Goal: Task Accomplishment & Management: Use online tool/utility

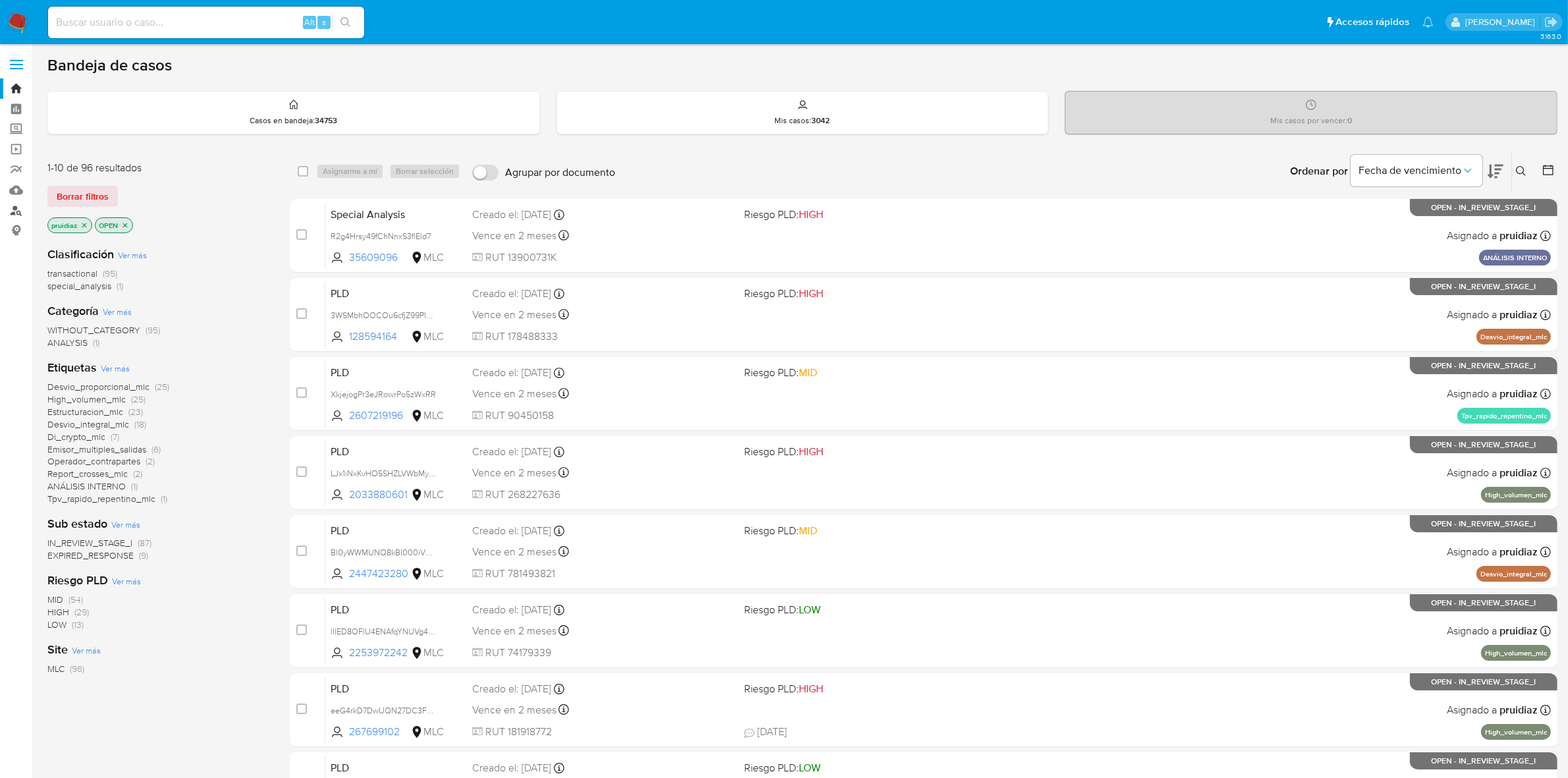
click at [16, 203] on link "Buscador de personas" at bounding box center [78, 211] width 157 height 20
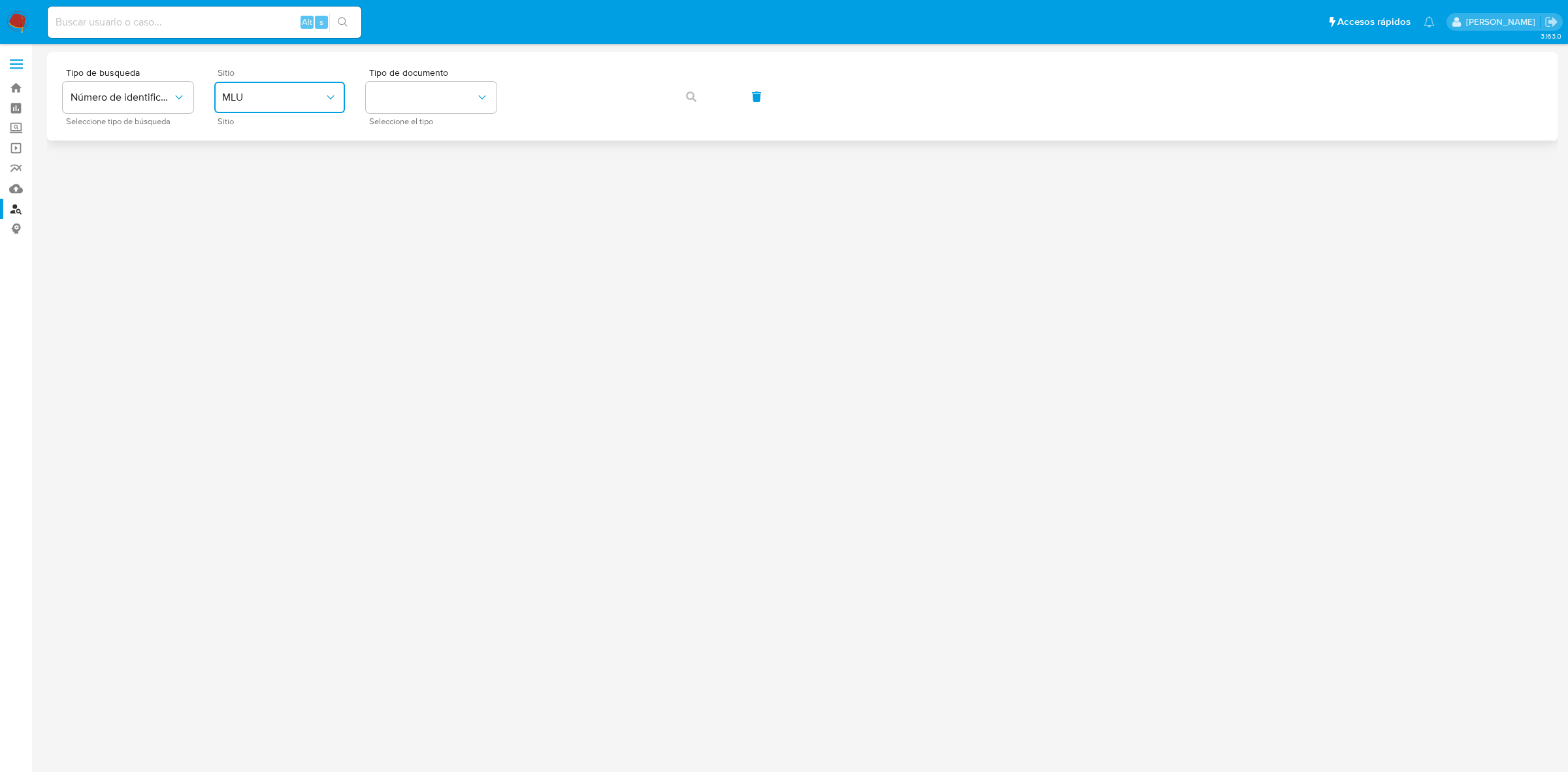
click at [299, 100] on span "MLU" at bounding box center [272, 97] width 102 height 13
click at [246, 310] on div "MLC" at bounding box center [275, 321] width 107 height 32
click at [402, 105] on button "identificationType" at bounding box center [431, 97] width 131 height 32
click at [406, 142] on div "RUT RUT" at bounding box center [427, 139] width 107 height 45
click at [691, 99] on icon "button" at bounding box center [691, 96] width 11 height 11
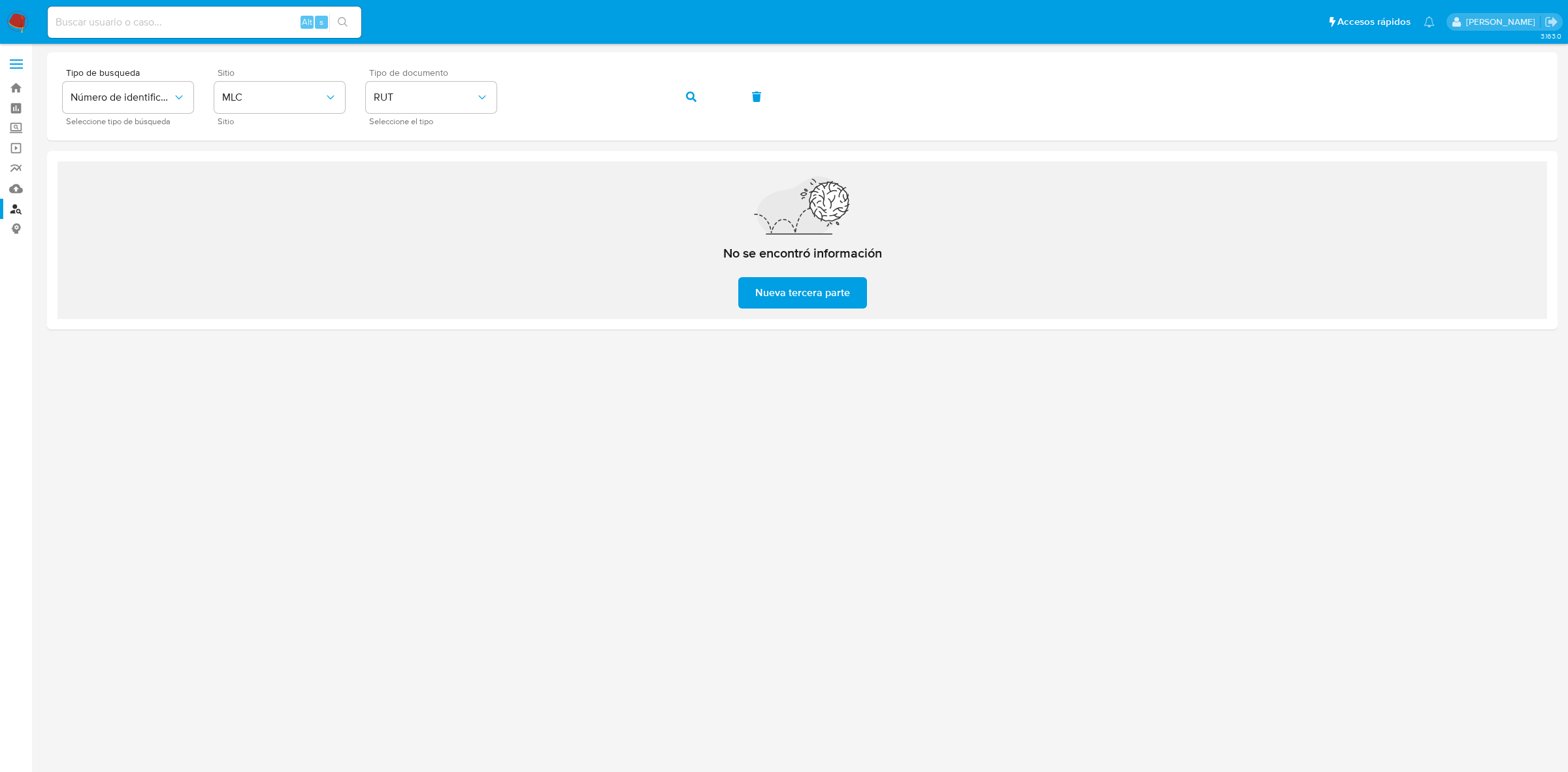
click at [31, 15] on nav "Pausado Ver notificaciones Alt s Accesos rápidos Presiona las siguientes teclas…" at bounding box center [784, 22] width 1568 height 44
click at [22, 23] on img at bounding box center [18, 22] width 22 height 22
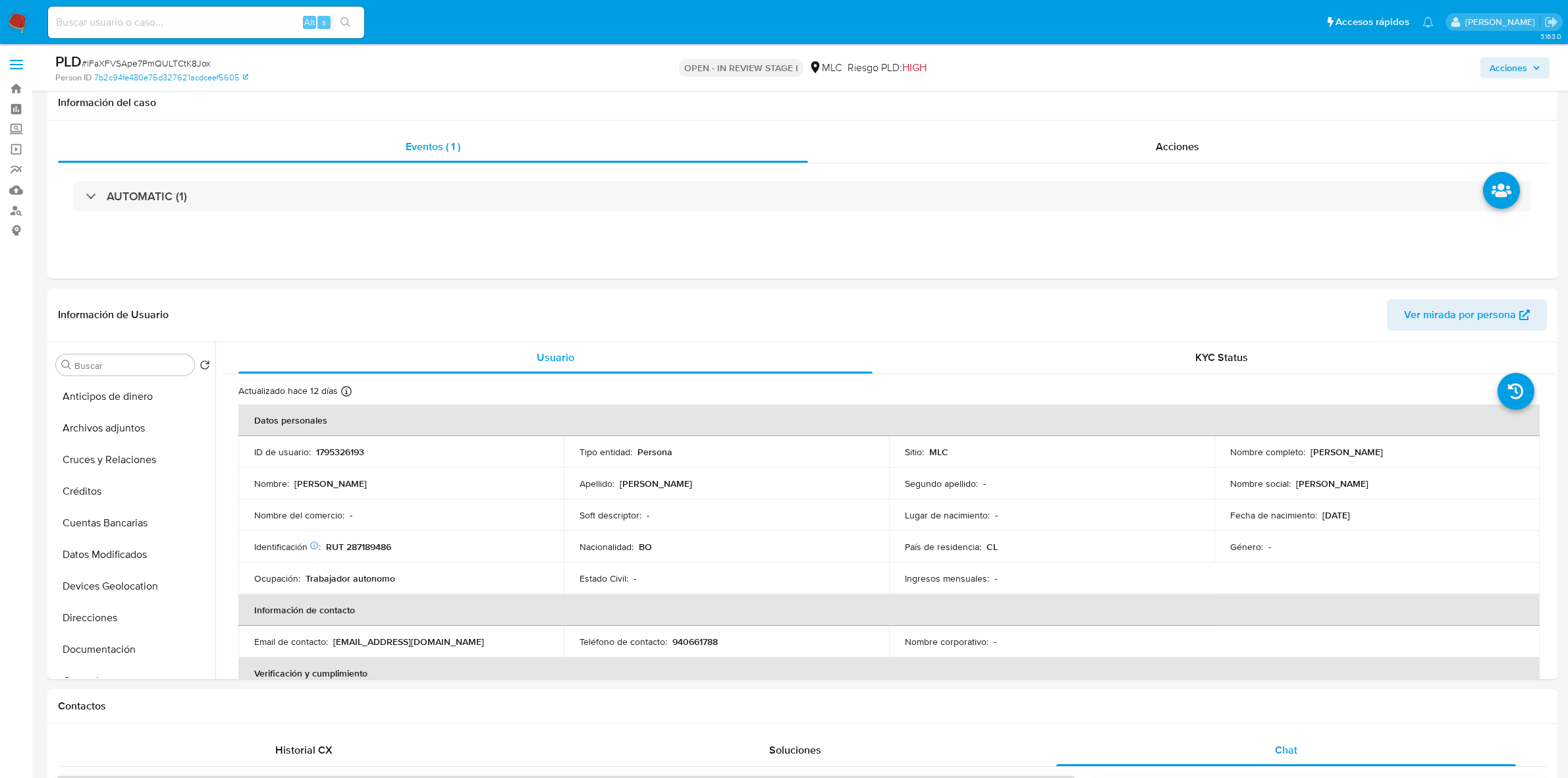
select select "10"
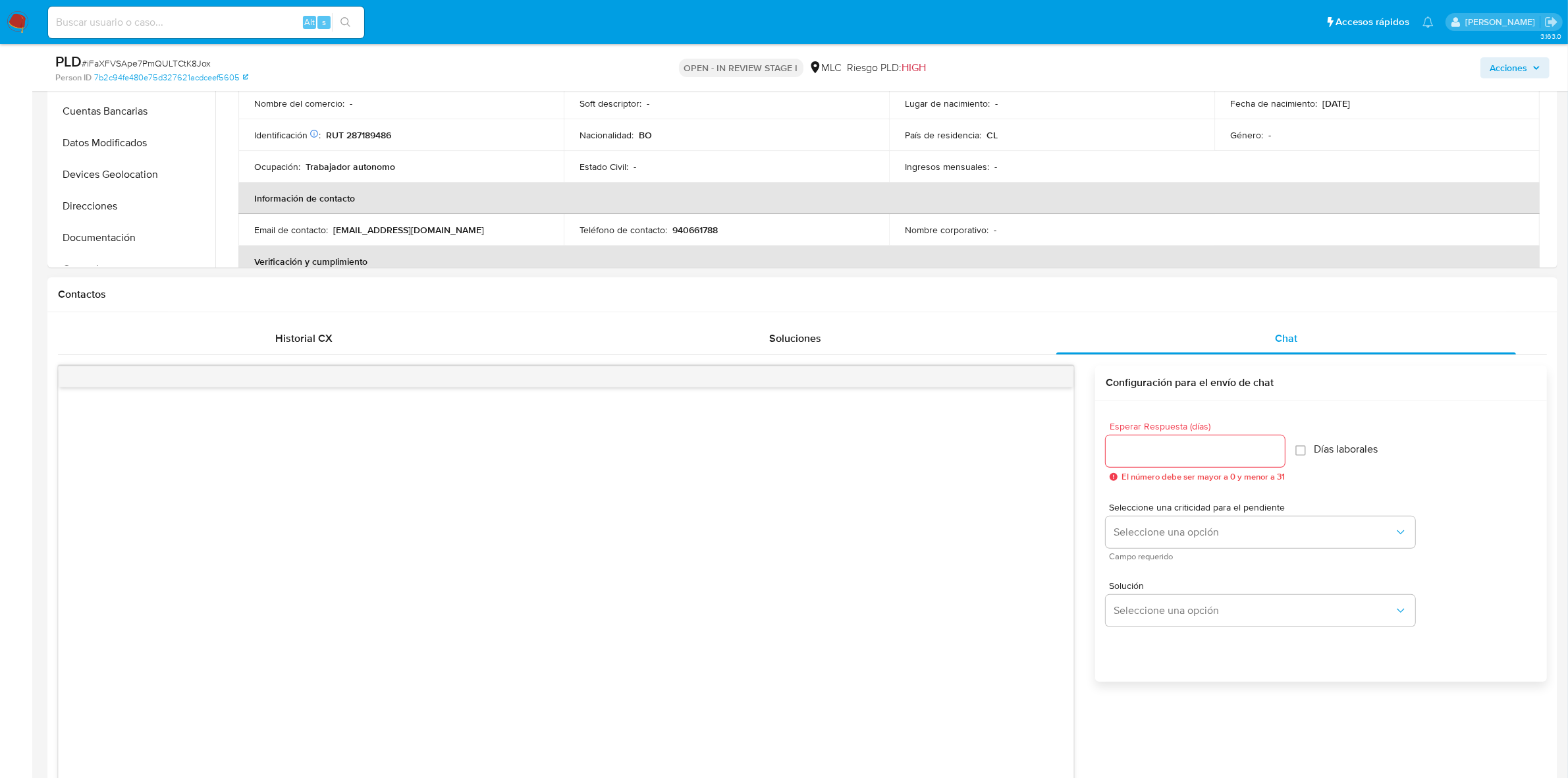
scroll to position [411, 0]
click at [1278, 341] on span "Chat" at bounding box center [1286, 338] width 22 height 15
drag, startPoint x: 1244, startPoint y: 460, endPoint x: 1237, endPoint y: 453, distance: 9.9
click at [1243, 459] on div at bounding box center [1194, 451] width 179 height 32
click at [1236, 452] on input "Esperar Respuesta (días)" at bounding box center [1194, 450] width 179 height 17
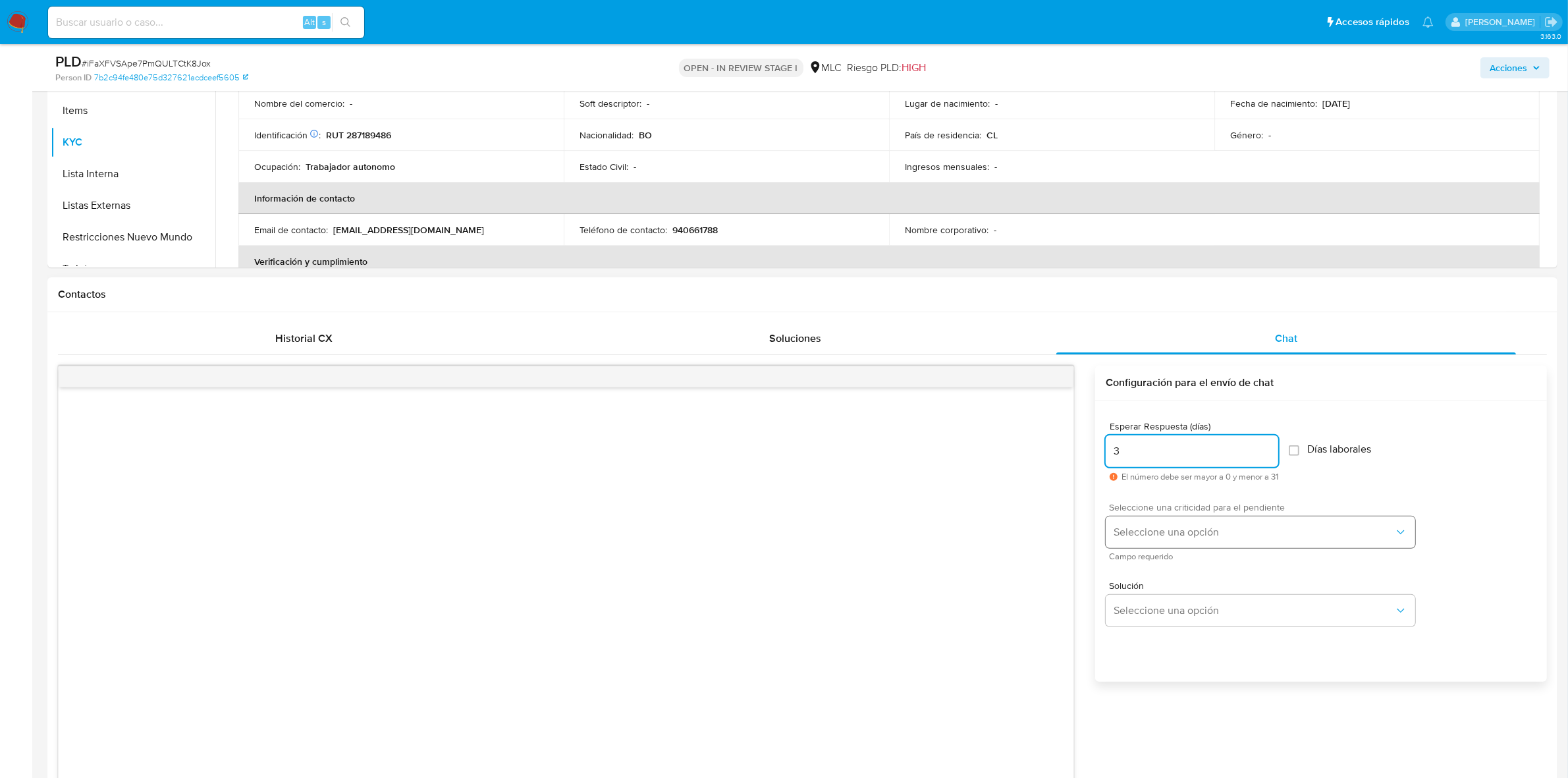
type input "3"
click at [1169, 541] on button "Seleccione una opción" at bounding box center [1260, 532] width 309 height 32
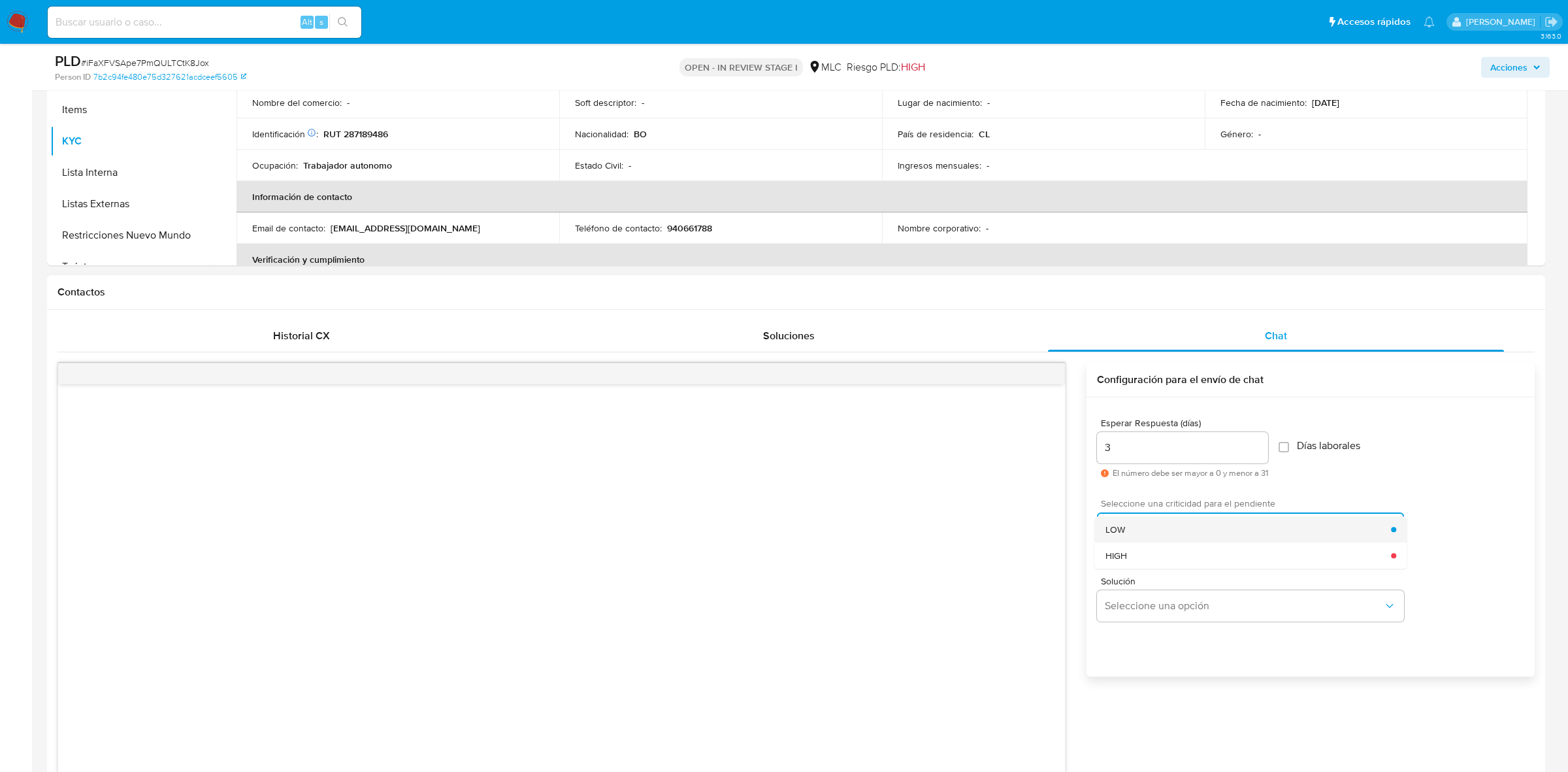
click at [1151, 517] on div "LOW" at bounding box center [1248, 529] width 286 height 26
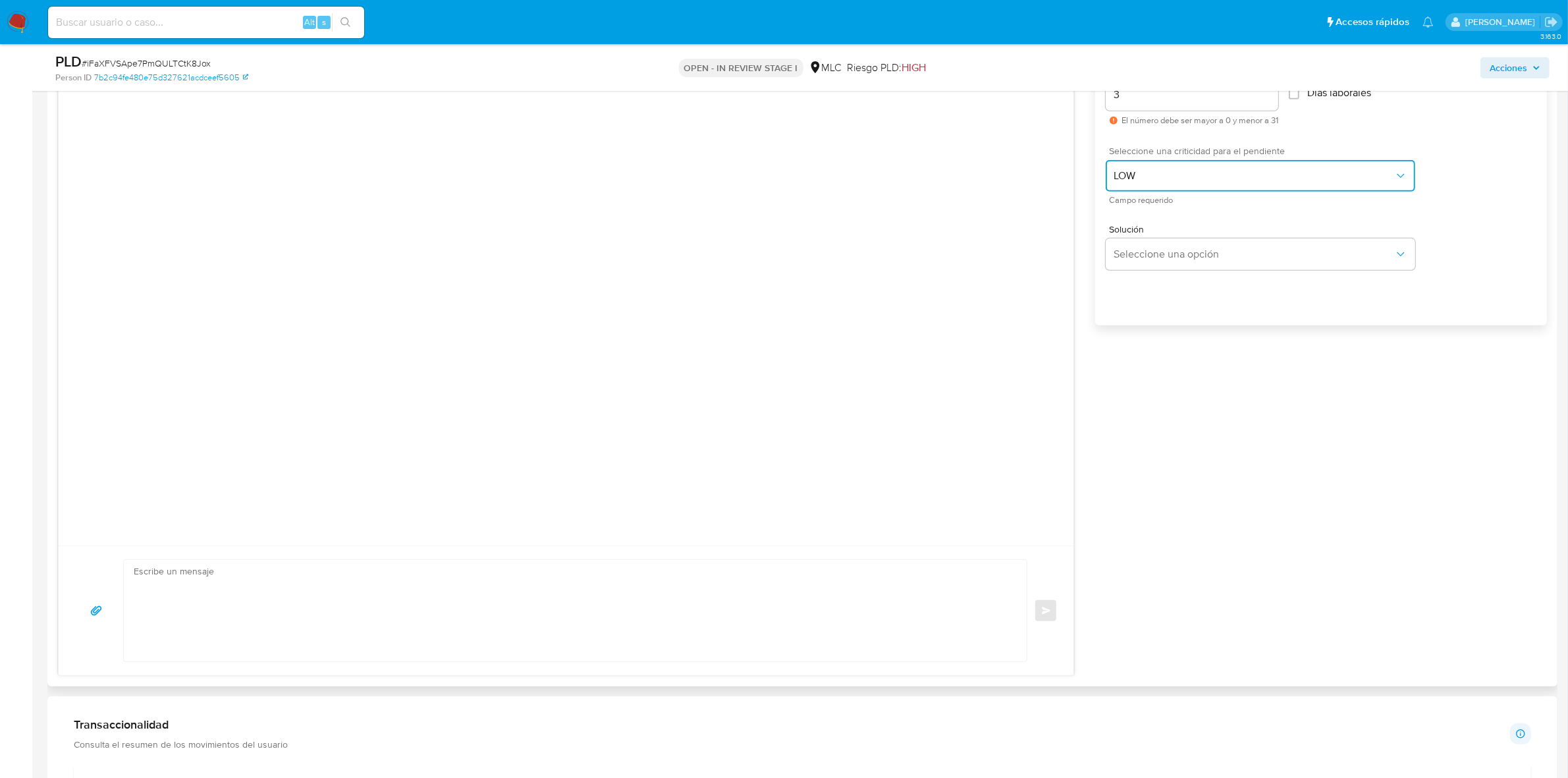
scroll to position [741, 0]
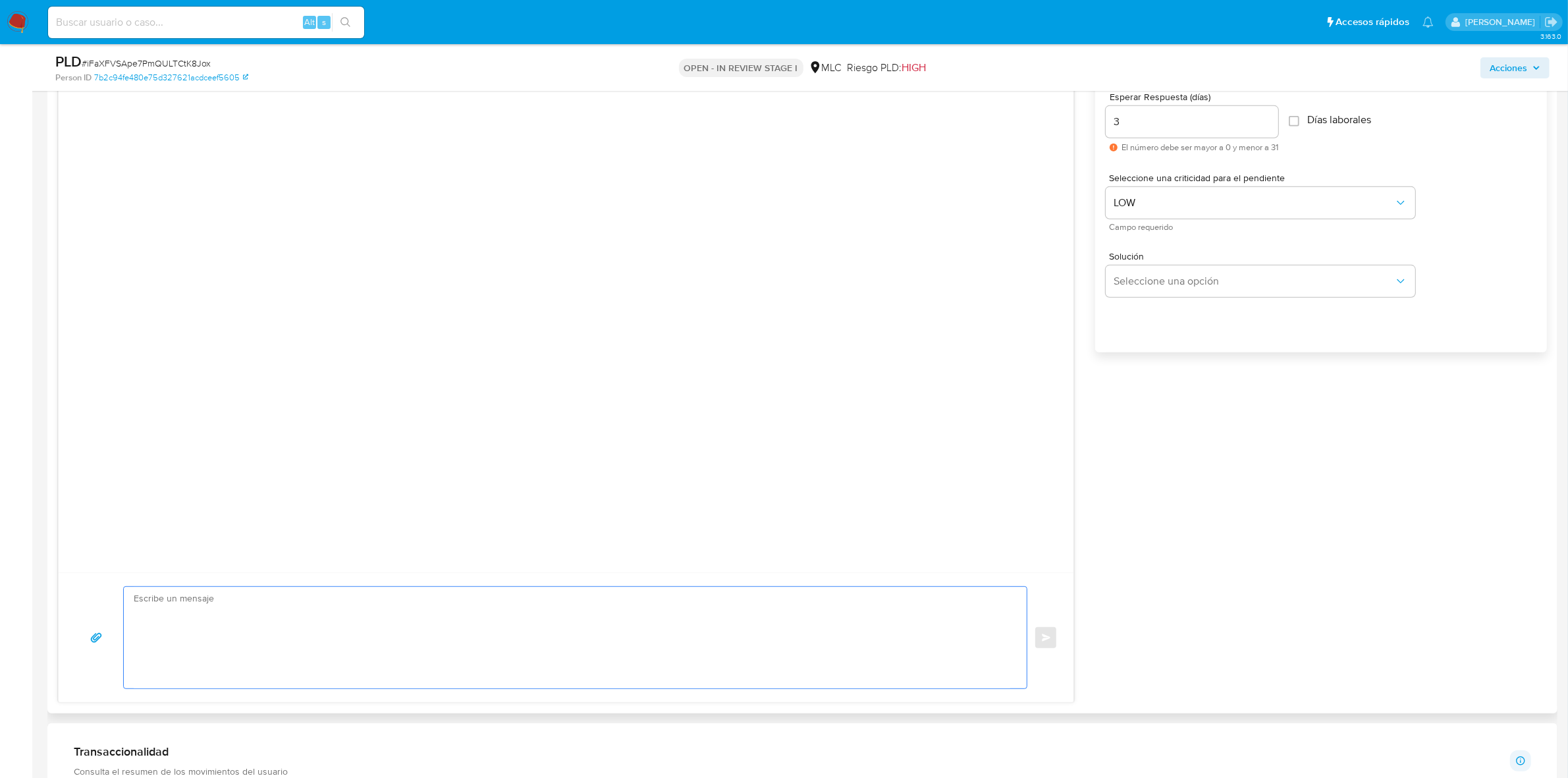
click at [218, 618] on textarea at bounding box center [572, 638] width 876 height 102
paste textarea "Hola XXX, Te contactamos desde el Equipo de Mercado Pago para verificar tus dat…"
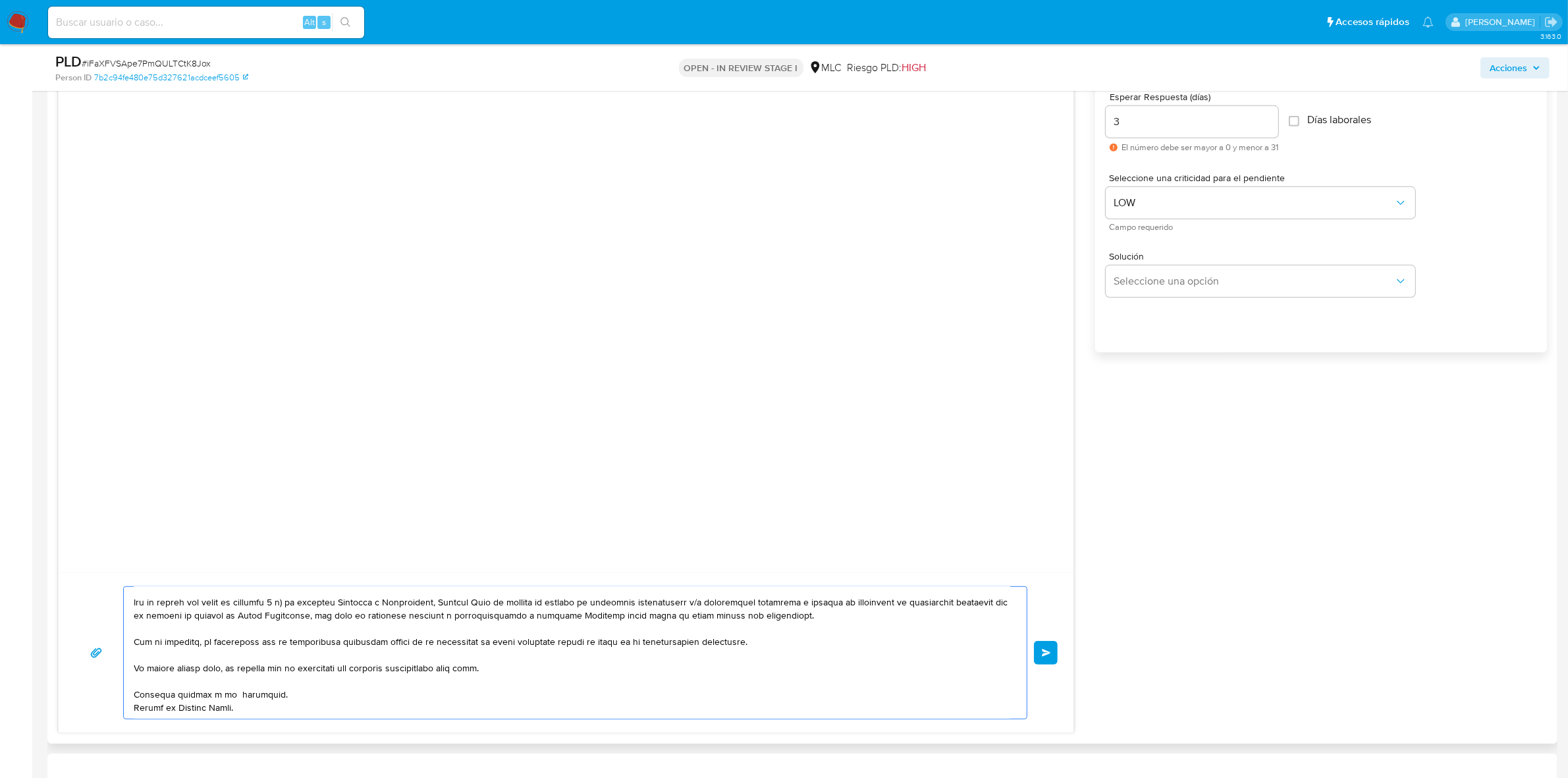
scroll to position [0, 0]
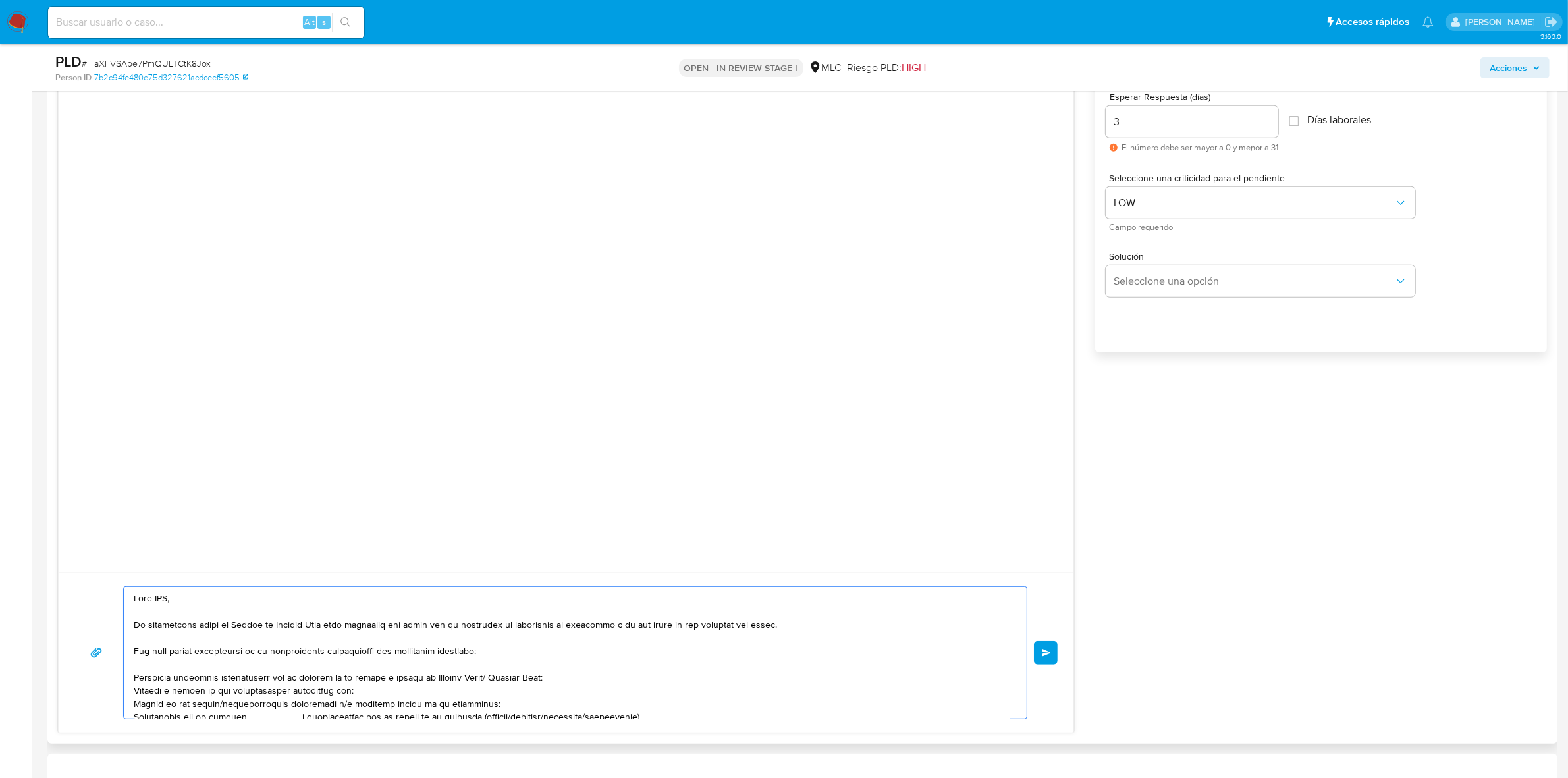
drag, startPoint x: 180, startPoint y: 603, endPoint x: 120, endPoint y: 601, distance: 60.0
click at [120, 601] on div "Enviar" at bounding box center [566, 652] width 983 height 133
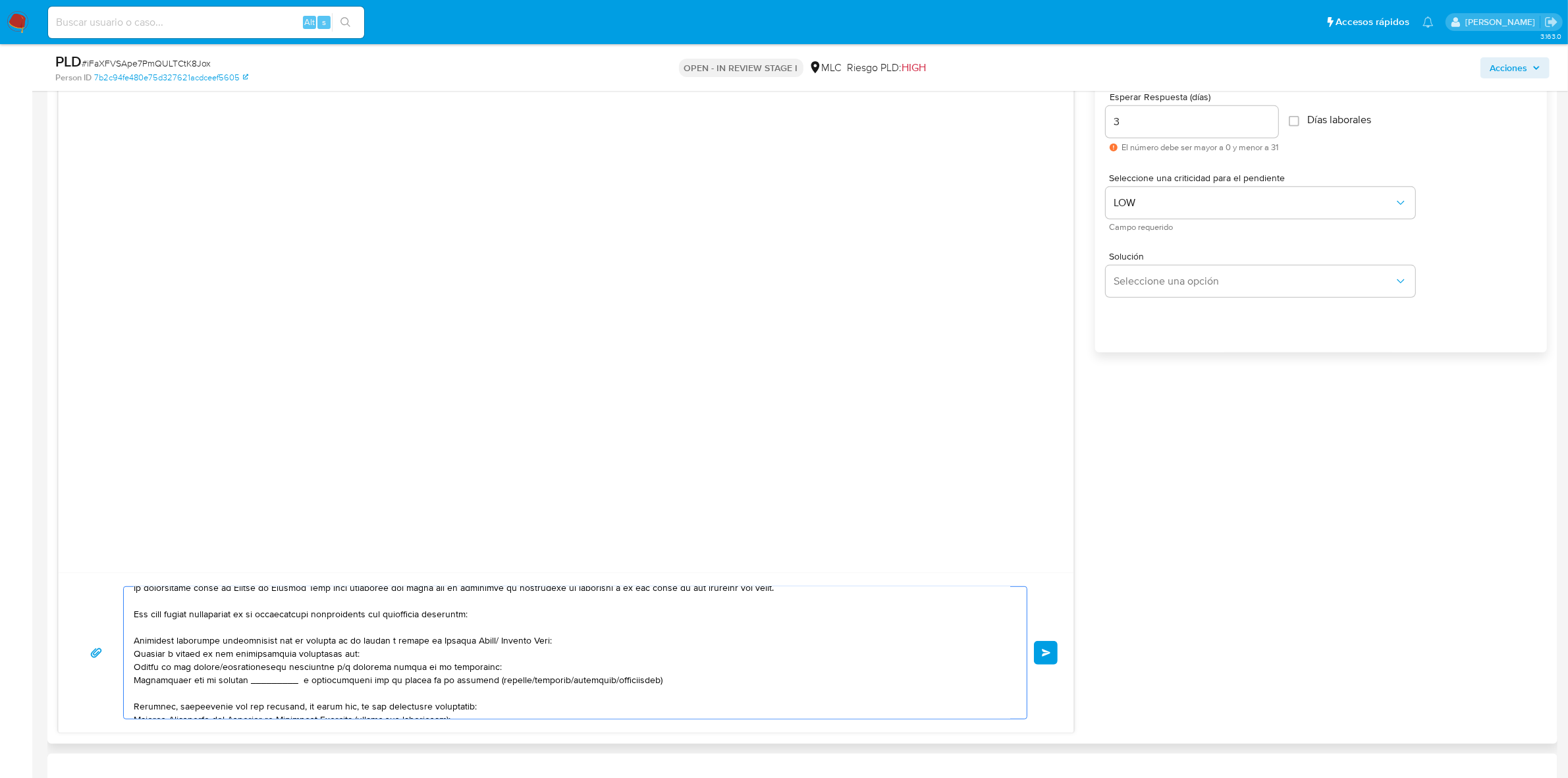
scroll to position [36, 0]
drag, startPoint x: 566, startPoint y: 641, endPoint x: 465, endPoint y: 645, distance: 101.1
click at [465, 645] on textarea at bounding box center [572, 653] width 876 height 132
click at [355, 656] on textarea at bounding box center [572, 653] width 876 height 132
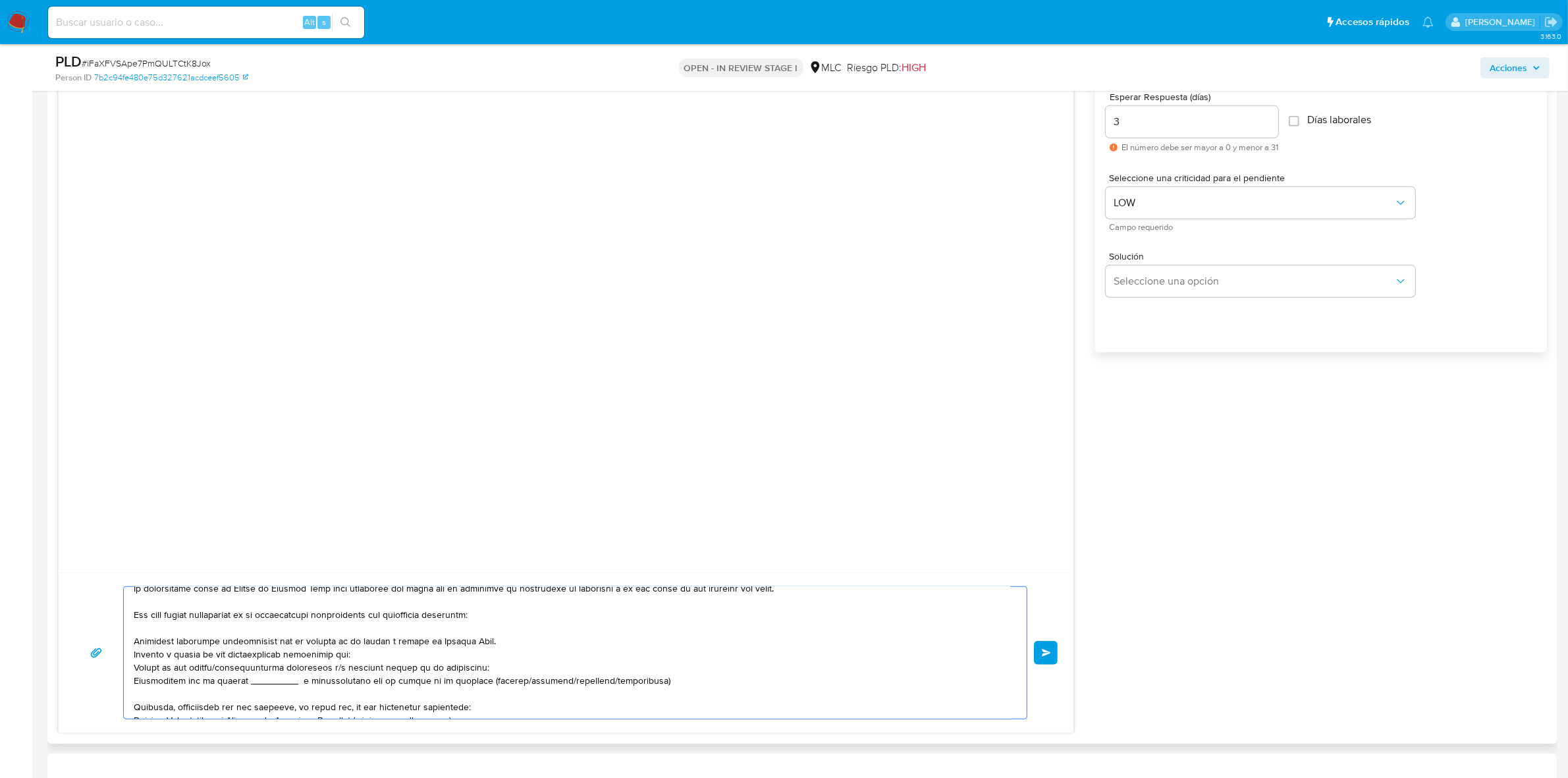
click at [355, 656] on textarea at bounding box center [572, 653] width 876 height 132
click at [448, 696] on textarea at bounding box center [572, 653] width 876 height 132
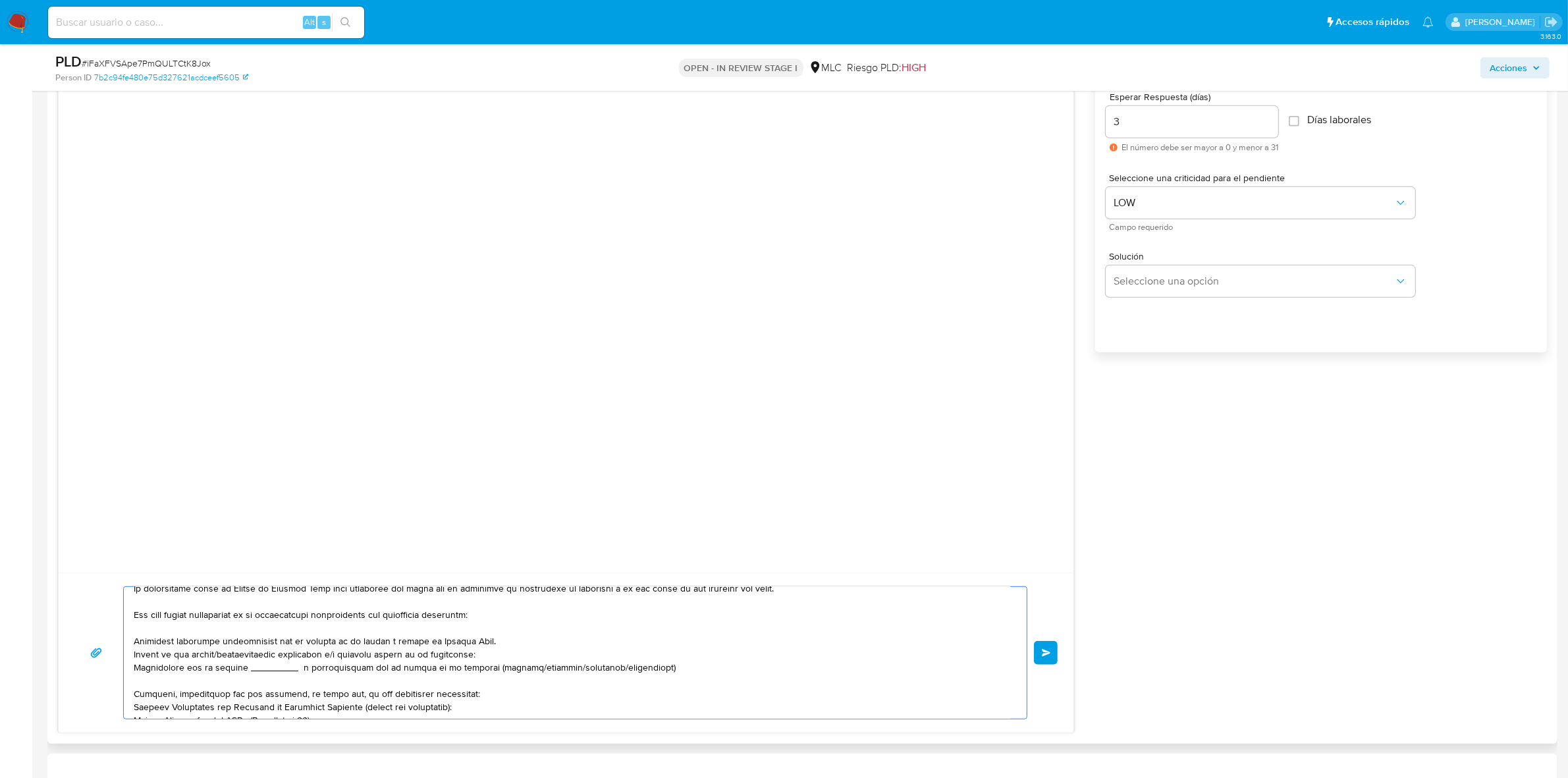
drag, startPoint x: 676, startPoint y: 681, endPoint x: 110, endPoint y: 674, distance: 566.0
click at [110, 674] on div "Enviar" at bounding box center [566, 652] width 983 height 133
click at [259, 671] on textarea at bounding box center [572, 653] width 876 height 132
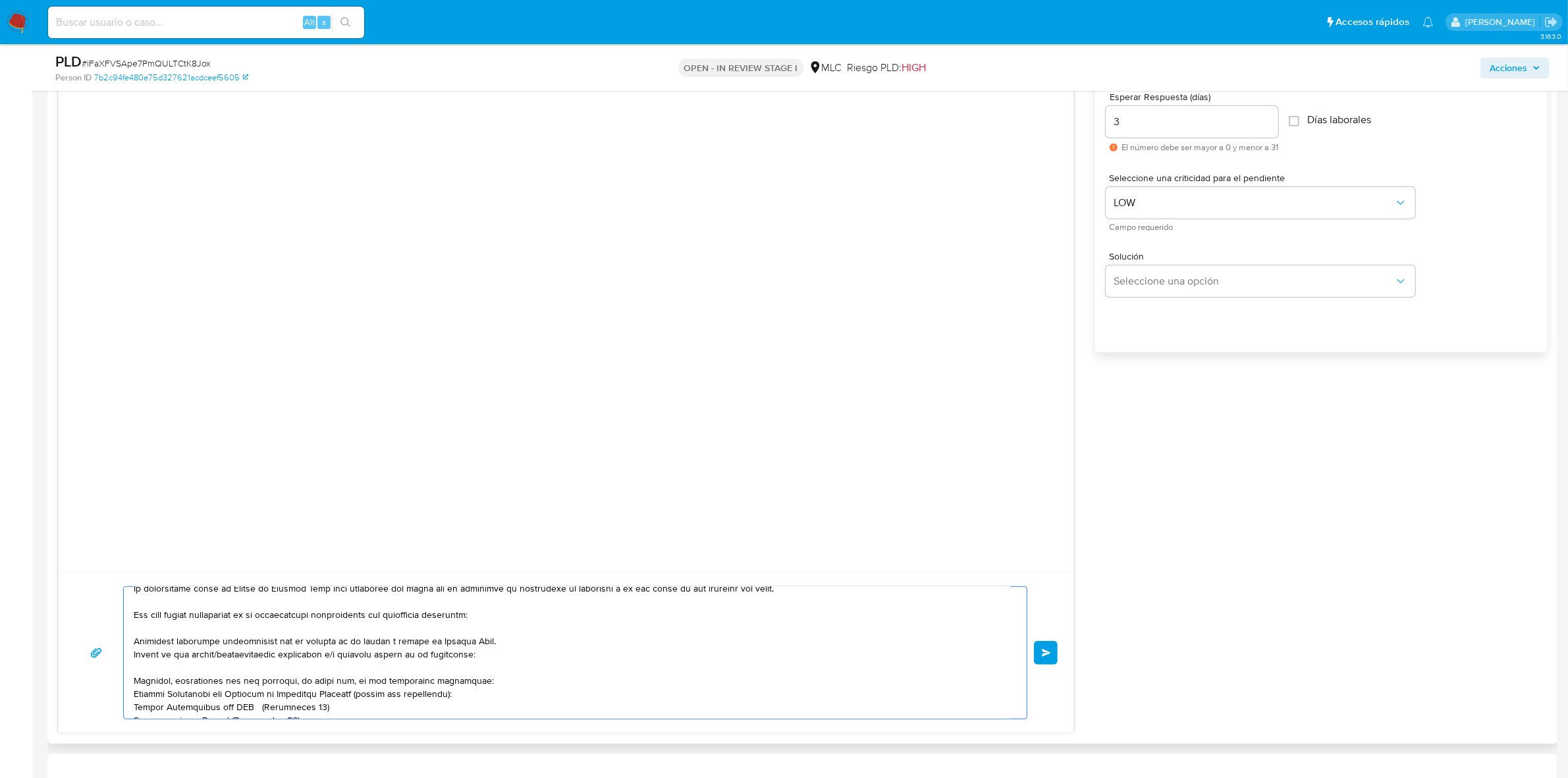
click at [238, 657] on textarea at bounding box center [572, 653] width 876 height 132
click at [235, 658] on textarea at bounding box center [572, 653] width 876 height 132
click at [261, 657] on textarea at bounding box center [572, 653] width 876 height 132
click at [282, 657] on textarea at bounding box center [572, 653] width 876 height 132
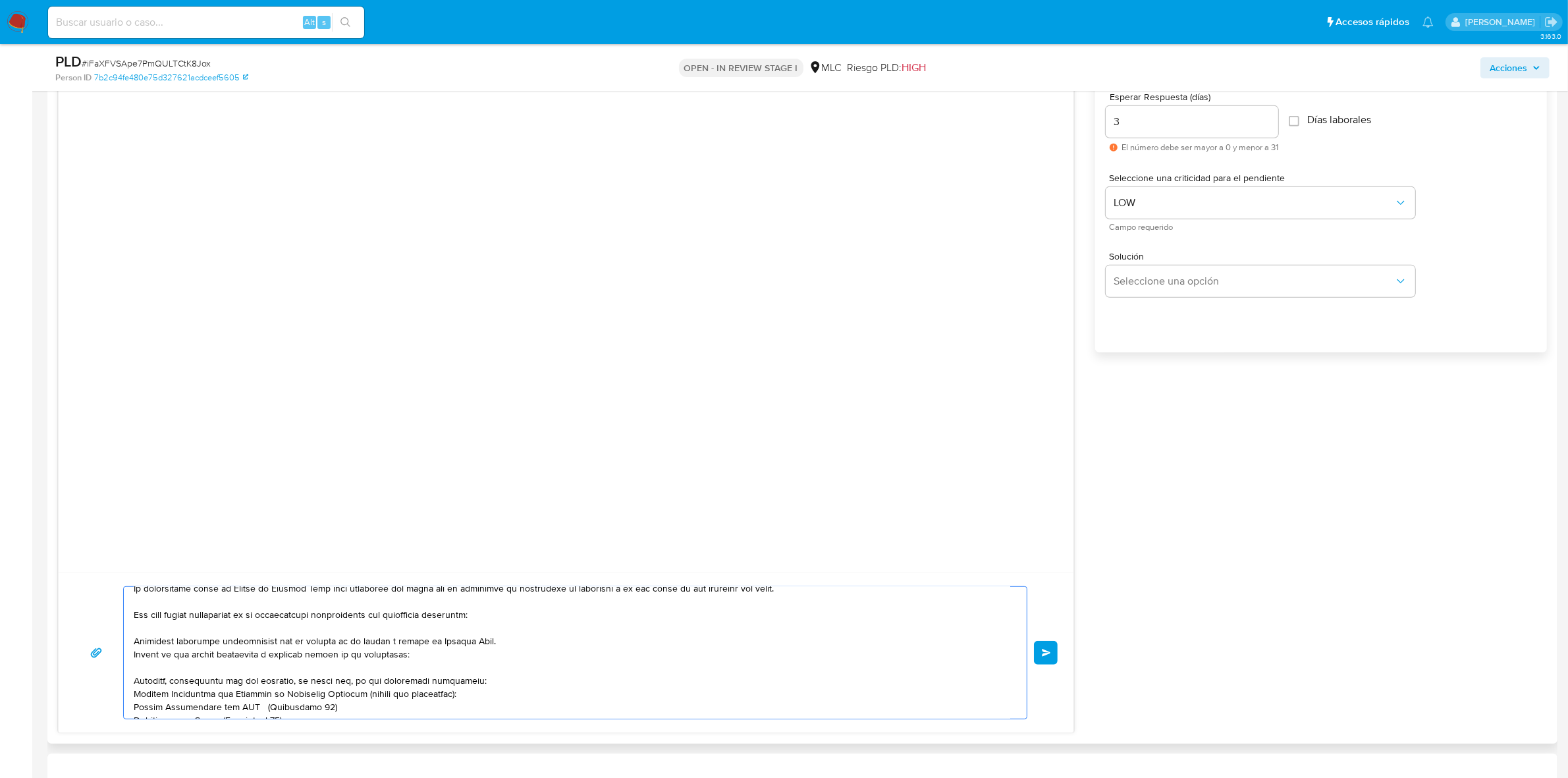
click at [306, 657] on textarea at bounding box center [572, 653] width 876 height 132
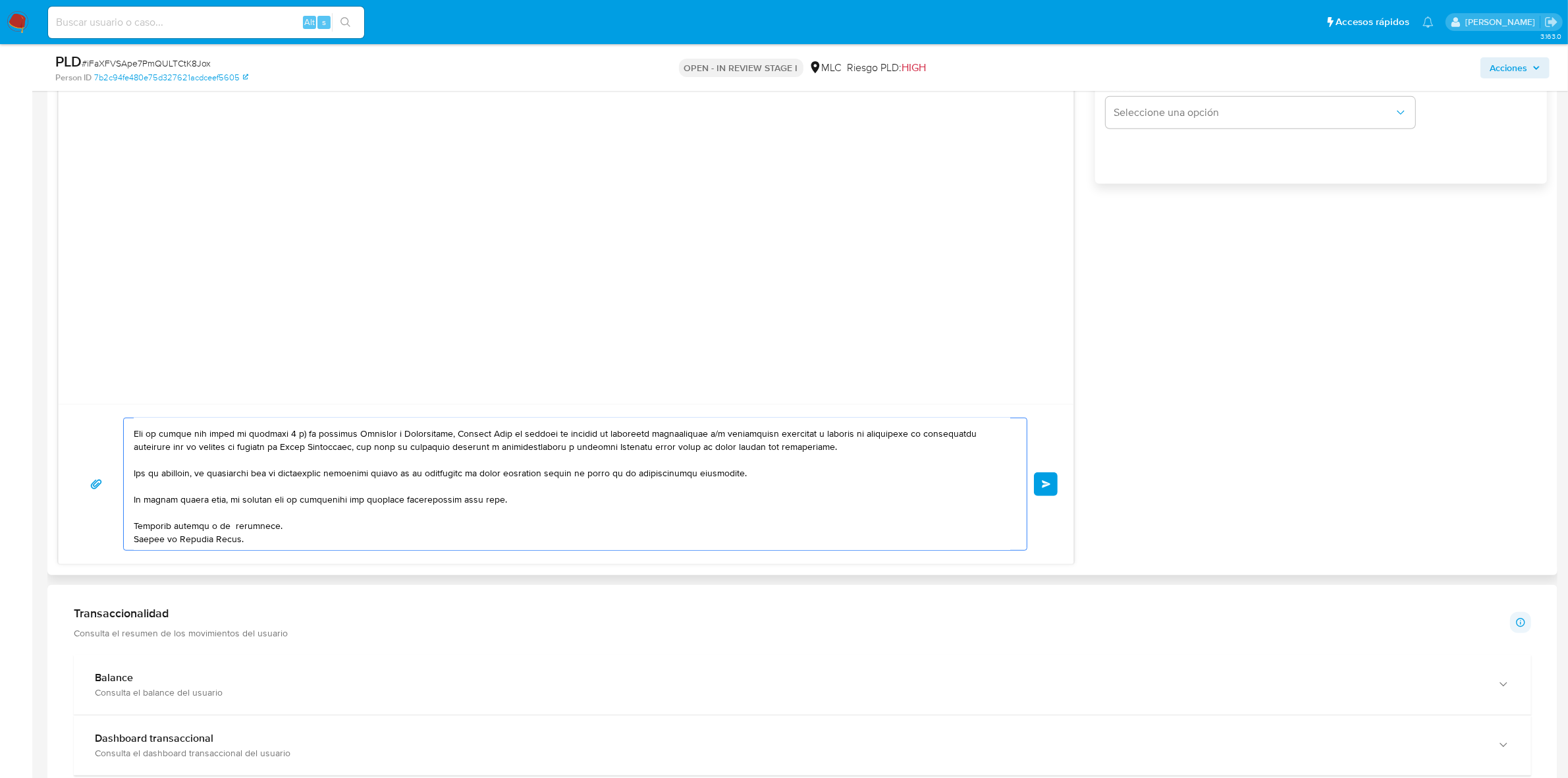
scroll to position [1071, 0]
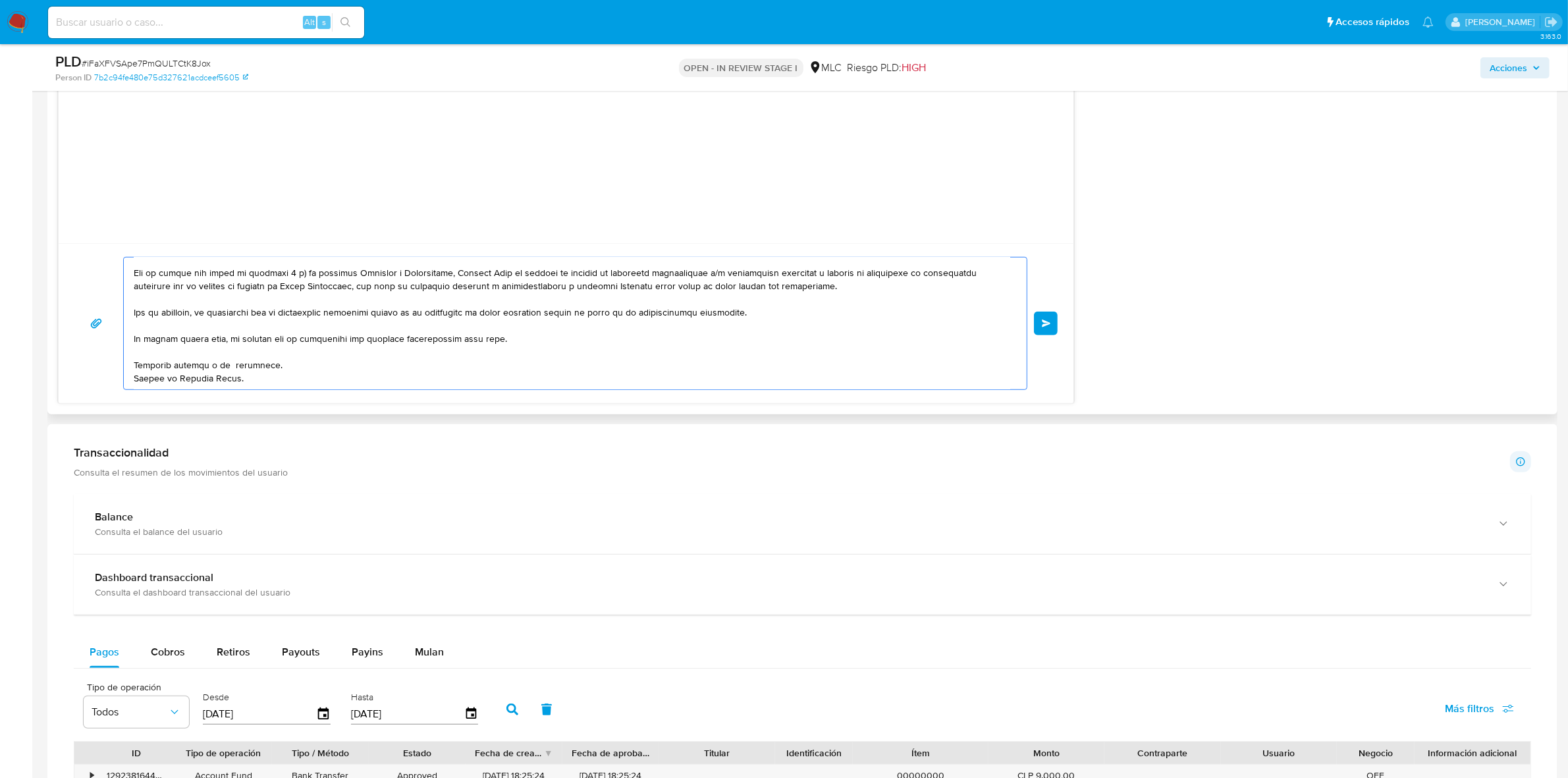
click at [366, 272] on textarea at bounding box center [572, 324] width 876 height 132
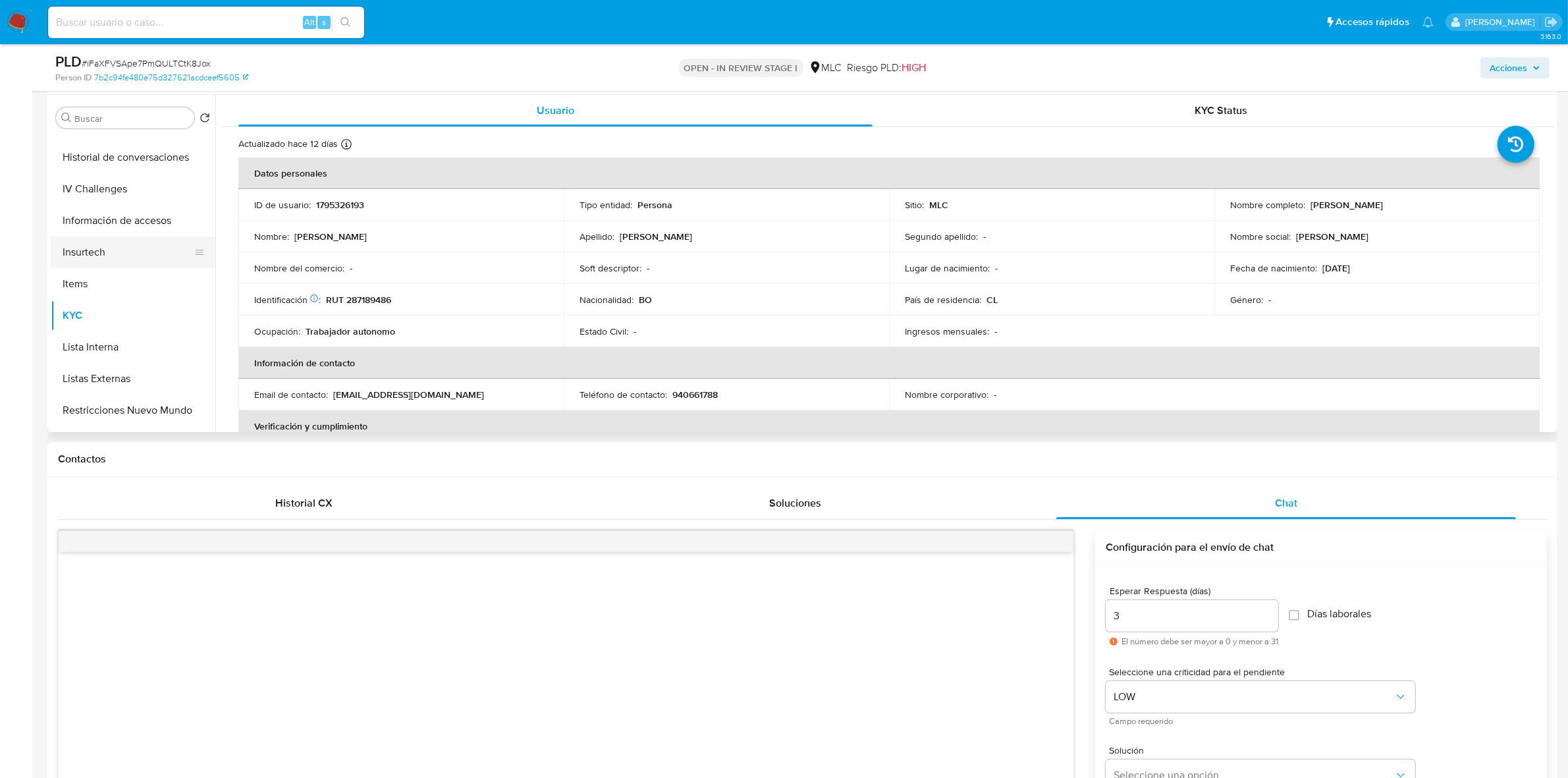
scroll to position [321, 0]
type textarea "Hola. Te contactamos desde el Equipo de Mercado Pago para verificar tus datos c…"
click at [95, 390] on button "KYC" at bounding box center [128, 398] width 154 height 32
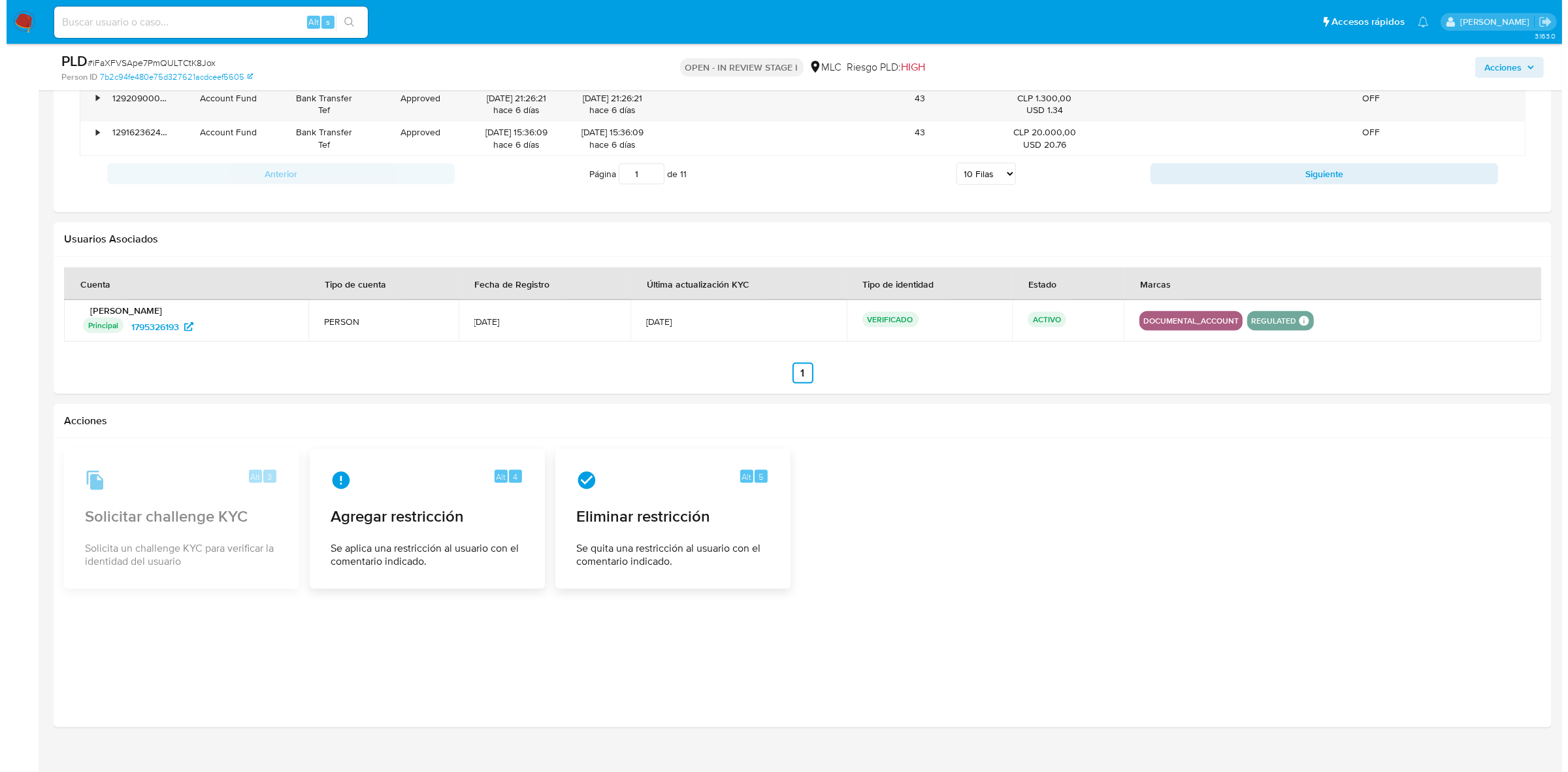
scroll to position [2035, 0]
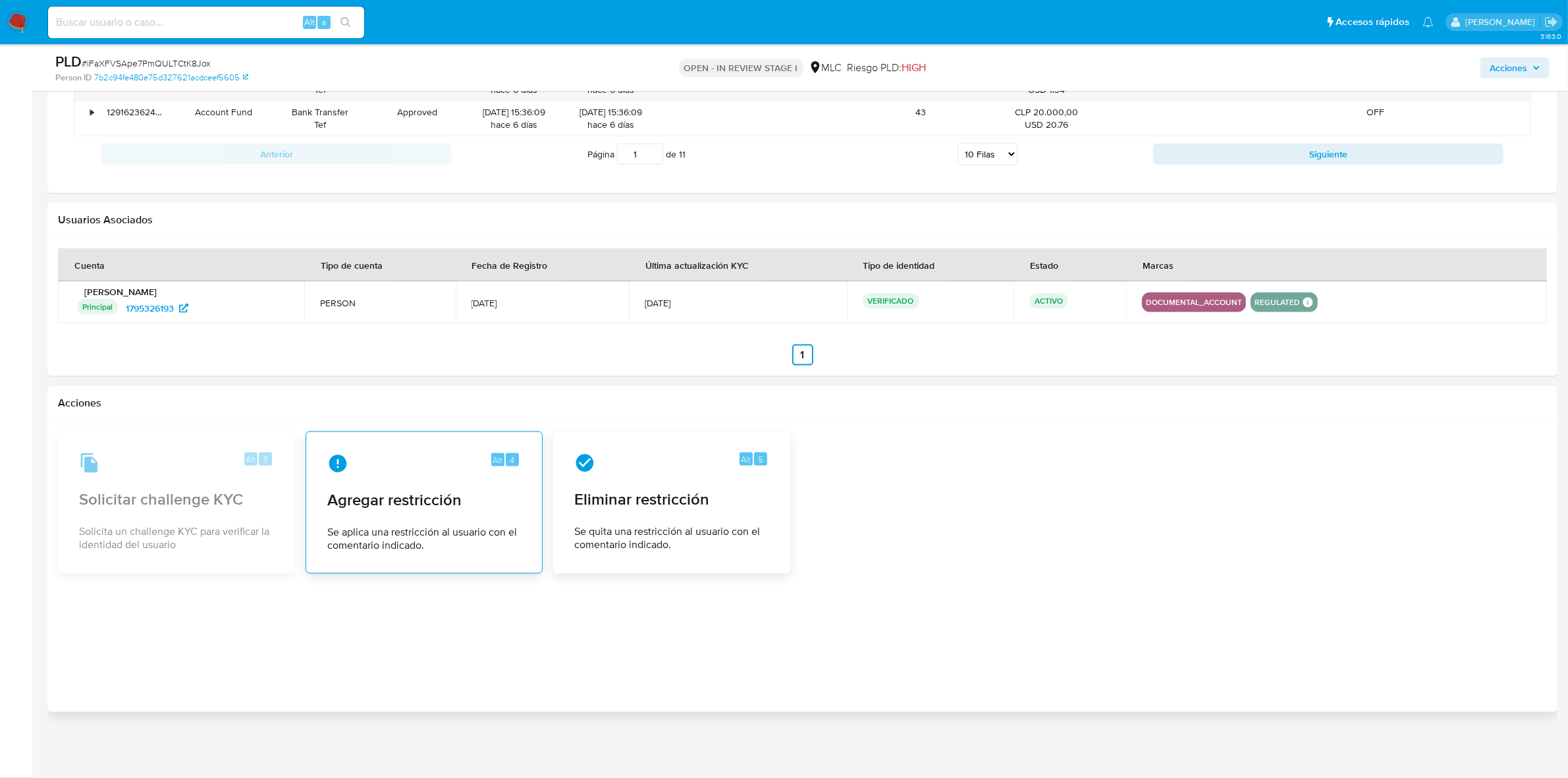
click at [377, 480] on div "Alt 4 Agregar restricción Se aplica una restricción al usuario con el comentari…" at bounding box center [423, 502] width 215 height 120
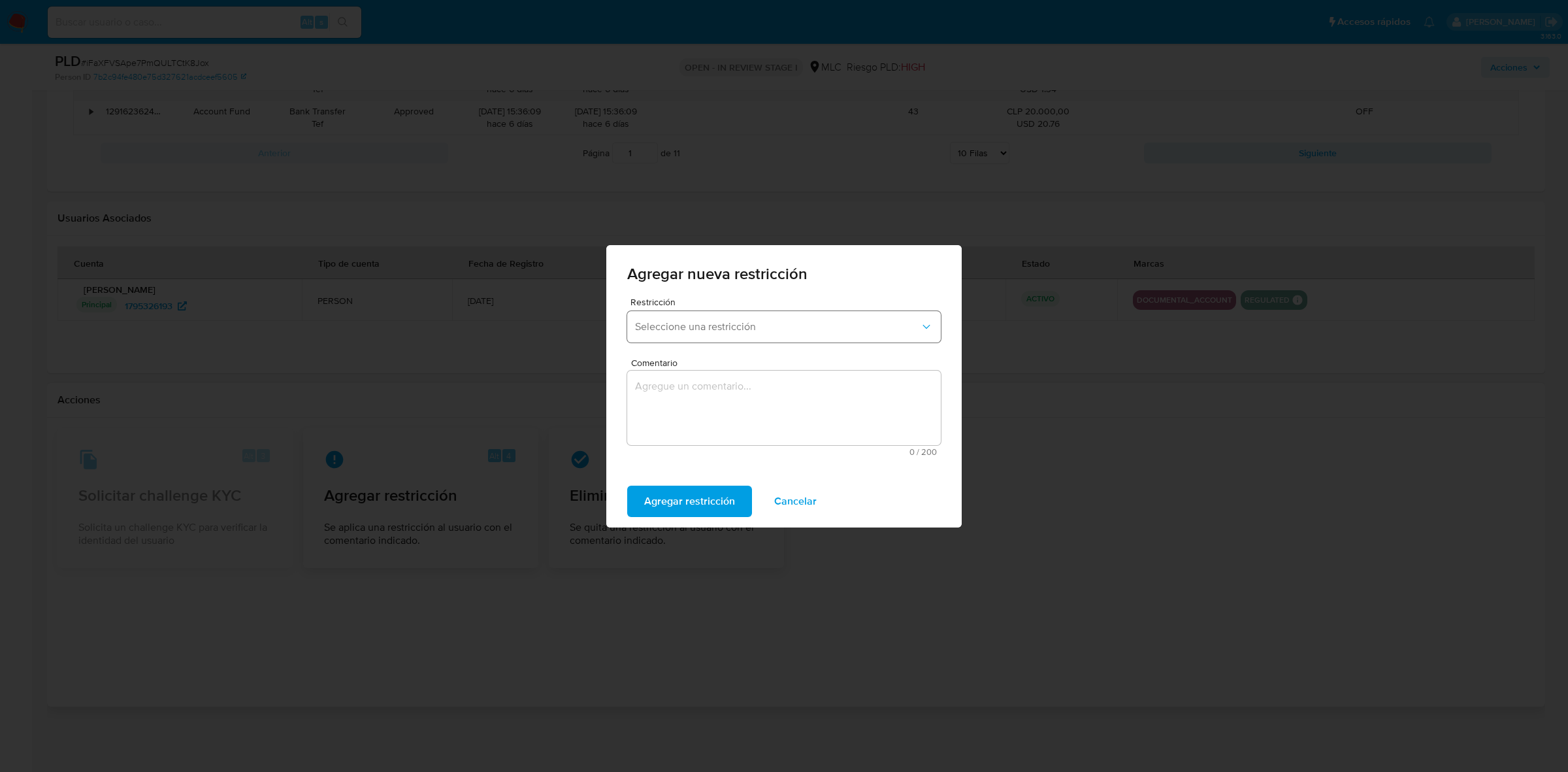
click at [793, 318] on button "Seleccione una restricción" at bounding box center [784, 327] width 314 height 32
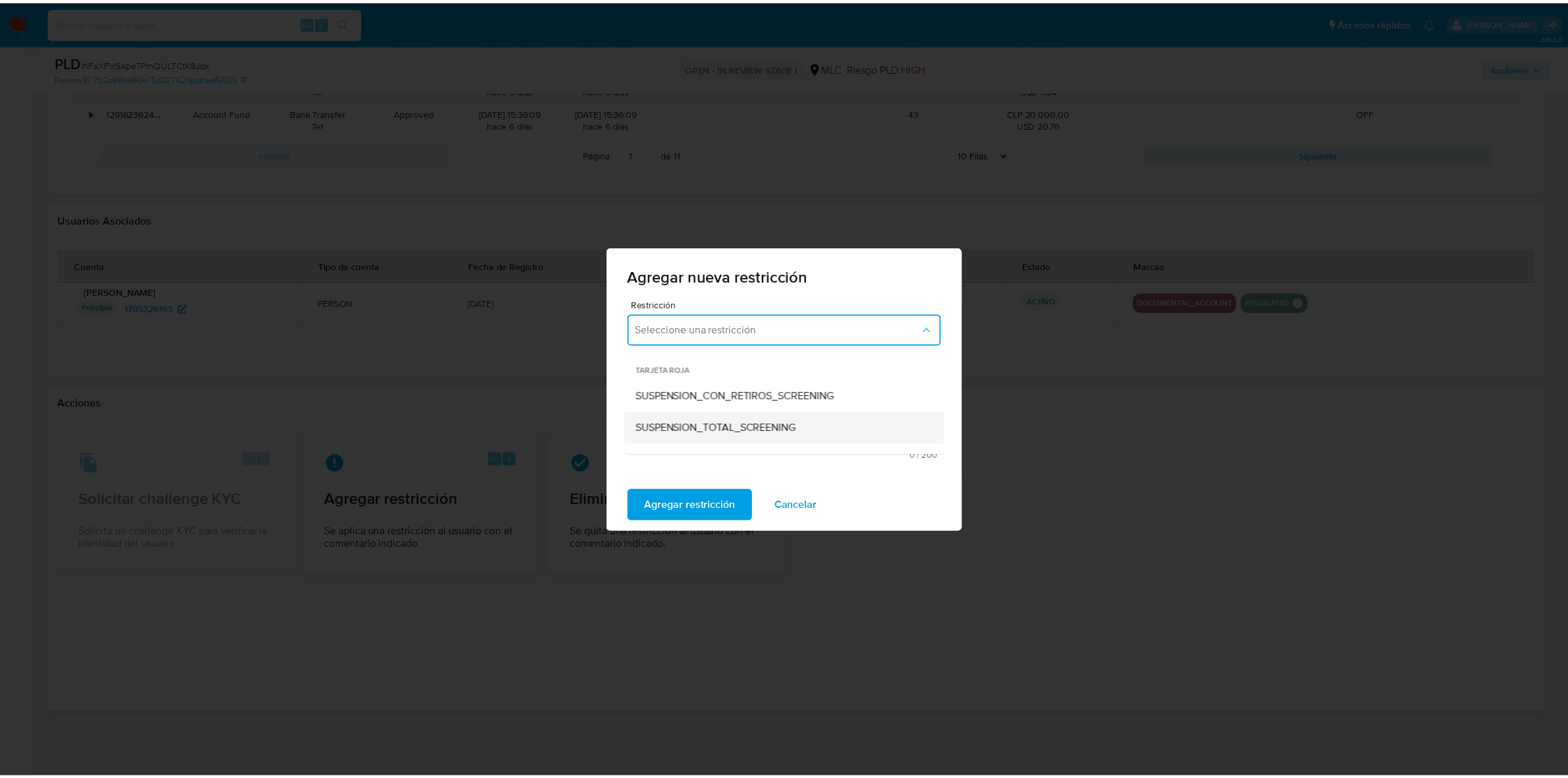
scroll to position [276, 0]
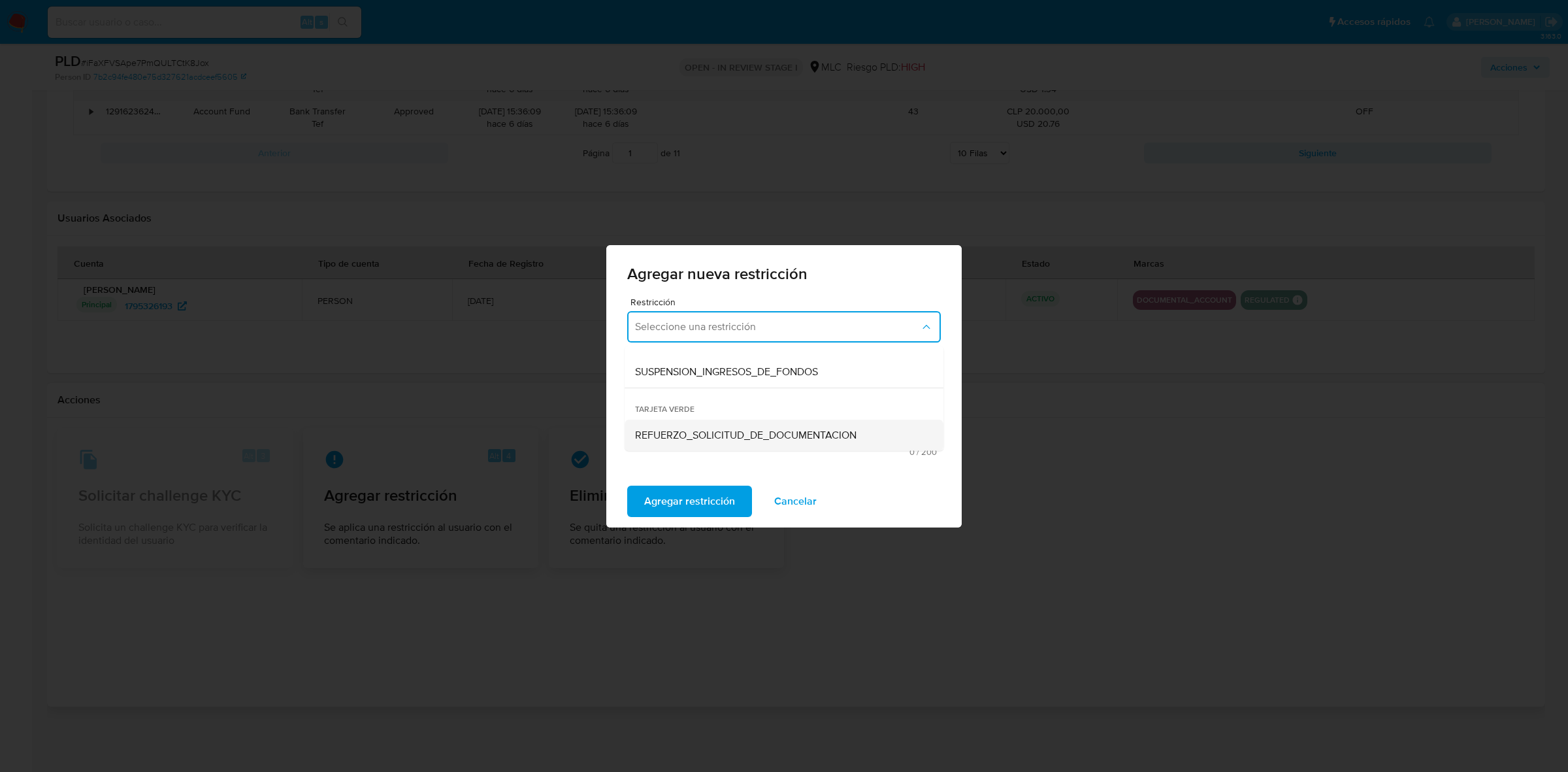
click at [737, 432] on span "REFUERZO_SOLICITUD_DE_DOCUMENTACION" at bounding box center [746, 434] width 222 height 13
drag, startPoint x: 726, startPoint y: 419, endPoint x: 723, endPoint y: 464, distance: 45.1
click at [726, 419] on textarea "Comentario" at bounding box center [784, 407] width 314 height 74
type textarea "s"
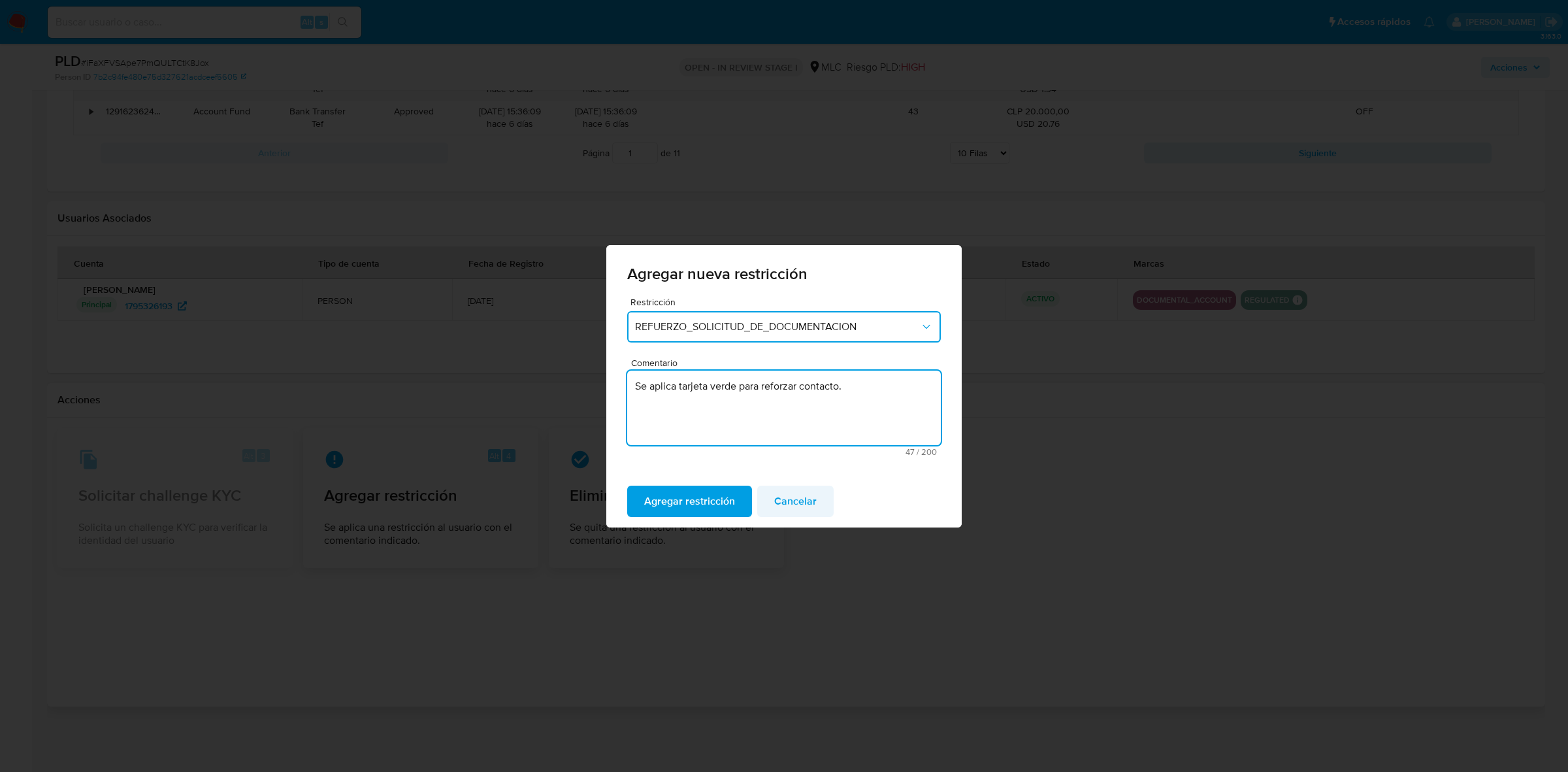
type textarea "Se aplica tarjeta verde para reforzar contacto."
click at [717, 489] on span "Agregar restricción" at bounding box center [689, 500] width 91 height 29
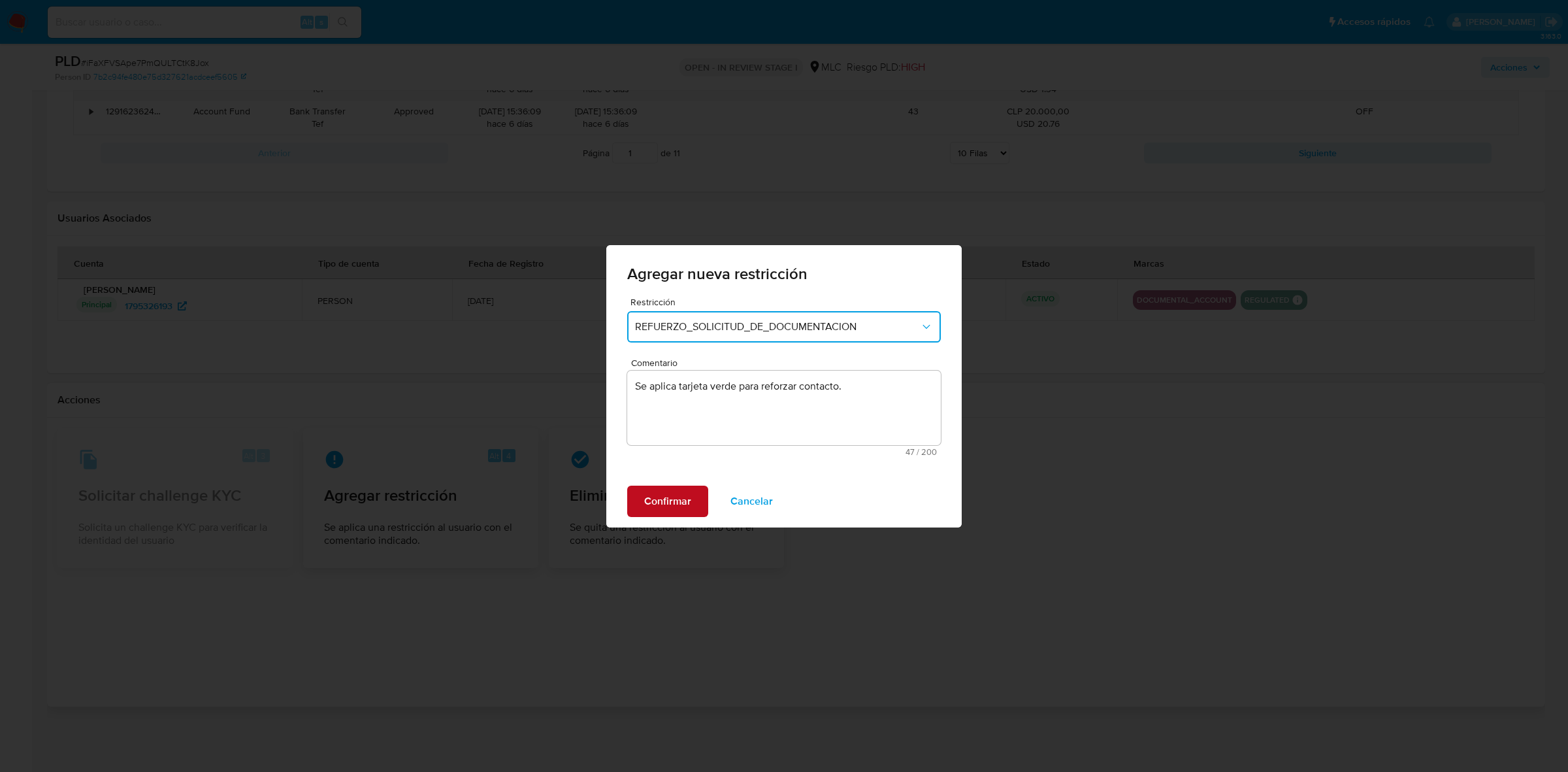
click at [701, 497] on button "Confirmar" at bounding box center [668, 501] width 81 height 32
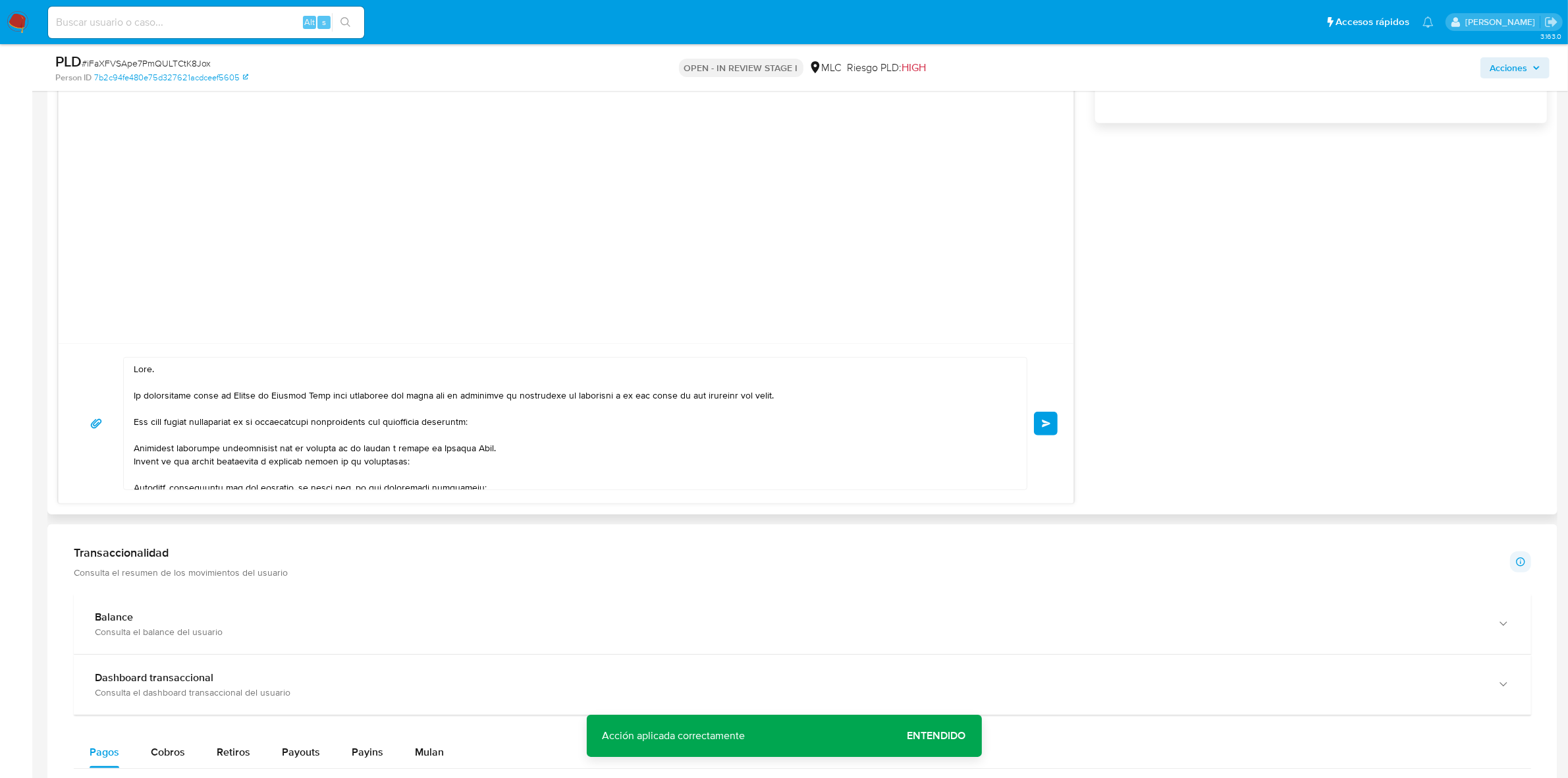
scroll to position [1062, 0]
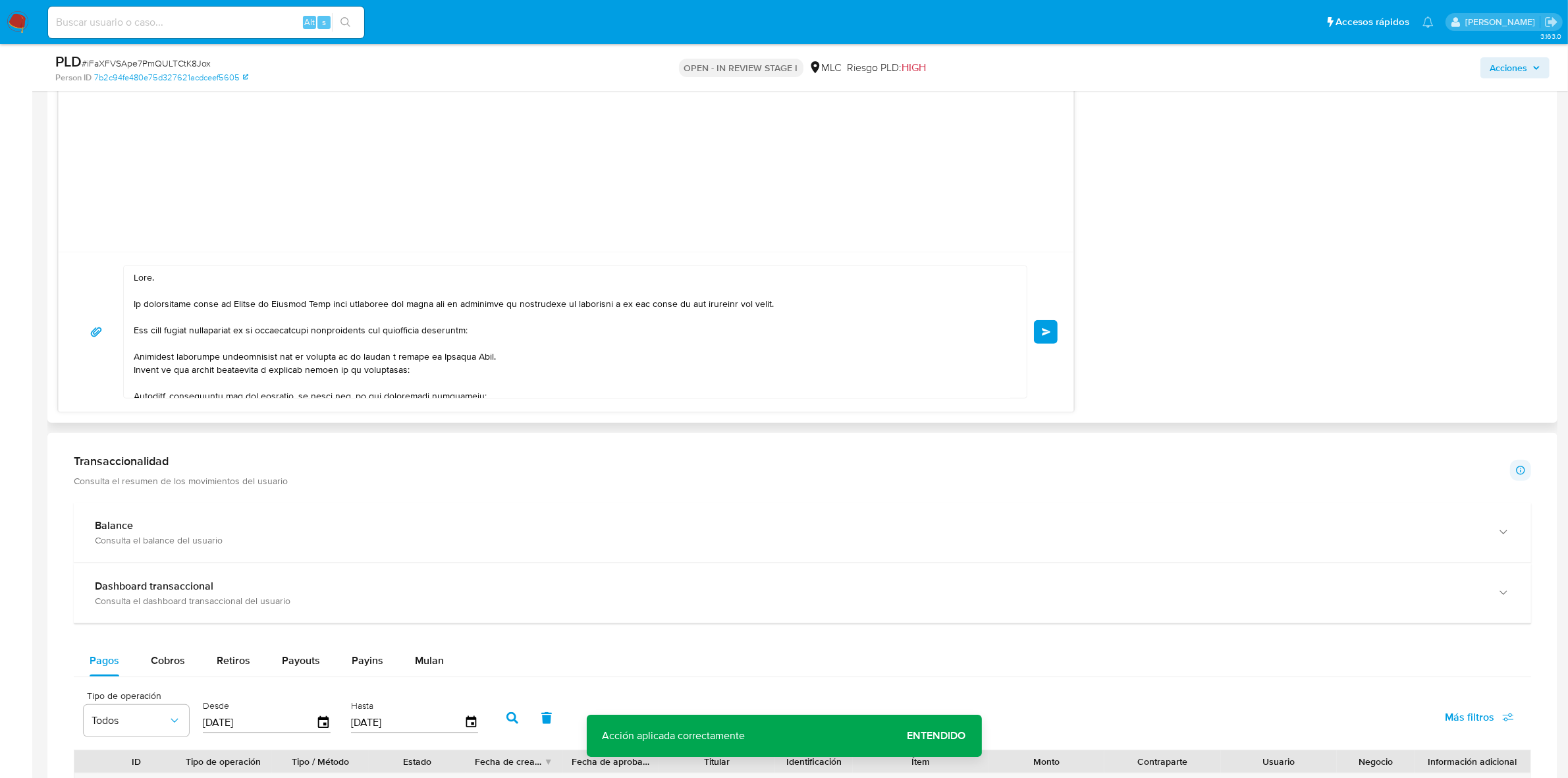
click at [1043, 344] on button "Enviar" at bounding box center [1046, 333] width 24 height 24
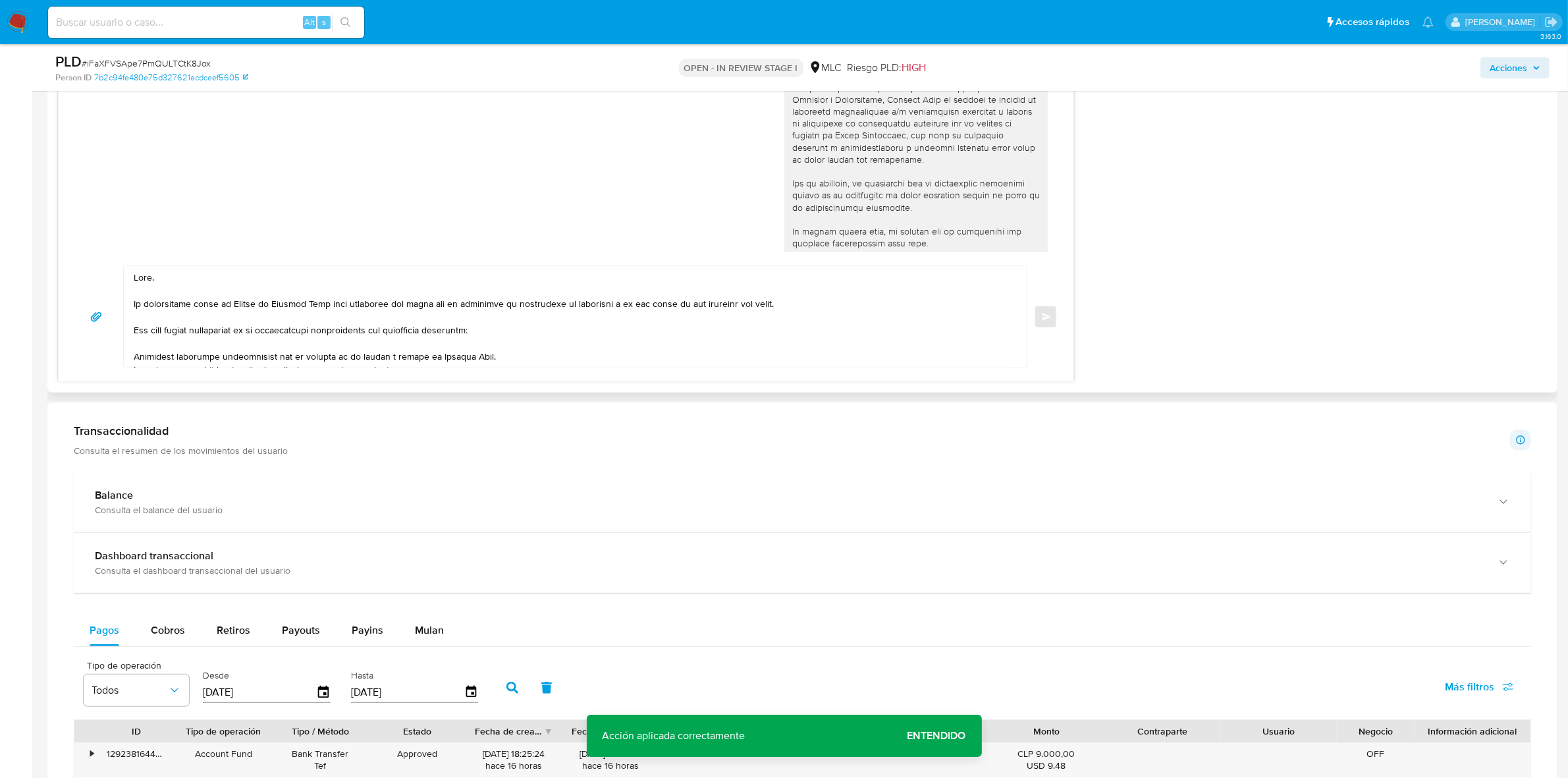
scroll to position [65, 0]
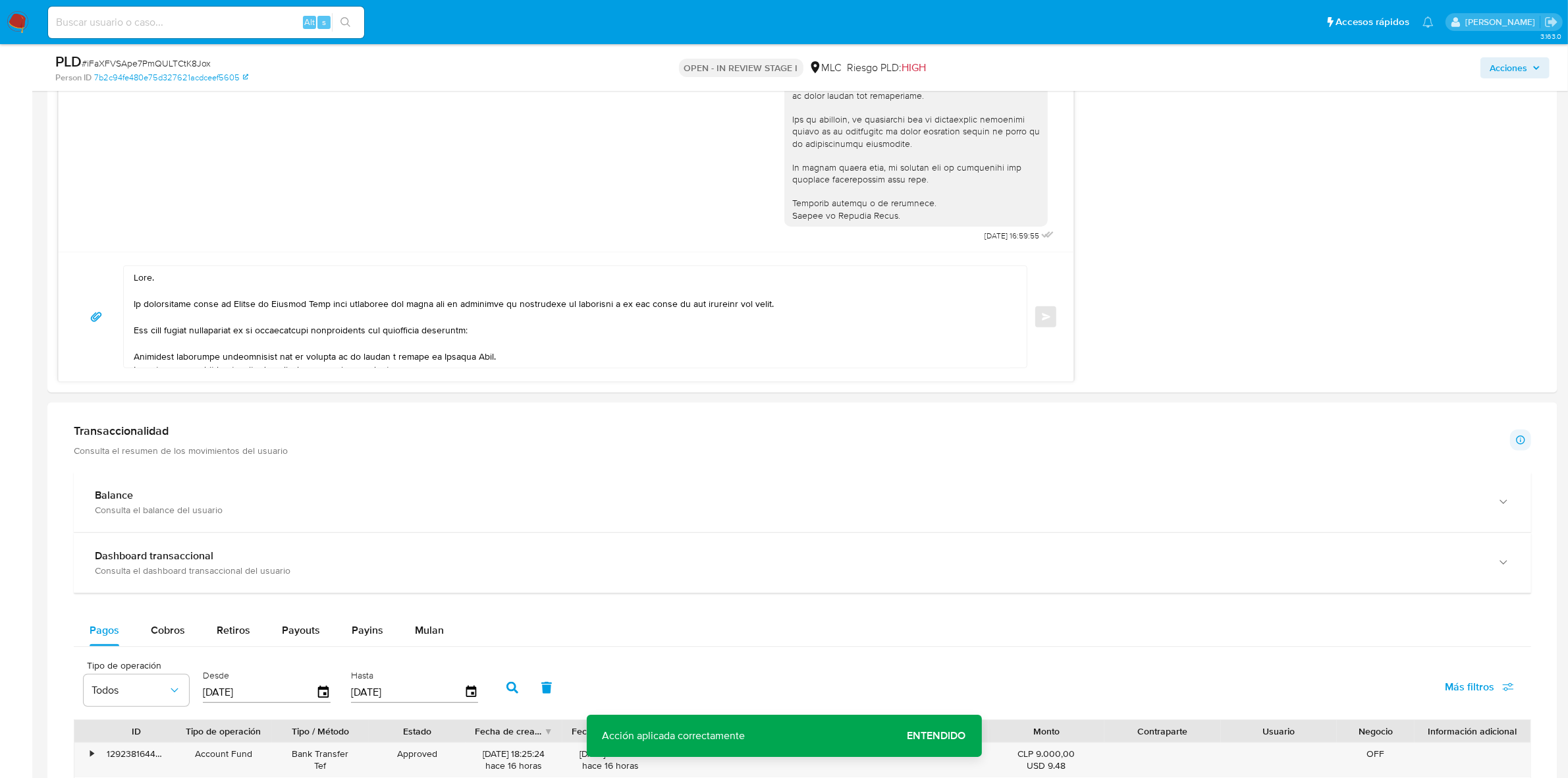
click at [130, 59] on span "# iFaXFVSApe7PmQULTCtK8Jox" at bounding box center [146, 63] width 129 height 13
copy span "iFaXFVSApe7PmQULTCtK8Jox"
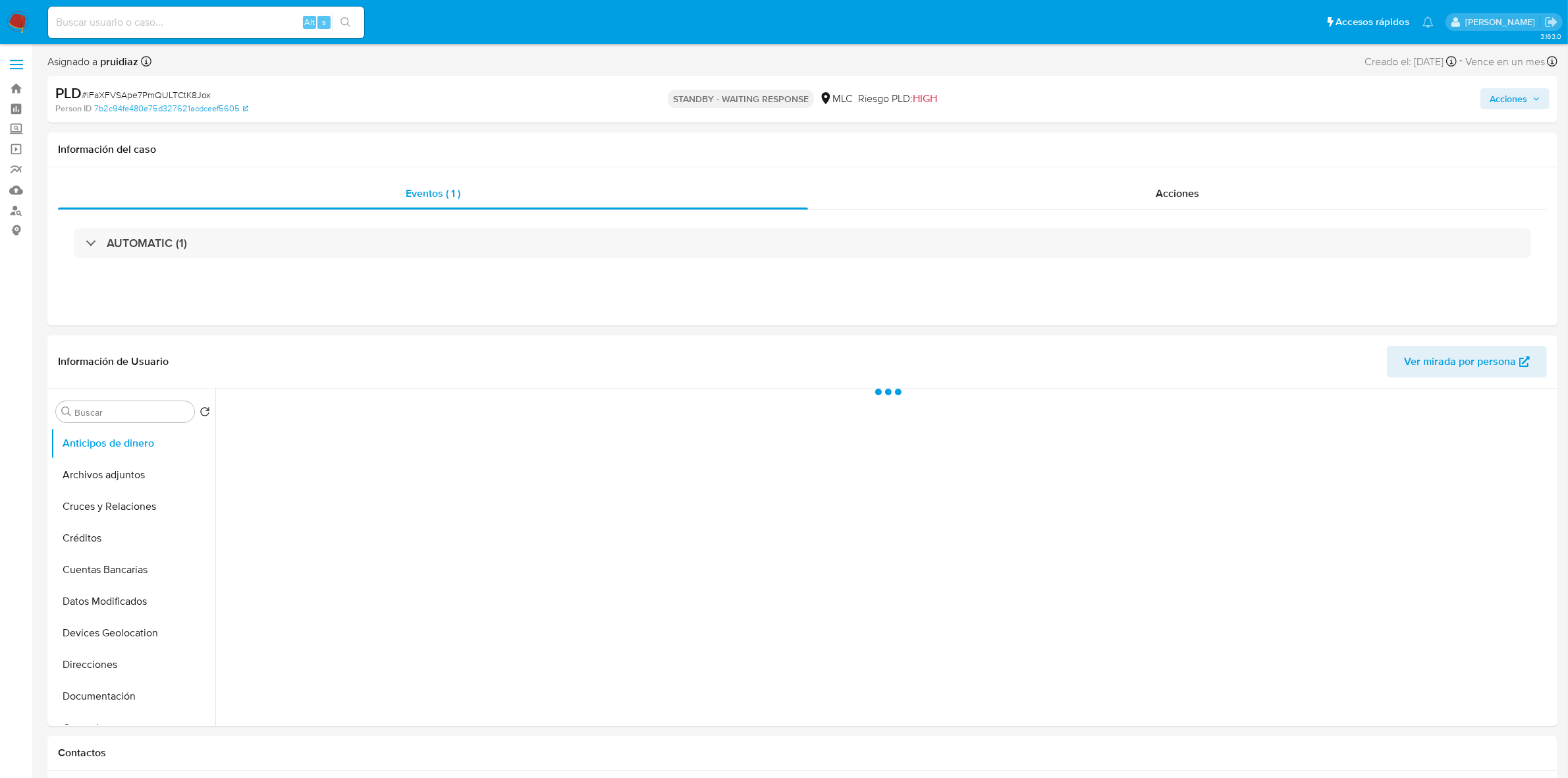
select select "10"
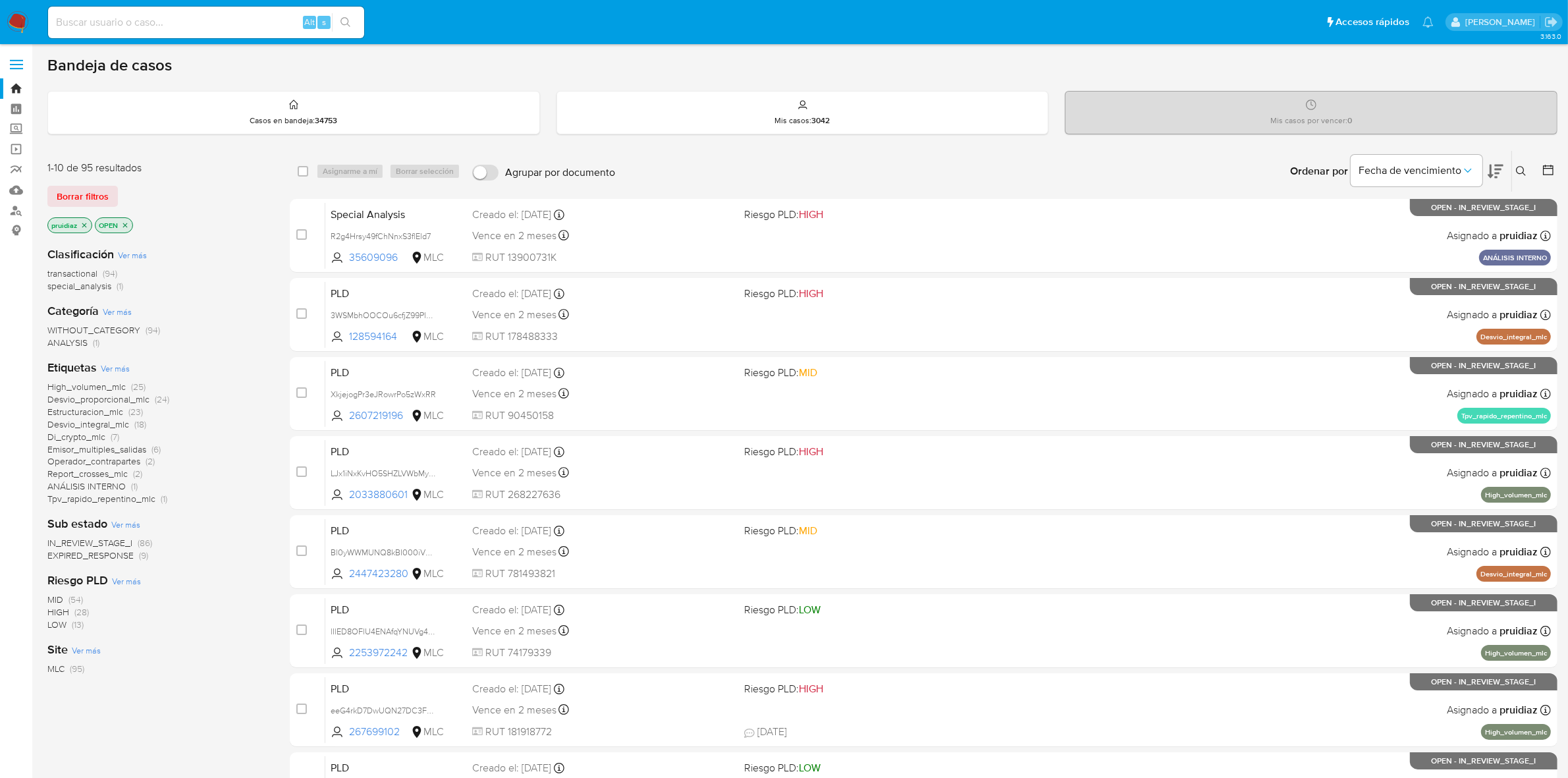
drag, startPoint x: 81, startPoint y: 192, endPoint x: 129, endPoint y: 204, distance: 49.5
click at [81, 192] on span "Borrar filtros" at bounding box center [83, 196] width 52 height 18
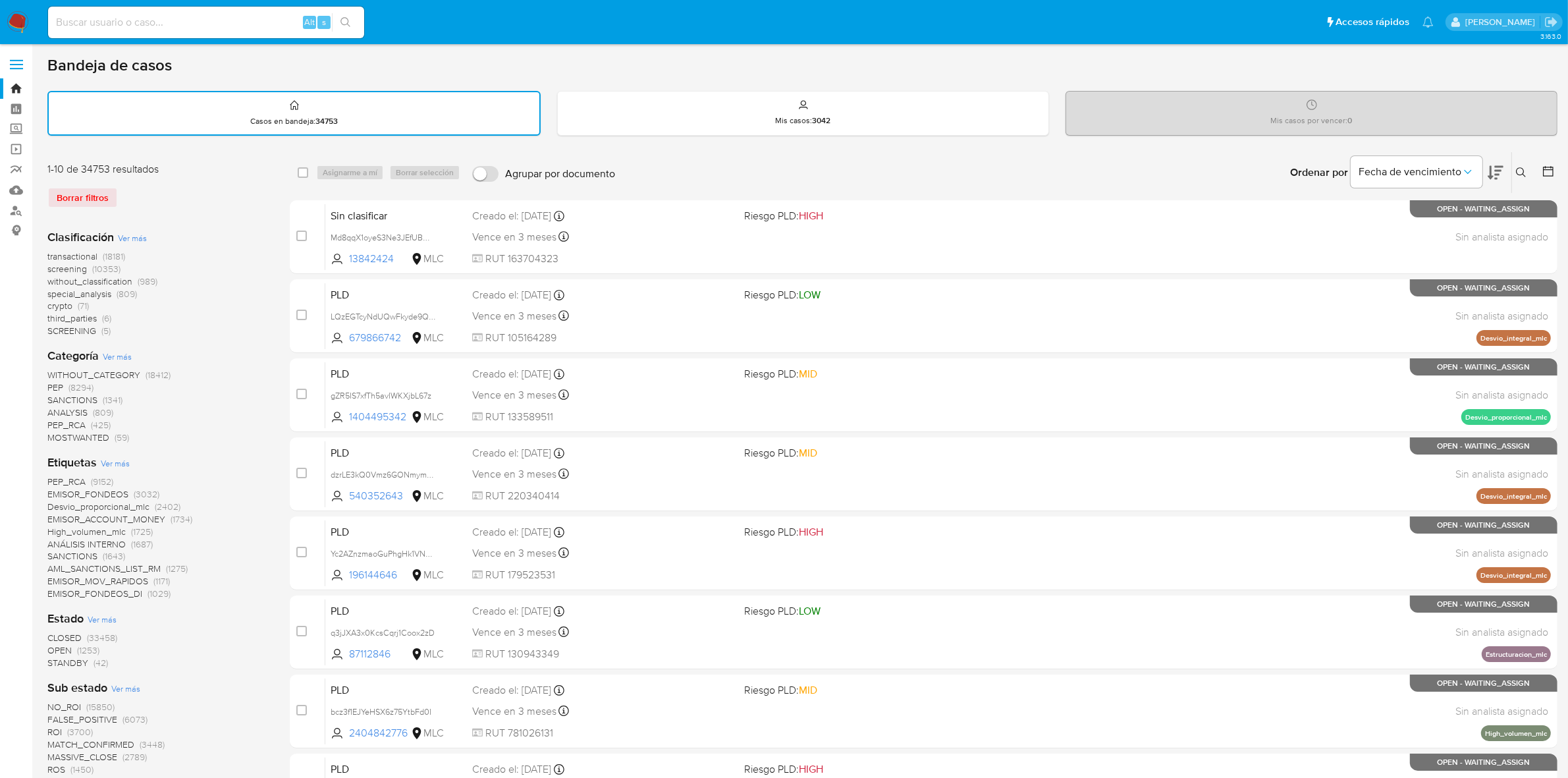
click at [1546, 165] on icon at bounding box center [1547, 171] width 13 height 13
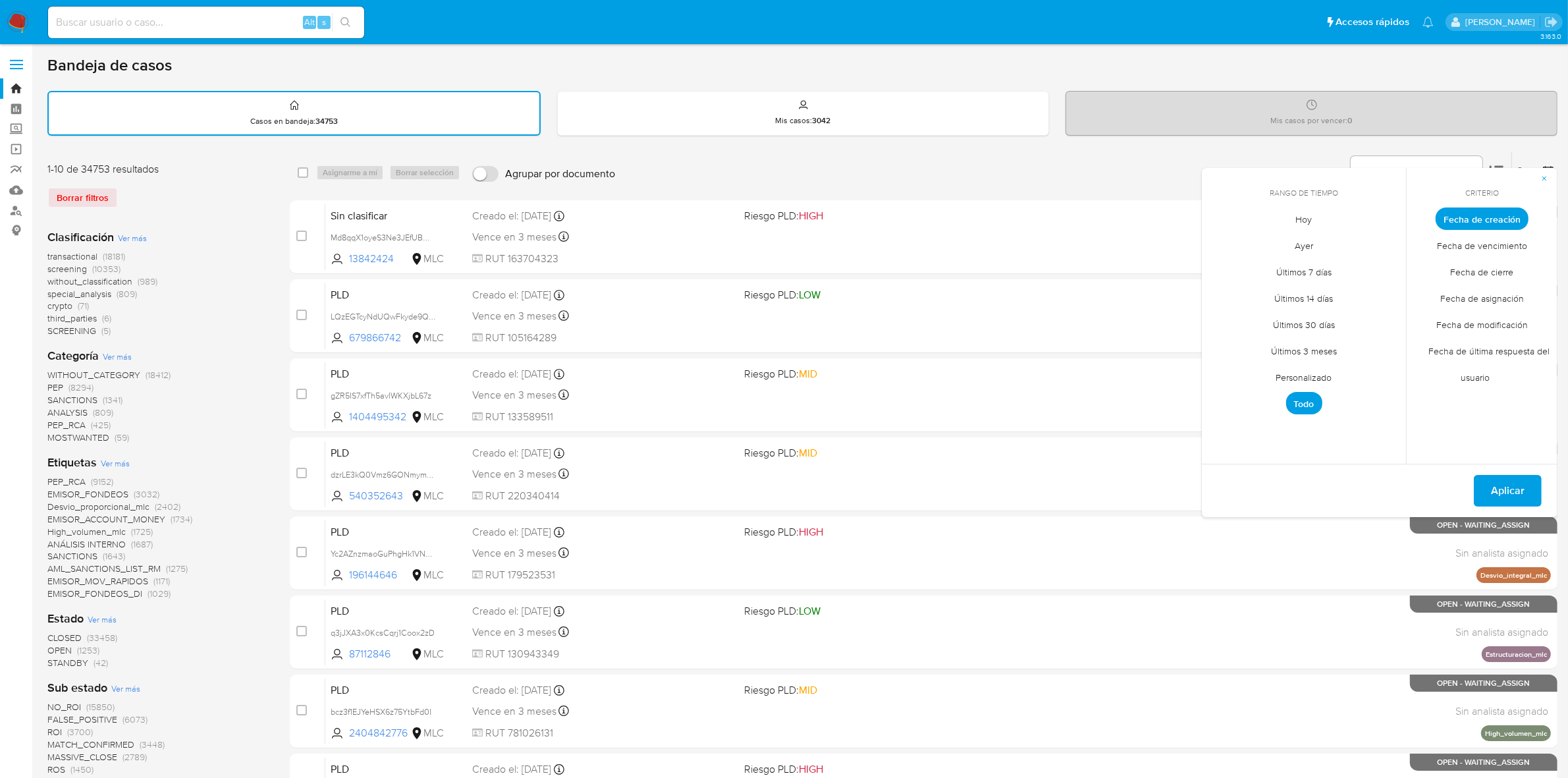
click at [1286, 374] on span "Personalizado" at bounding box center [1304, 378] width 84 height 27
click at [1229, 239] on icon "Mes anterior" at bounding box center [1222, 243] width 16 height 16
click at [1327, 290] on button "1" at bounding box center [1329, 292] width 21 height 21
click at [1218, 242] on icon "Mes anterior" at bounding box center [1222, 243] width 16 height 16
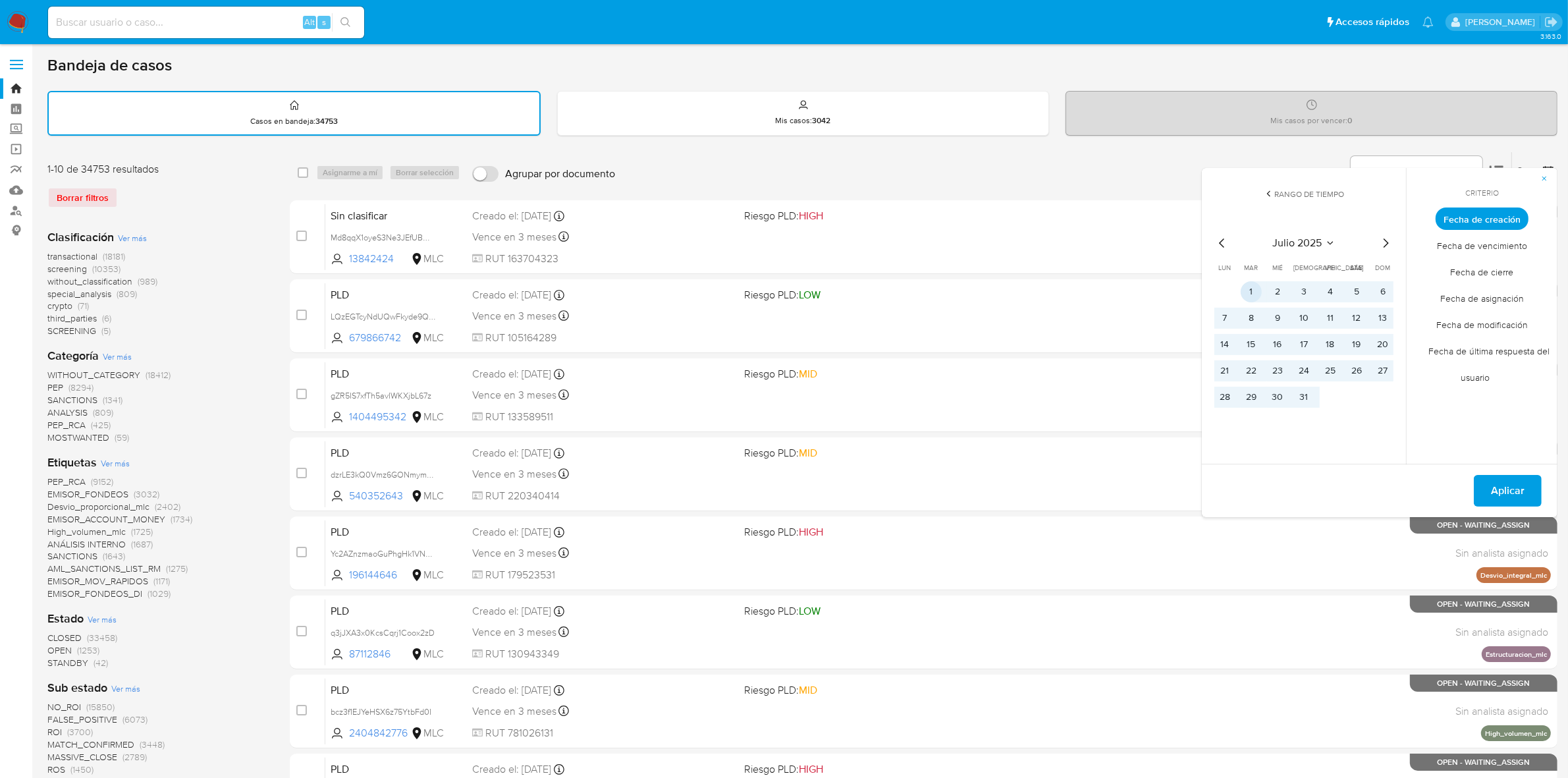
click at [1255, 287] on button "1" at bounding box center [1251, 292] width 21 height 21
click at [1312, 393] on button "31" at bounding box center [1303, 396] width 21 height 21
click at [1249, 282] on button "1" at bounding box center [1251, 292] width 21 height 21
click at [1510, 492] on span "Aplicar" at bounding box center [1507, 490] width 34 height 29
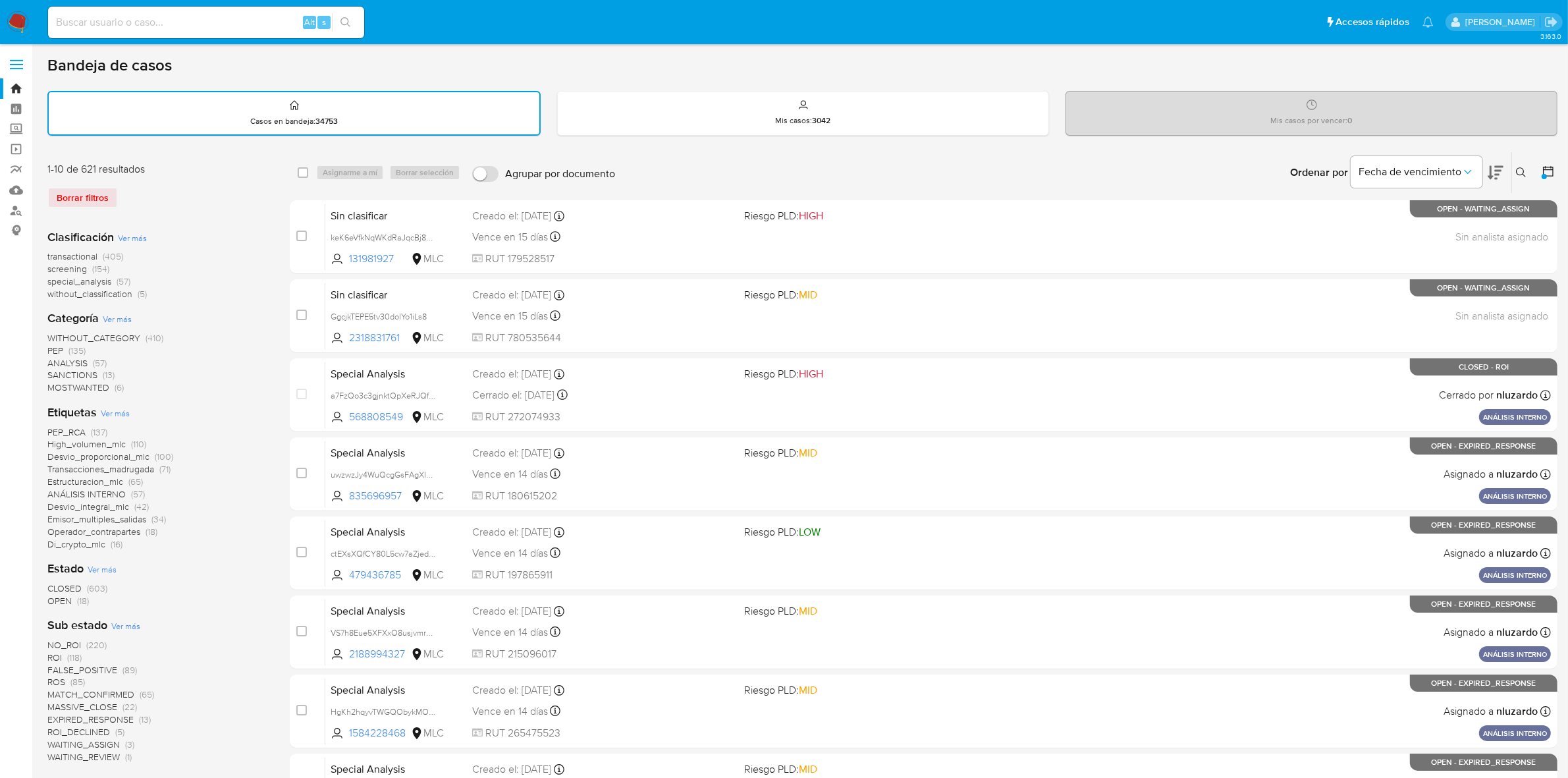
click at [89, 294] on span "without_classification" at bounding box center [89, 294] width 85 height 13
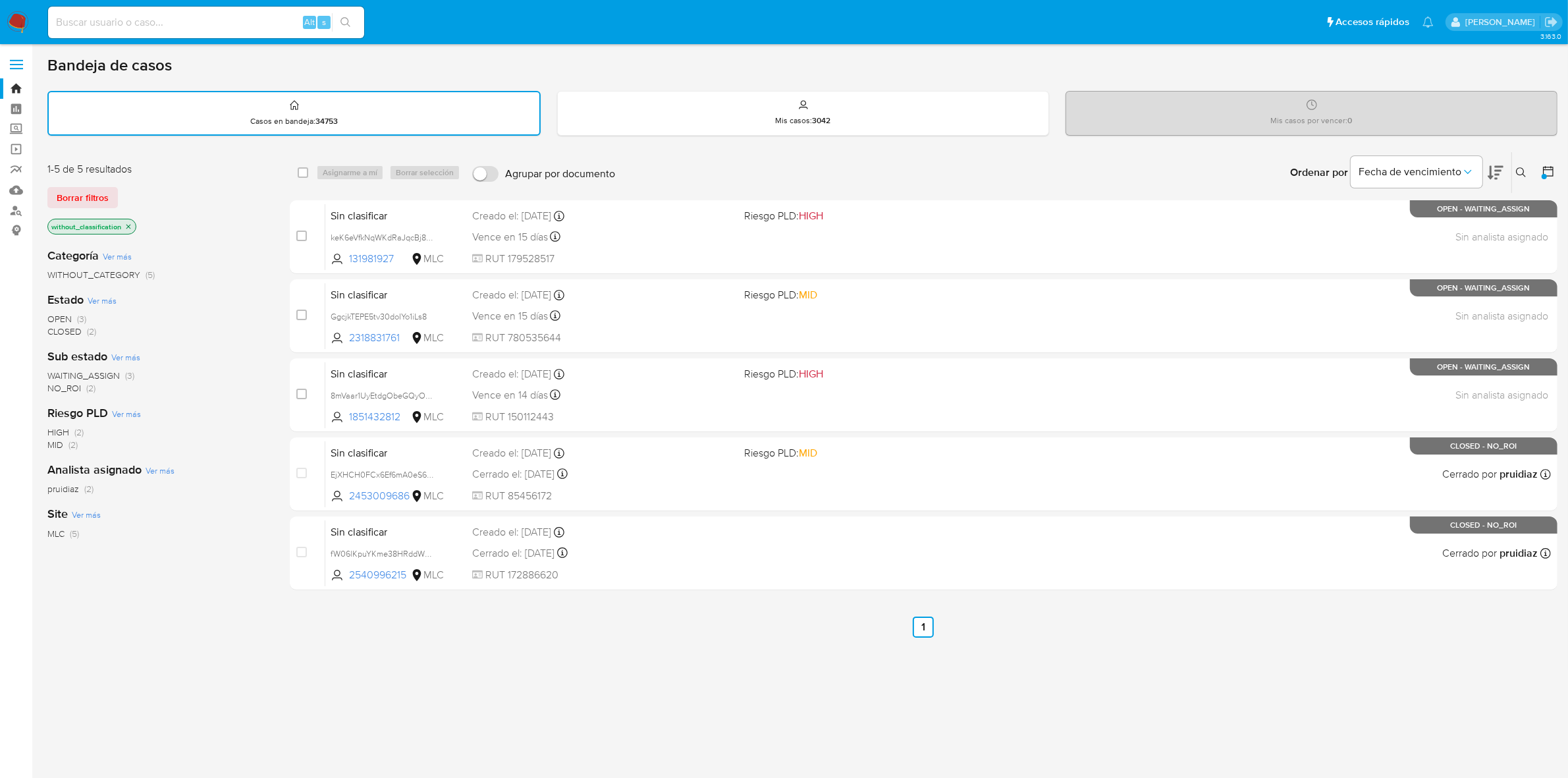
click at [21, 21] on img at bounding box center [18, 22] width 22 height 22
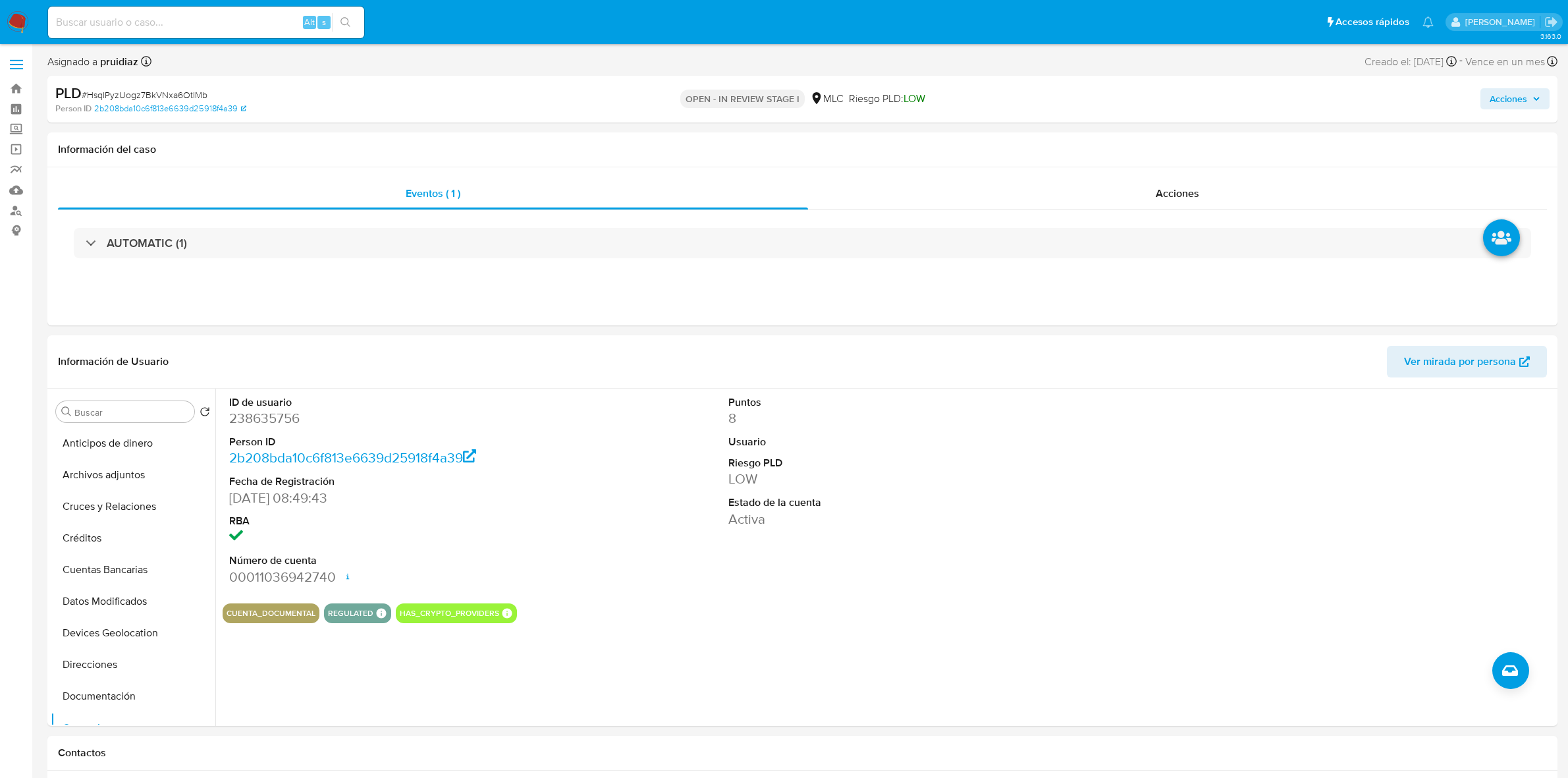
select select "10"
click at [175, 84] on div "PLD # HsqlPyzUogz7BkVNxa6OtIMb" at bounding box center [301, 94] width 493 height 20
click at [162, 96] on span "# HsqlPyzUogz7BkVNxa6OtIMb" at bounding box center [145, 94] width 126 height 13
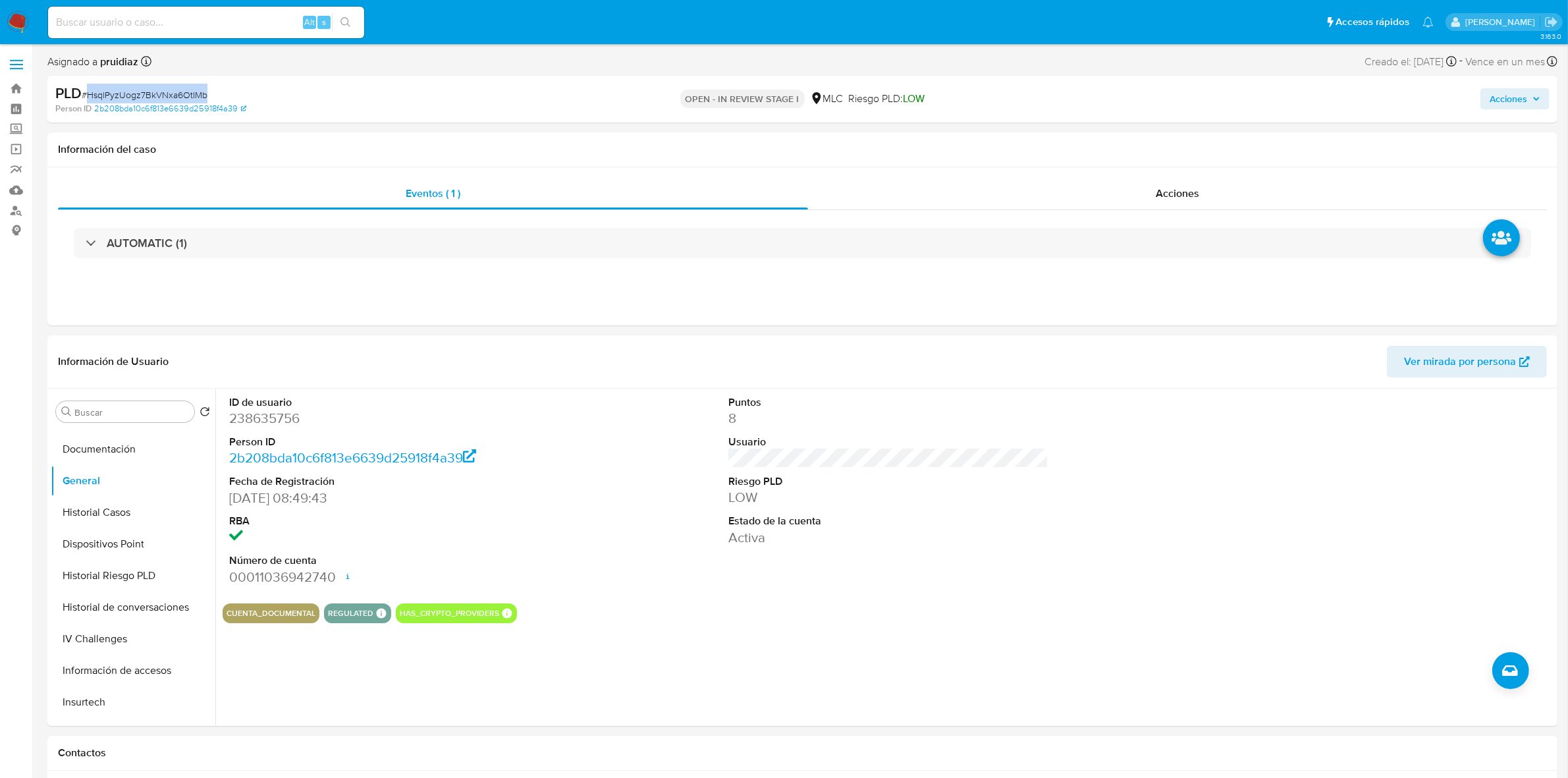
copy span "HsqlPyzUogz7BkVNxa6OtIMb"
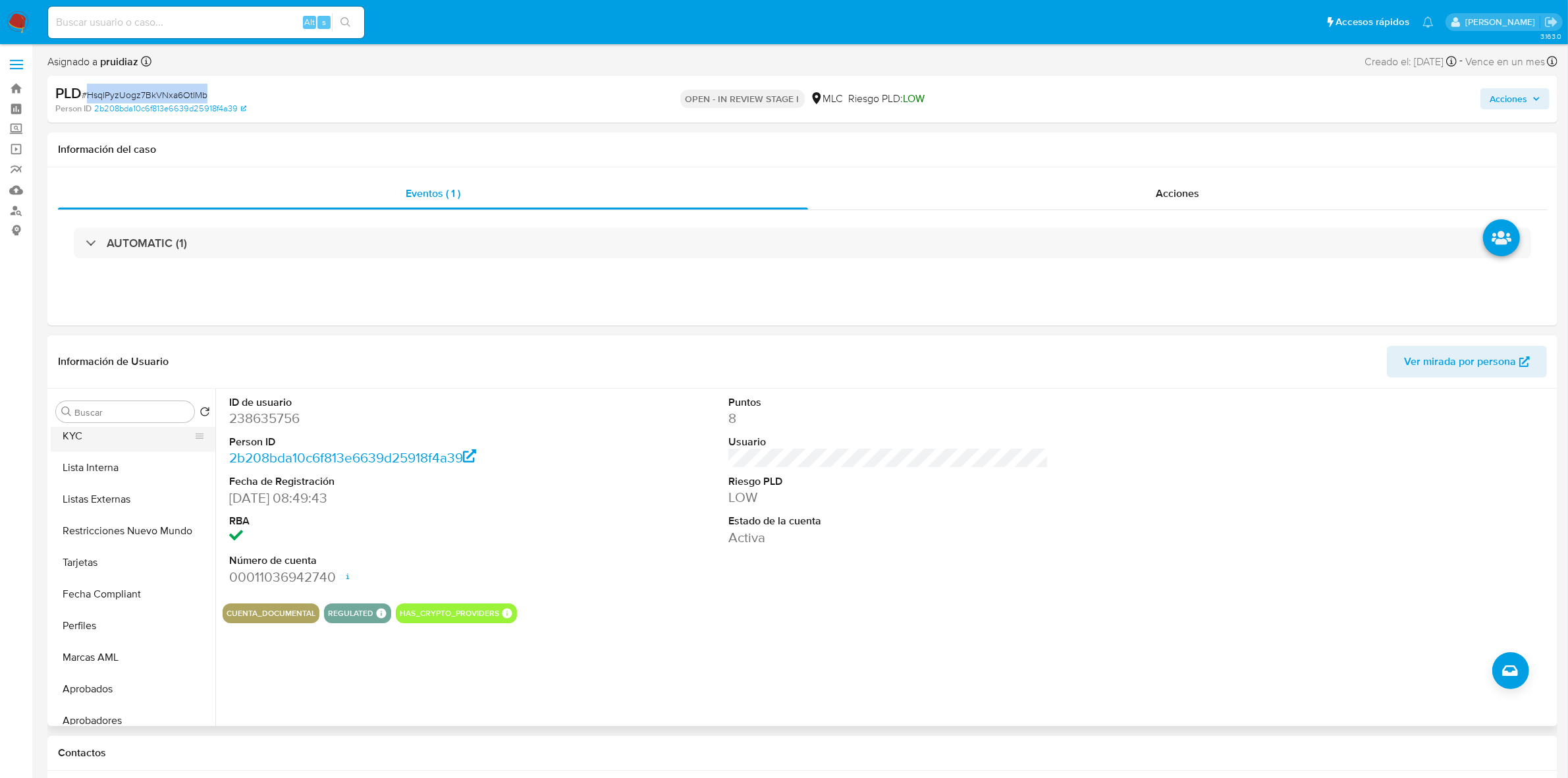
click at [110, 444] on button "KYC" at bounding box center [128, 436] width 154 height 32
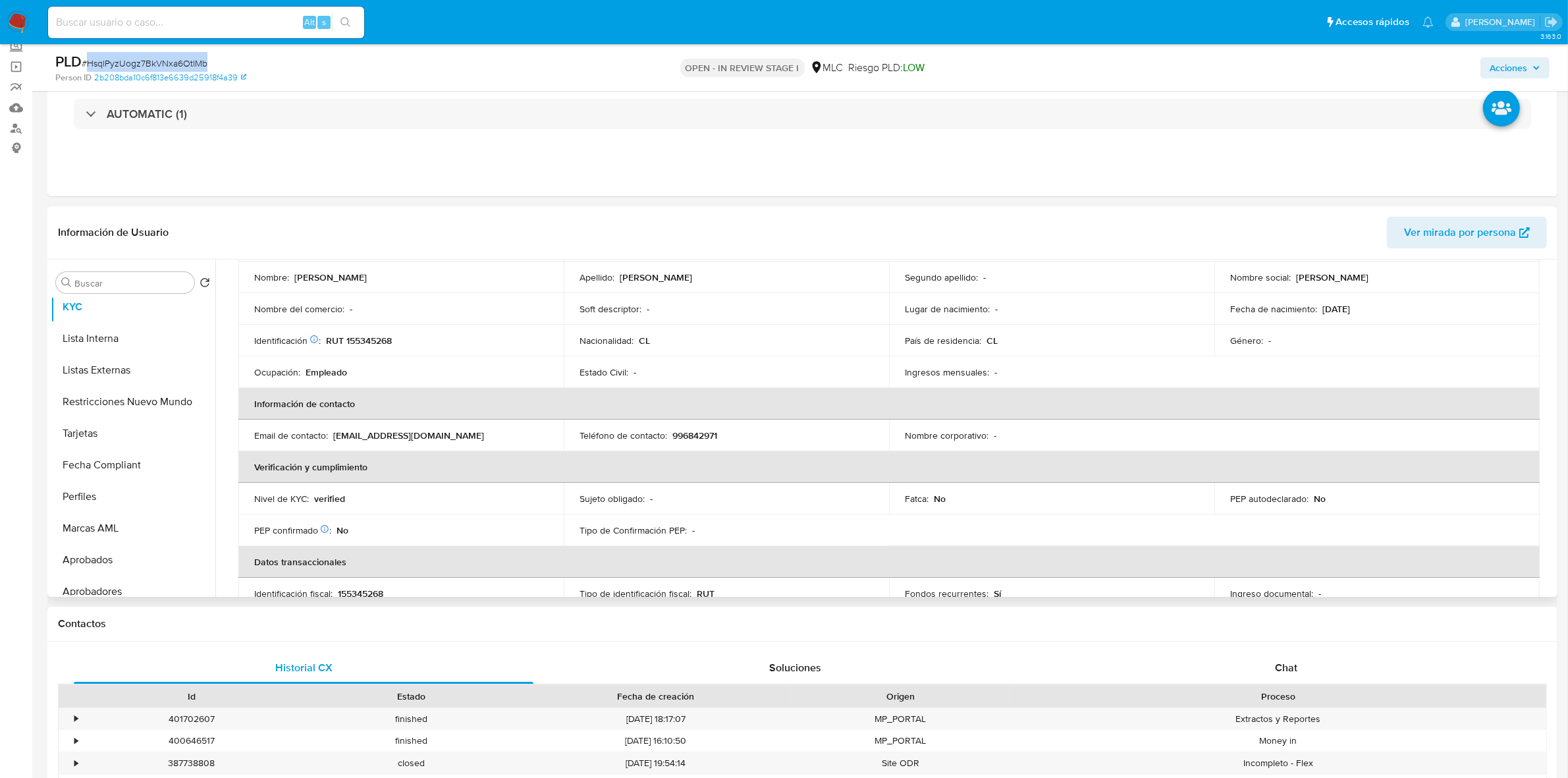
scroll to position [0, 0]
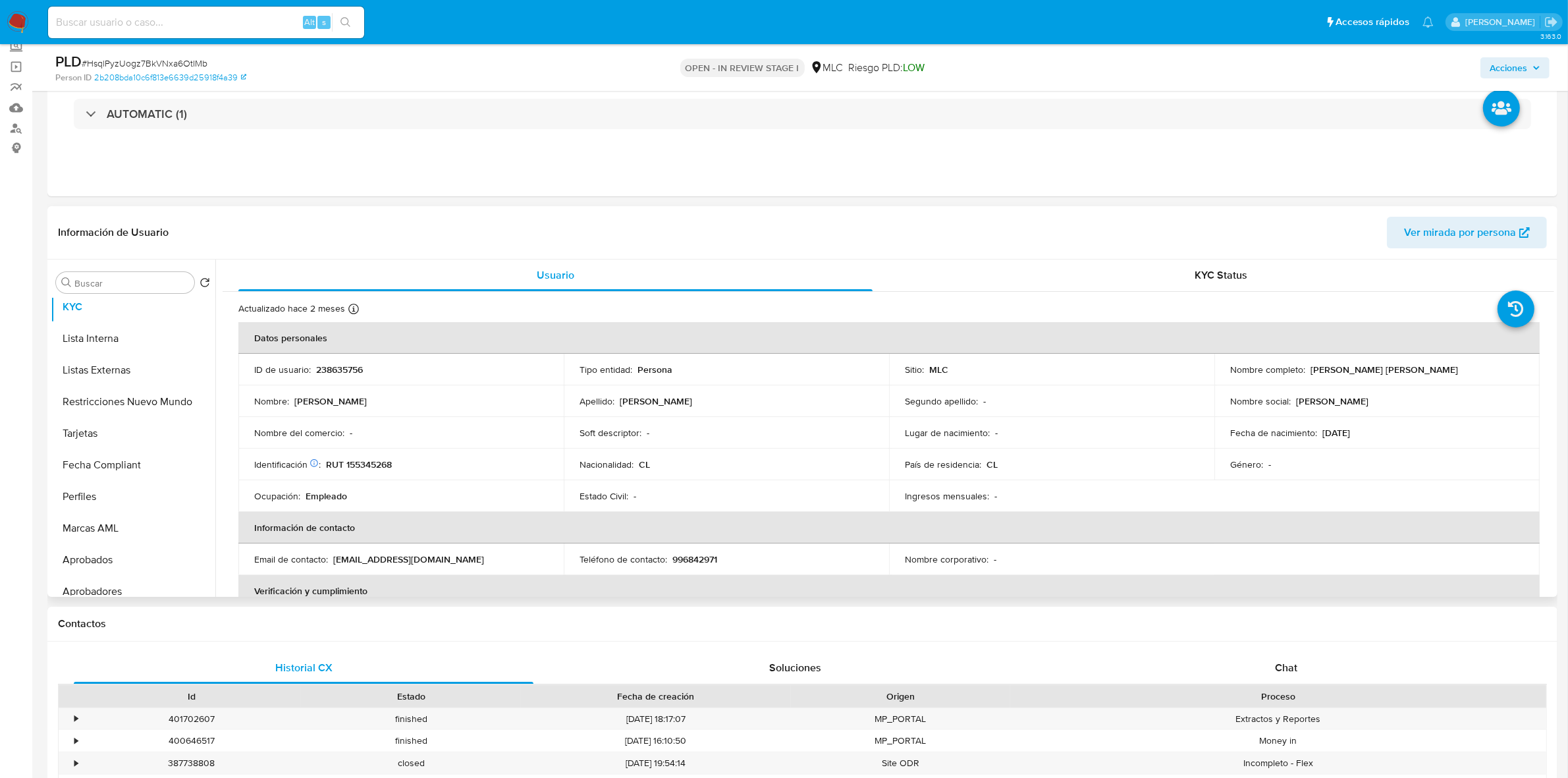
click at [378, 461] on p "RUT 155345268" at bounding box center [359, 464] width 66 height 12
copy p "155345268"
click at [382, 471] on td "Identificación Nº de serie: A027669199 : RUT 155345268" at bounding box center [401, 464] width 325 height 32
click at [382, 469] on p "RUT 155345268" at bounding box center [359, 464] width 66 height 12
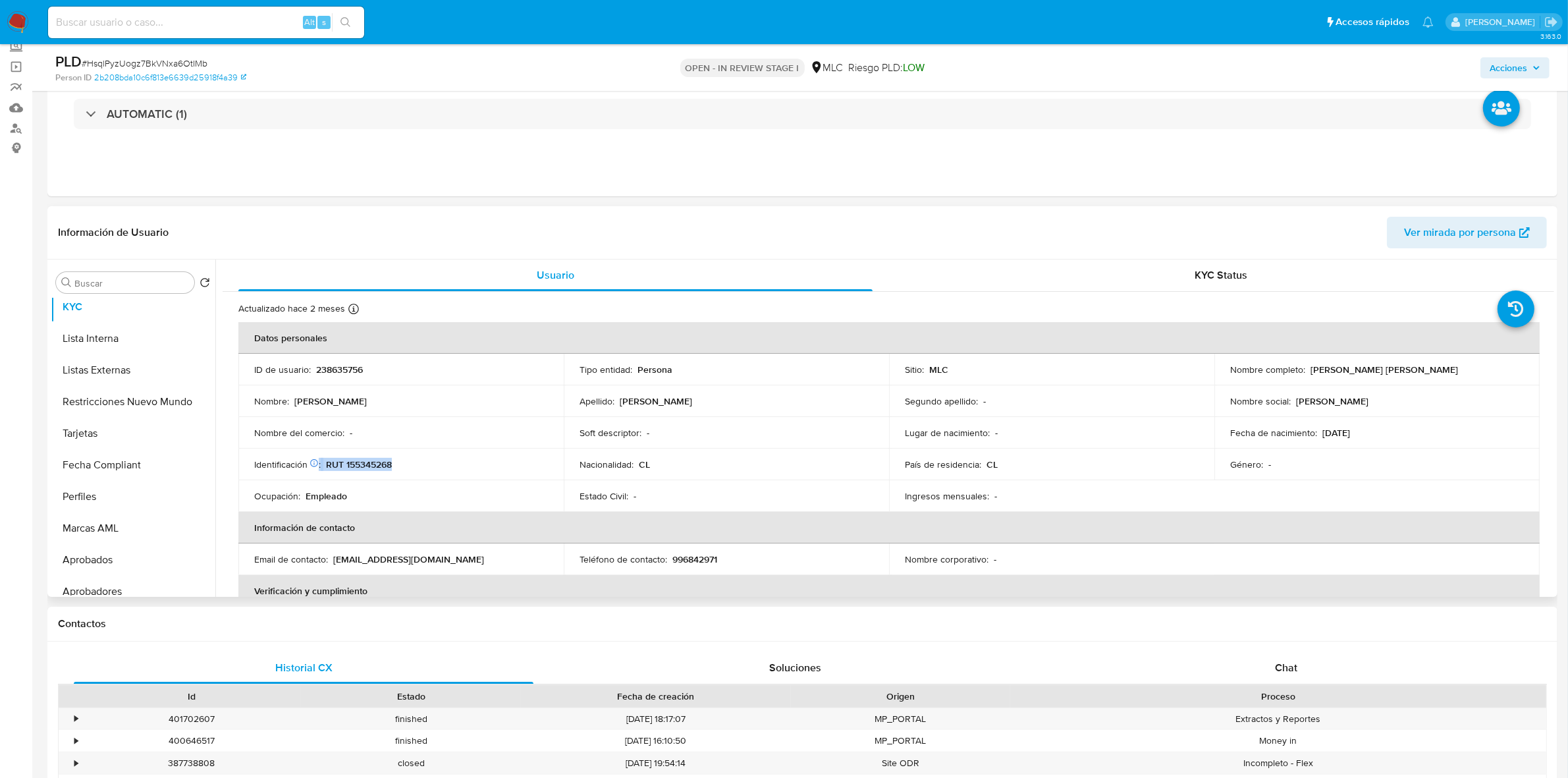
click at [382, 469] on p "RUT 155345268" at bounding box center [359, 464] width 66 height 12
click at [367, 463] on p "RUT 155345268" at bounding box center [359, 464] width 66 height 12
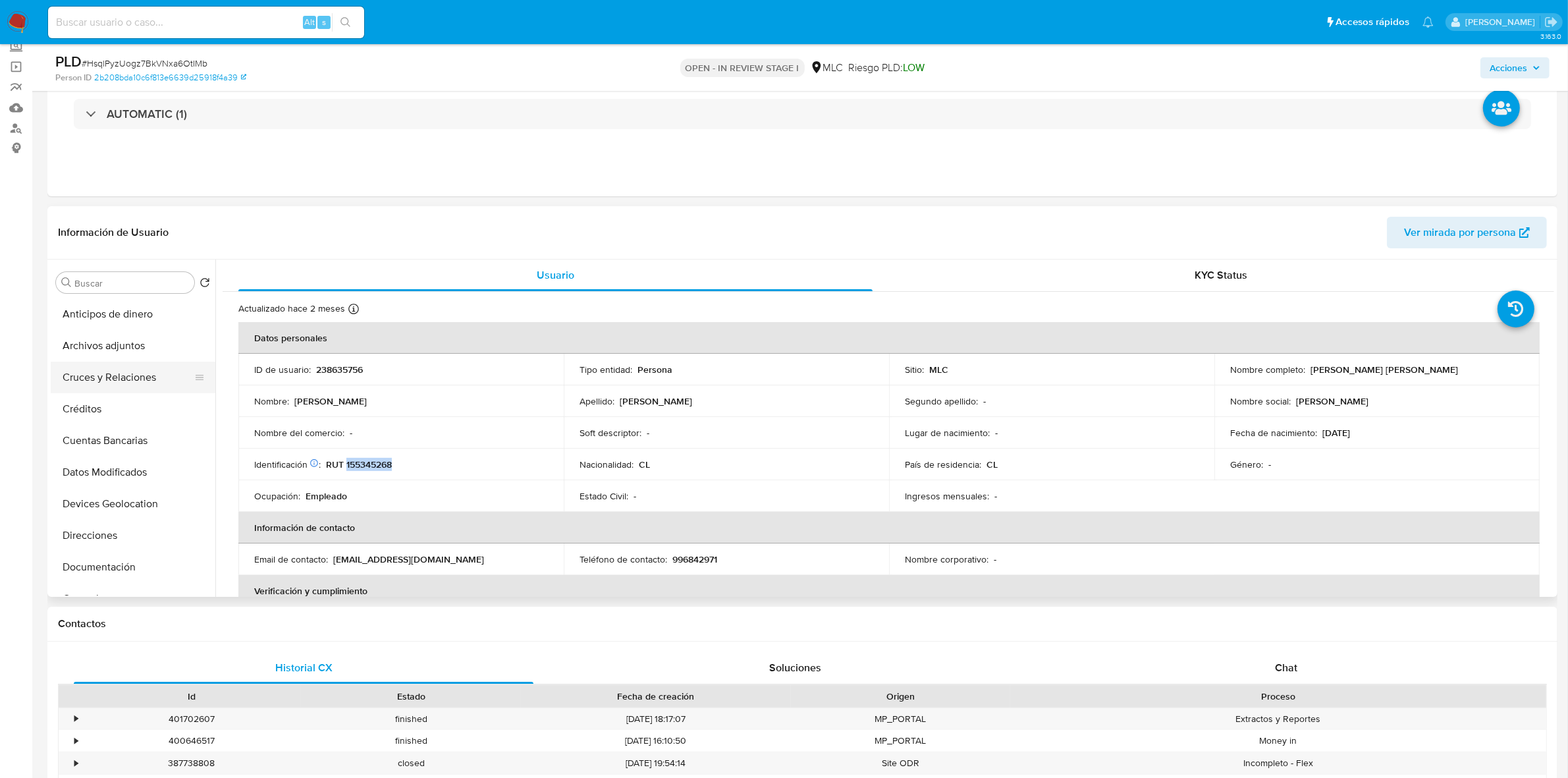
click at [117, 370] on button "Cruces y Relaciones" at bounding box center [128, 378] width 154 height 32
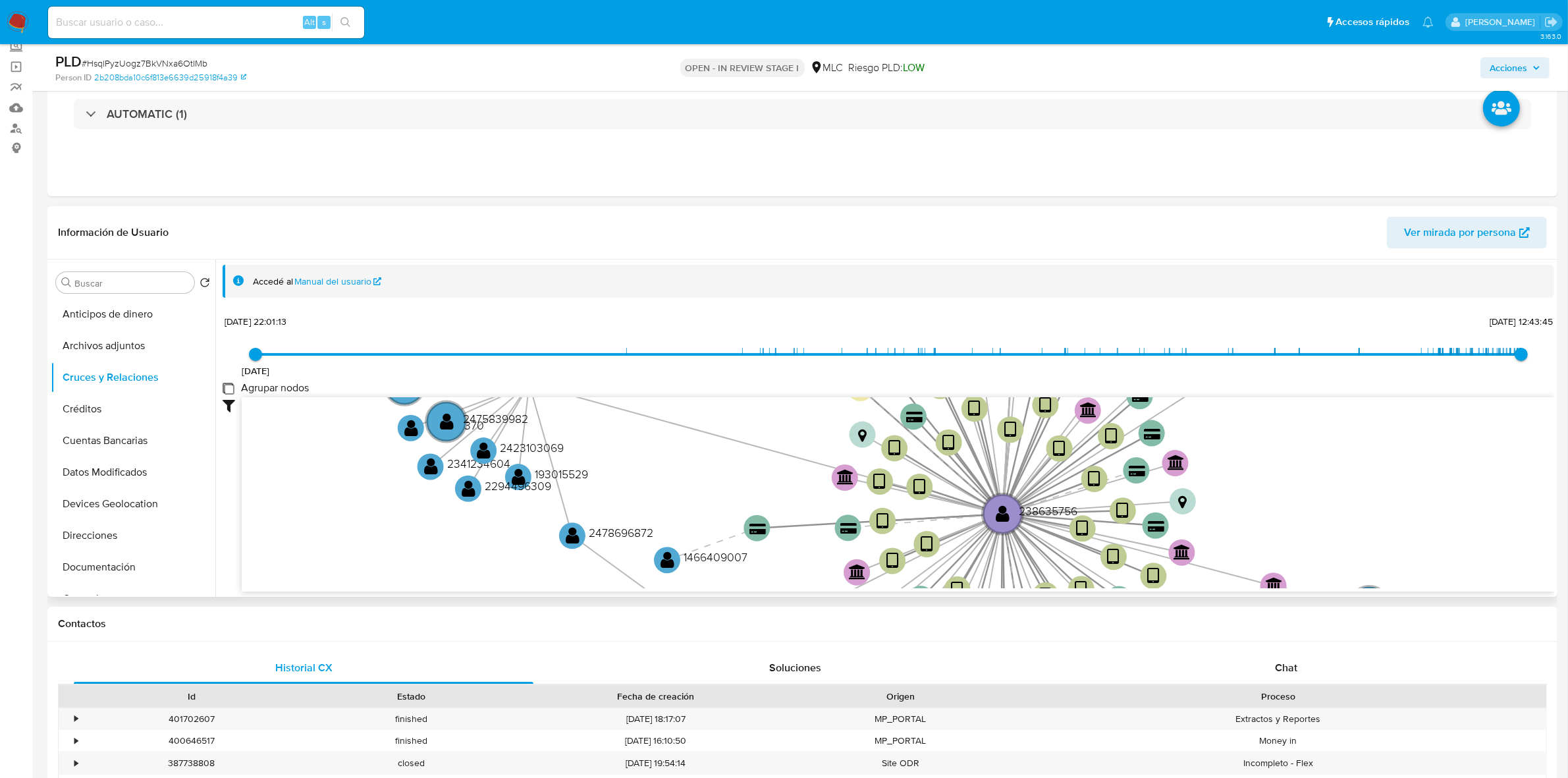
click at [231, 387] on group_nodes "Agrupar nodos" at bounding box center [228, 388] width 11 height 11
checkbox group_nodes "true"
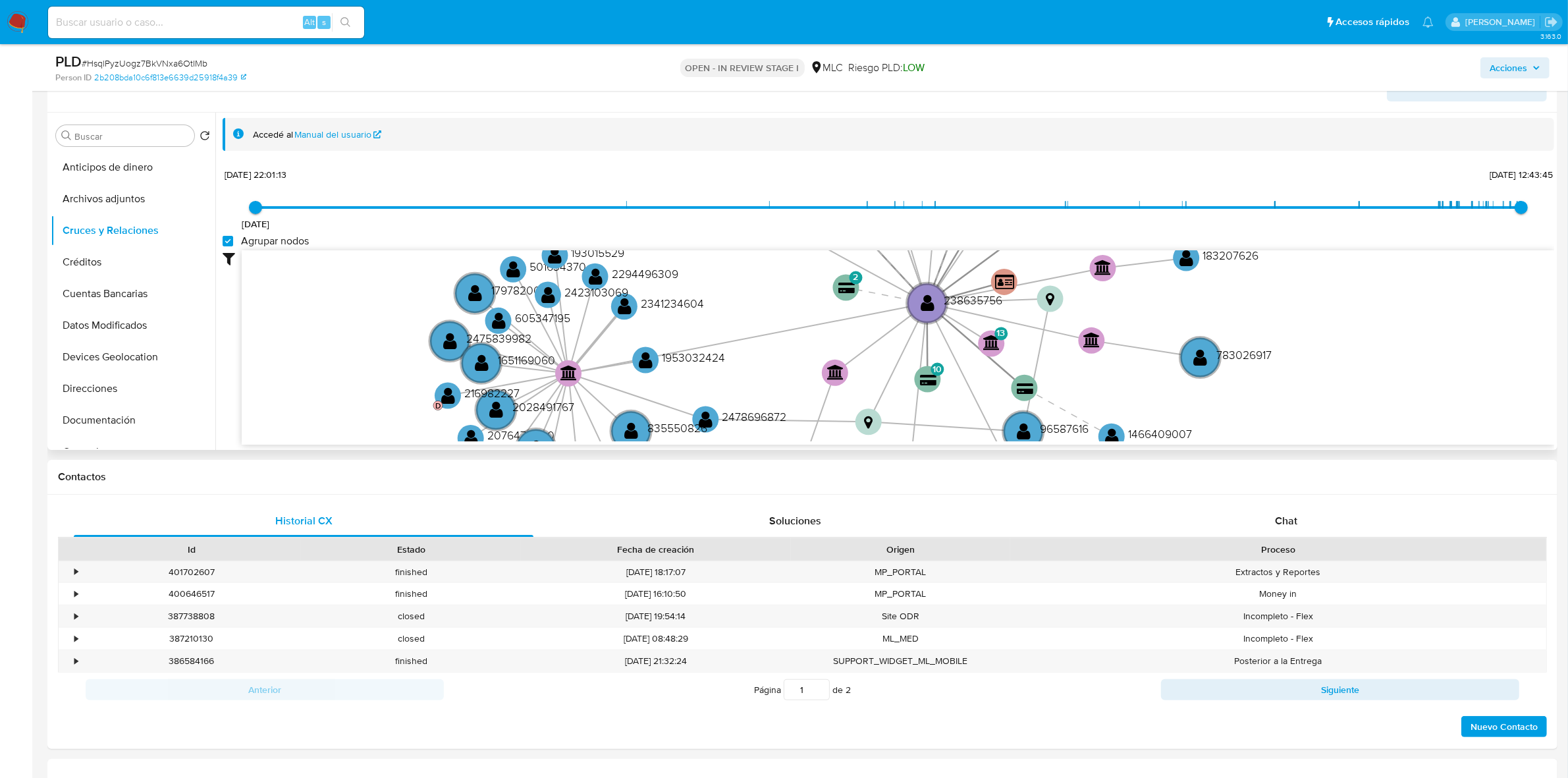
scroll to position [247, 0]
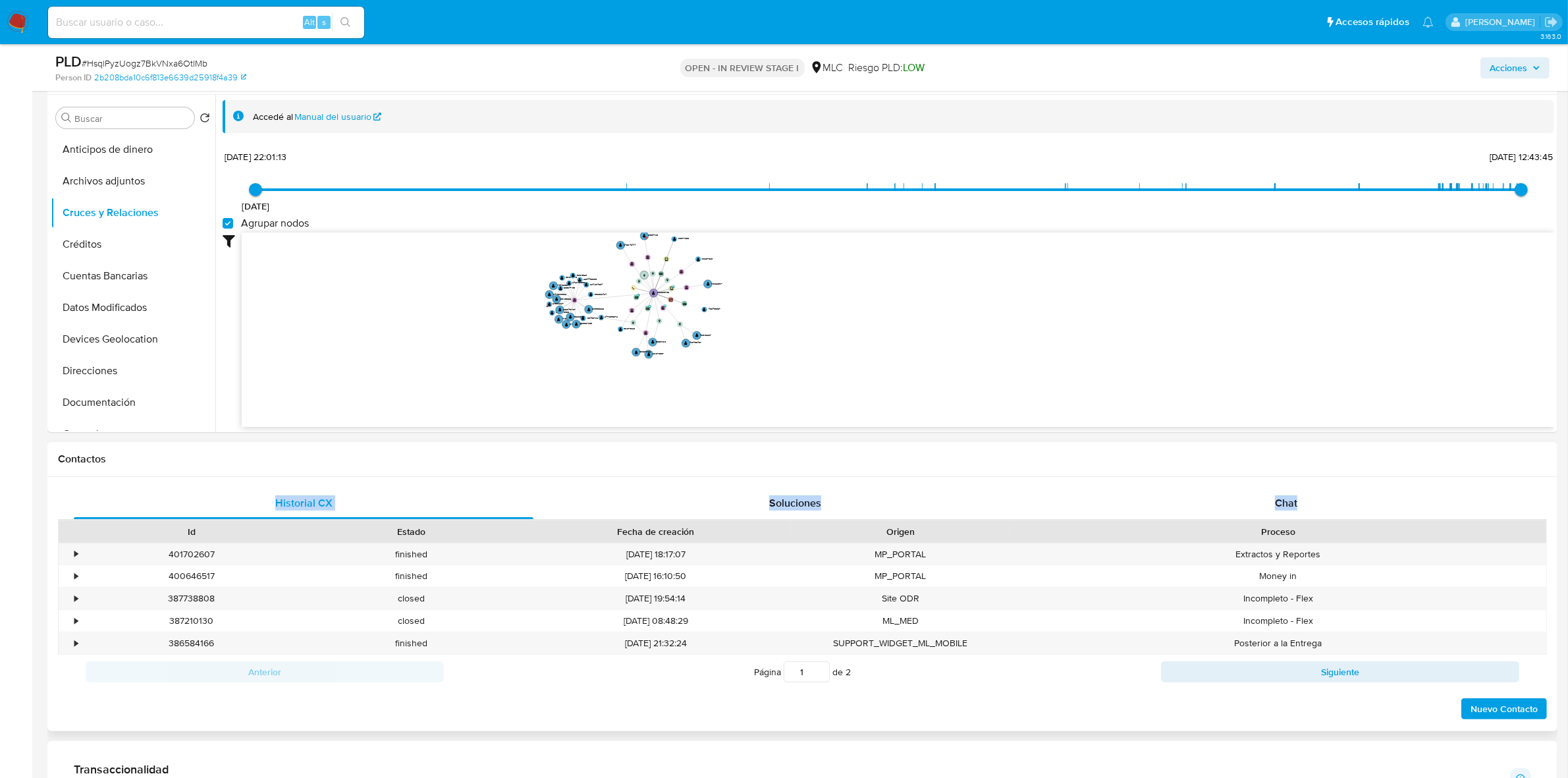
drag, startPoint x: 685, startPoint y: 455, endPoint x: 713, endPoint y: 542, distance: 91.4
click at [713, 542] on div "Contactos Historial CX Soluciones Chat Id Estado Fecha de creación Origen Proce…" at bounding box center [801, 587] width 1510 height 290
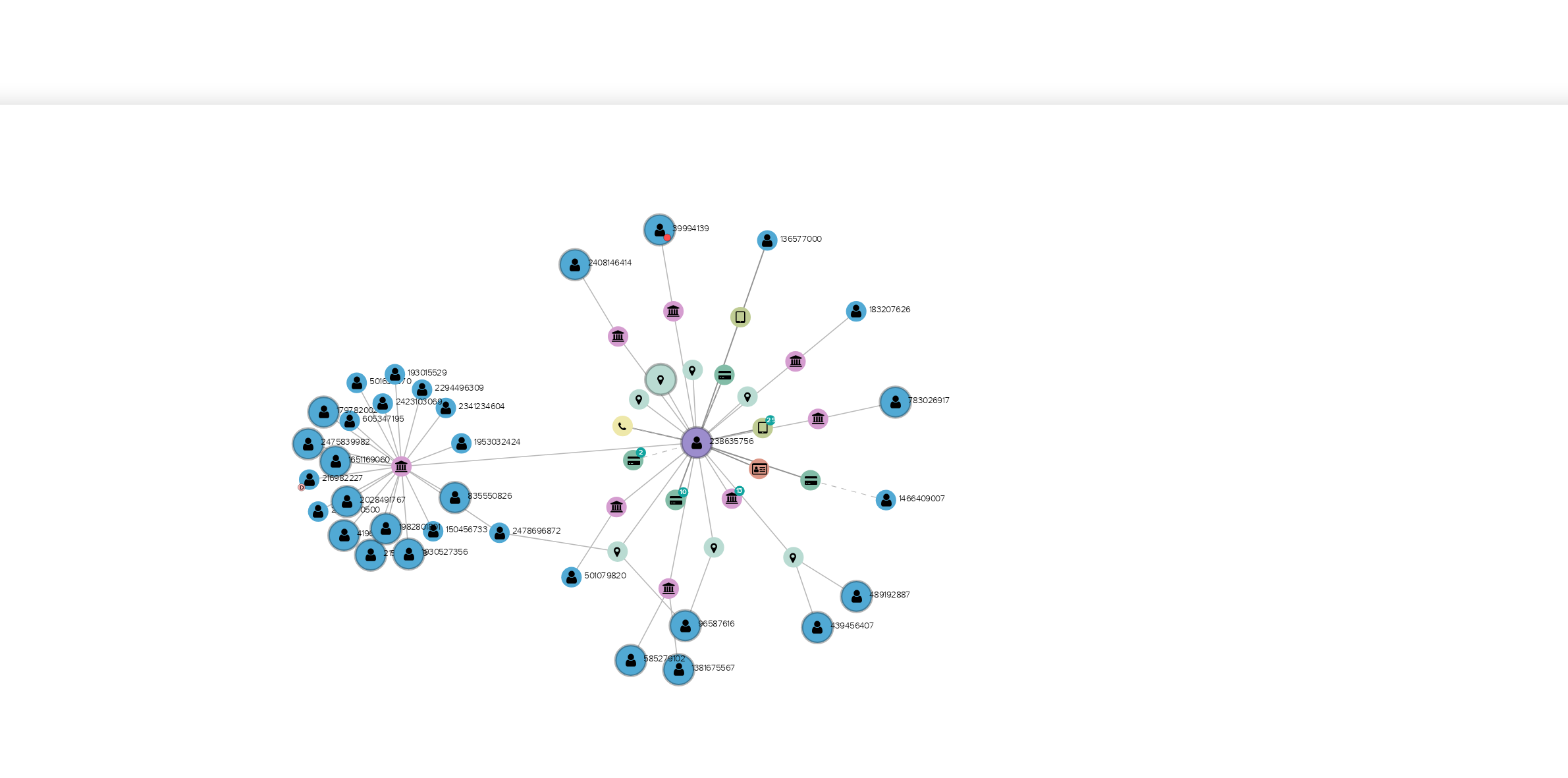
drag, startPoint x: 739, startPoint y: 274, endPoint x: 765, endPoint y: 313, distance: 46.9
click at [765, 313] on icon "device-65dd4d2930948dd5addc7153  device-5ee58eaf08813b00188e59fb  device-612e…" at bounding box center [897, 328] width 1312 height 191
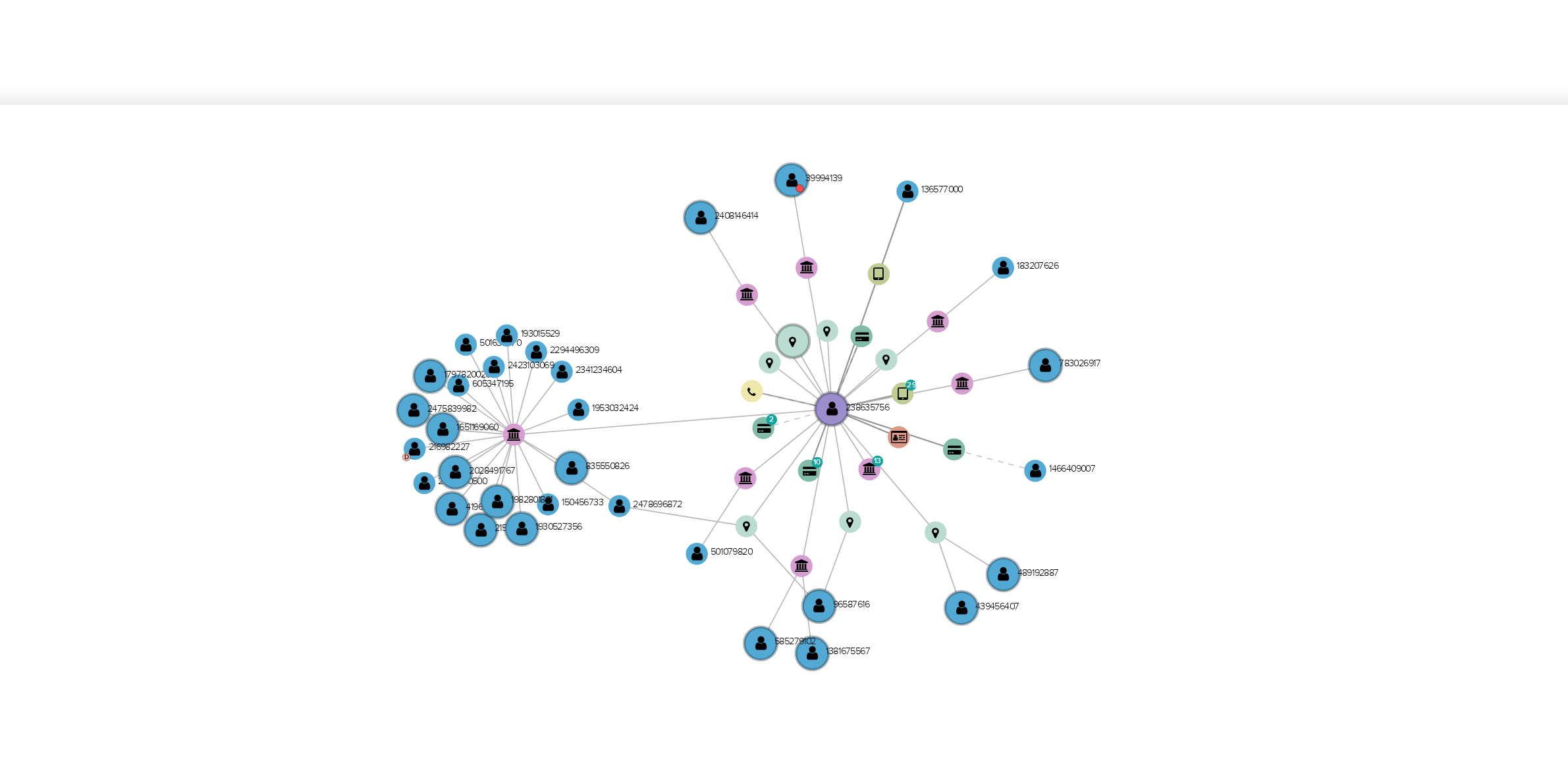
drag, startPoint x: 765, startPoint y: 313, endPoint x: 801, endPoint y: 294, distance: 40.7
click at [801, 294] on icon "device-65dd4d2930948dd5addc7153  device-5ee58eaf08813b00188e59fb  device-612e…" at bounding box center [897, 328] width 1312 height 191
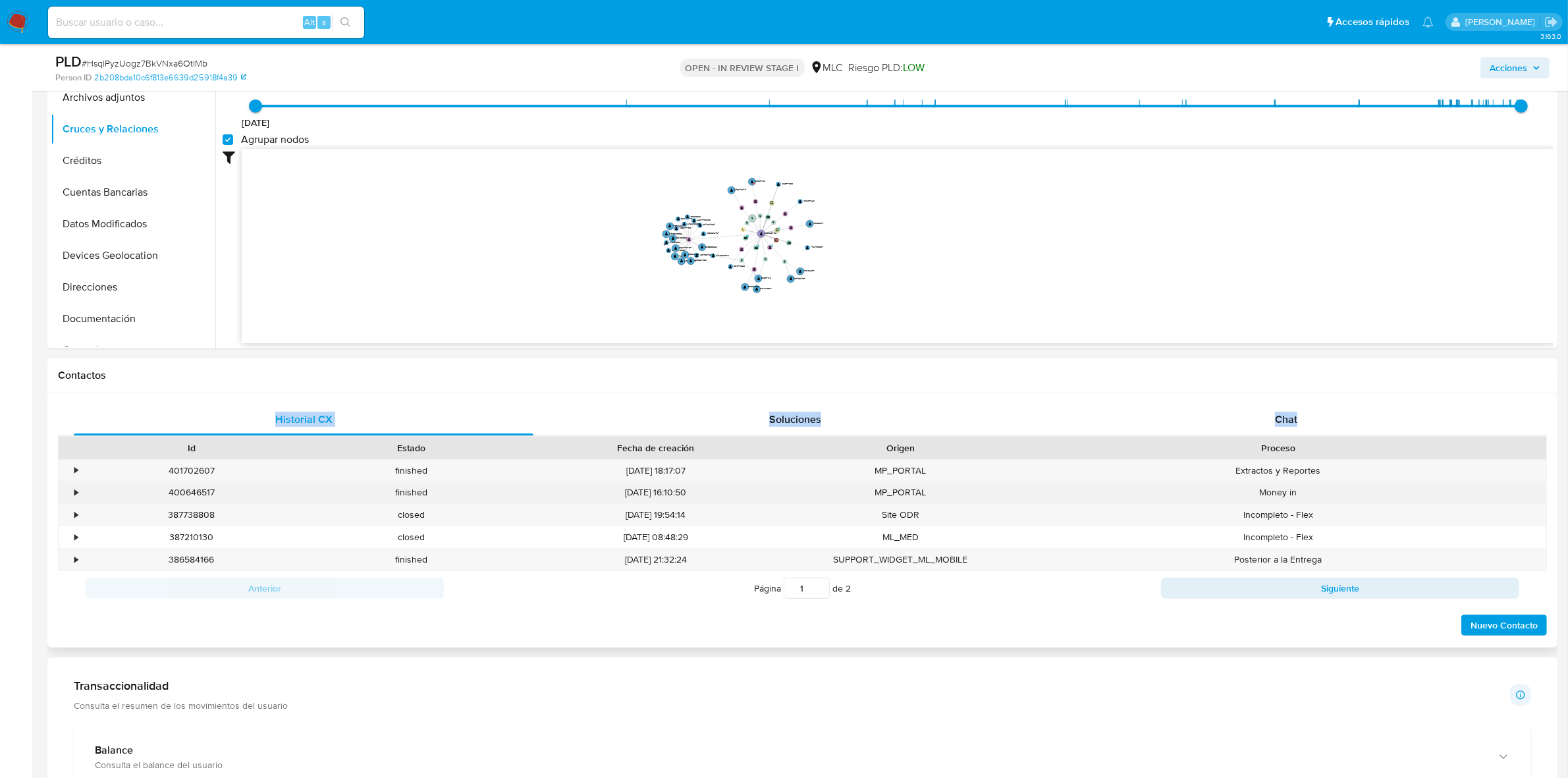
scroll to position [411, 0]
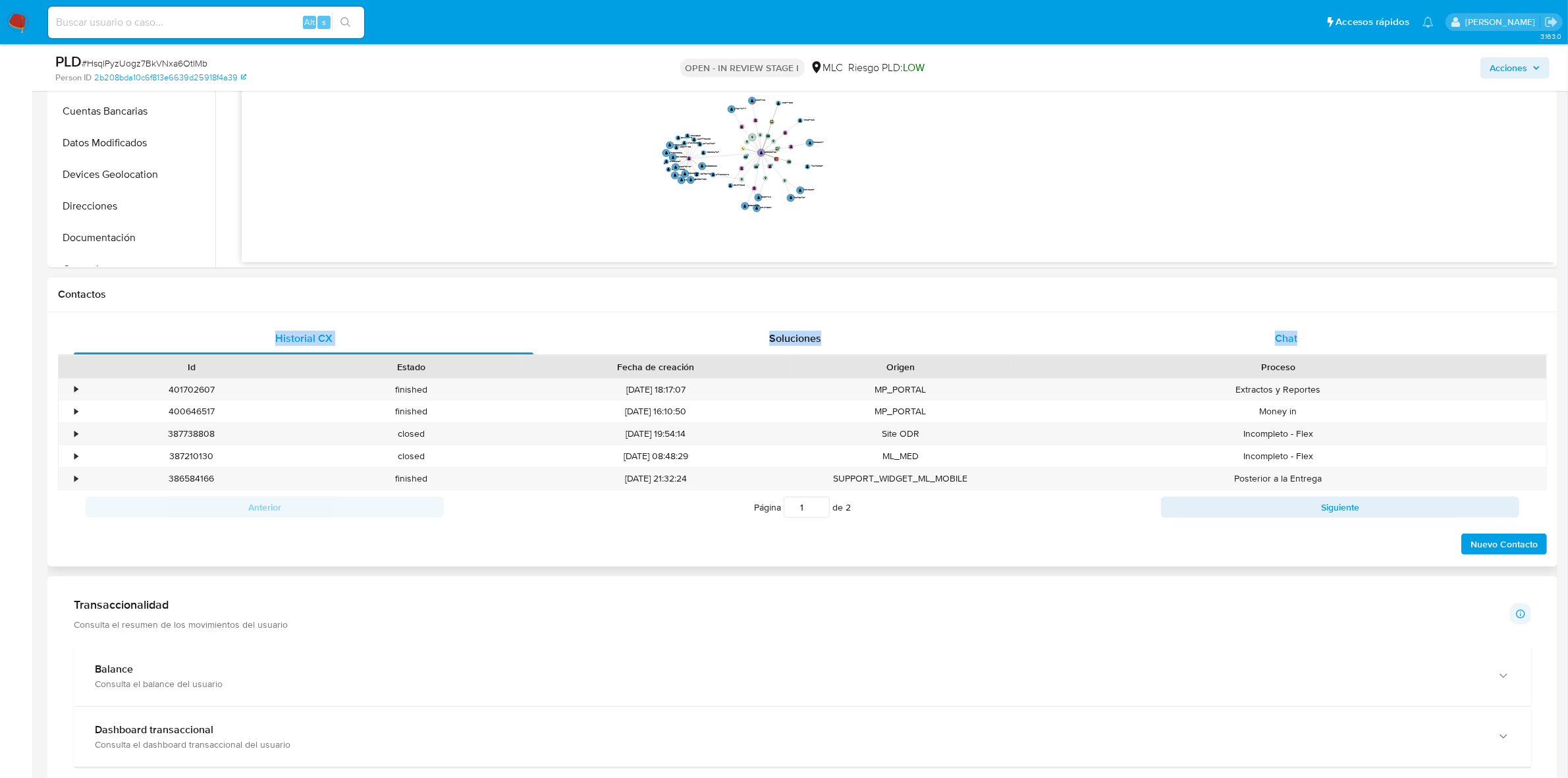
click at [1318, 332] on div "Chat" at bounding box center [1286, 339] width 459 height 32
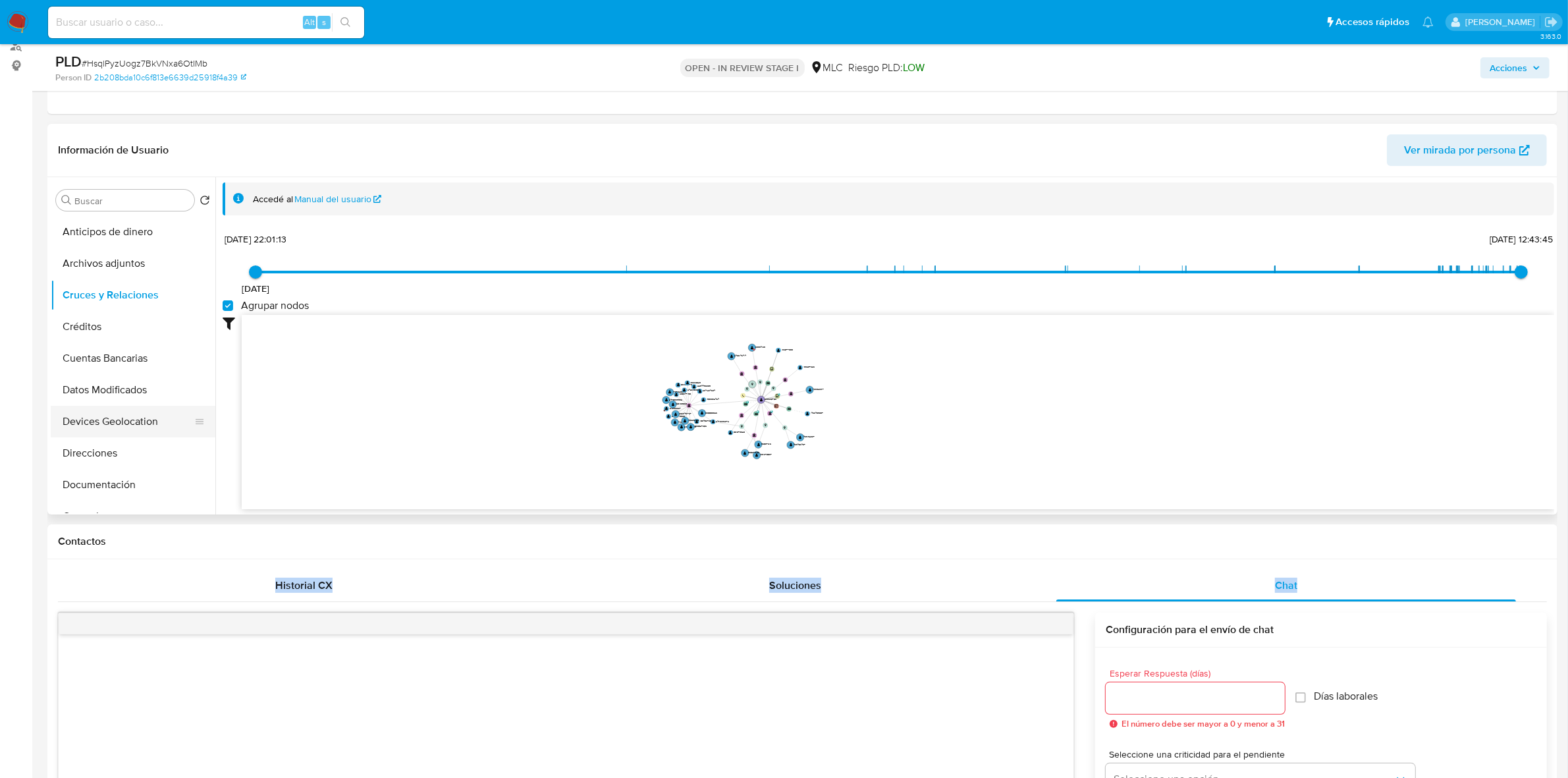
scroll to position [82, 0]
click at [94, 399] on button "Documentación" at bounding box center [128, 402] width 154 height 32
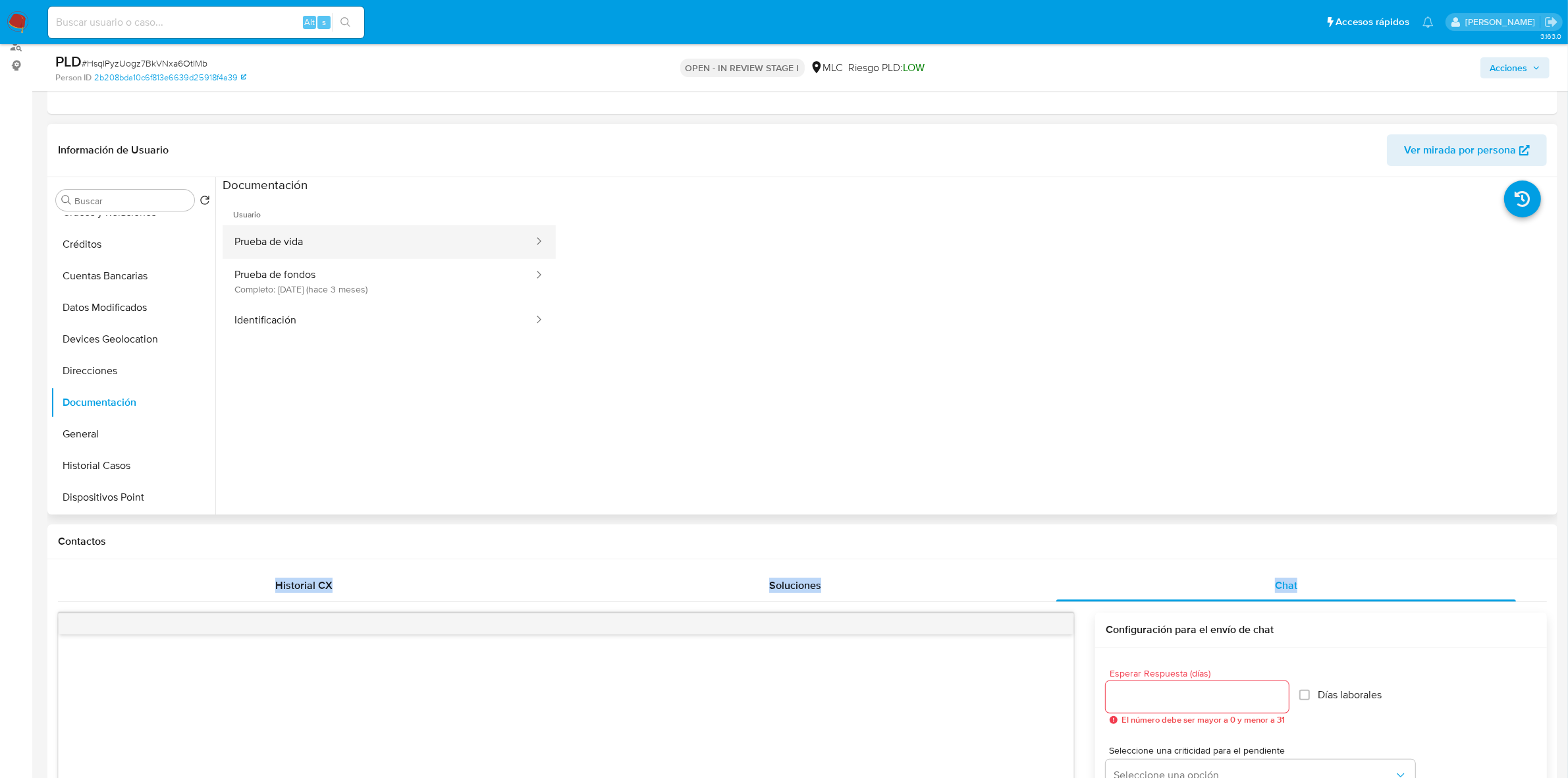
click at [296, 241] on button "Prueba de vida" at bounding box center [378, 243] width 312 height 34
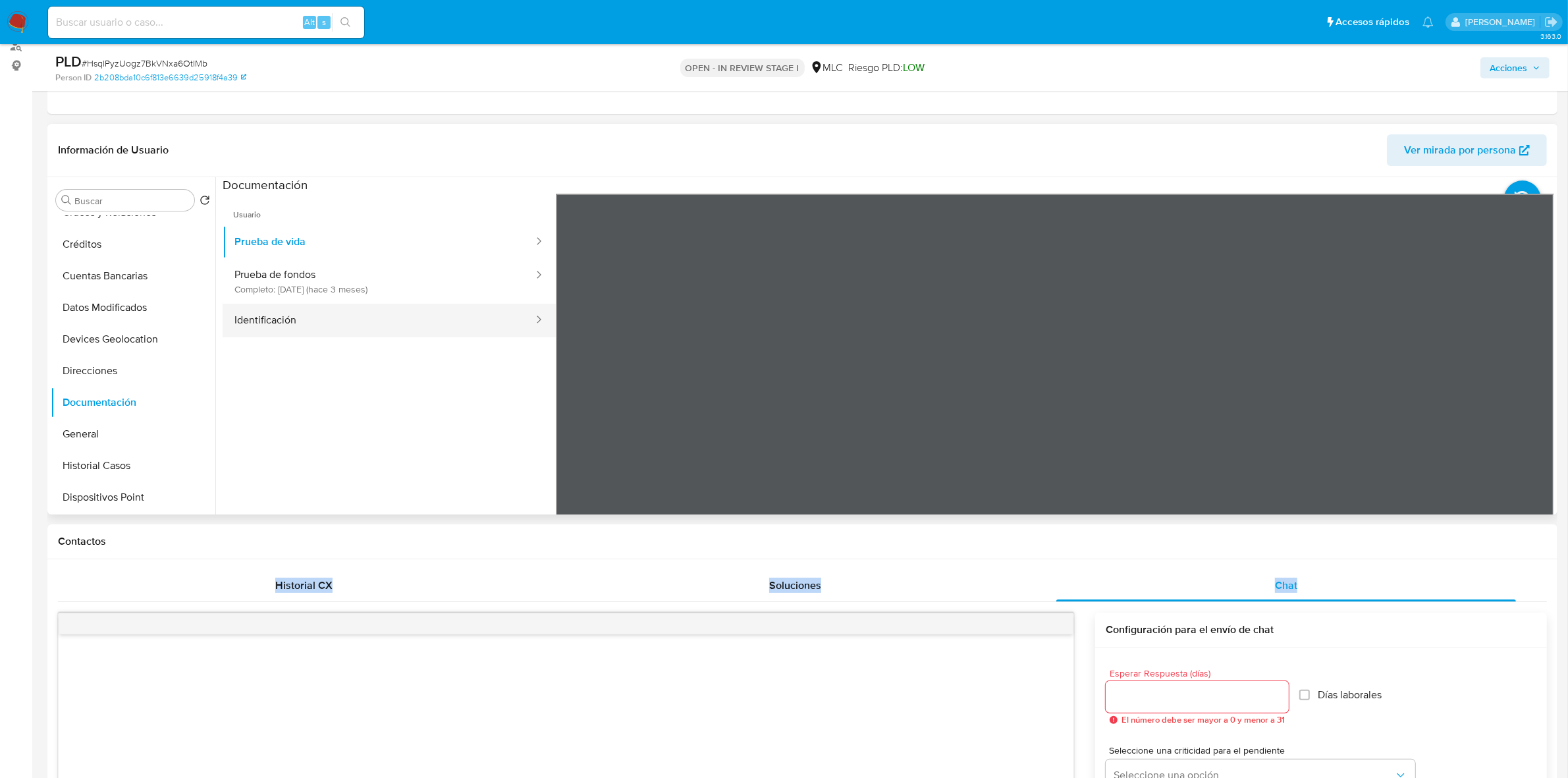
click at [311, 322] on button "Identificación" at bounding box center [378, 321] width 312 height 34
click at [1533, 403] on icon at bounding box center [1537, 407] width 26 height 26
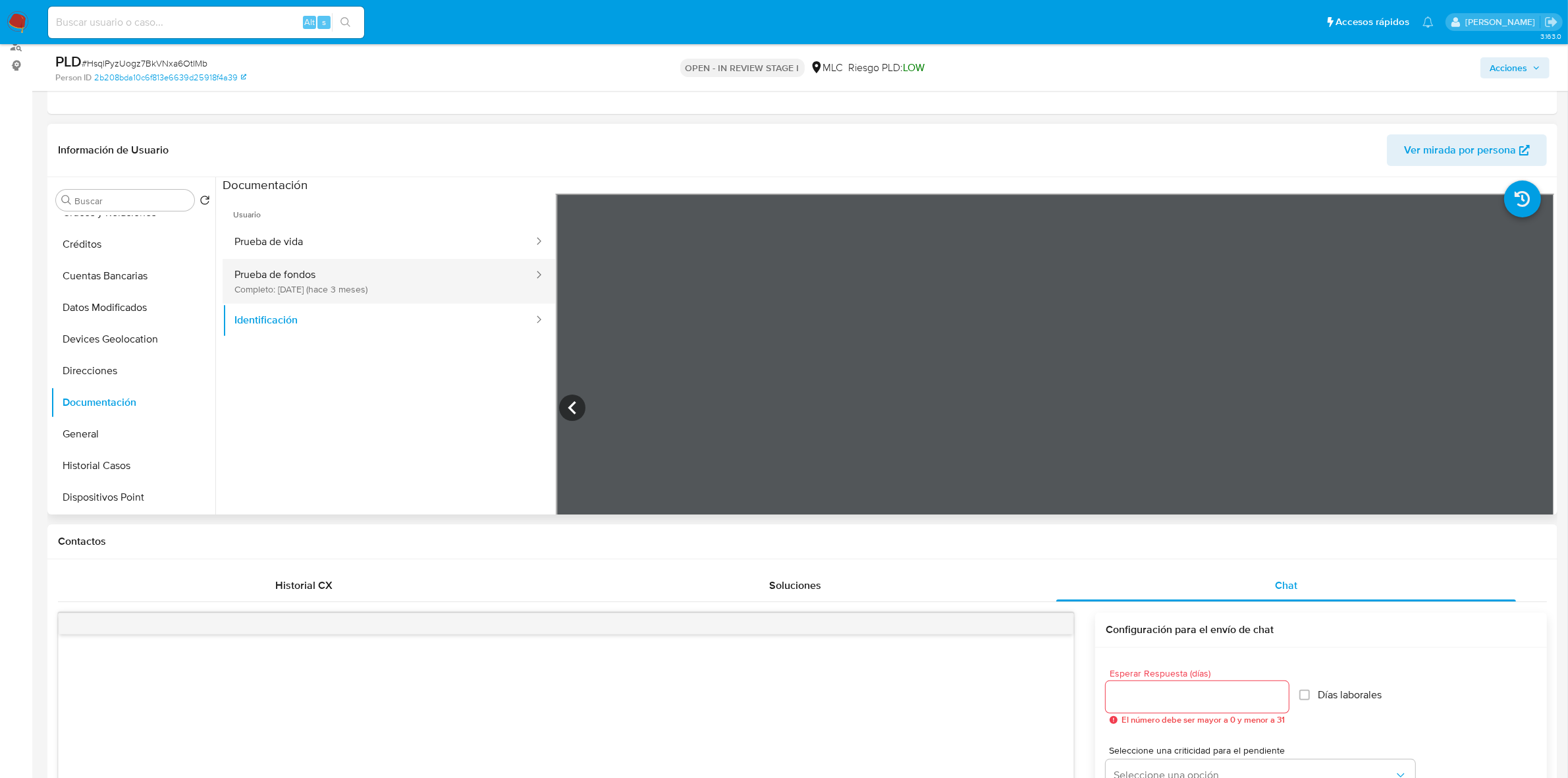
click at [393, 287] on button "Prueba de fondos Completo: 11/07/2025 (hace 3 meses)" at bounding box center [378, 281] width 312 height 45
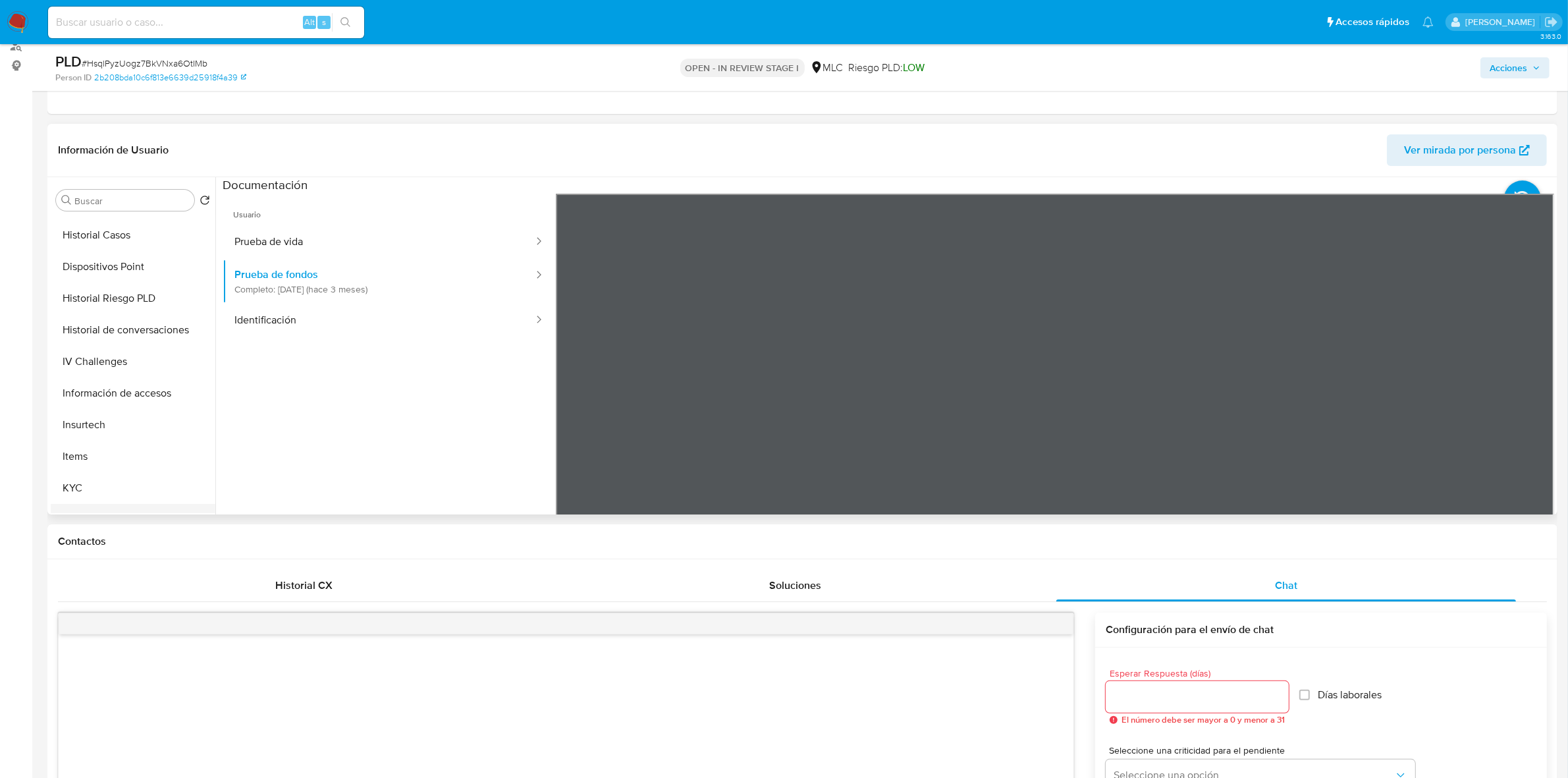
scroll to position [494, 0]
click at [89, 292] on button "KYC" at bounding box center [128, 308] width 154 height 32
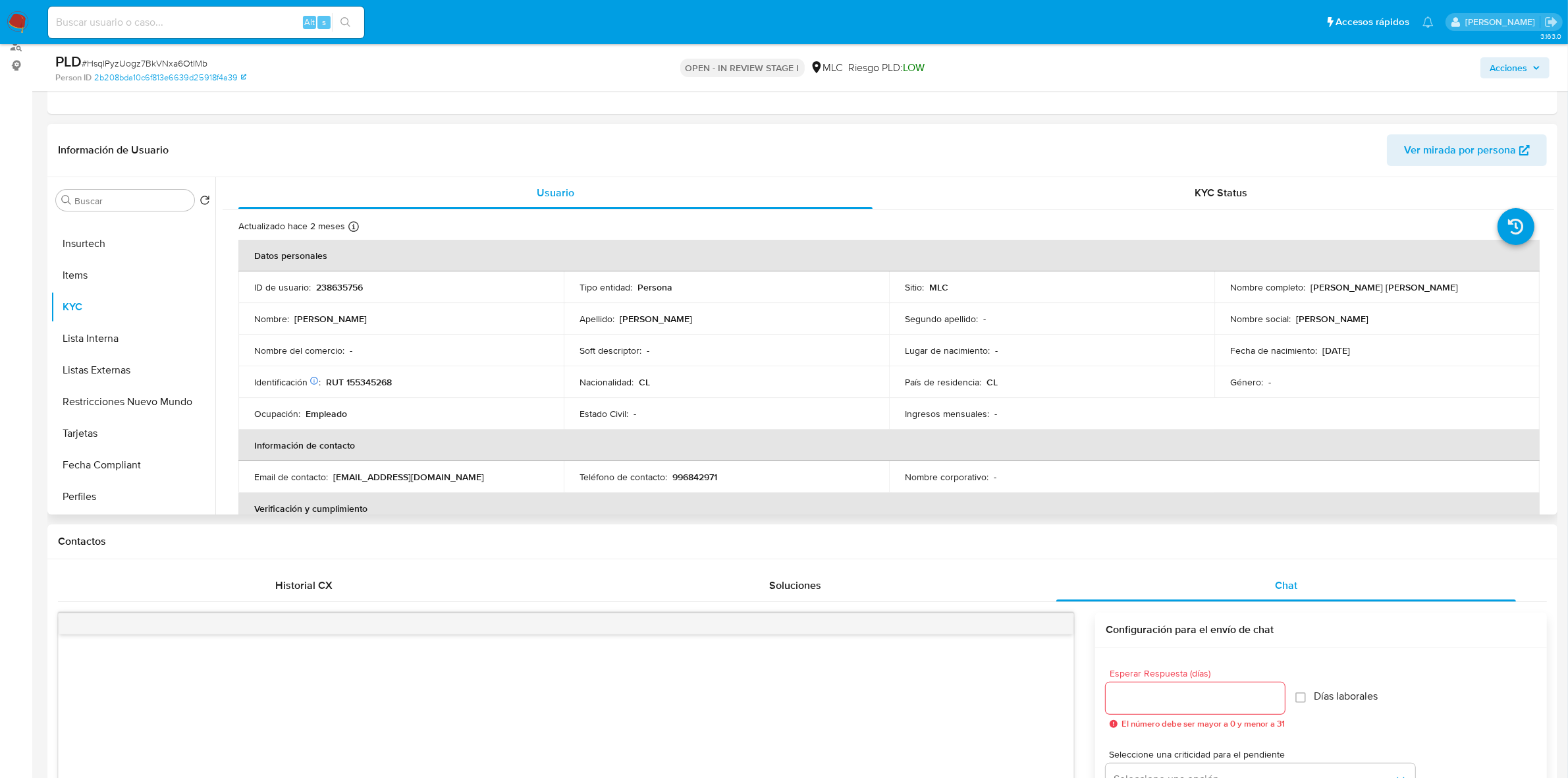
drag, startPoint x: 1437, startPoint y: 290, endPoint x: 1307, endPoint y: 284, distance: 130.1
click at [1307, 284] on div "Nombre completo : Daniel Antonio Contreras Vega" at bounding box center [1376, 288] width 293 height 12
copy p "Daniel Antonio Contreras Vega"
click at [96, 229] on button "Documentación" at bounding box center [128, 238] width 154 height 32
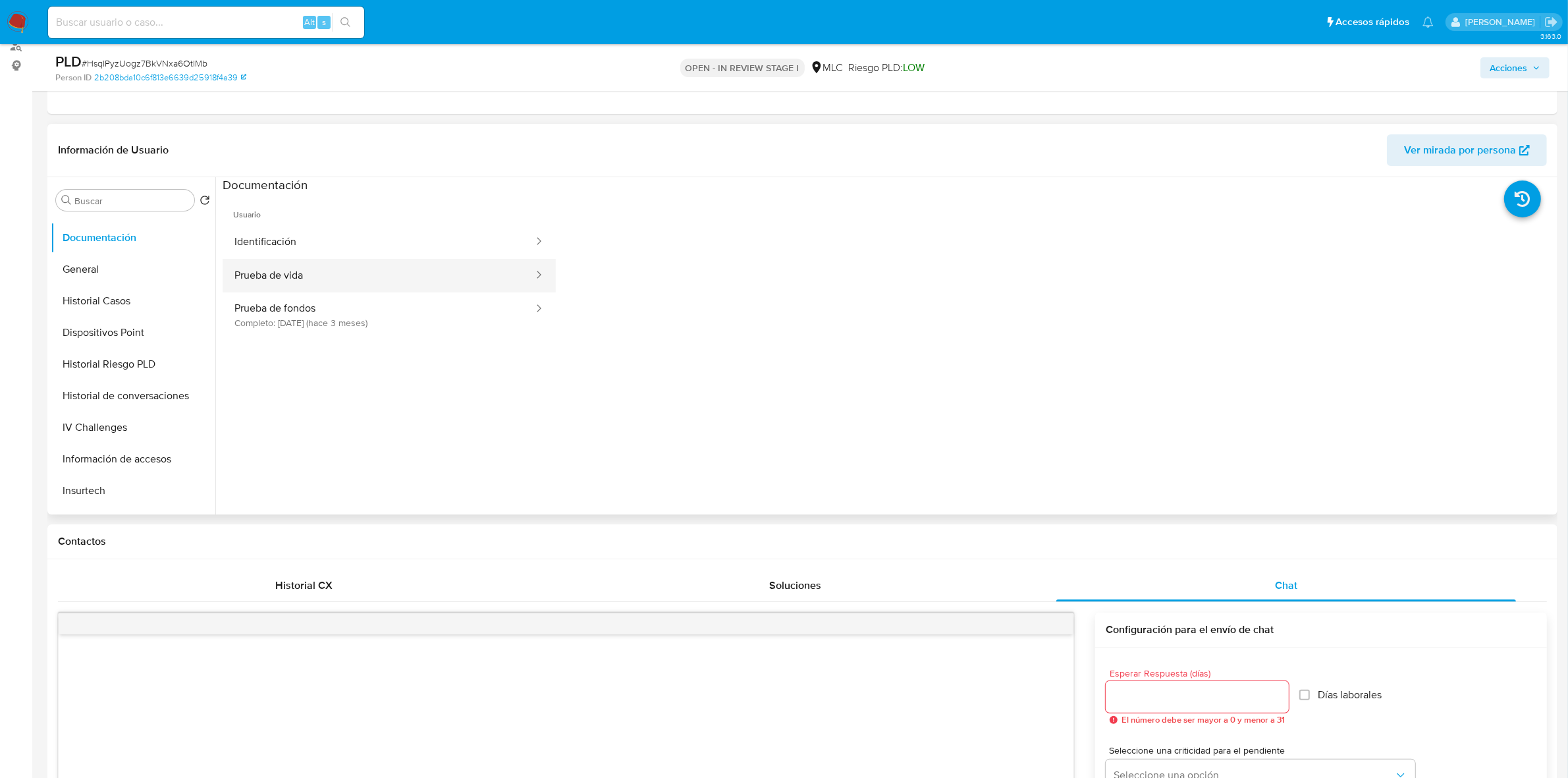
click at [367, 275] on button "Prueba de vida" at bounding box center [378, 276] width 312 height 34
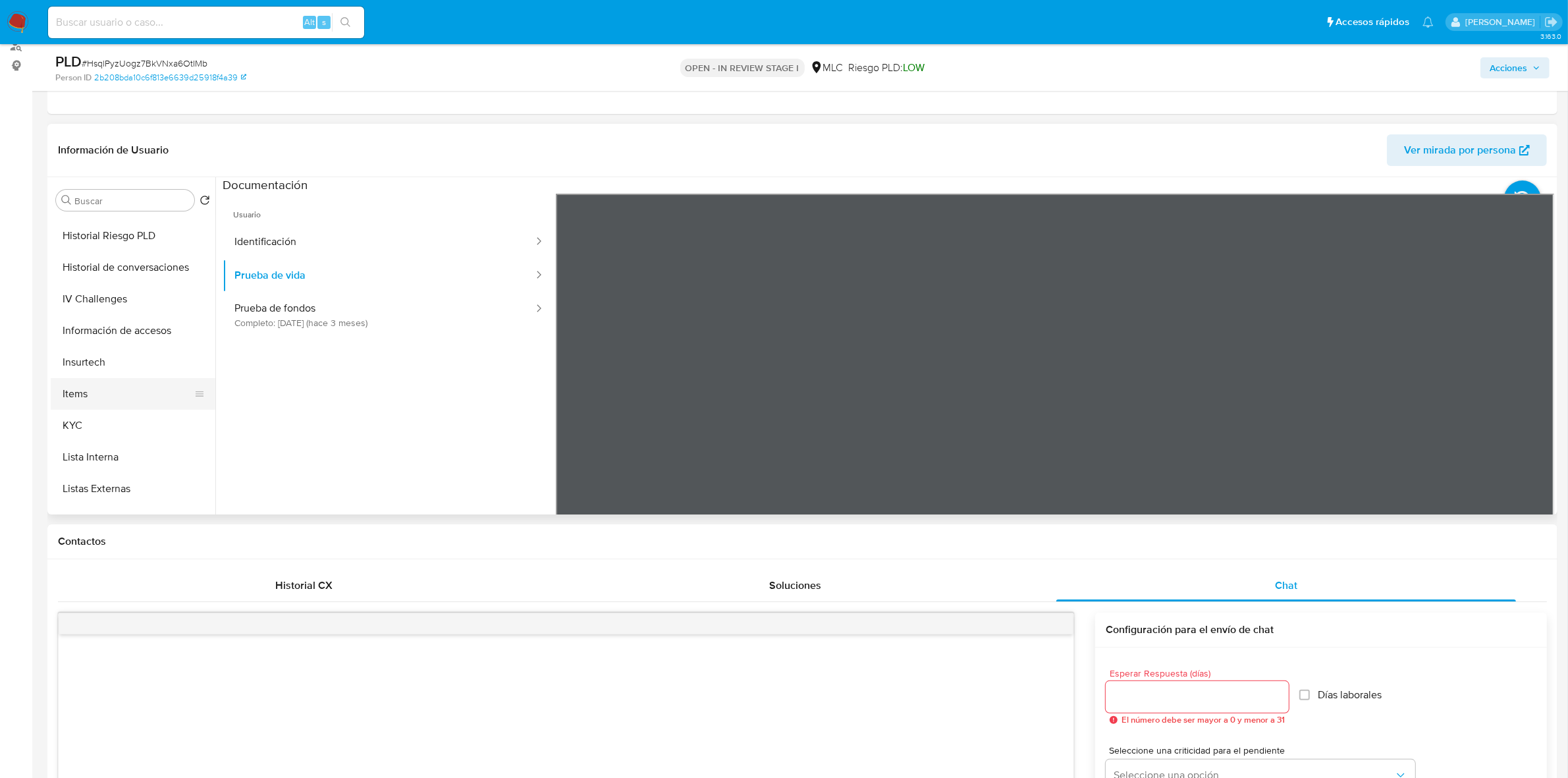
scroll to position [494, 0]
click at [93, 298] on button "KYC" at bounding box center [128, 308] width 154 height 32
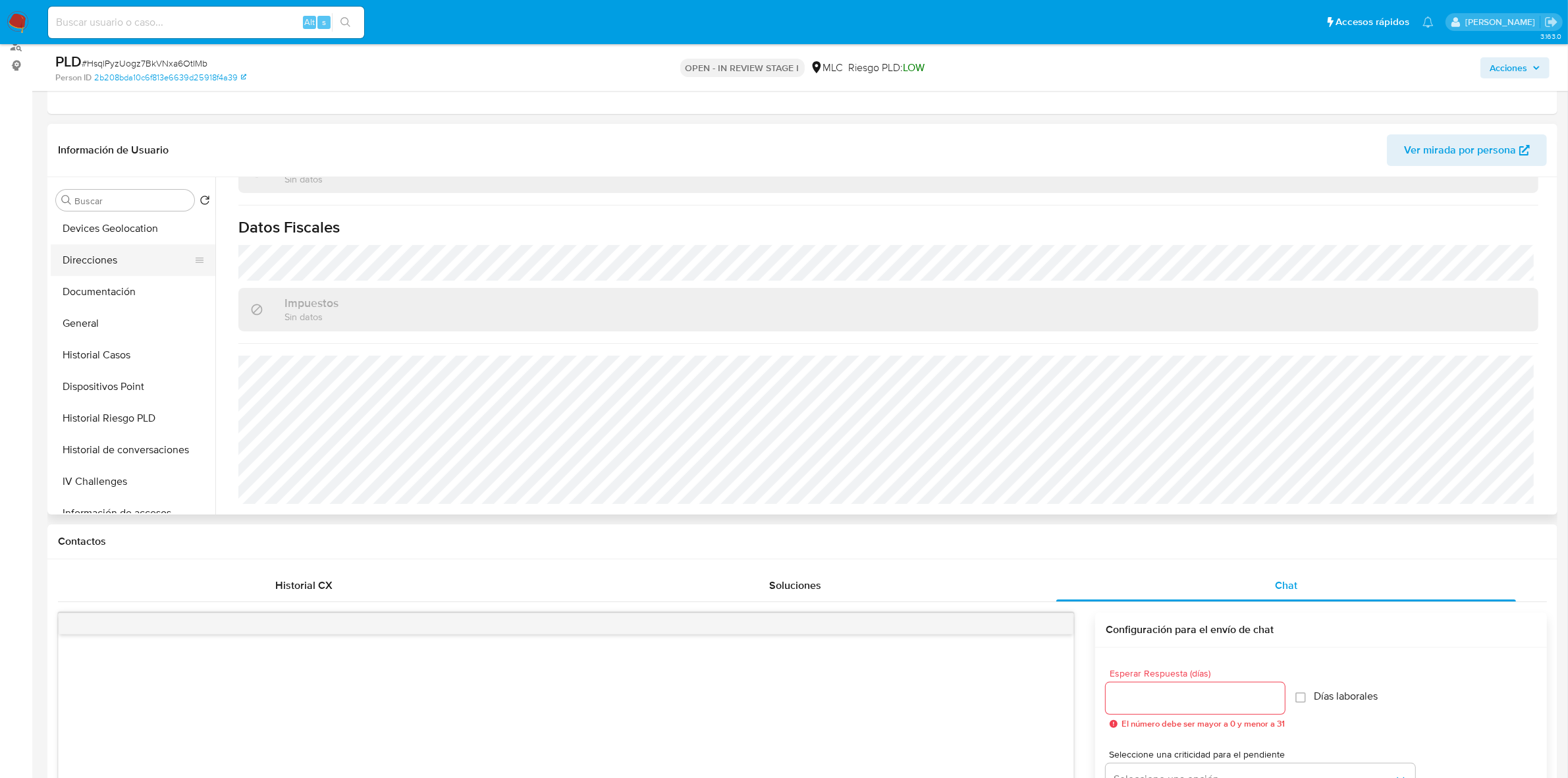
scroll to position [165, 0]
click at [120, 290] on button "Direcciones" at bounding box center [128, 289] width 154 height 32
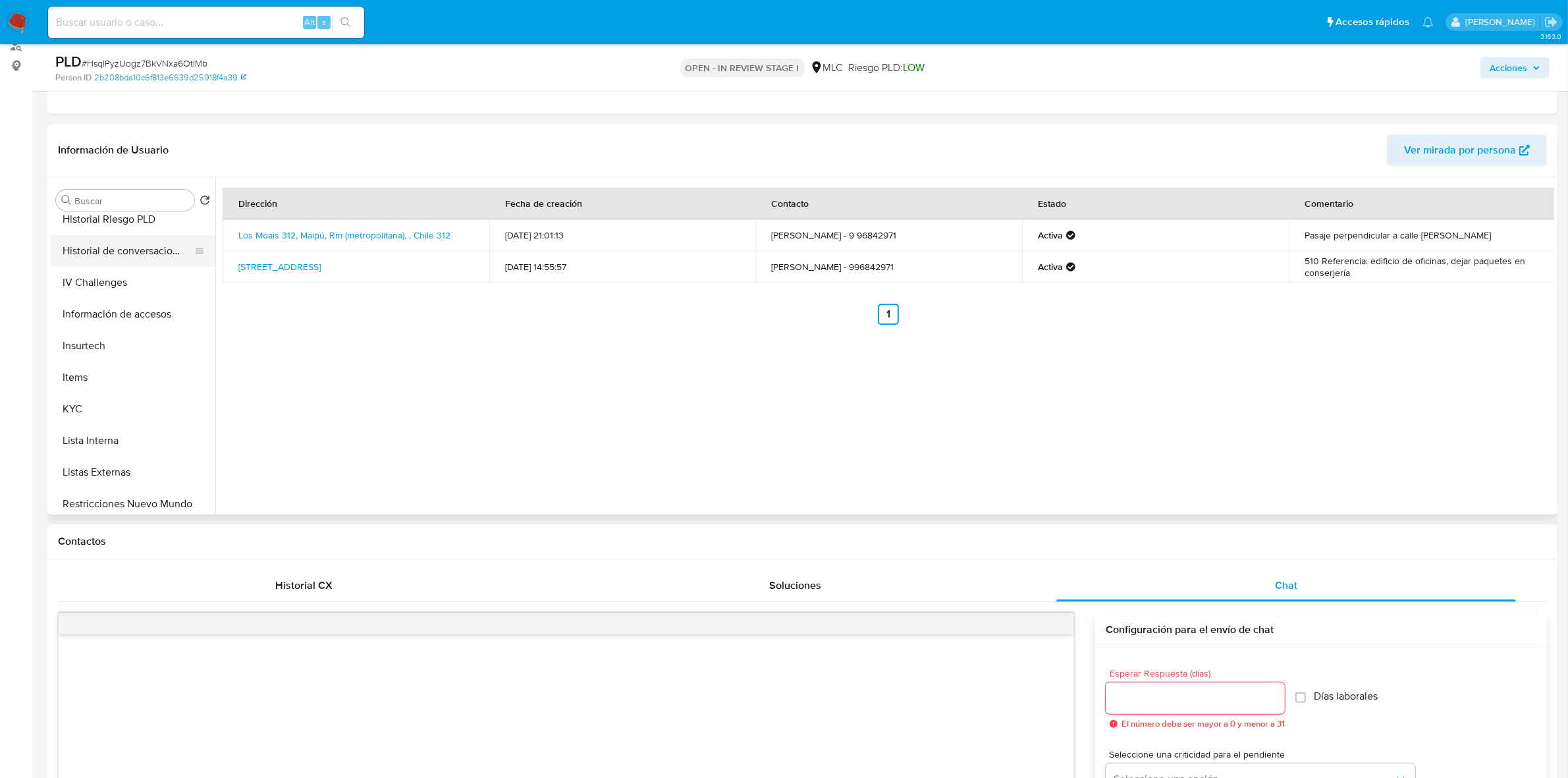
scroll to position [411, 0]
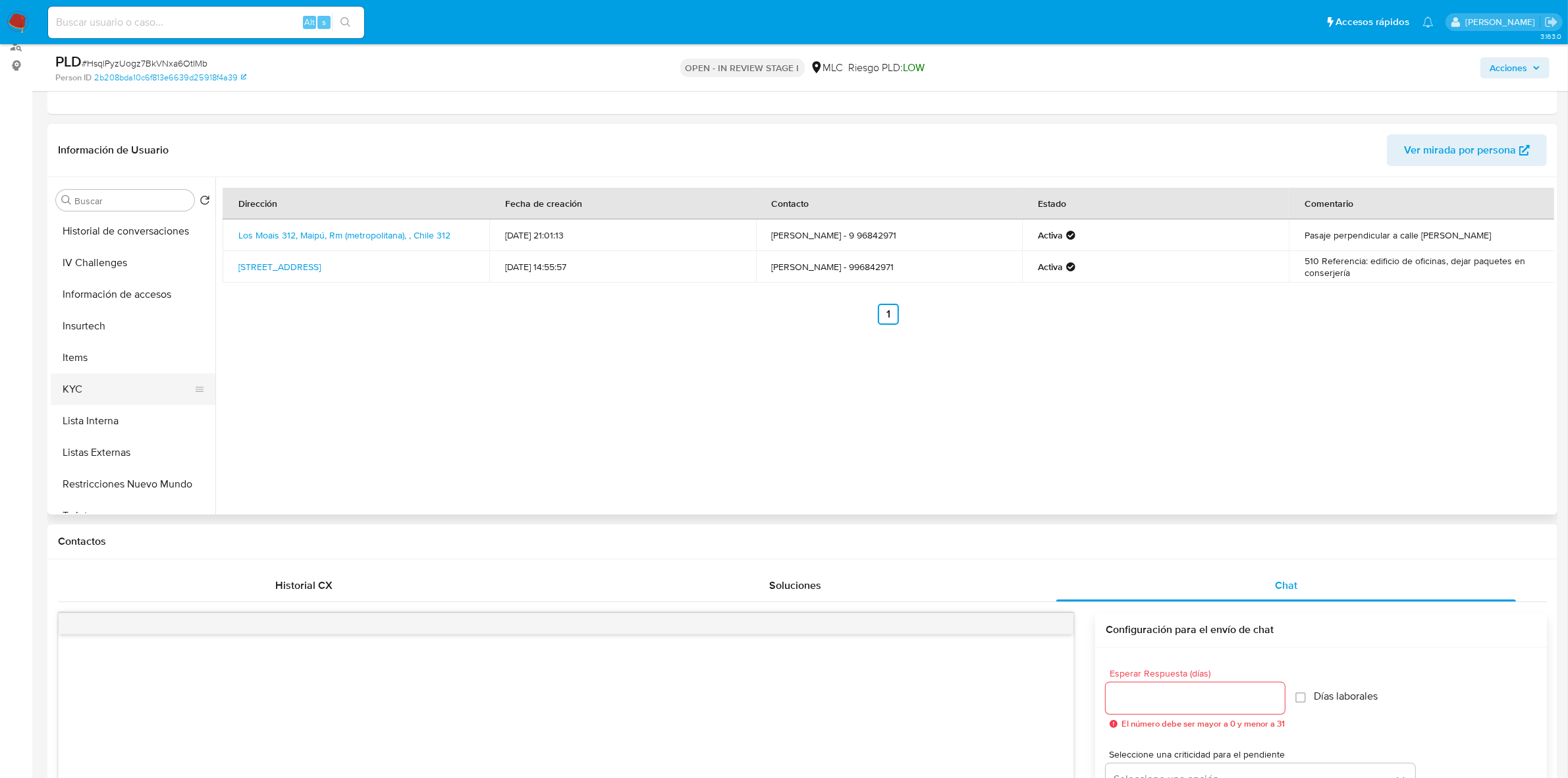
click at [84, 389] on button "KYC" at bounding box center [128, 389] width 154 height 32
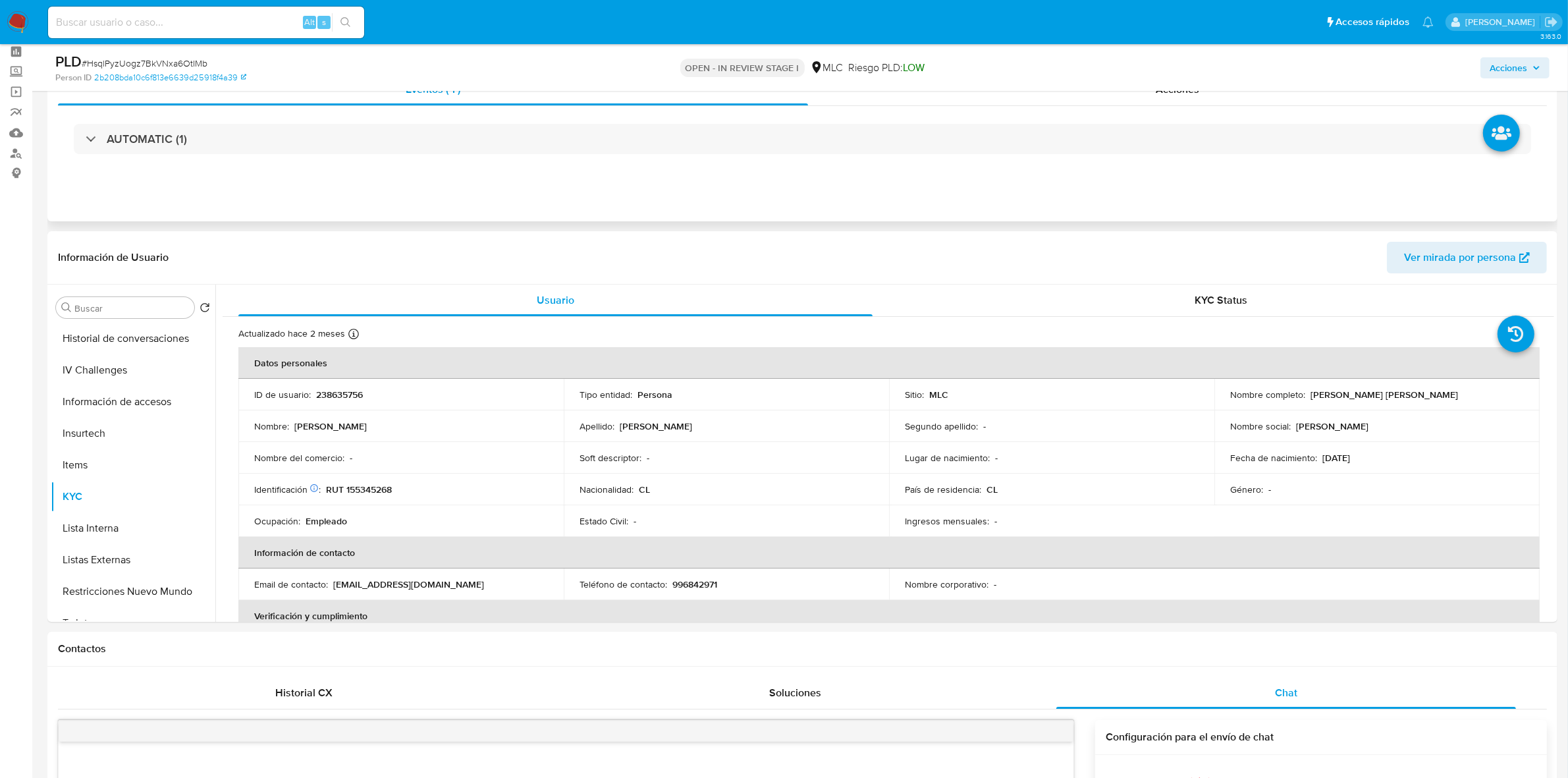
scroll to position [0, 0]
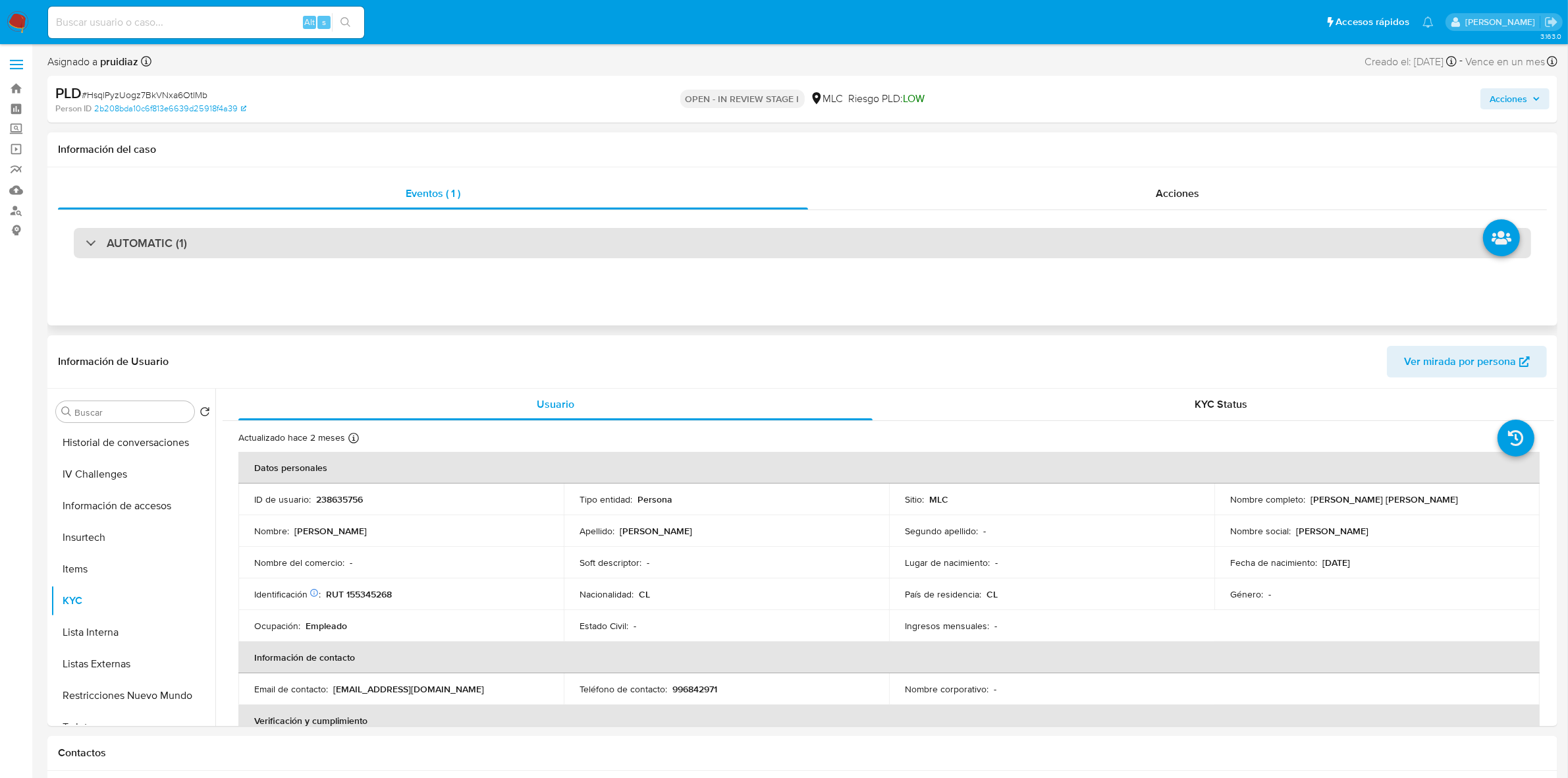
click at [169, 232] on div "AUTOMATIC (1)" at bounding box center [802, 243] width 1457 height 30
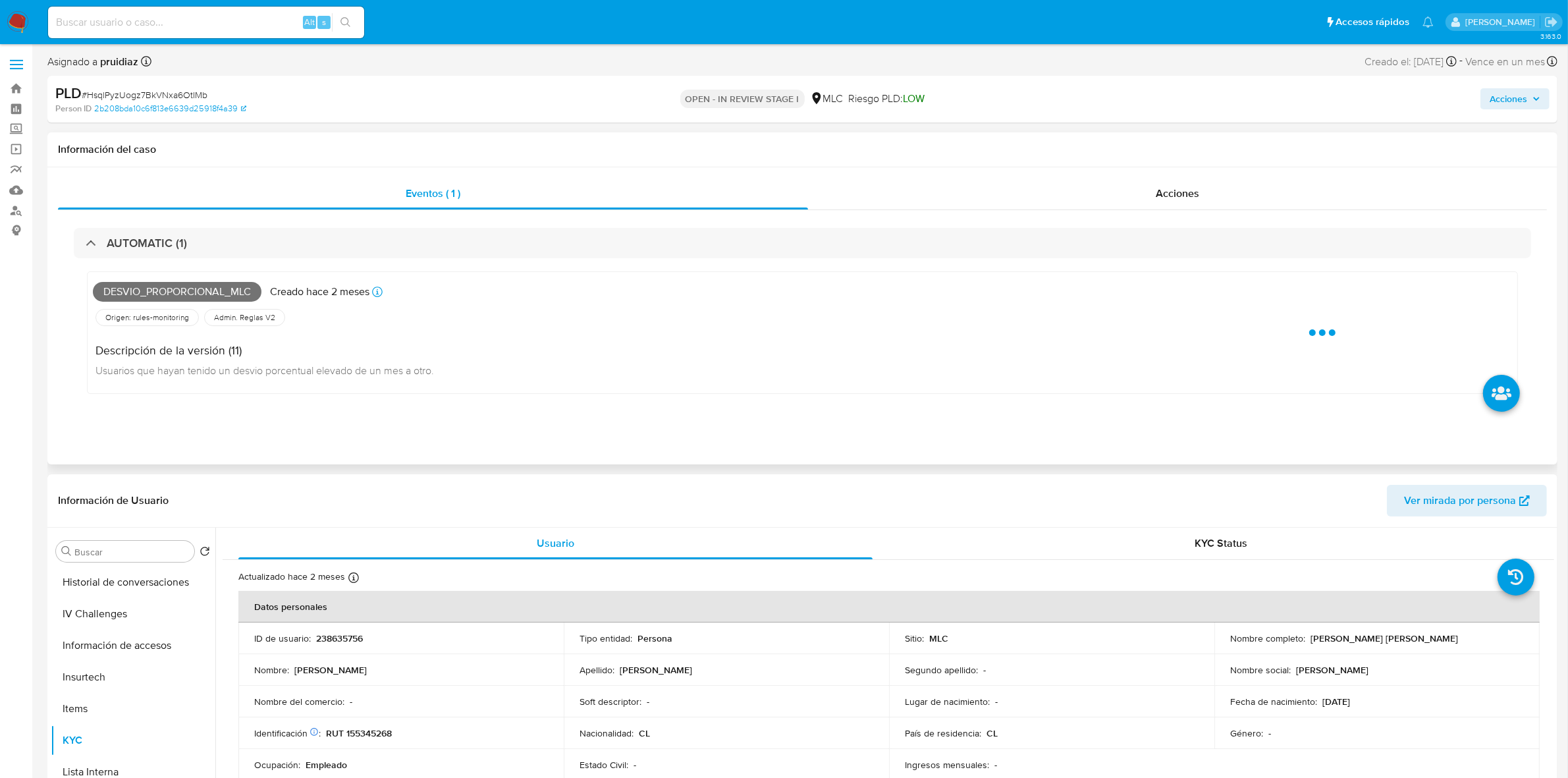
click at [130, 282] on div "Desvio_proporcional_mlc Creado hace 2 meses Creado: 12/08/2025 06:06:30" at bounding box center [613, 292] width 1040 height 29
click at [127, 294] on span "Desvio_proporcional_mlc" at bounding box center [177, 292] width 169 height 20
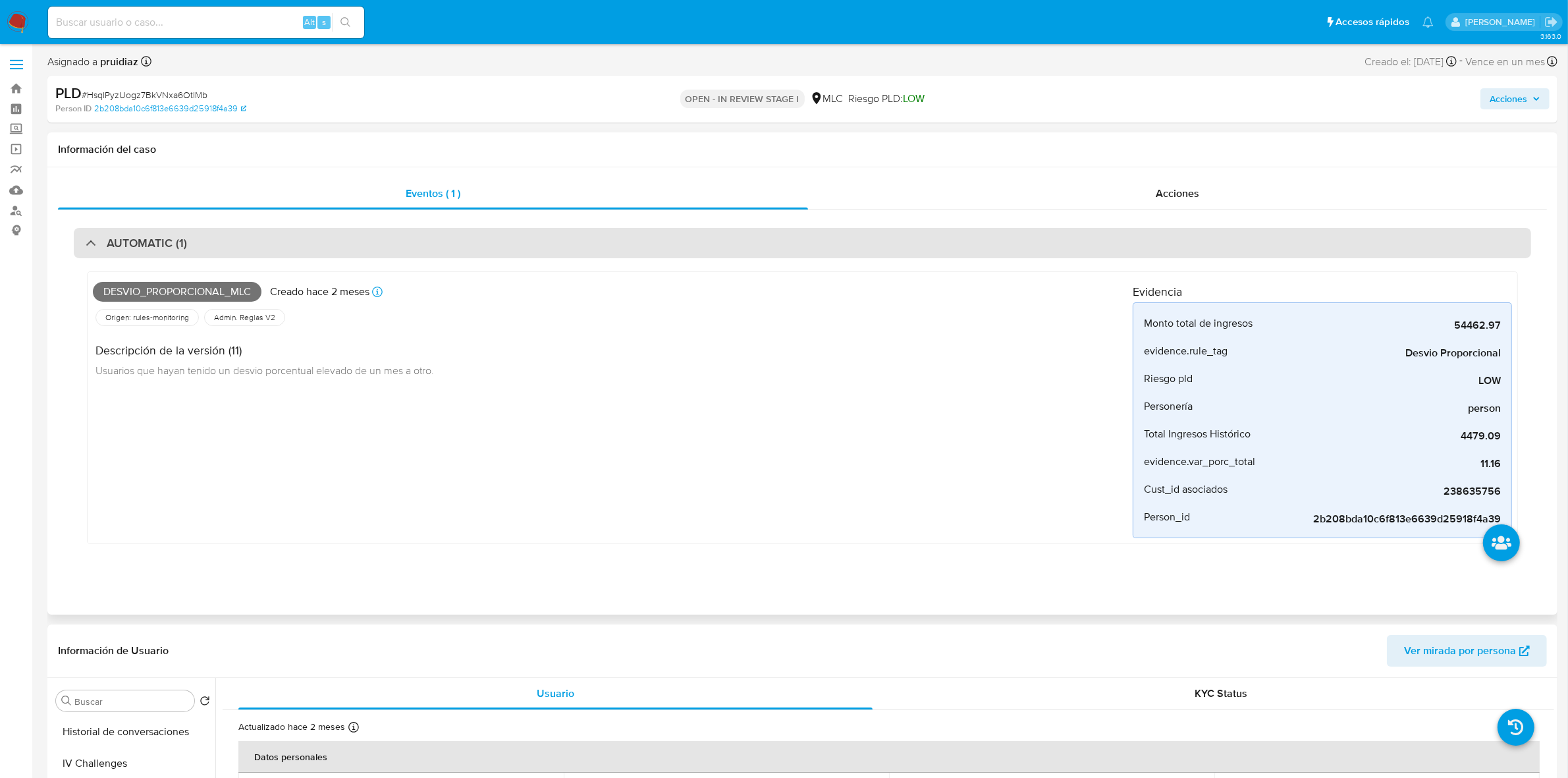
click at [152, 241] on h3 "AUTOMATIC (1)" at bounding box center [147, 243] width 80 height 15
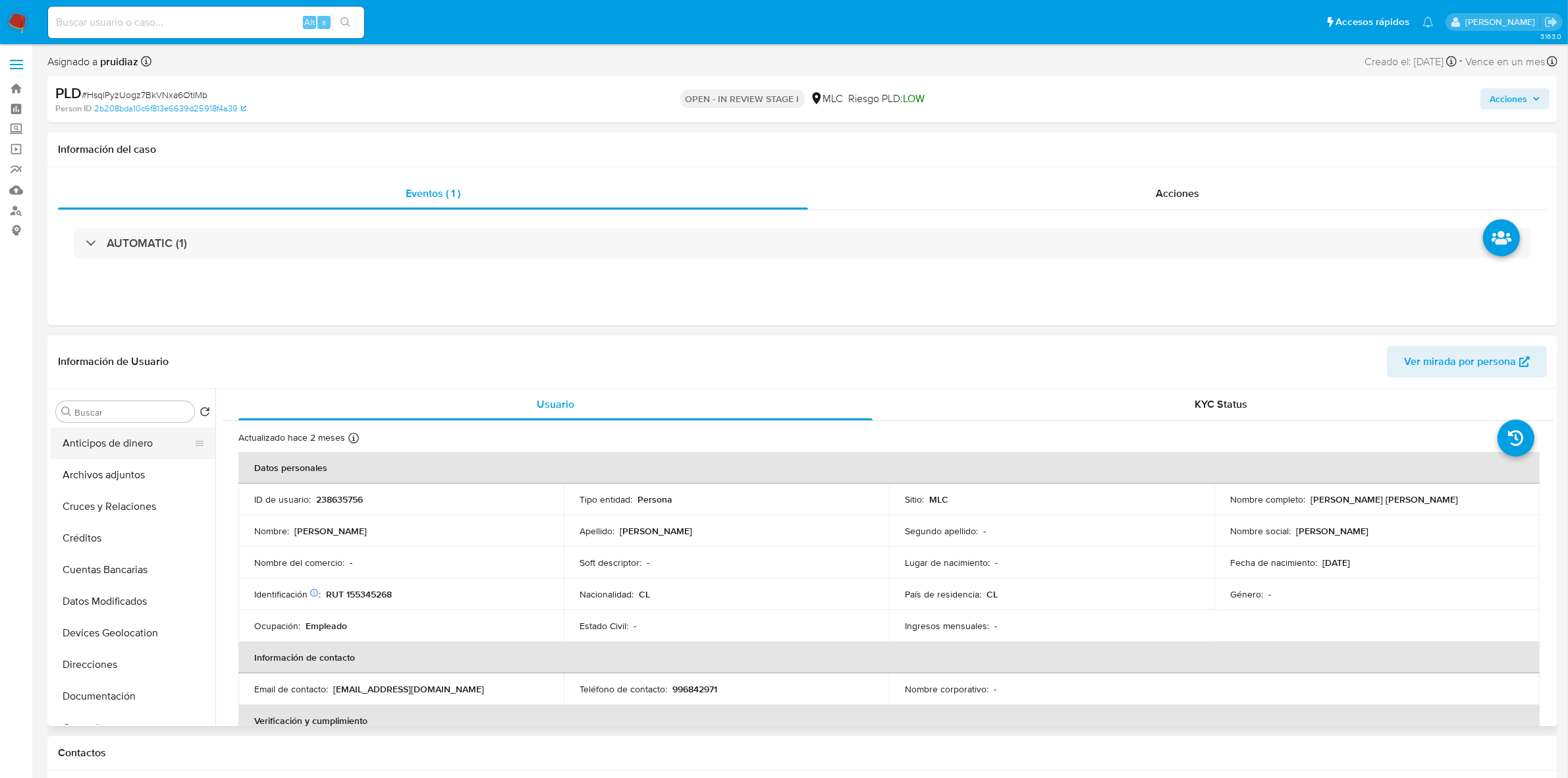
click at [109, 458] on button "Anticipos de dinero" at bounding box center [128, 443] width 154 height 32
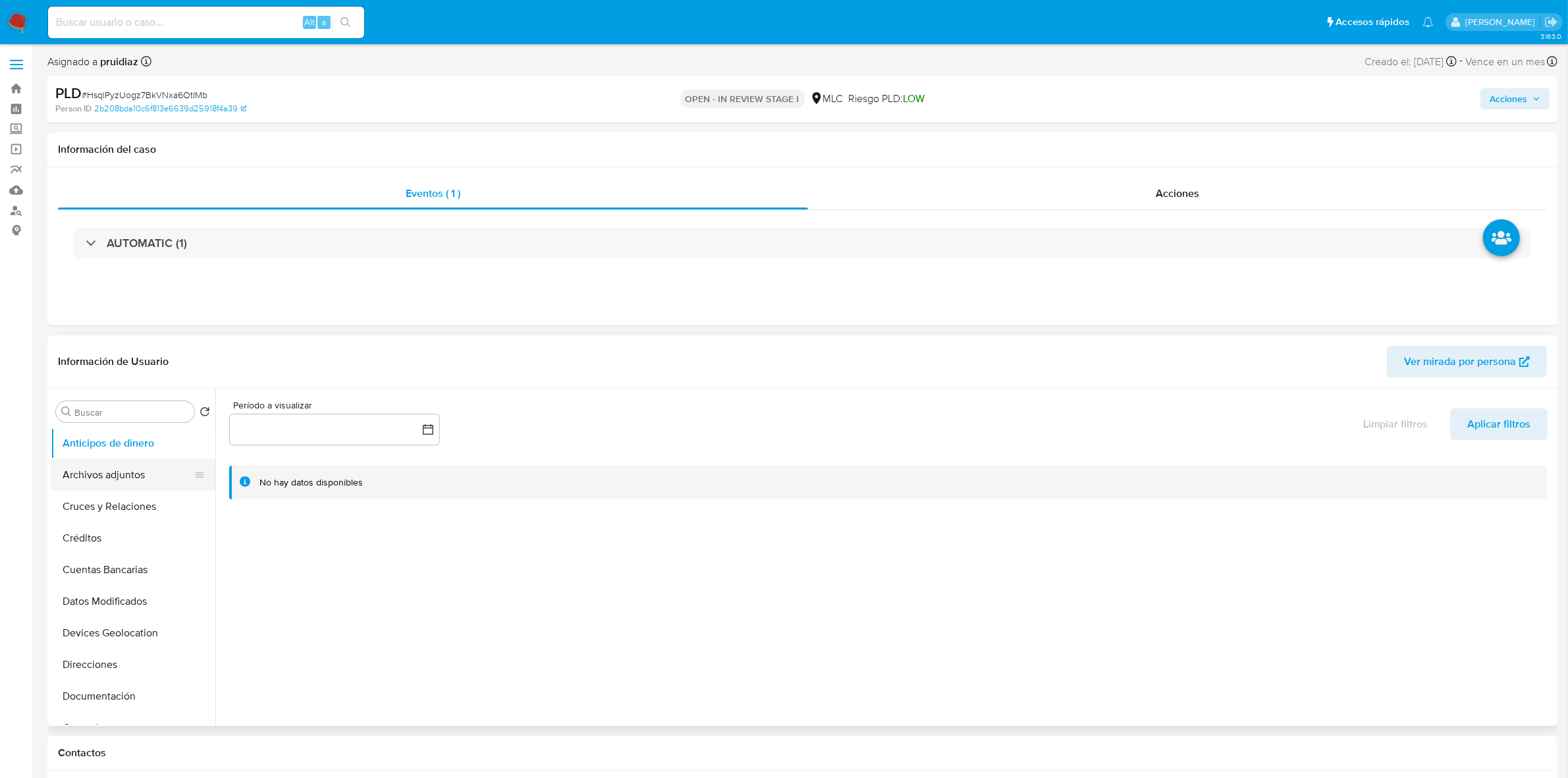
click at [123, 475] on button "Archivos adjuntos" at bounding box center [128, 475] width 154 height 32
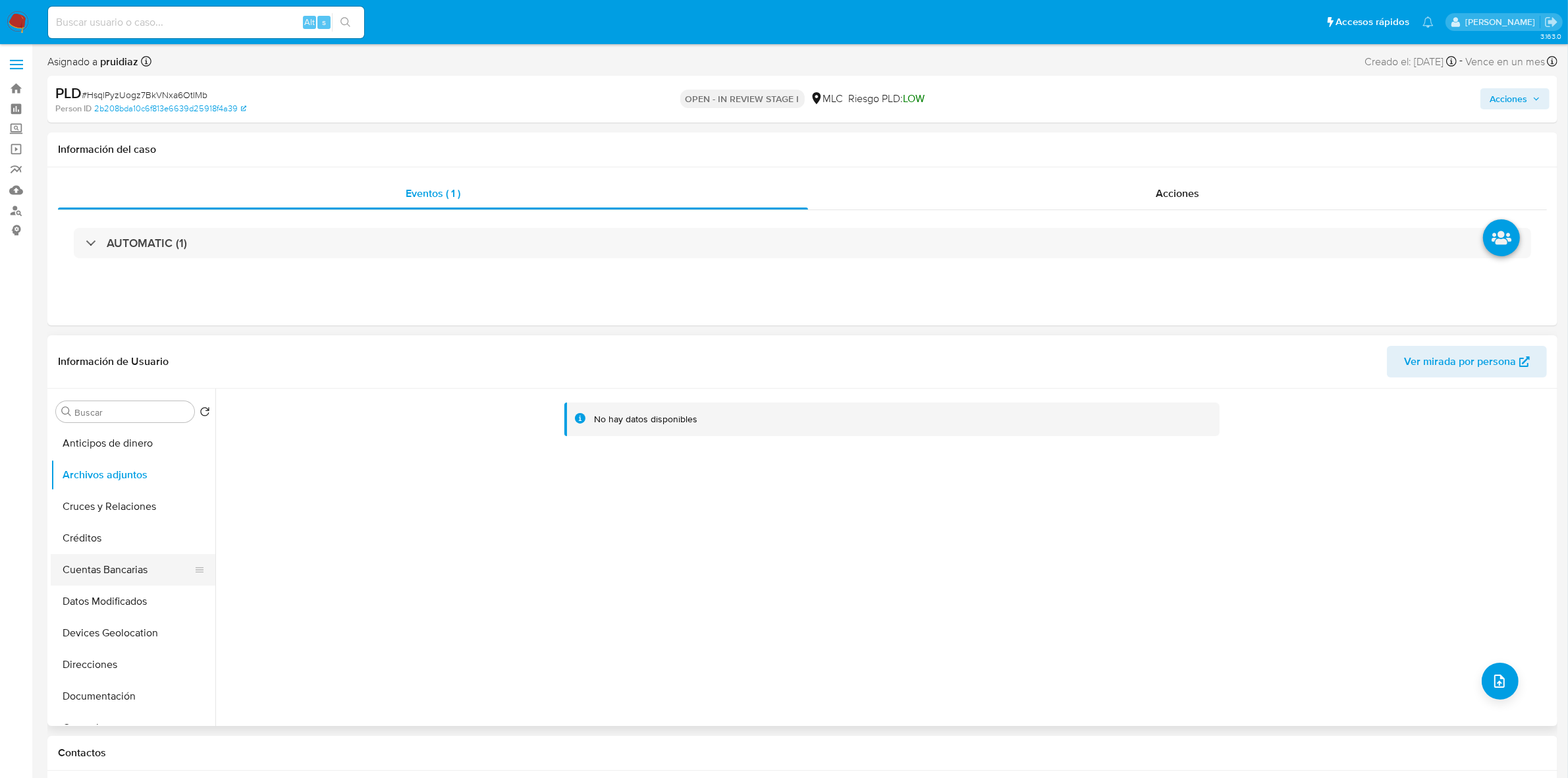
click at [139, 560] on button "Cuentas Bancarias" at bounding box center [128, 570] width 154 height 32
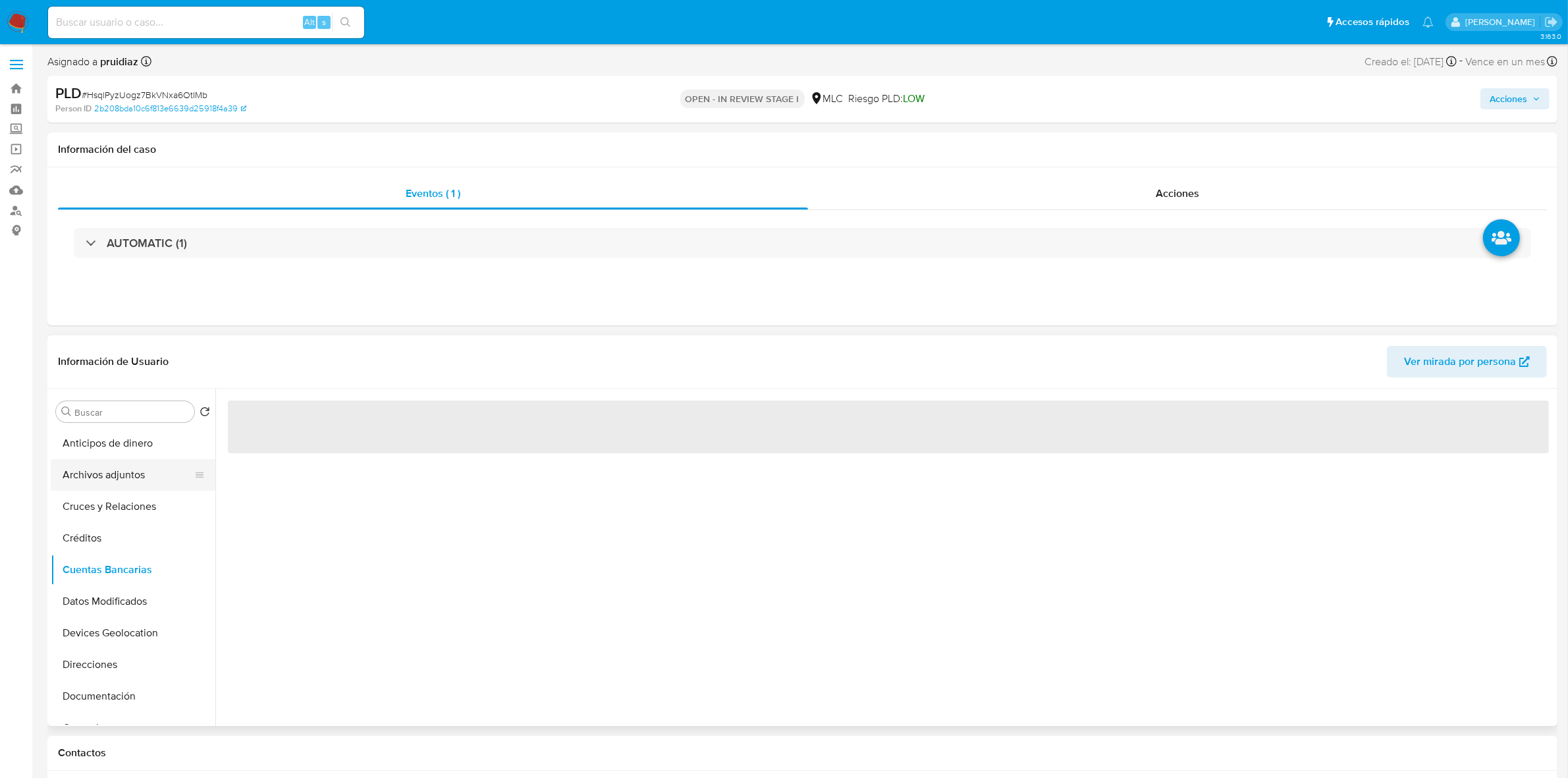
click at [107, 478] on button "Archivos adjuntos" at bounding box center [128, 475] width 154 height 32
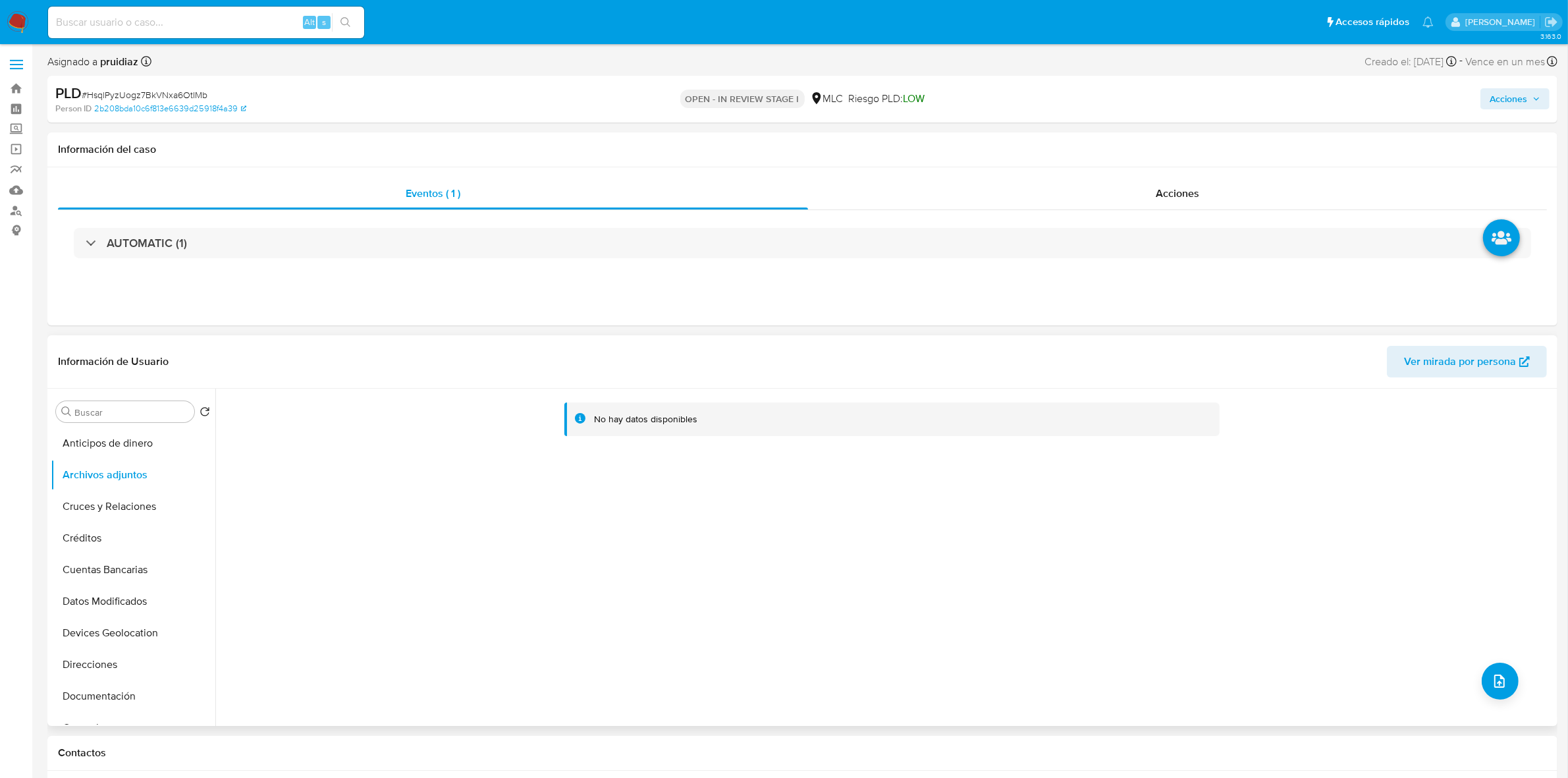
click at [1473, 676] on div "No hay datos disponibles" at bounding box center [884, 557] width 1338 height 338
click at [1481, 678] on button "upload-file" at bounding box center [1499, 681] width 37 height 37
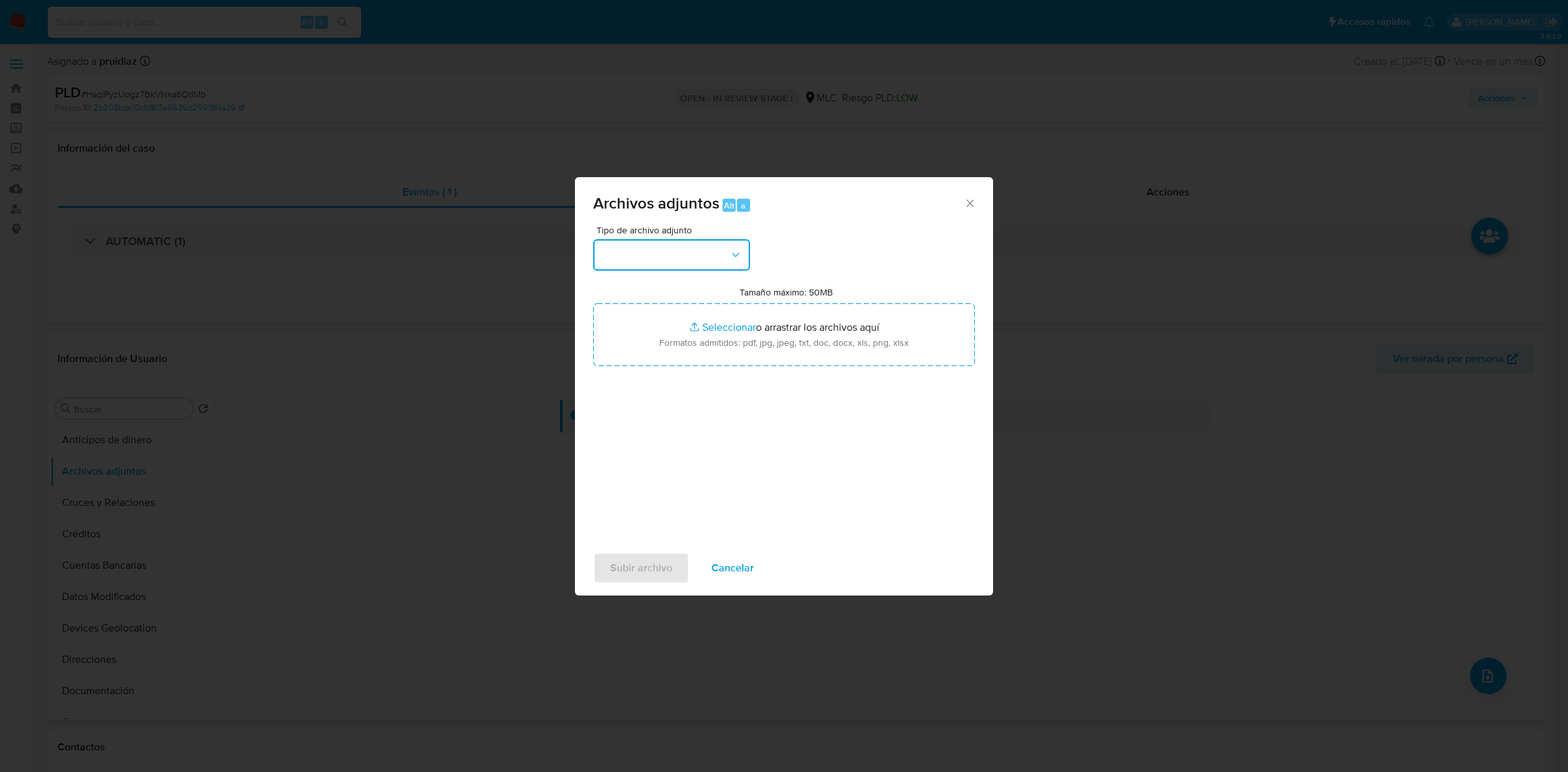
click at [719, 254] on button "button" at bounding box center [672, 255] width 157 height 32
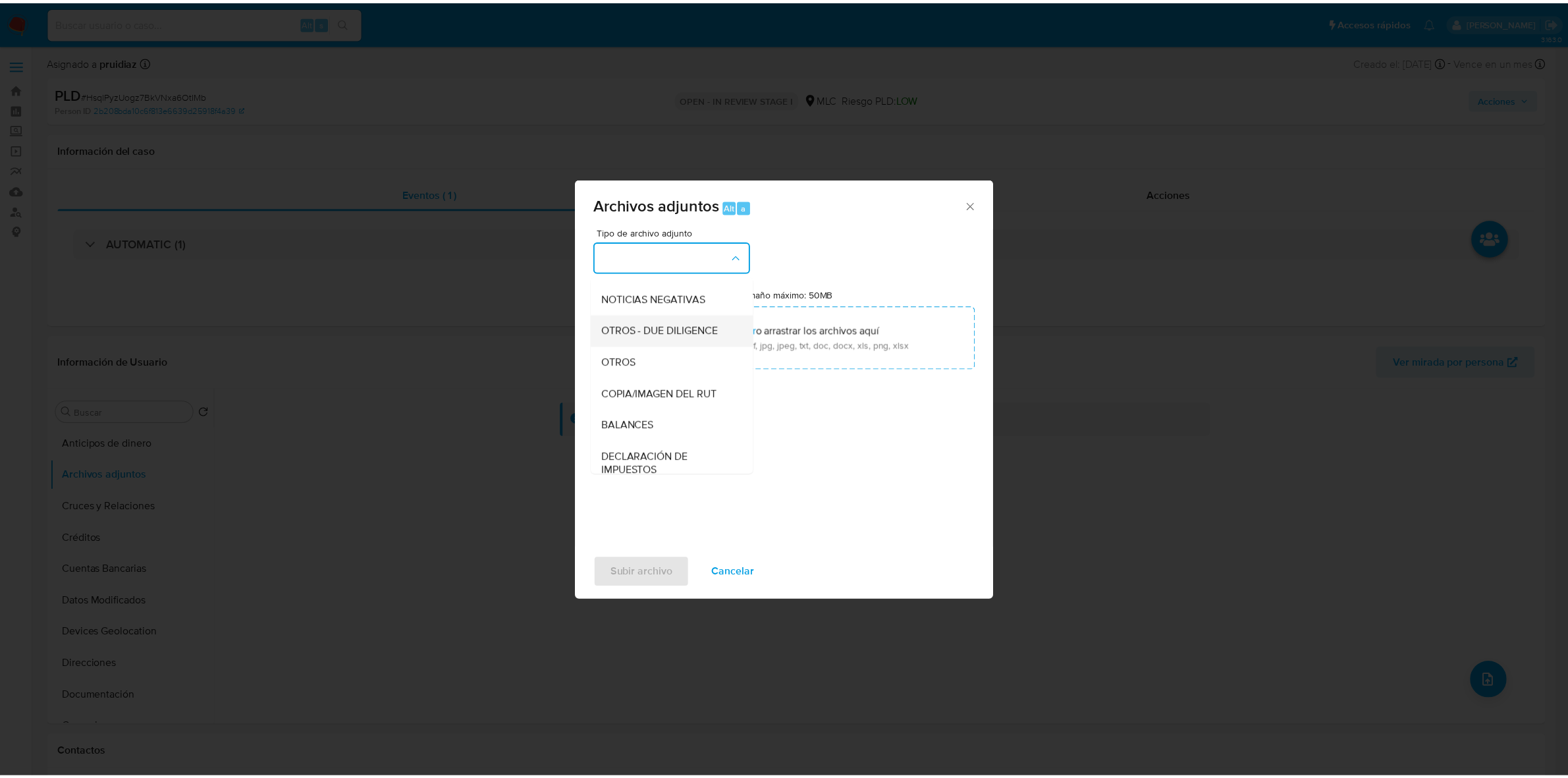
scroll to position [136, 0]
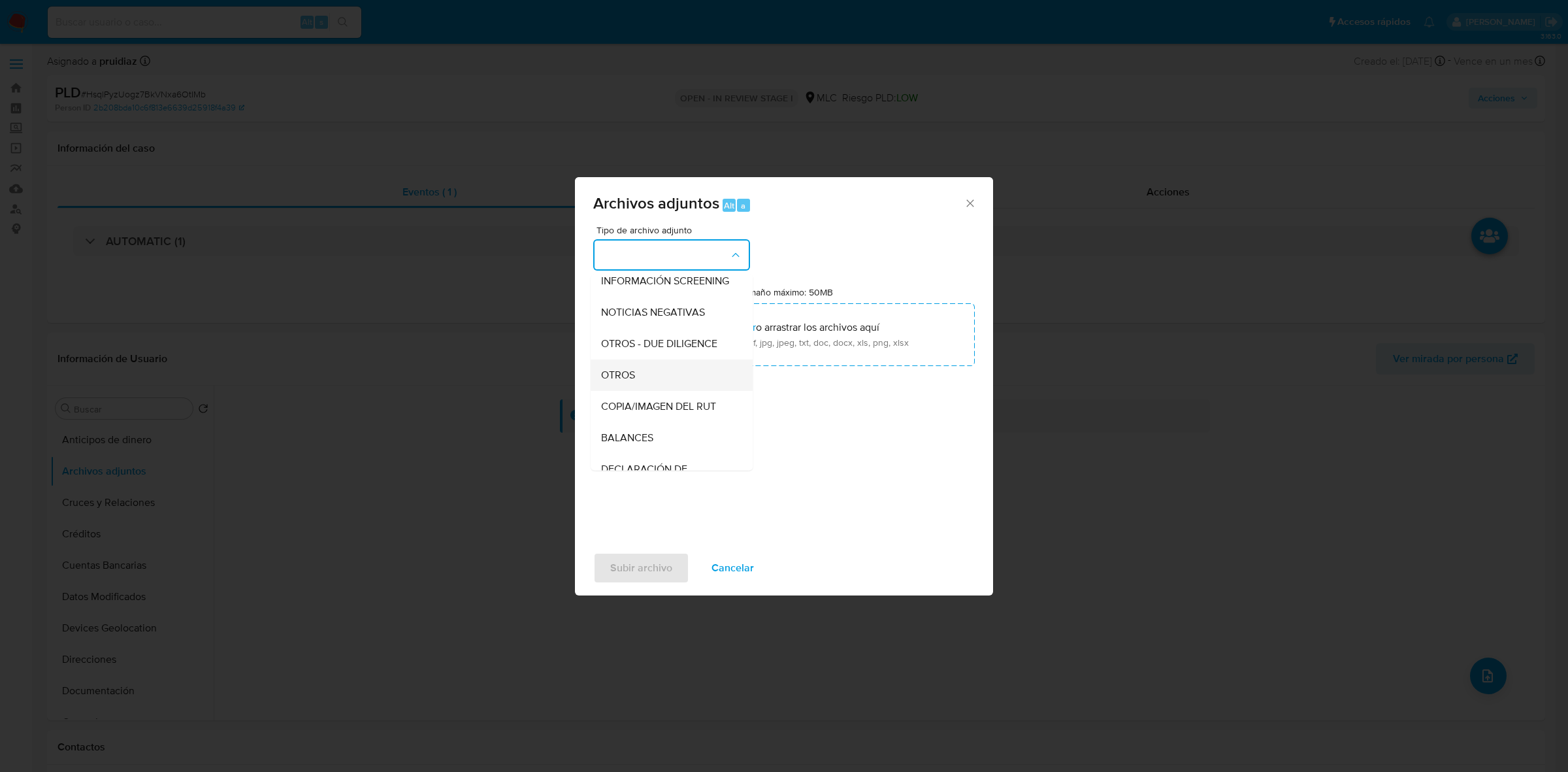
click at [621, 381] on span "OTROS" at bounding box center [618, 375] width 34 height 13
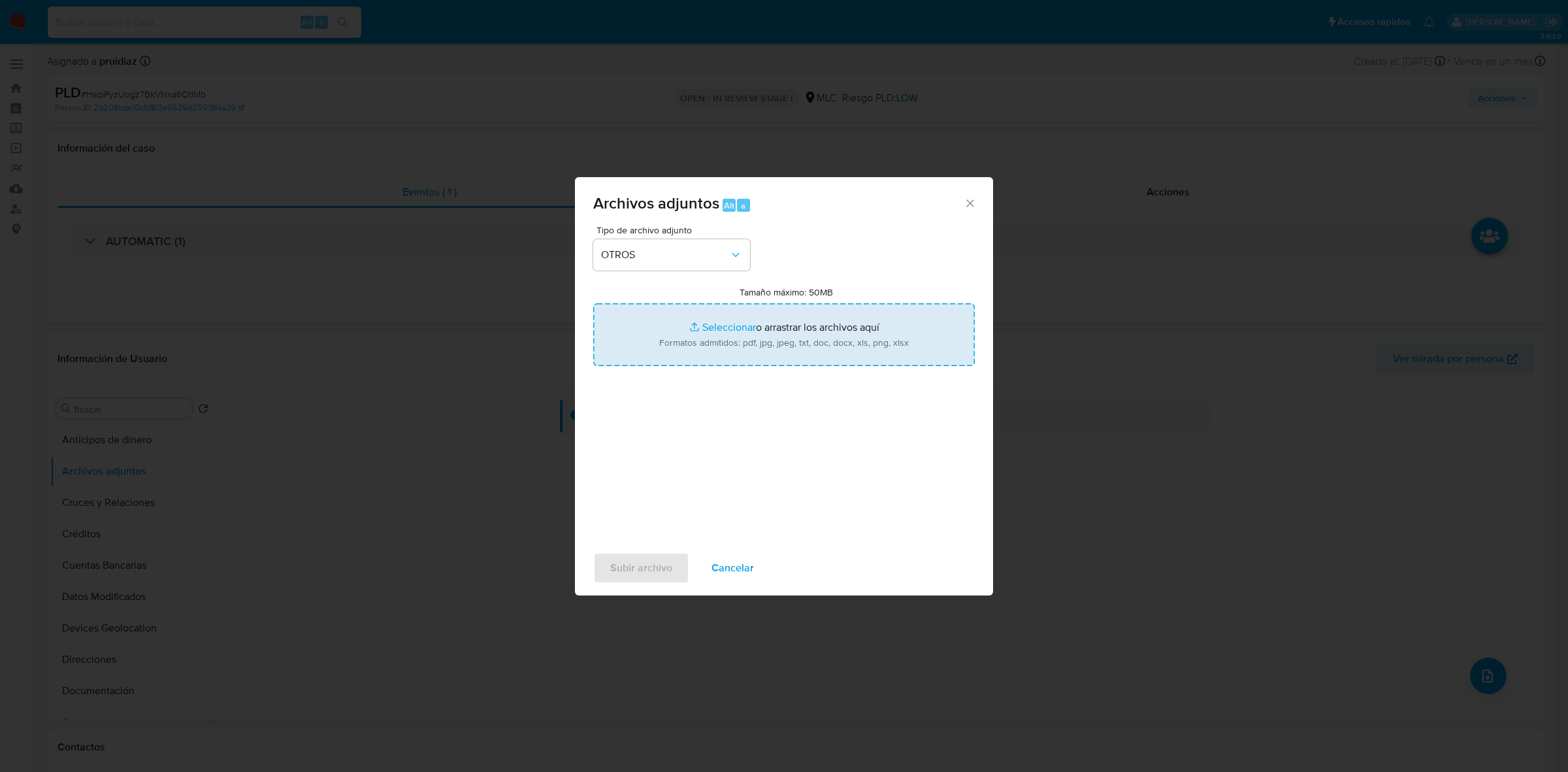
click at [752, 318] on input "Tamaño máximo: 50MB Seleccionar archivos" at bounding box center [784, 334] width 381 height 62
type input "C:\fakepath\238635756 - 14_10_2025.xlsx"
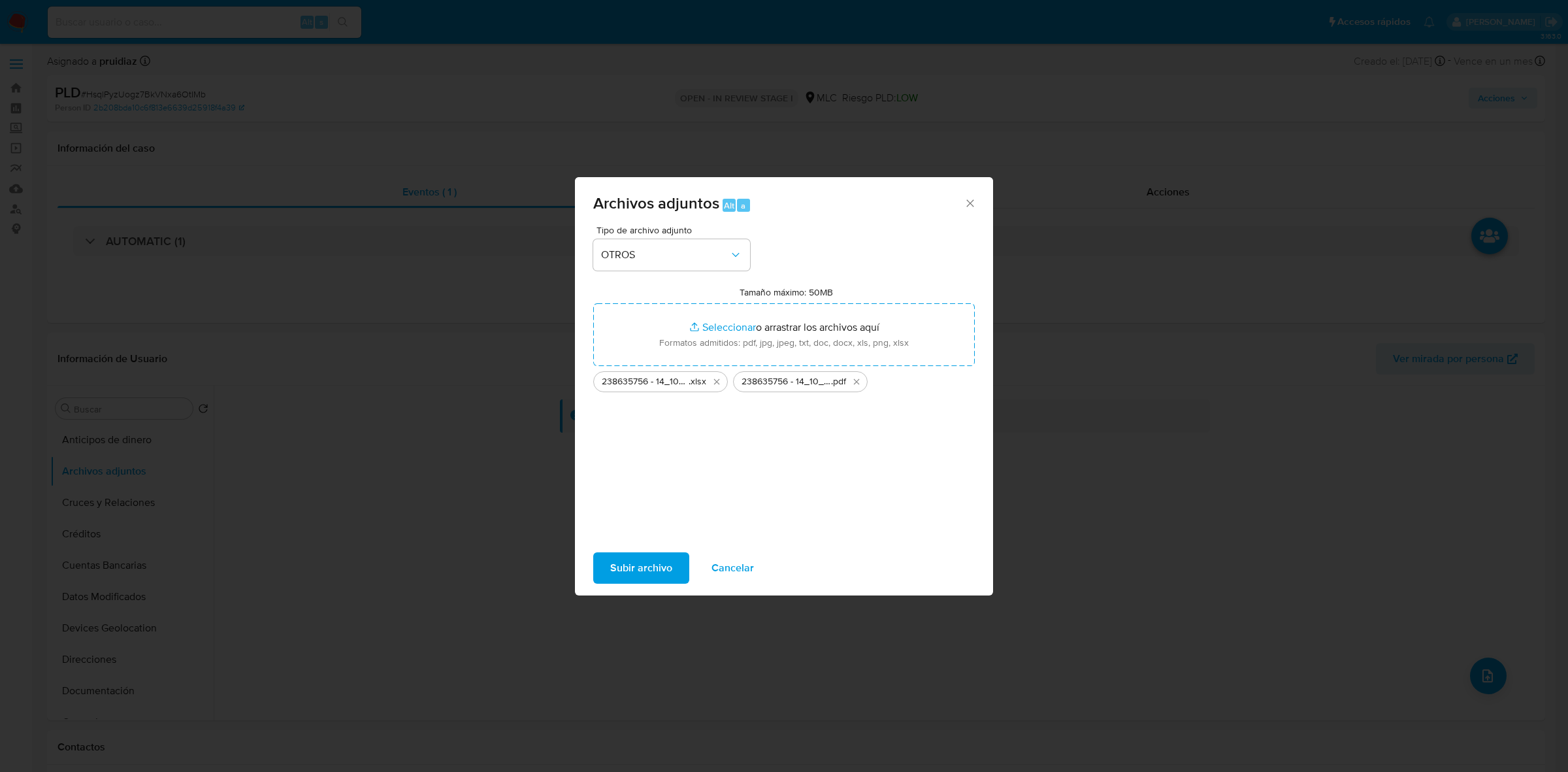
click at [639, 564] on span "Subir archivo" at bounding box center [641, 568] width 62 height 29
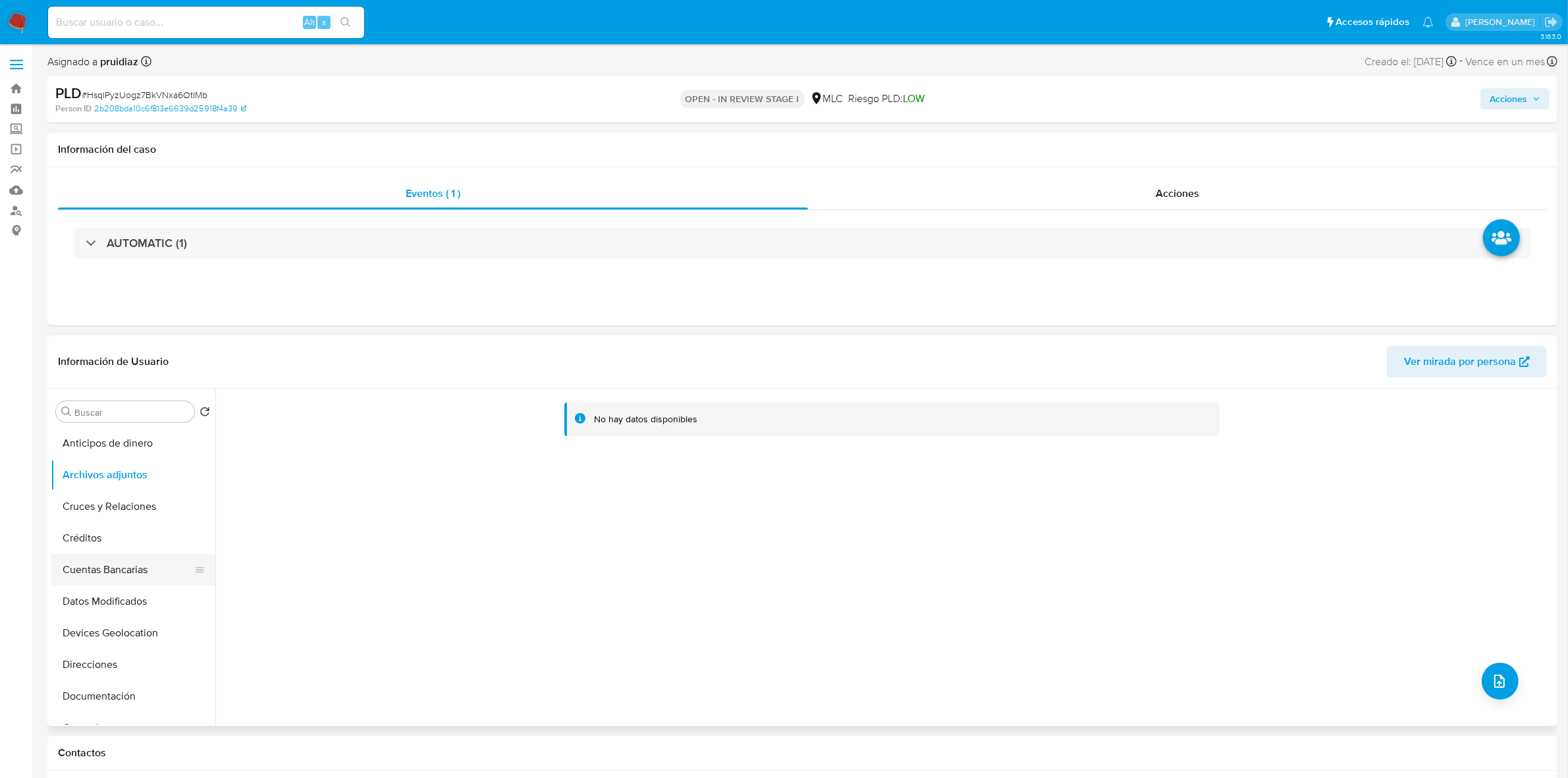
click at [113, 572] on button "Cuentas Bancarias" at bounding box center [128, 570] width 154 height 32
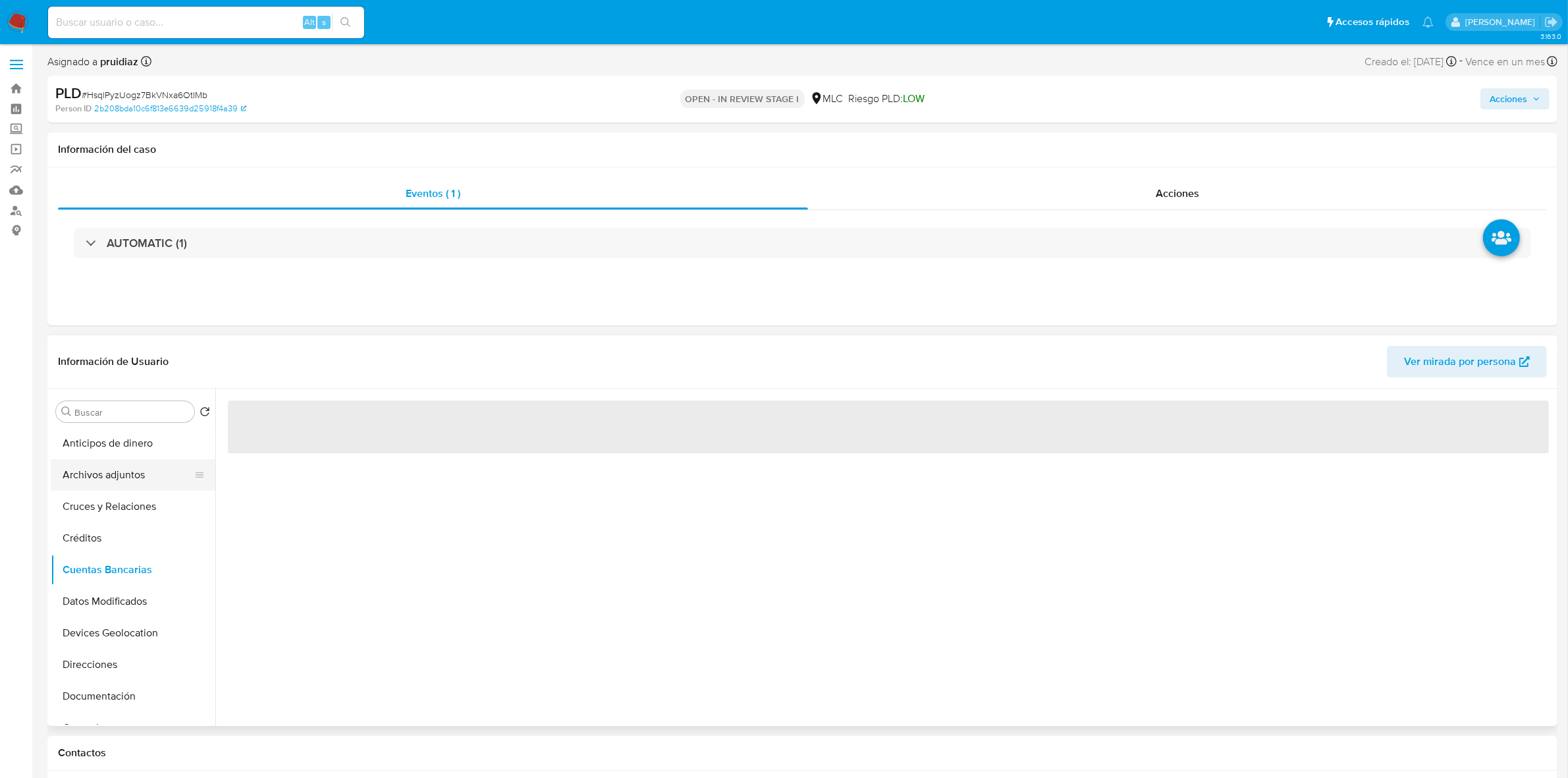
click at [119, 475] on button "Archivos adjuntos" at bounding box center [128, 475] width 154 height 32
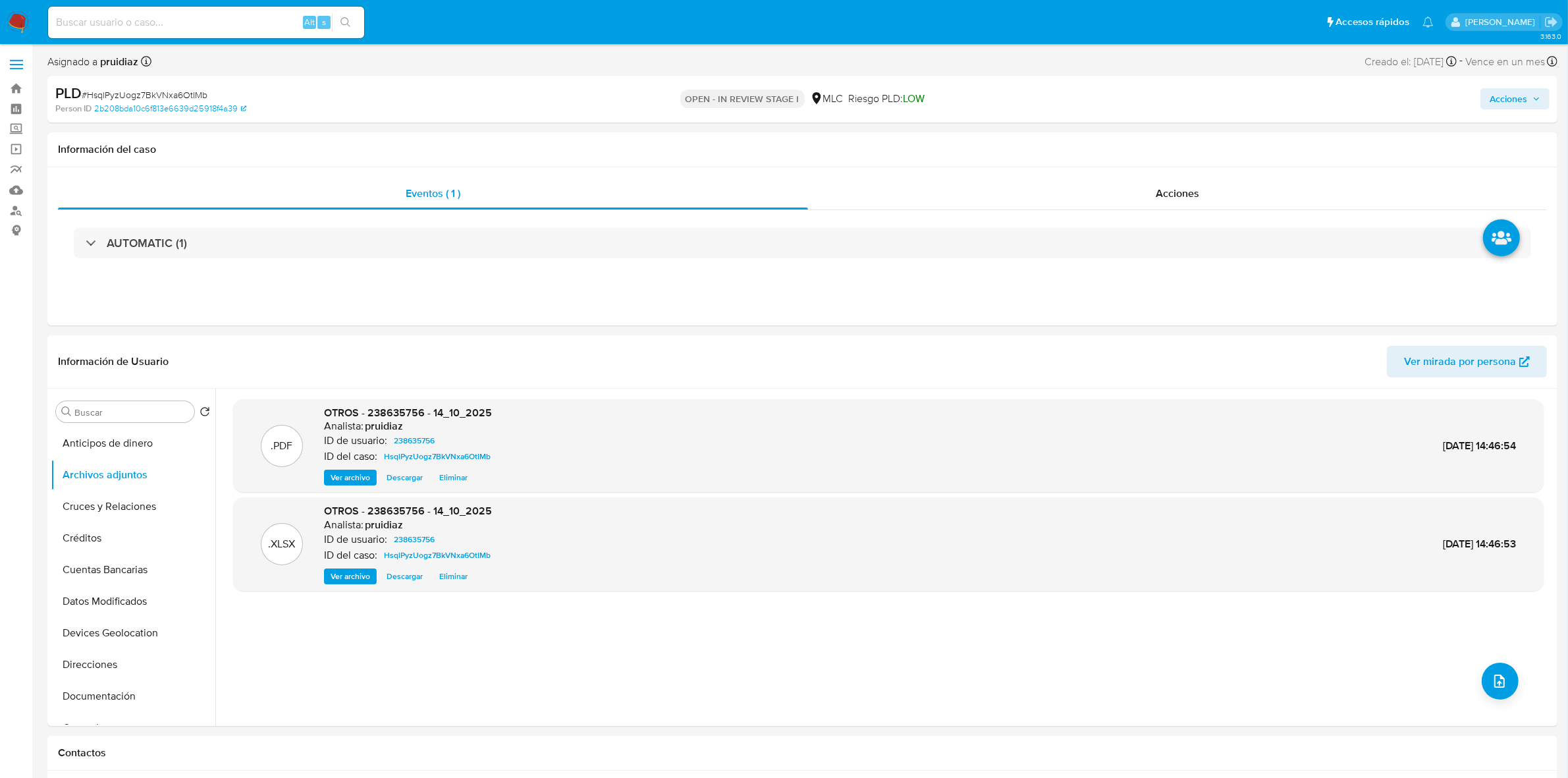
drag, startPoint x: 1499, startPoint y: 97, endPoint x: 1481, endPoint y: 102, distance: 18.7
click at [1496, 97] on span "Acciones" at bounding box center [1508, 98] width 38 height 21
click at [1138, 142] on span "Resolución del caso" at bounding box center [1141, 140] width 94 height 15
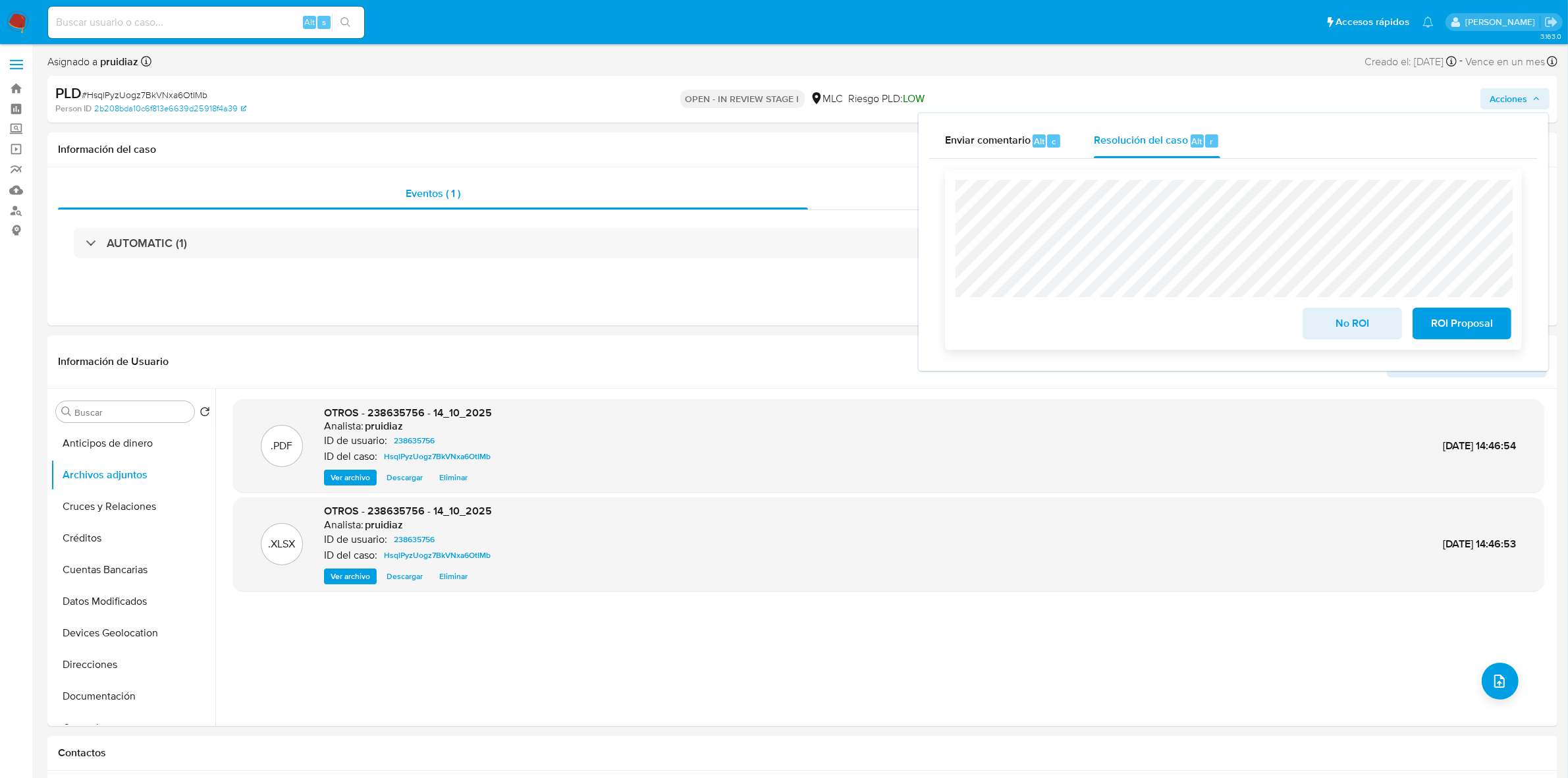
click at [1323, 334] on span "No ROI" at bounding box center [1351, 323] width 65 height 29
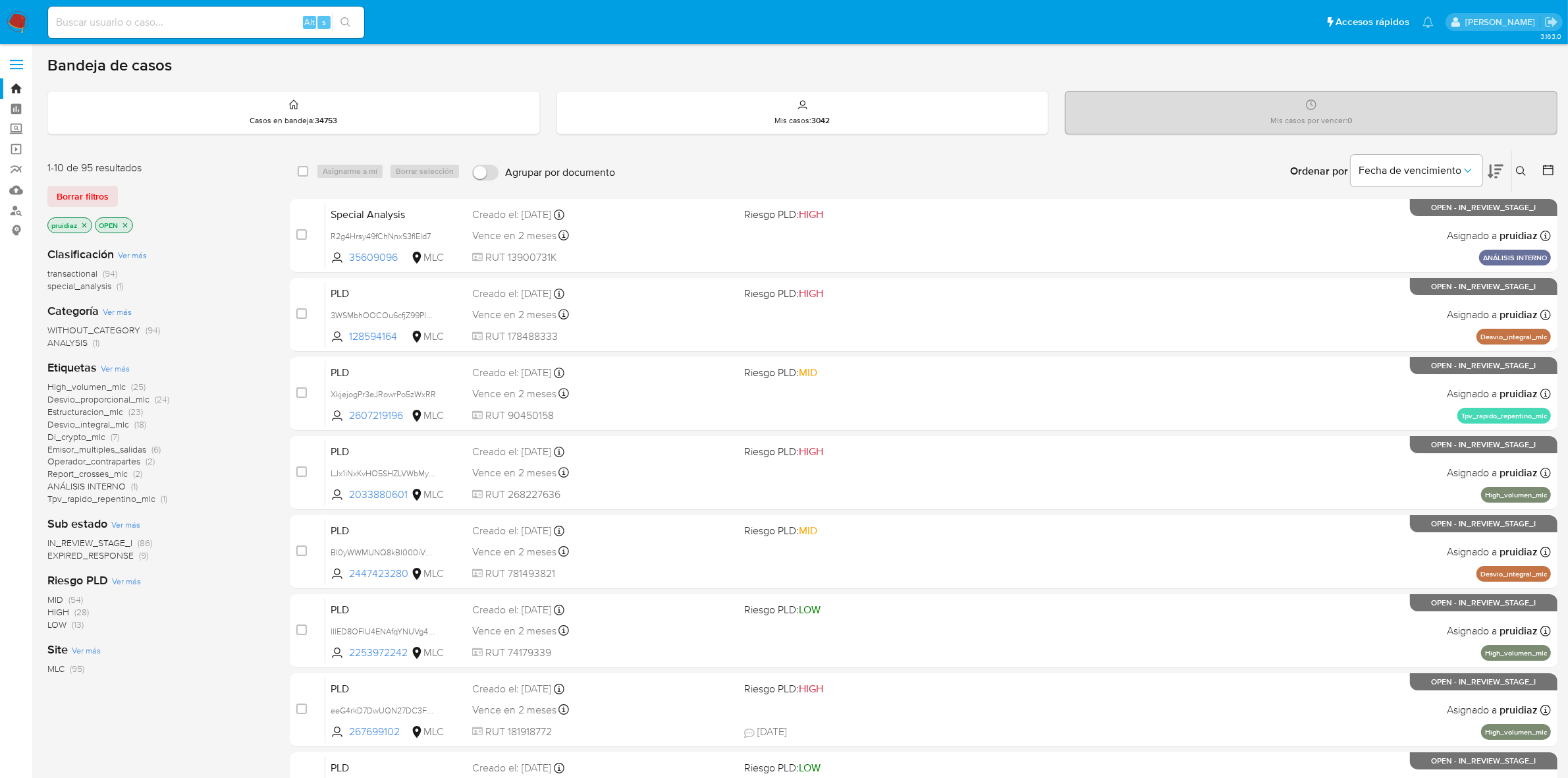
click at [24, 11] on img at bounding box center [18, 22] width 22 height 22
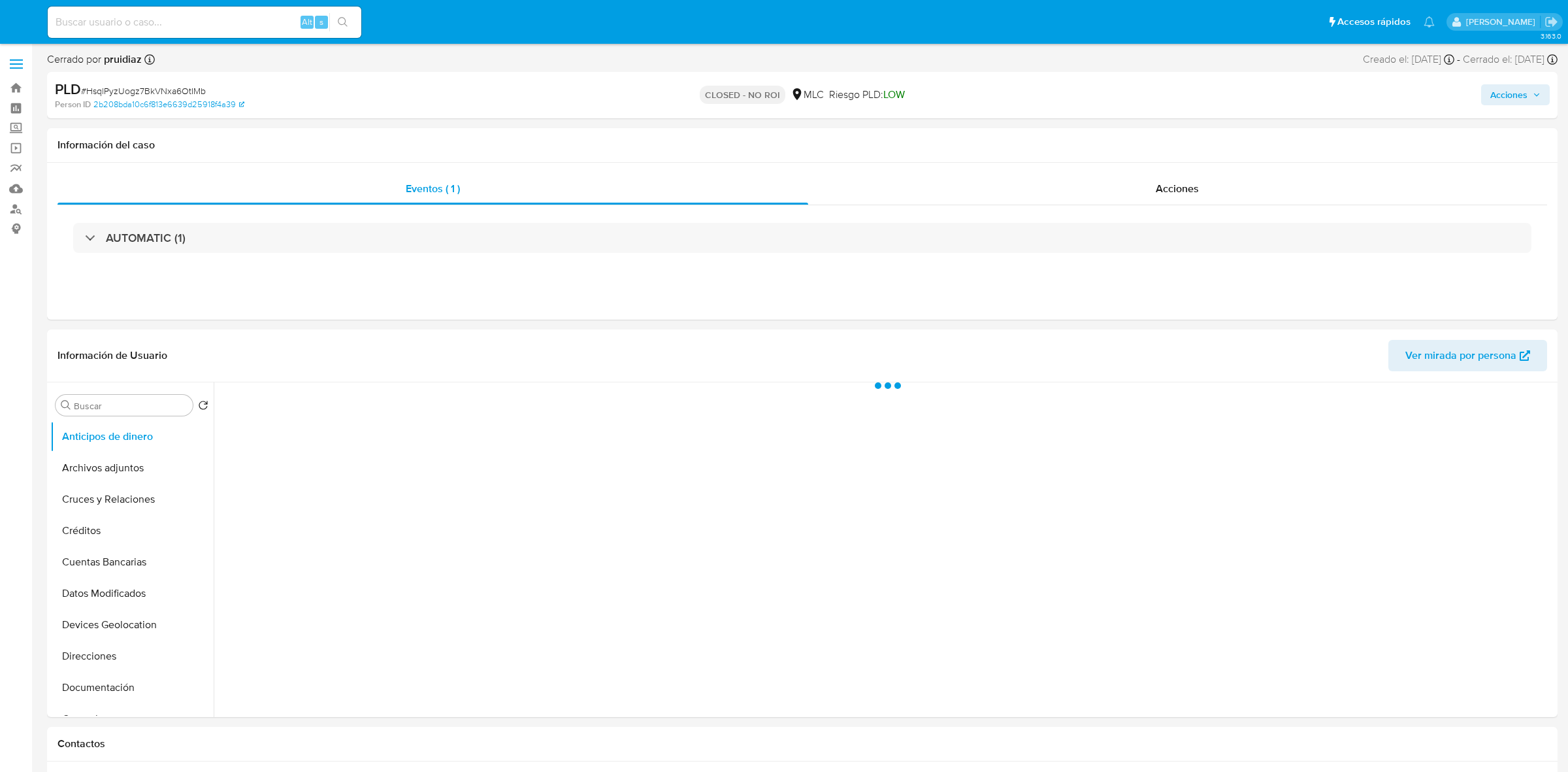
select select "10"
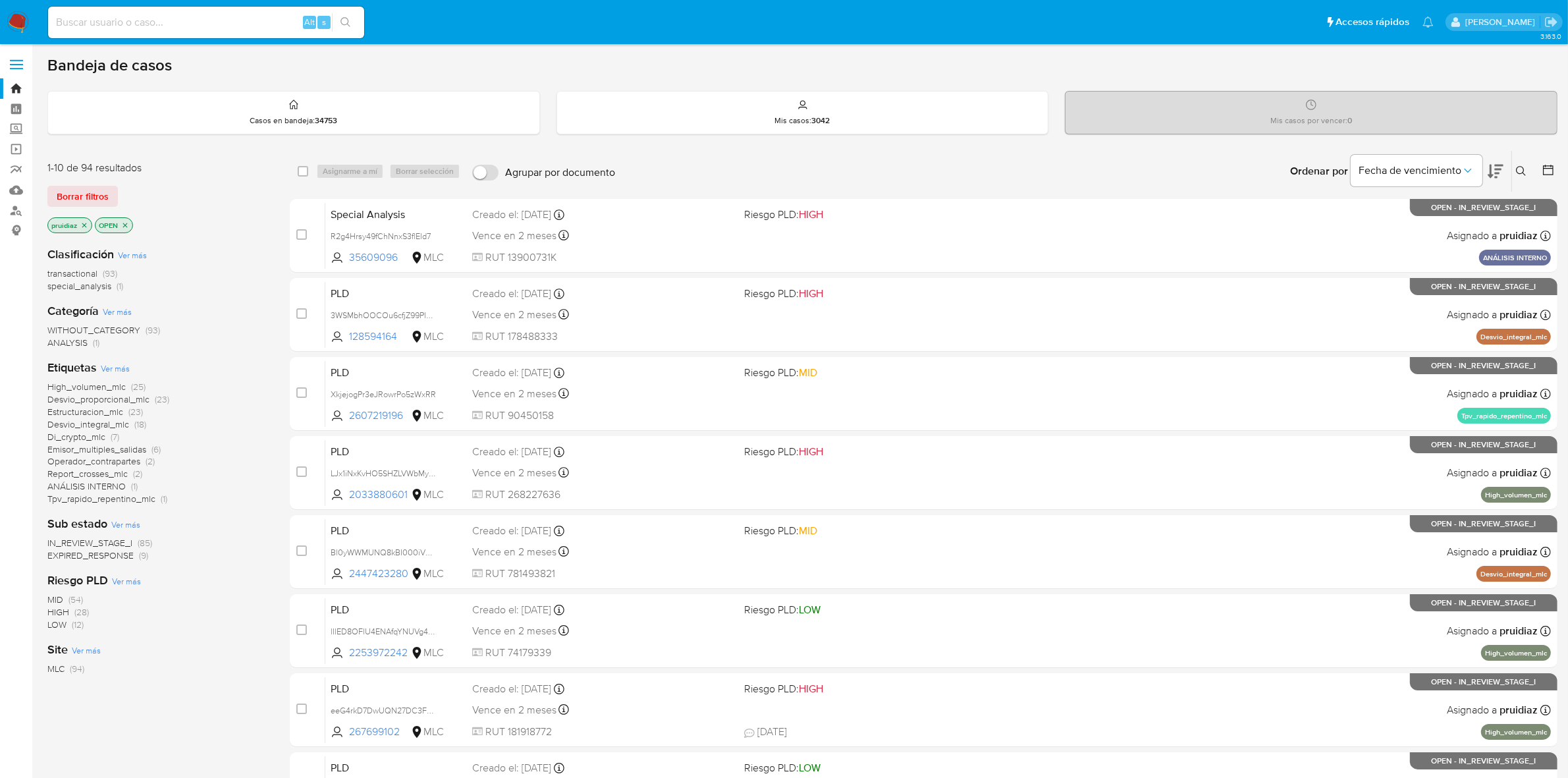
click at [1495, 172] on icon at bounding box center [1495, 172] width 16 height 14
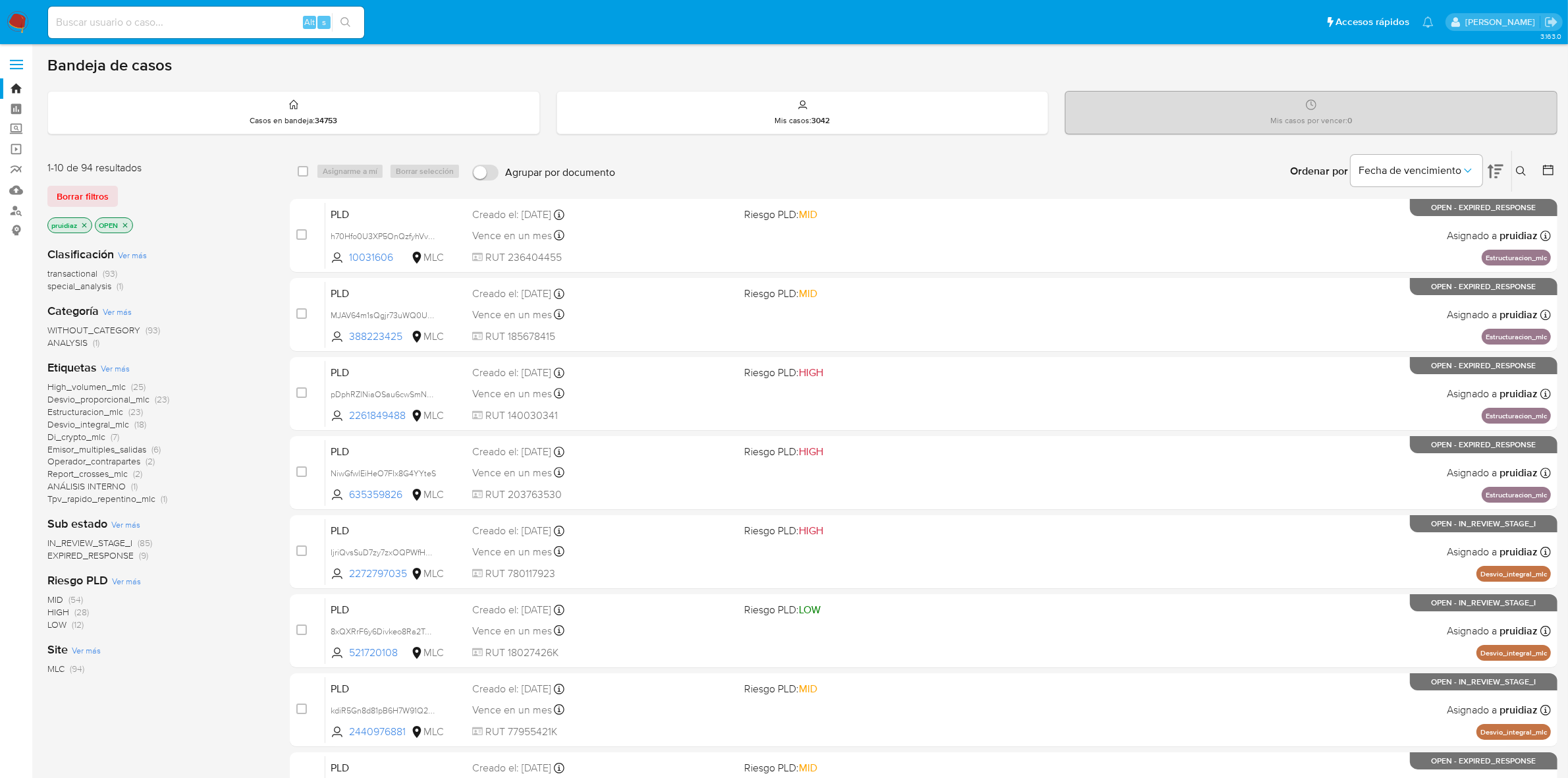
click at [1498, 172] on icon at bounding box center [1495, 172] width 16 height 14
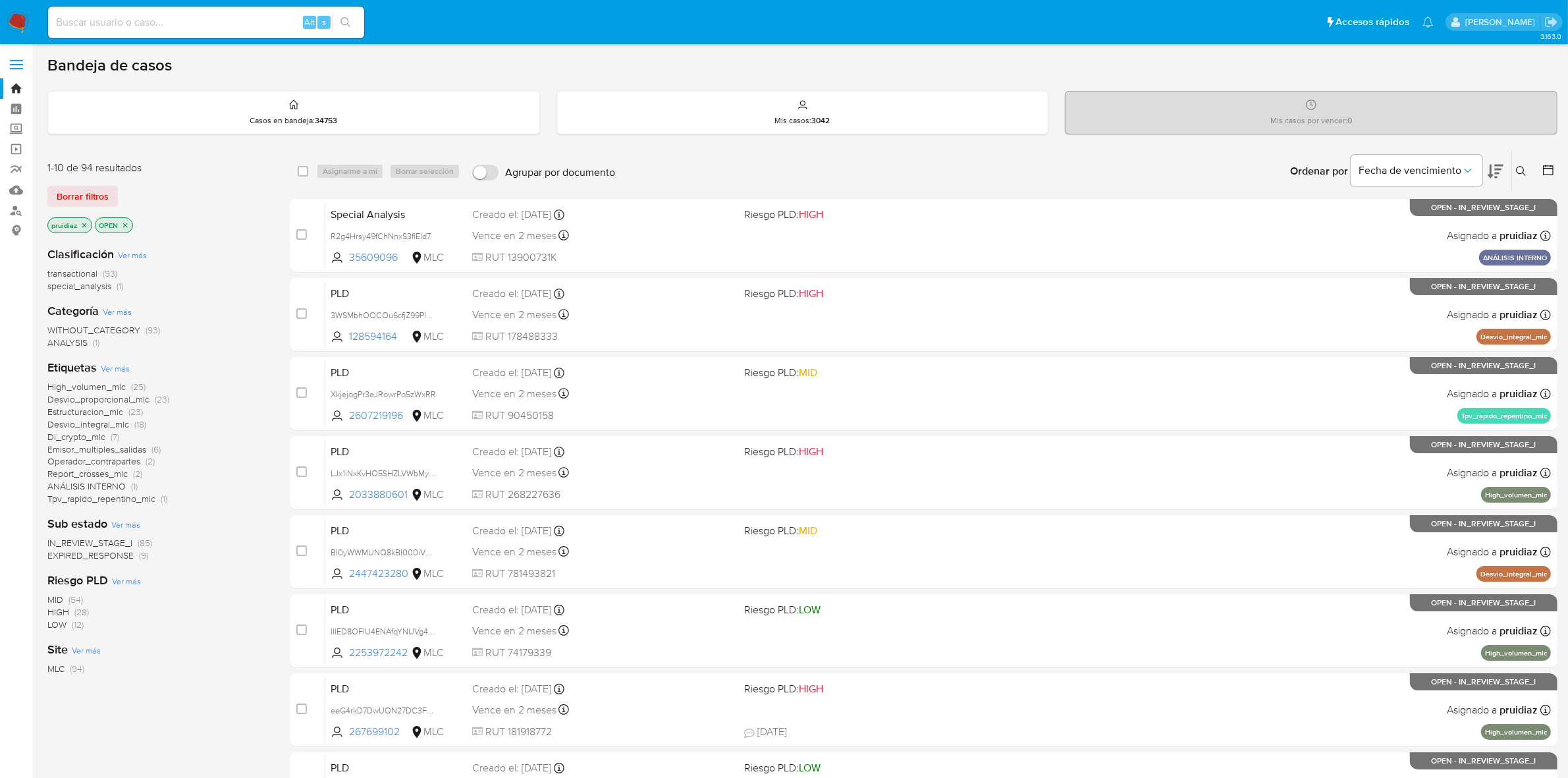
click at [1498, 172] on icon at bounding box center [1495, 172] width 16 height 14
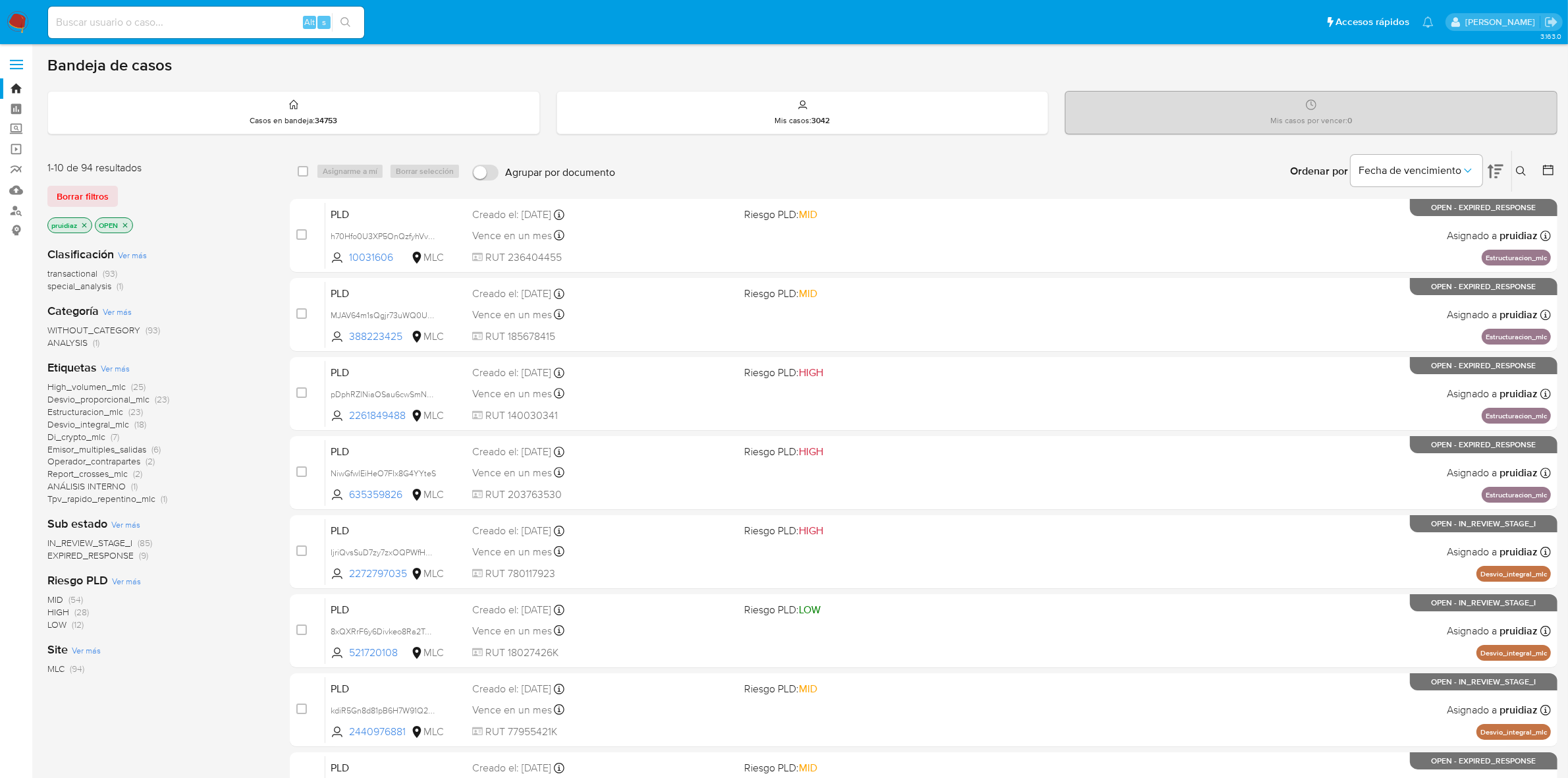
click at [18, 15] on img at bounding box center [18, 22] width 22 height 22
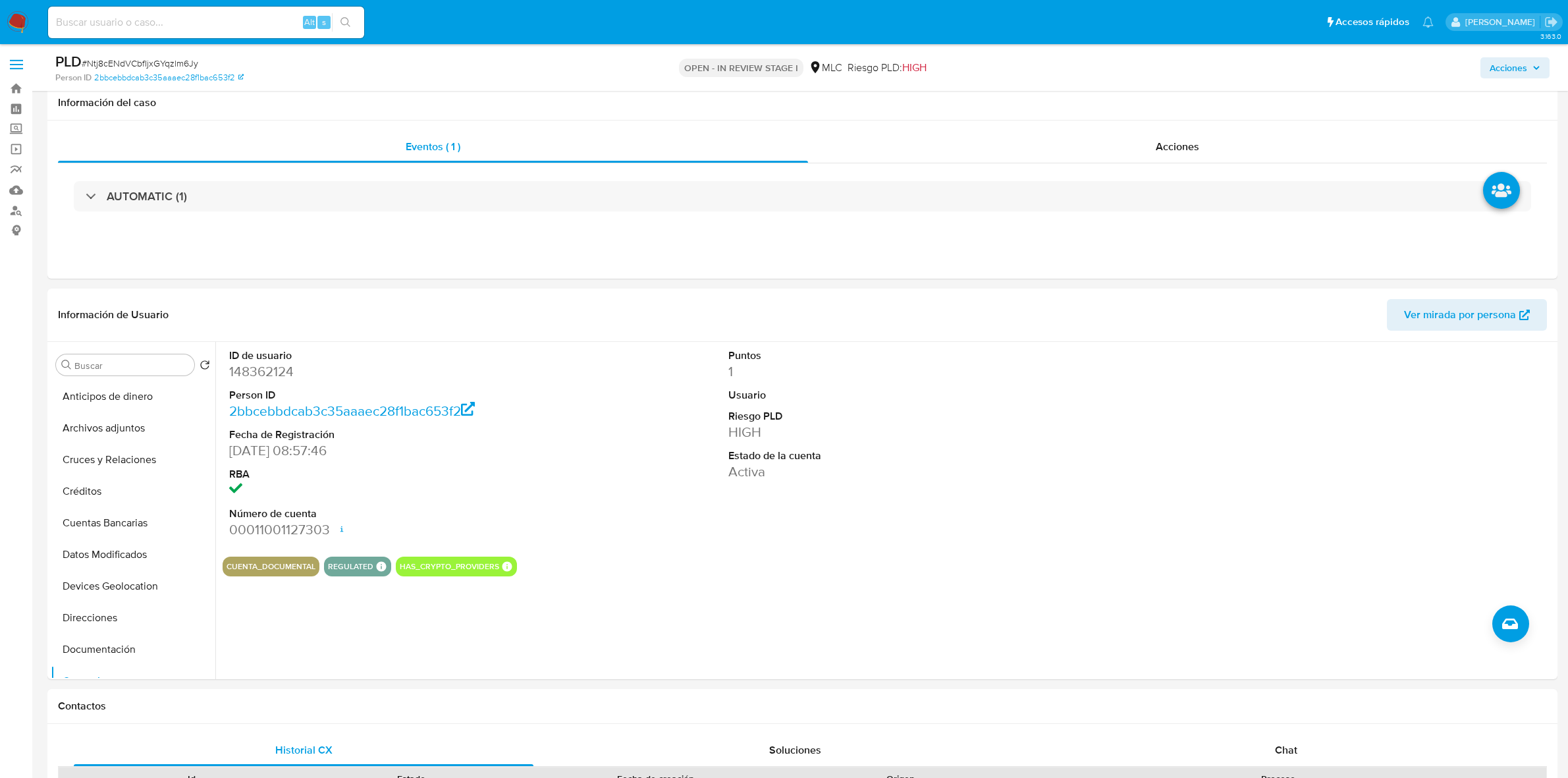
select select "10"
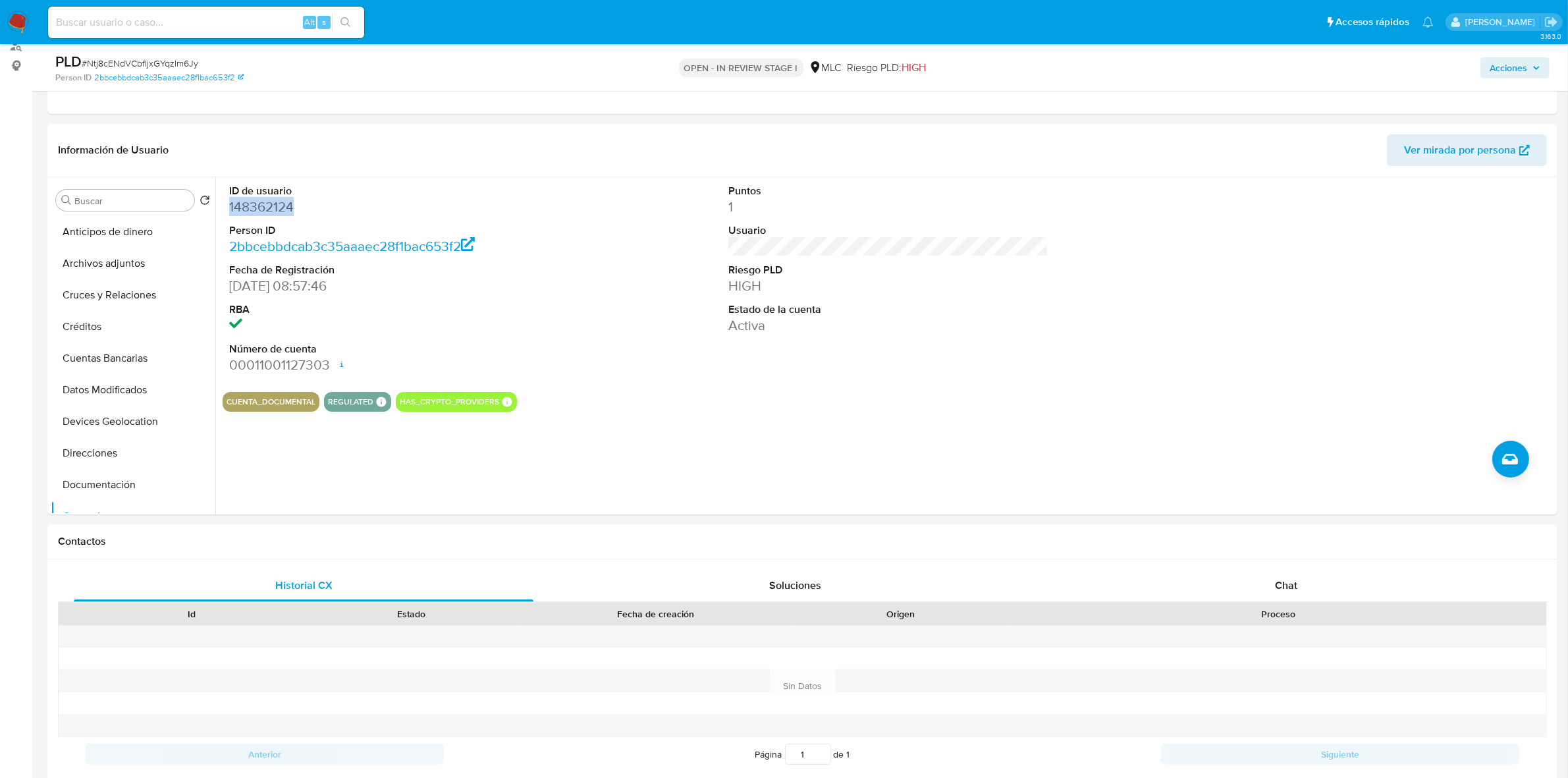
scroll to position [247, 0]
click at [261, 213] on dd "148362124" at bounding box center [389, 207] width 320 height 18
click at [261, 212] on dd "148362124" at bounding box center [389, 207] width 320 height 18
click at [137, 297] on button "Historial Casos" at bounding box center [128, 302] width 154 height 32
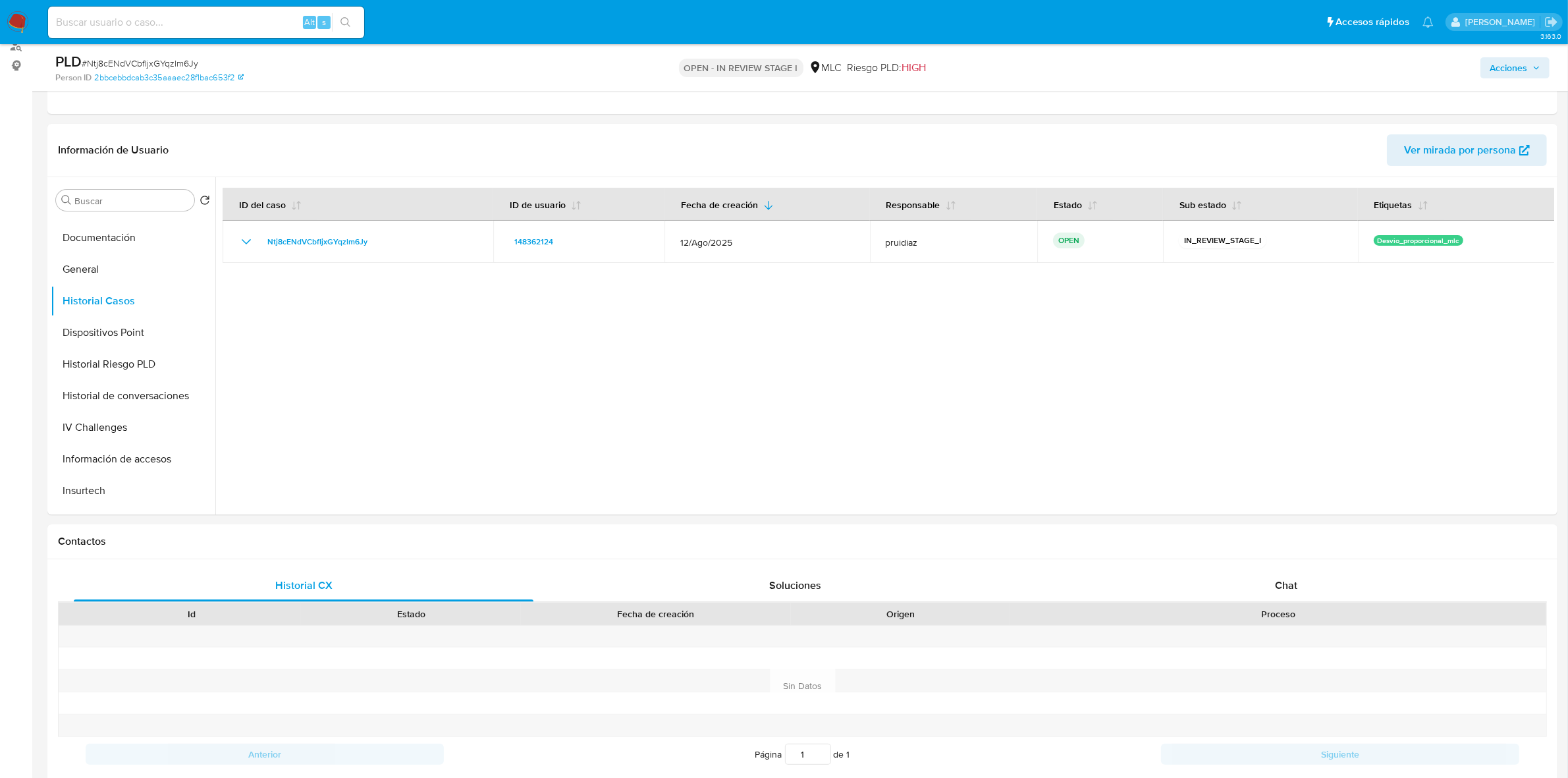
click at [114, 53] on div "PLD # Ntj8cENdVCbfIjxGYqzlm6Jy" at bounding box center [301, 62] width 493 height 20
click at [114, 61] on span "# Ntj8cENdVCbfIjxGYqzlm6Jy" at bounding box center [140, 63] width 117 height 13
copy span "Ntj8cENdVCbfIjxGYqzlm6Jy"
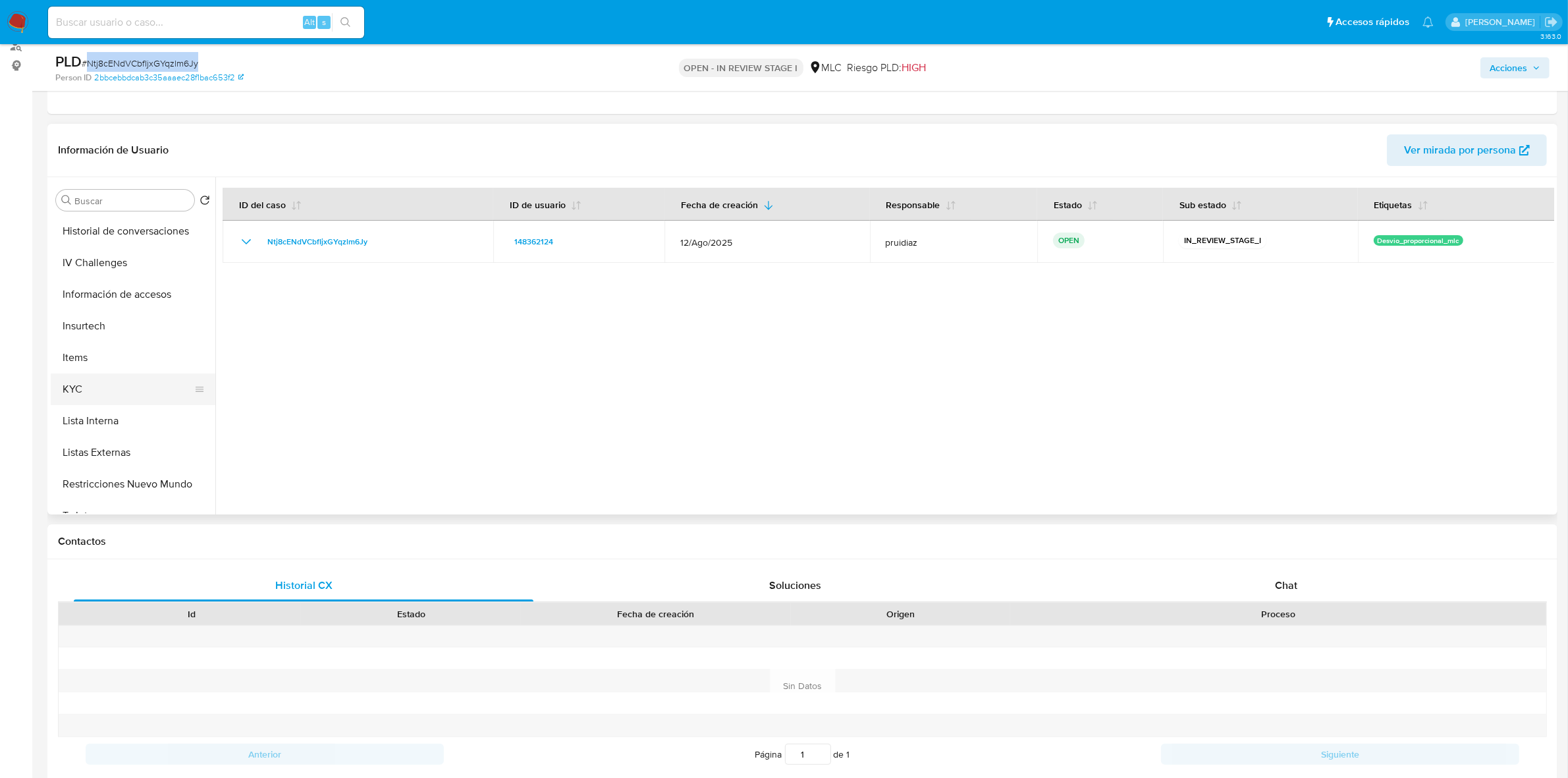
click at [90, 395] on button "KYC" at bounding box center [128, 389] width 154 height 32
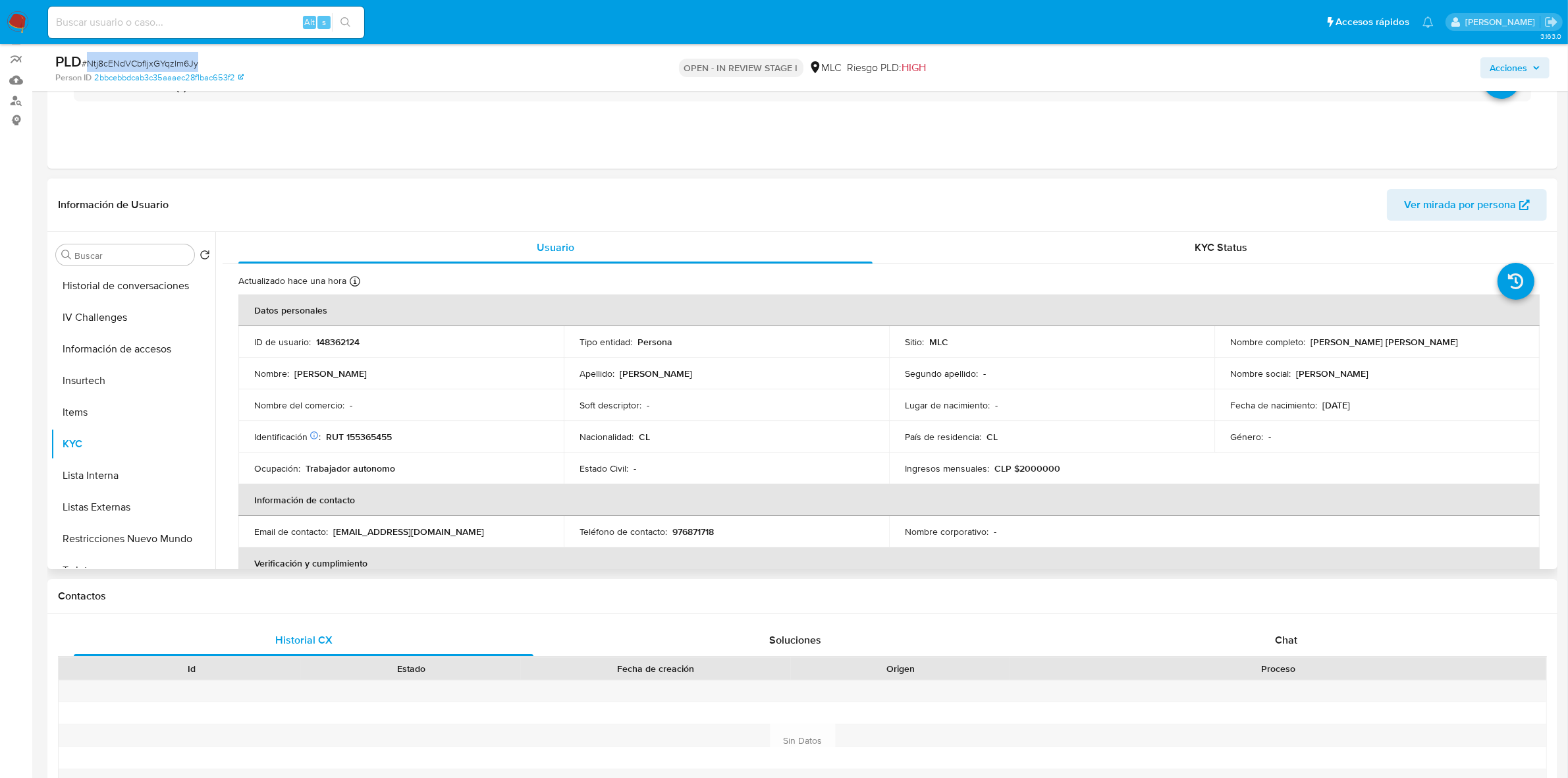
scroll to position [82, 0]
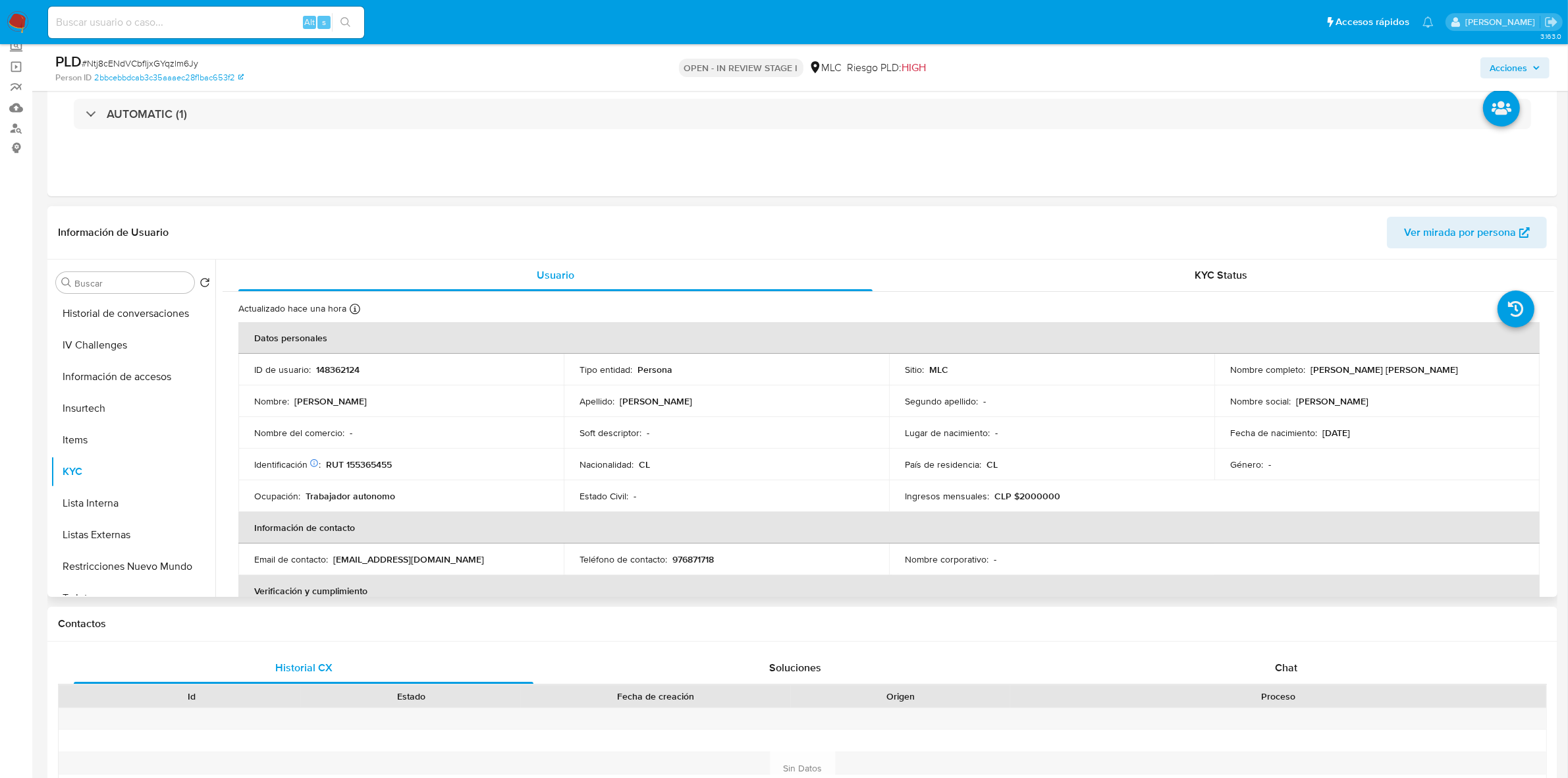
click at [369, 465] on p "RUT 155365455" at bounding box center [359, 464] width 66 height 12
copy p "155365455"
click at [379, 464] on p "RUT 155365455" at bounding box center [359, 464] width 66 height 12
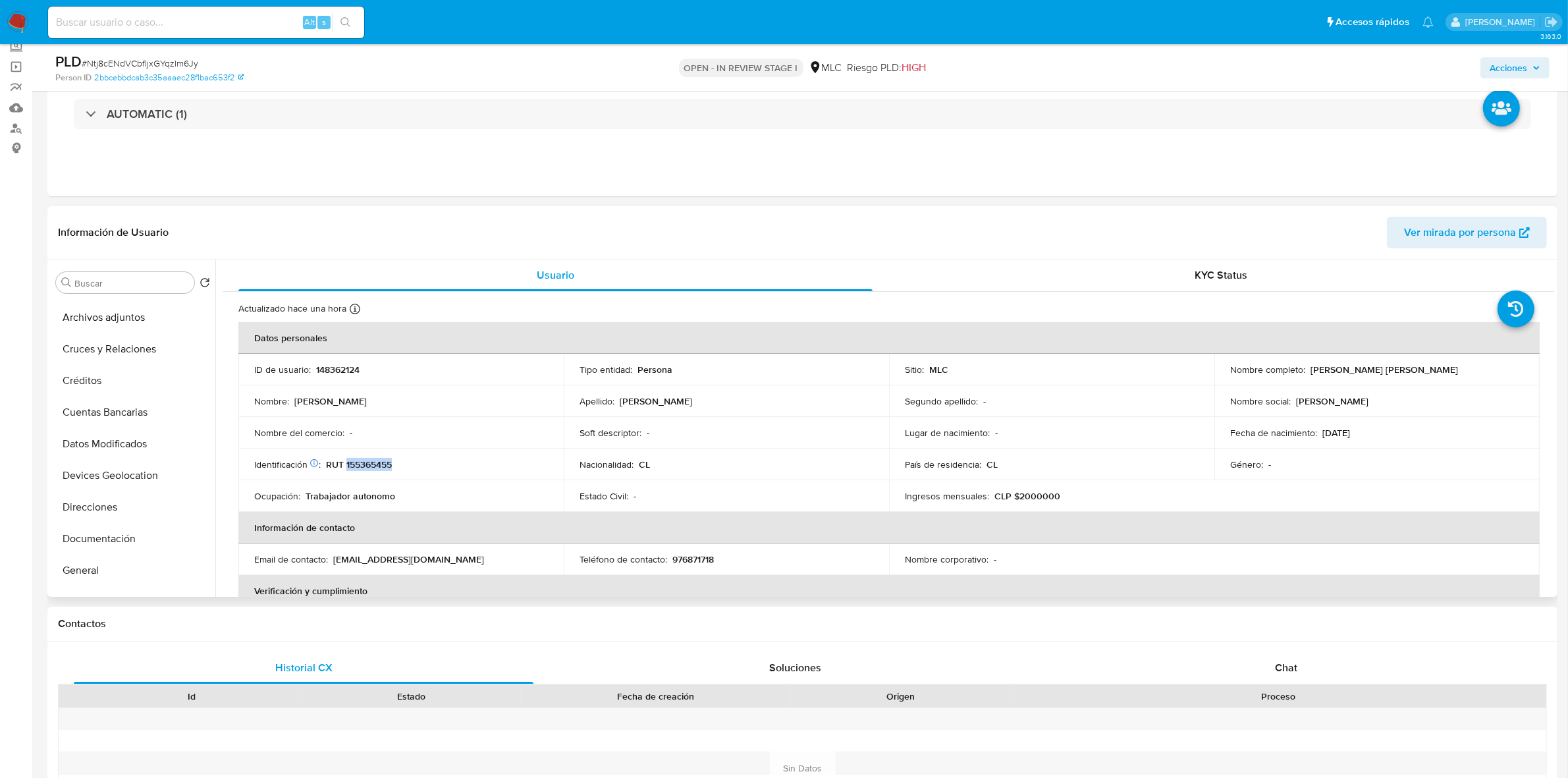
scroll to position [0, 0]
click at [102, 367] on button "Cruces y Relaciones" at bounding box center [128, 378] width 154 height 32
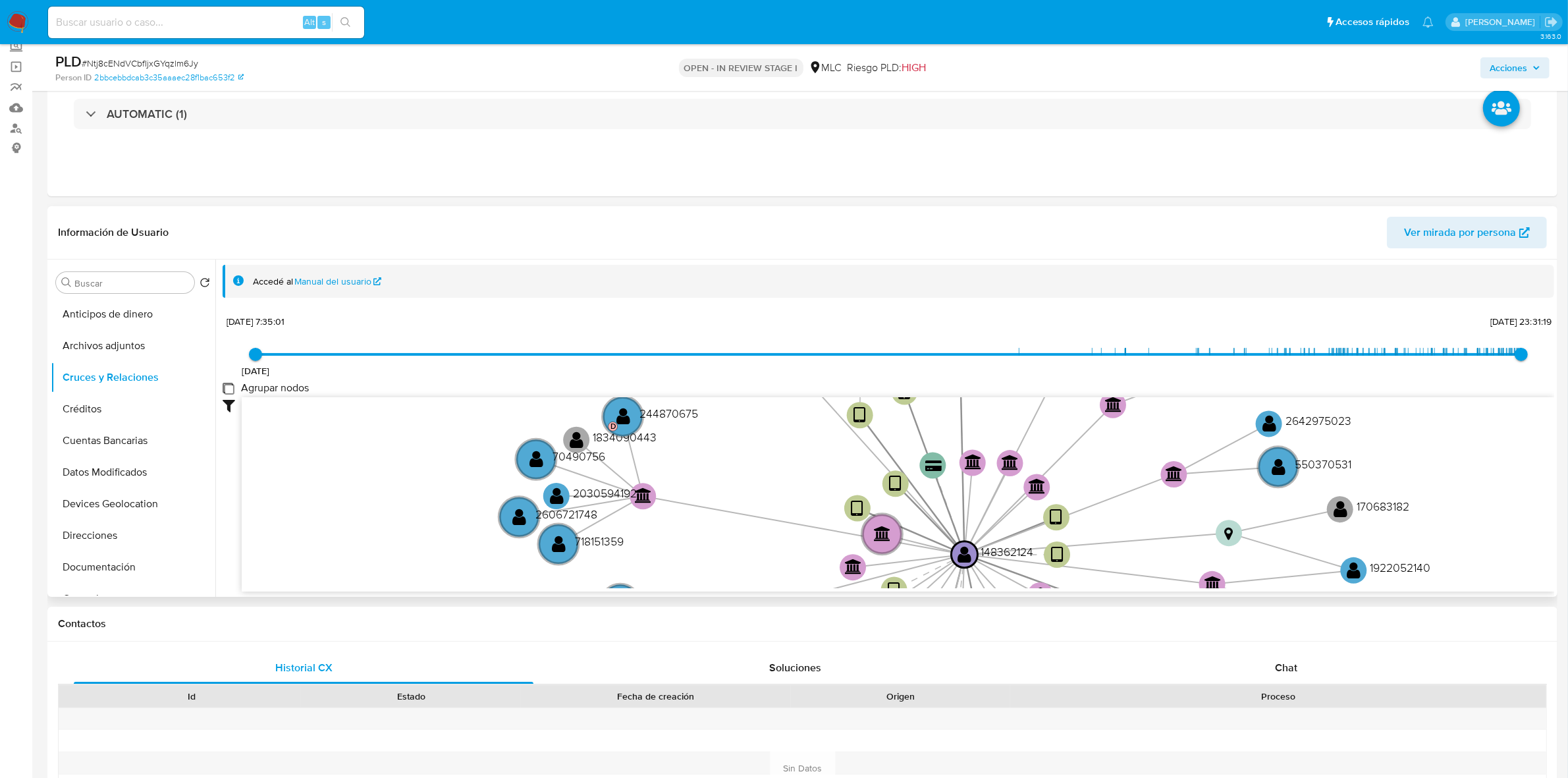
click at [229, 388] on group_nodes "Agrupar nodos" at bounding box center [228, 388] width 11 height 11
checkbox group_nodes "true"
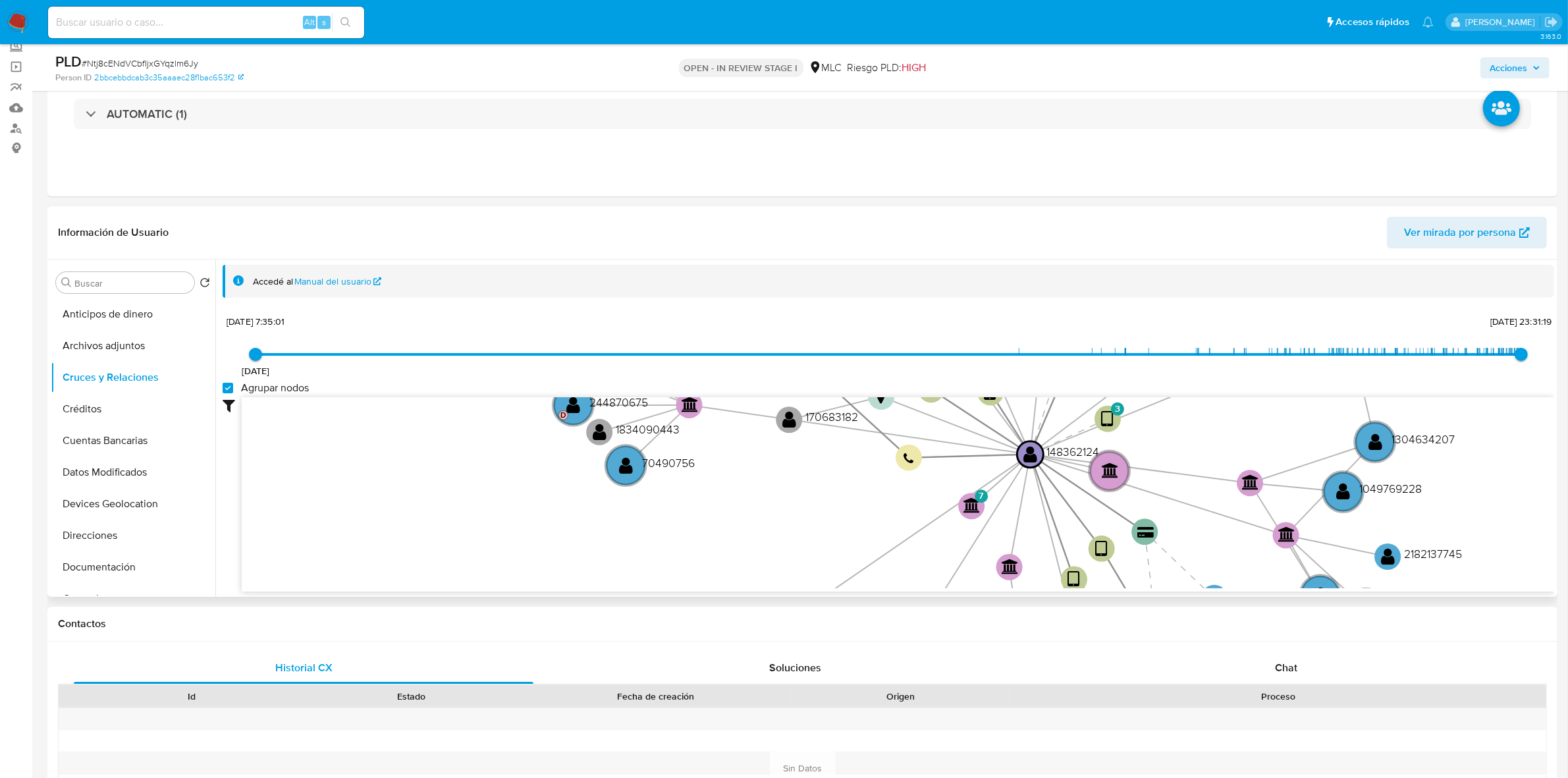
scroll to position [165, 0]
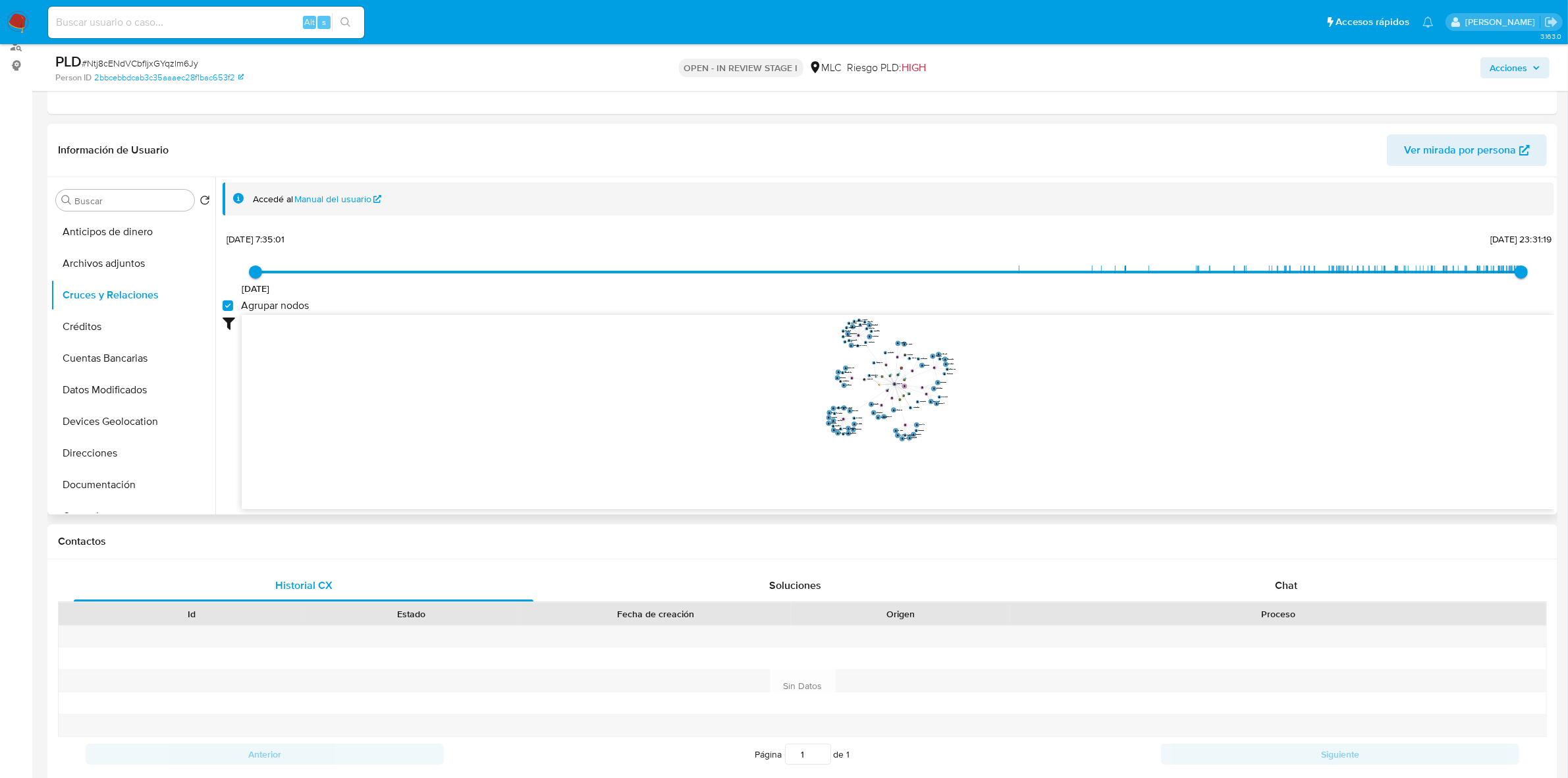
drag, startPoint x: 1012, startPoint y: 368, endPoint x: 1011, endPoint y: 389, distance: 21.0
click at [1011, 389] on icon "device-6617bd15923c003ec2775520  device-67a79d51de40b496f8da7f24  user-148362…" at bounding box center [897, 409] width 1312 height 191
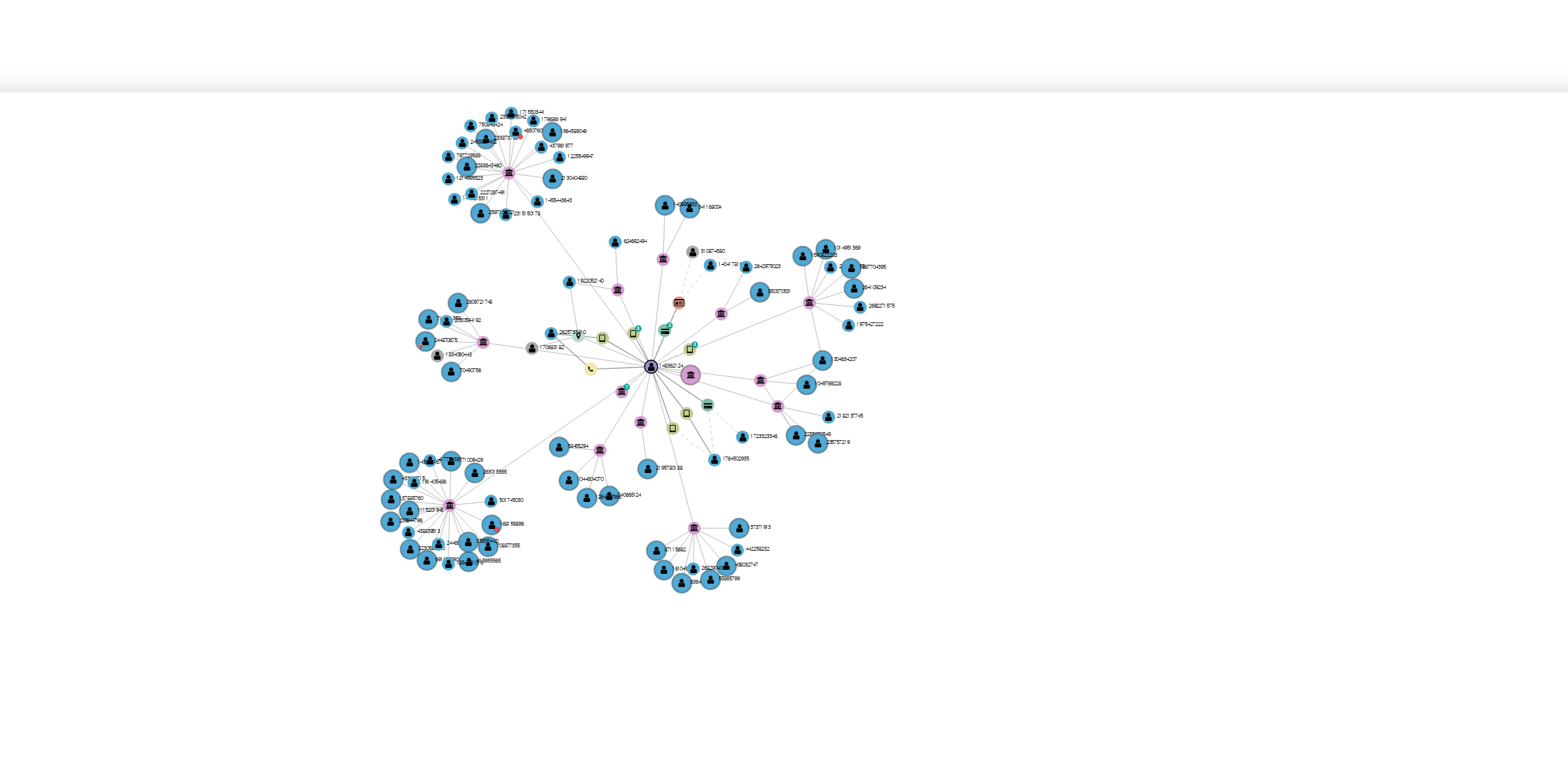
drag, startPoint x: 995, startPoint y: 371, endPoint x: 1003, endPoint y: 383, distance: 14.4
click at [1003, 383] on icon "device-6617bd15923c003ec2775520  device-67a79d51de40b496f8da7f24  user-148362…" at bounding box center [897, 409] width 1312 height 191
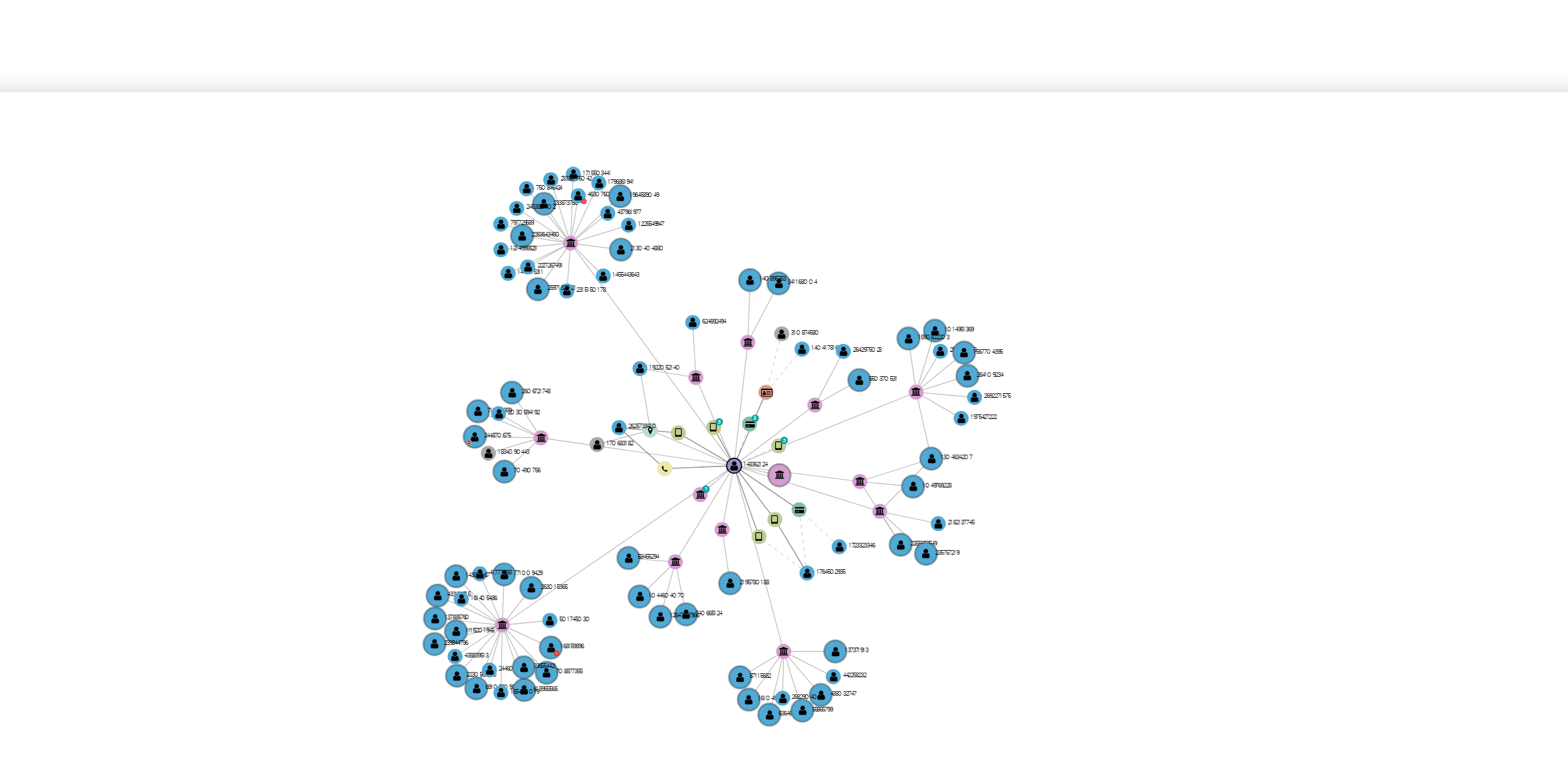
drag, startPoint x: 1003, startPoint y: 383, endPoint x: 1032, endPoint y: 393, distance: 30.7
click at [1032, 393] on icon "device-6617bd15923c003ec2775520  device-67a79d51de40b496f8da7f24  user-148362…" at bounding box center [897, 409] width 1312 height 191
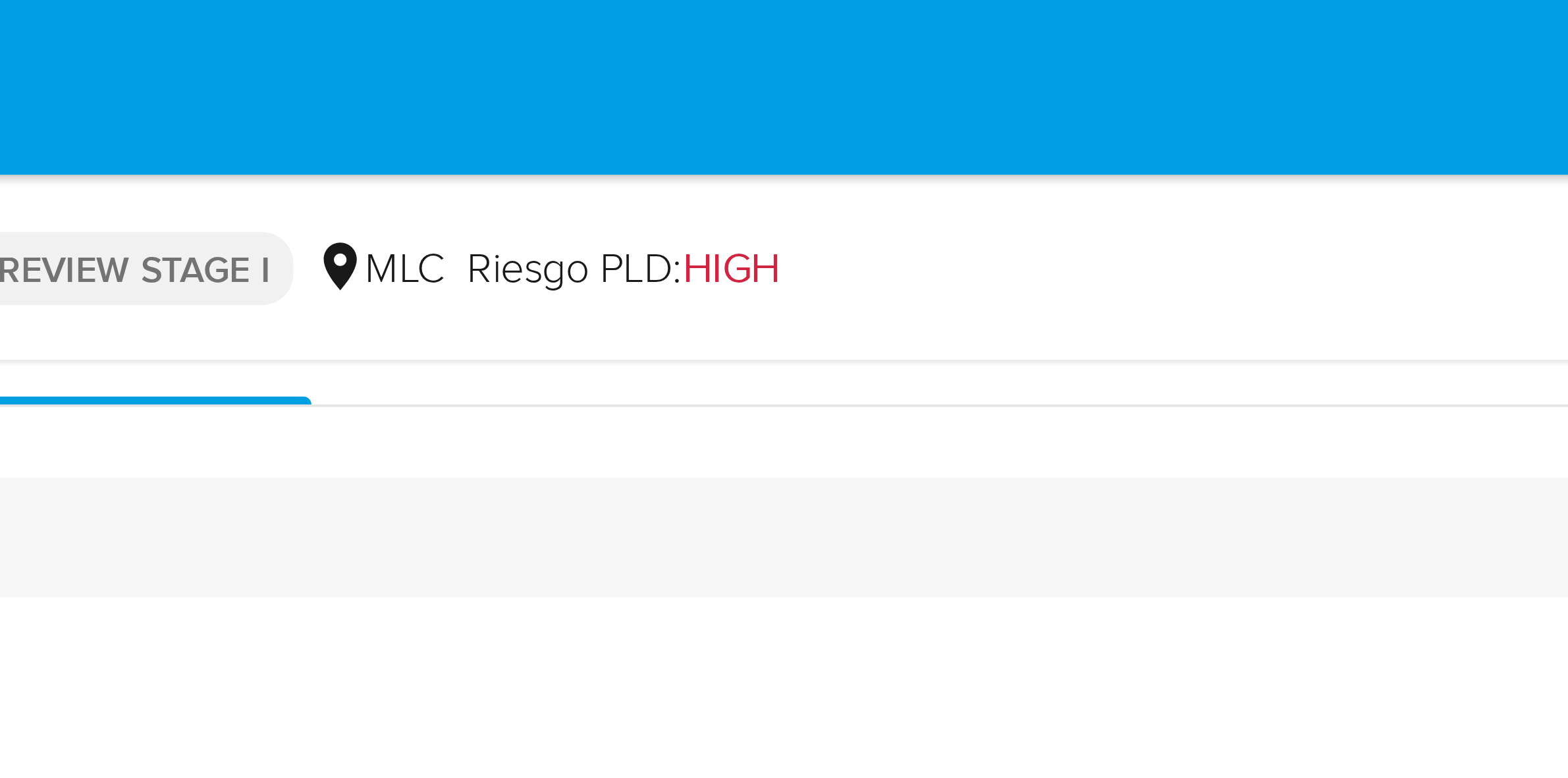
scroll to position [0, 0]
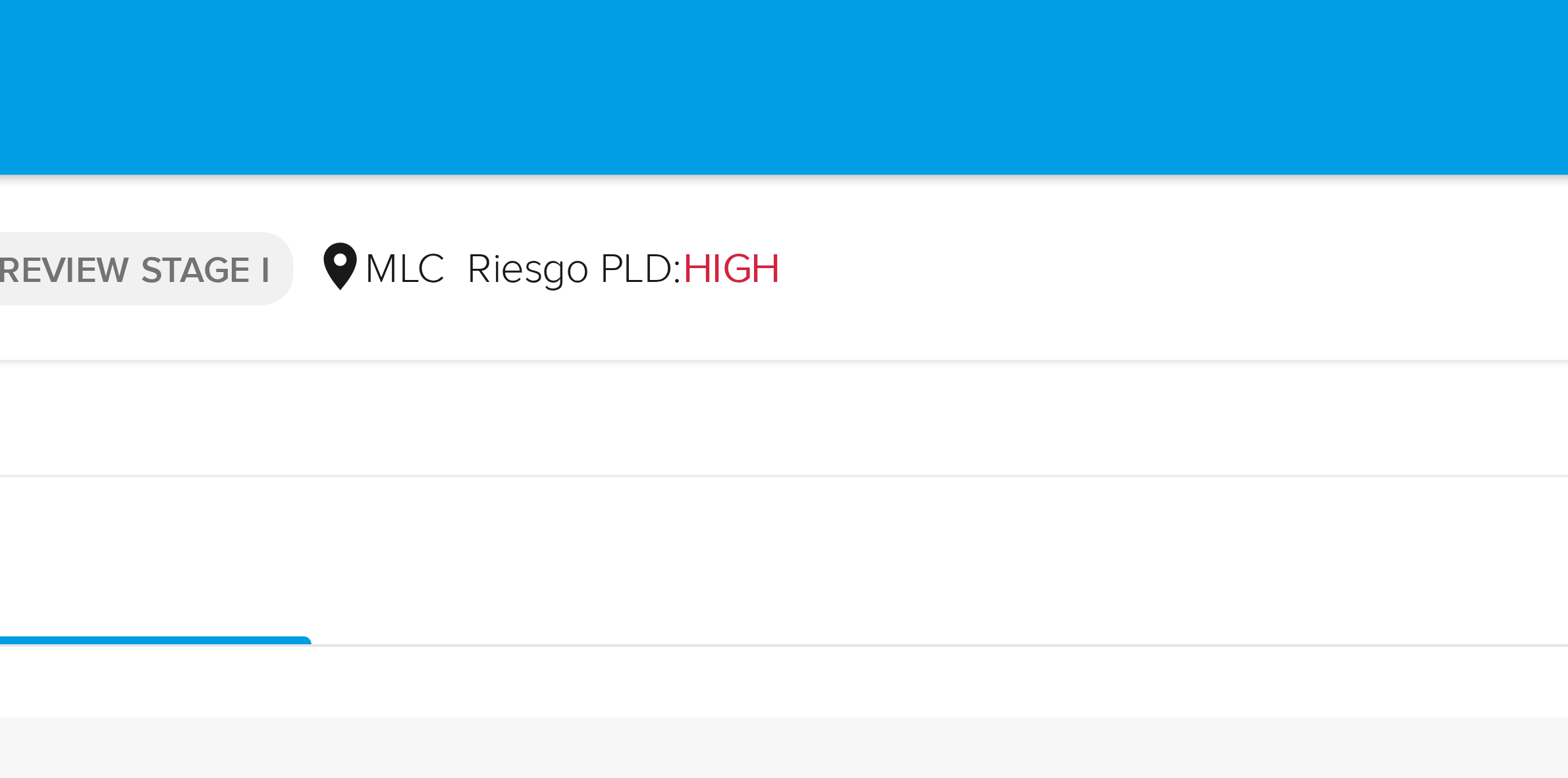
drag, startPoint x: 1128, startPoint y: 347, endPoint x: 1128, endPoint y: 15, distance: 332.0
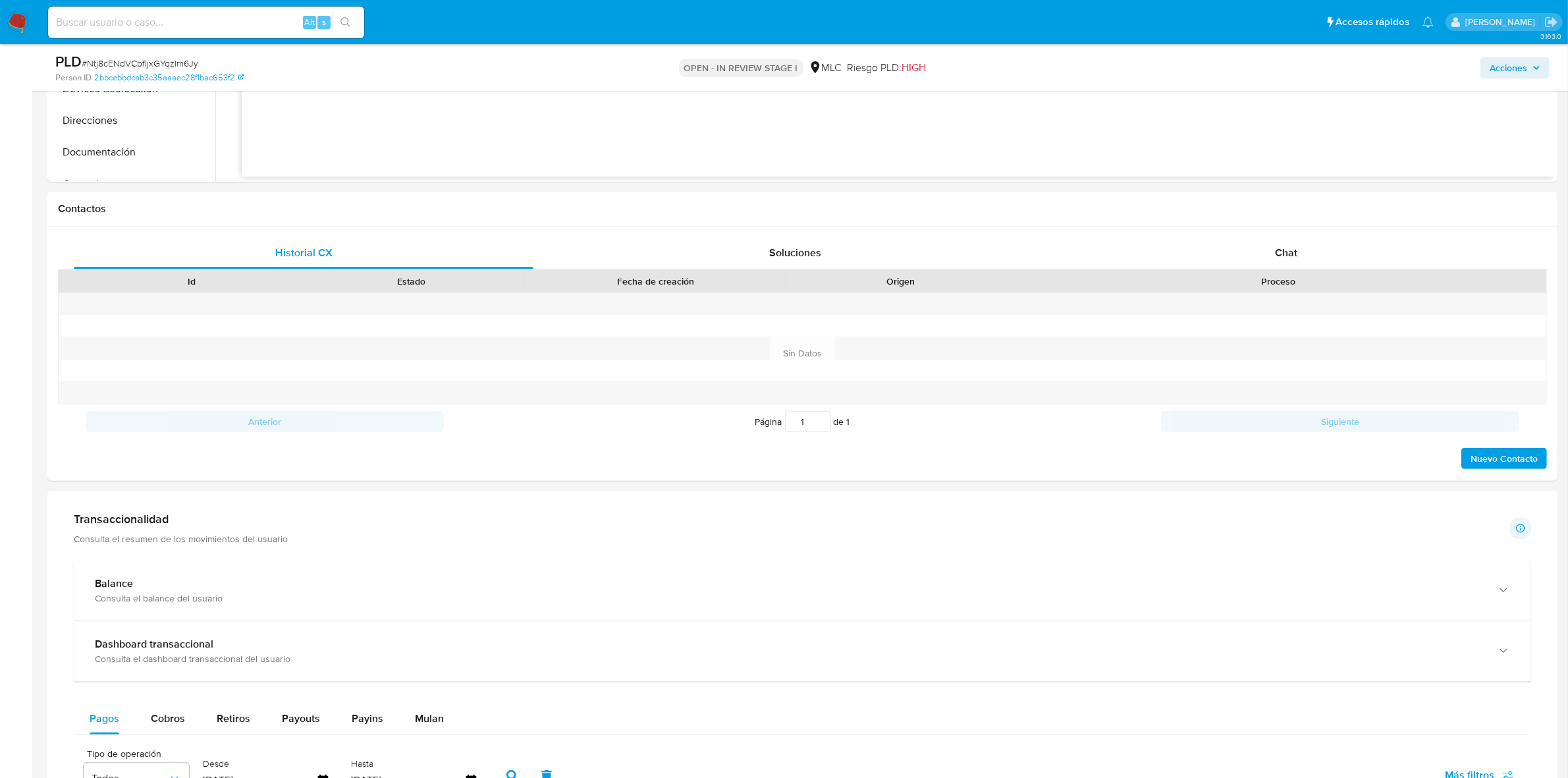
scroll to position [511, 0]
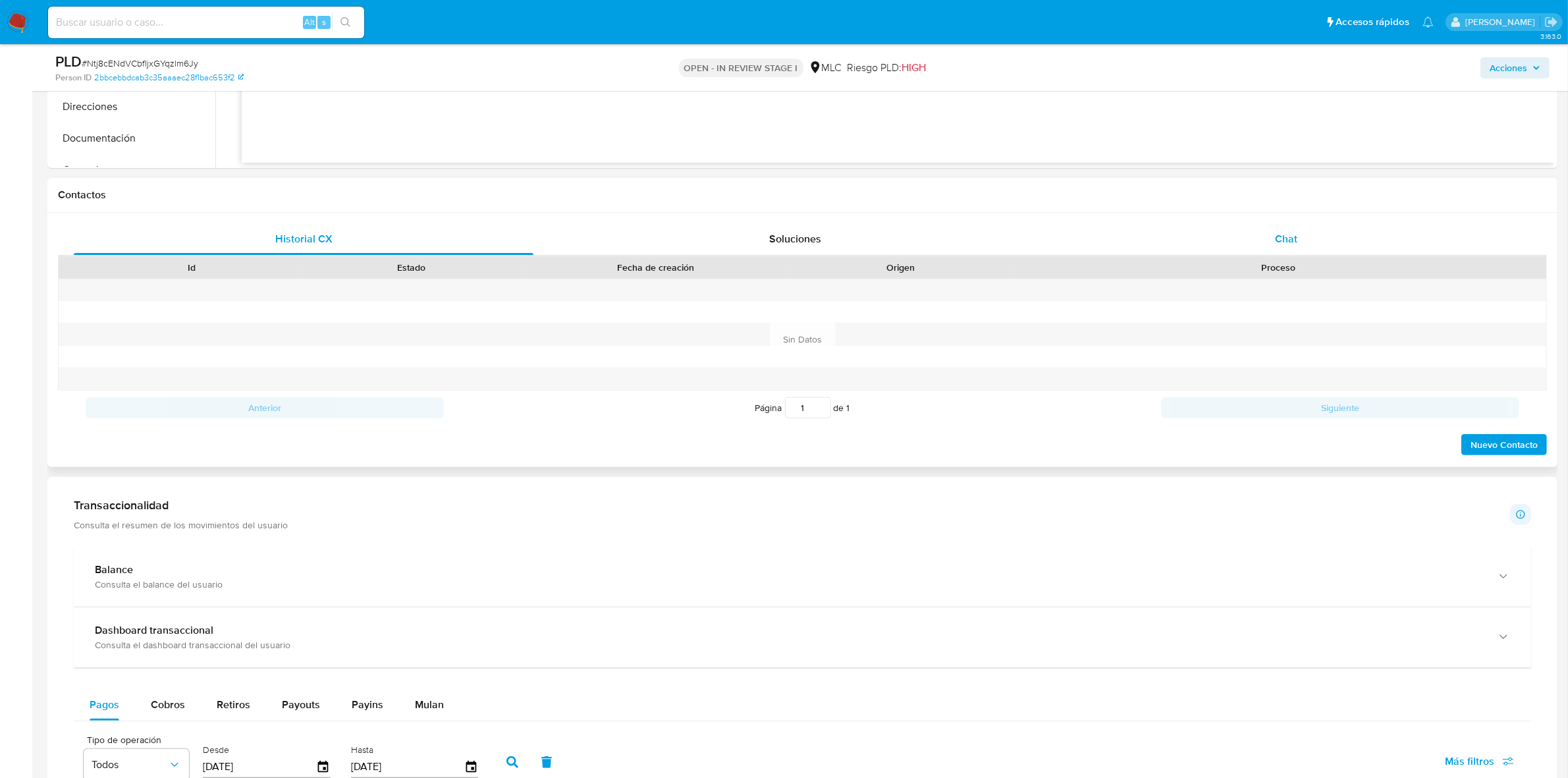
click at [1296, 230] on div "Chat" at bounding box center [1286, 240] width 459 height 32
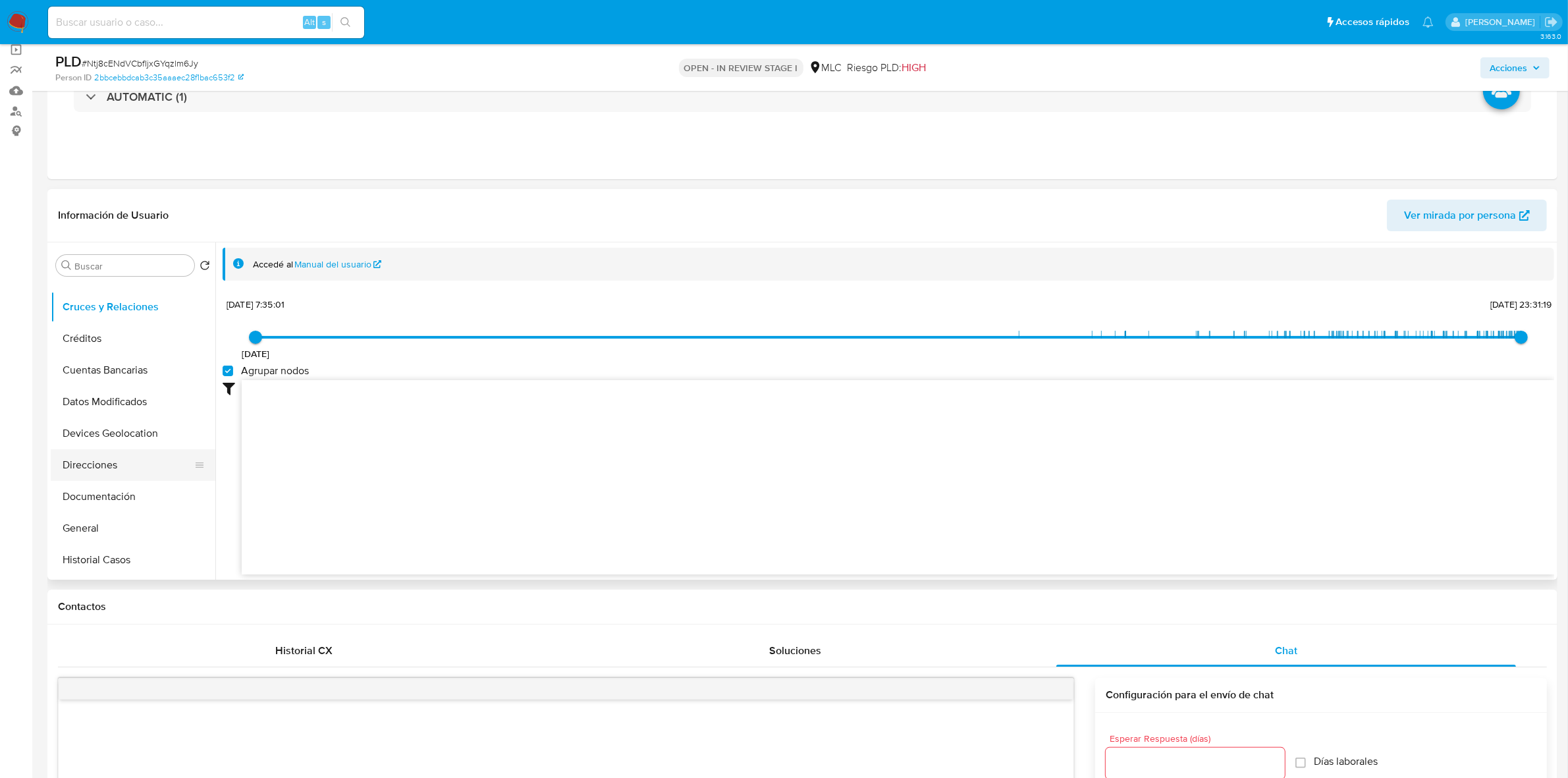
scroll to position [82, 0]
drag, startPoint x: 92, startPoint y: 459, endPoint x: 100, endPoint y: 458, distance: 8.1
click at [94, 458] on button "Documentación" at bounding box center [128, 467] width 154 height 32
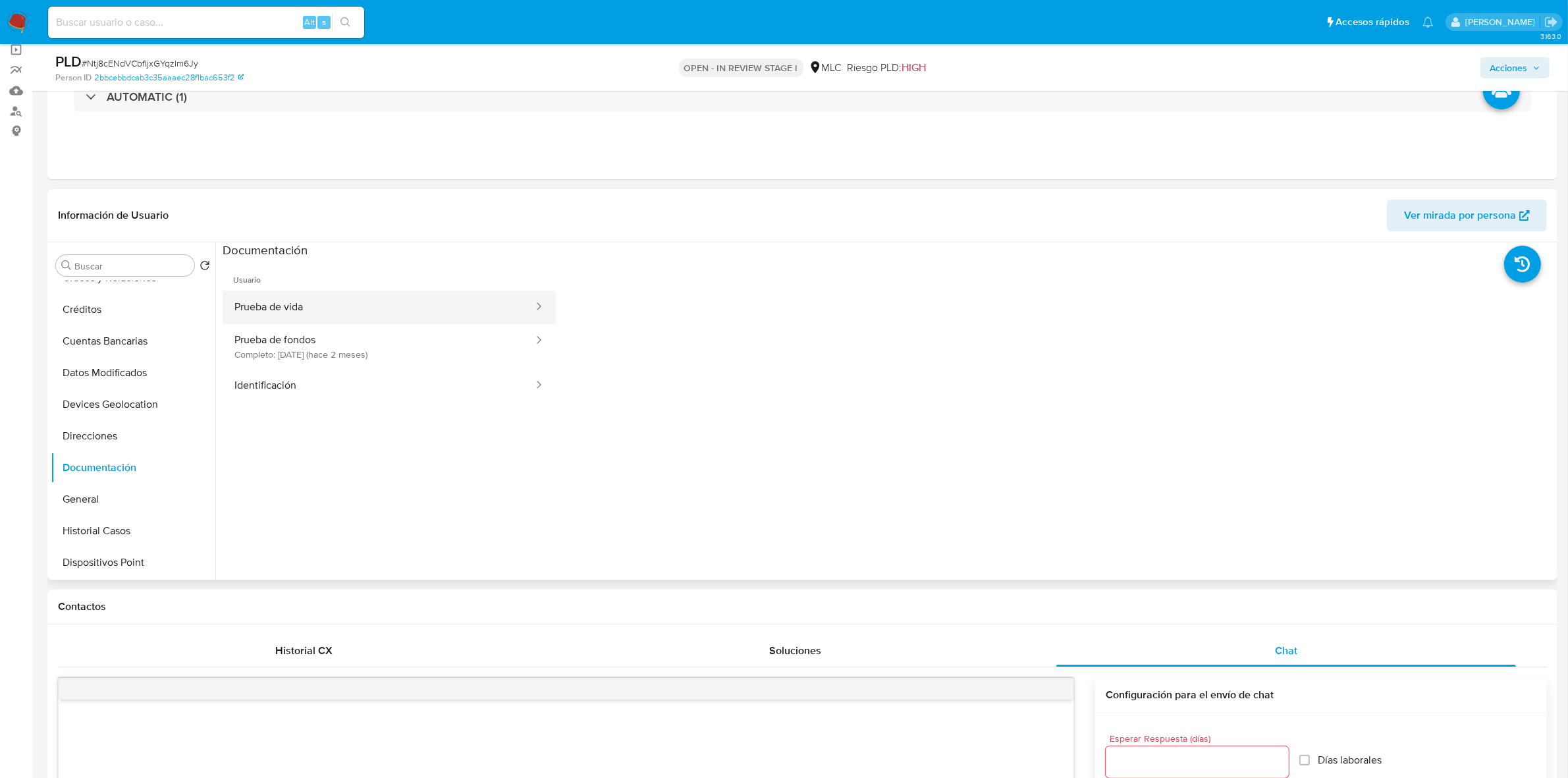
click at [330, 298] on button "Prueba de vida" at bounding box center [378, 308] width 312 height 34
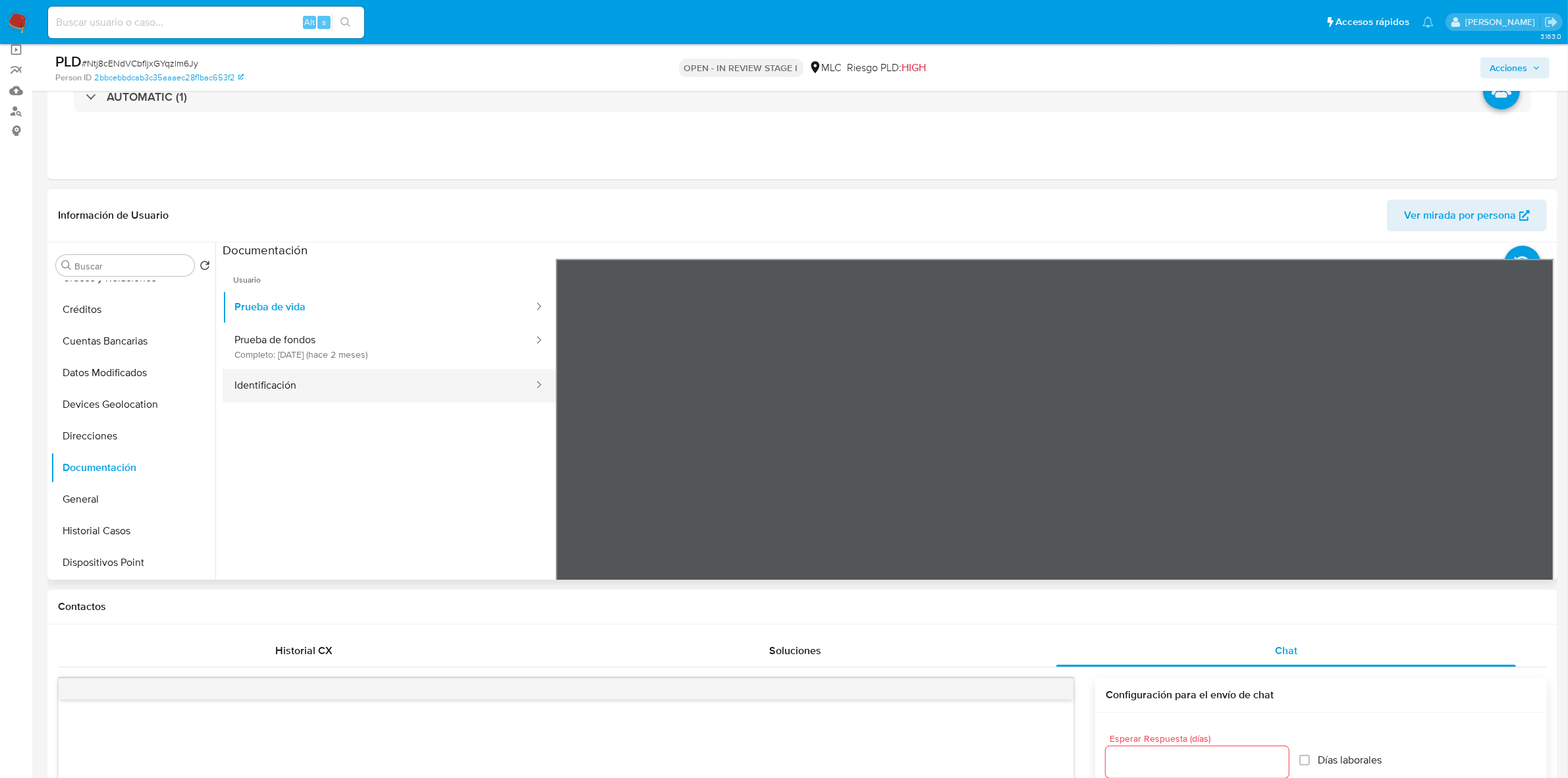
click at [299, 388] on button "Identificación" at bounding box center [378, 386] width 312 height 34
click at [1533, 475] on icon at bounding box center [1537, 472] width 8 height 13
click at [327, 348] on button "Prueba de fondos Completo: 19/08/2025 (hace 2 meses)" at bounding box center [378, 347] width 312 height 45
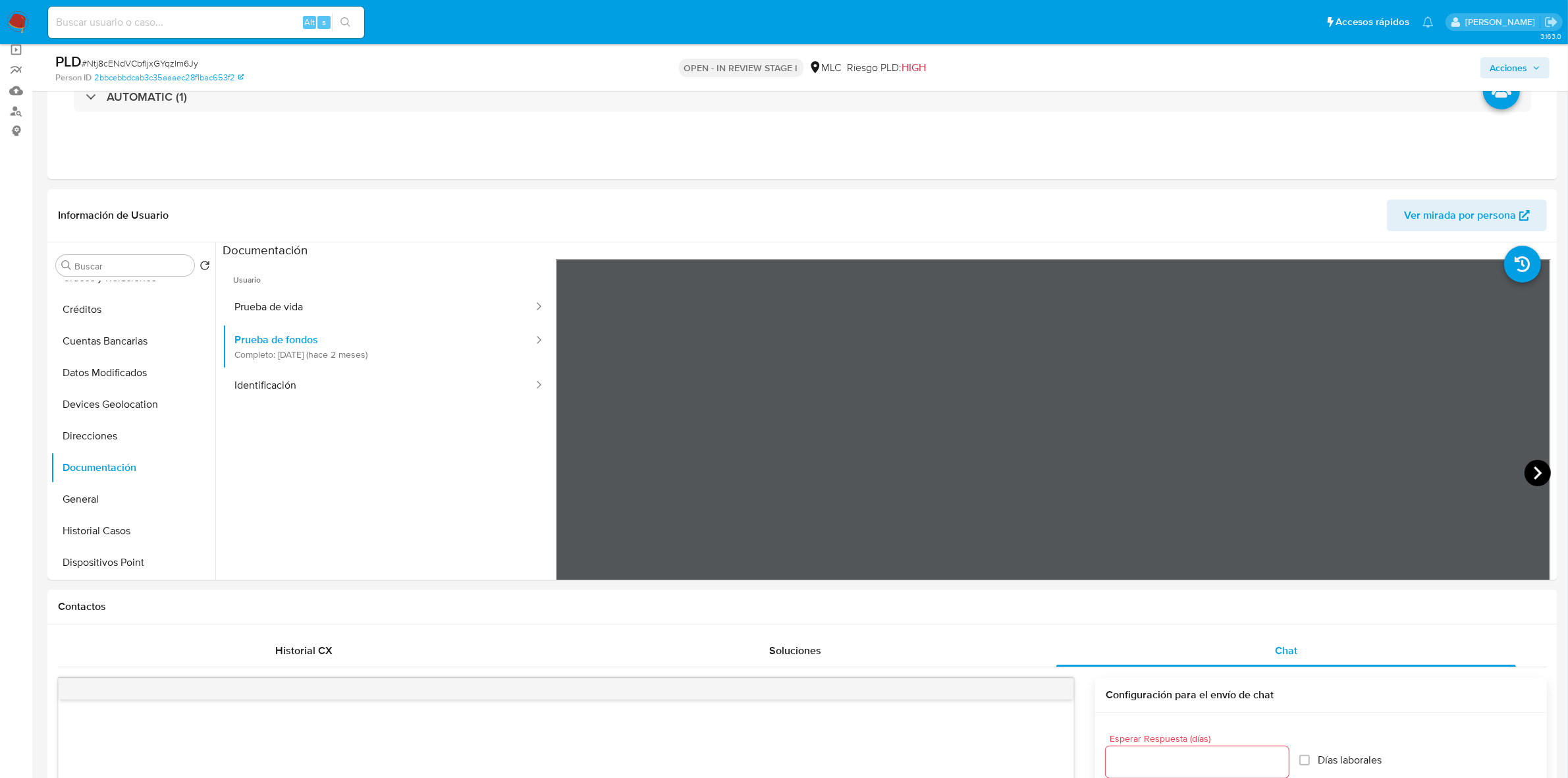
click at [1539, 463] on icon at bounding box center [1537, 472] width 26 height 26
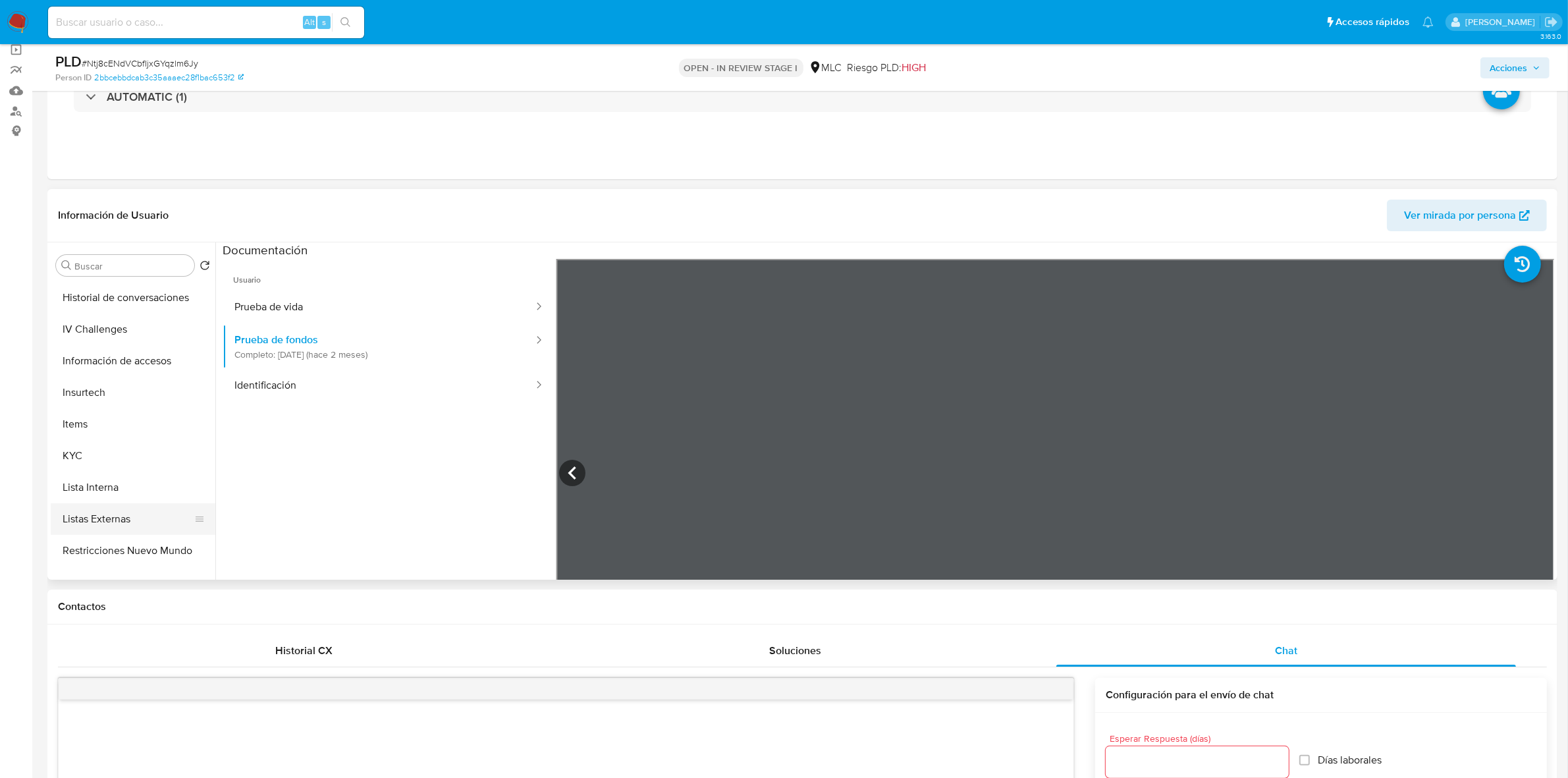
scroll to position [411, 0]
click at [63, 455] on button "KYC" at bounding box center [128, 454] width 154 height 32
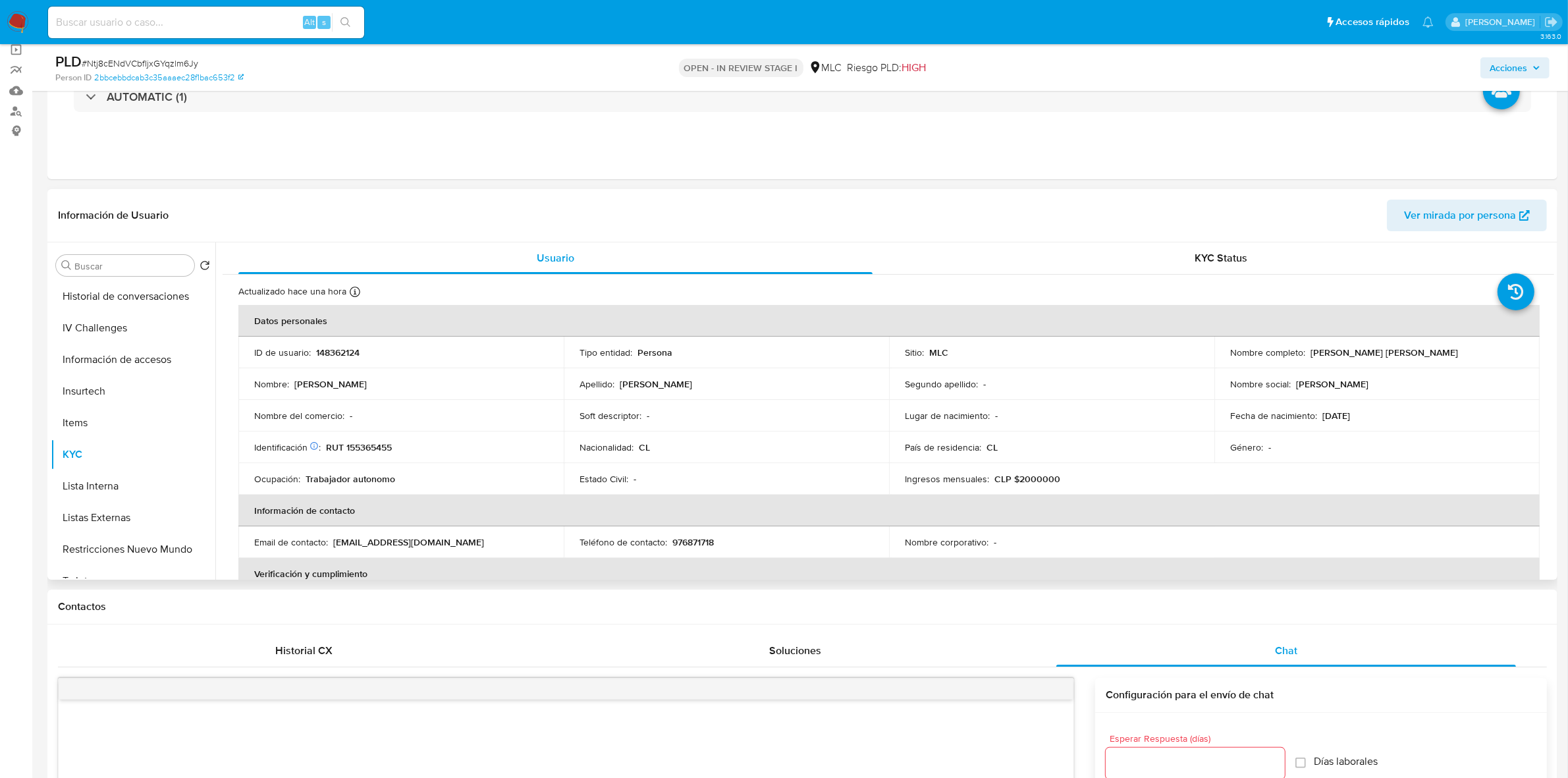
drag, startPoint x: 1448, startPoint y: 358, endPoint x: 1306, endPoint y: 357, distance: 142.0
click at [1306, 357] on div "Nombre completo : Leonardo Gilberto Rojas Araya" at bounding box center [1376, 353] width 293 height 12
copy p "Leonardo Gilberto Rojas Araya"
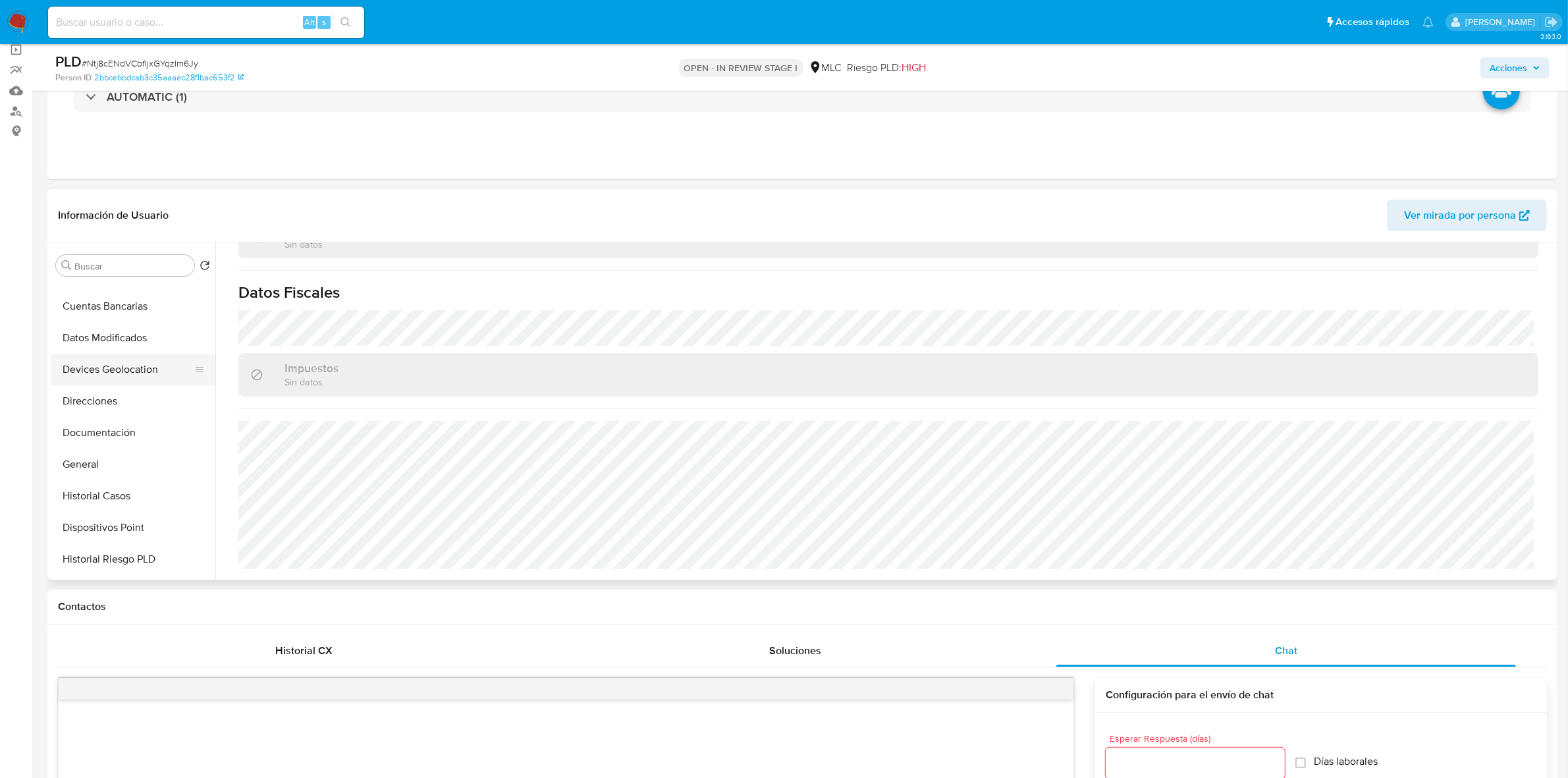
scroll to position [82, 0]
click at [110, 469] on button "Documentación" at bounding box center [128, 467] width 154 height 32
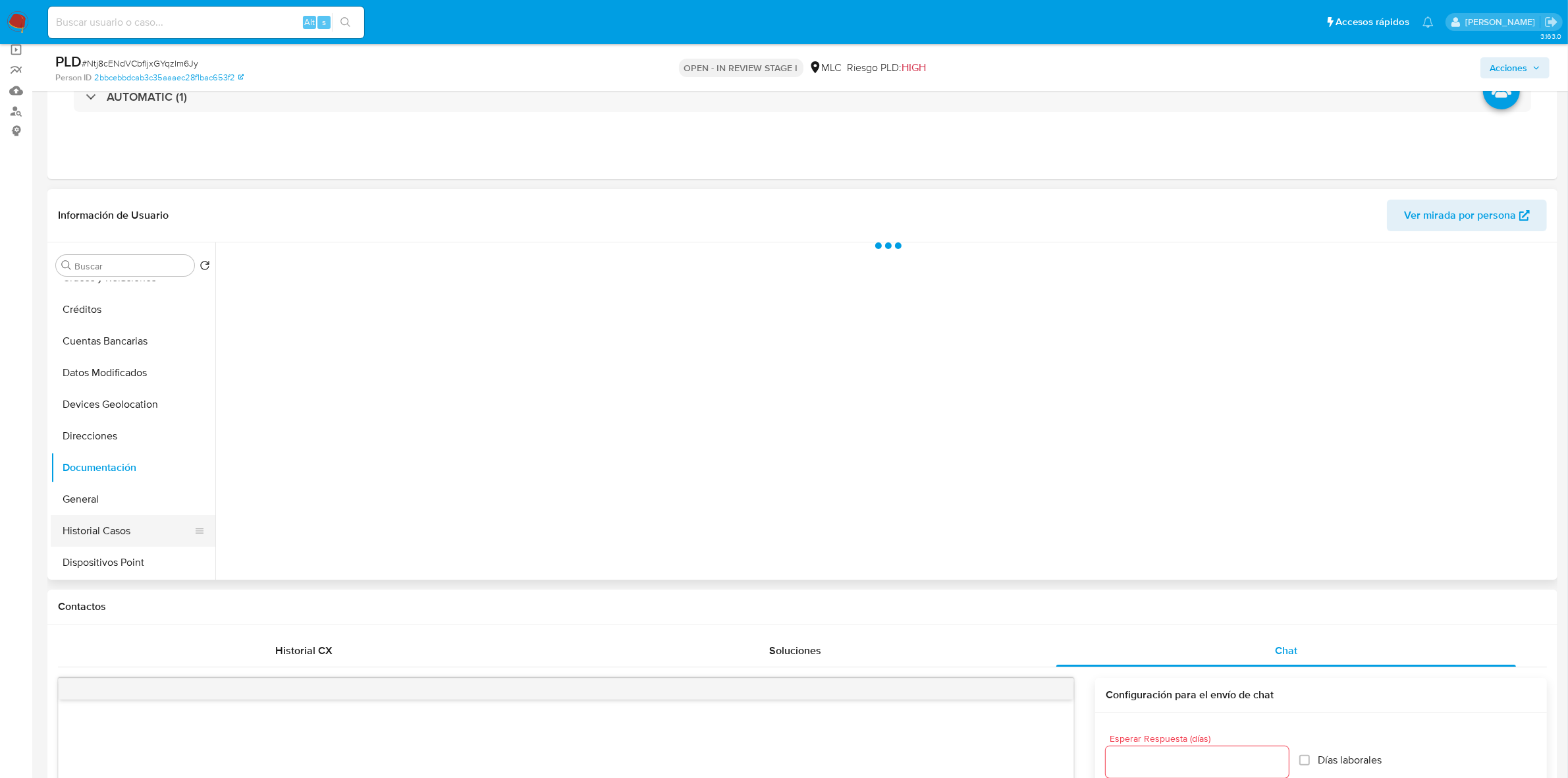
scroll to position [0, 0]
click at [98, 432] on button "Direcciones" at bounding box center [128, 436] width 154 height 32
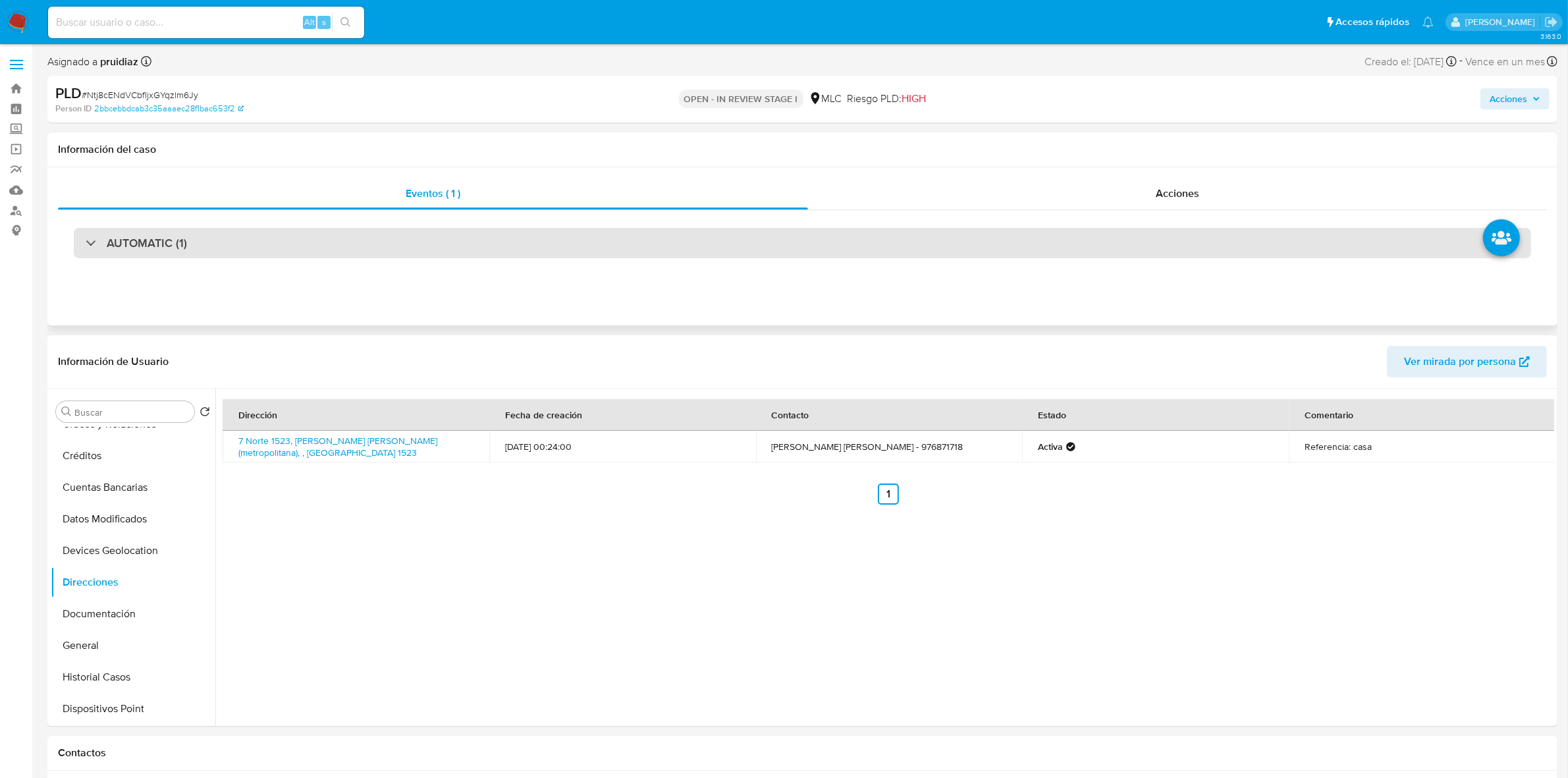
click at [160, 247] on h3 "AUTOMATIC (1)" at bounding box center [147, 243] width 80 height 15
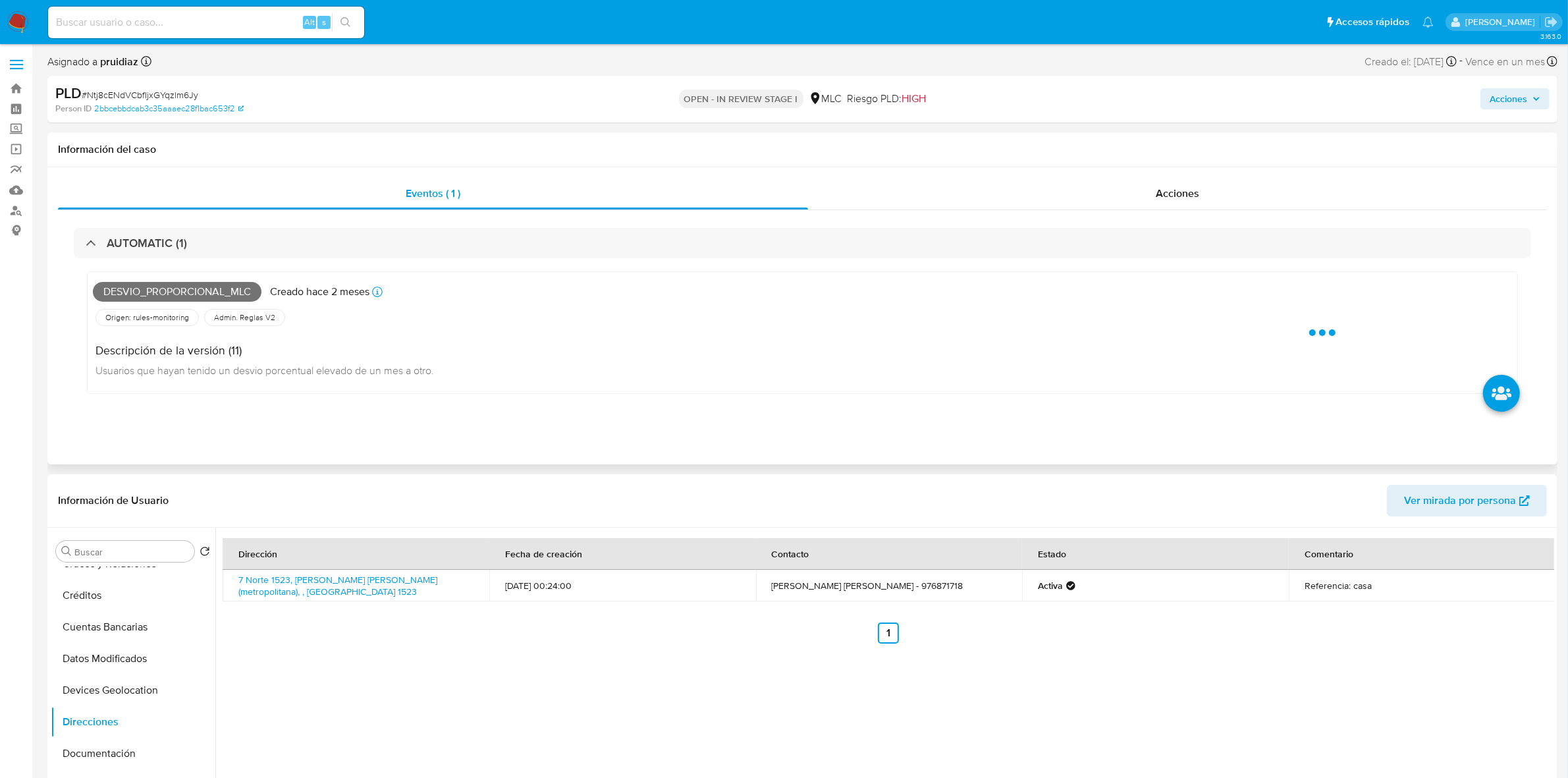
click at [140, 292] on span "Desvio_proporcional_mlc" at bounding box center [177, 292] width 169 height 20
copy span "Desvio_proporcional_mlc"
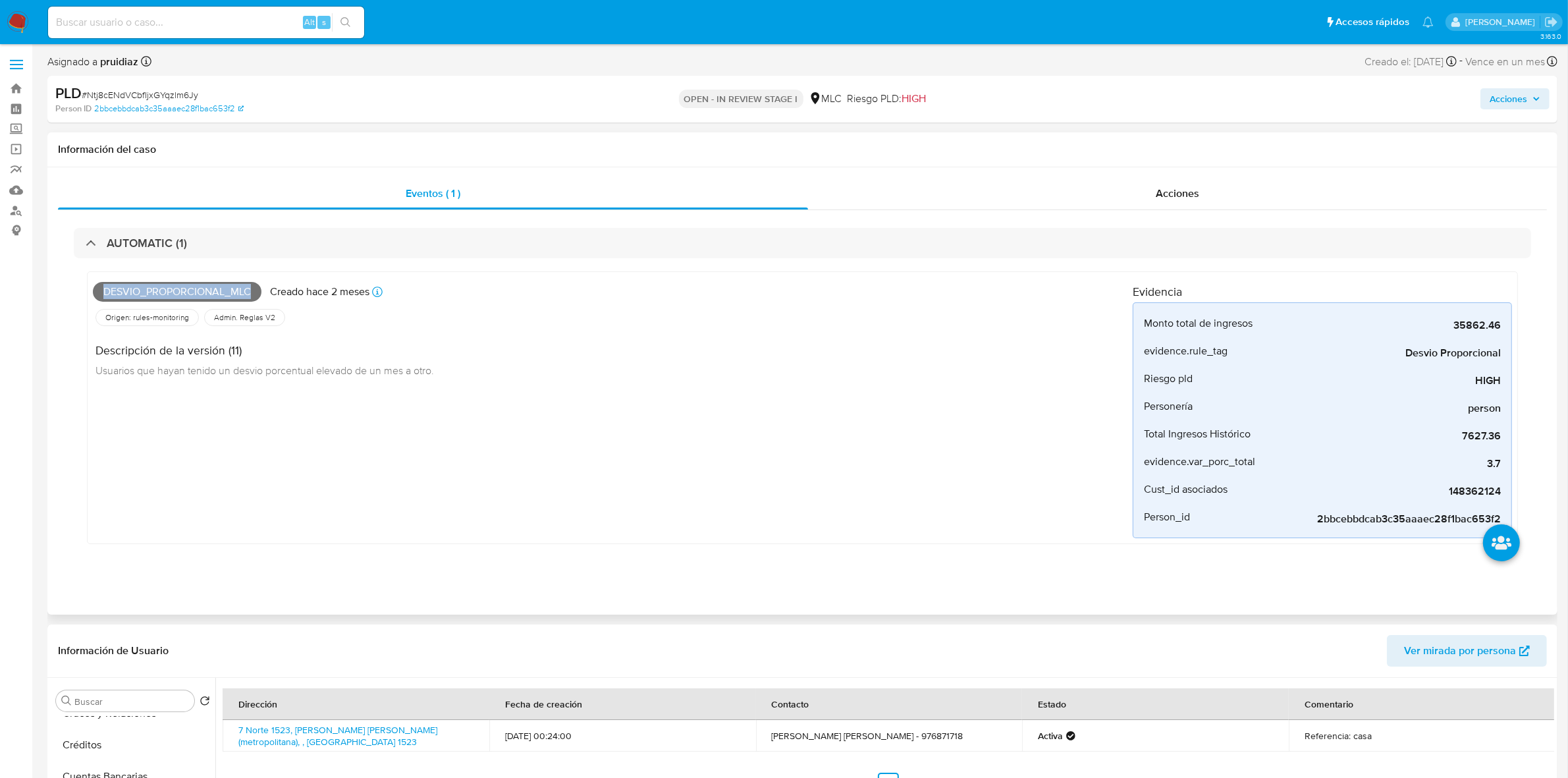
click at [189, 292] on span "Desvio_proporcional_mlc" at bounding box center [177, 292] width 169 height 20
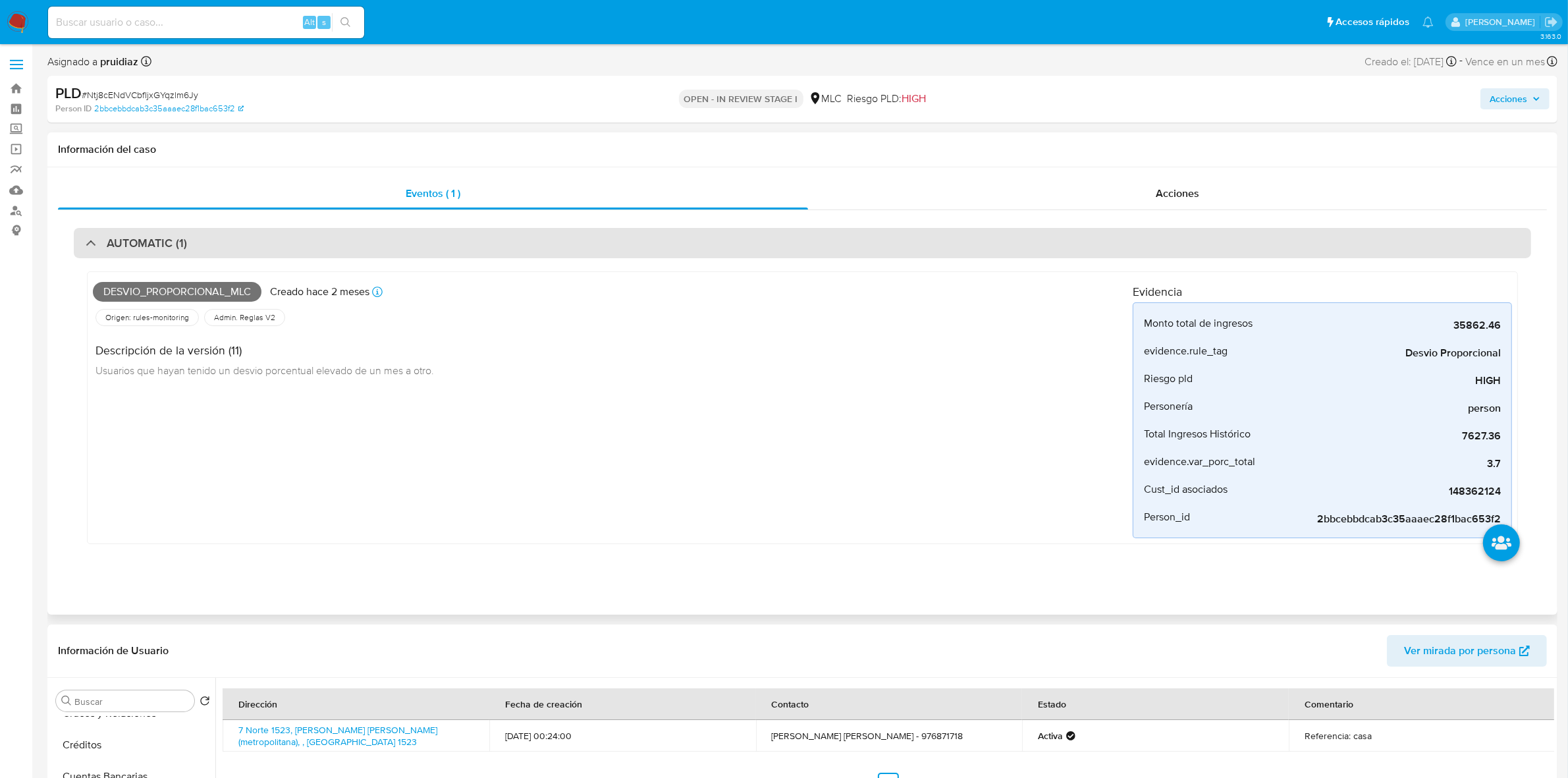
click at [162, 241] on h3 "AUTOMATIC (1)" at bounding box center [147, 243] width 80 height 15
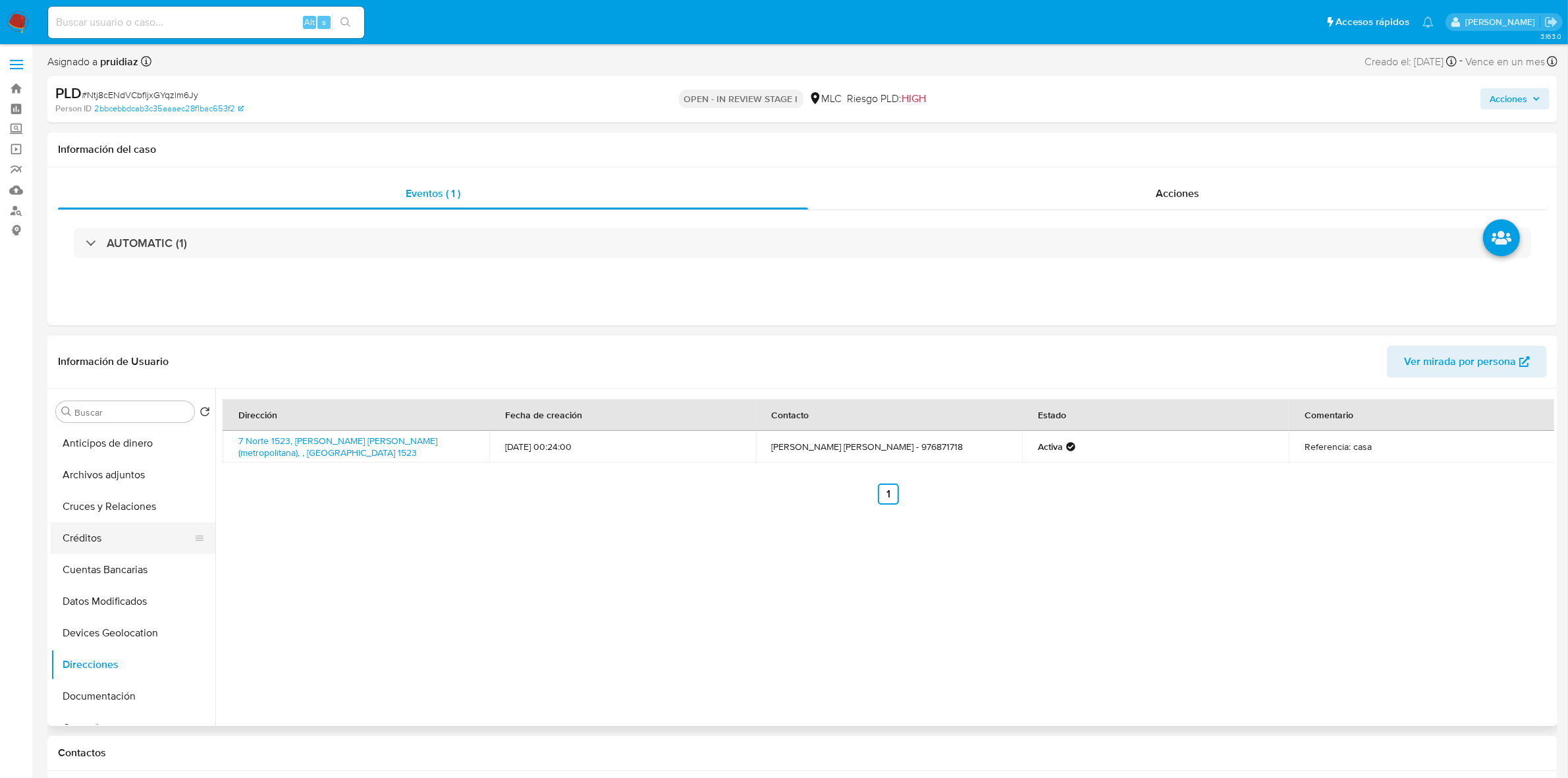
click at [100, 484] on button "Archivos adjuntos" at bounding box center [133, 475] width 165 height 32
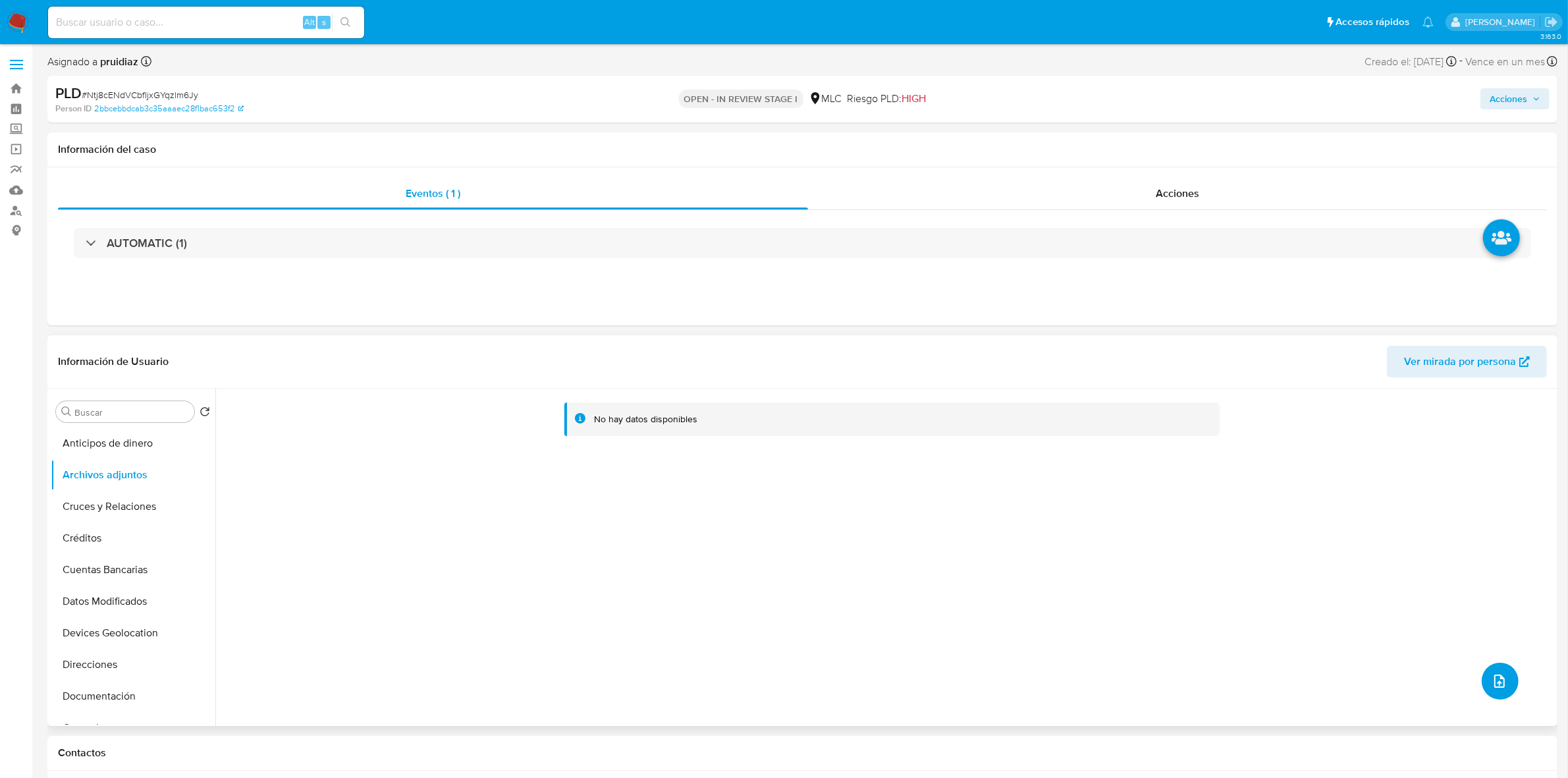
click at [1483, 686] on button "upload-file" at bounding box center [1499, 681] width 37 height 37
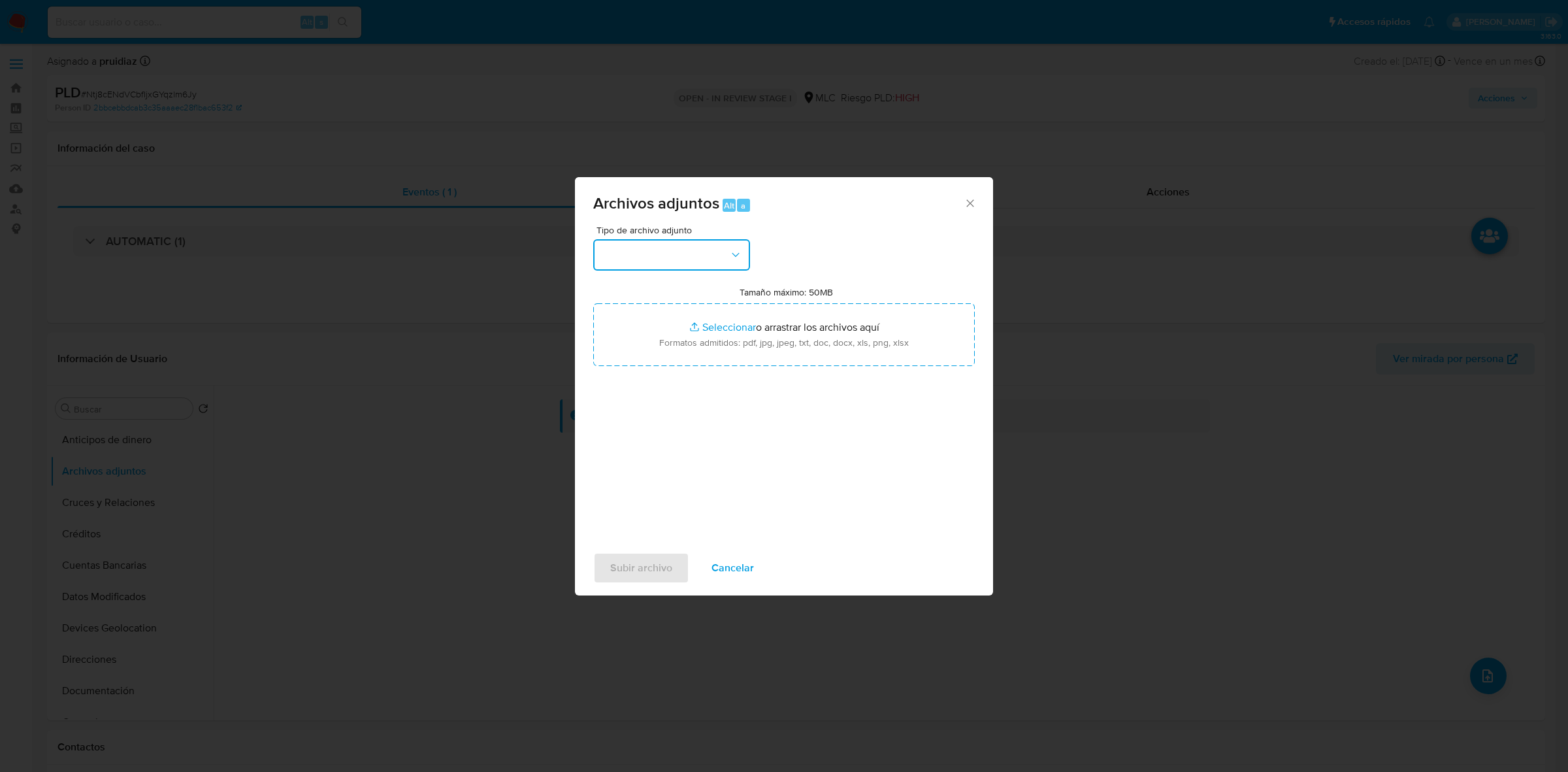
click at [719, 255] on button "button" at bounding box center [672, 255] width 157 height 32
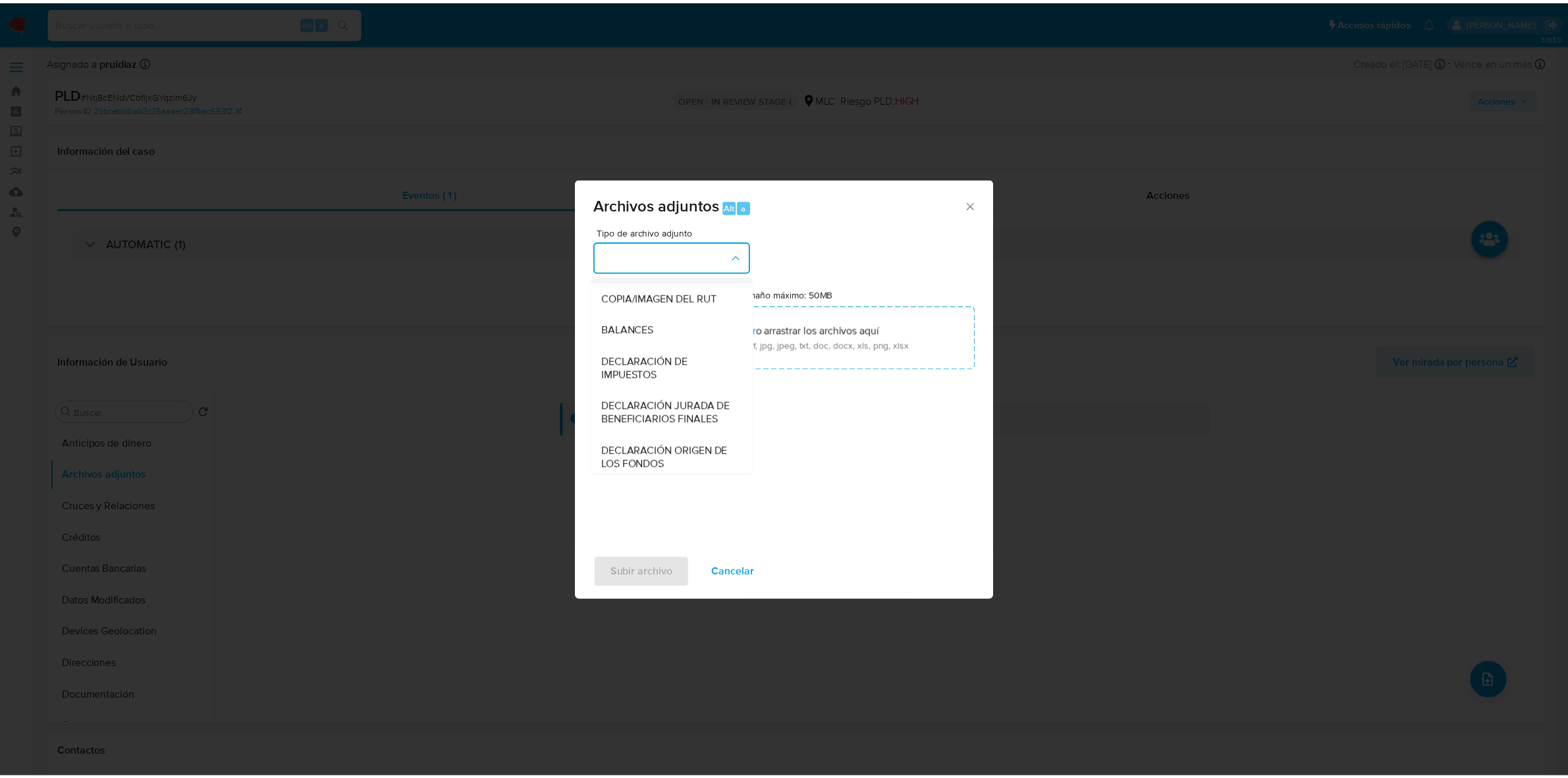
scroll to position [218, 0]
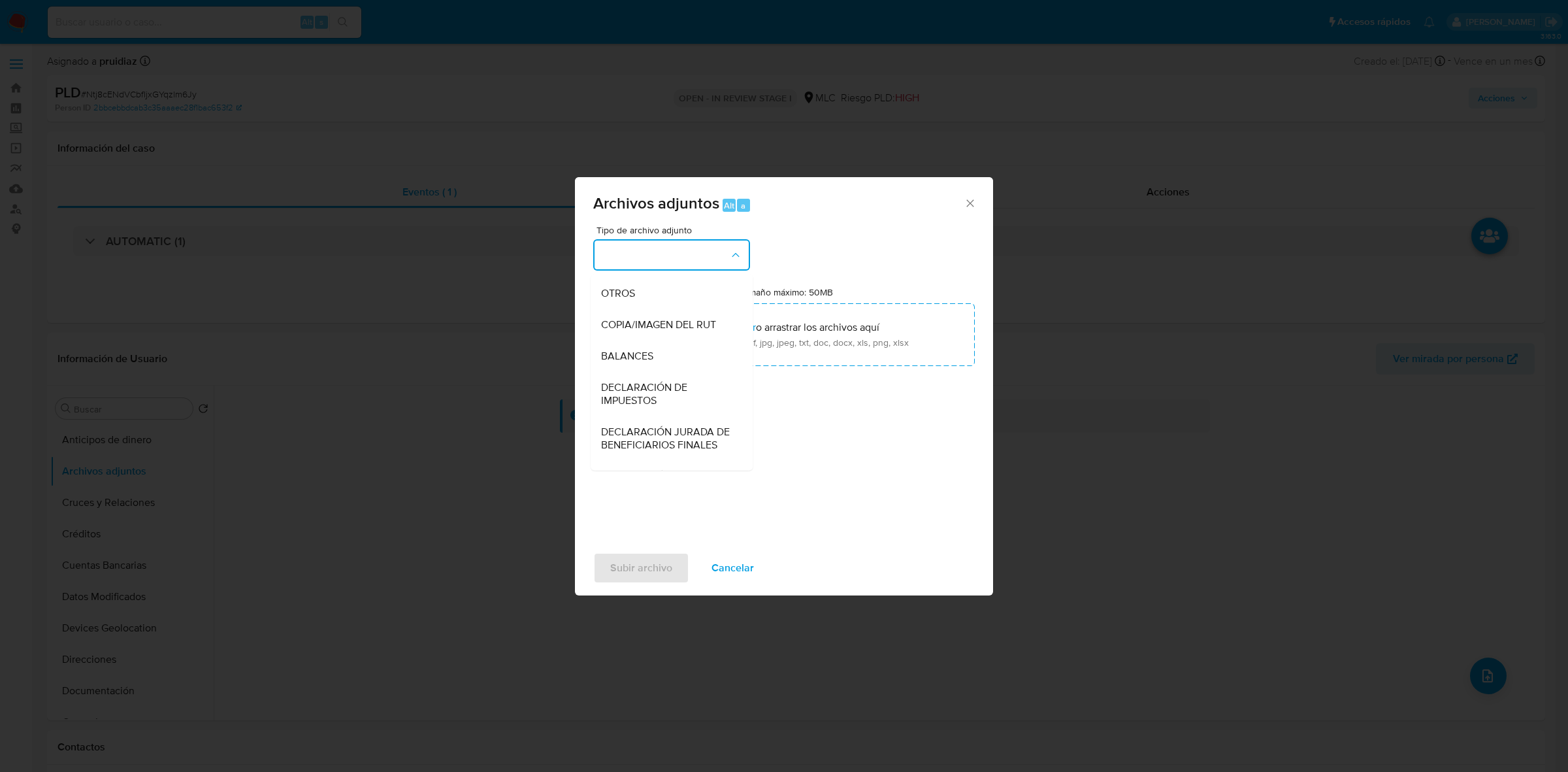
drag, startPoint x: 635, startPoint y: 304, endPoint x: 649, endPoint y: 301, distance: 14.3
click at [637, 302] on div "OTROS" at bounding box center [668, 293] width 134 height 32
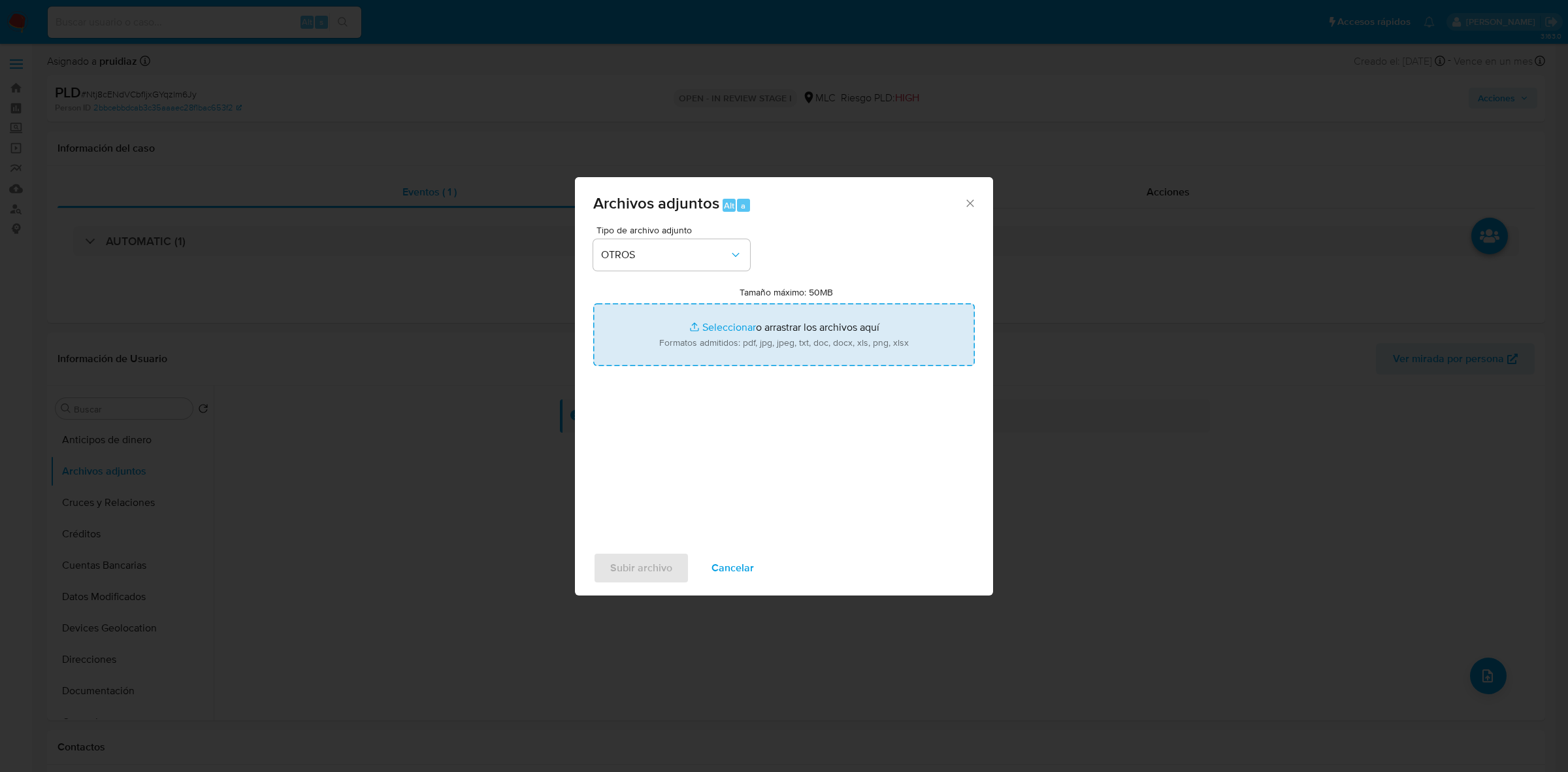
click at [736, 330] on input "Tamaño máximo: 50MB Seleccionar archivos" at bounding box center [784, 334] width 381 height 62
type input "C:\fakepath\148362124 - 14_10_2025.xlsx"
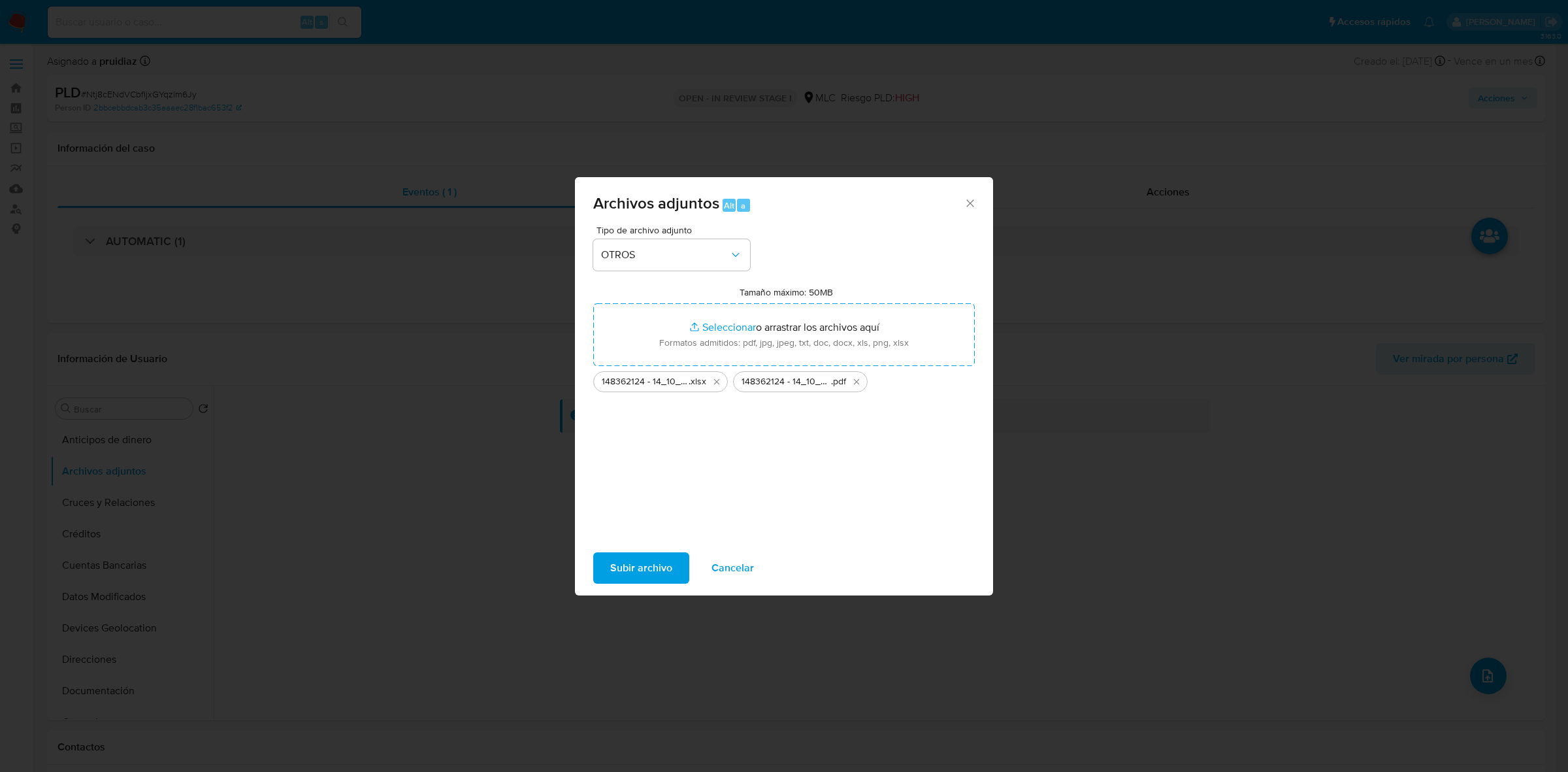
click at [658, 571] on span "Subir archivo" at bounding box center [641, 568] width 62 height 29
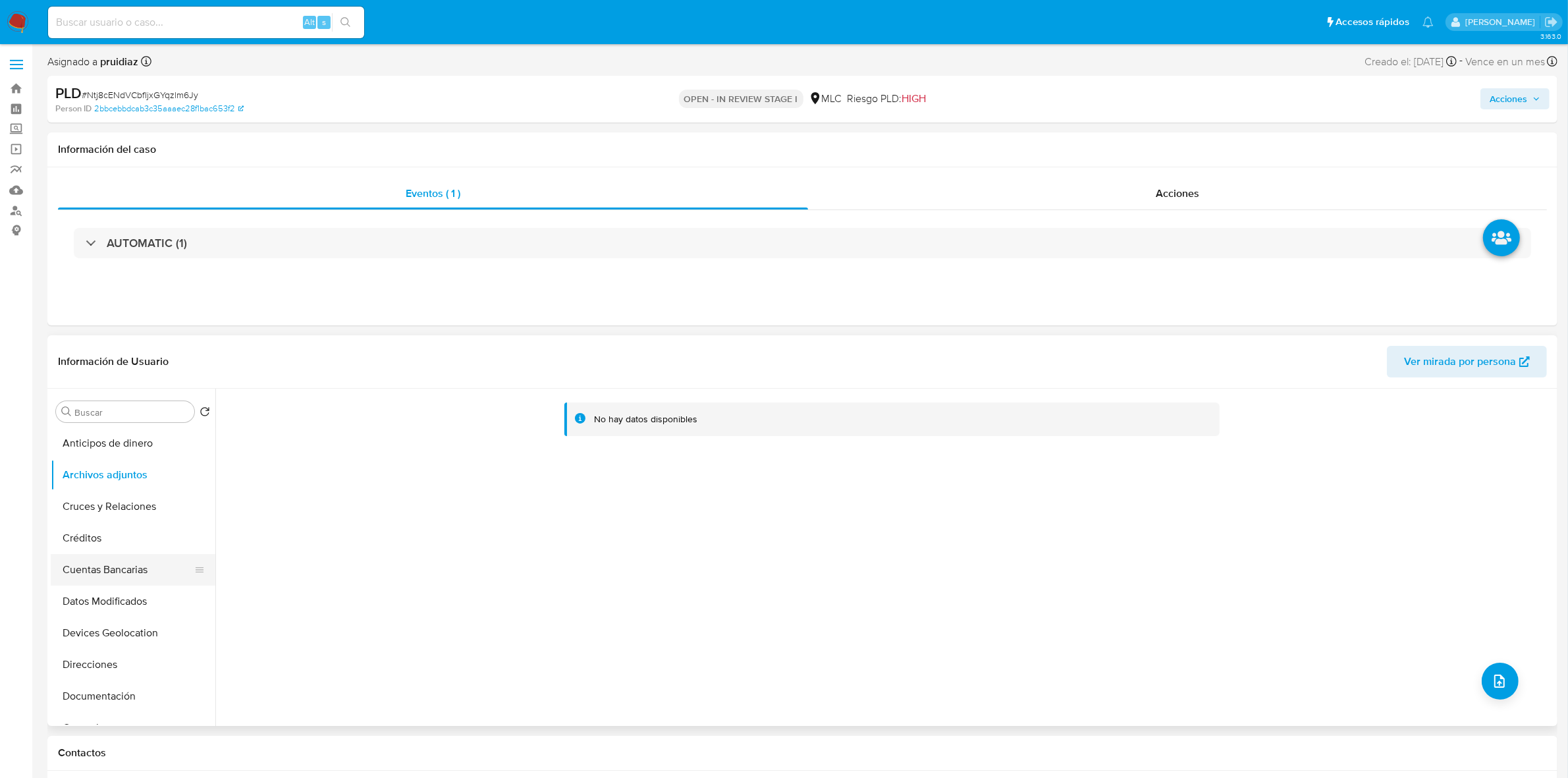
click at [142, 575] on button "Cuentas Bancarias" at bounding box center [128, 570] width 154 height 32
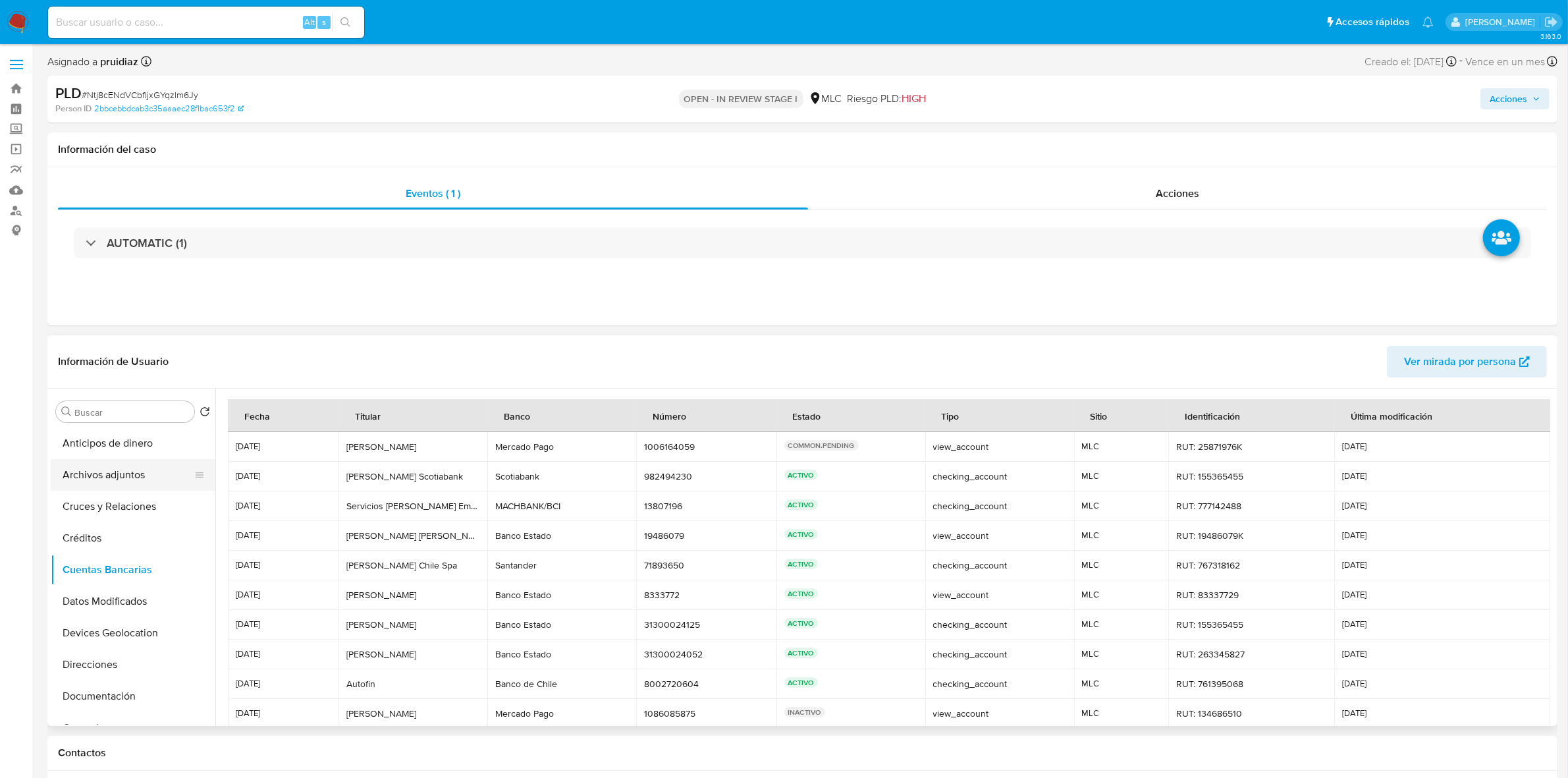
click at [148, 475] on button "Archivos adjuntos" at bounding box center [128, 475] width 154 height 32
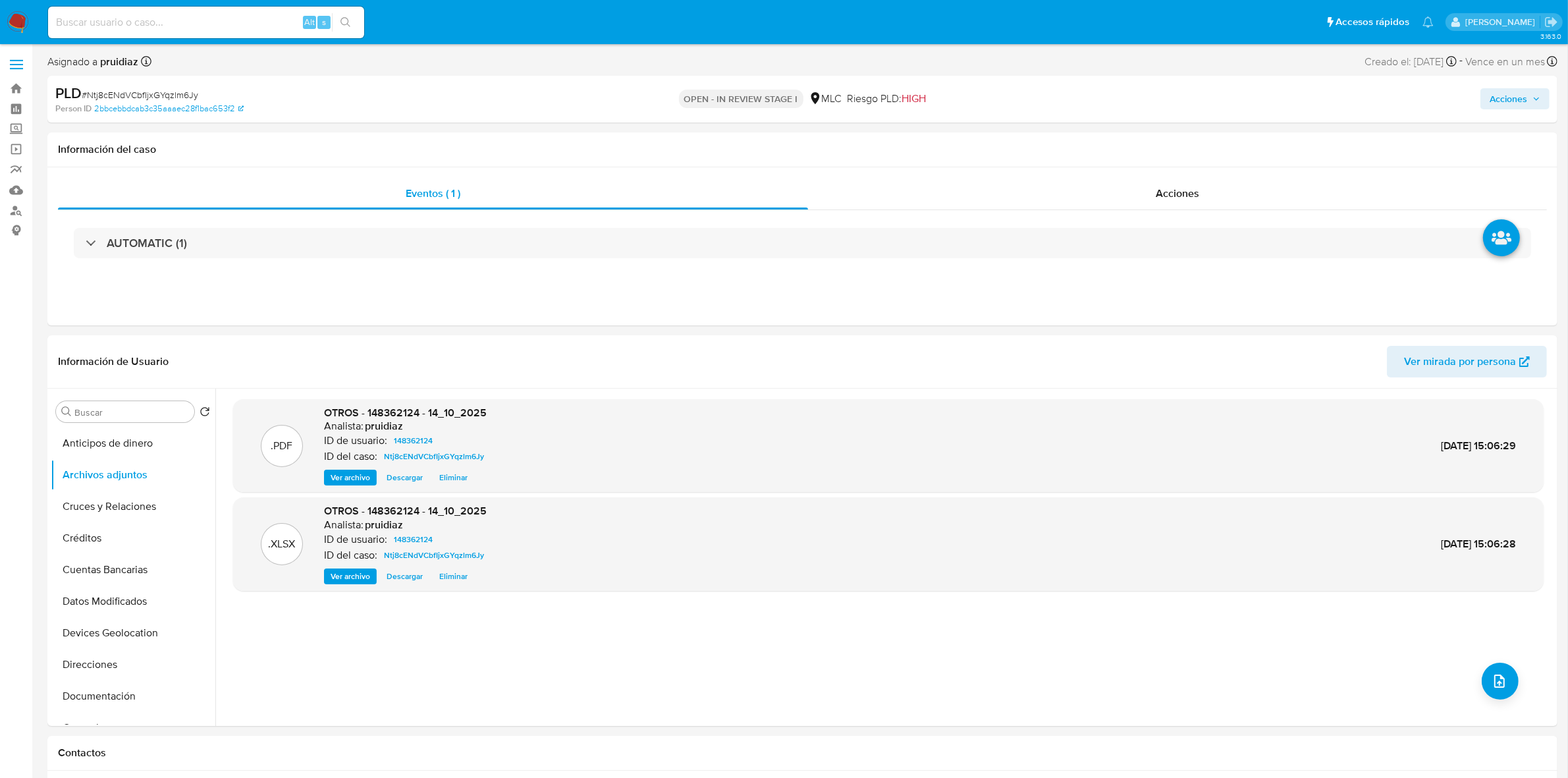
click at [1495, 96] on span "Acciones" at bounding box center [1508, 98] width 38 height 21
click at [1158, 144] on span "Resolución del caso" at bounding box center [1141, 140] width 94 height 15
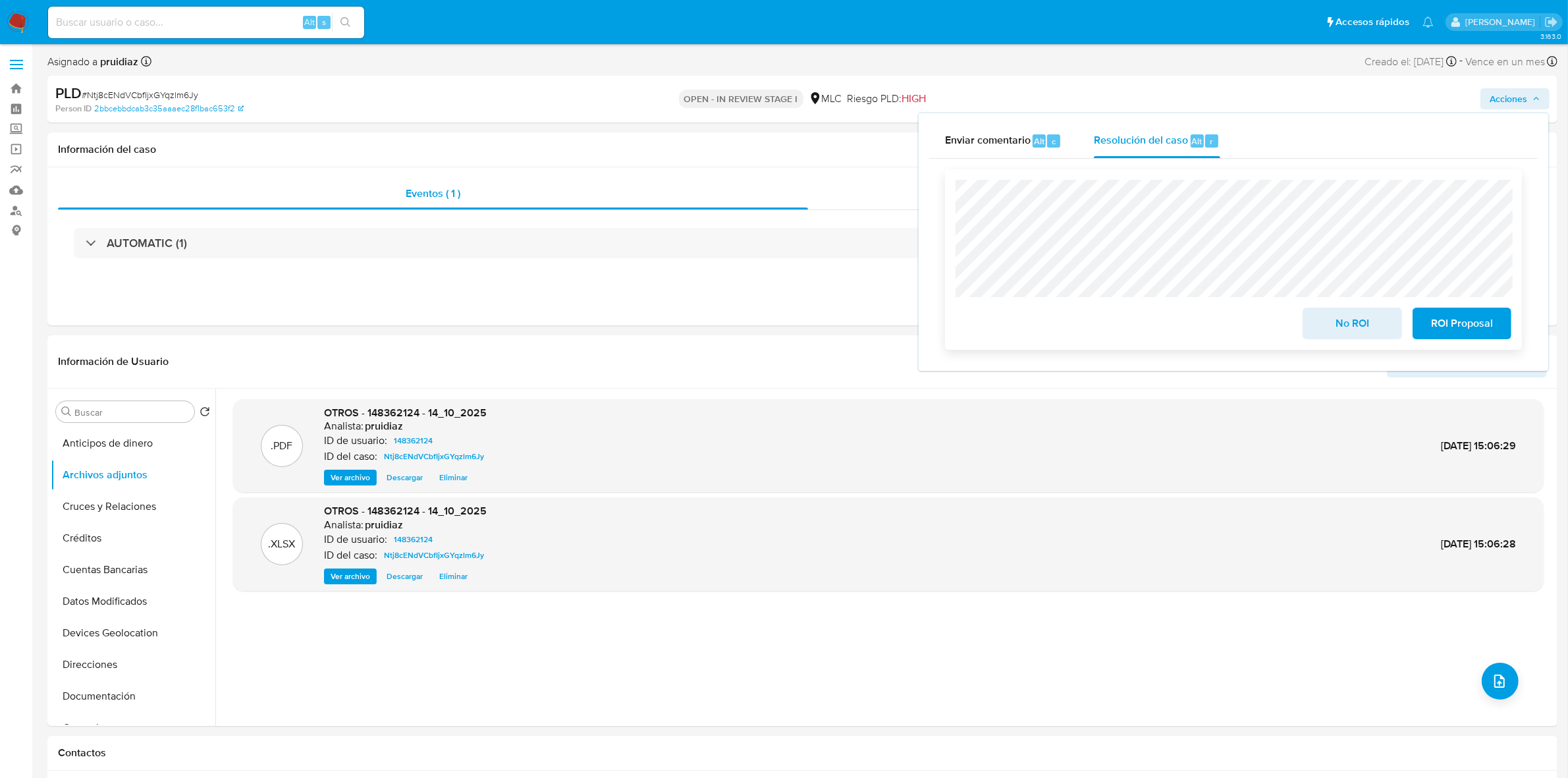
click at [1340, 313] on span "No ROI" at bounding box center [1351, 323] width 65 height 29
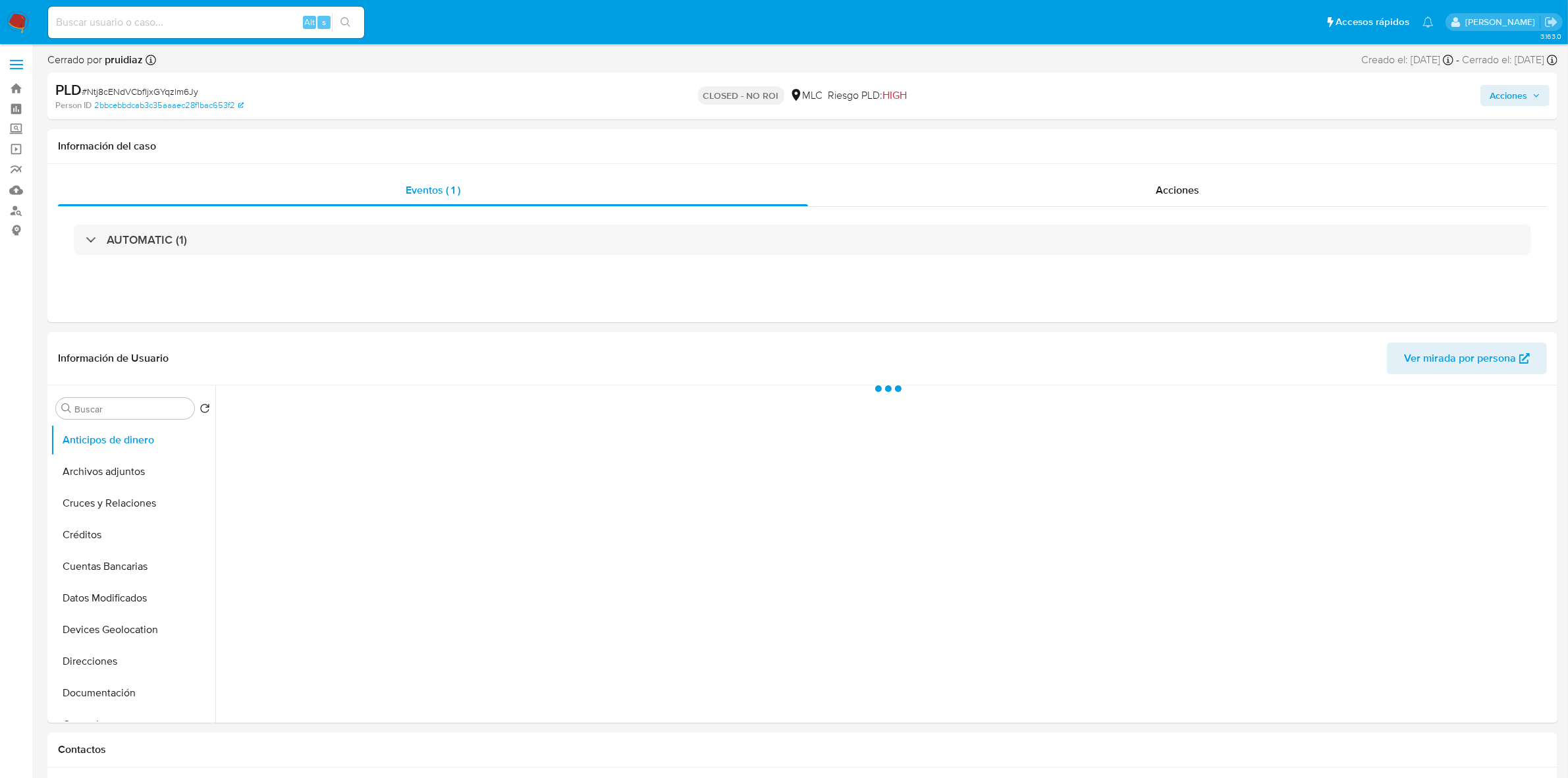
select select "10"
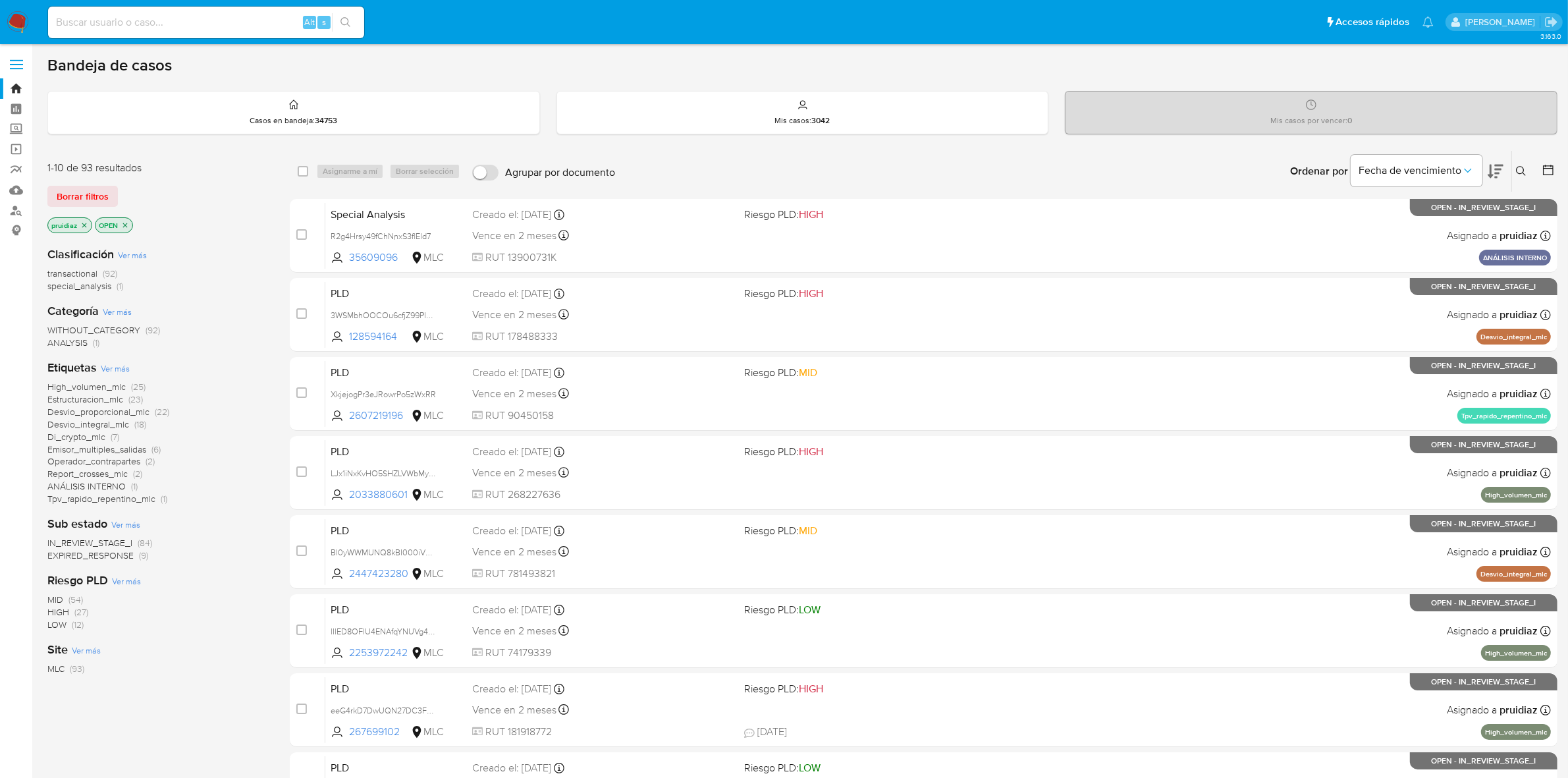
click at [1492, 175] on icon at bounding box center [1495, 172] width 16 height 14
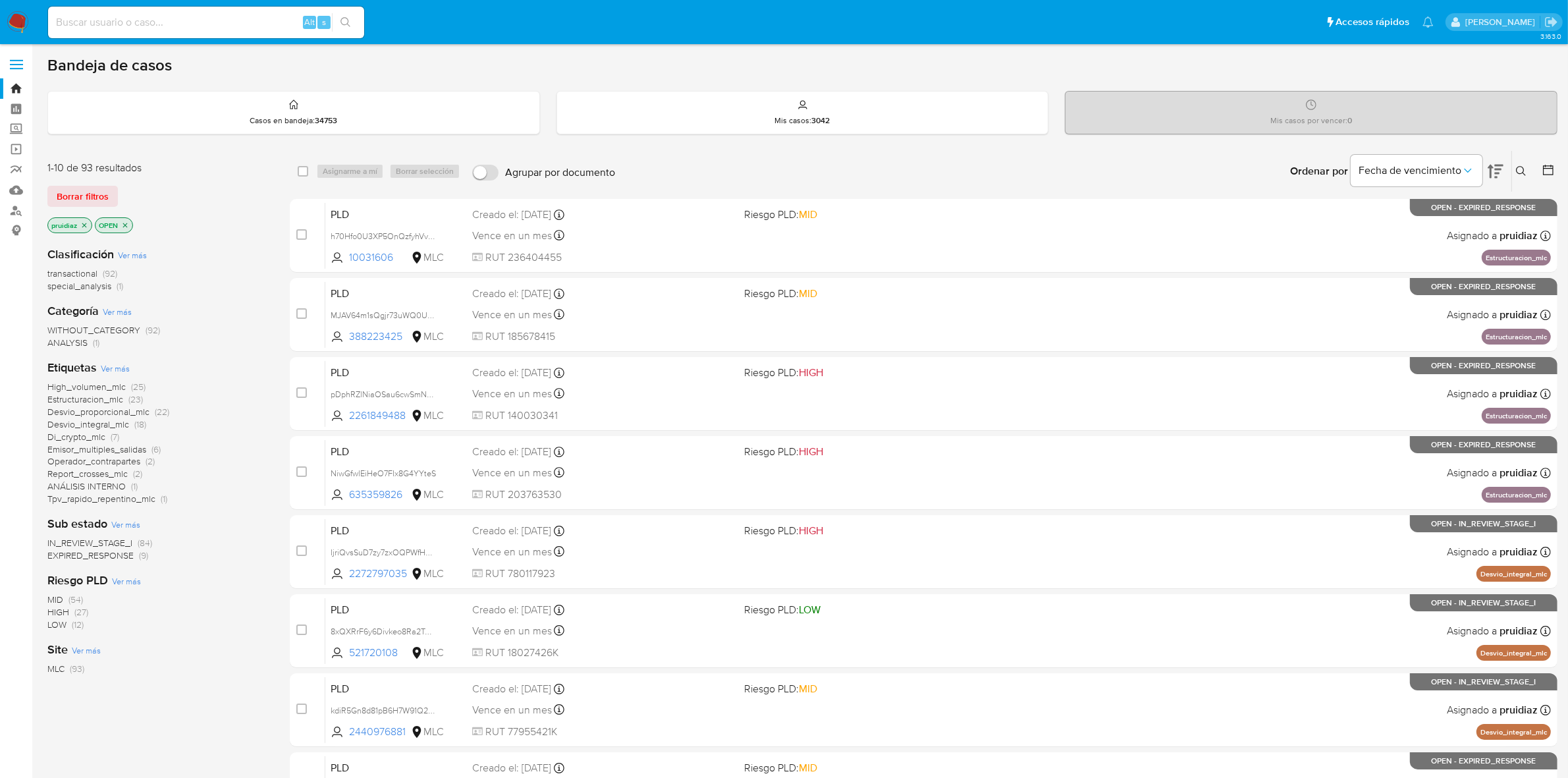
click at [100, 540] on span "IN_REVIEW_STAGE_I" at bounding box center [89, 542] width 85 height 13
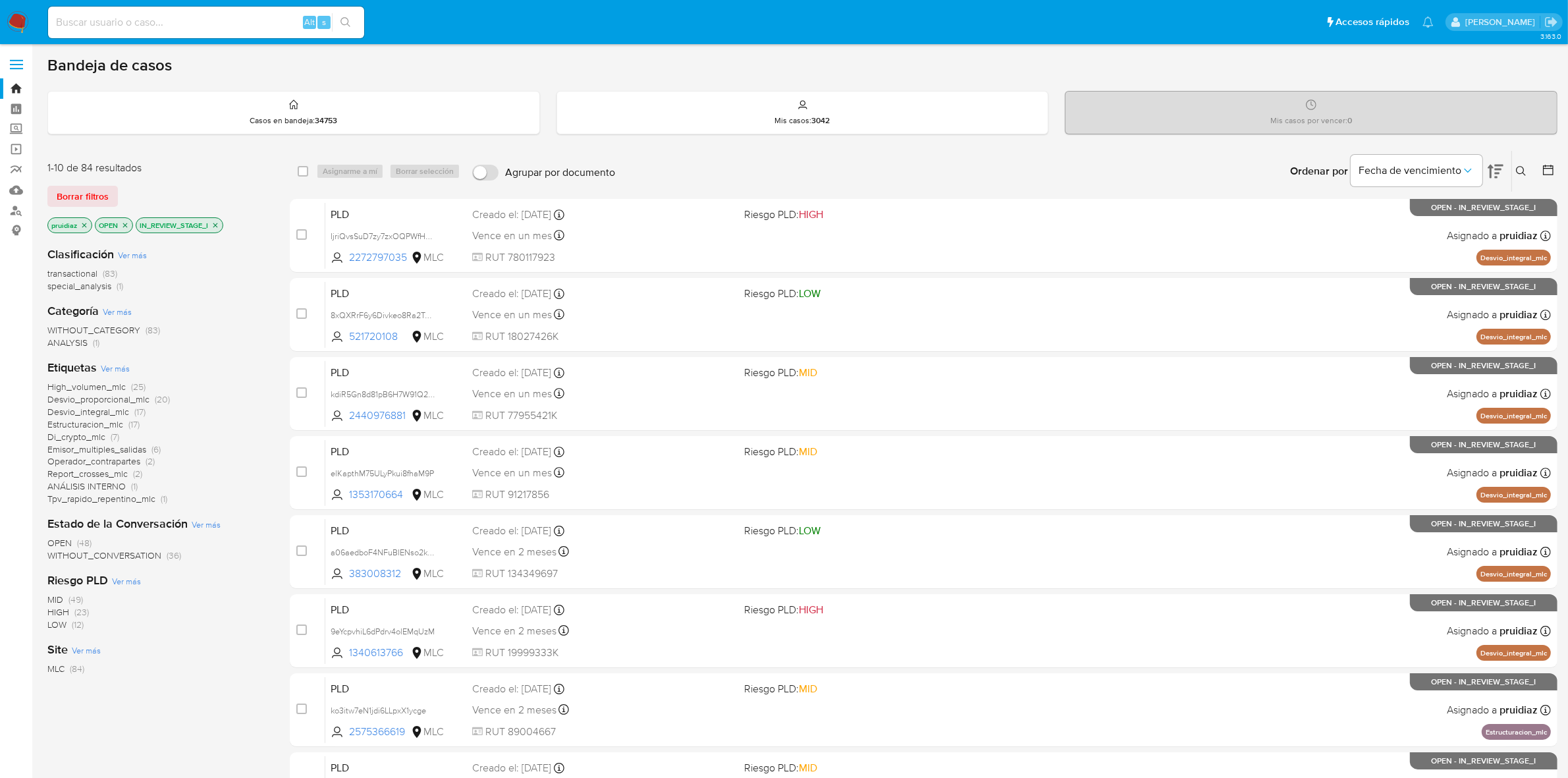
click at [219, 222] on icon "close-filter" at bounding box center [216, 226] width 8 height 8
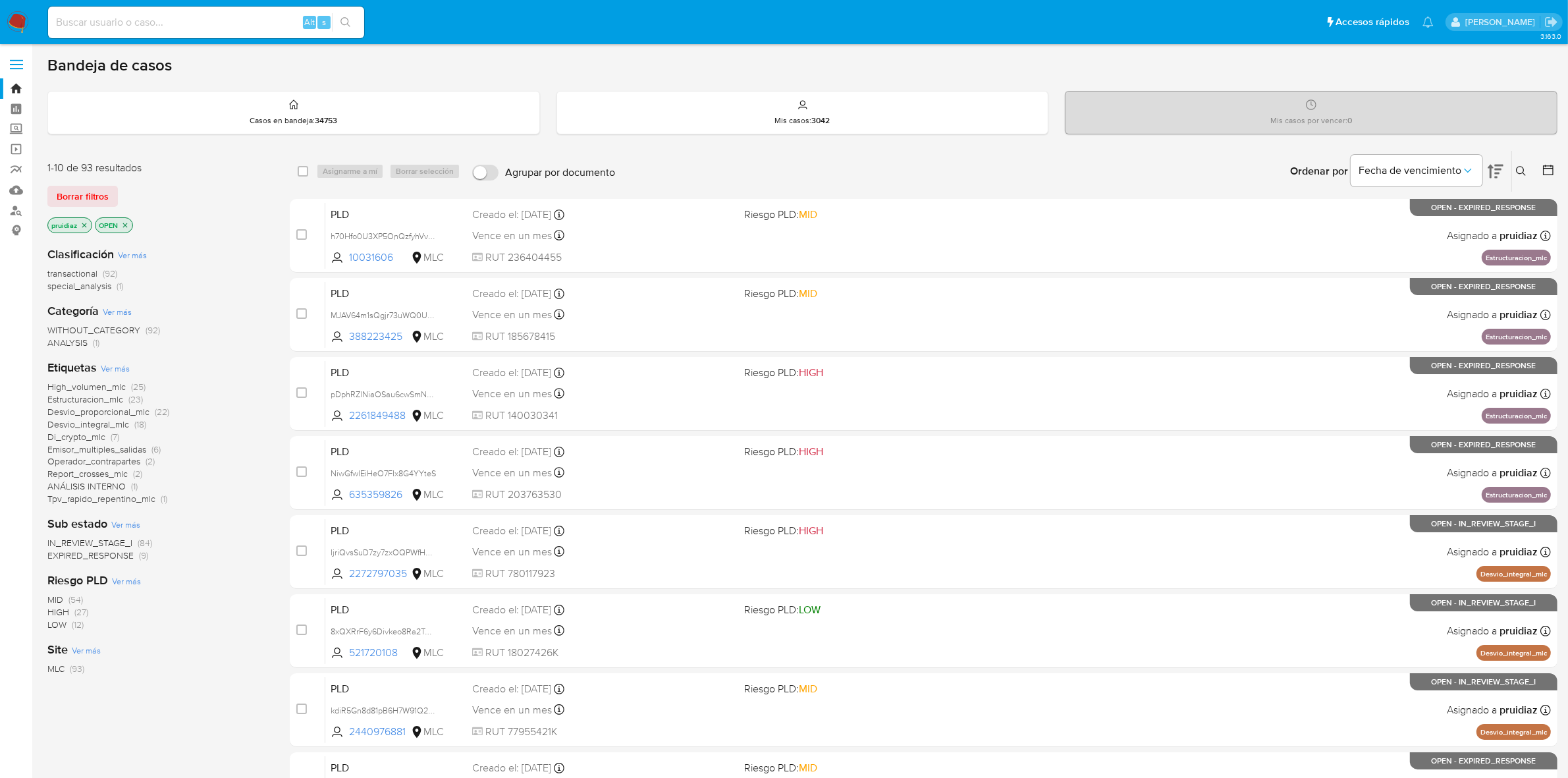
click at [113, 554] on span "EXPIRED_RESPONSE" at bounding box center [90, 554] width 86 height 13
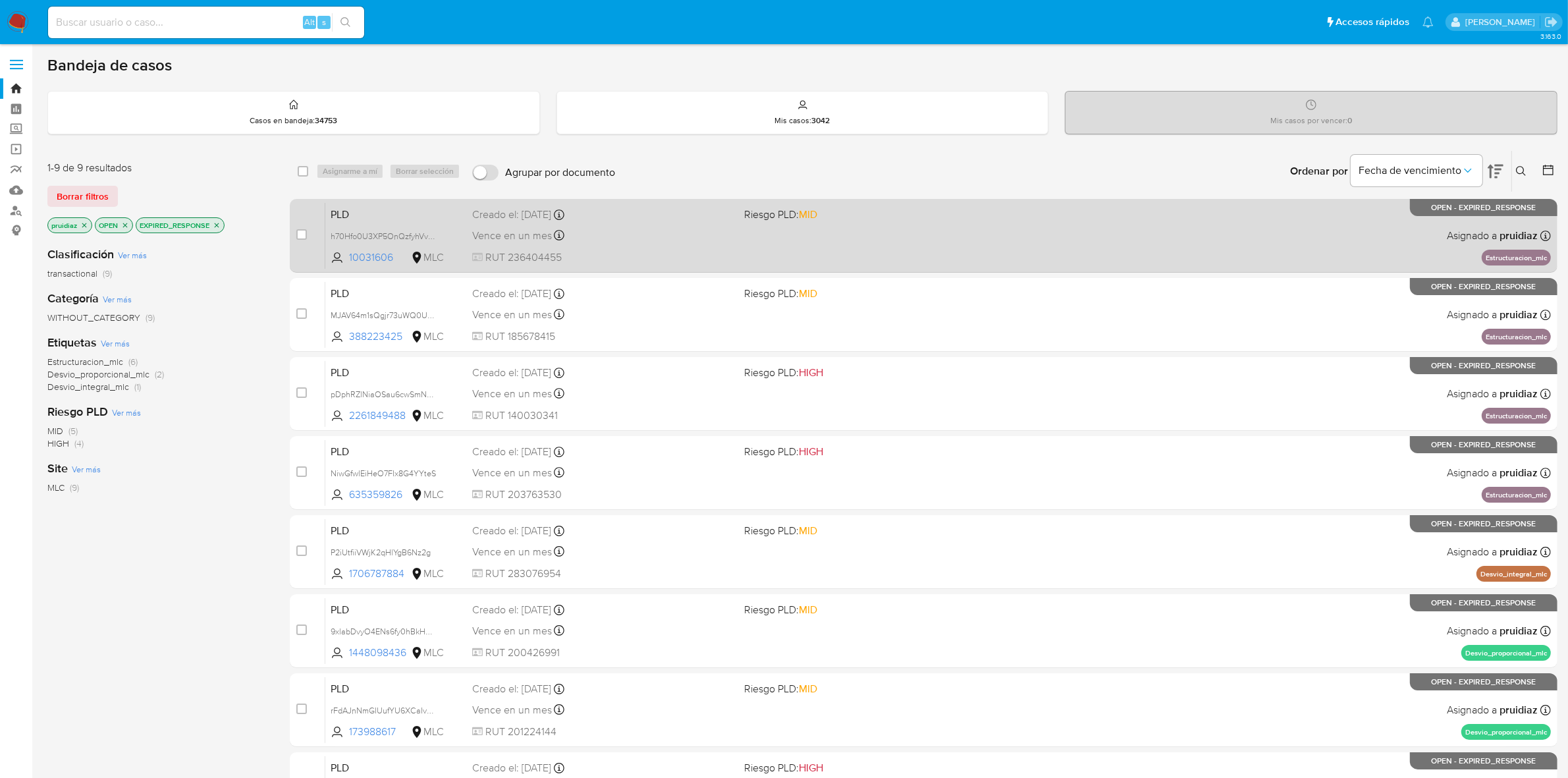
click at [751, 251] on div "PLD h70Hfo0U3XP5OnQzfyhVviFm 10031606 MLC Riesgo PLD: MID Creado el: [DATE] Cre…" at bounding box center [938, 236] width 1226 height 67
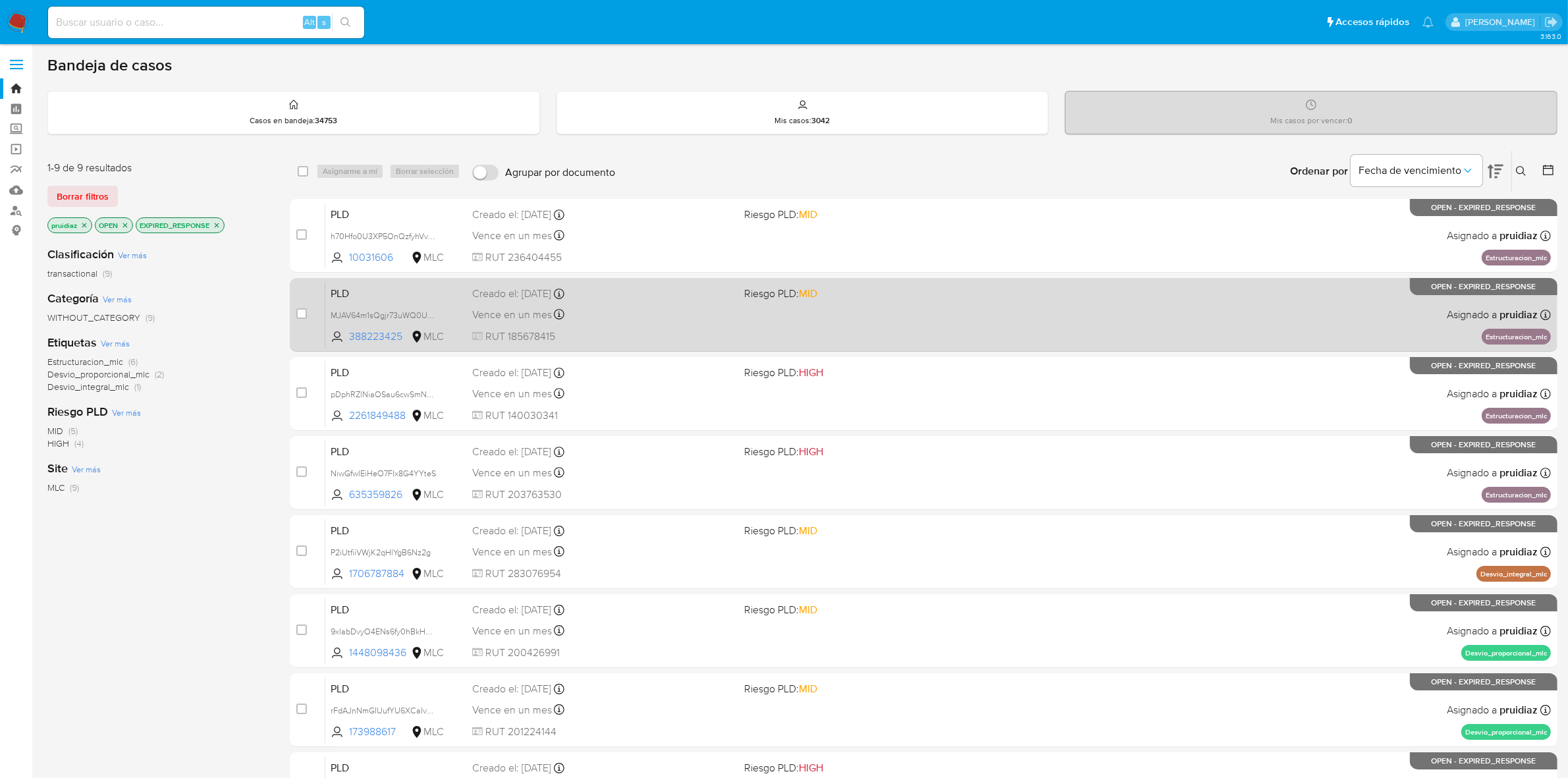
click at [686, 311] on div "Vence en un mes Vence el [DATE] 06:05:13" at bounding box center [603, 315] width 262 height 18
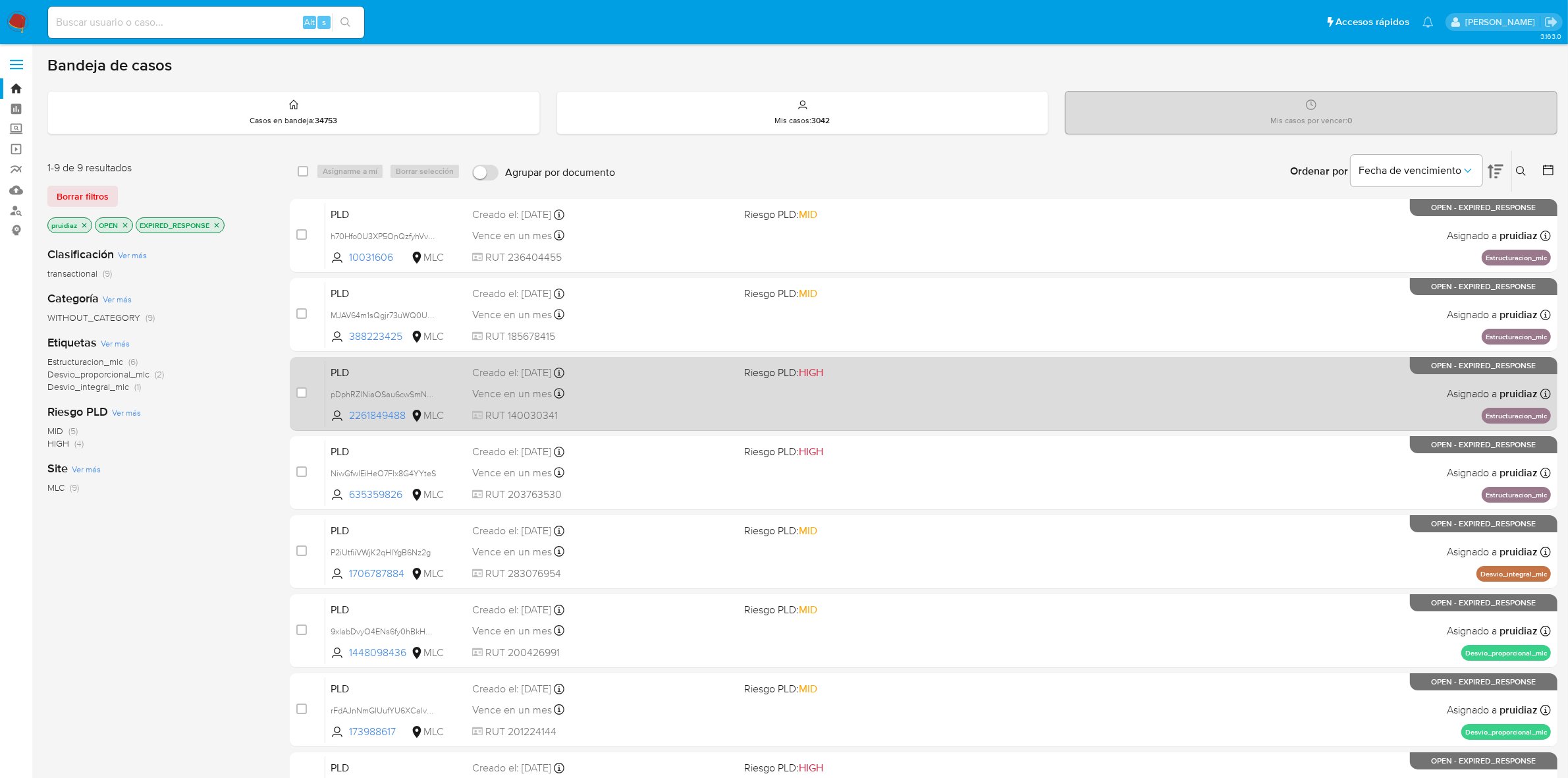
click at [646, 395] on div "Vence en un mes Vence el [DATE] 06:05:18" at bounding box center [603, 393] width 262 height 18
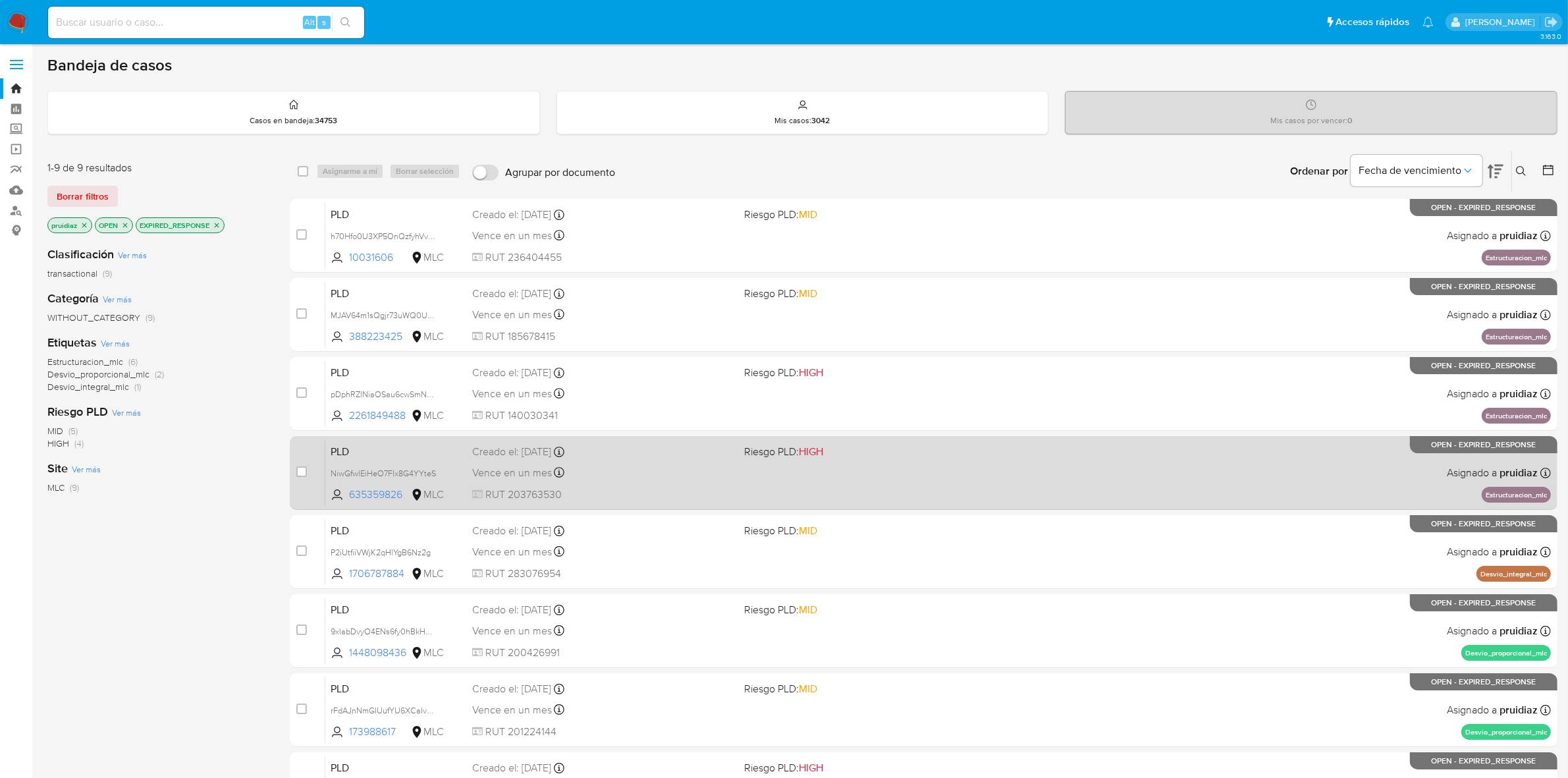
click at [666, 459] on div "PLD NiwGfwlEiHeO7FIx8G4YYteS 635359826 MLC Riesgo PLD: HIGH Creado el: [DATE] C…" at bounding box center [938, 472] width 1226 height 67
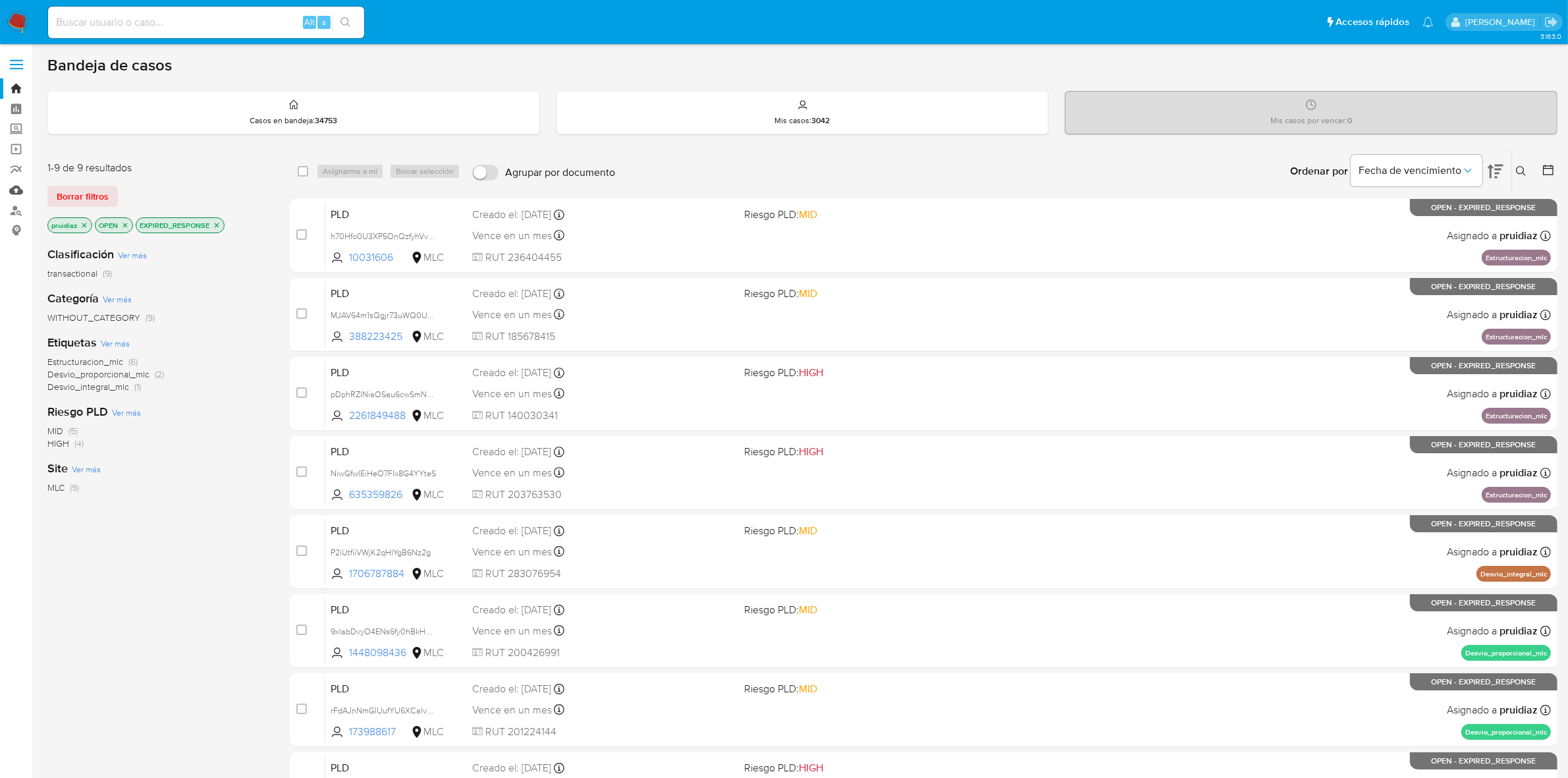
click at [12, 187] on link "Mulan" at bounding box center [78, 190] width 157 height 20
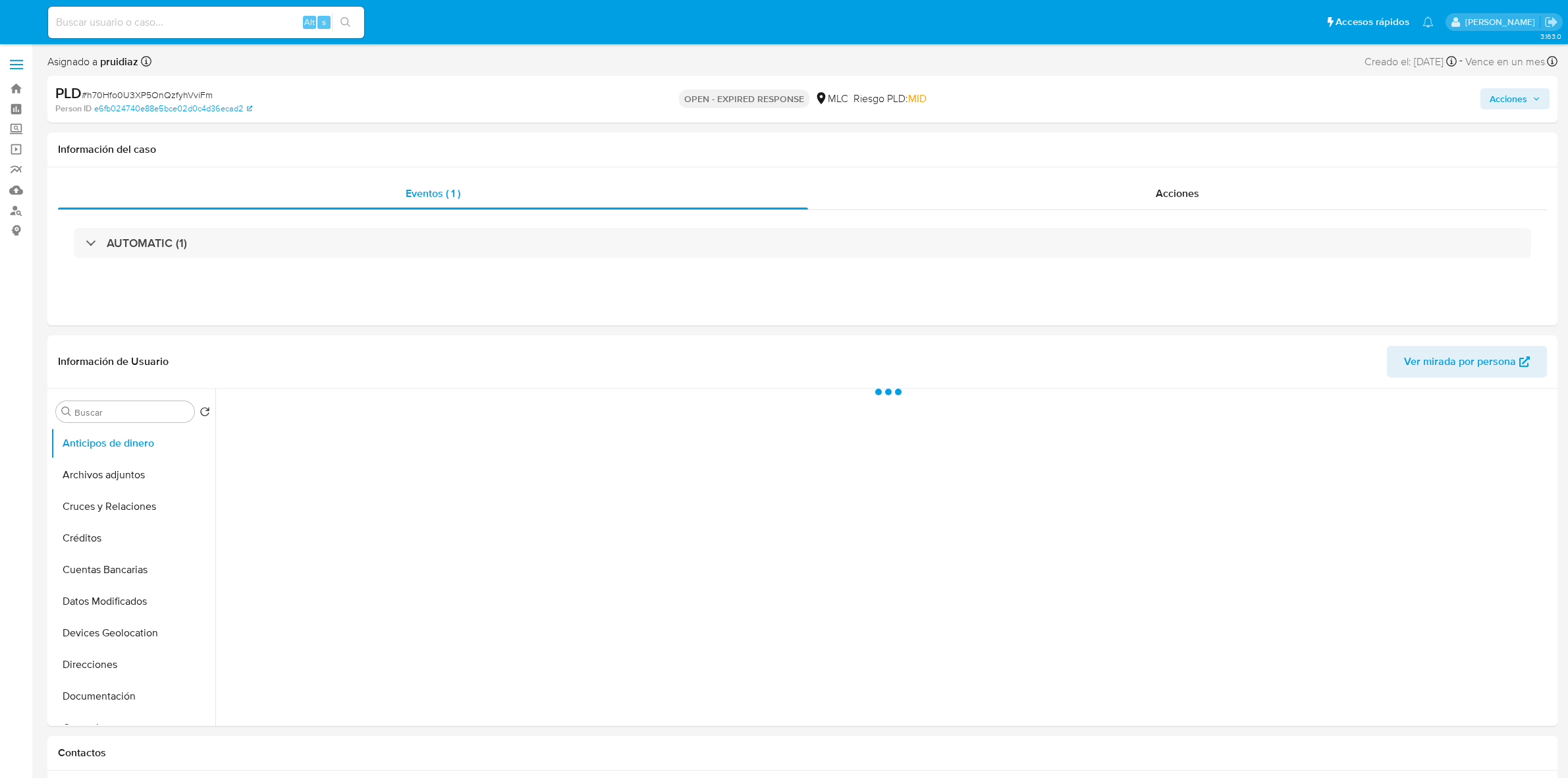
select select "10"
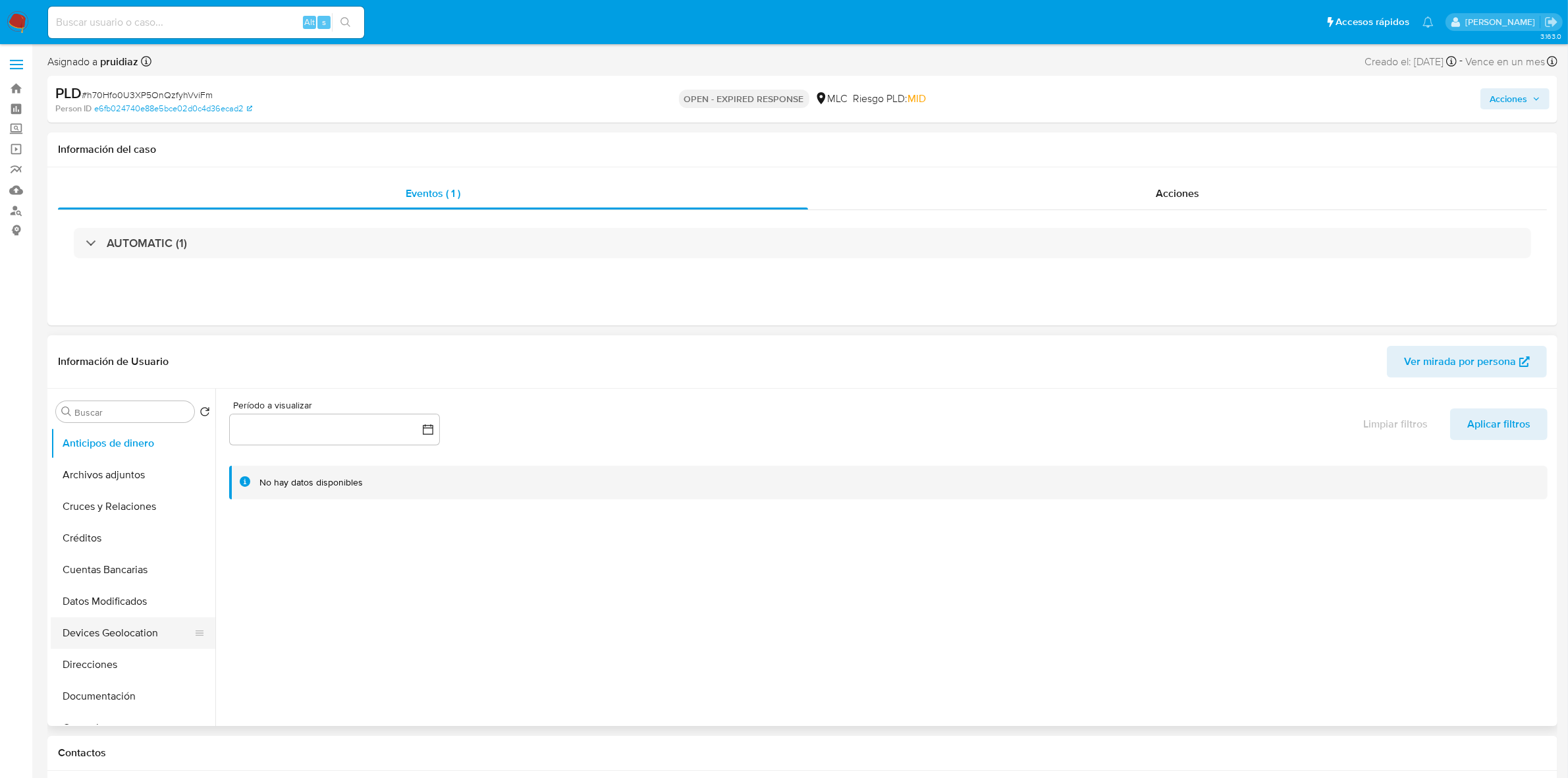
scroll to position [82, 0]
click at [110, 666] on button "Historial Casos" at bounding box center [133, 677] width 165 height 32
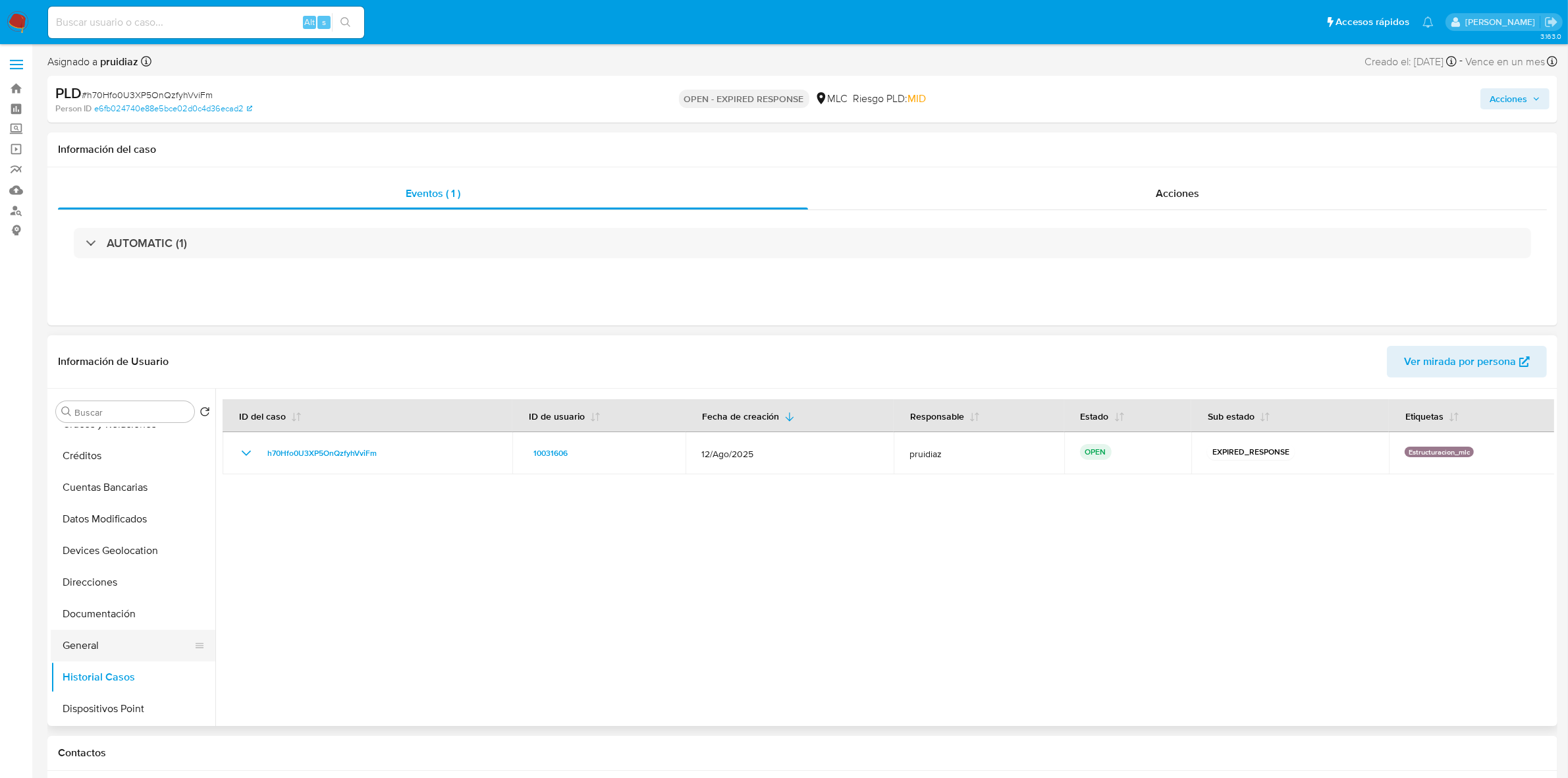
click at [94, 649] on button "General" at bounding box center [128, 646] width 154 height 32
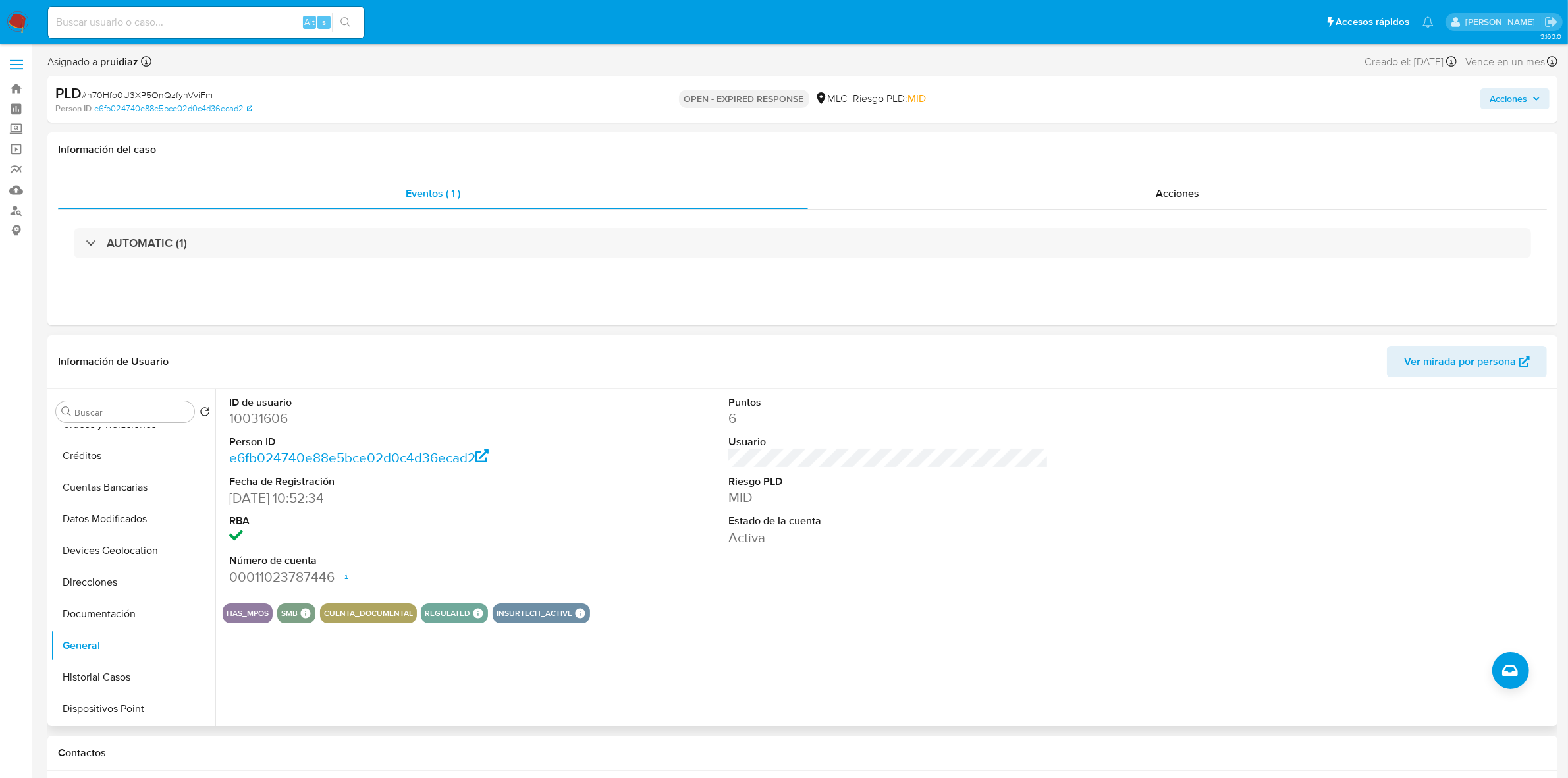
click at [278, 416] on dd "10031606" at bounding box center [389, 418] width 320 height 18
copy dd "10031606"
click at [277, 415] on dd "10031606" at bounding box center [389, 418] width 320 height 18
click at [275, 415] on dd "10031606" at bounding box center [389, 418] width 320 height 18
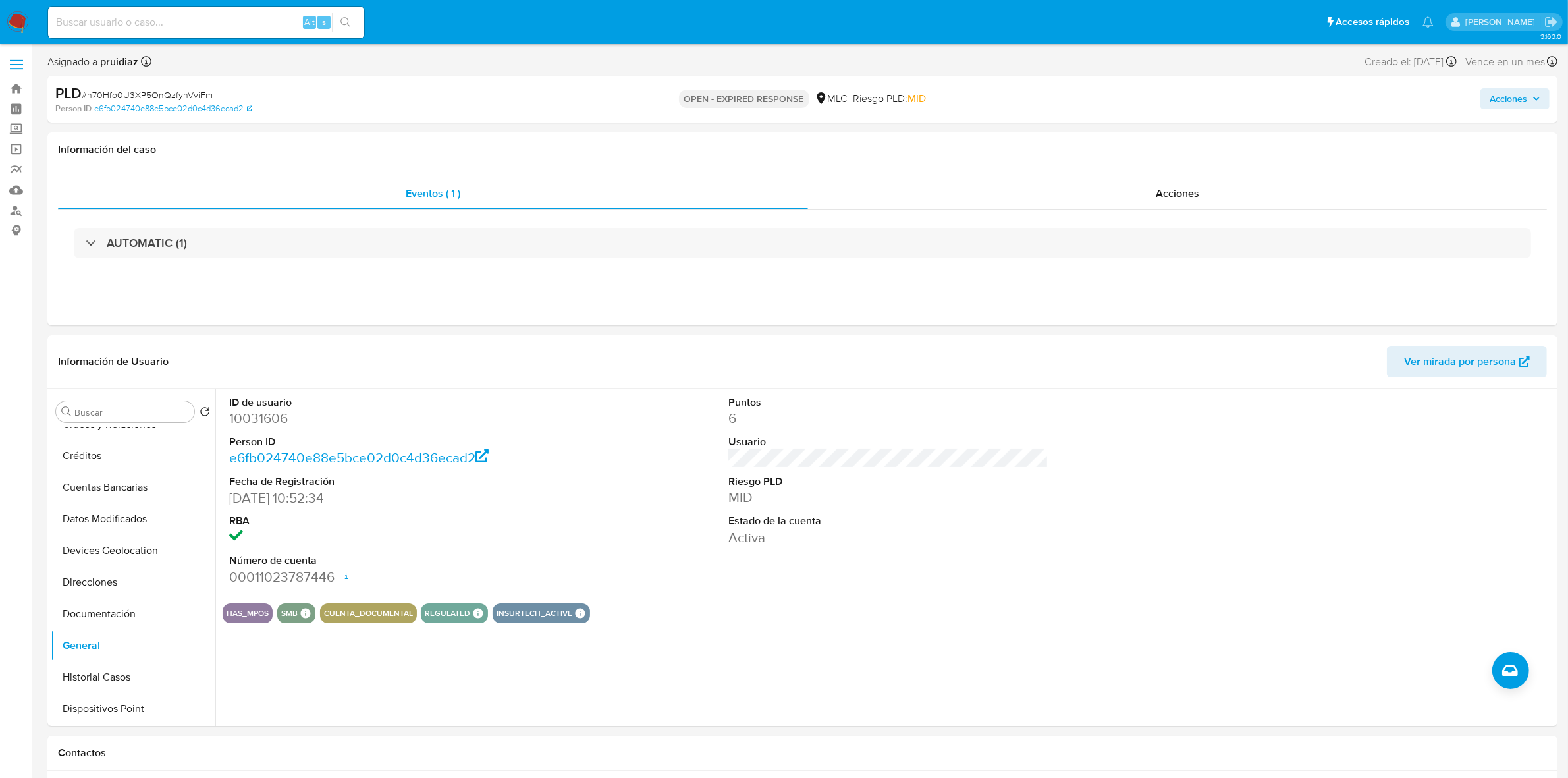
click at [168, 90] on span "# h70Hfo0U3XP5OnQzfyhVviFm" at bounding box center [147, 94] width 131 height 13
copy span "h70Hfo0U3XP5OnQzfyhVviFm"
click at [74, 591] on button "KYC" at bounding box center [128, 601] width 154 height 32
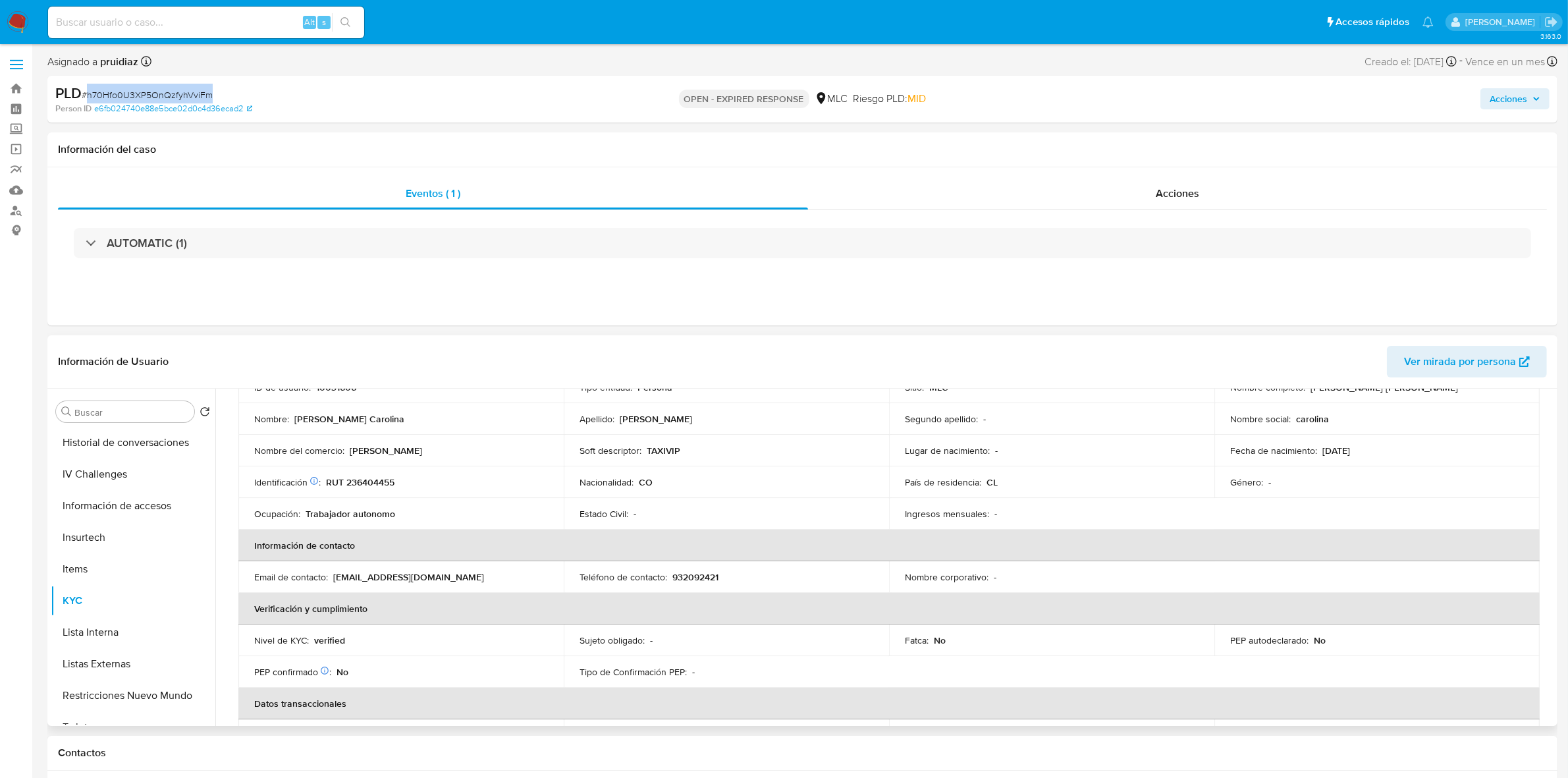
scroll to position [0, 0]
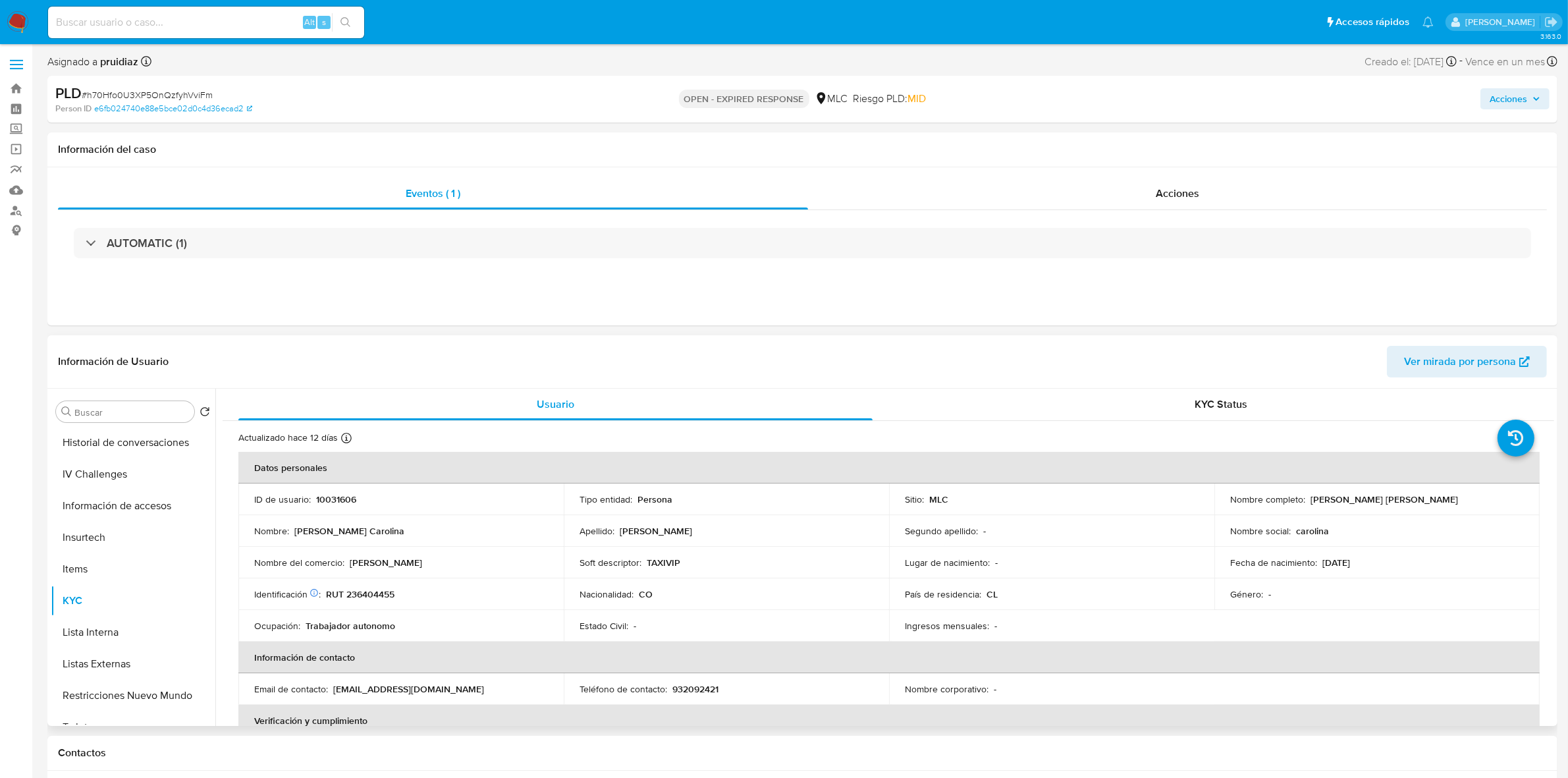
click at [364, 599] on p "RUT 236404455" at bounding box center [360, 594] width 69 height 12
copy p "236404455"
click at [112, 501] on button "Cruces y Relaciones" at bounding box center [128, 506] width 154 height 32
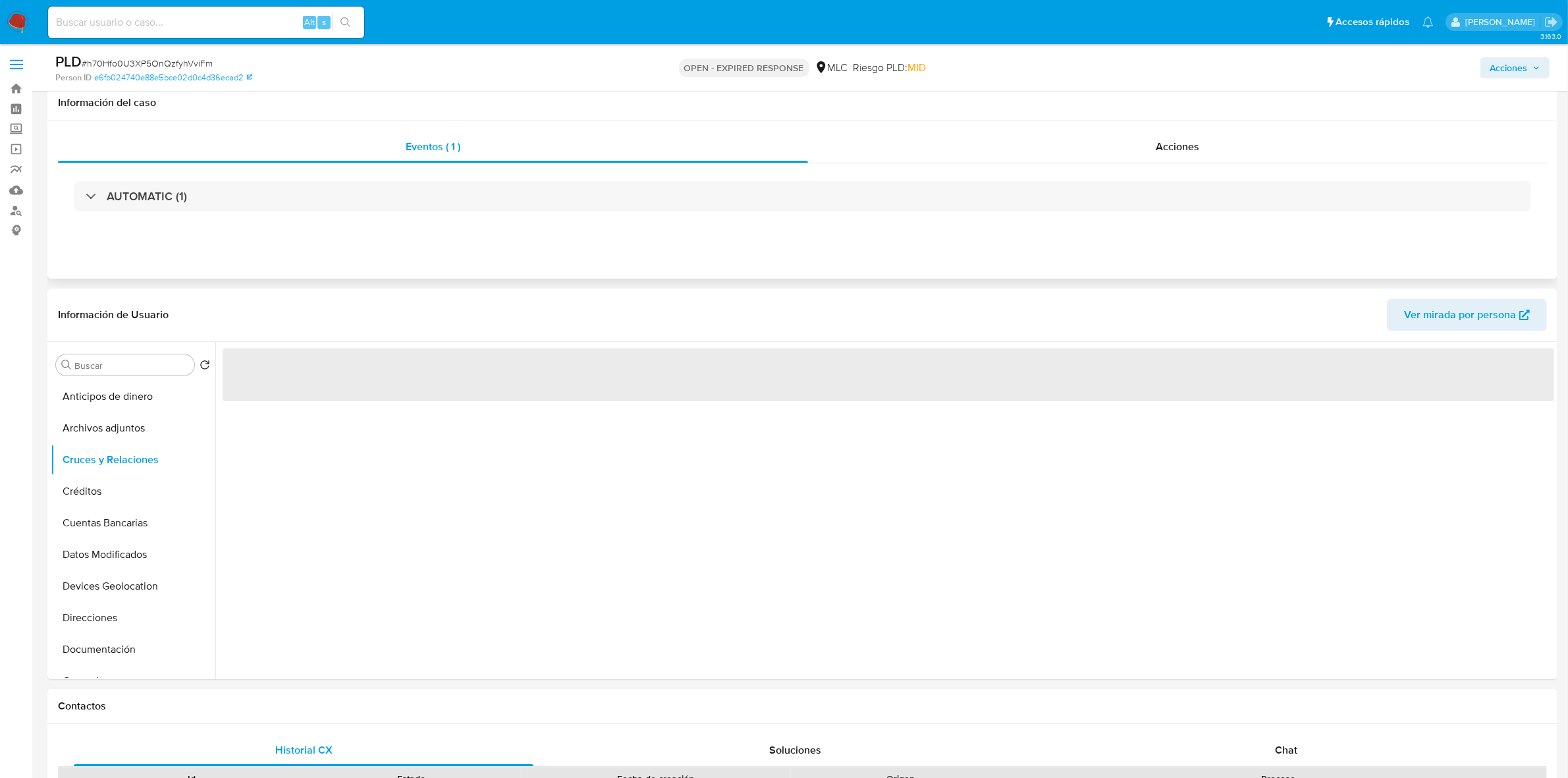
scroll to position [165, 0]
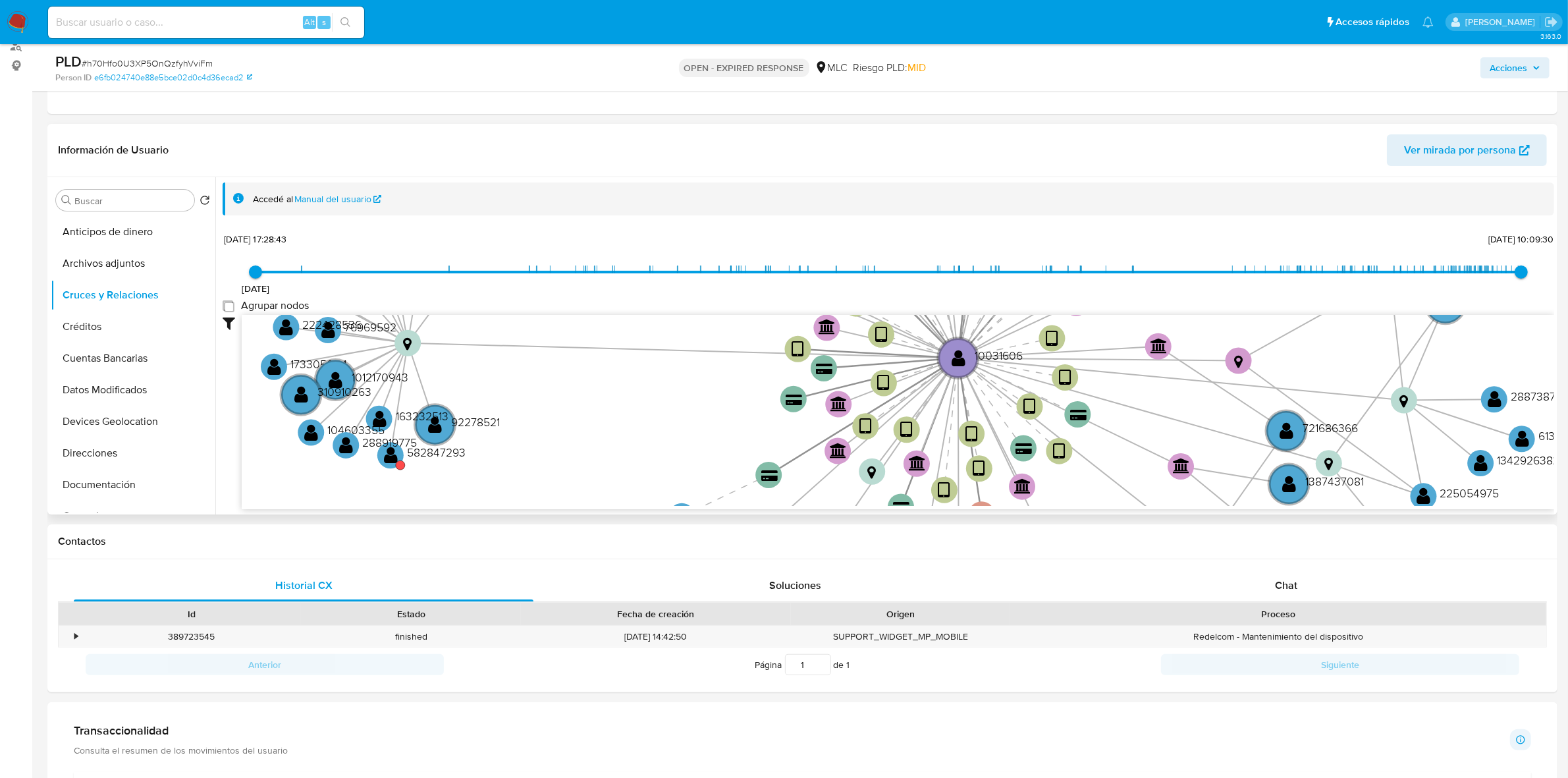
click at [226, 308] on group_nodes "Agrupar nodos" at bounding box center [228, 306] width 11 height 11
checkbox group_nodes "true"
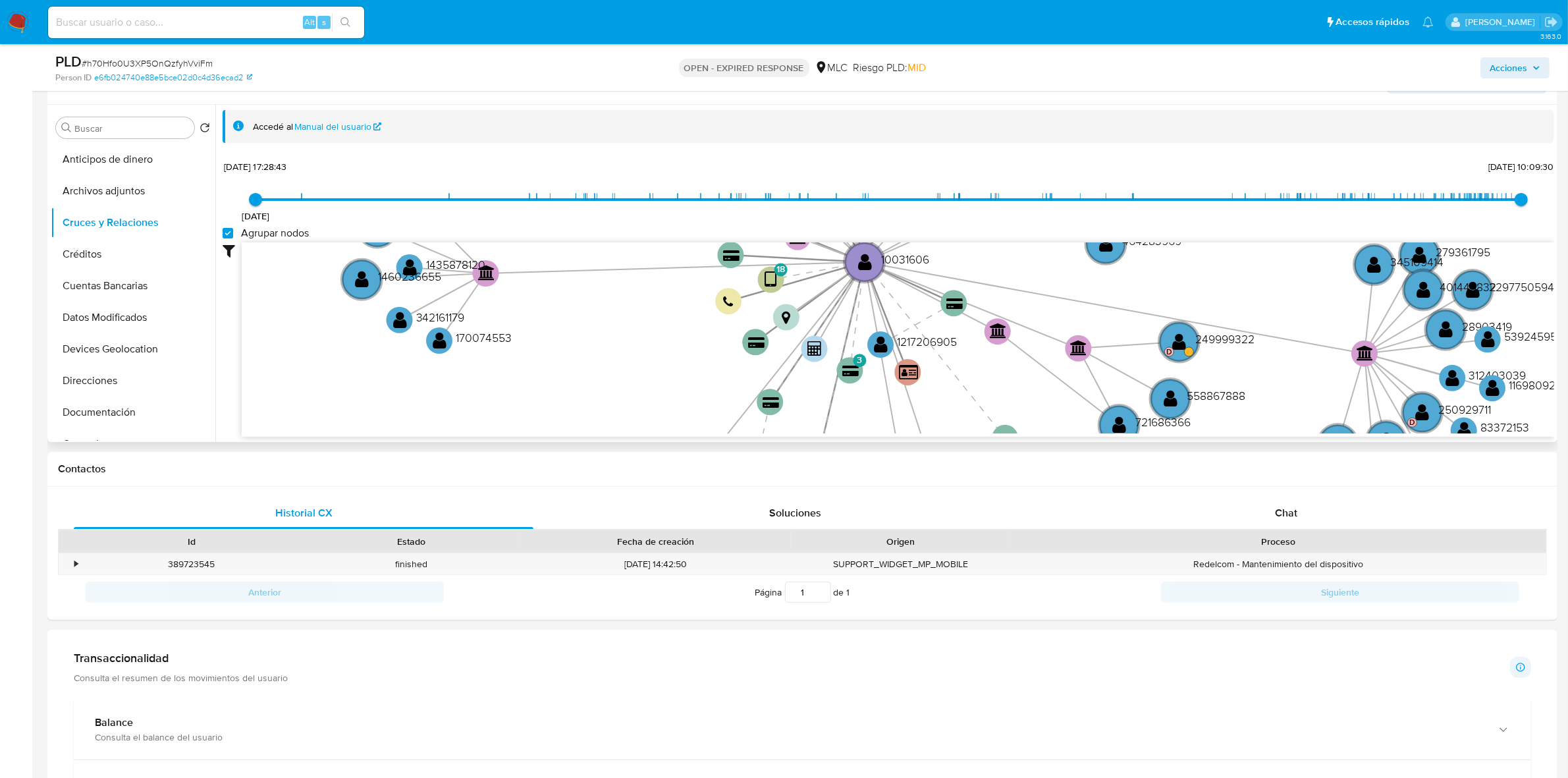
scroll to position [247, 0]
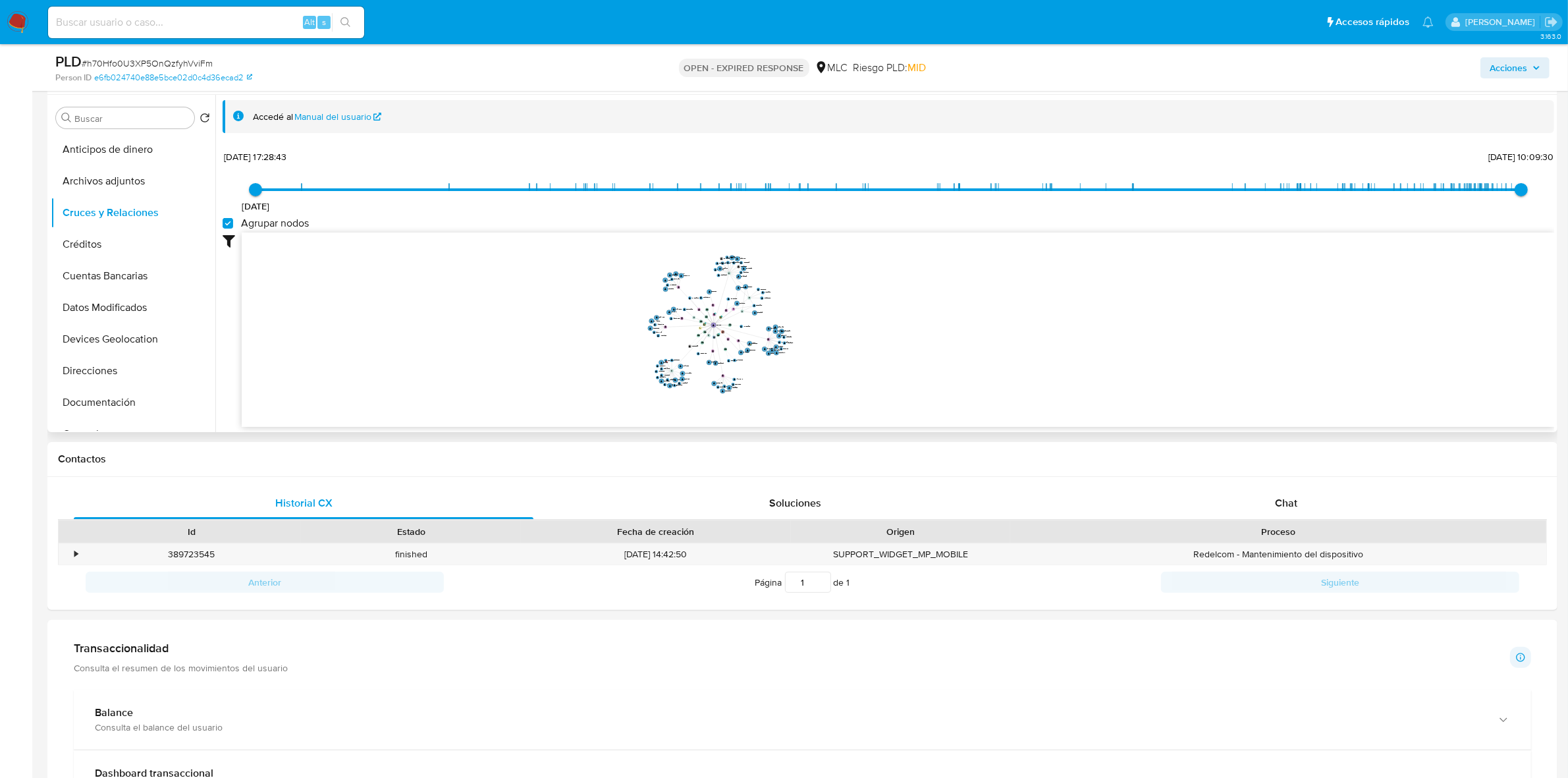
click at [805, 320] on icon "device-651ffab35d5cd4abc9eb7a13  device-64adbd0678ab8db8f44028d3  device-659e…" at bounding box center [897, 328] width 1312 height 191
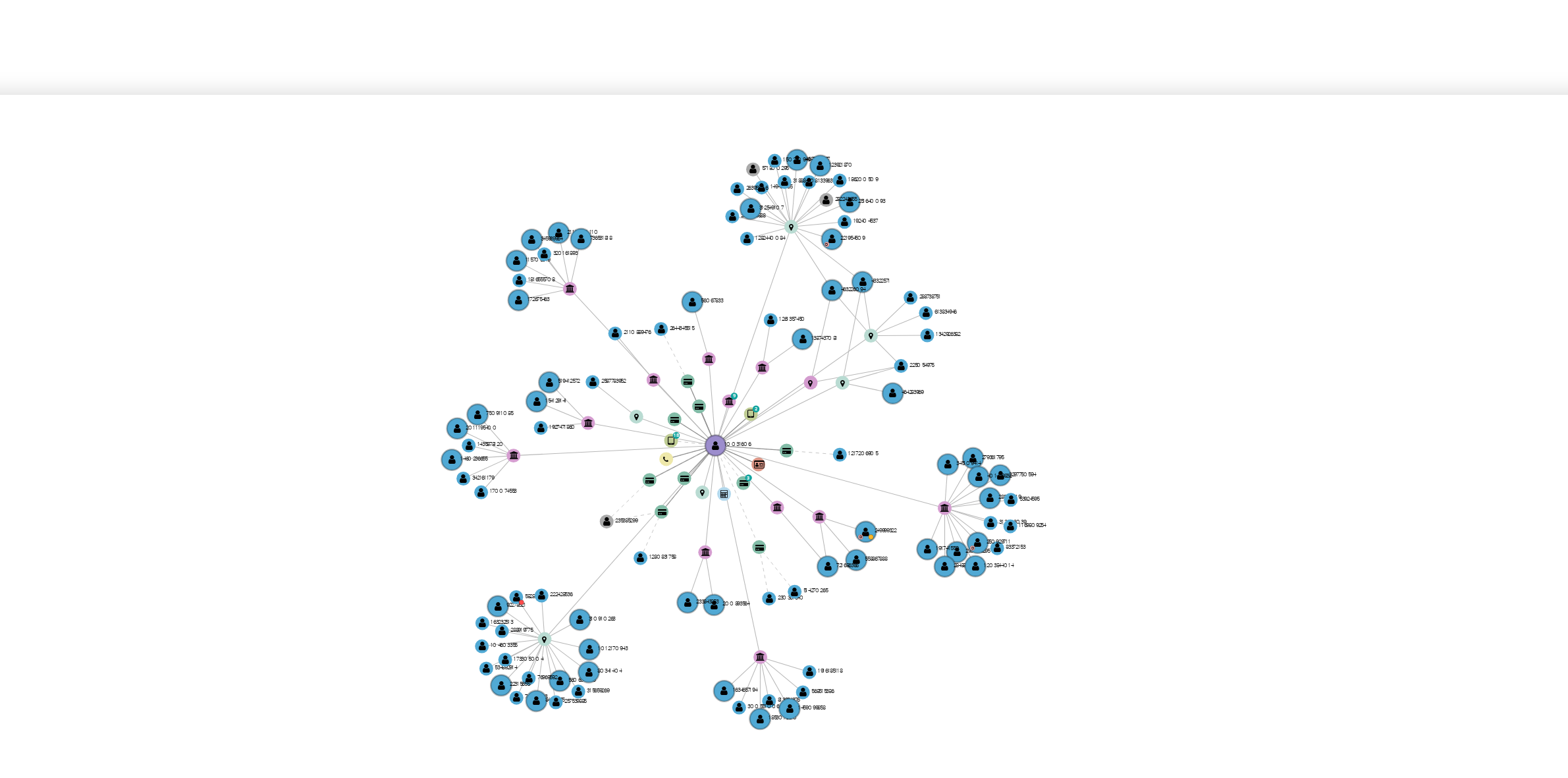
drag, startPoint x: 773, startPoint y: 282, endPoint x: 754, endPoint y: 277, distance: 19.6
click at [754, 277] on icon "device-651ffab35d5cd4abc9eb7a13  device-64adbd0678ab8db8f44028d3  device-659e…" at bounding box center [897, 328] width 1312 height 191
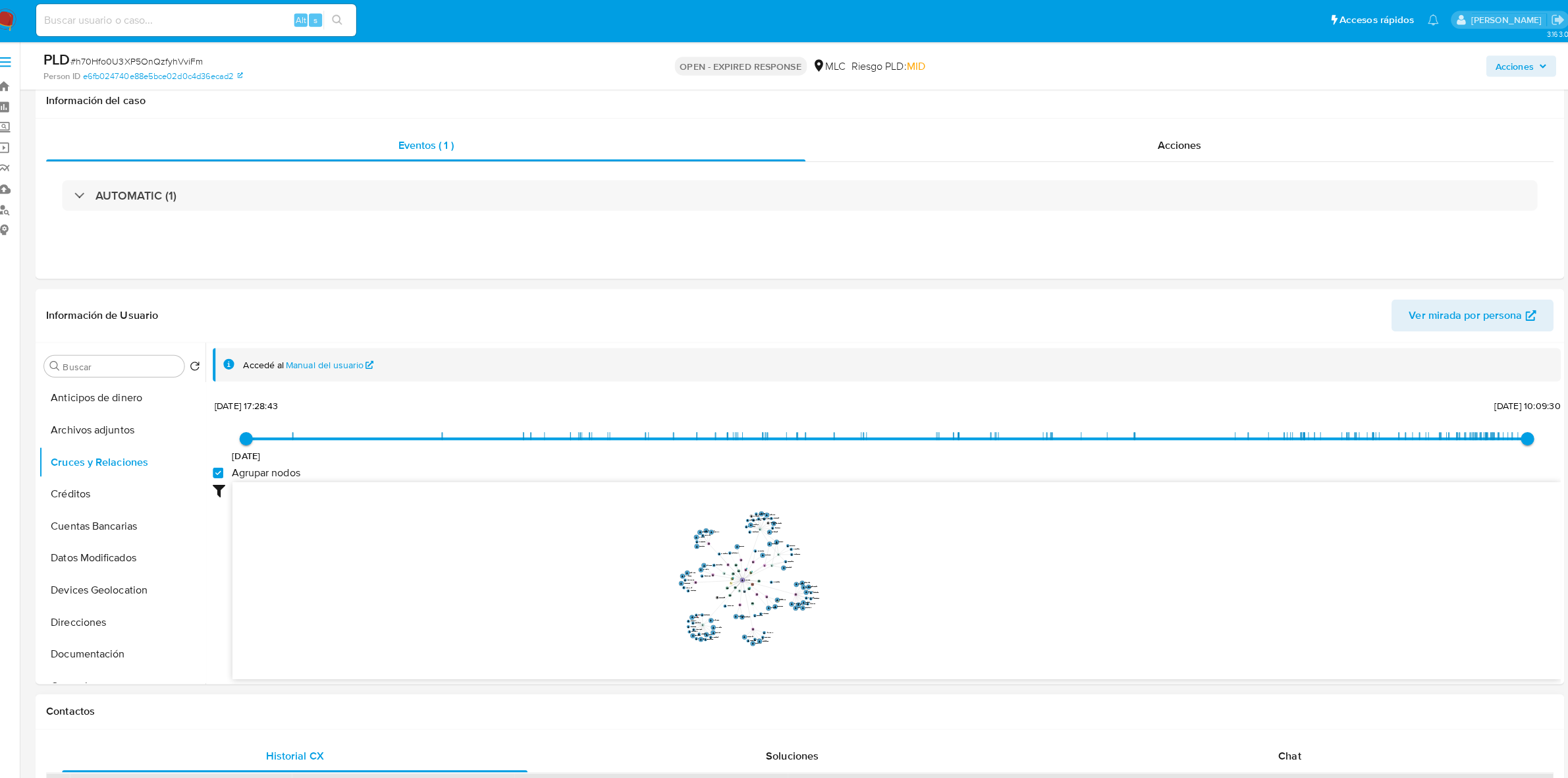
scroll to position [399, 0]
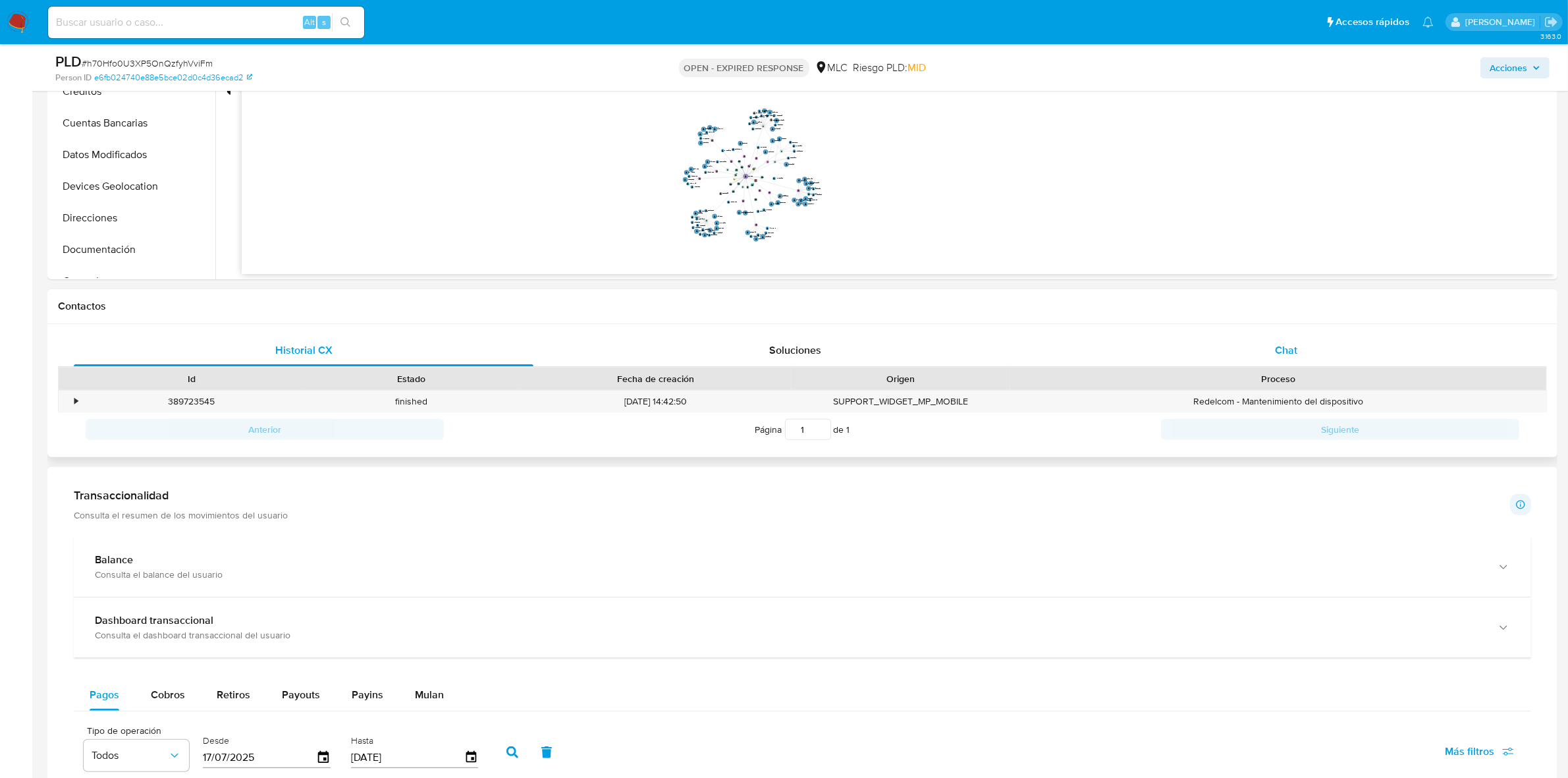
click at [1278, 363] on div "Chat" at bounding box center [1286, 351] width 459 height 32
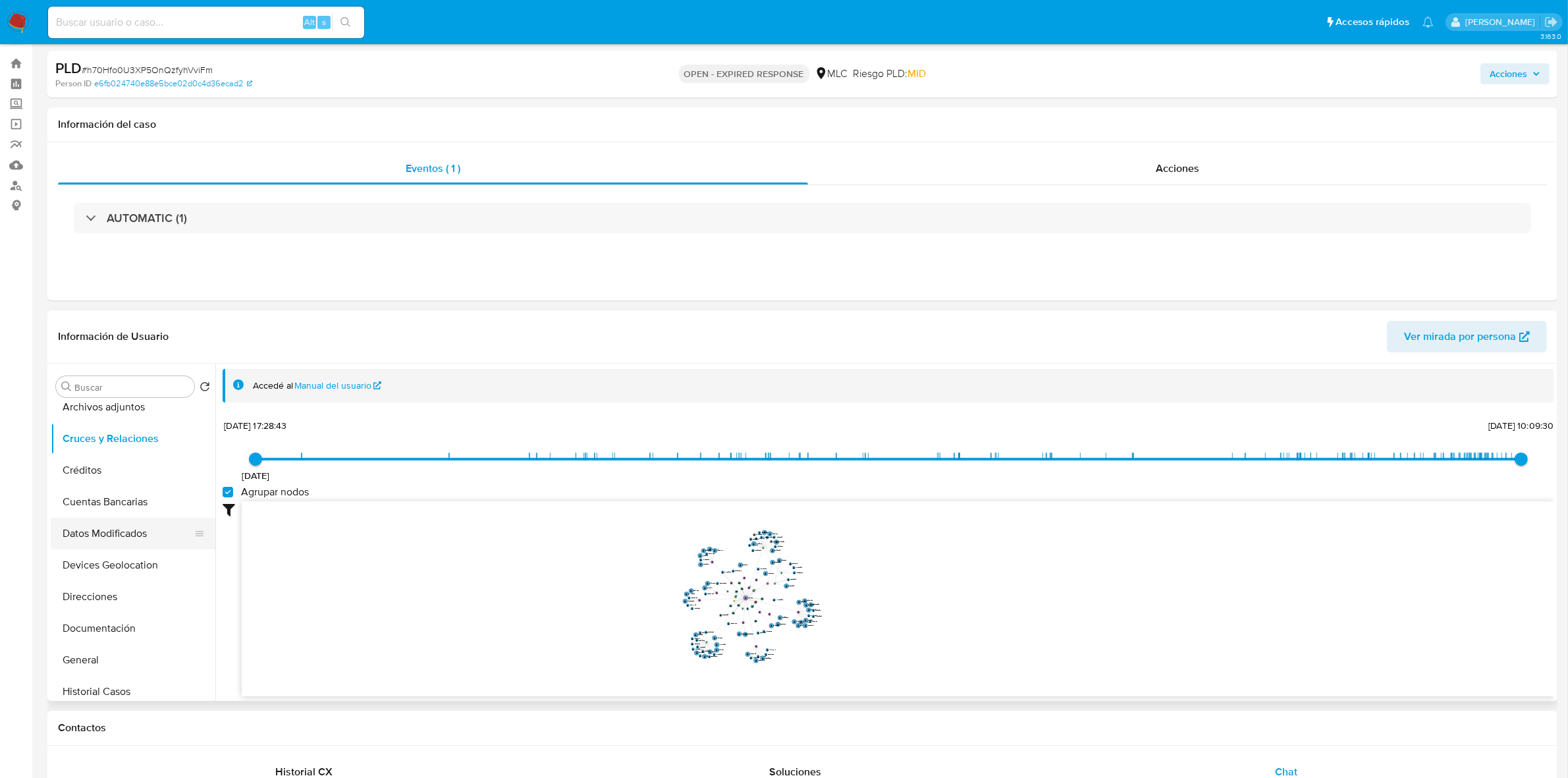
scroll to position [82, 0]
click at [100, 587] on button "Documentación" at bounding box center [128, 589] width 154 height 32
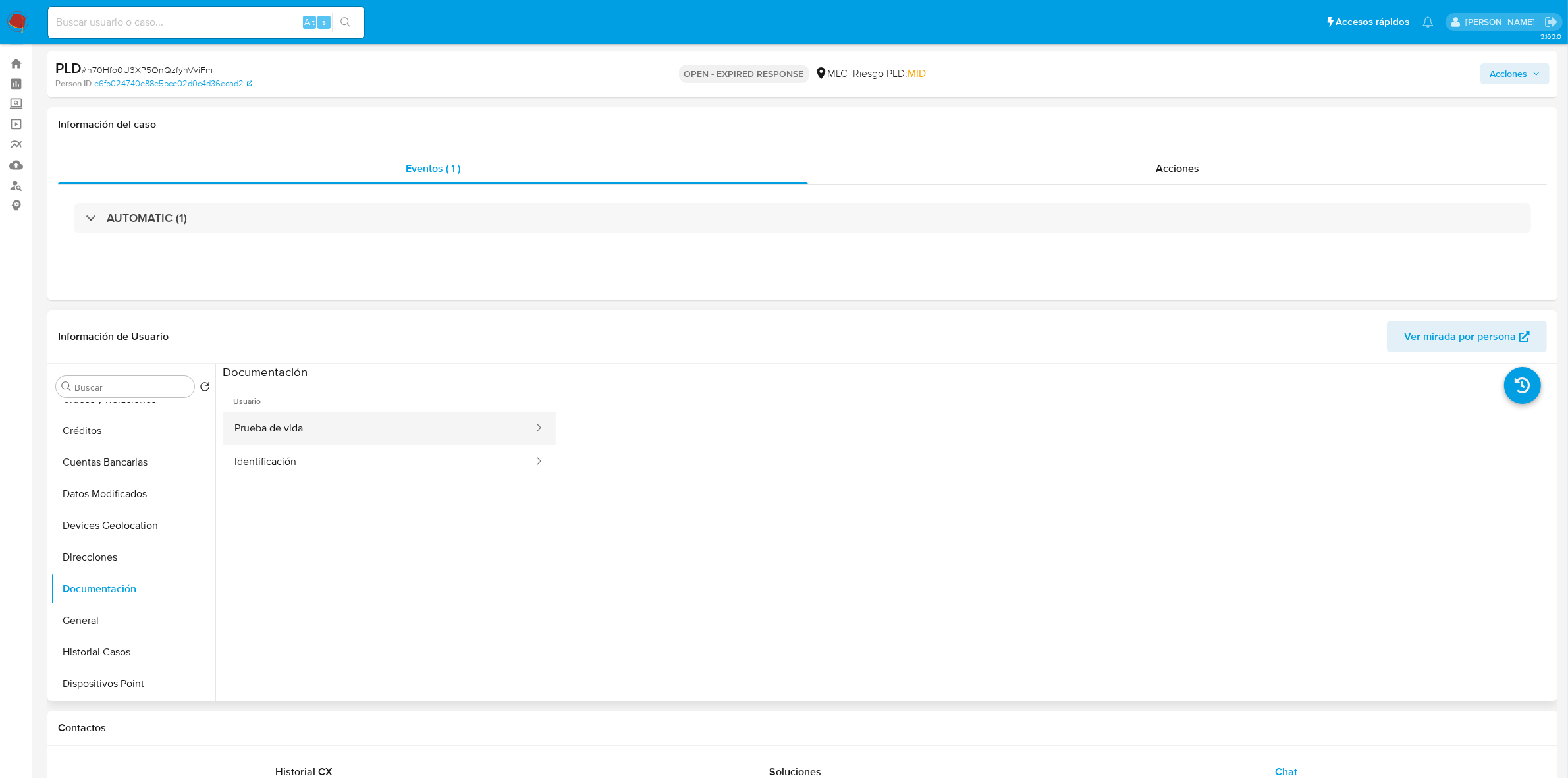
click at [339, 426] on button "Prueba de vida" at bounding box center [378, 428] width 312 height 34
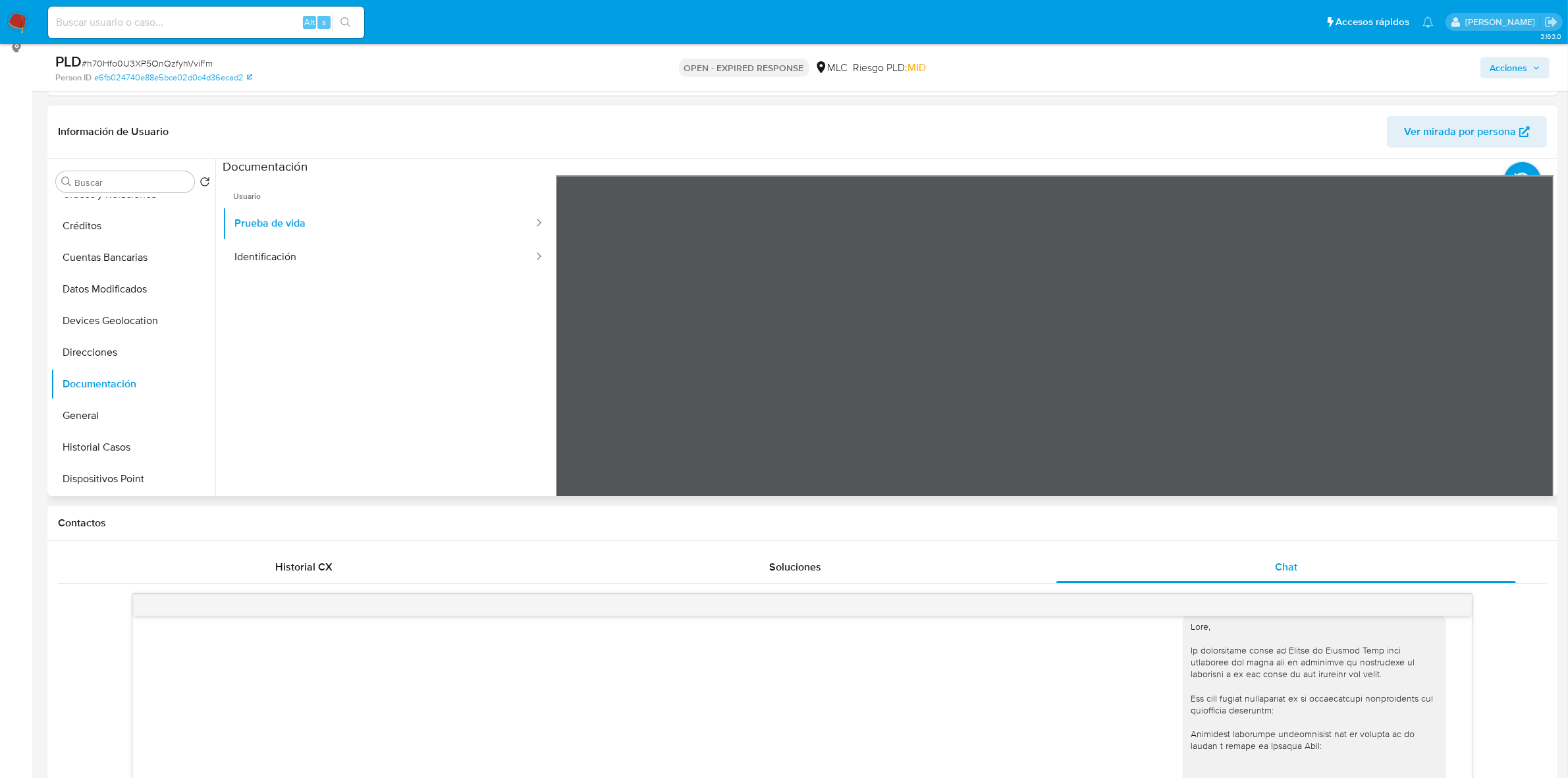
scroll to position [190, 0]
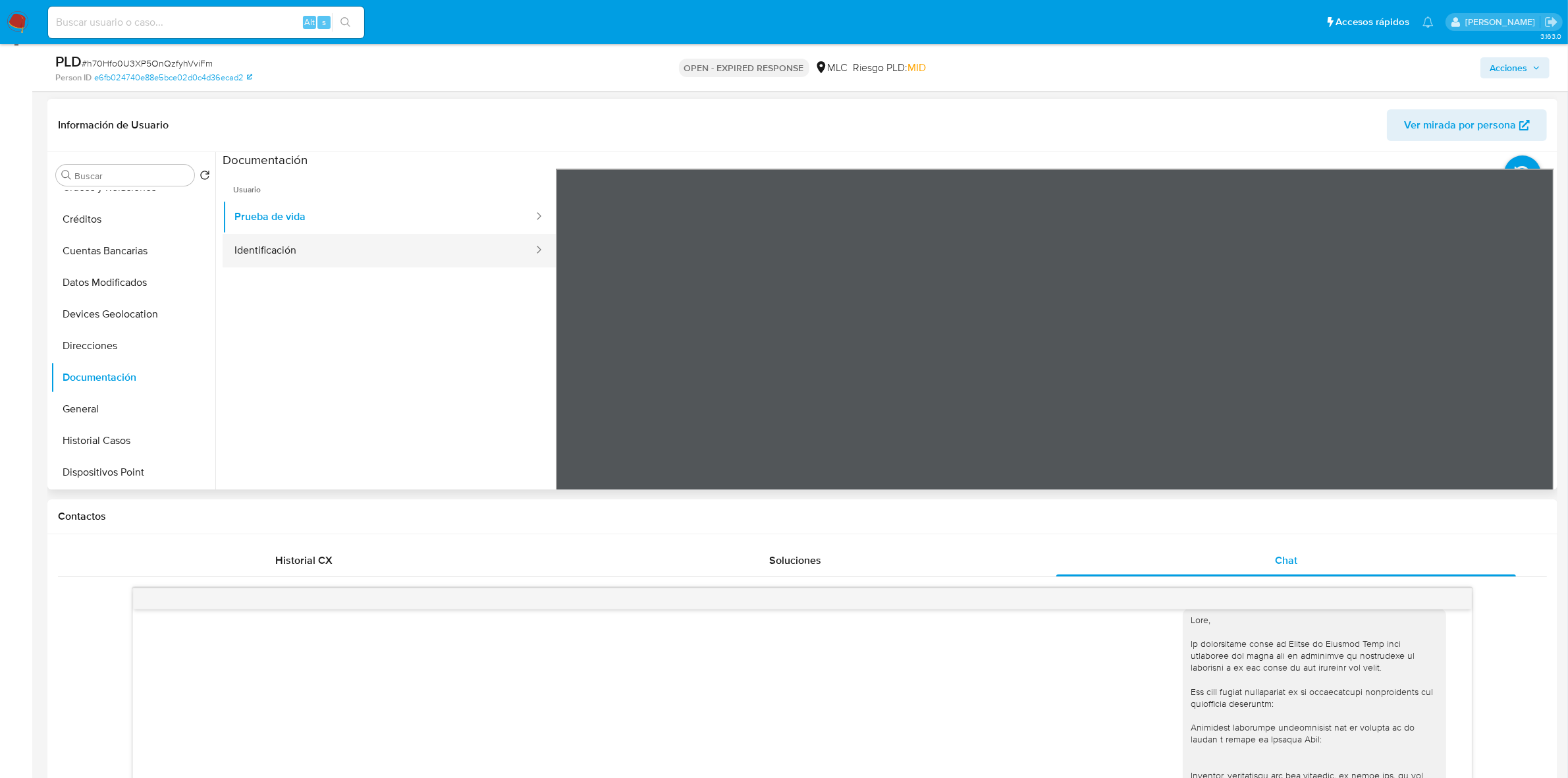
click at [399, 246] on button "Identificación" at bounding box center [378, 251] width 312 height 34
click at [1525, 379] on icon at bounding box center [1537, 383] width 26 height 26
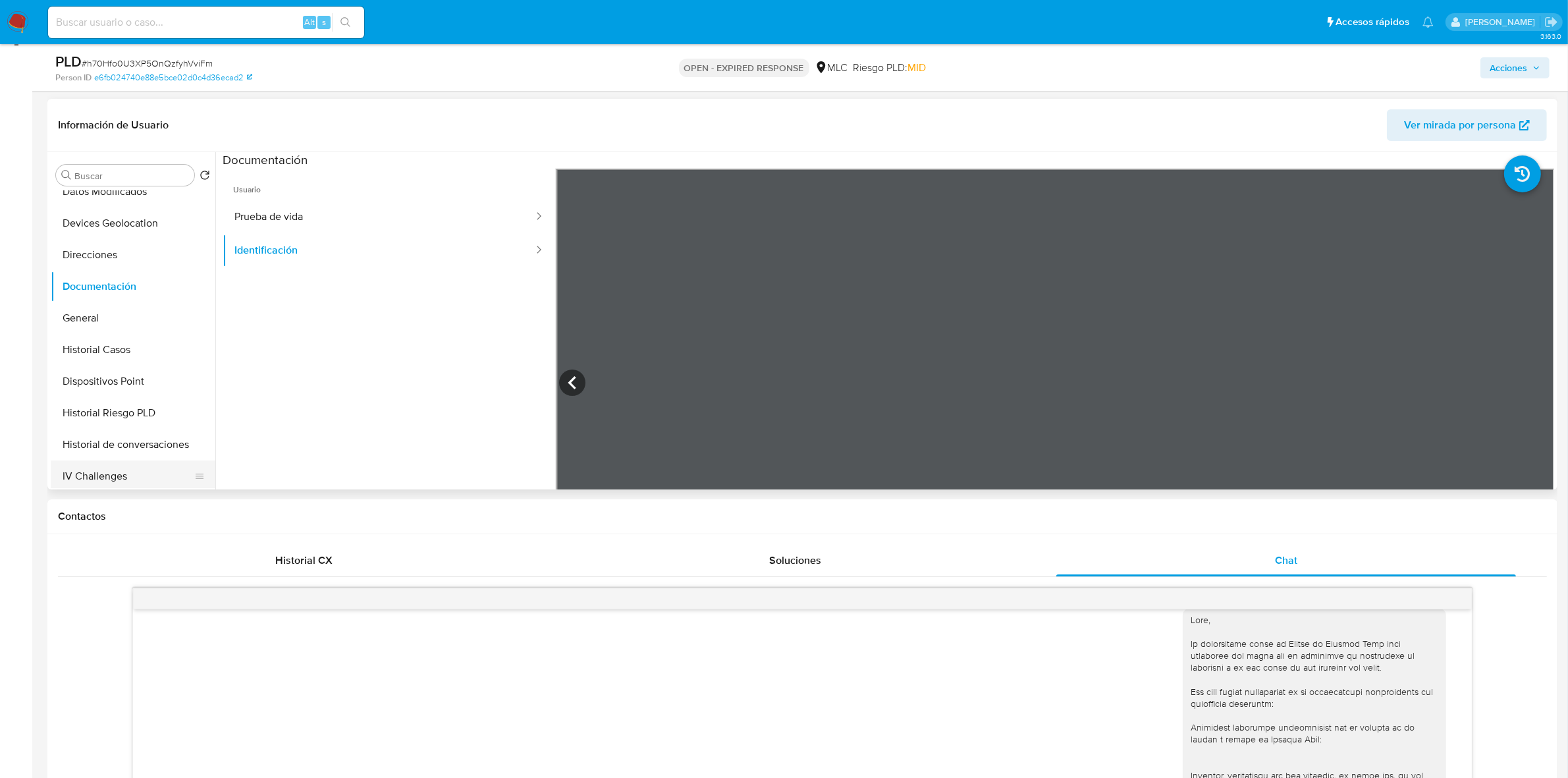
scroll to position [330, 0]
click at [79, 432] on button "KYC" at bounding box center [128, 446] width 154 height 32
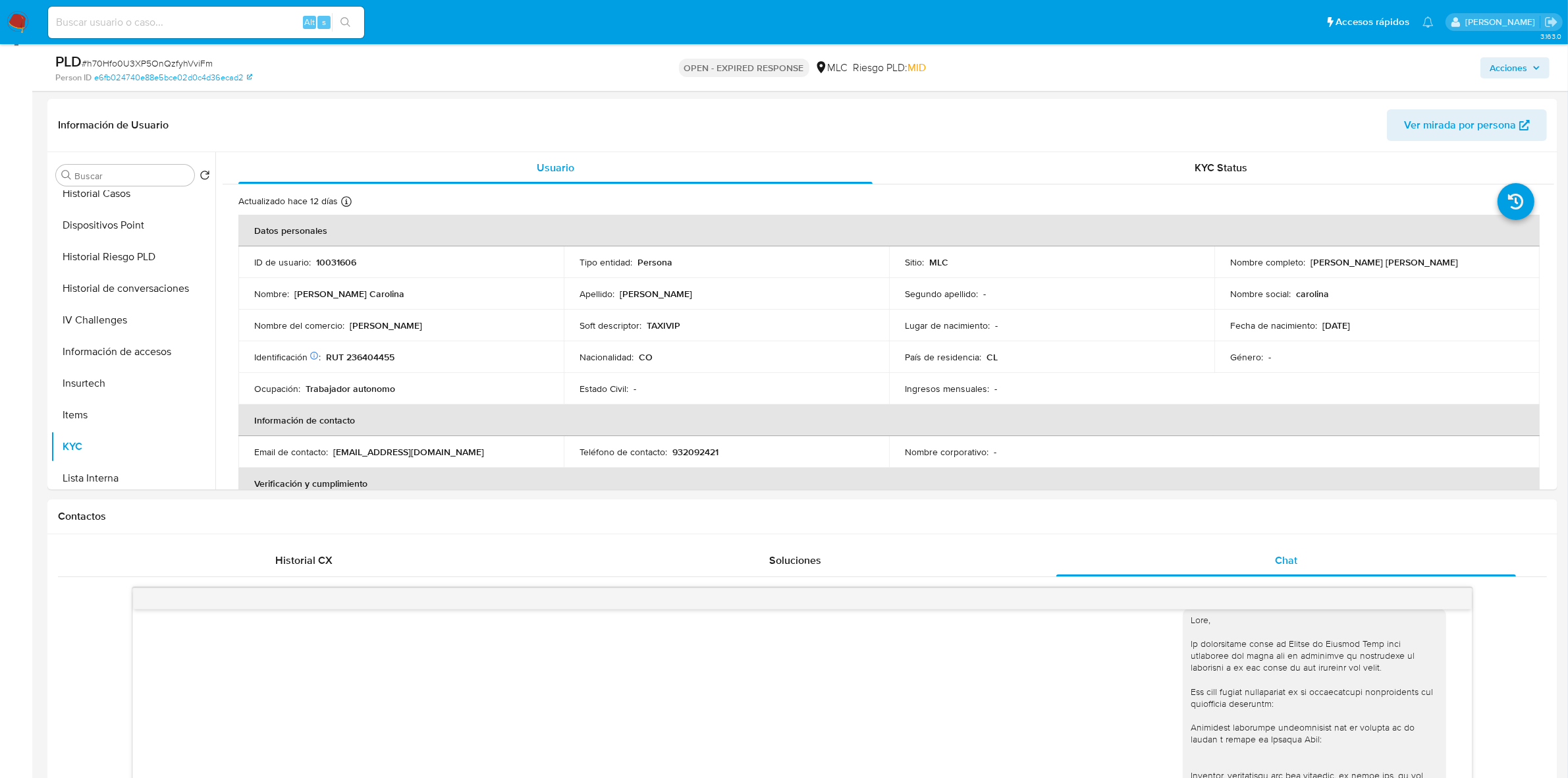
drag, startPoint x: 1449, startPoint y: 267, endPoint x: 1305, endPoint y: 261, distance: 144.1
click at [1305, 261] on div "Nombre completo : Leidy Carolina Calderon Acevedo" at bounding box center [1376, 263] width 293 height 12
copy div "[PERSON_NAME]"
click at [661, 325] on p "TAXIVIP" at bounding box center [664, 326] width 34 height 12
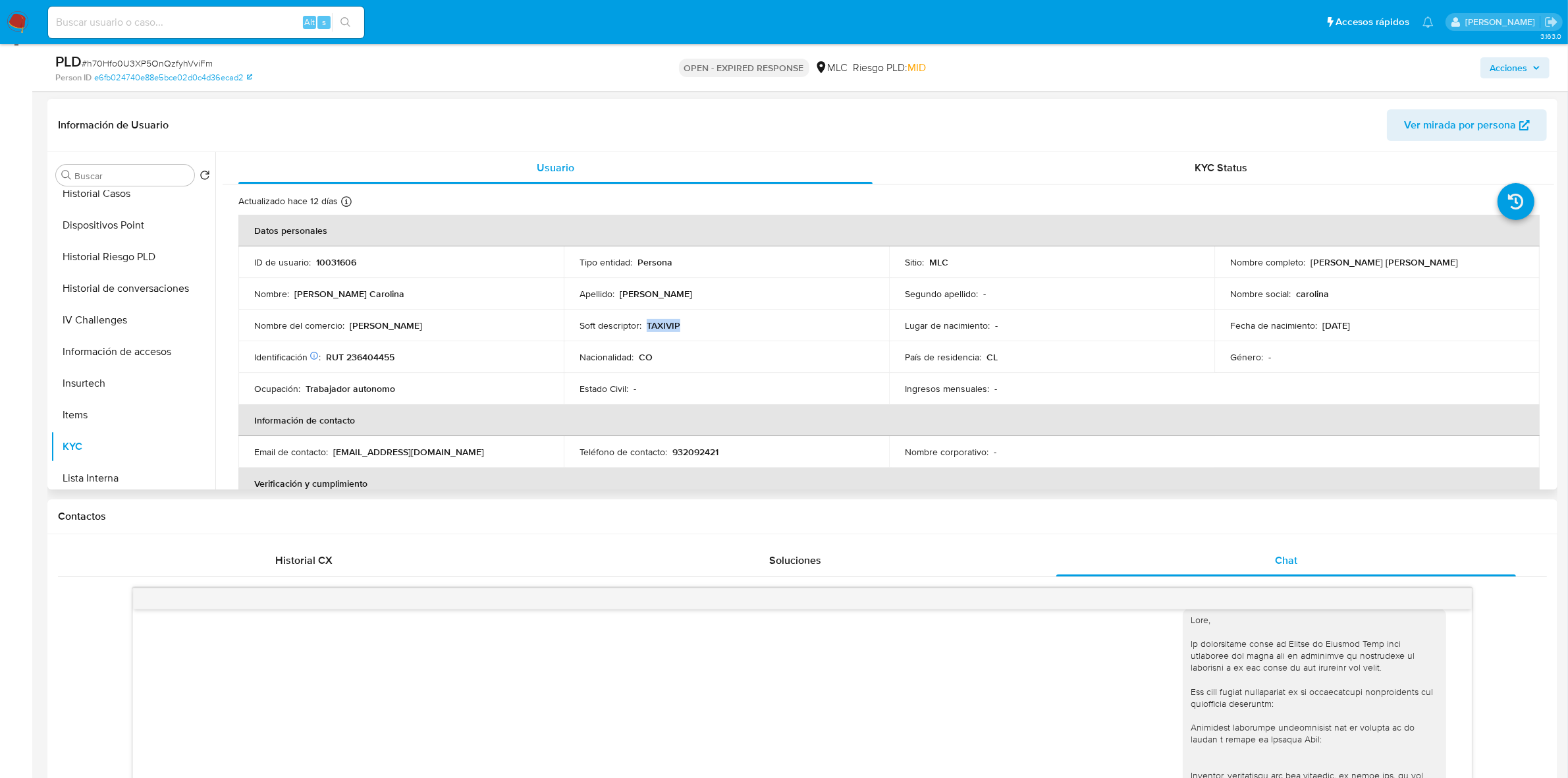
copy p "TAXIVIP"
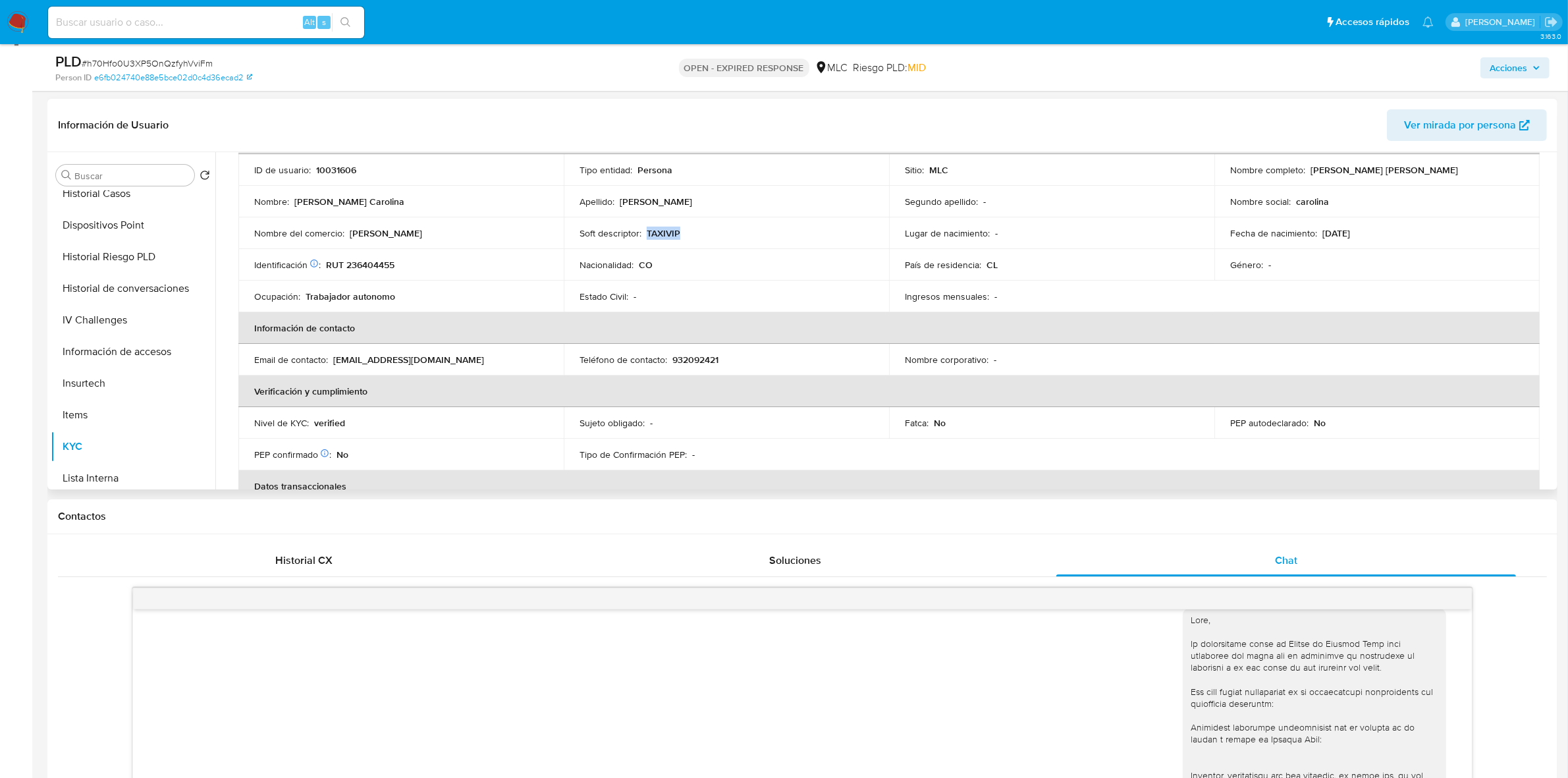
scroll to position [55, 0]
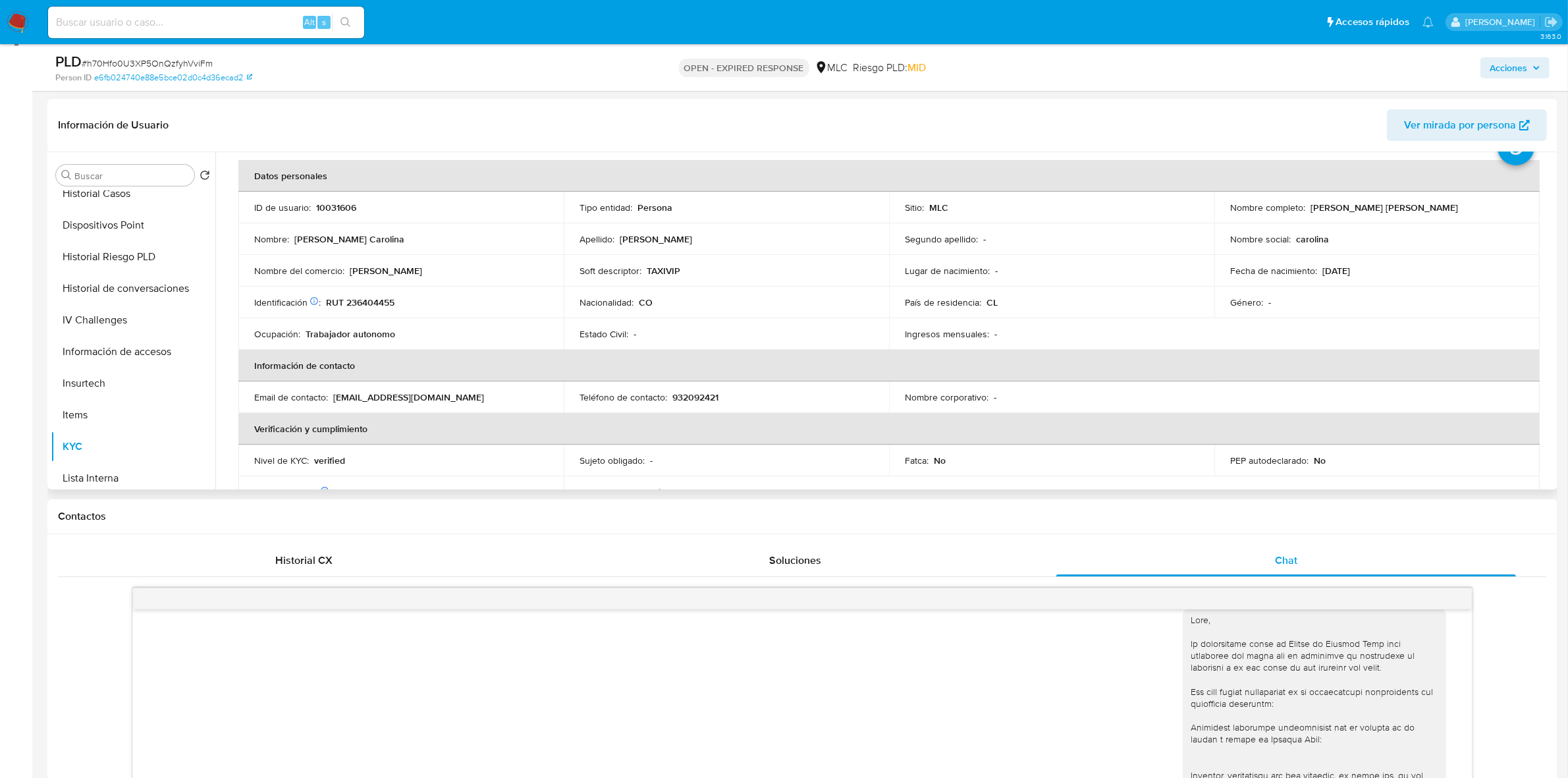
drag, startPoint x: 680, startPoint y: 279, endPoint x: 664, endPoint y: 272, distance: 17.5
click at [664, 272] on p "TAXIVIP" at bounding box center [664, 271] width 34 height 12
copy p "TAXIVIP"
click at [333, 210] on p "10031606" at bounding box center [336, 208] width 40 height 12
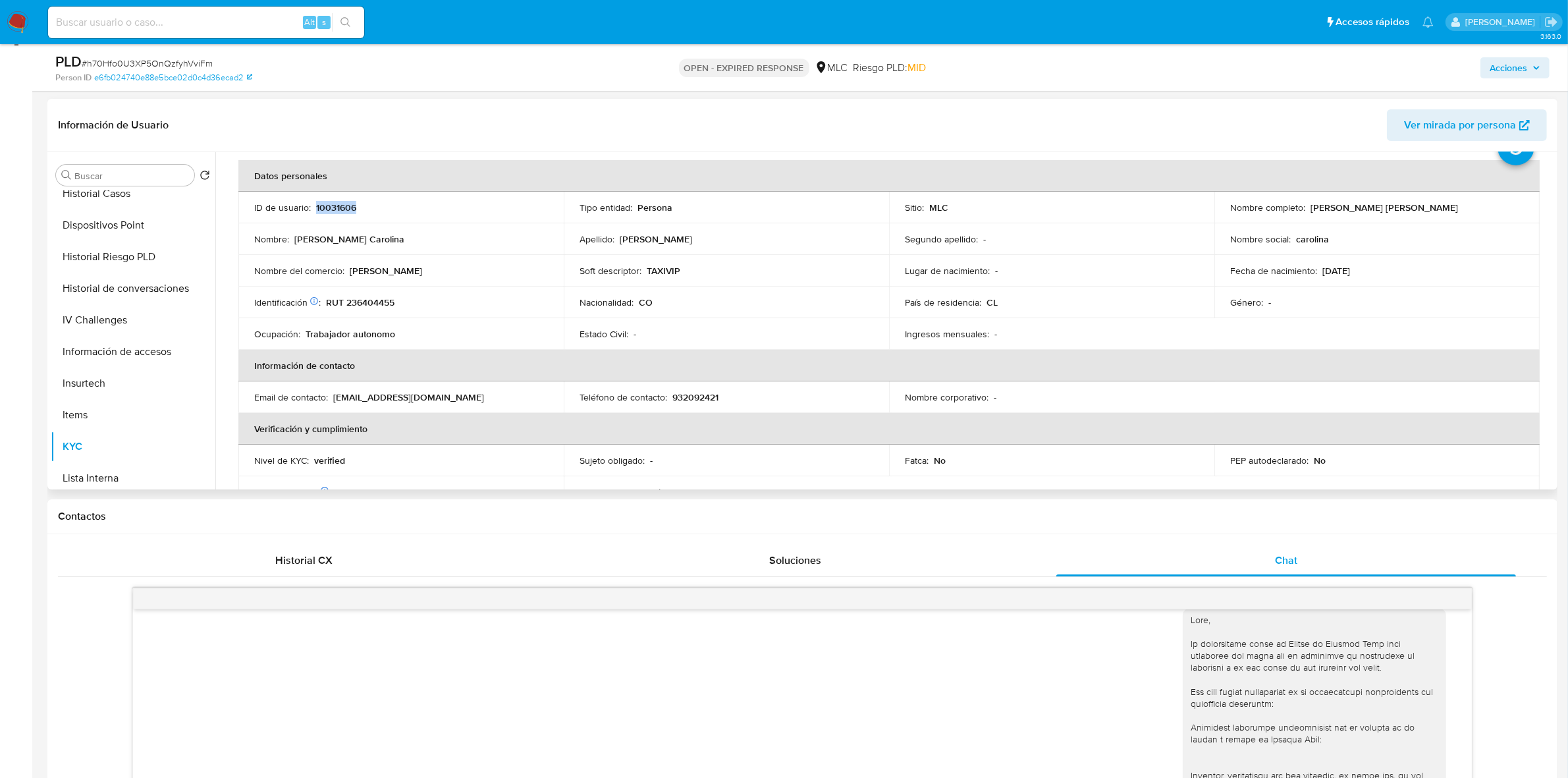
click at [333, 210] on p "10031606" at bounding box center [336, 208] width 40 height 12
copy p "10031606"
click at [339, 205] on p "10031606" at bounding box center [336, 208] width 40 height 12
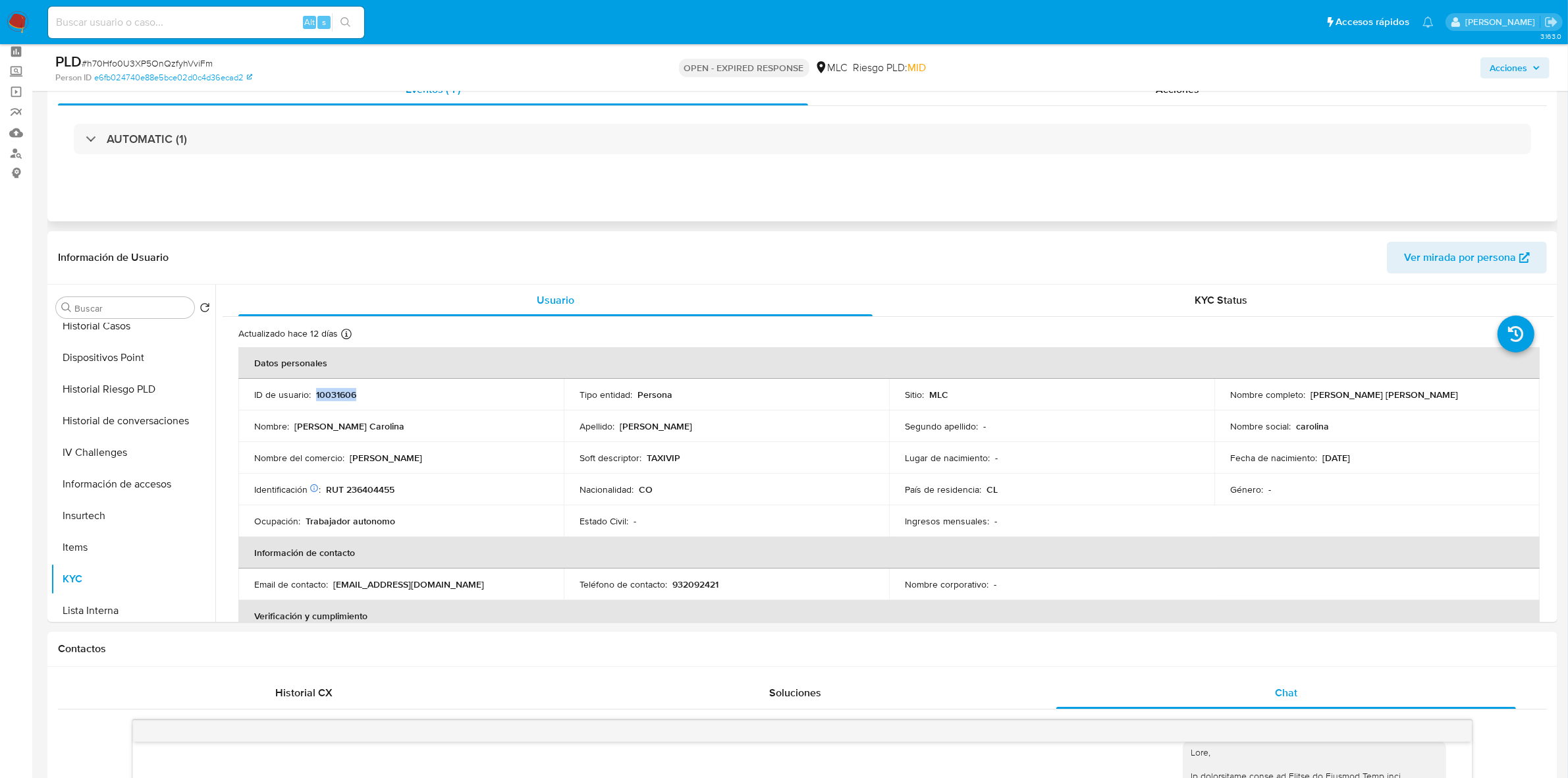
scroll to position [0, 0]
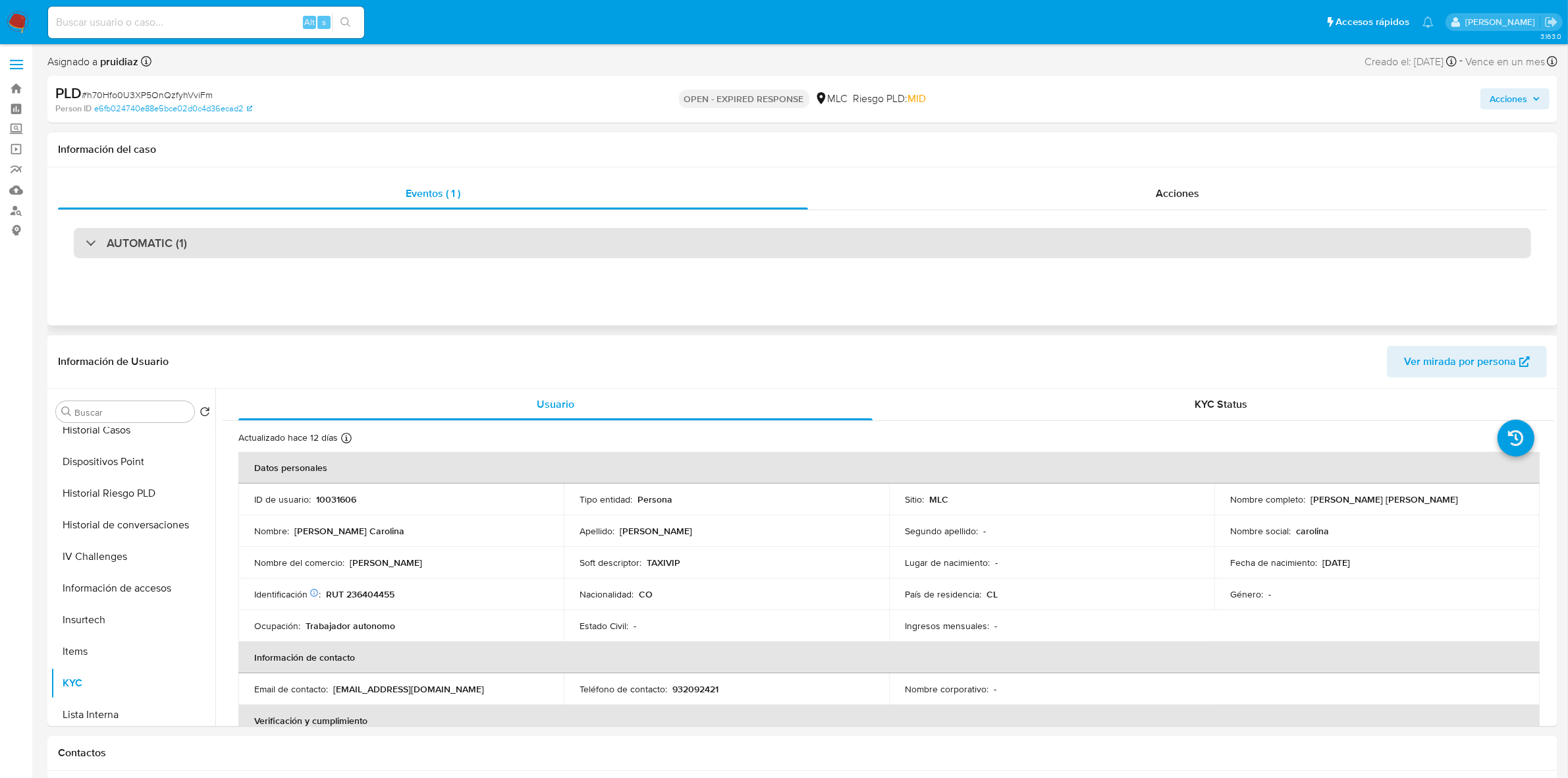
click at [140, 248] on h3 "AUTOMATIC (1)" at bounding box center [147, 243] width 80 height 15
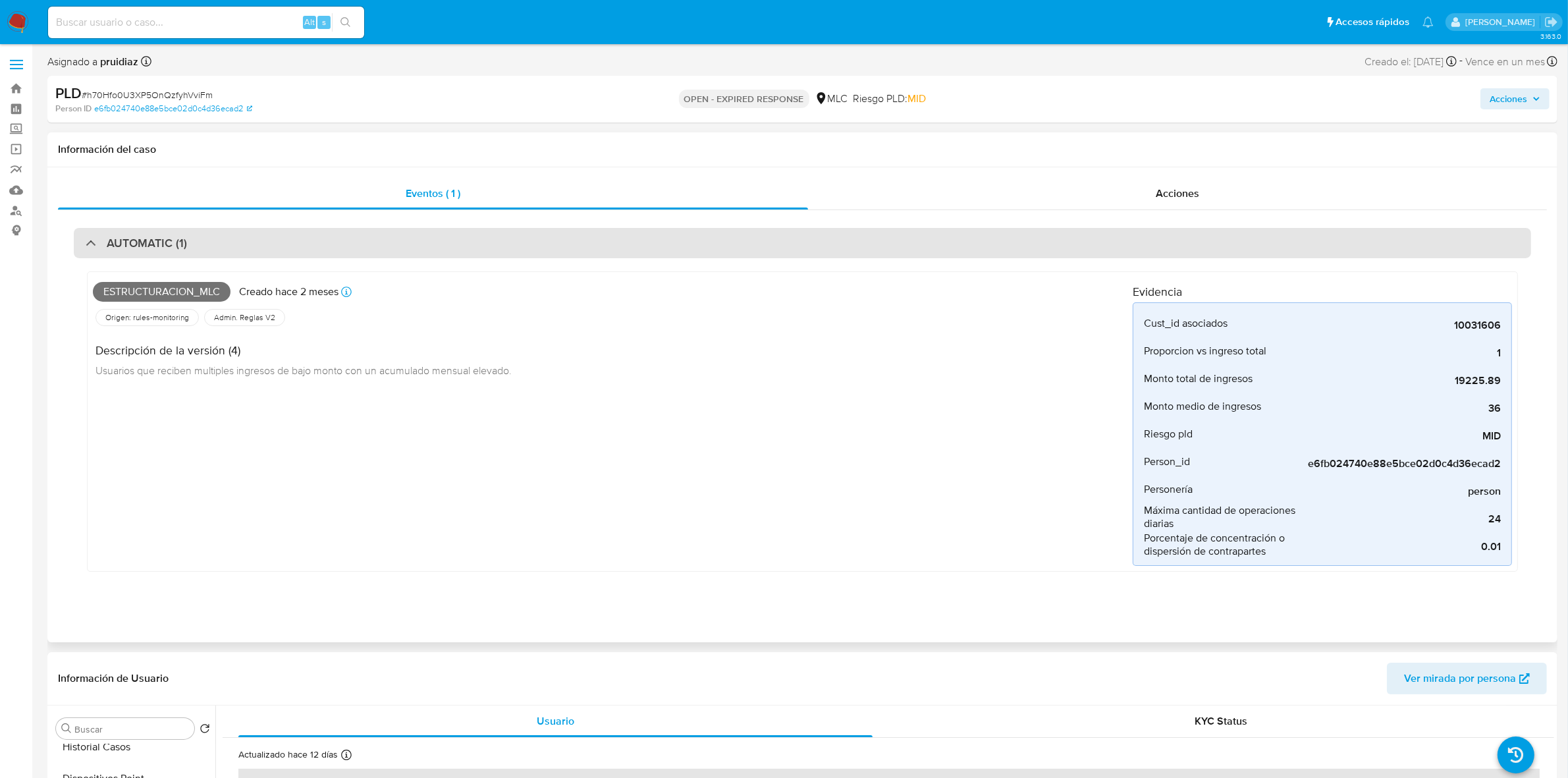
click at [228, 249] on div "AUTOMATIC (1)" at bounding box center [802, 243] width 1457 height 30
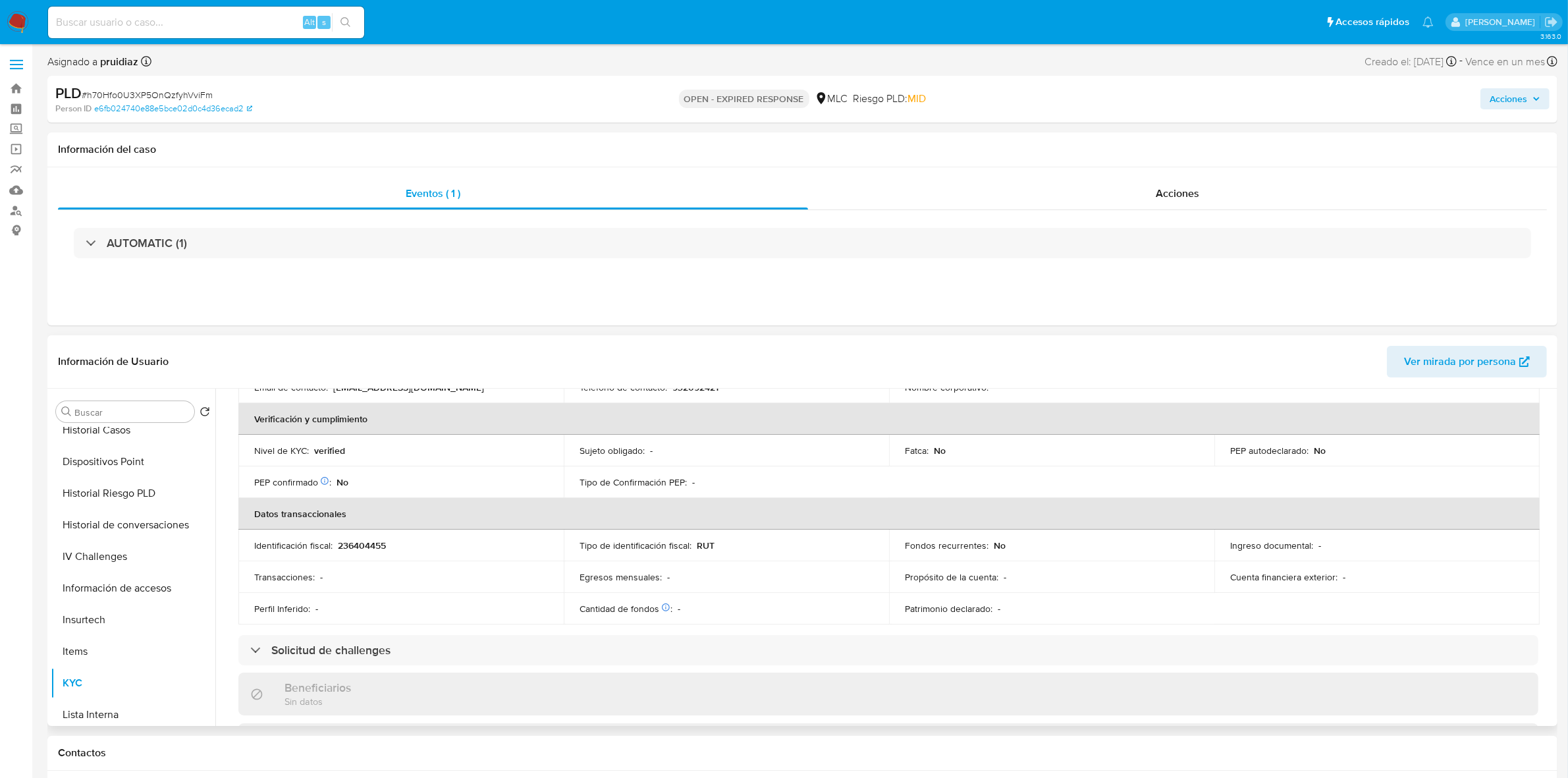
scroll to position [330, 0]
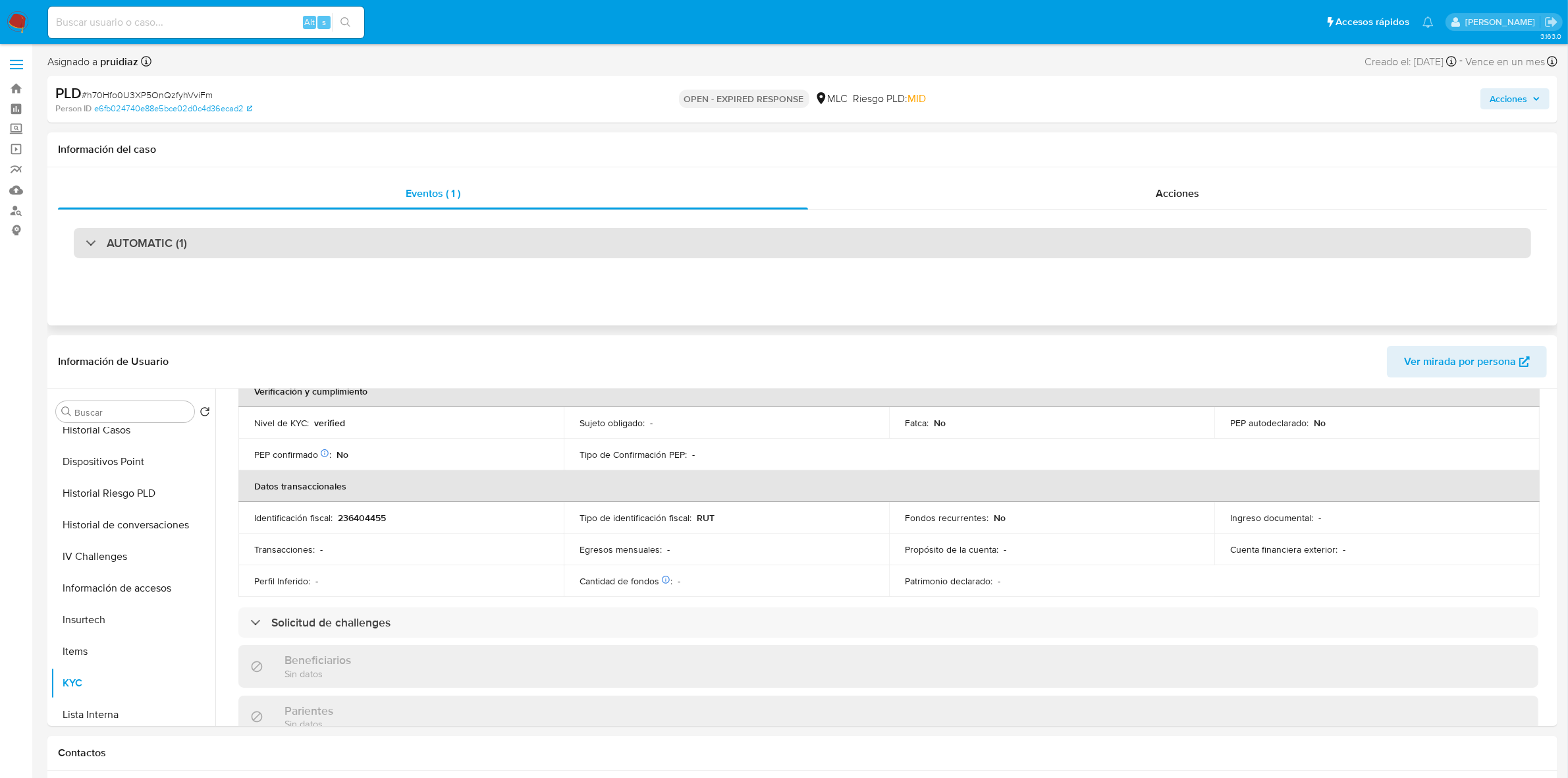
click at [166, 233] on div "AUTOMATIC (1)" at bounding box center [802, 243] width 1457 height 30
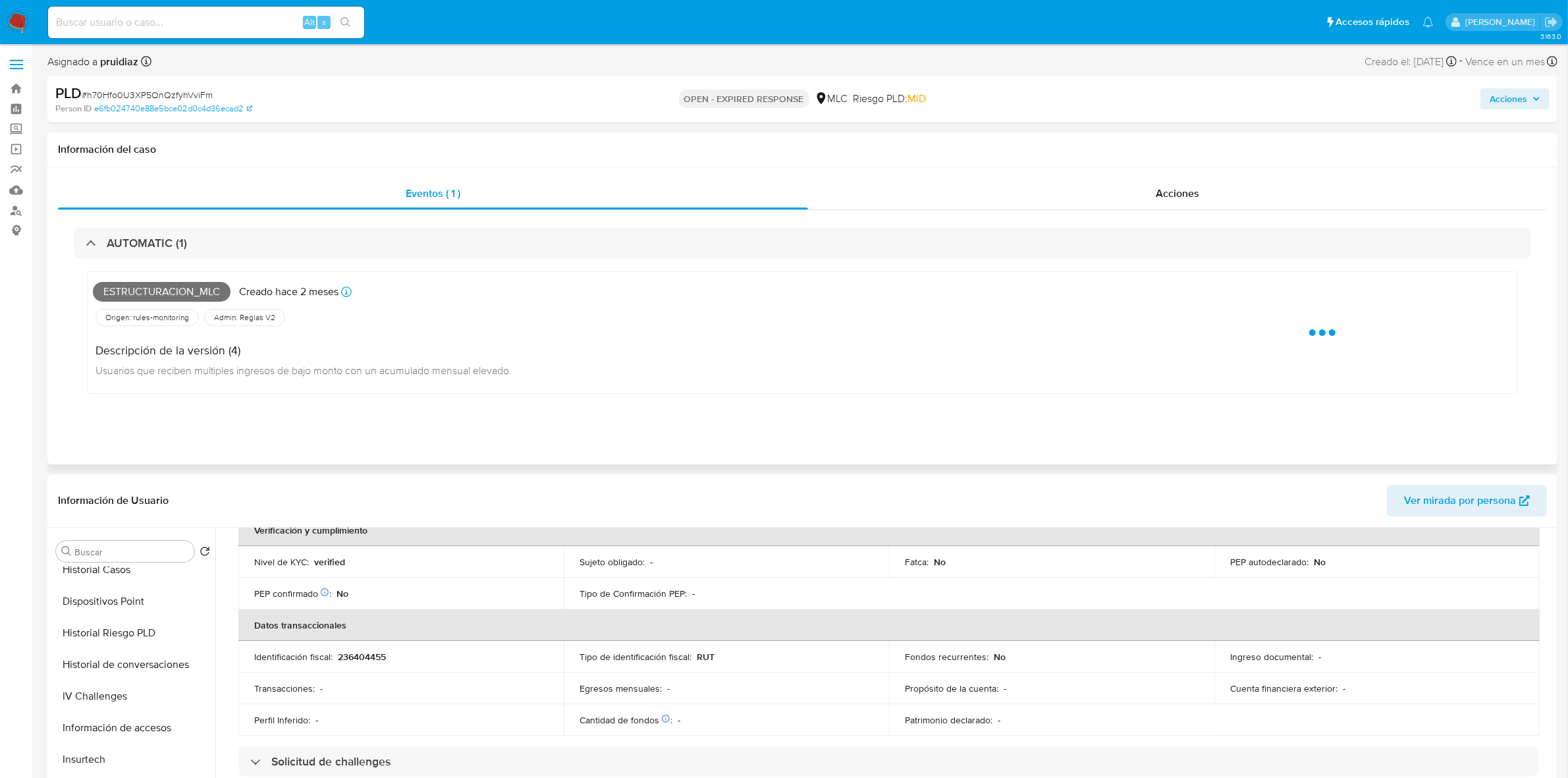
click at [157, 294] on span "Estructuracion_mlc" at bounding box center [162, 292] width 138 height 20
copy span "Estructuracion_mlc"
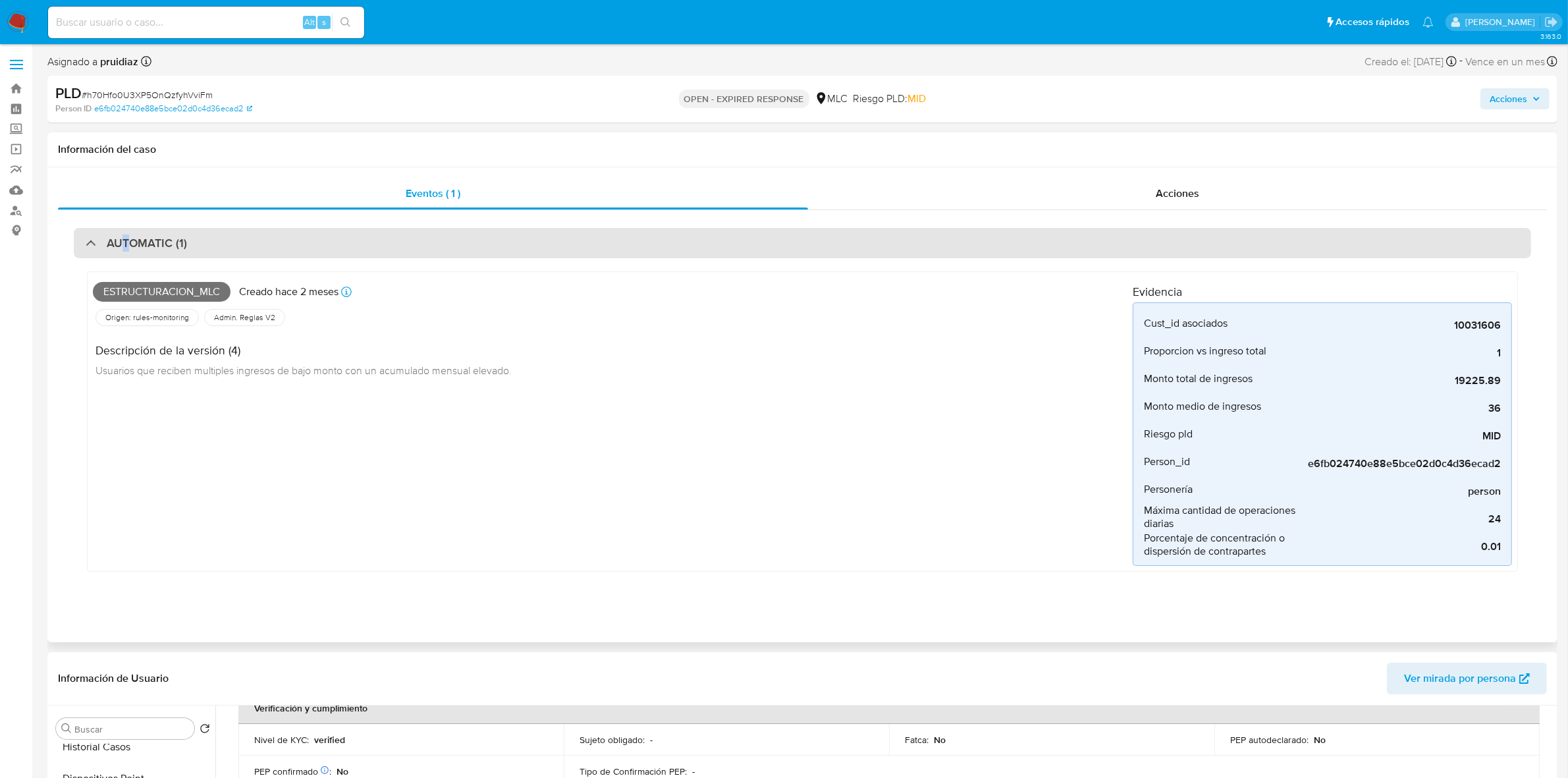
click at [126, 251] on h3 "AUTOMATIC (1)" at bounding box center [147, 243] width 80 height 15
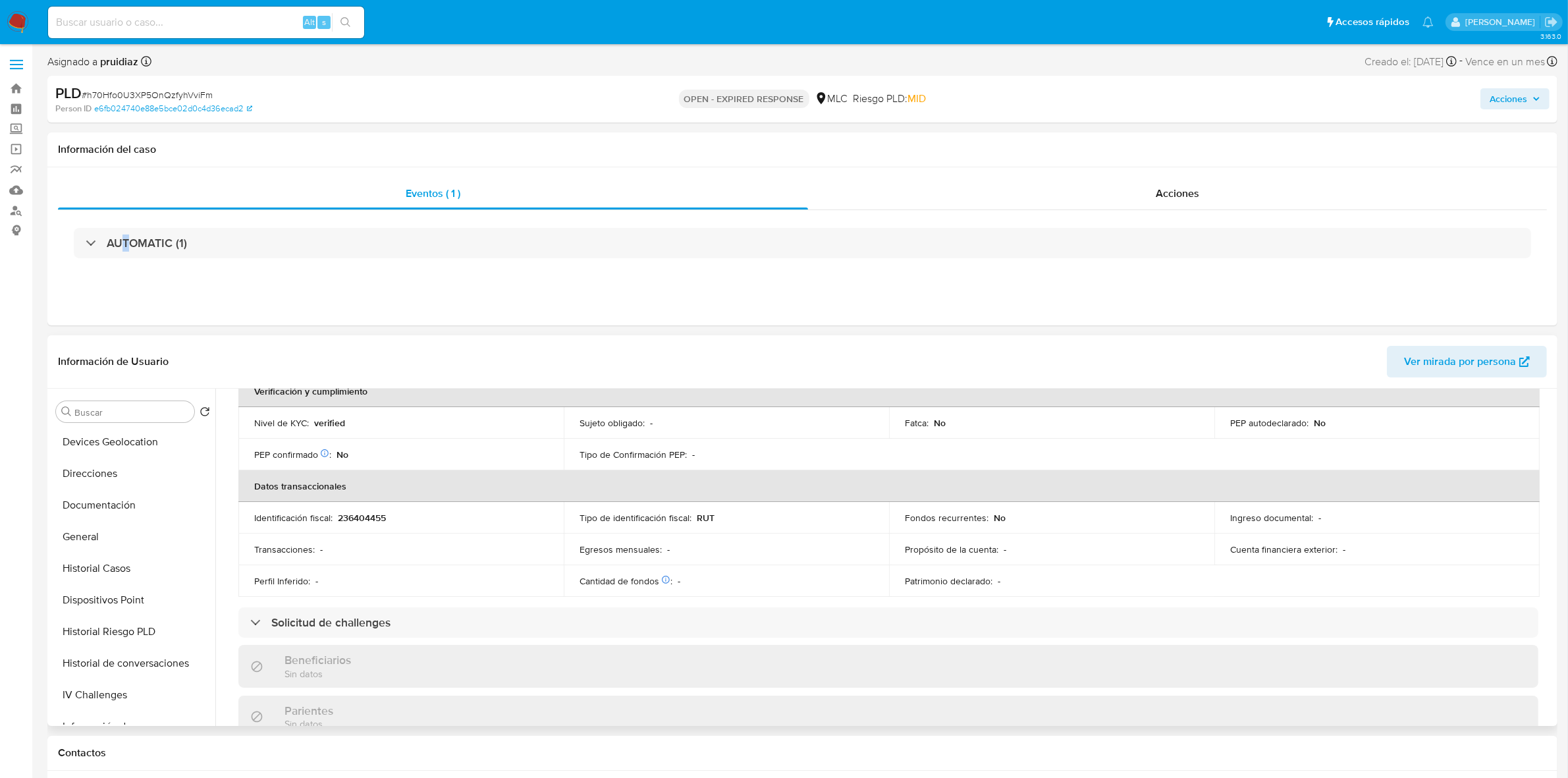
scroll to position [0, 0]
click at [86, 471] on button "Archivos adjuntos" at bounding box center [128, 475] width 154 height 32
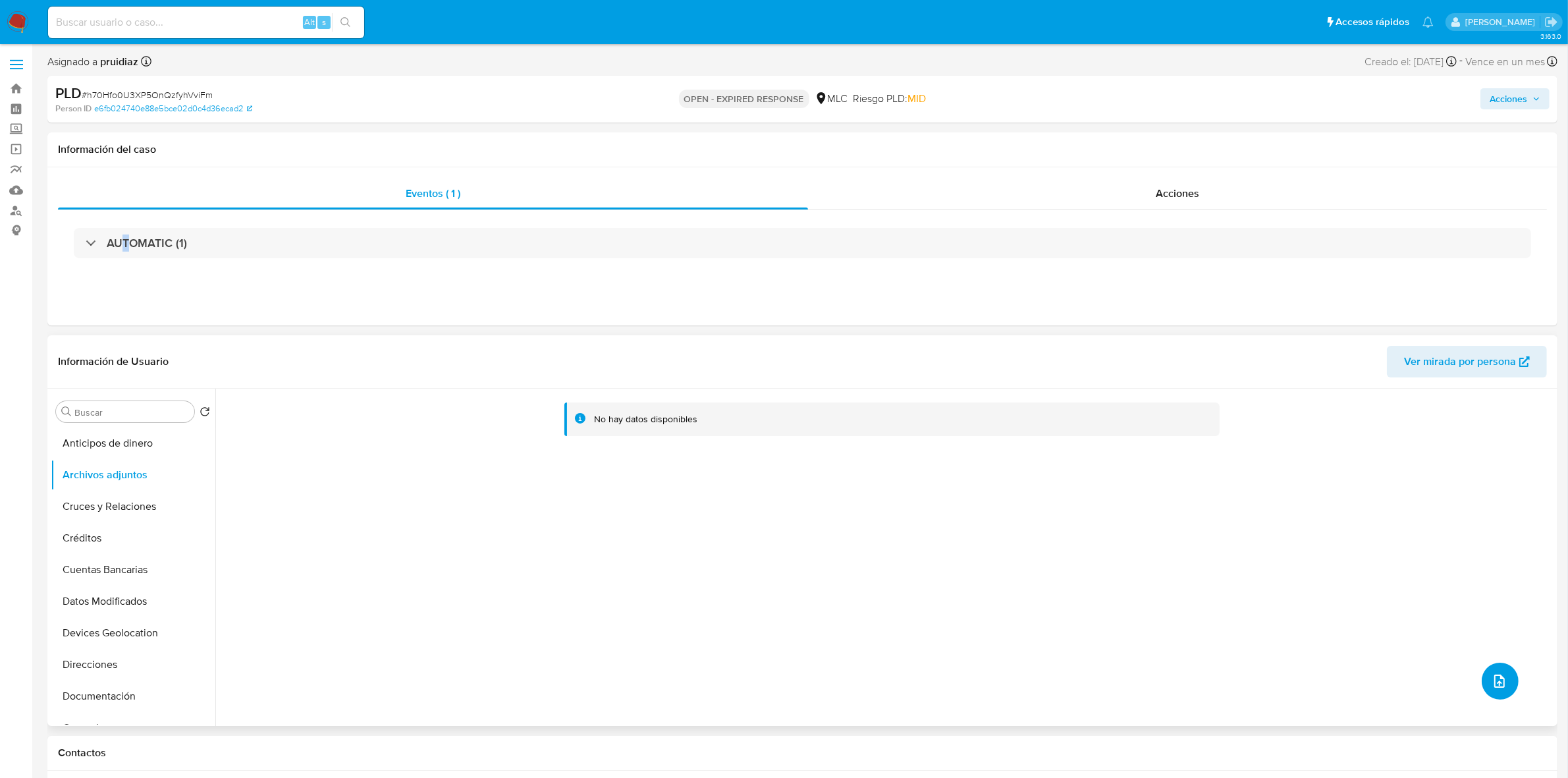
click at [1496, 678] on icon "upload-file" at bounding box center [1499, 681] width 16 height 16
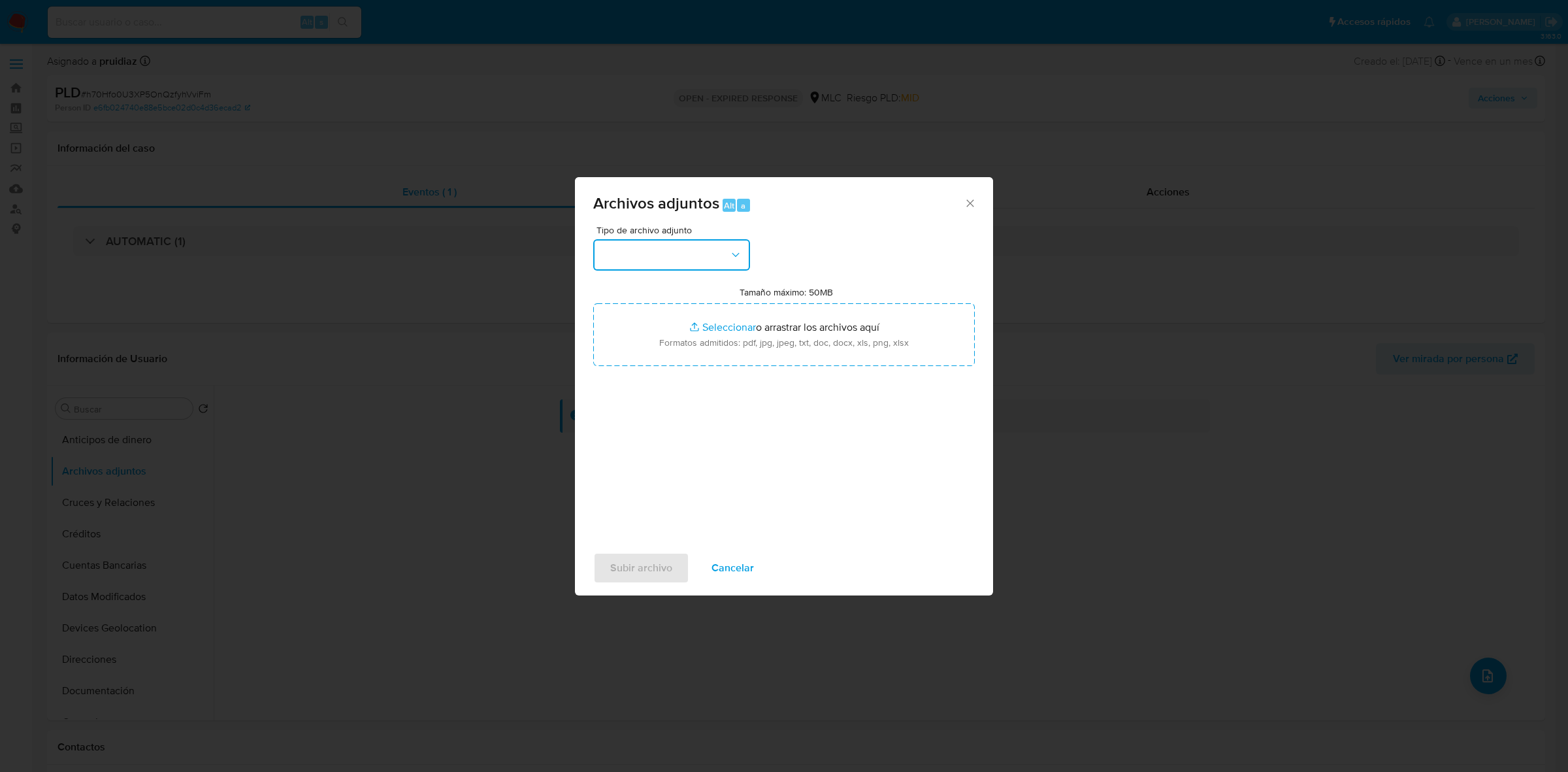
click at [660, 261] on button "button" at bounding box center [672, 255] width 157 height 32
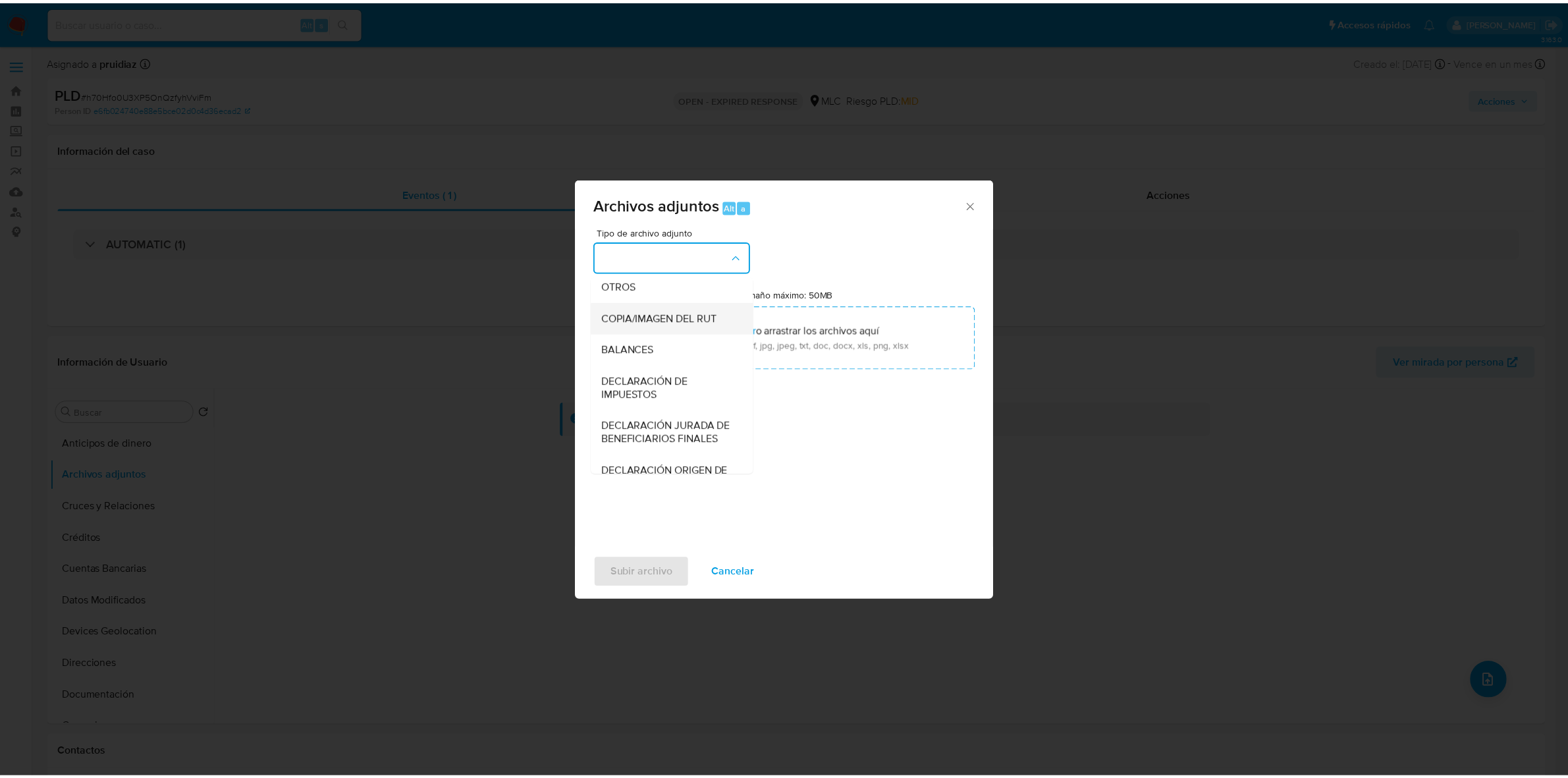
scroll to position [218, 0]
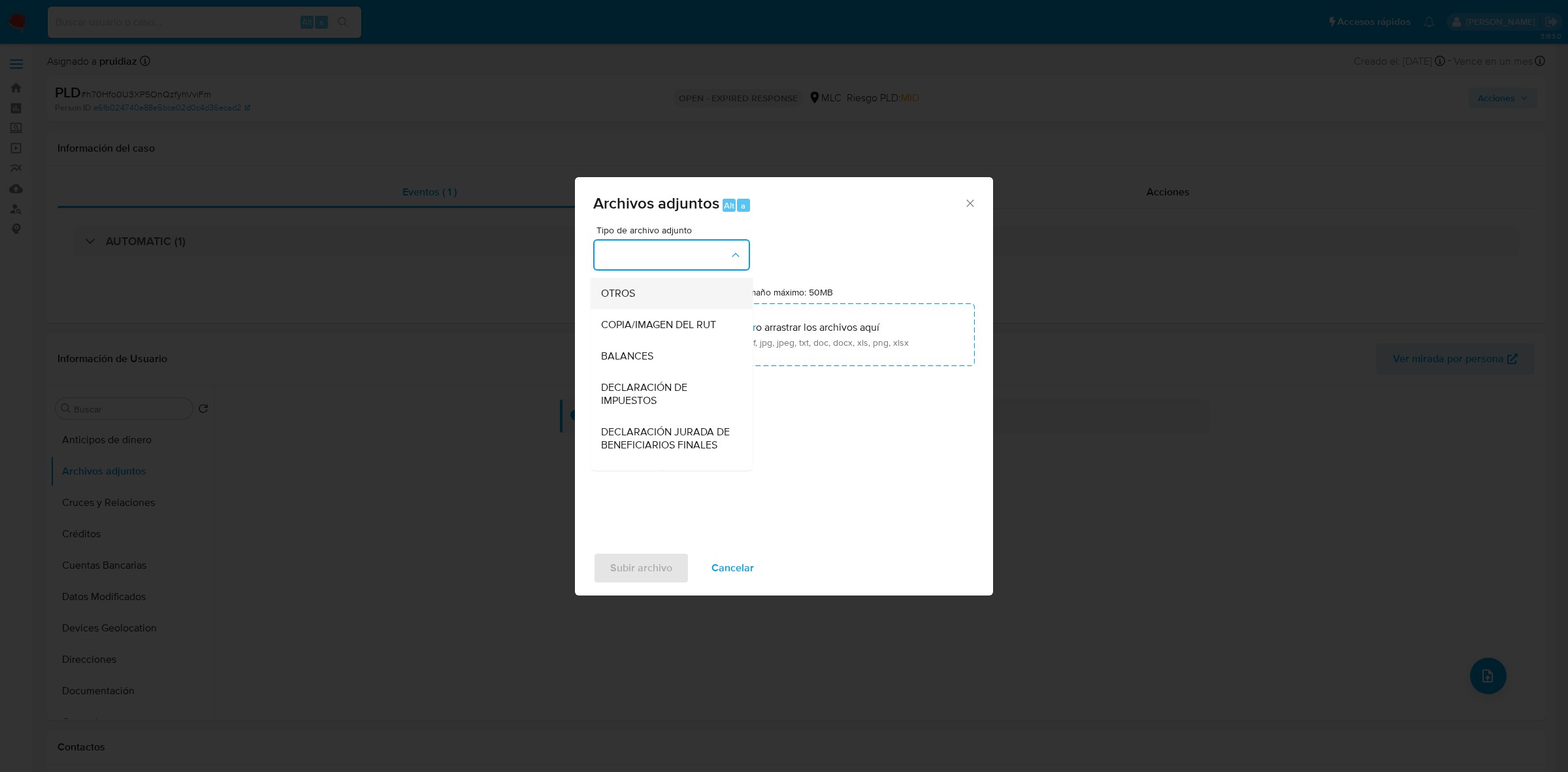
click at [622, 300] on span "OTROS" at bounding box center [618, 293] width 34 height 13
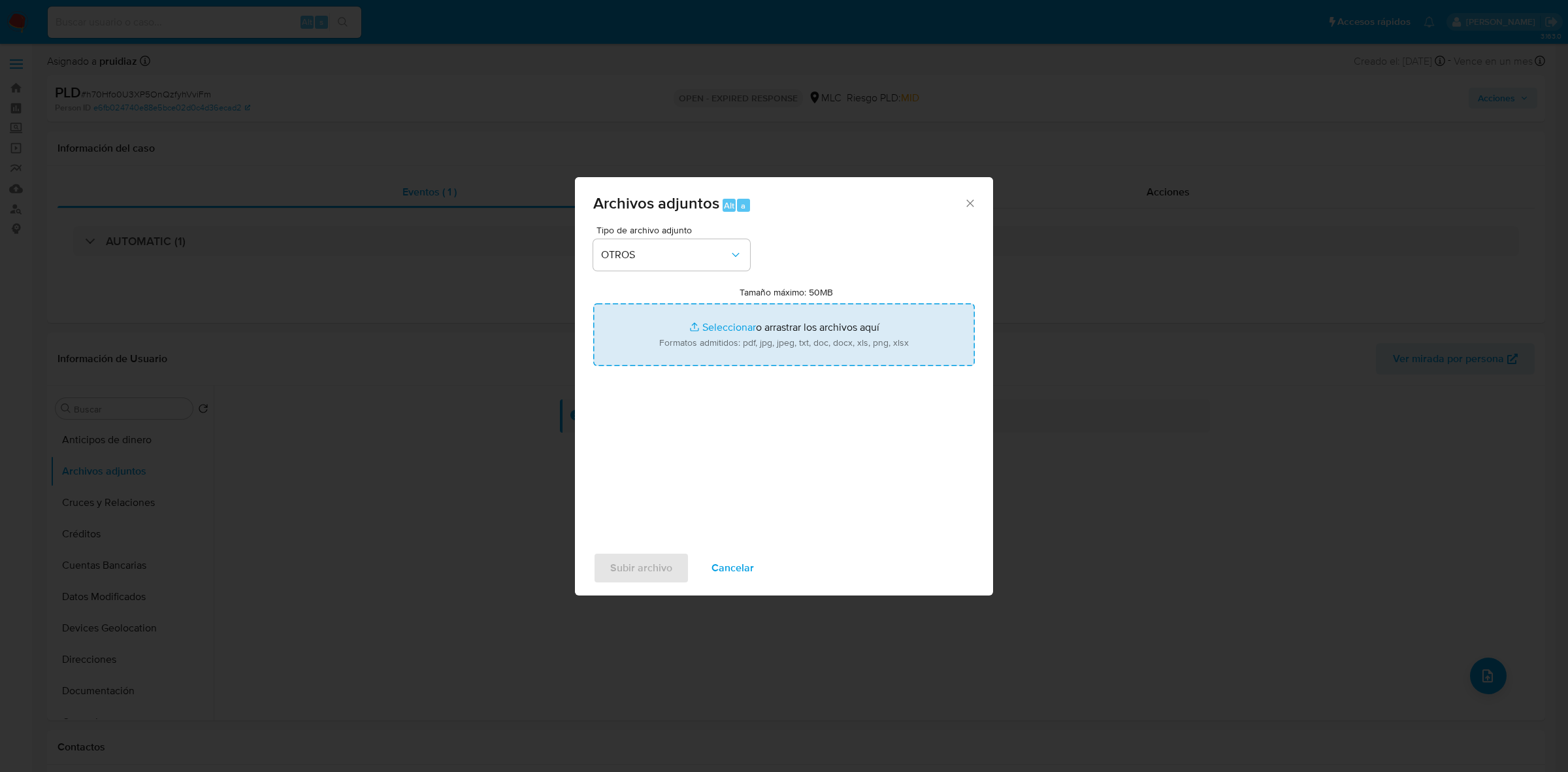
click at [753, 325] on input "Tamaño máximo: 50MB Seleccionar archivos" at bounding box center [784, 334] width 381 height 62
click at [797, 330] on input "Tamaño máximo: 50MB Seleccionar archivos" at bounding box center [784, 334] width 381 height 62
click at [776, 338] on input "Tamaño máximo: 50MB Seleccionar archivos" at bounding box center [784, 334] width 381 height 62
type input "C:\fakepath\10031606 - 14_10_2025.xlsx"
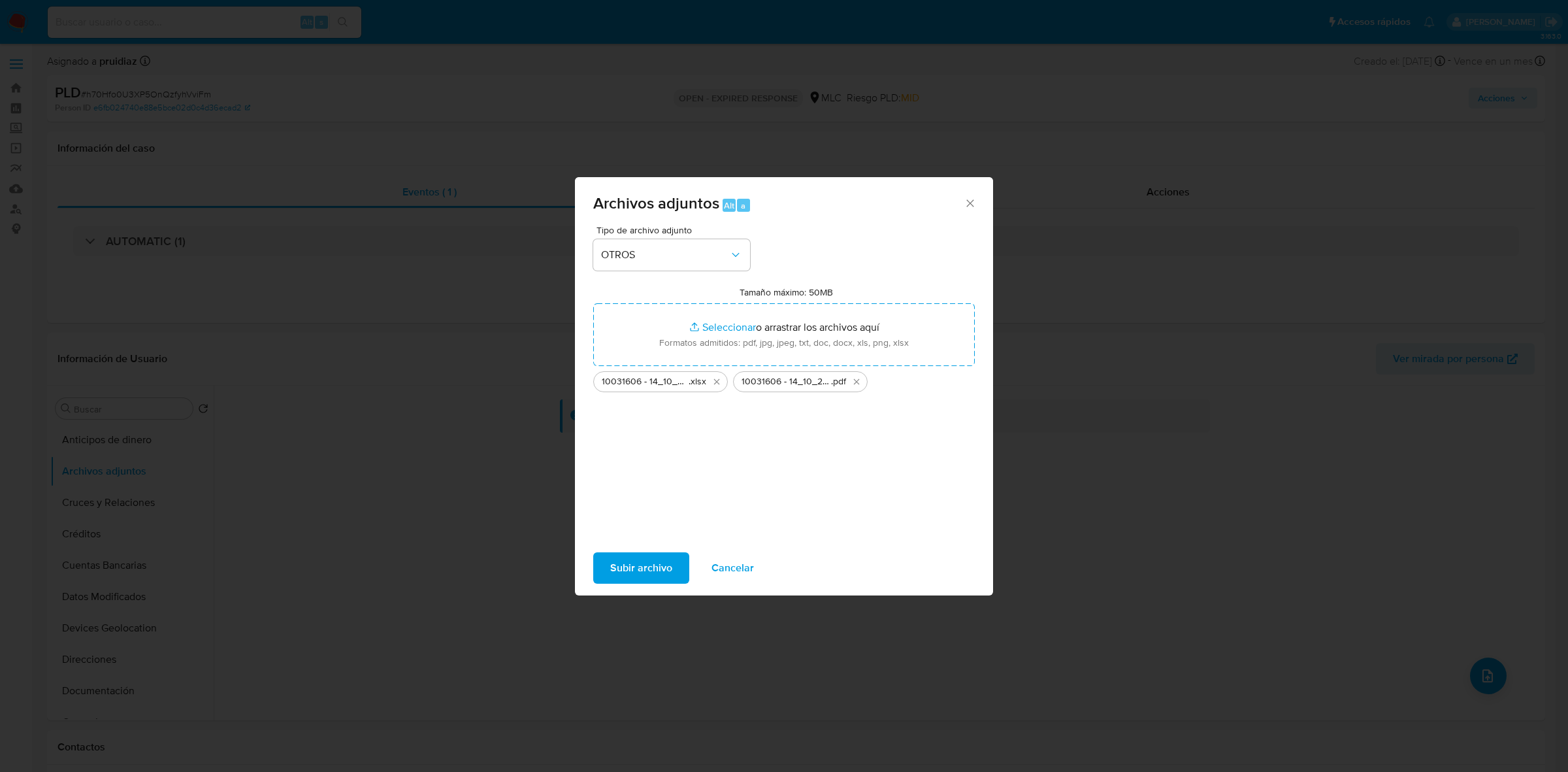
click at [668, 573] on span "Subir archivo" at bounding box center [641, 568] width 62 height 29
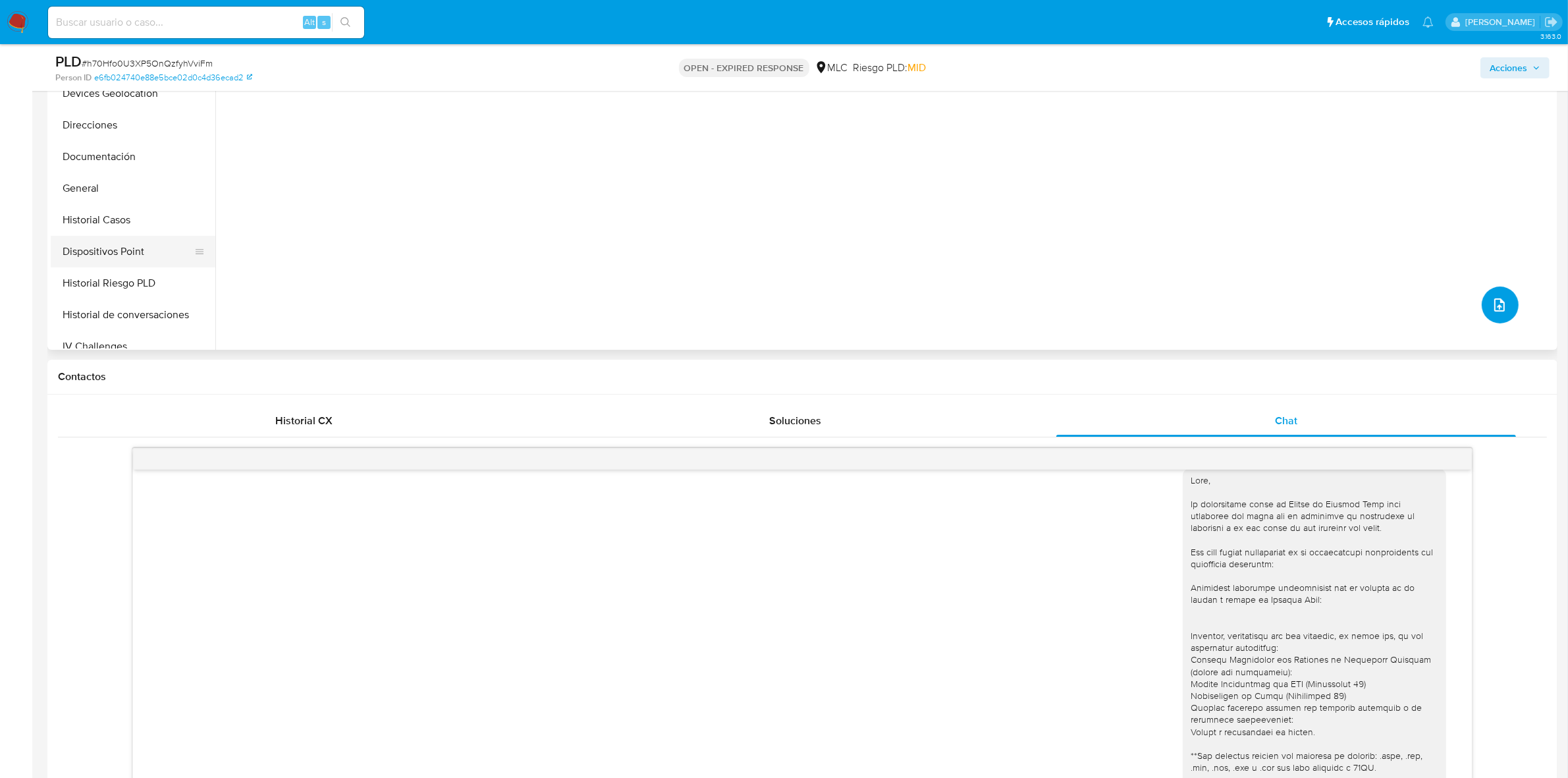
scroll to position [165, 0]
click at [75, 176] on button "General" at bounding box center [128, 188] width 154 height 32
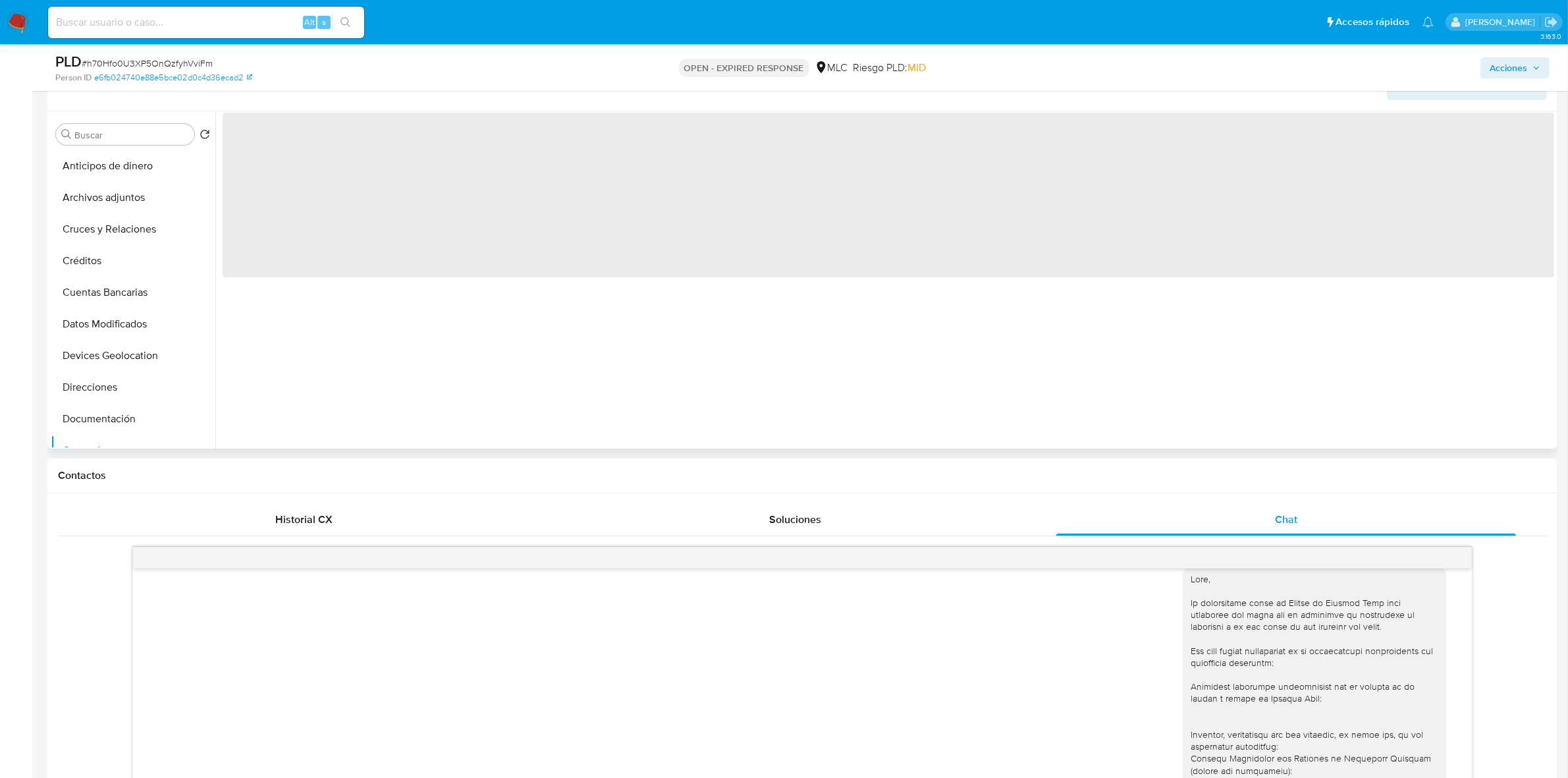
scroll to position [82, 0]
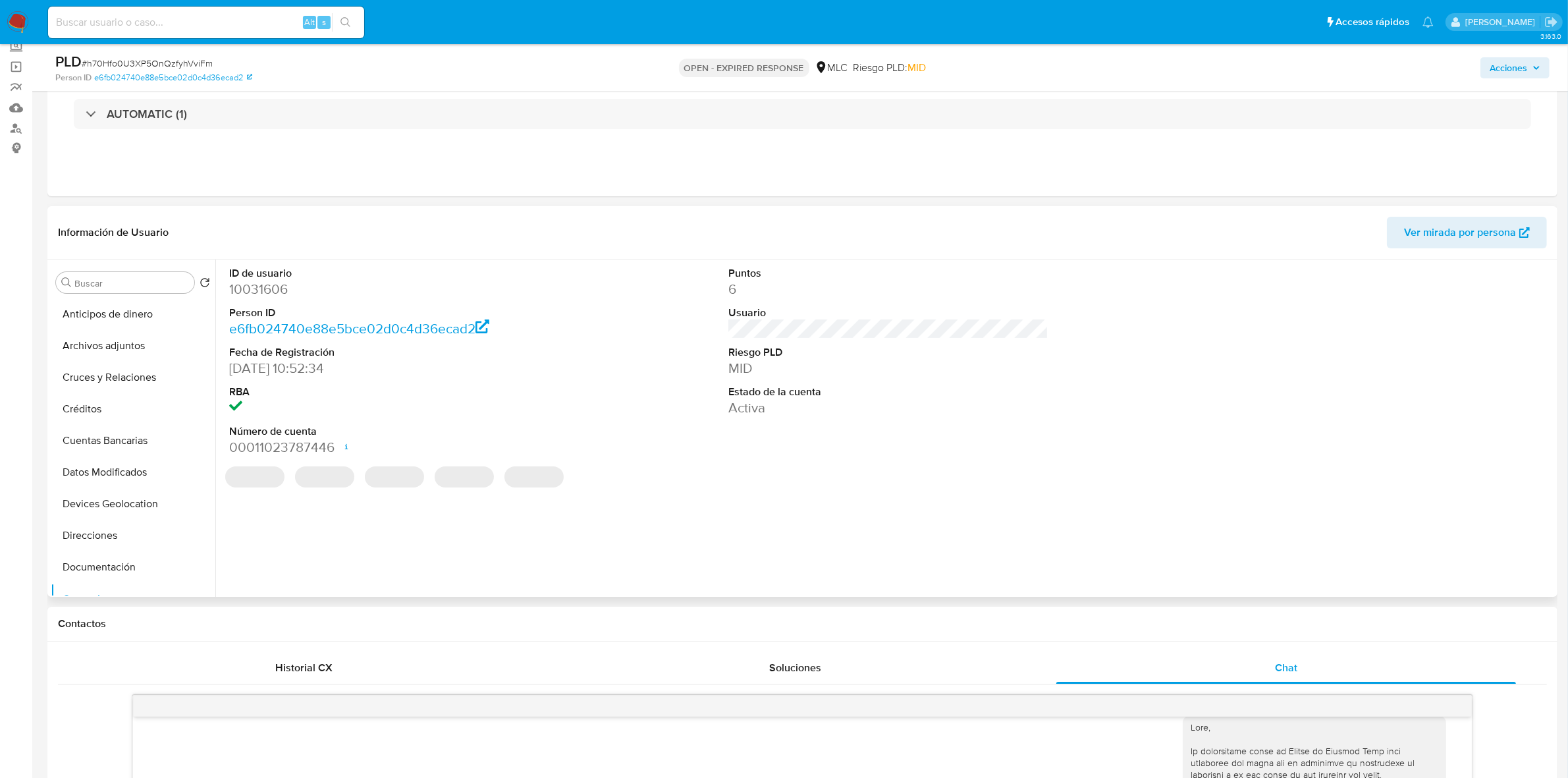
click at [273, 286] on dd "10031606" at bounding box center [389, 289] width 320 height 18
copy dd "10031606"
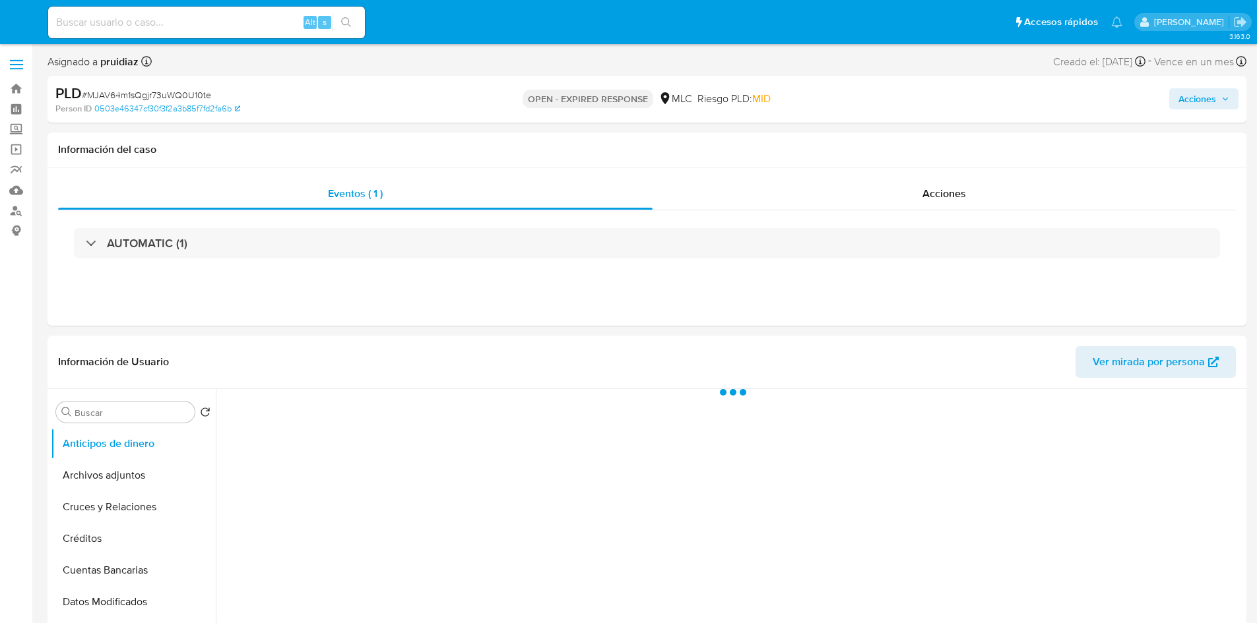
select select "10"
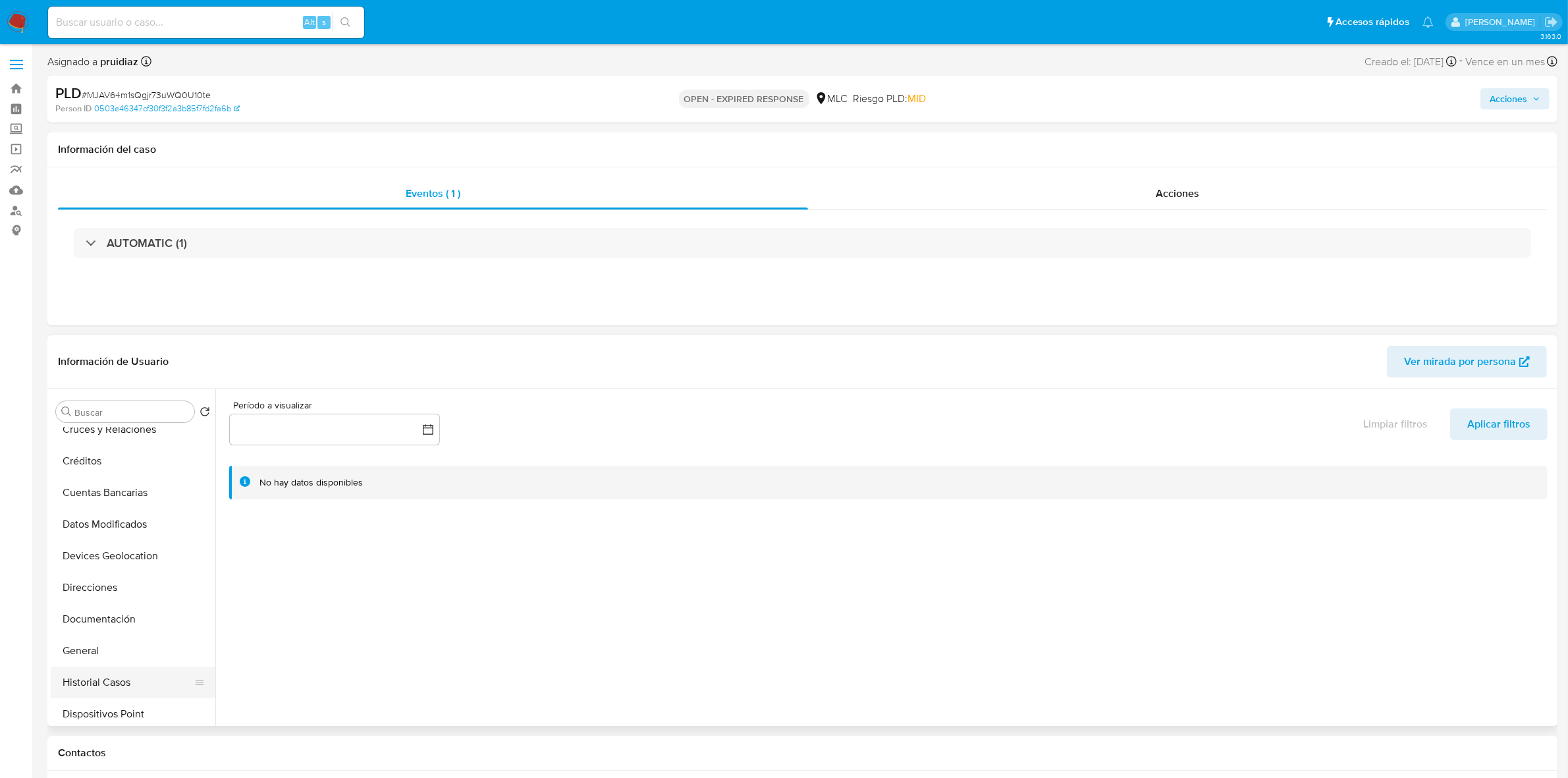
scroll to position [165, 0]
click at [83, 551] on button "General" at bounding box center [128, 563] width 154 height 32
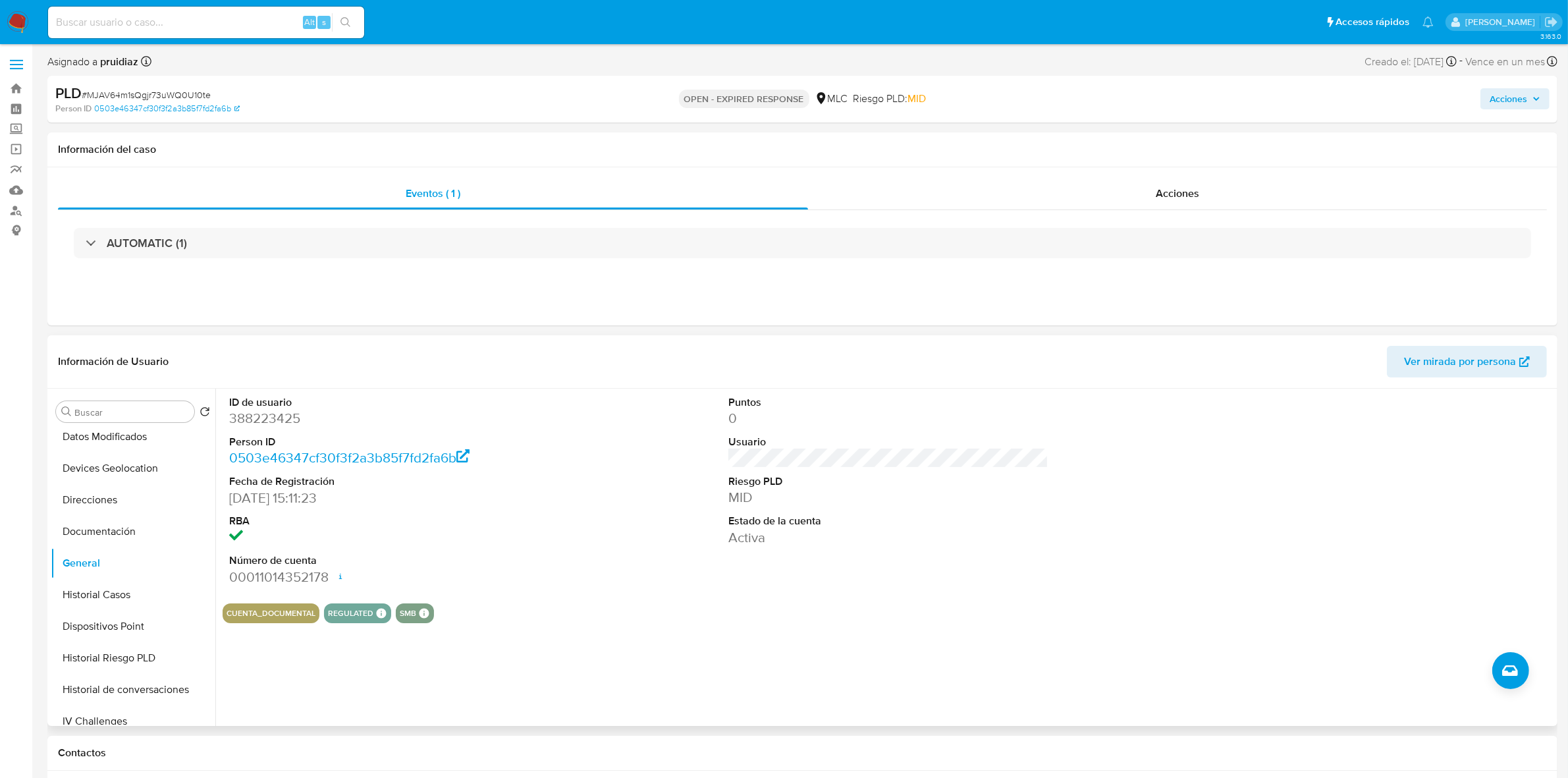
click at [252, 416] on dd "388223425" at bounding box center [389, 418] width 320 height 18
click at [253, 418] on dd "388223425" at bounding box center [389, 418] width 320 height 18
copy dd "388223425"
click at [255, 412] on dd "388223425" at bounding box center [389, 418] width 320 height 18
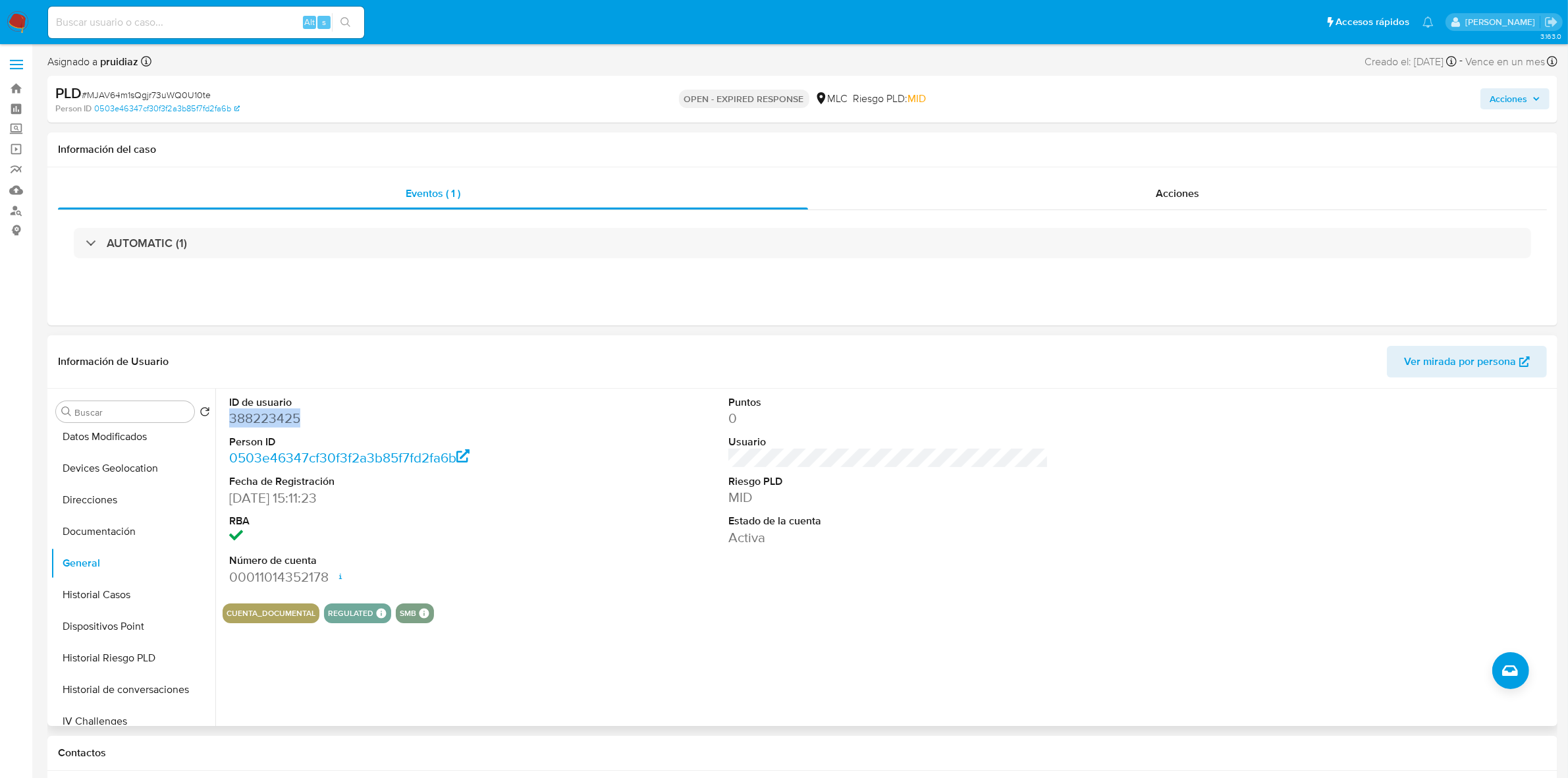
copy dd "388223425"
click at [269, 418] on dd "388223425" at bounding box center [389, 418] width 320 height 18
copy dd "388223425"
click at [113, 90] on span "# MJAV64m1sQgjr73uWQ0U10te" at bounding box center [146, 94] width 129 height 13
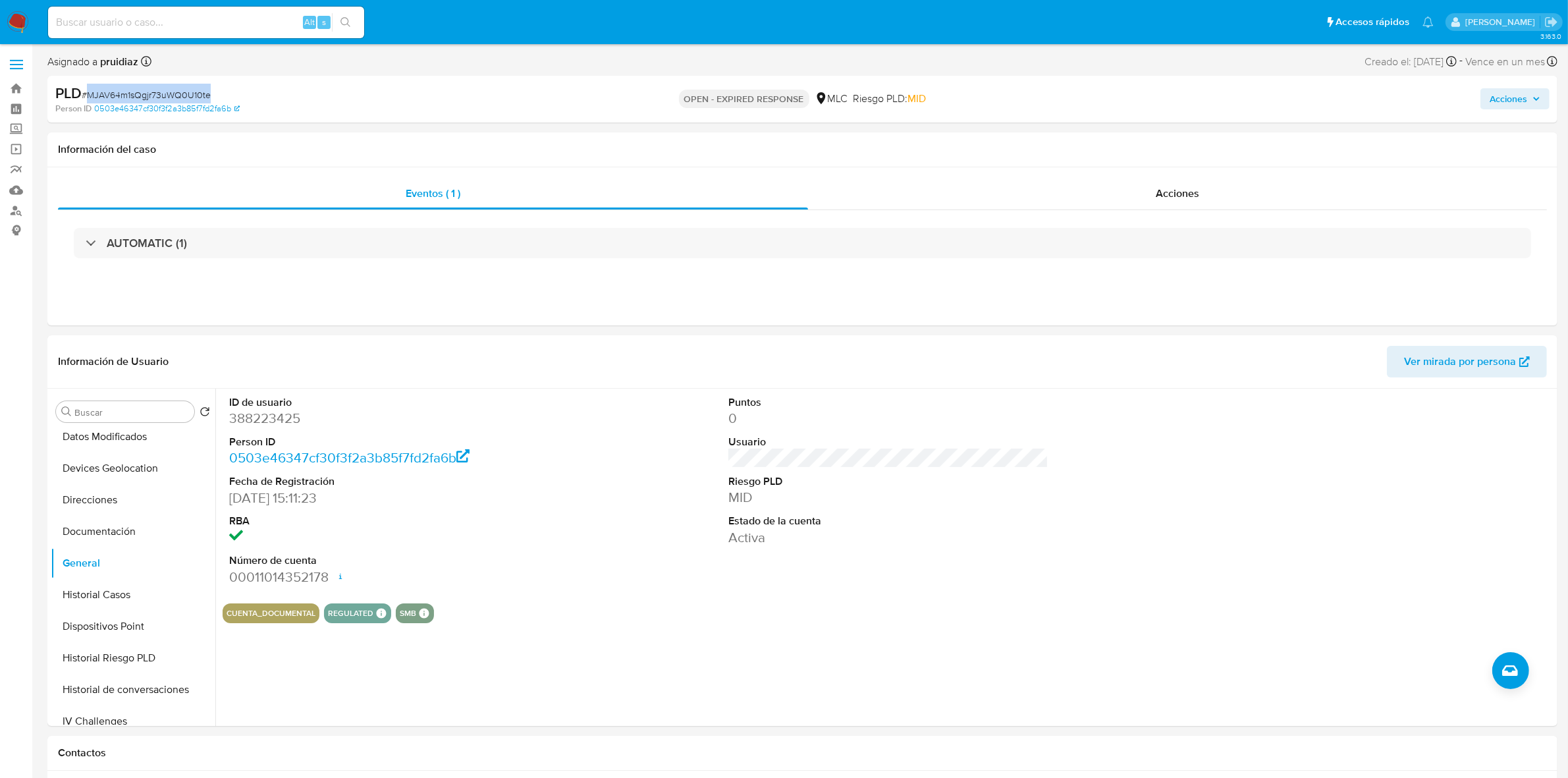
click at [113, 90] on span "# MJAV64m1sQgjr73uWQ0U10te" at bounding box center [146, 94] width 129 height 13
copy span "MJAV64m1sQgjr73uWQ0U10te"
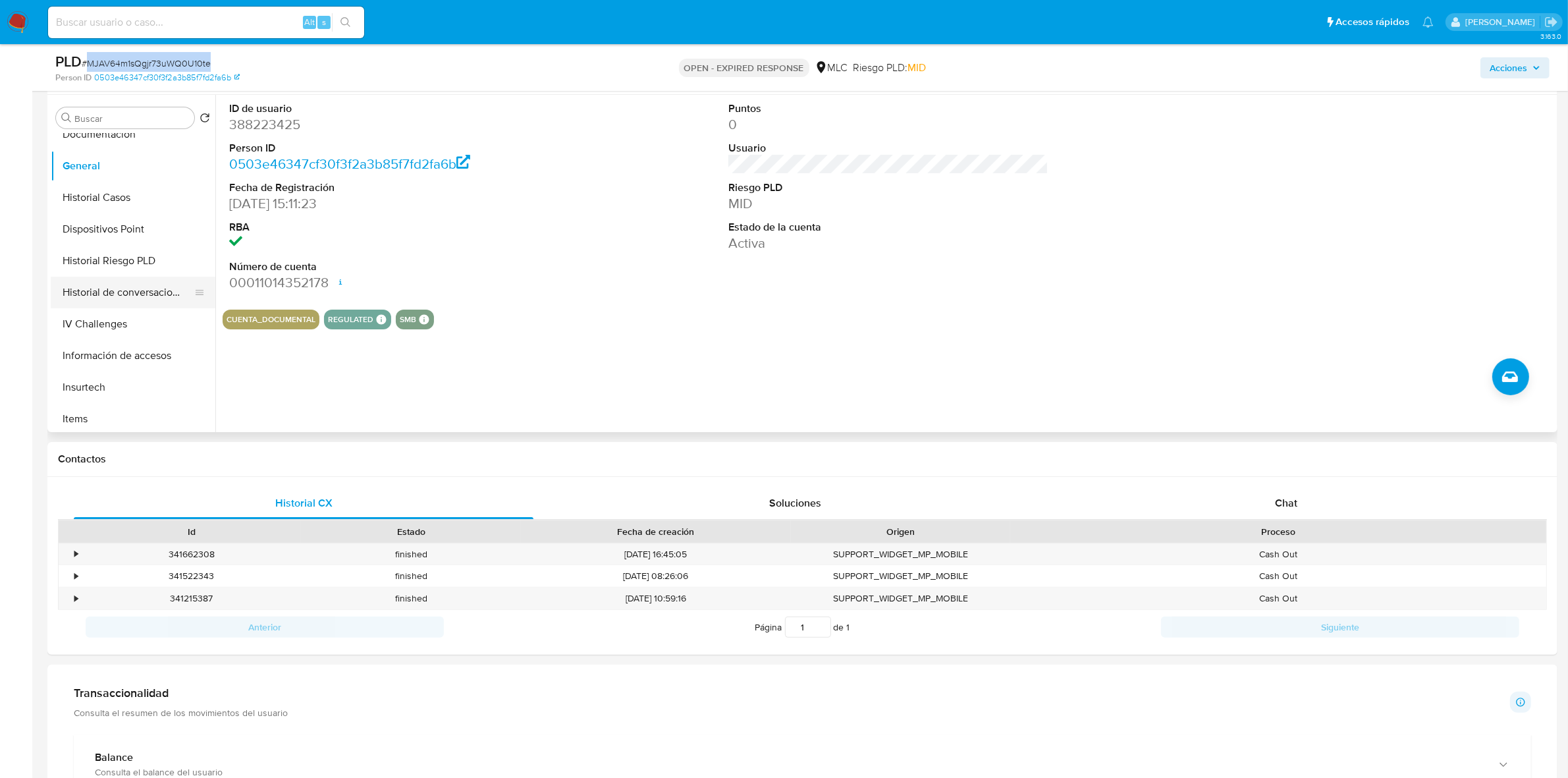
scroll to position [330, 0]
click at [93, 363] on button "Items" at bounding box center [128, 358] width 154 height 32
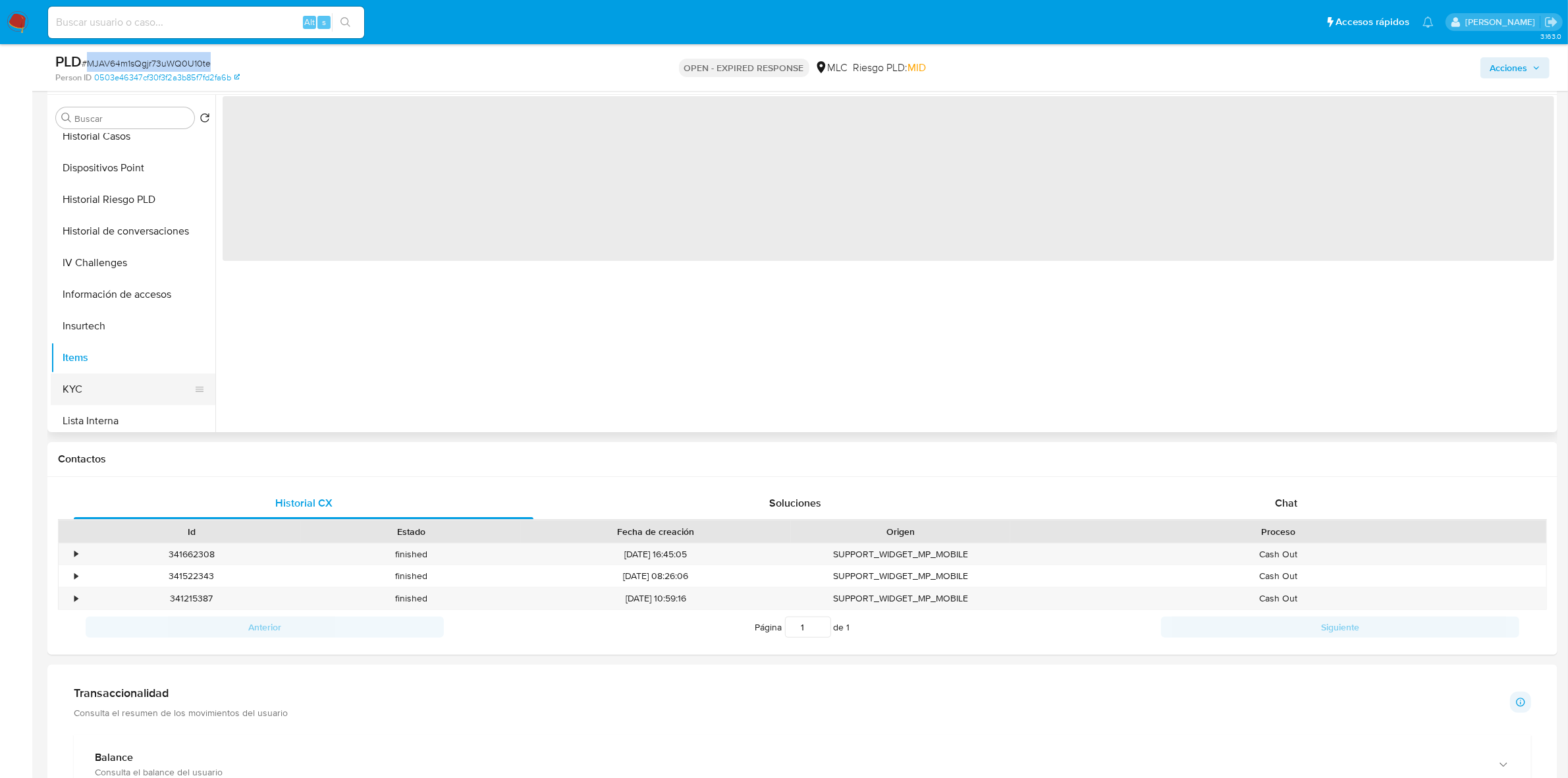
click at [86, 383] on button "KYC" at bounding box center [128, 389] width 154 height 32
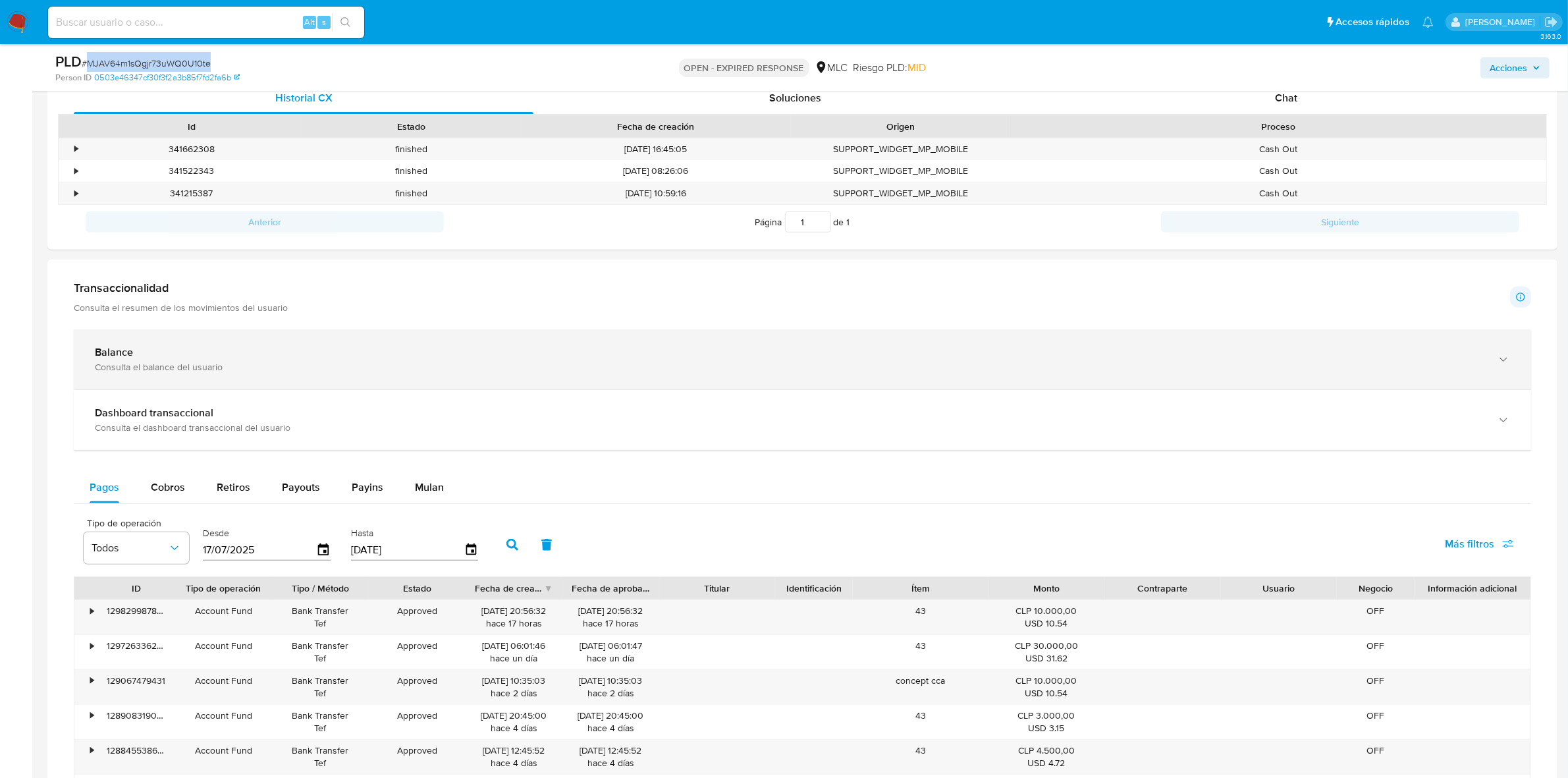
scroll to position [659, 0]
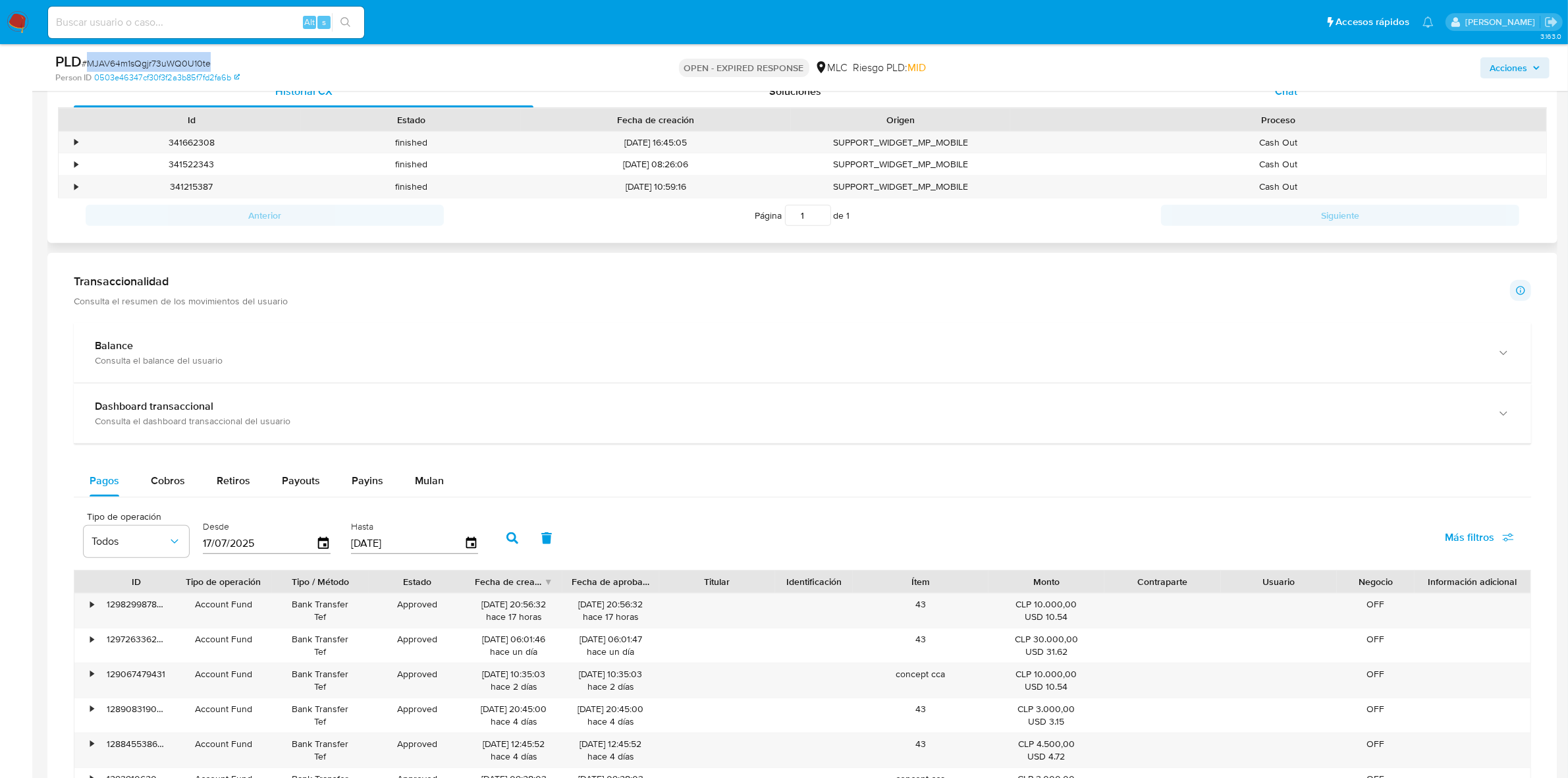
click at [1254, 98] on div "Chat" at bounding box center [1286, 92] width 459 height 32
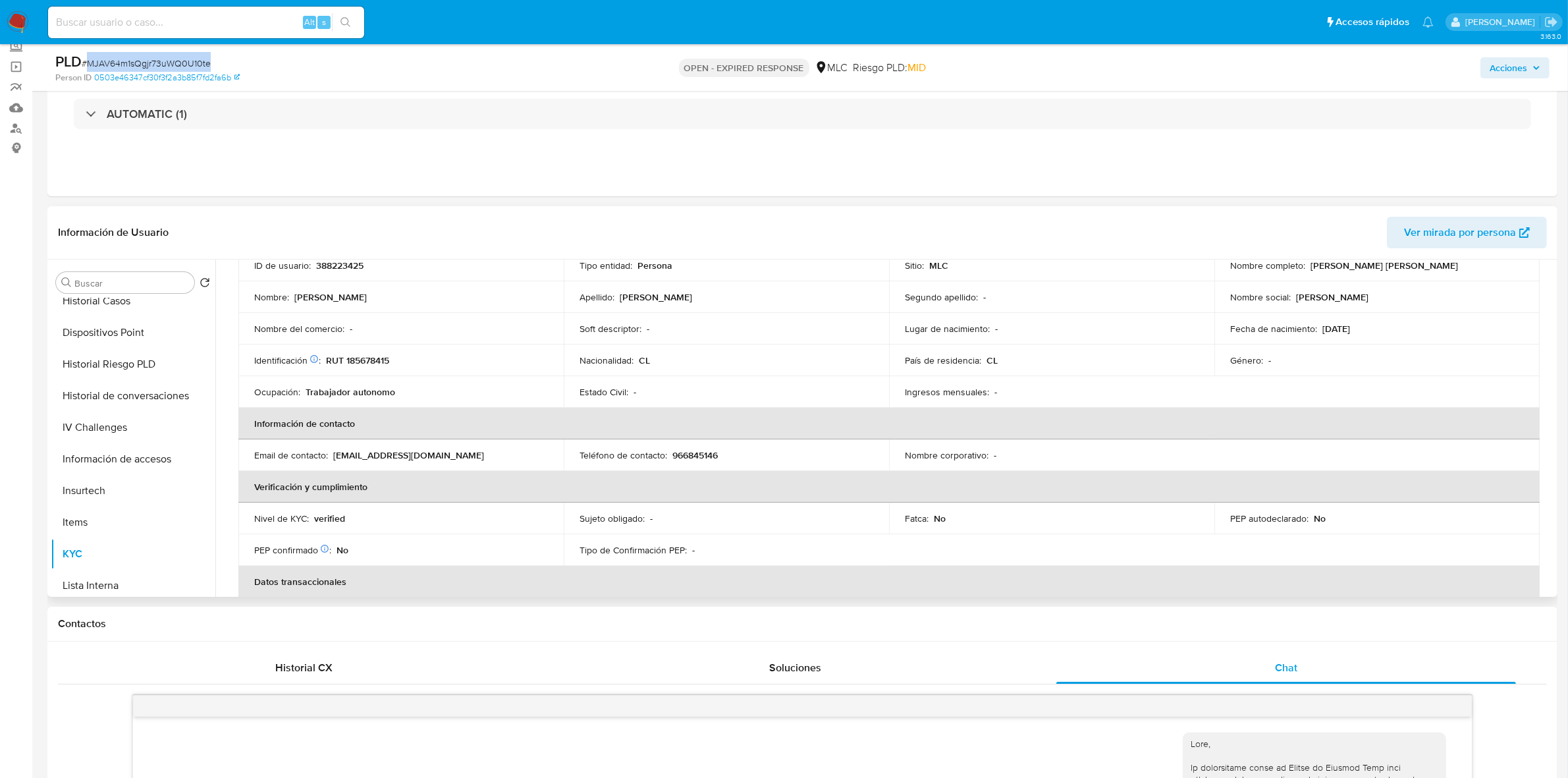
scroll to position [0, 0]
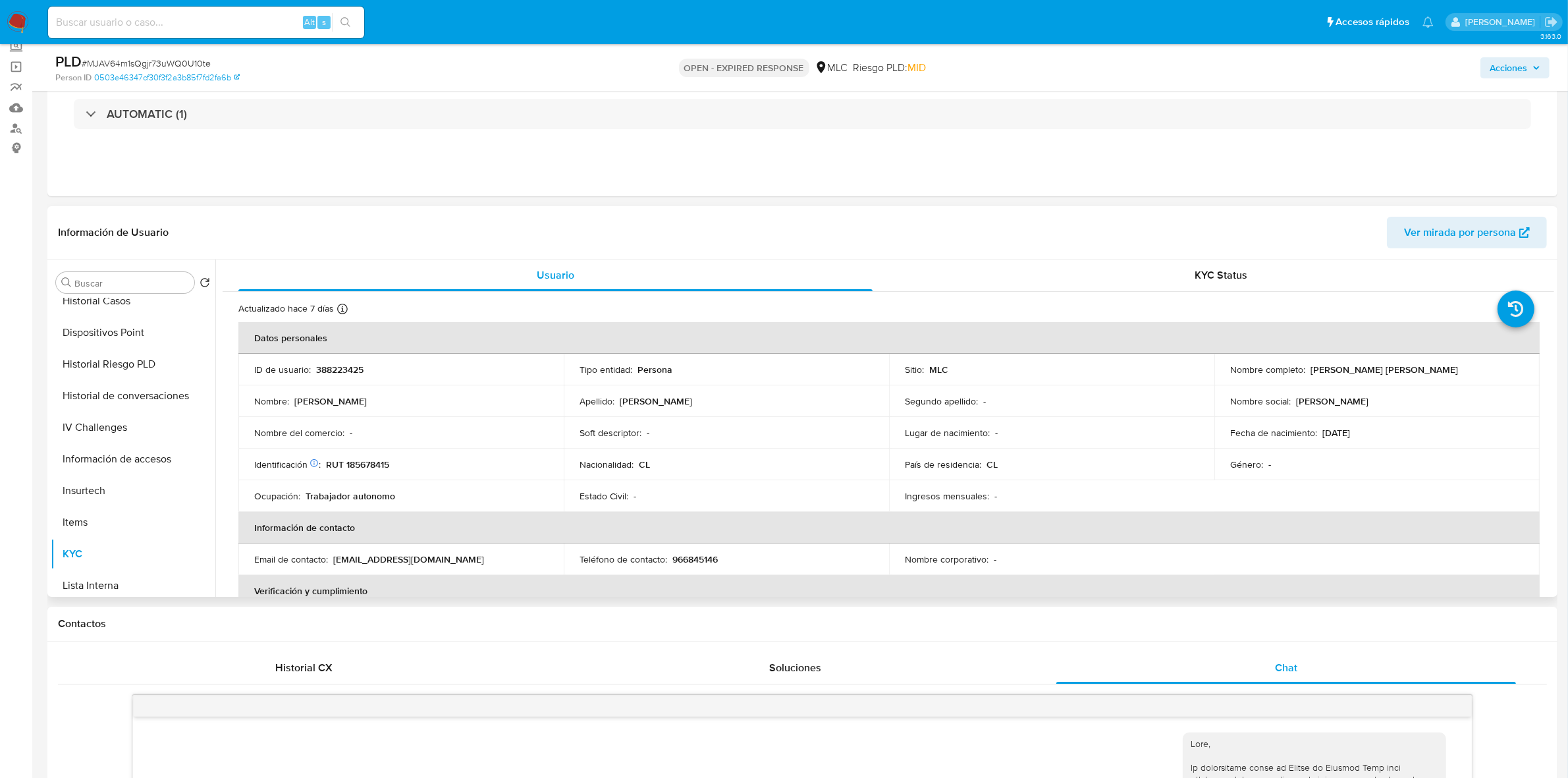
click at [377, 465] on p "RUT 185678415" at bounding box center [357, 464] width 63 height 12
copy p "185678415"
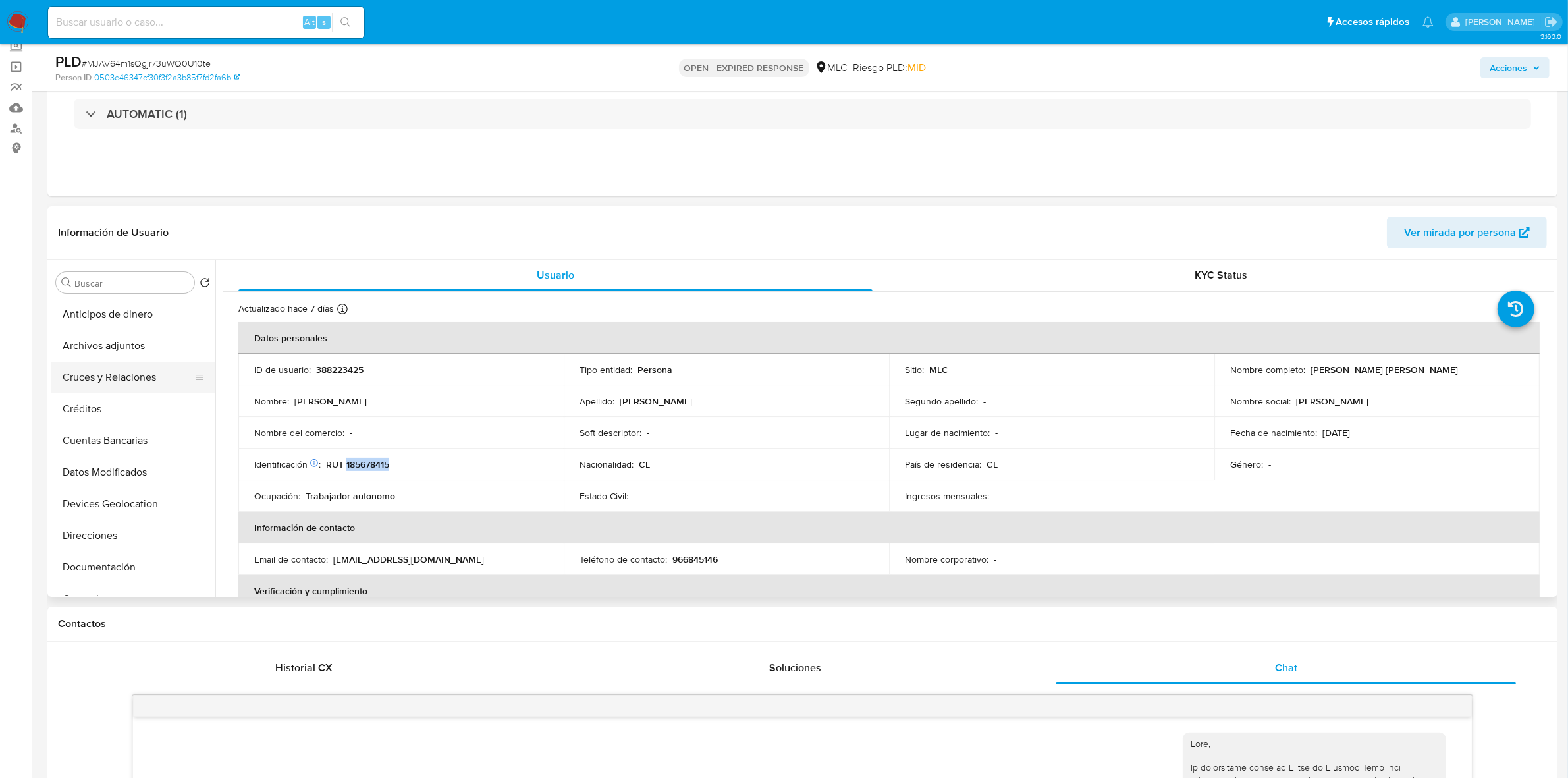
click at [121, 376] on button "Cruces y Relaciones" at bounding box center [128, 378] width 154 height 32
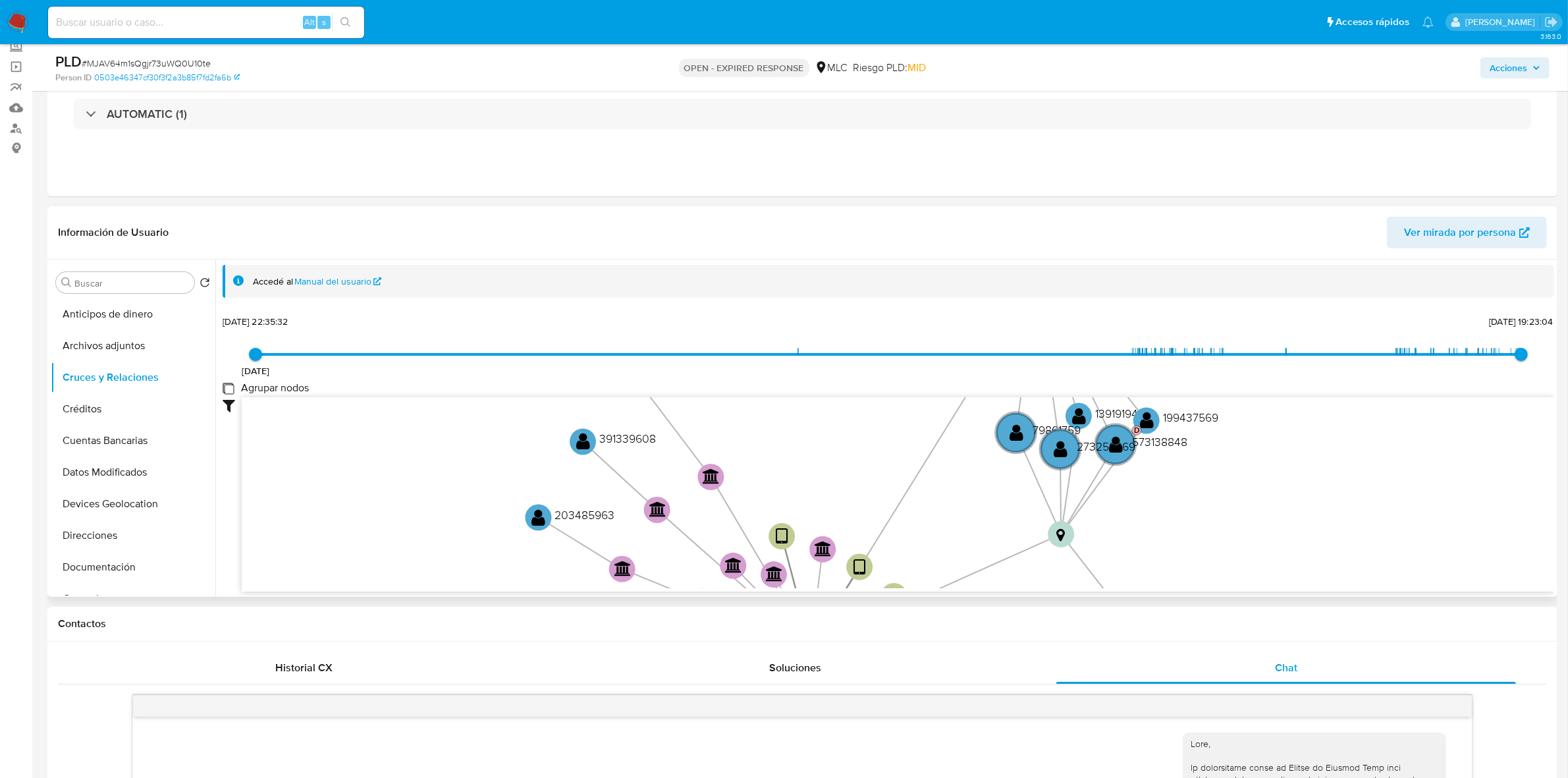
click at [226, 389] on group_nodes "Agrupar nodos" at bounding box center [228, 388] width 11 height 11
checkbox group_nodes "true"
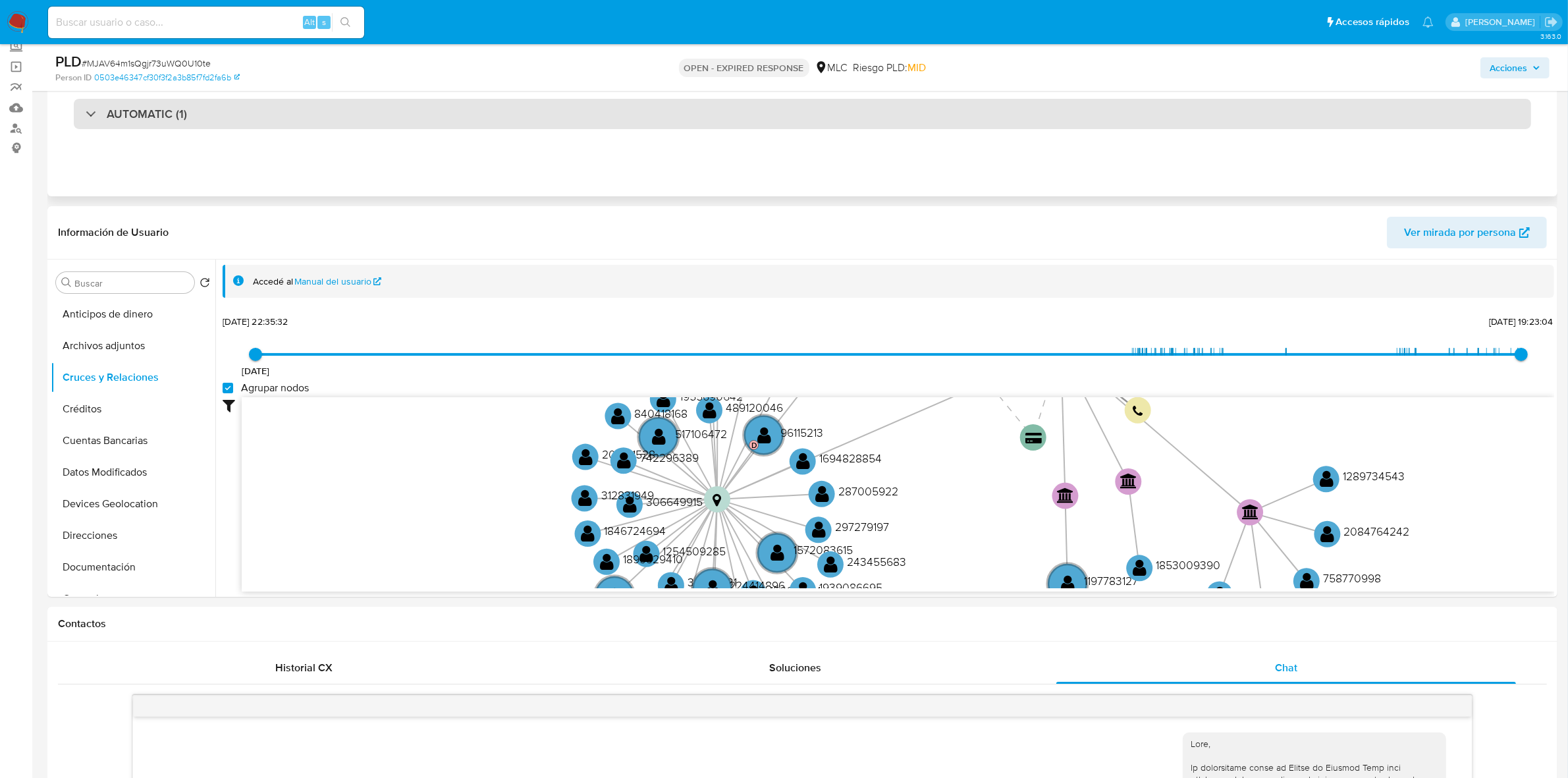
scroll to position [247, 0]
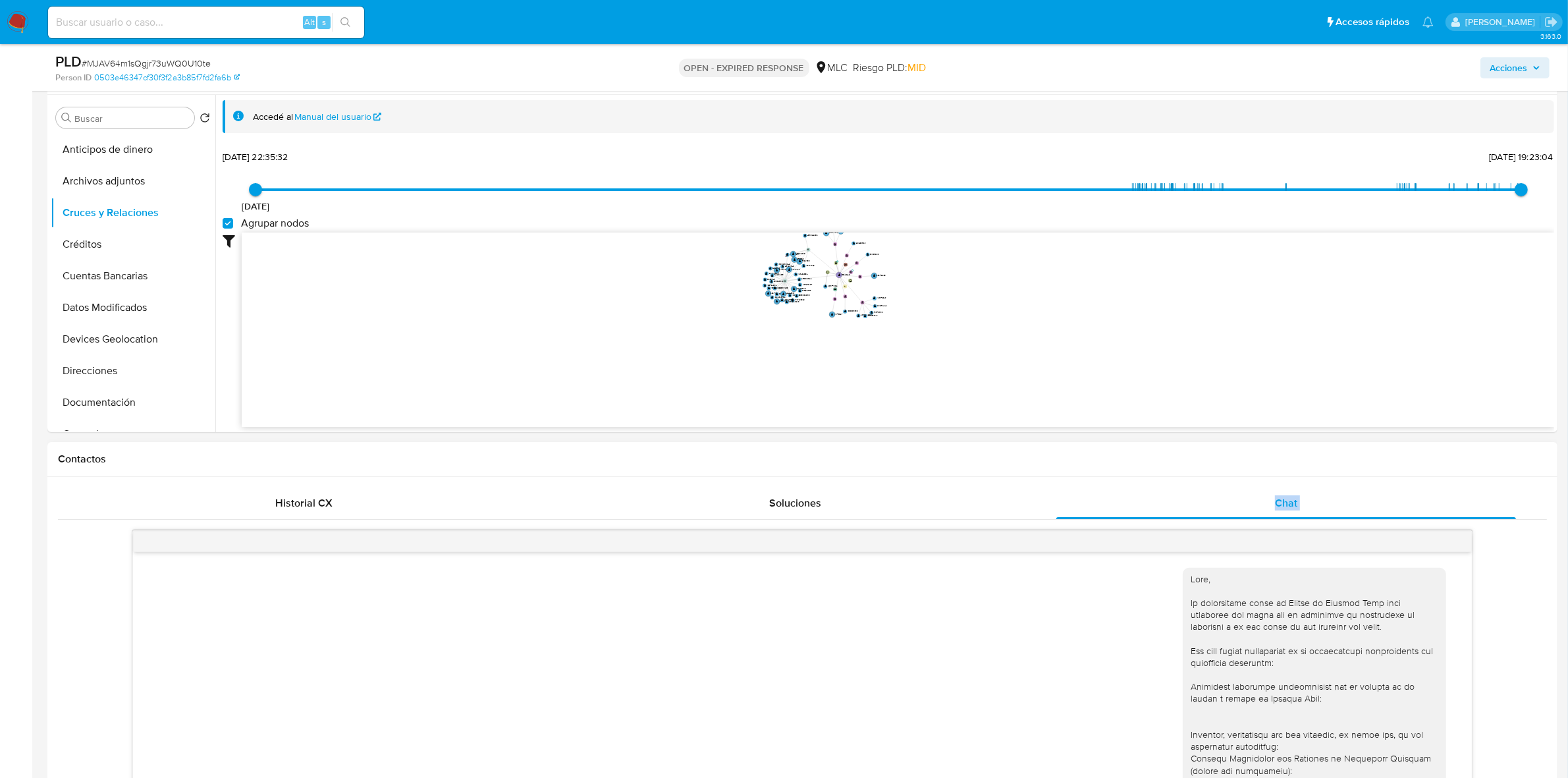
drag, startPoint x: 865, startPoint y: 484, endPoint x: 860, endPoint y: 584, distance: 100.1
click at [860, 584] on div "Historial CX Soluciones Chat Id Estado Fecha de creación Origen Proceso • 34166…" at bounding box center [801, 778] width 1510 height 601
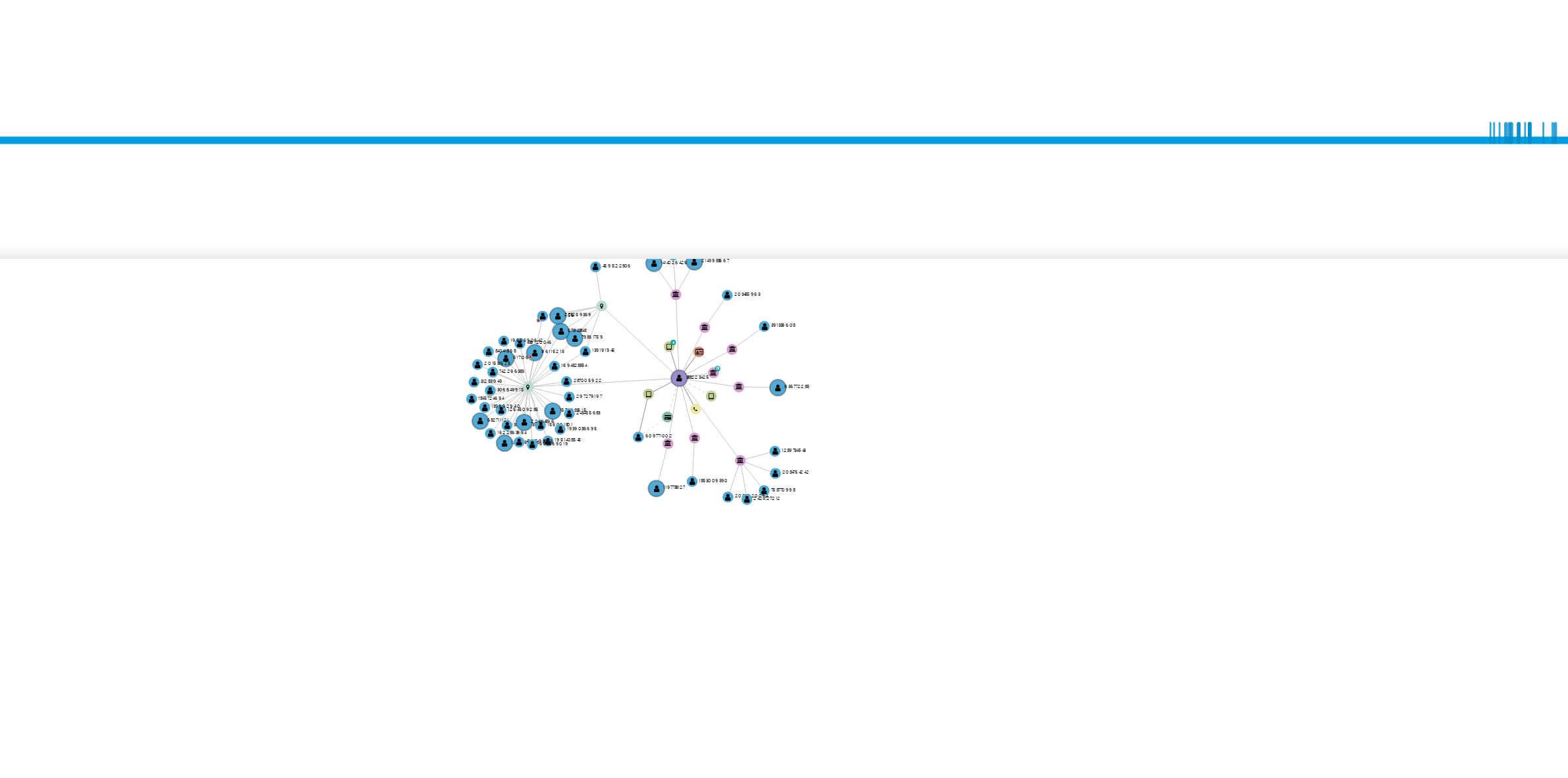
drag, startPoint x: 919, startPoint y: 273, endPoint x: 928, endPoint y: 331, distance: 58.7
click at [928, 331] on icon "user-388223425  388223425 device-68e41e7358e2fd3d90da6e9b  device-681ac674e92…" at bounding box center [897, 328] width 1312 height 191
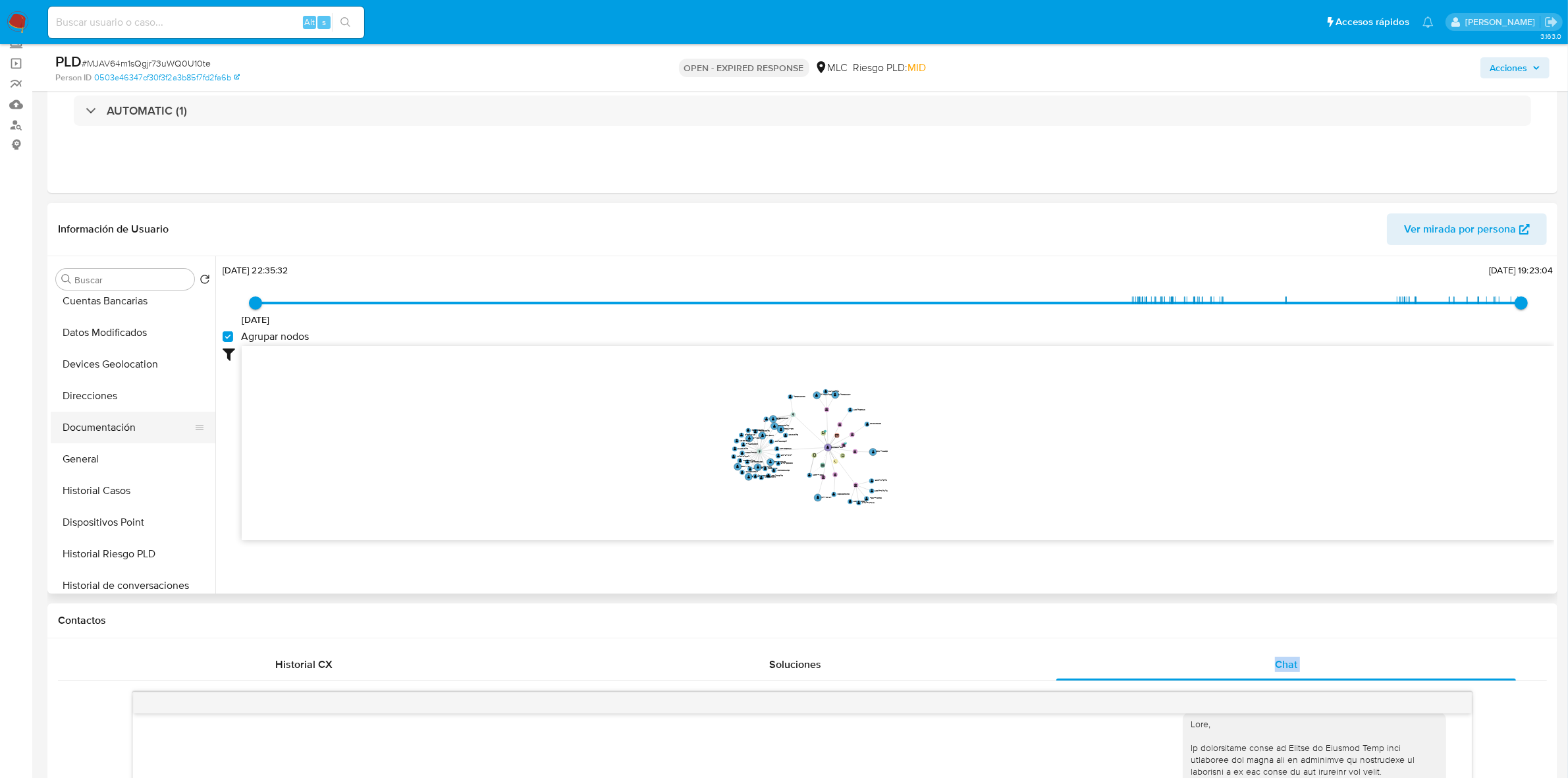
scroll to position [165, 0]
click at [101, 403] on button "Documentación" at bounding box center [128, 399] width 154 height 32
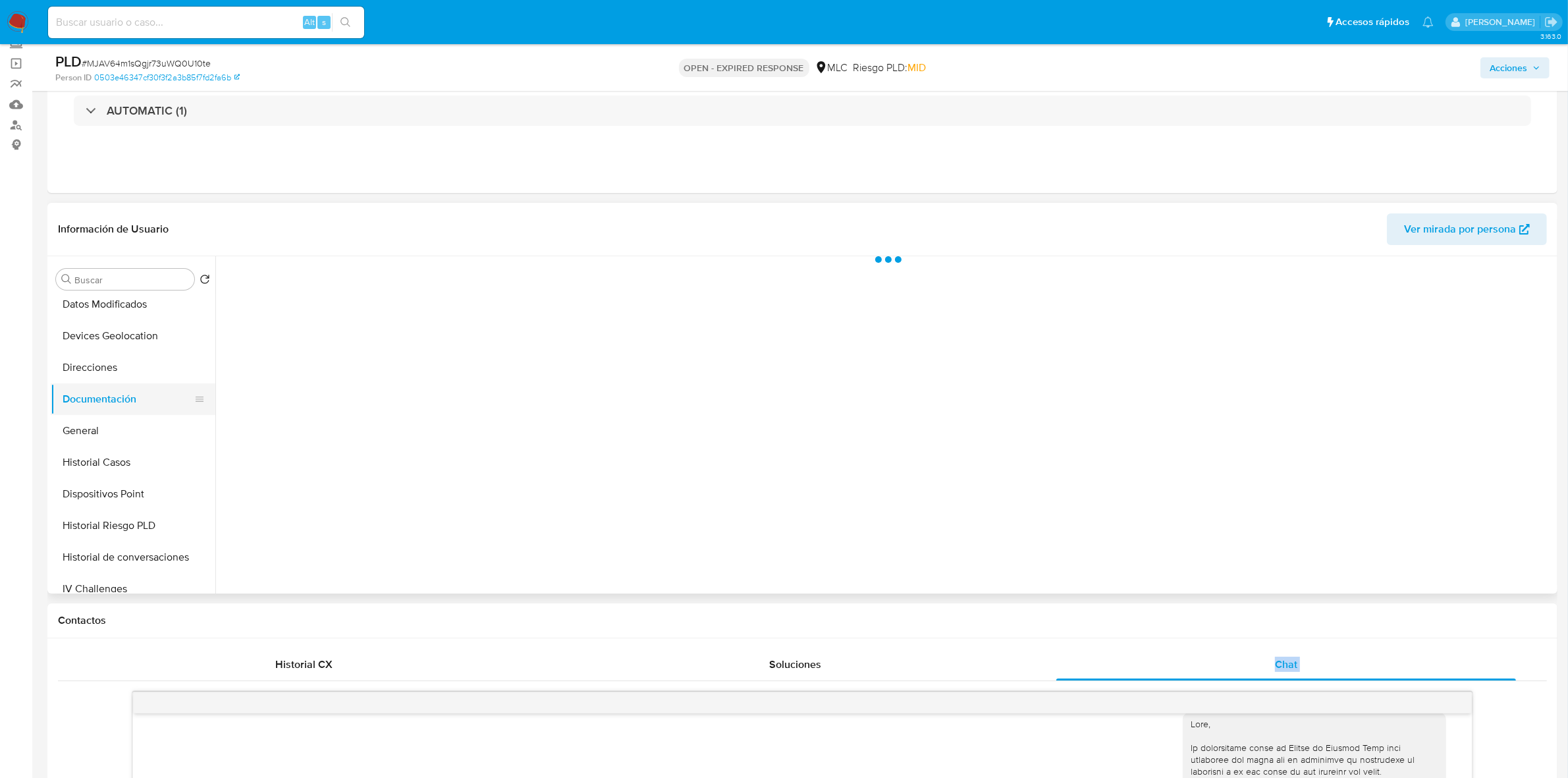
scroll to position [0, 0]
click at [307, 334] on button "Prueba de vida" at bounding box center [378, 322] width 312 height 34
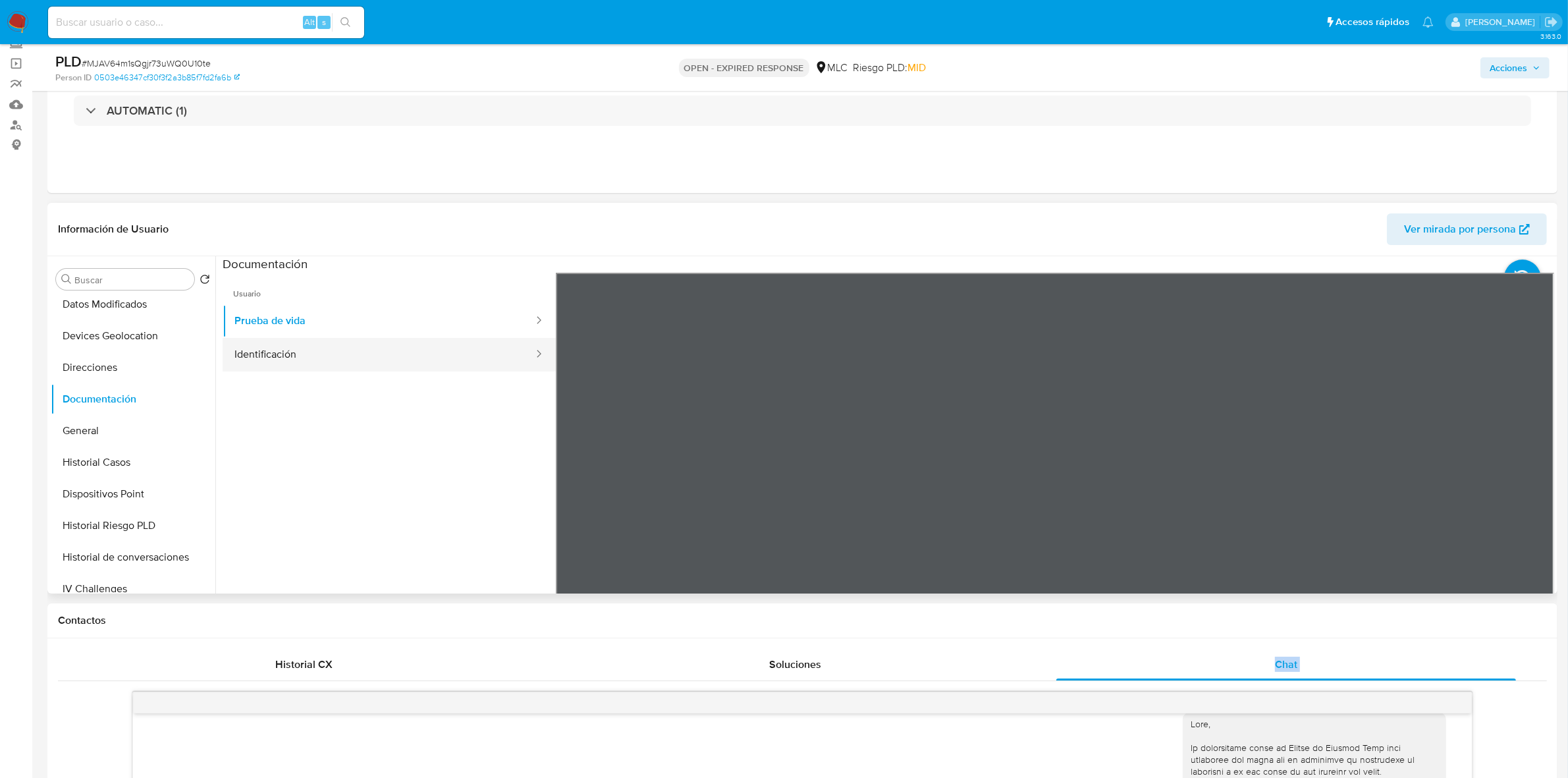
click at [428, 354] on button "Identificación" at bounding box center [378, 355] width 312 height 34
click at [1254, 481] on div at bounding box center [1055, 488] width 999 height 432
click at [1254, 482] on icon at bounding box center [1537, 486] width 26 height 26
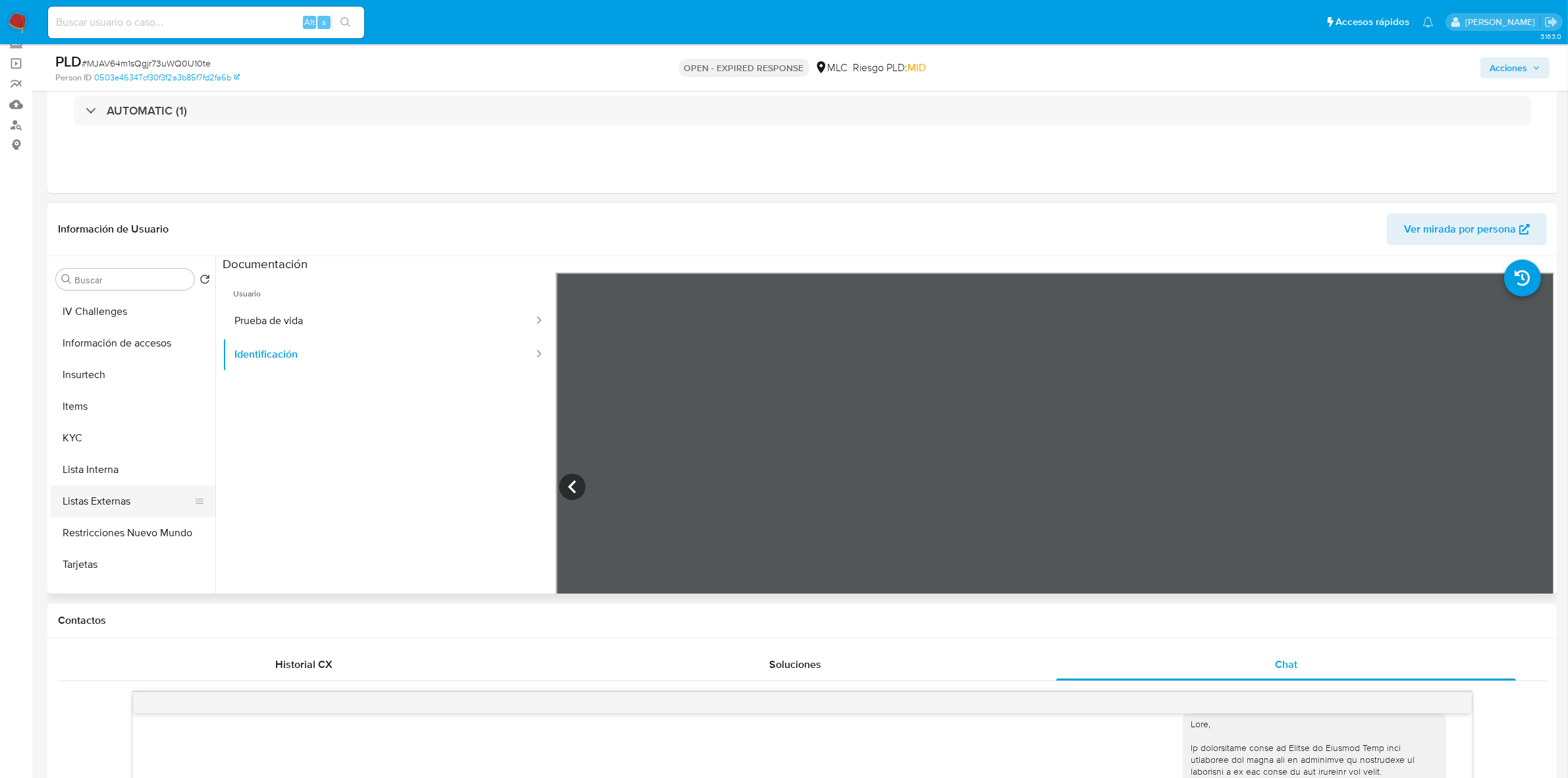
scroll to position [494, 0]
click at [94, 389] on button "KYC" at bounding box center [128, 387] width 154 height 32
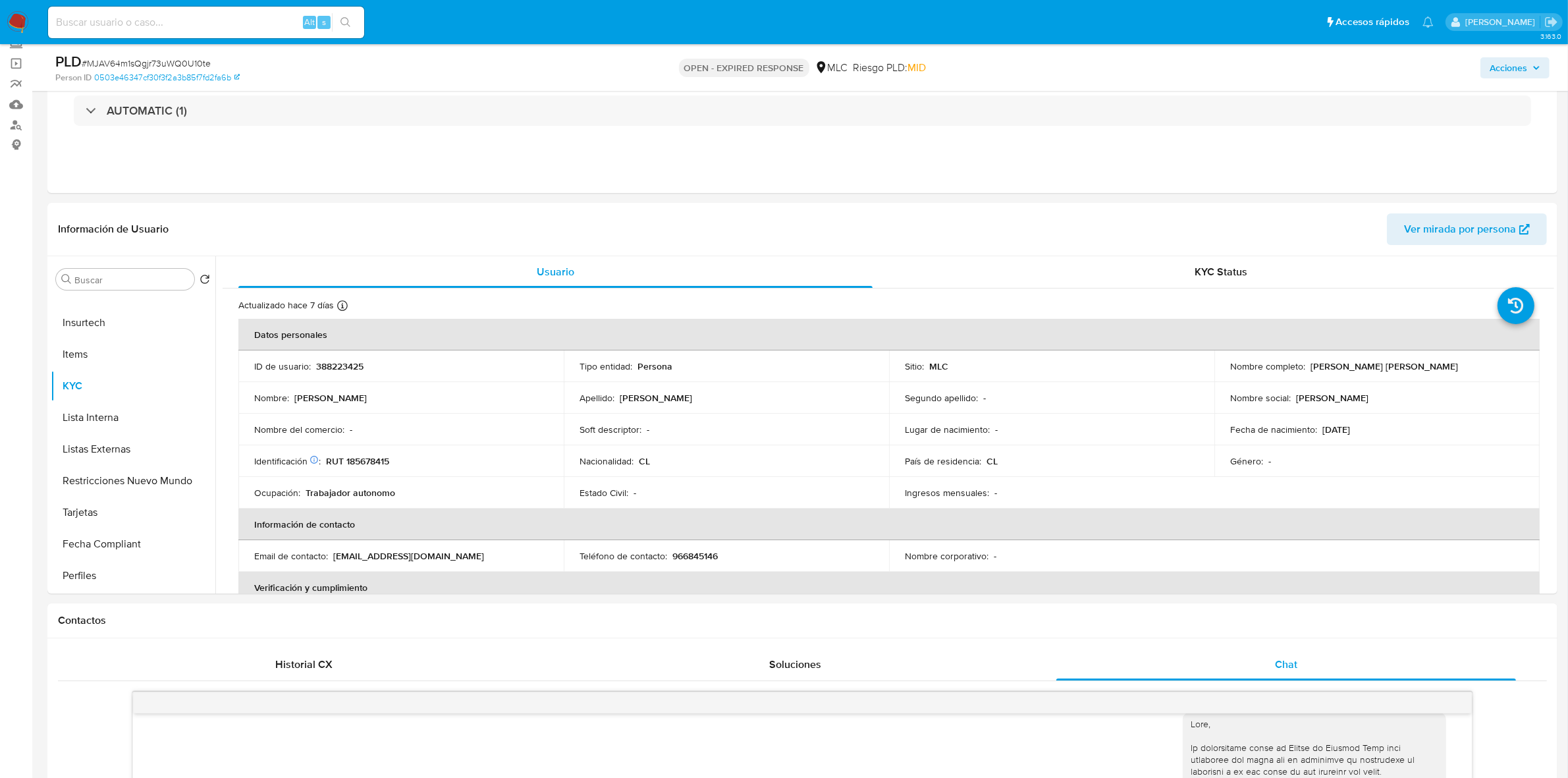
drag, startPoint x: 1473, startPoint y: 367, endPoint x: 1306, endPoint y: 367, distance: 167.0
click at [1254, 367] on div "Nombre completo : Aracely Scarlett Santillana Castro" at bounding box center [1376, 367] width 293 height 12
copy p "Aracely Scarlett Santillana Castro"
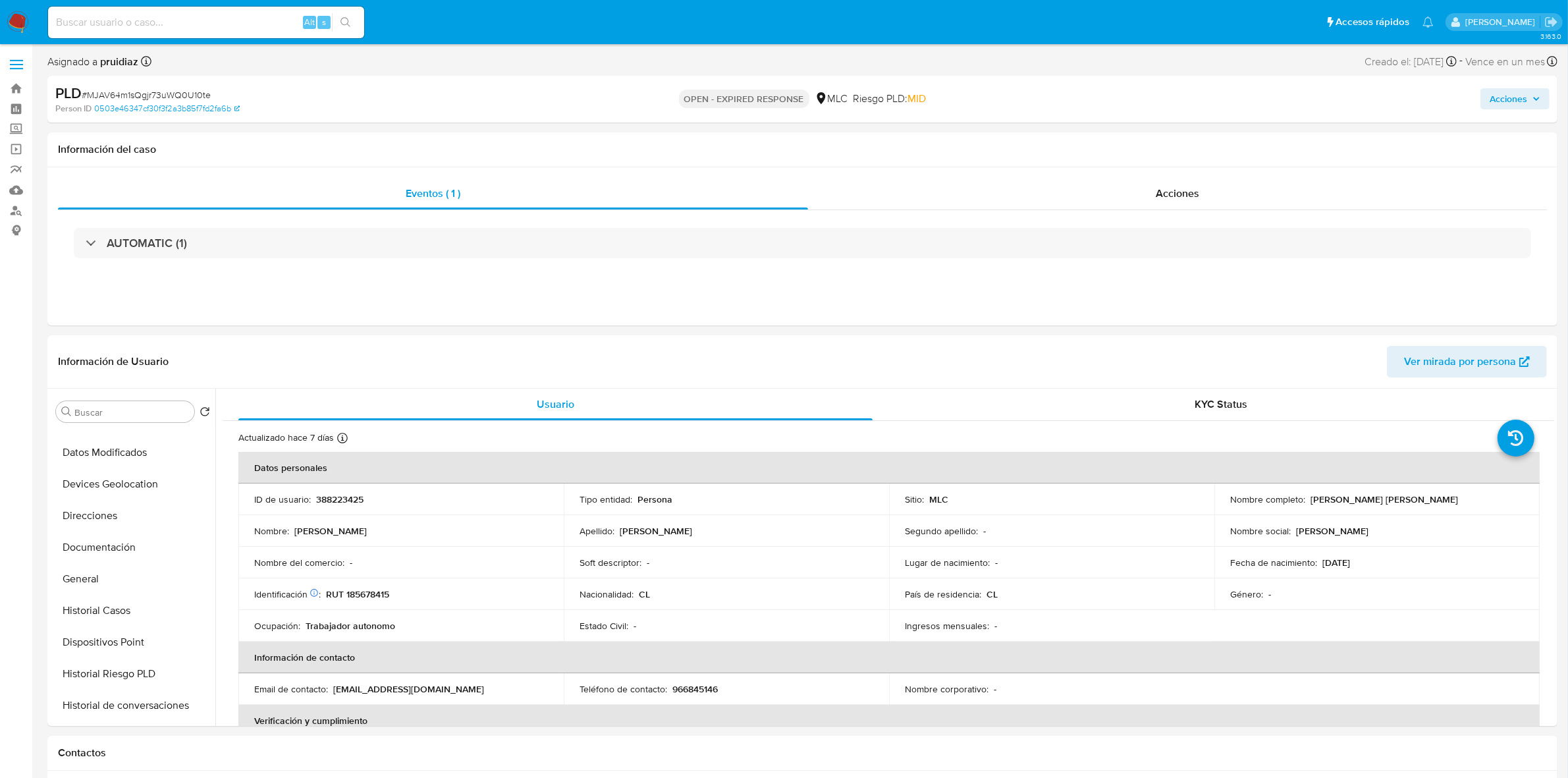
scroll to position [82, 0]
click at [103, 587] on button "Direcciones" at bounding box center [128, 582] width 154 height 32
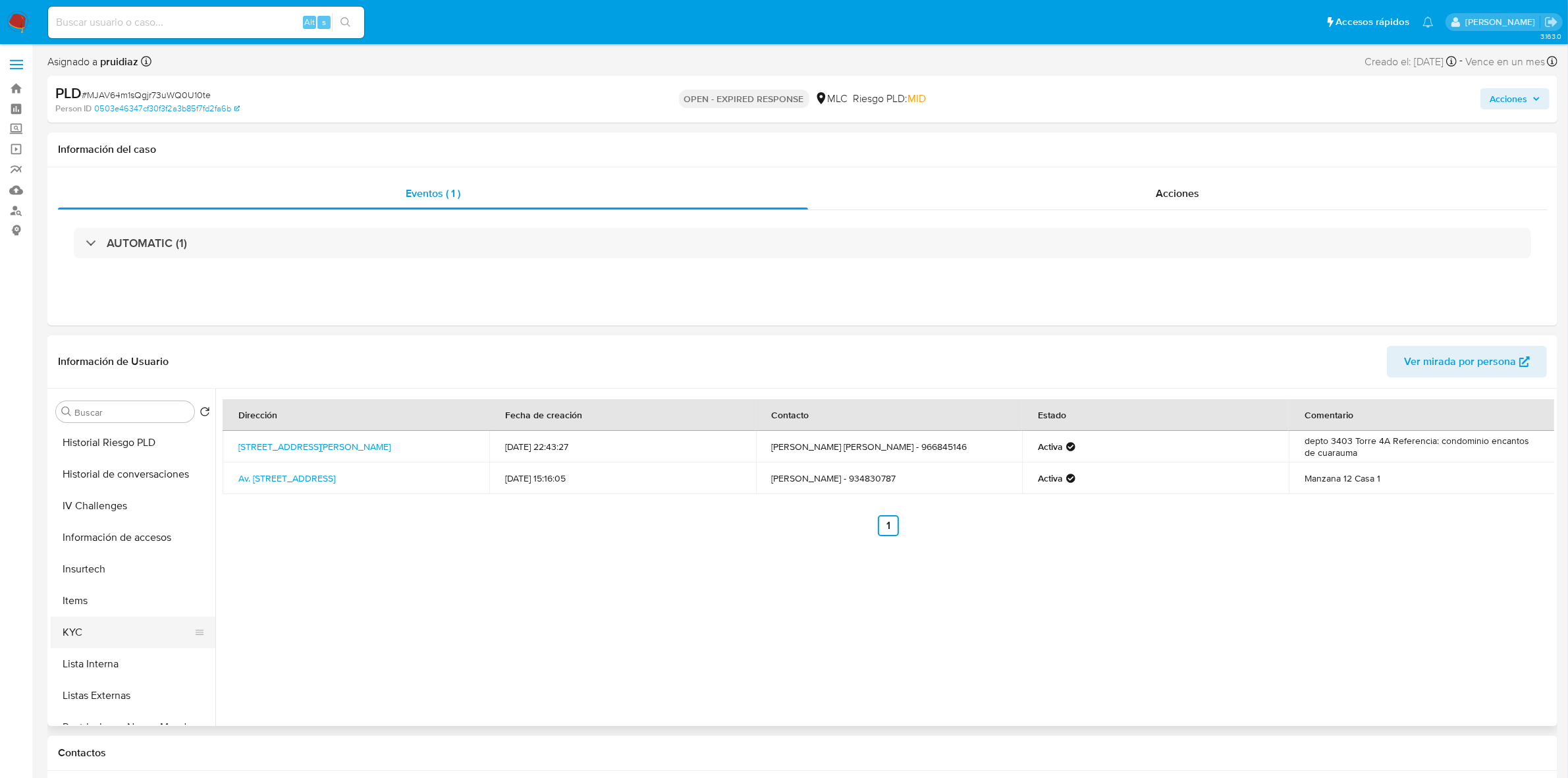
scroll to position [411, 0]
click at [87, 611] on button "KYC" at bounding box center [128, 601] width 154 height 32
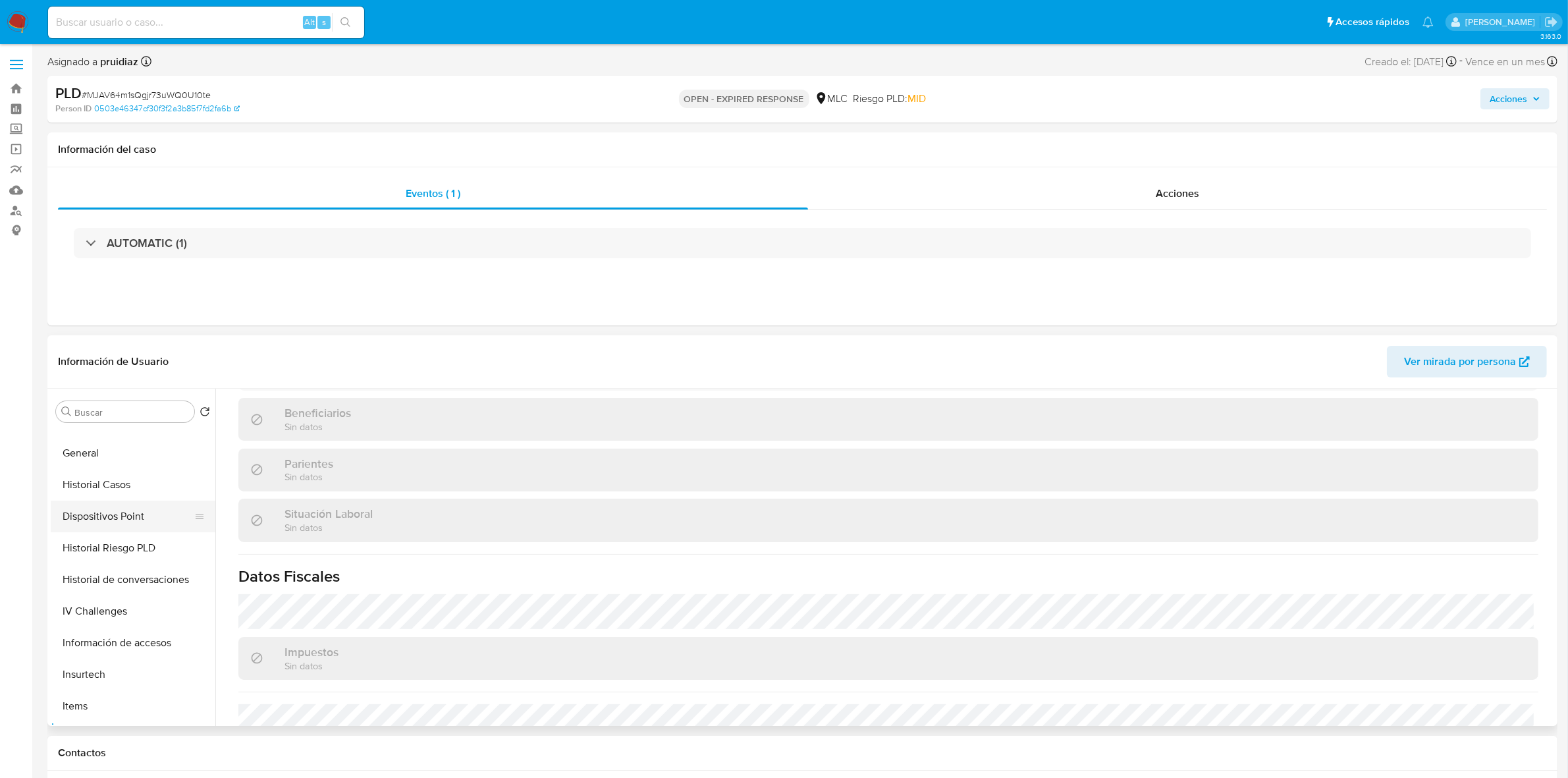
scroll to position [247, 0]
click at [92, 489] on button "General" at bounding box center [128, 481] width 154 height 32
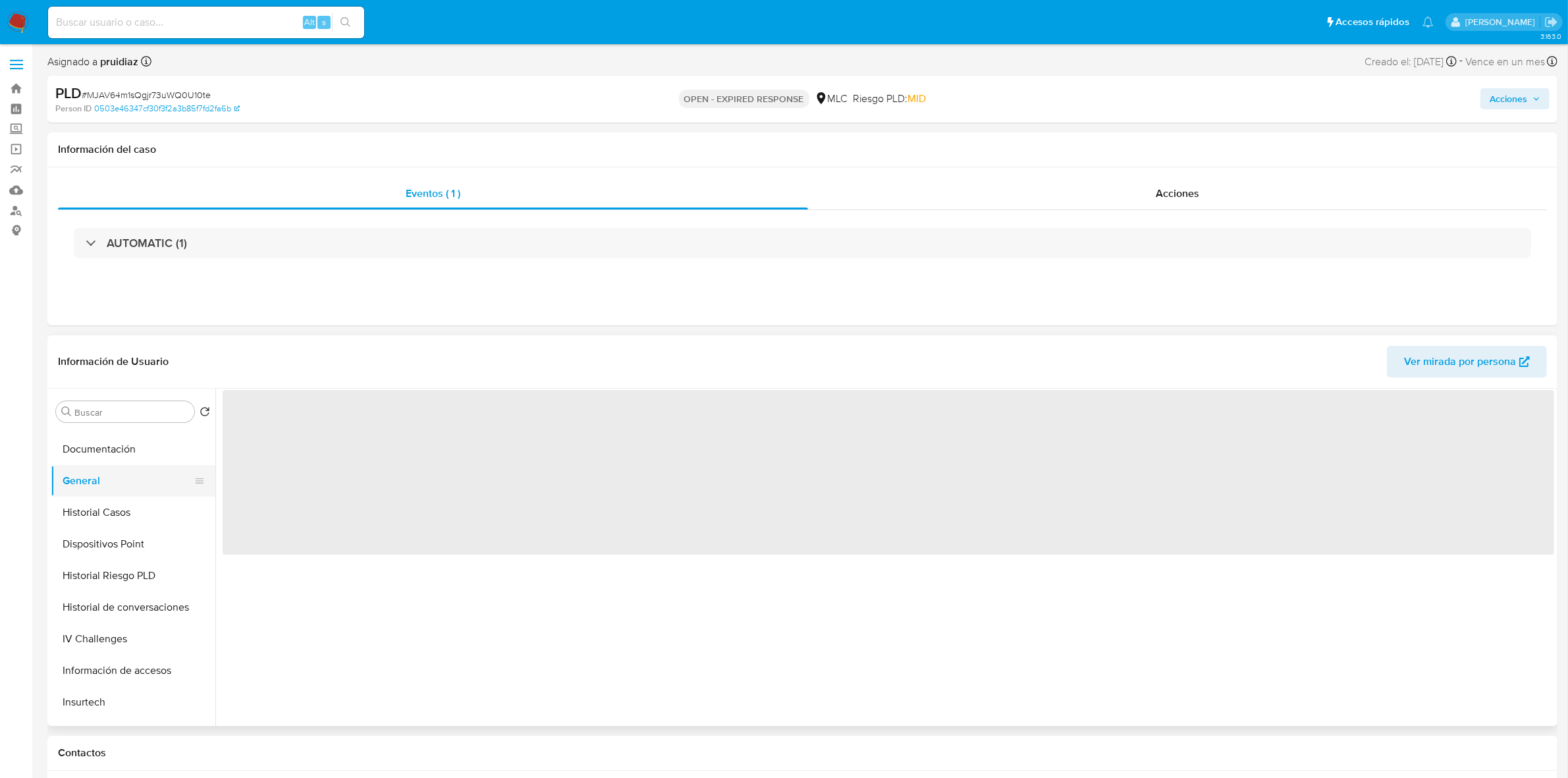
scroll to position [0, 0]
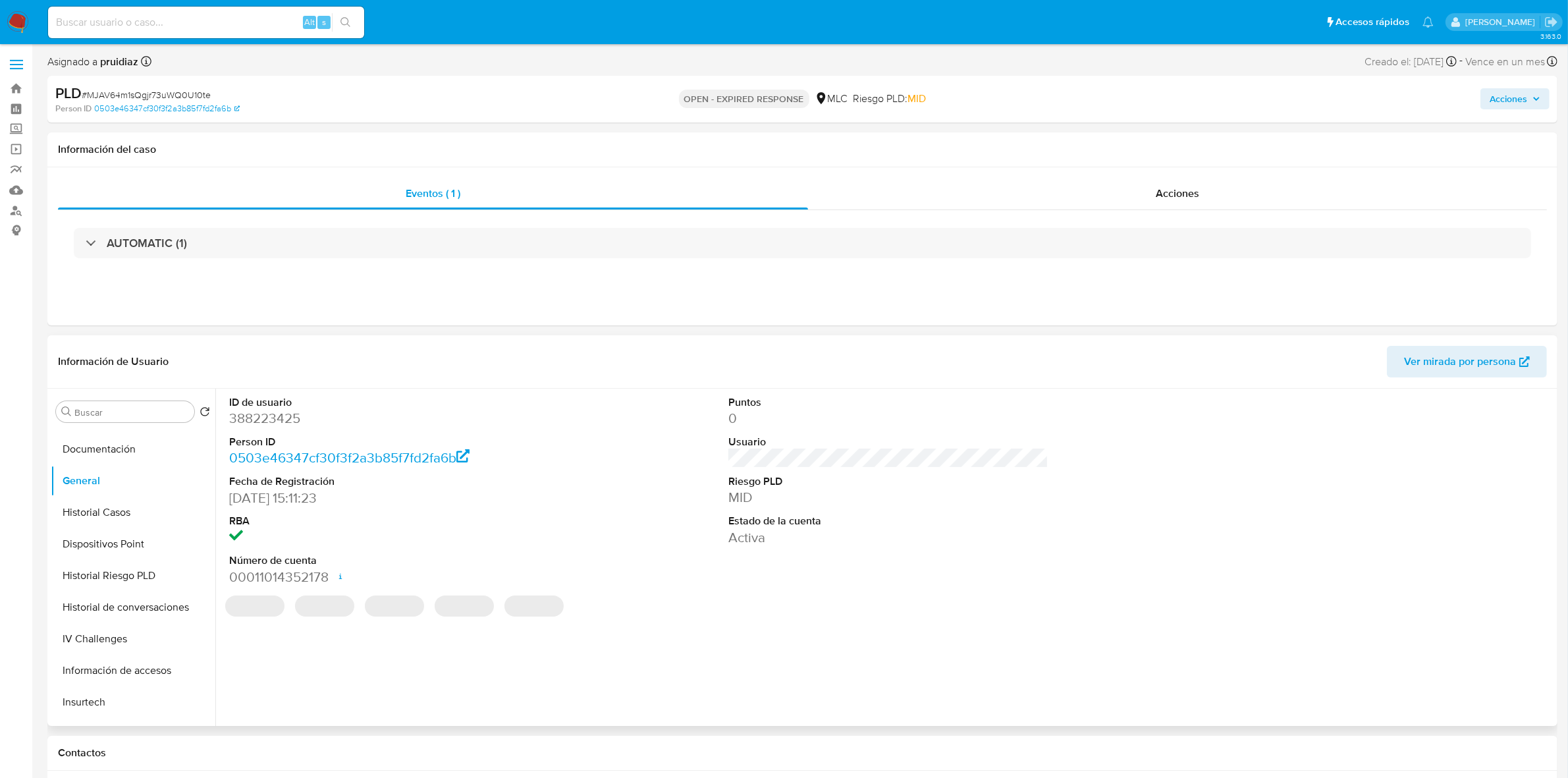
click at [266, 419] on dd "388223425" at bounding box center [389, 418] width 320 height 18
copy dd "388223425"
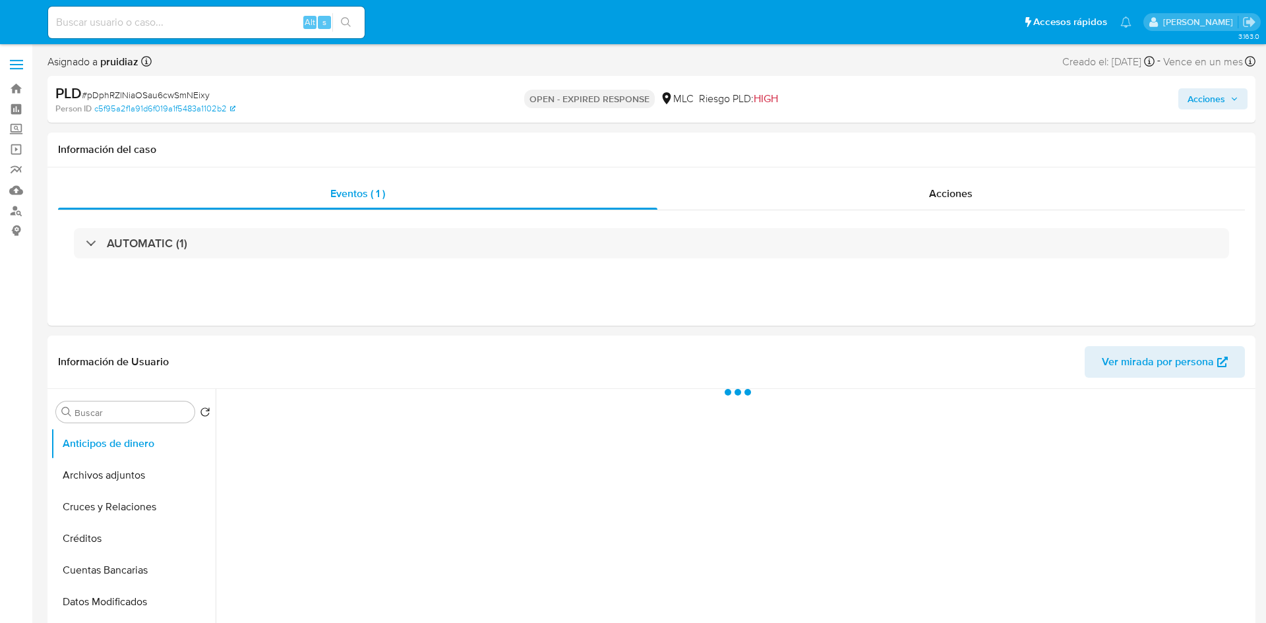
select select "10"
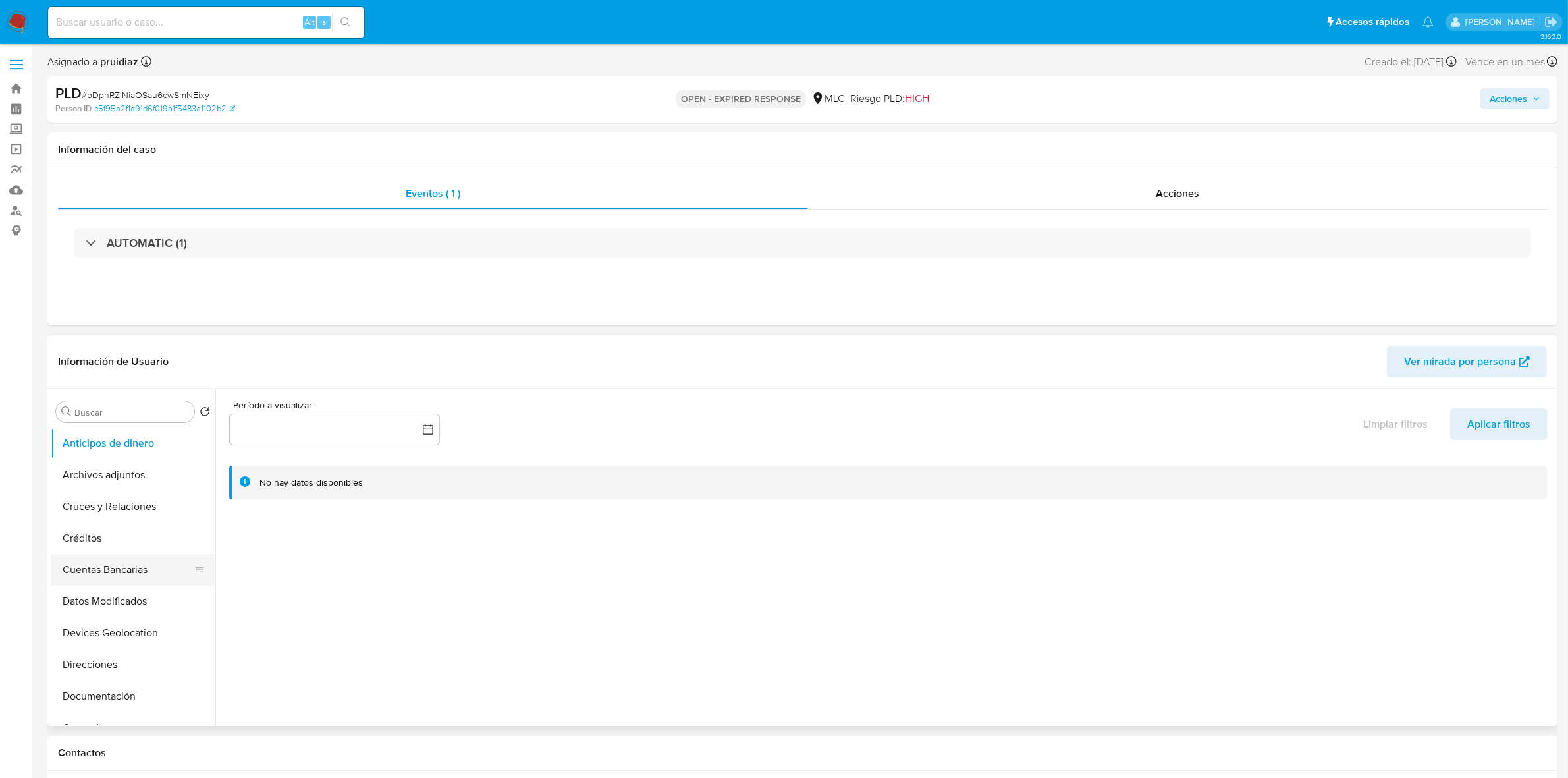
scroll to position [165, 0]
click at [82, 568] on button "General" at bounding box center [128, 563] width 154 height 32
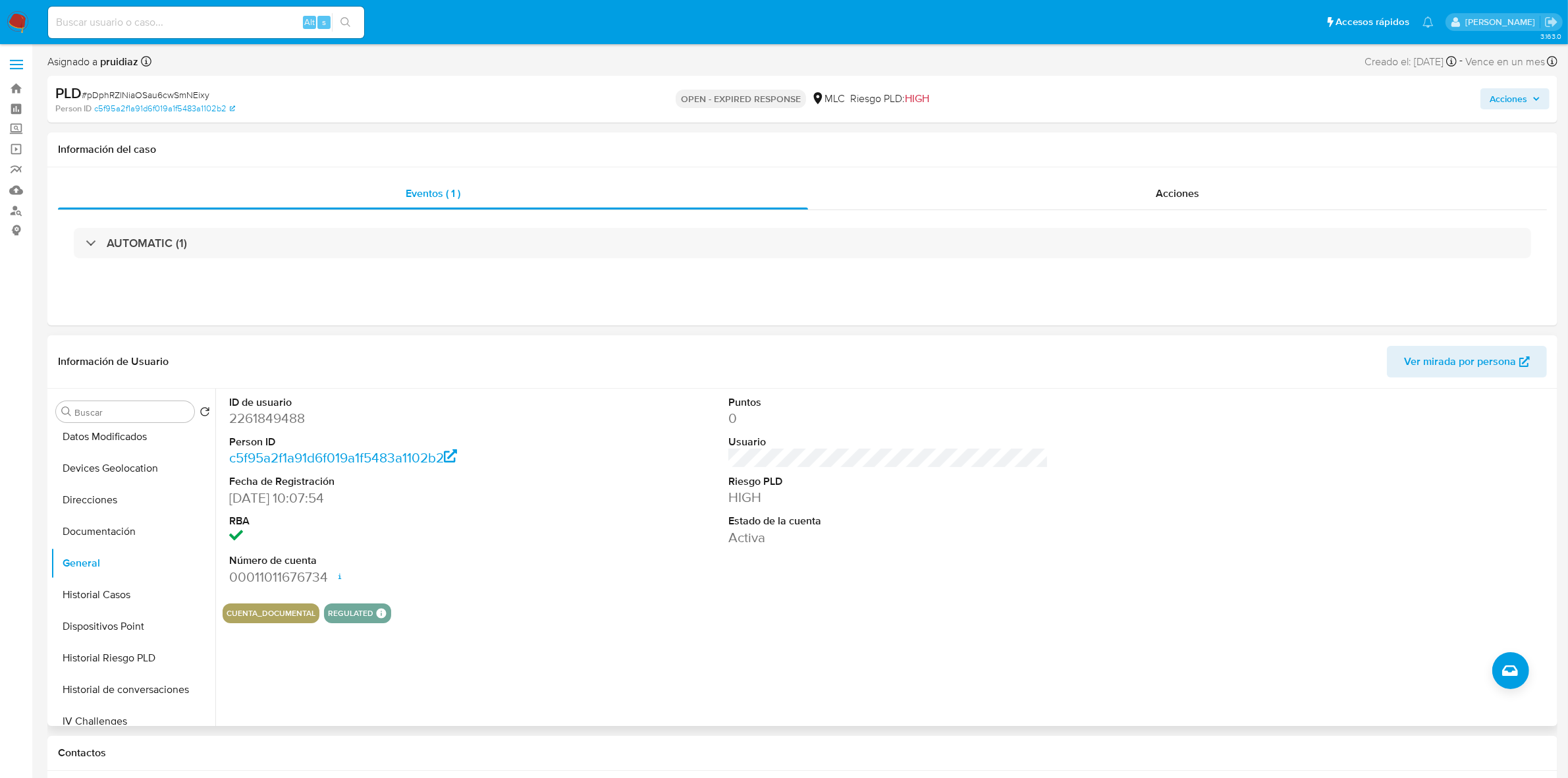
click at [275, 424] on dd "2261849488" at bounding box center [389, 418] width 320 height 18
click at [277, 424] on dd "2261849488" at bounding box center [389, 418] width 320 height 18
copy dd "2261849488"
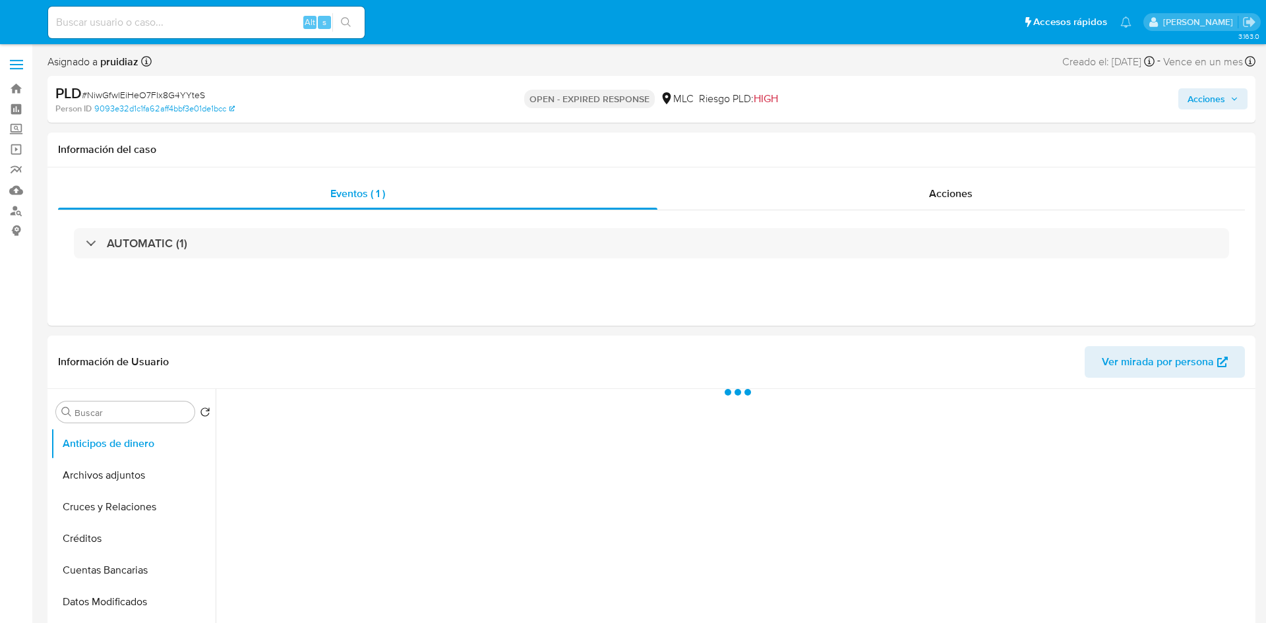
select select "10"
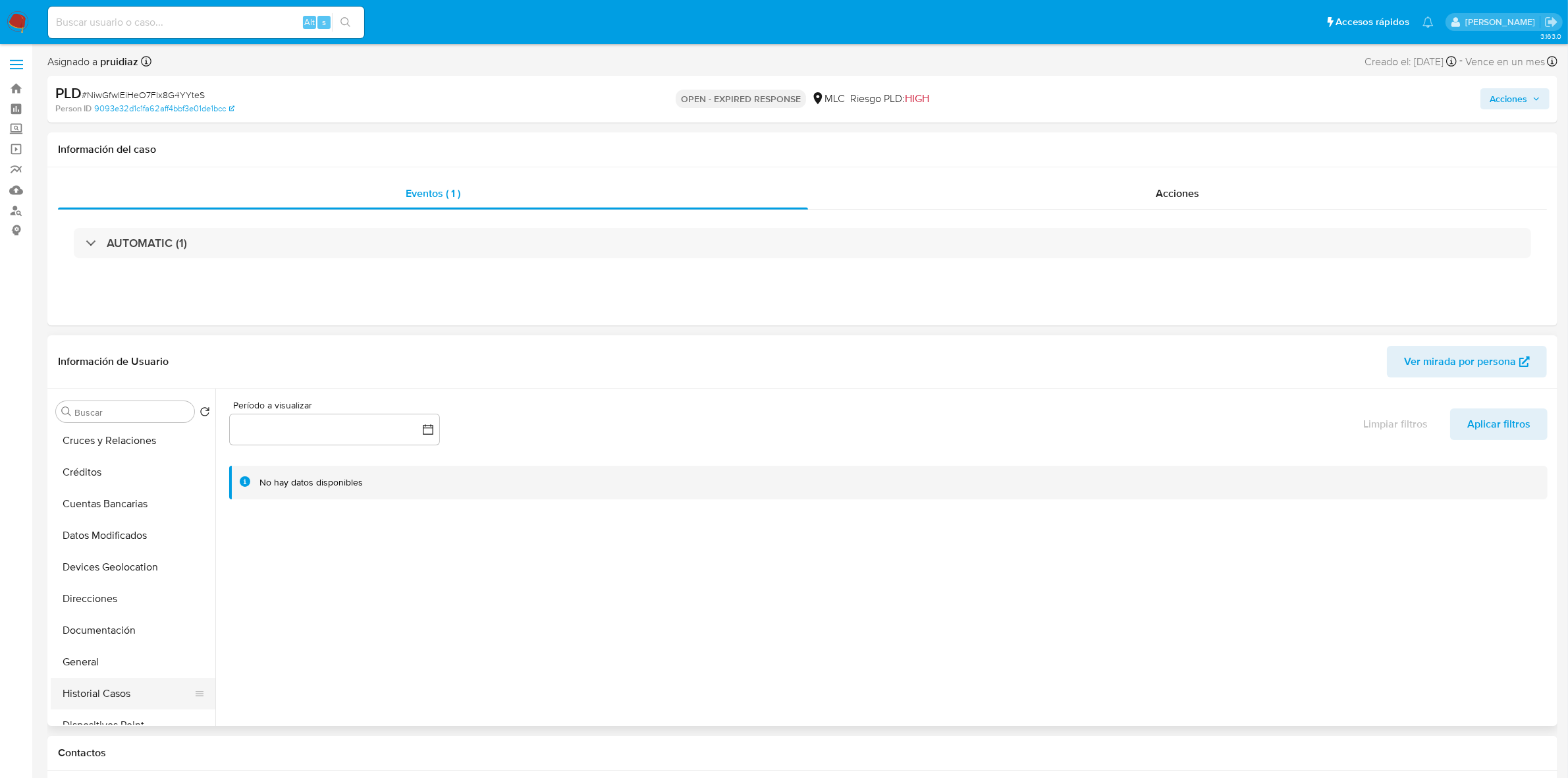
scroll to position [247, 0]
click at [87, 489] on button "General" at bounding box center [128, 481] width 154 height 32
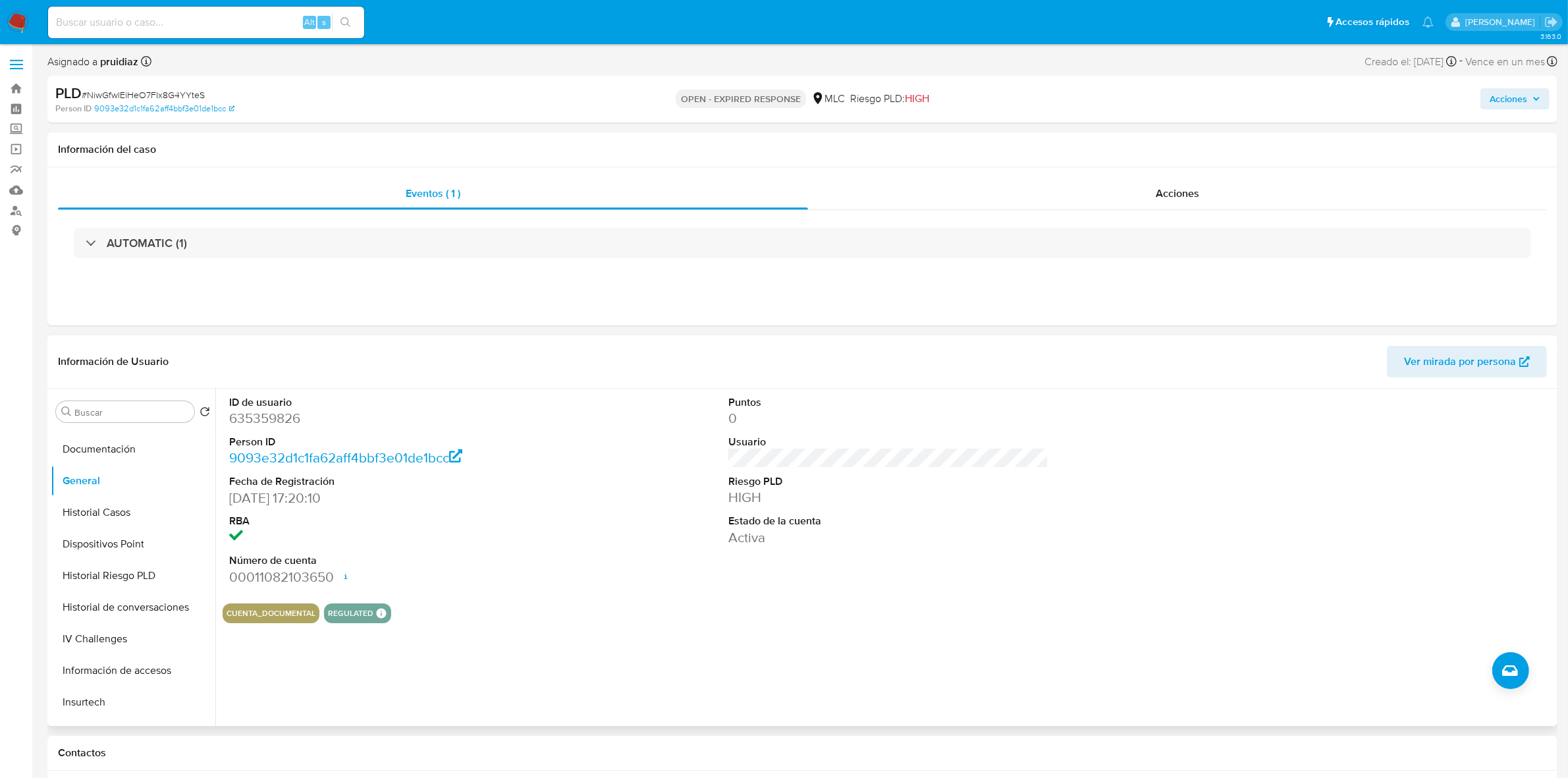
click at [270, 420] on dd "635359826" at bounding box center [389, 418] width 320 height 18
copy dd "635359826"
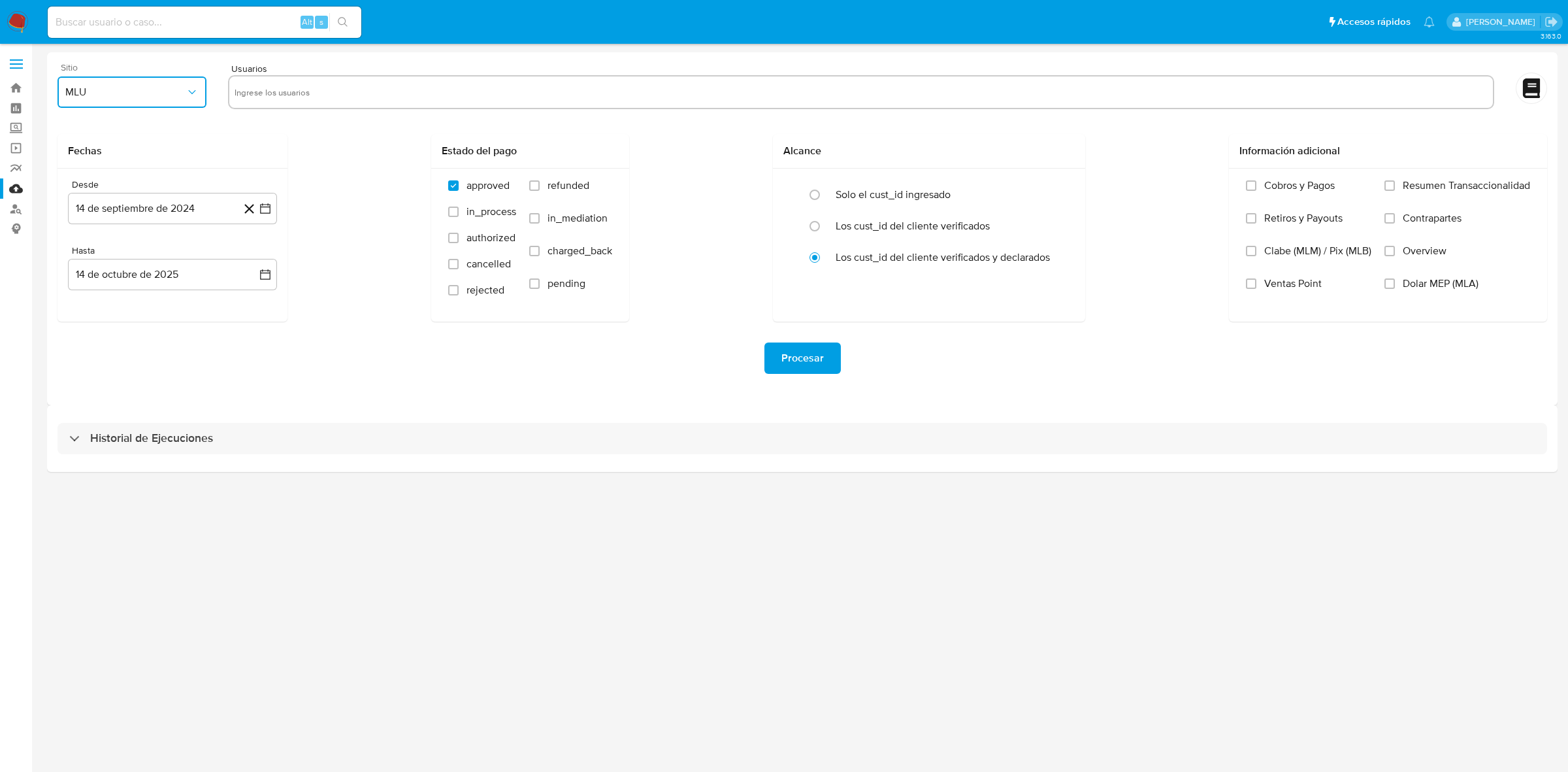
drag, startPoint x: 138, startPoint y: 86, endPoint x: 136, endPoint y: 93, distance: 7.3
click at [138, 85] on span "MLU" at bounding box center [125, 91] width 120 height 13
click at [83, 322] on span "MLC" at bounding box center [75, 315] width 20 height 13
click at [304, 100] on div at bounding box center [861, 92] width 1266 height 34
paste input "10031606"
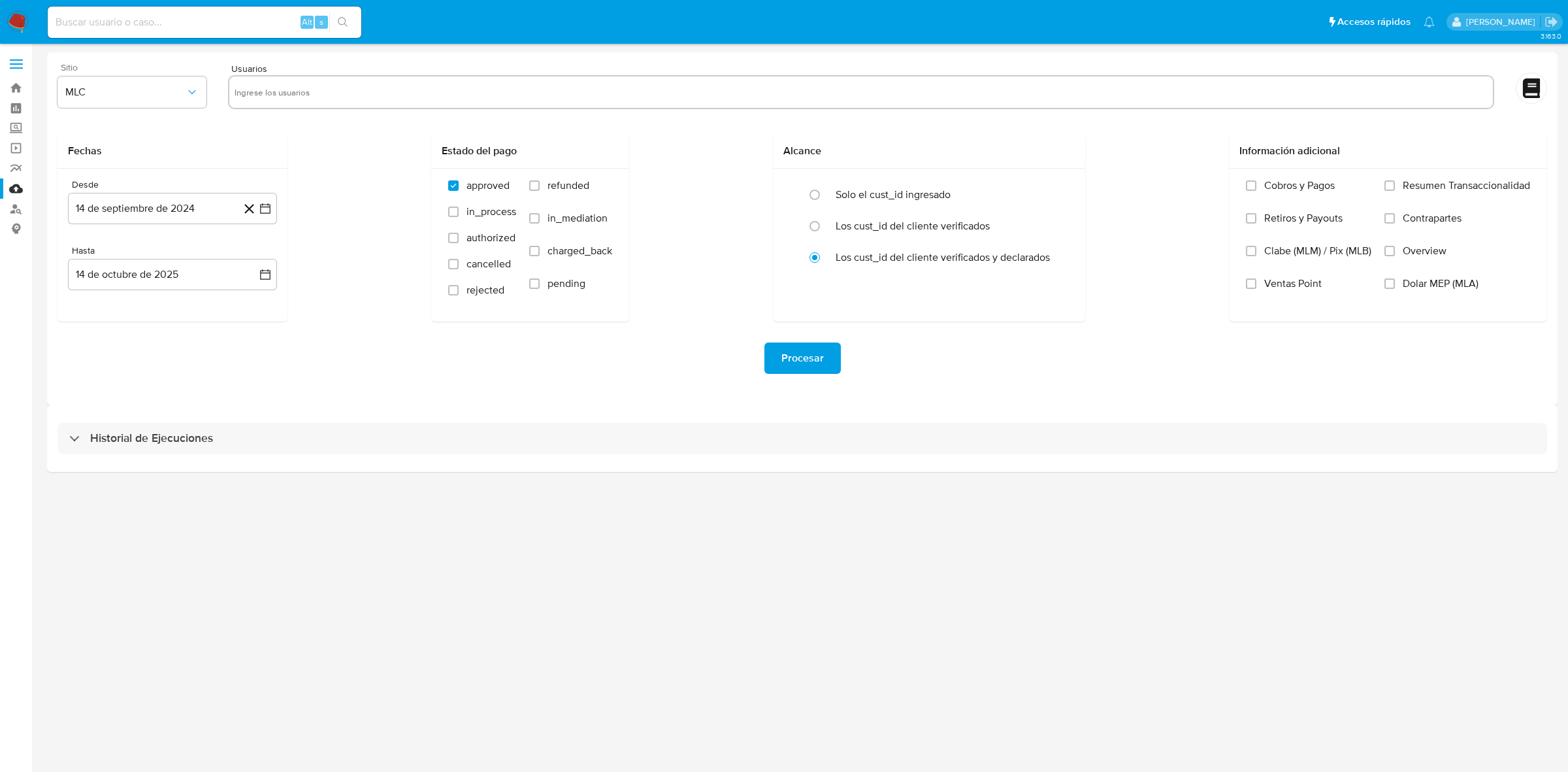
click at [310, 93] on input "text" at bounding box center [861, 91] width 1253 height 21
type input "10031606"
paste input "388223425"
type input "388223425"
paste input "2261849488"
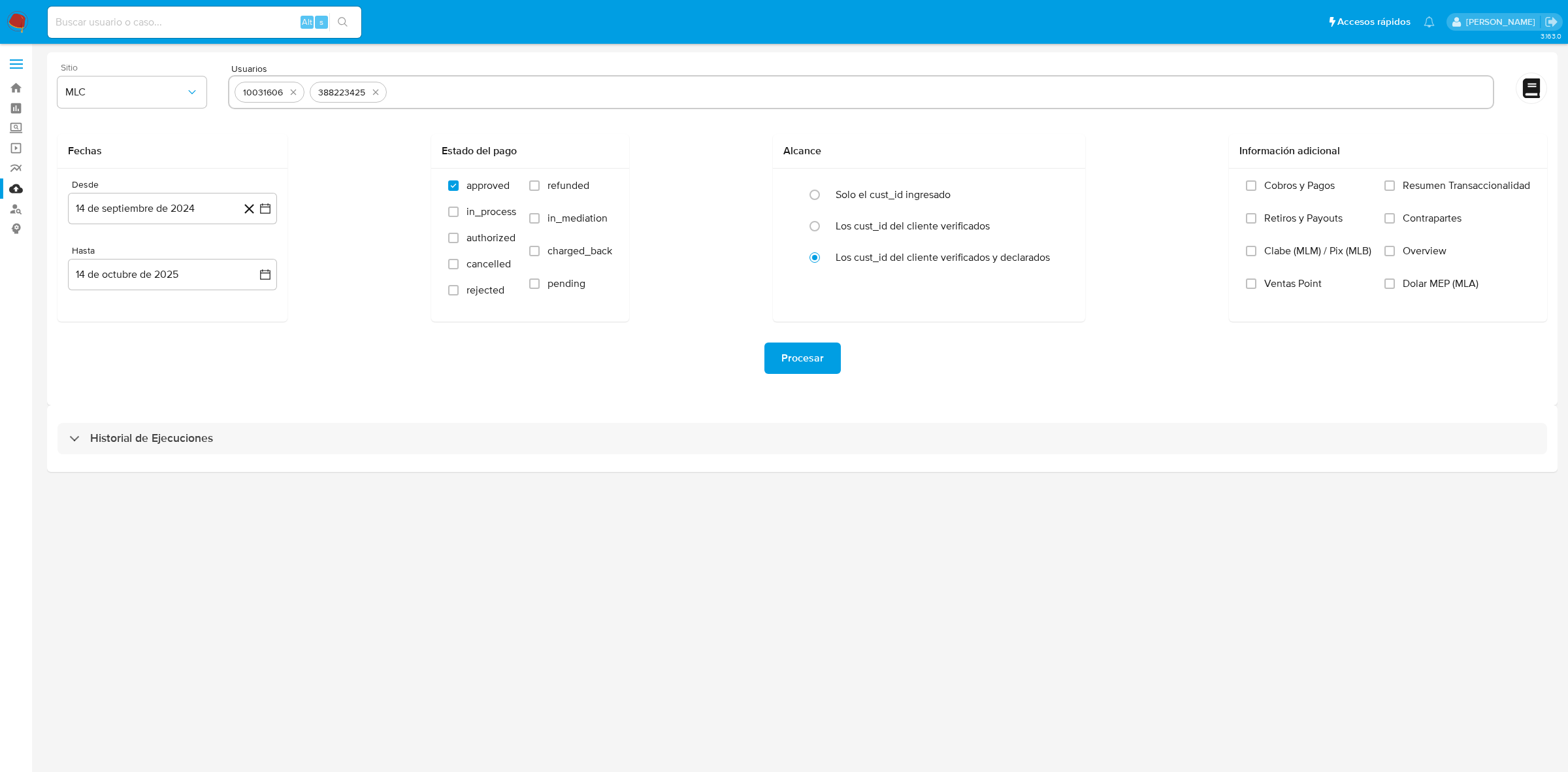
type input "2261849488"
paste input "635359826"
type input "635359826"
click at [269, 206] on icon "button" at bounding box center [264, 208] width 13 height 13
click at [255, 249] on icon "Mes siguiente" at bounding box center [254, 256] width 16 height 16
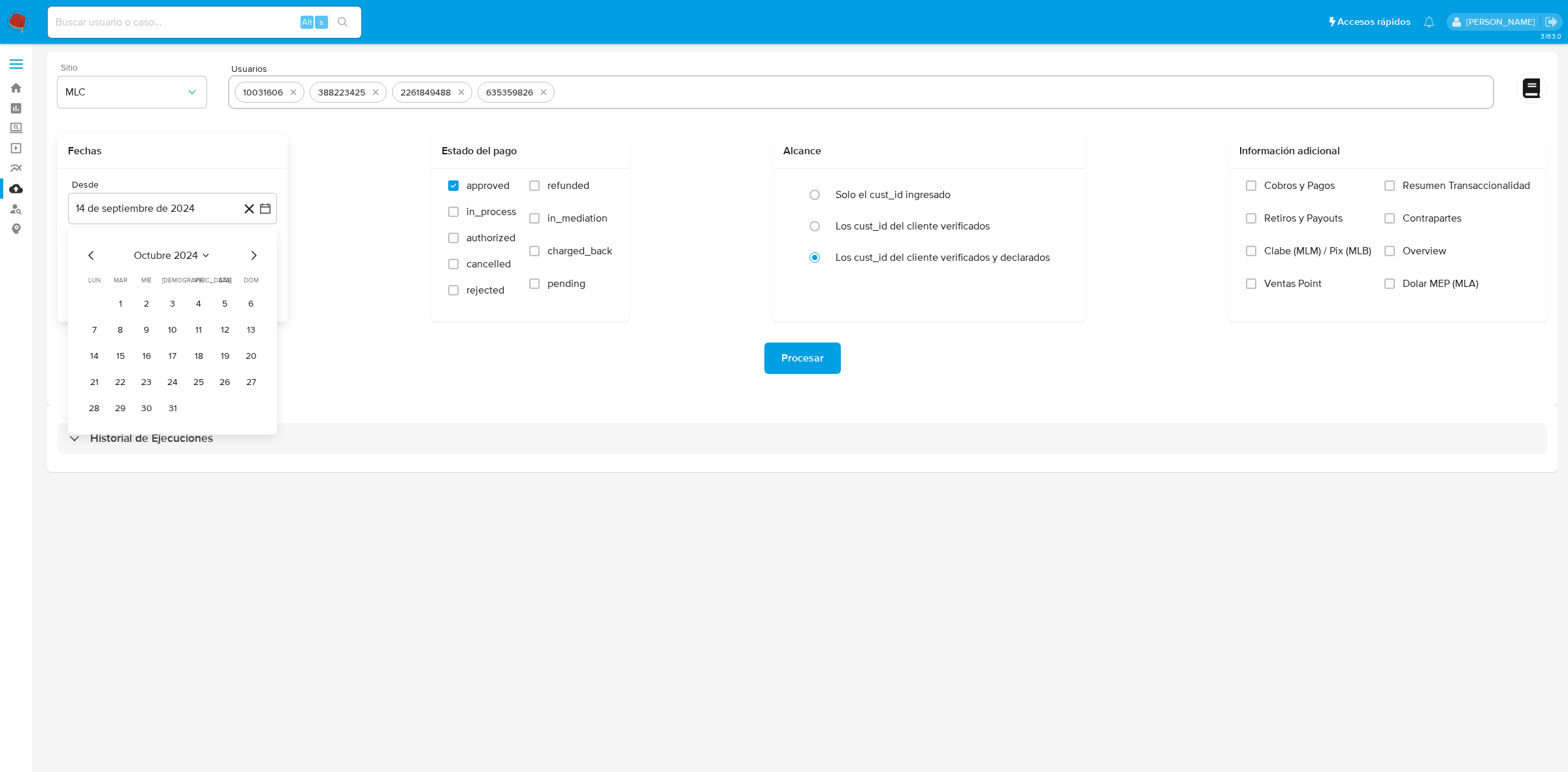
click at [91, 248] on icon "Mes anterior" at bounding box center [91, 256] width 16 height 16
click at [151, 408] on button "25" at bounding box center [146, 408] width 21 height 21
click at [265, 278] on icon "button" at bounding box center [264, 274] width 13 height 13
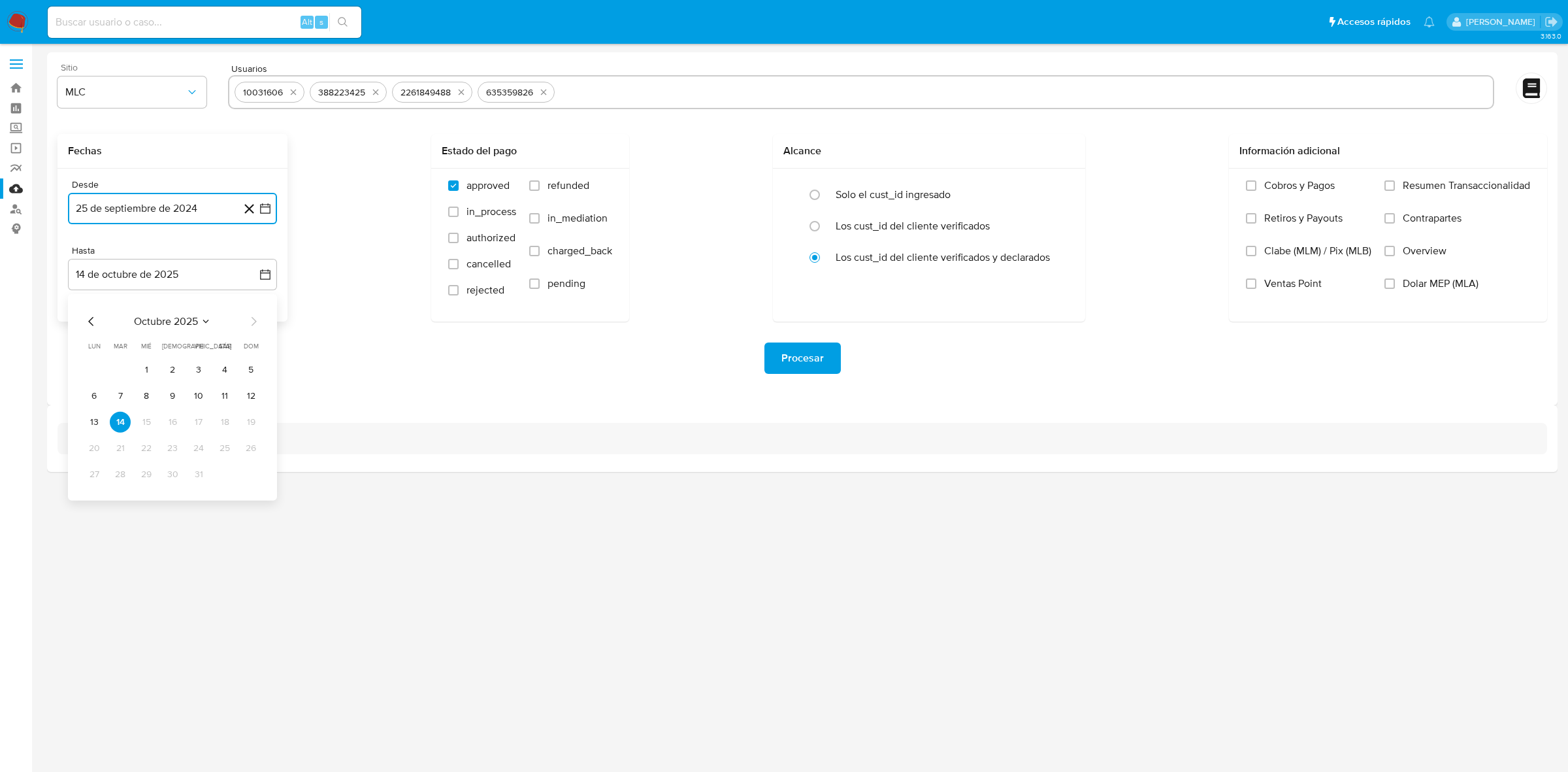
click at [93, 317] on icon "Mes anterior" at bounding box center [91, 322] width 16 height 16
click at [145, 452] on button "24" at bounding box center [146, 448] width 21 height 21
click at [201, 533] on div "3.163.0" at bounding box center [801, 408] width 1511 height 712
click at [807, 354] on span "Procesar" at bounding box center [802, 358] width 43 height 29
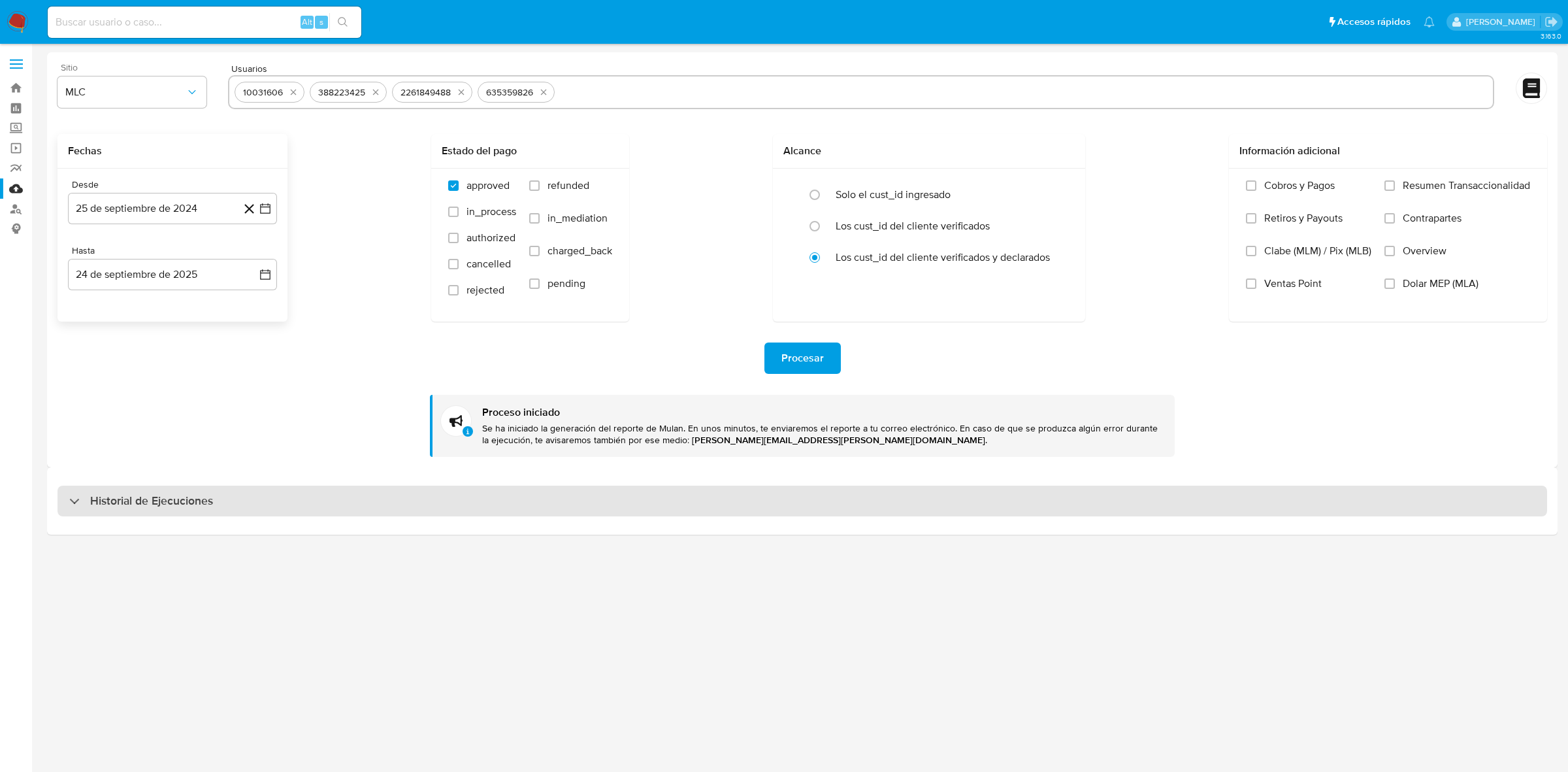
click at [198, 505] on h3 "Historial de Ejecuciones" at bounding box center [152, 501] width 123 height 16
select select "10"
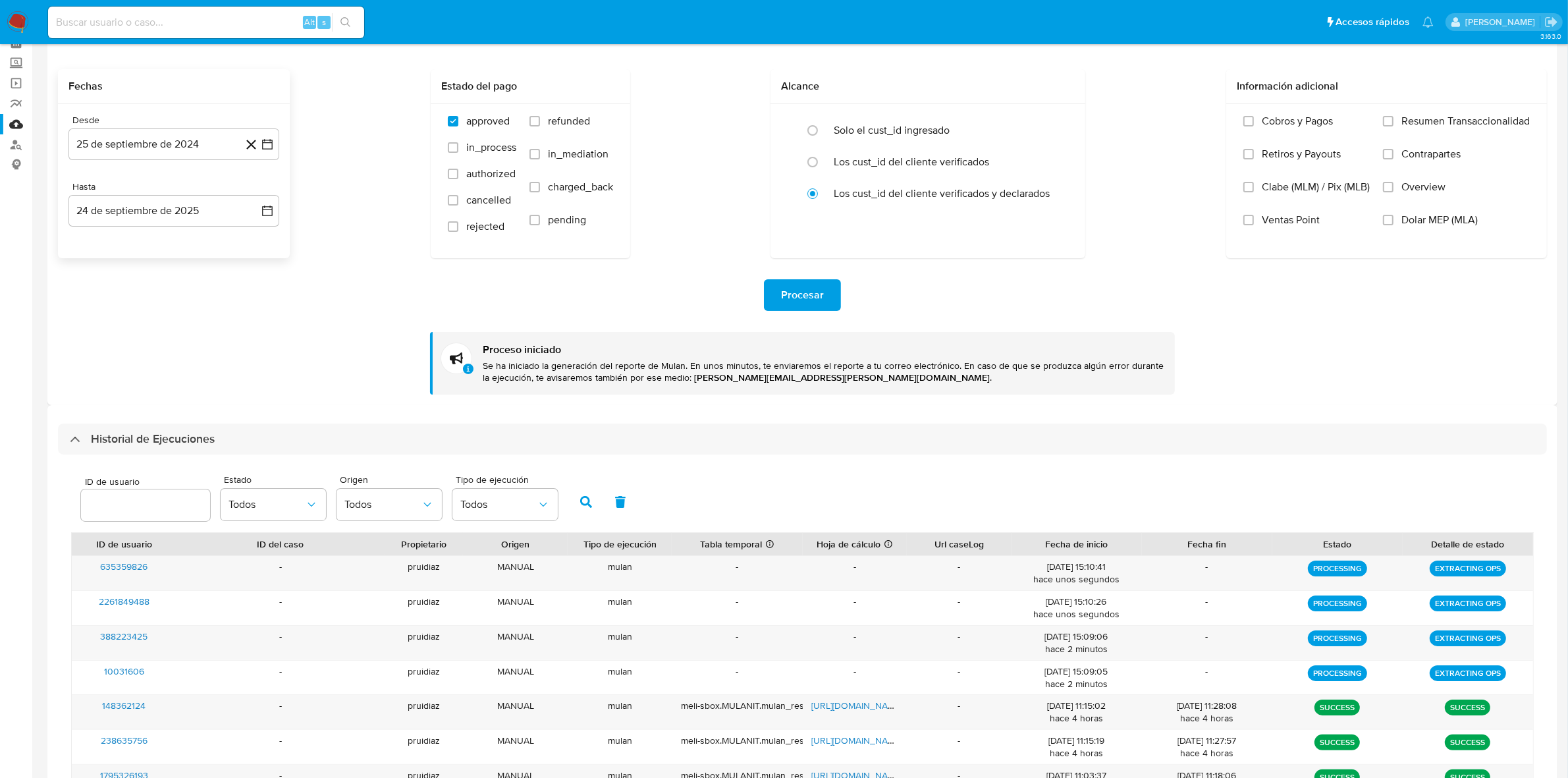
scroll to position [247, 0]
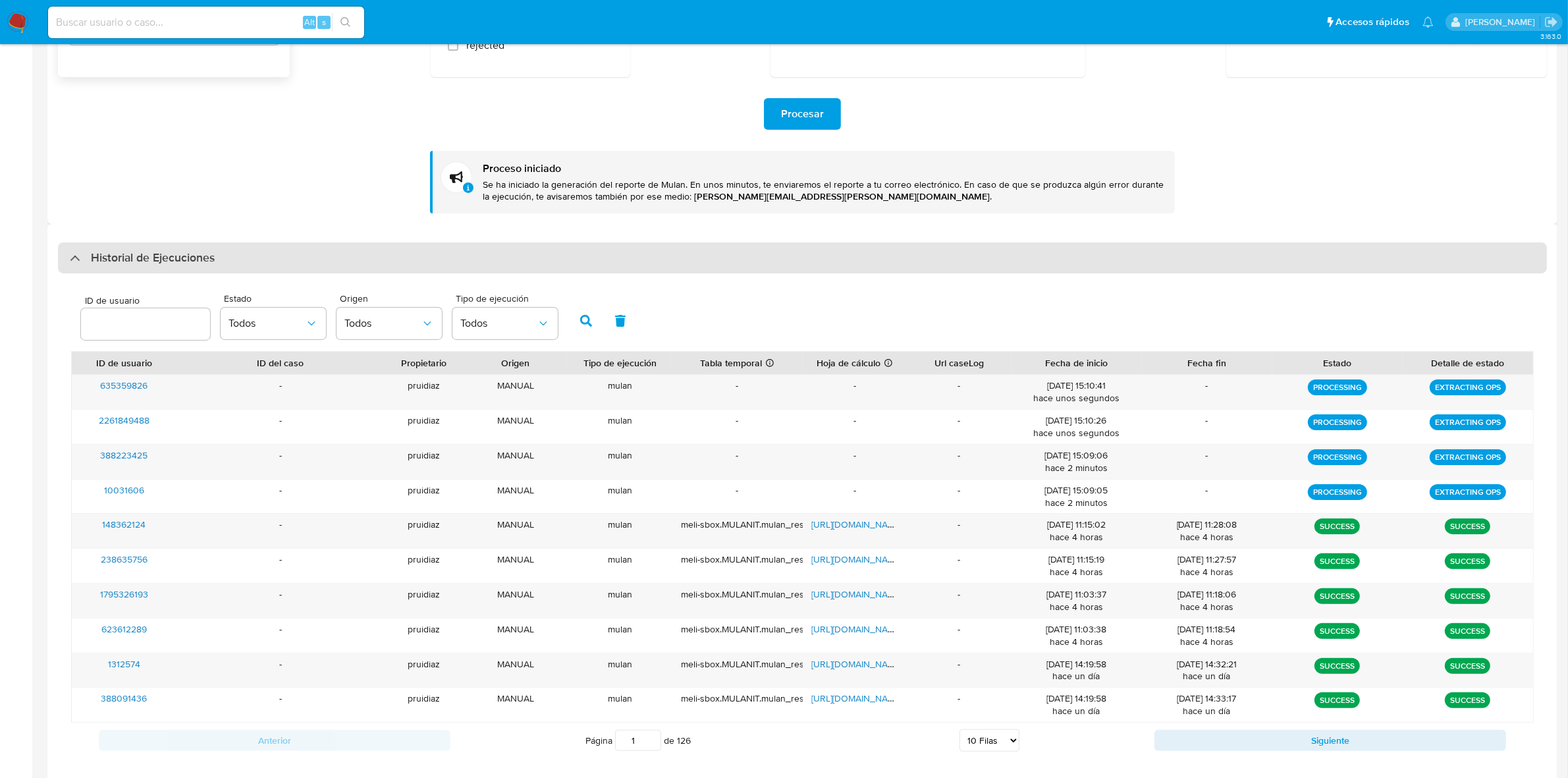
click at [212, 263] on h3 "Historial de Ejecuciones" at bounding box center [153, 259] width 124 height 16
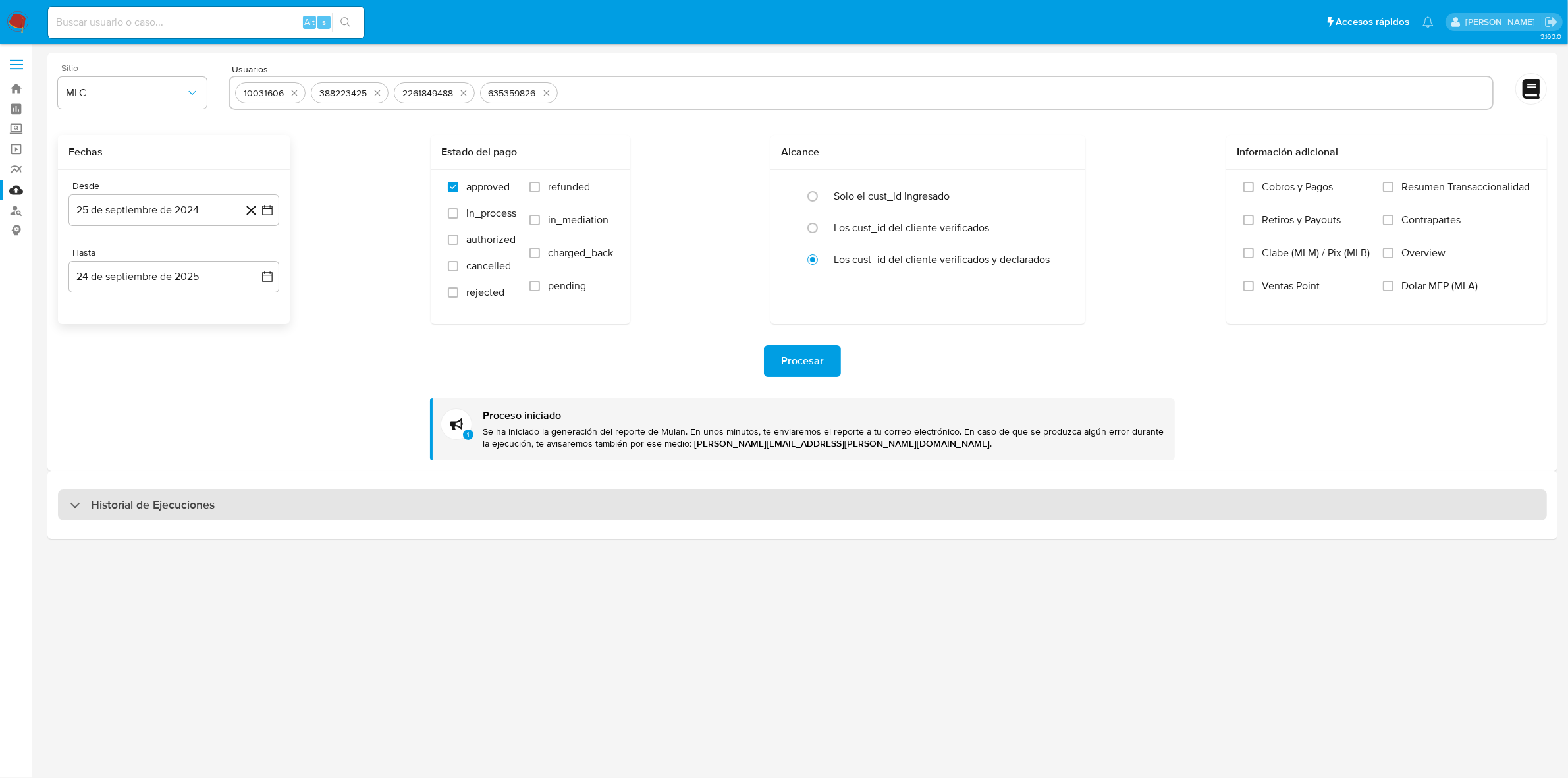
scroll to position [0, 0]
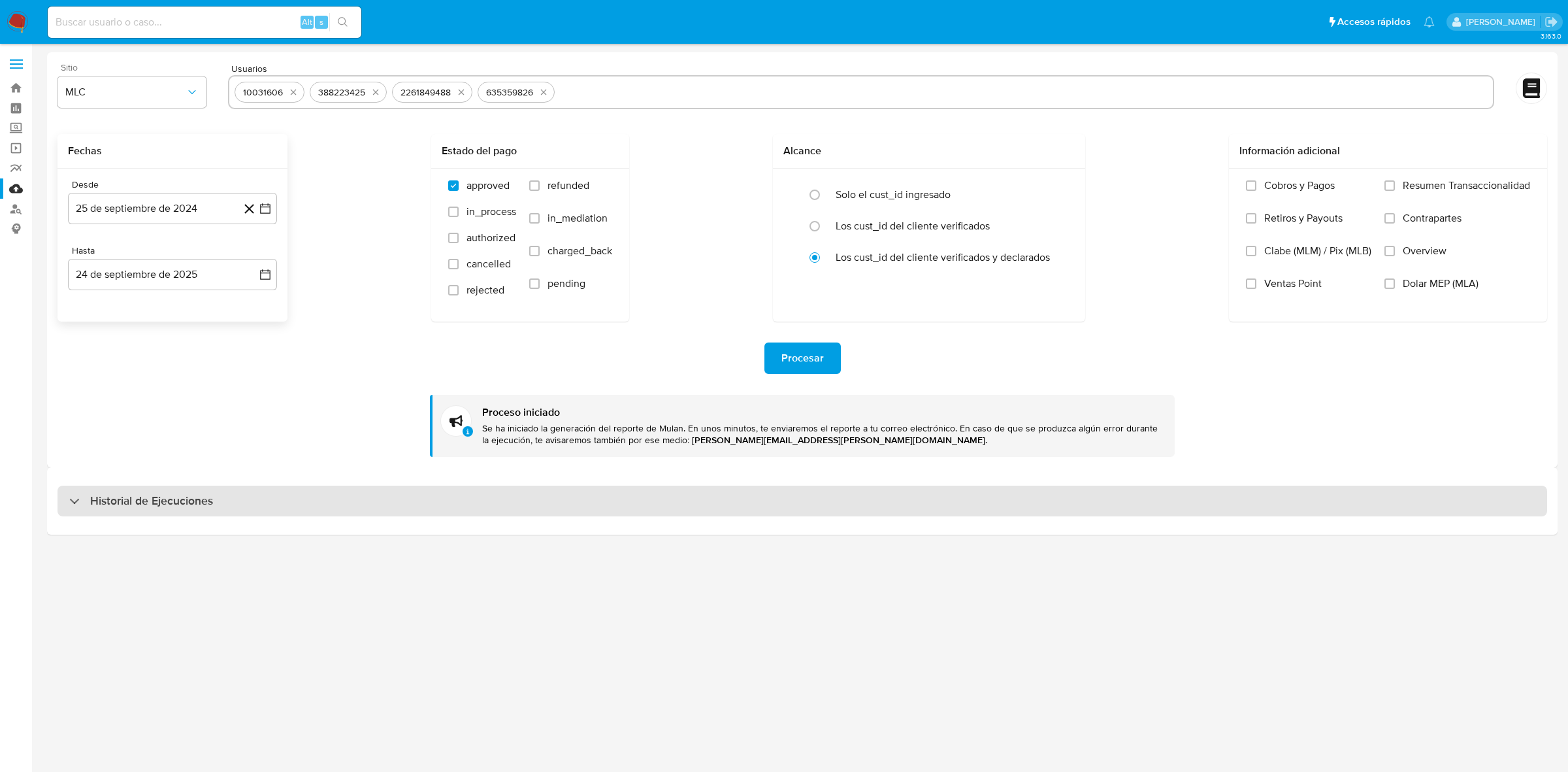
click at [196, 508] on h3 "Historial de Ejecuciones" at bounding box center [152, 501] width 123 height 16
select select "10"
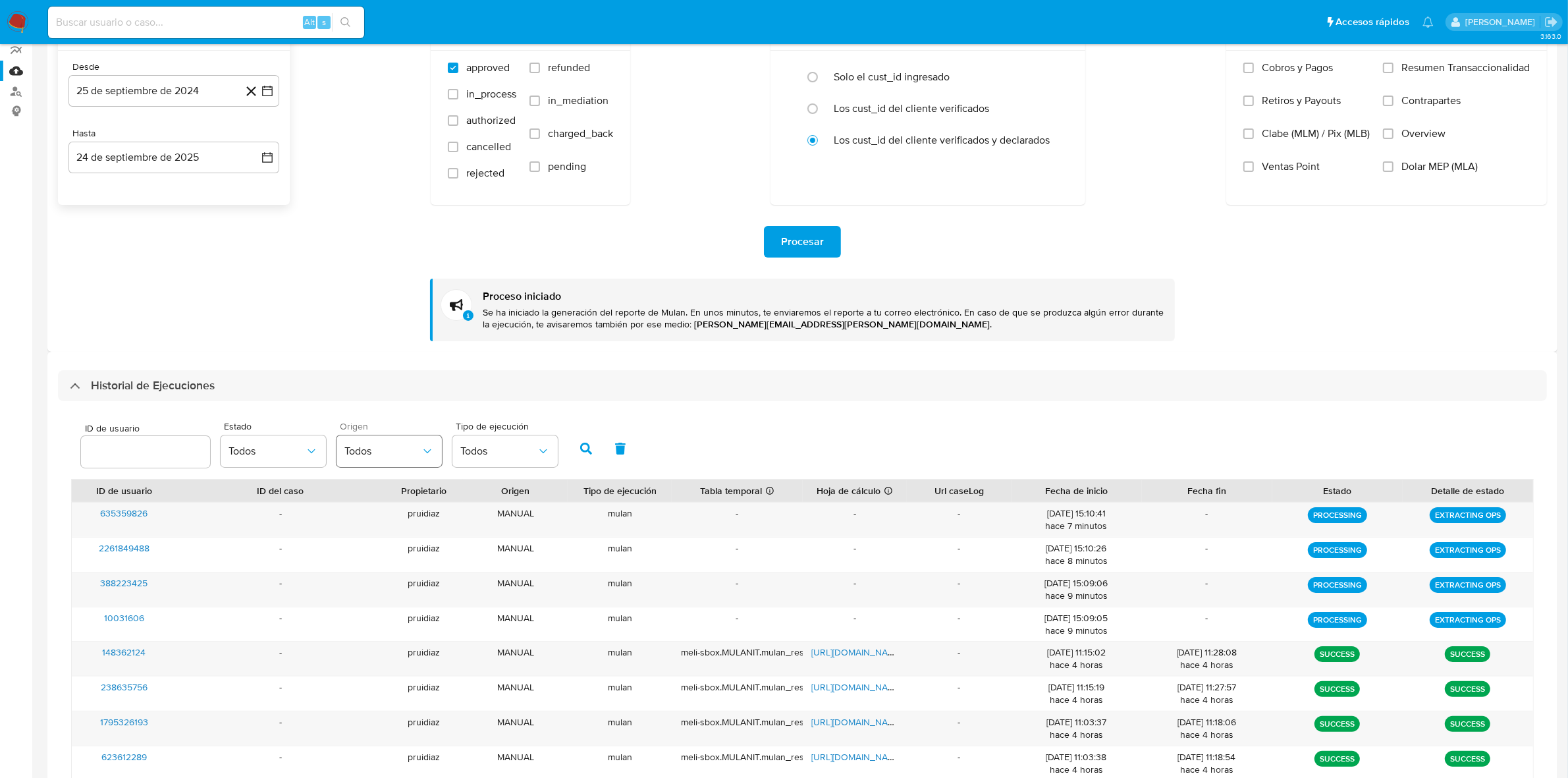
scroll to position [165, 0]
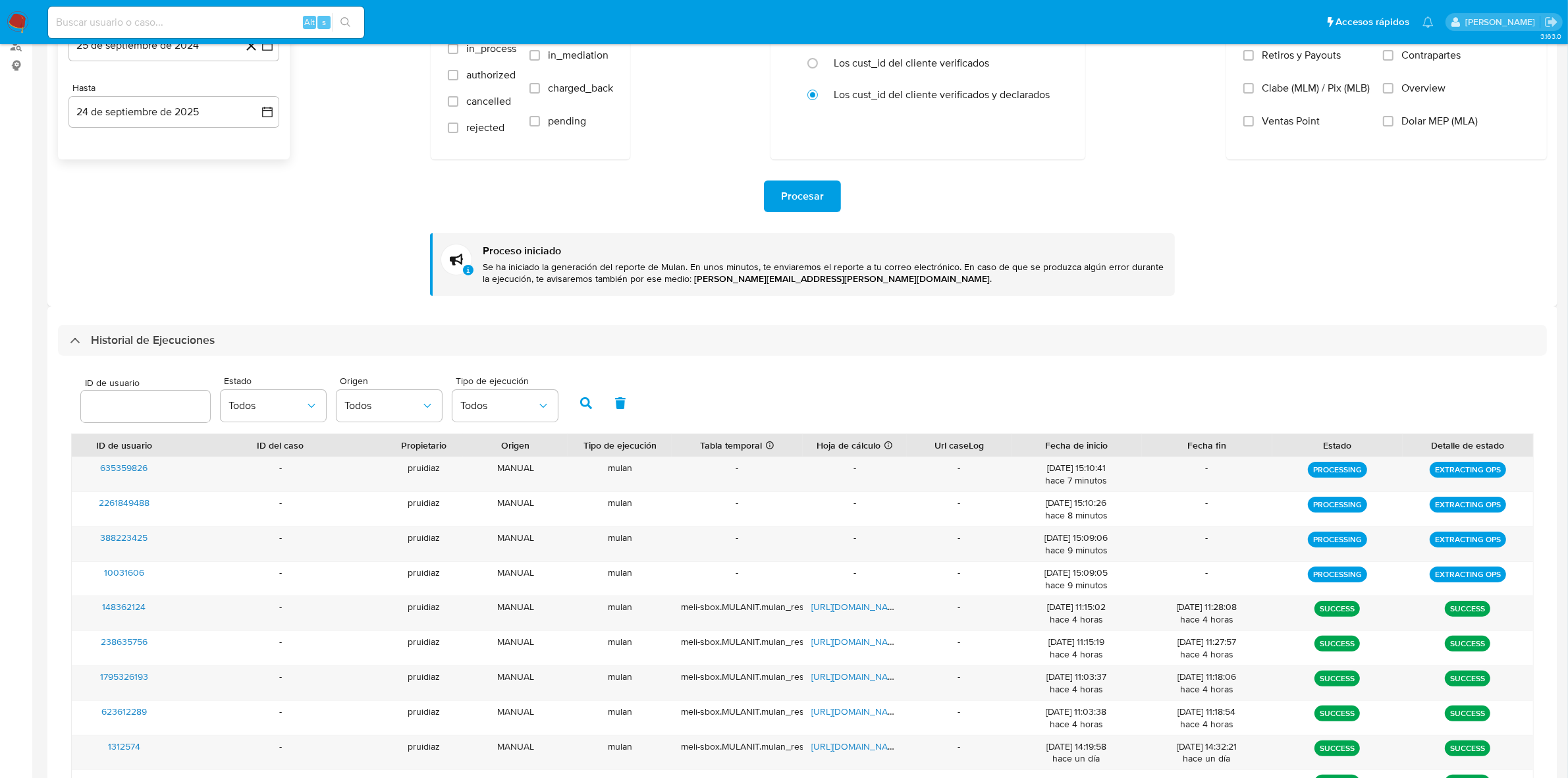
click at [189, 352] on div "Historial de Ejecuciones" at bounding box center [801, 341] width 1488 height 32
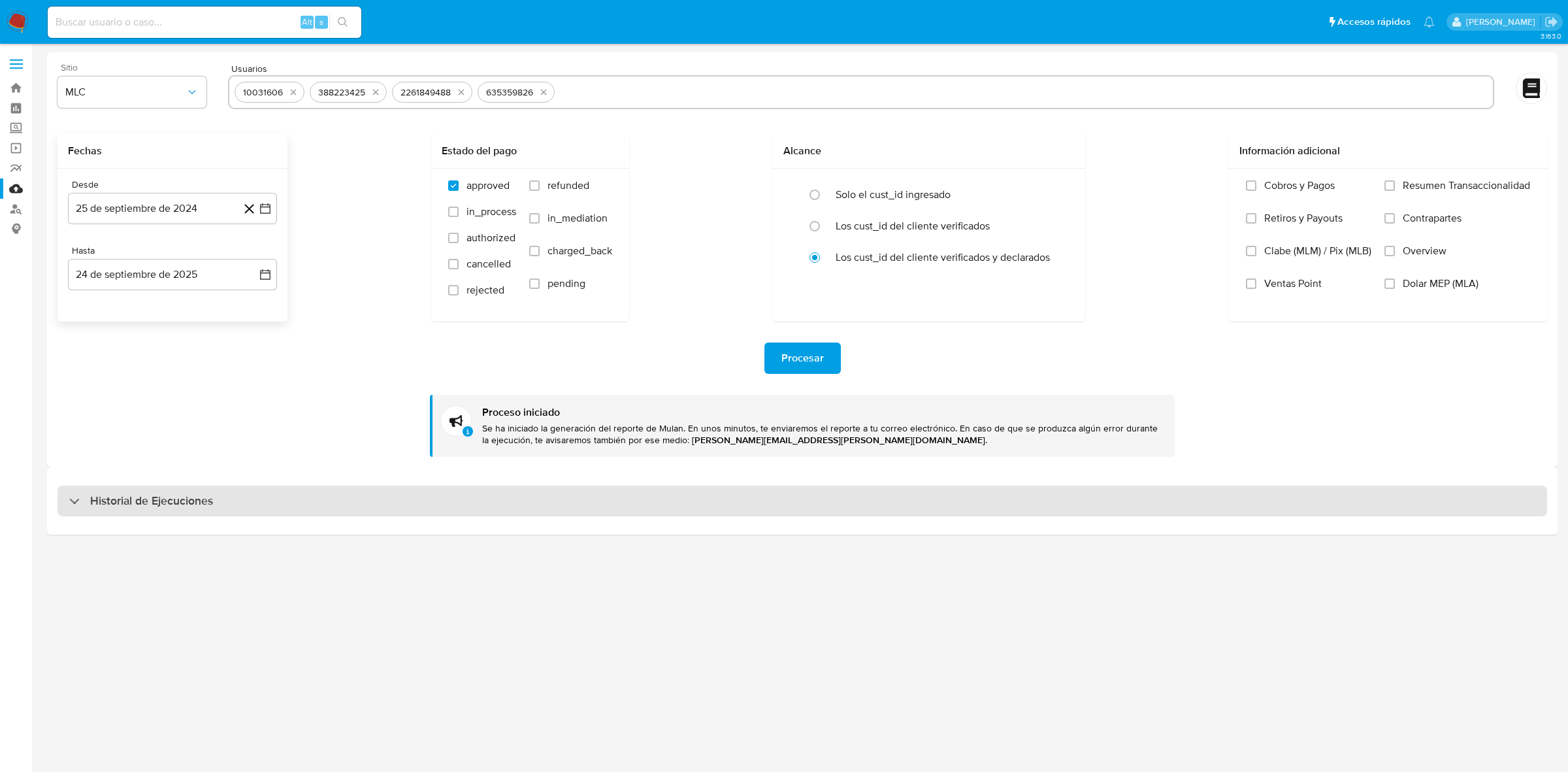
click at [179, 505] on h3 "Historial de Ejecuciones" at bounding box center [152, 501] width 123 height 16
select select "10"
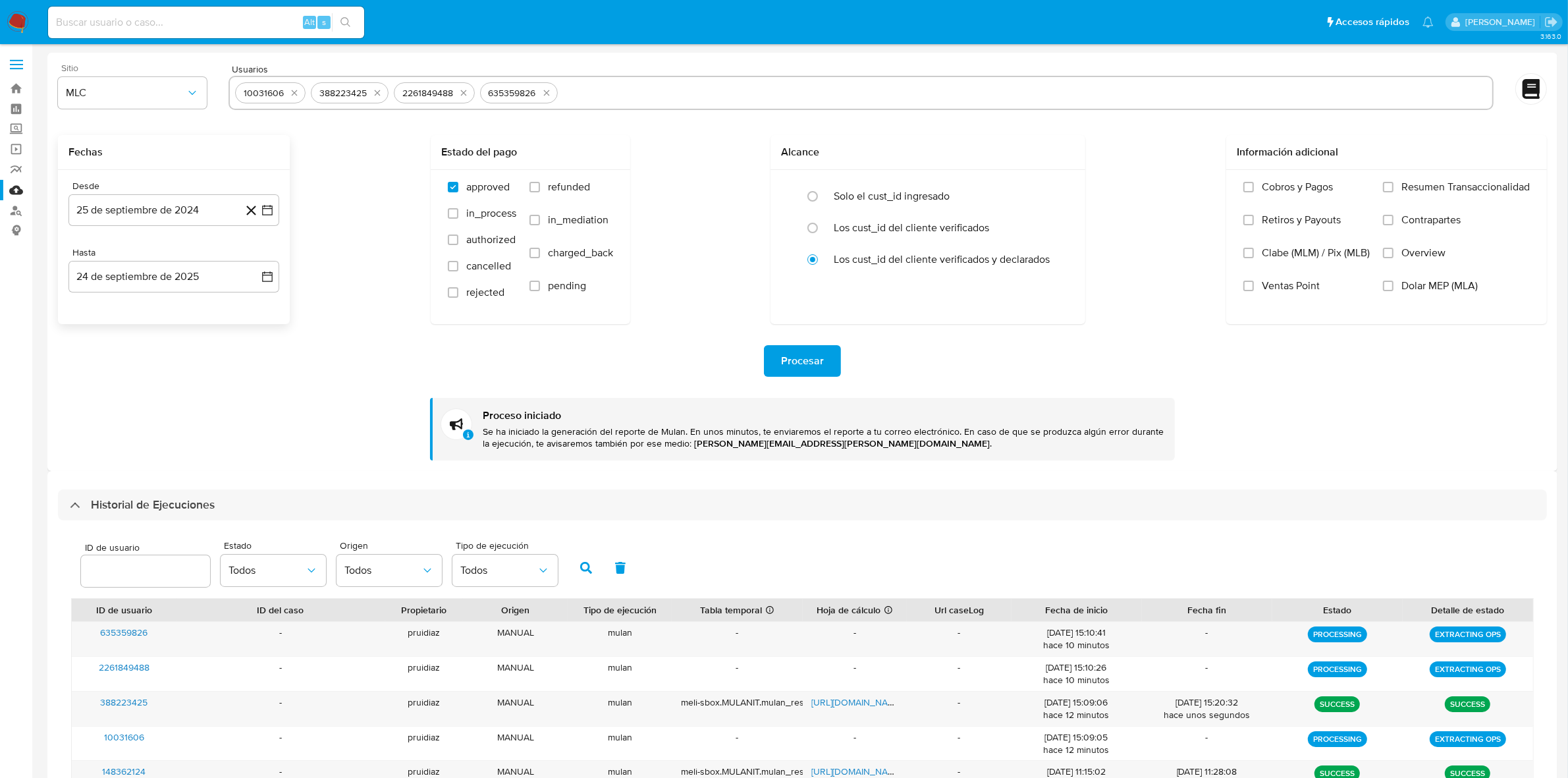
click at [22, 21] on img at bounding box center [18, 22] width 22 height 22
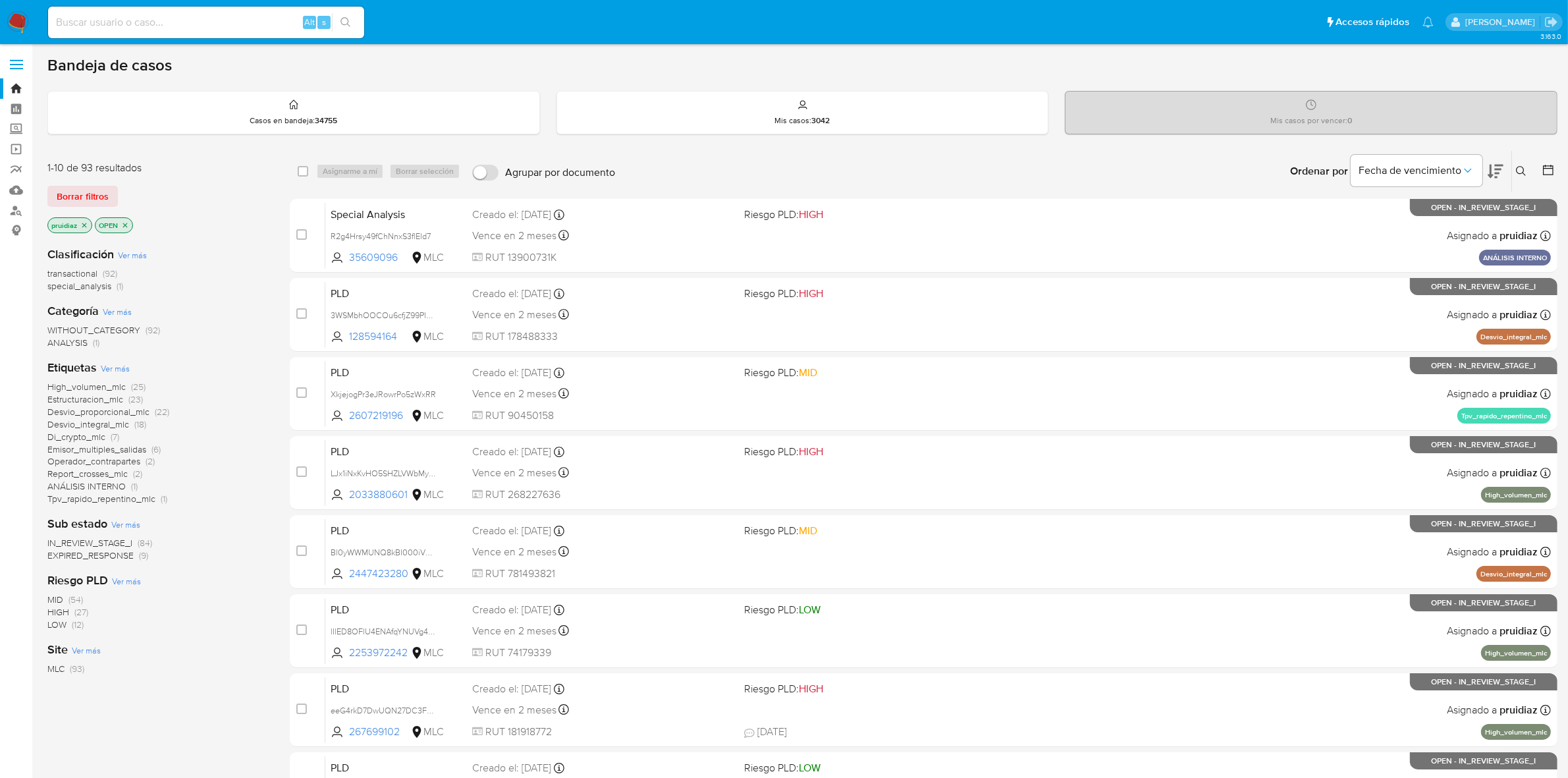
click at [1521, 172] on icon at bounding box center [1520, 171] width 11 height 11
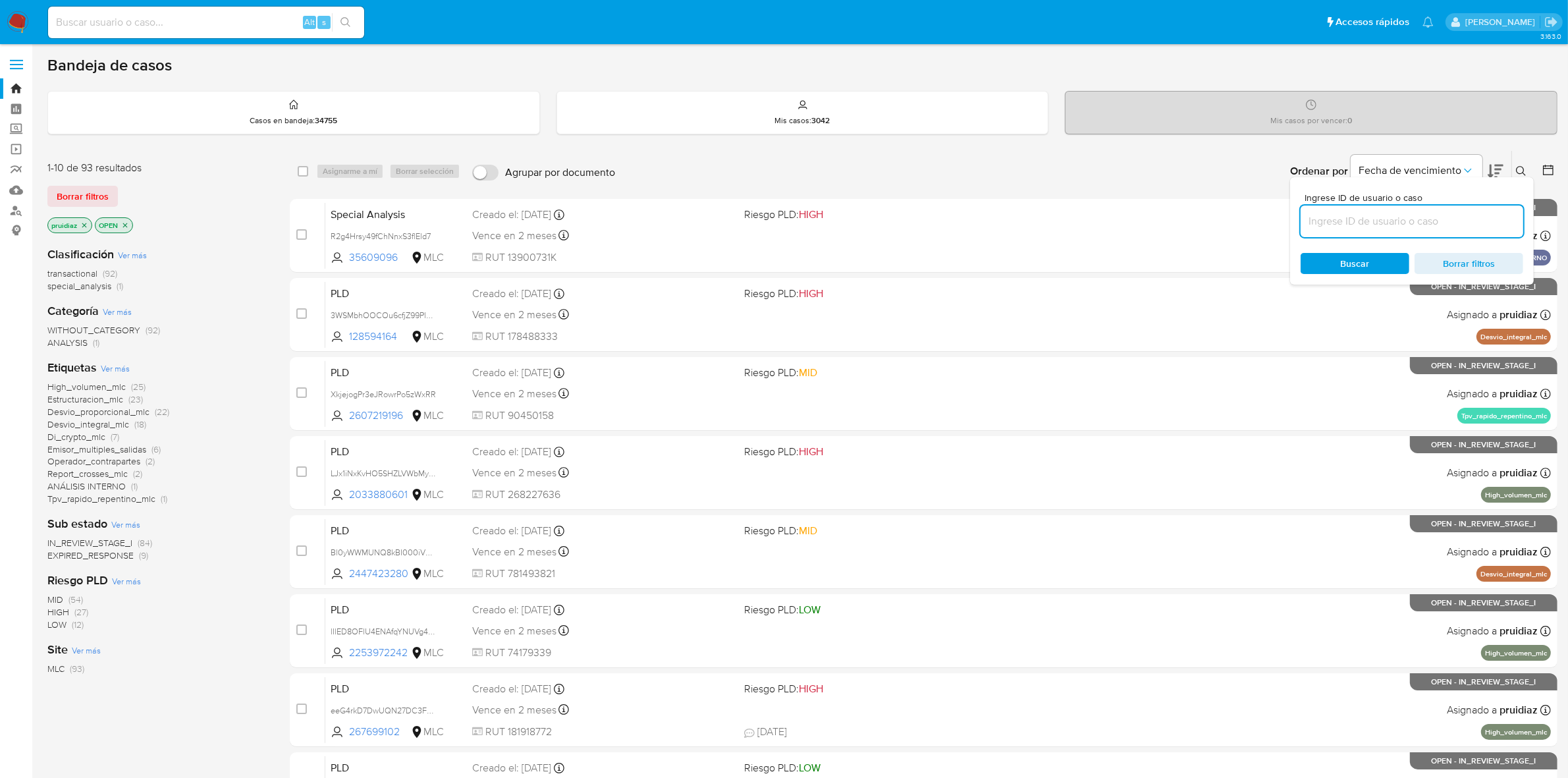
click at [1366, 226] on input at bounding box center [1411, 221] width 223 height 17
type input "10031606"
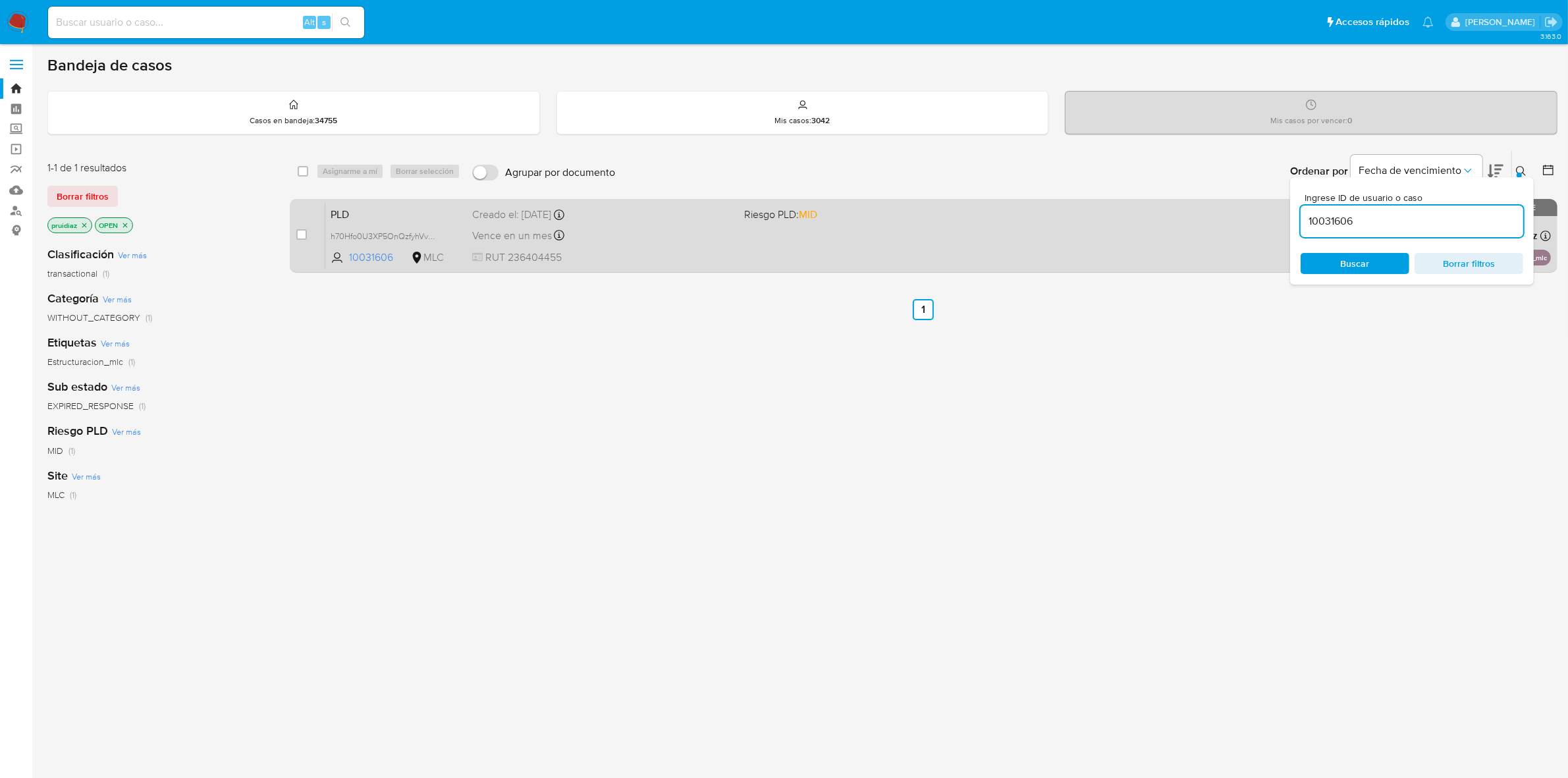
click at [306, 233] on div "case-item-checkbox No es posible asignar el caso" at bounding box center [310, 236] width 29 height 67
drag, startPoint x: 304, startPoint y: 233, endPoint x: 318, endPoint y: 218, distance: 20.5
click at [304, 233] on input "checkbox" at bounding box center [301, 235] width 11 height 11
checkbox input "true"
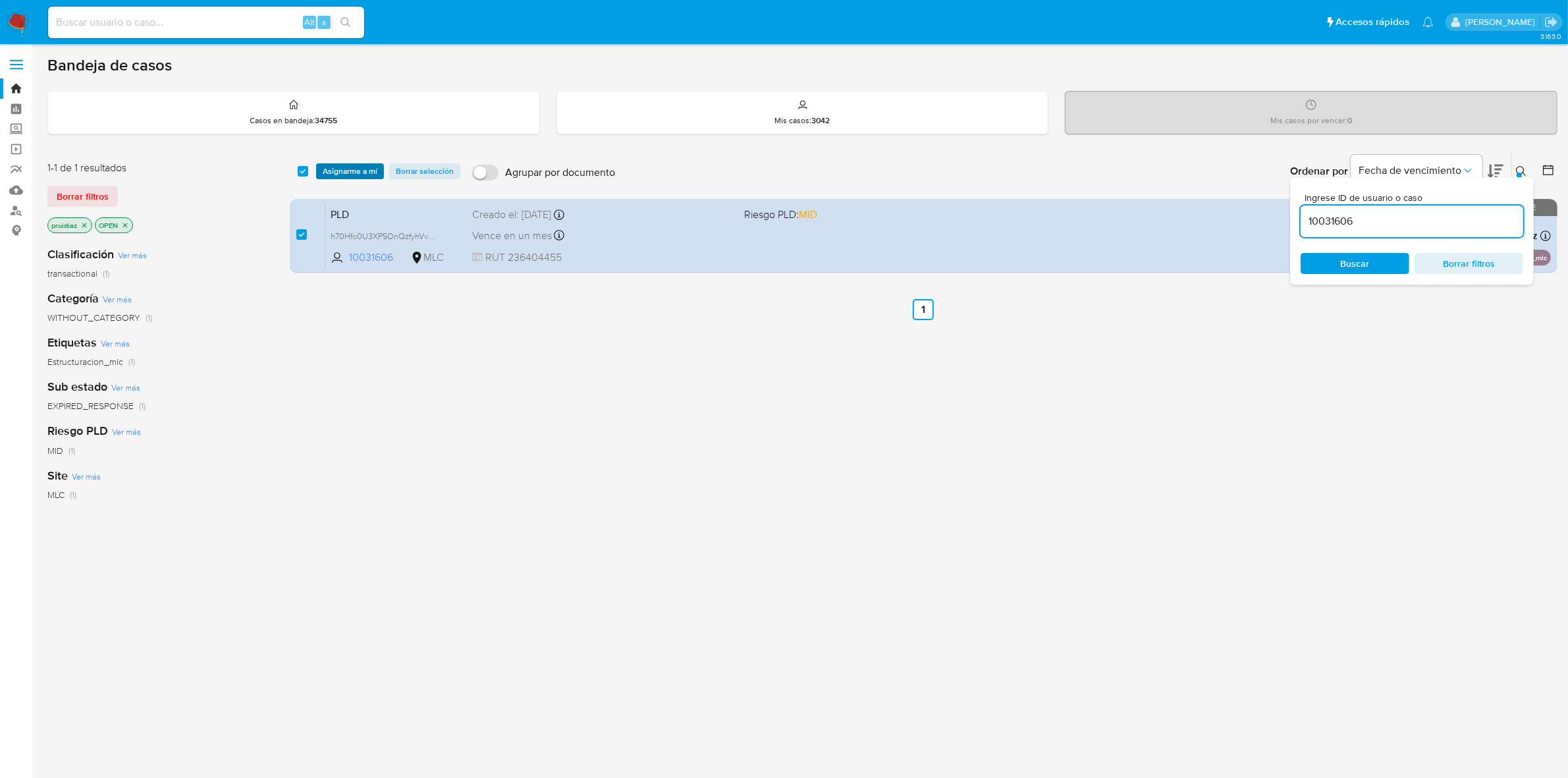
click at [342, 168] on span "Asignarme a mí" at bounding box center [349, 171] width 55 height 13
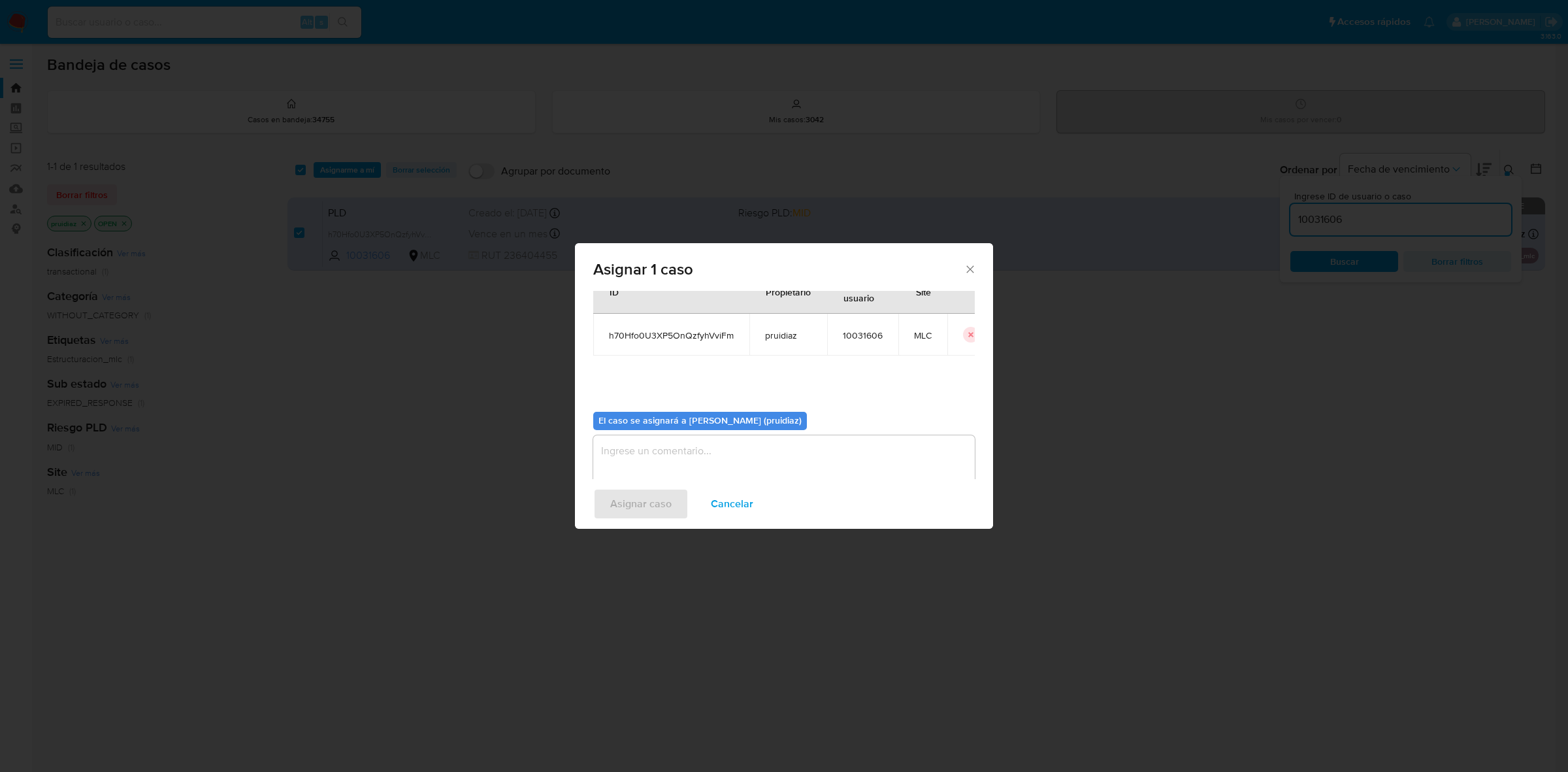
scroll to position [66, 0]
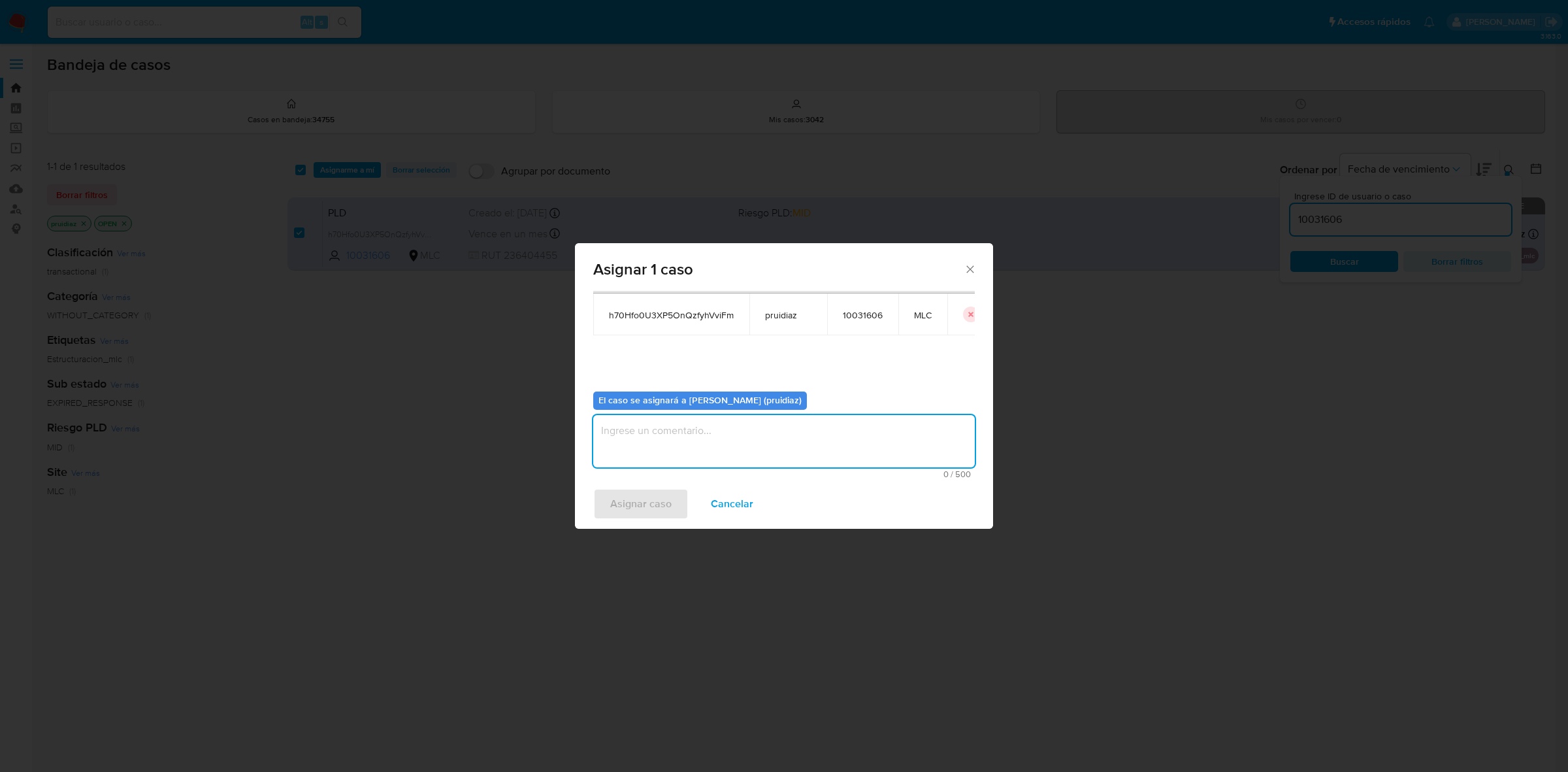
click at [703, 443] on textarea "assign-modal" at bounding box center [784, 441] width 381 height 53
type textarea "-"
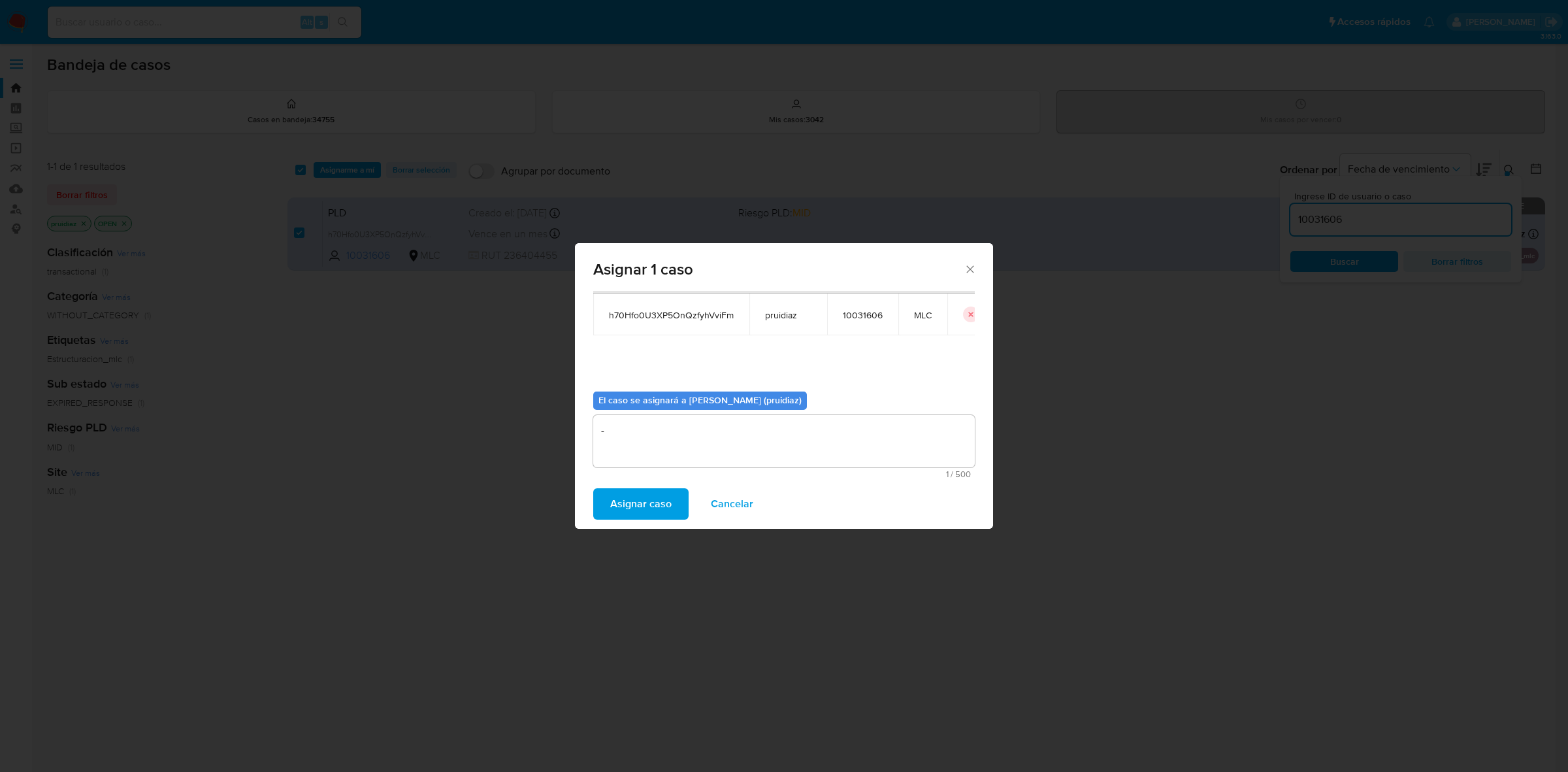
click at [644, 508] on span "Asignar caso" at bounding box center [641, 503] width 61 height 29
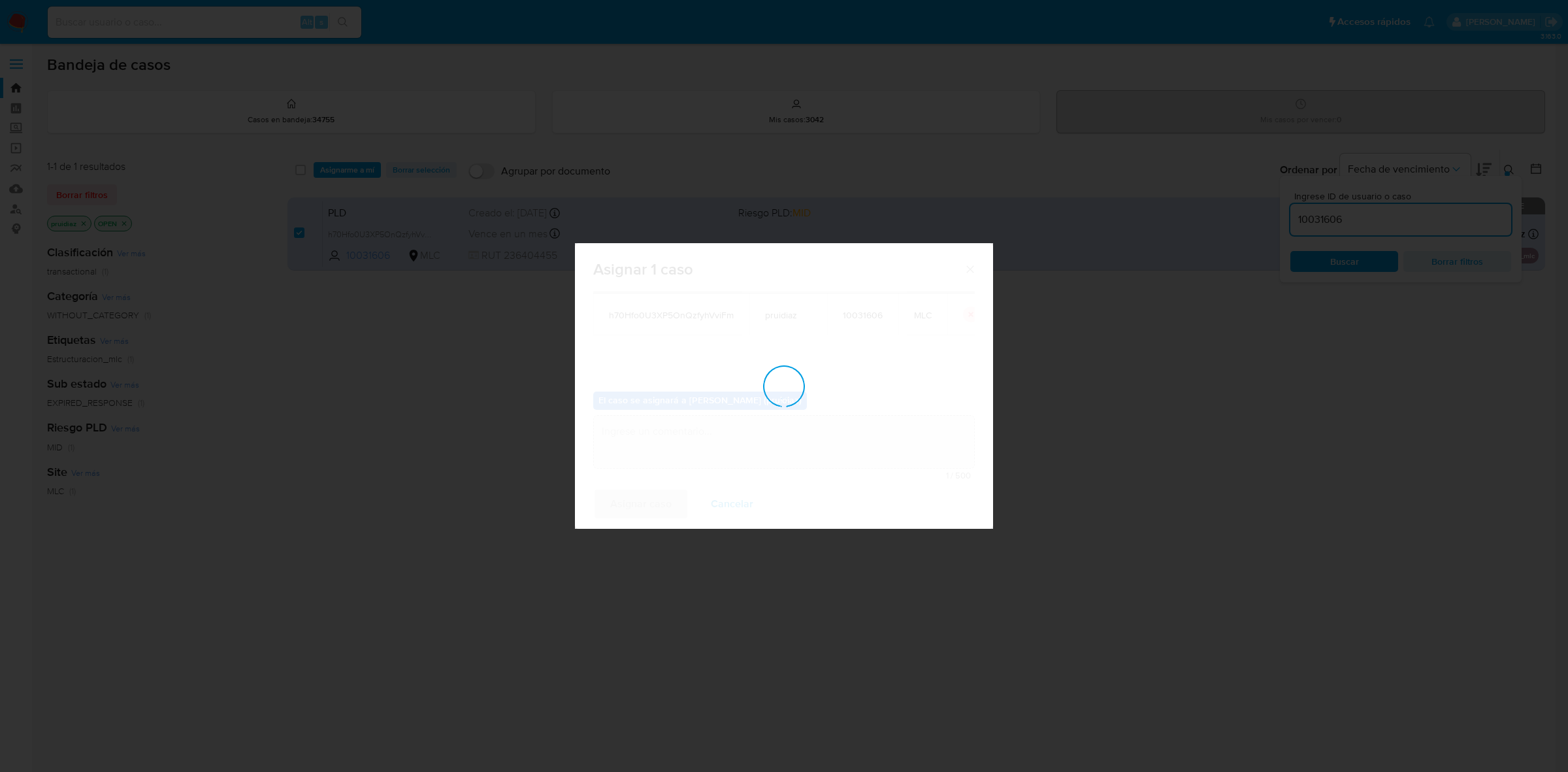
checkbox input "false"
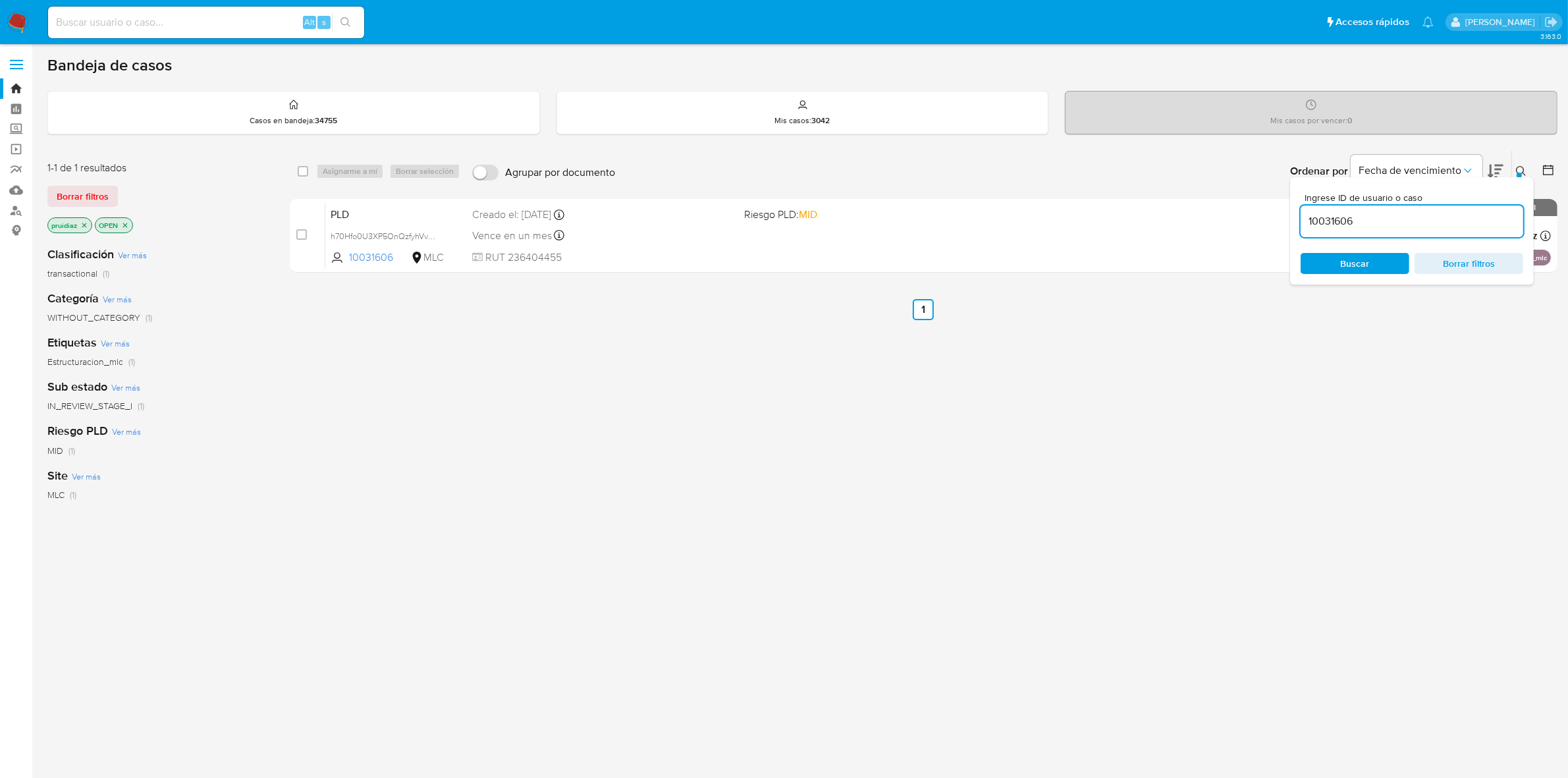
click at [1437, 225] on input "10031606" at bounding box center [1411, 221] width 223 height 17
paste input "388223425"
type input "388223425"
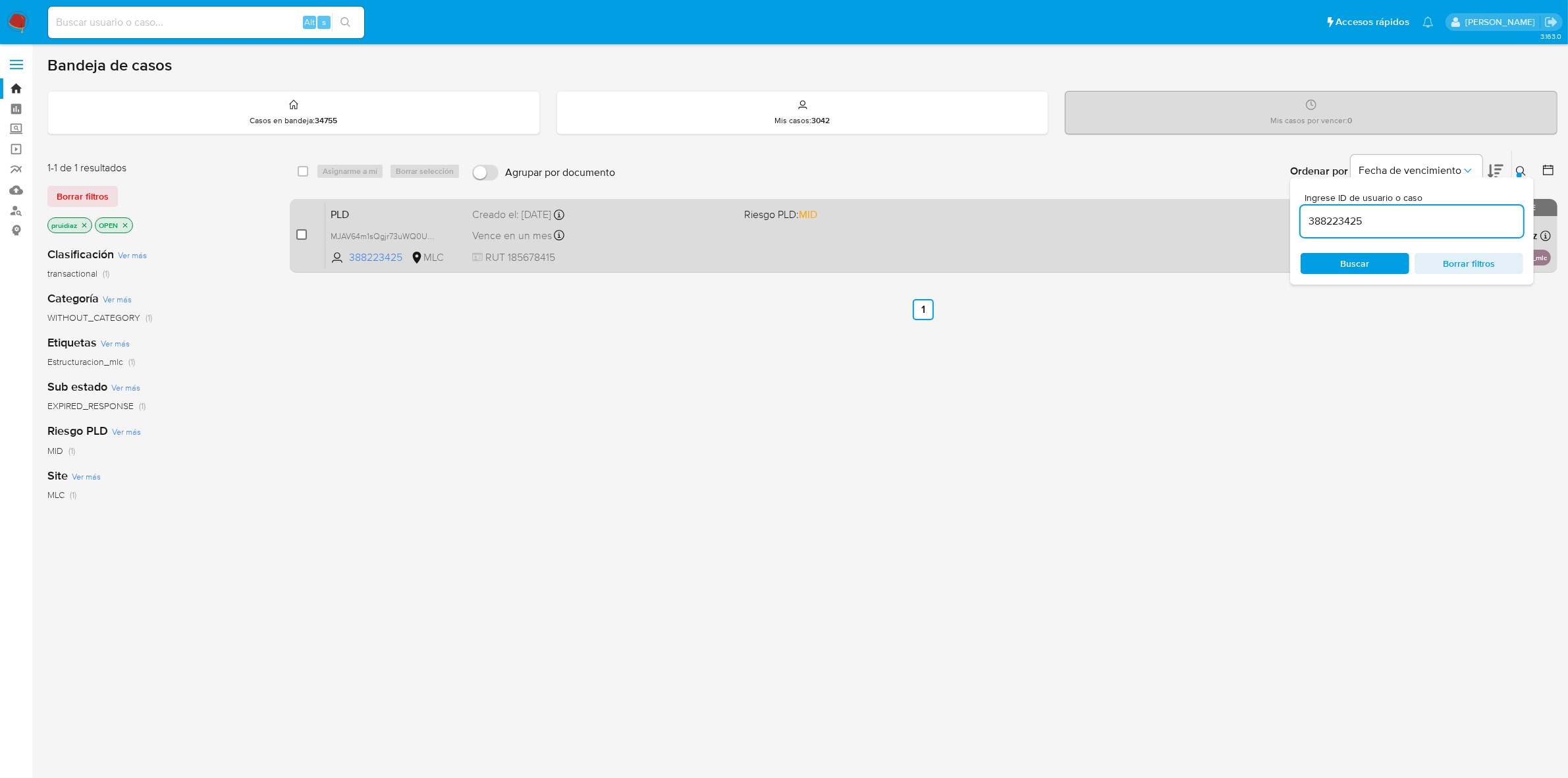
click at [297, 235] on input "checkbox" at bounding box center [301, 235] width 11 height 11
checkbox input "true"
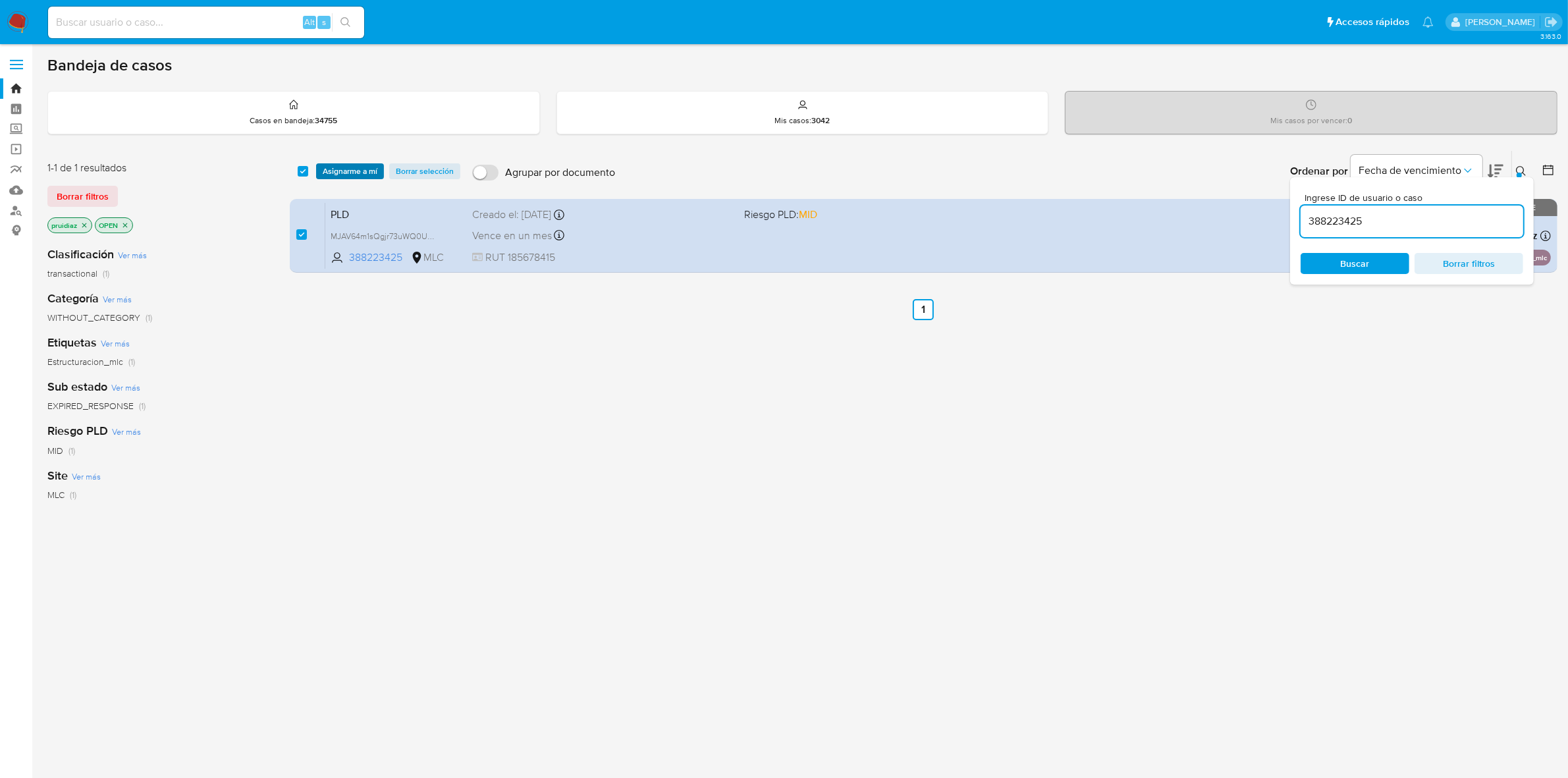
click at [347, 170] on span "Asignarme a mí" at bounding box center [349, 171] width 55 height 13
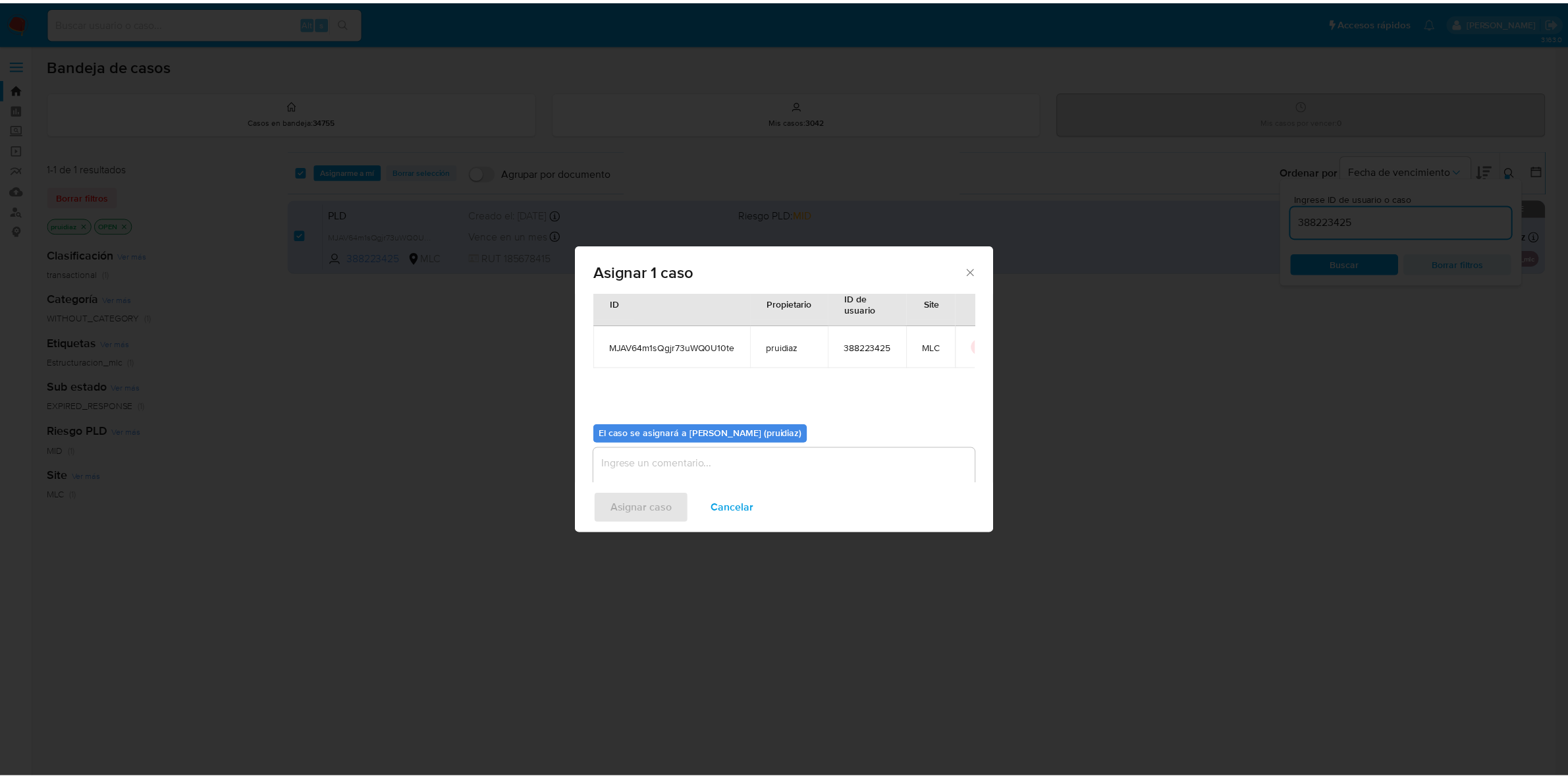
scroll to position [67, 0]
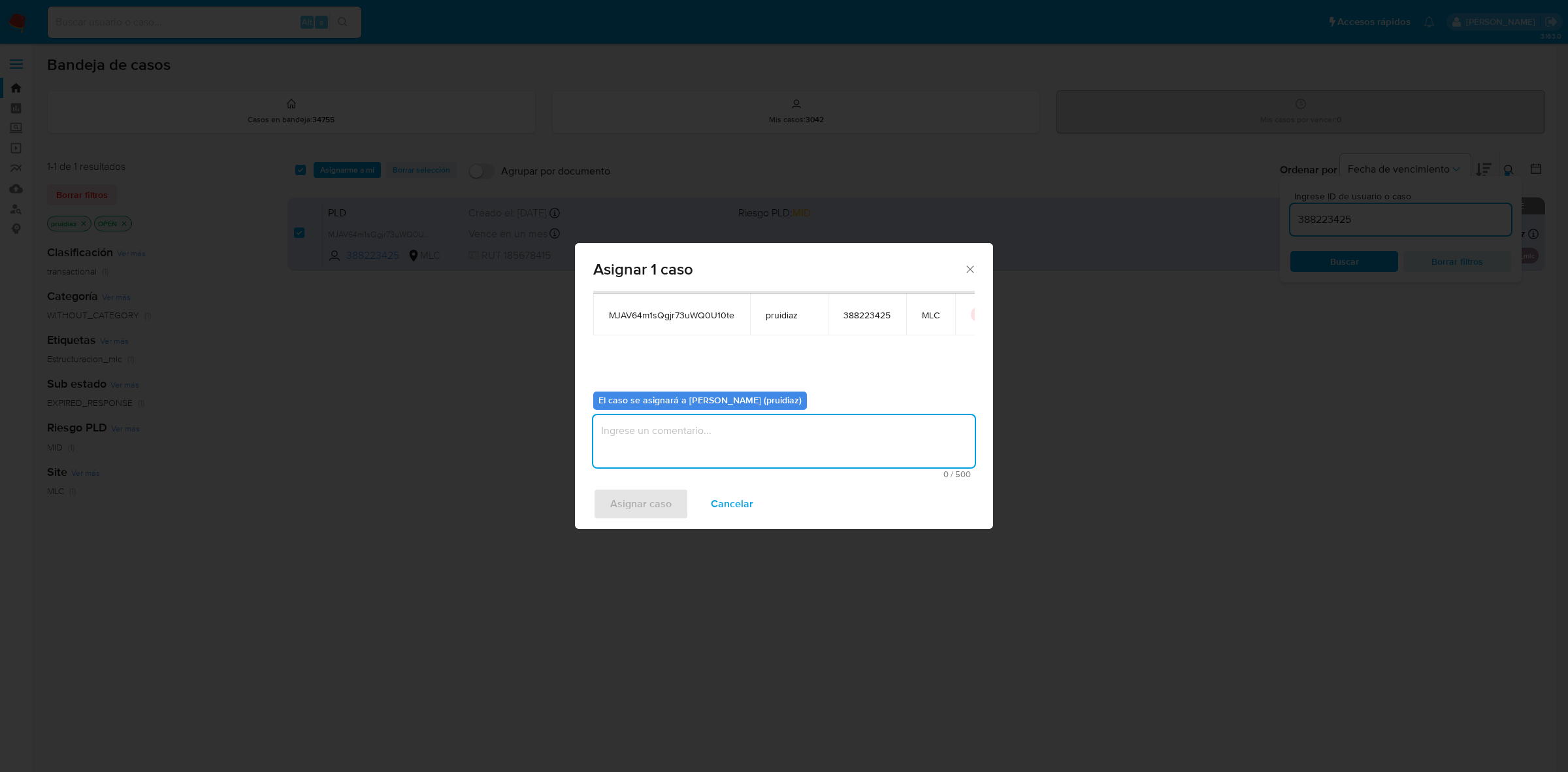
click at [687, 429] on textarea "assign-modal" at bounding box center [784, 441] width 381 height 53
type textarea "."
type textarea "-"
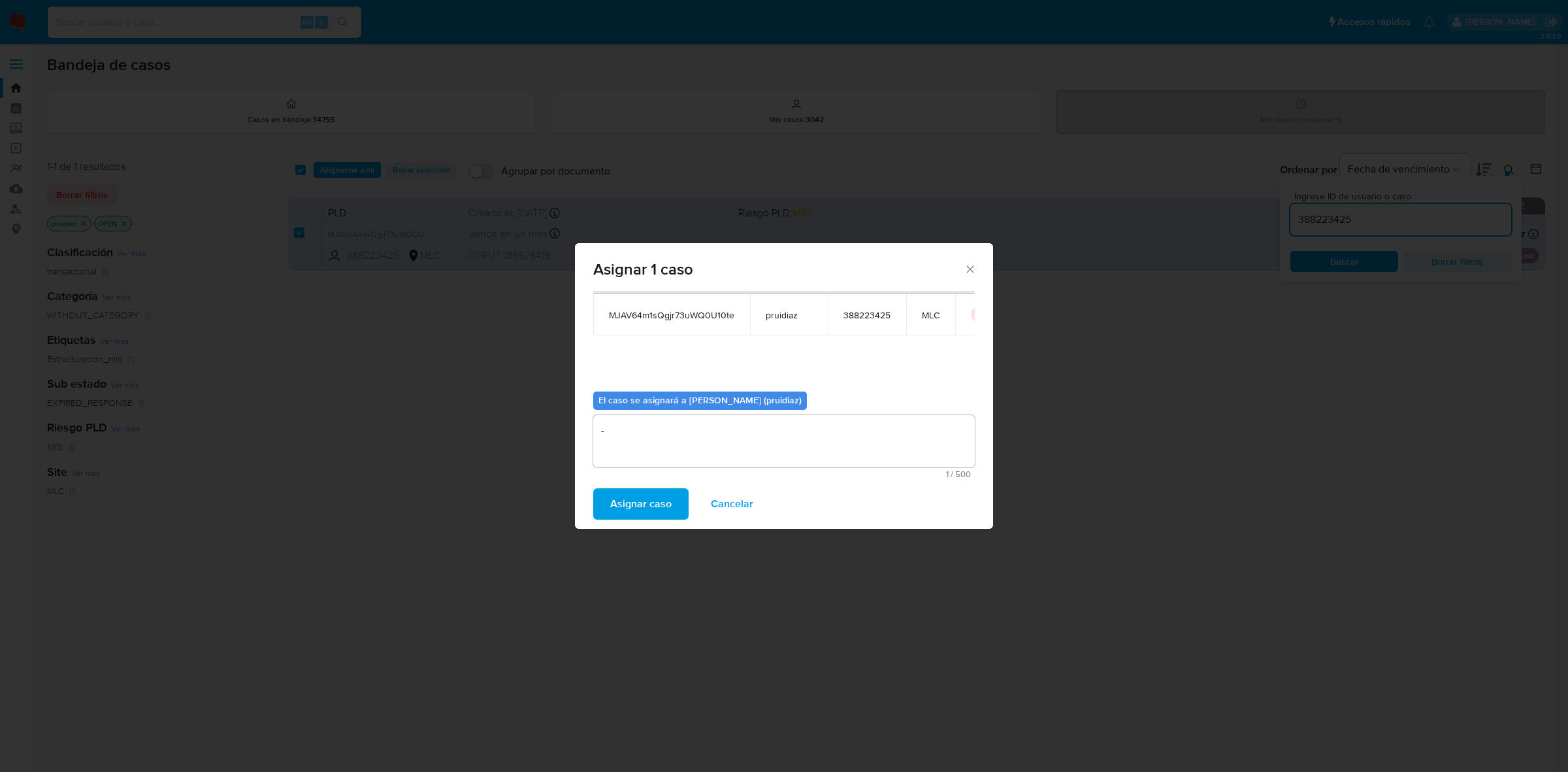
click at [625, 504] on span "Asignar caso" at bounding box center [641, 503] width 61 height 29
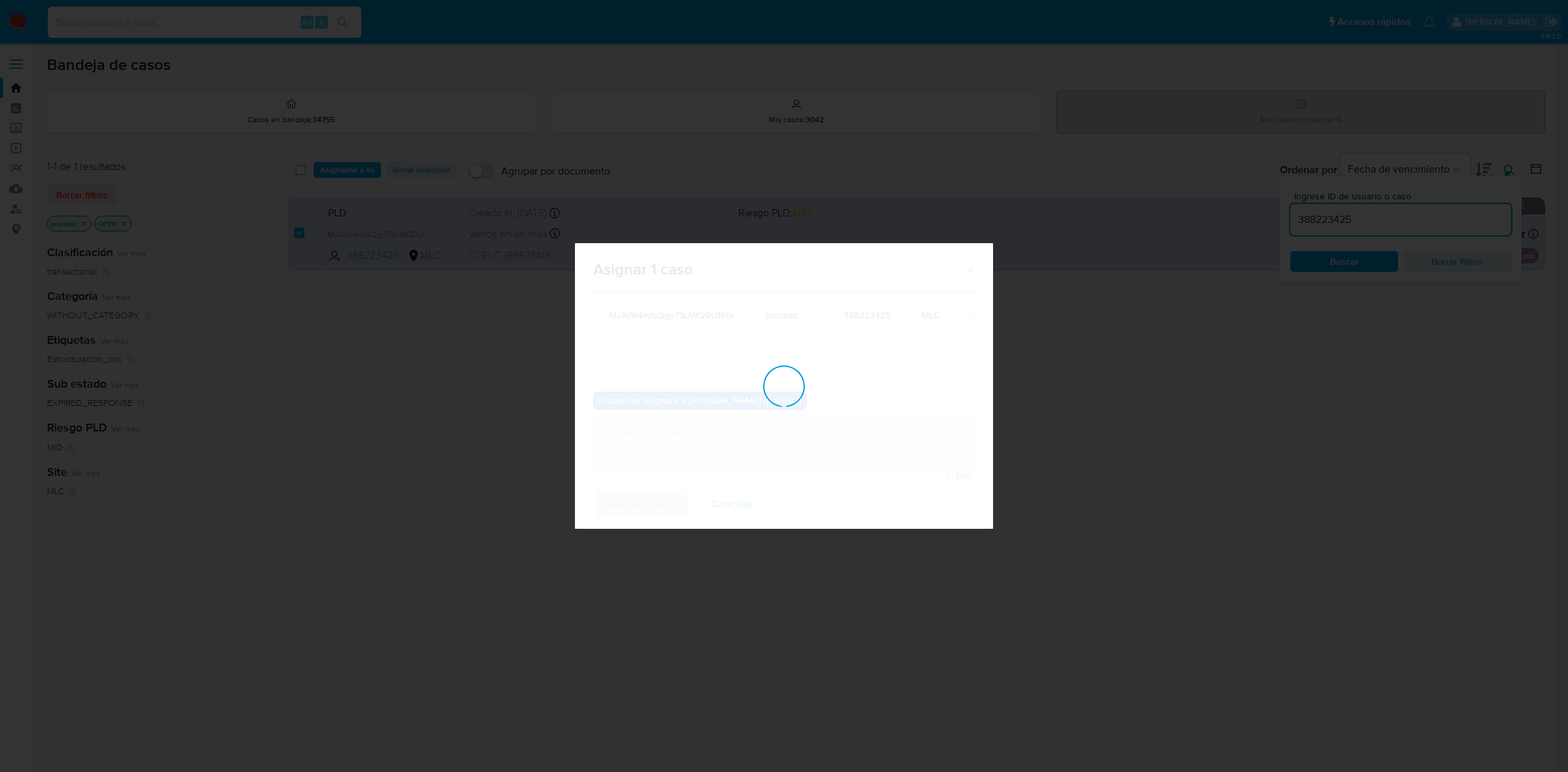
checkbox input "false"
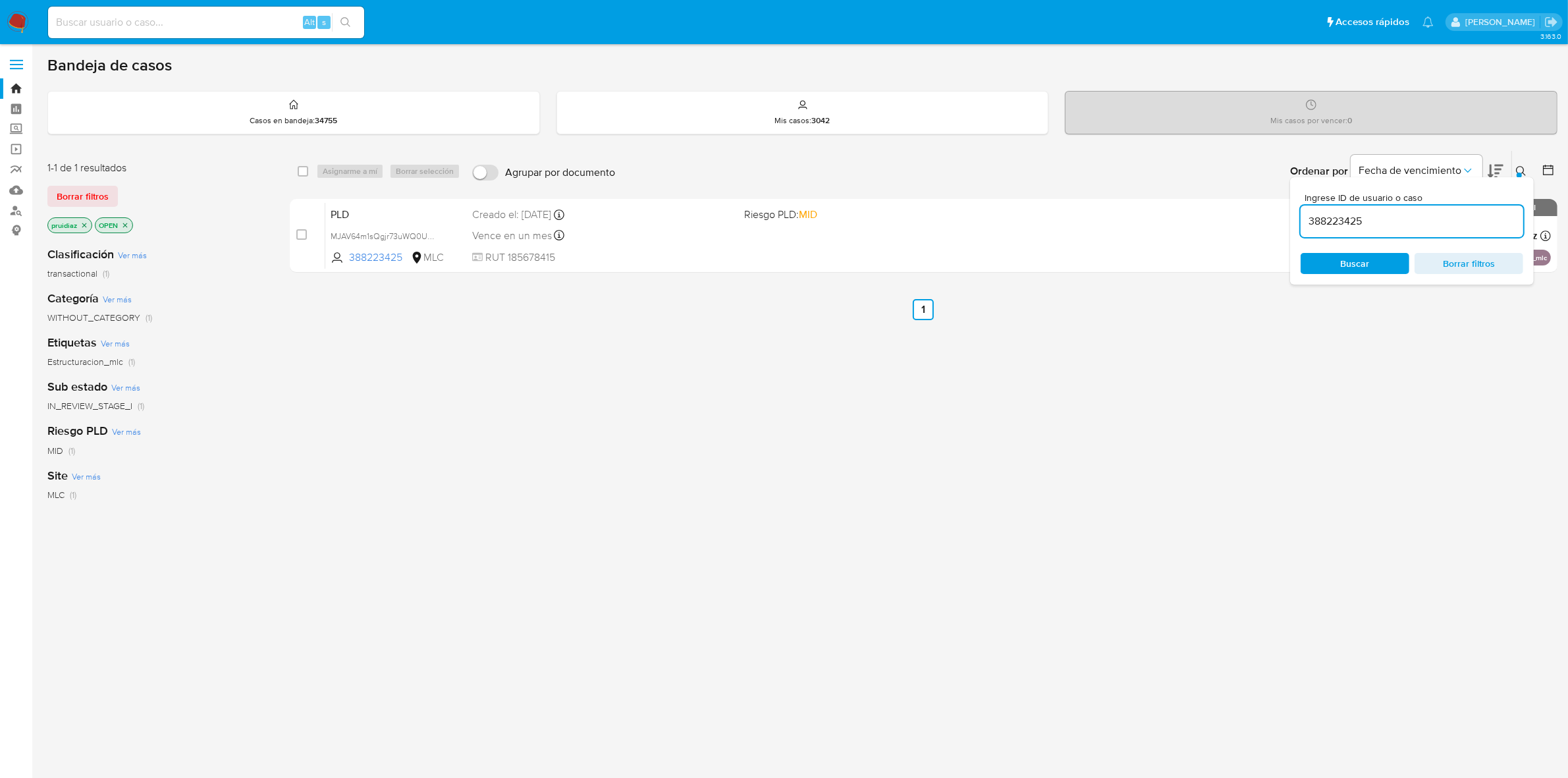
click at [12, 21] on img at bounding box center [18, 22] width 22 height 22
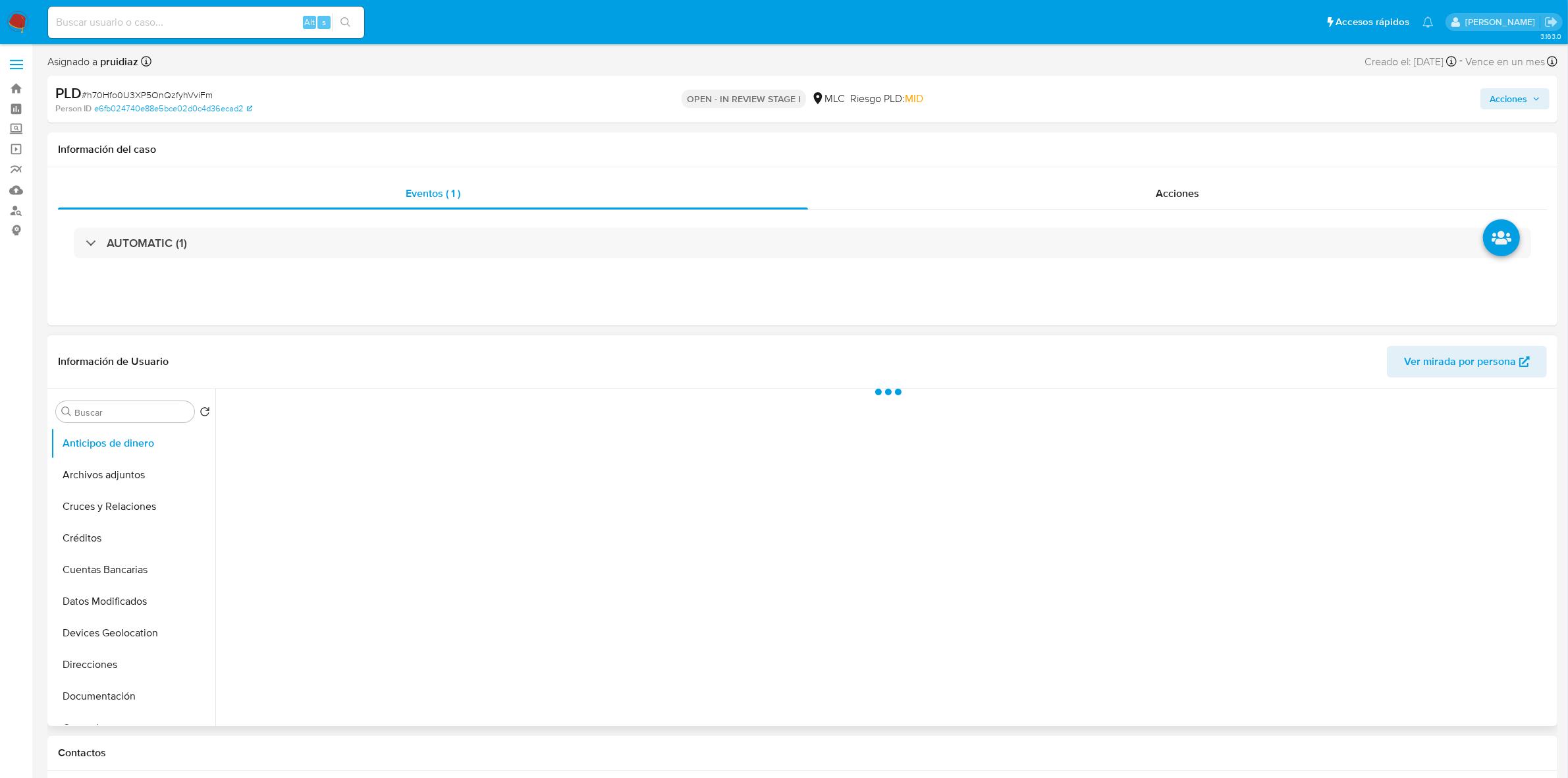
select select "10"
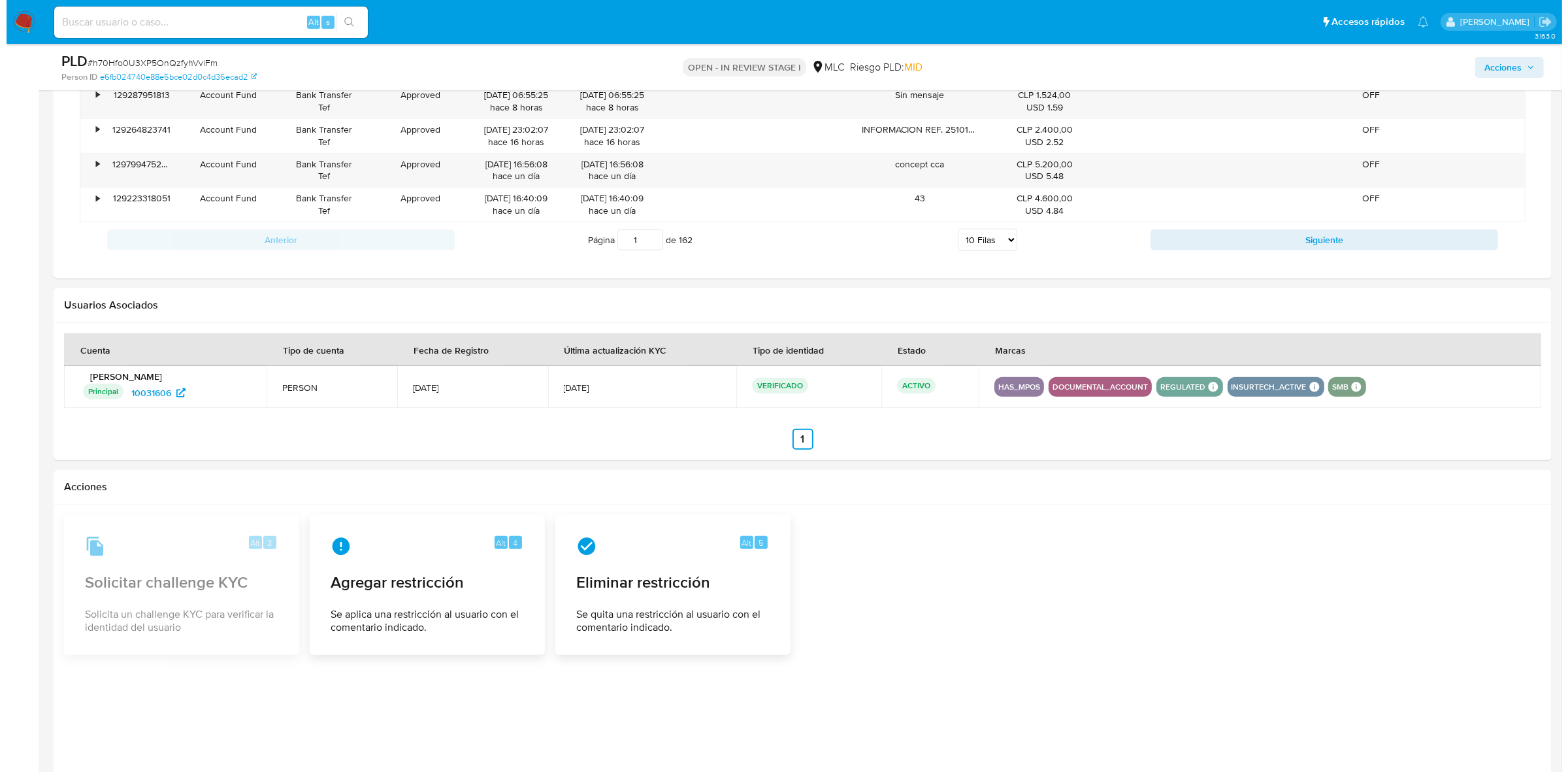
scroll to position [1443, 0]
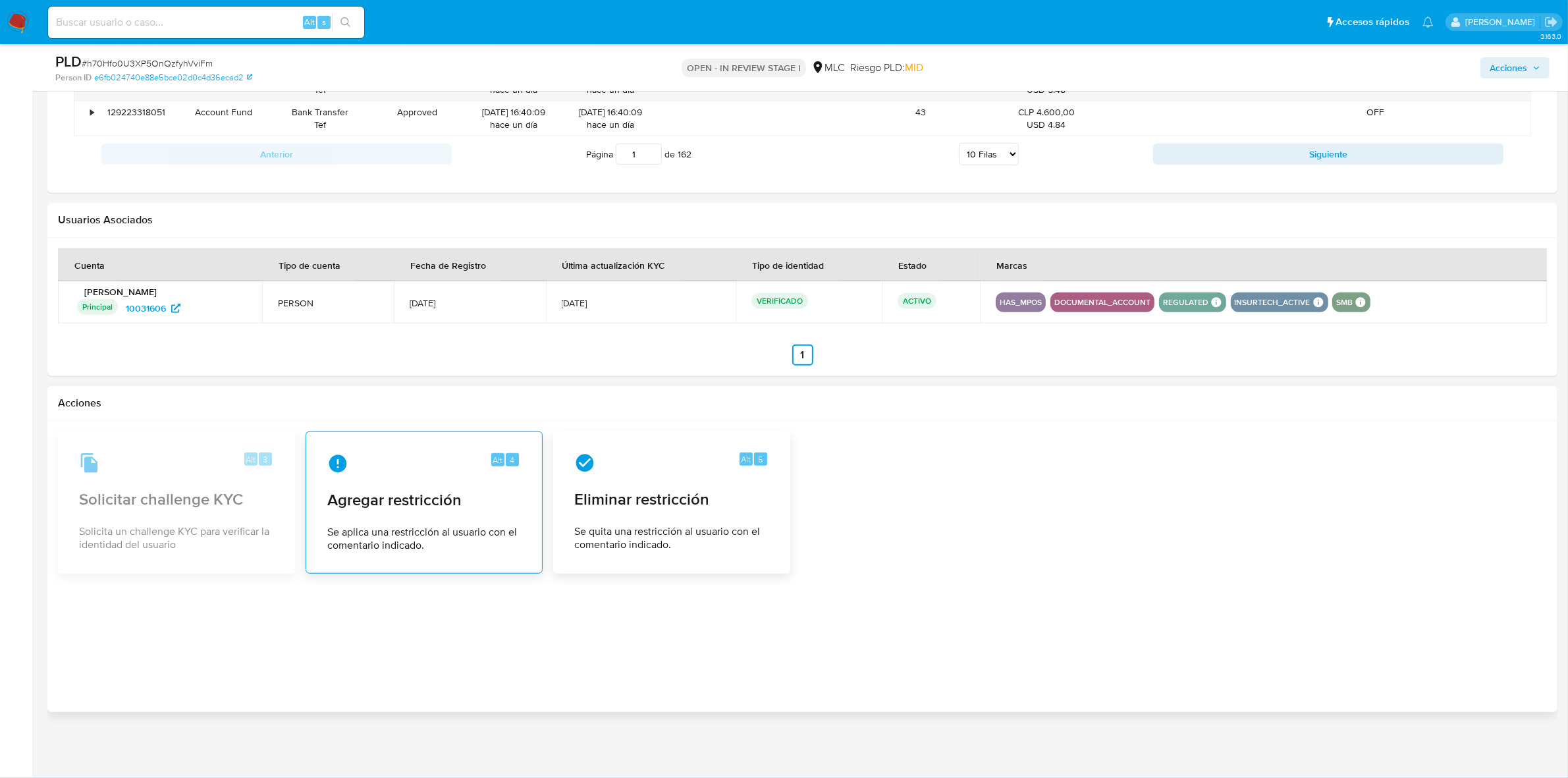
click at [392, 531] on span "Se aplica una restricción al usuario con el comentario indicado." at bounding box center [424, 538] width 194 height 26
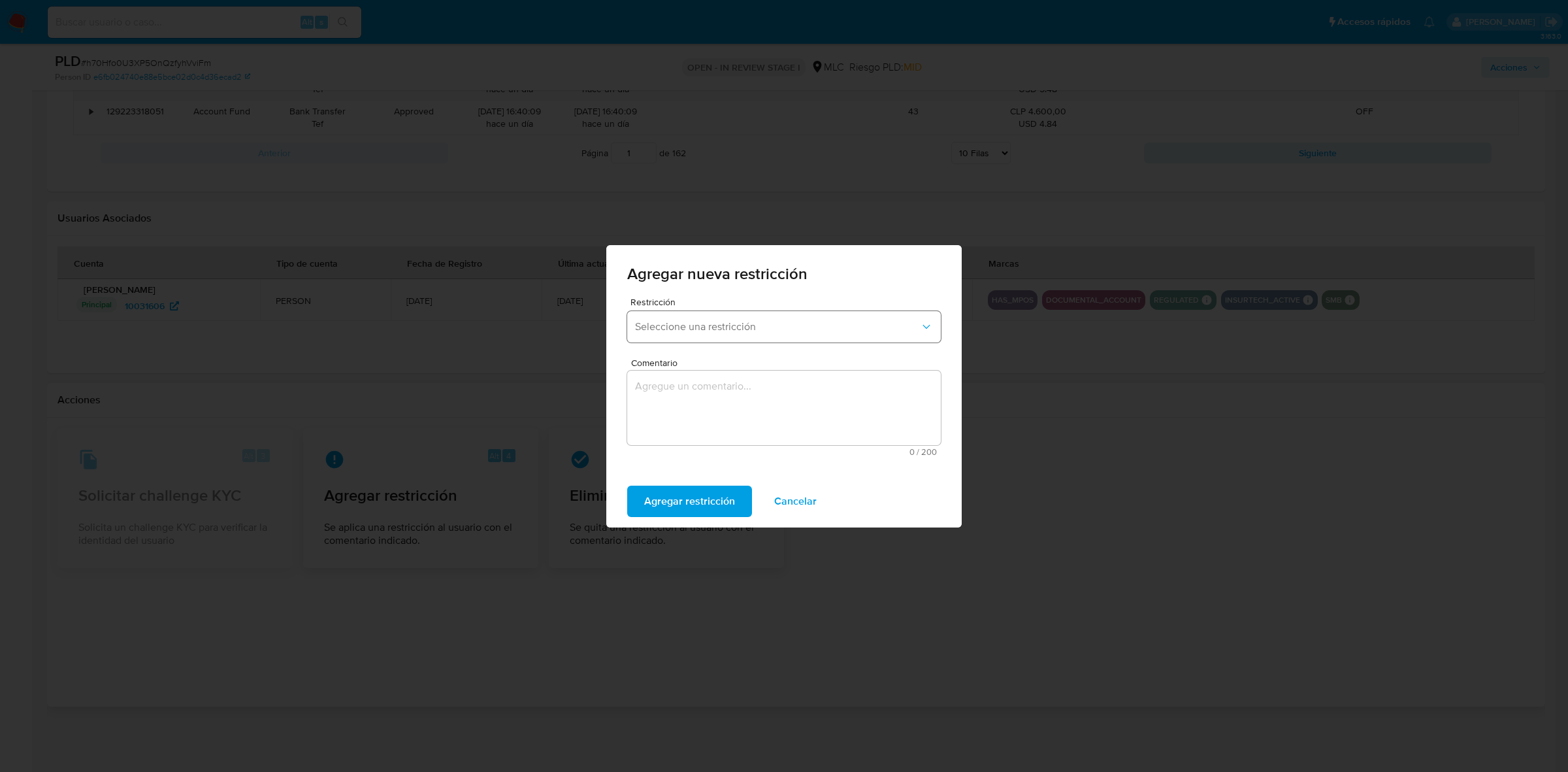
click at [686, 332] on span "Seleccione una restricción" at bounding box center [778, 326] width 285 height 13
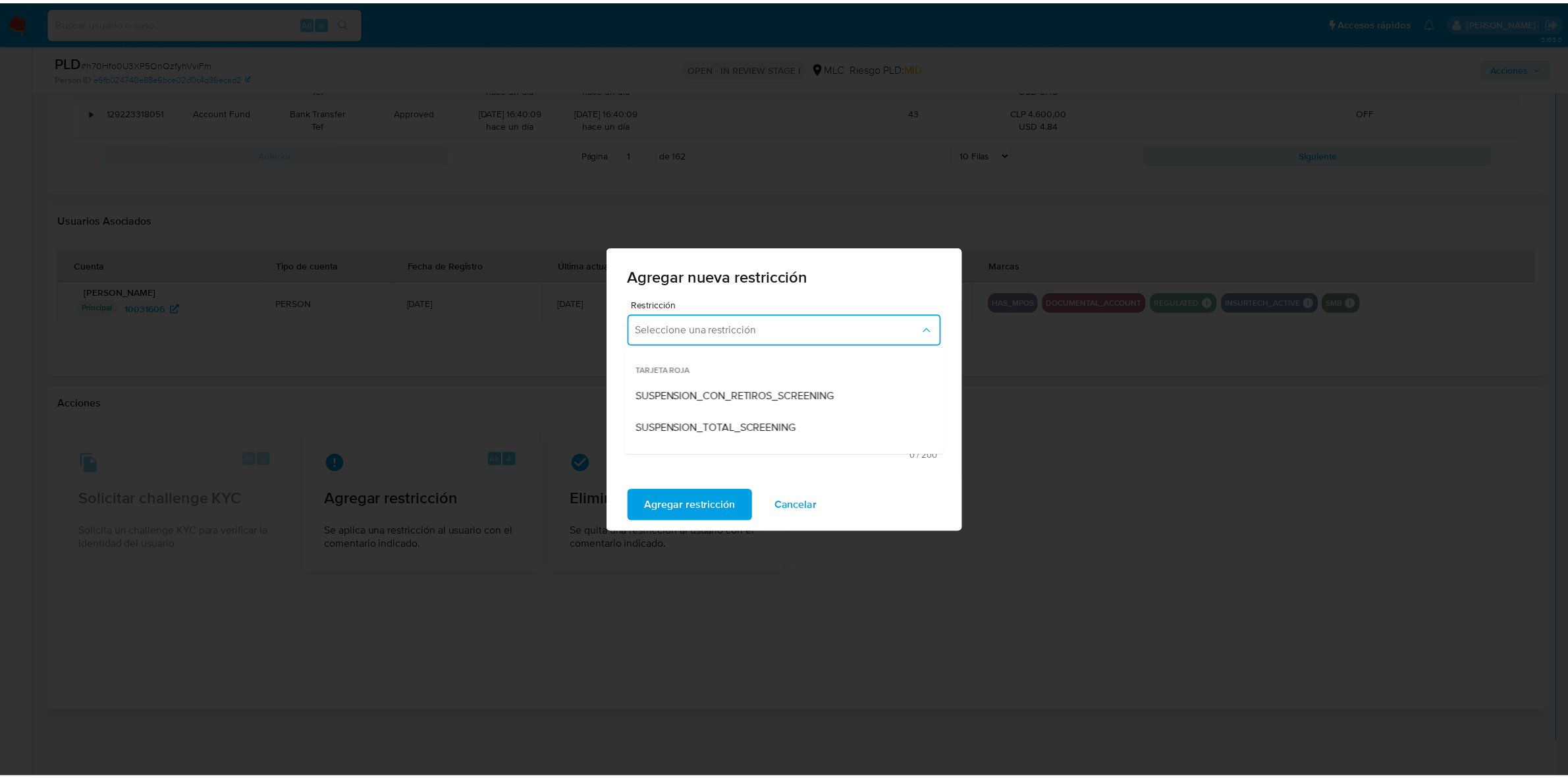
scroll to position [276, 0]
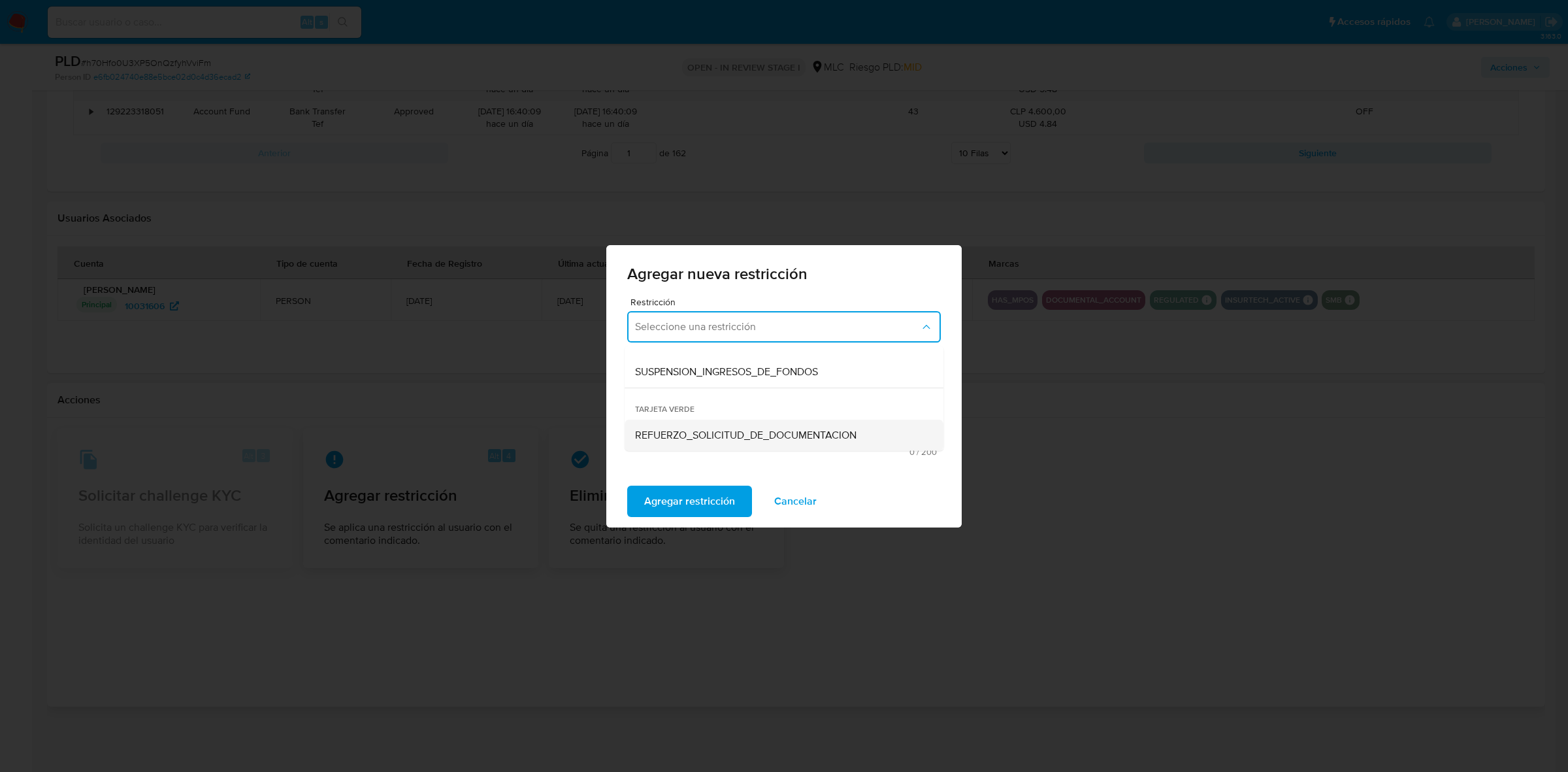
click at [707, 439] on span "REFUERZO_SOLICITUD_DE_DOCUMENTACION" at bounding box center [746, 434] width 222 height 13
click at [747, 426] on textarea "Comentario" at bounding box center [784, 407] width 314 height 74
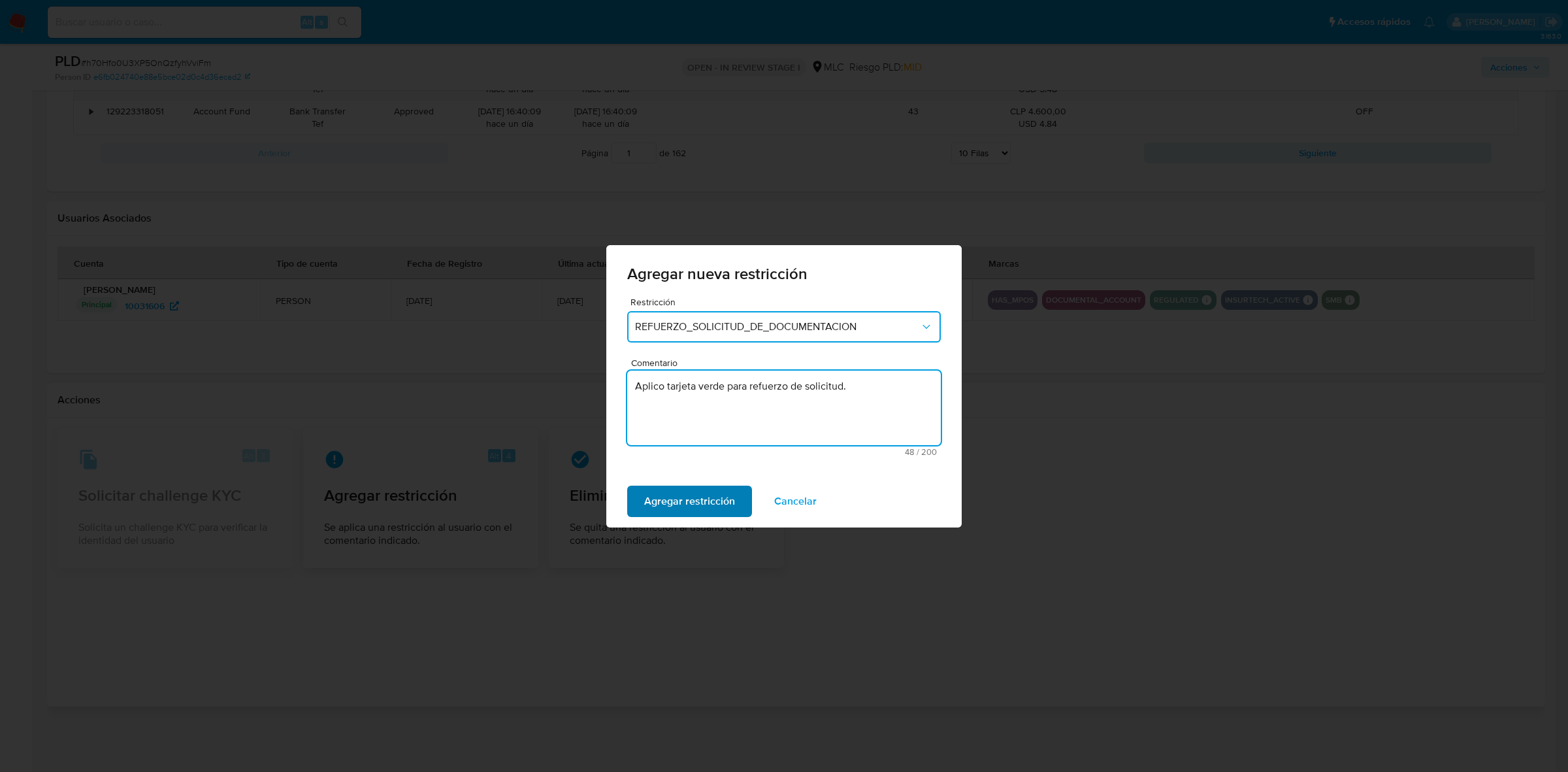
type textarea "Aplico tarjeta verde para refuerzo de solicitud."
click at [697, 495] on span "Agregar restricción" at bounding box center [689, 500] width 91 height 29
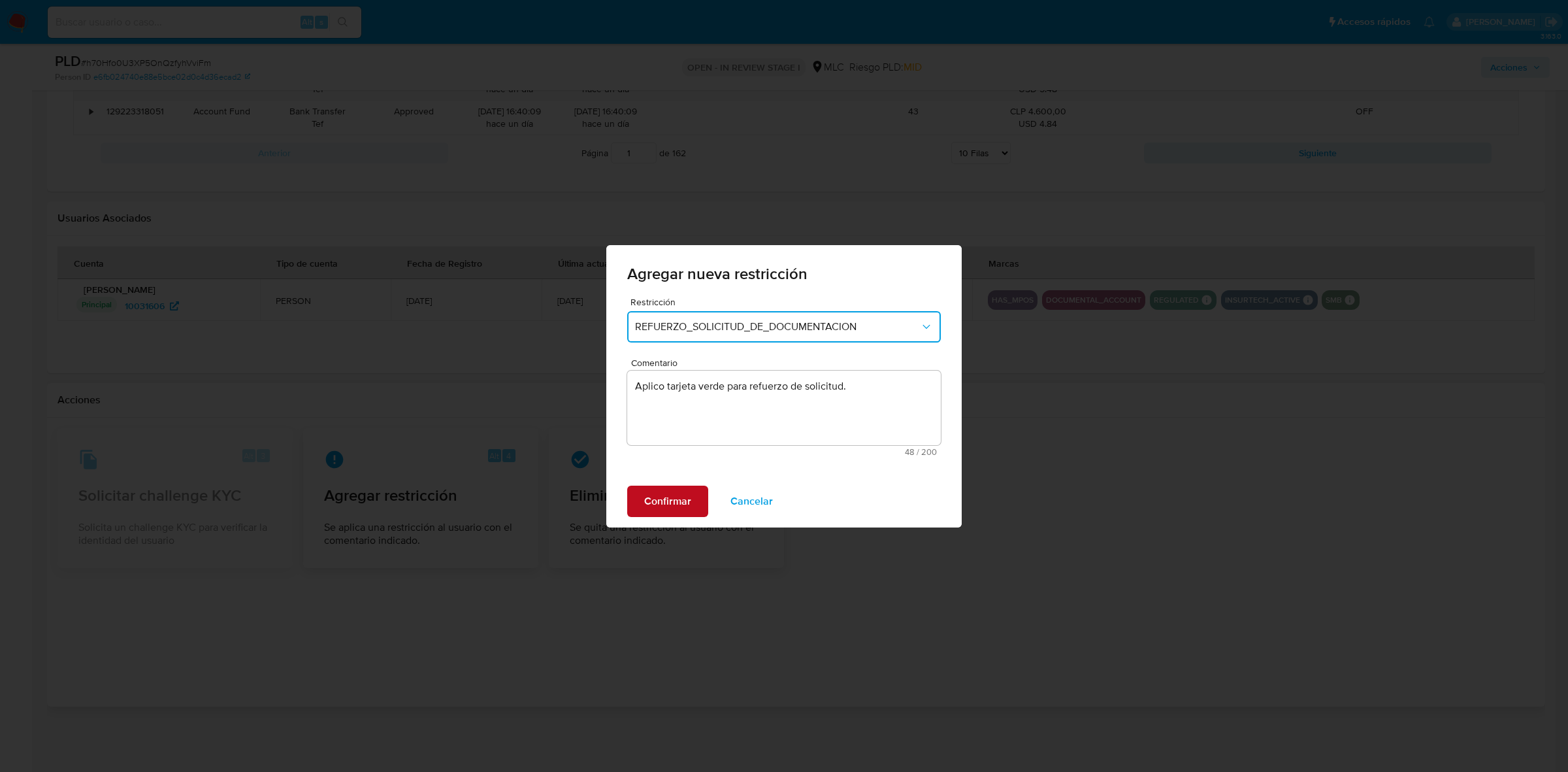
click at [641, 510] on button "Confirmar" at bounding box center [668, 501] width 81 height 32
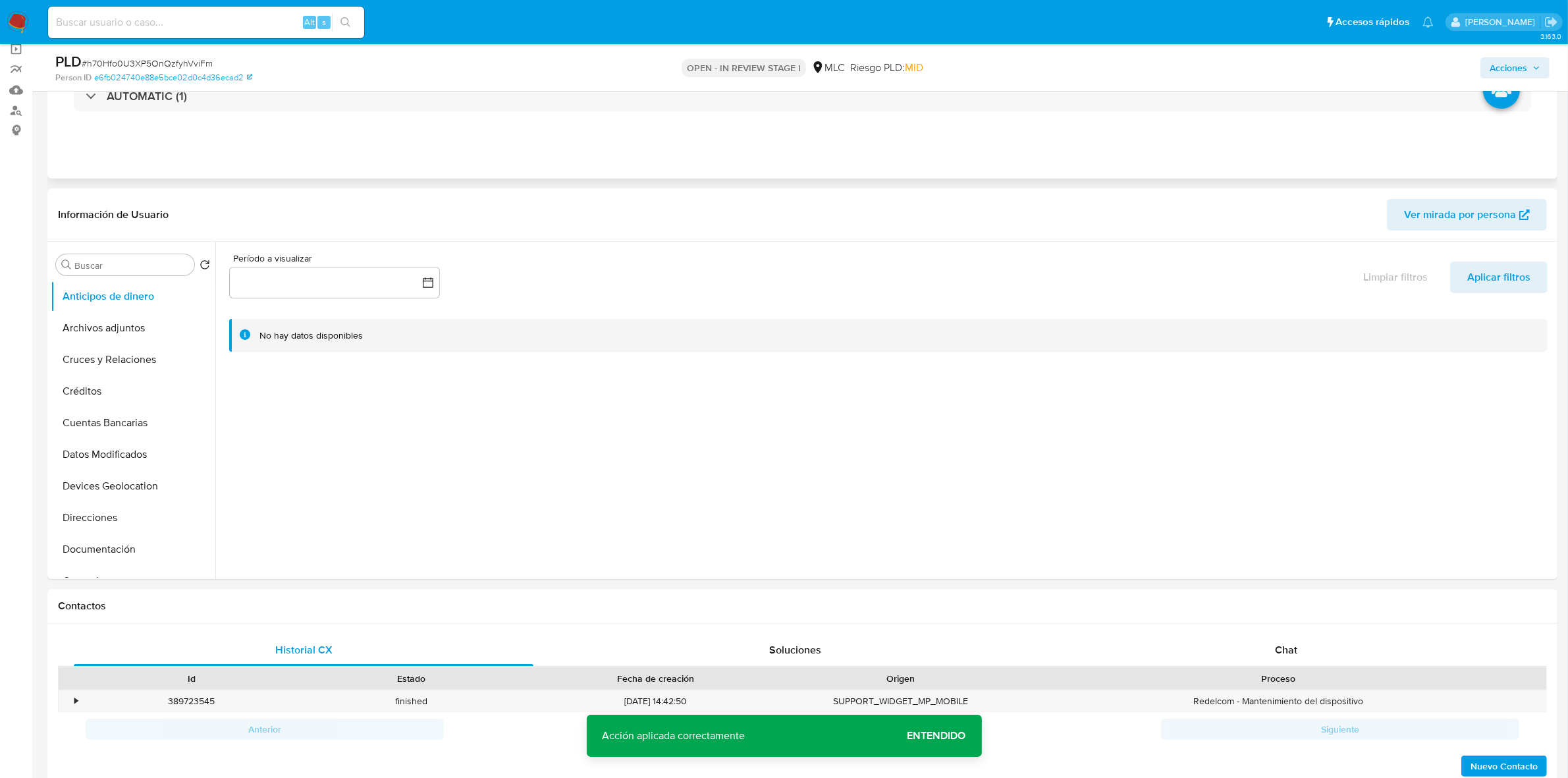
scroll to position [0, 0]
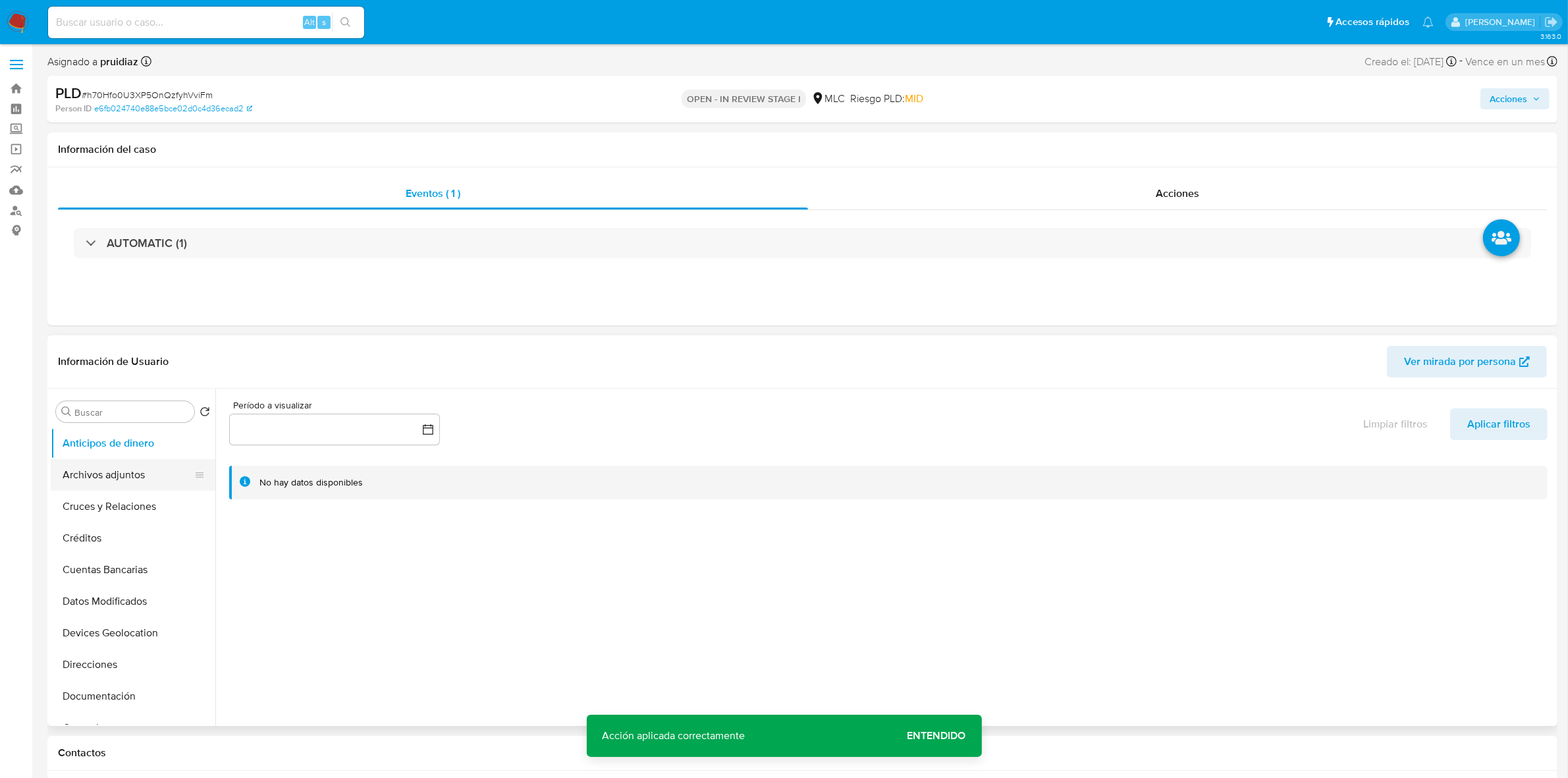
click at [109, 481] on button "Archivos adjuntos" at bounding box center [128, 475] width 154 height 32
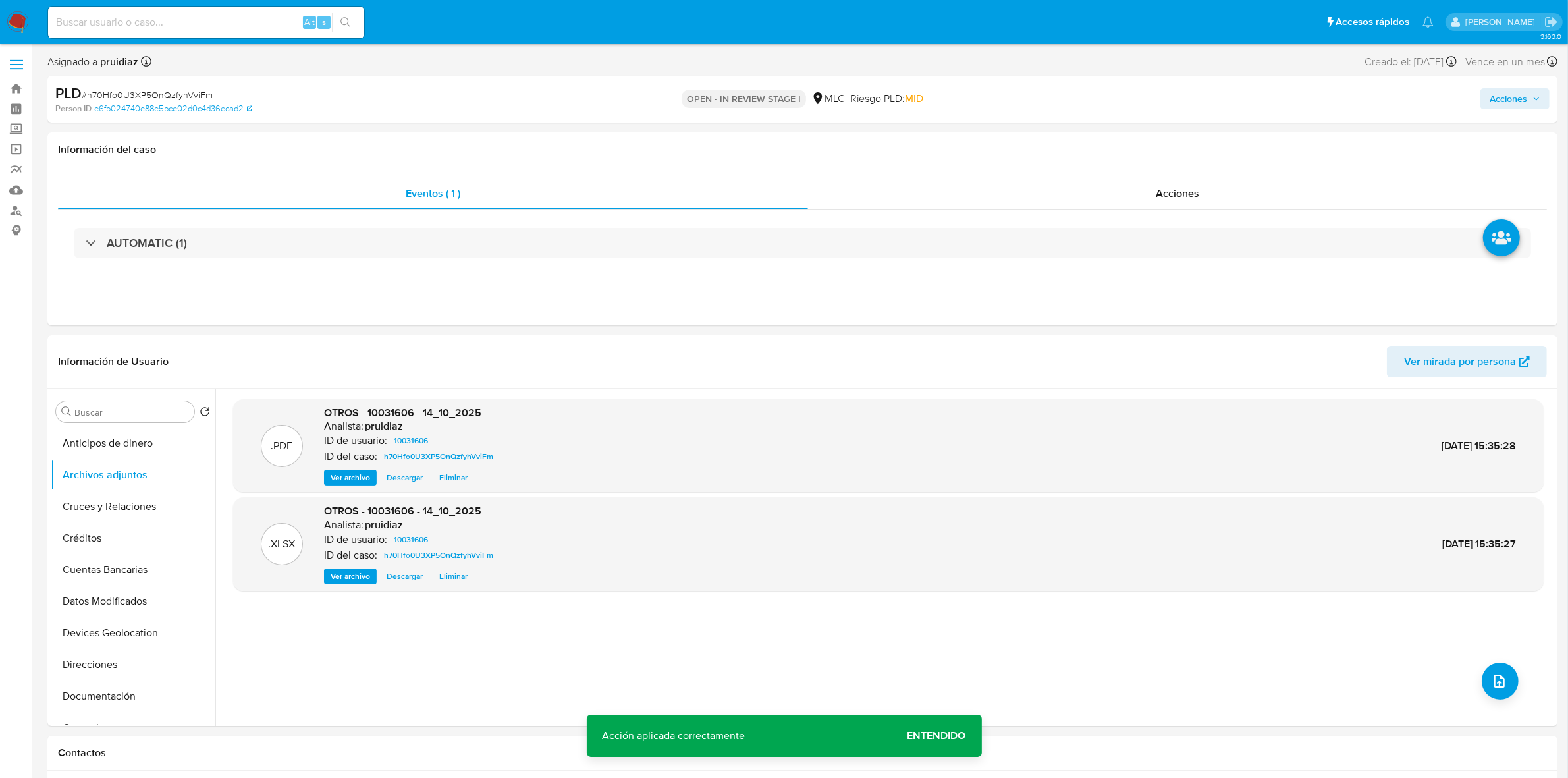
click at [1490, 102] on span "Acciones" at bounding box center [1508, 98] width 38 height 21
click at [1167, 162] on div "Enviar" at bounding box center [1233, 245] width 608 height 173
click at [1159, 149] on div "Resolución del caso Alt r" at bounding box center [1157, 141] width 126 height 34
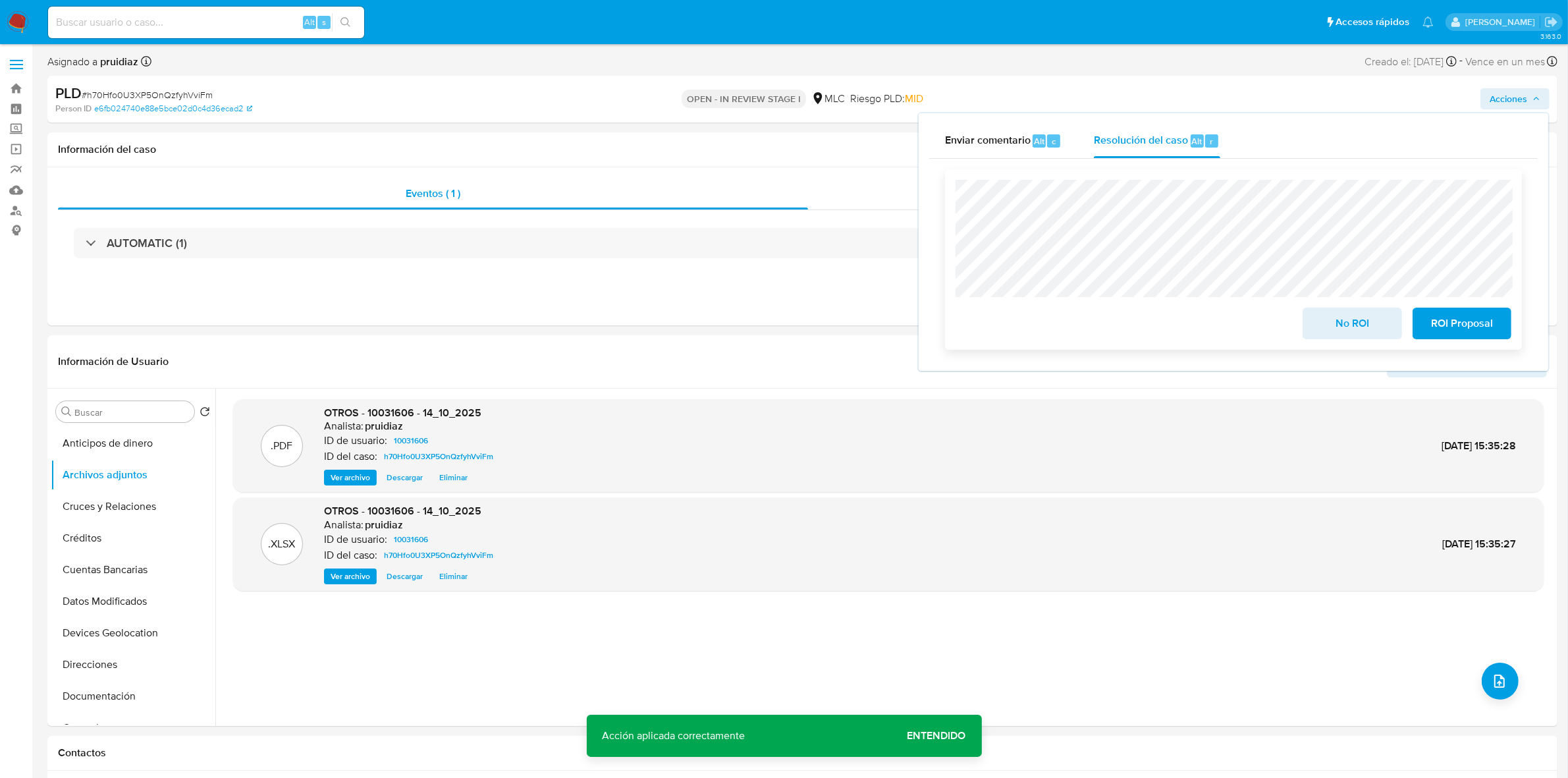
click at [1459, 308] on div "ROI Proposal" at bounding box center [1459, 321] width 104 height 37
click at [1460, 317] on span "ROI Proposal" at bounding box center [1461, 323] width 65 height 29
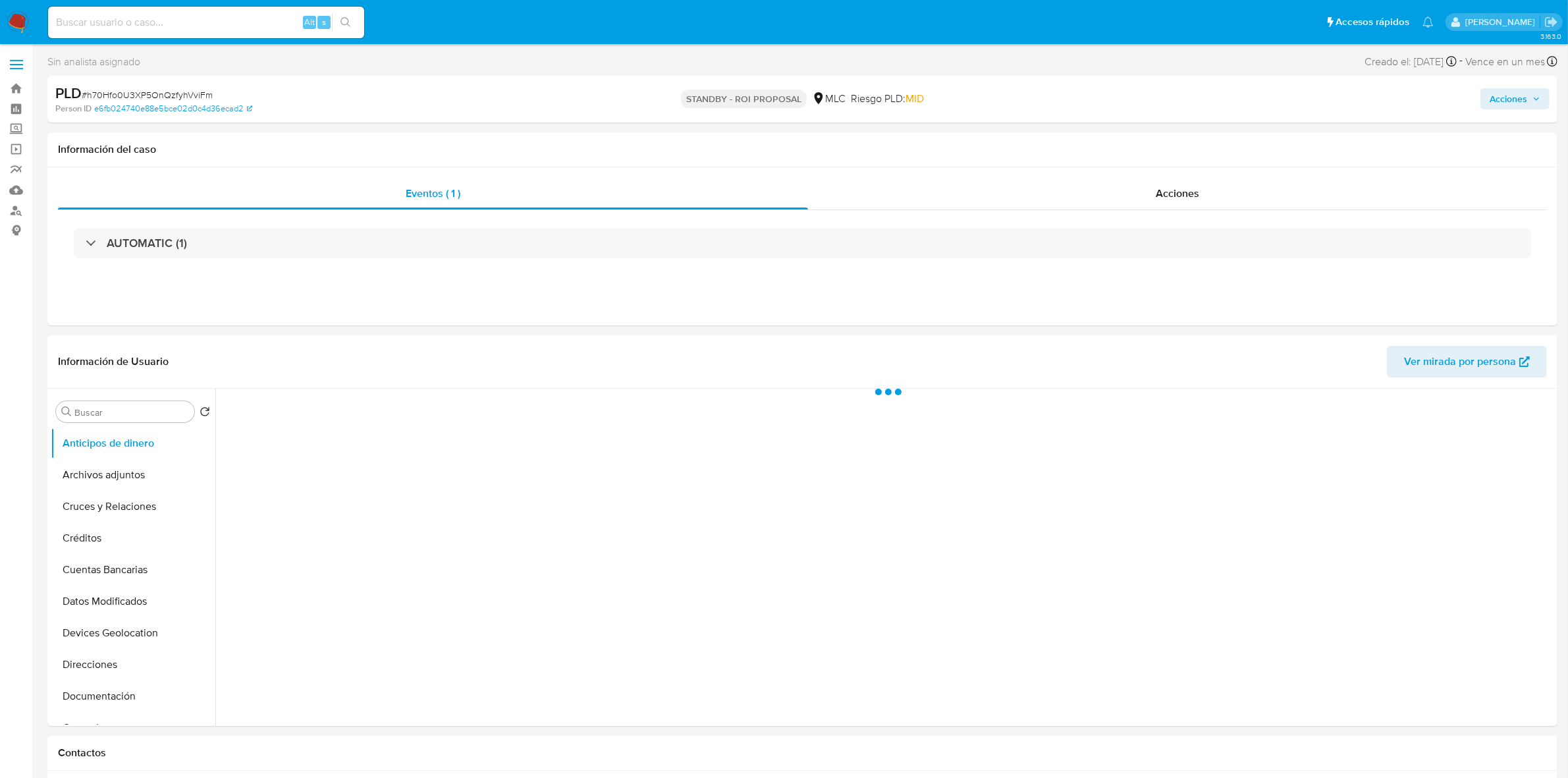
select select "10"
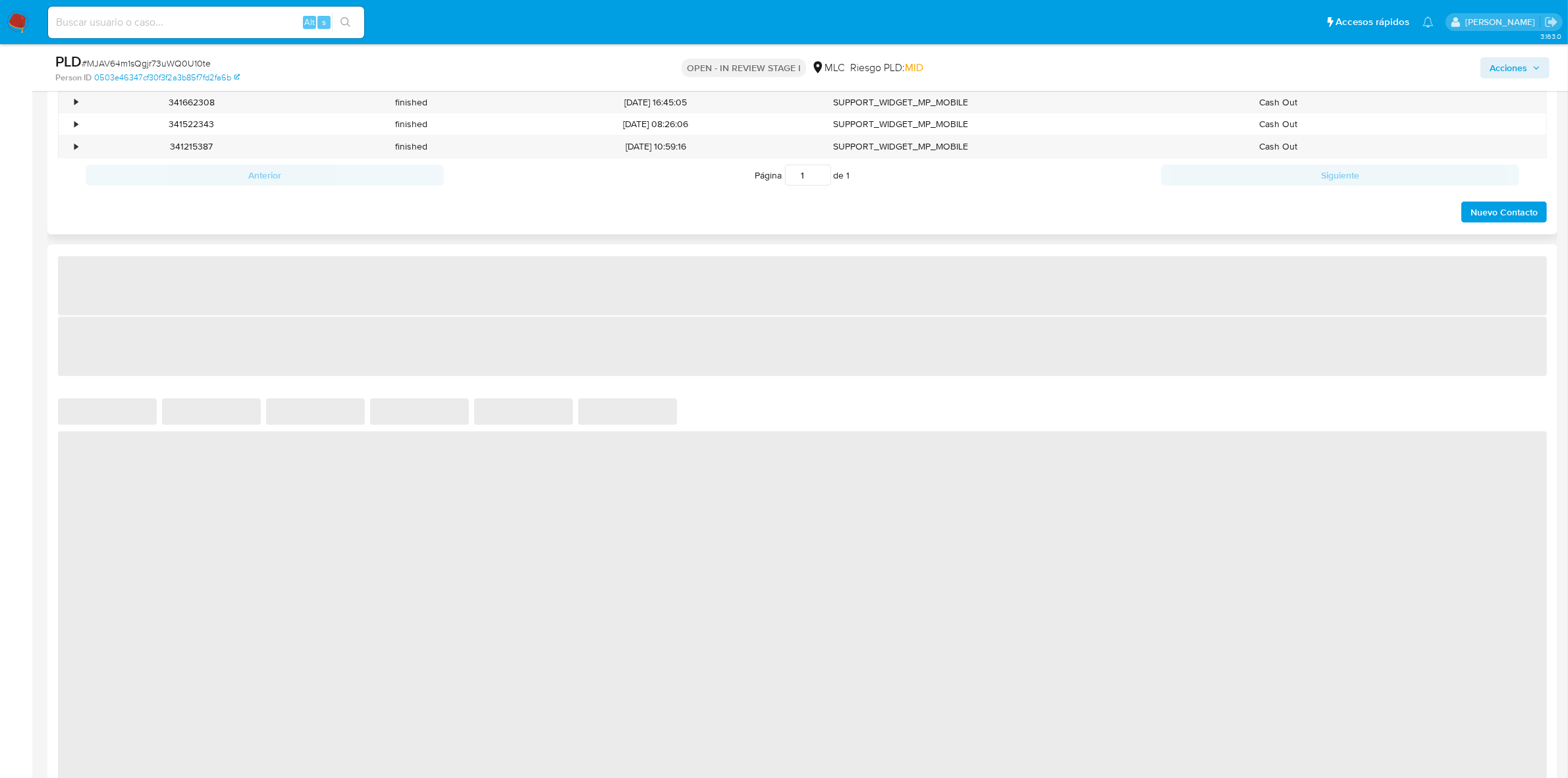
scroll to position [741, 0]
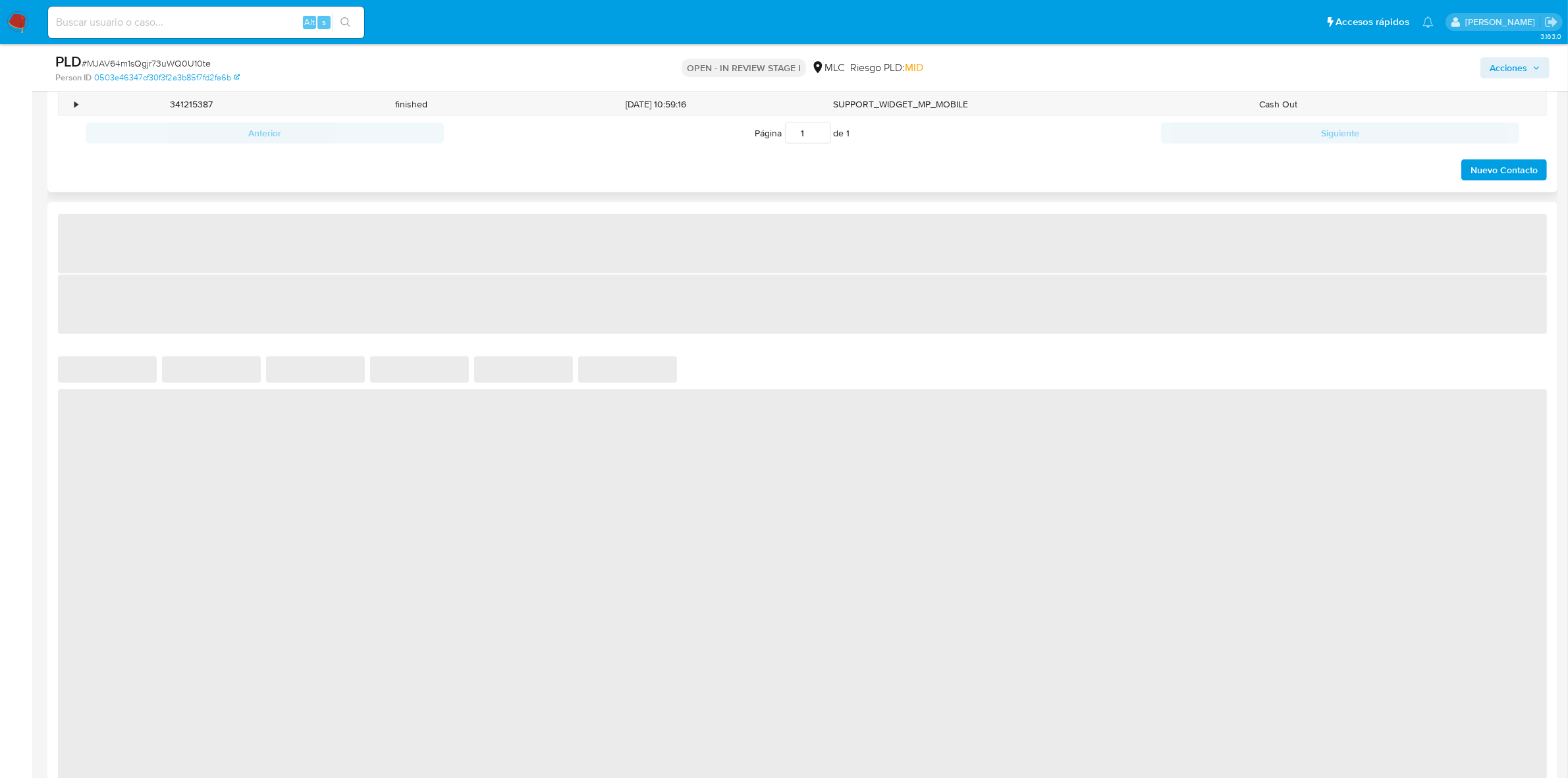
select select "10"
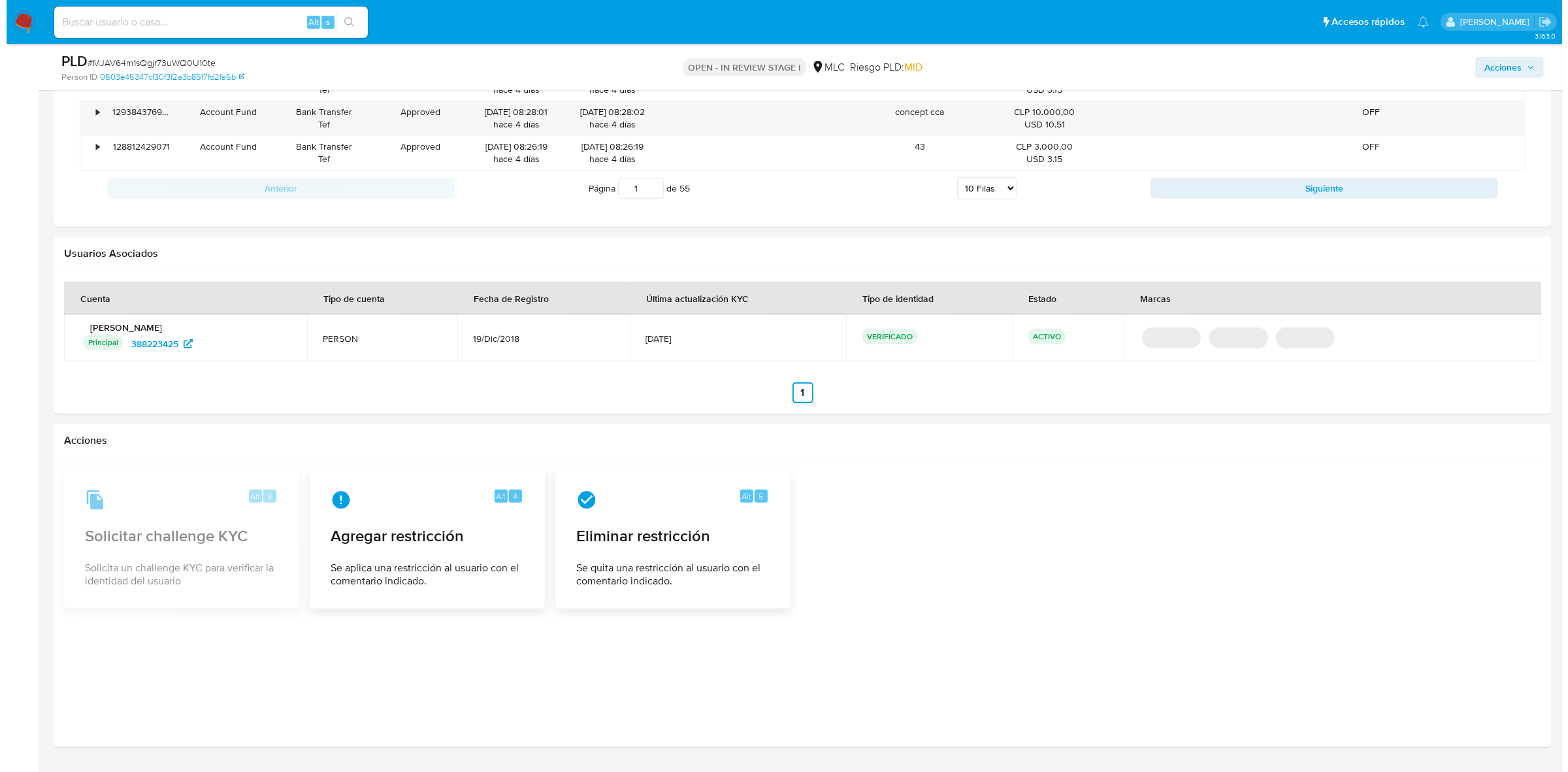
scroll to position [1488, 0]
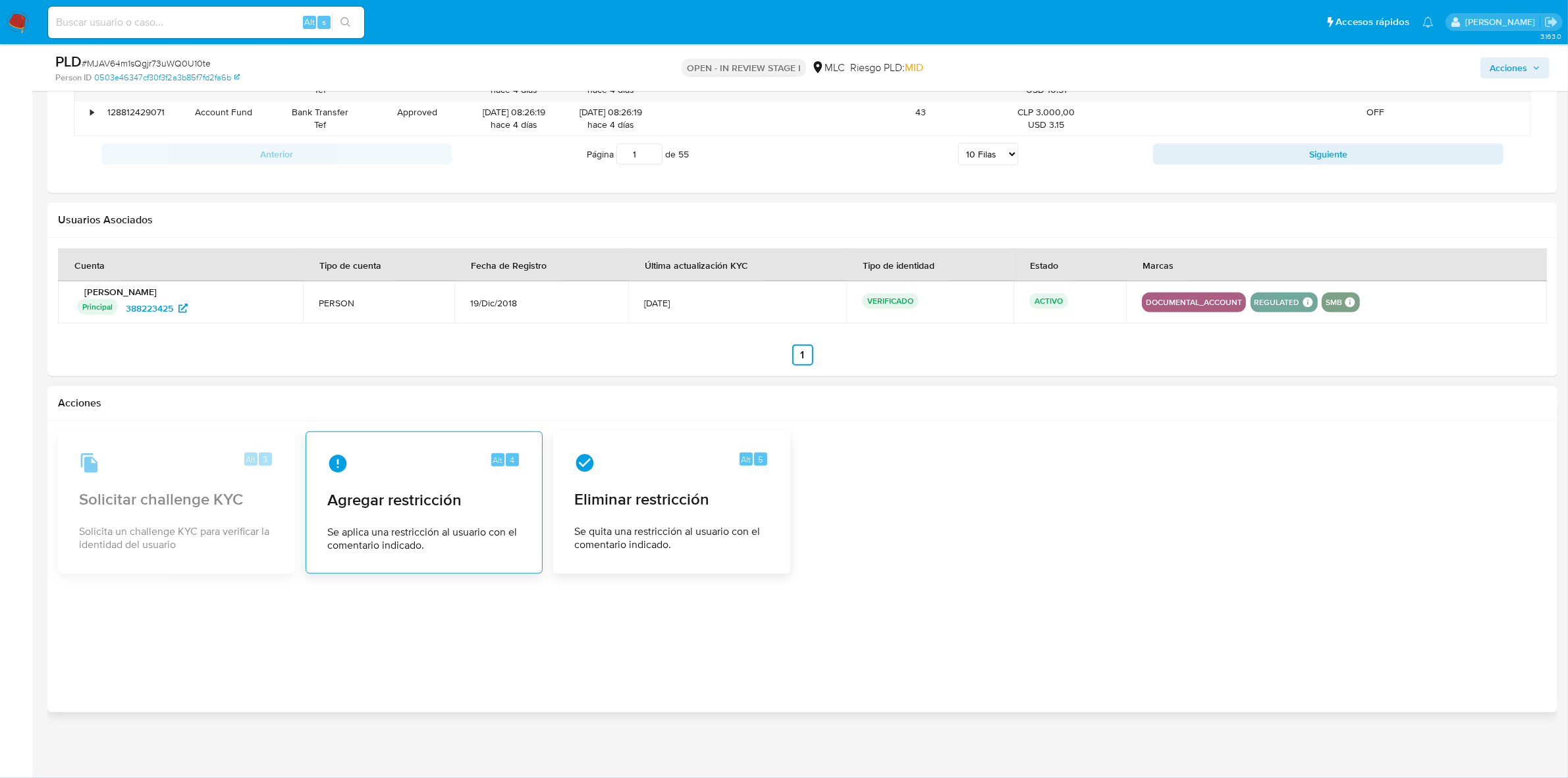
click at [455, 502] on span "Agregar restricción" at bounding box center [424, 500] width 194 height 20
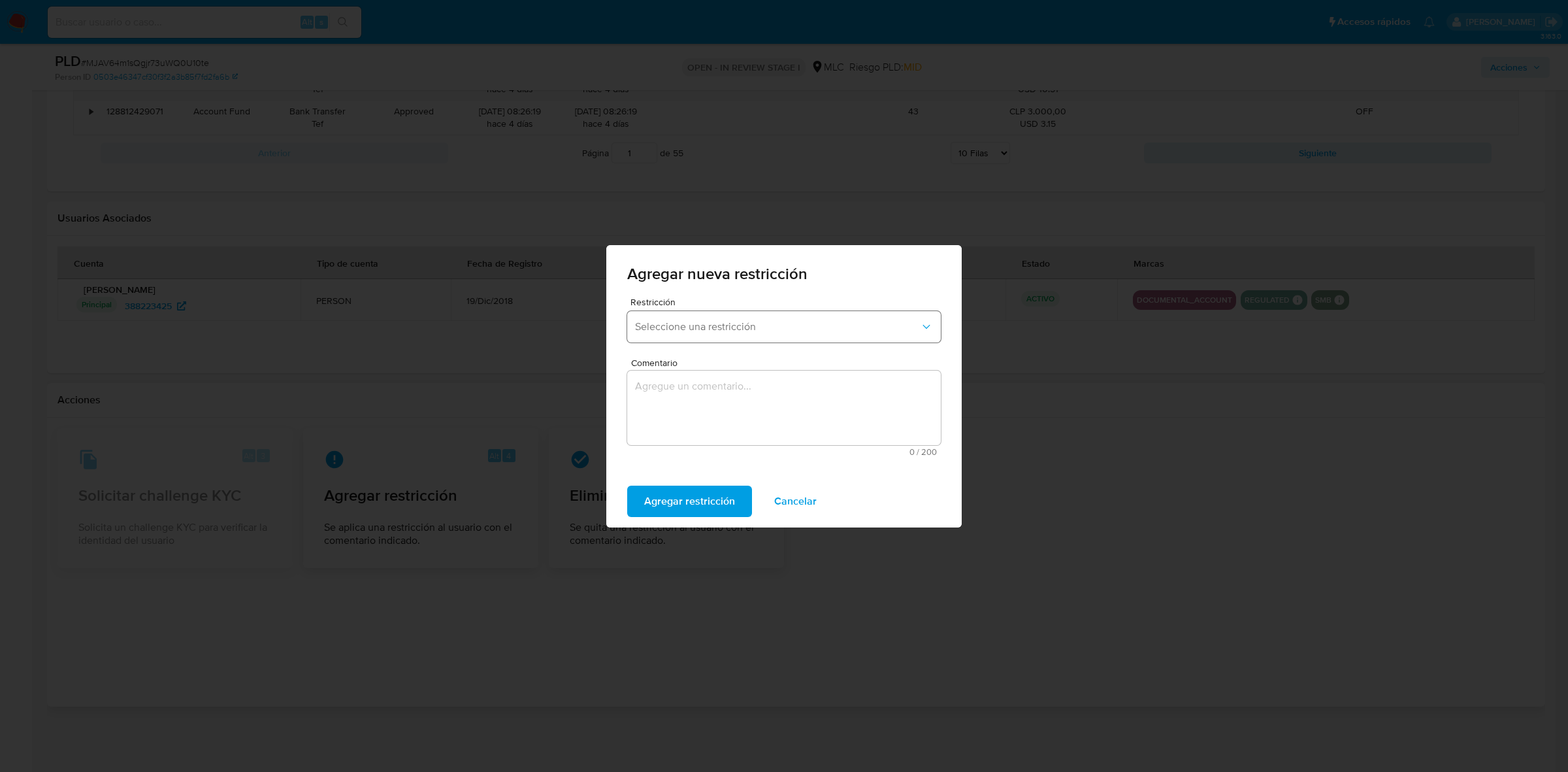
click at [679, 330] on span "Seleccione una restricción" at bounding box center [778, 326] width 285 height 13
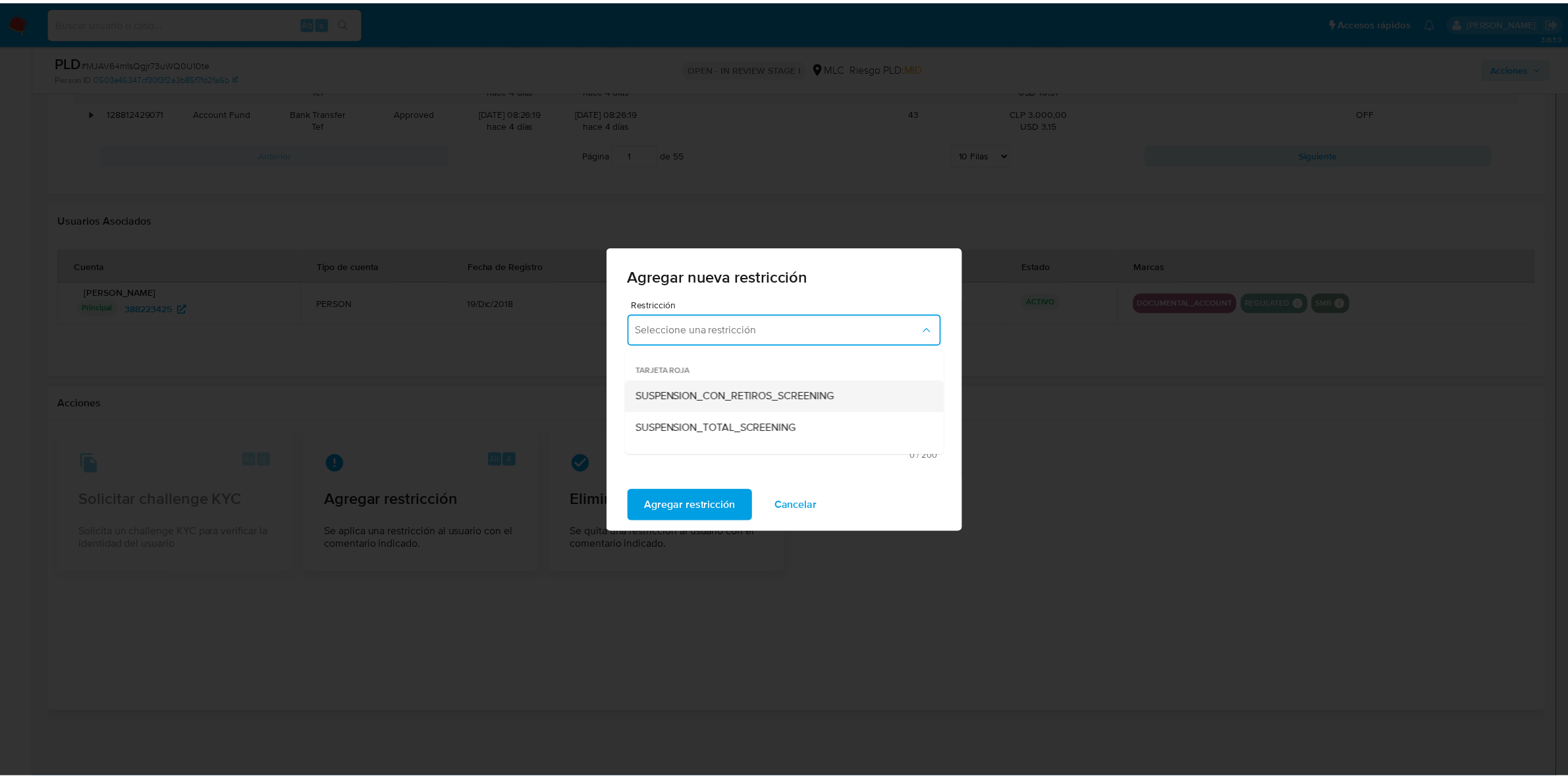
scroll to position [276, 0]
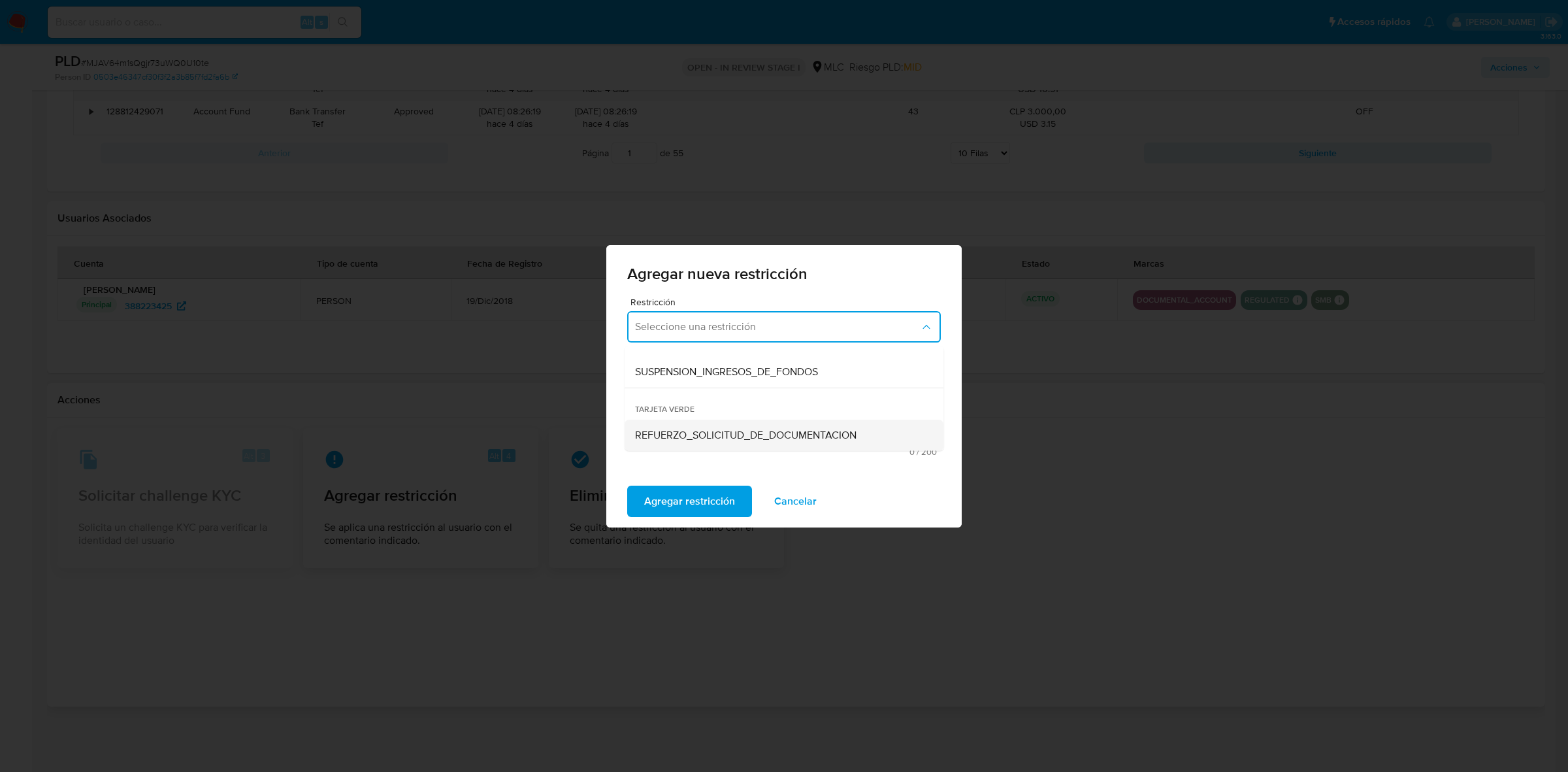
click at [697, 431] on span "REFUERZO_SOLICITUD_DE_DOCUMENTACION" at bounding box center [746, 434] width 222 height 13
click at [699, 416] on textarea "Comentario" at bounding box center [784, 407] width 314 height 74
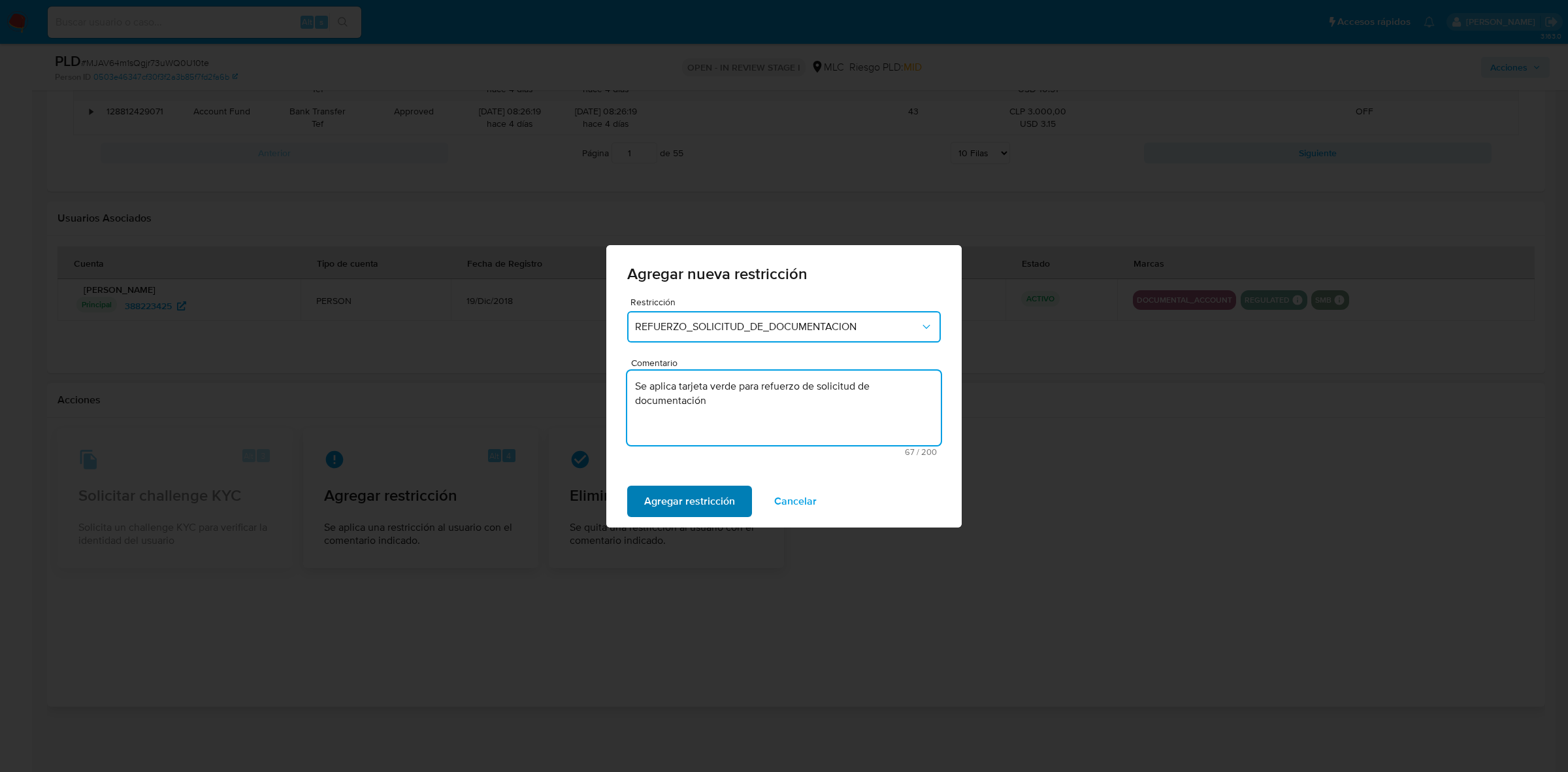
type textarea "Se aplica tarjeta verde para refuerzo de solicitud de documentación"
click at [696, 487] on span "Agregar restricción" at bounding box center [689, 500] width 91 height 29
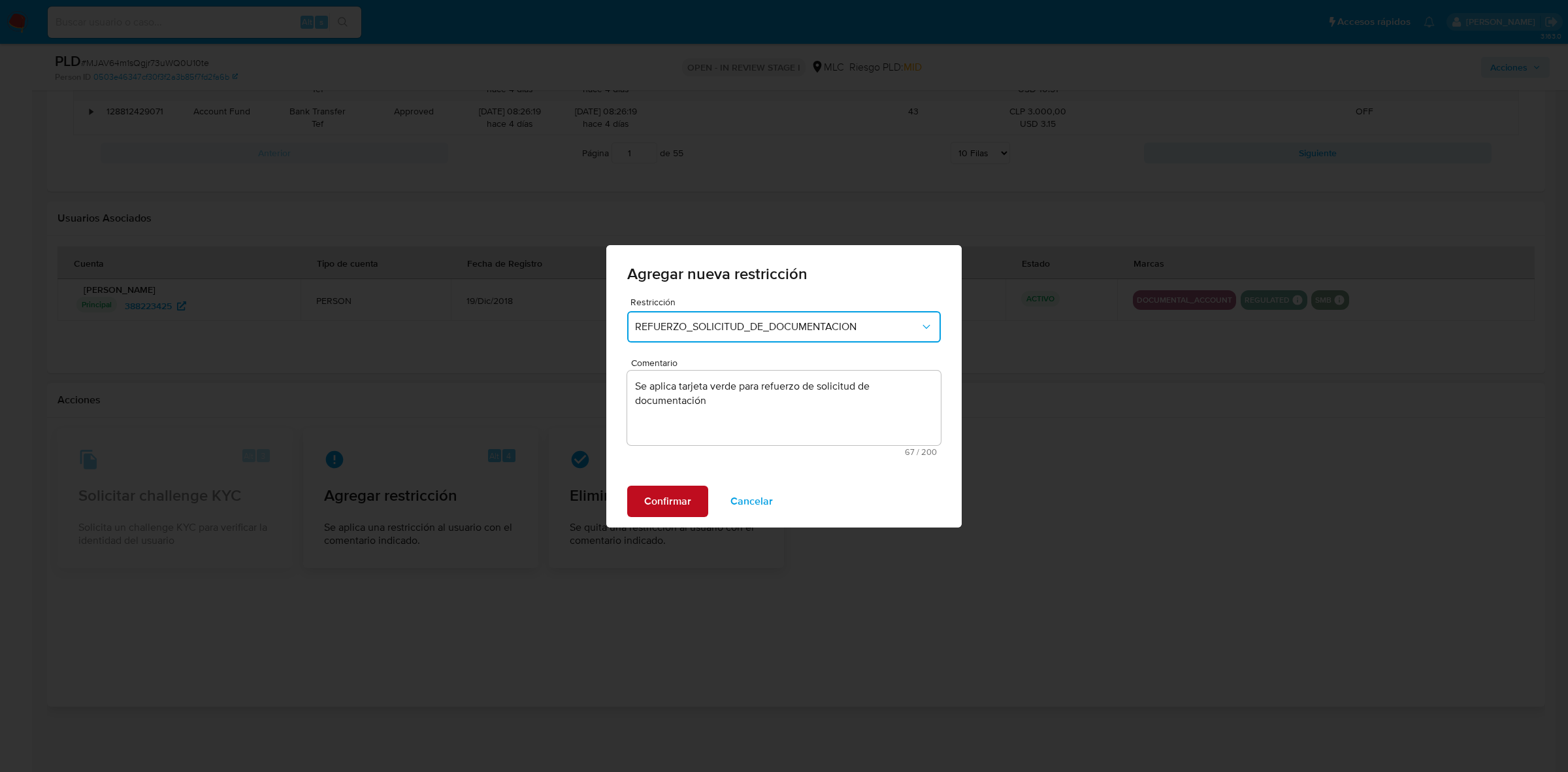
click at [690, 498] on span "Confirmar" at bounding box center [667, 500] width 47 height 29
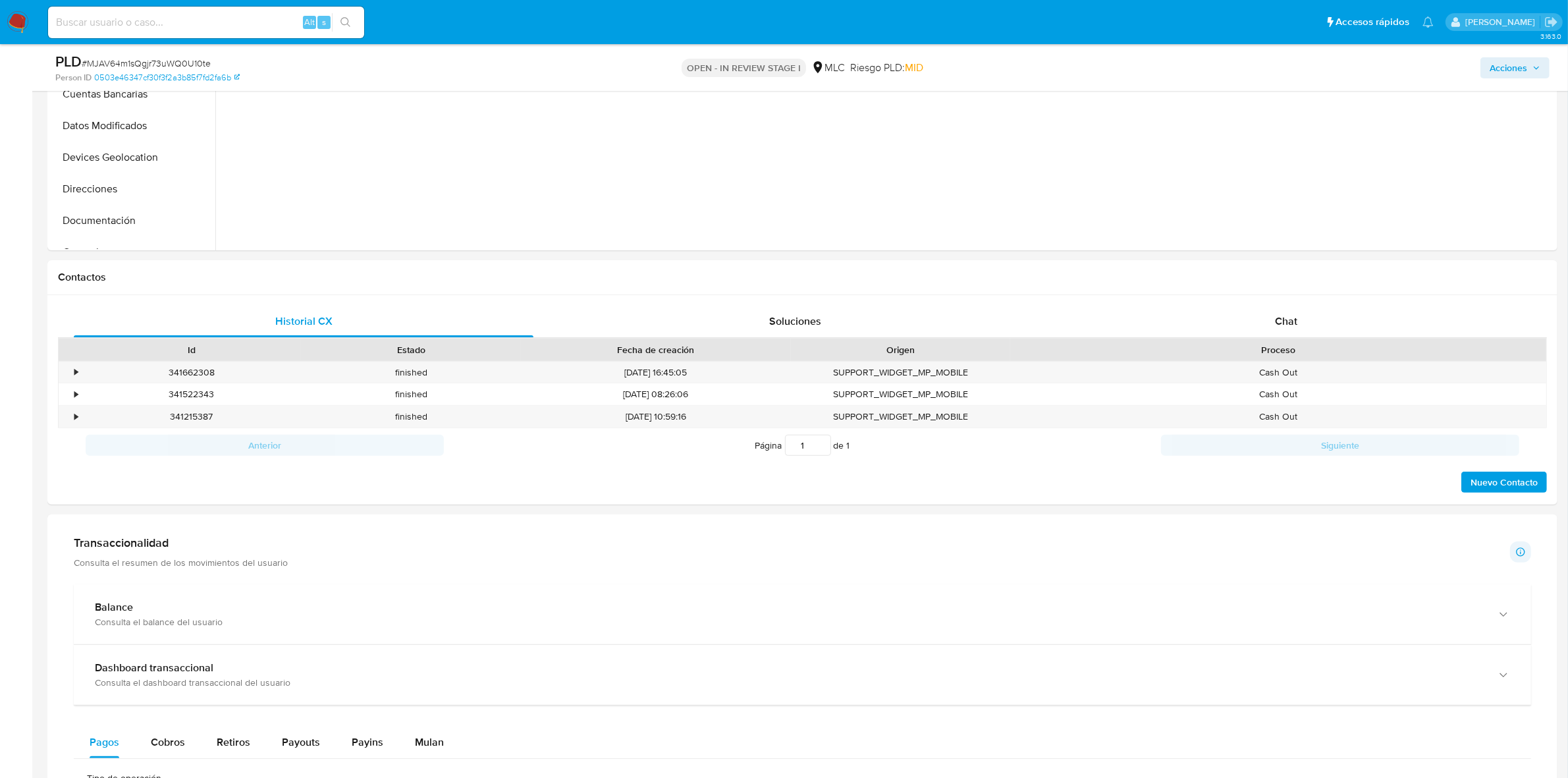
scroll to position [0, 0]
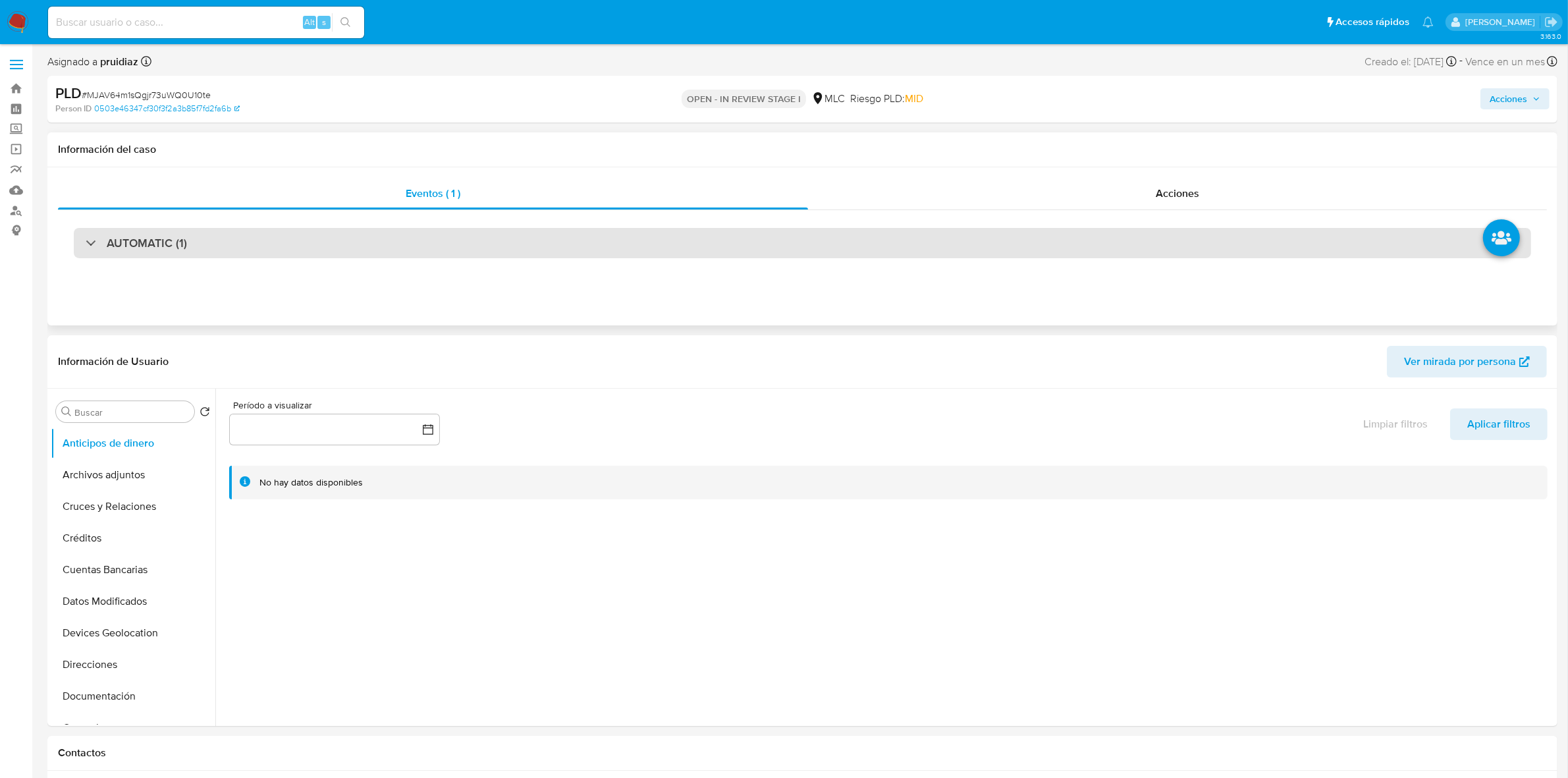
click at [163, 253] on div "AUTOMATIC (1)" at bounding box center [802, 243] width 1457 height 30
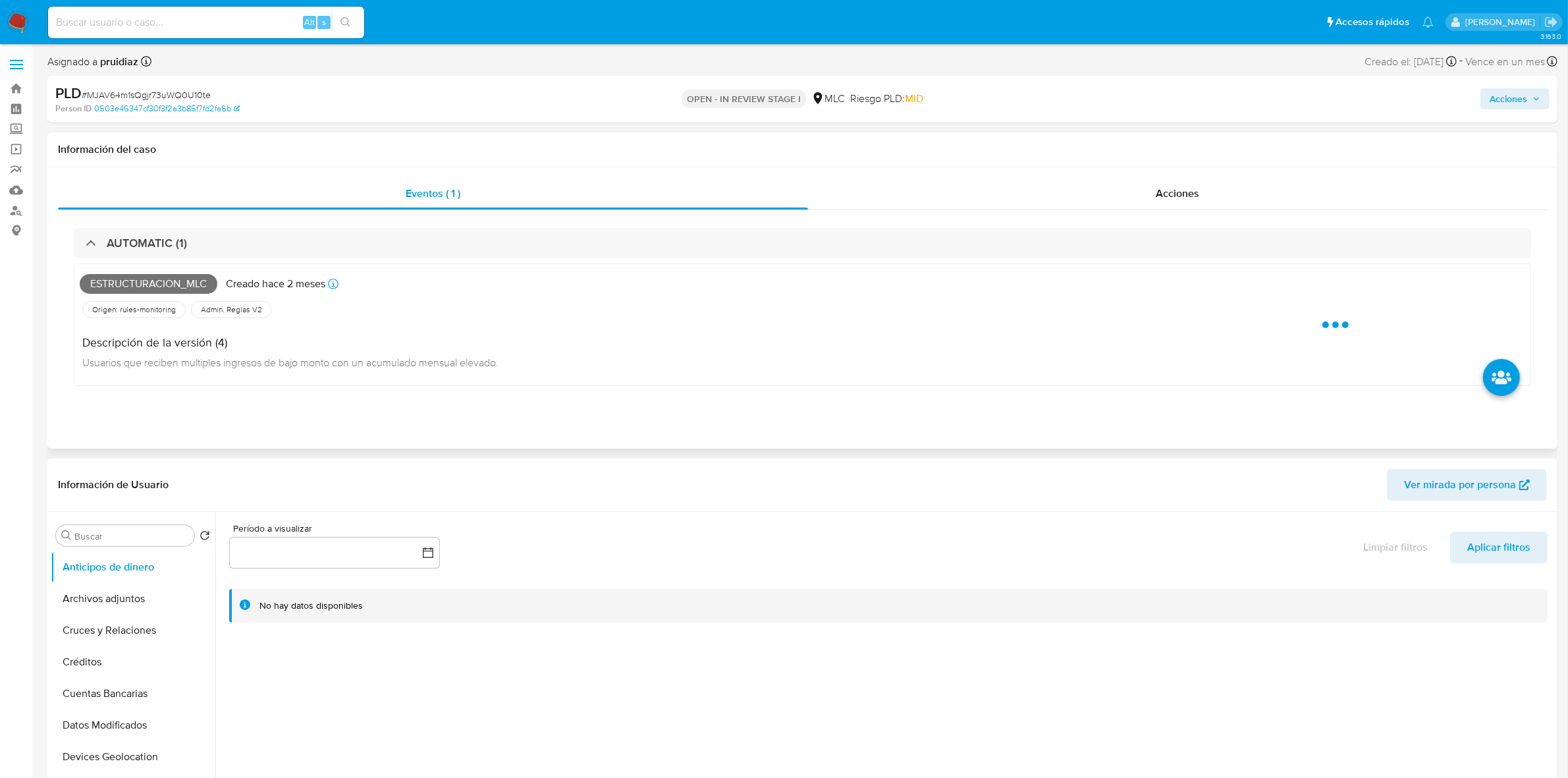
click at [152, 284] on span "Estructuracion_mlc" at bounding box center [149, 284] width 138 height 20
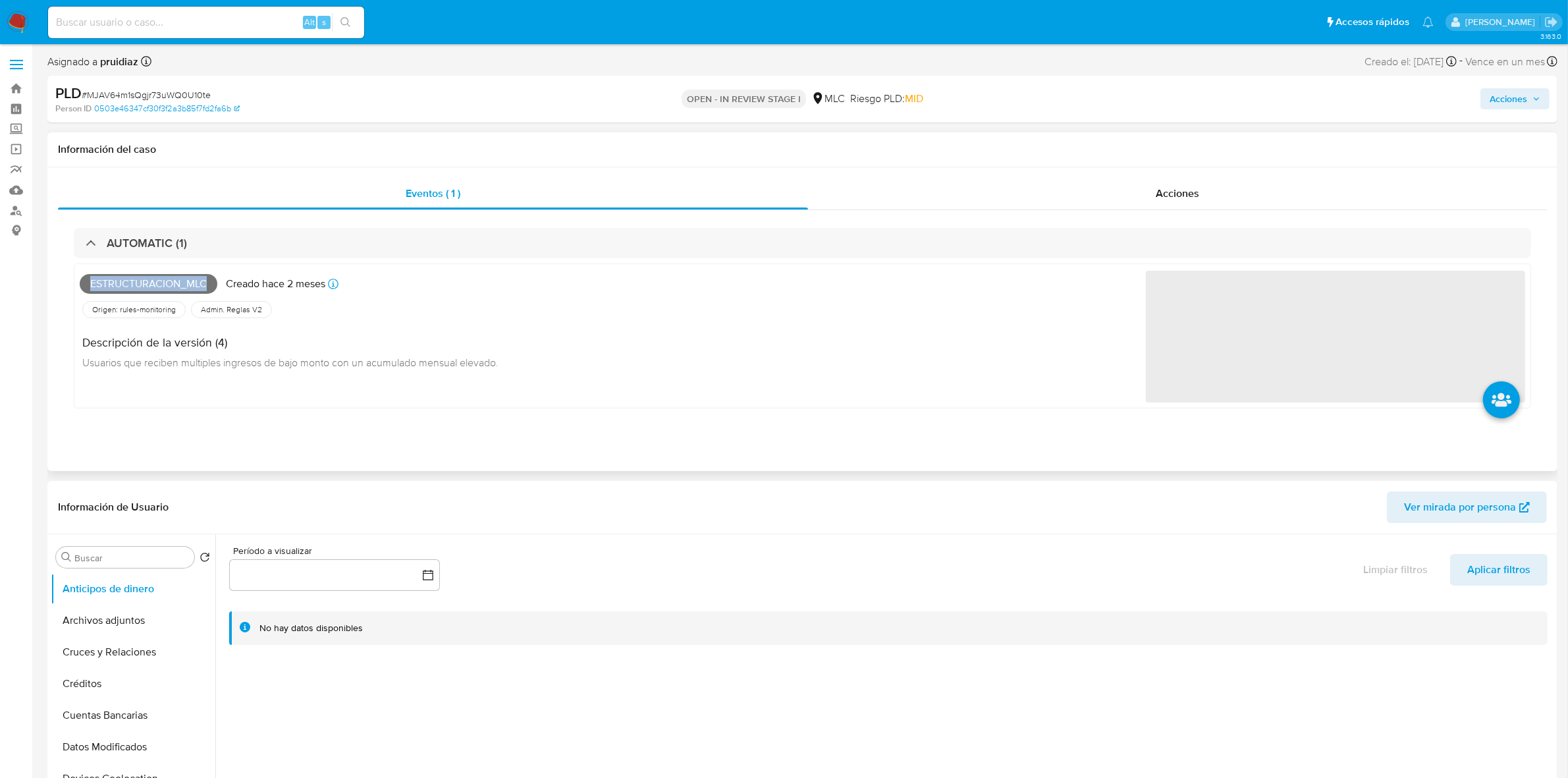
copy span "Estructuracion_mlc"
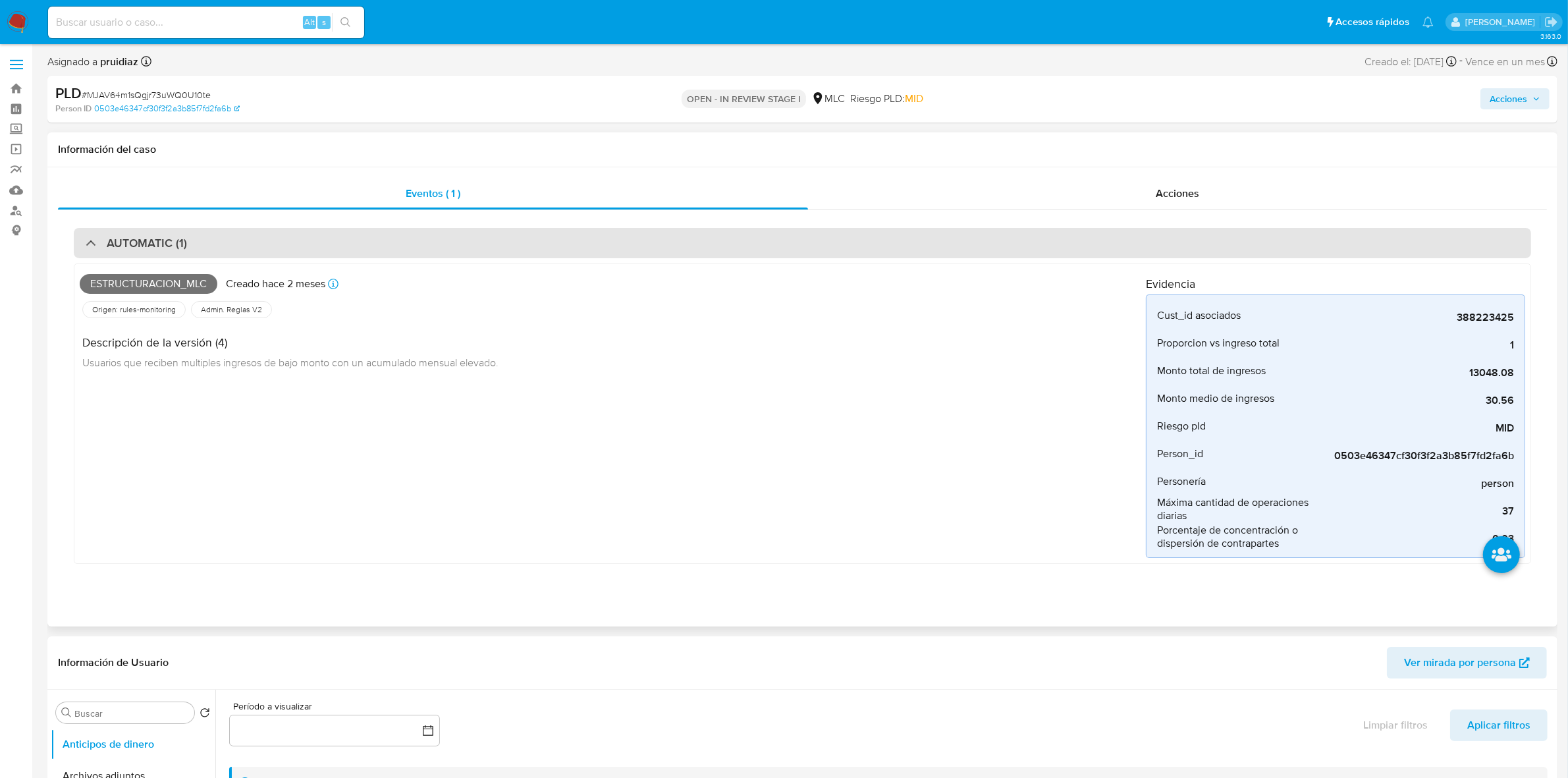
click at [212, 245] on div "AUTOMATIC (1)" at bounding box center [802, 243] width 1457 height 30
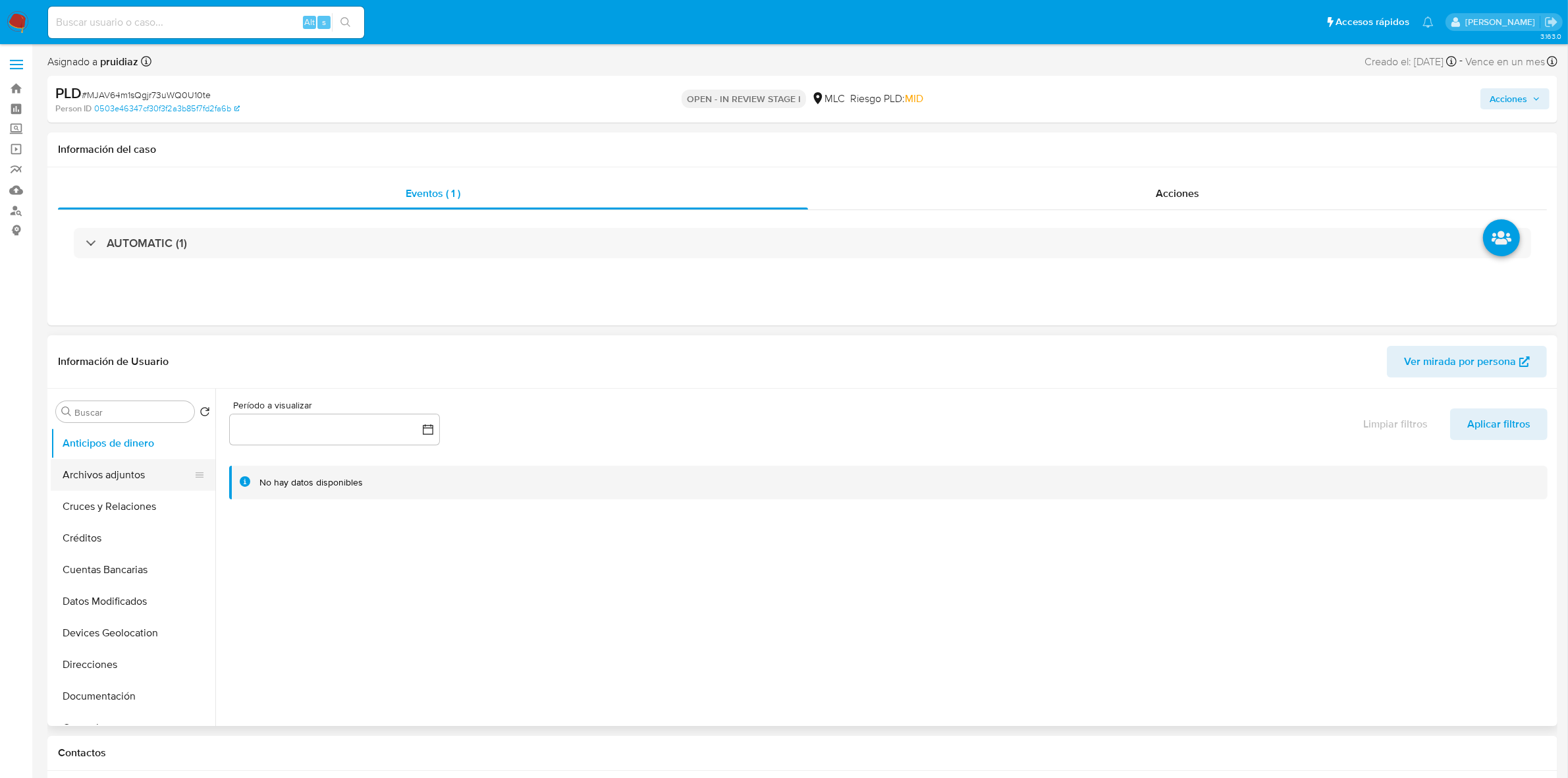
click at [104, 469] on button "Archivos adjuntos" at bounding box center [128, 475] width 154 height 32
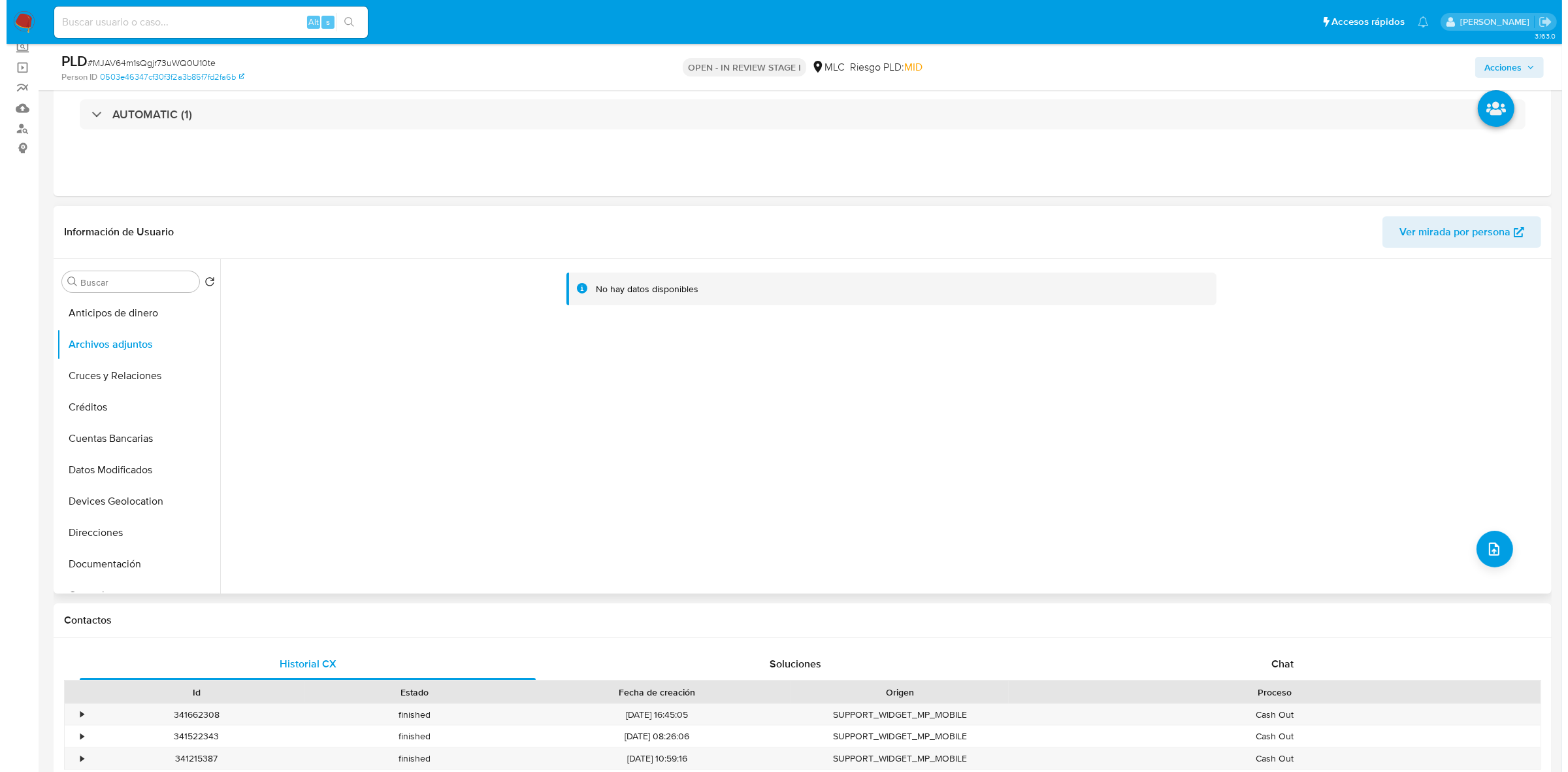
scroll to position [81, 0]
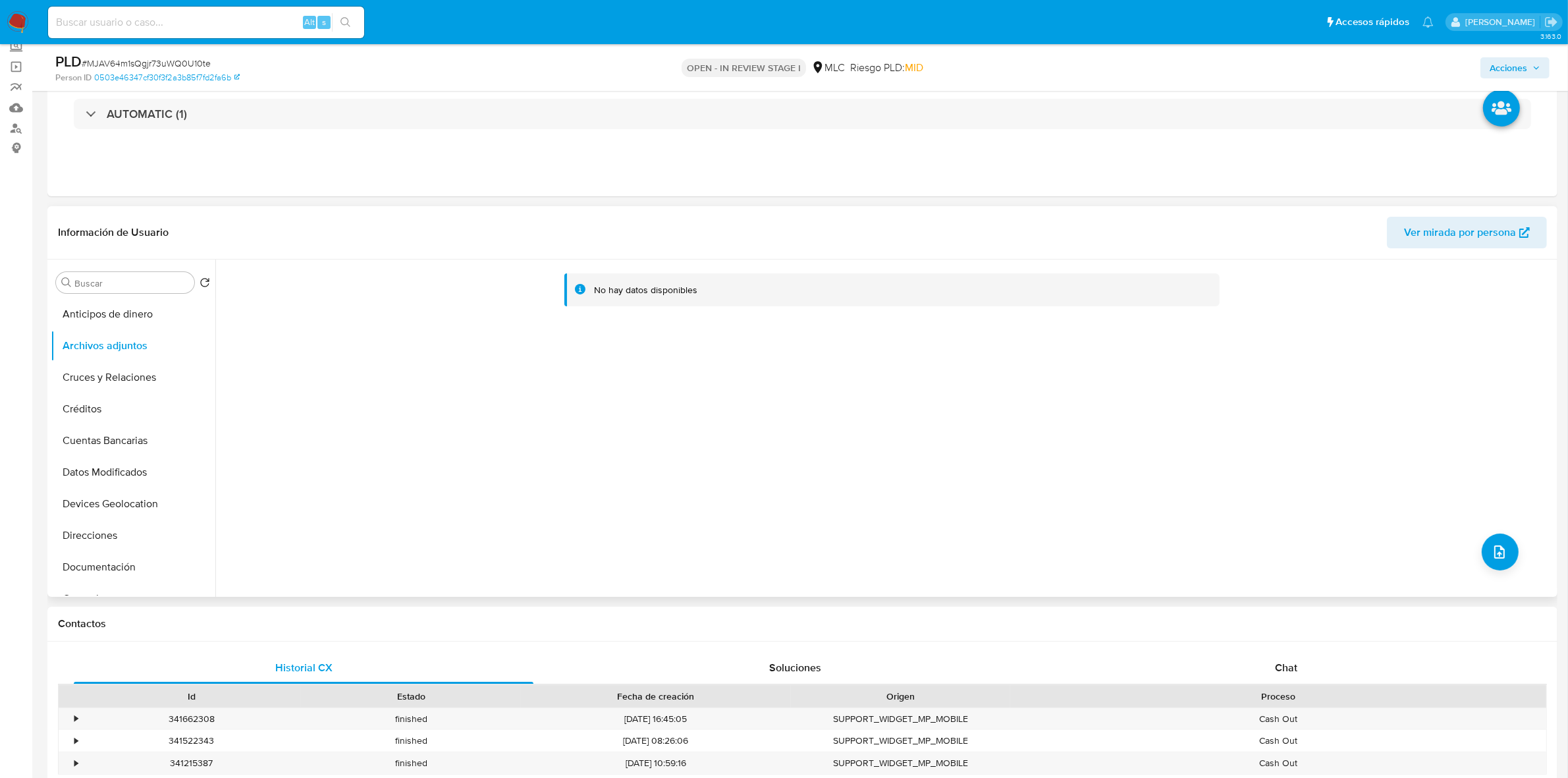
click at [1488, 571] on div "No hay datos disponibles" at bounding box center [884, 428] width 1338 height 338
click at [1494, 555] on icon "upload-file" at bounding box center [1499, 551] width 11 height 13
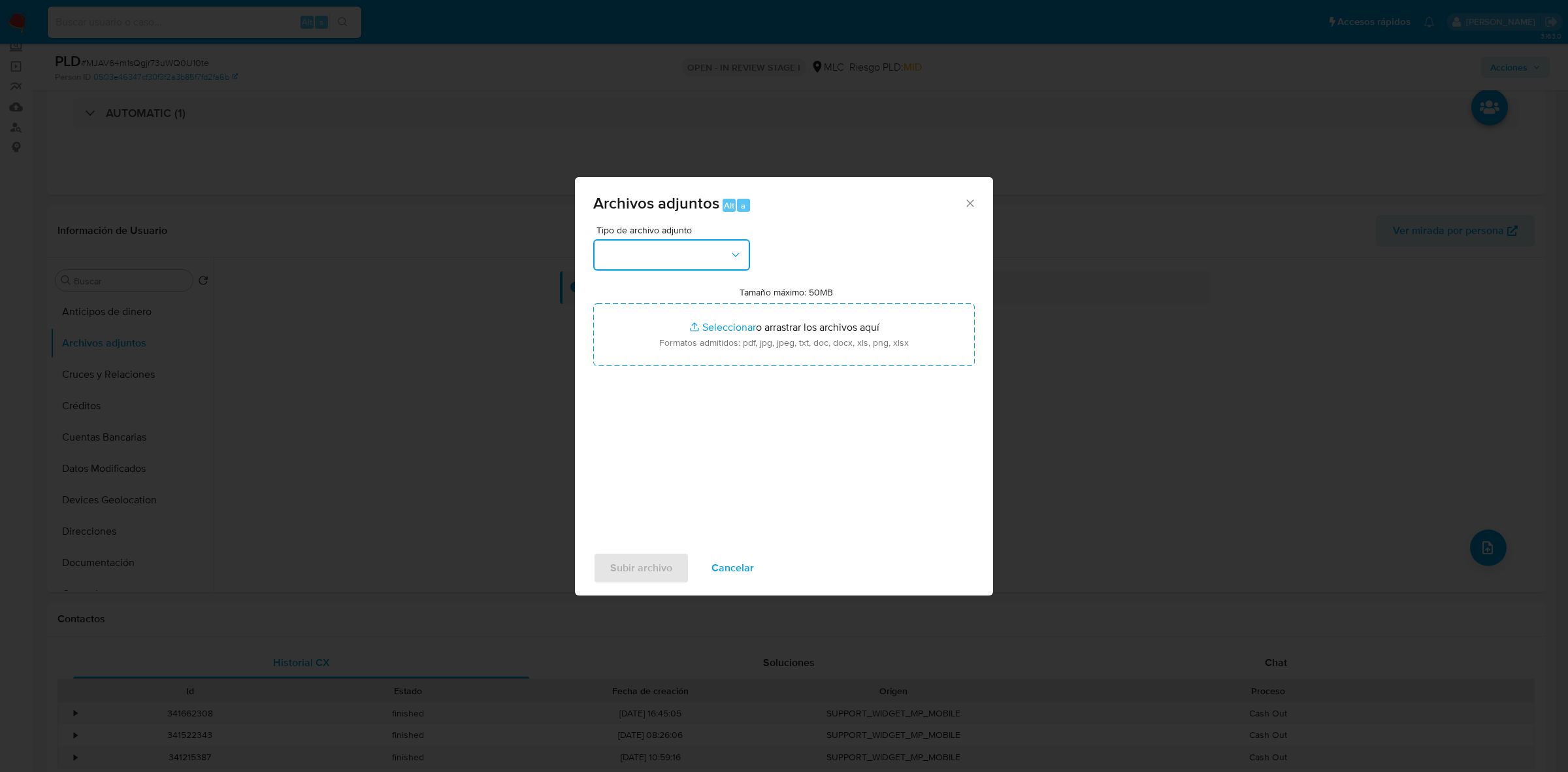
click at [697, 263] on button "button" at bounding box center [672, 255] width 157 height 32
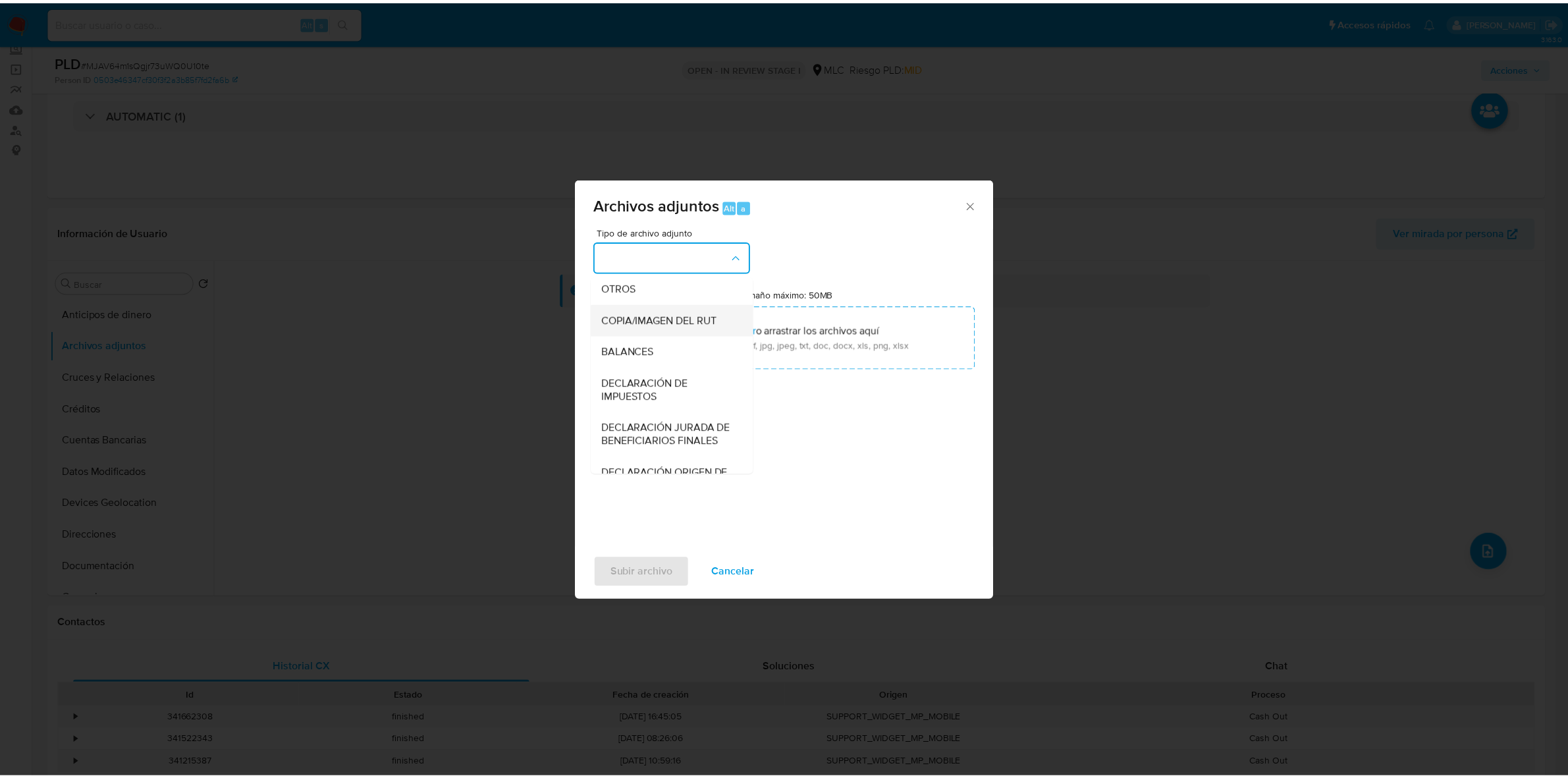
scroll to position [218, 0]
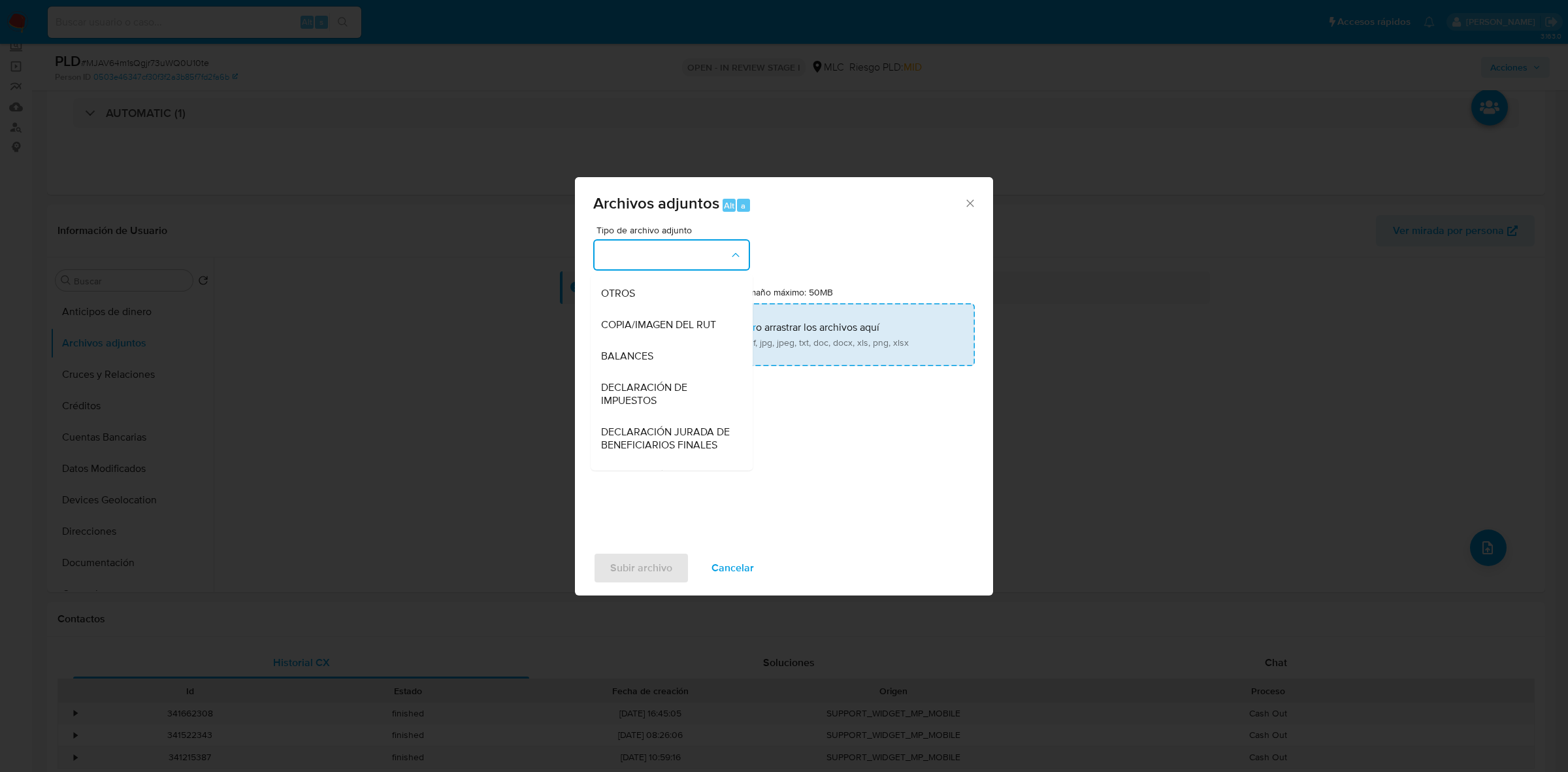
drag, startPoint x: 631, startPoint y: 311, endPoint x: 638, endPoint y: 312, distance: 7.1
click at [631, 300] on span "OTROS" at bounding box center [618, 293] width 34 height 13
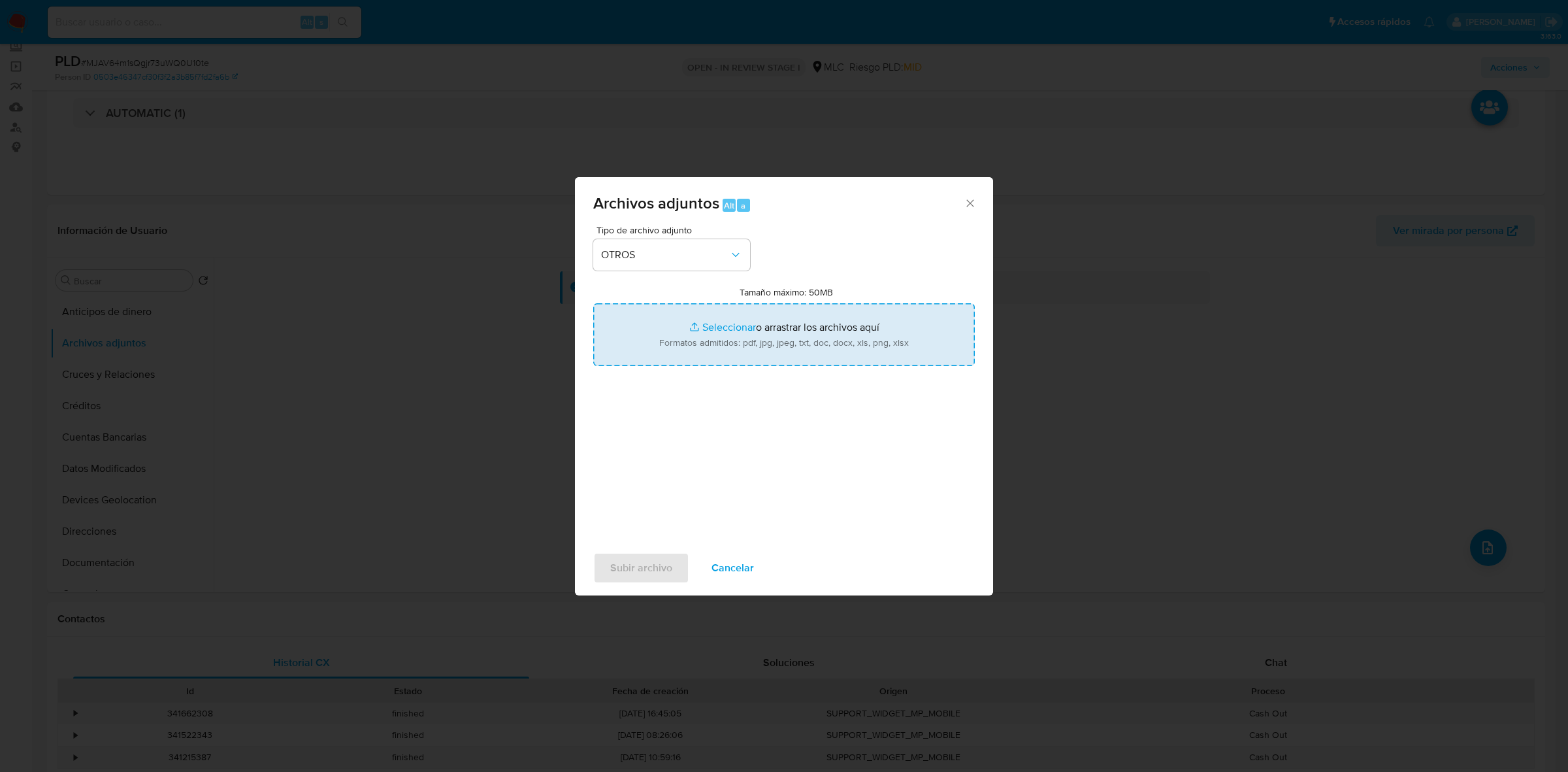
click at [766, 331] on input "Tamaño máximo: 50MB Seleccionar archivos" at bounding box center [784, 334] width 381 height 62
type input "C:\fakepath\388223425 - 14_10_2025.xlsx"
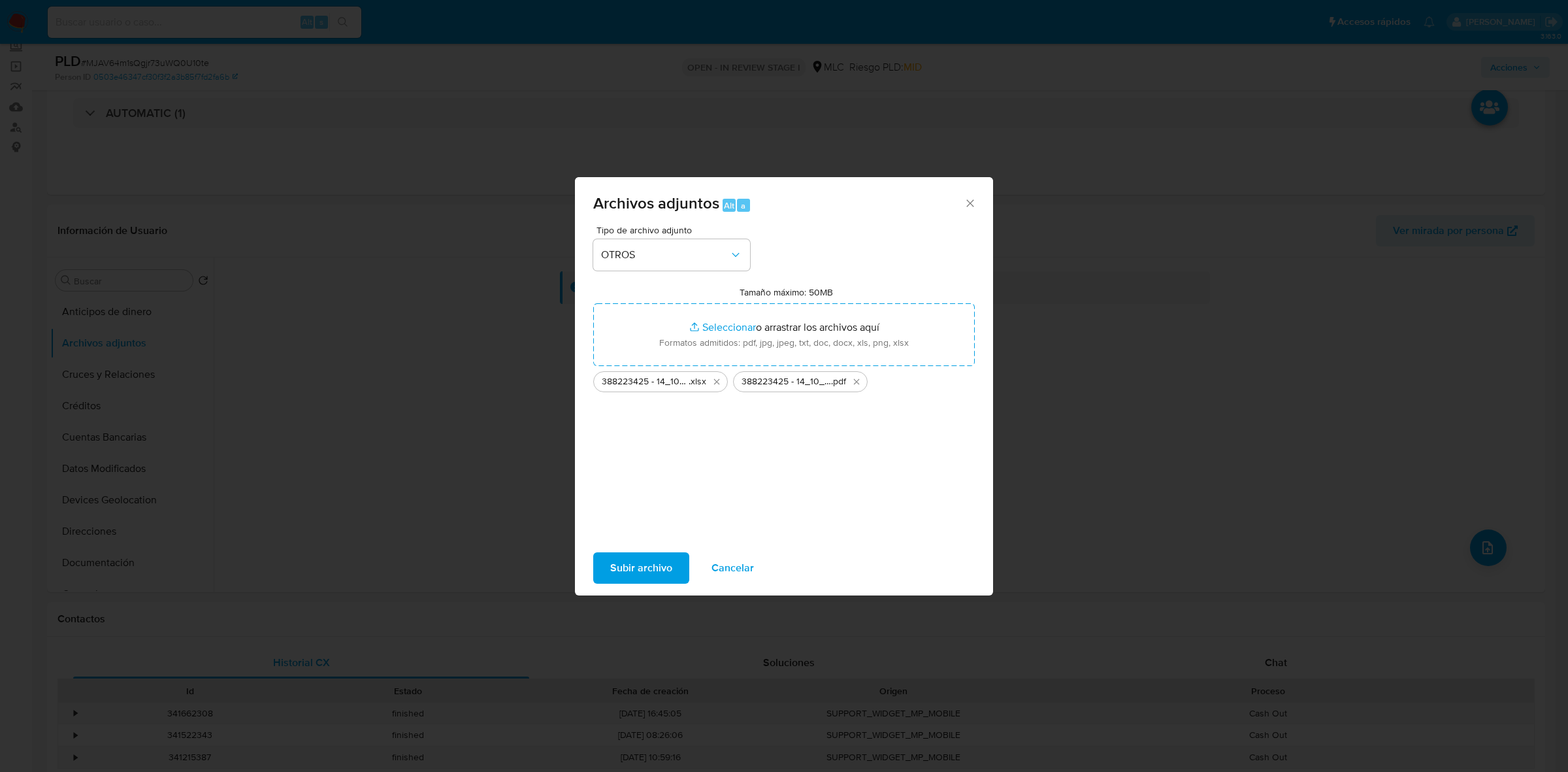
click at [642, 570] on span "Subir archivo" at bounding box center [641, 568] width 62 height 29
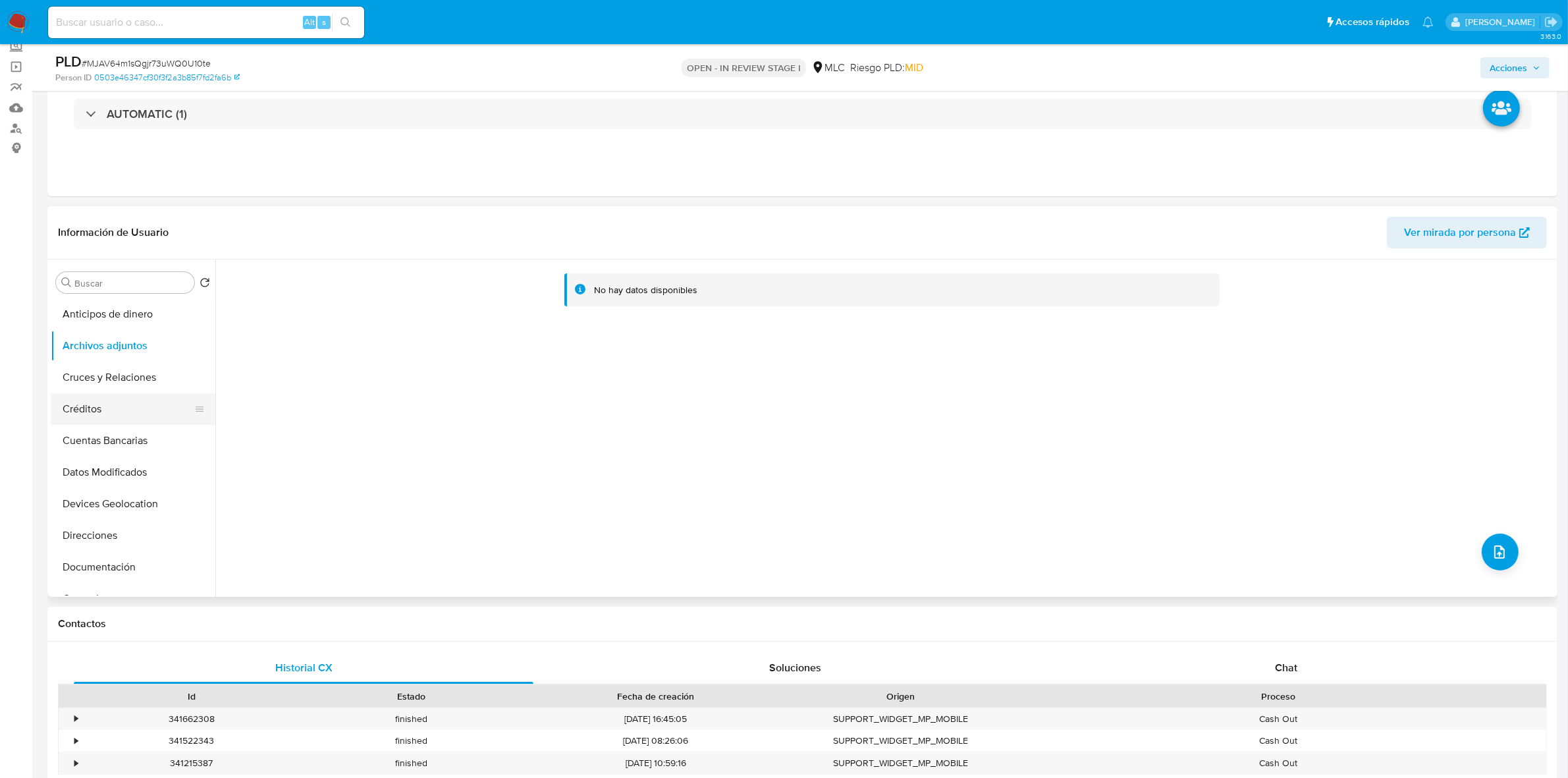
click at [131, 423] on button "Créditos" at bounding box center [128, 409] width 154 height 32
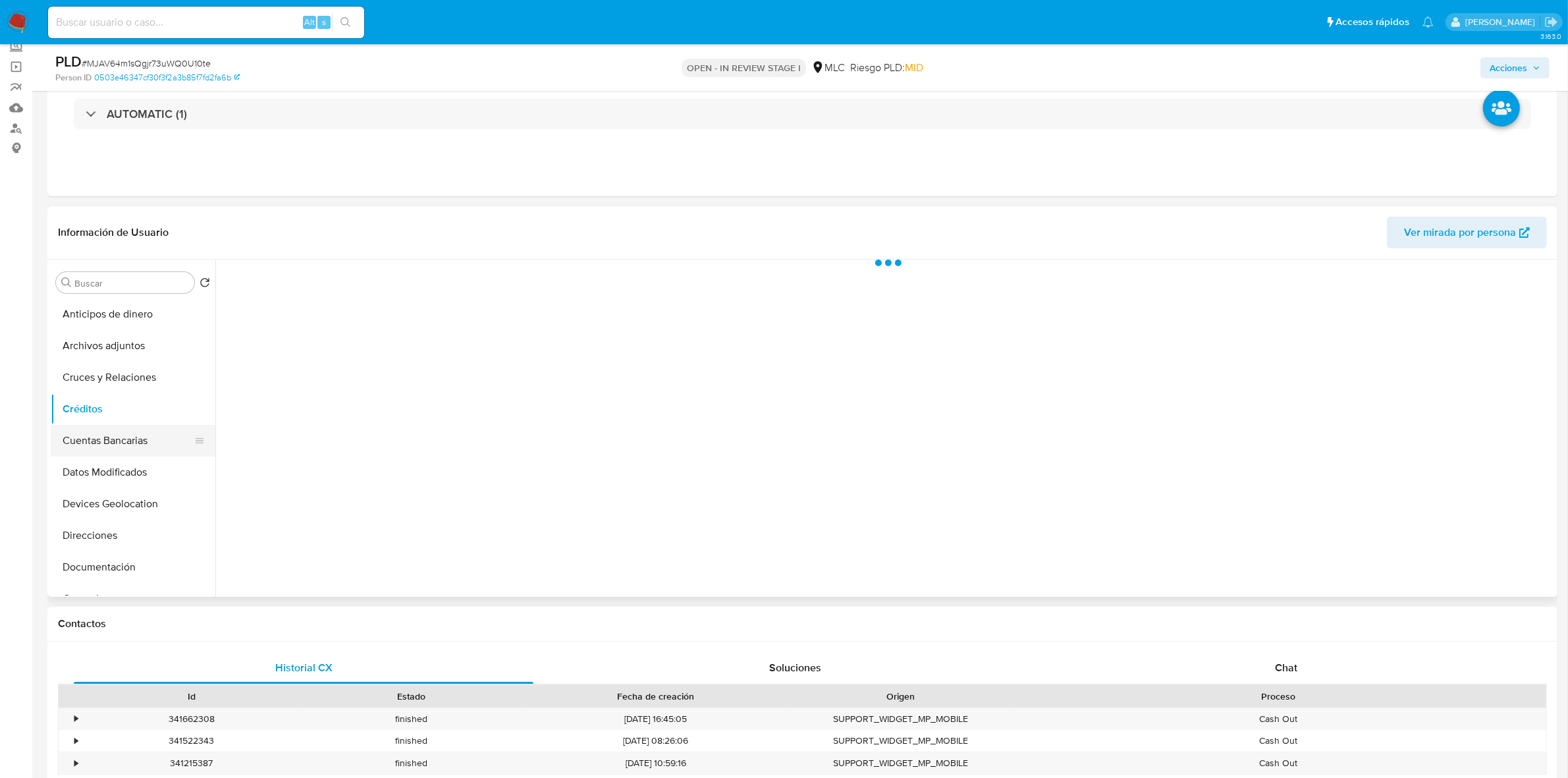
click at [129, 429] on button "Cuentas Bancarias" at bounding box center [128, 440] width 154 height 32
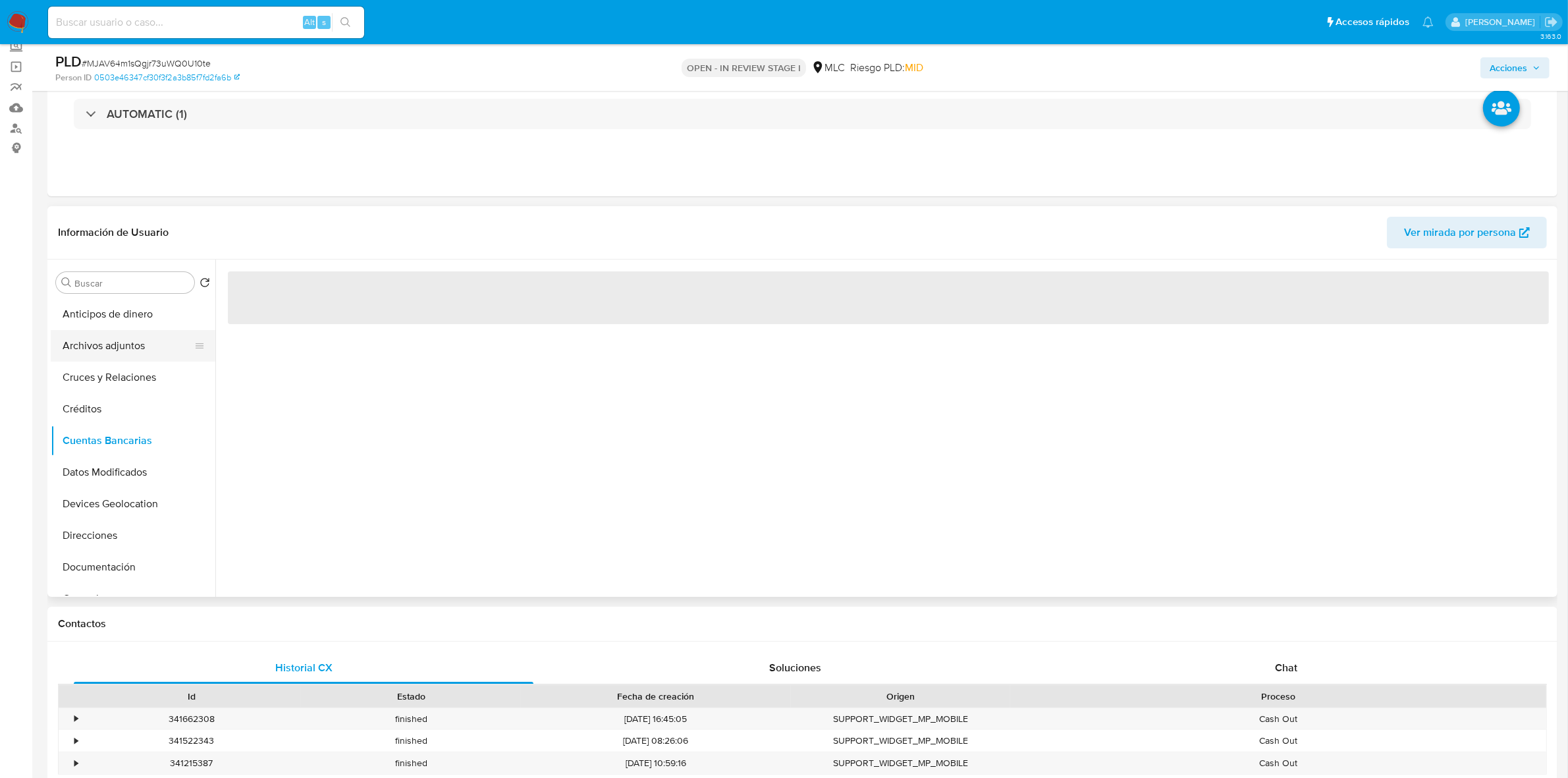
click at [108, 341] on button "Archivos adjuntos" at bounding box center [128, 346] width 154 height 32
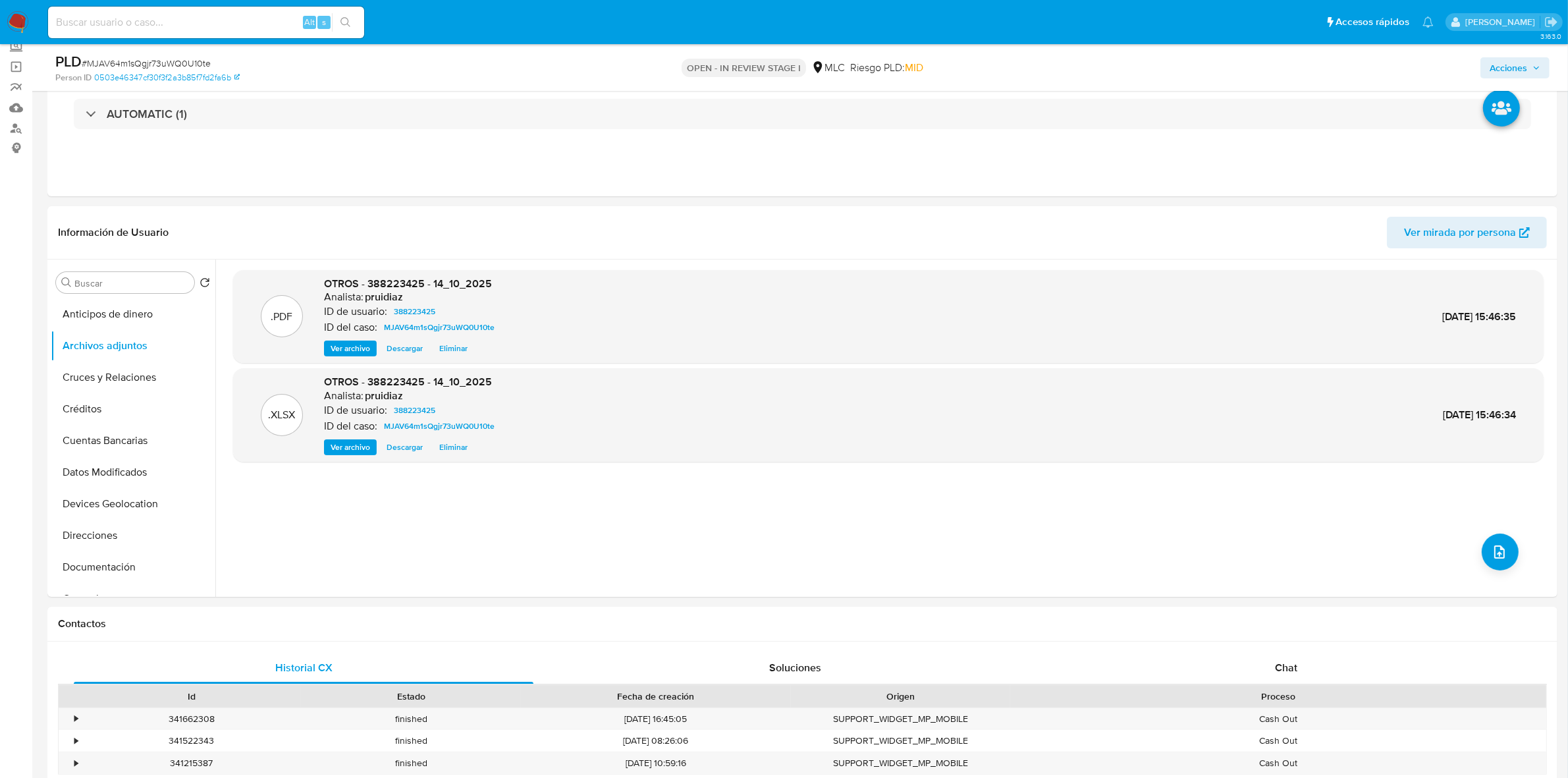
click at [1533, 77] on span "Acciones" at bounding box center [1514, 68] width 51 height 18
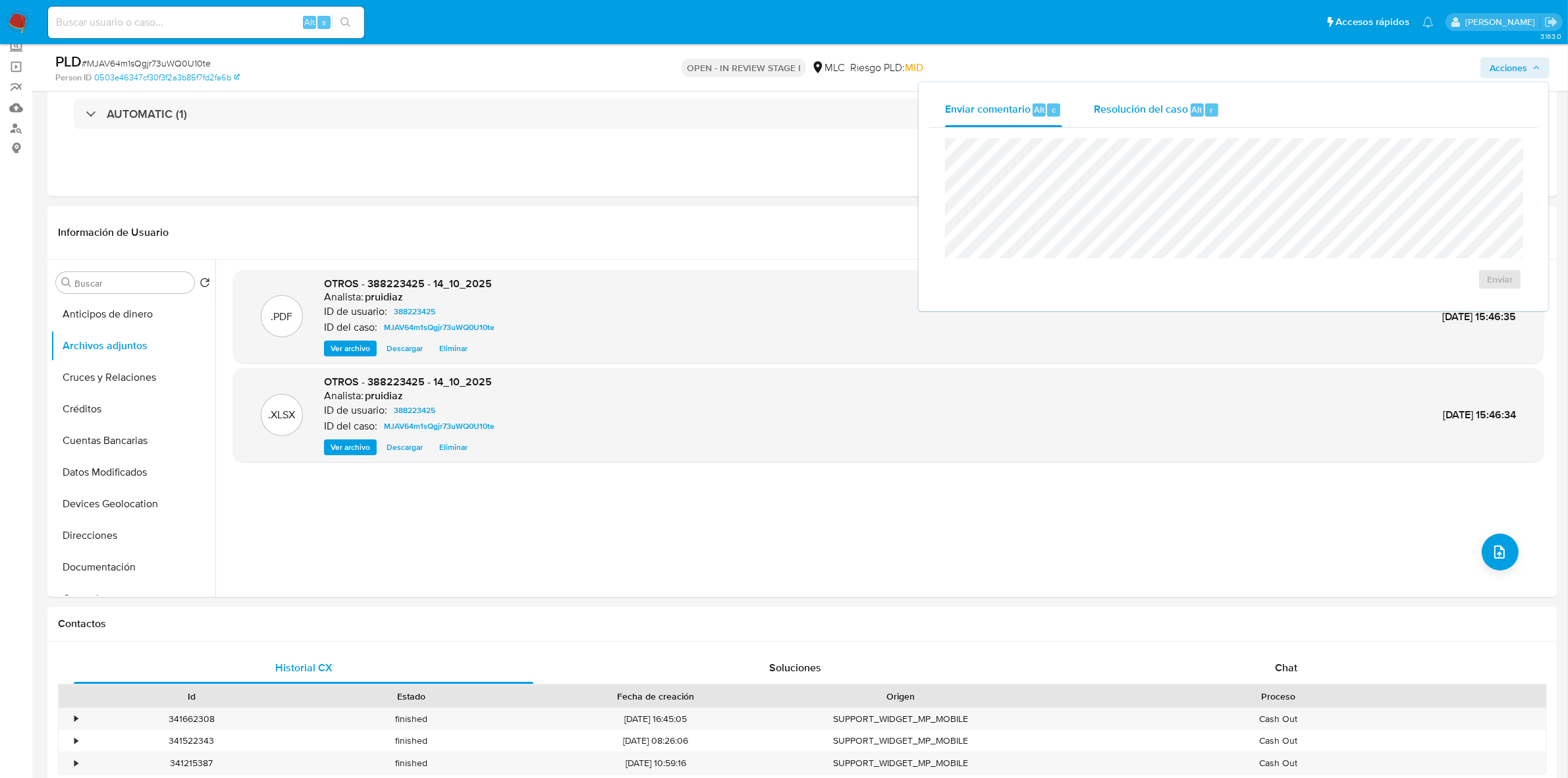
click at [1172, 102] on span "Resolución del caso" at bounding box center [1141, 109] width 94 height 15
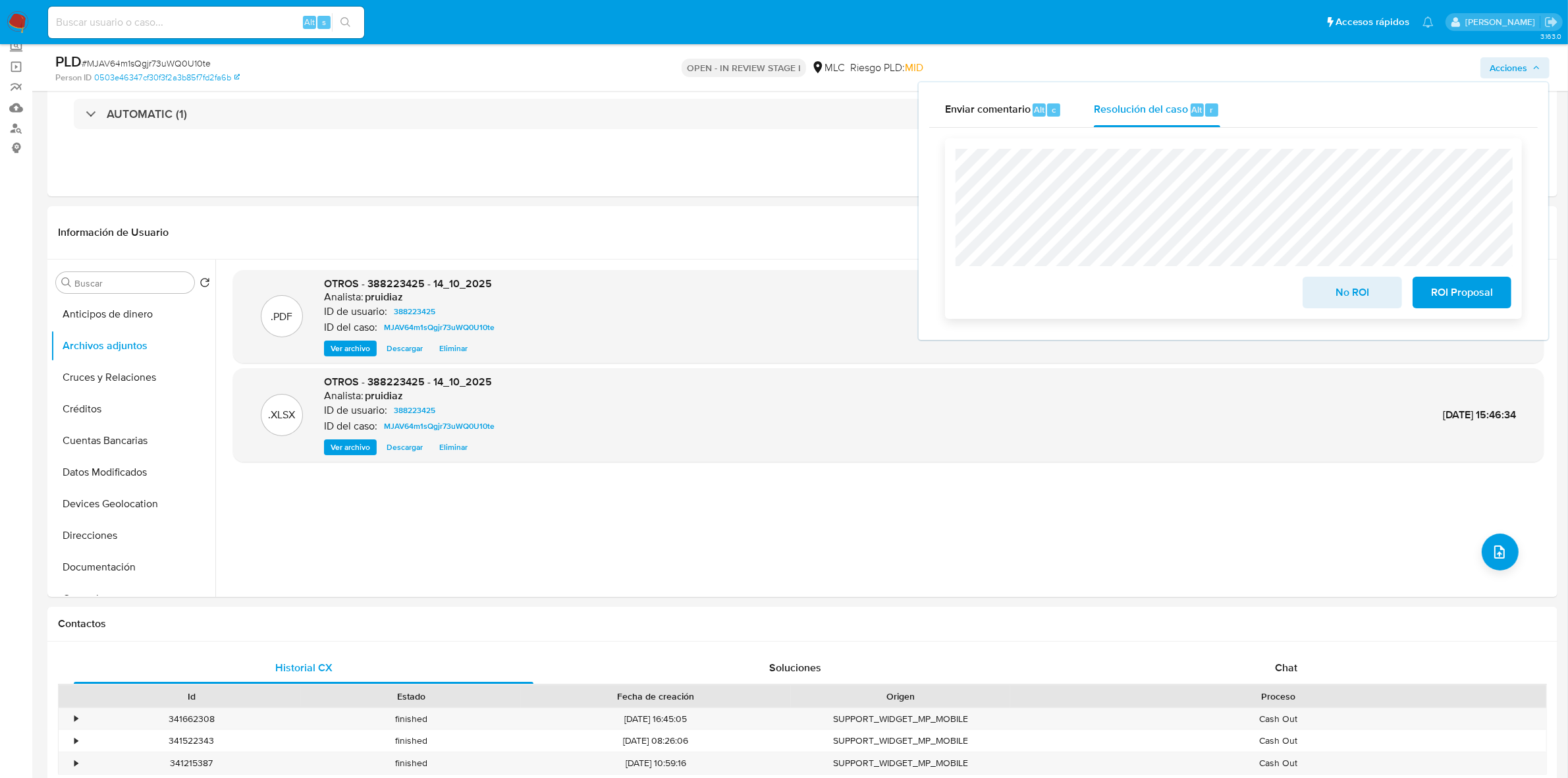
click at [1456, 280] on span "ROI Proposal" at bounding box center [1461, 292] width 65 height 29
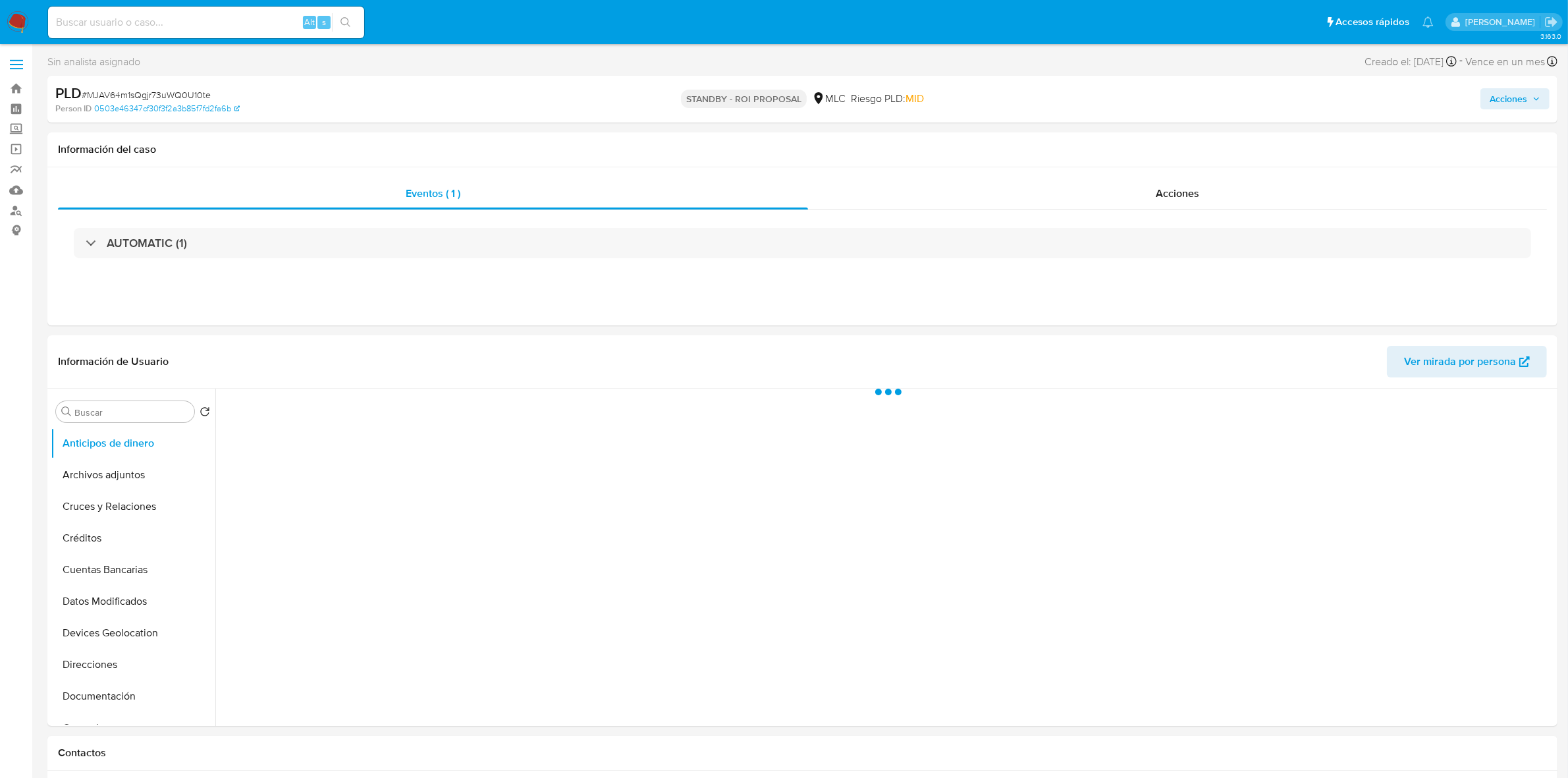
select select "10"
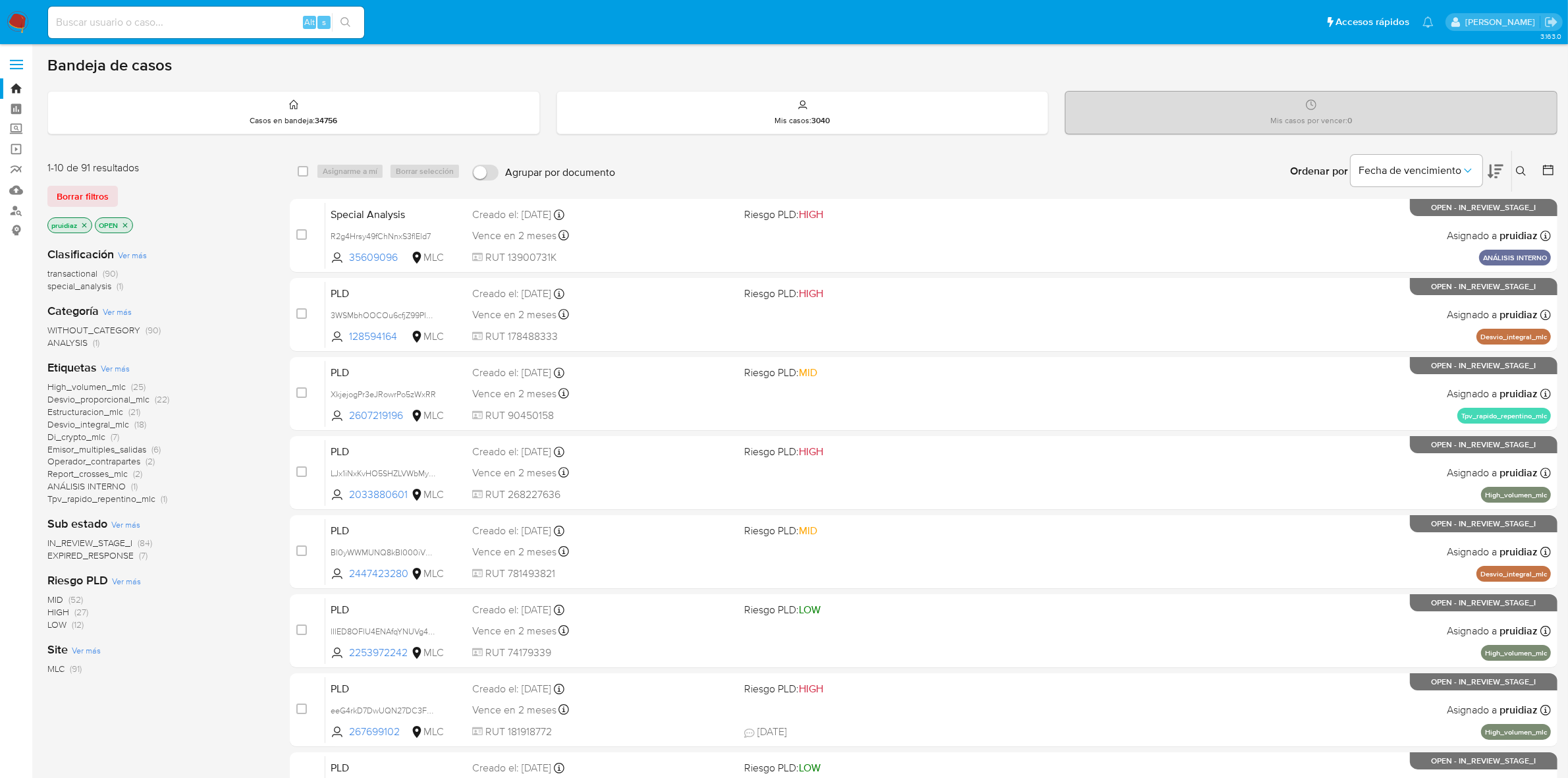
click at [1490, 166] on icon at bounding box center [1495, 172] width 16 height 14
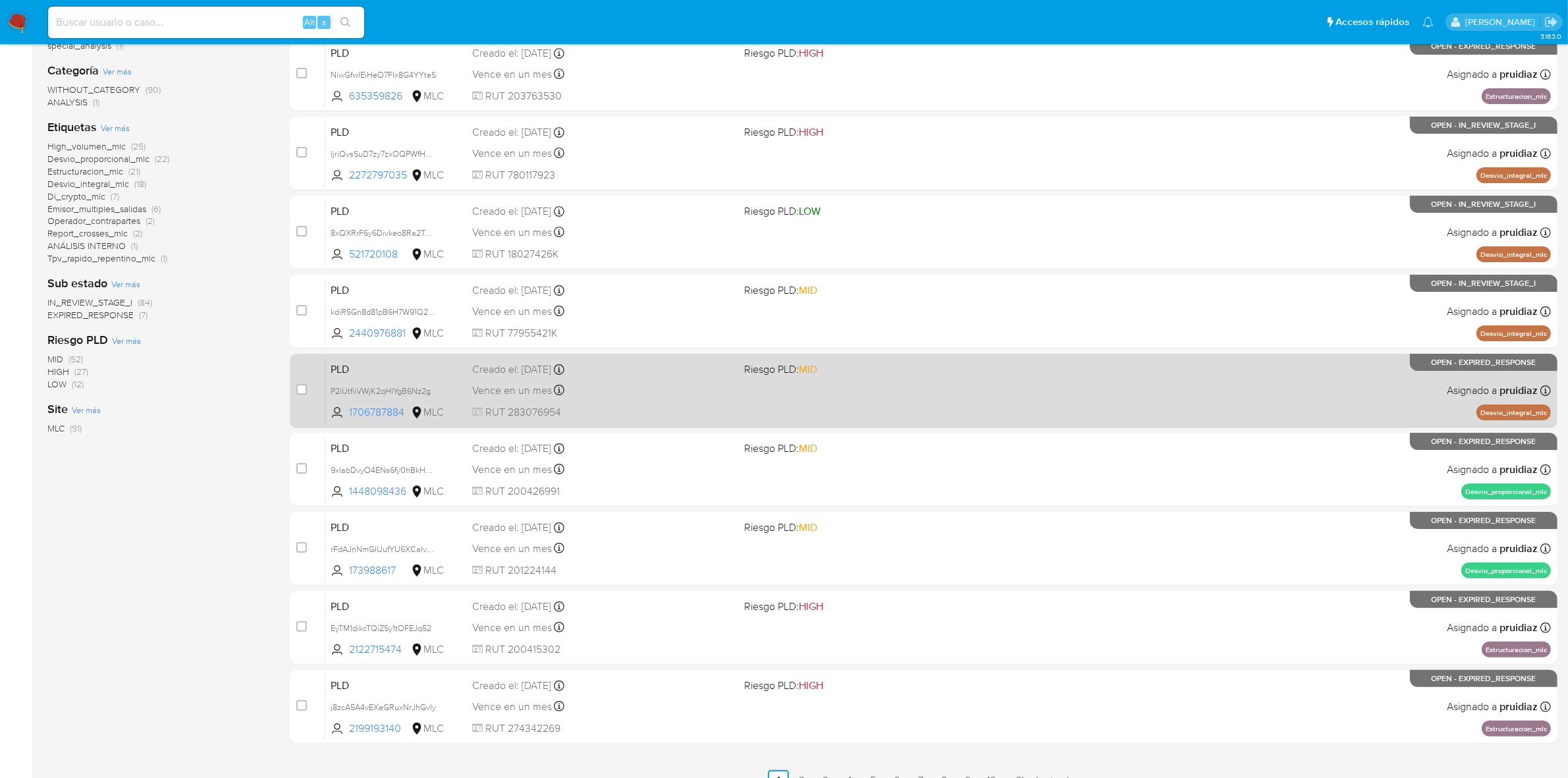
scroll to position [309, 0]
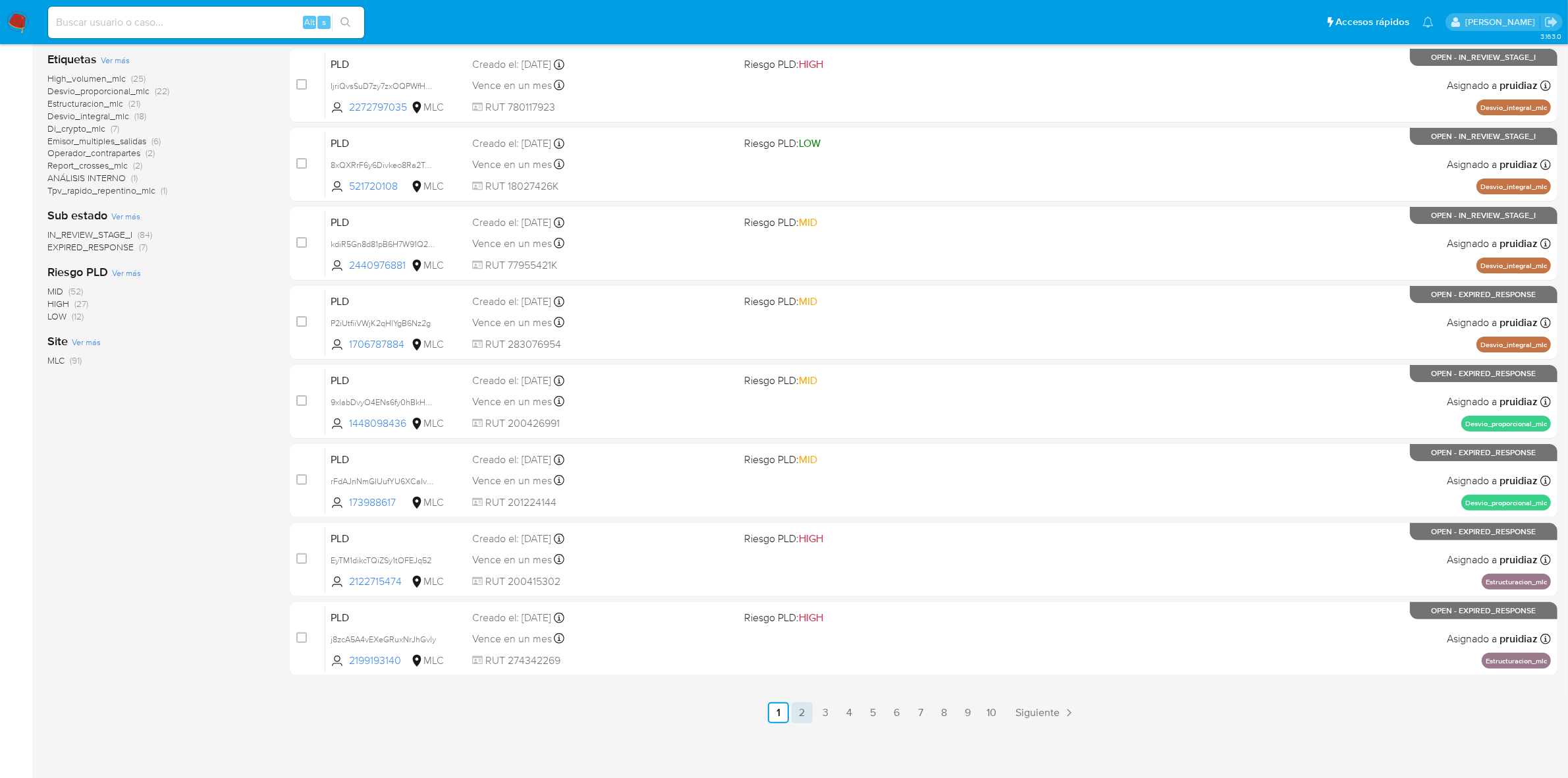
click at [801, 715] on link "2" at bounding box center [801, 712] width 21 height 21
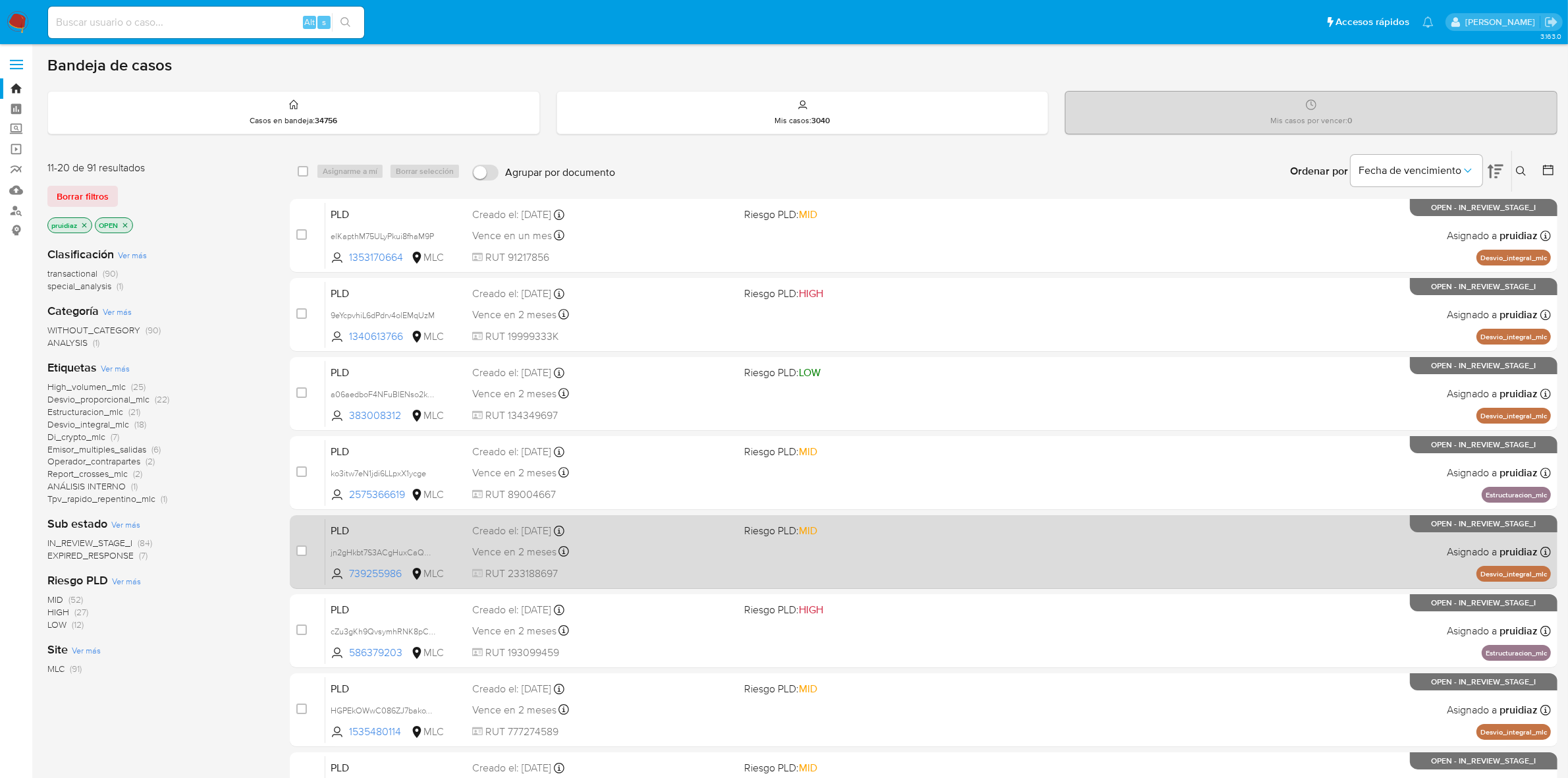
scroll to position [309, 0]
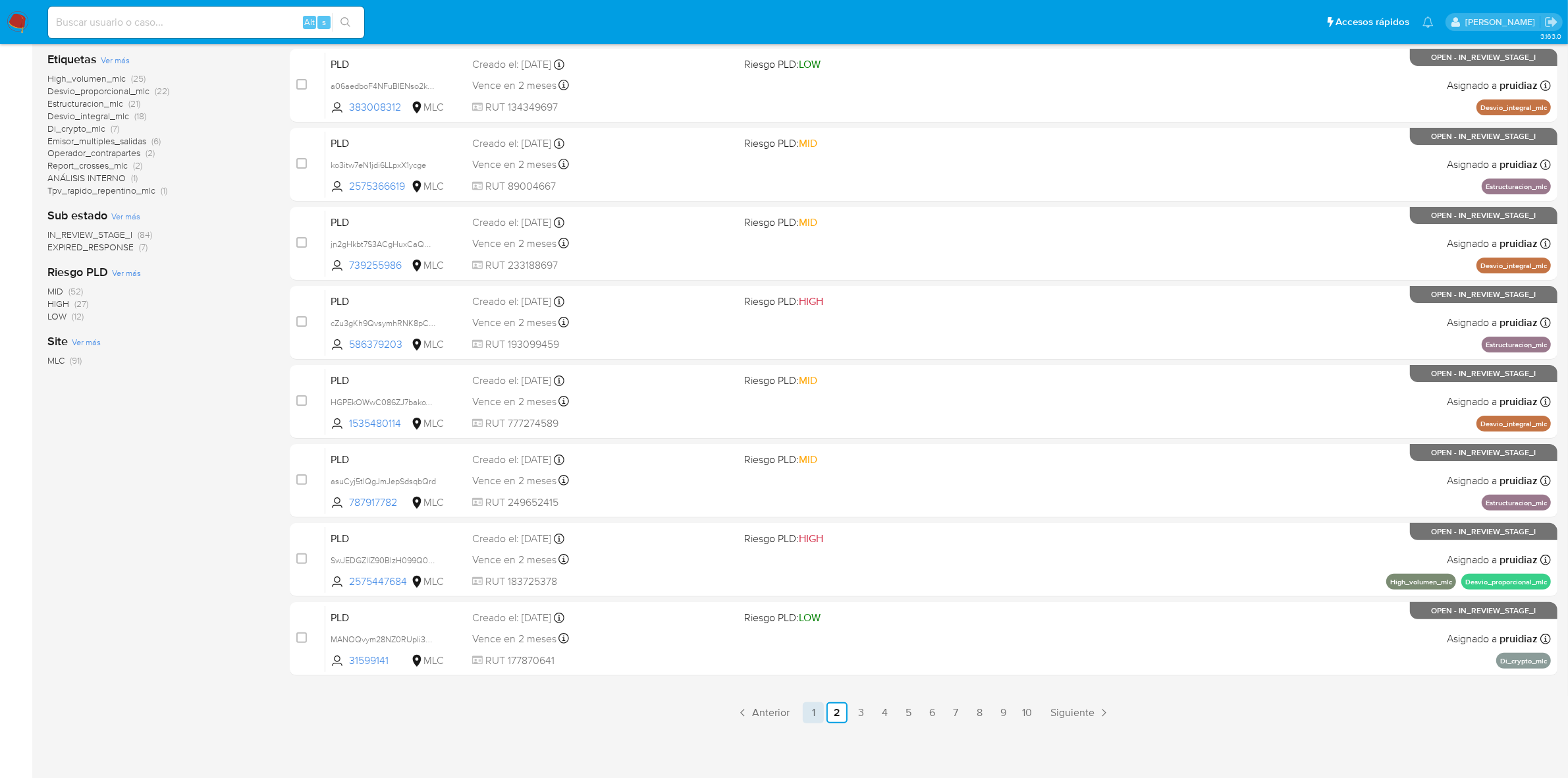
click at [810, 710] on link "1" at bounding box center [812, 712] width 21 height 21
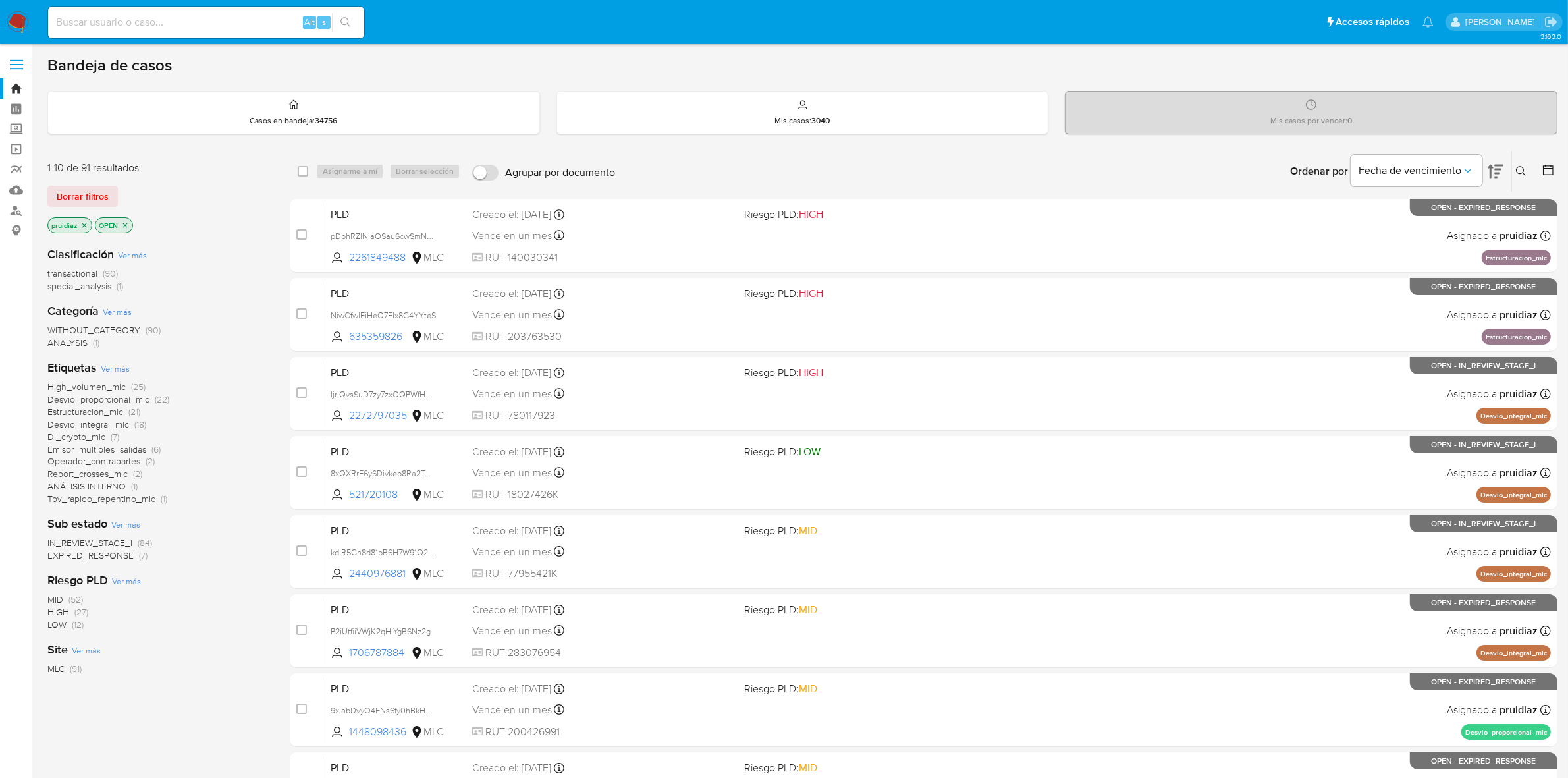
drag, startPoint x: 1519, startPoint y: 172, endPoint x: 1512, endPoint y: 185, distance: 14.8
click at [1519, 173] on icon at bounding box center [1520, 171] width 11 height 11
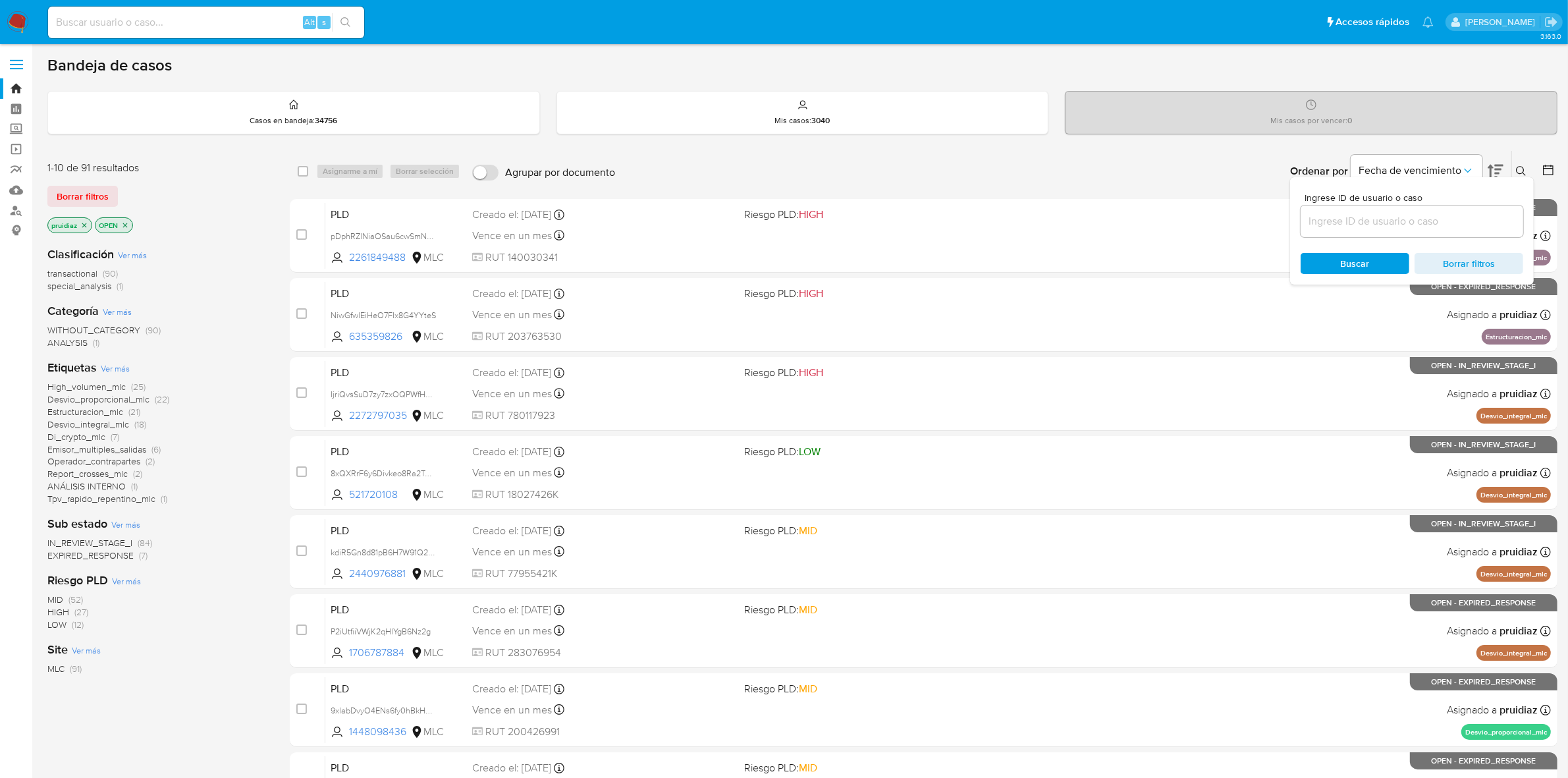
click at [1455, 224] on input at bounding box center [1411, 221] width 223 height 17
type input "2261849488"
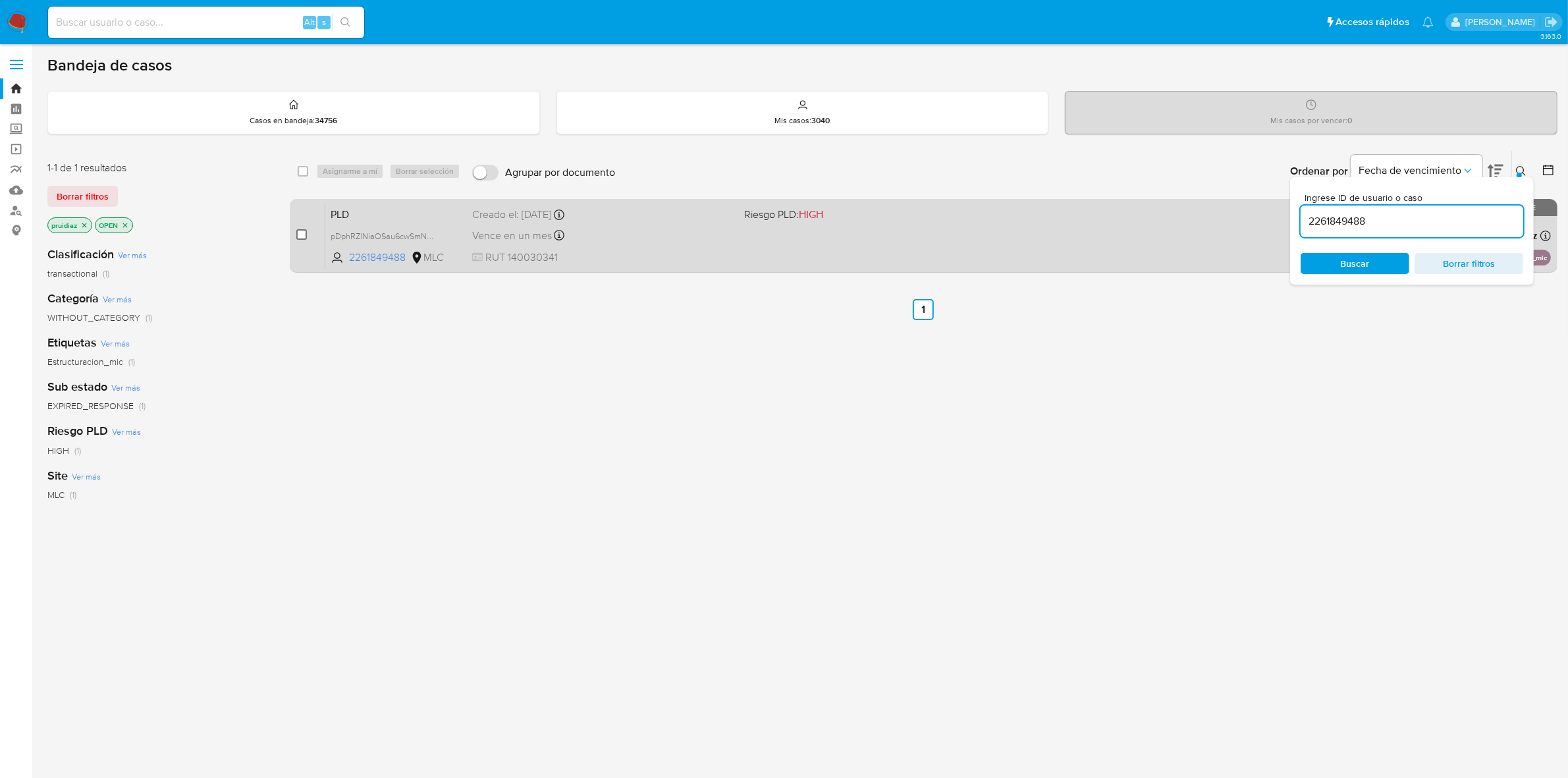
click at [307, 236] on div "case-item-checkbox No es posible asignar el caso" at bounding box center [310, 236] width 29 height 67
click at [306, 236] on input "checkbox" at bounding box center [301, 235] width 11 height 11
checkbox input "true"
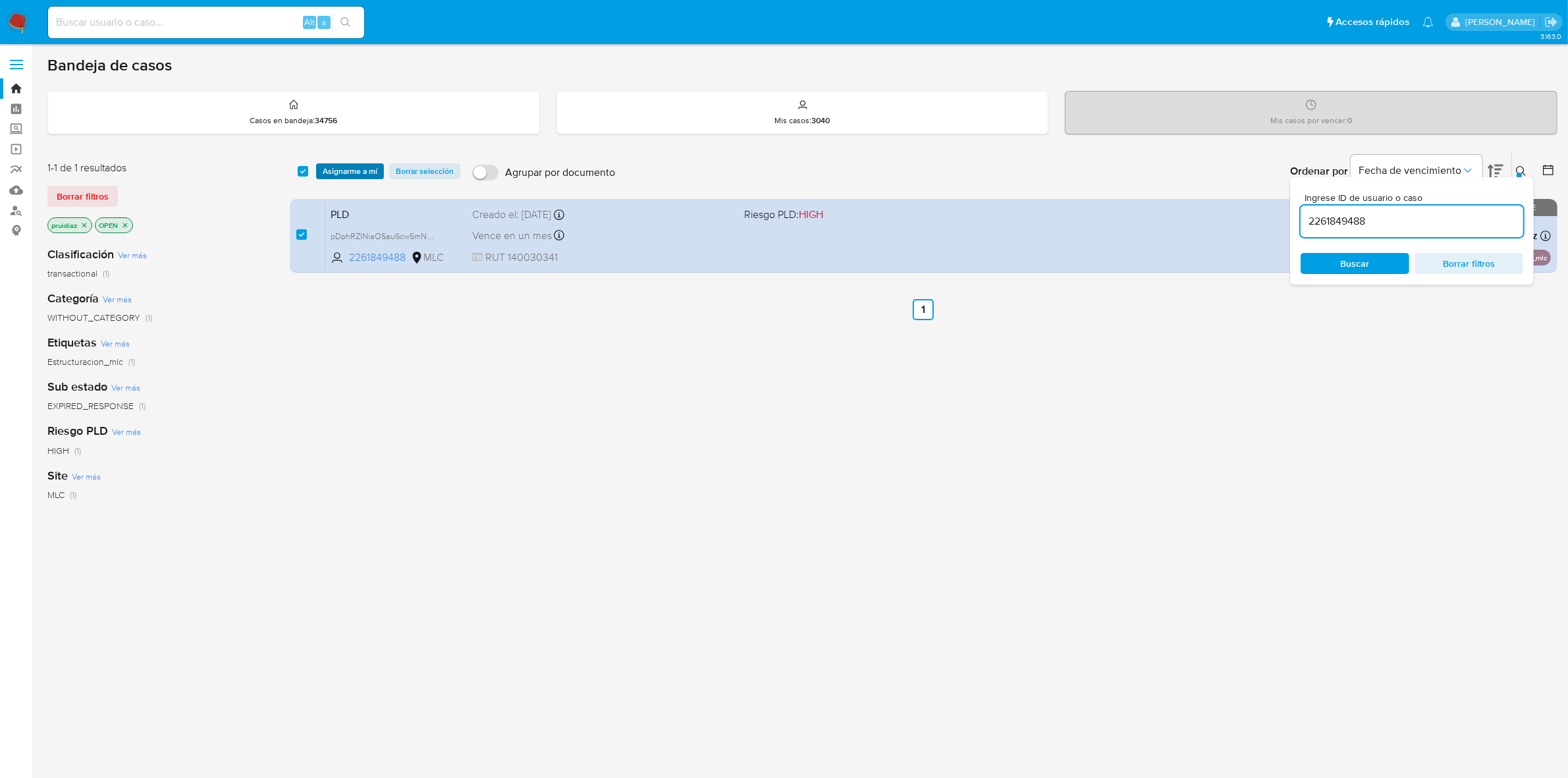
click at [340, 173] on span "Asignarme a mí" at bounding box center [349, 171] width 55 height 13
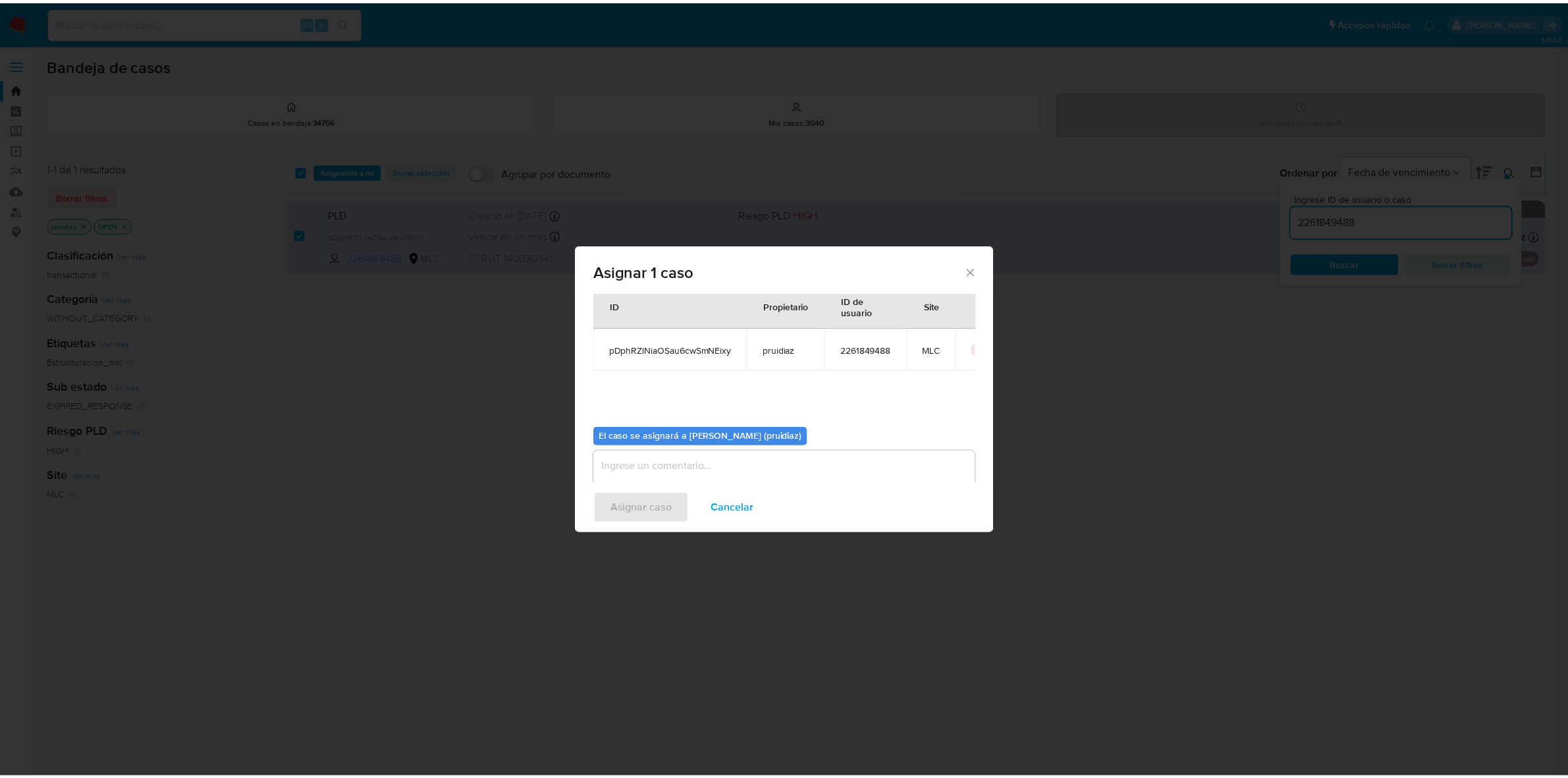
scroll to position [67, 0]
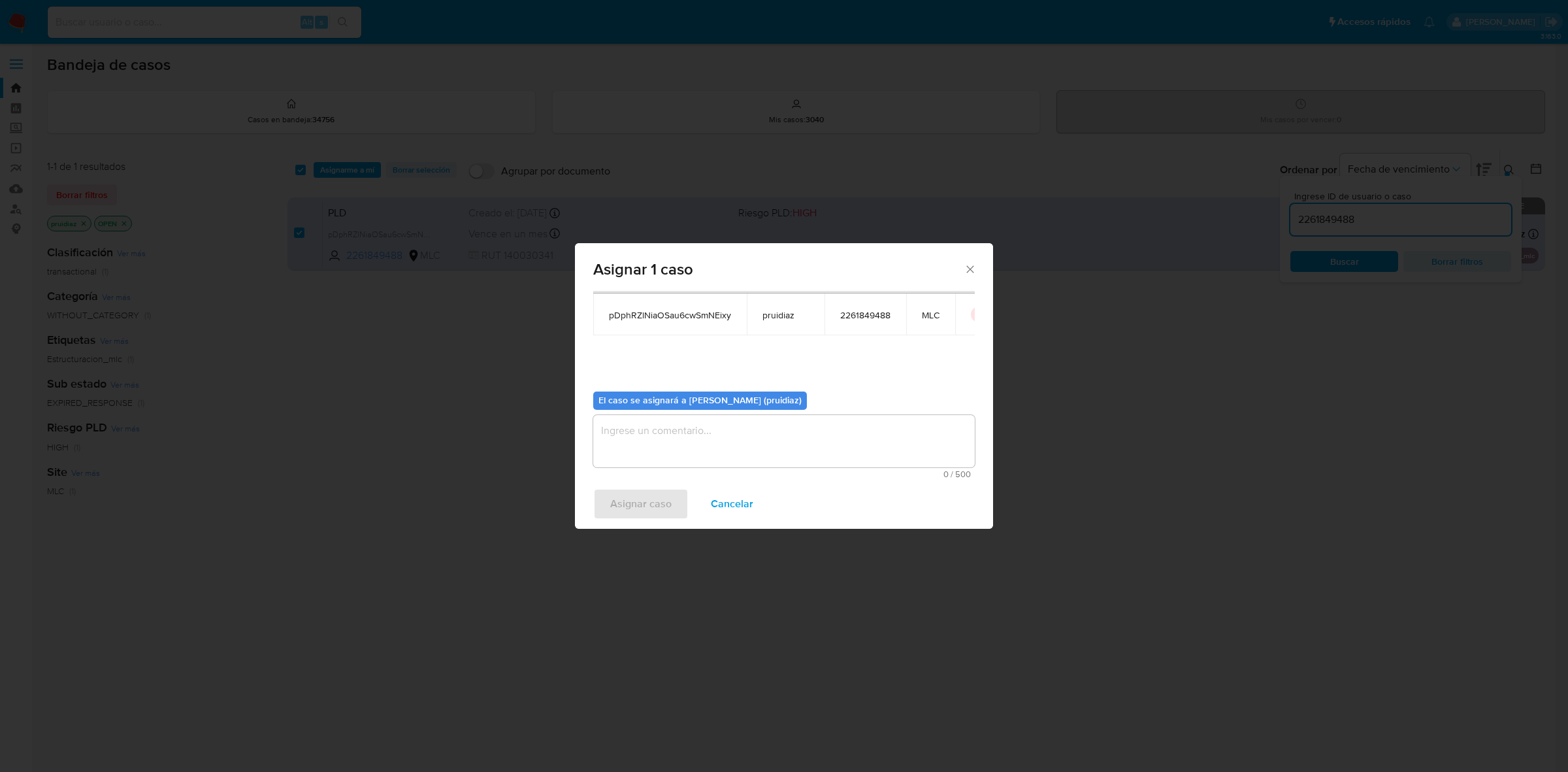
click at [753, 449] on textarea "assign-modal" at bounding box center [784, 441] width 381 height 53
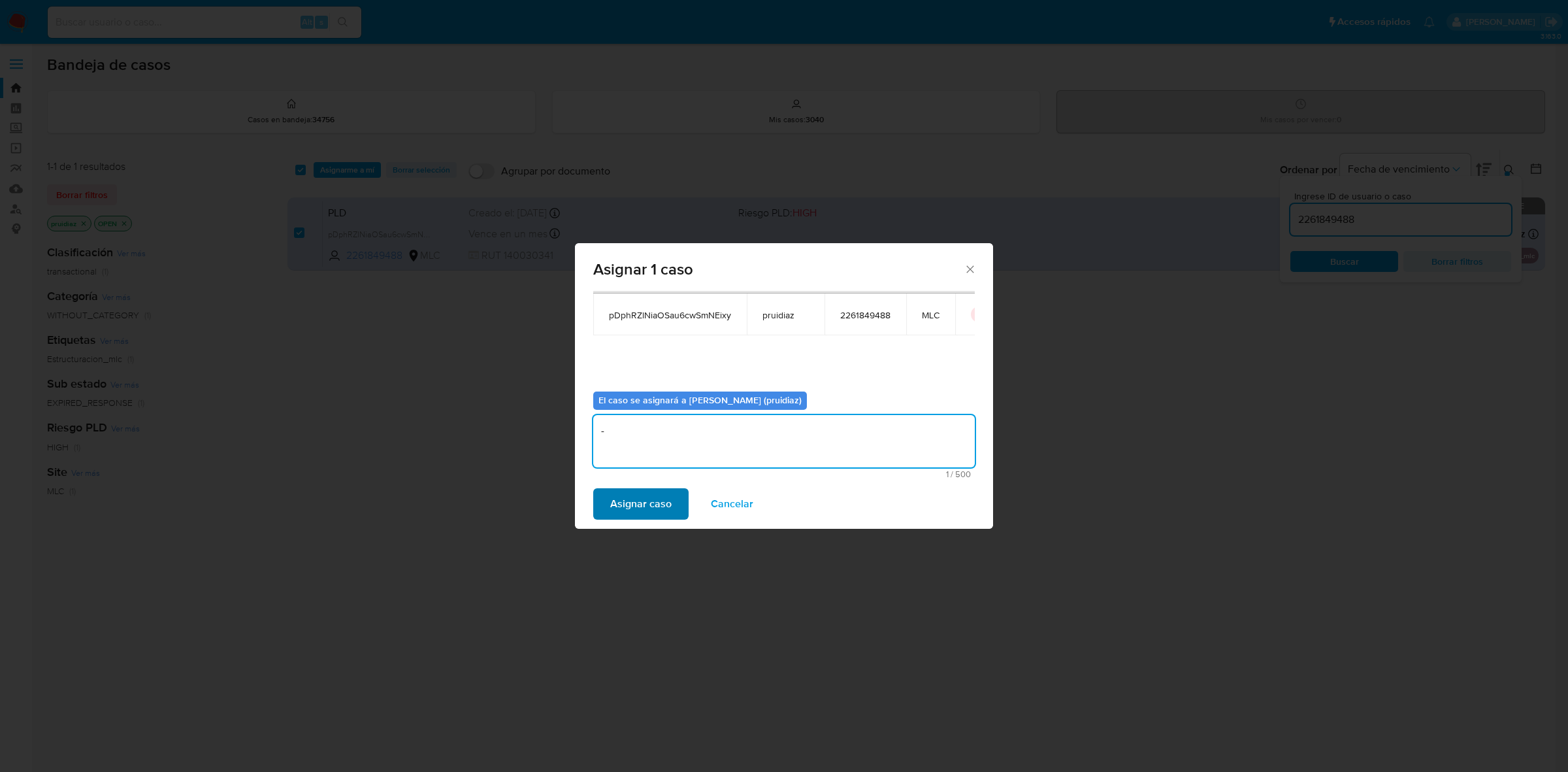
type textarea "-"
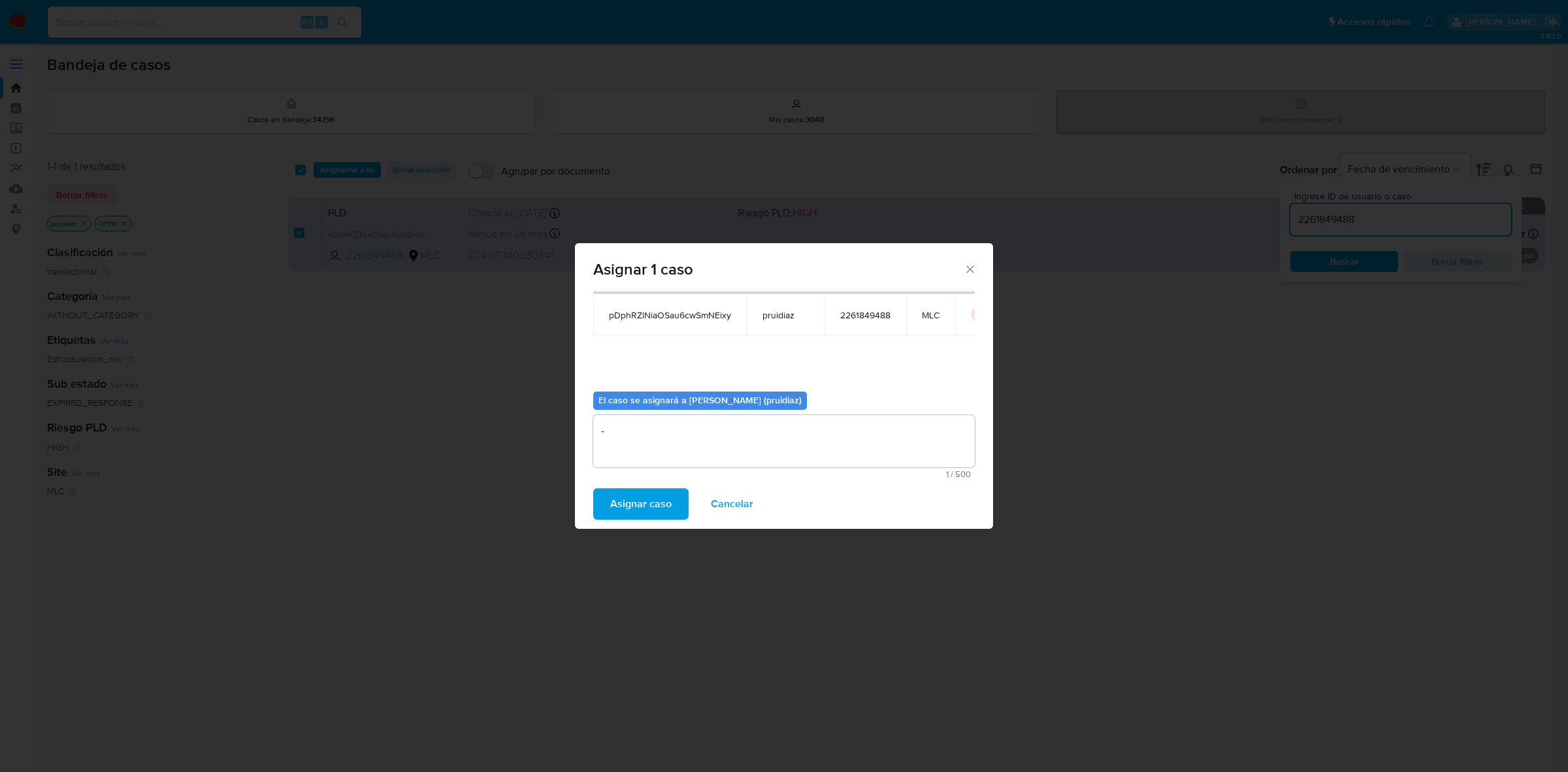
click at [661, 510] on span "Asignar caso" at bounding box center [641, 503] width 61 height 29
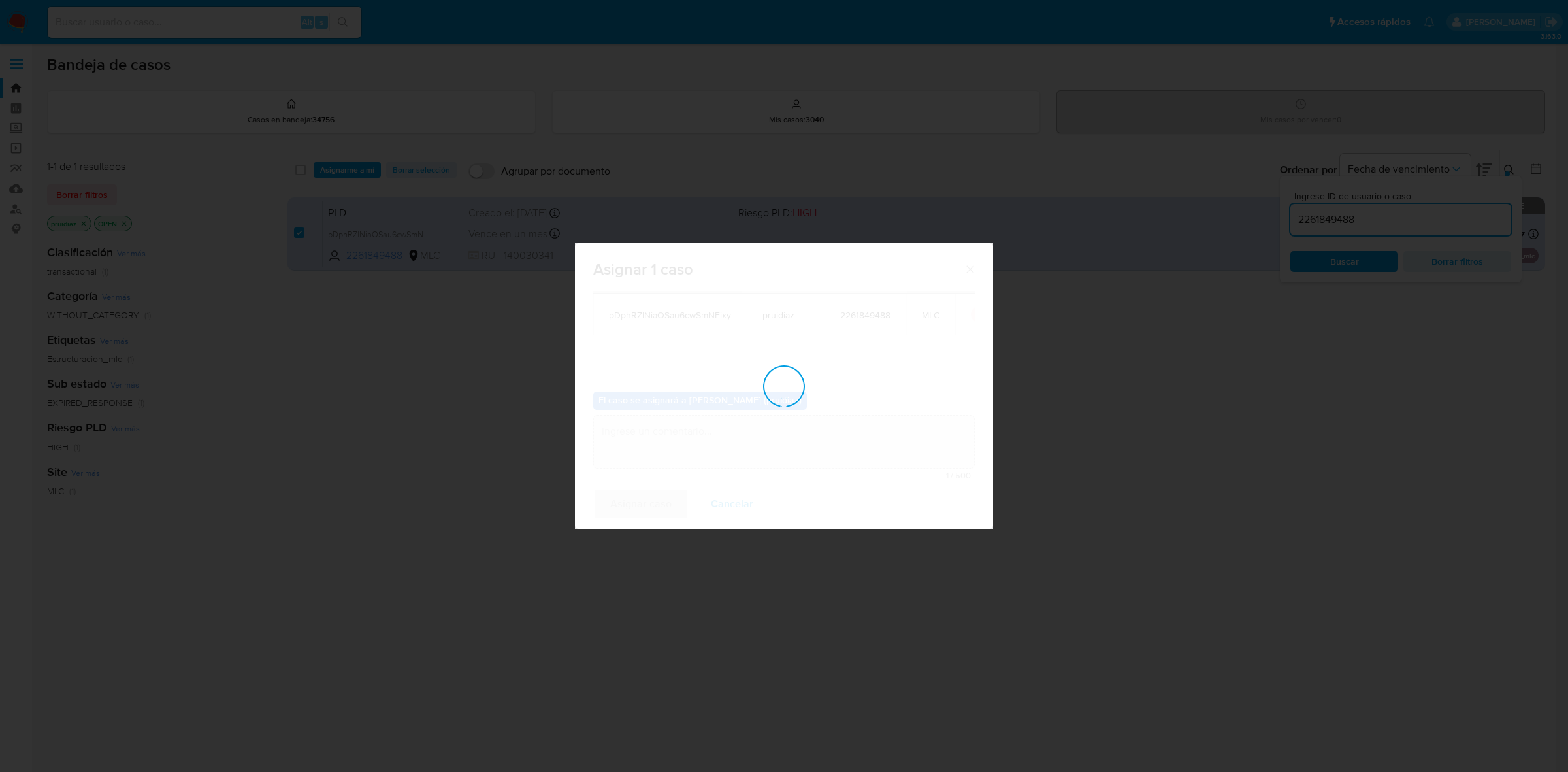
checkbox input "false"
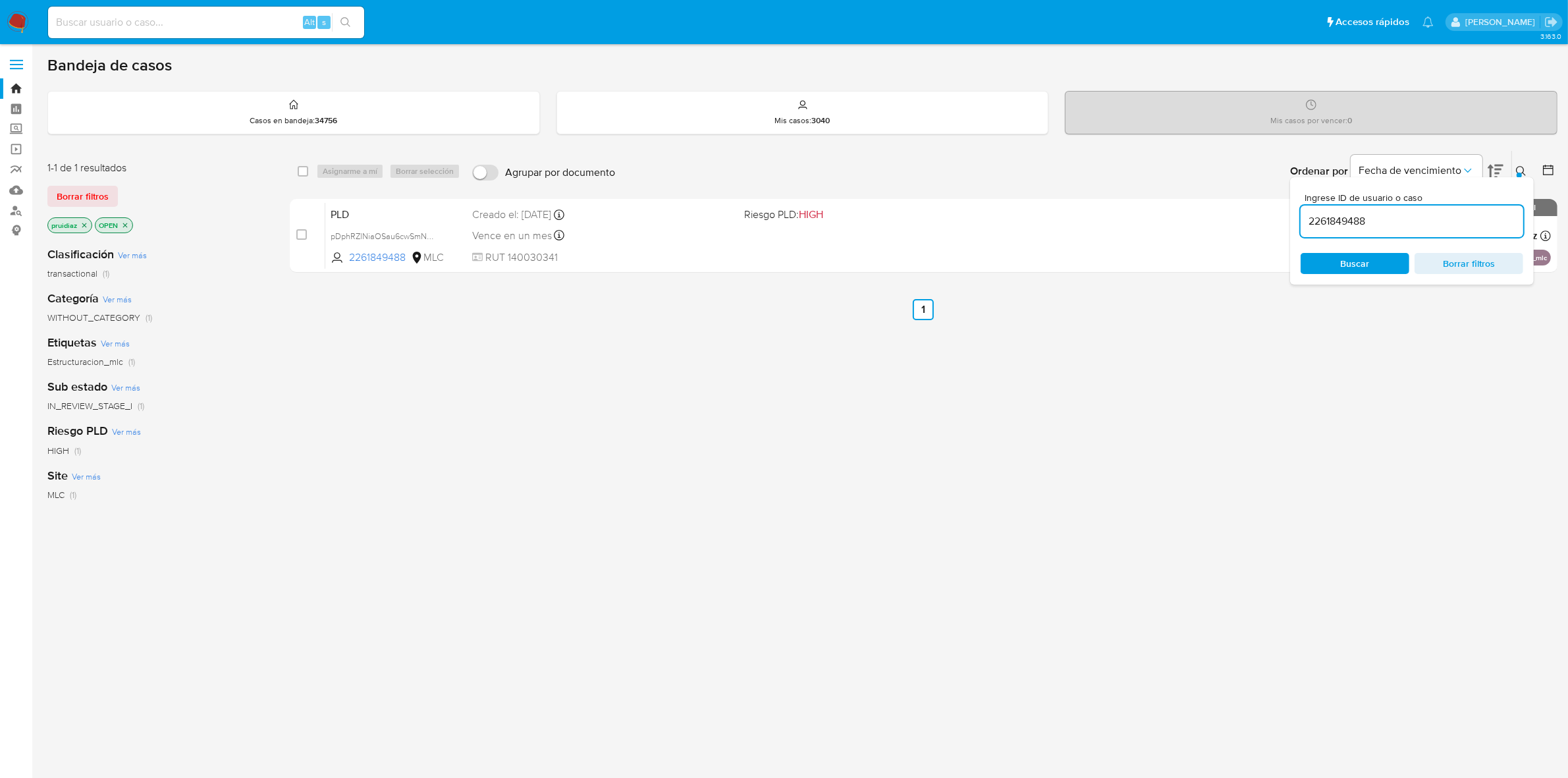
click at [127, 21] on input at bounding box center [206, 22] width 316 height 17
paste input "2479763392"
type input "2479763392"
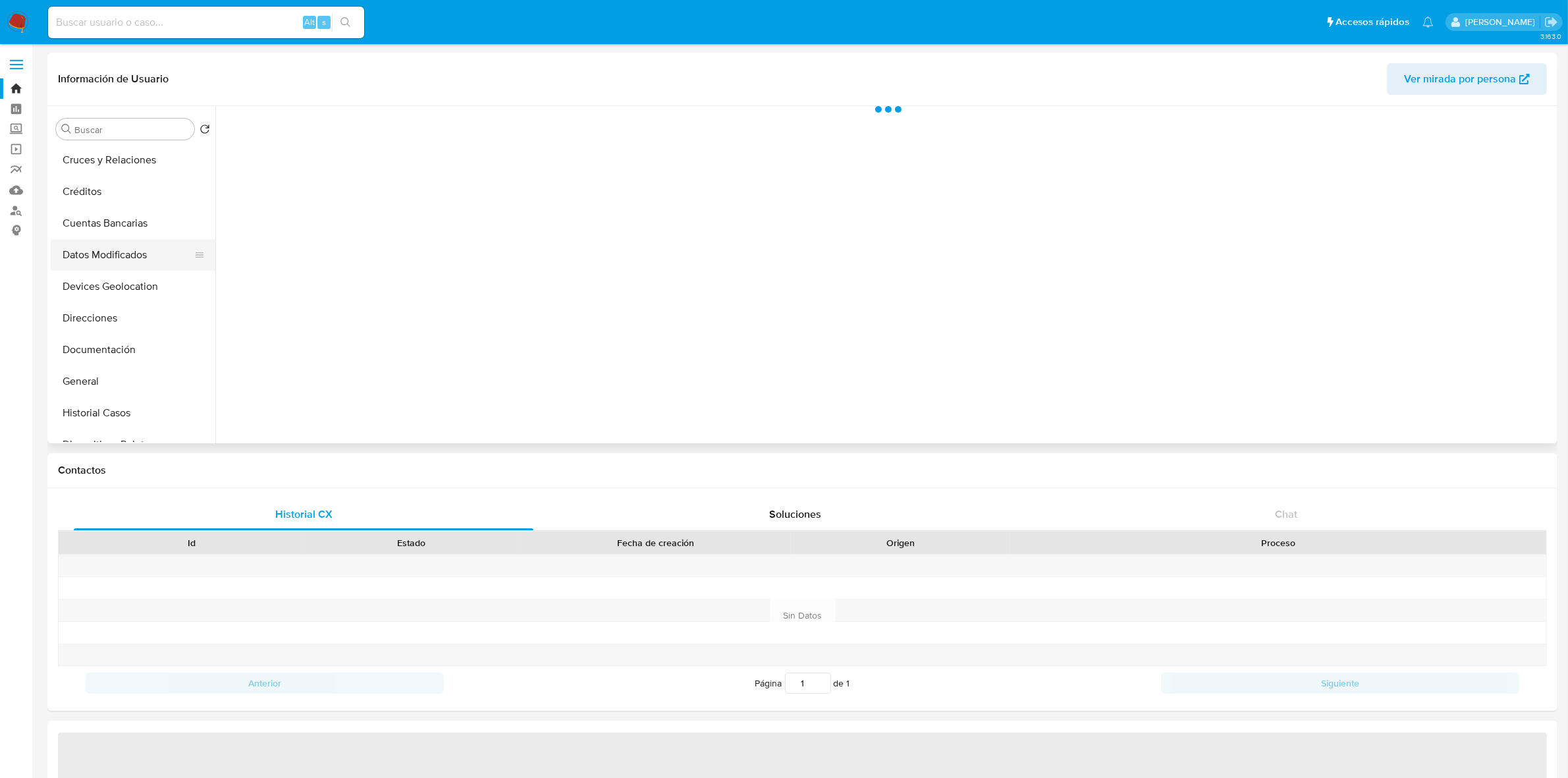
scroll to position [82, 0]
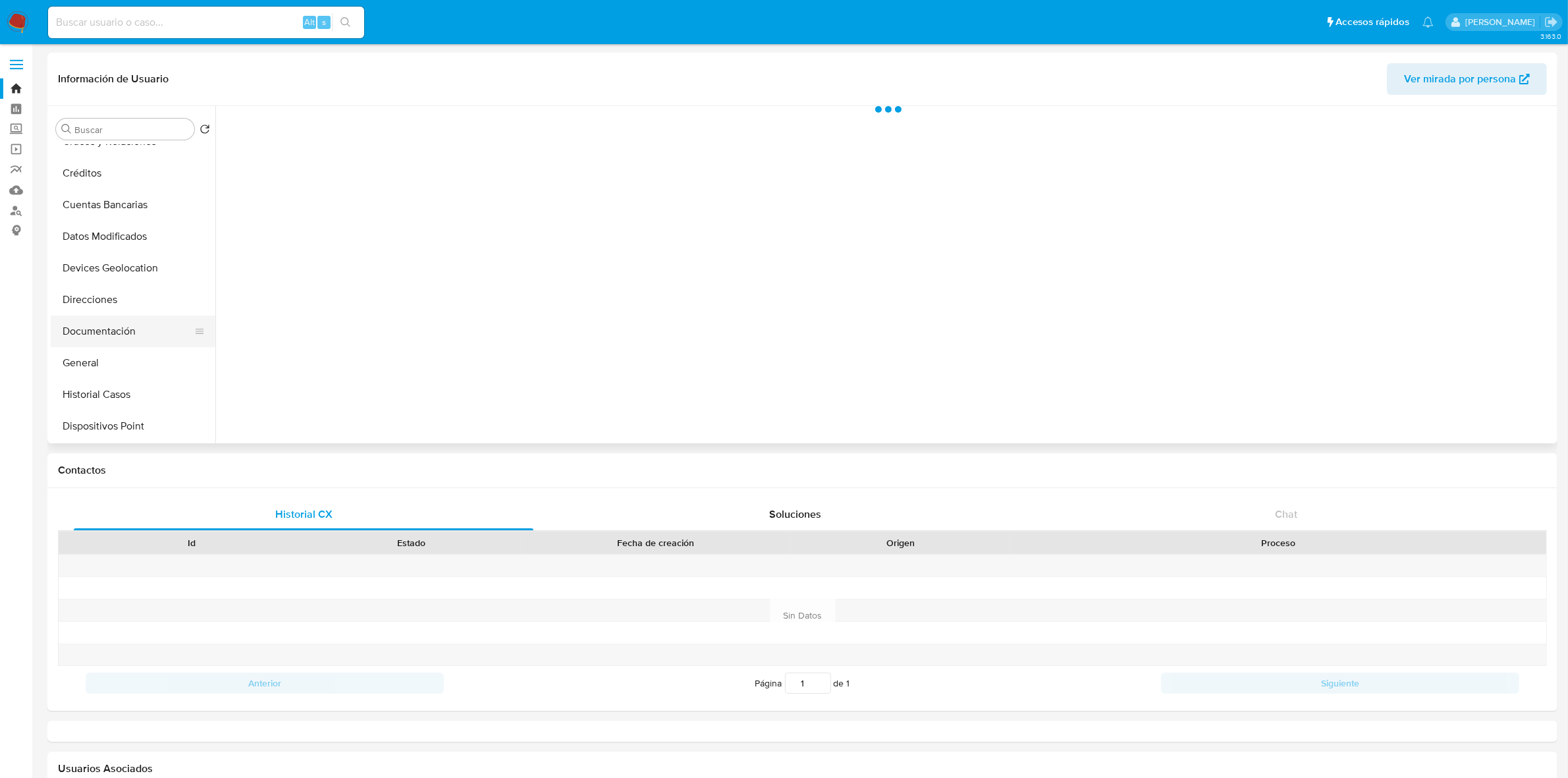
select select "10"
click at [106, 334] on button "Documentación" at bounding box center [128, 332] width 154 height 32
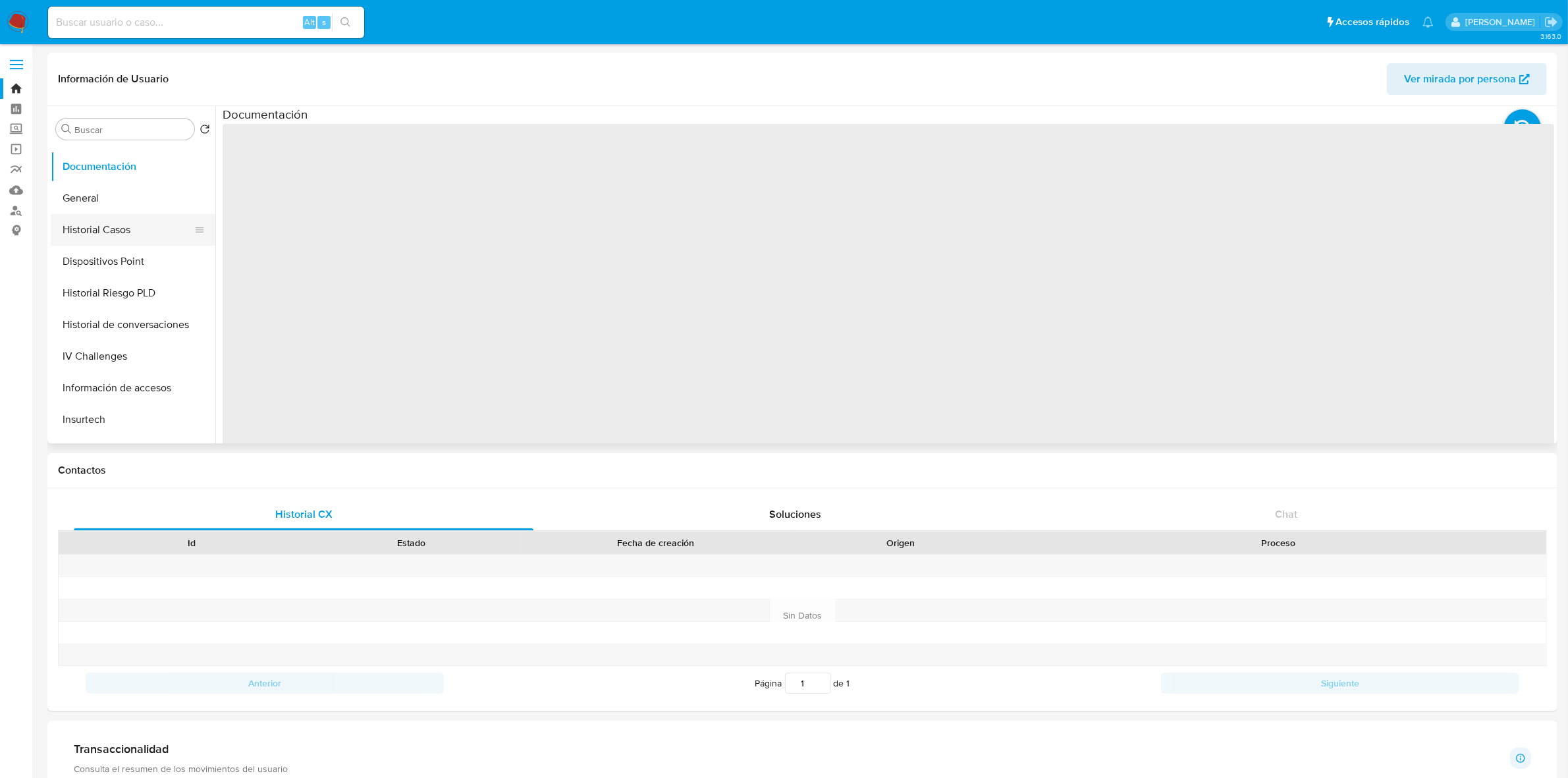
click at [112, 232] on button "Historial Casos" at bounding box center [128, 230] width 154 height 32
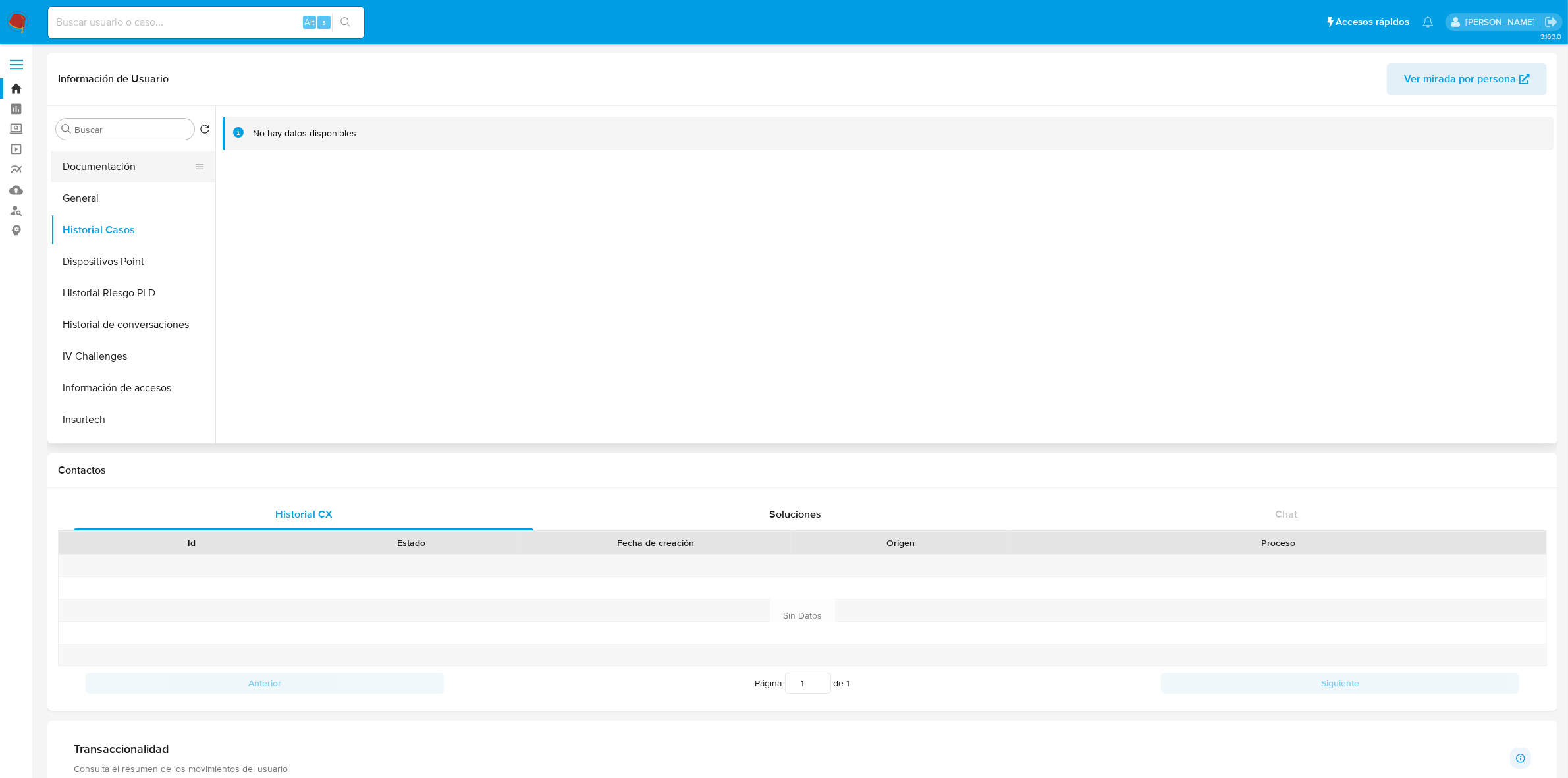
click at [119, 159] on button "Documentación" at bounding box center [128, 167] width 154 height 32
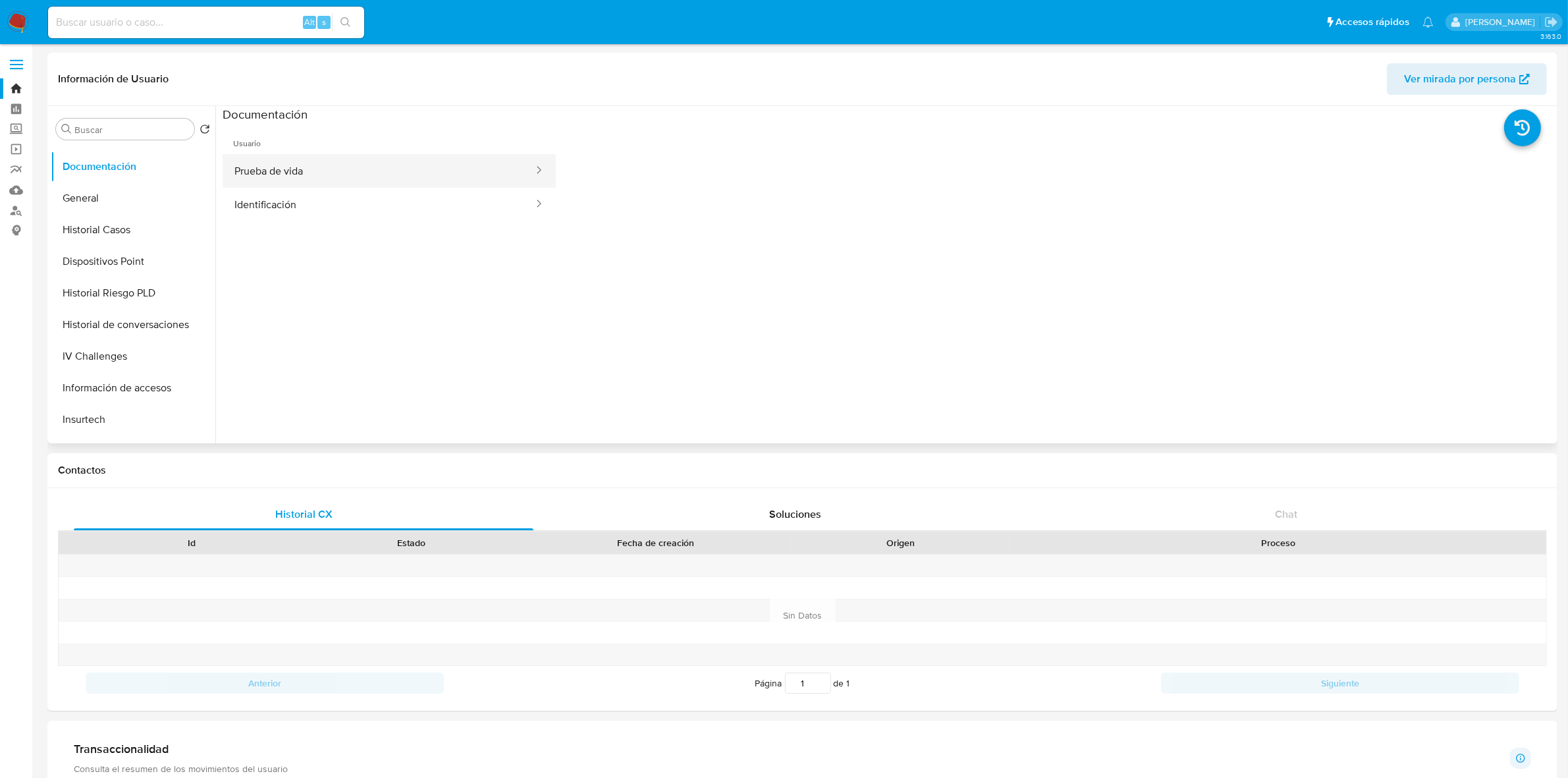
click at [370, 173] on button "Prueba de vida" at bounding box center [378, 171] width 312 height 34
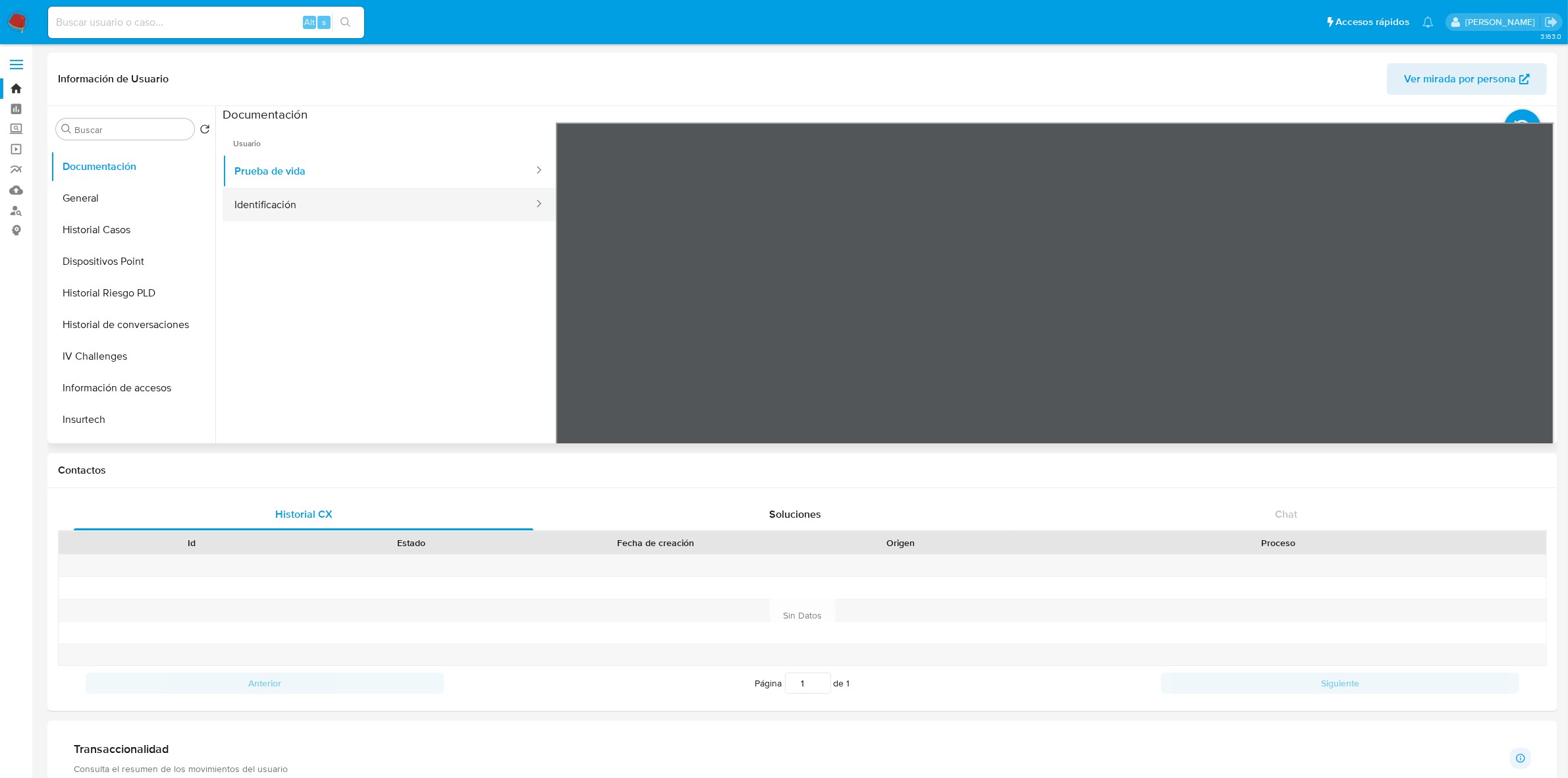
click at [291, 213] on button "Identificación" at bounding box center [378, 205] width 312 height 34
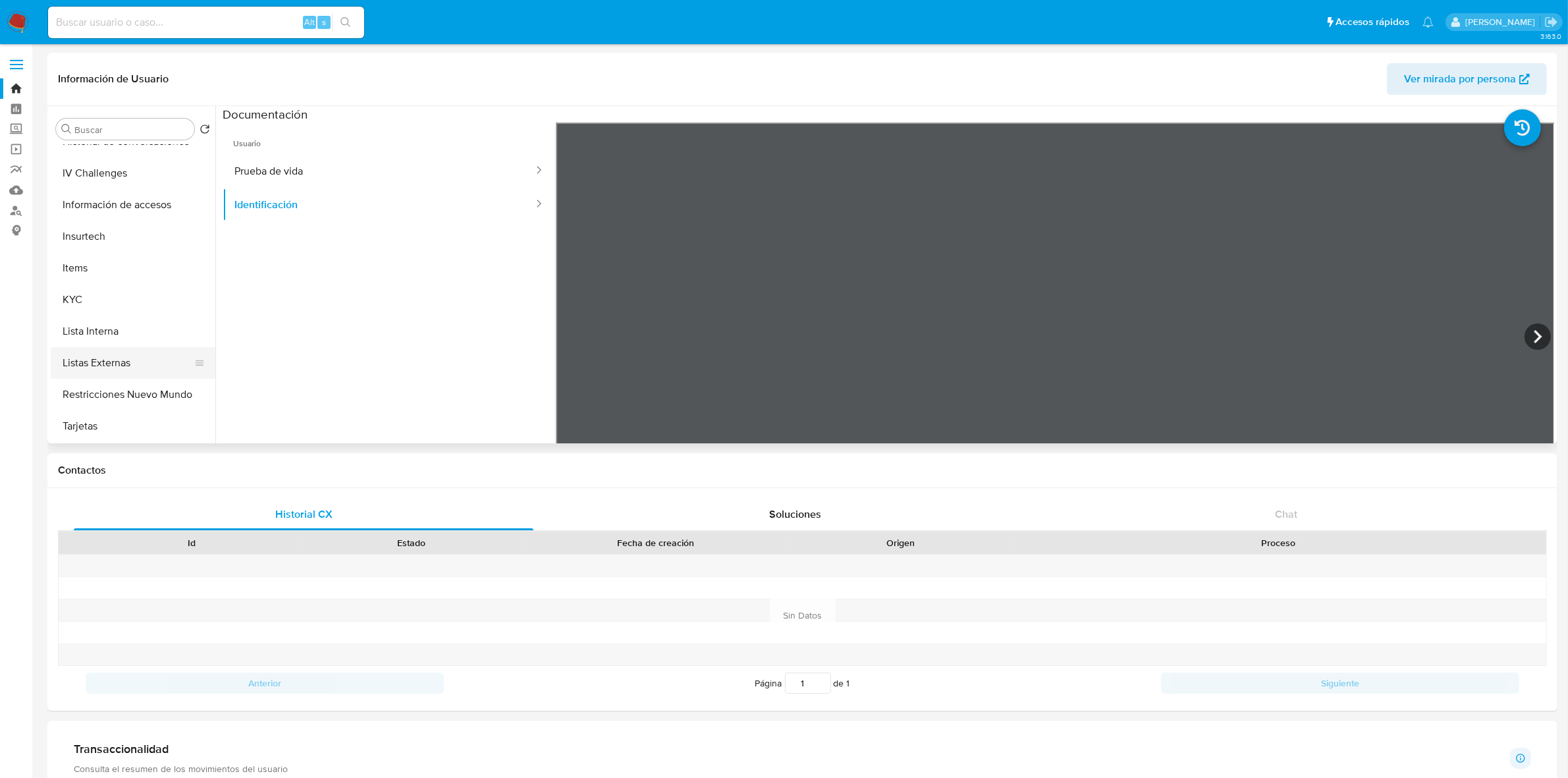
scroll to position [494, 0]
click at [96, 228] on button "KYC" at bounding box center [128, 236] width 154 height 32
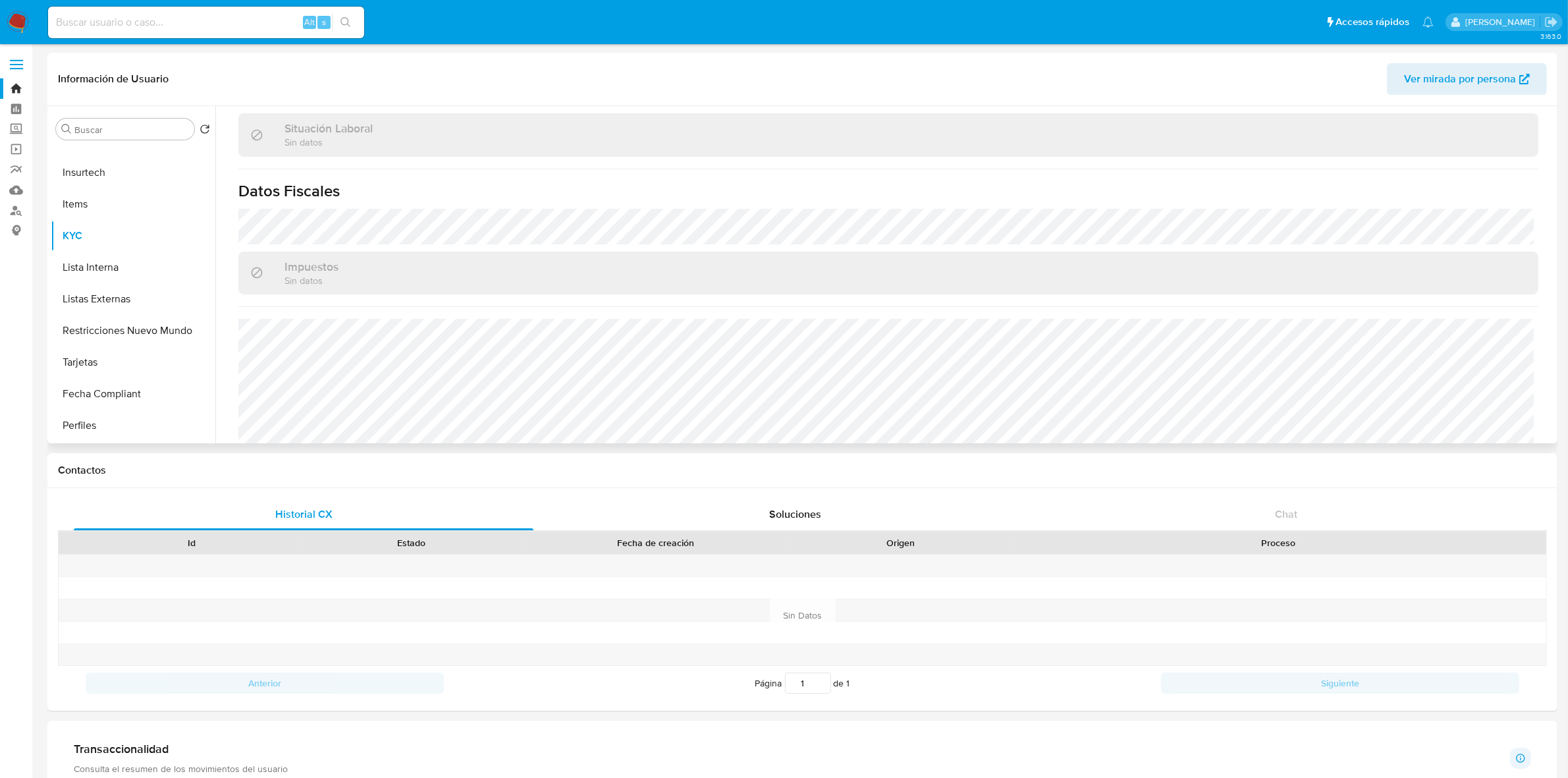
scroll to position [713, 0]
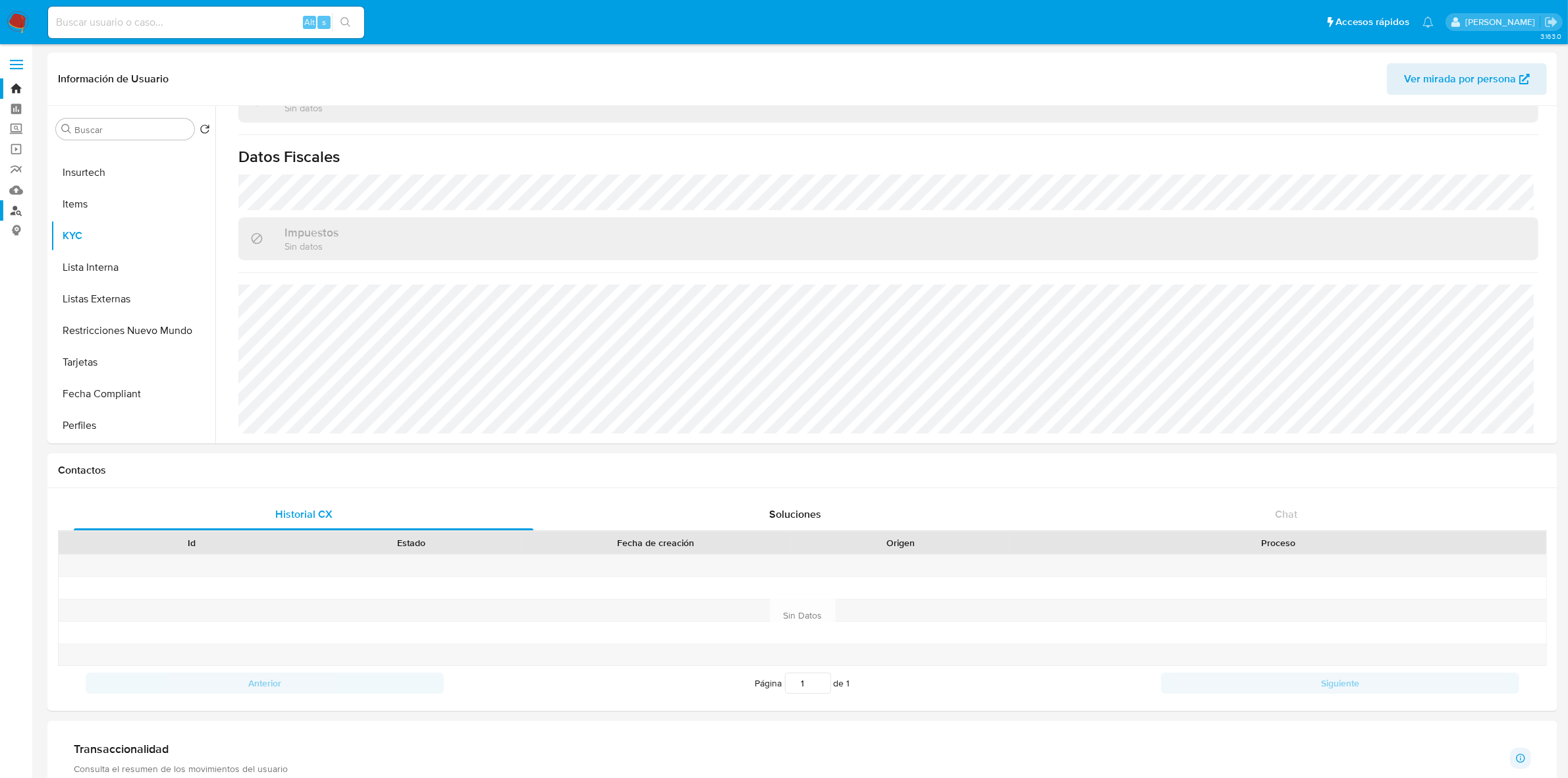
click at [26, 215] on link "Buscador de personas" at bounding box center [78, 211] width 157 height 20
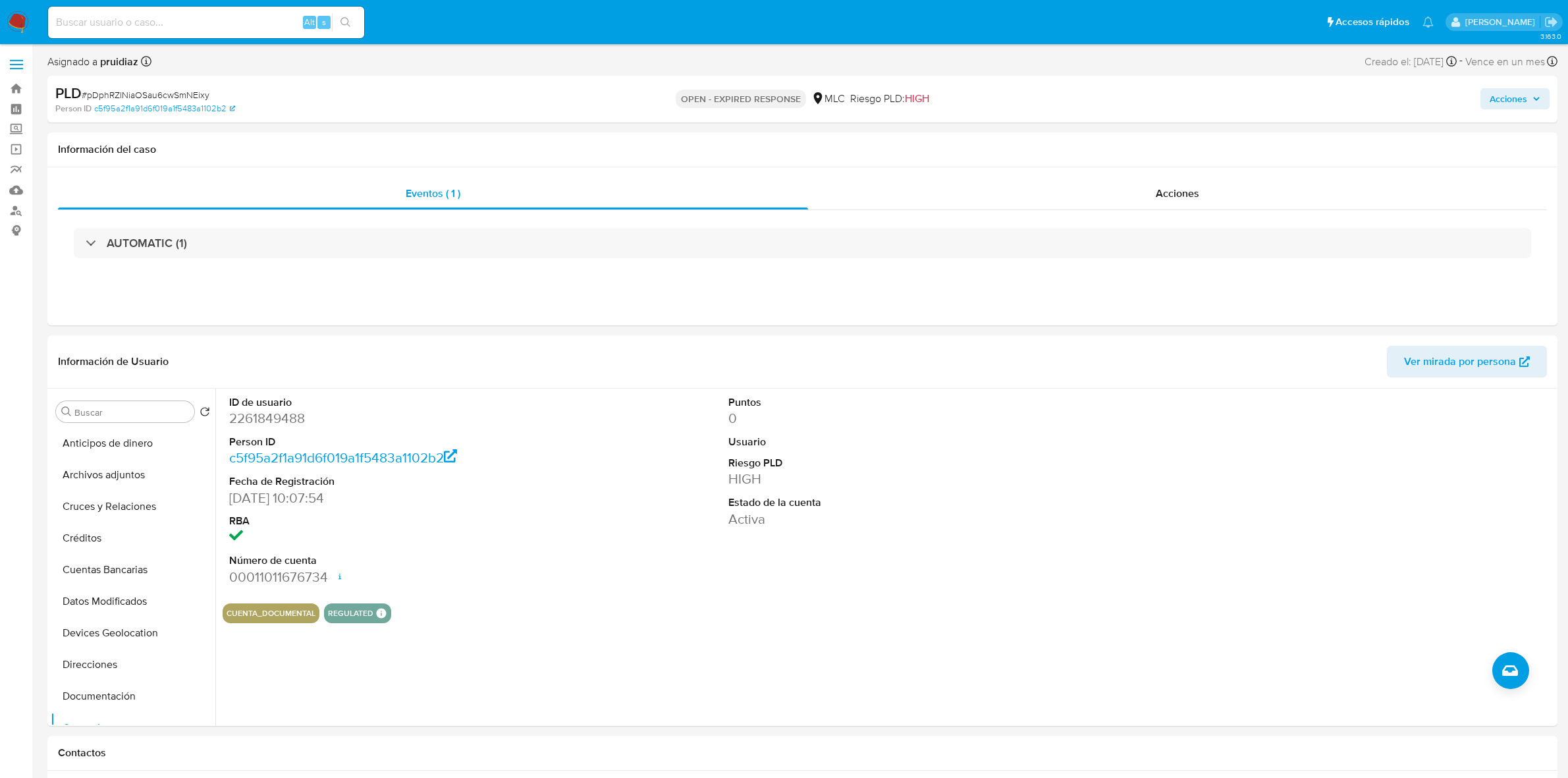
select select "10"
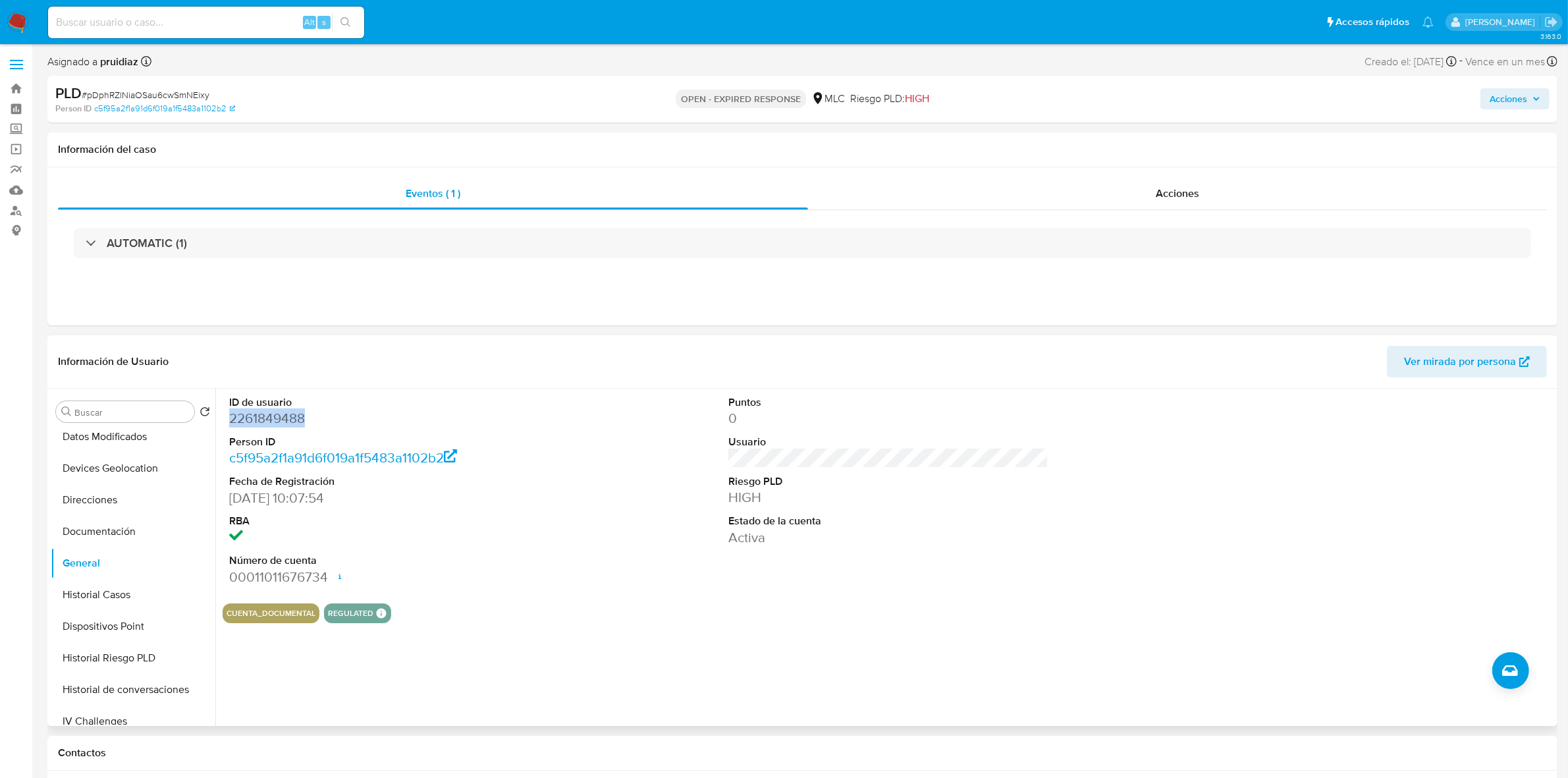
click at [264, 413] on dd "2261849488" at bounding box center [389, 418] width 320 height 18
click at [264, 412] on dd "2261849488" at bounding box center [389, 418] width 320 height 18
click at [279, 422] on dd "2261849488" at bounding box center [389, 418] width 320 height 18
click at [176, 94] on span "# pDphRZlNiaOSau6cwSmNEixy" at bounding box center [146, 94] width 128 height 13
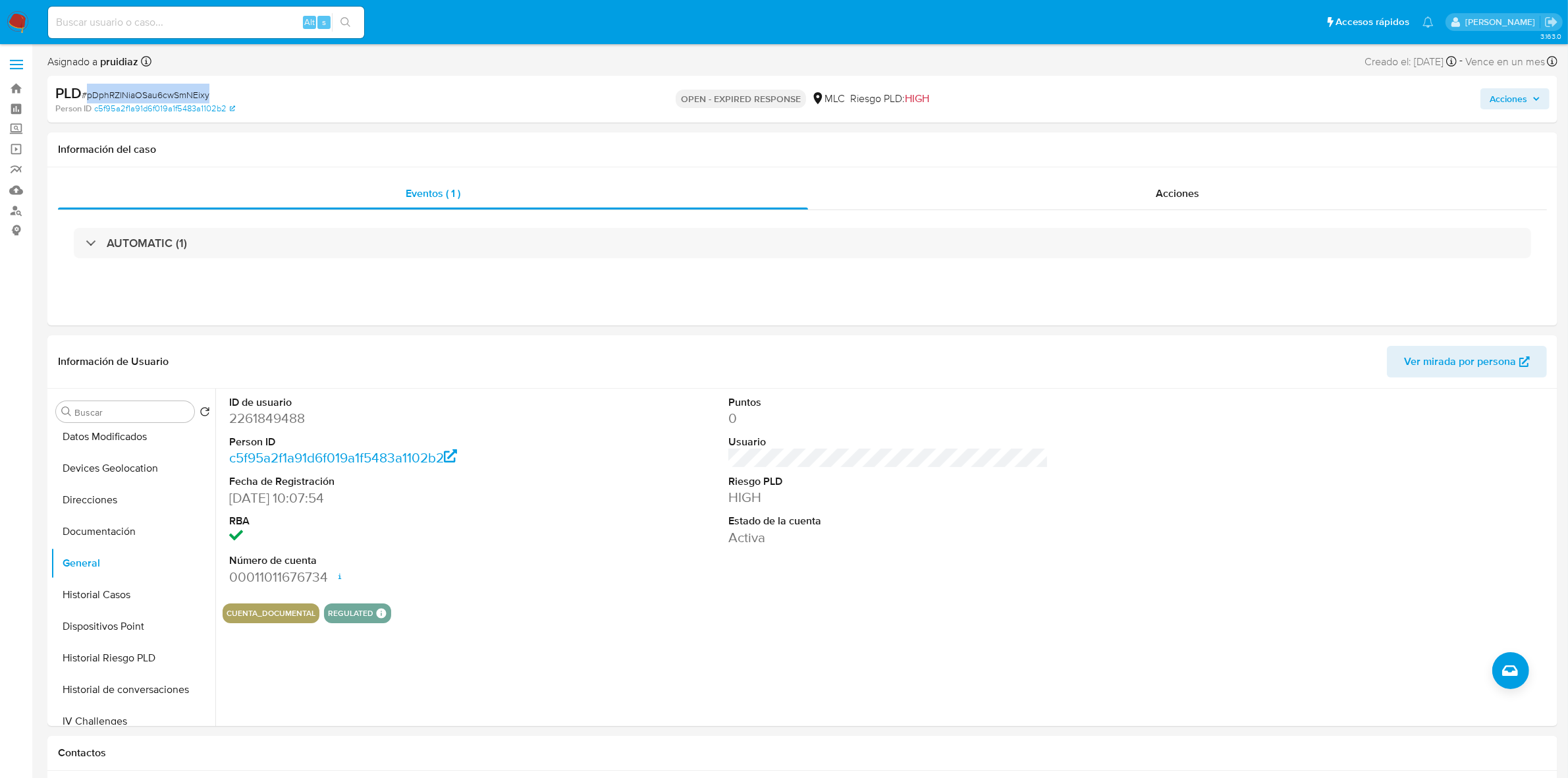
click at [176, 94] on span "# pDphRZlNiaOSau6cwSmNEixy" at bounding box center [146, 94] width 128 height 13
copy span "pDphRZlNiaOSau6cwSmNEixy"
click at [91, 686] on button "KYC" at bounding box center [128, 683] width 154 height 32
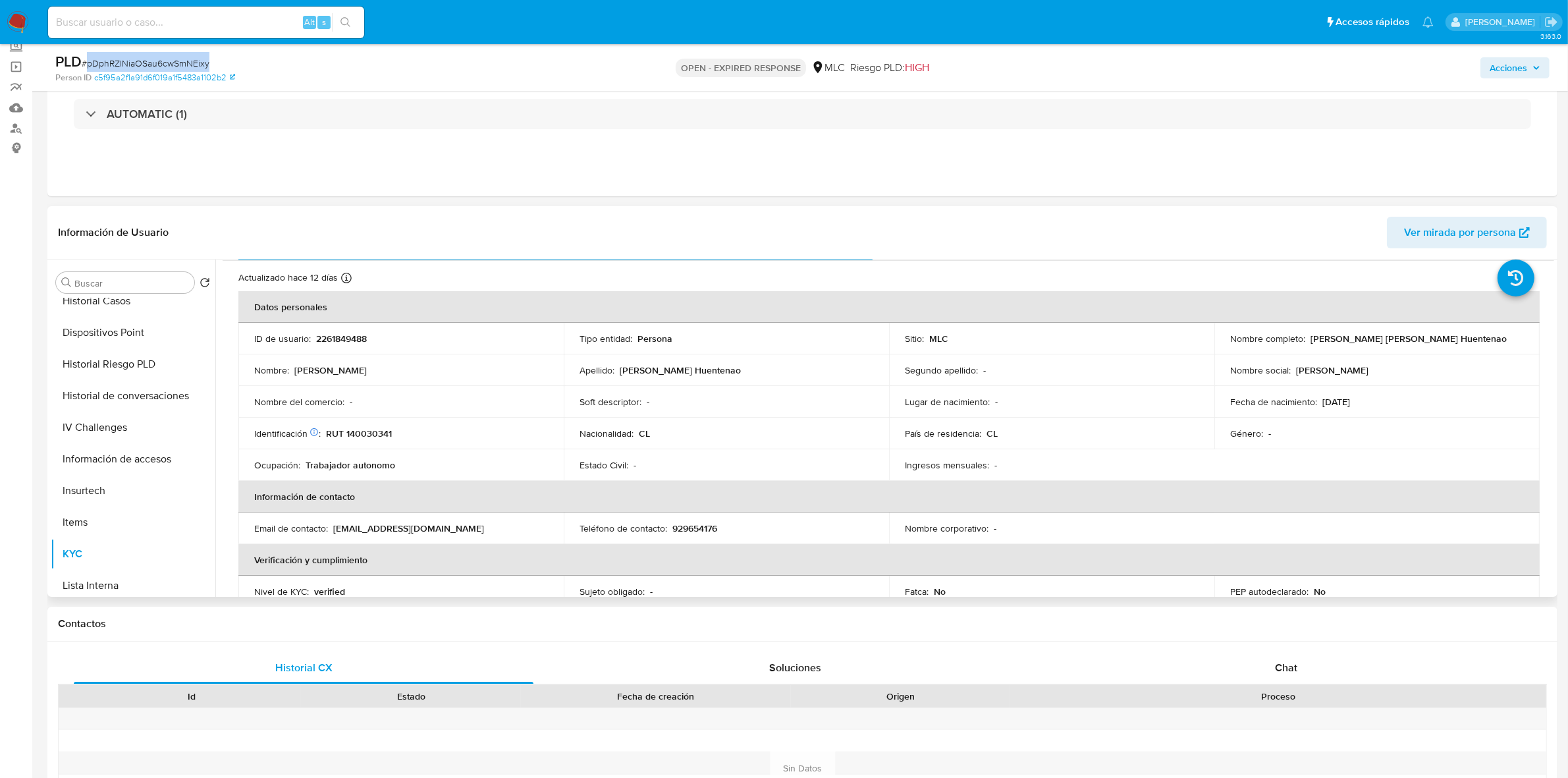
scroll to position [0, 0]
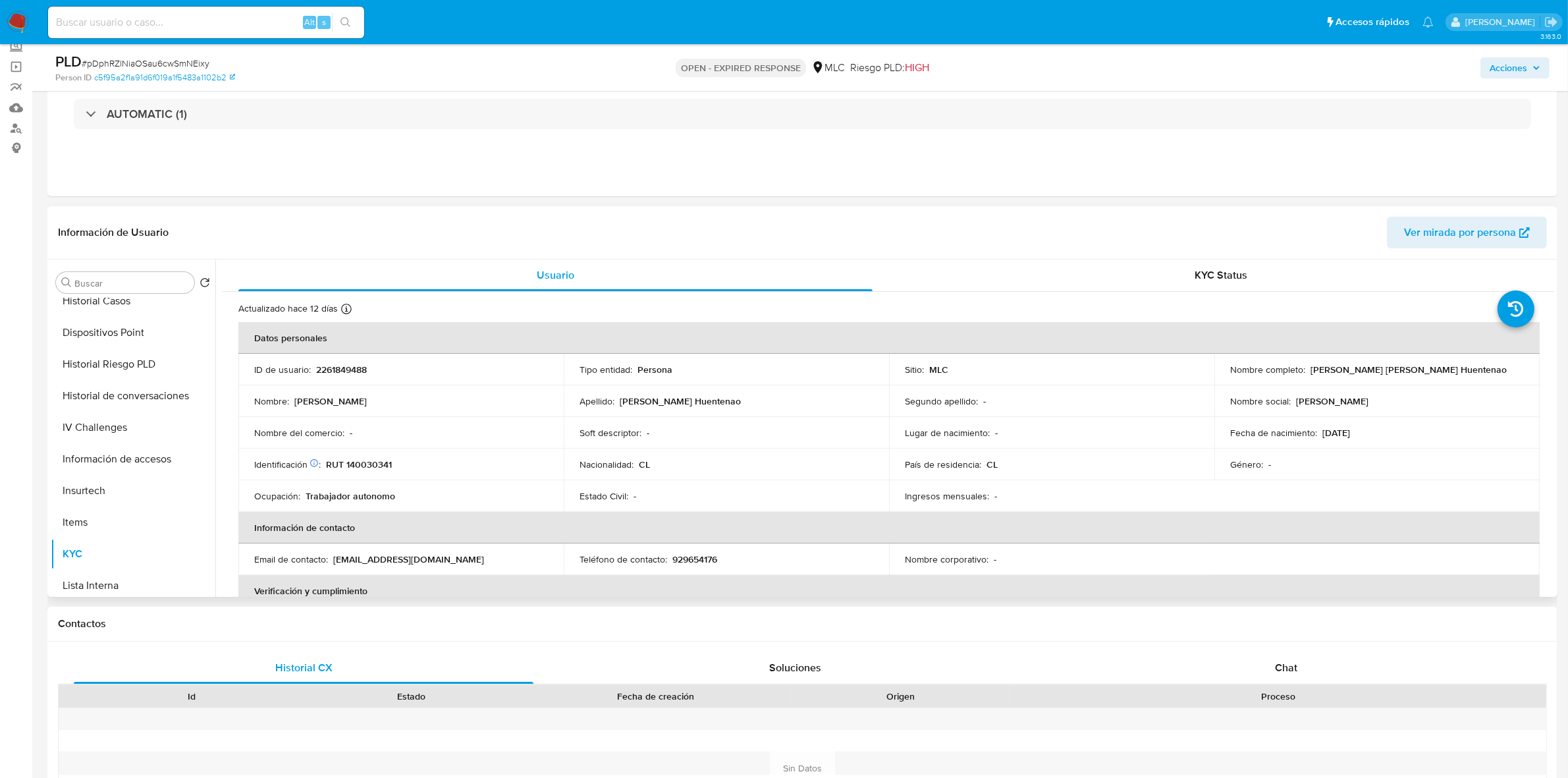
click at [357, 465] on p "RUT 140030341" at bounding box center [359, 464] width 66 height 12
copy p "140030341"
click at [382, 465] on p "RUT 140030341" at bounding box center [359, 464] width 66 height 12
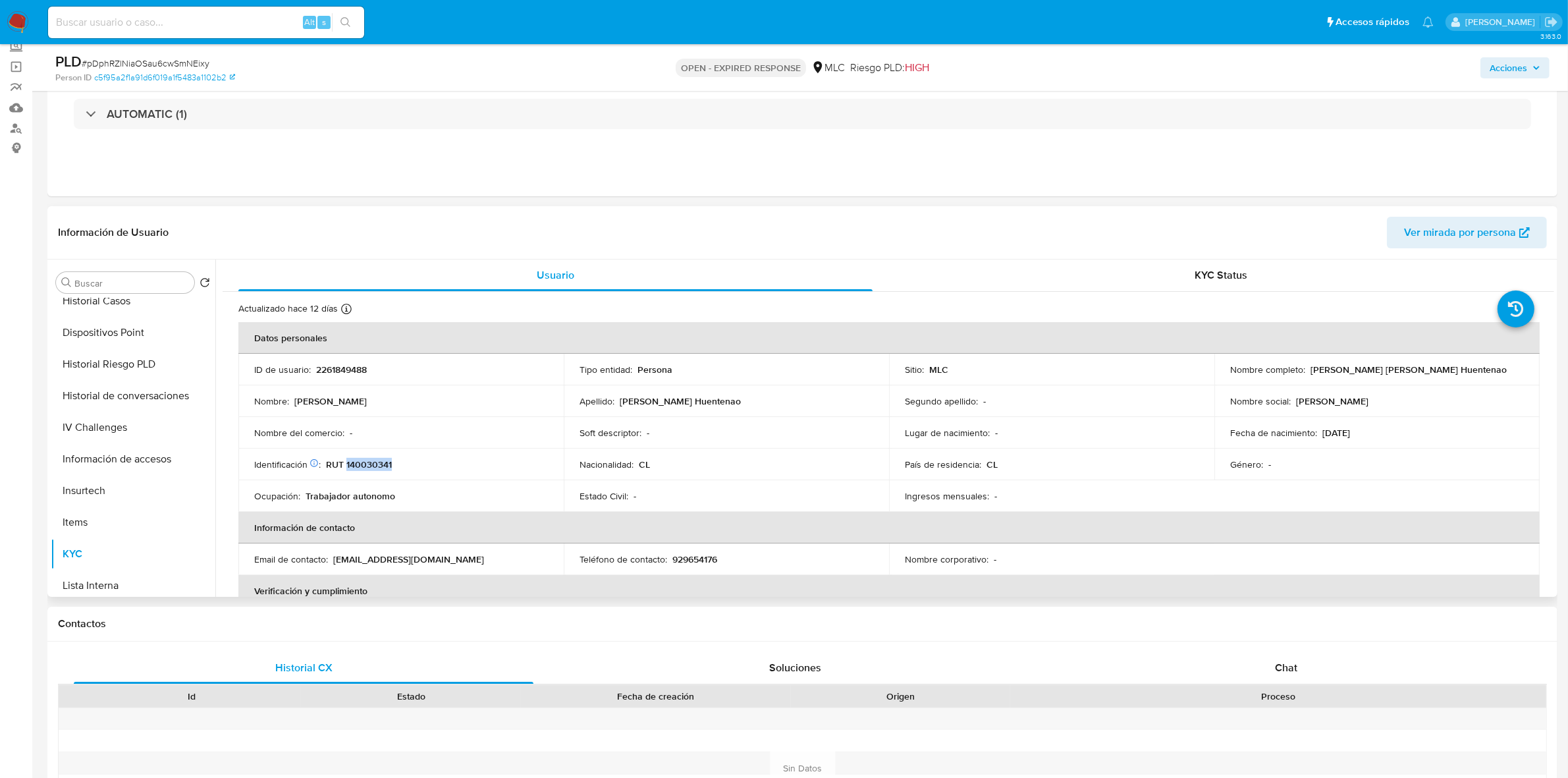
copy p "140030341"
click at [379, 458] on p "RUT 140030341" at bounding box center [359, 464] width 66 height 12
click at [380, 459] on p "RUT 140030341" at bounding box center [359, 464] width 66 height 12
drag, startPoint x: 379, startPoint y: 462, endPoint x: 357, endPoint y: 471, distance: 23.8
click at [357, 471] on td "Identificación Nº de serie: 529113143 : RUT 140030341" at bounding box center [401, 464] width 325 height 32
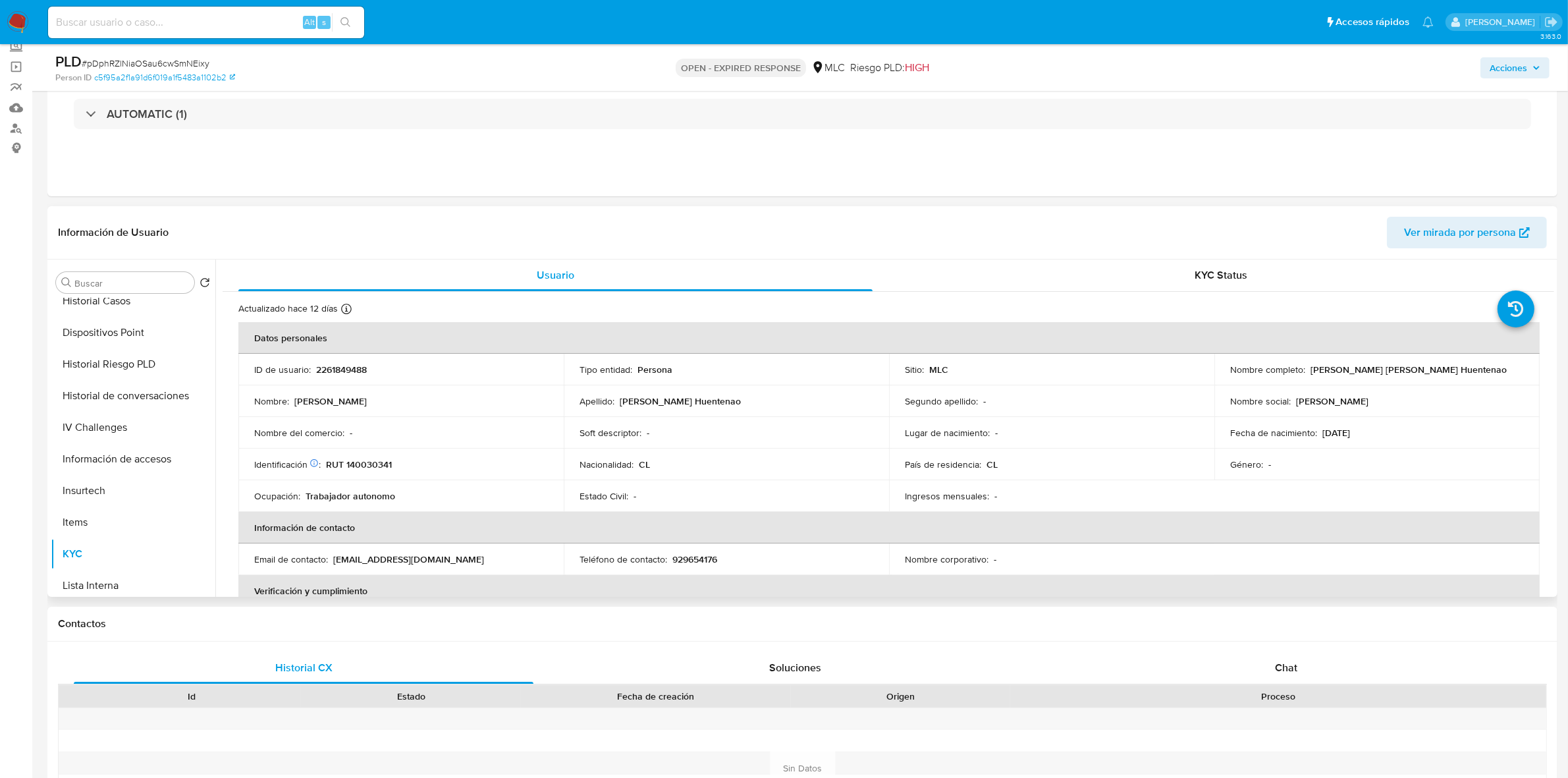
click at [357, 471] on td "Identificación Nº de serie: 529113143 : RUT 140030341" at bounding box center [401, 464] width 325 height 32
click at [362, 464] on p "RUT 140030341" at bounding box center [359, 464] width 66 height 12
drag, startPoint x: 362, startPoint y: 464, endPoint x: 355, endPoint y: 464, distance: 7.0
click at [355, 464] on p "RUT 140030341" at bounding box center [359, 464] width 66 height 12
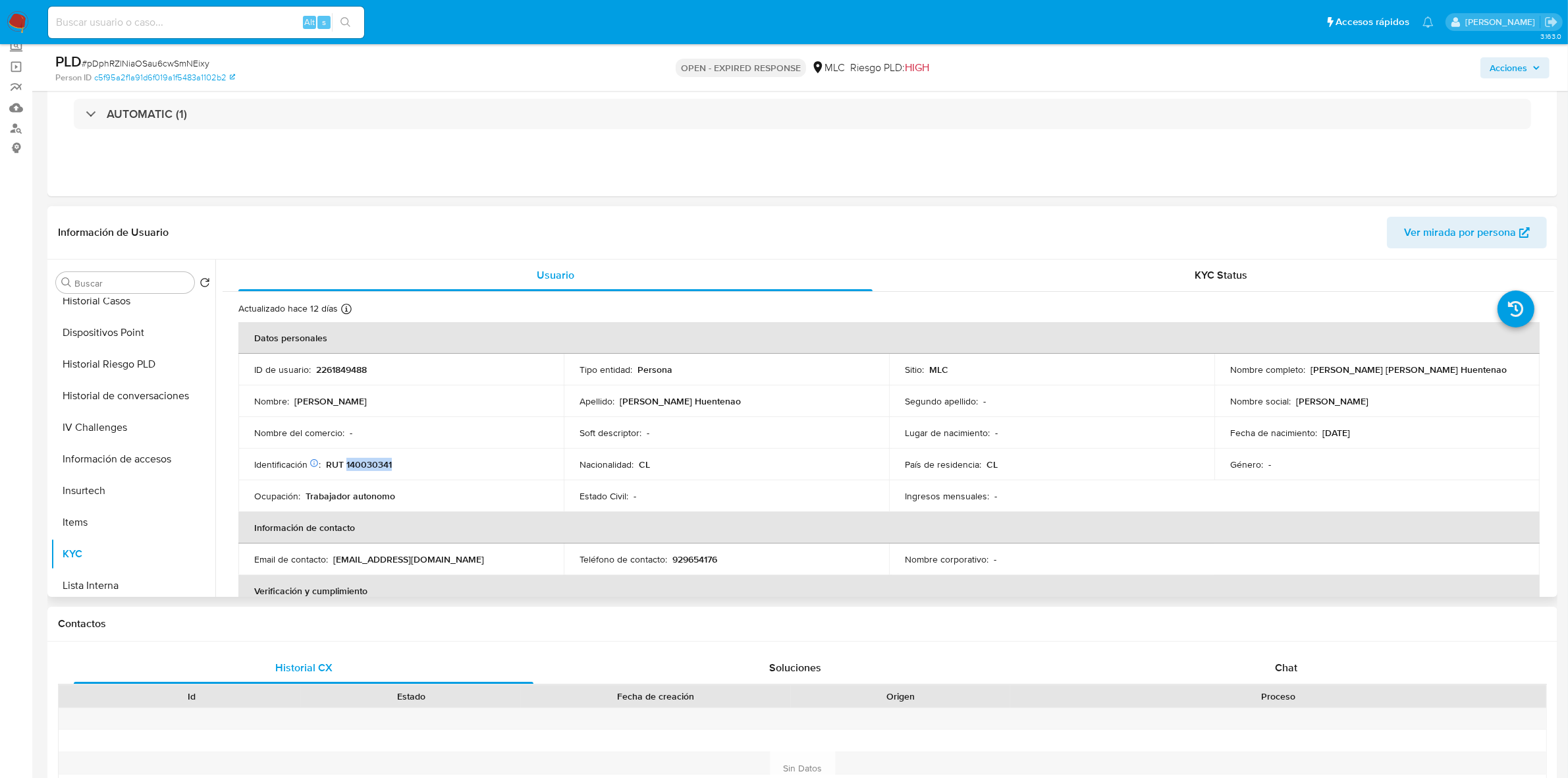
copy p "140030341"
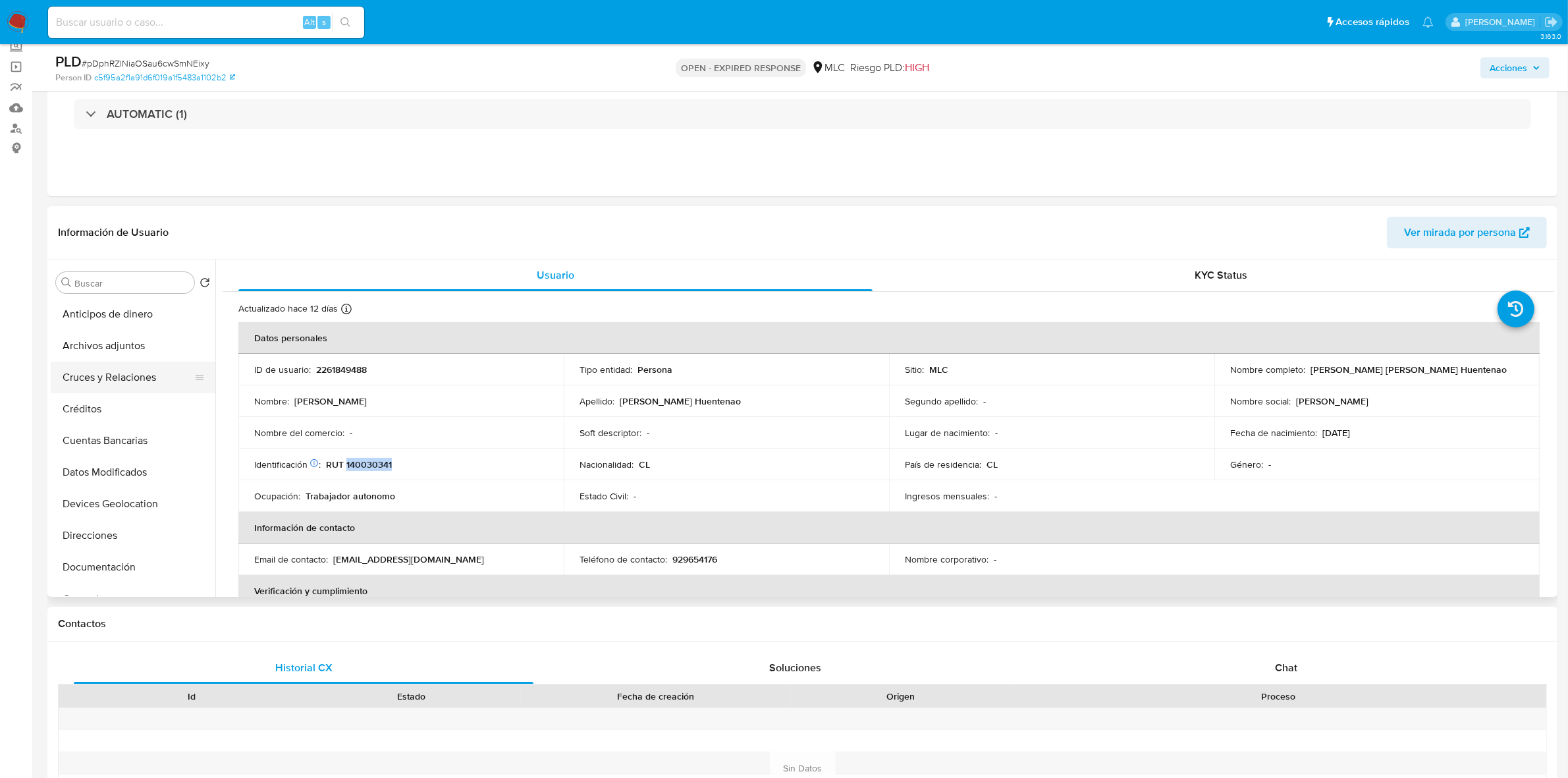
click at [133, 387] on button "Cruces y Relaciones" at bounding box center [128, 378] width 154 height 32
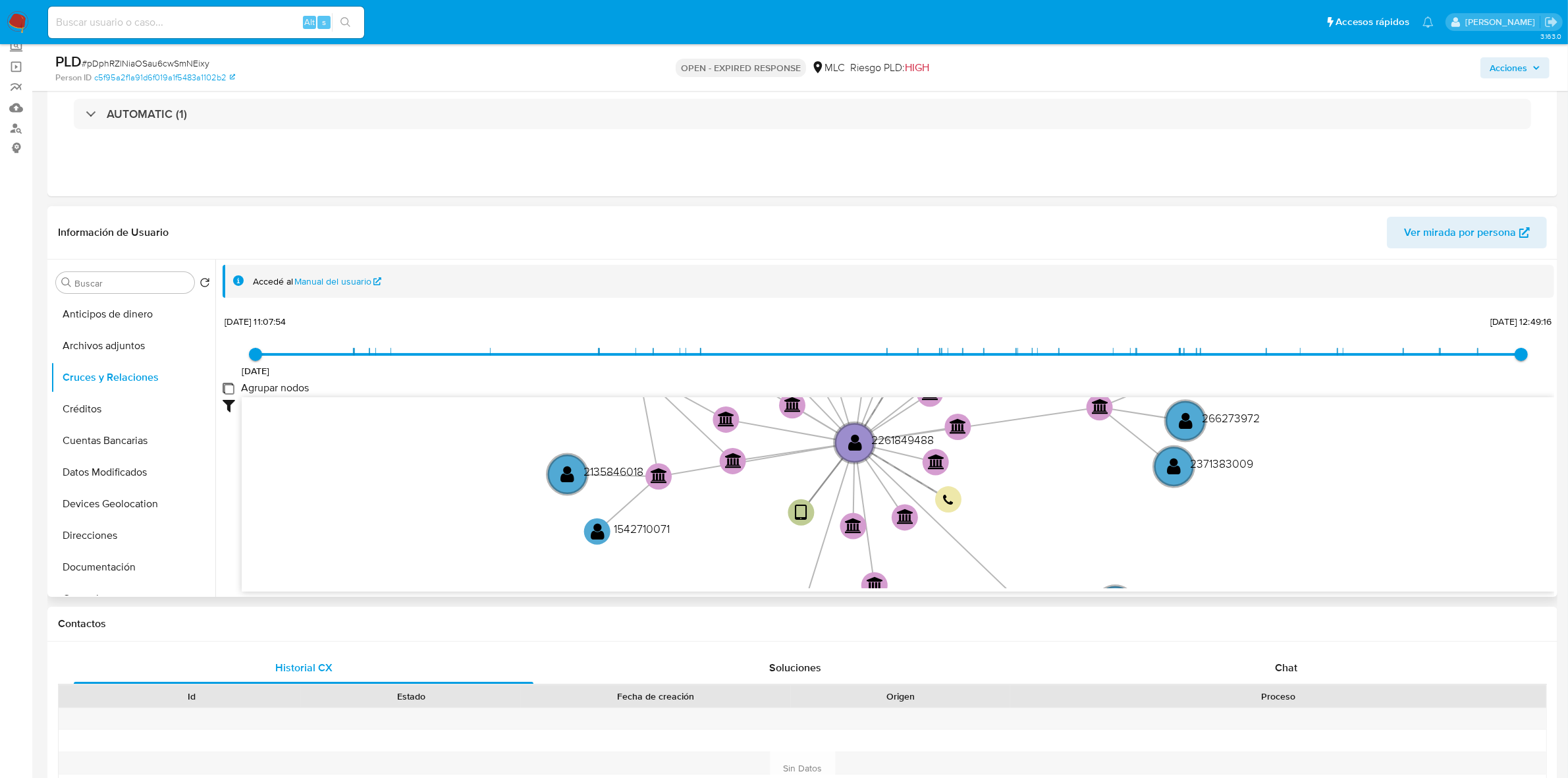
click at [226, 390] on group_nodes "Agrupar nodos" at bounding box center [228, 388] width 11 height 11
checkbox group_nodes "true"
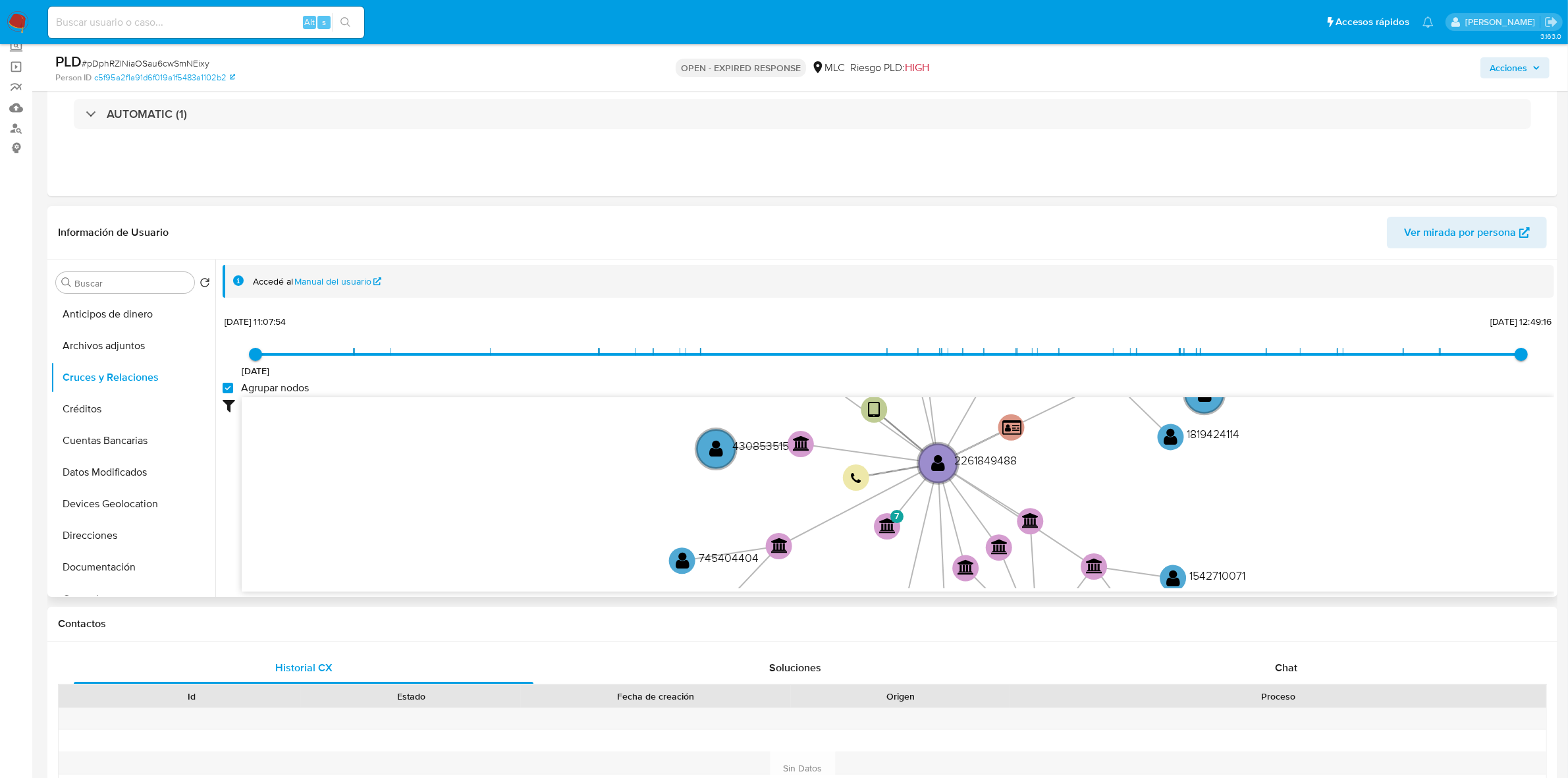
scroll to position [48, 0]
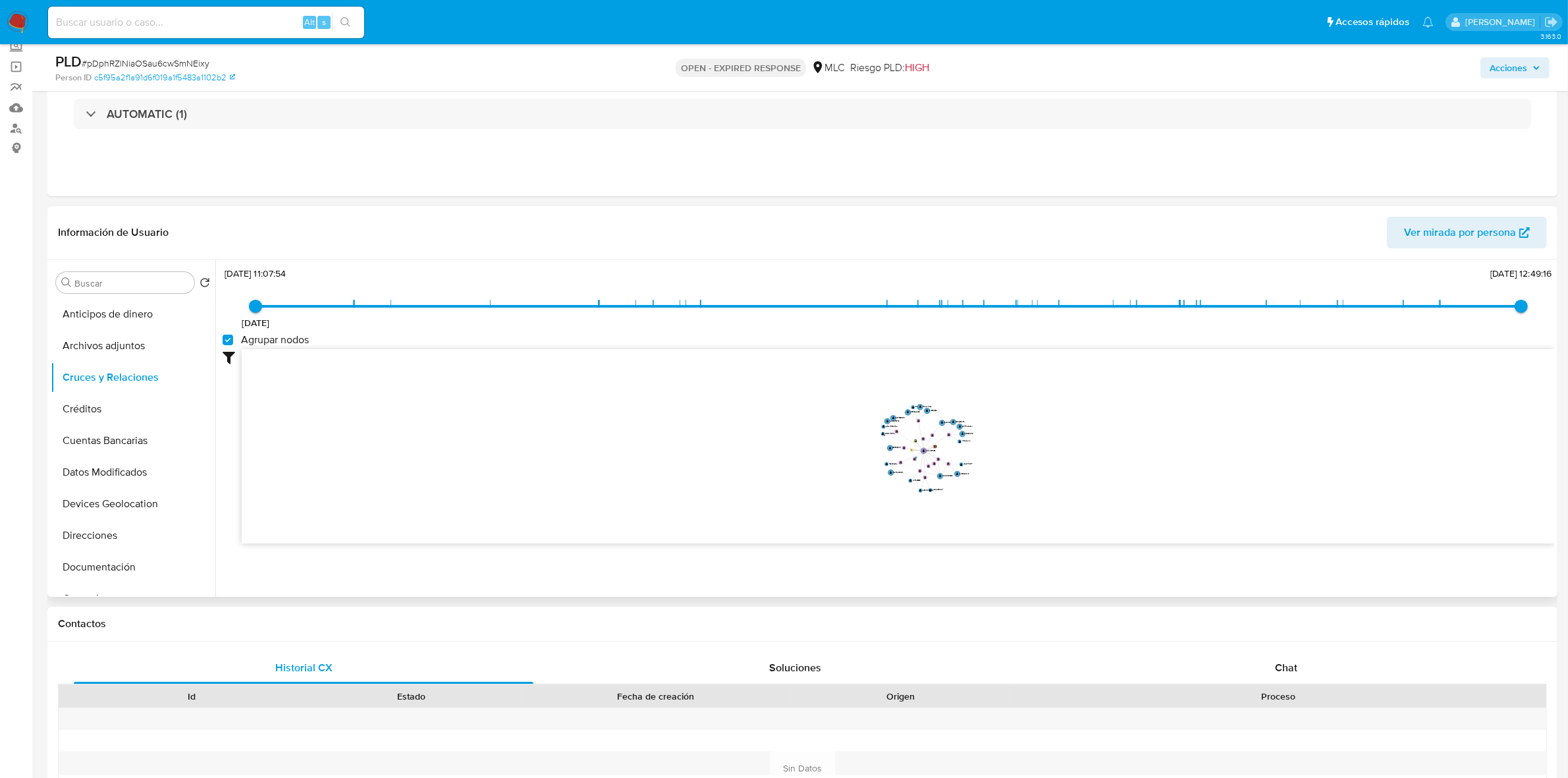
drag, startPoint x: 1035, startPoint y: 433, endPoint x: 956, endPoint y: 308, distance: 147.9
click at [1037, 432] on icon "user-2261849488  2261849488 device-67aa083a06d915ab65a5b99f  person-c5f95a2f1…" at bounding box center [897, 444] width 1312 height 191
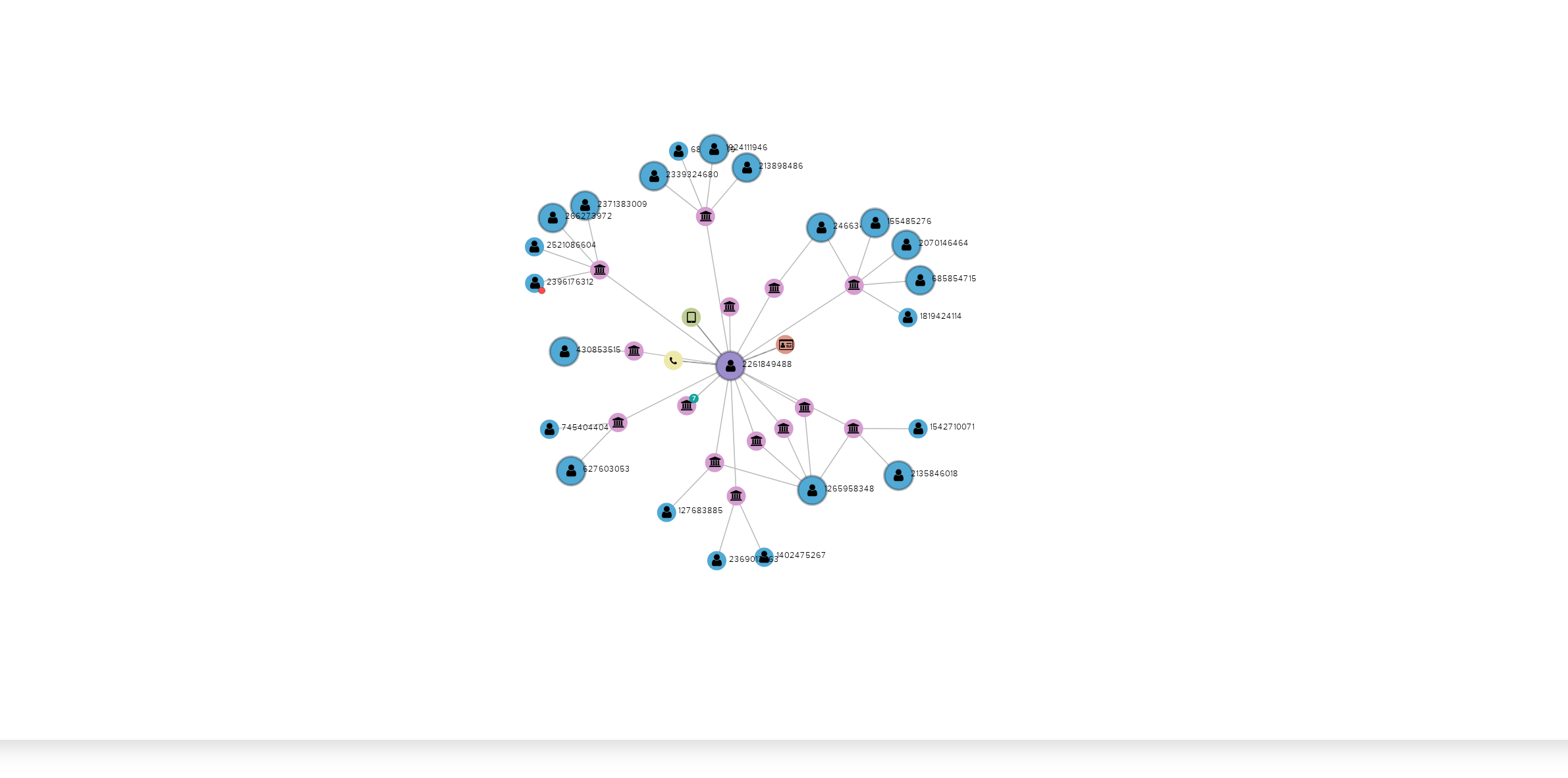
scroll to position [0, 0]
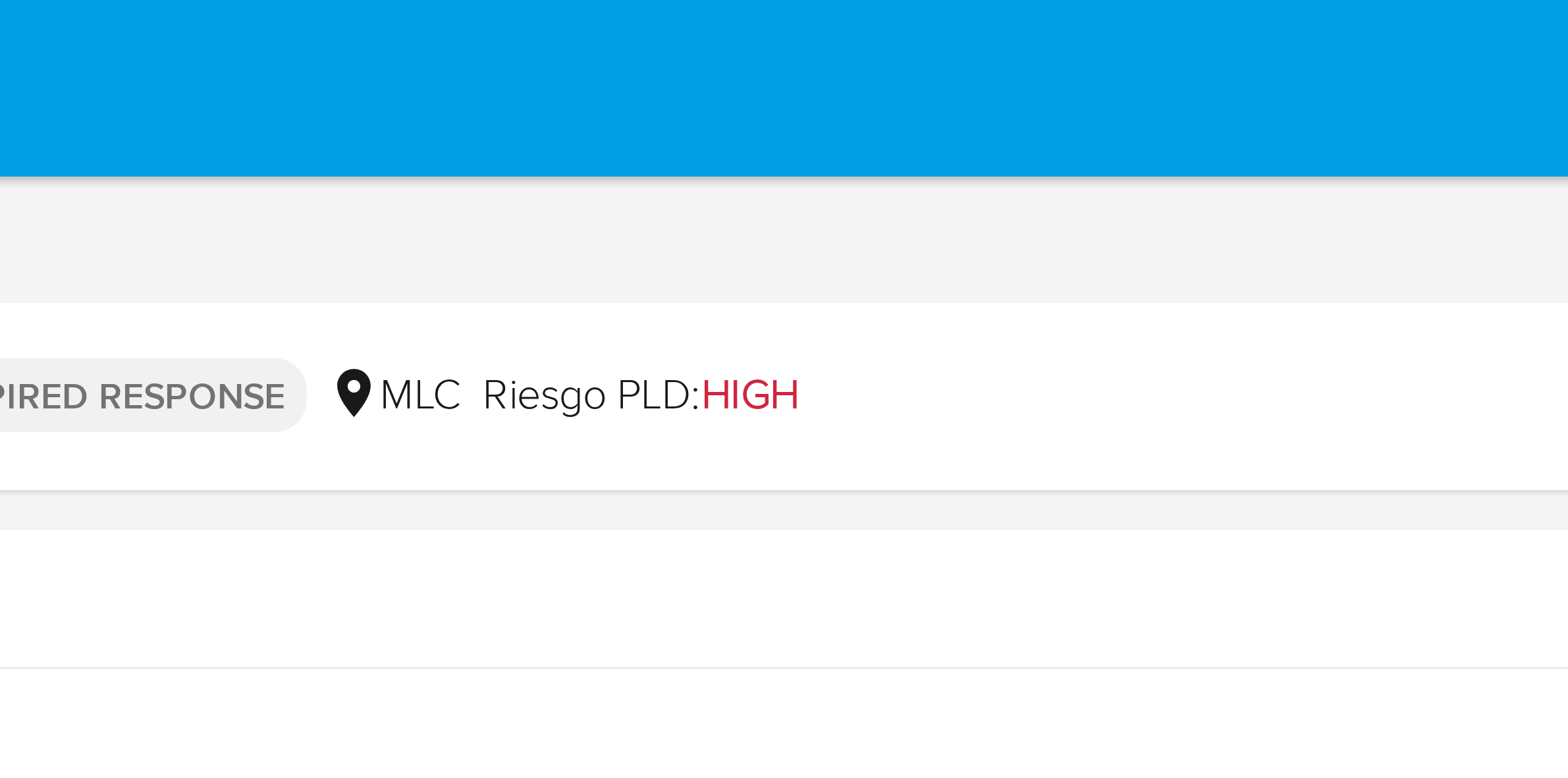
drag, startPoint x: 1123, startPoint y: 338, endPoint x: 1123, endPoint y: 11, distance: 327.0
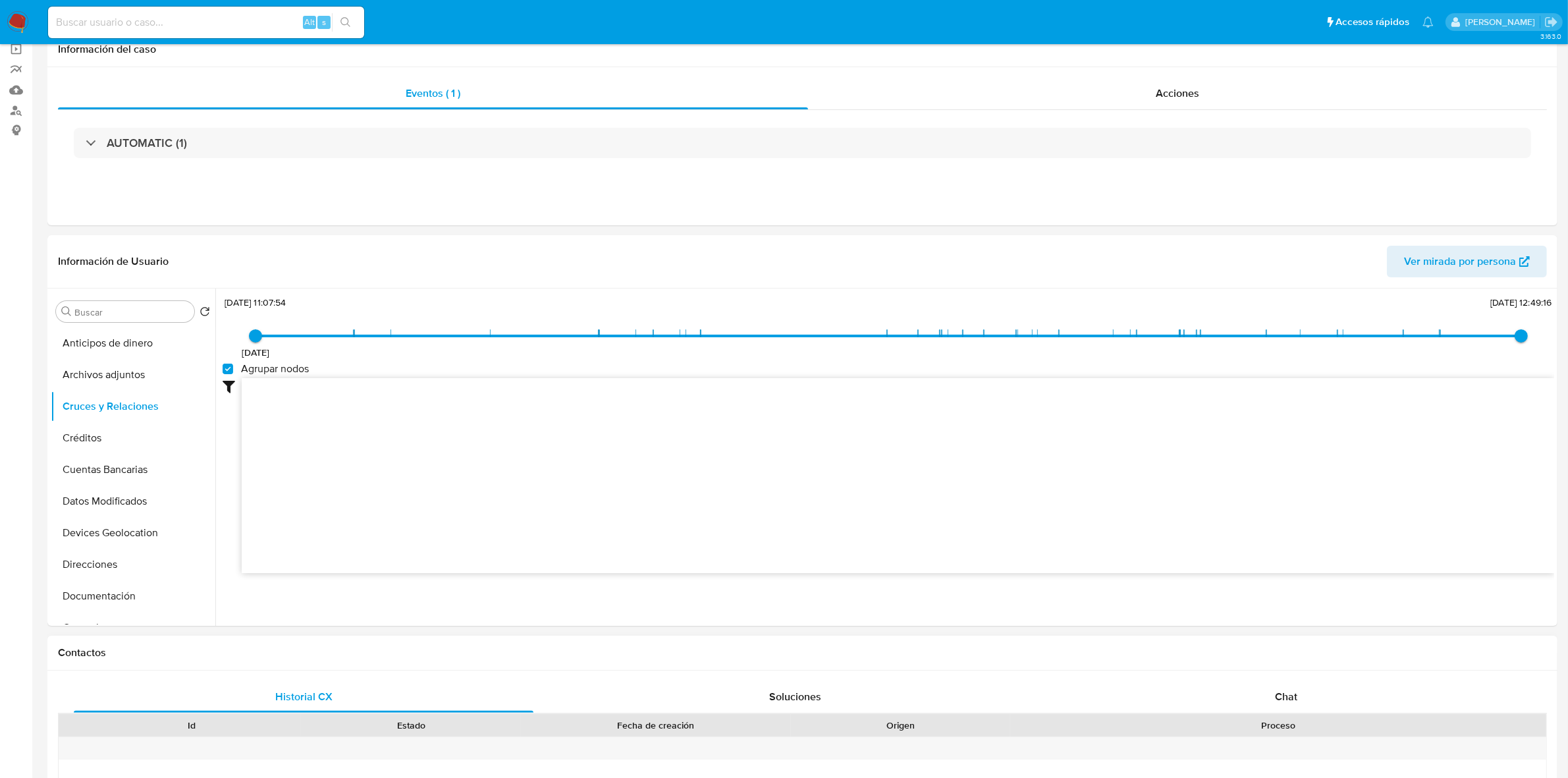
scroll to position [411, 0]
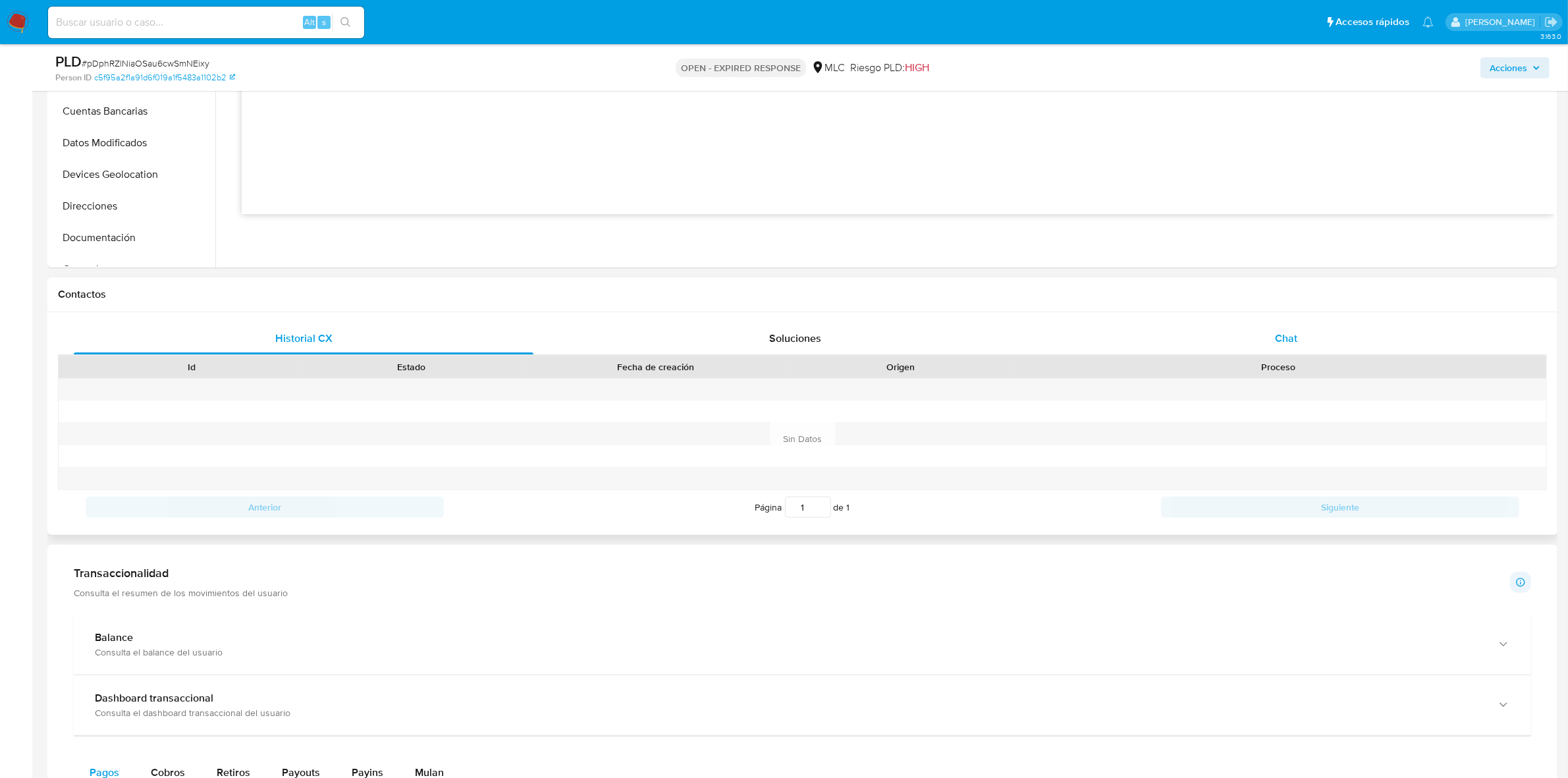
click at [1302, 342] on div "Chat" at bounding box center [1286, 339] width 459 height 32
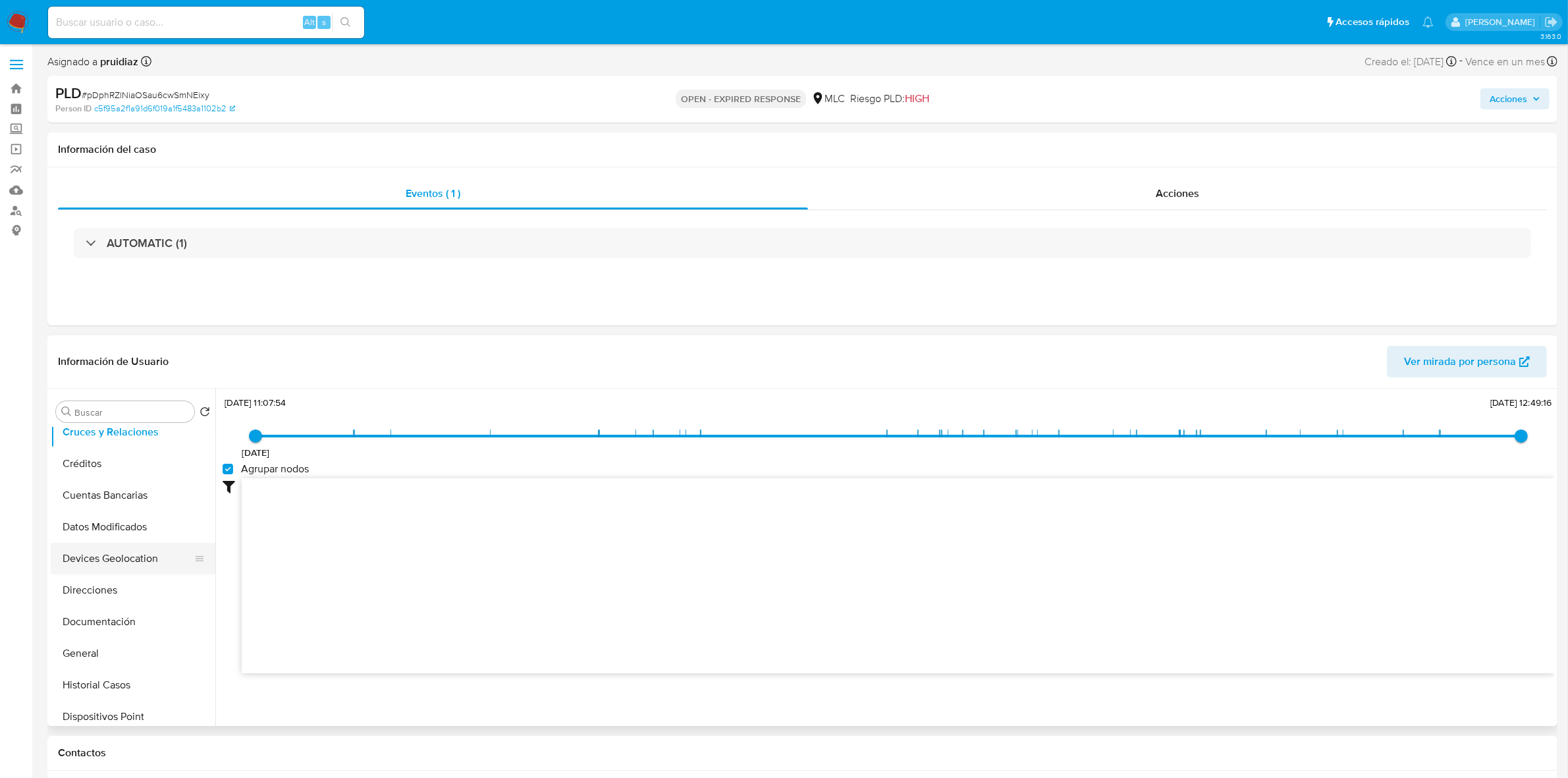
scroll to position [165, 0]
click at [111, 541] on button "Documentación" at bounding box center [128, 531] width 154 height 32
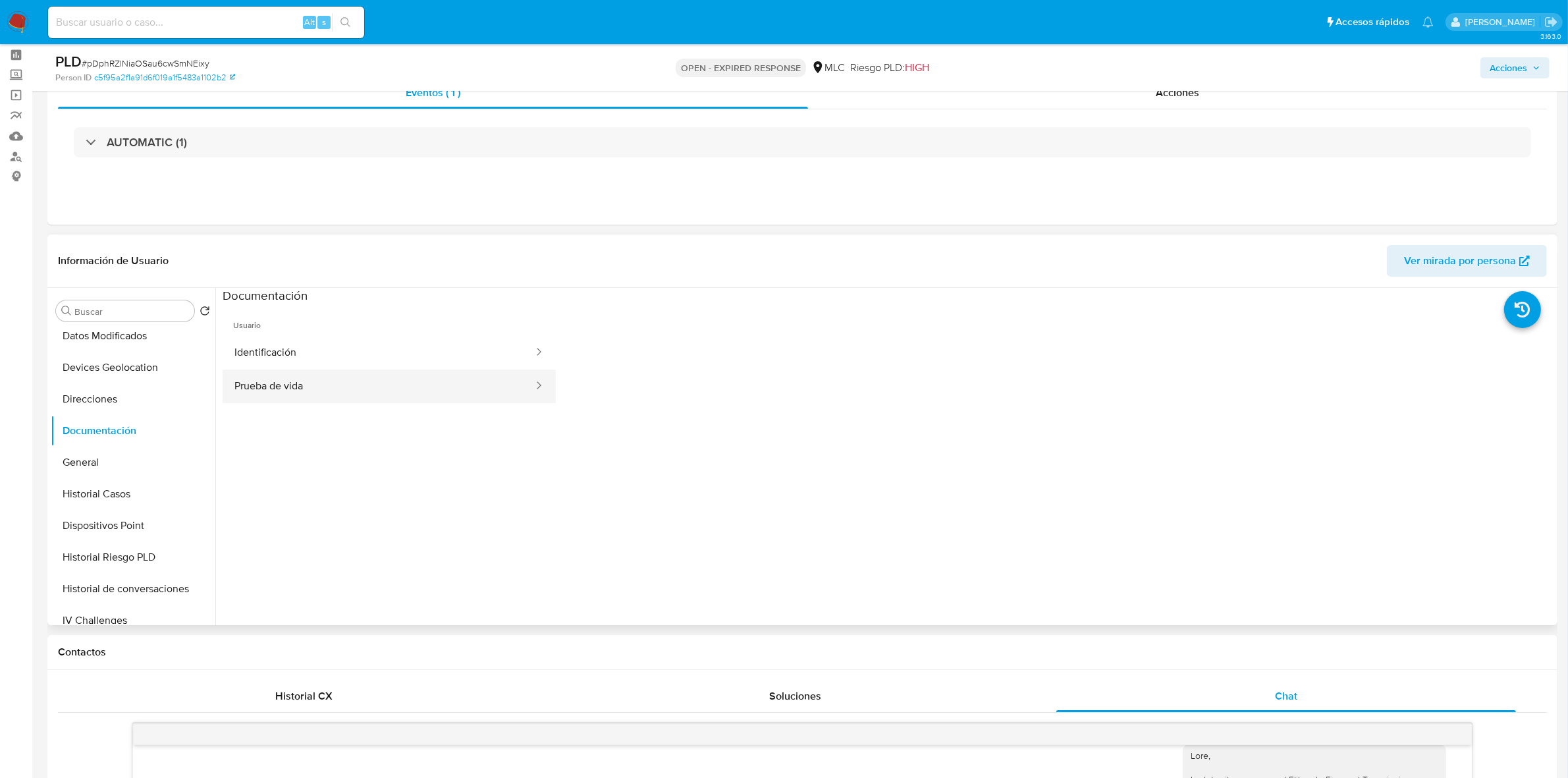
scroll to position [82, 0]
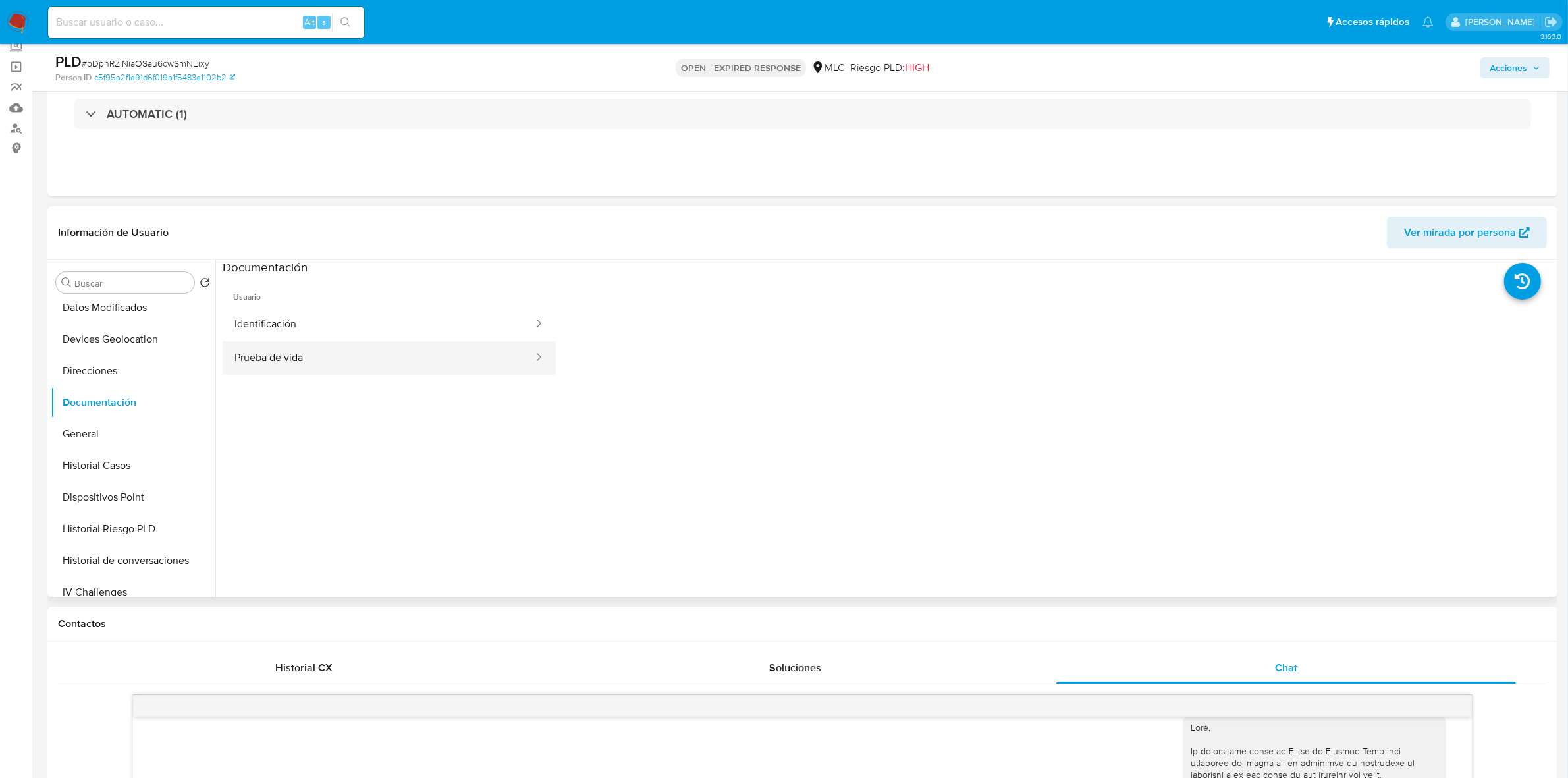
click at [303, 356] on button "Prueba de vida" at bounding box center [378, 359] width 312 height 34
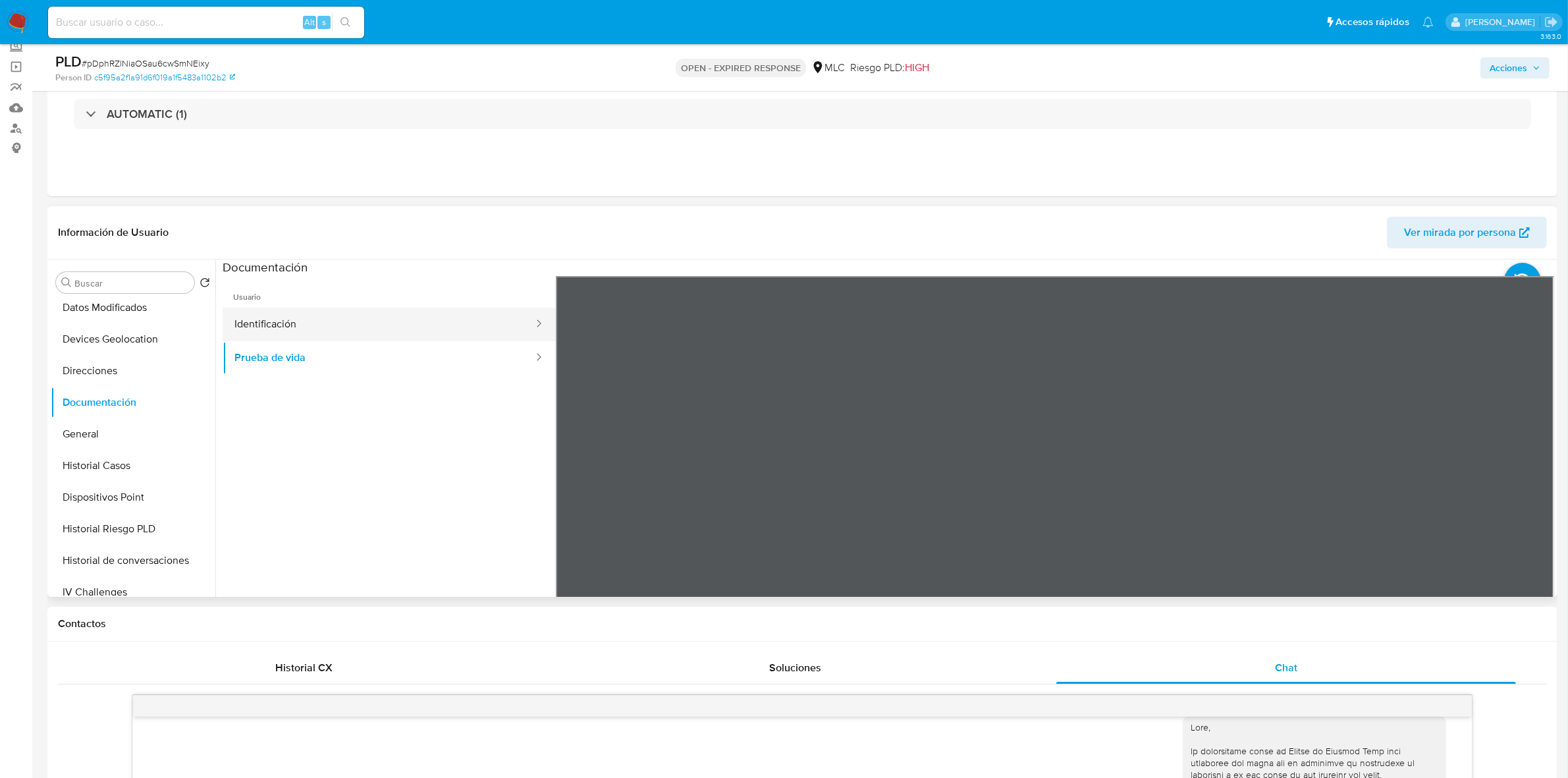
click at [333, 317] on button "Identificación" at bounding box center [378, 325] width 312 height 34
click at [1533, 486] on icon at bounding box center [1537, 490] width 26 height 26
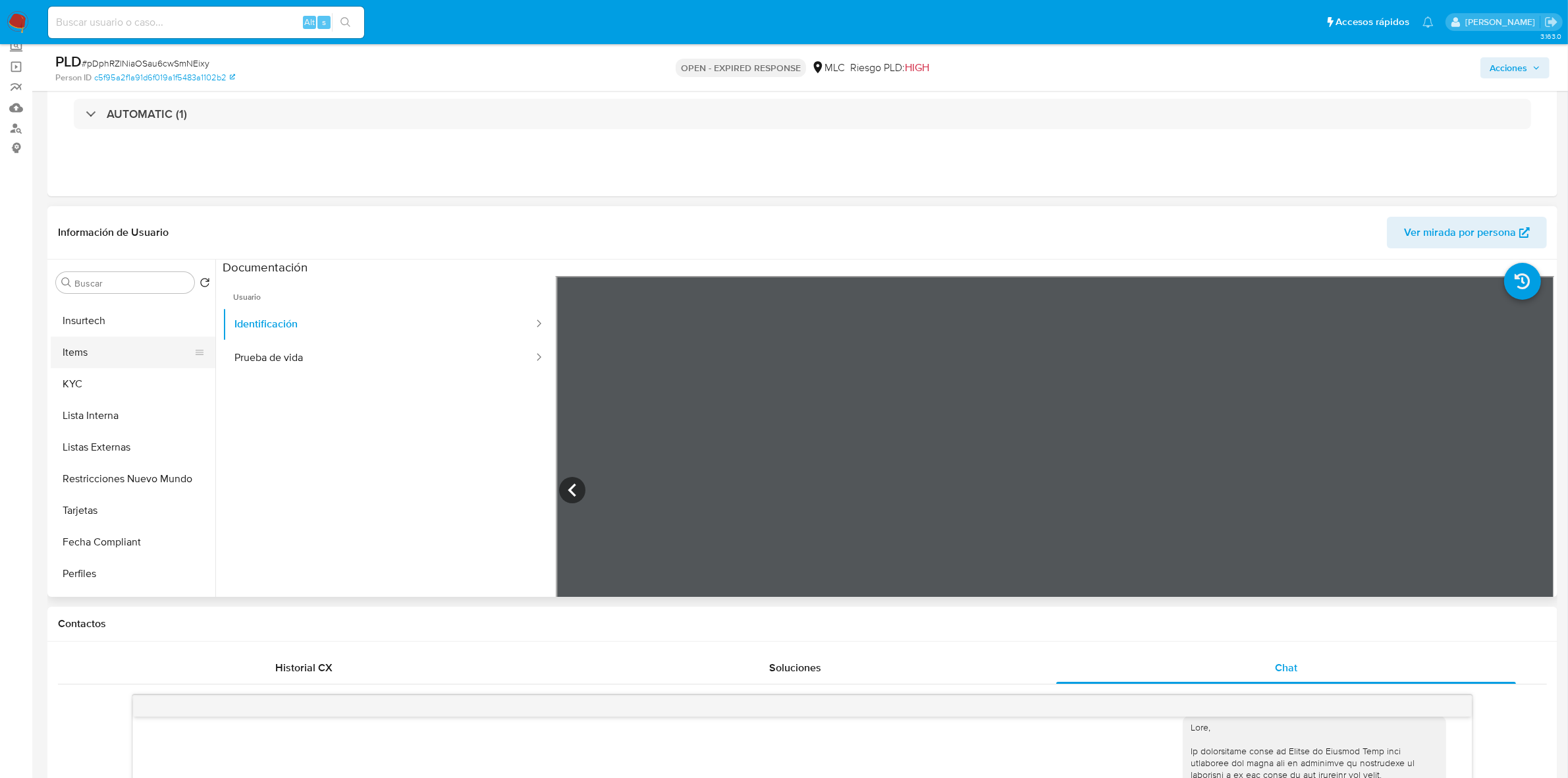
scroll to position [485, 0]
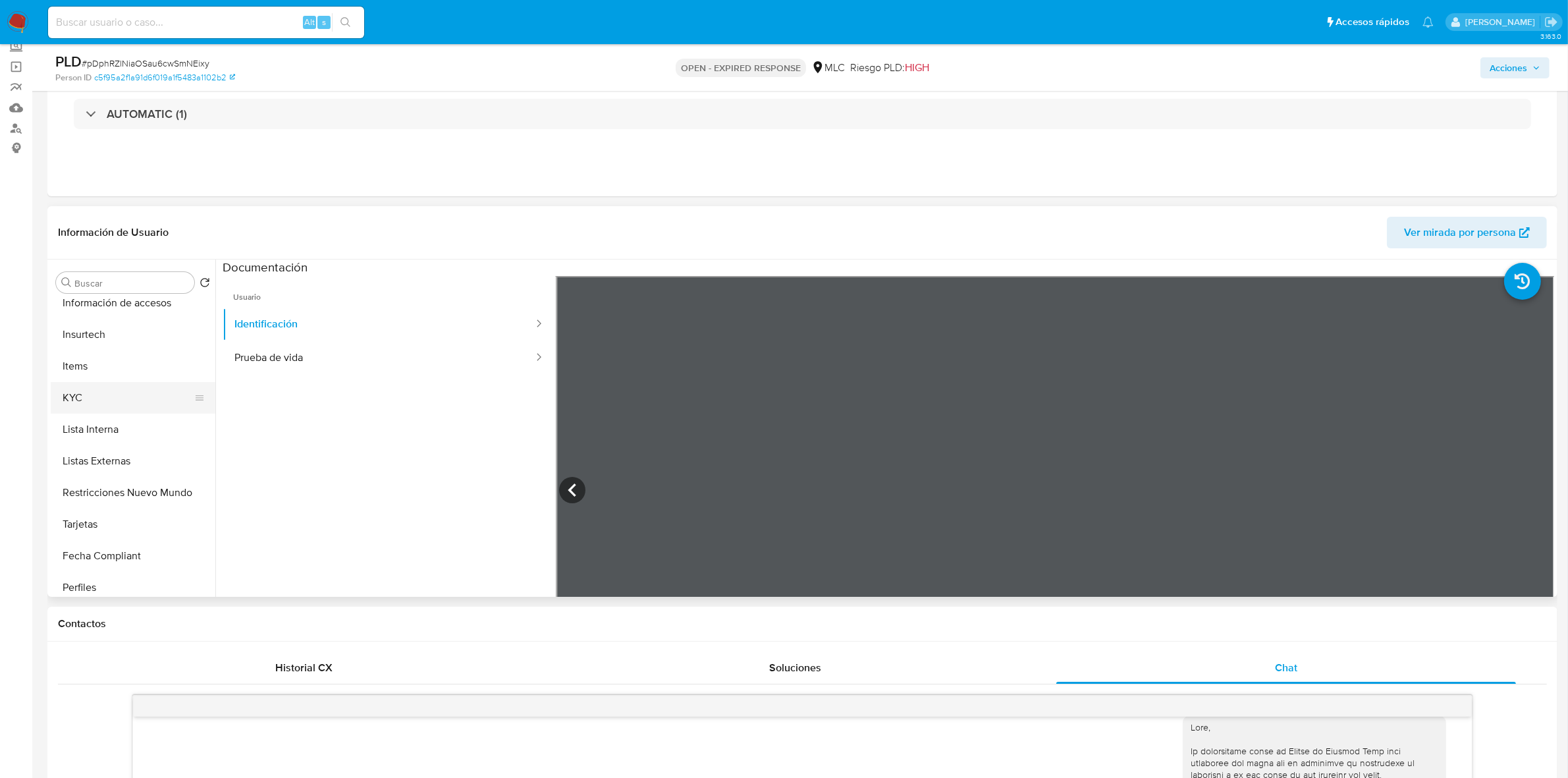
click at [79, 389] on button "KYC" at bounding box center [128, 398] width 154 height 32
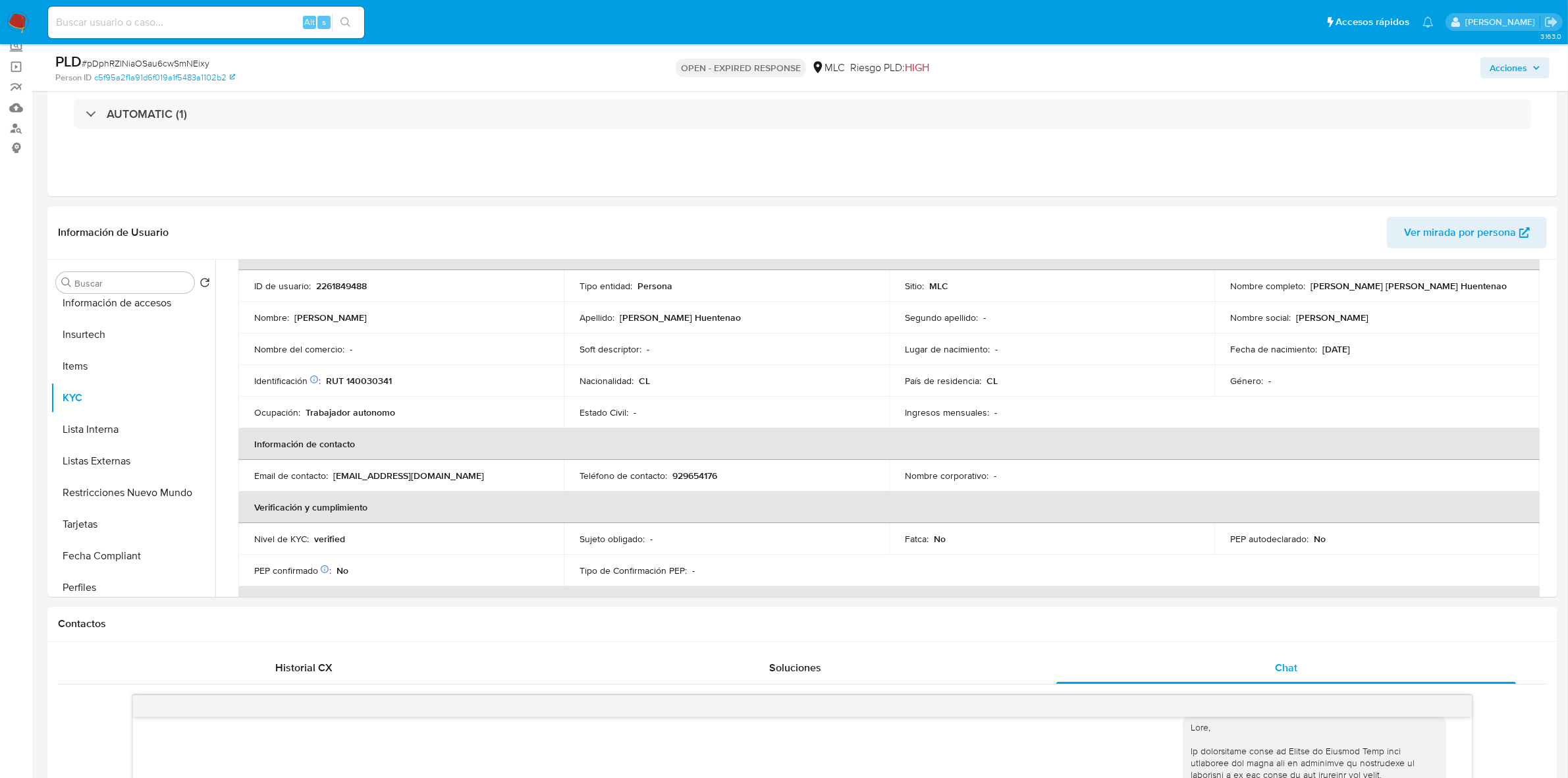
scroll to position [55, 0]
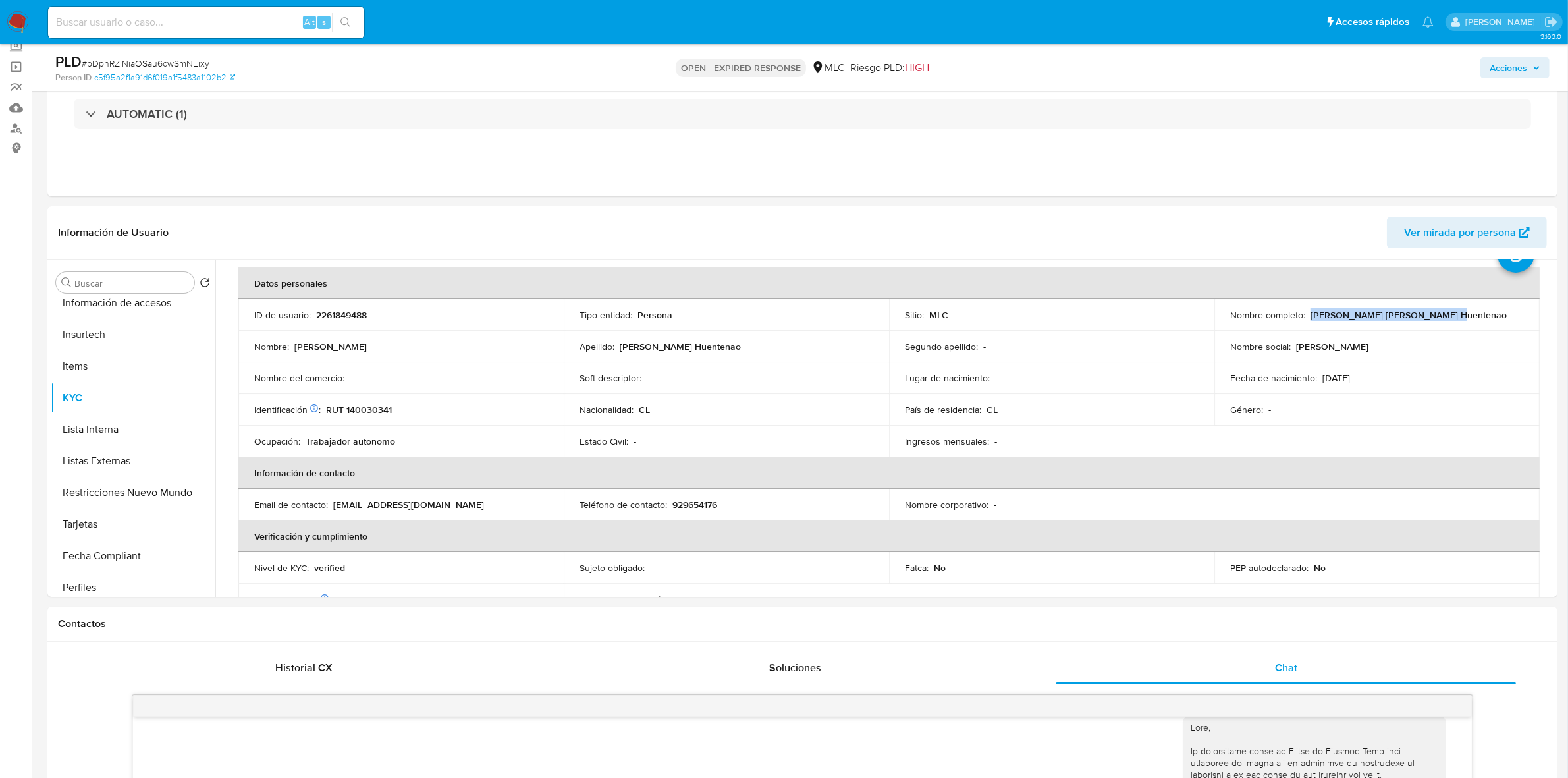
drag, startPoint x: 1448, startPoint y: 314, endPoint x: 1307, endPoint y: 315, distance: 141.0
click at [1307, 315] on div "Nombre completo : Mario Alexis Ortega Huentenao" at bounding box center [1376, 315] width 293 height 12
copy p "Mario Alexis Ortega Huentenao"
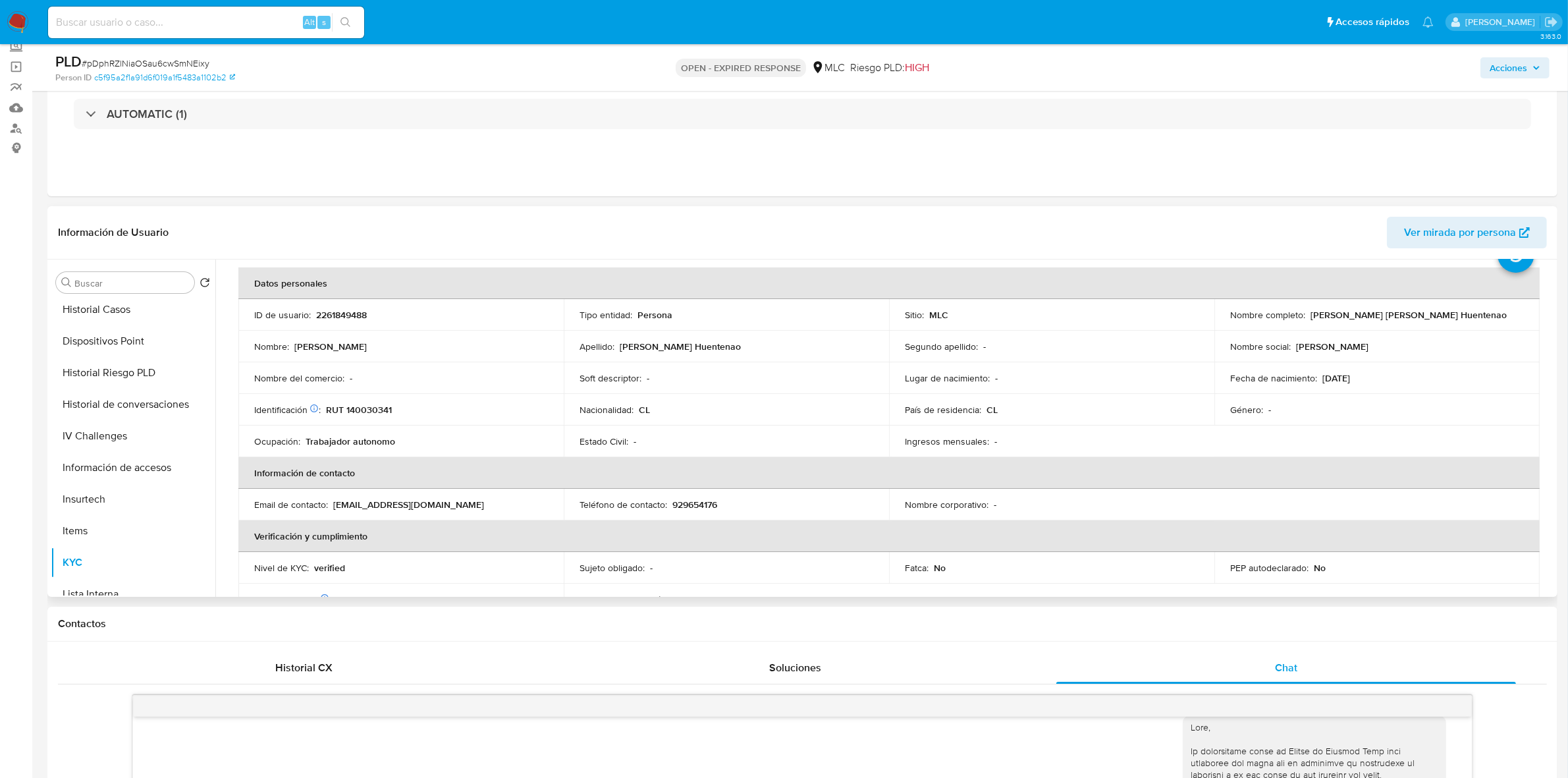
click at [349, 314] on p "2261849488" at bounding box center [341, 315] width 51 height 12
copy p "2261849488"
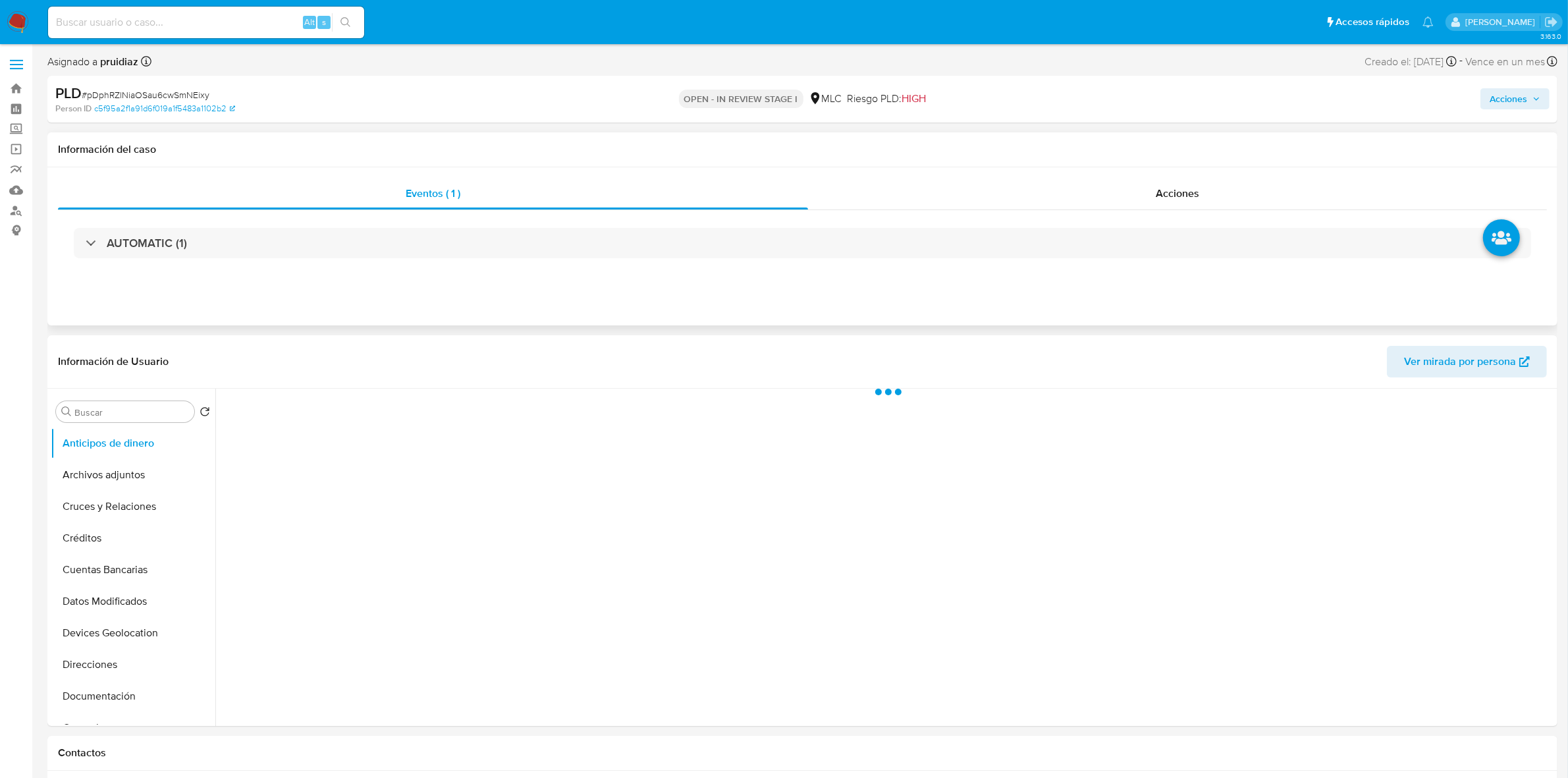
select select "10"
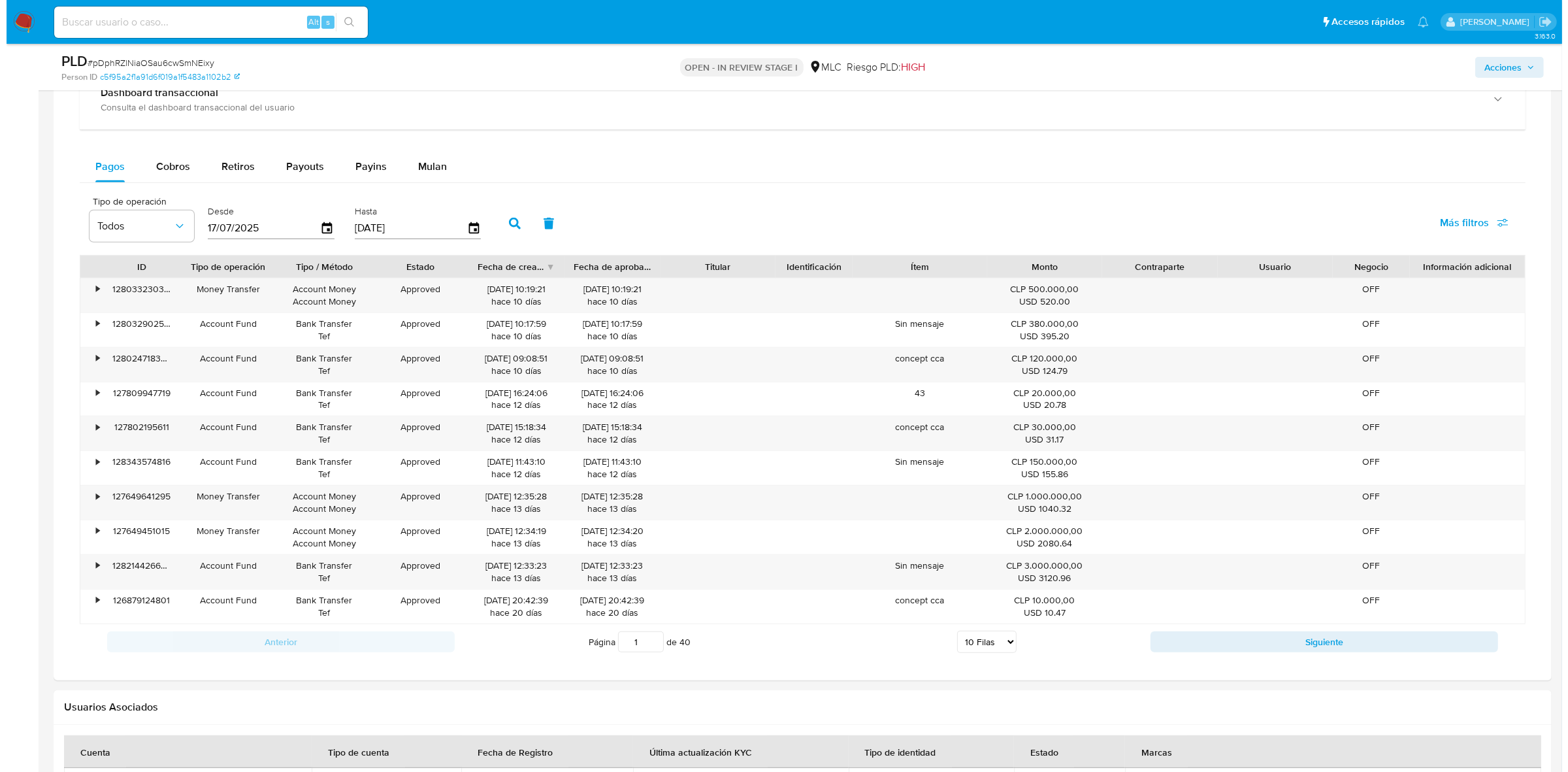
scroll to position [1531, 0]
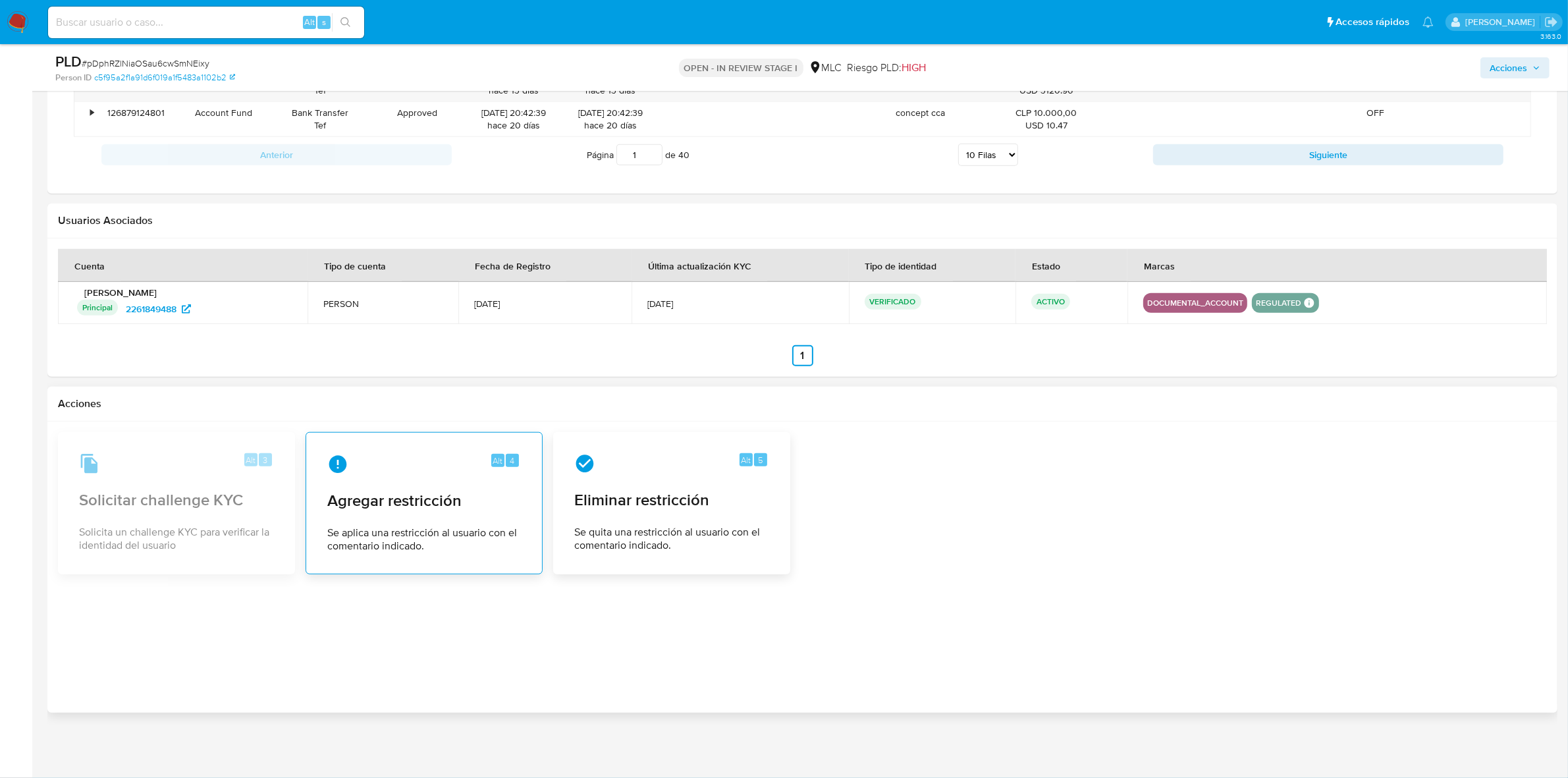
click at [357, 479] on div "Alt 4 Agregar restricción Se aplica una restricción al usuario con el comentari…" at bounding box center [423, 503] width 215 height 120
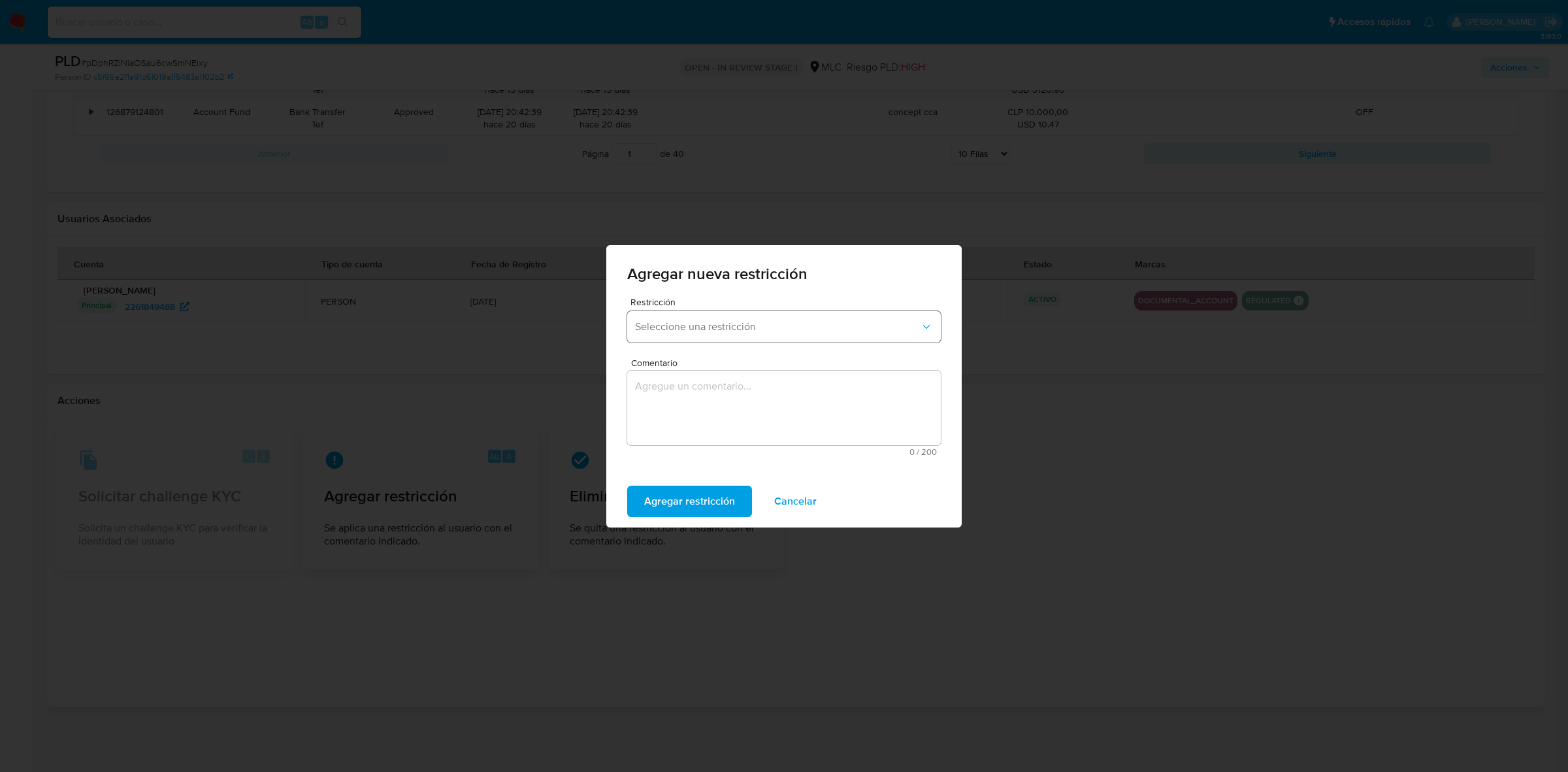
click at [765, 324] on span "Seleccione una restricción" at bounding box center [778, 326] width 285 height 13
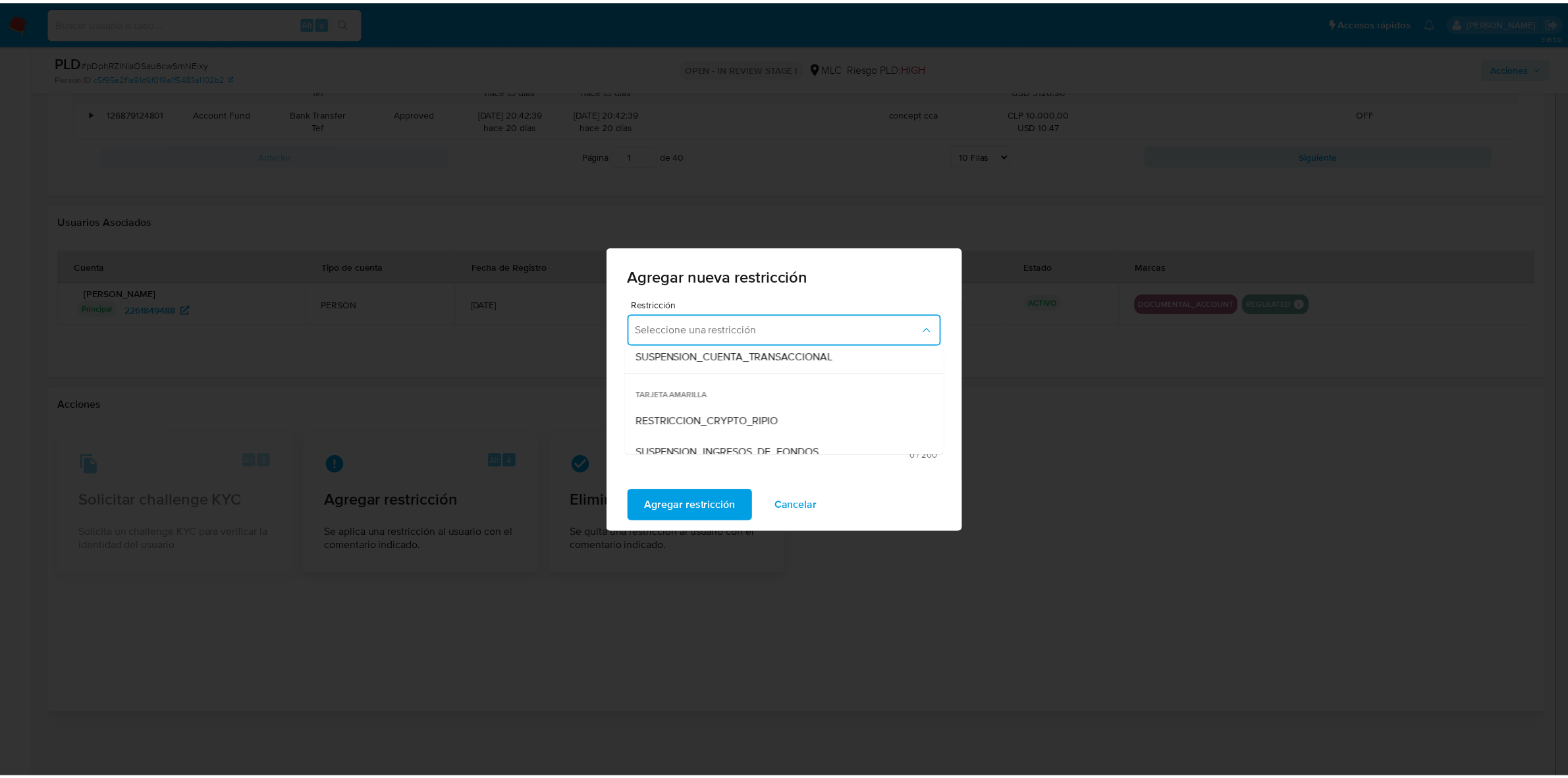
scroll to position [276, 0]
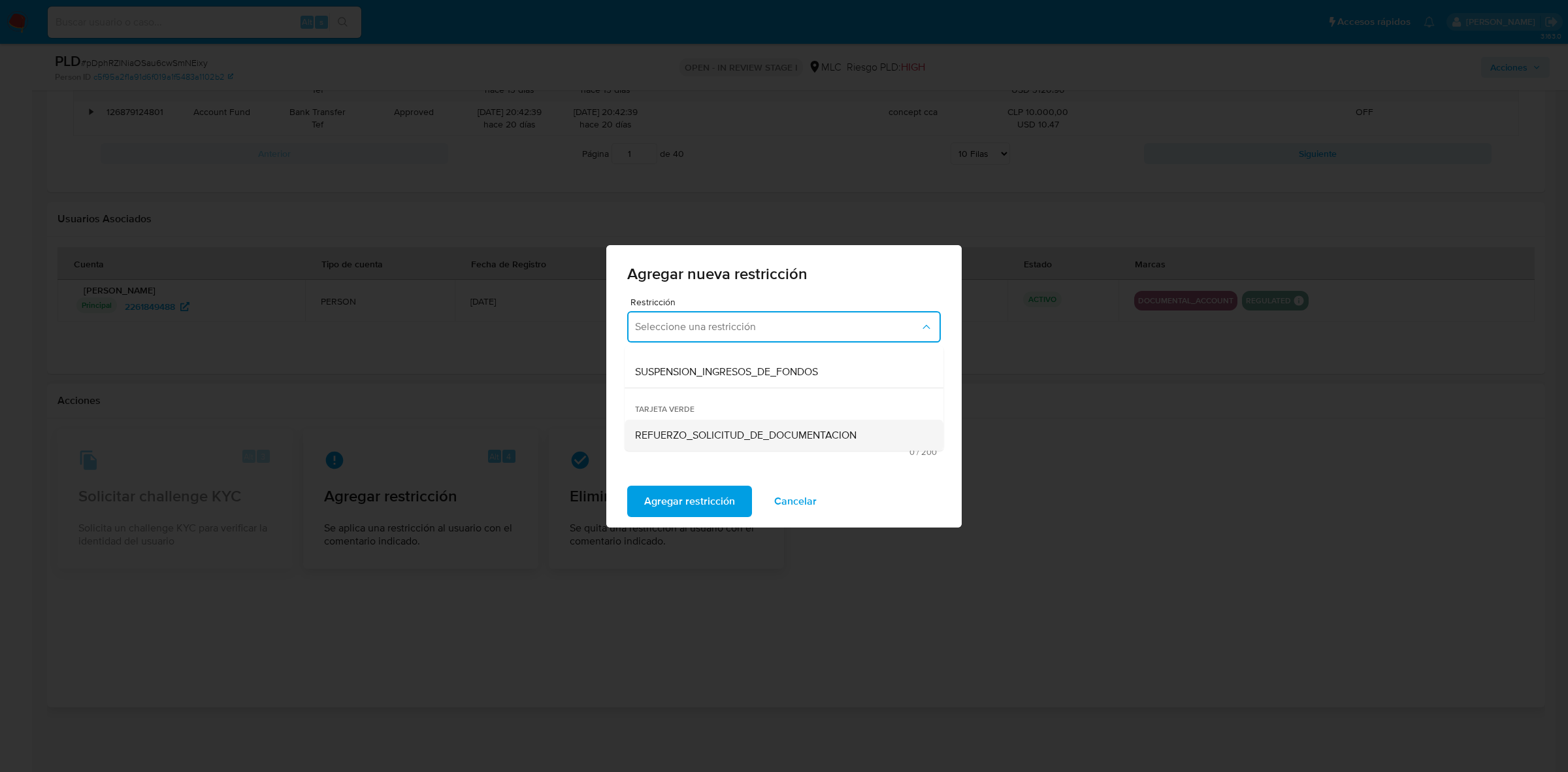
click at [738, 428] on span "REFUERZO_SOLICITUD_DE_DOCUMENTACION" at bounding box center [746, 434] width 222 height 13
click at [701, 404] on textarea "Comentario" at bounding box center [784, 407] width 314 height 74
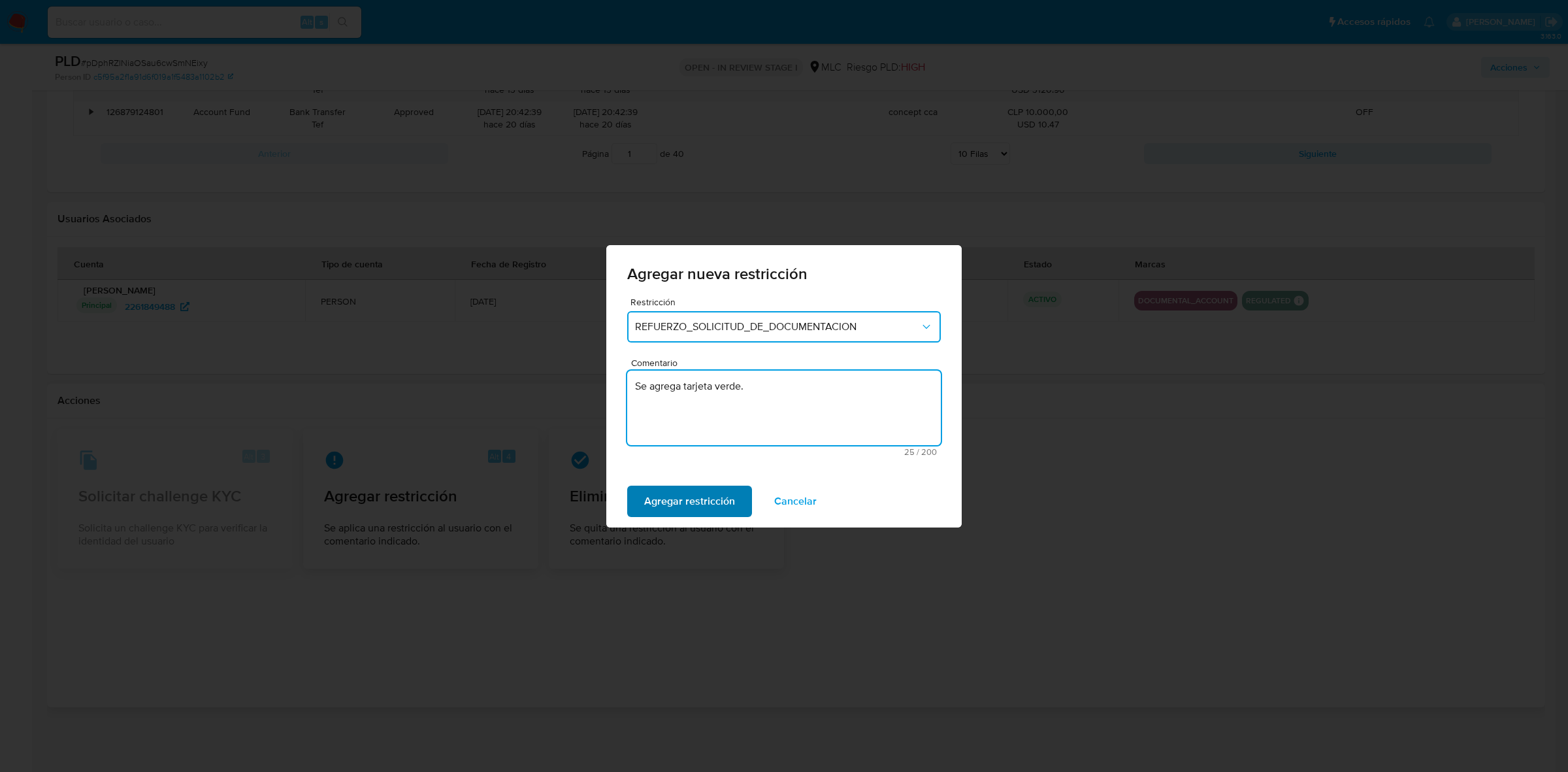
type textarea "Se agrega tarjeta verde."
click at [699, 500] on span "Agregar restricción" at bounding box center [689, 500] width 91 height 29
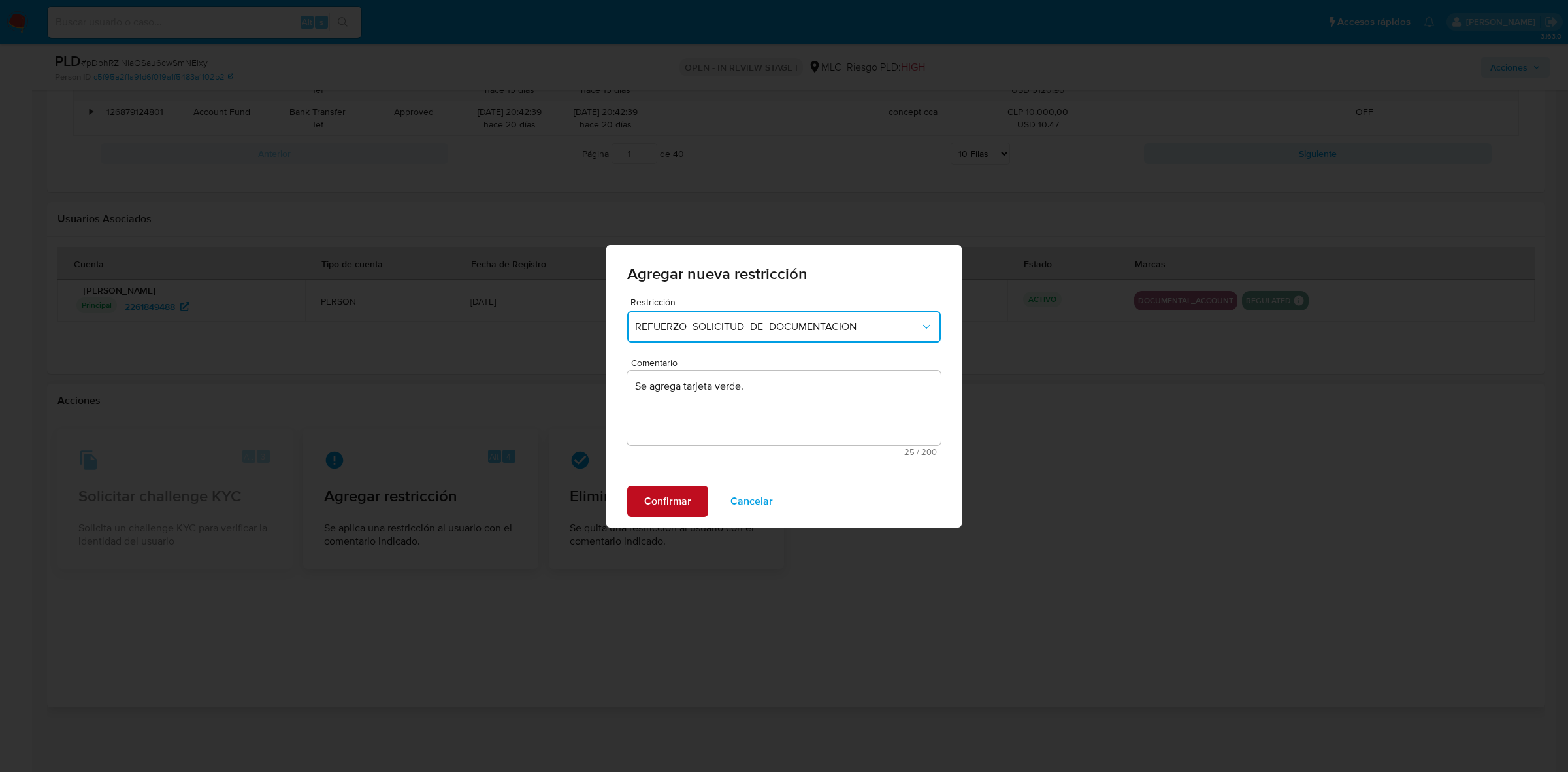
click at [640, 497] on button "Confirmar" at bounding box center [668, 501] width 81 height 32
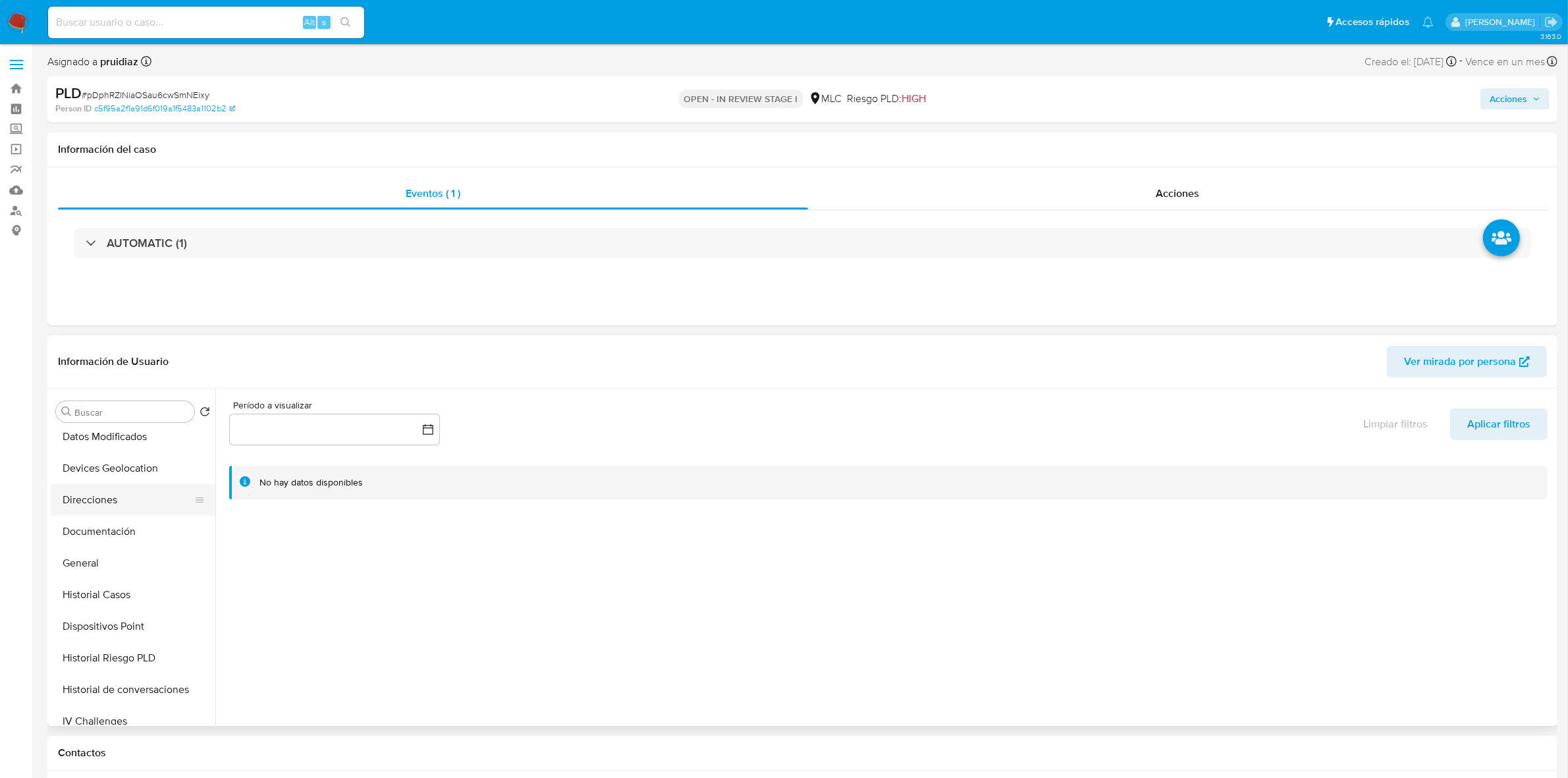
scroll to position [330, 0]
click at [81, 670] on button "KYC" at bounding box center [128, 683] width 154 height 32
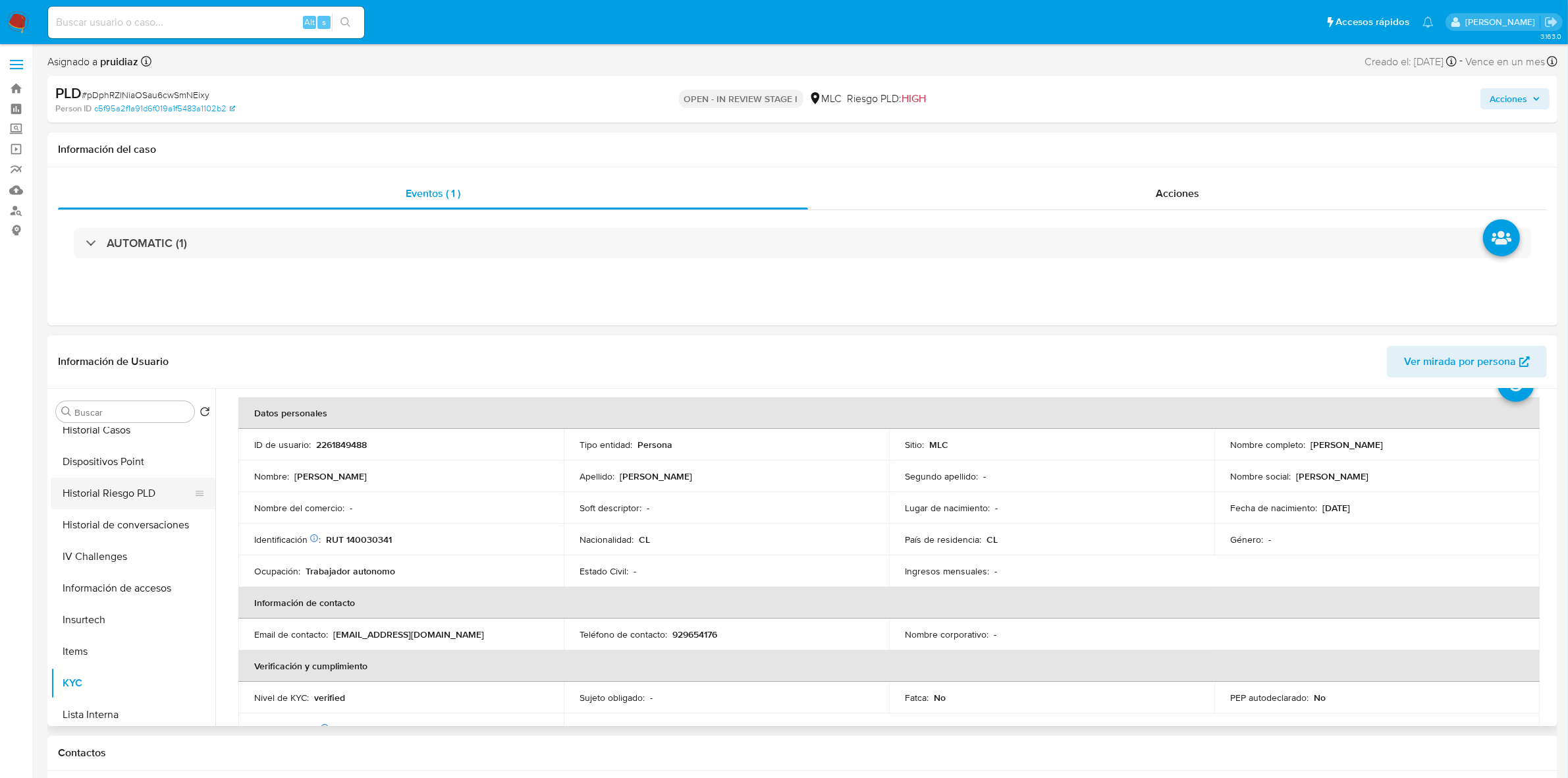
scroll to position [0, 0]
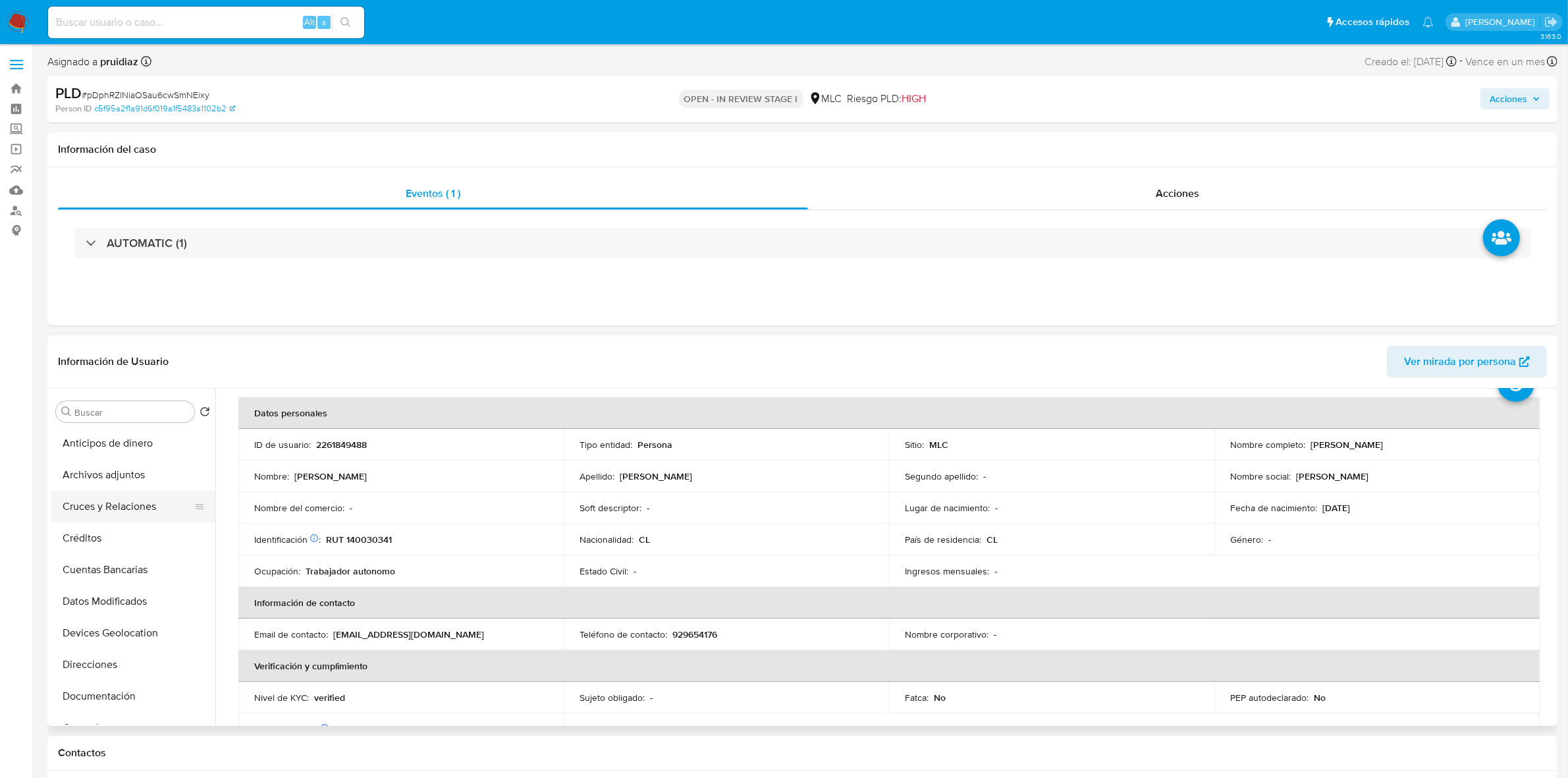
click at [112, 505] on button "Cruces y Relaciones" at bounding box center [128, 506] width 154 height 32
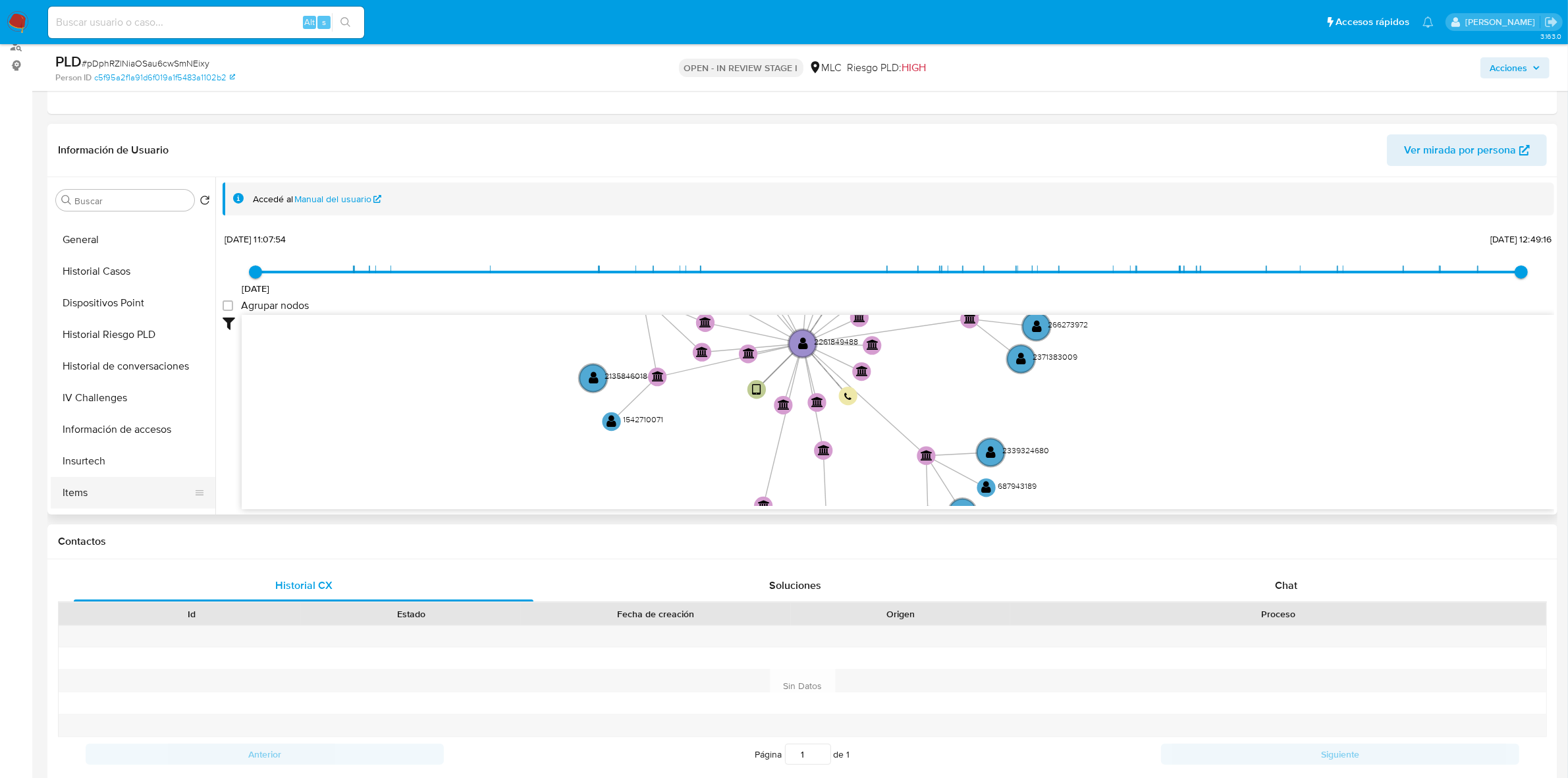
scroll to position [411, 0]
click at [84, 385] on button "KYC" at bounding box center [128, 389] width 154 height 32
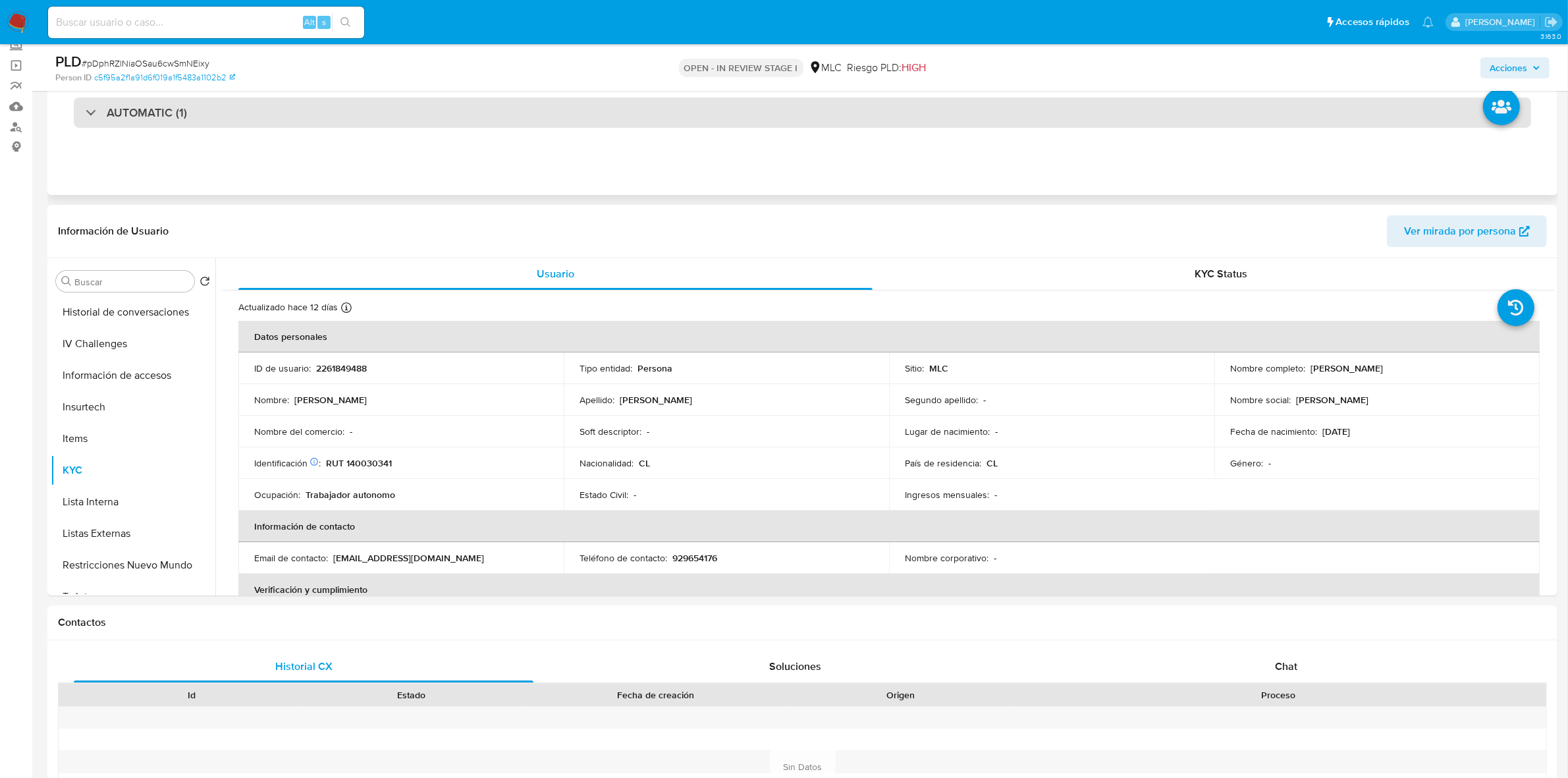
scroll to position [0, 0]
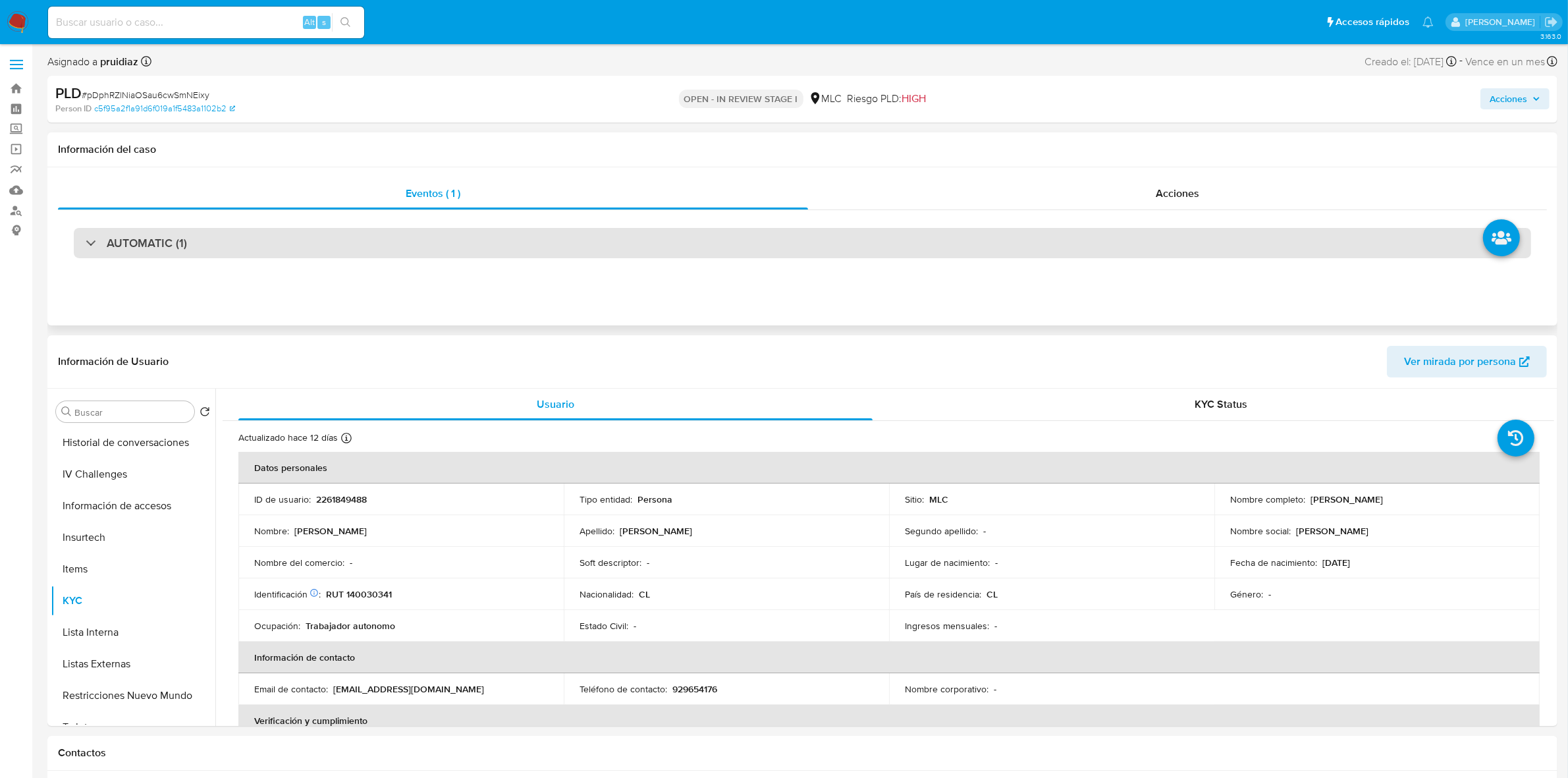
click at [120, 241] on h3 "AUTOMATIC (1)" at bounding box center [147, 243] width 80 height 15
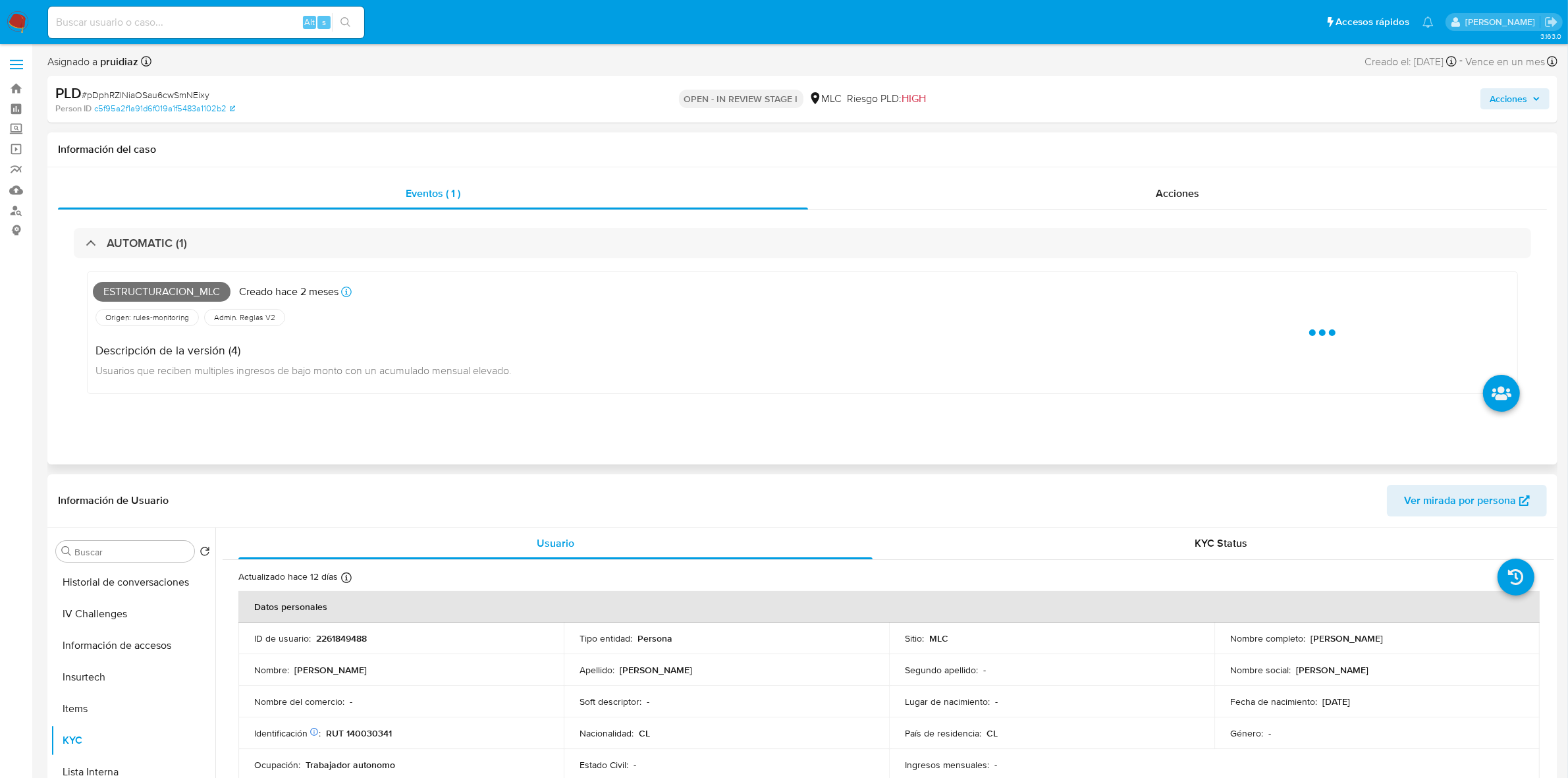
click at [134, 296] on span "Estructuracion_mlc" at bounding box center [162, 292] width 138 height 20
copy span "Estructuracion_mlc"
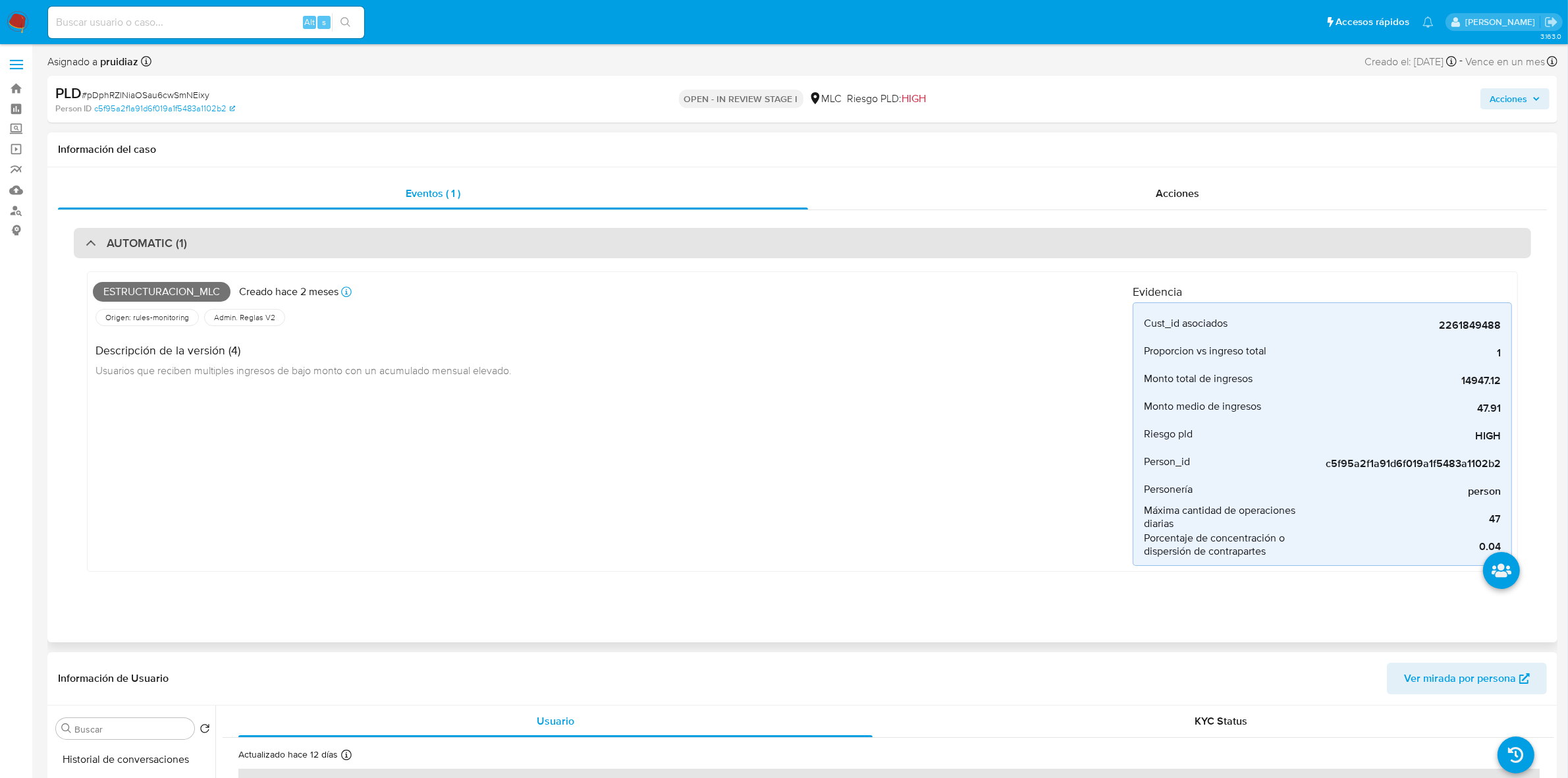
click at [177, 253] on div "AUTOMATIC (1)" at bounding box center [802, 243] width 1457 height 30
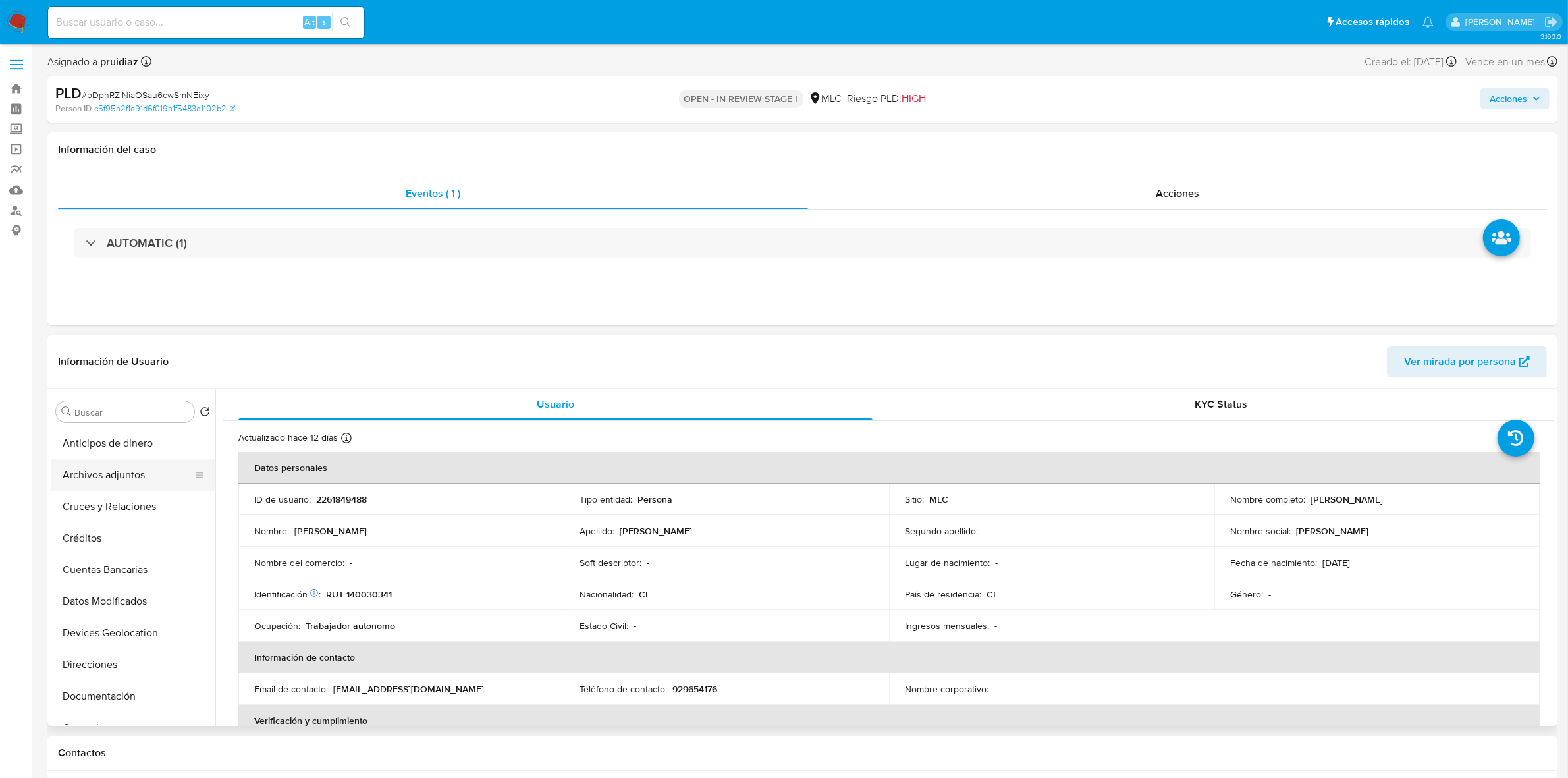
click at [99, 482] on button "Archivos adjuntos" at bounding box center [128, 475] width 154 height 32
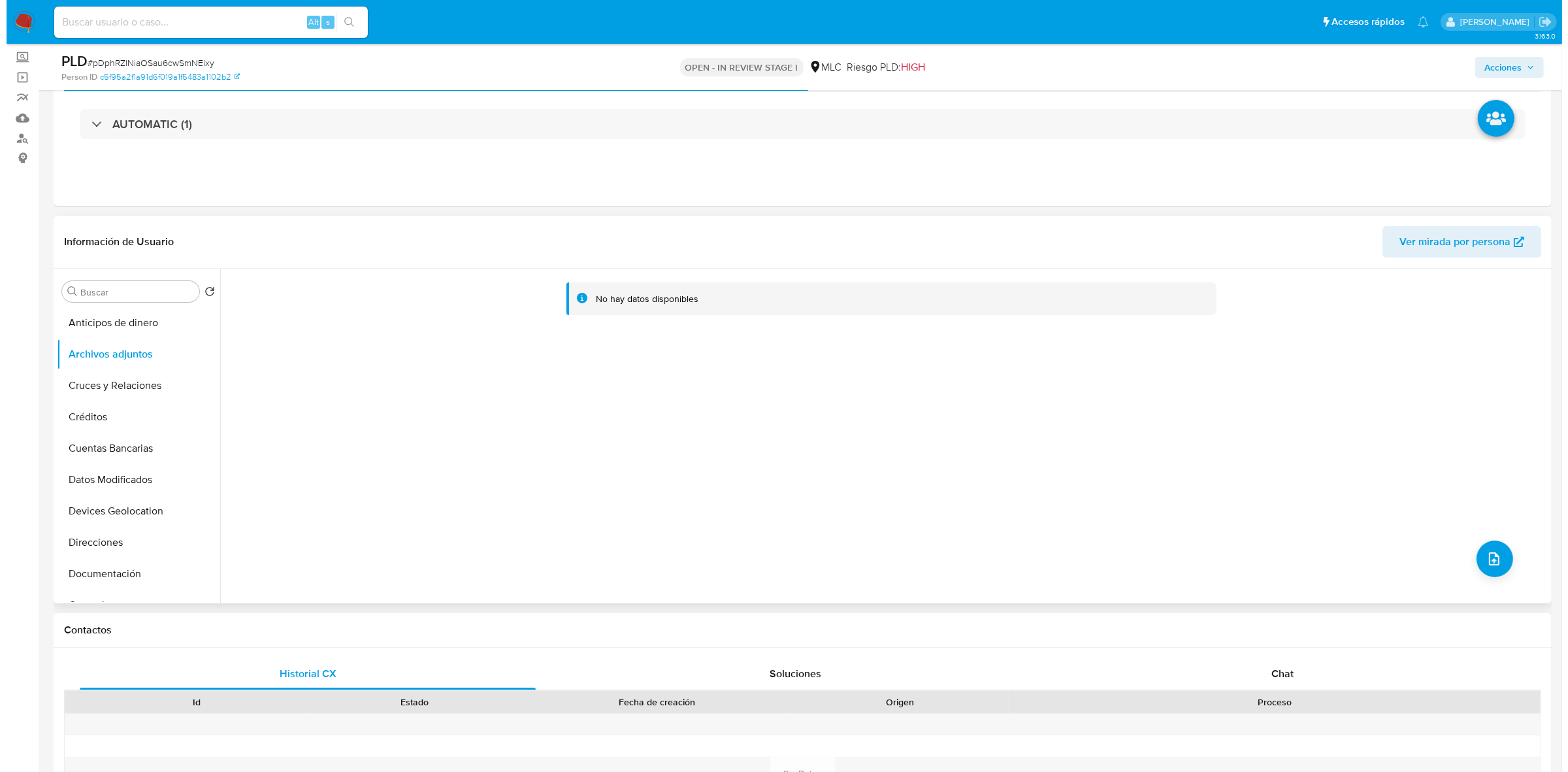
scroll to position [164, 0]
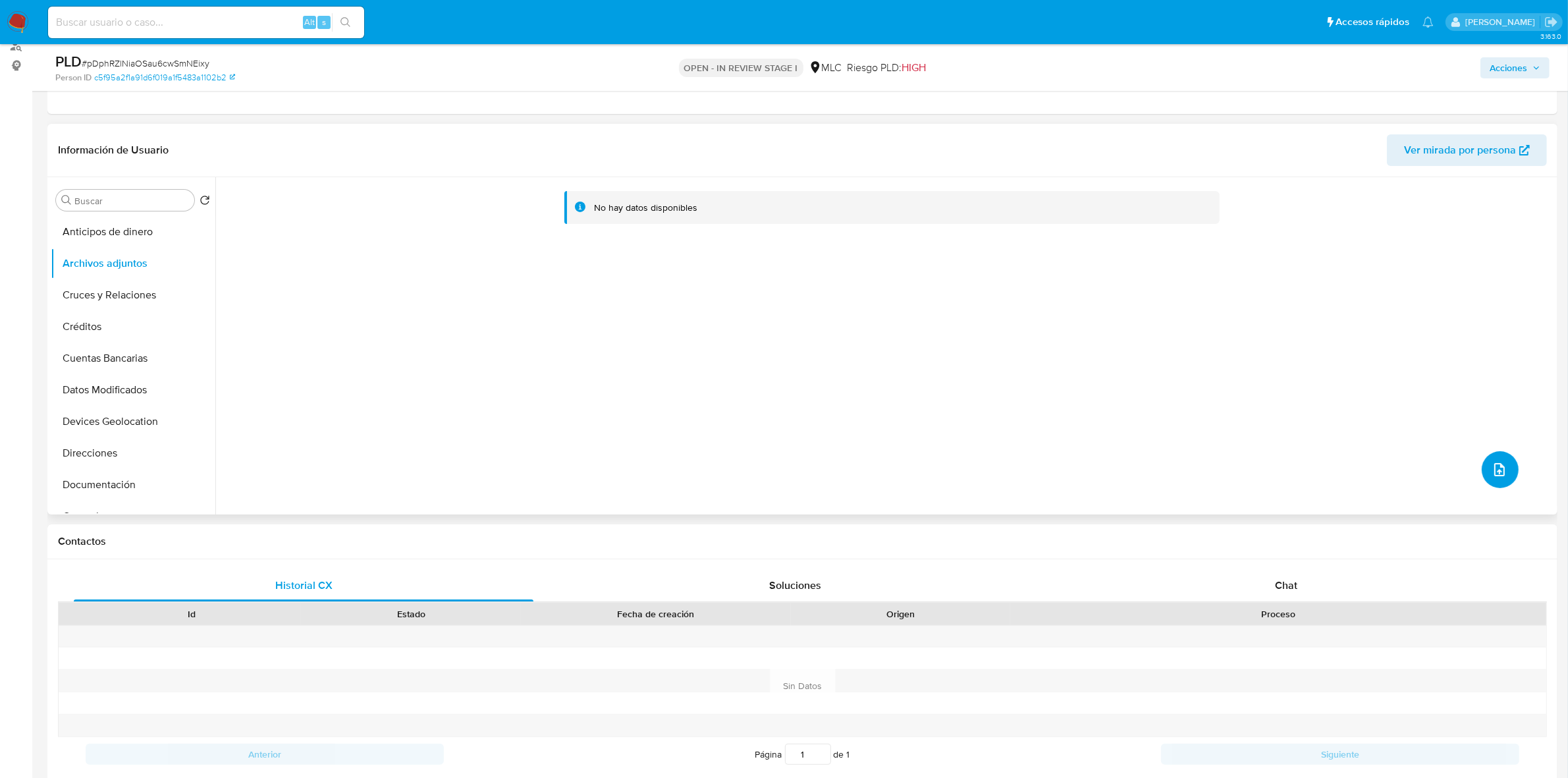
click at [1498, 467] on icon "upload-file" at bounding box center [1499, 469] width 11 height 13
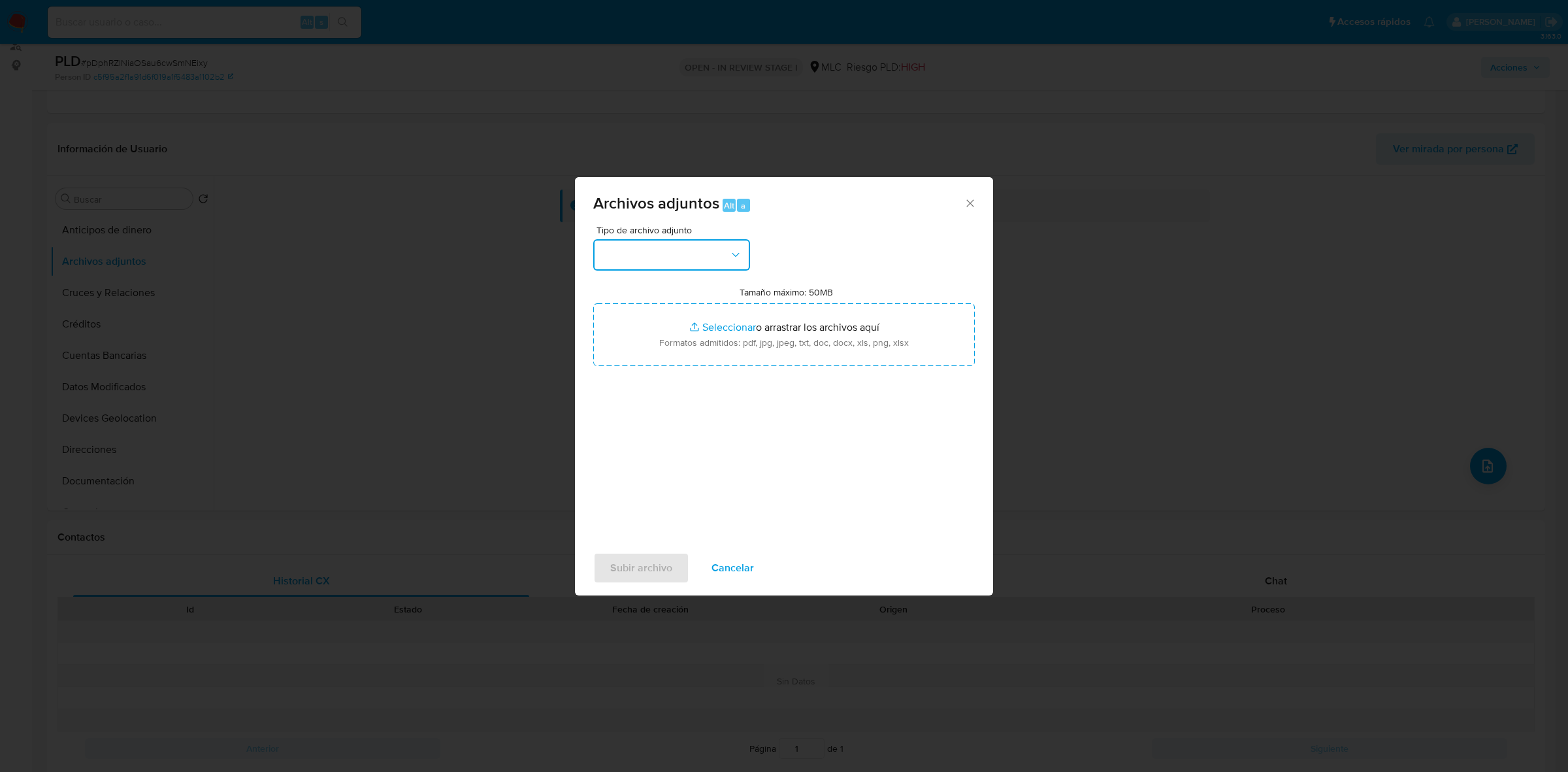
click at [680, 244] on button "button" at bounding box center [672, 255] width 157 height 32
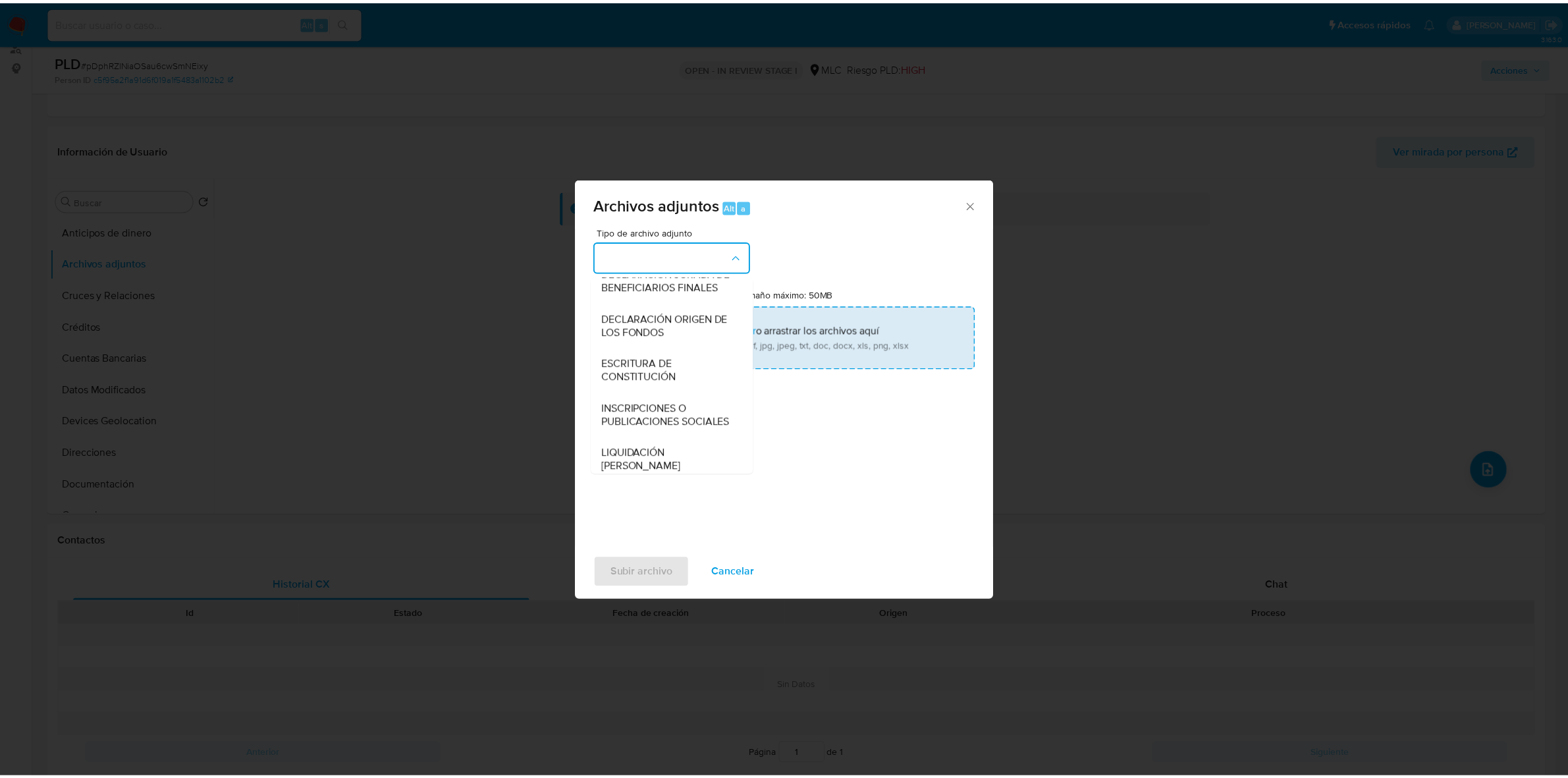
scroll to position [218, 0]
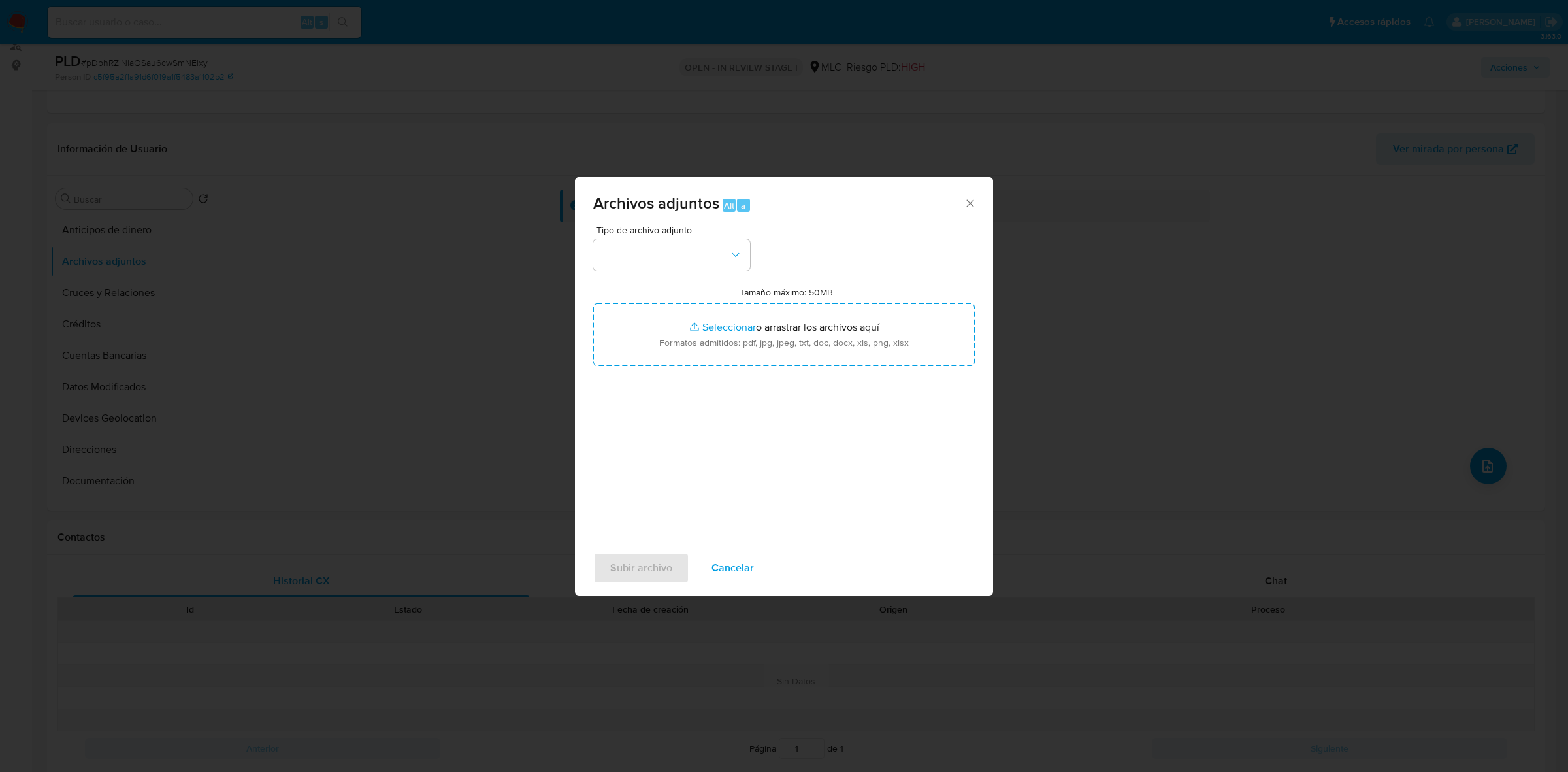
click at [967, 199] on icon "Cerrar" at bounding box center [970, 203] width 13 height 13
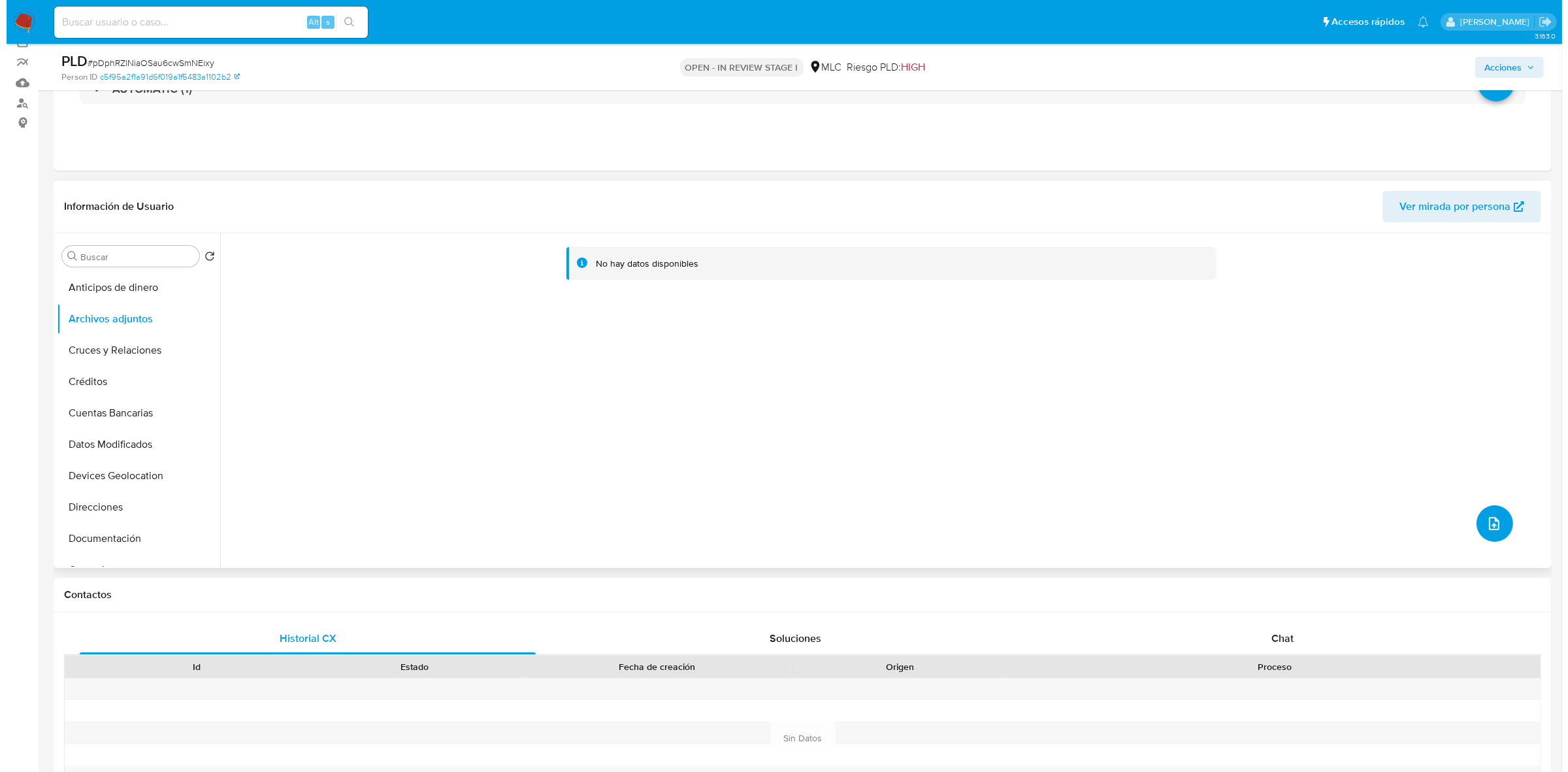
scroll to position [81, 0]
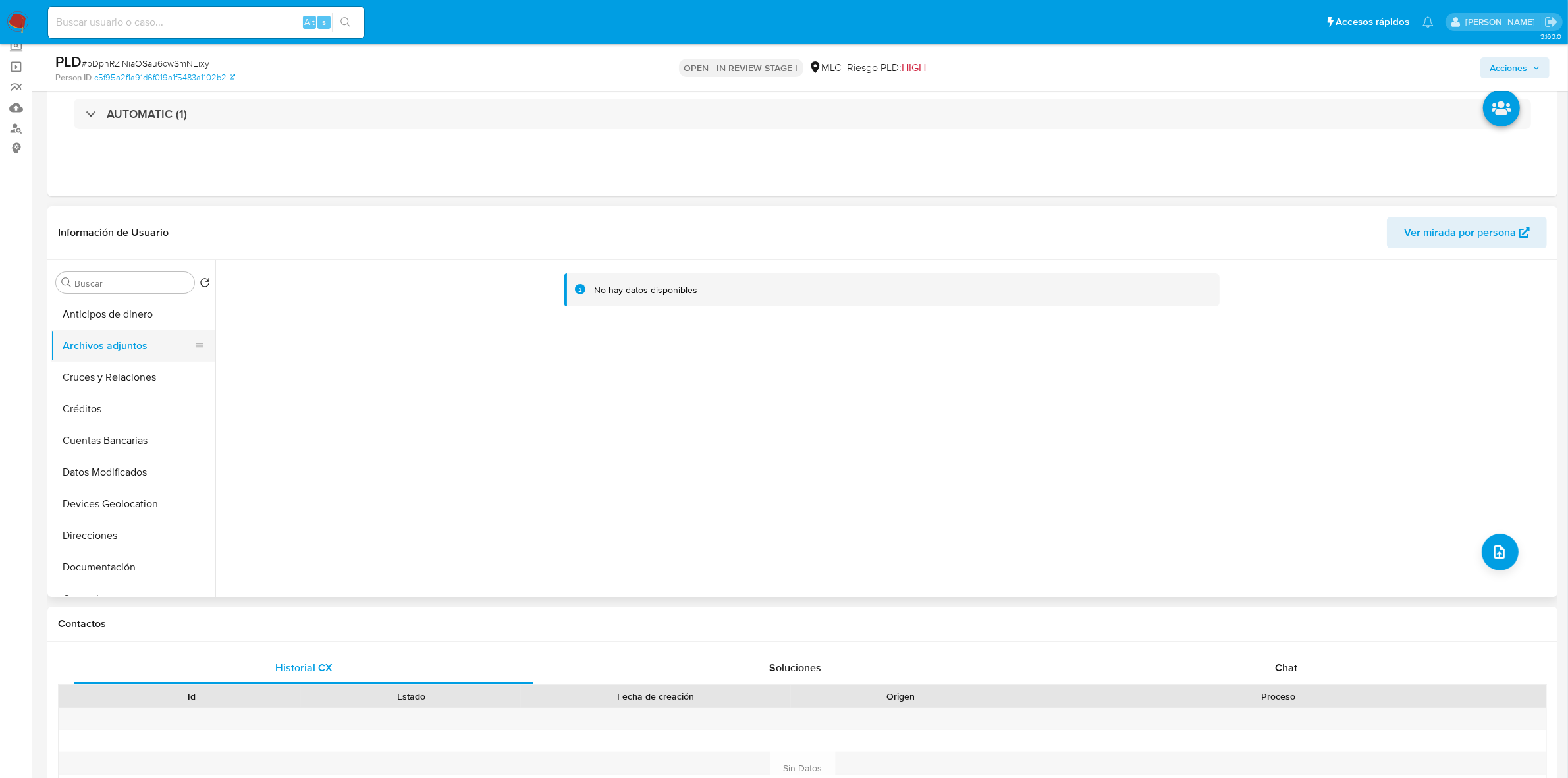
click at [99, 341] on button "Archivos adjuntos" at bounding box center [128, 346] width 154 height 32
click at [1481, 560] on button "upload-file" at bounding box center [1499, 551] width 37 height 37
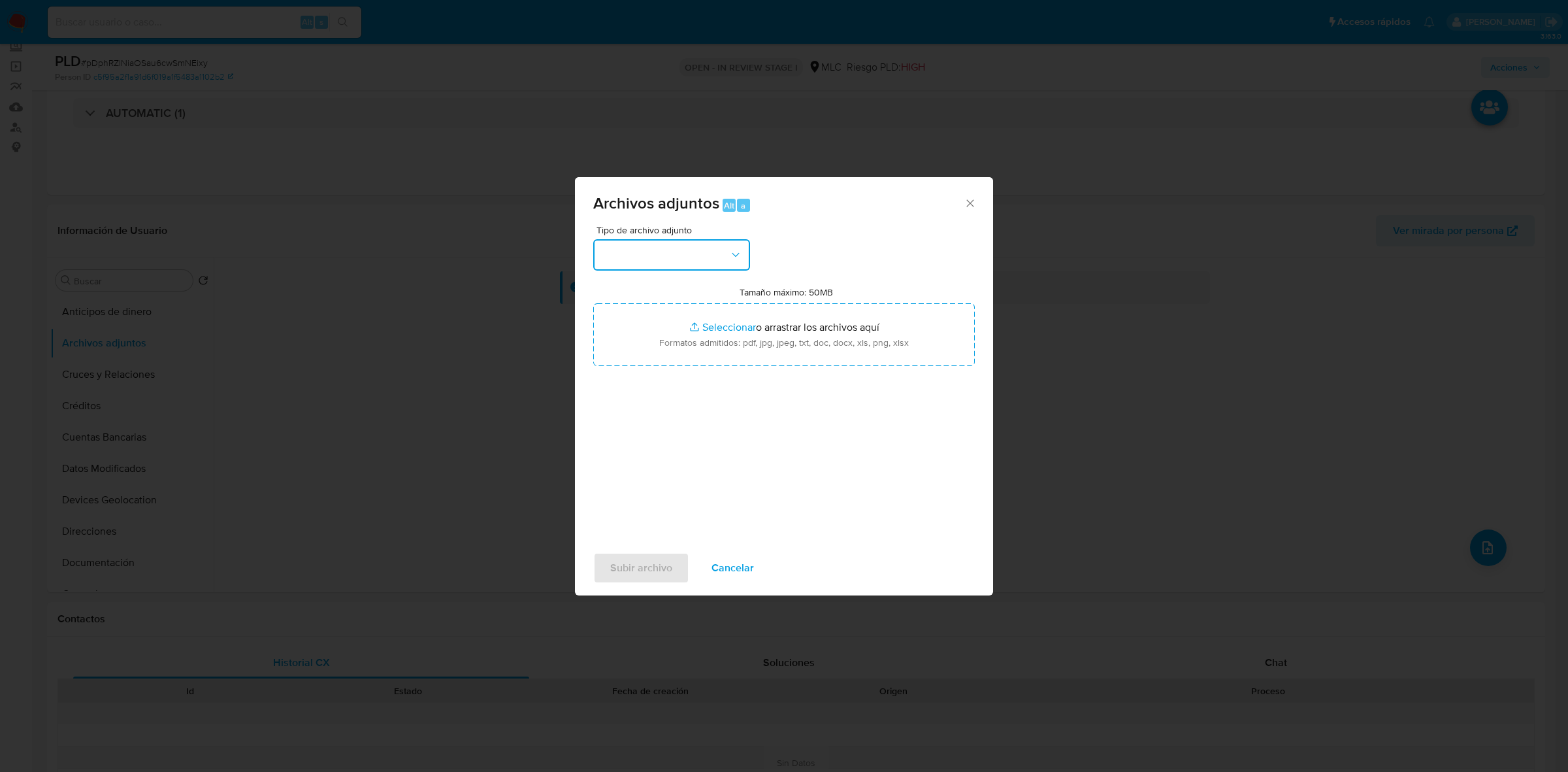
click at [677, 260] on button "button" at bounding box center [672, 255] width 157 height 32
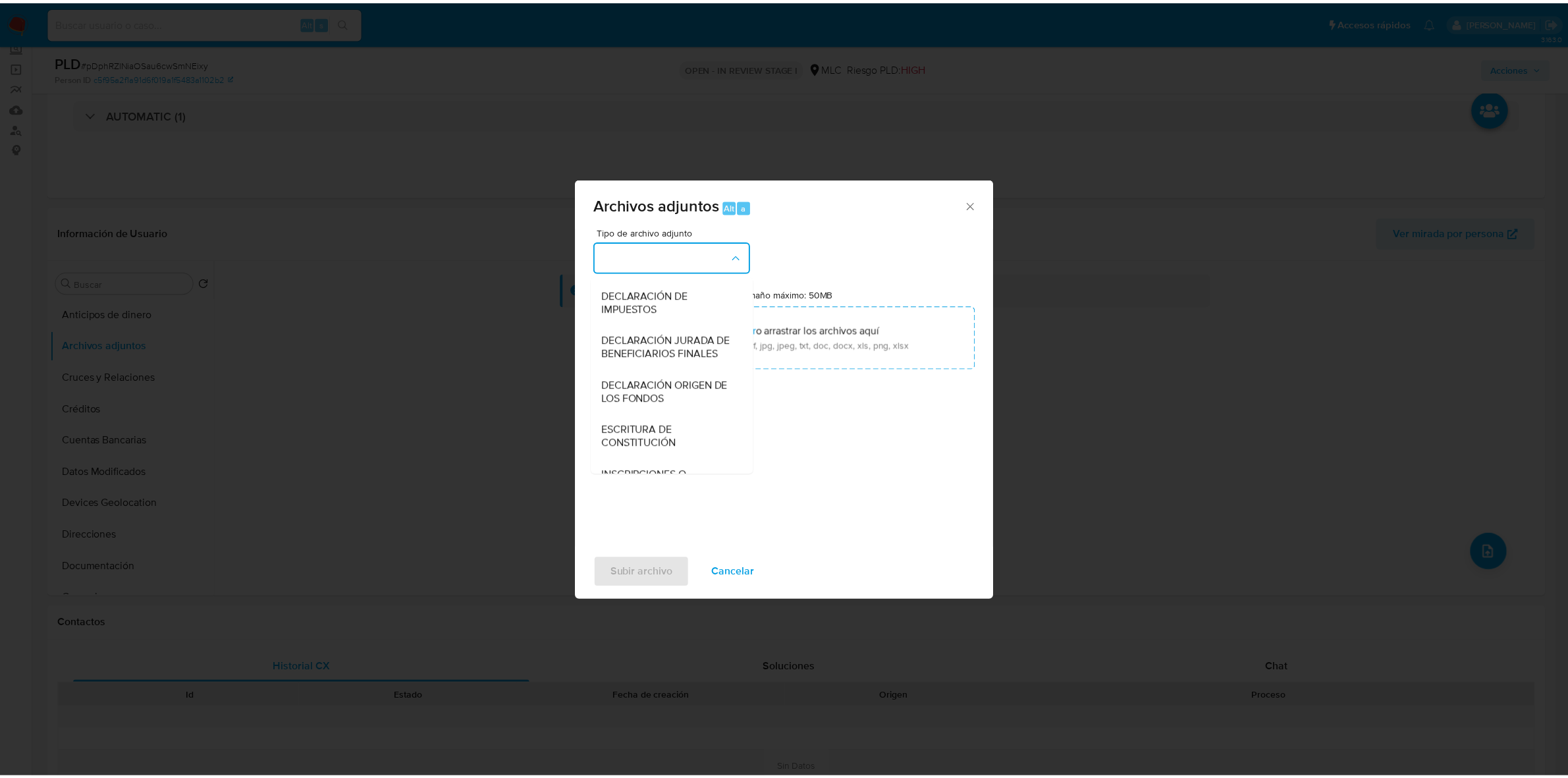
scroll to position [218, 0]
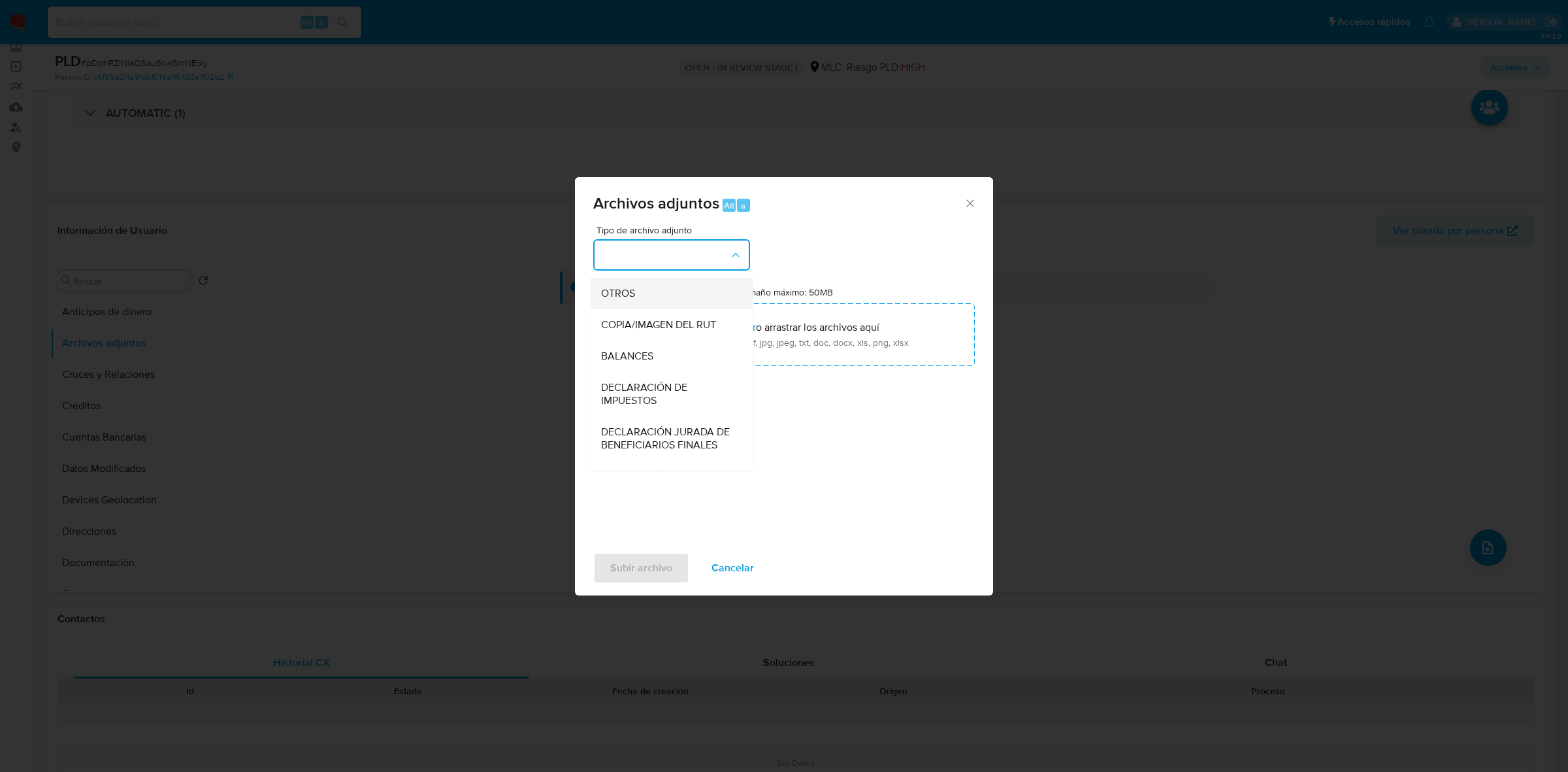
click at [624, 309] on div "OTROS" at bounding box center [668, 293] width 134 height 32
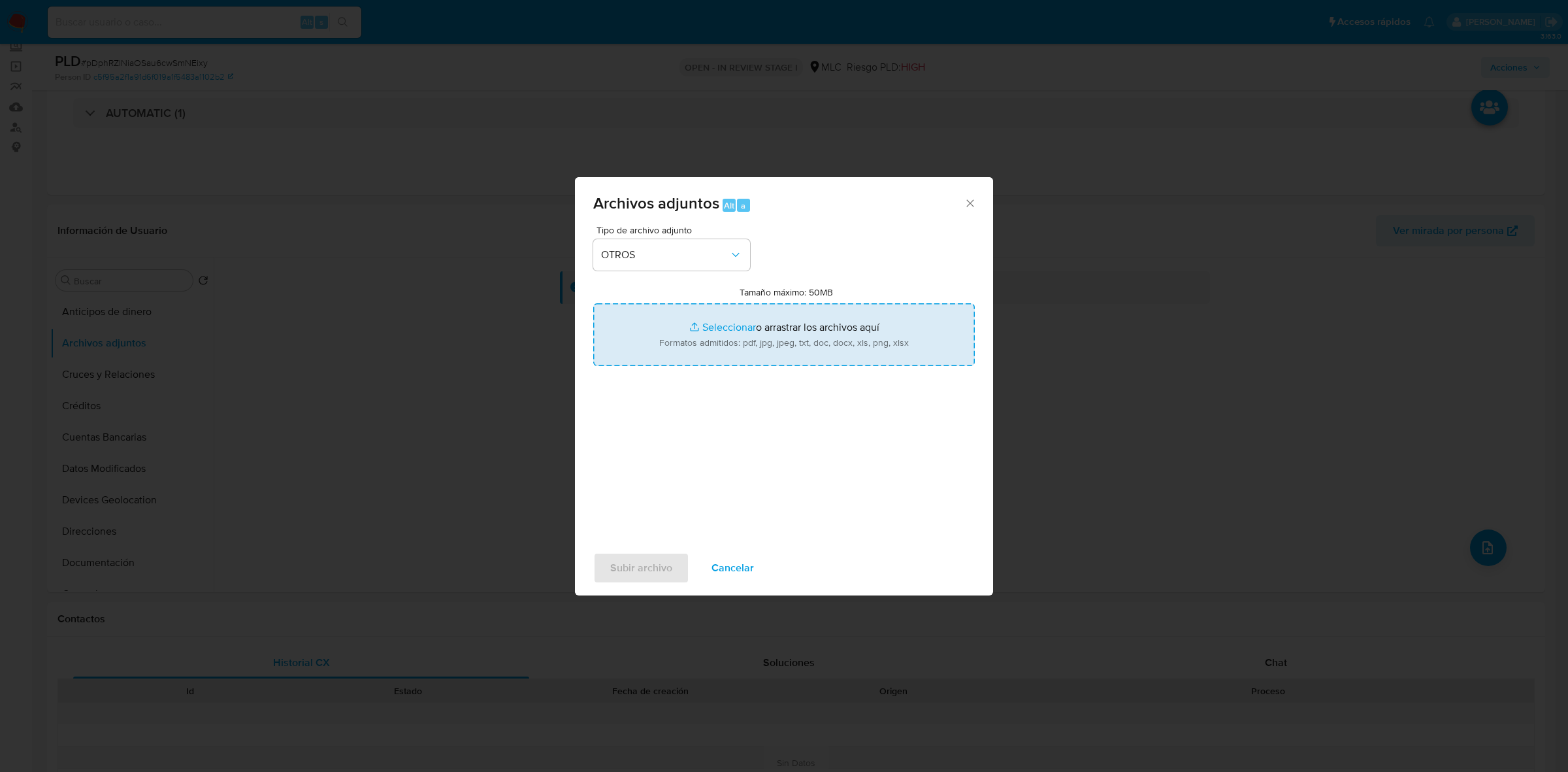
click at [750, 356] on input "Tamaño máximo: 50MB Seleccionar archivos" at bounding box center [784, 334] width 381 height 62
type input "C:\fakepath\2261849488 - 14_10_2025.xlsx"
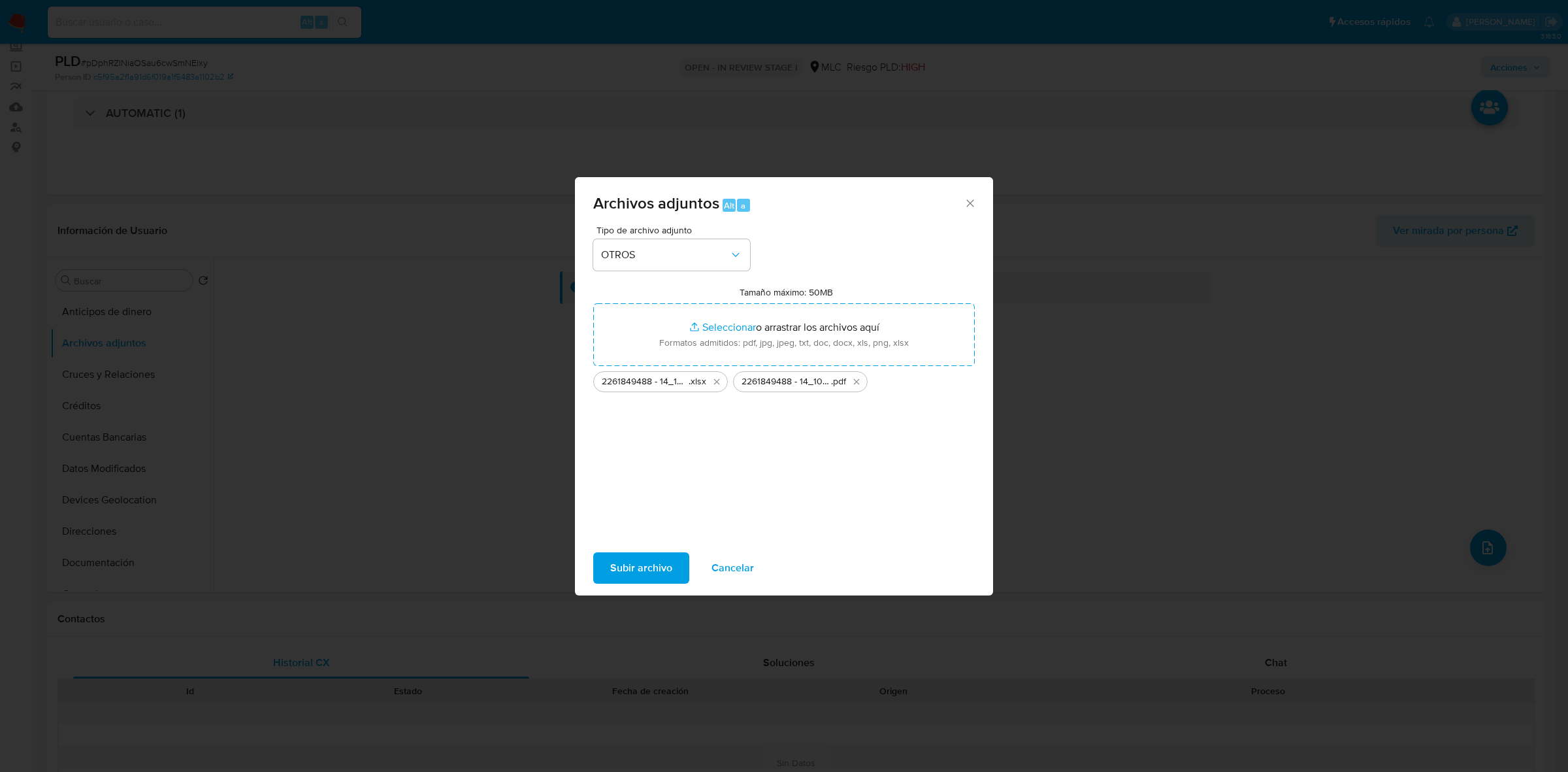
click at [622, 566] on span "Subir archivo" at bounding box center [641, 568] width 62 height 29
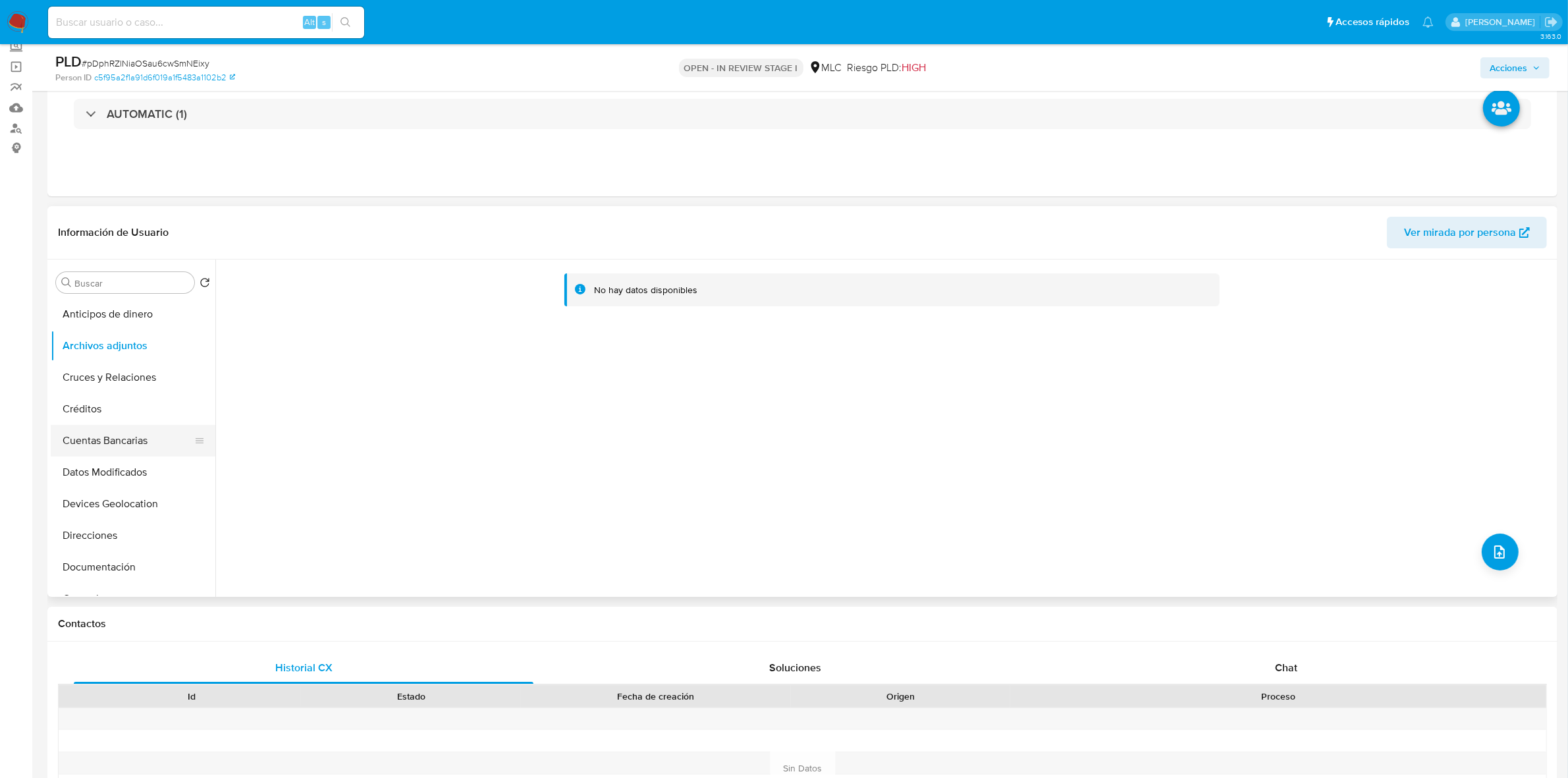
click at [127, 436] on button "Cuentas Bancarias" at bounding box center [128, 440] width 154 height 32
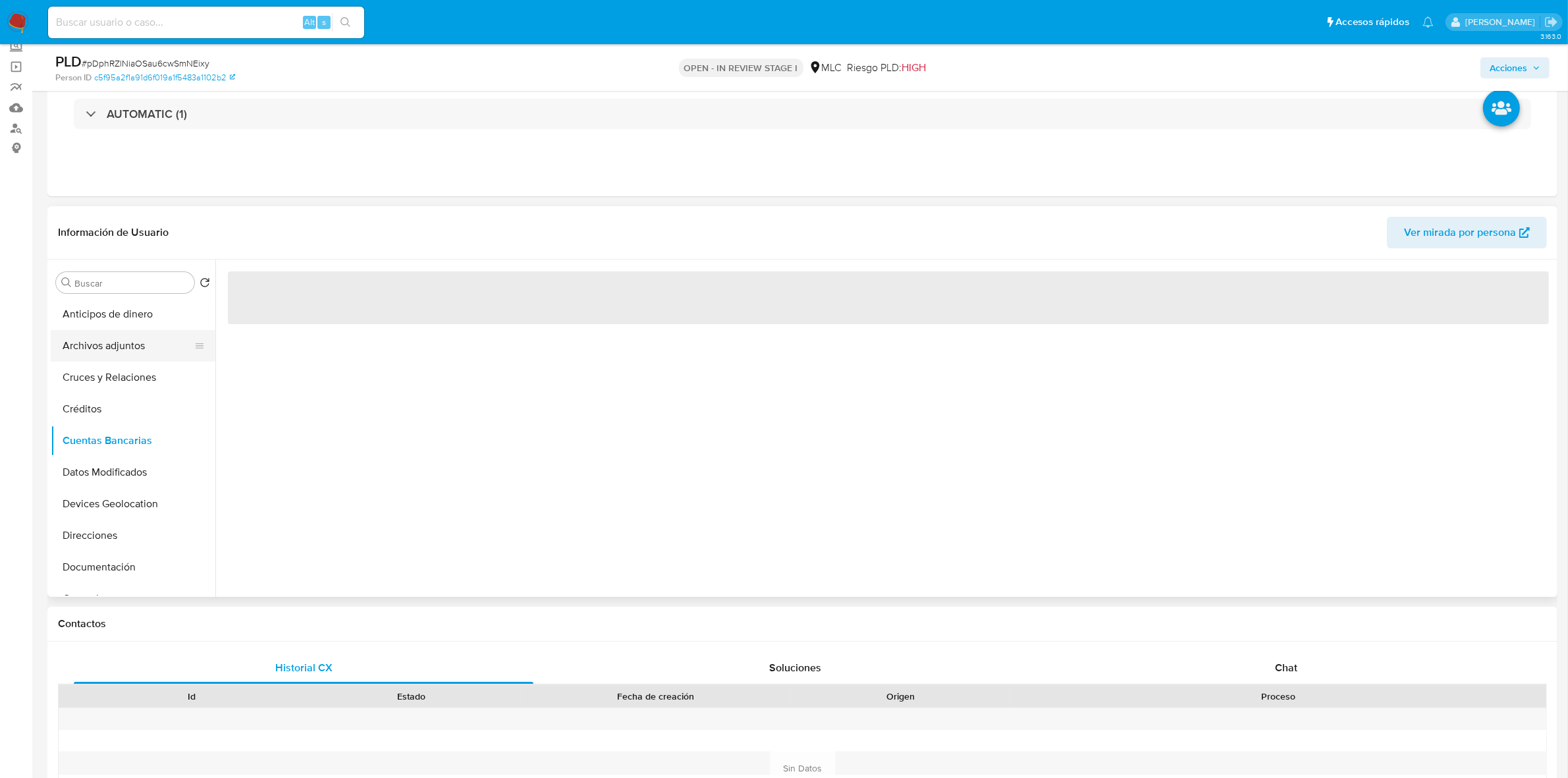
click at [132, 340] on button "Archivos adjuntos" at bounding box center [128, 346] width 154 height 32
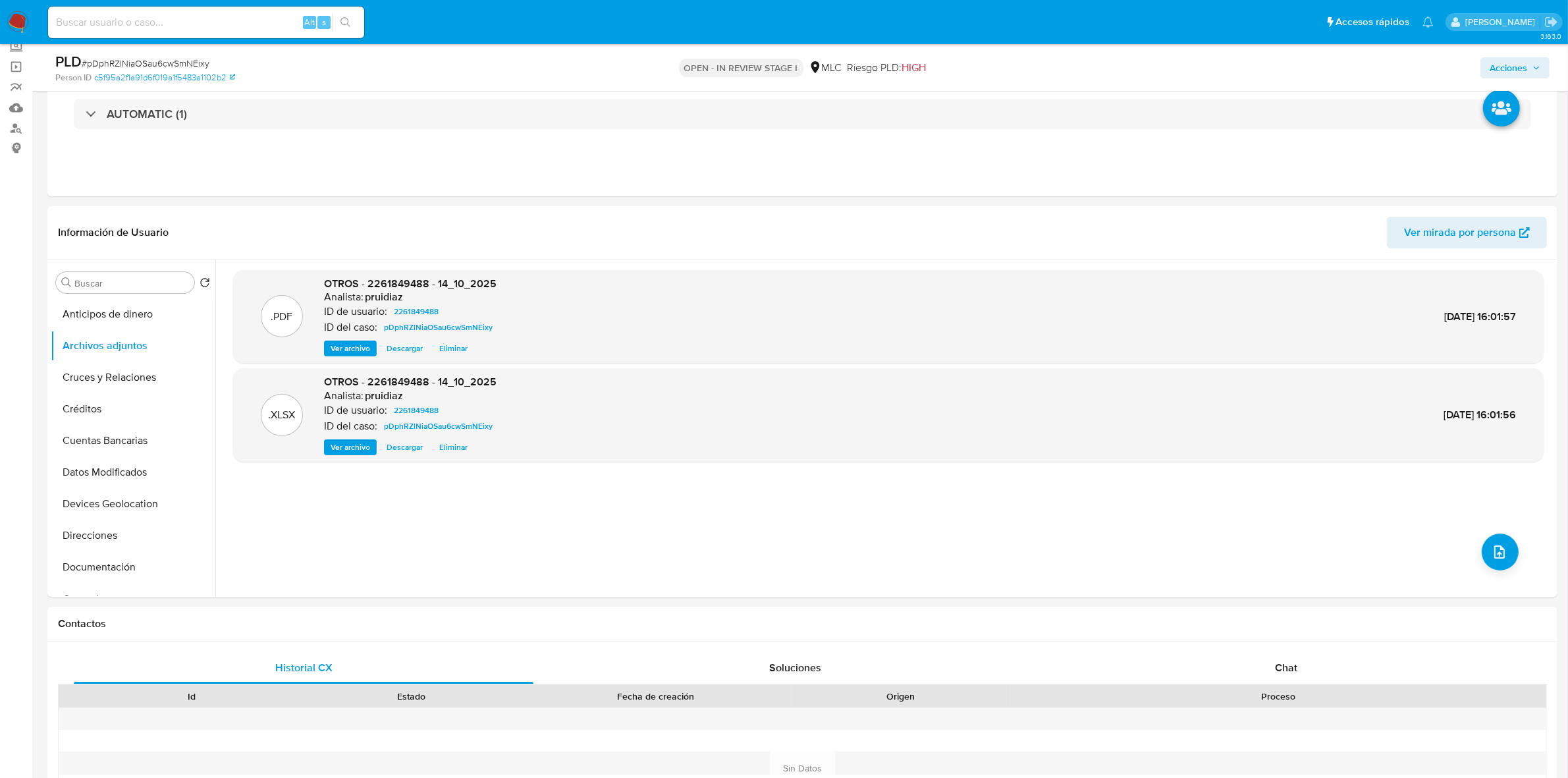
click at [1504, 61] on span "Acciones" at bounding box center [1508, 67] width 38 height 21
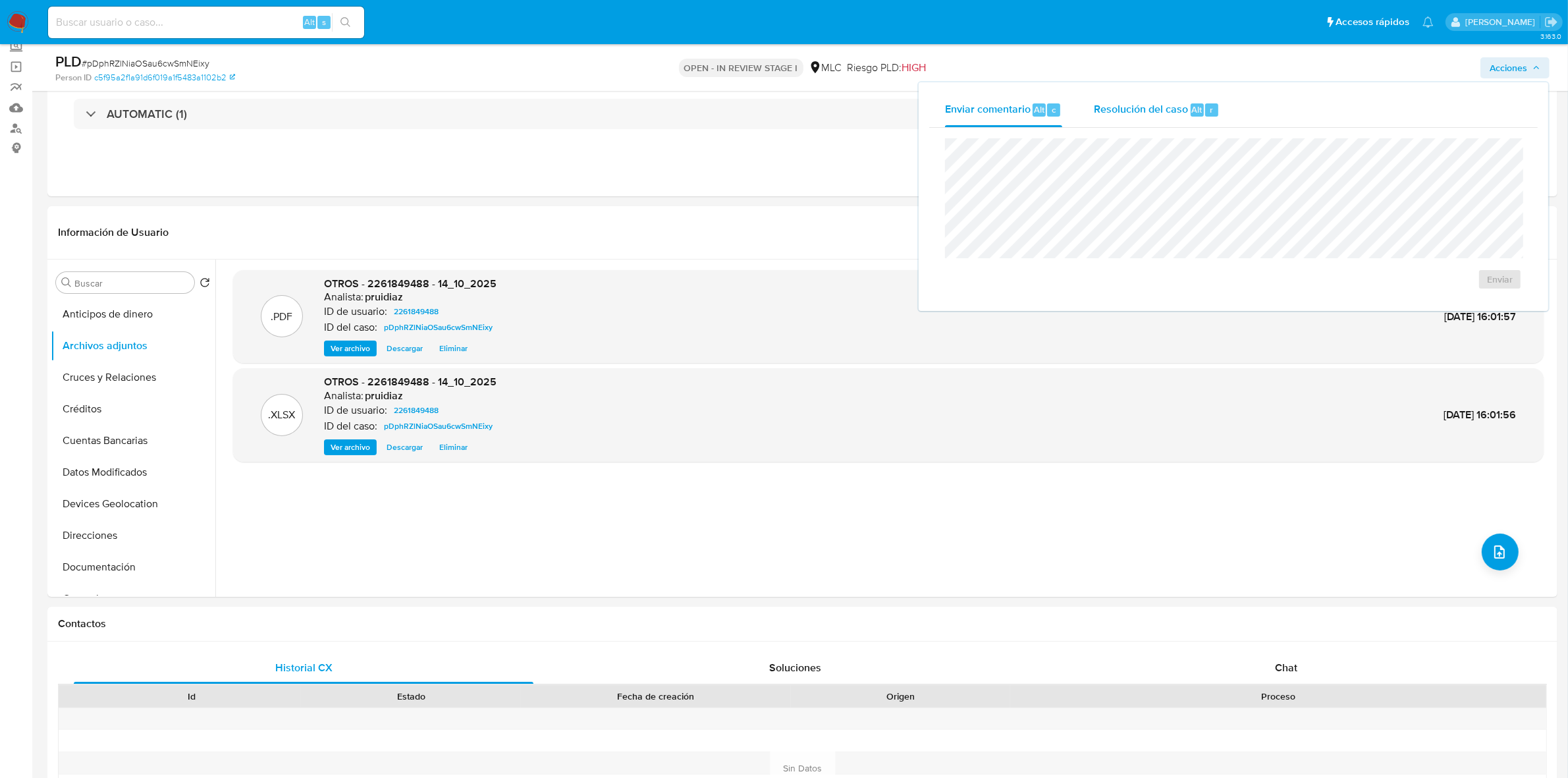
click at [1119, 115] on span "Resolución del caso" at bounding box center [1141, 109] width 94 height 15
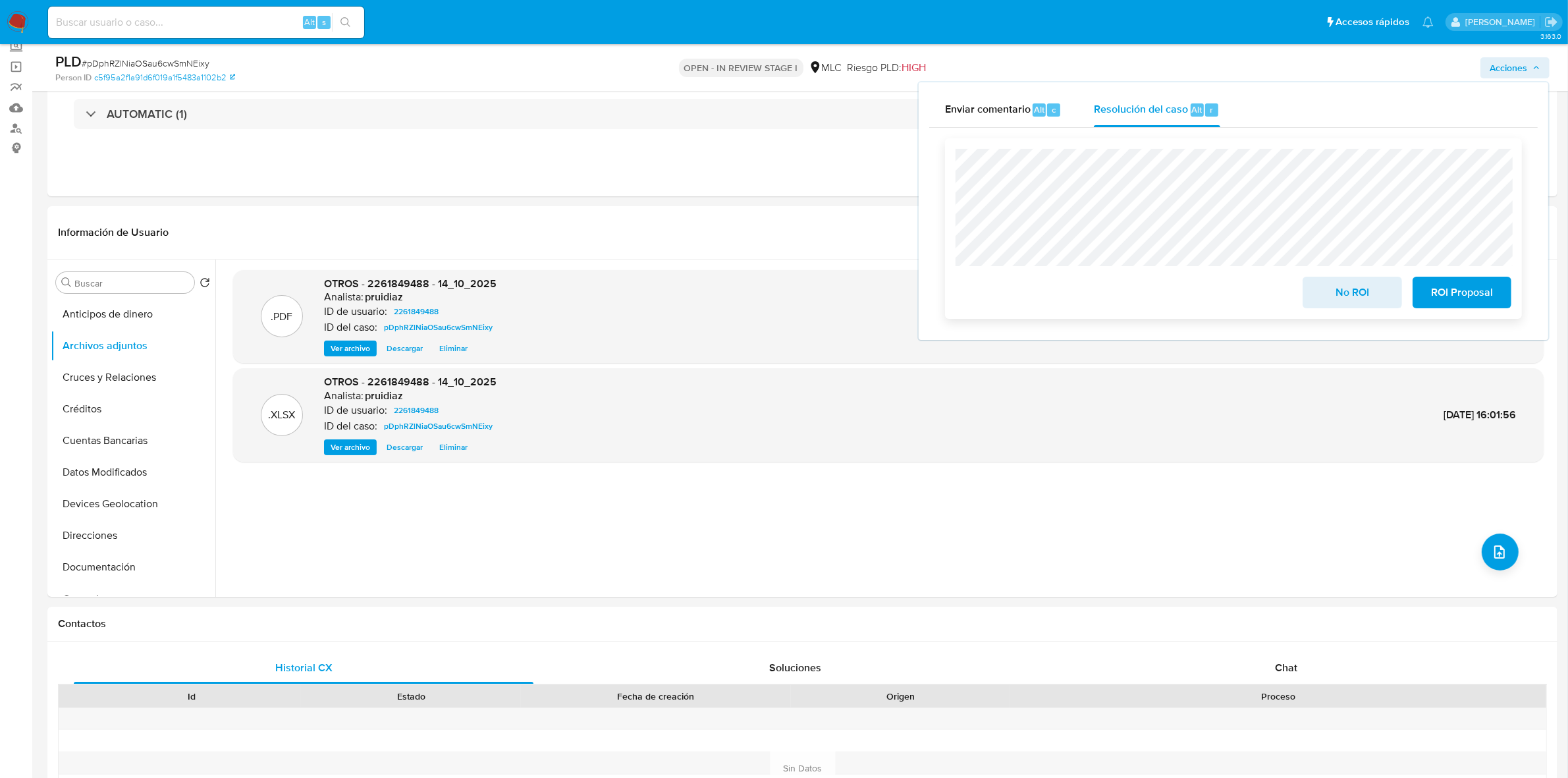
click at [1482, 305] on span "ROI Proposal" at bounding box center [1461, 292] width 65 height 29
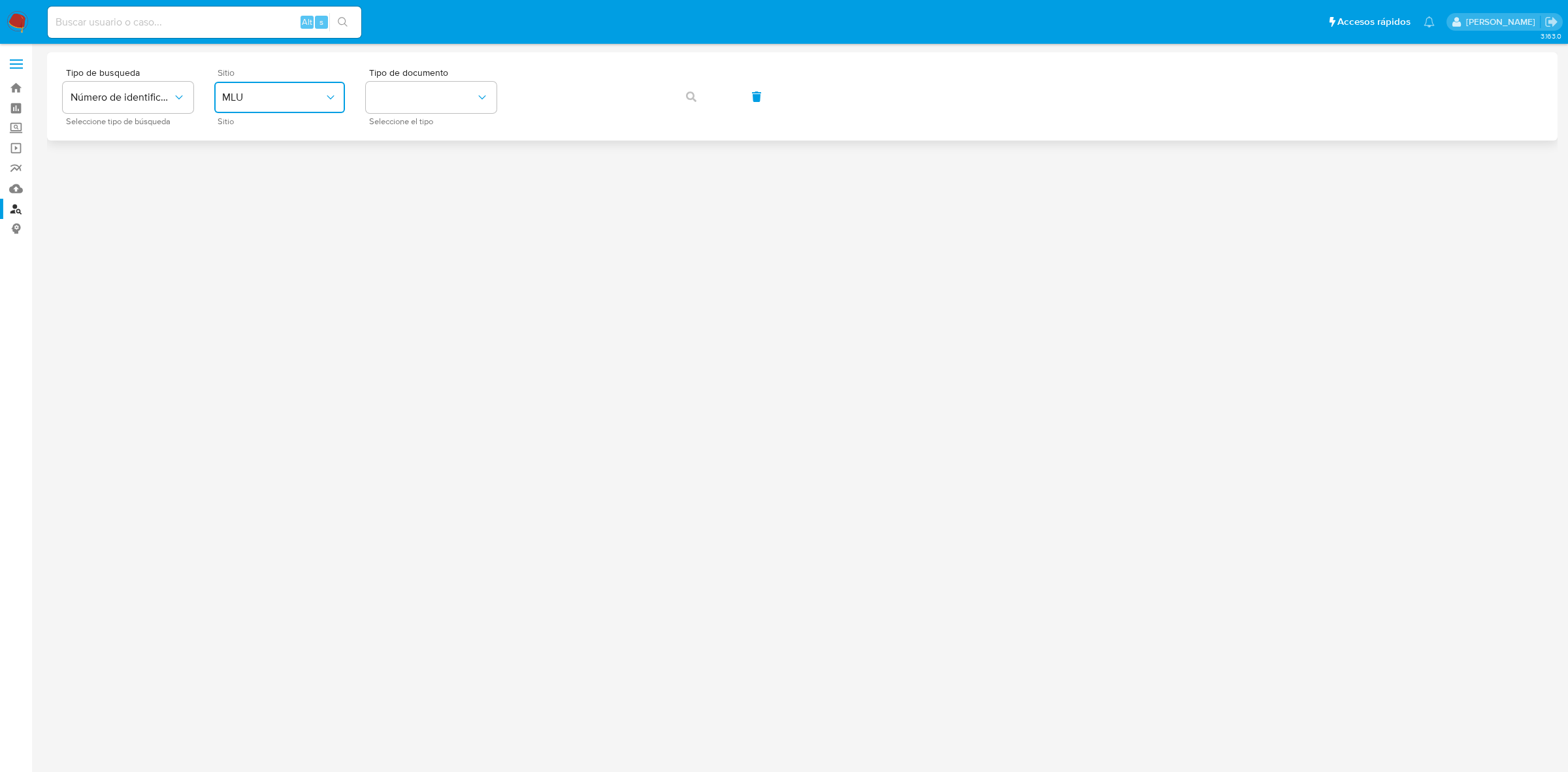
click at [257, 106] on button "MLU" at bounding box center [279, 97] width 131 height 32
click at [249, 318] on div "MLC" at bounding box center [275, 321] width 107 height 32
drag, startPoint x: 477, startPoint y: 99, endPoint x: 471, endPoint y: 105, distance: 8.5
click at [475, 99] on icon "identificationType" at bounding box center [481, 97] width 13 height 13
click at [440, 138] on div "RUT RUT" at bounding box center [427, 139] width 107 height 45
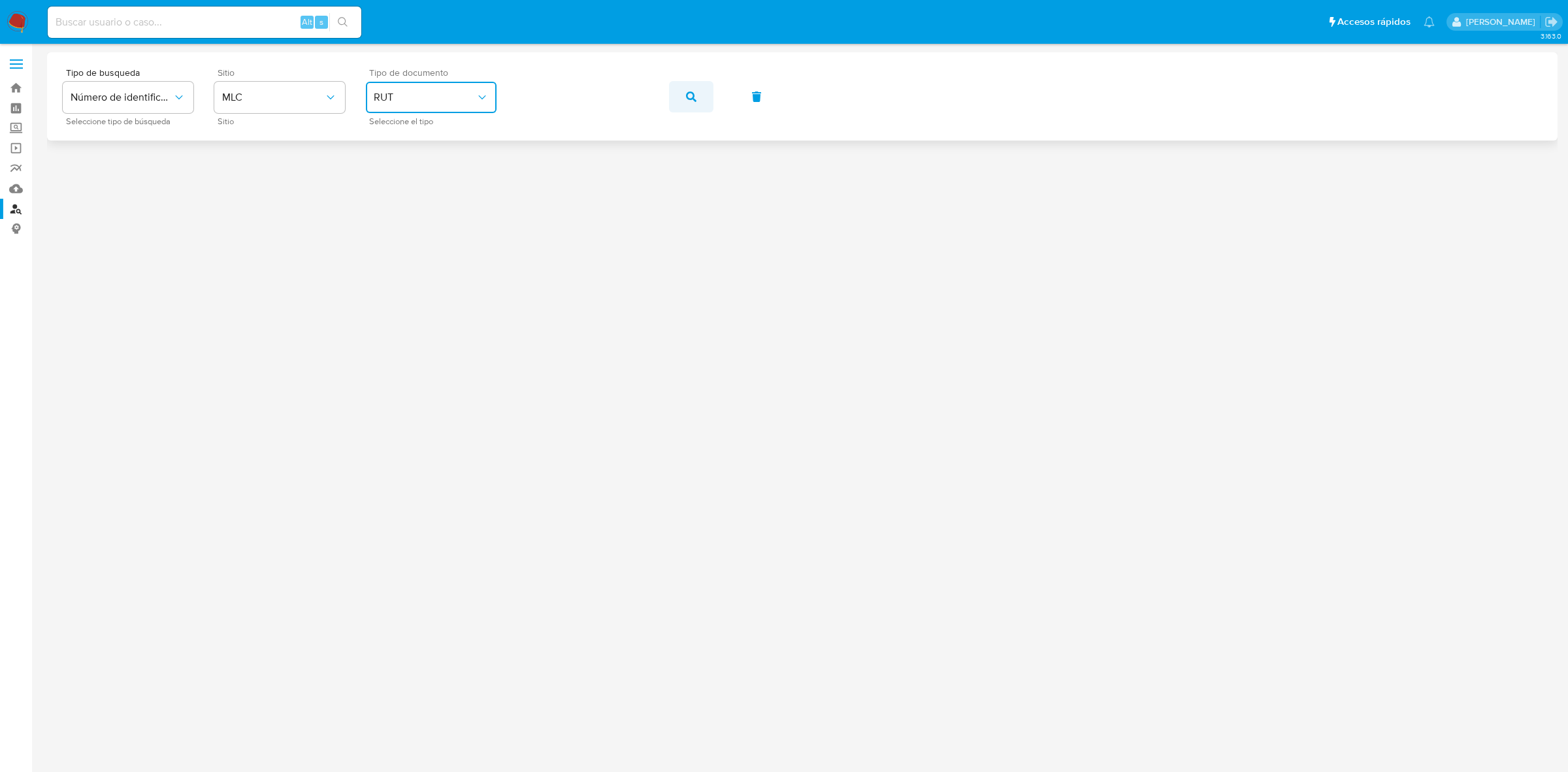
click at [670, 93] on button "button" at bounding box center [690, 97] width 45 height 32
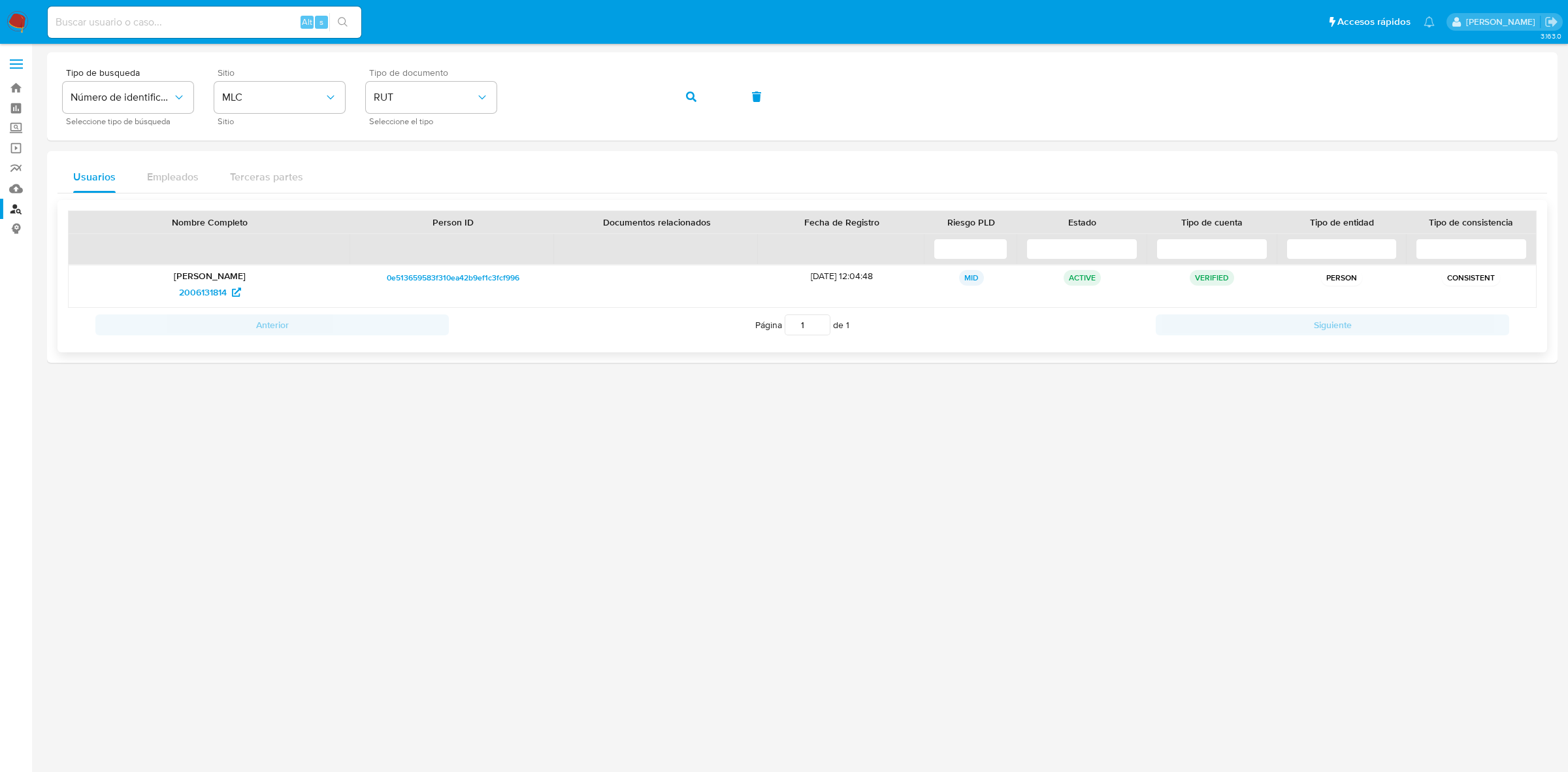
click at [187, 275] on p "Yaqueline Garcia Angulo" at bounding box center [209, 276] width 263 height 12
click at [199, 293] on span "2006131814" at bounding box center [203, 291] width 48 height 21
click at [23, 23] on img at bounding box center [18, 22] width 22 height 22
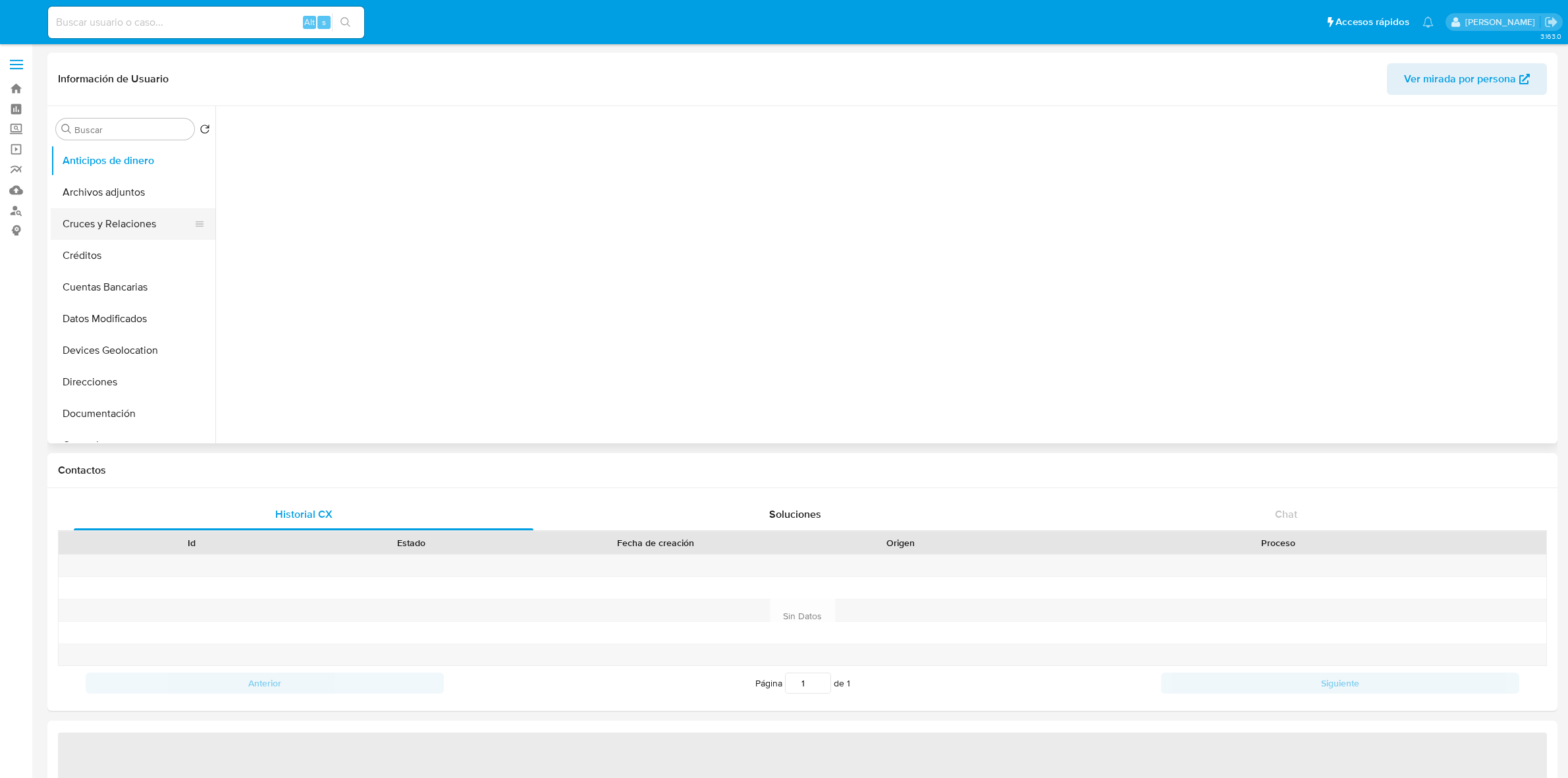
select select "10"
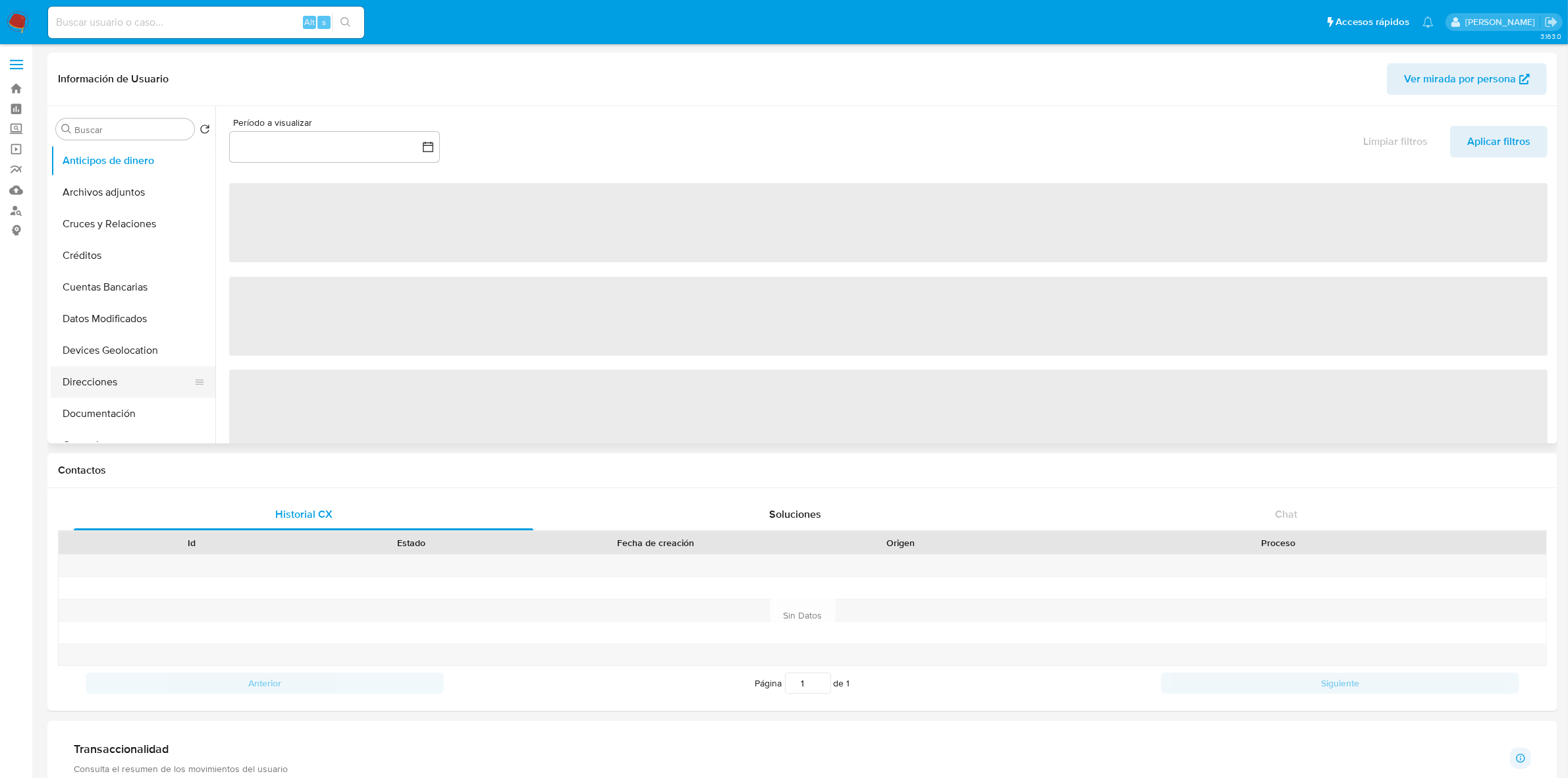
scroll to position [82, 0]
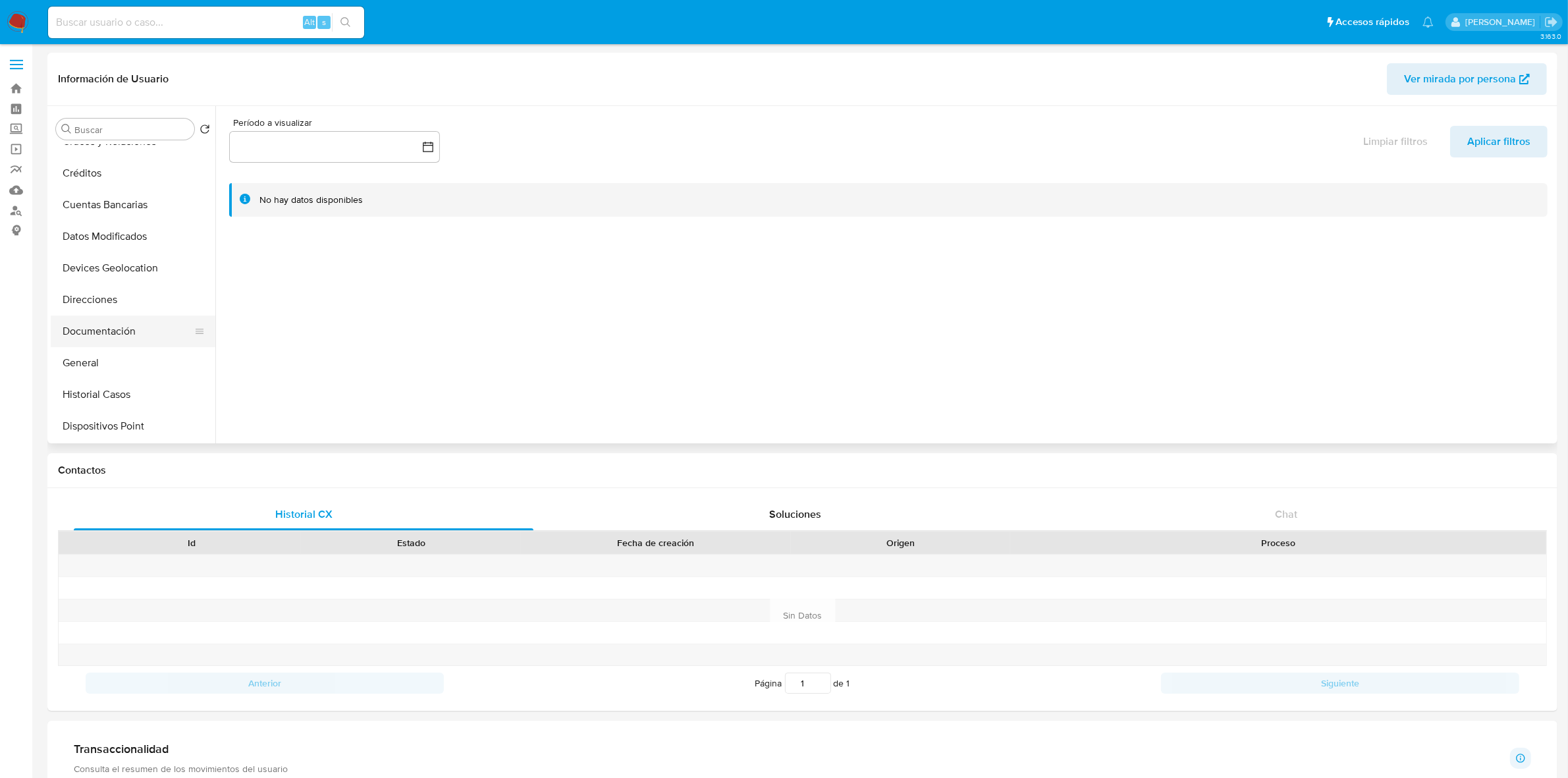
click at [101, 328] on button "Documentación" at bounding box center [128, 332] width 154 height 32
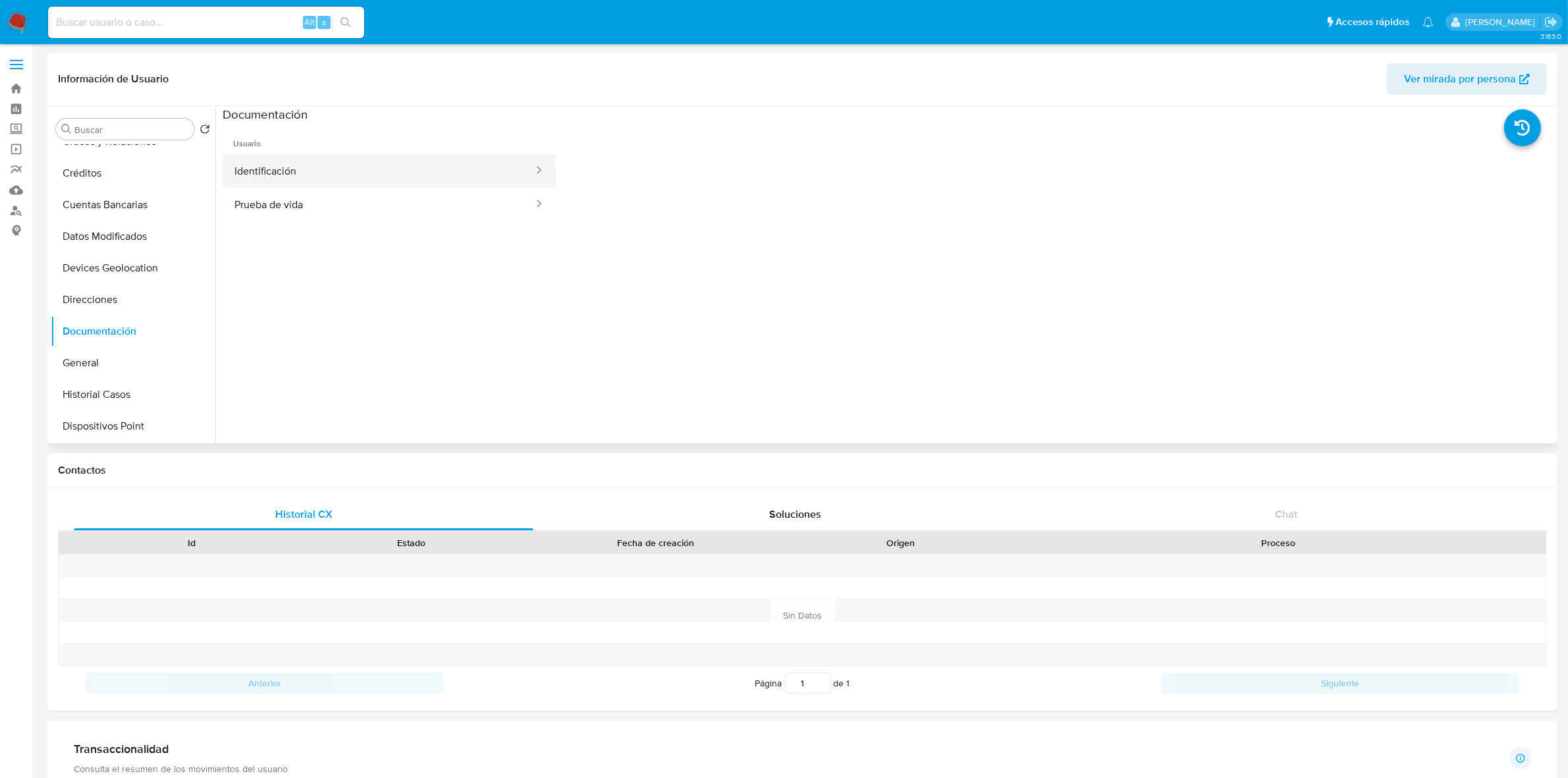
click at [316, 172] on button "Identificación" at bounding box center [378, 171] width 312 height 34
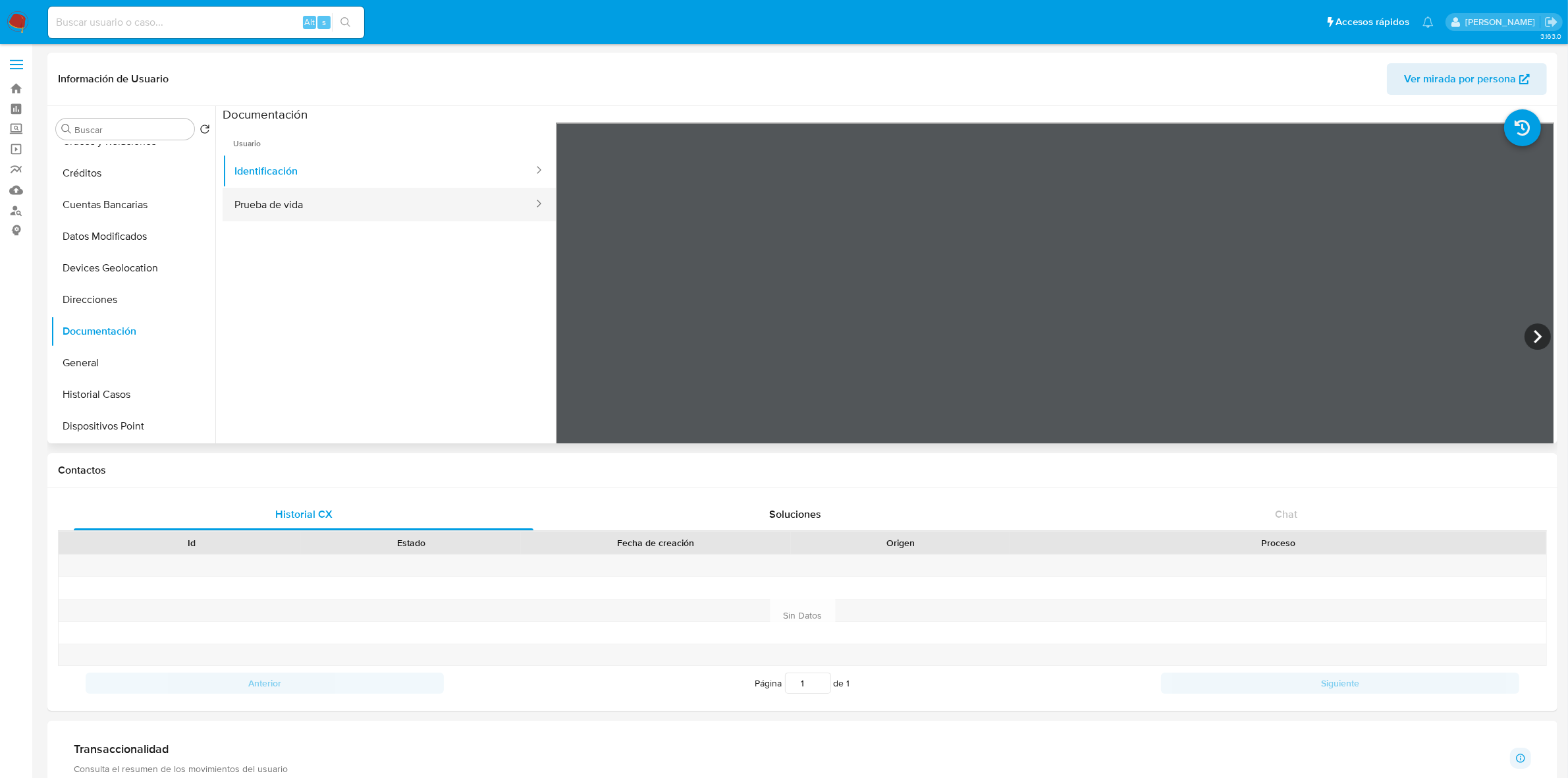
click at [367, 197] on button "Prueba de vida" at bounding box center [378, 205] width 312 height 34
click at [63, 235] on button "KYC" at bounding box center [128, 236] width 154 height 32
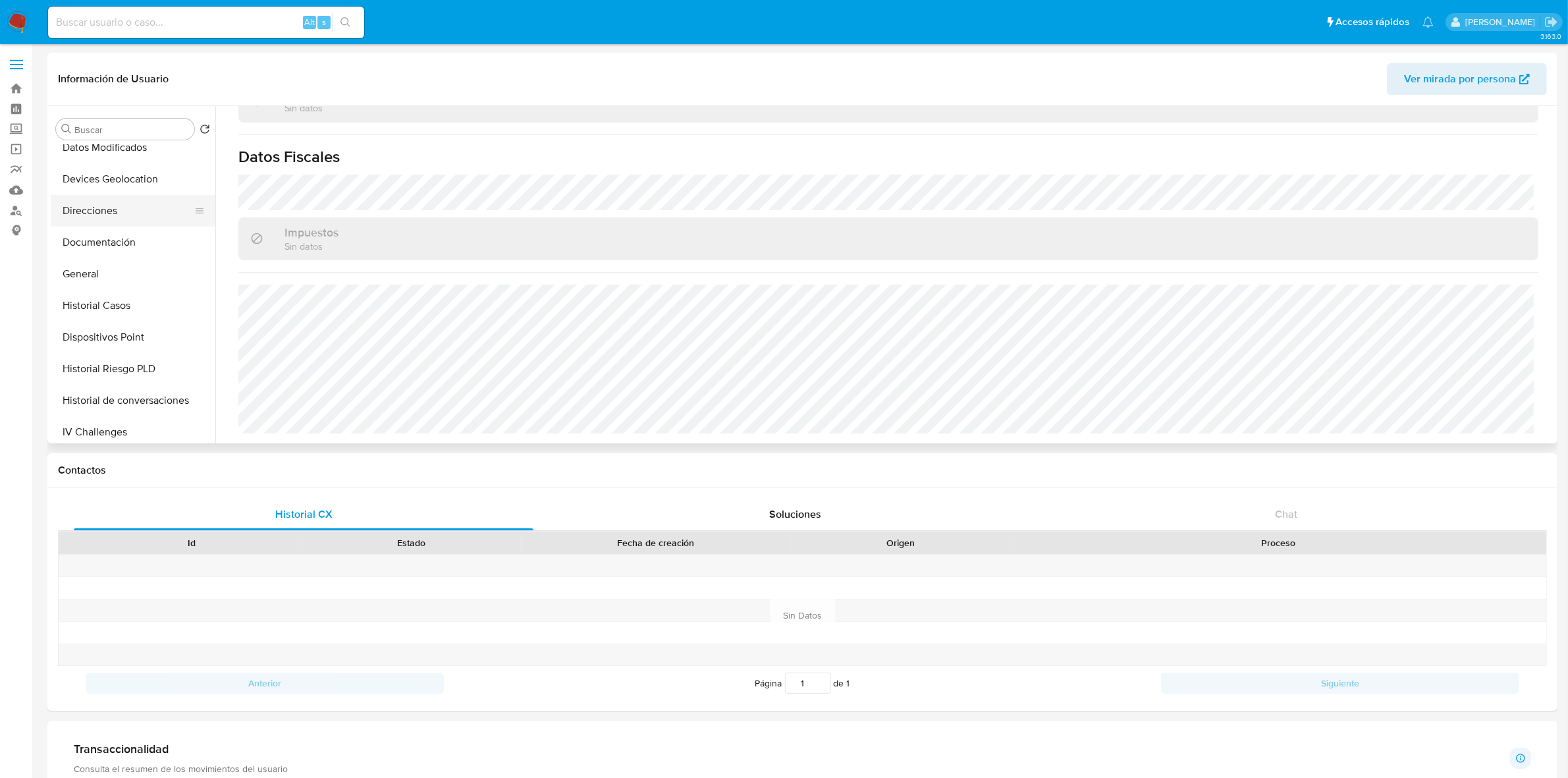
scroll to position [165, 0]
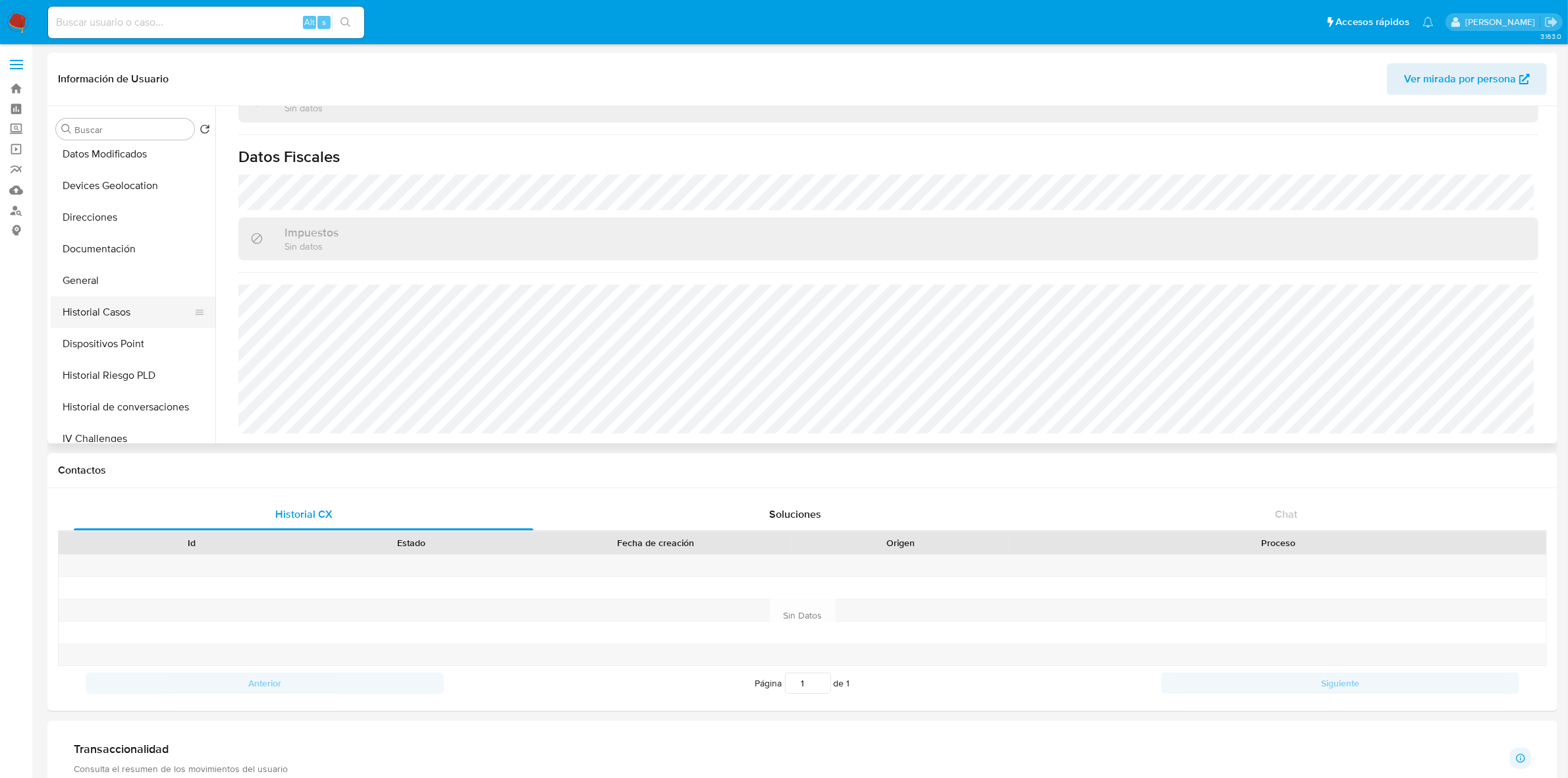
click at [99, 311] on button "Historial Casos" at bounding box center [128, 313] width 154 height 32
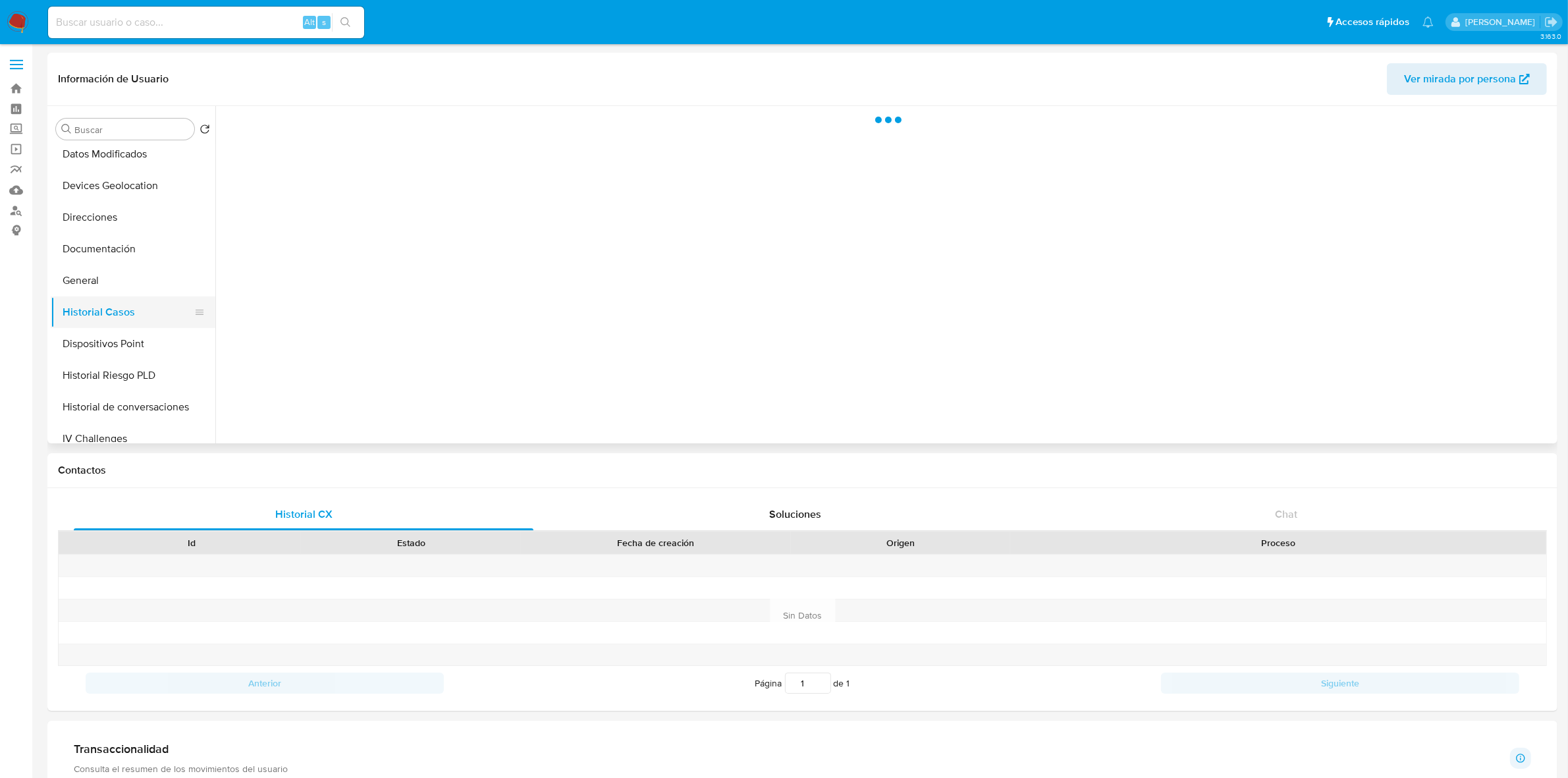
scroll to position [0, 0]
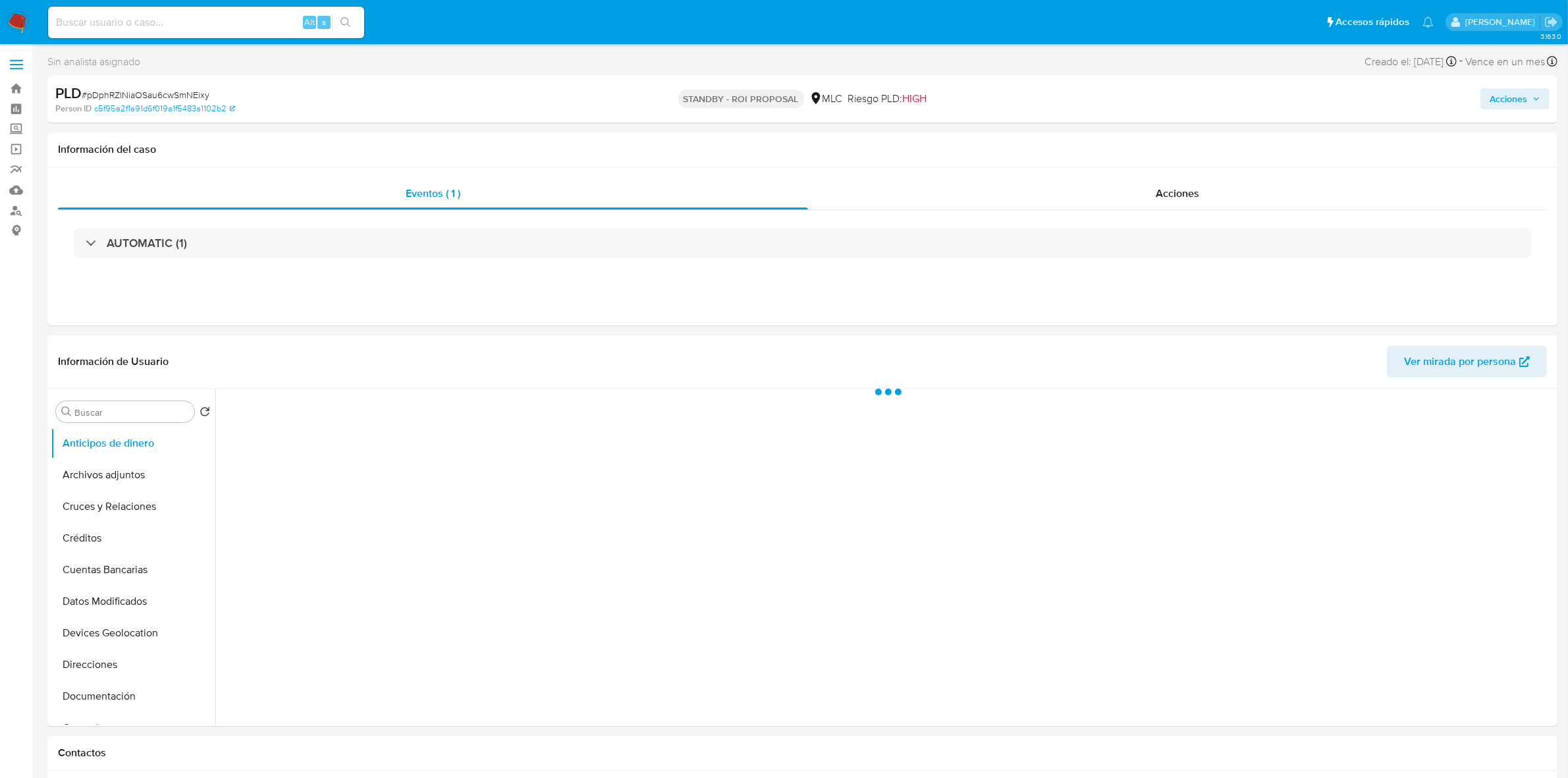
select select "10"
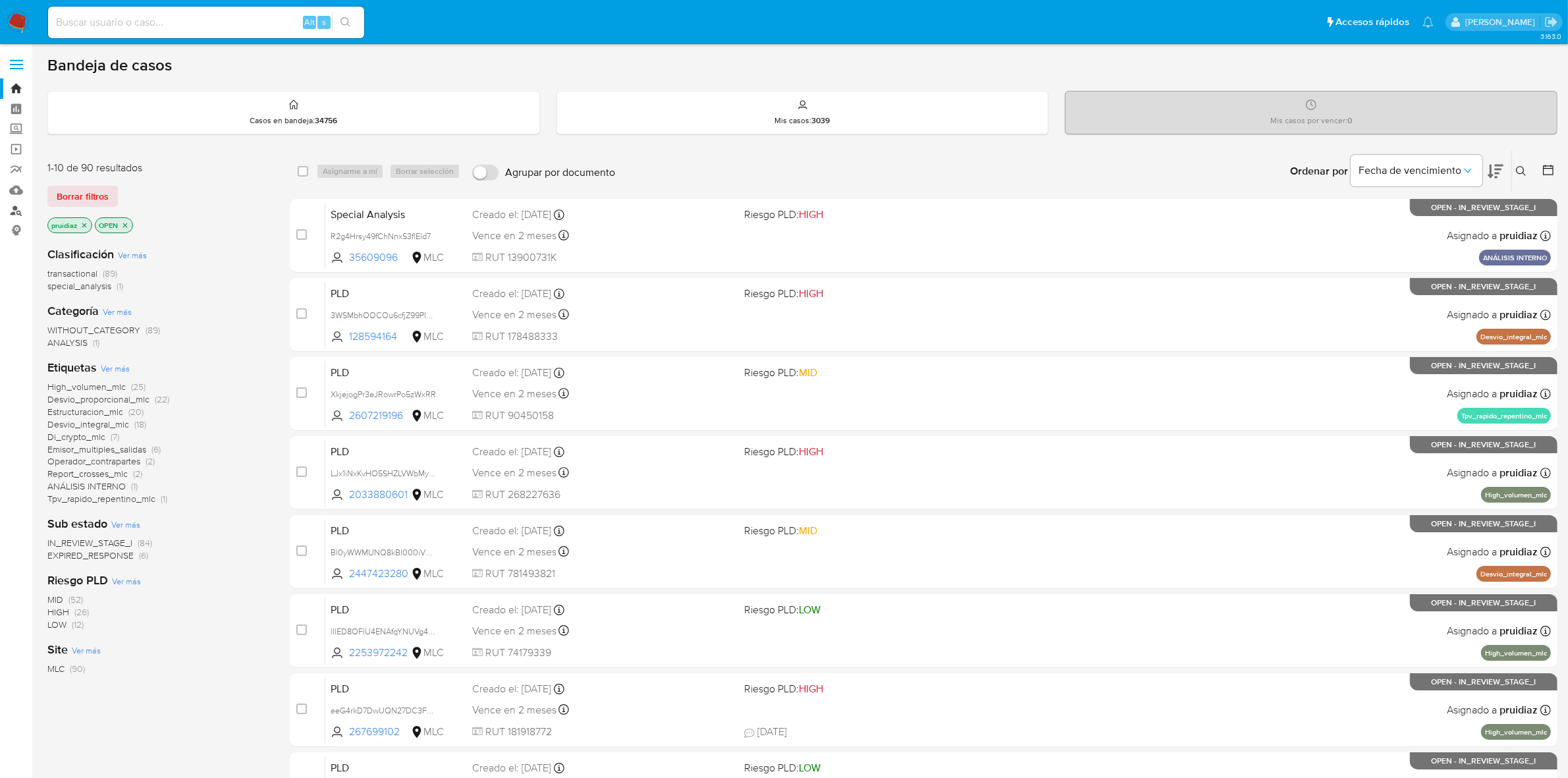
click at [22, 212] on link "Buscador de personas" at bounding box center [78, 211] width 157 height 20
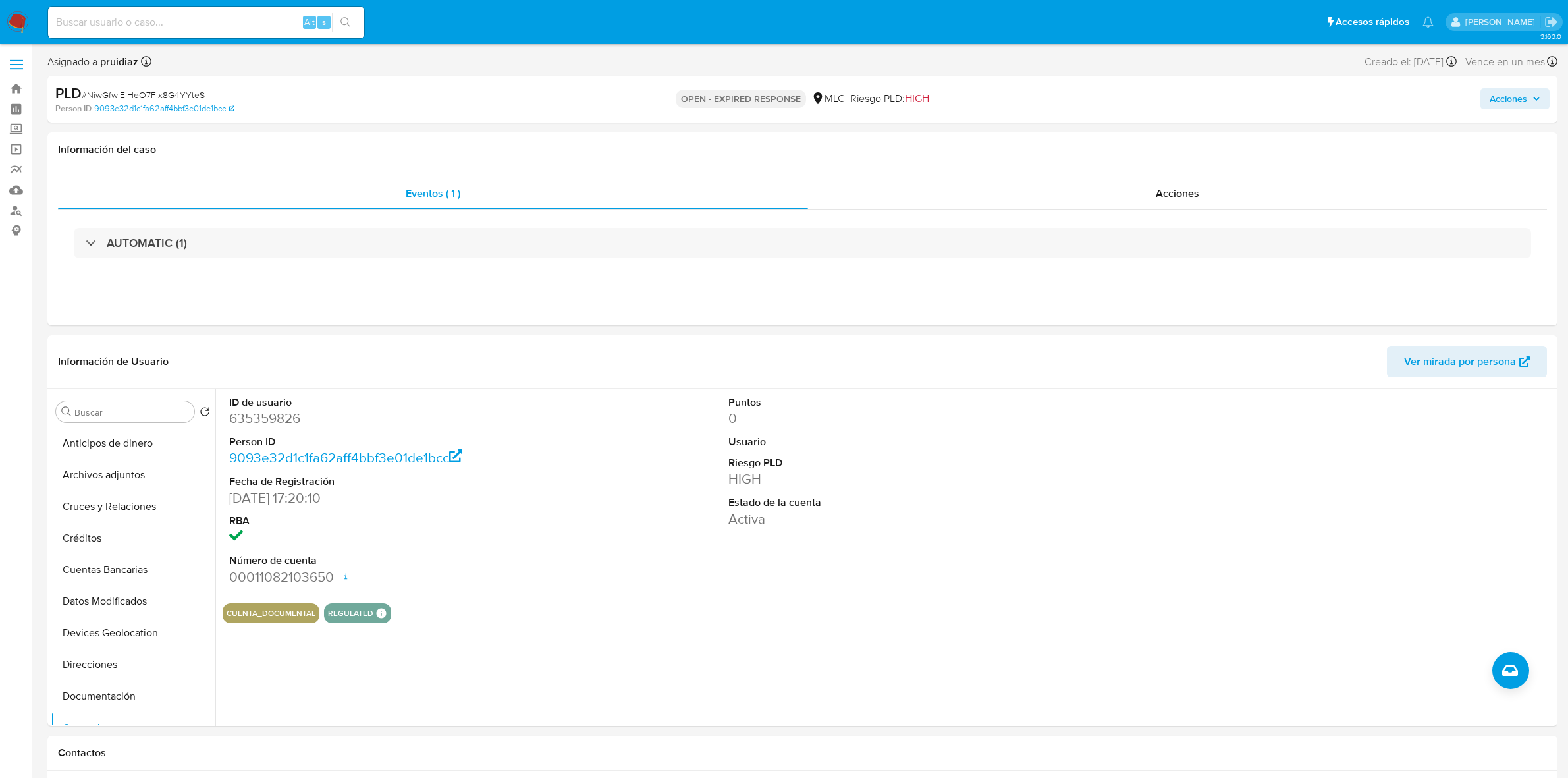
select select "10"
click at [271, 416] on dd "635359826" at bounding box center [389, 418] width 320 height 18
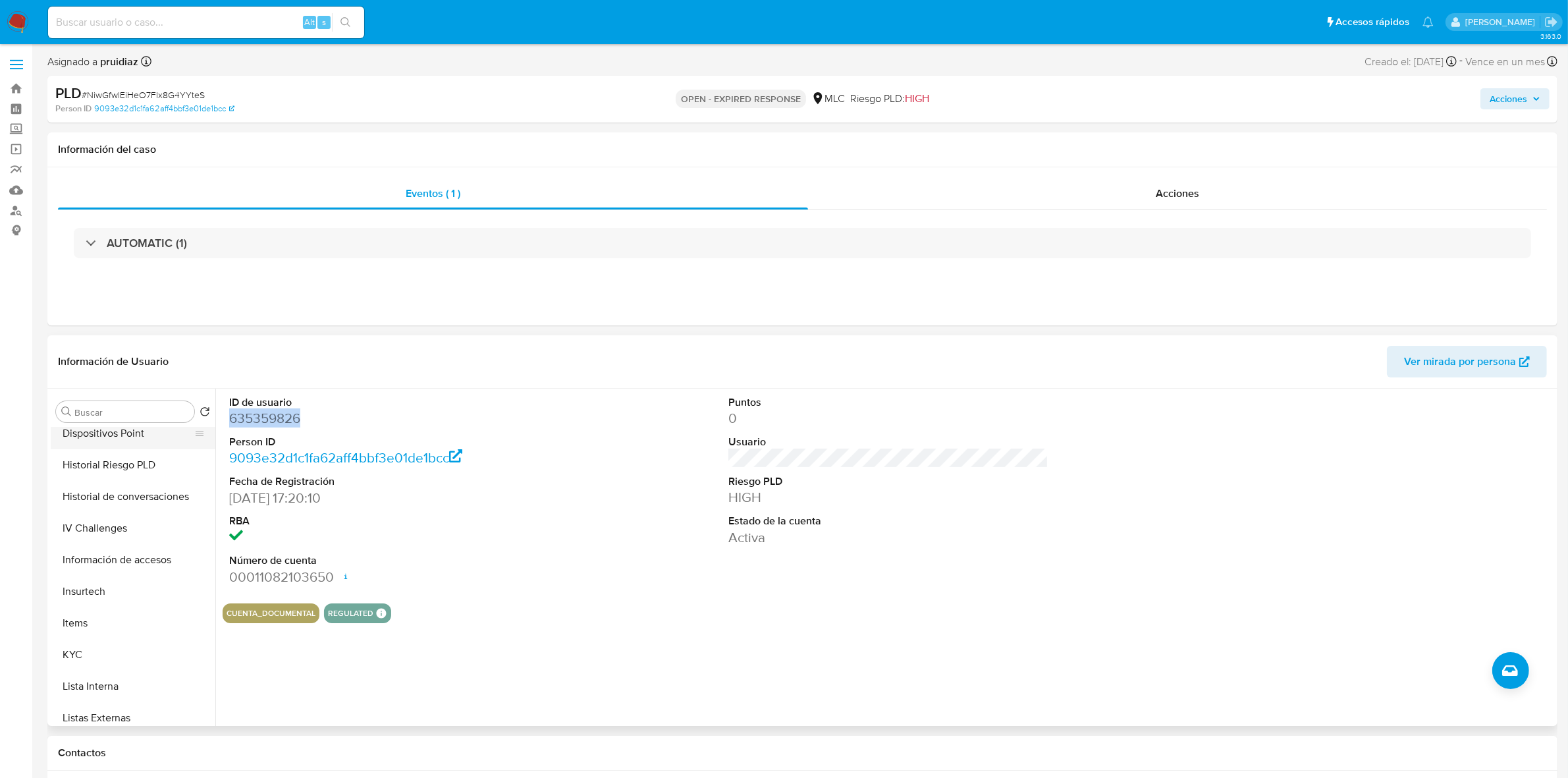
scroll to position [330, 0]
click at [110, 438] on button "Historial Casos" at bounding box center [128, 430] width 154 height 32
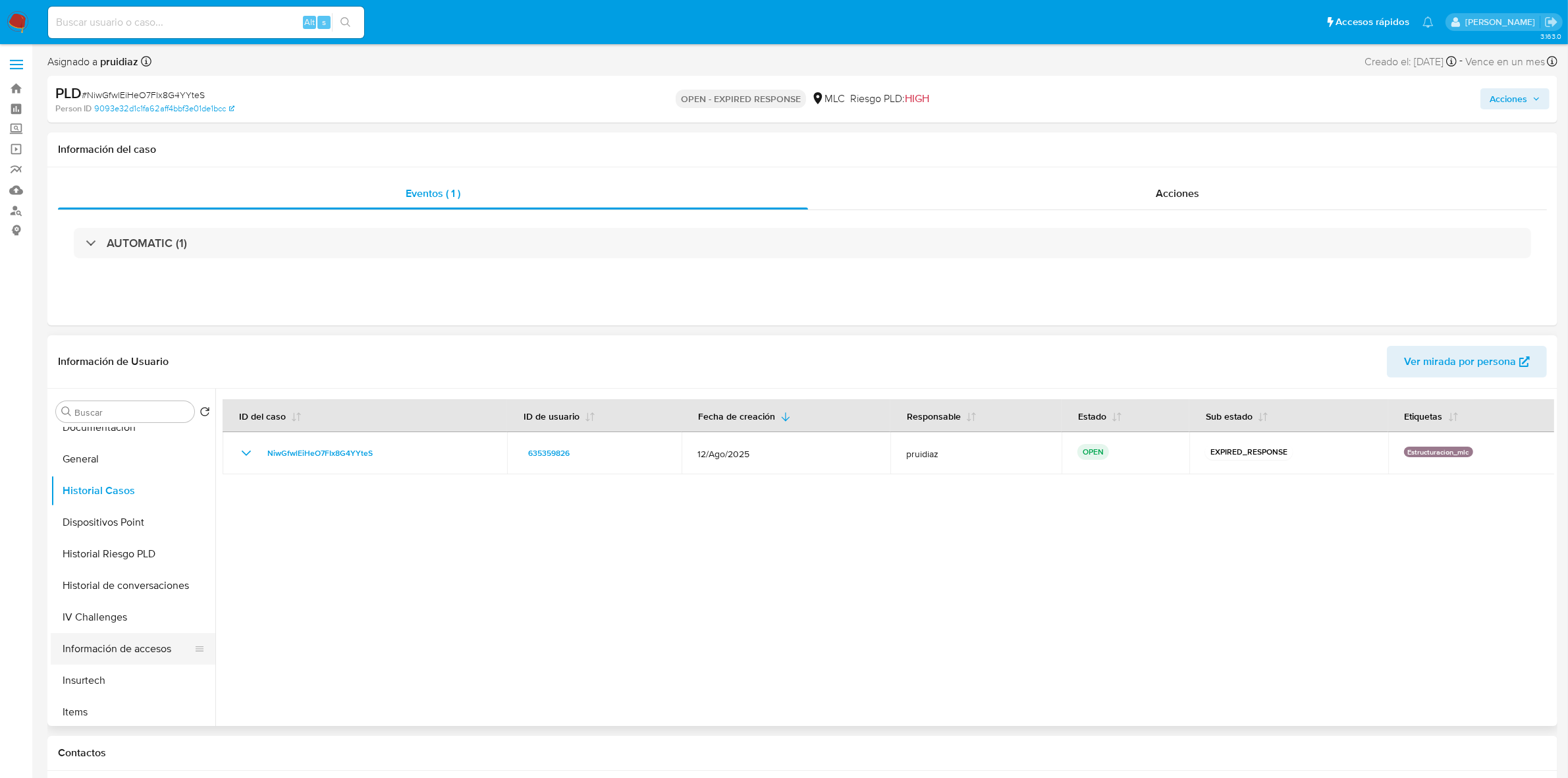
scroll to position [82, 0]
click at [96, 638] on button "General" at bounding box center [128, 646] width 154 height 32
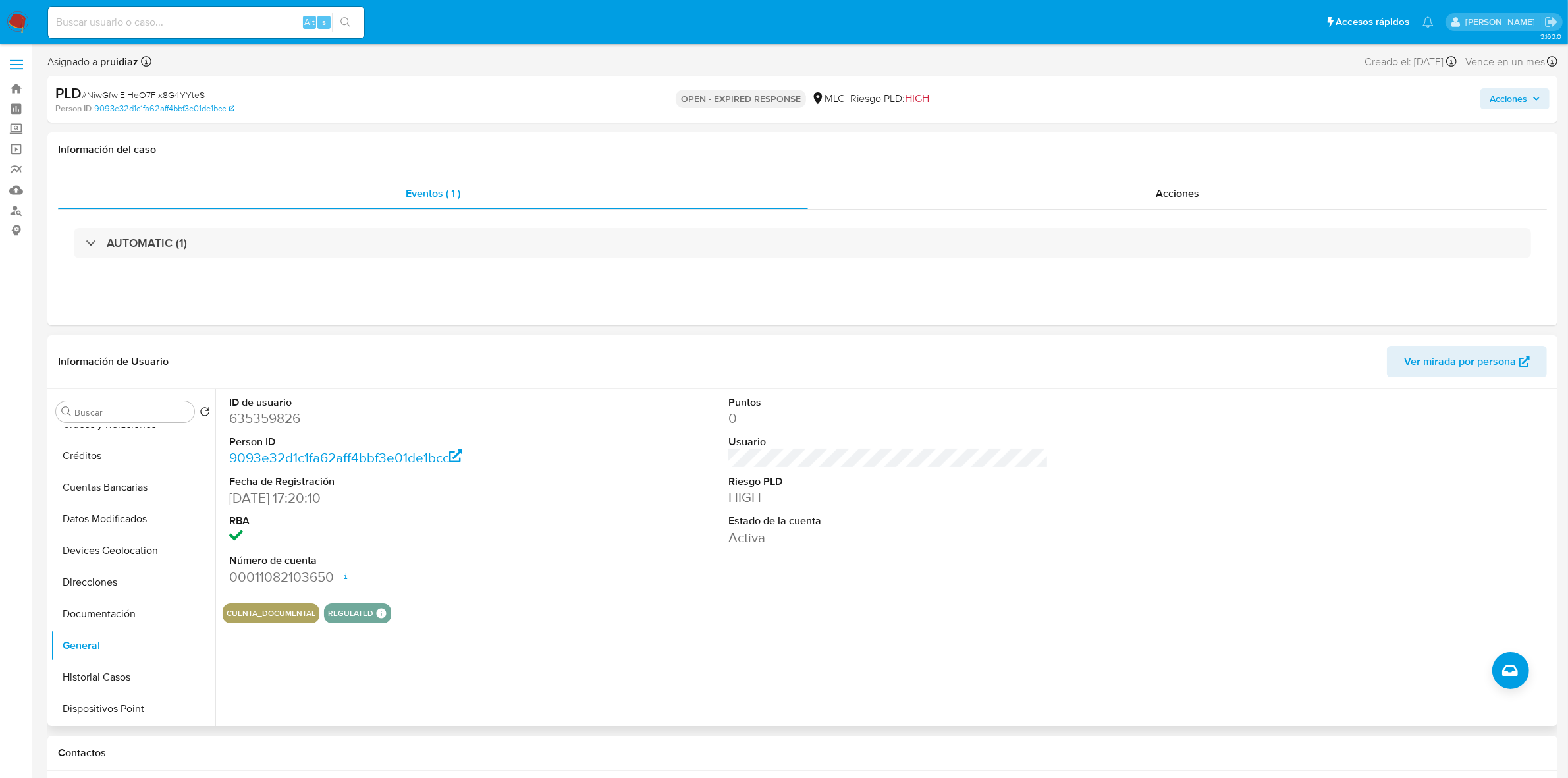
click at [287, 422] on dd "635359826" at bounding box center [389, 418] width 320 height 18
copy dd "635359826"
click at [268, 427] on dd "635359826" at bounding box center [389, 418] width 320 height 18
click at [271, 427] on dd "635359826" at bounding box center [389, 418] width 320 height 18
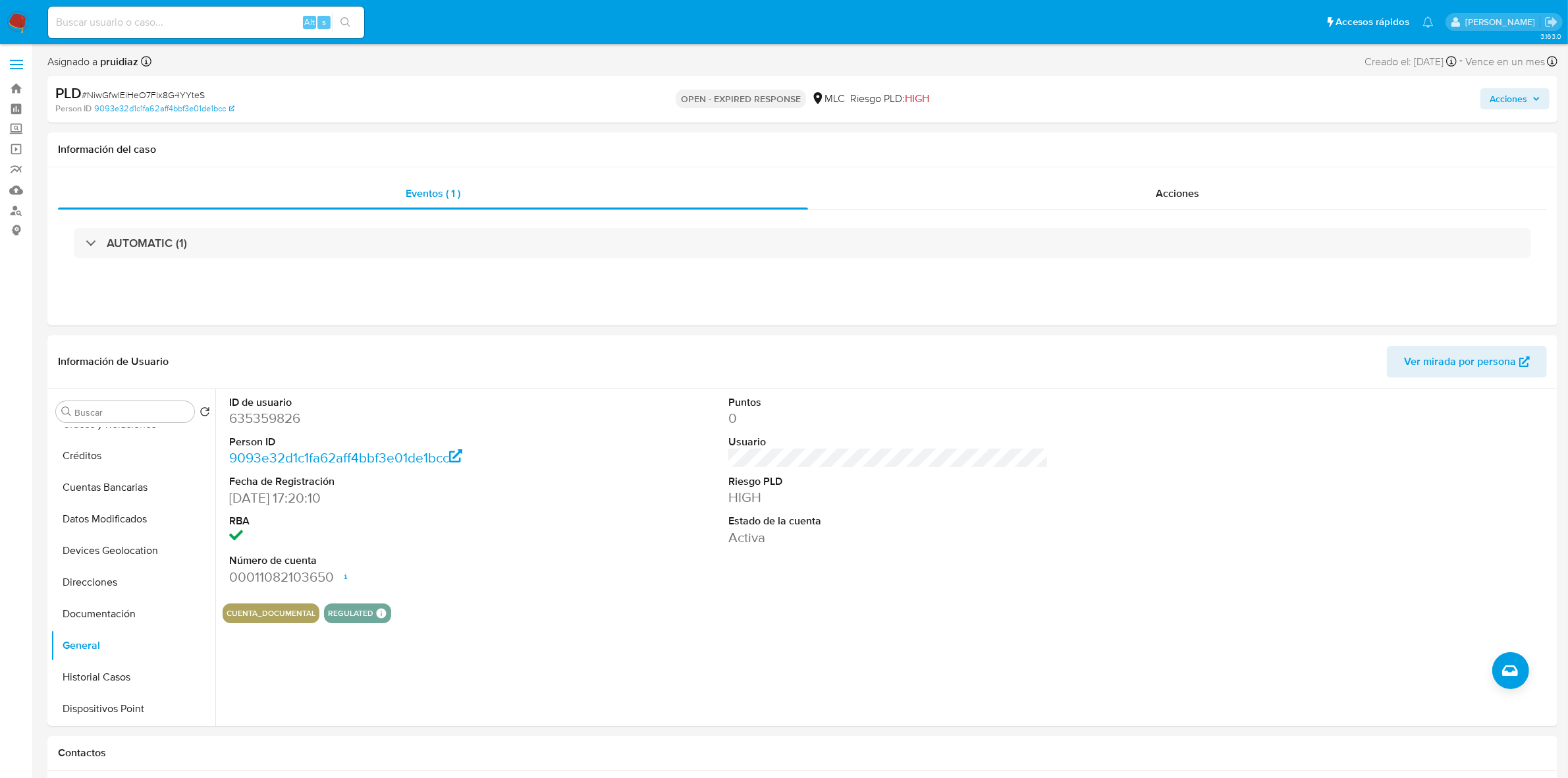
click at [126, 91] on span "# NiwGfwlEiHeO7FIx8G4YYteS" at bounding box center [143, 94] width 123 height 13
copy span "NiwGfwlEiHeO7FIx8G4YYteS"
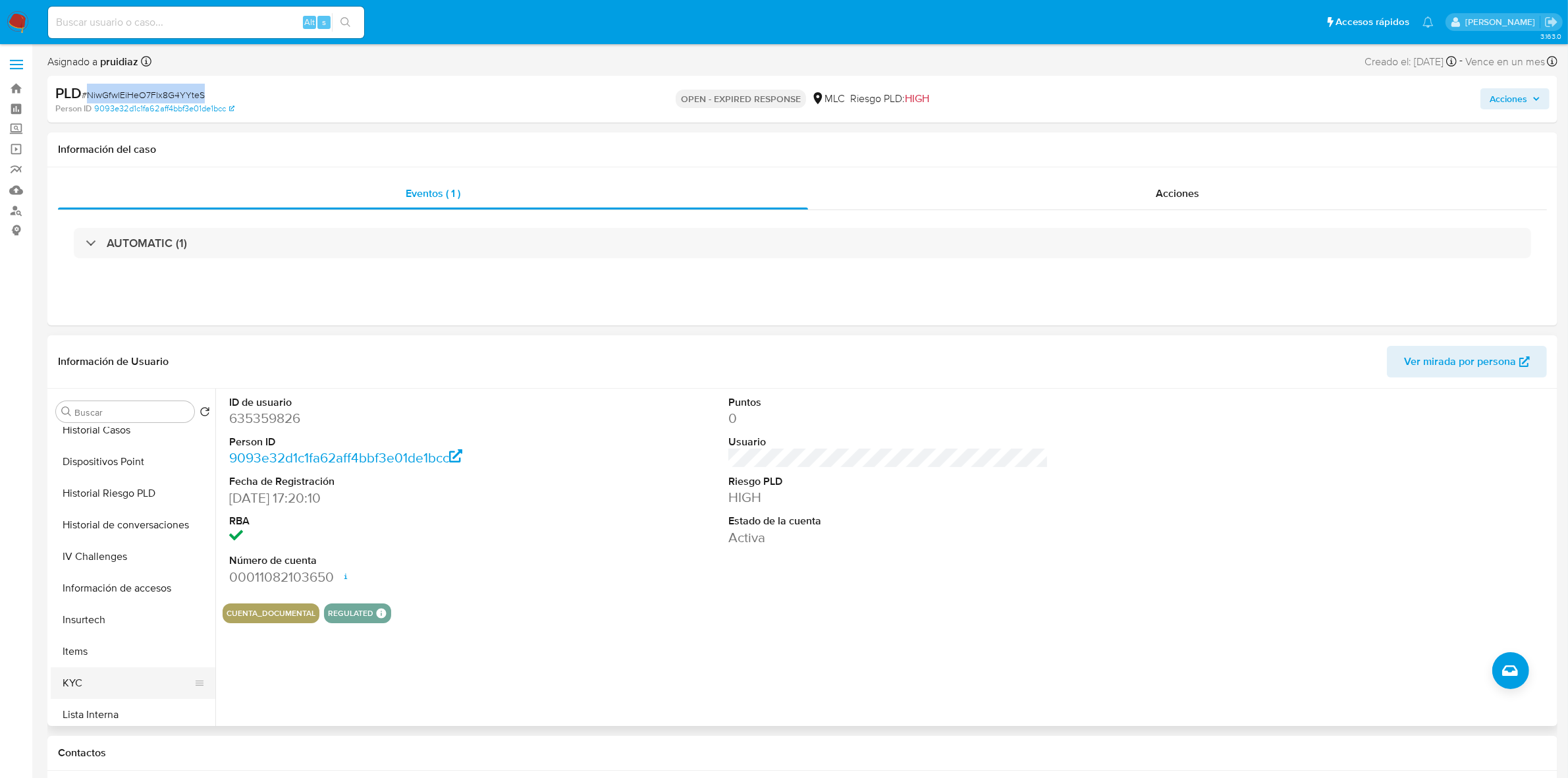
click at [90, 689] on button "KYC" at bounding box center [128, 683] width 154 height 32
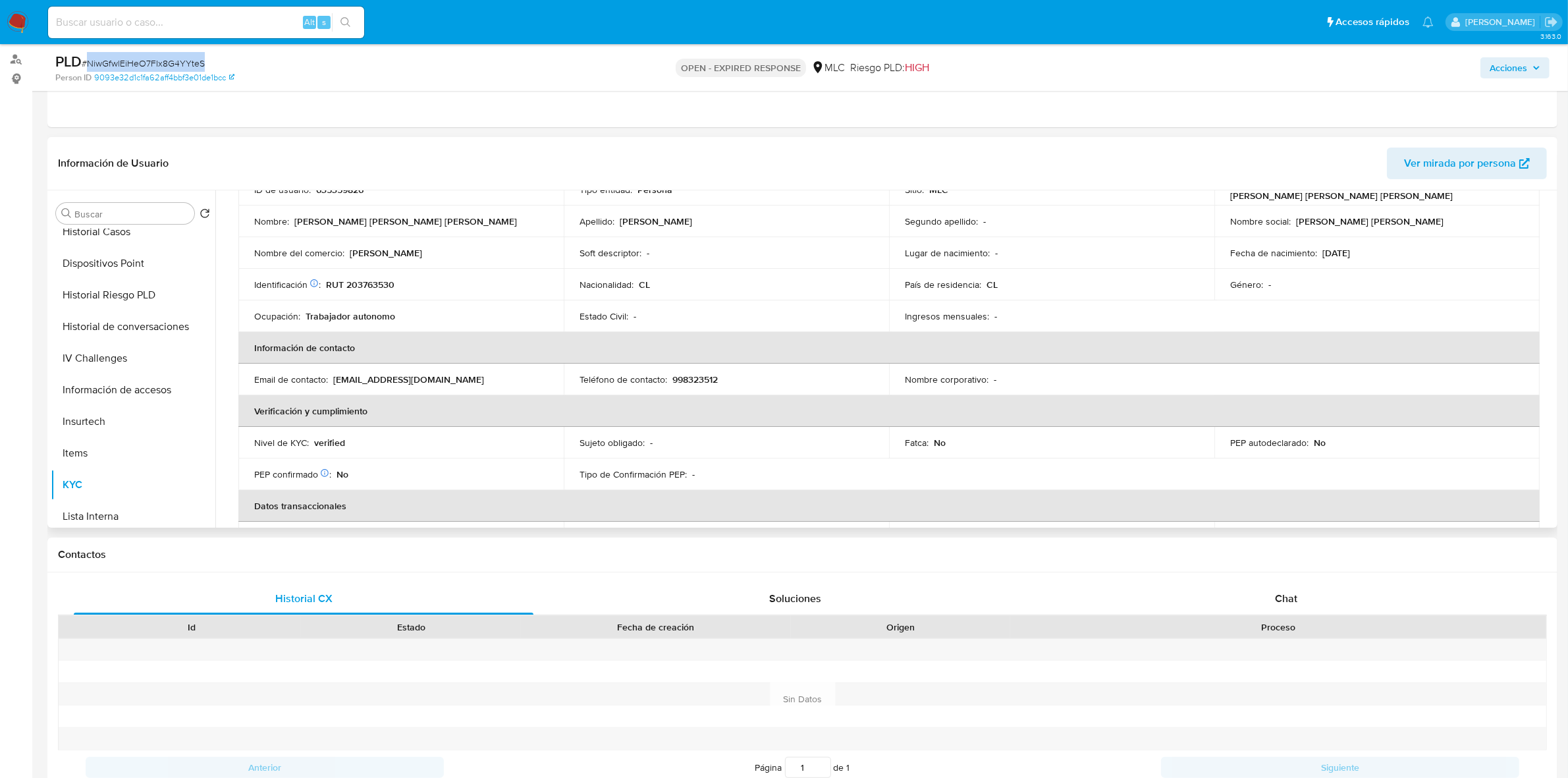
scroll to position [0, 0]
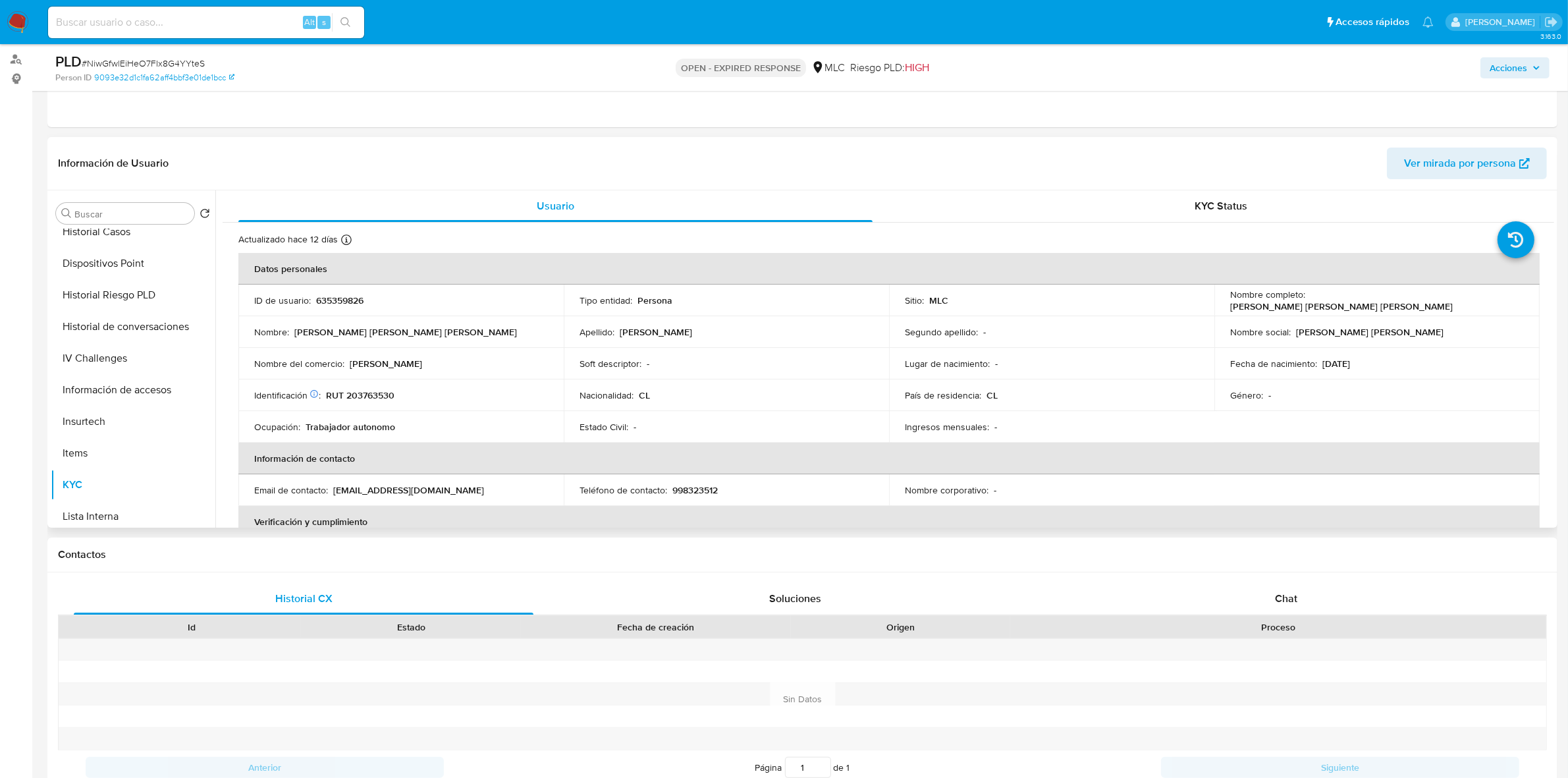
drag, startPoint x: 359, startPoint y: 380, endPoint x: 357, endPoint y: 389, distance: 9.2
click at [357, 380] on td "Identificación Nº de serie: 535875099 : RUT 203763530" at bounding box center [401, 395] width 325 height 32
click at [357, 389] on p "RUT 203763530" at bounding box center [360, 395] width 69 height 12
copy p "203763530"
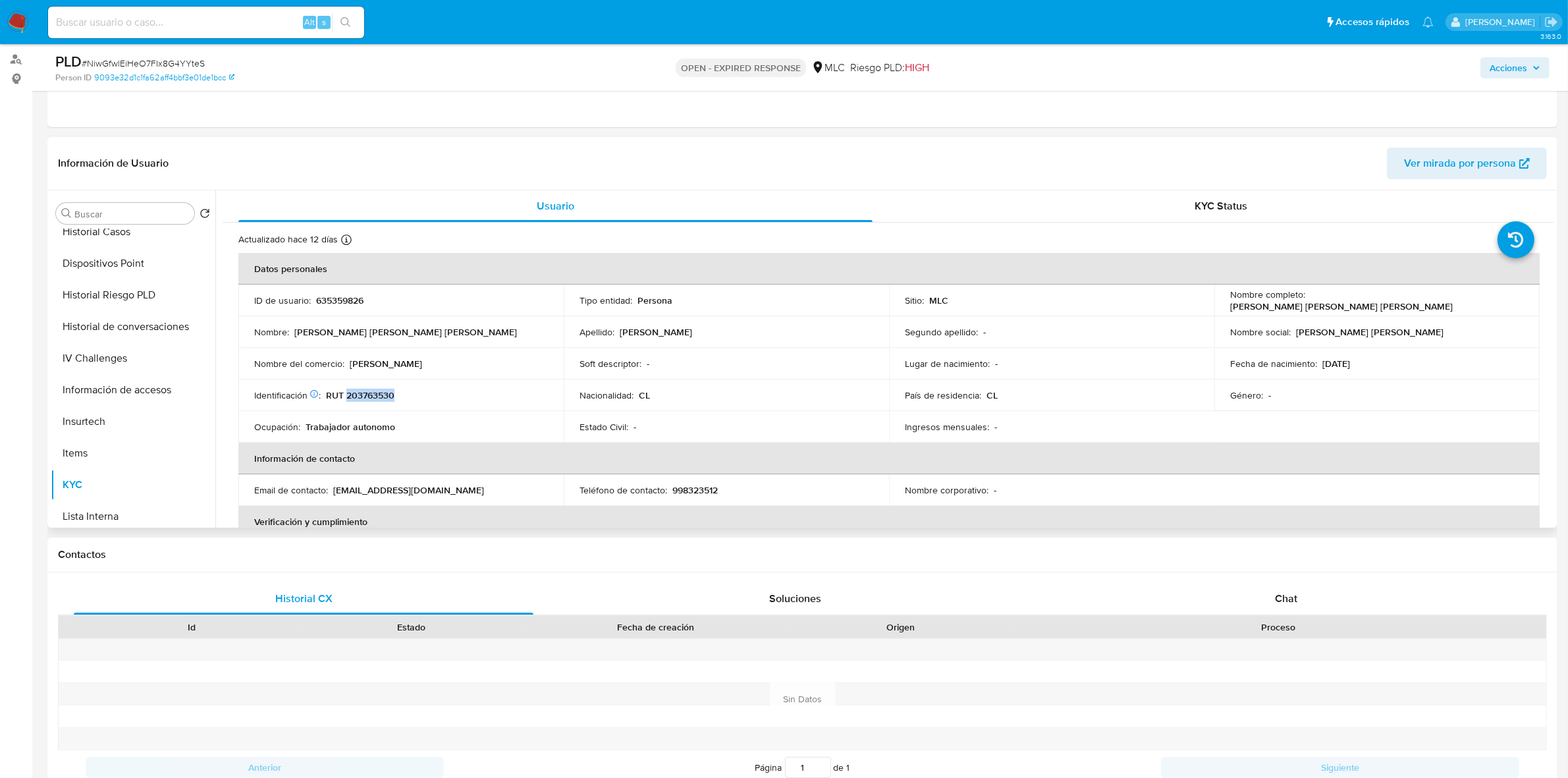
copy p "203763530"
click at [142, 301] on button "Cruces y Relaciones" at bounding box center [128, 309] width 154 height 32
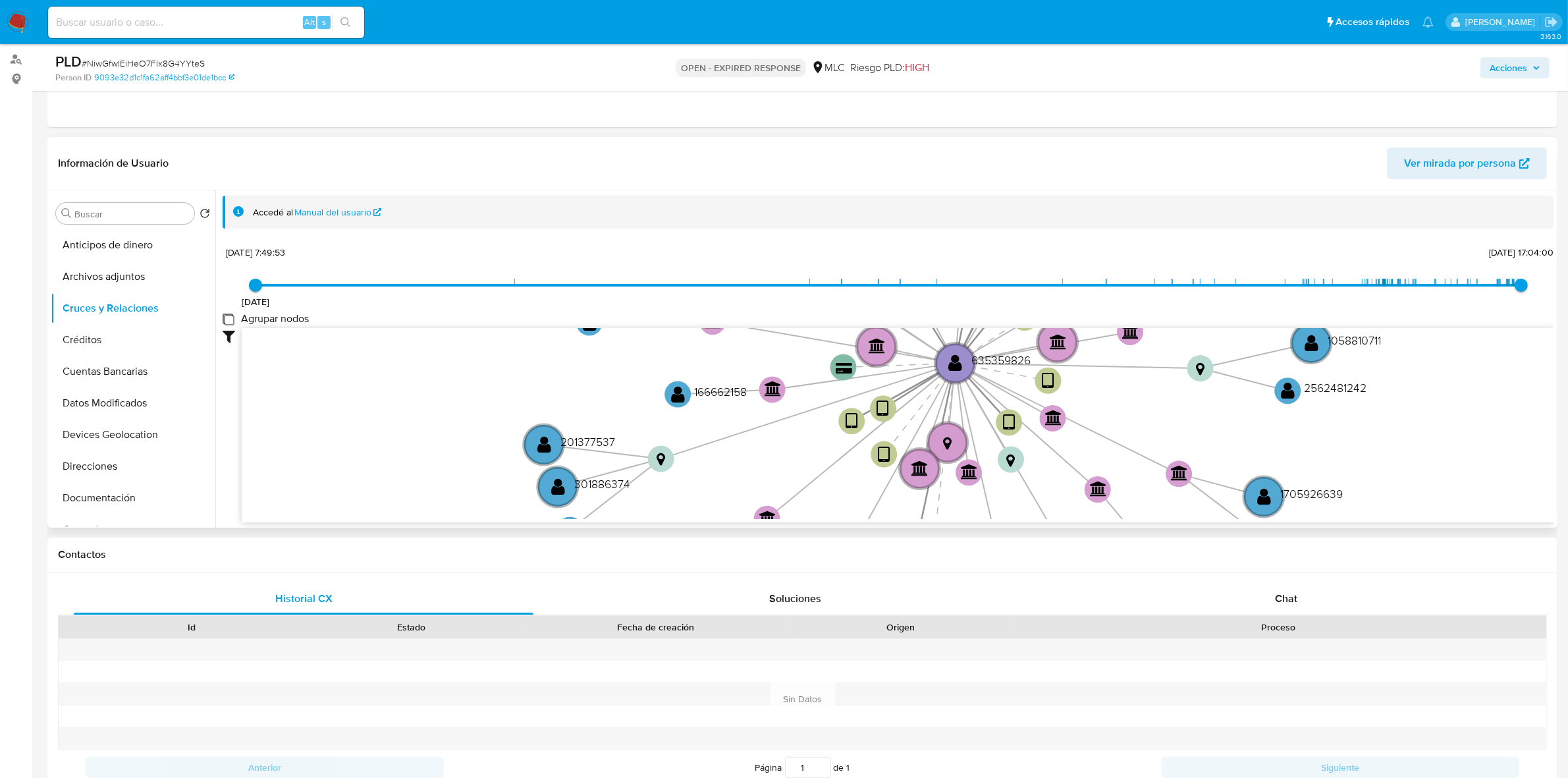
click at [231, 321] on group_nodes "Agrupar nodos" at bounding box center [228, 319] width 11 height 11
checkbox group_nodes "true"
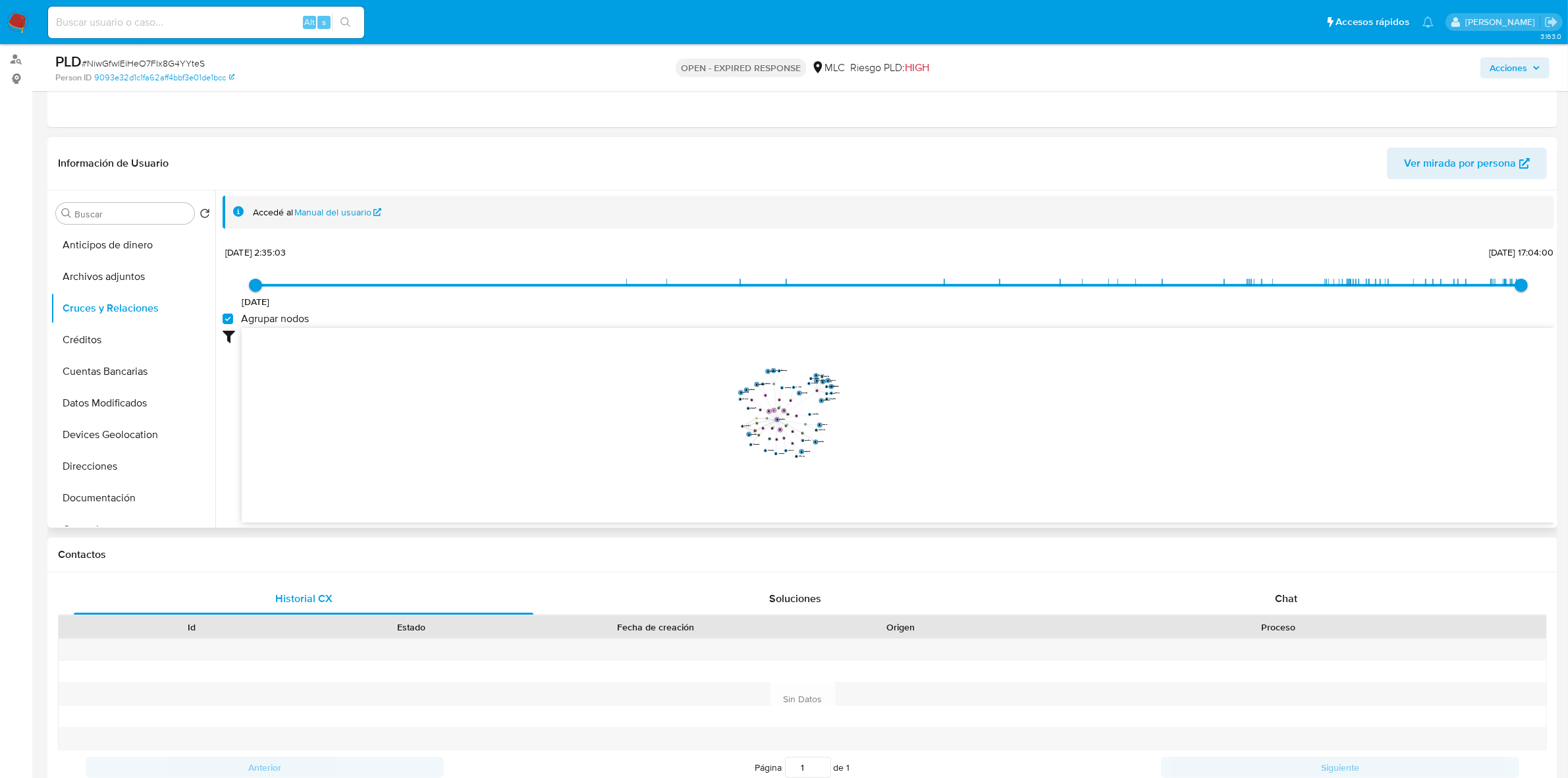
drag, startPoint x: 818, startPoint y: 423, endPoint x: 890, endPoint y: 411, distance: 73.0
click at [890, 411] on icon "device-663a6818c3ef460f08973bae  device-66221f3505f28581b86d06a9  user-635359…" at bounding box center [897, 422] width 1312 height 191
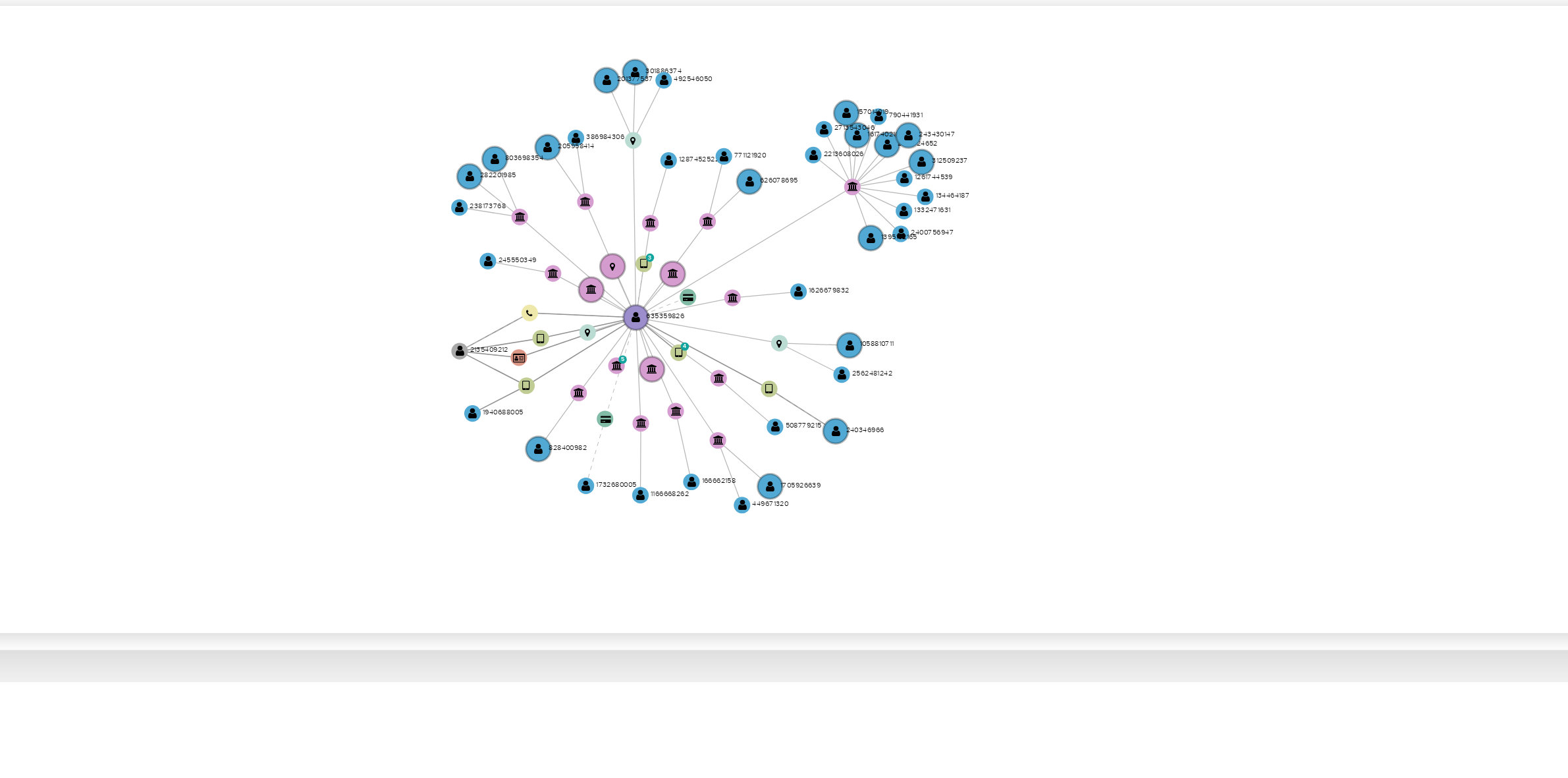
drag, startPoint x: 830, startPoint y: 318, endPoint x: 852, endPoint y: 453, distance: 136.8
click at [852, 453] on icon "device-663a6818c3ef460f08973bae  device-66221f3505f28581b86d06a9  user-635359…" at bounding box center [897, 422] width 1312 height 191
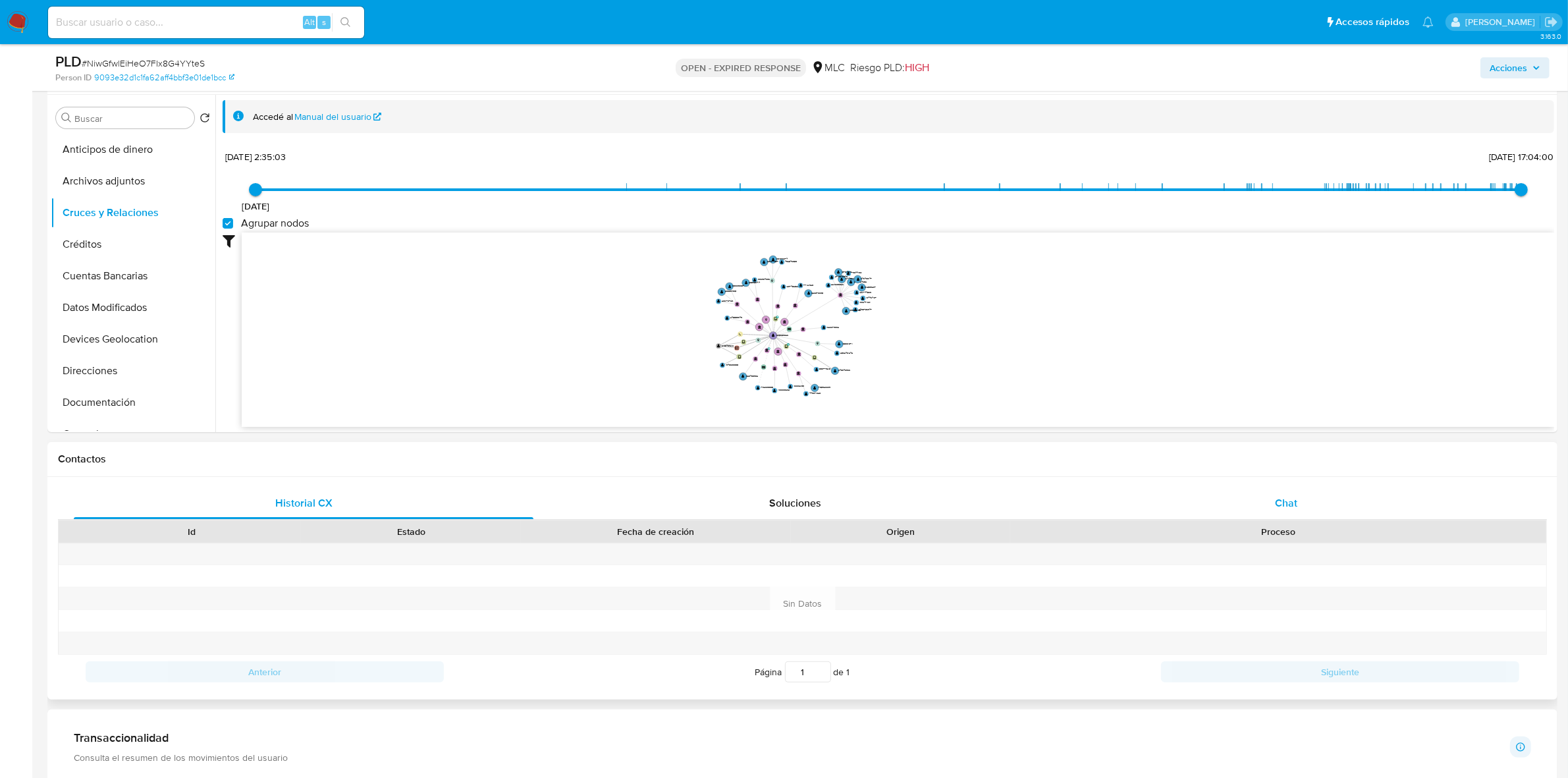
click at [1274, 502] on div "Chat" at bounding box center [1286, 503] width 459 height 32
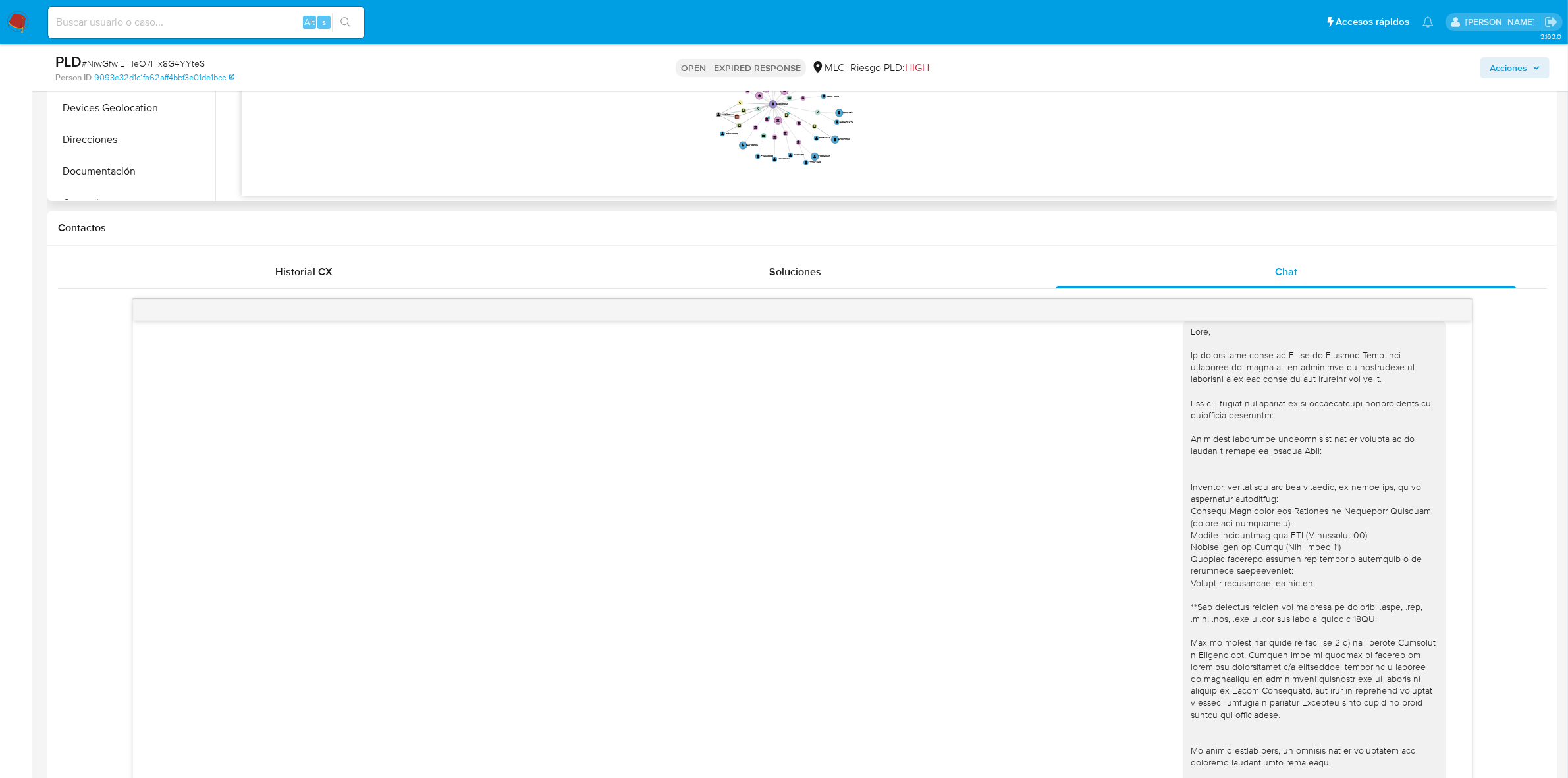
scroll to position [99, 0]
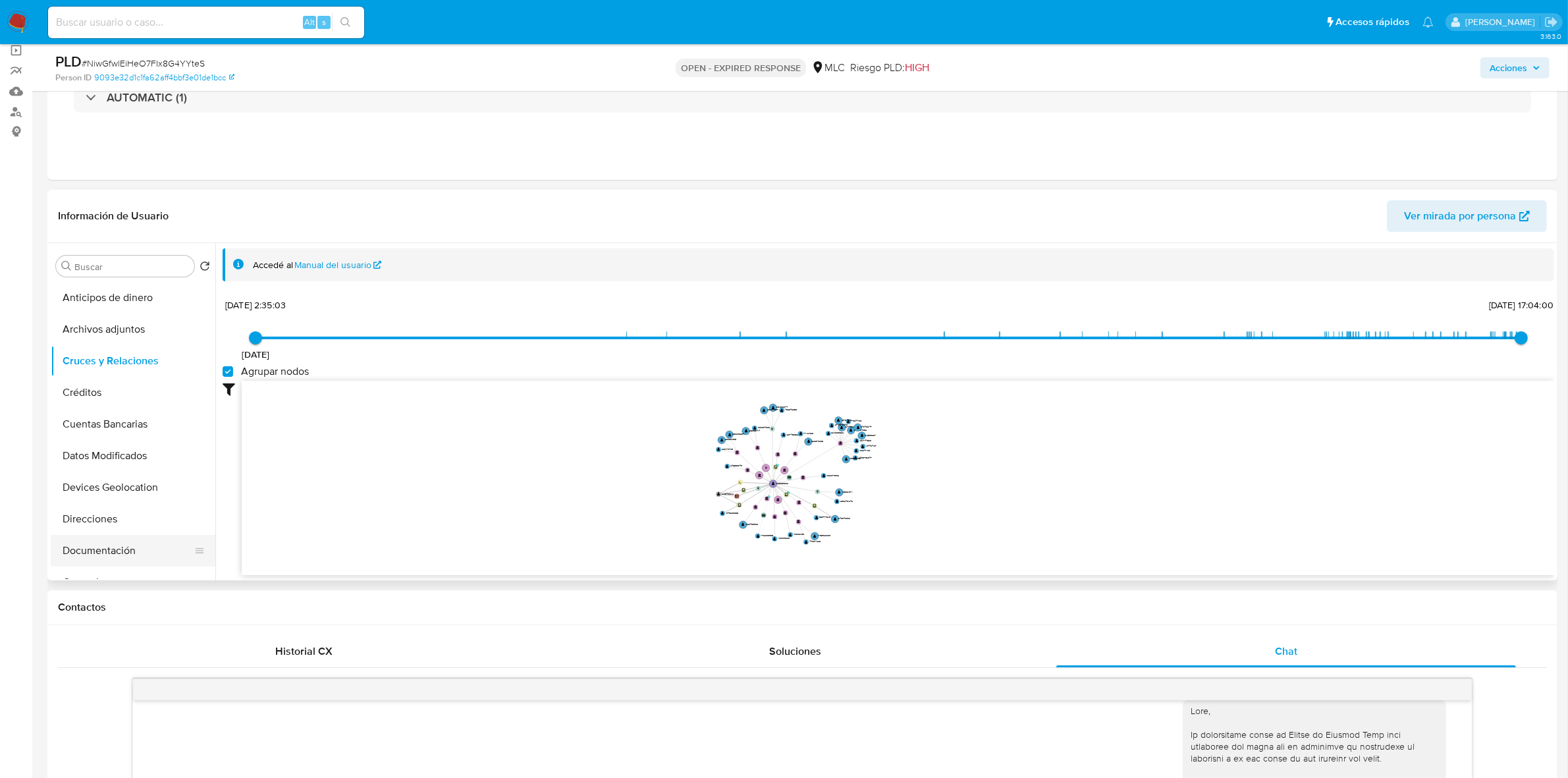
click at [102, 548] on button "Documentación" at bounding box center [128, 551] width 154 height 32
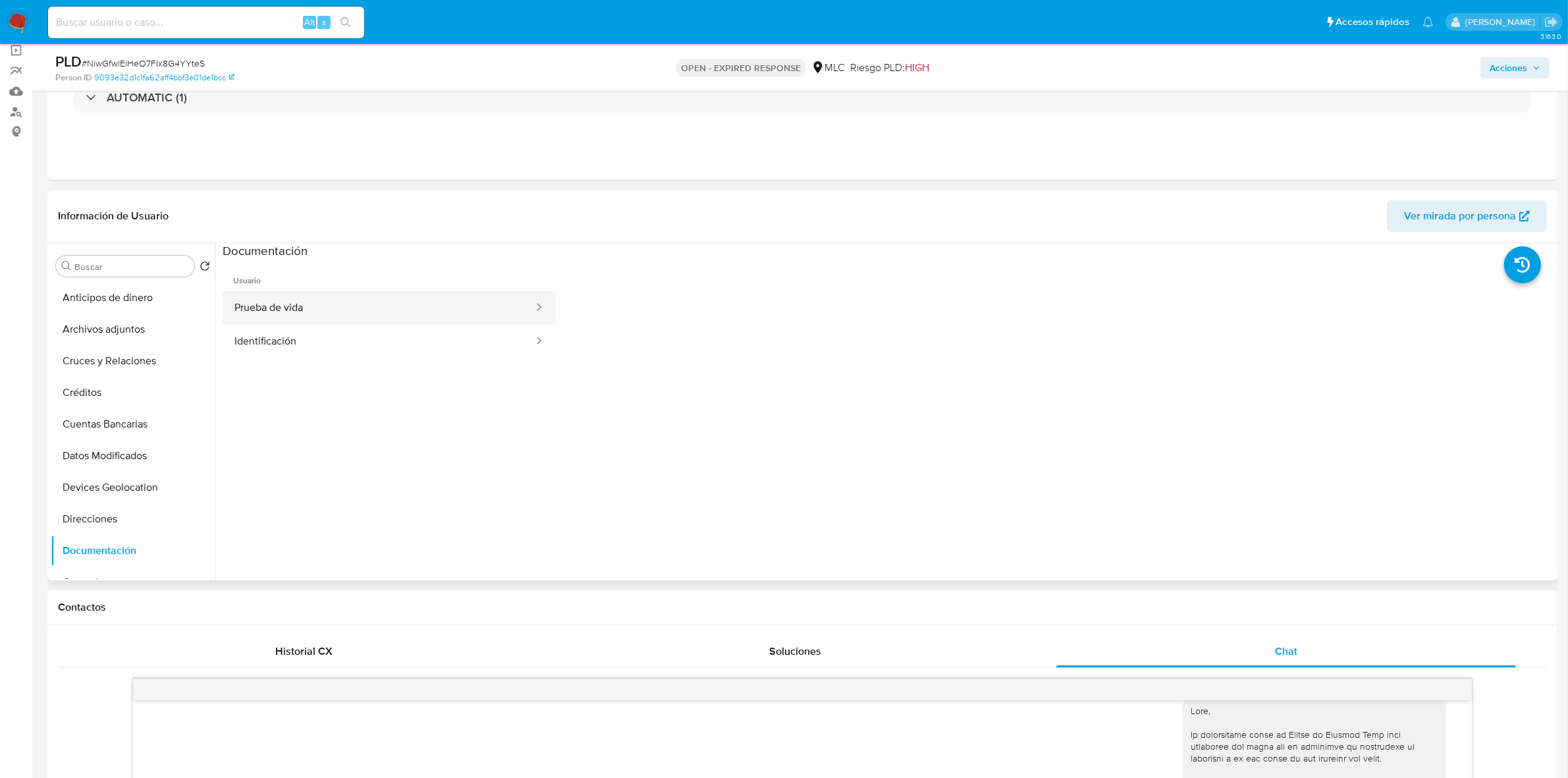
click at [316, 314] on button "Prueba de vida" at bounding box center [378, 309] width 312 height 34
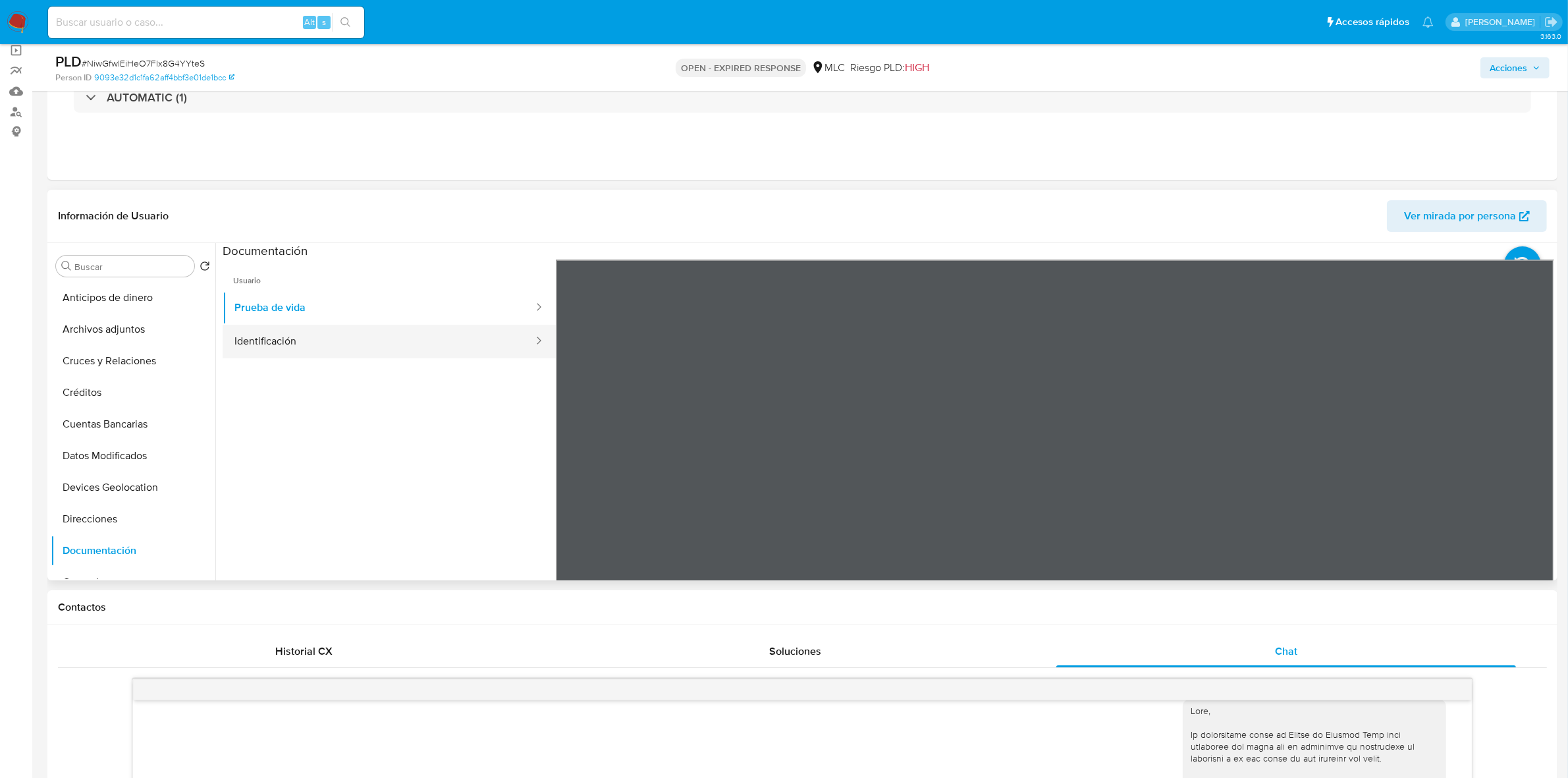
click at [353, 328] on button "Identificación" at bounding box center [378, 342] width 312 height 34
click at [1528, 475] on icon at bounding box center [1537, 473] width 26 height 26
click at [564, 469] on icon at bounding box center [572, 473] width 26 height 26
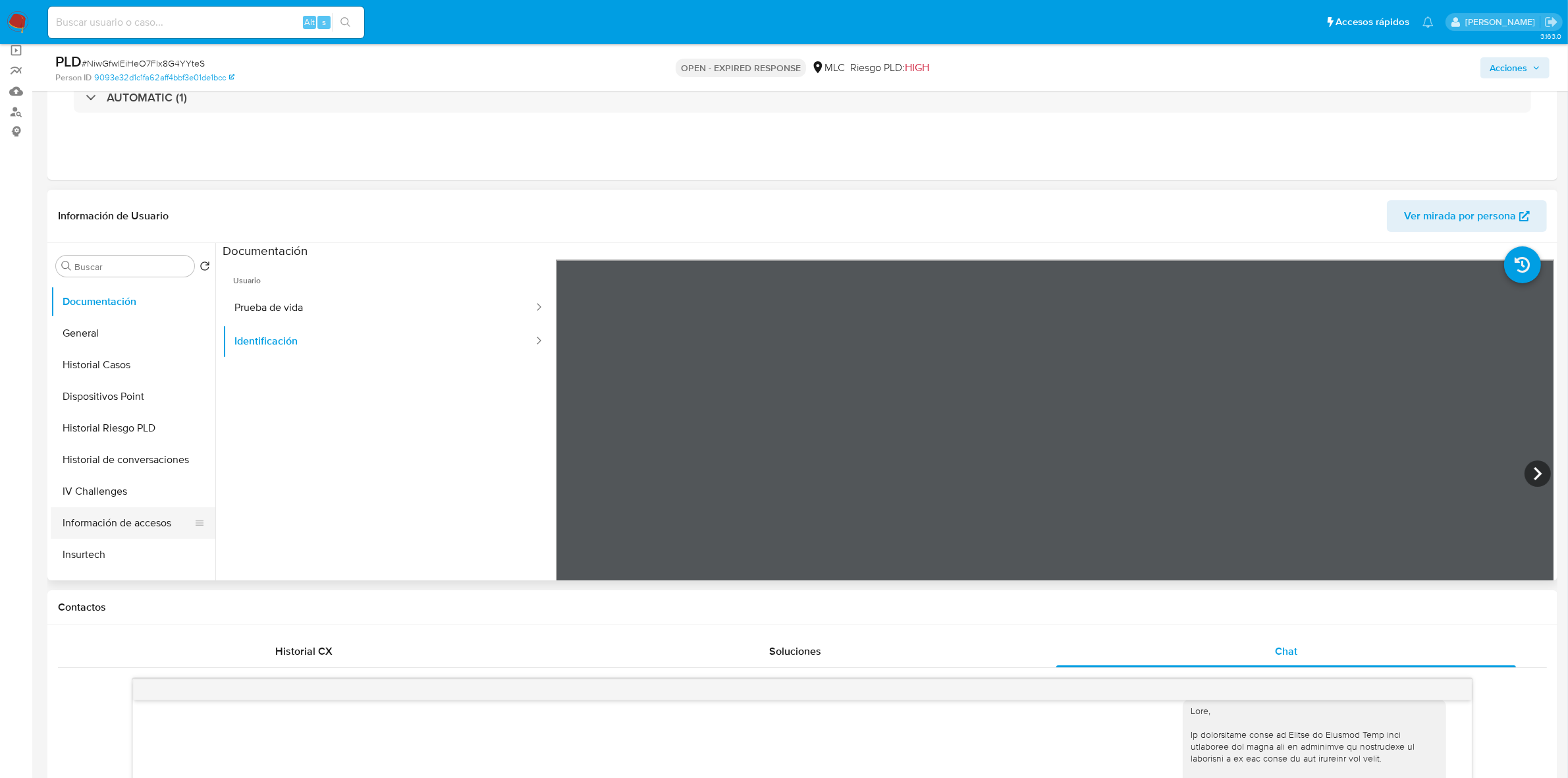
scroll to position [330, 0]
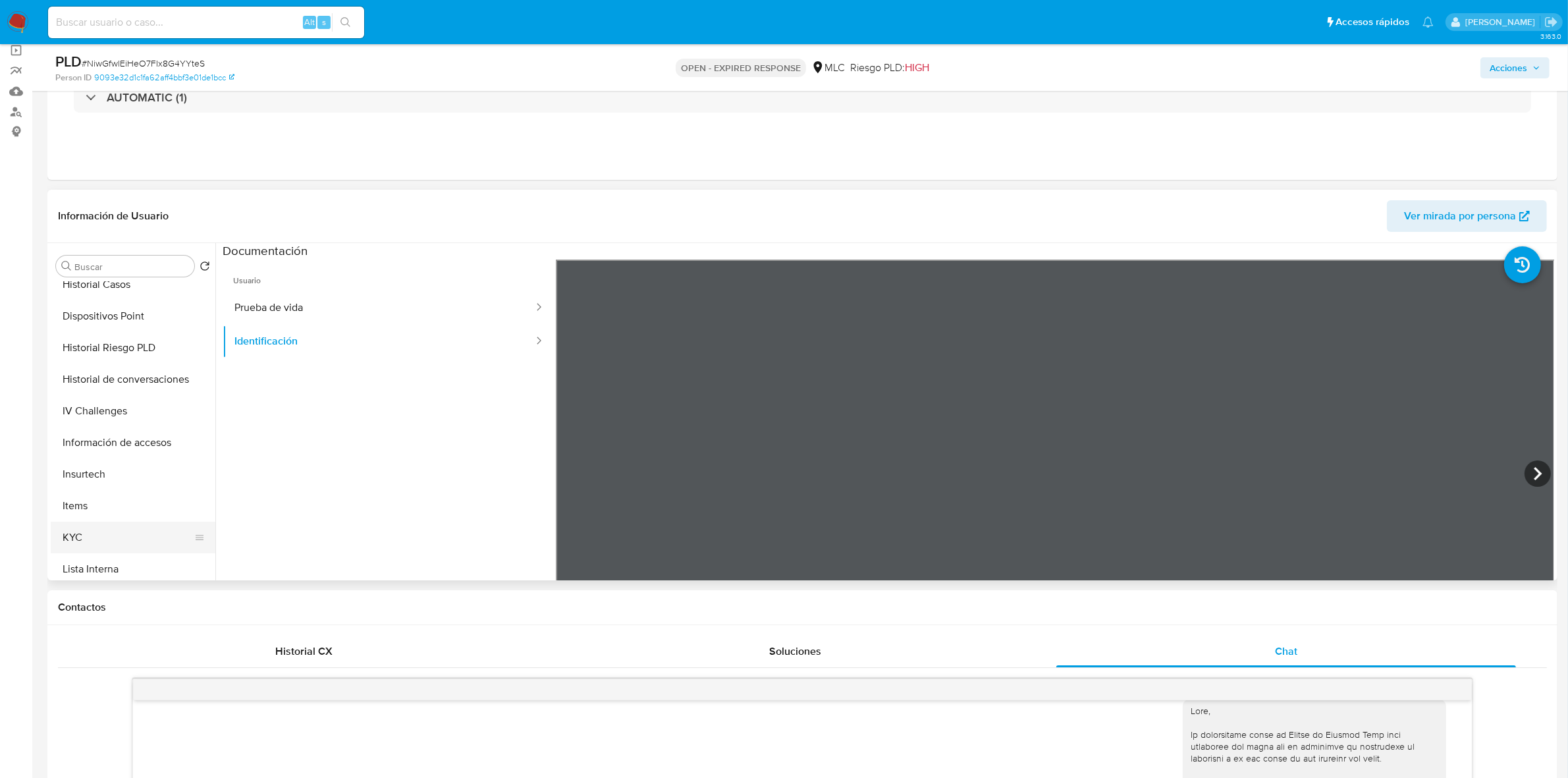
click at [81, 523] on button "KYC" at bounding box center [128, 537] width 154 height 32
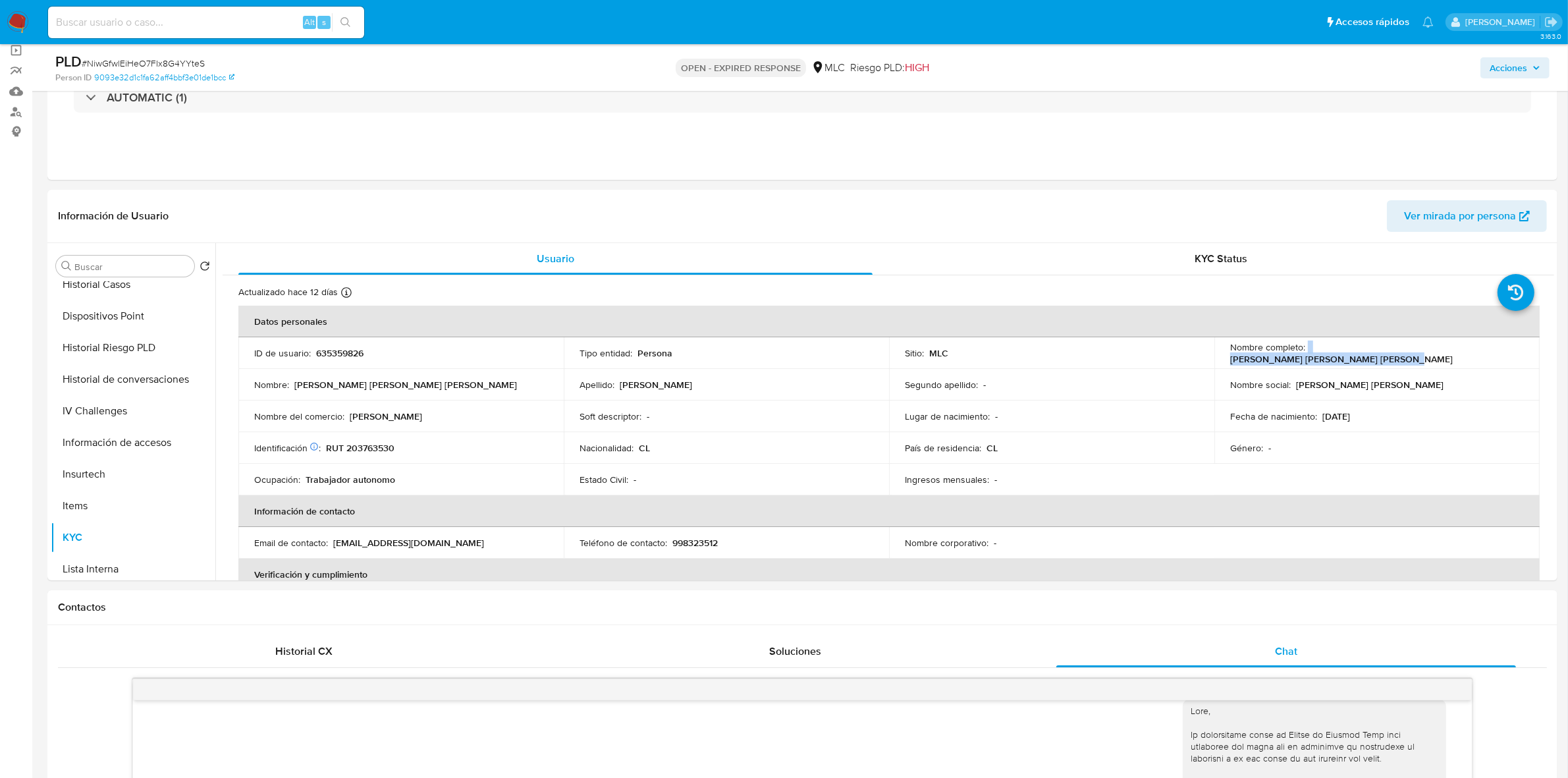
drag, startPoint x: 1468, startPoint y: 352, endPoint x: 1305, endPoint y: 354, distance: 163.0
click at [1305, 354] on div "Nombre completo : Kimberly Gabriela Andrea Reyes Uribe" at bounding box center [1376, 354] width 293 height 24
copy div "Kimberly Gabriela Andrea Reyes Uribe"
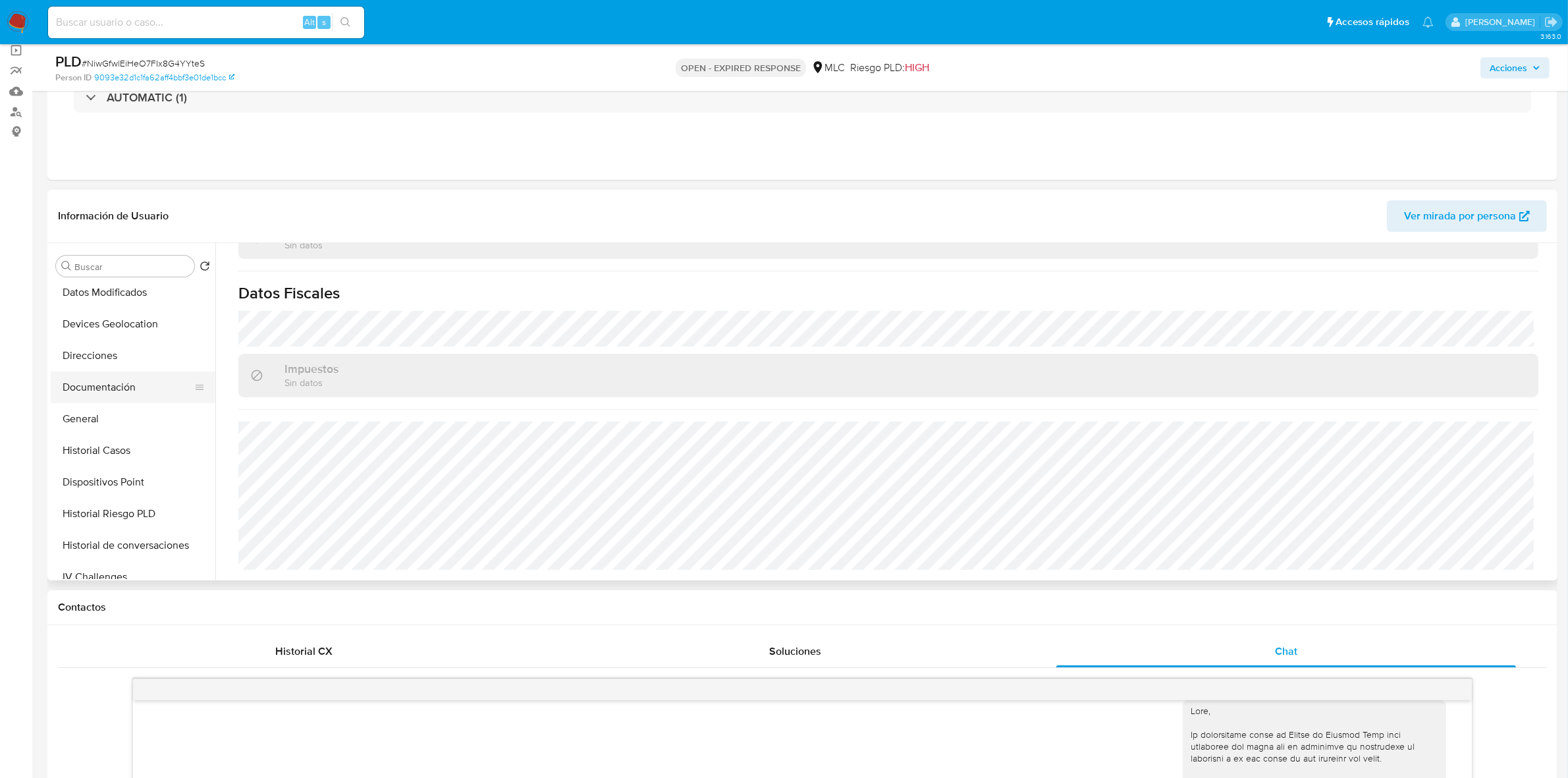
scroll to position [165, 0]
click at [110, 350] on button "Direcciones" at bounding box center [128, 355] width 154 height 32
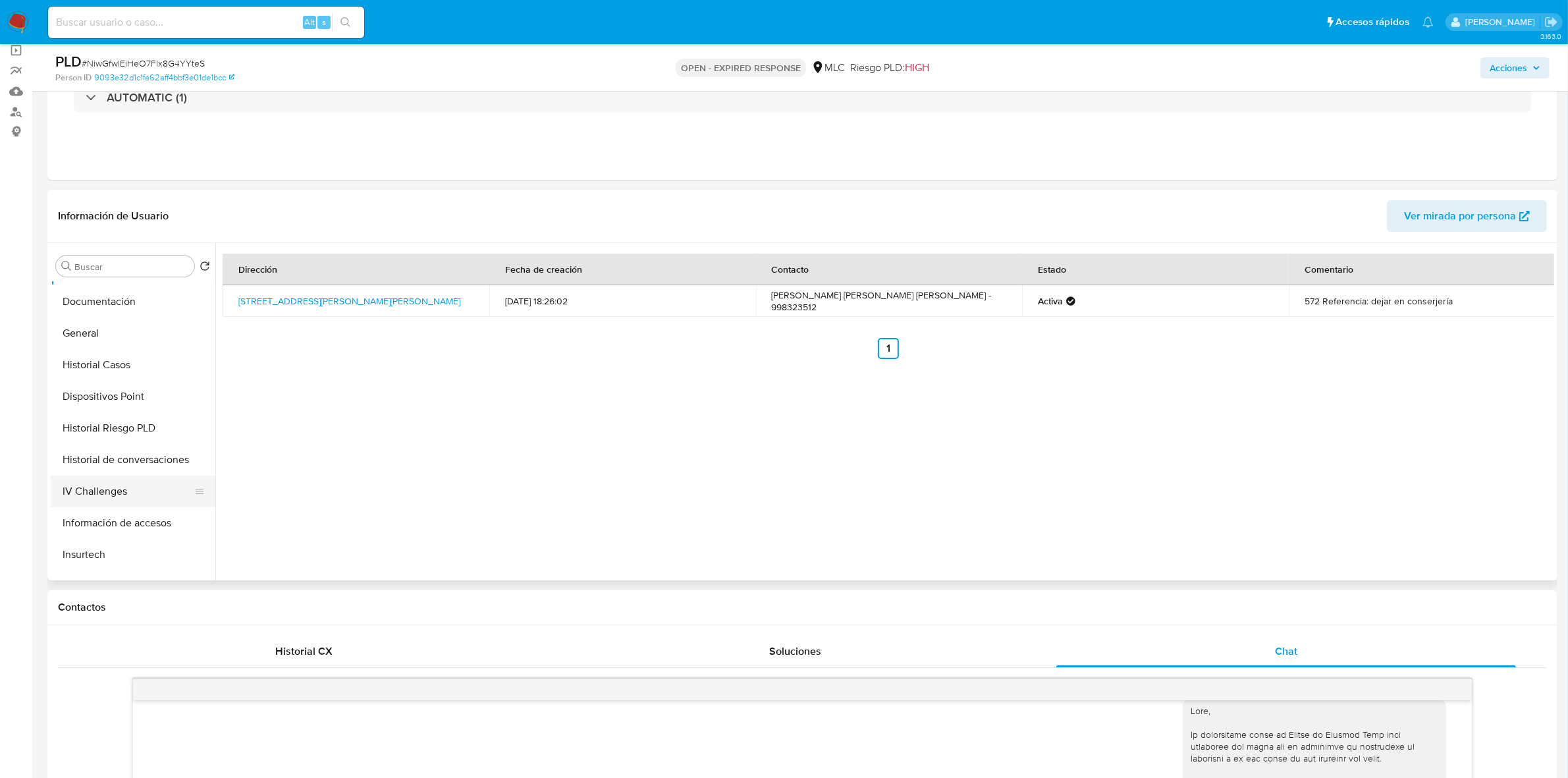
scroll to position [330, 0]
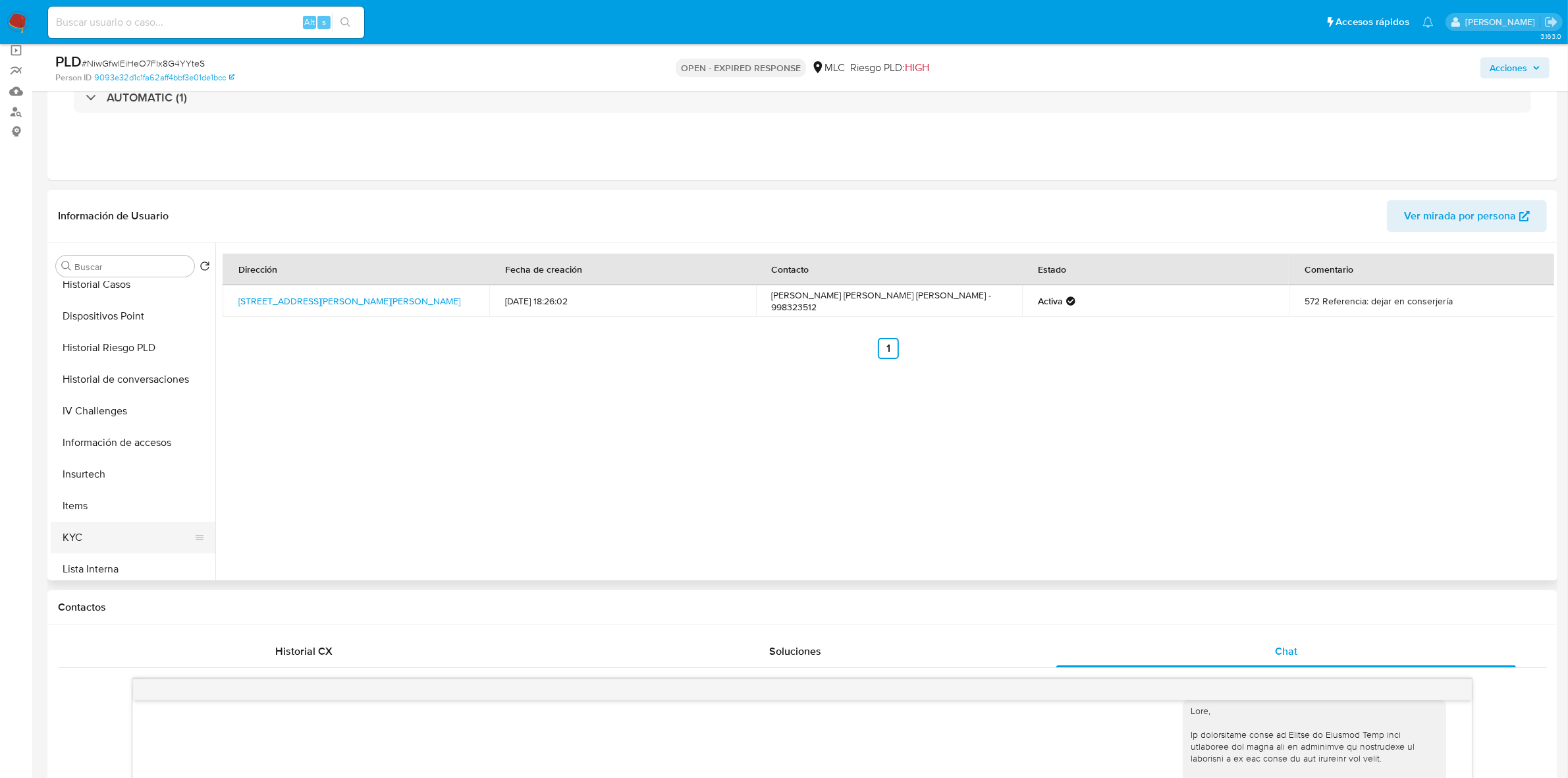
click at [77, 535] on button "KYC" at bounding box center [128, 537] width 154 height 32
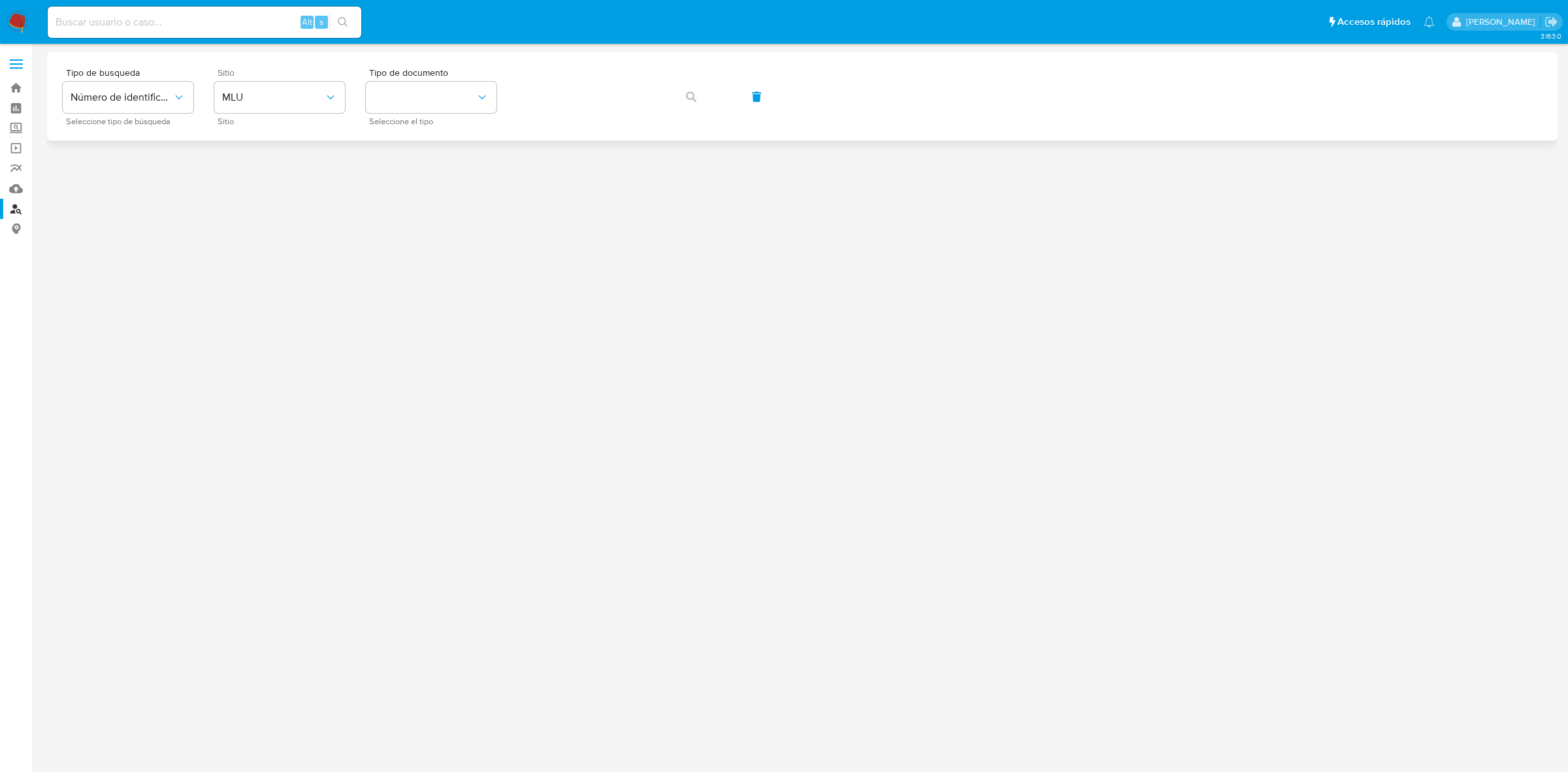
click at [250, 79] on div "Sitio MLU Sitio" at bounding box center [279, 96] width 131 height 56
click at [256, 87] on button "MLU" at bounding box center [279, 97] width 131 height 32
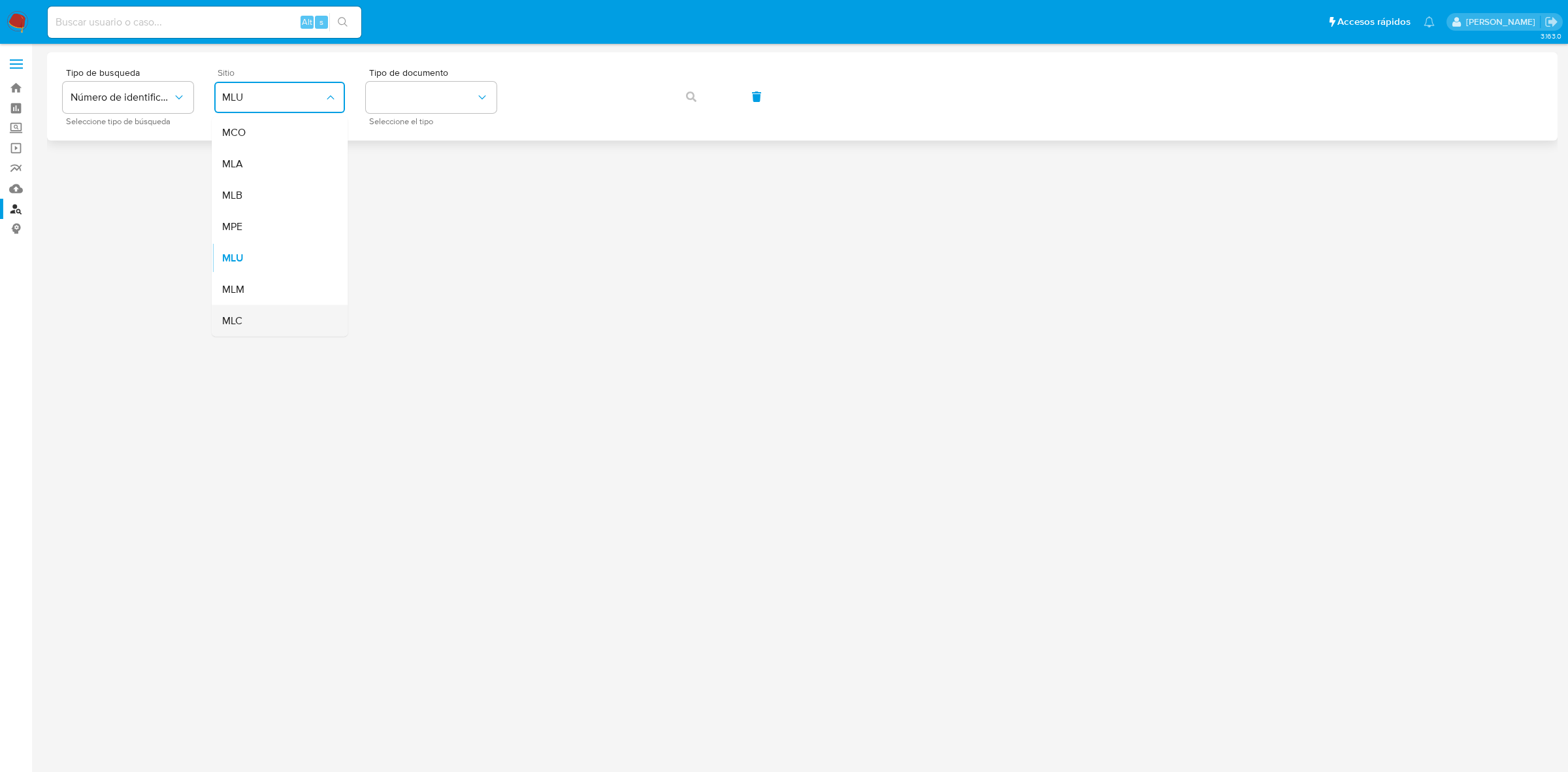
click at [245, 318] on div "MLC" at bounding box center [275, 321] width 107 height 32
click at [406, 103] on button "identificationType" at bounding box center [431, 97] width 131 height 32
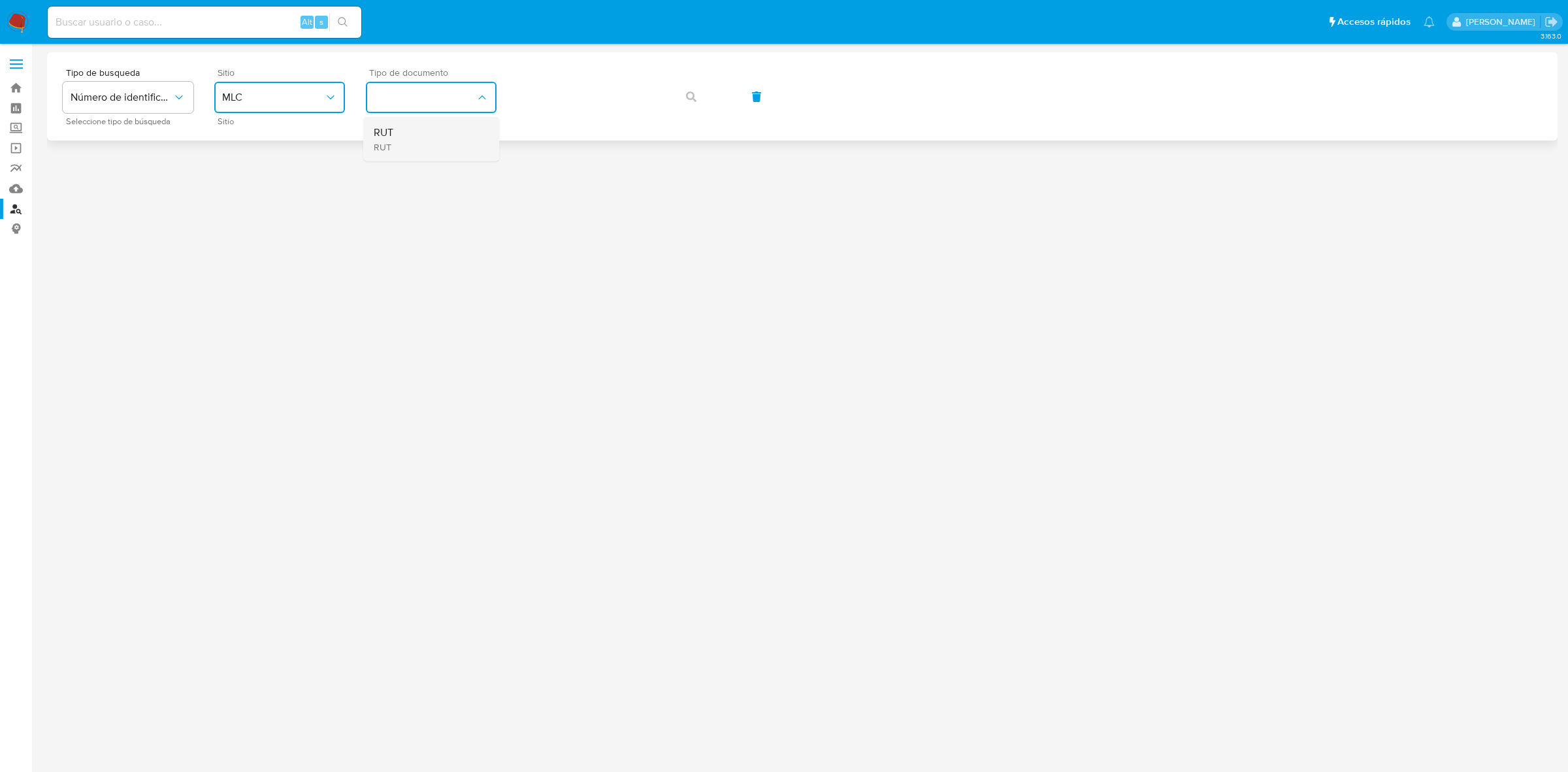
click at [418, 138] on div "RUT RUT" at bounding box center [427, 139] width 107 height 45
click at [680, 99] on button "button" at bounding box center [690, 97] width 45 height 32
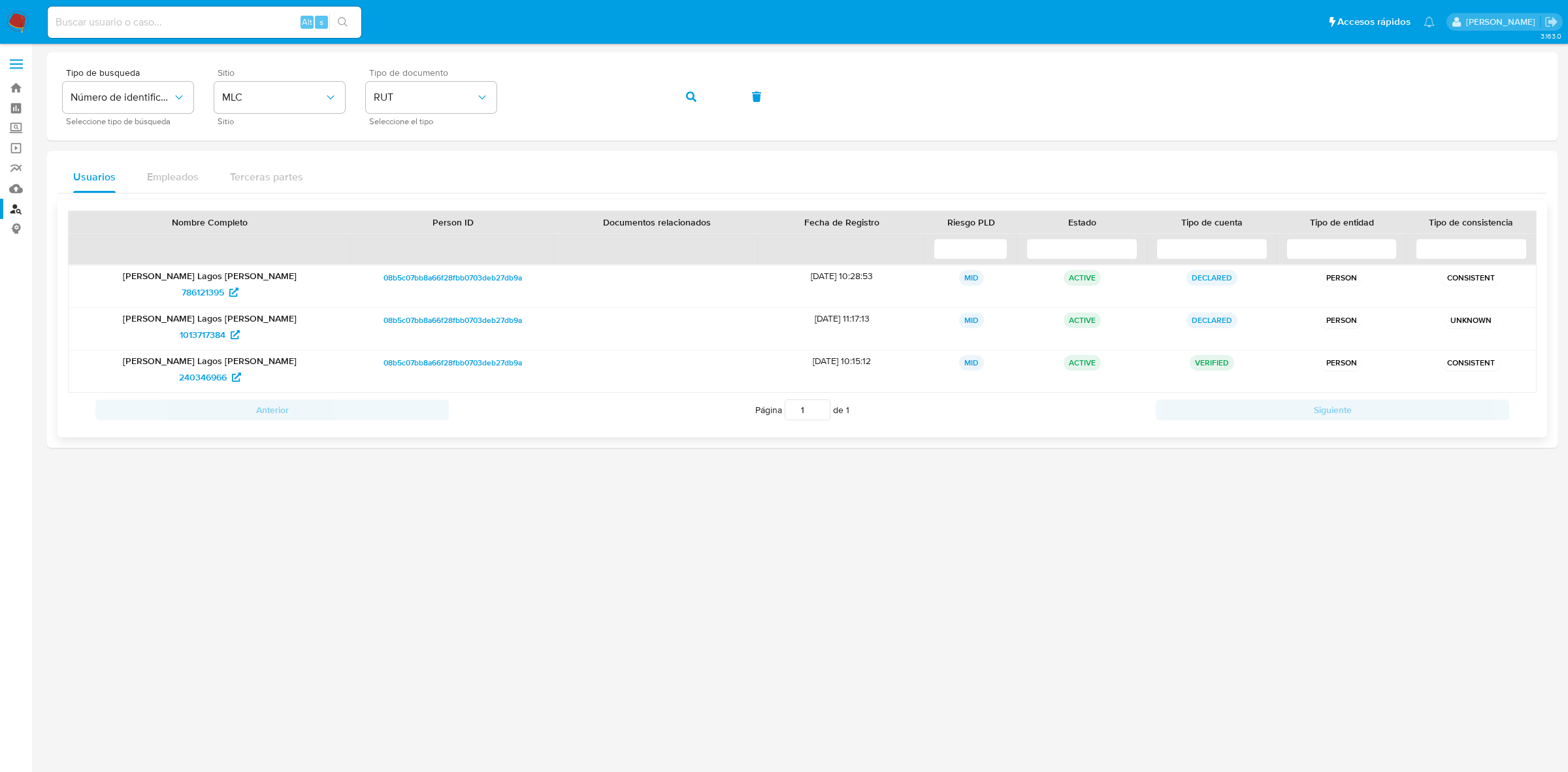
click at [195, 355] on p "[PERSON_NAME] Lagos [PERSON_NAME]" at bounding box center [209, 361] width 263 height 12
click at [188, 376] on span "240346966" at bounding box center [203, 377] width 48 height 21
click at [198, 341] on span "1013717384" at bounding box center [202, 334] width 46 height 21
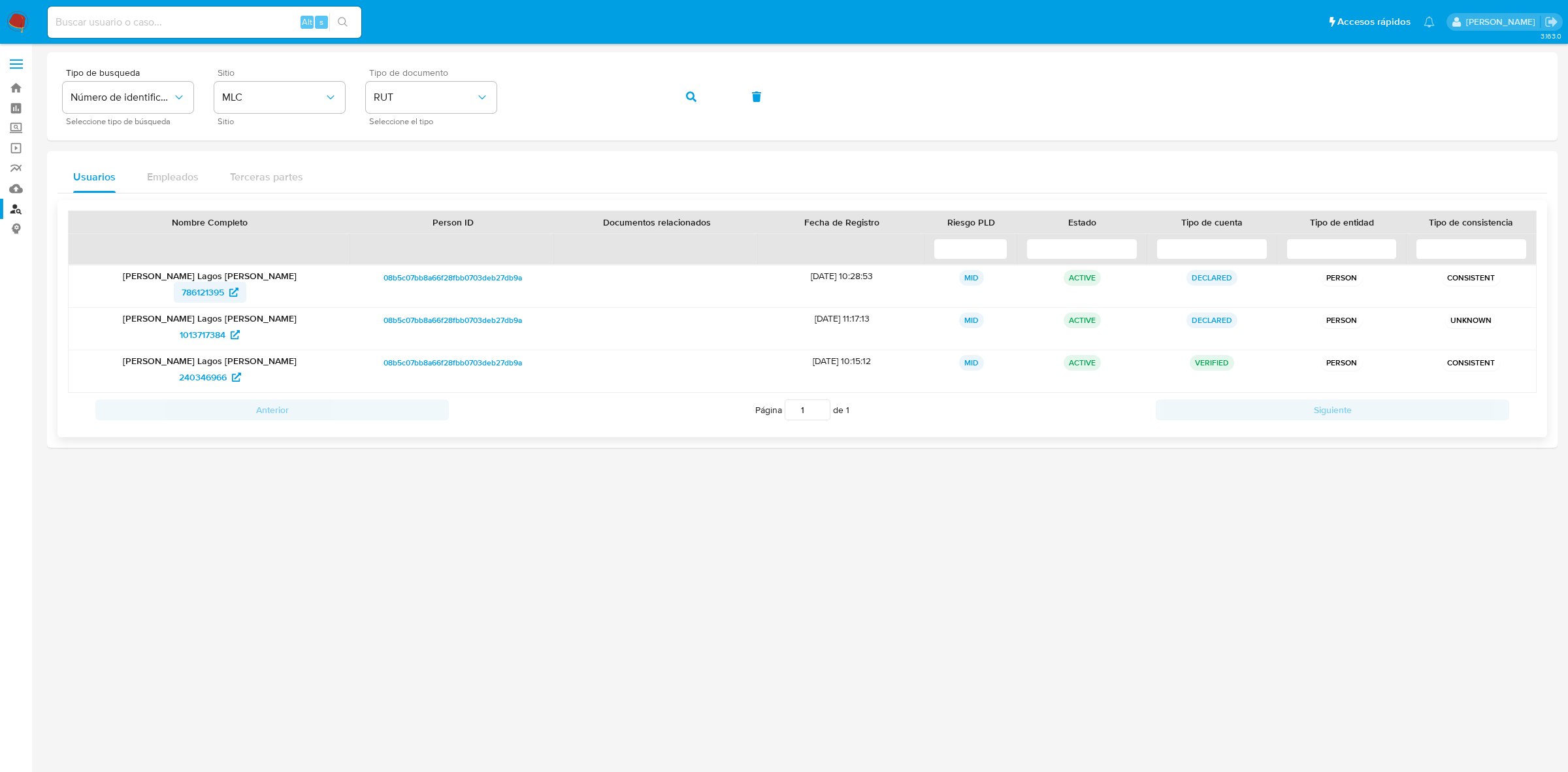
click at [188, 293] on span "786121395" at bounding box center [202, 291] width 43 height 21
click at [23, 28] on img at bounding box center [18, 22] width 22 height 22
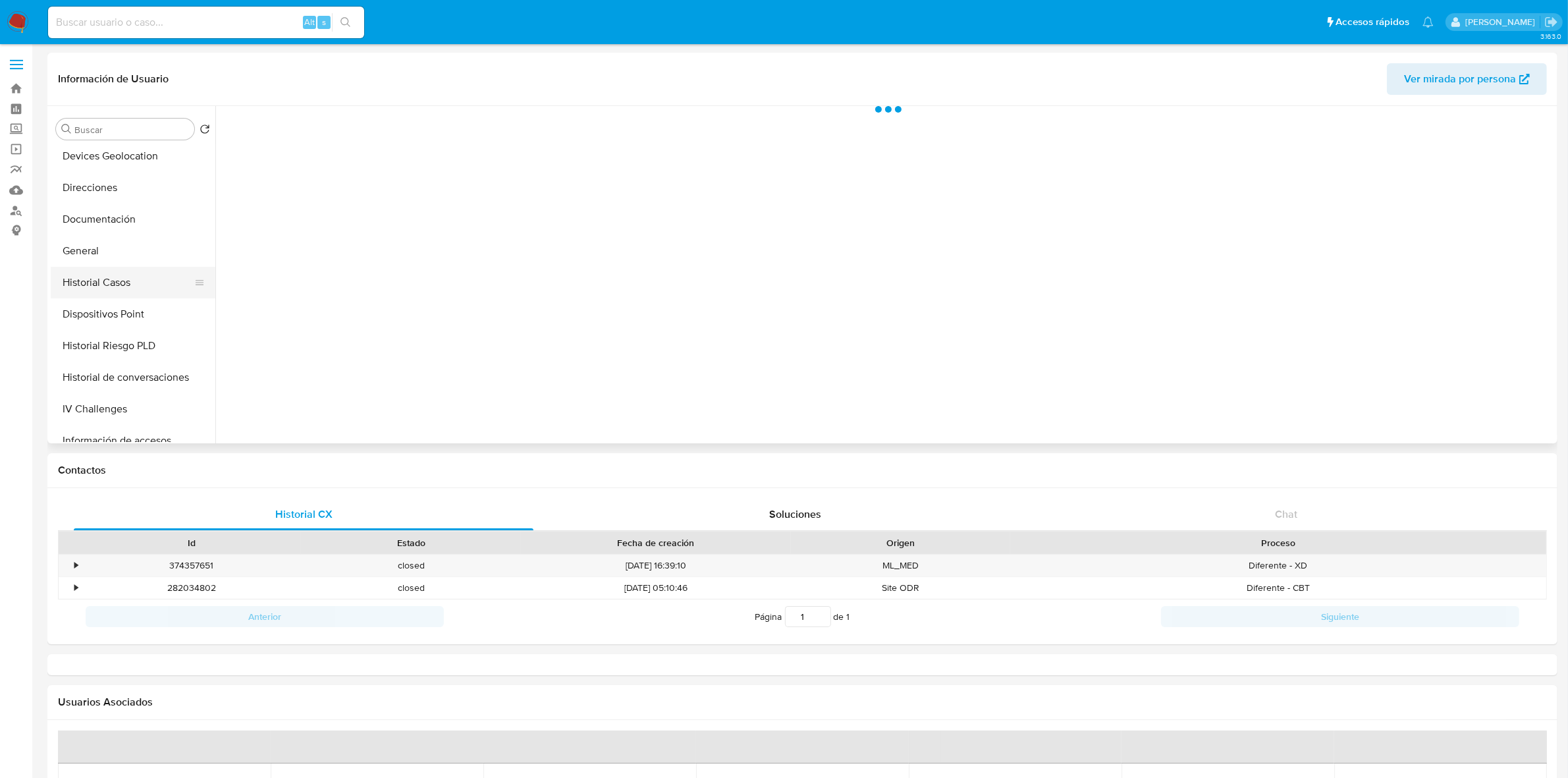
scroll to position [330, 0]
select select "10"
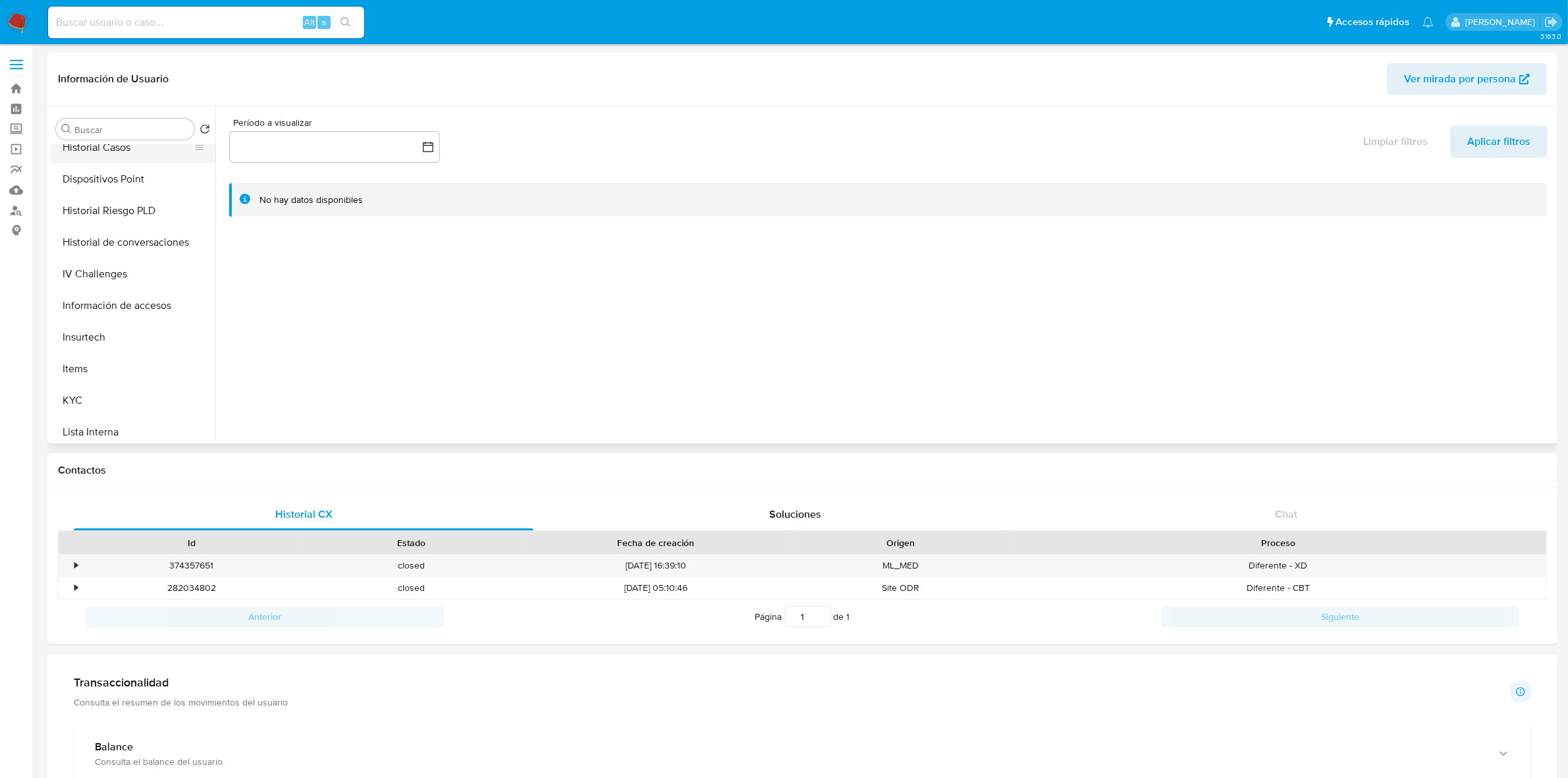
click at [113, 152] on button "Historial Casos" at bounding box center [128, 148] width 154 height 32
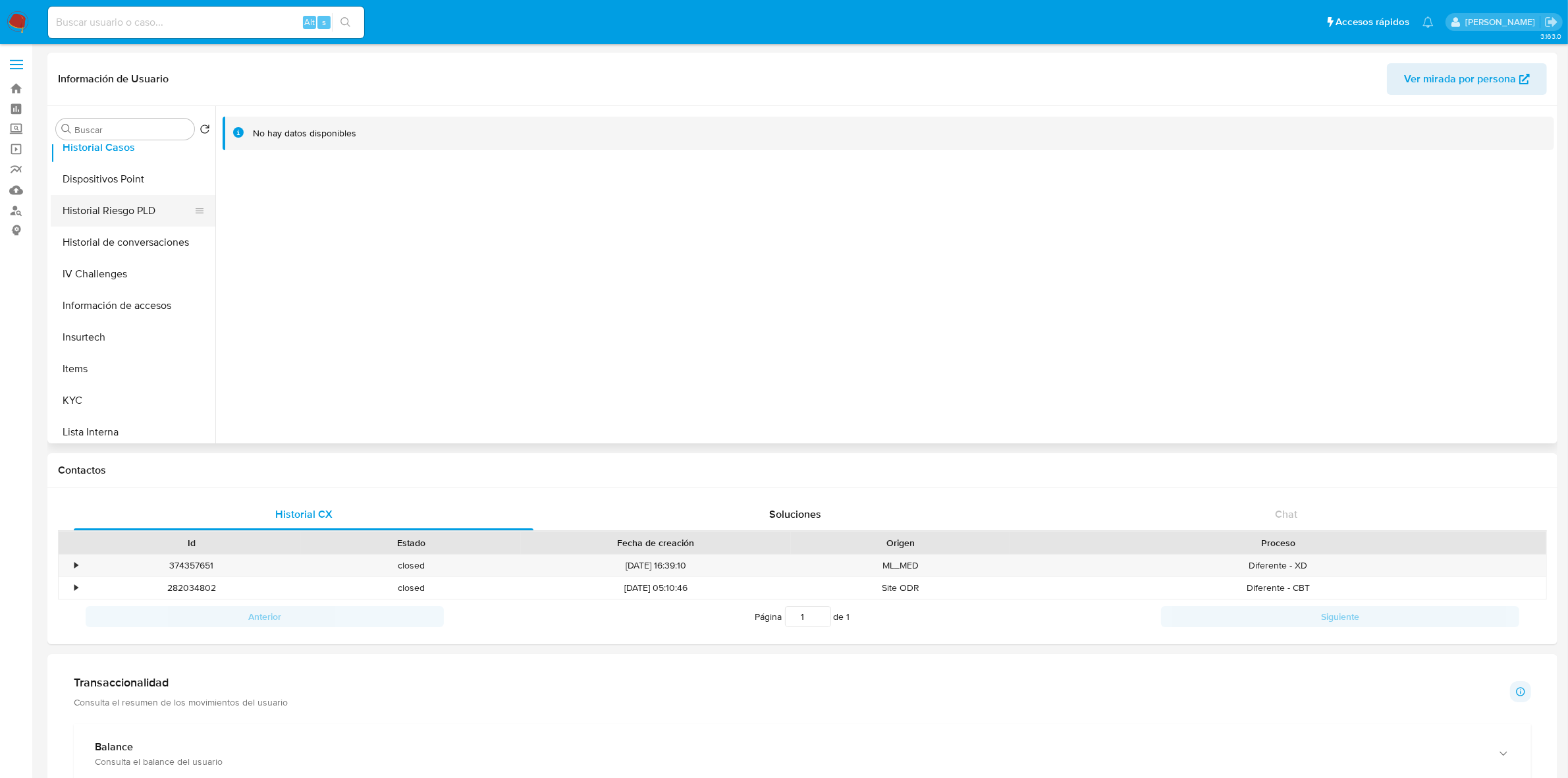
scroll to position [247, 0]
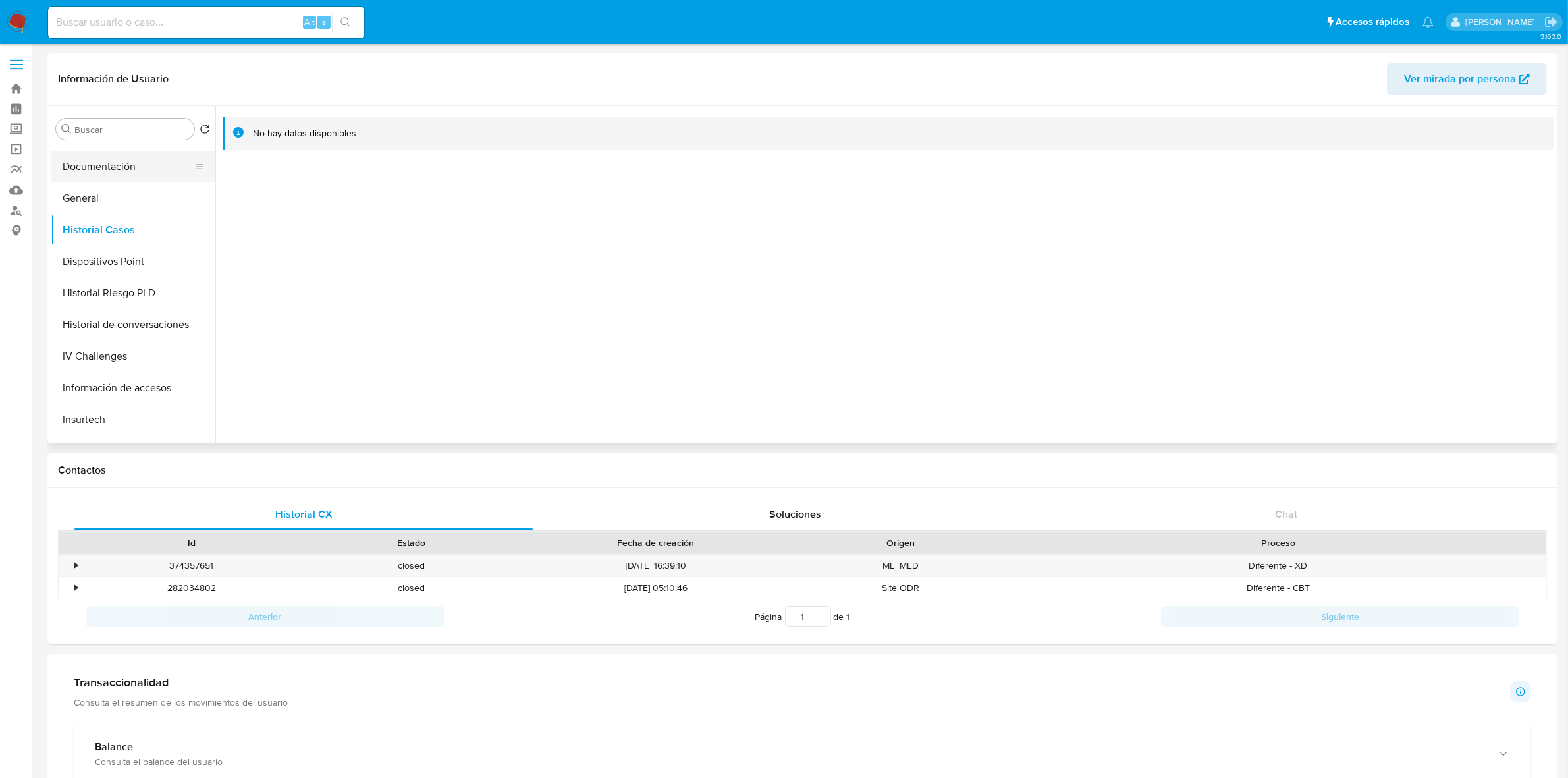
click at [113, 170] on button "Documentación" at bounding box center [128, 167] width 154 height 32
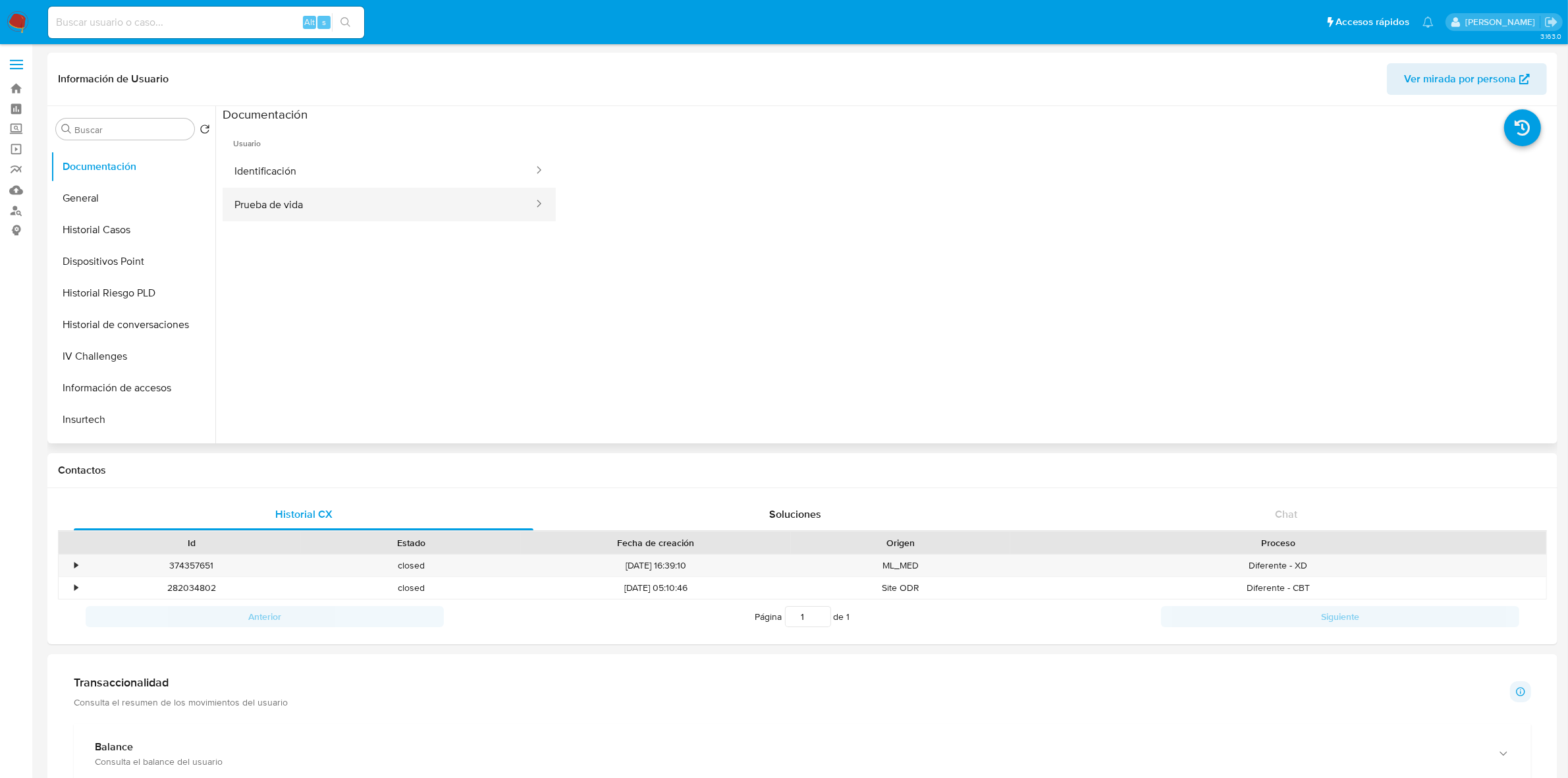
click at [273, 205] on button "Prueba de vida" at bounding box center [378, 205] width 312 height 34
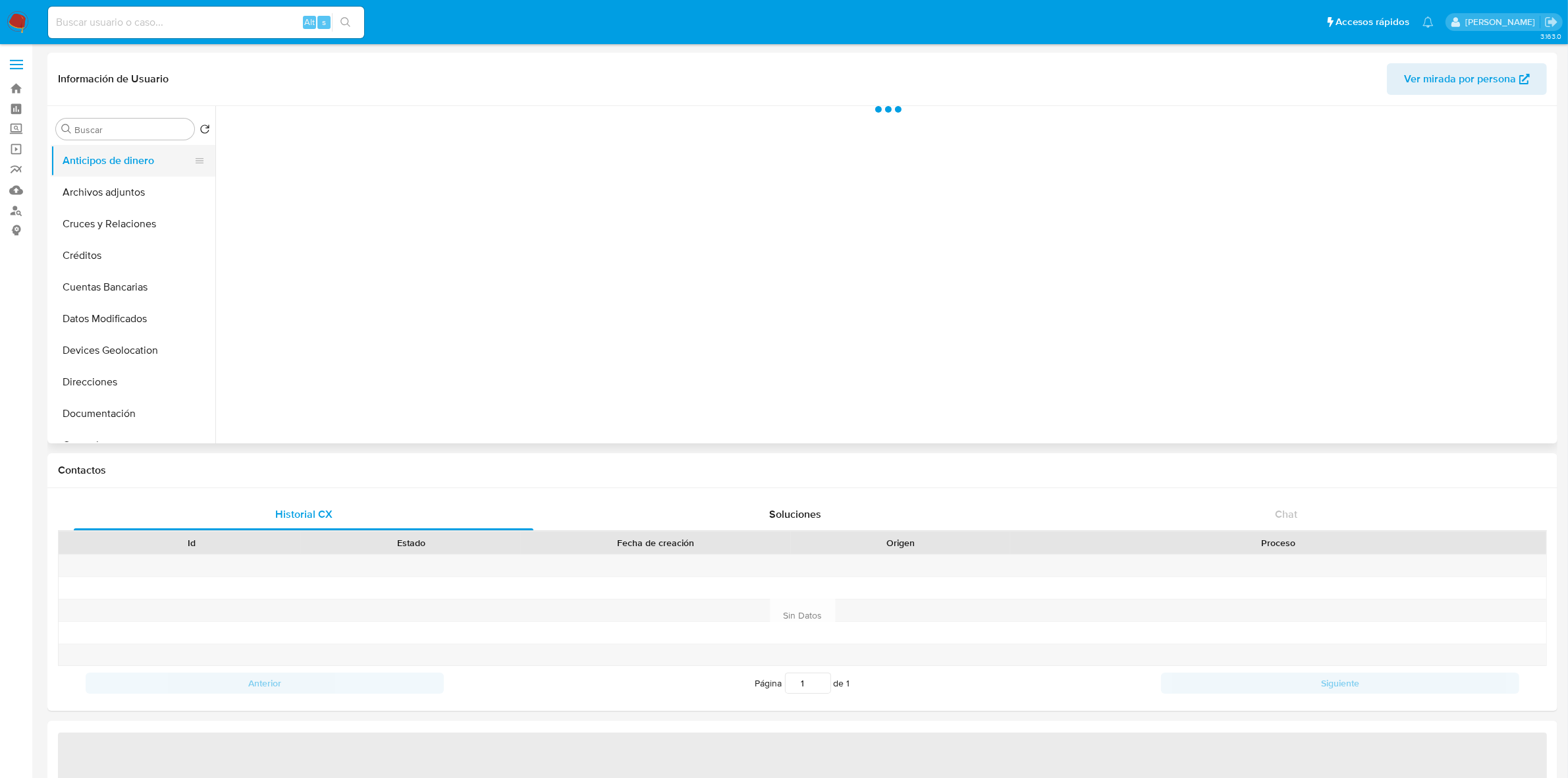
select select "10"
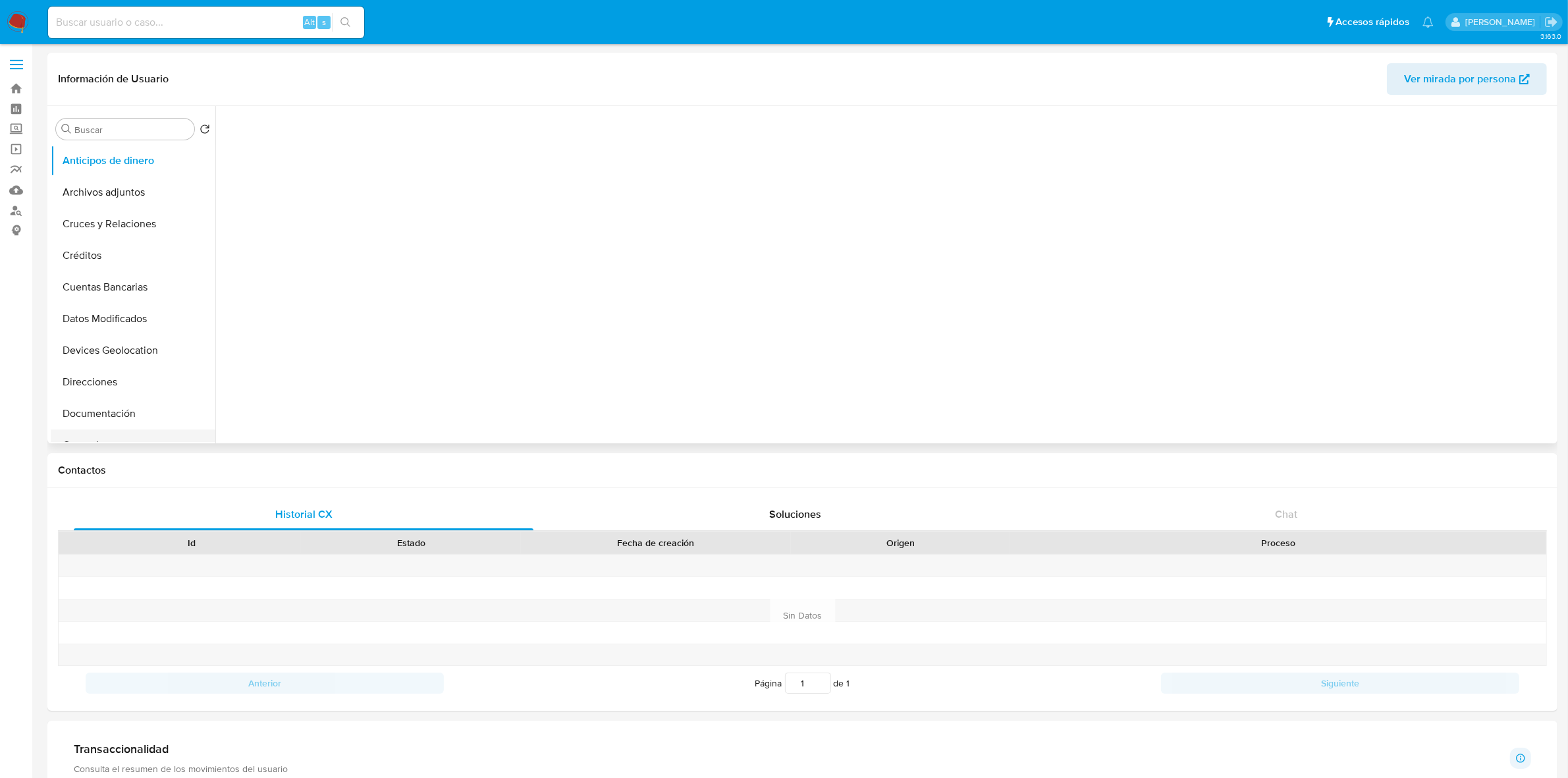
scroll to position [165, 0]
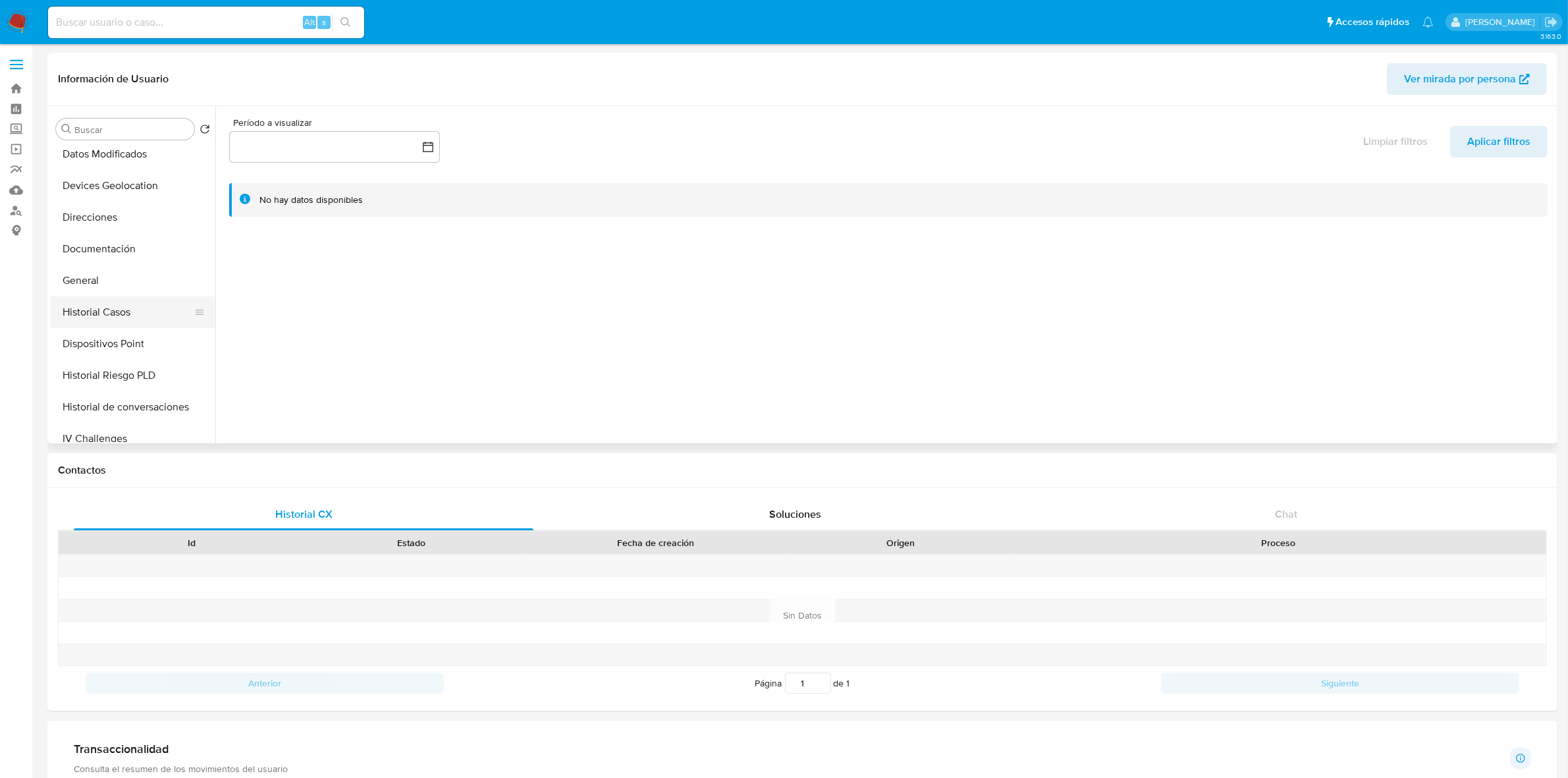
click at [127, 300] on button "Historial Casos" at bounding box center [128, 313] width 154 height 32
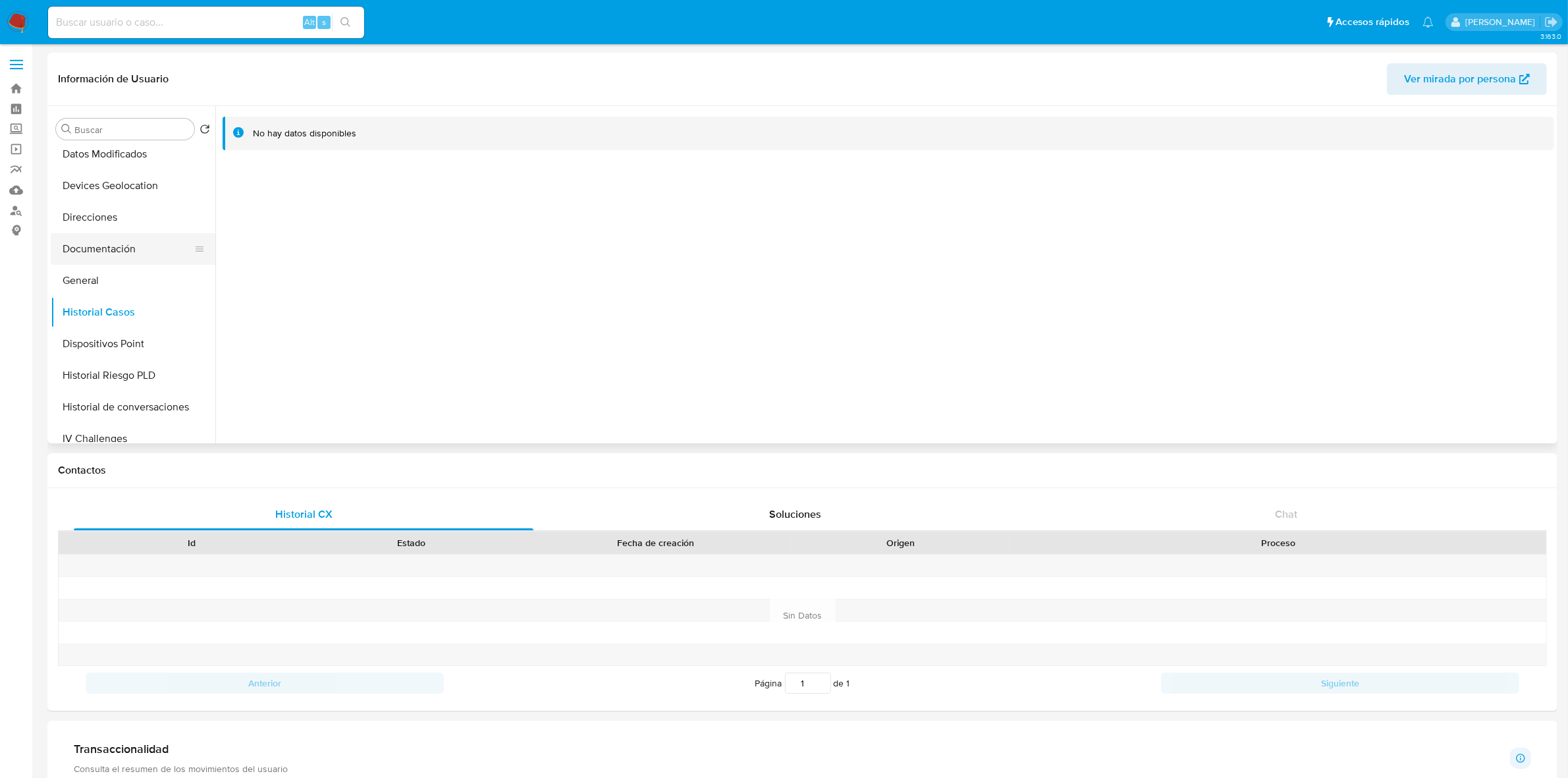
click at [116, 235] on button "Documentación" at bounding box center [128, 250] width 154 height 32
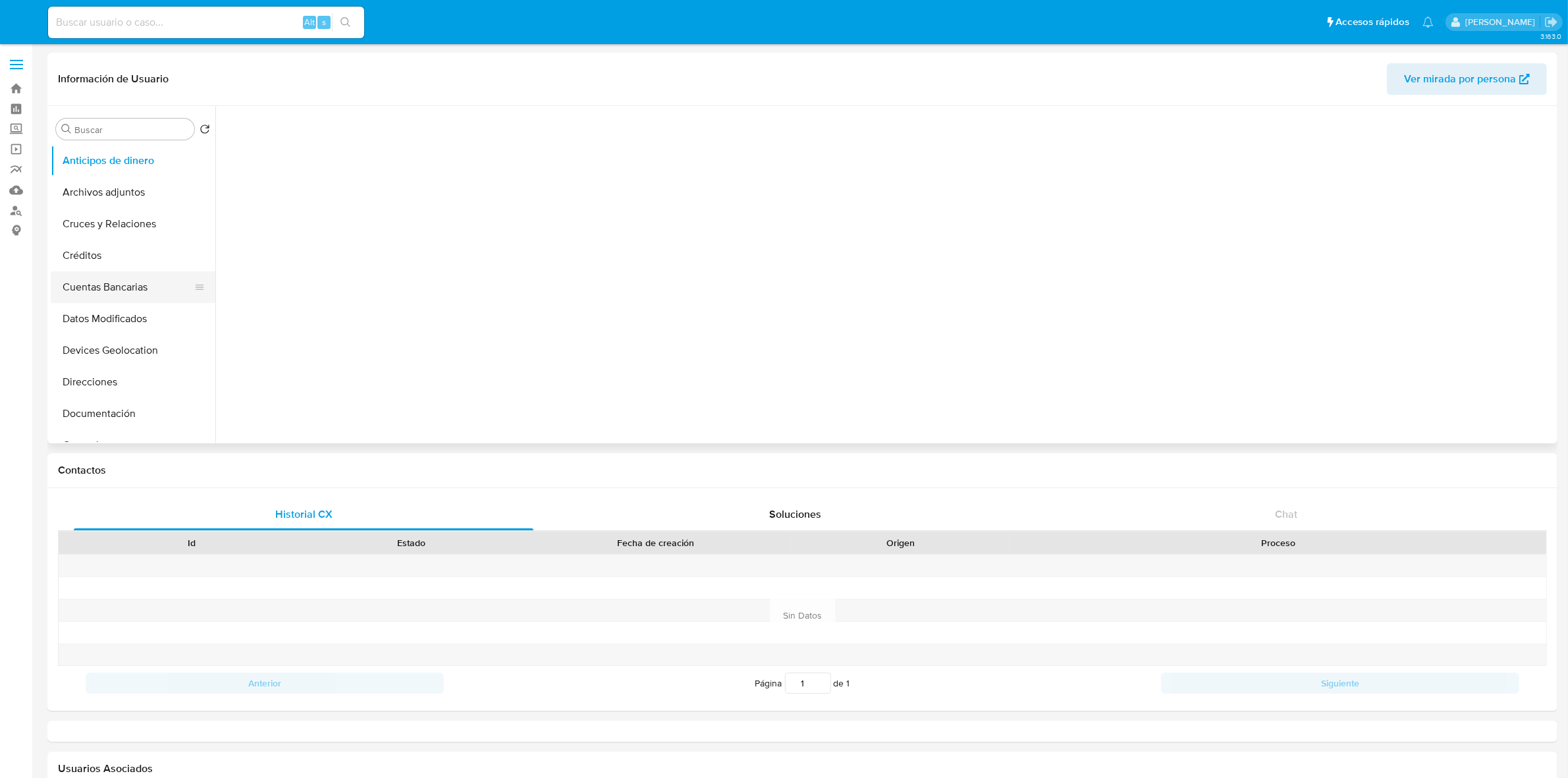
select select "10"
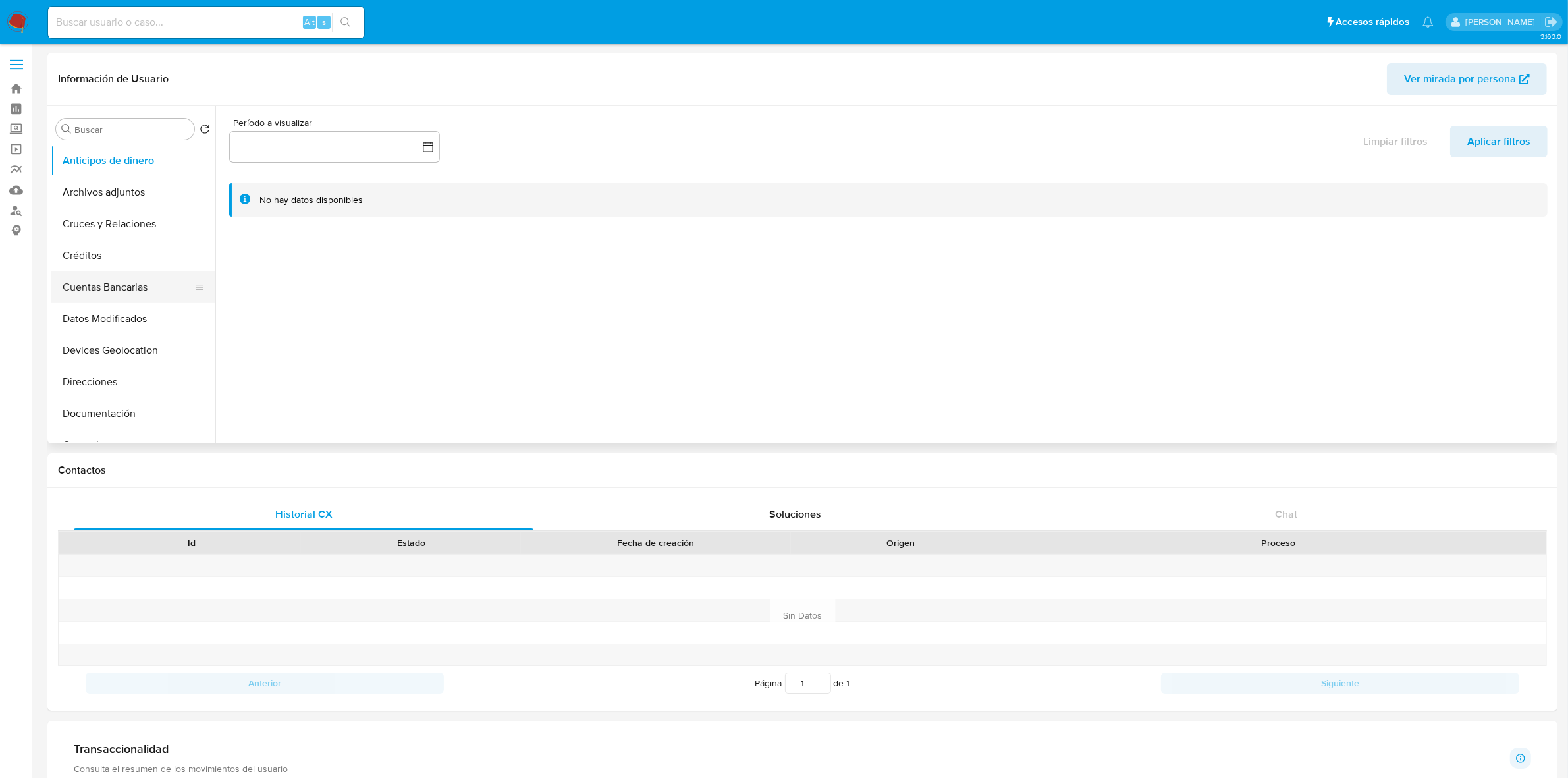
scroll to position [165, 0]
click at [110, 318] on button "Historial Casos" at bounding box center [128, 313] width 154 height 32
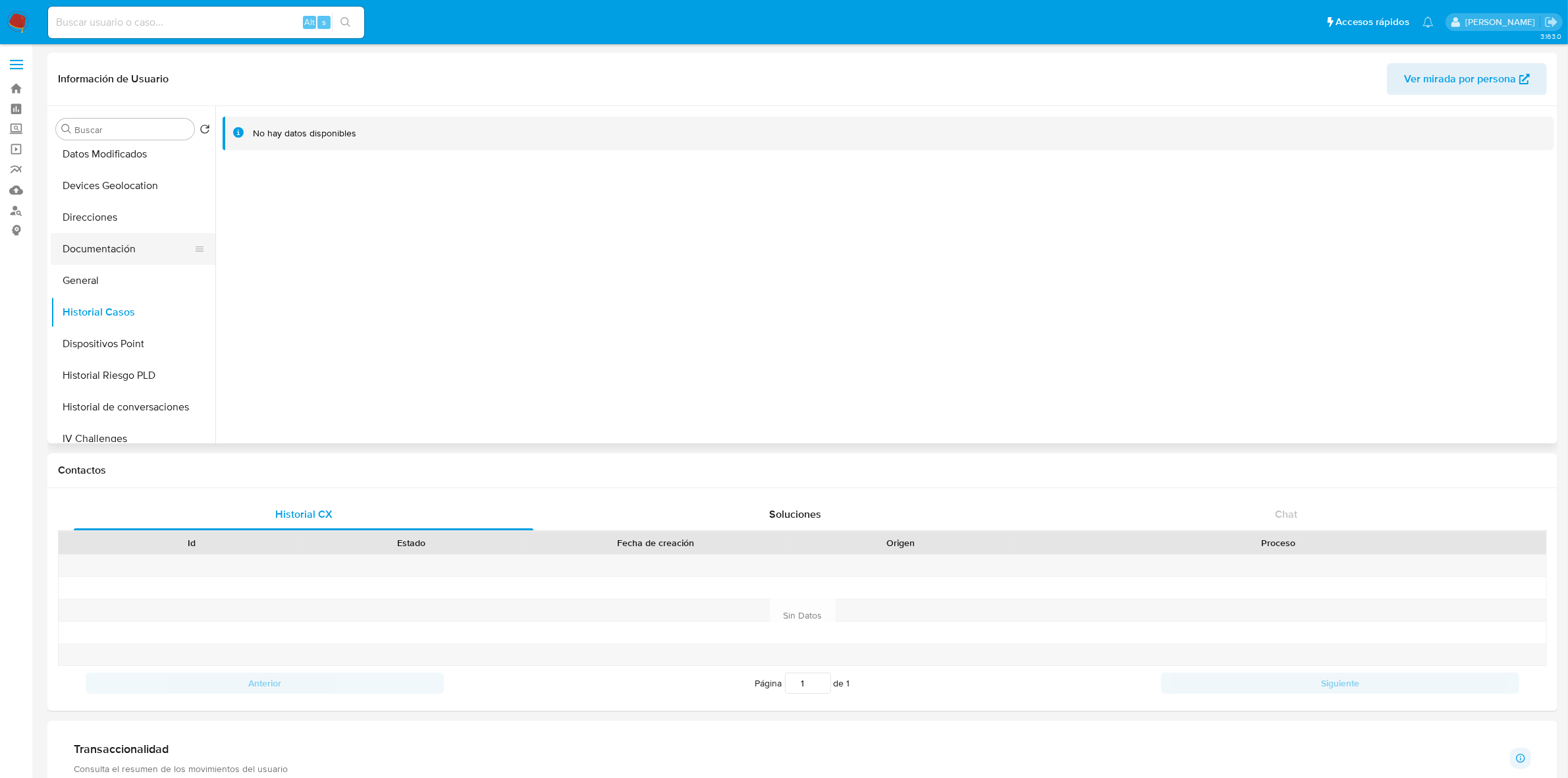
click at [121, 252] on button "Documentación" at bounding box center [128, 250] width 154 height 32
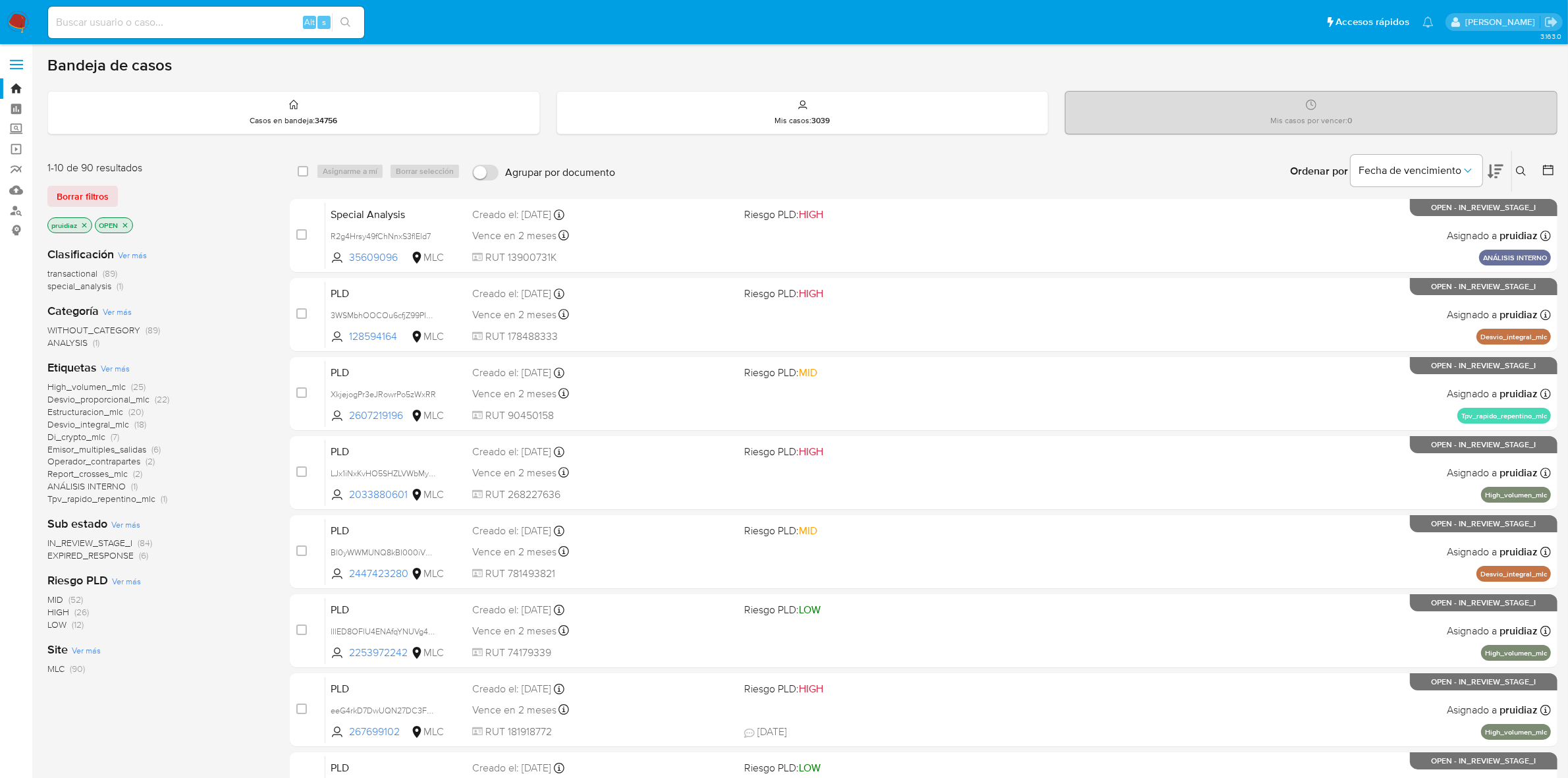
click at [1521, 172] on icon at bounding box center [1520, 171] width 11 height 11
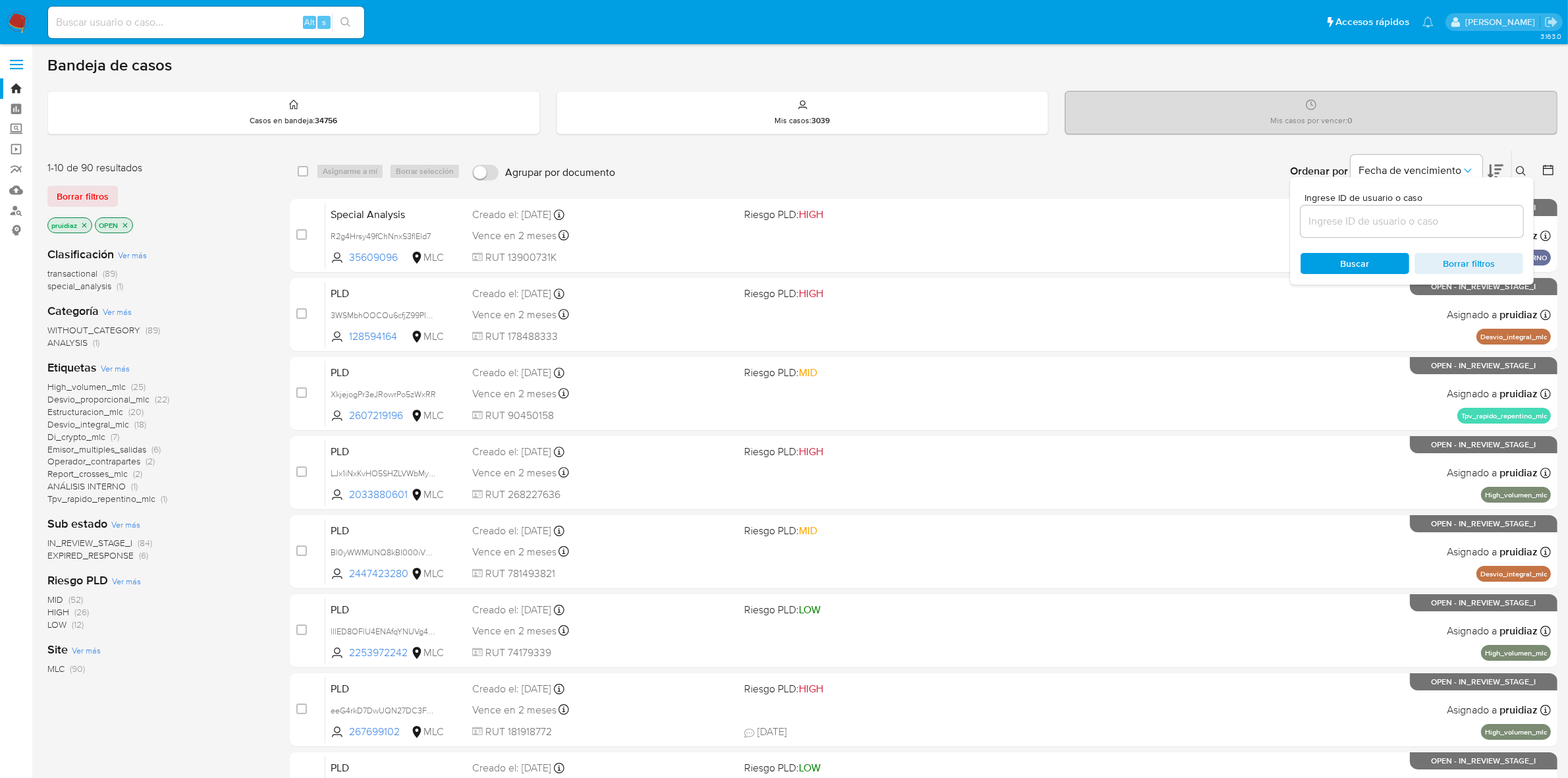
click at [1374, 216] on input at bounding box center [1411, 221] width 223 height 17
type input "635359826"
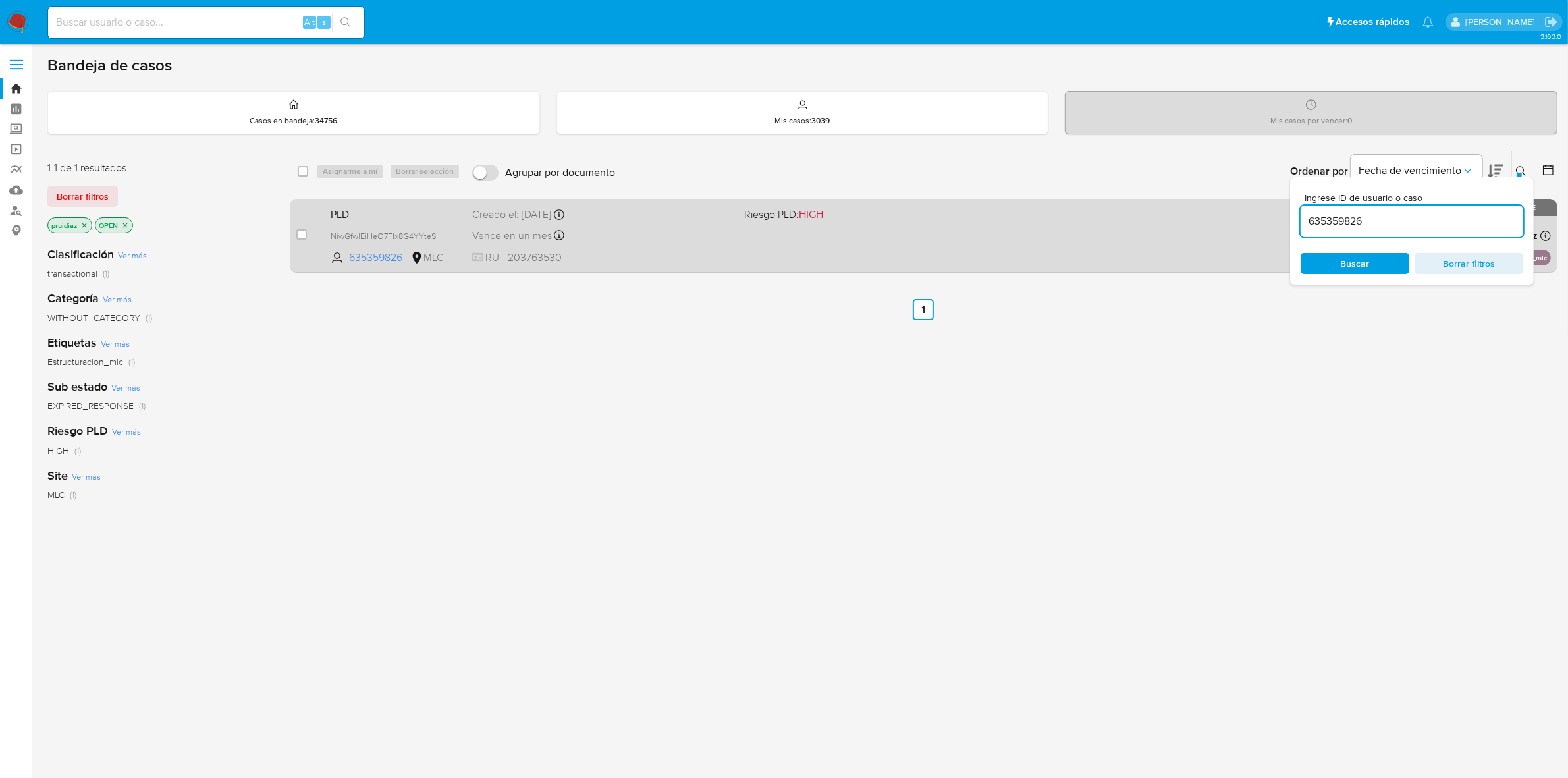
click at [309, 239] on div "case-item-checkbox No es posible asignar el caso" at bounding box center [310, 236] width 29 height 67
click at [302, 233] on input "checkbox" at bounding box center [301, 235] width 11 height 11
checkbox input "true"
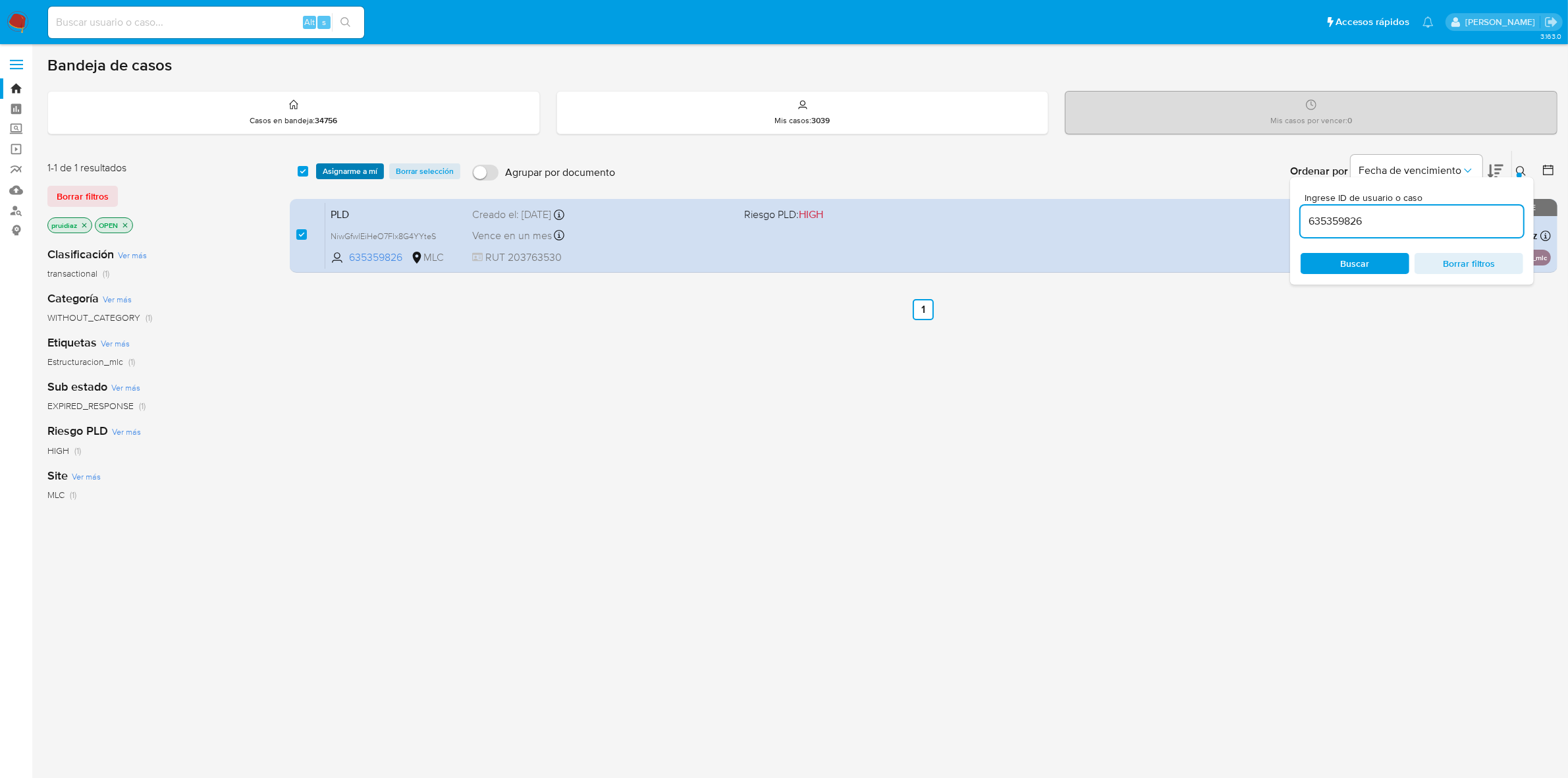
click at [353, 177] on span "Asignarme a mí" at bounding box center [349, 171] width 55 height 13
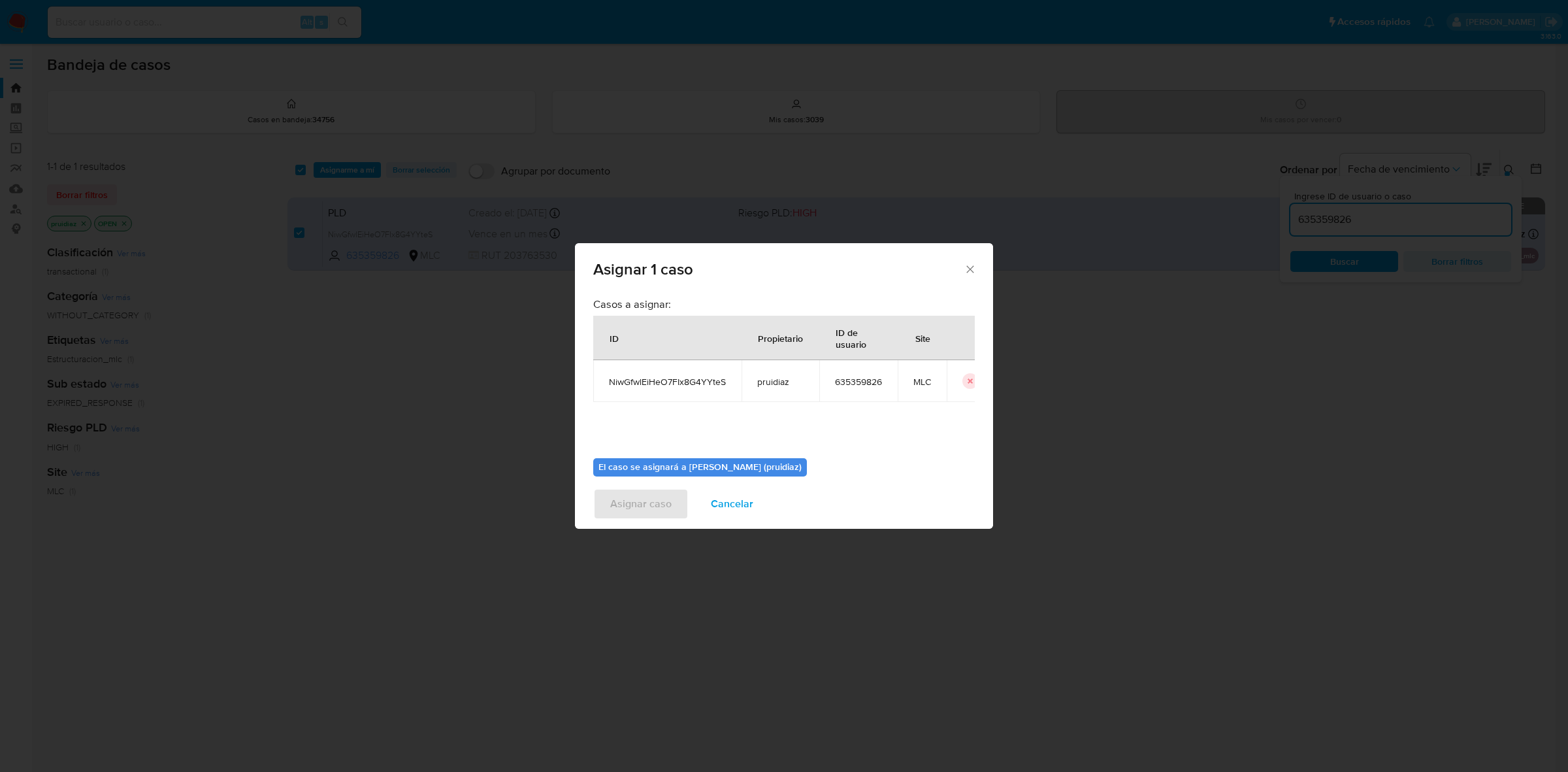
click at [675, 450] on div "El caso se asignará a Pablo Ruidiaz (pruidiaz) 0 / 500 500 caracteres restantes" at bounding box center [784, 496] width 381 height 97
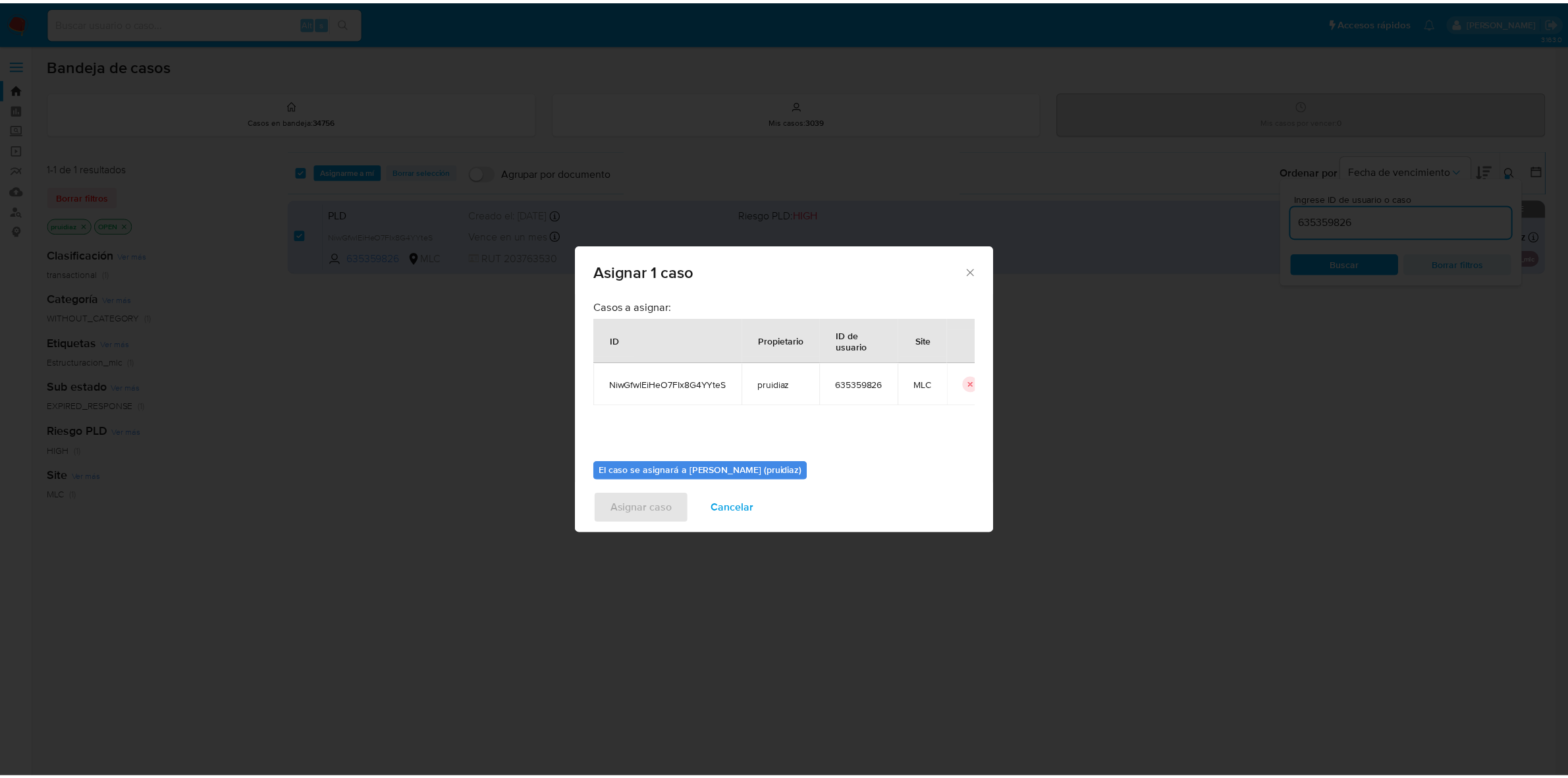
scroll to position [26, 0]
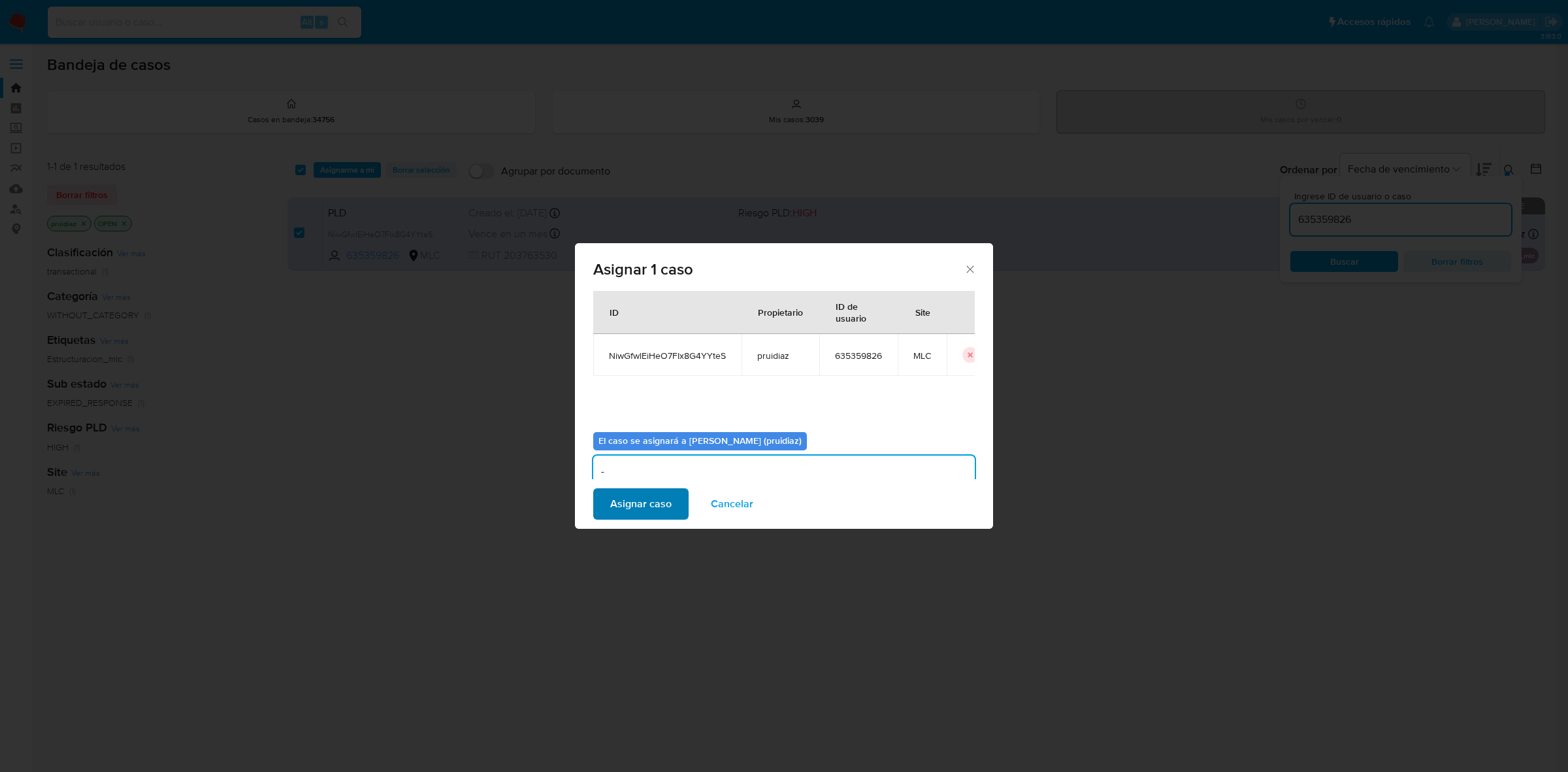
type textarea "-"
click at [640, 502] on span "Asignar caso" at bounding box center [641, 503] width 61 height 29
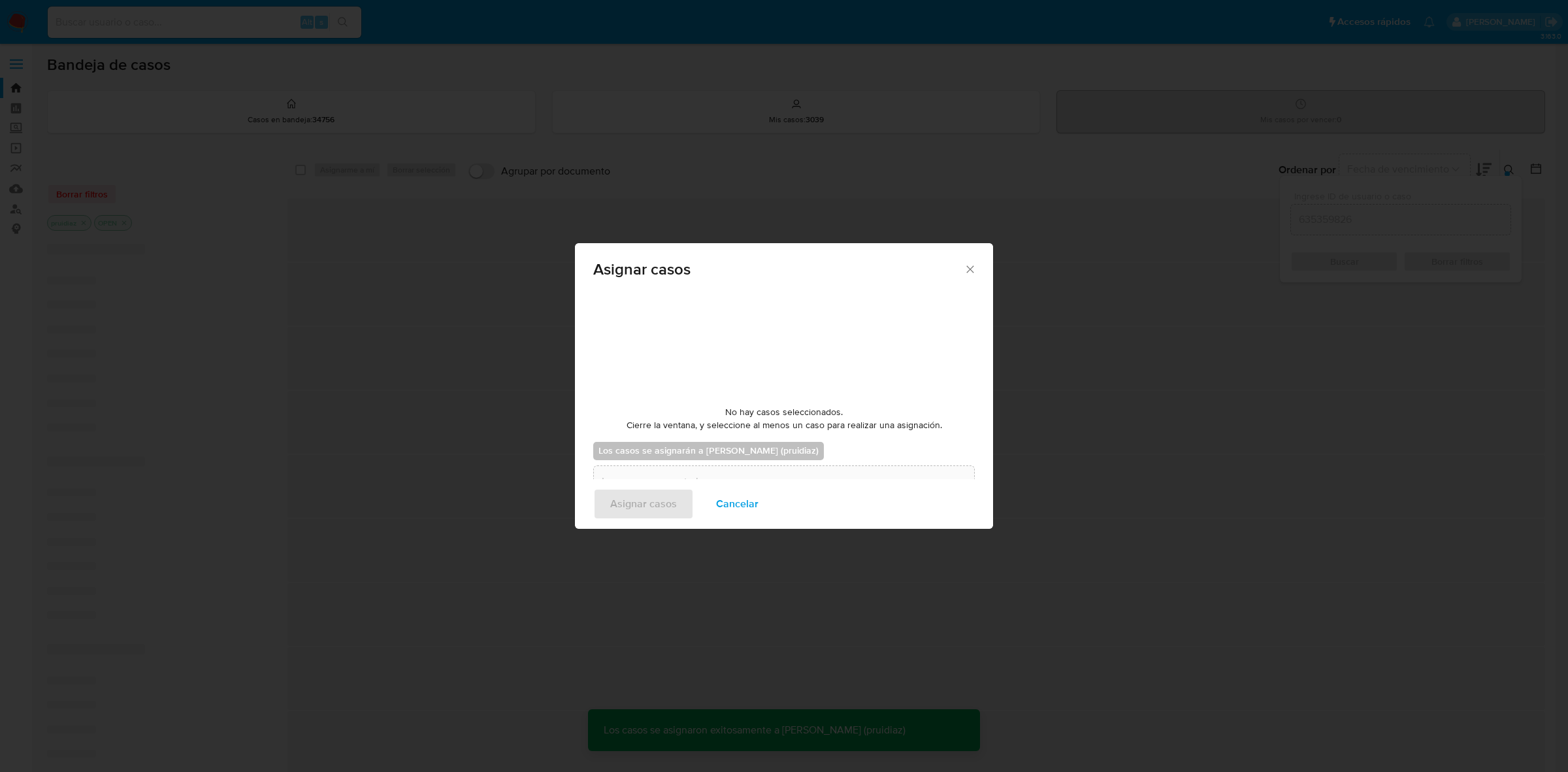
checkbox input "false"
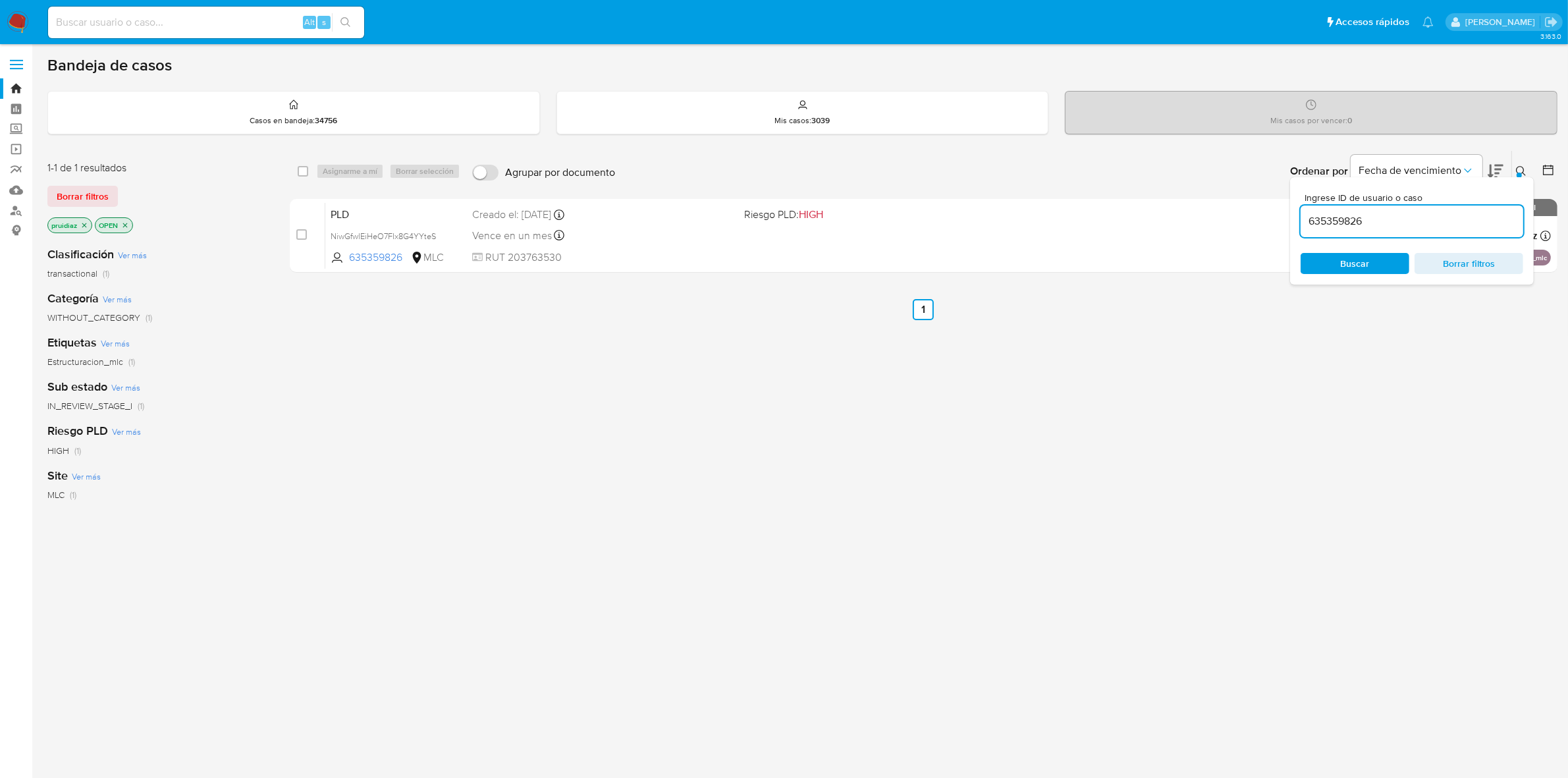
click at [23, 25] on img at bounding box center [18, 22] width 22 height 22
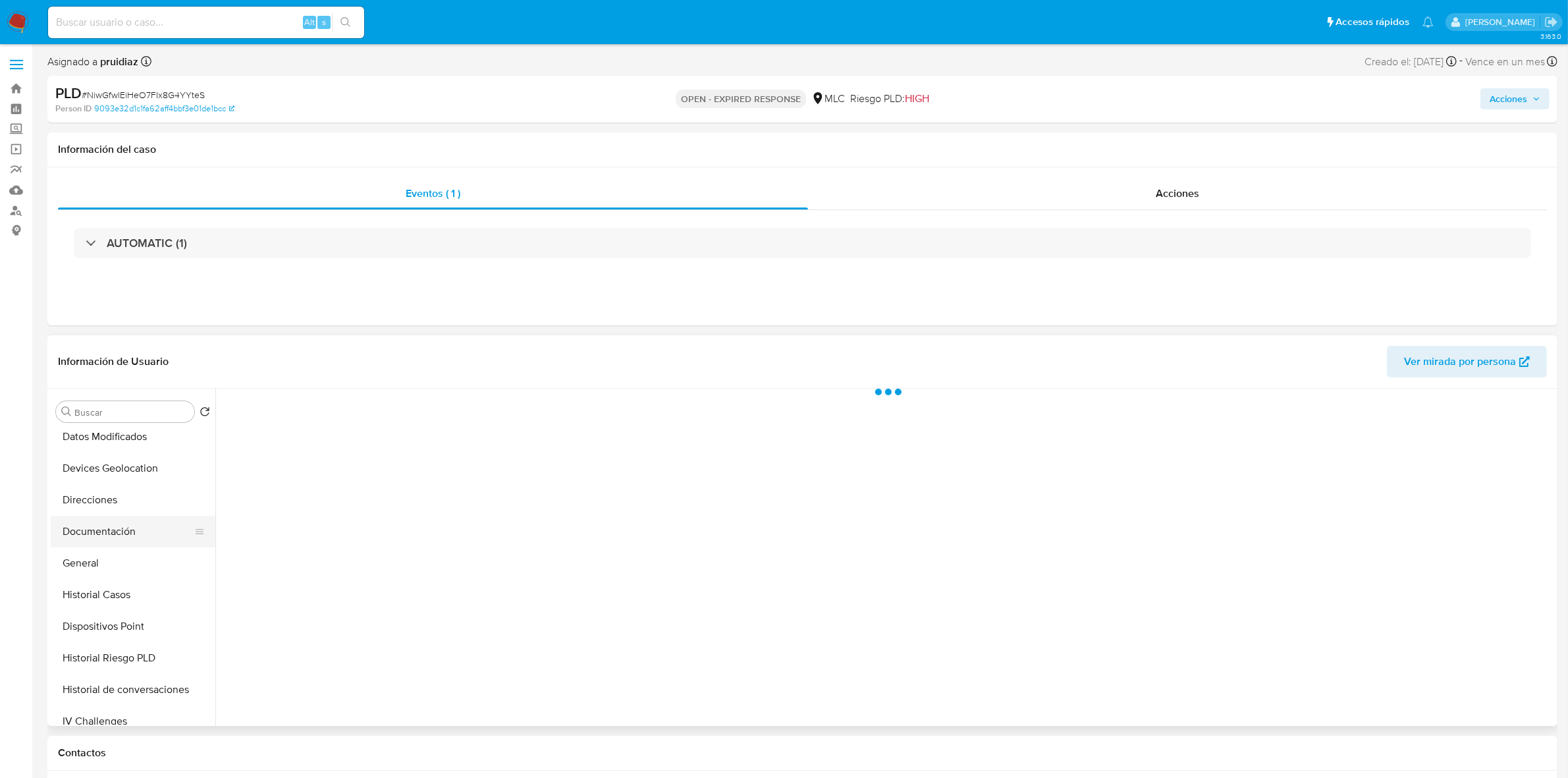
select select "10"
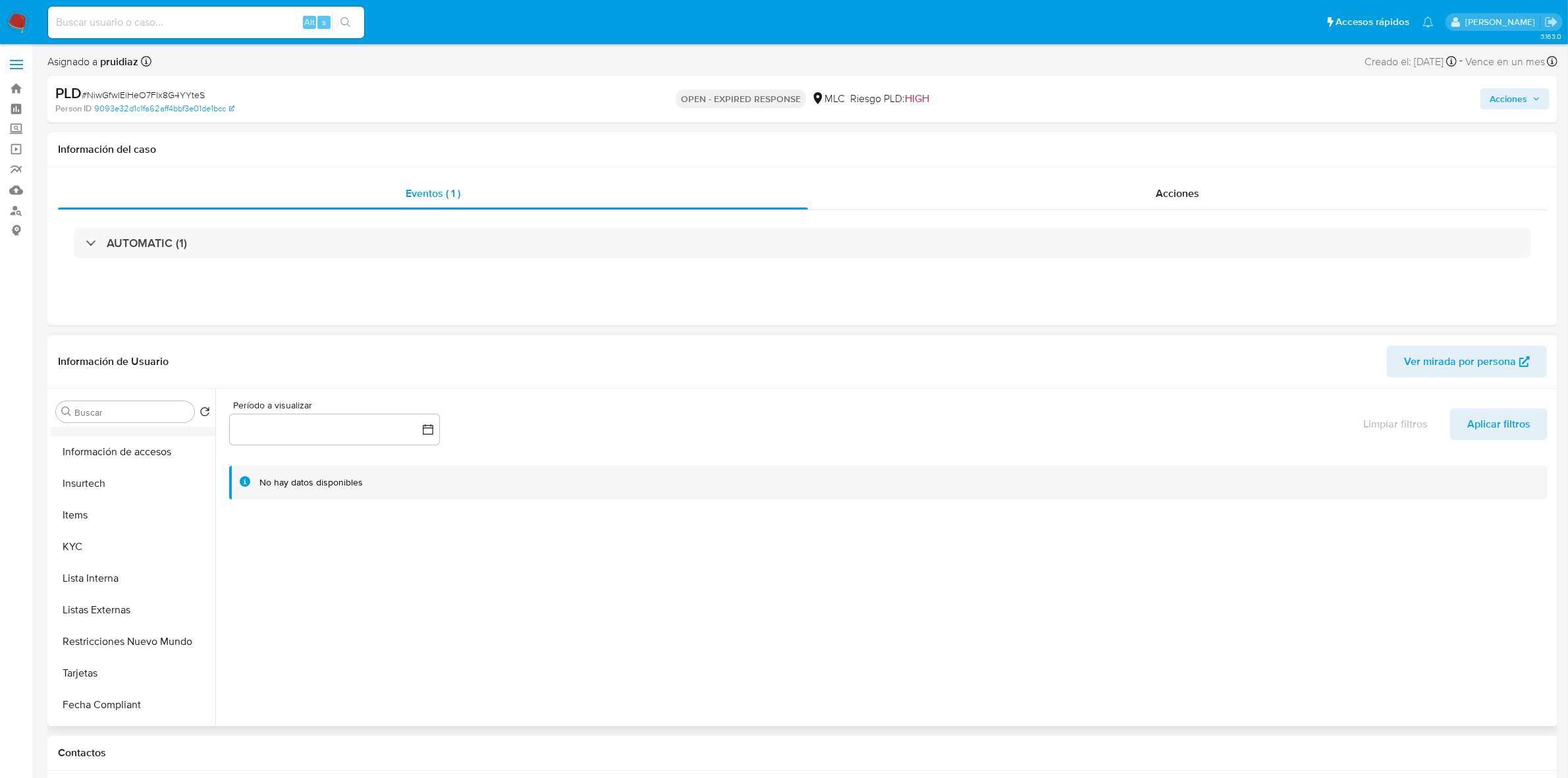
scroll to position [576, 0]
click at [129, 523] on button "Restricciones Nuevo Mundo" at bounding box center [128, 531] width 154 height 32
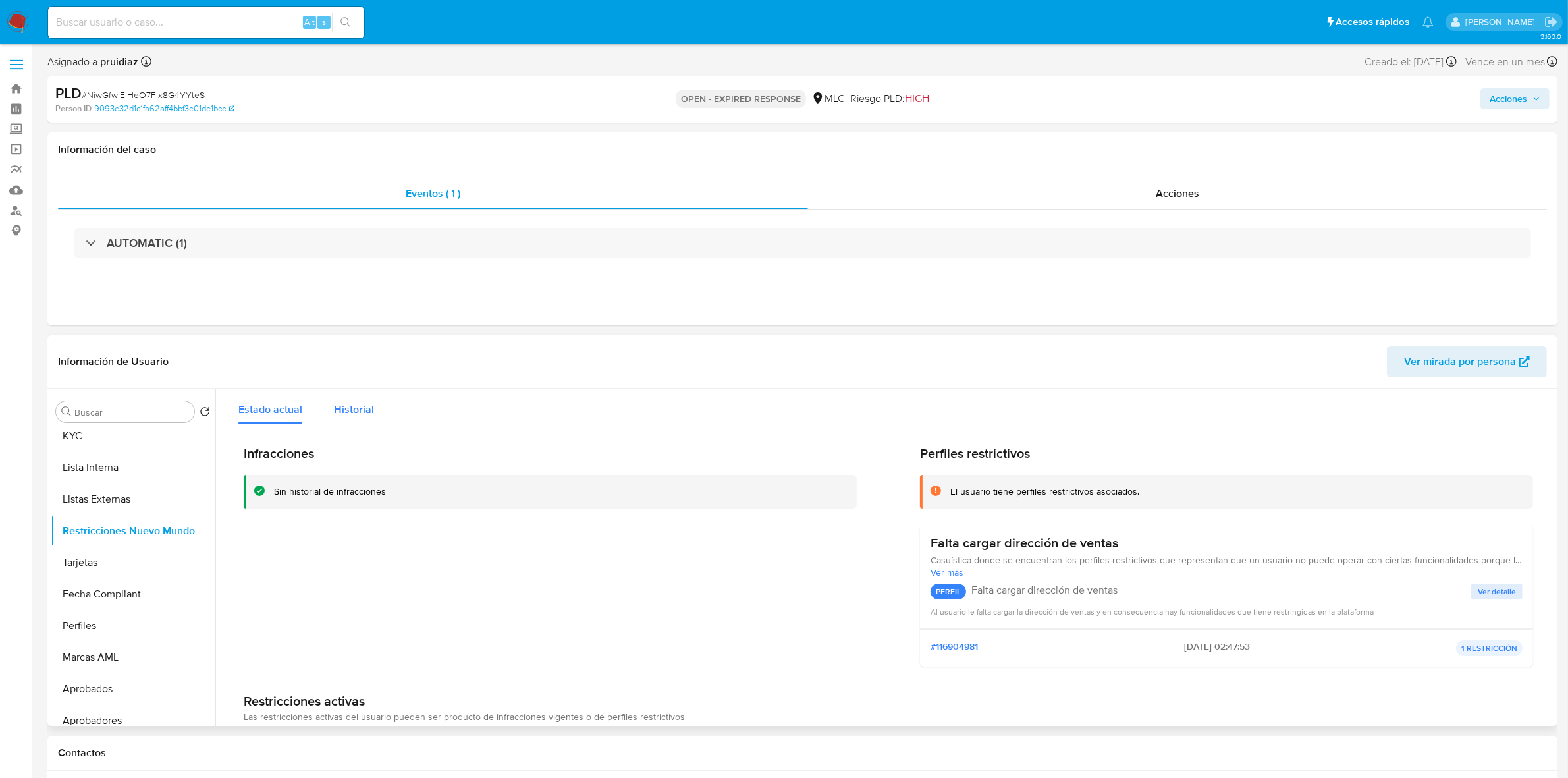
click at [347, 405] on span "Historial" at bounding box center [353, 408] width 40 height 15
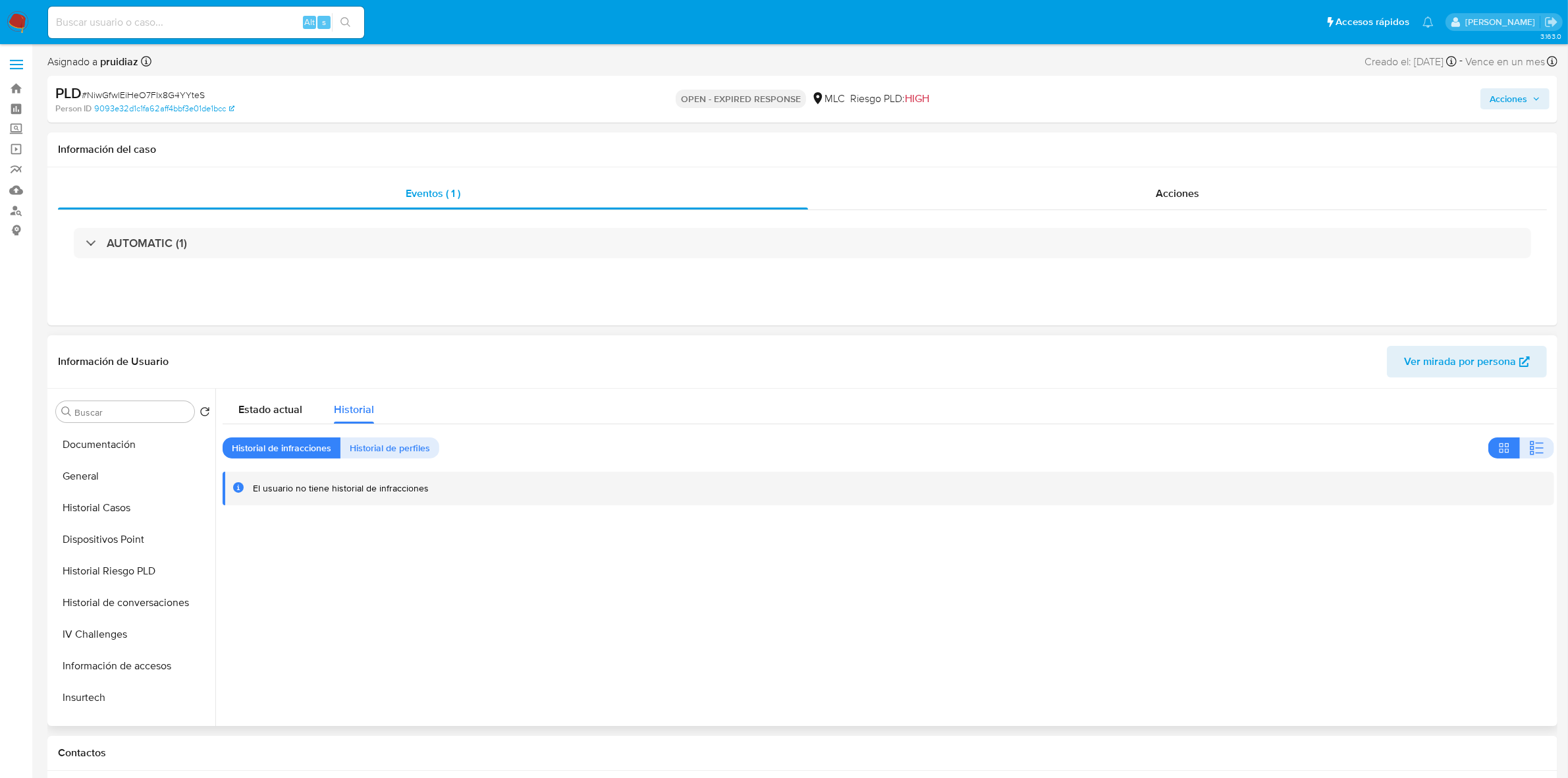
scroll to position [239, 0]
click at [98, 495] on button "General" at bounding box center [128, 489] width 154 height 32
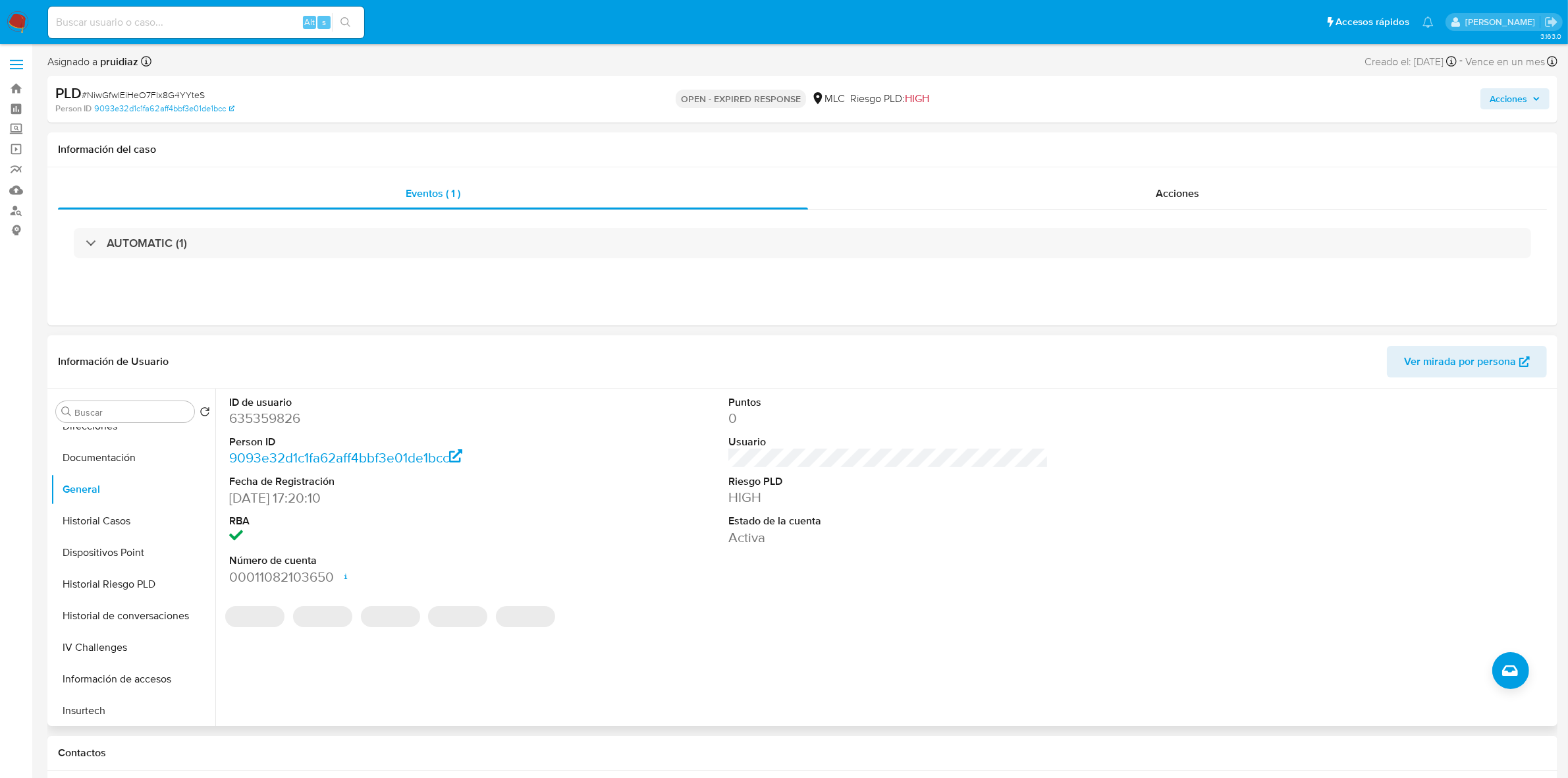
click at [270, 415] on dd "635359826" at bounding box center [389, 418] width 320 height 18
copy dd "635359826"
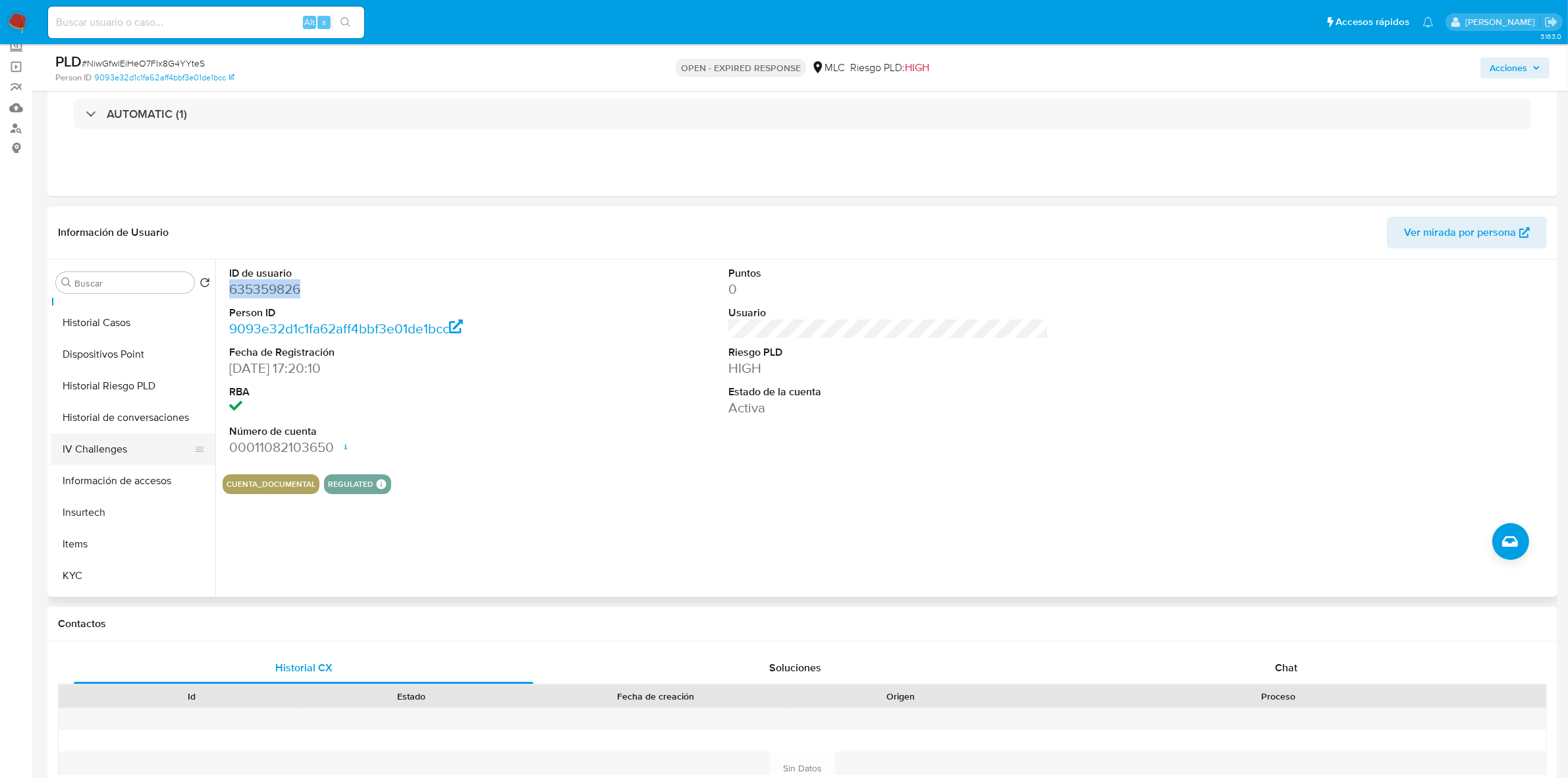
scroll to position [650, 0]
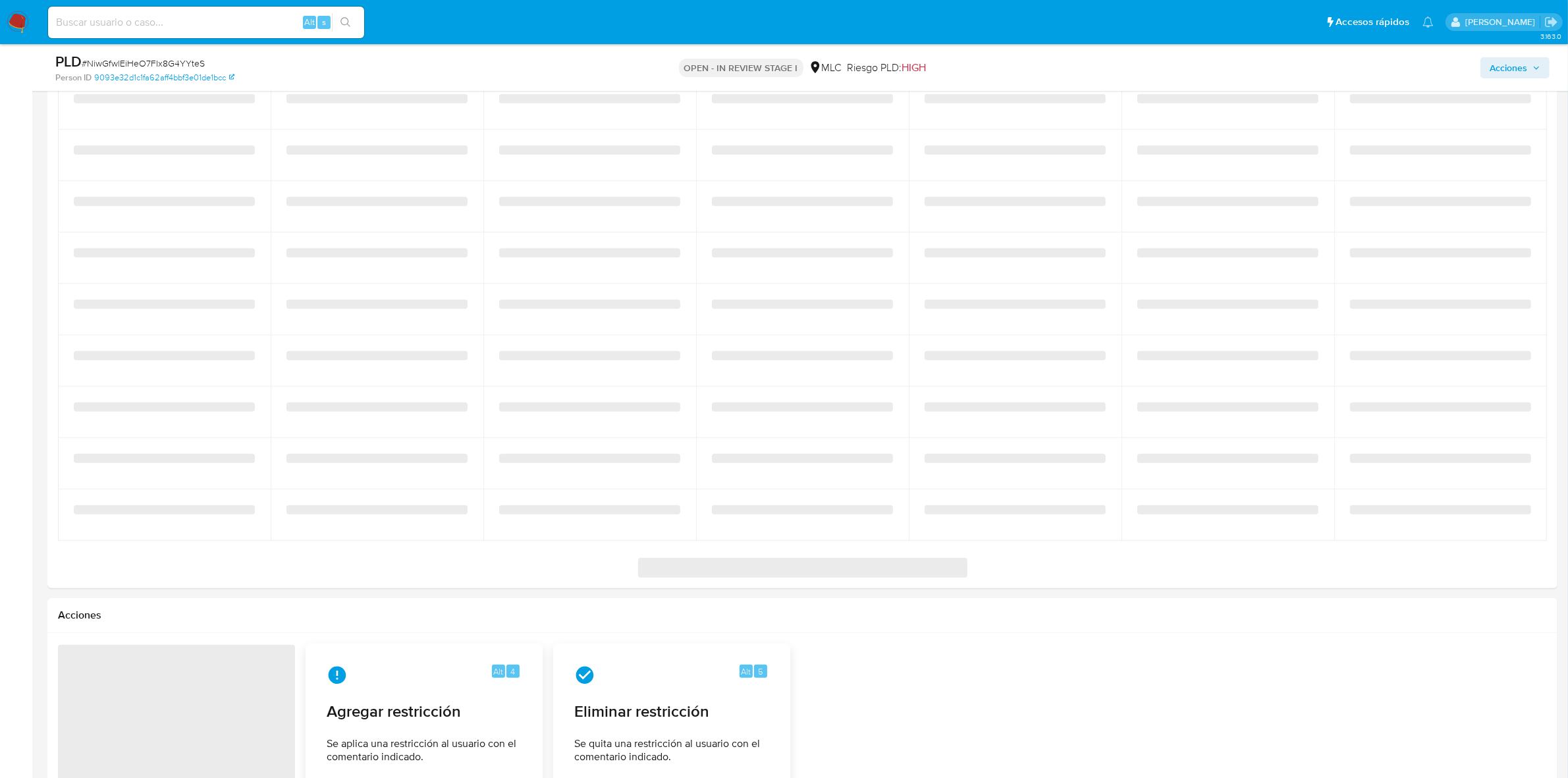
select select "10"
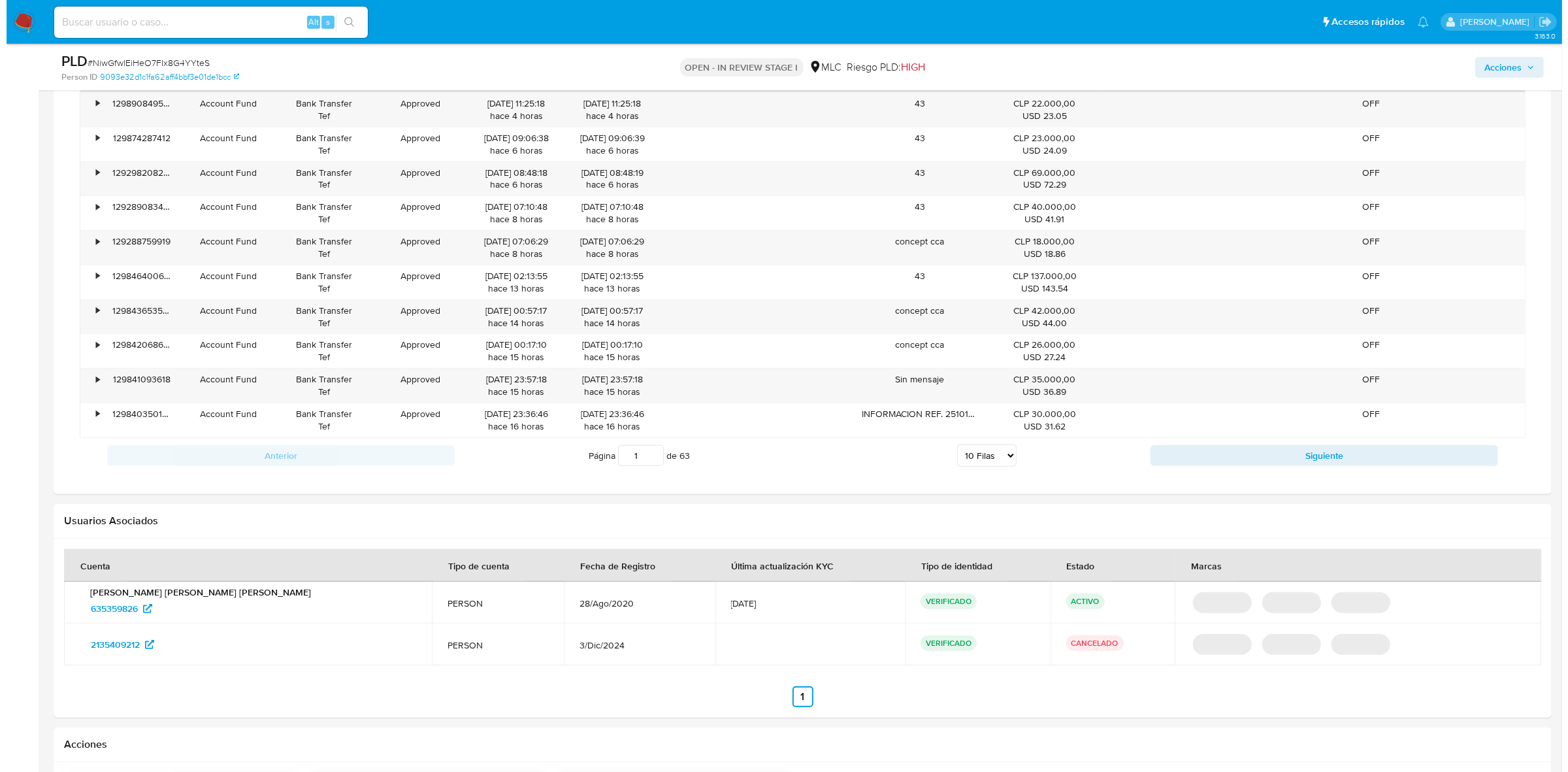
scroll to position [1449, 0]
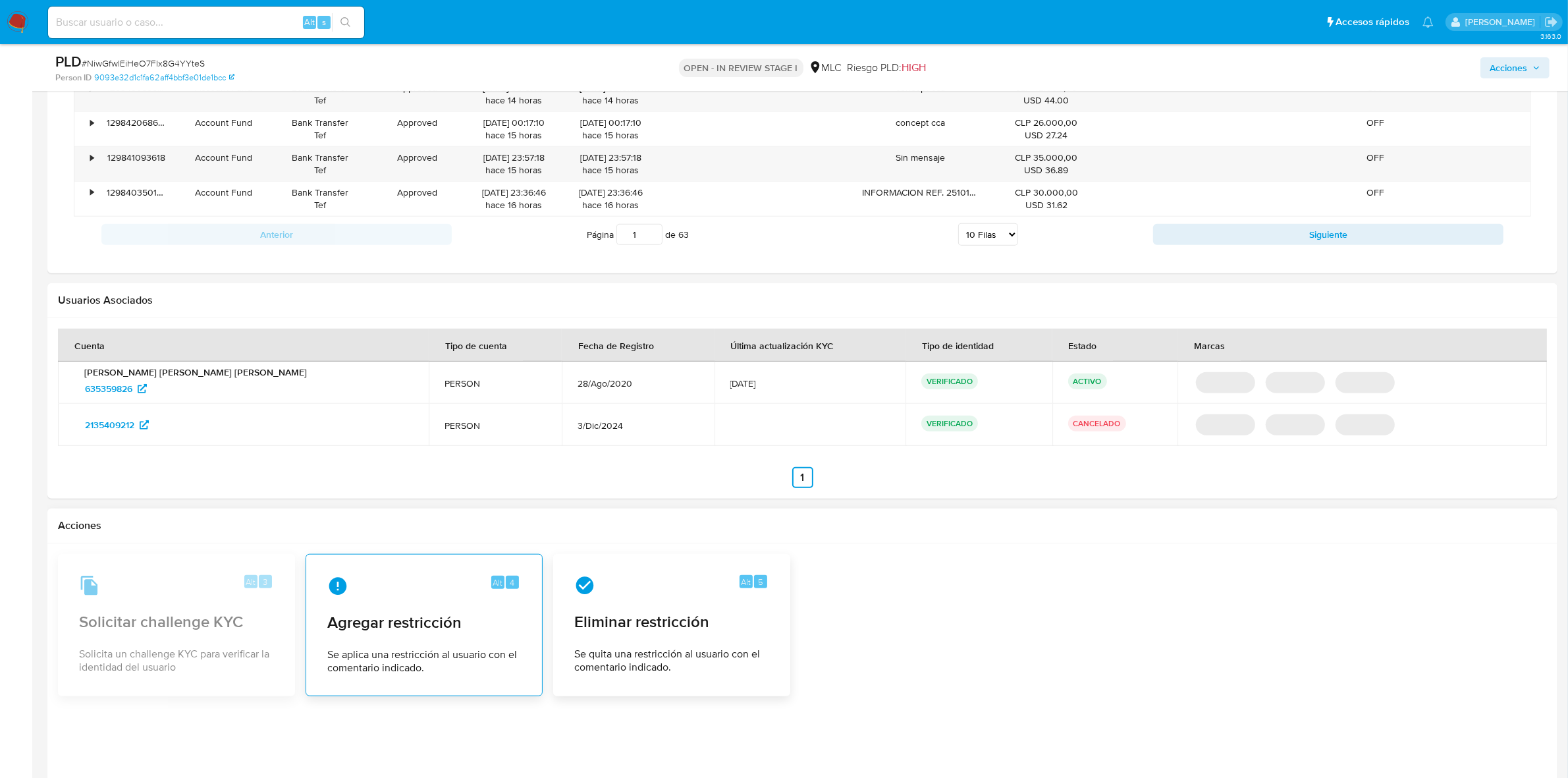
click at [432, 591] on div "Alt 4" at bounding box center [424, 586] width 194 height 21
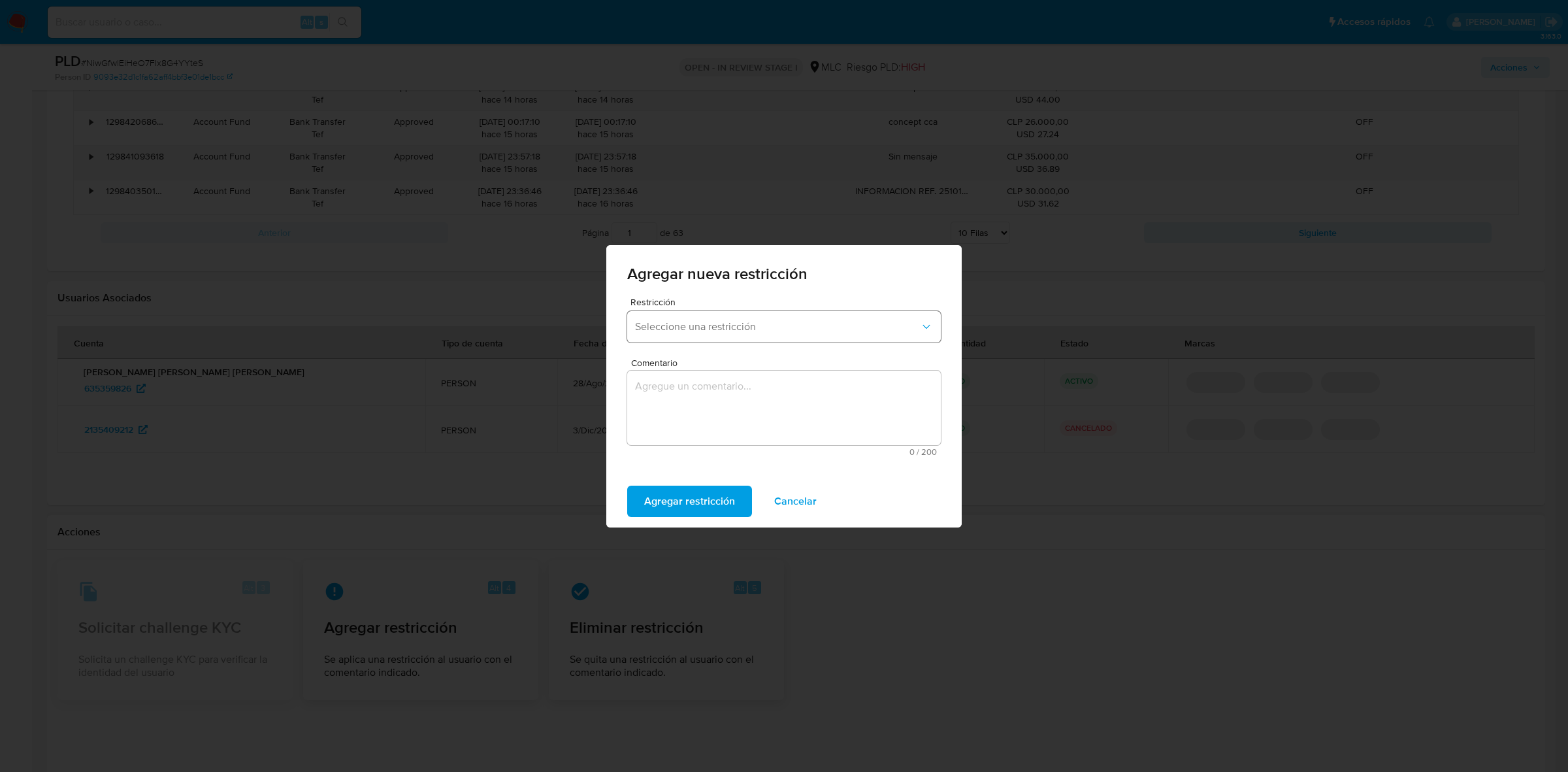
click at [788, 316] on button "Seleccione una restricción" at bounding box center [784, 327] width 314 height 32
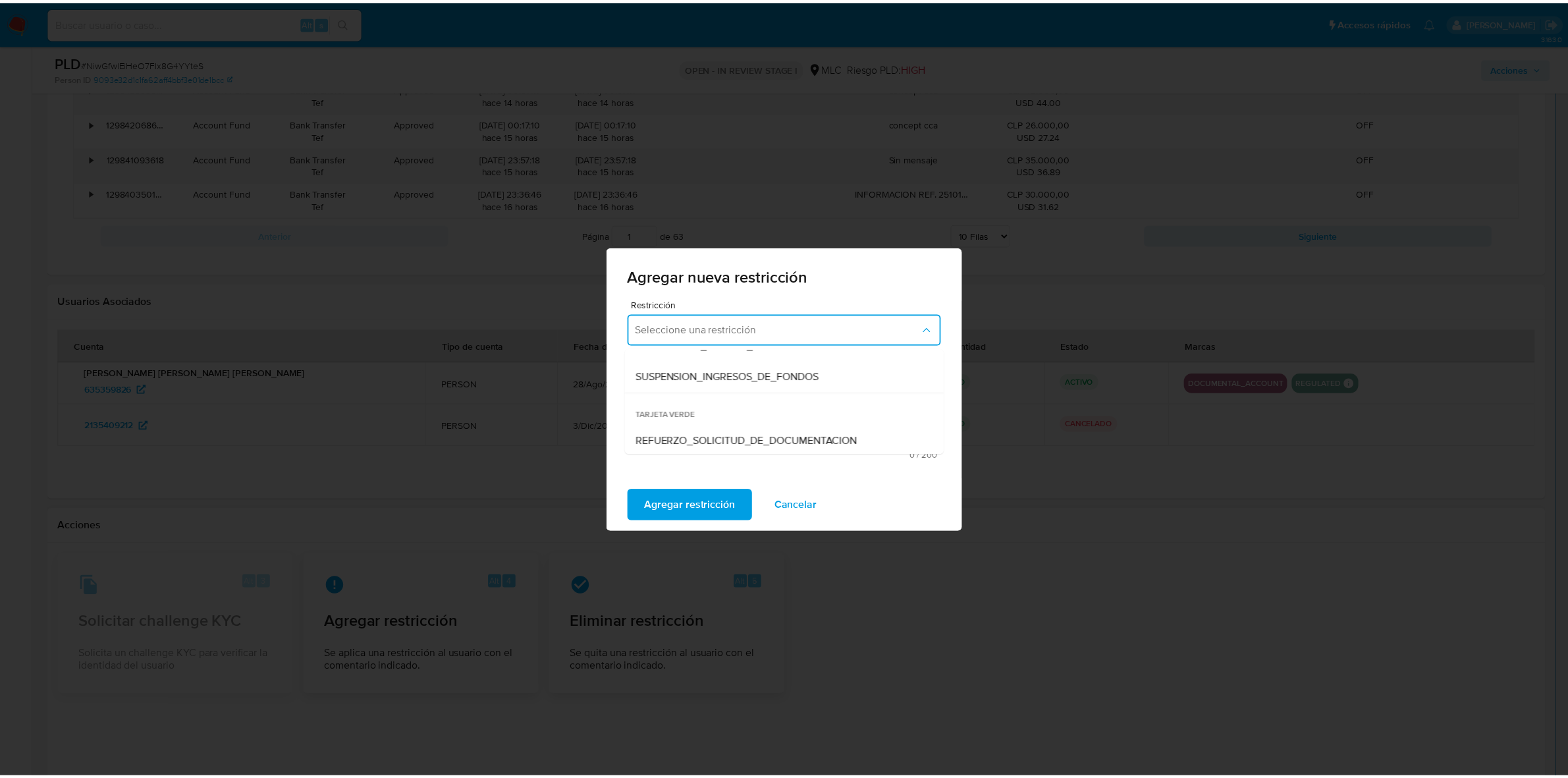
scroll to position [276, 0]
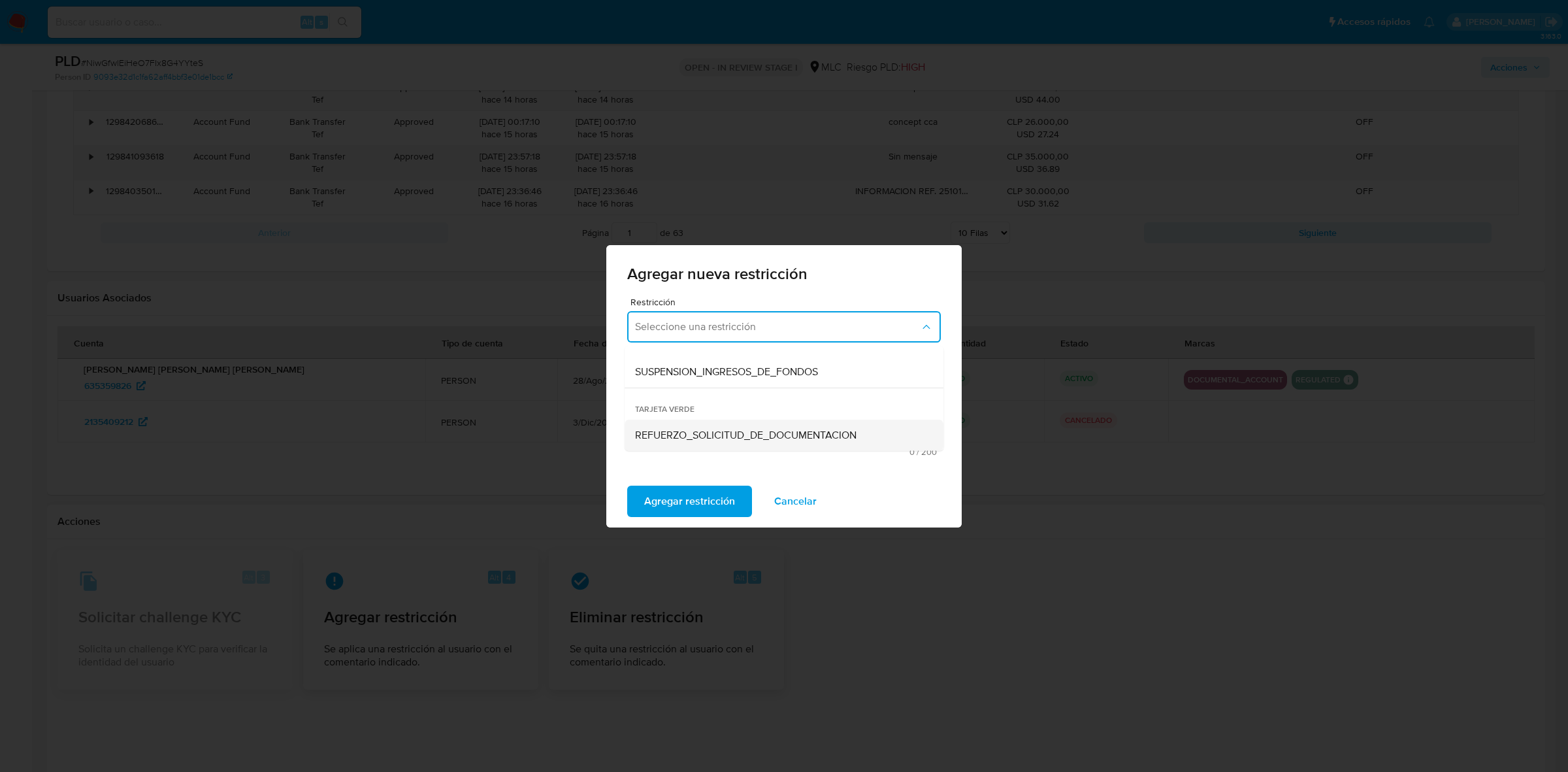
click at [690, 433] on span "REFUERZO_SOLICITUD_DE_DOCUMENTACION" at bounding box center [746, 434] width 222 height 13
click at [660, 412] on textarea "Comentario" at bounding box center [784, 407] width 314 height 74
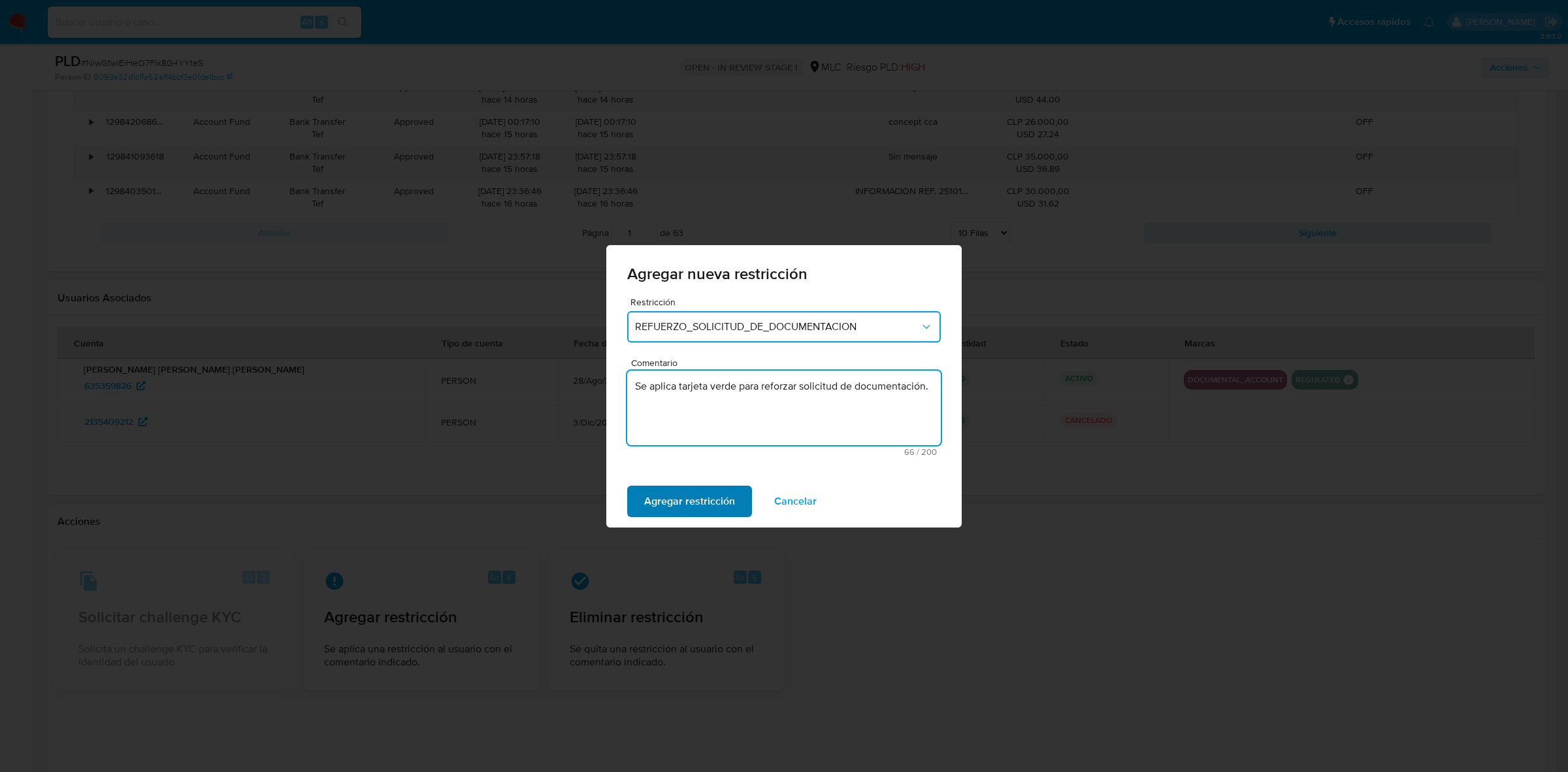
type textarea "Se aplica tarjeta verde para reforzar solicitud de documentación."
click at [723, 511] on span "Agregar restricción" at bounding box center [689, 500] width 91 height 29
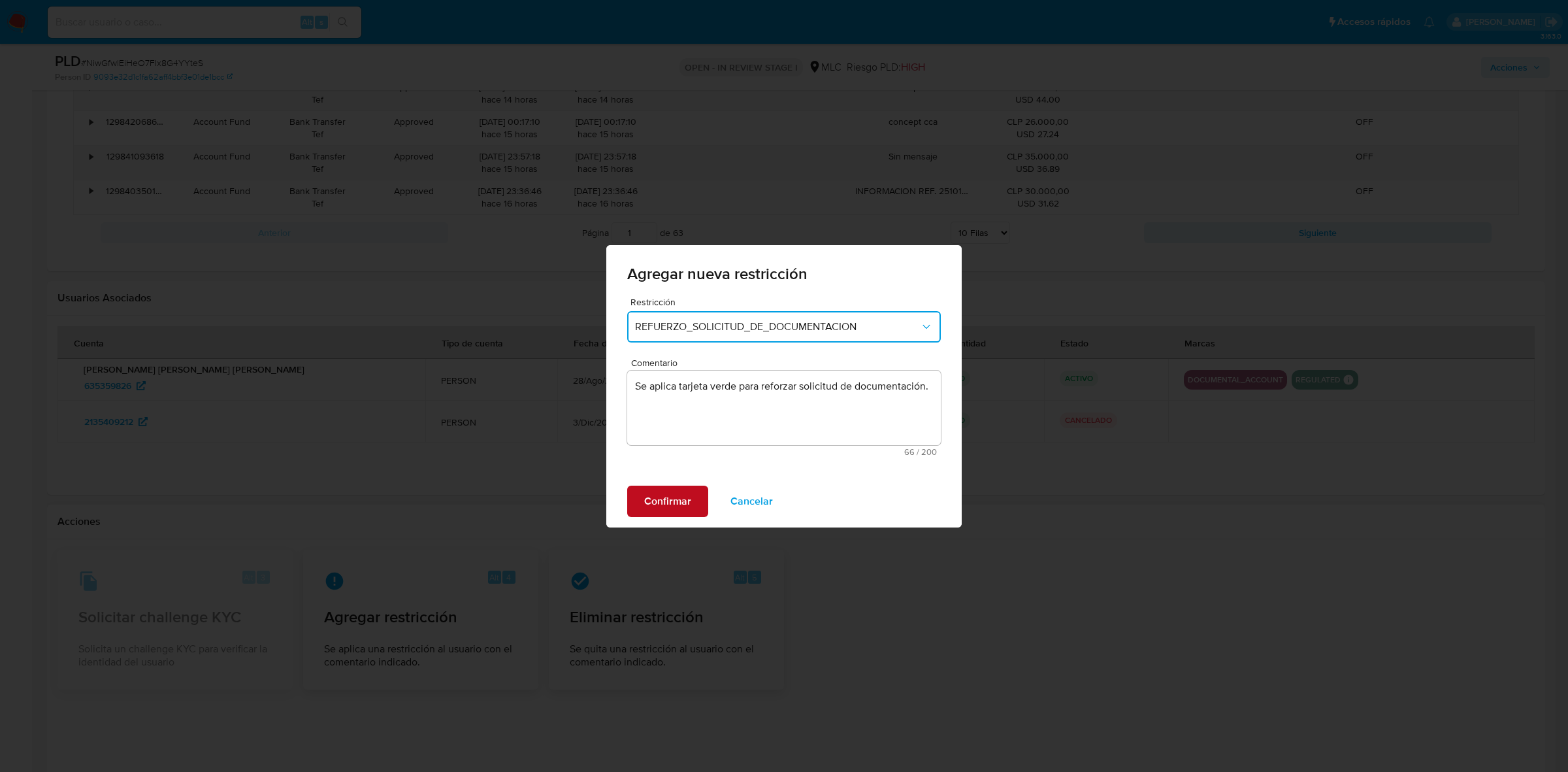
click at [689, 496] on span "Confirmar" at bounding box center [667, 500] width 47 height 29
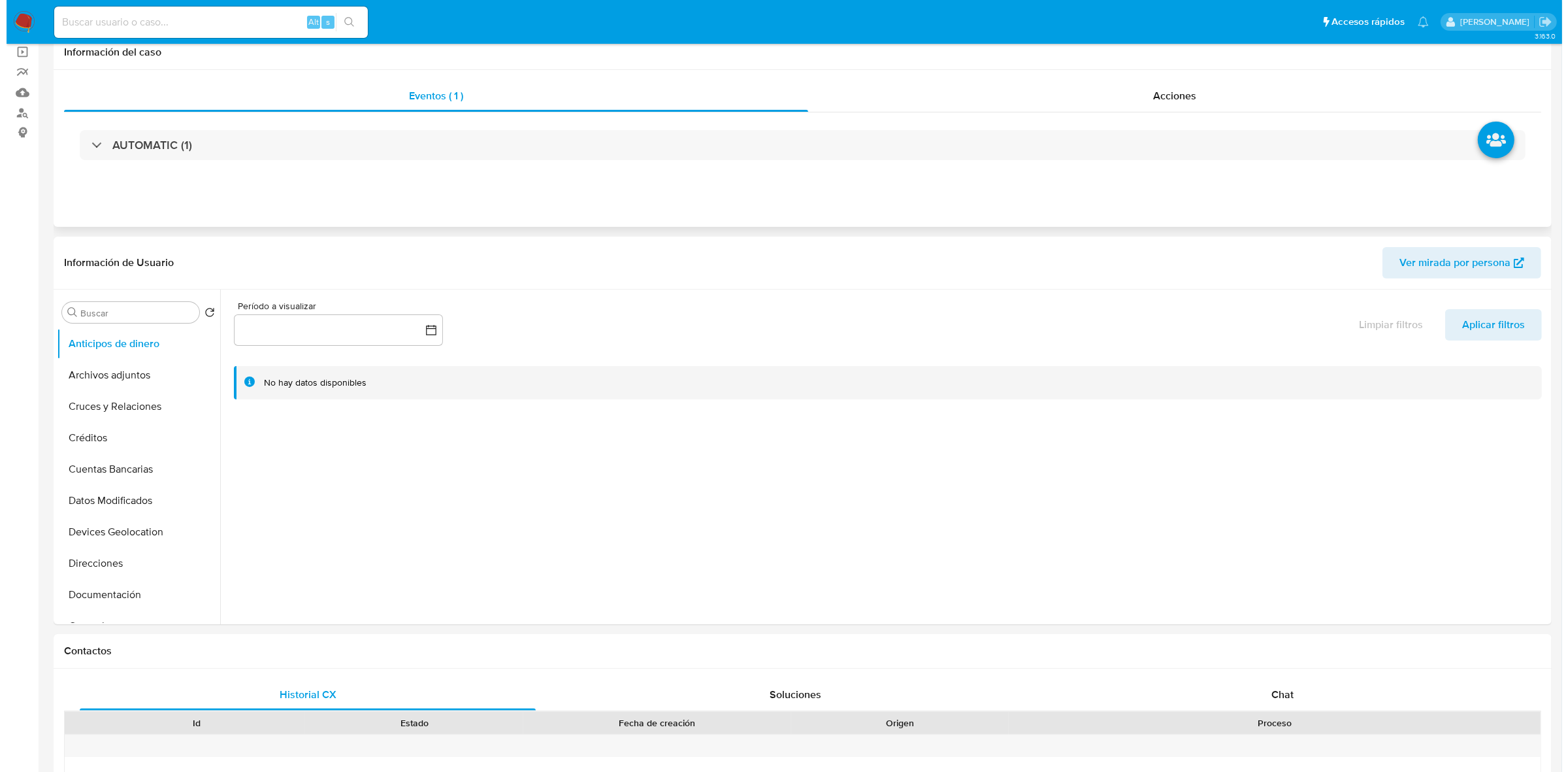
scroll to position [0, 0]
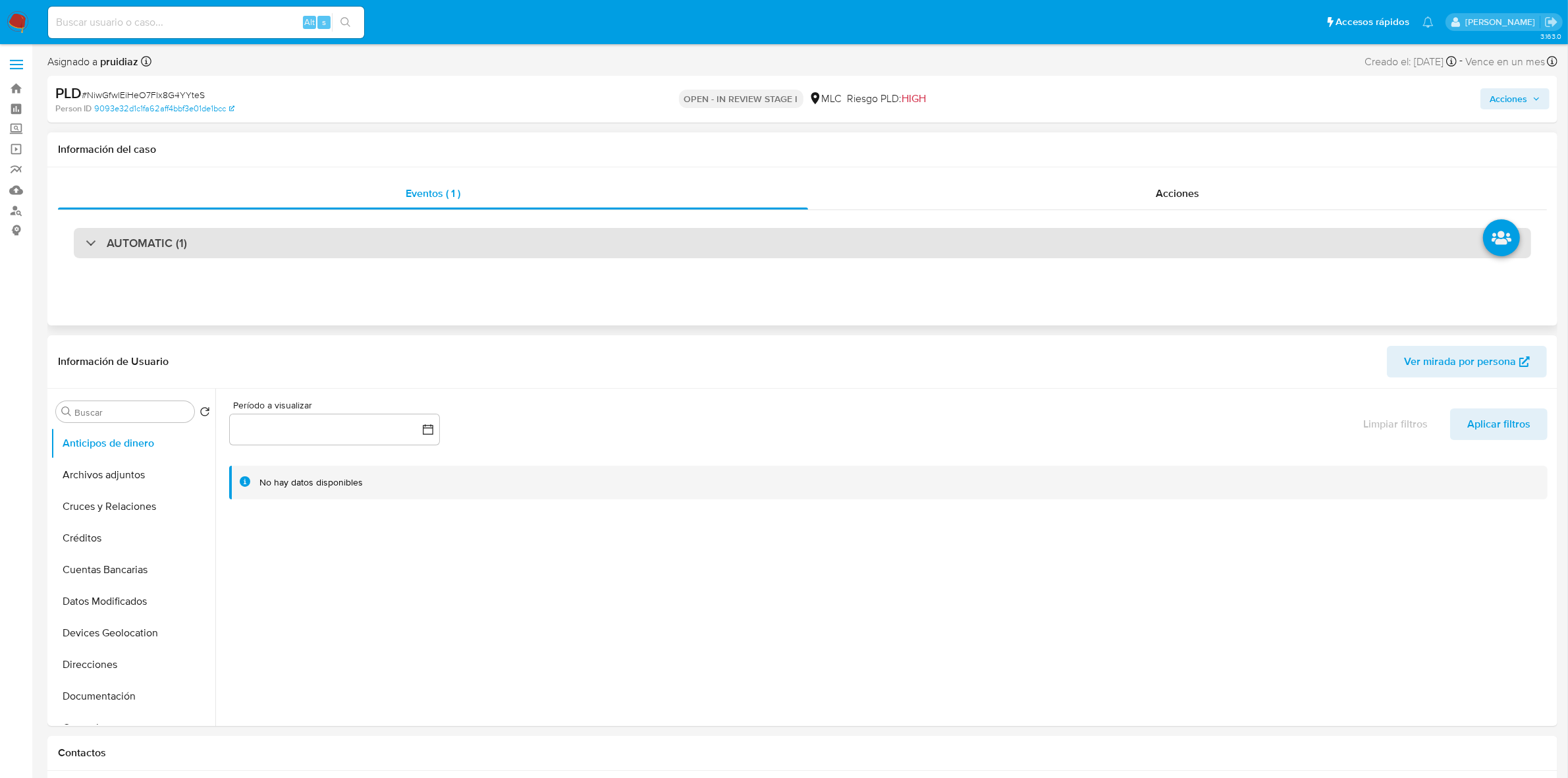
click at [152, 241] on h3 "AUTOMATIC (1)" at bounding box center [147, 243] width 80 height 15
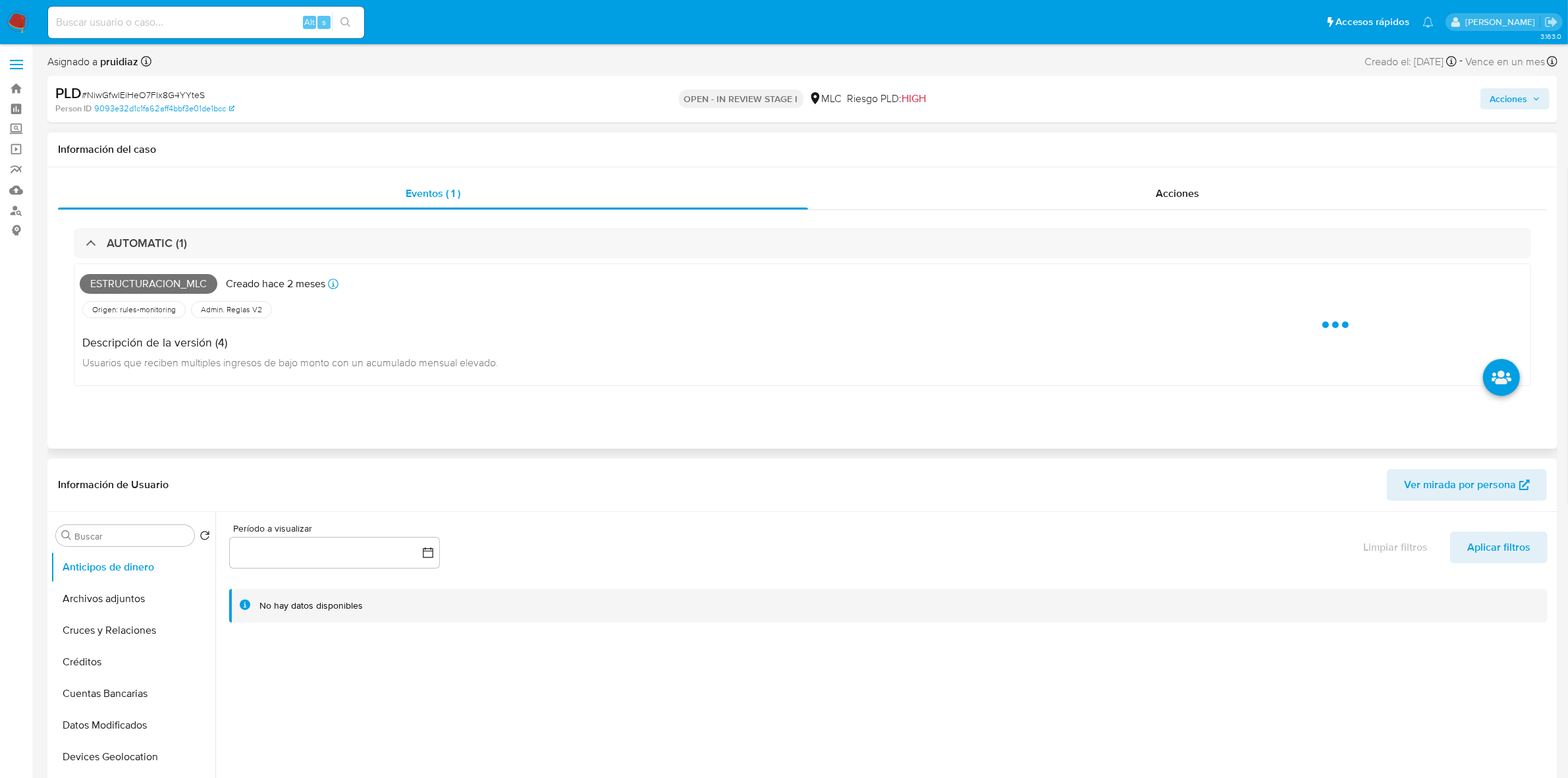
click at [134, 284] on span "Estructuracion_mlc" at bounding box center [149, 284] width 138 height 20
copy span "Estructuracion_mlc"
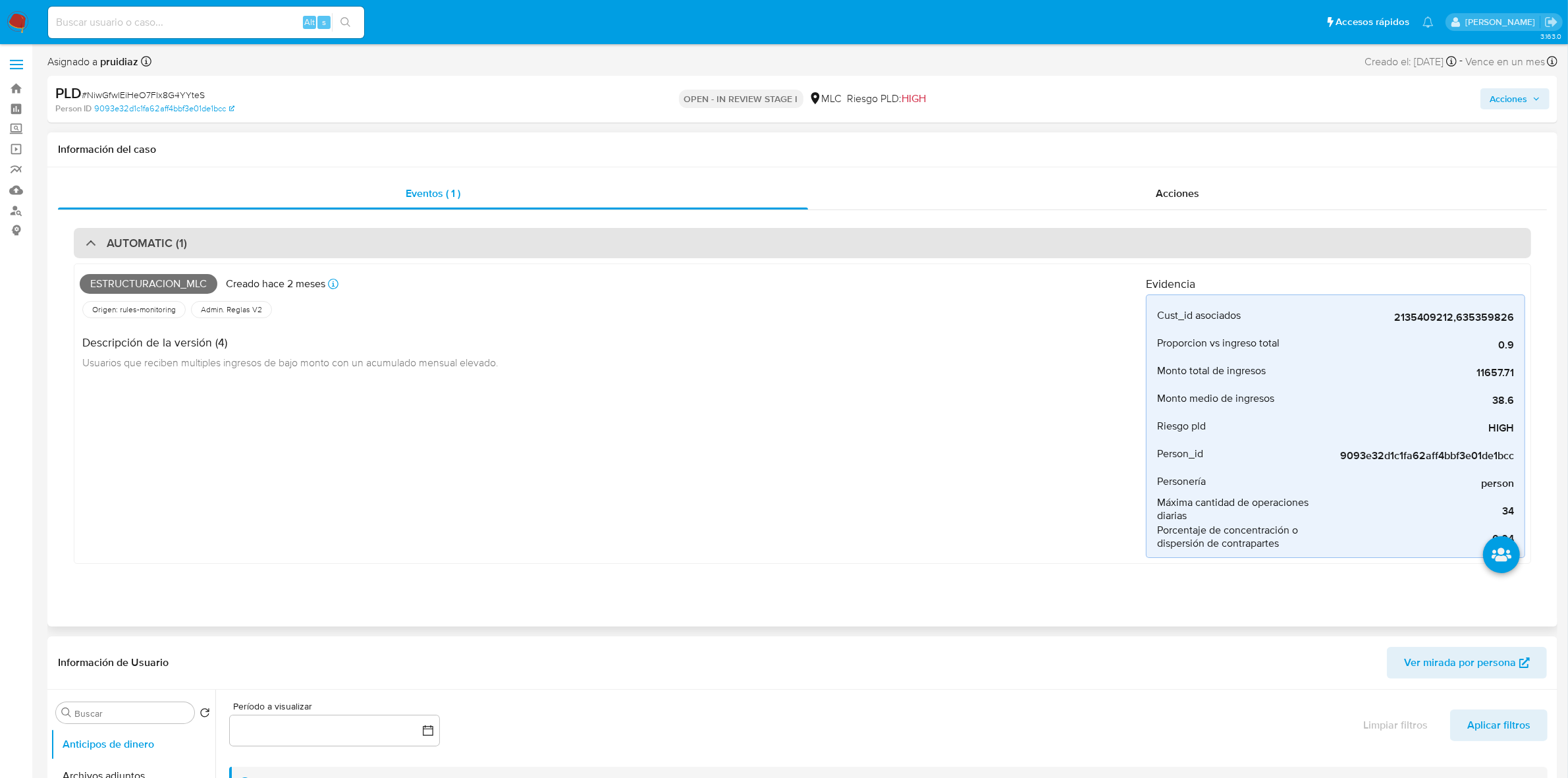
click at [139, 232] on div "AUTOMATIC (1)" at bounding box center [802, 243] width 1457 height 30
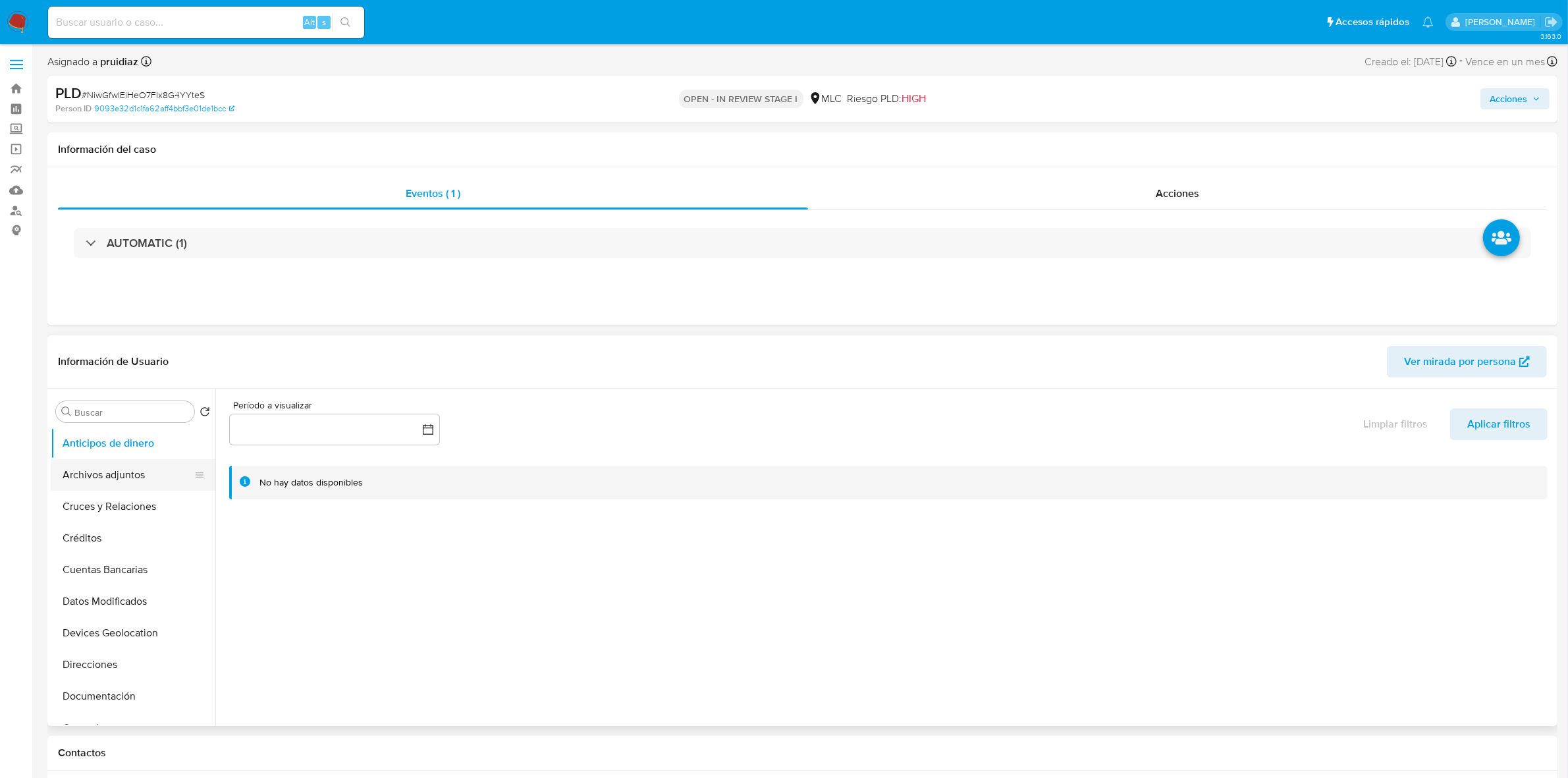
click at [117, 471] on button "Archivos adjuntos" at bounding box center [128, 475] width 154 height 32
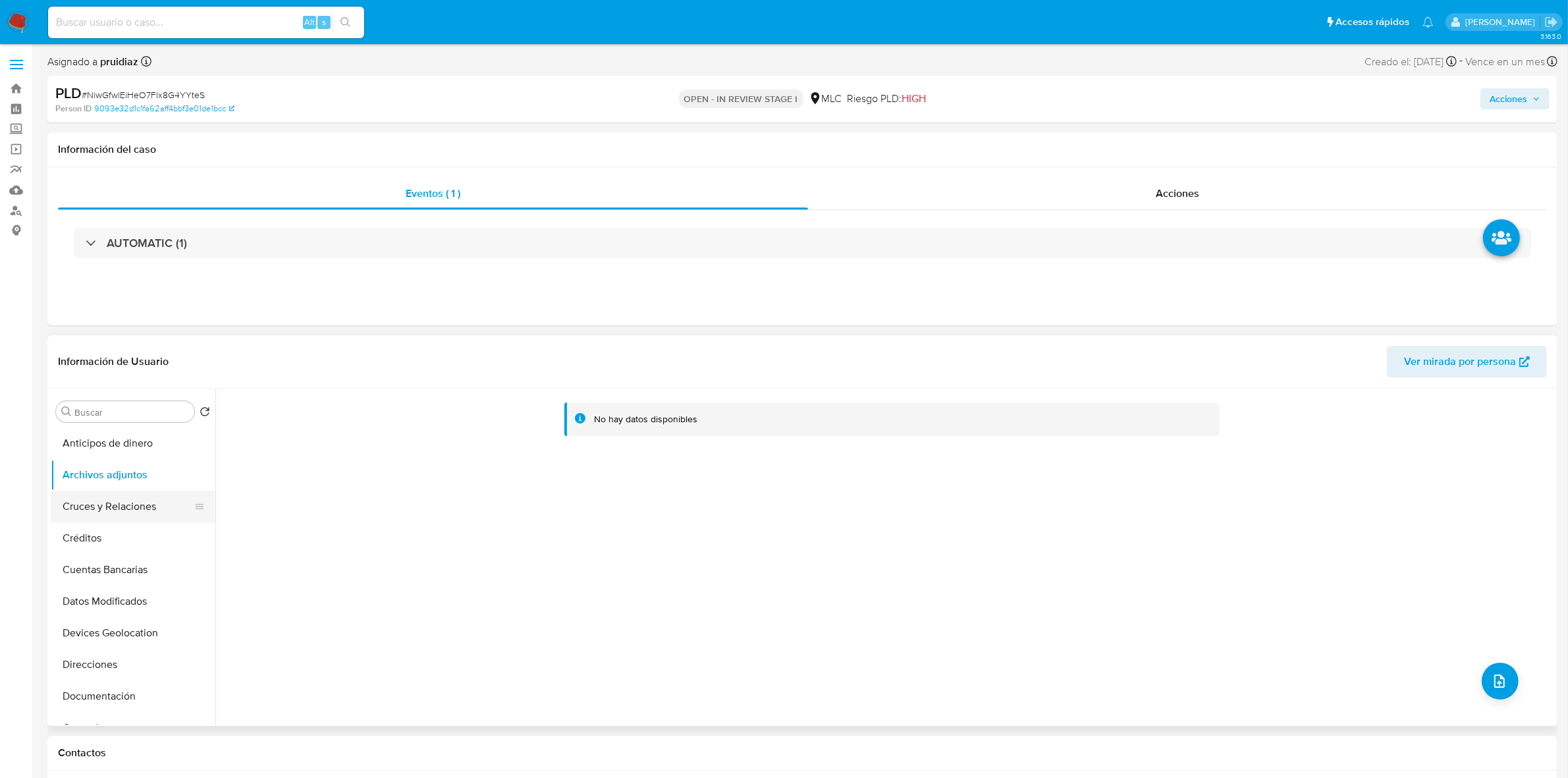
click at [125, 502] on button "Cruces y Relaciones" at bounding box center [128, 506] width 154 height 32
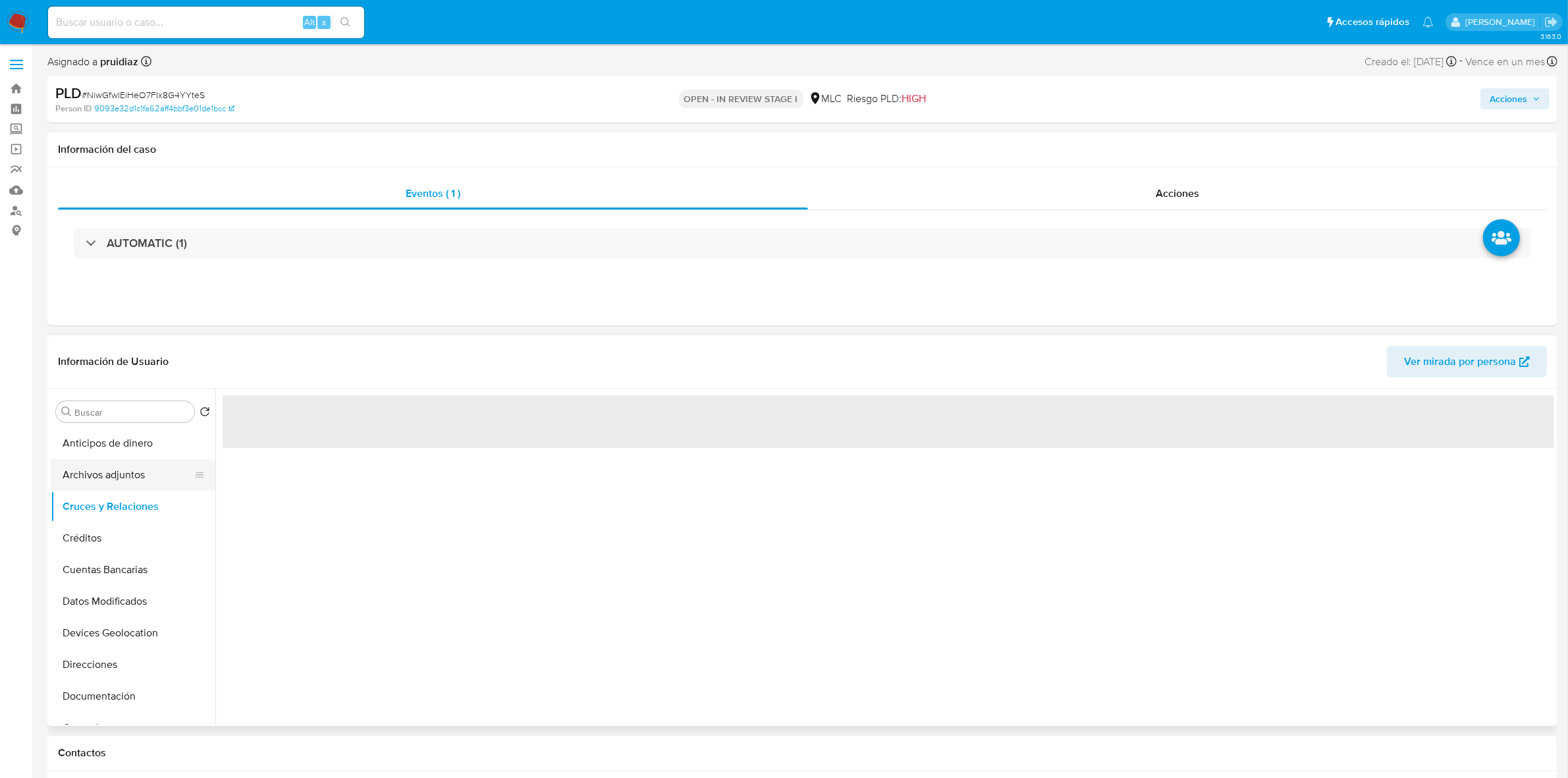
click at [117, 475] on button "Archivos adjuntos" at bounding box center [128, 475] width 154 height 32
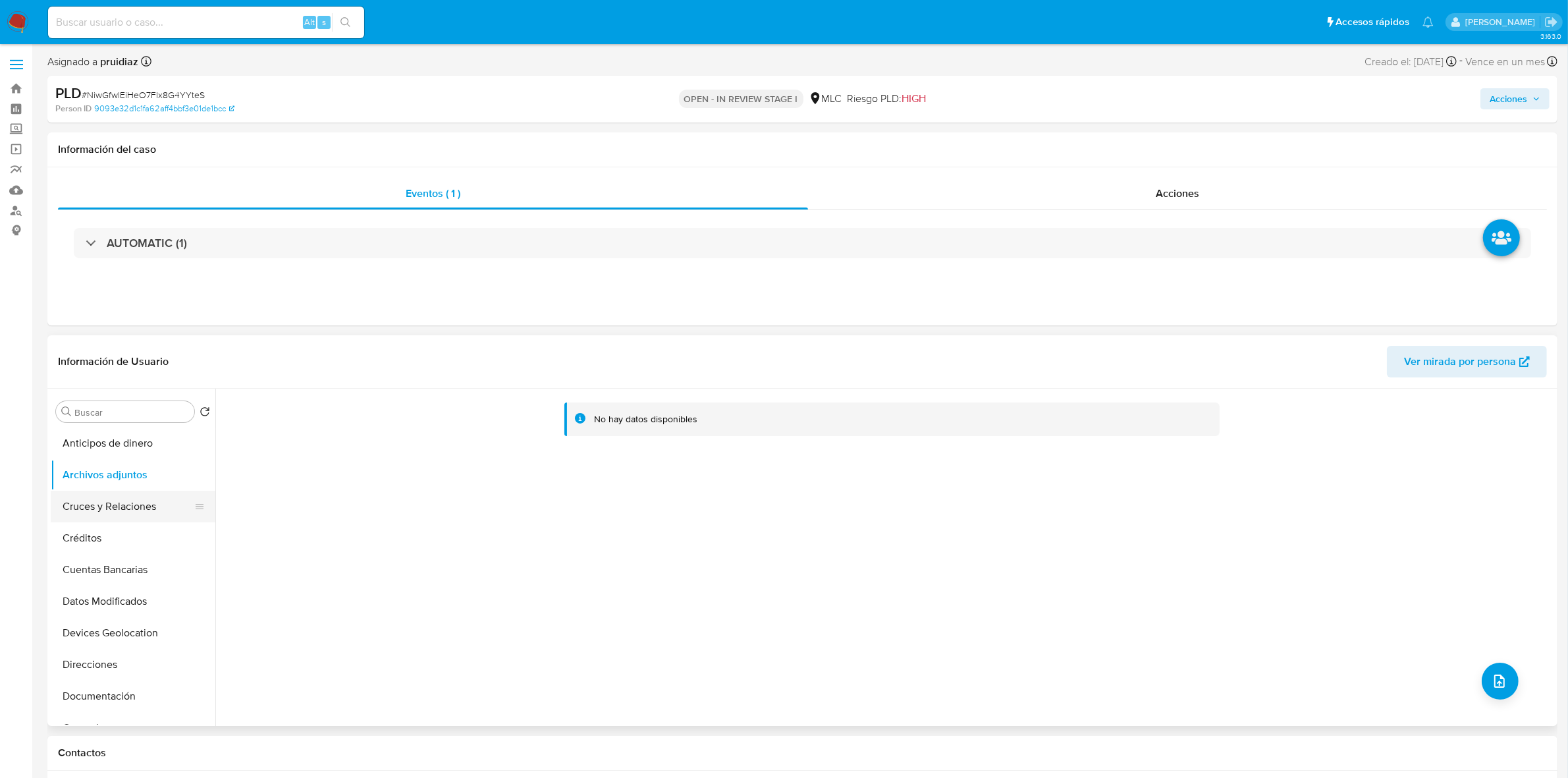
click at [106, 508] on button "Cruces y Relaciones" at bounding box center [128, 506] width 154 height 32
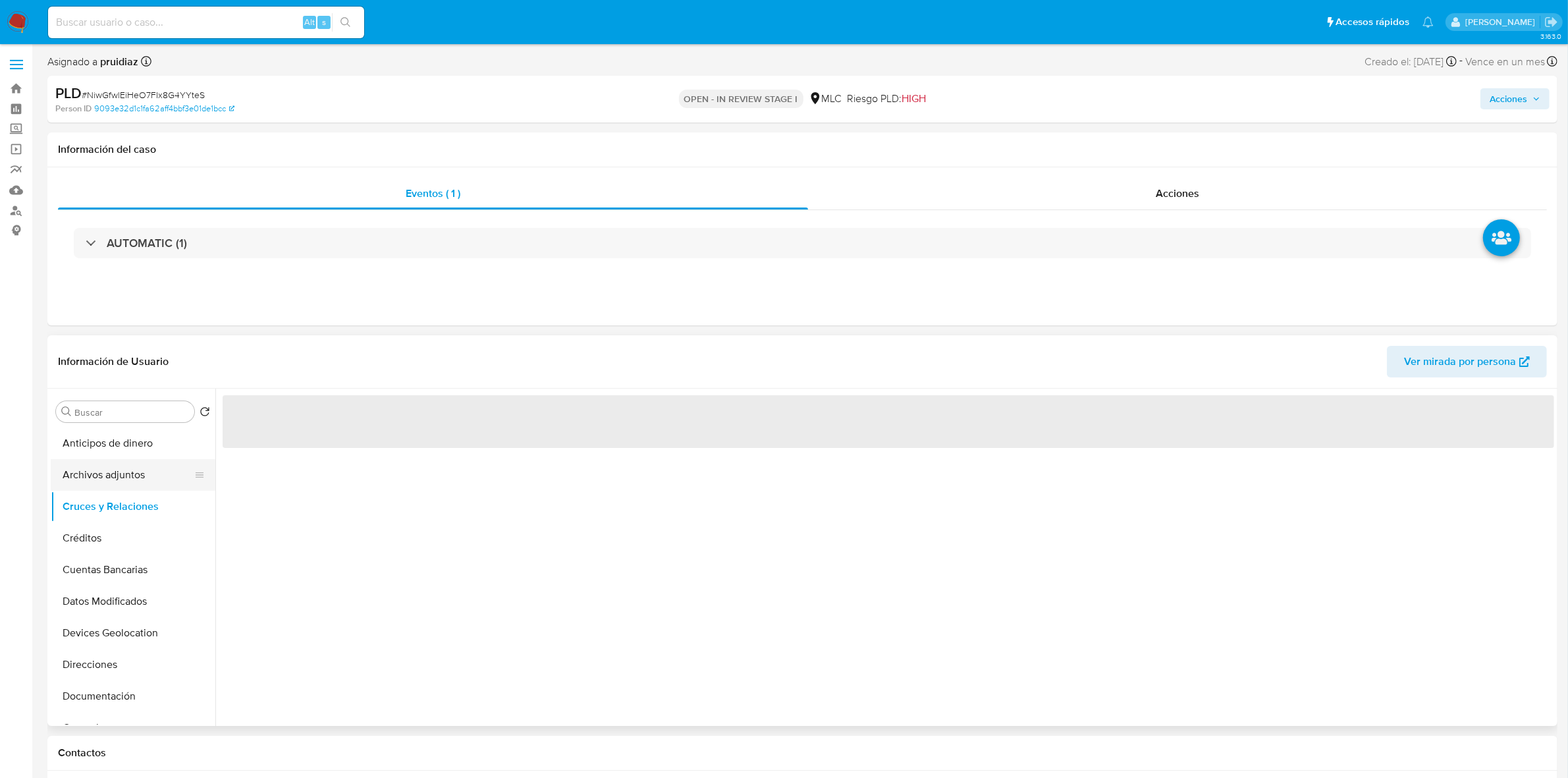
click at [113, 475] on button "Archivos adjuntos" at bounding box center [128, 475] width 154 height 32
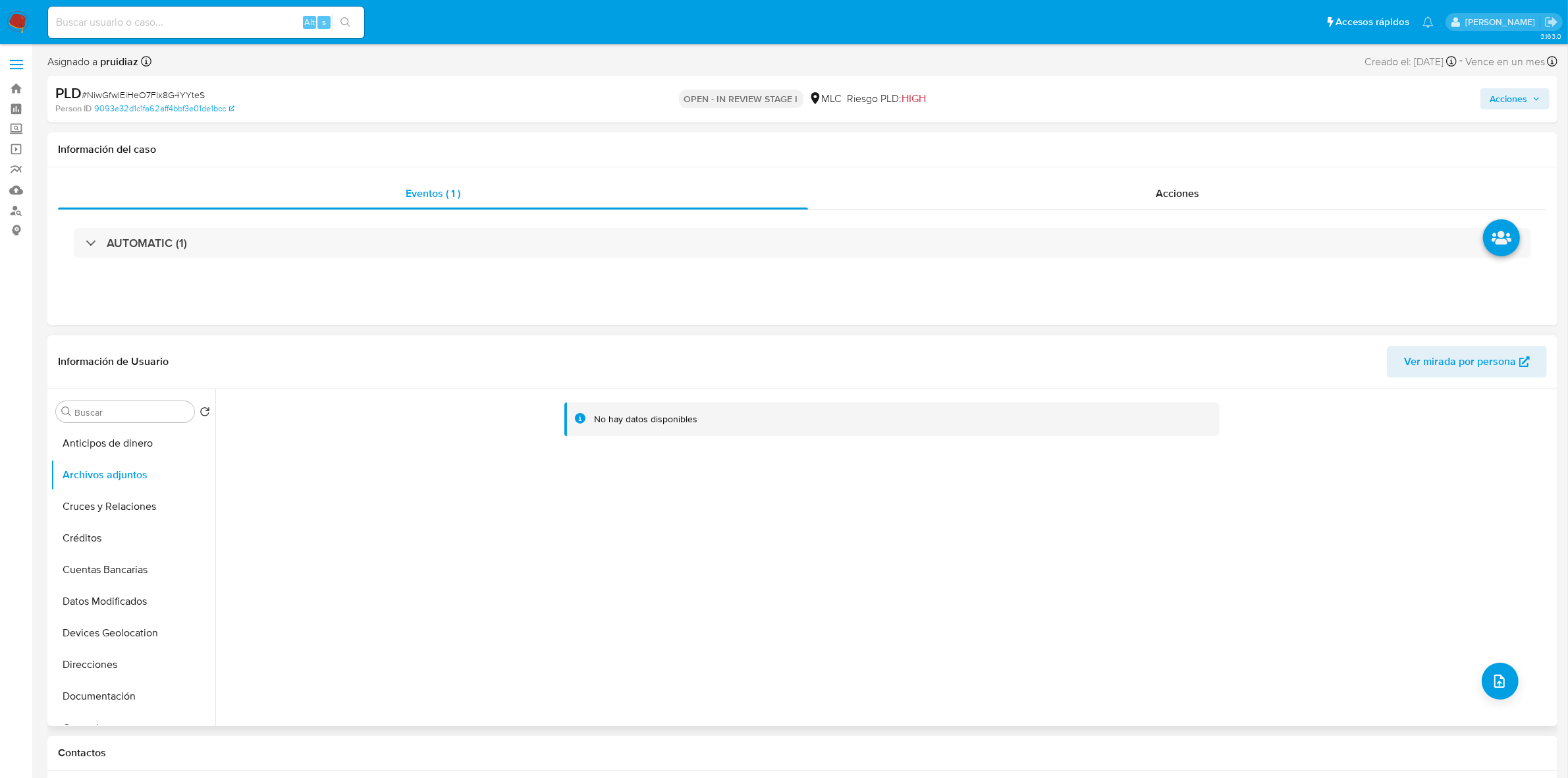
click at [1515, 669] on div "No hay datos disponibles" at bounding box center [884, 557] width 1338 height 338
click at [1499, 676] on icon "upload-file" at bounding box center [1499, 681] width 16 height 16
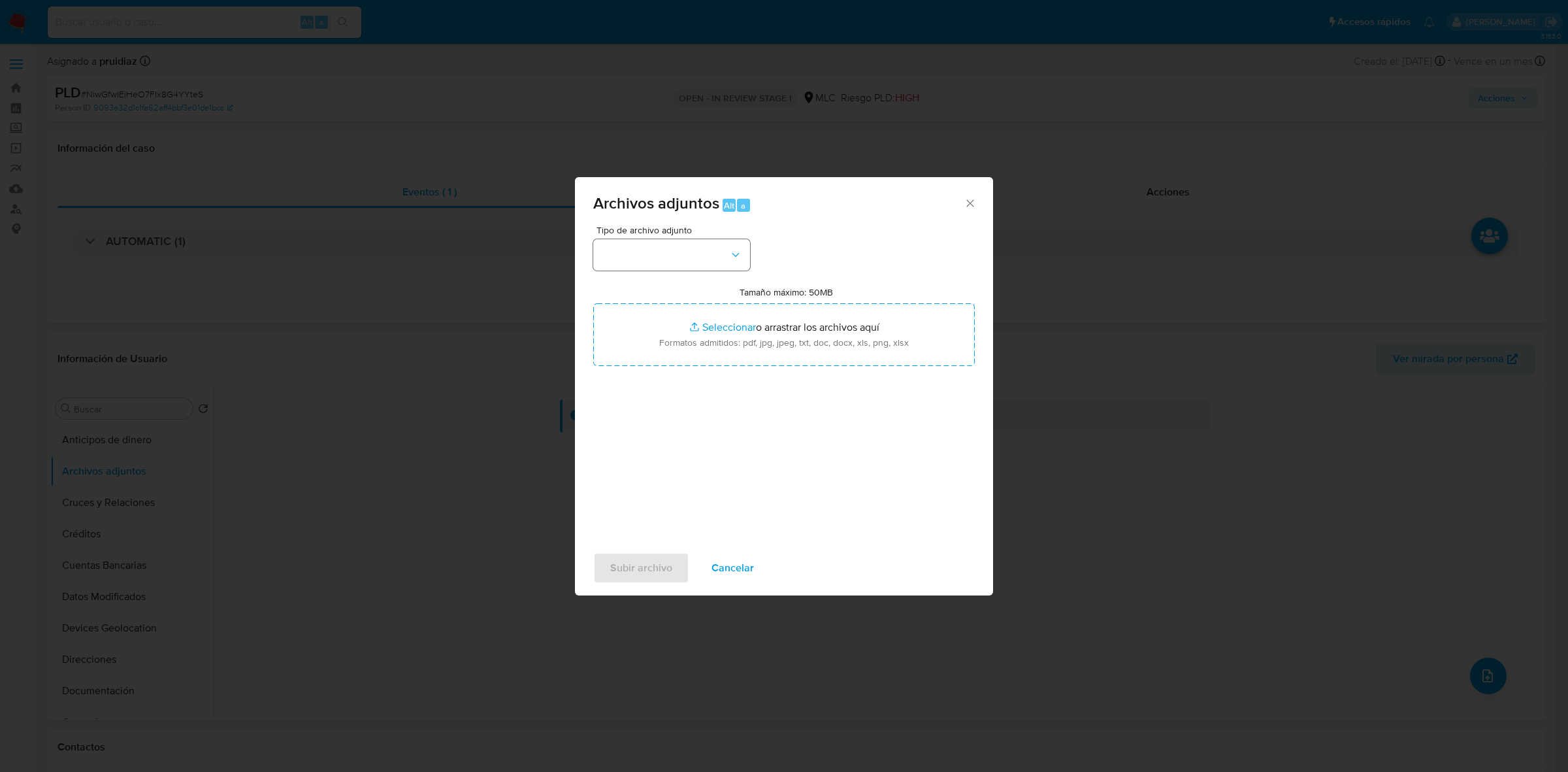
drag, startPoint x: 683, startPoint y: 216, endPoint x: 691, endPoint y: 249, distance: 34.0
click at [686, 224] on div "Archivos adjuntos Alt a" at bounding box center [784, 201] width 418 height 49
click at [692, 249] on button "button" at bounding box center [672, 255] width 157 height 32
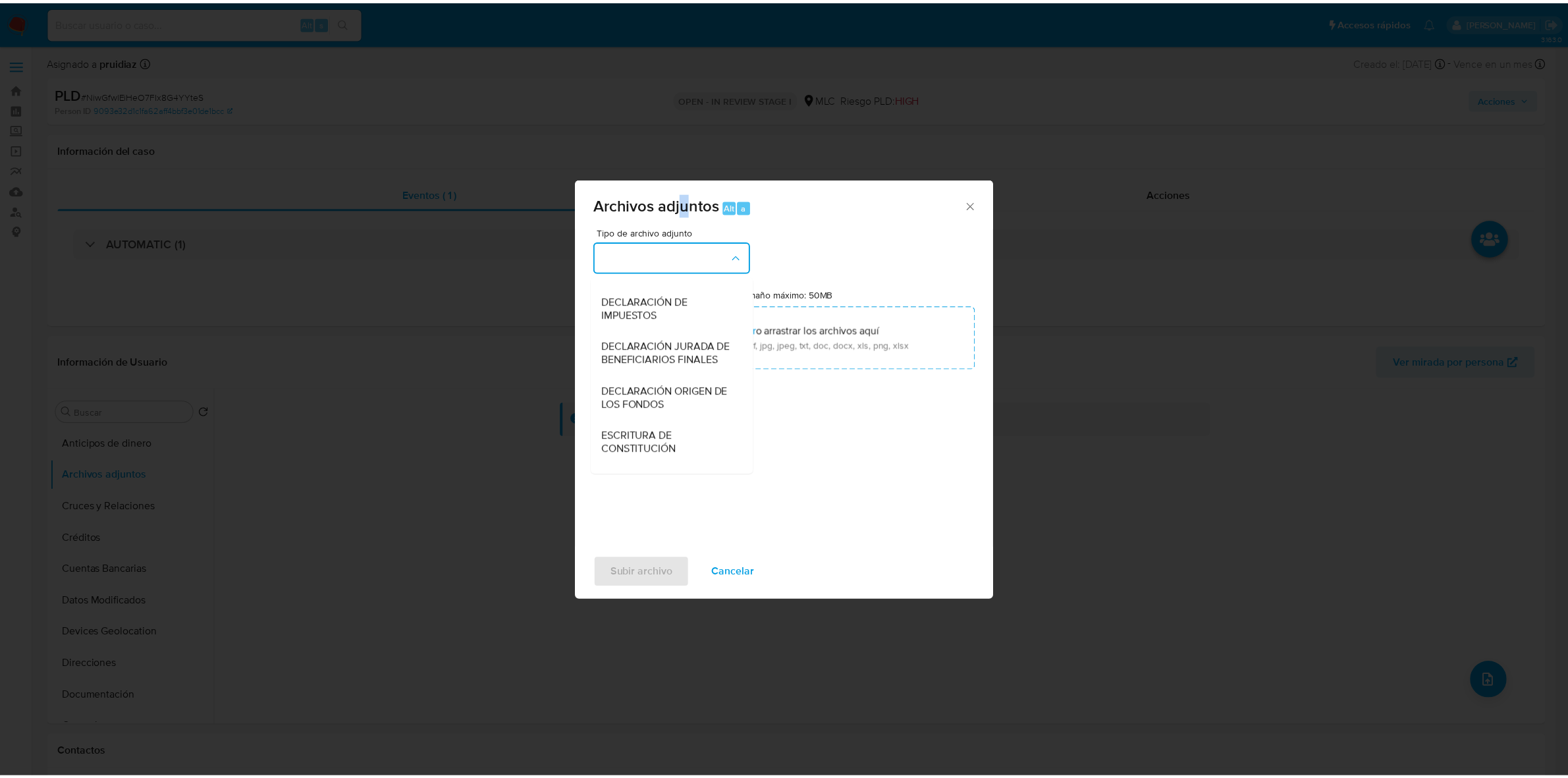
scroll to position [136, 0]
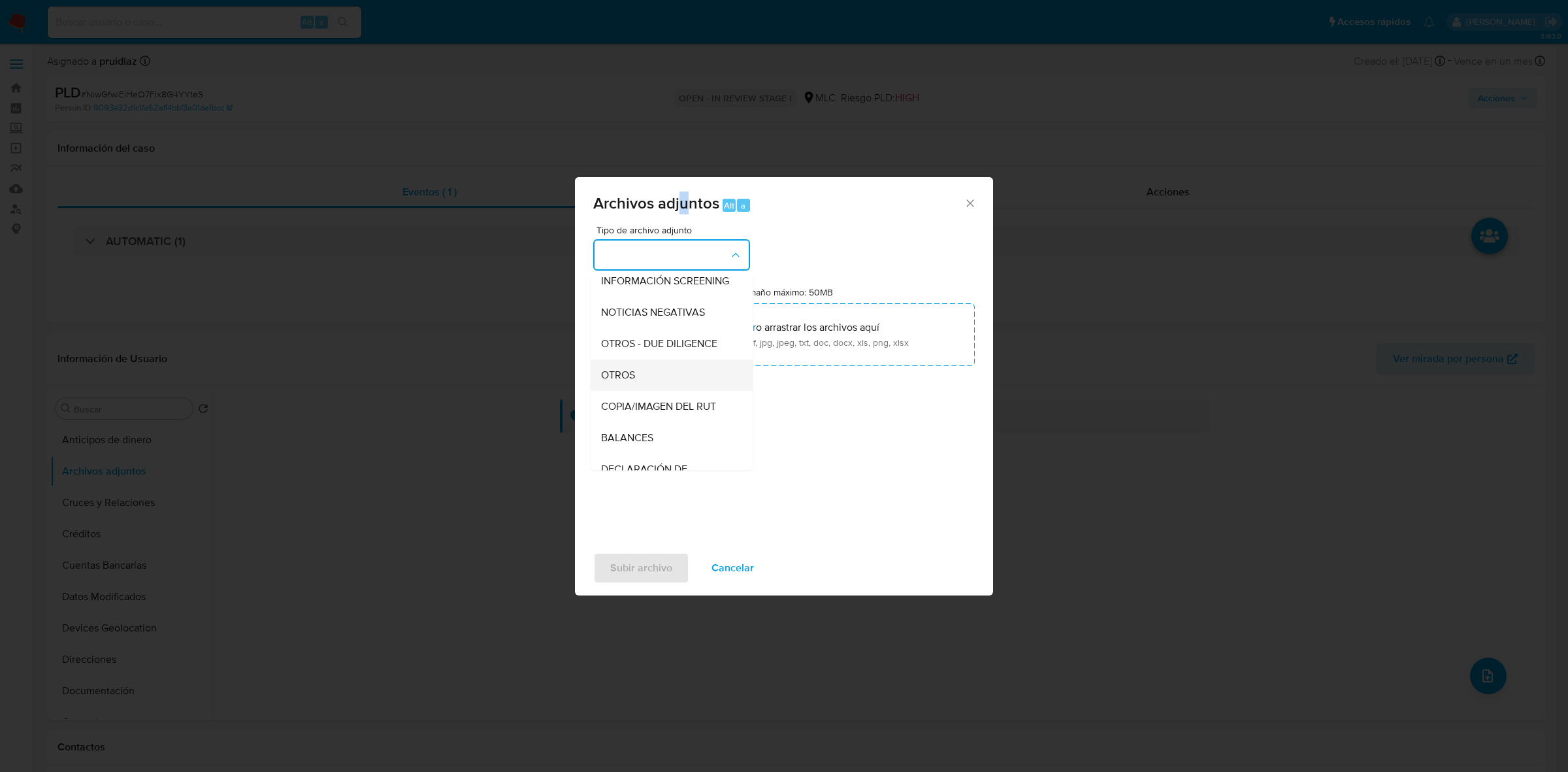
click at [627, 382] on span "OTROS" at bounding box center [618, 375] width 34 height 13
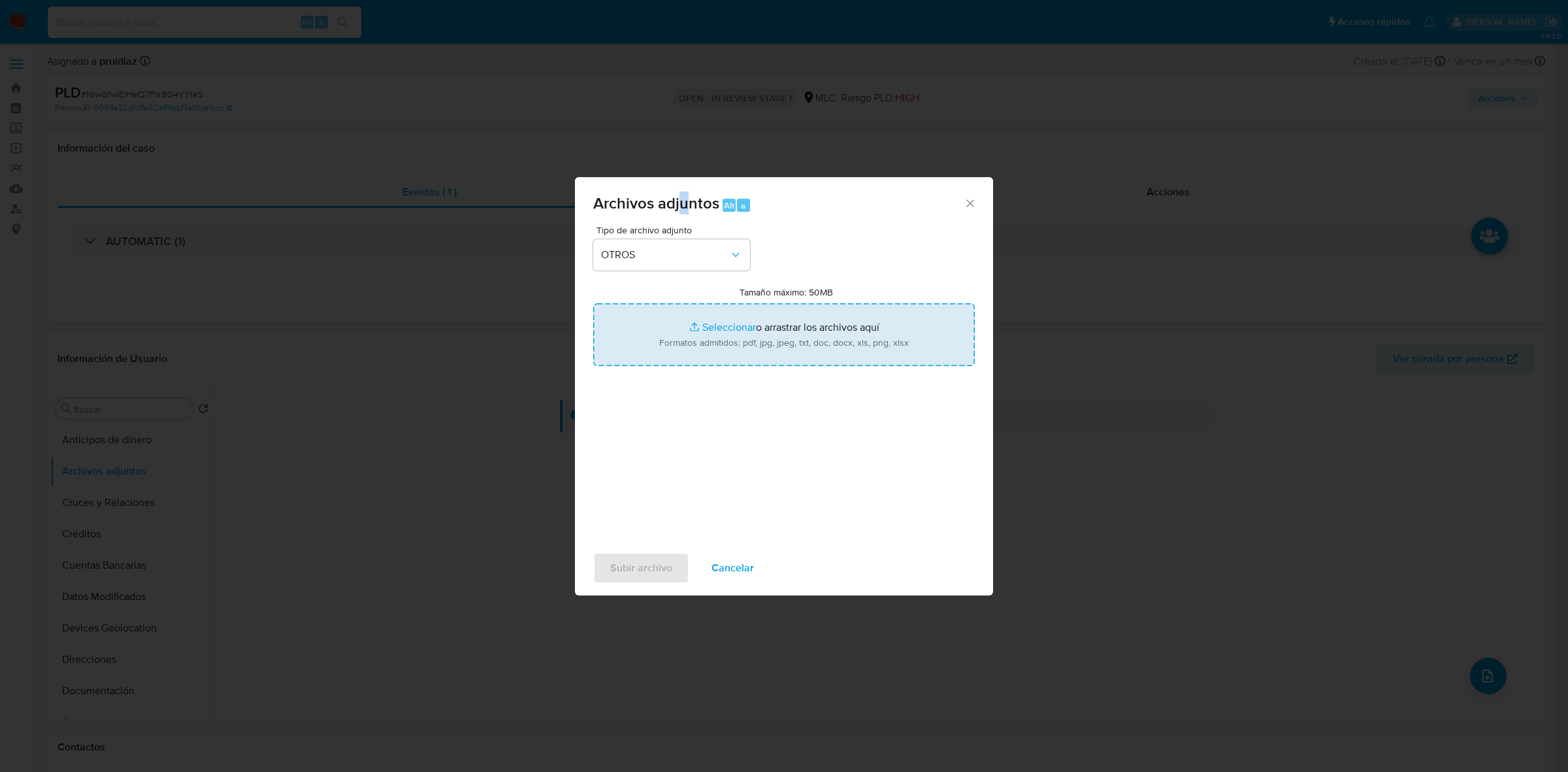
click at [752, 347] on input "Tamaño máximo: 50MB Seleccionar archivos" at bounding box center [784, 334] width 381 height 62
type input "C:\fakepath\635359826 - 14_10_2025.xlsx"
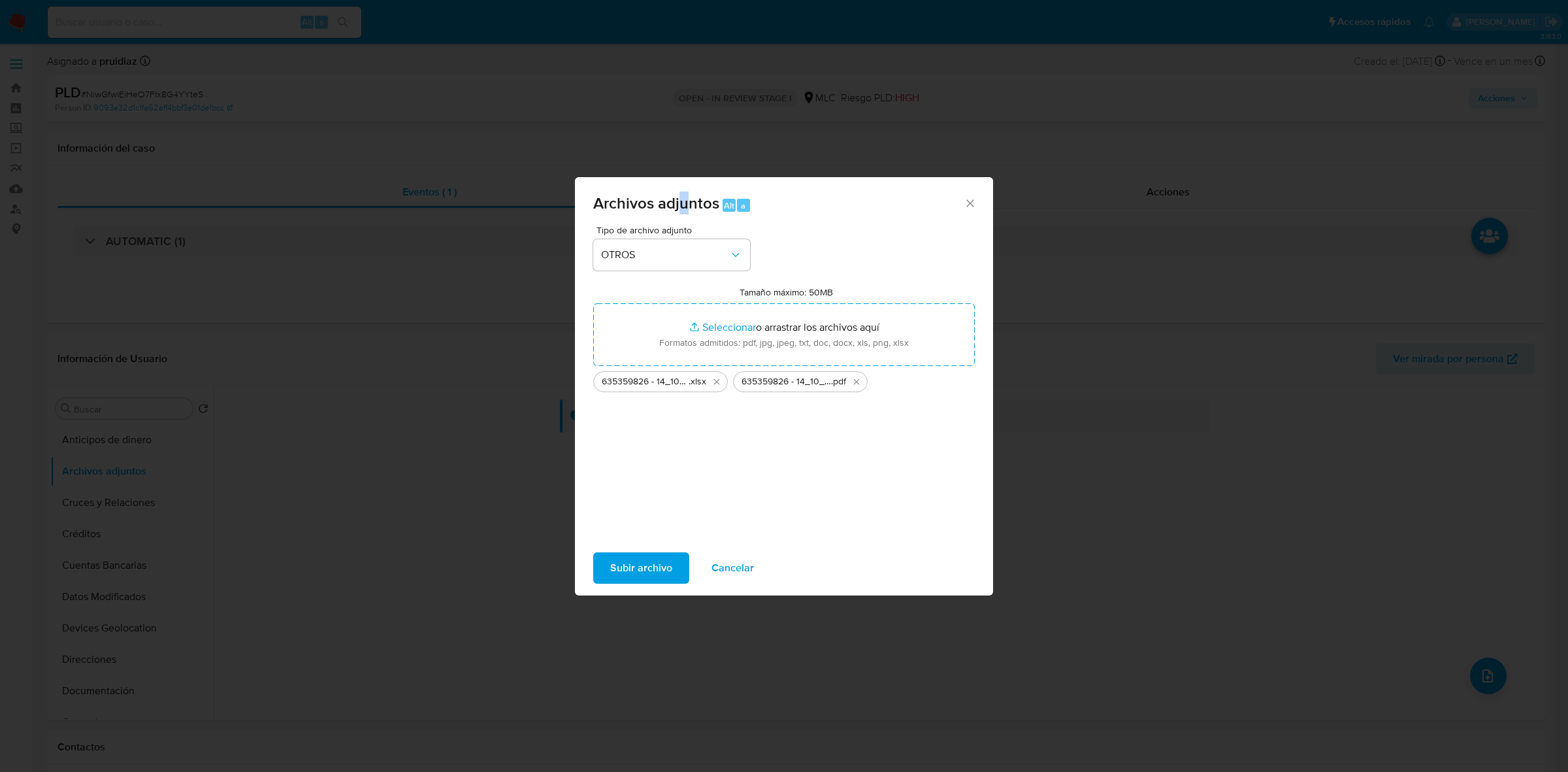
click at [645, 574] on span "Subir archivo" at bounding box center [641, 568] width 62 height 29
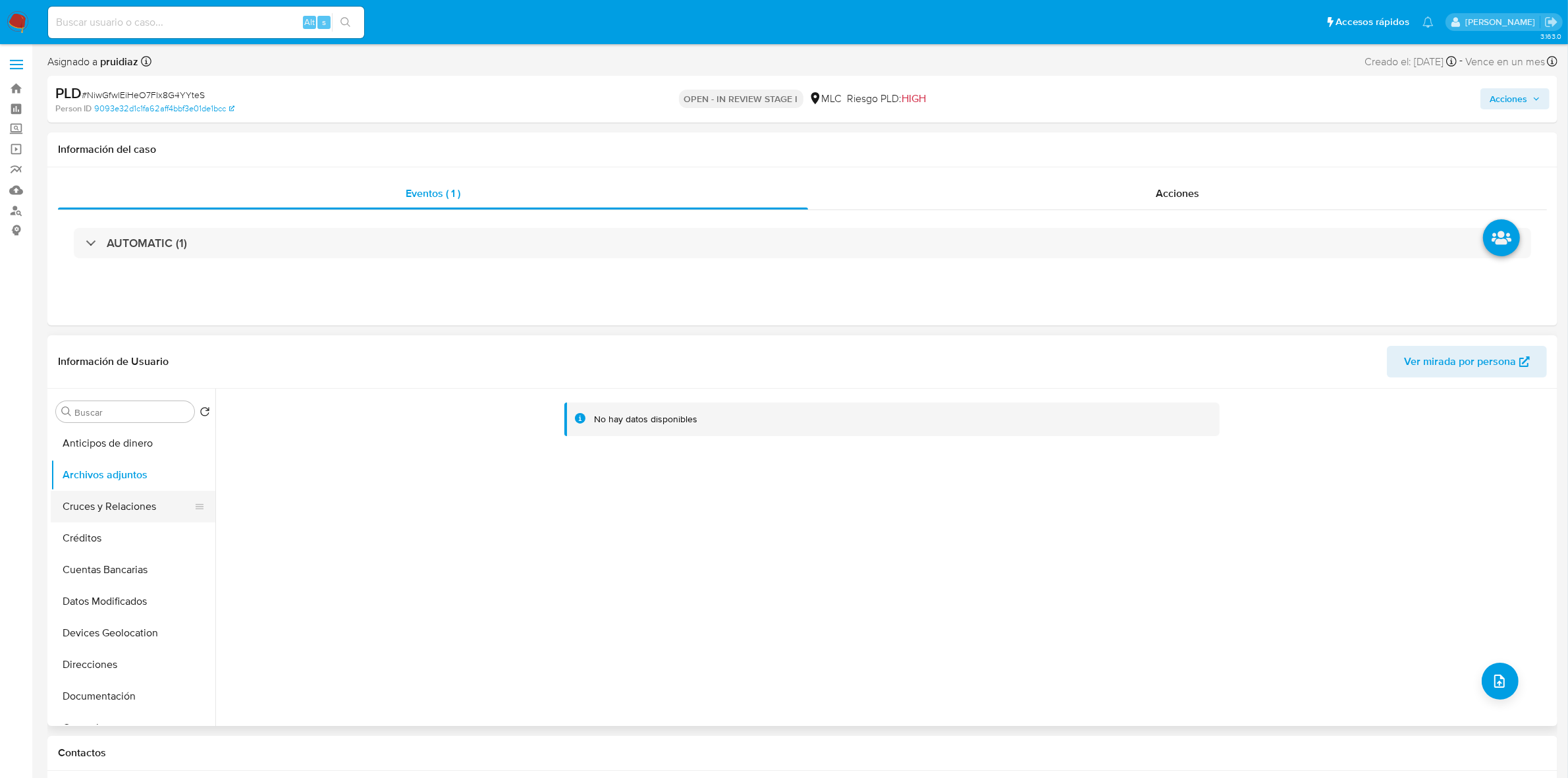
click at [117, 494] on button "Cruces y Relaciones" at bounding box center [128, 506] width 154 height 32
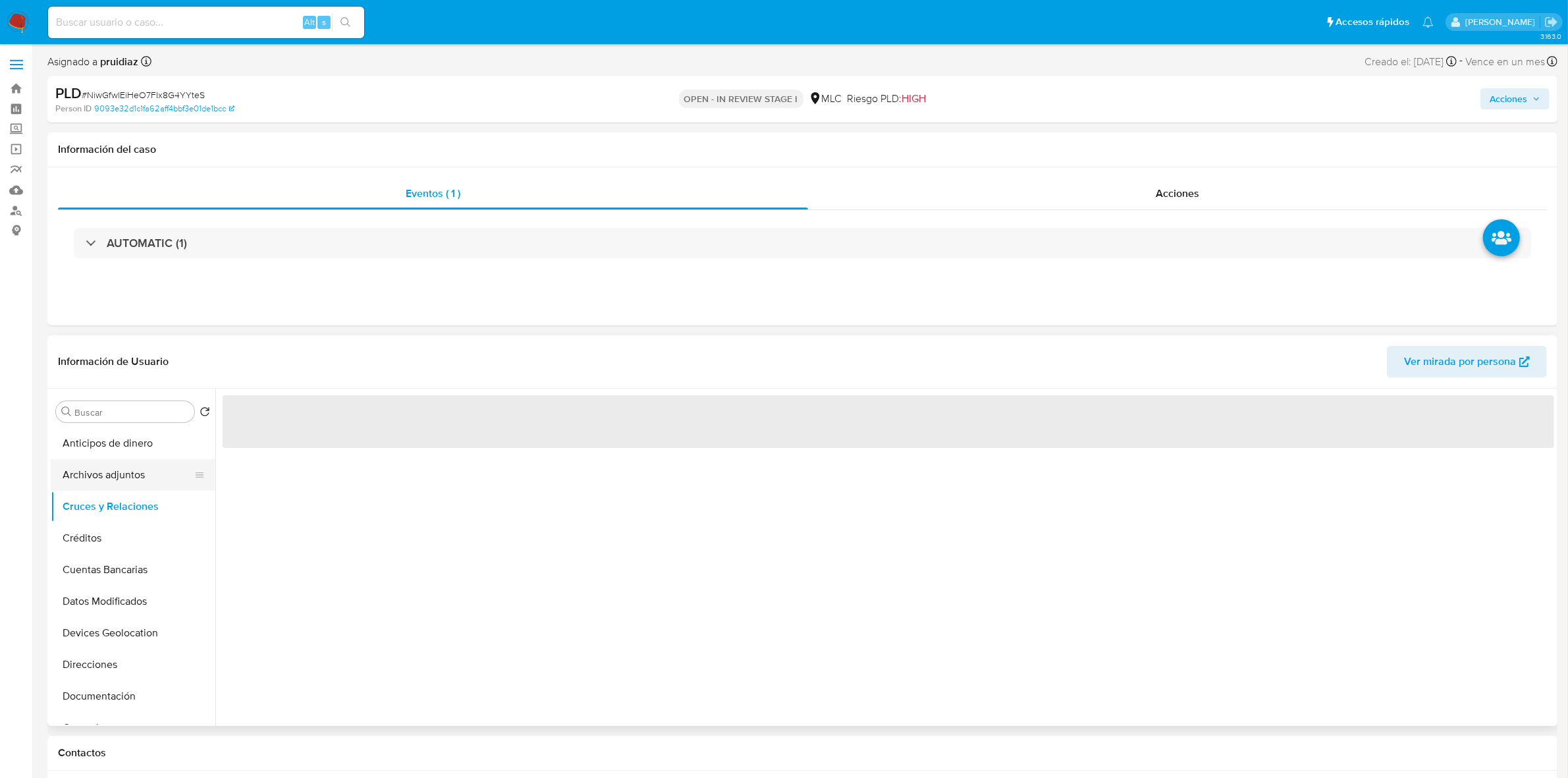
click at [113, 475] on button "Archivos adjuntos" at bounding box center [128, 475] width 154 height 32
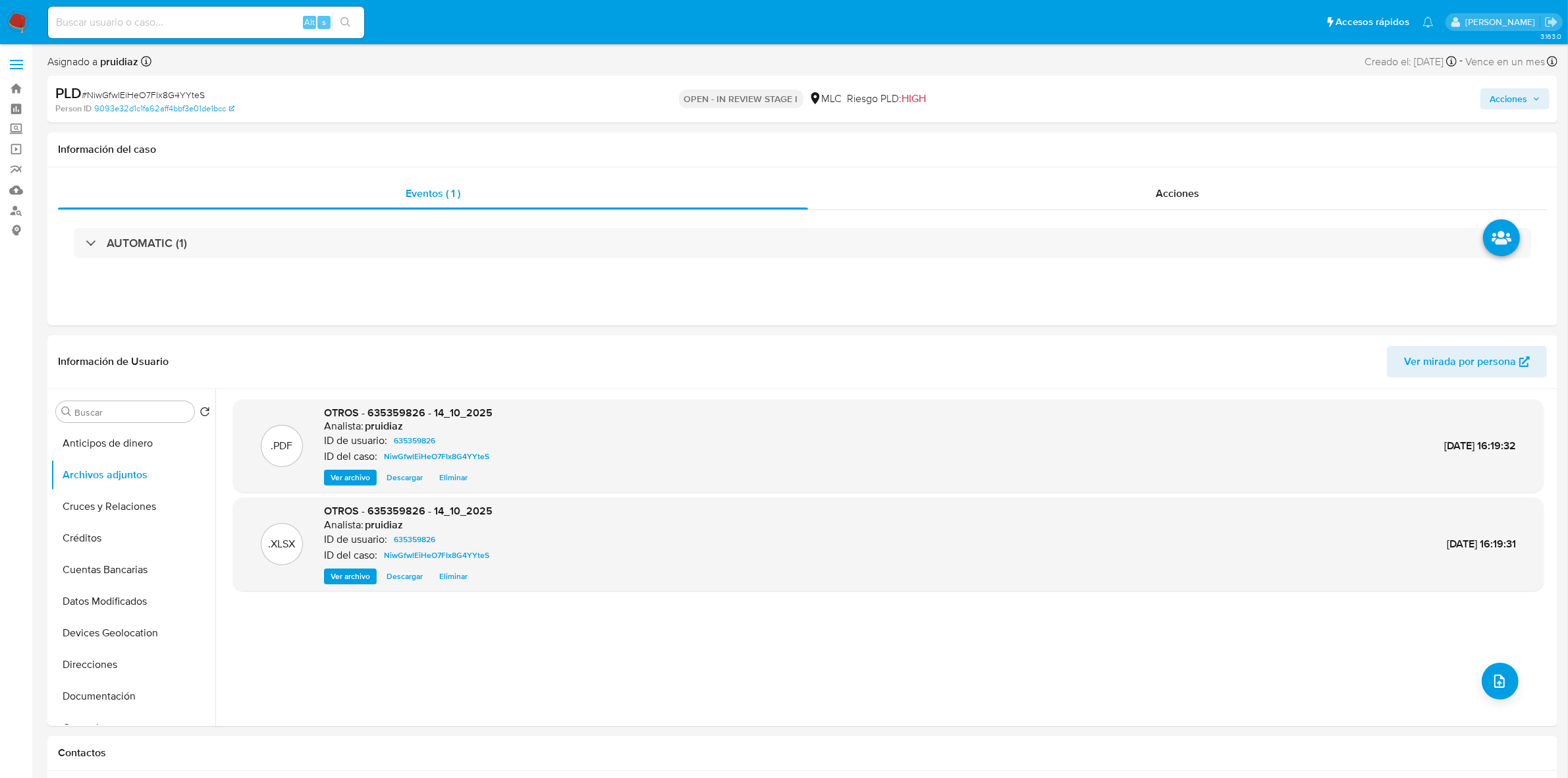
click at [1545, 110] on div "Acciones" at bounding box center [1302, 99] width 494 height 31
click at [1531, 103] on span "Acciones" at bounding box center [1514, 99] width 51 height 18
click at [1200, 144] on span "Alt" at bounding box center [1197, 141] width 11 height 13
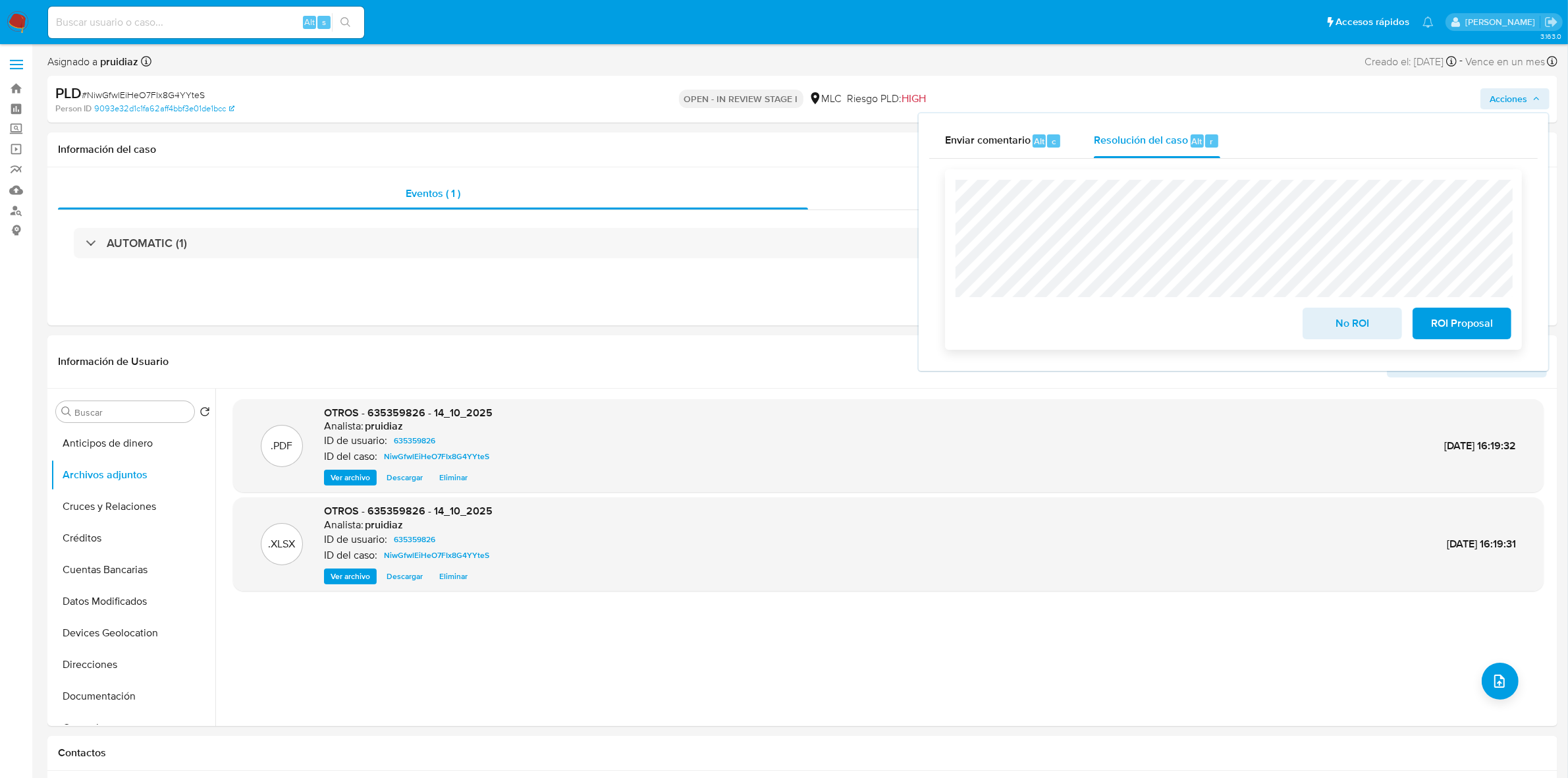
click at [1459, 317] on span "ROI Proposal" at bounding box center [1461, 323] width 65 height 29
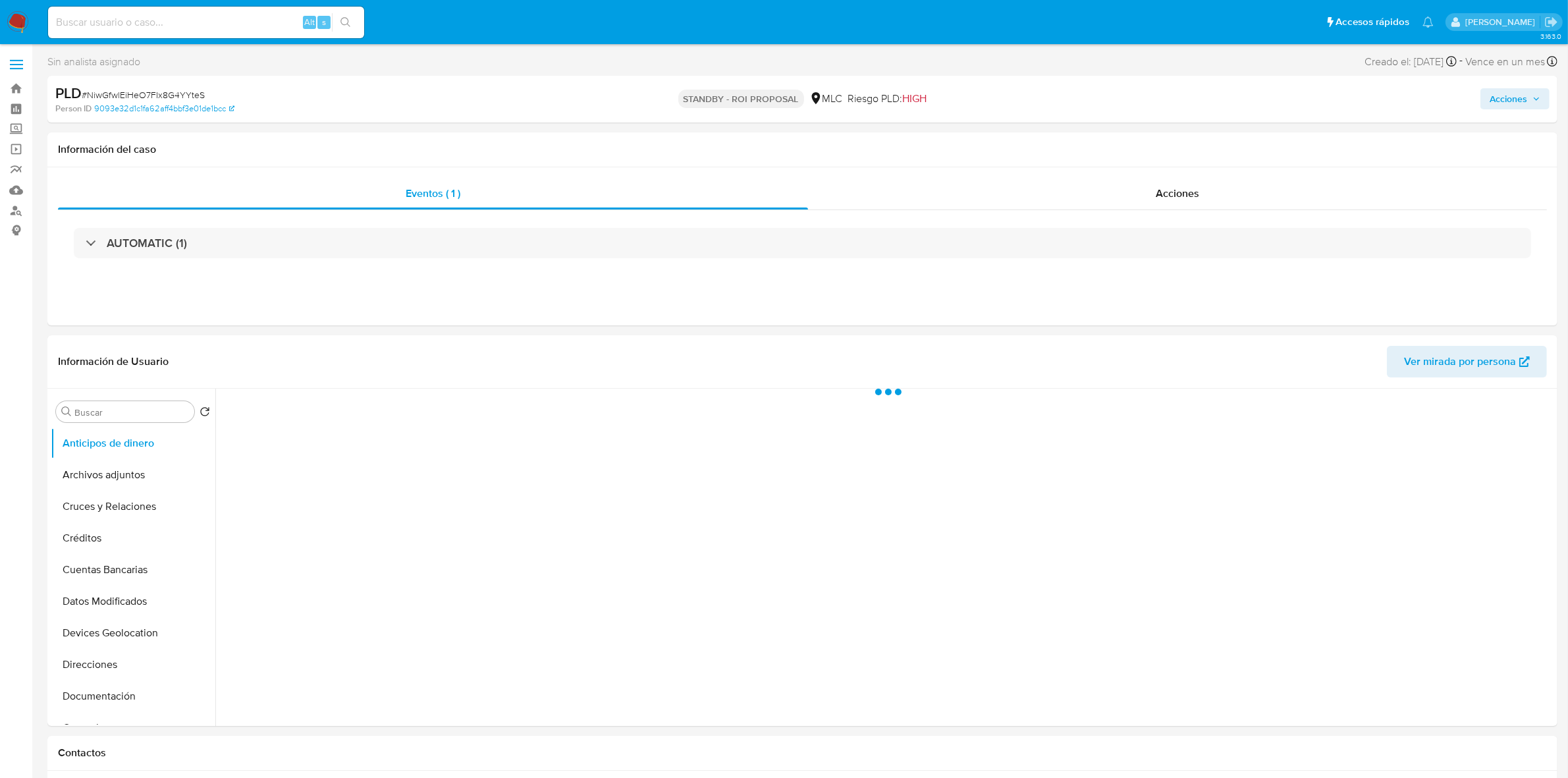
select select "10"
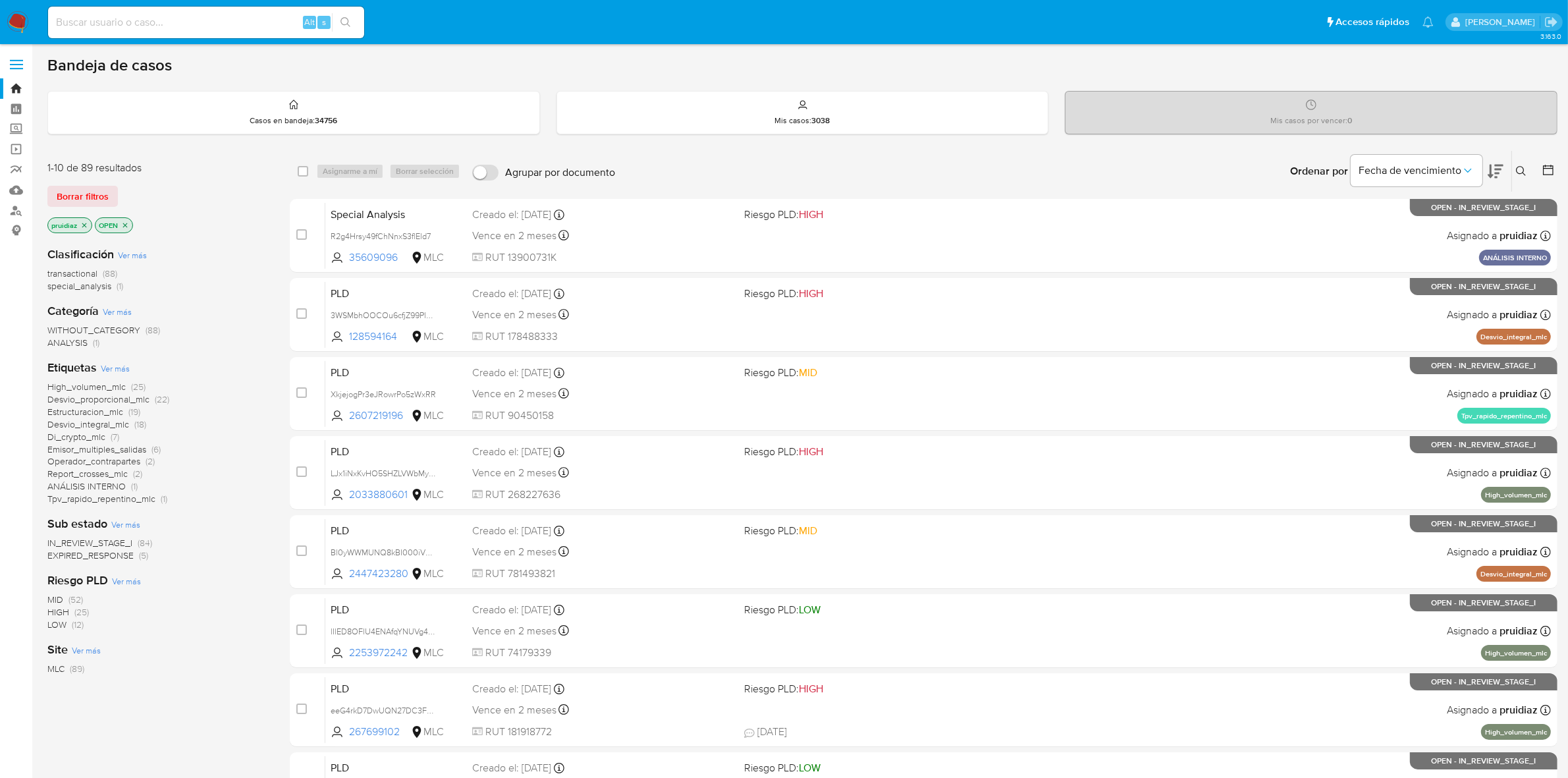
click at [1496, 169] on icon at bounding box center [1495, 172] width 16 height 14
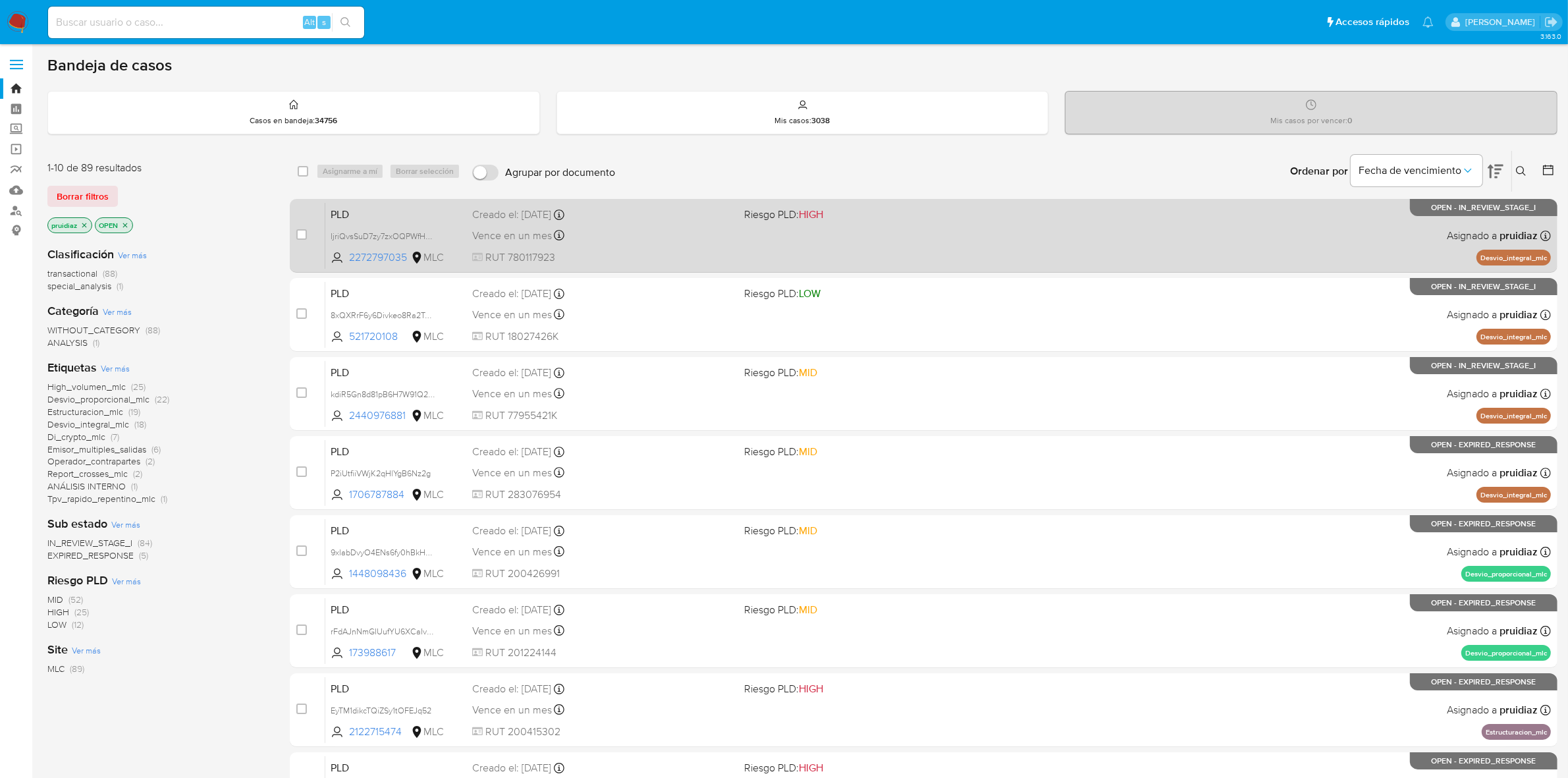
click at [672, 261] on span "RUT 780117923" at bounding box center [603, 258] width 262 height 15
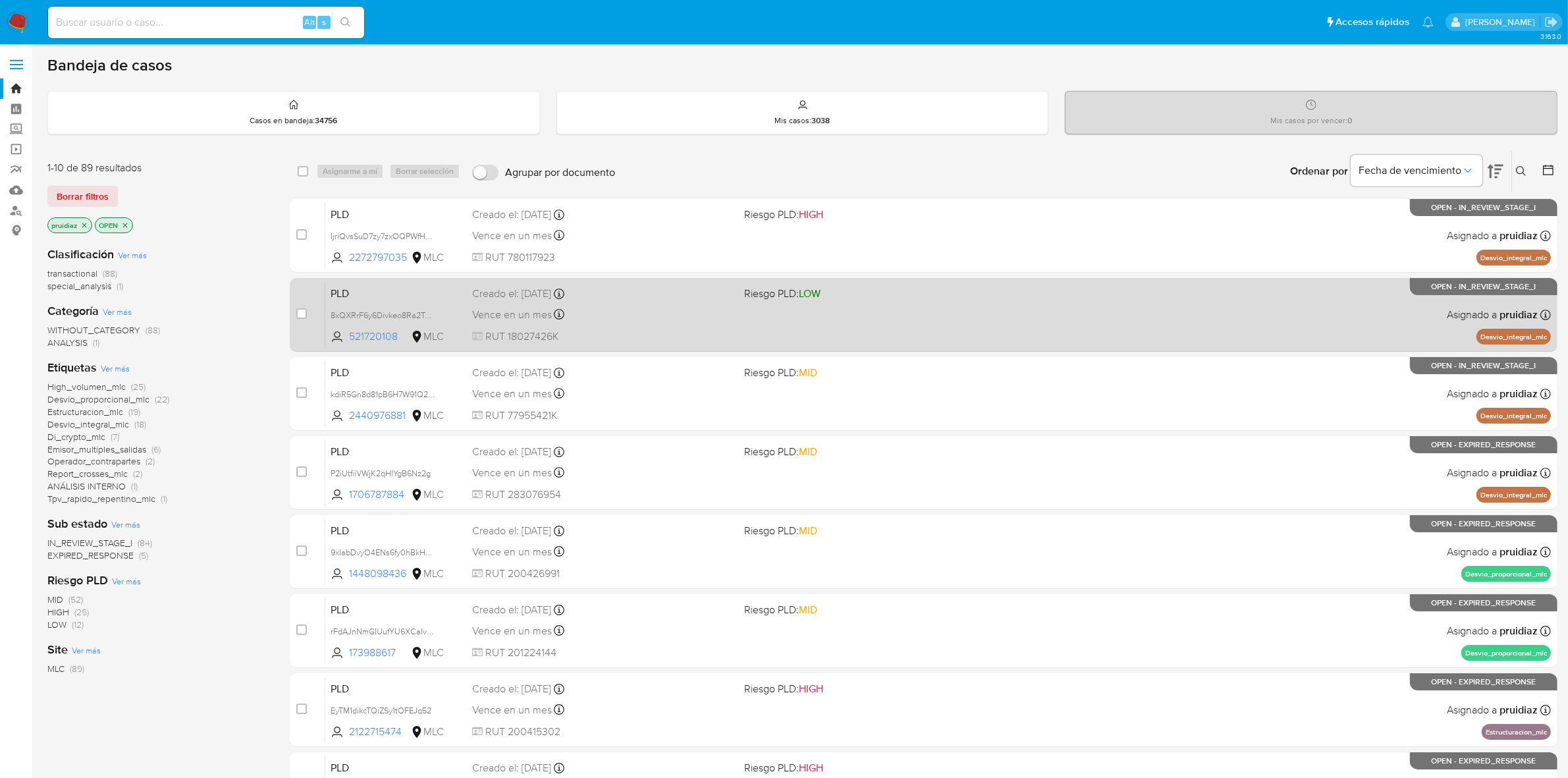
click at [690, 315] on div "Vence en un mes Vence el [DATE] 06:06:34" at bounding box center [603, 315] width 262 height 18
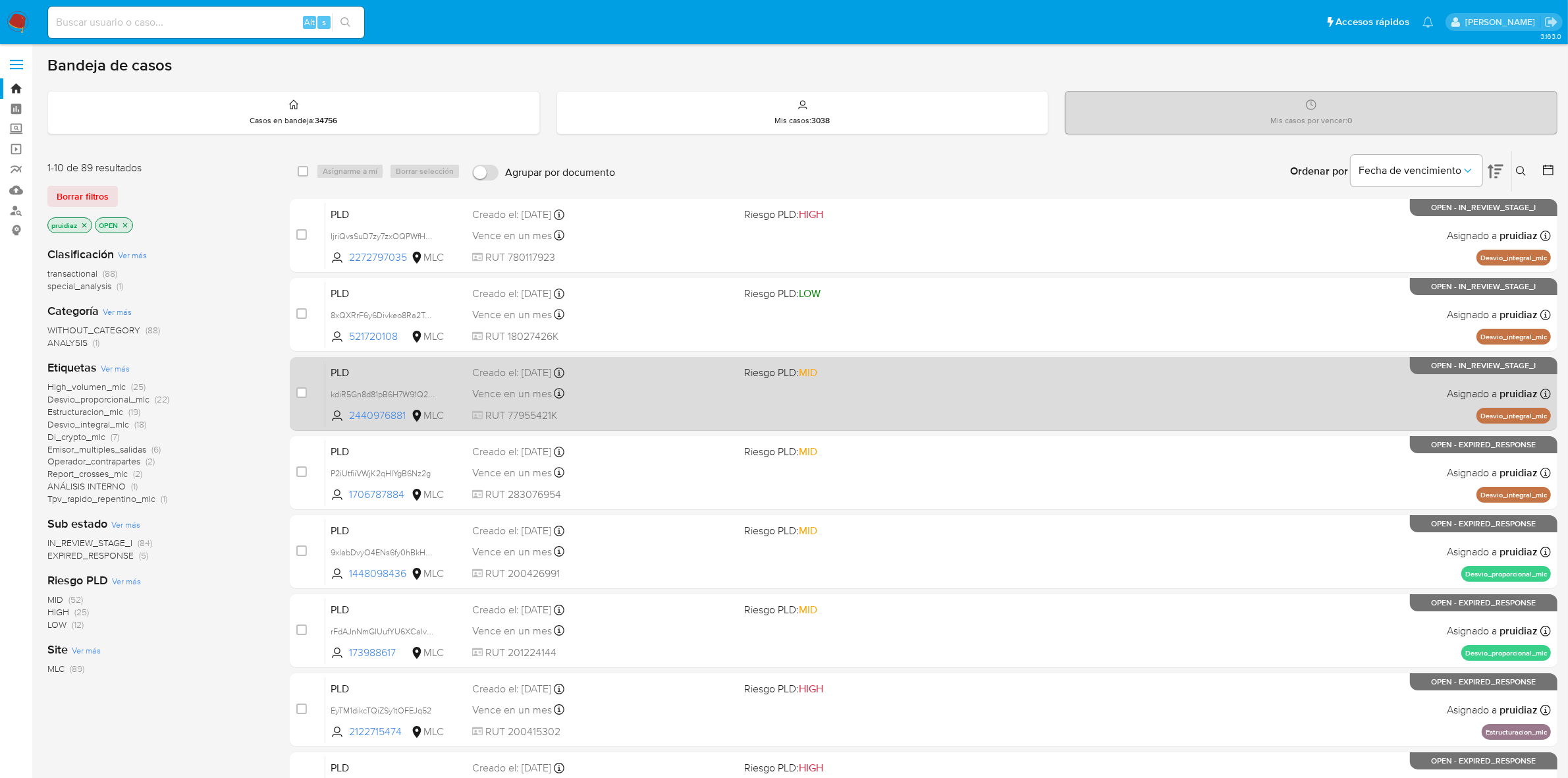
click at [655, 396] on div "Vence en un mes Vence el [DATE] 06:06:41" at bounding box center [603, 393] width 262 height 18
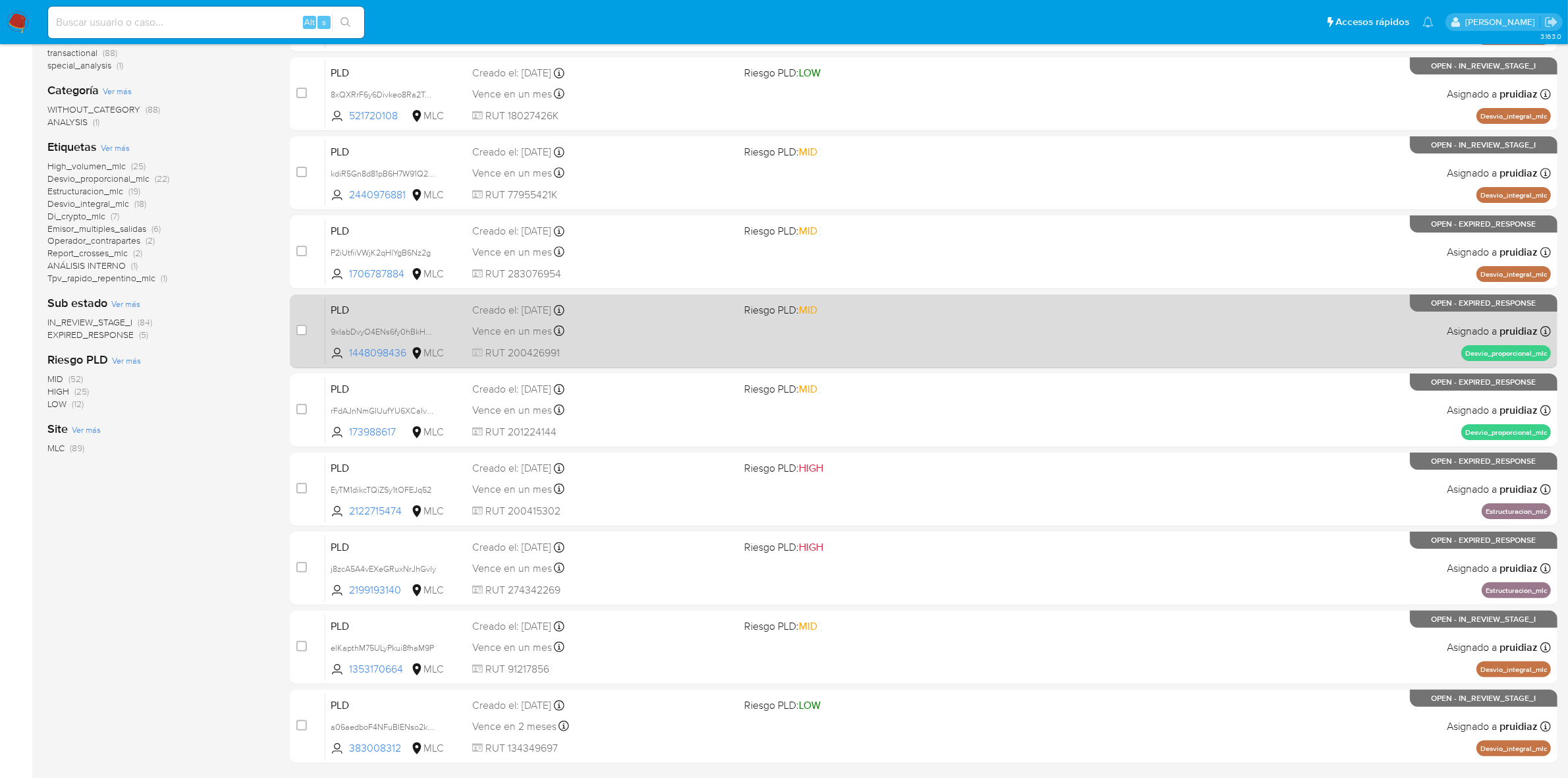
scroll to position [247, 0]
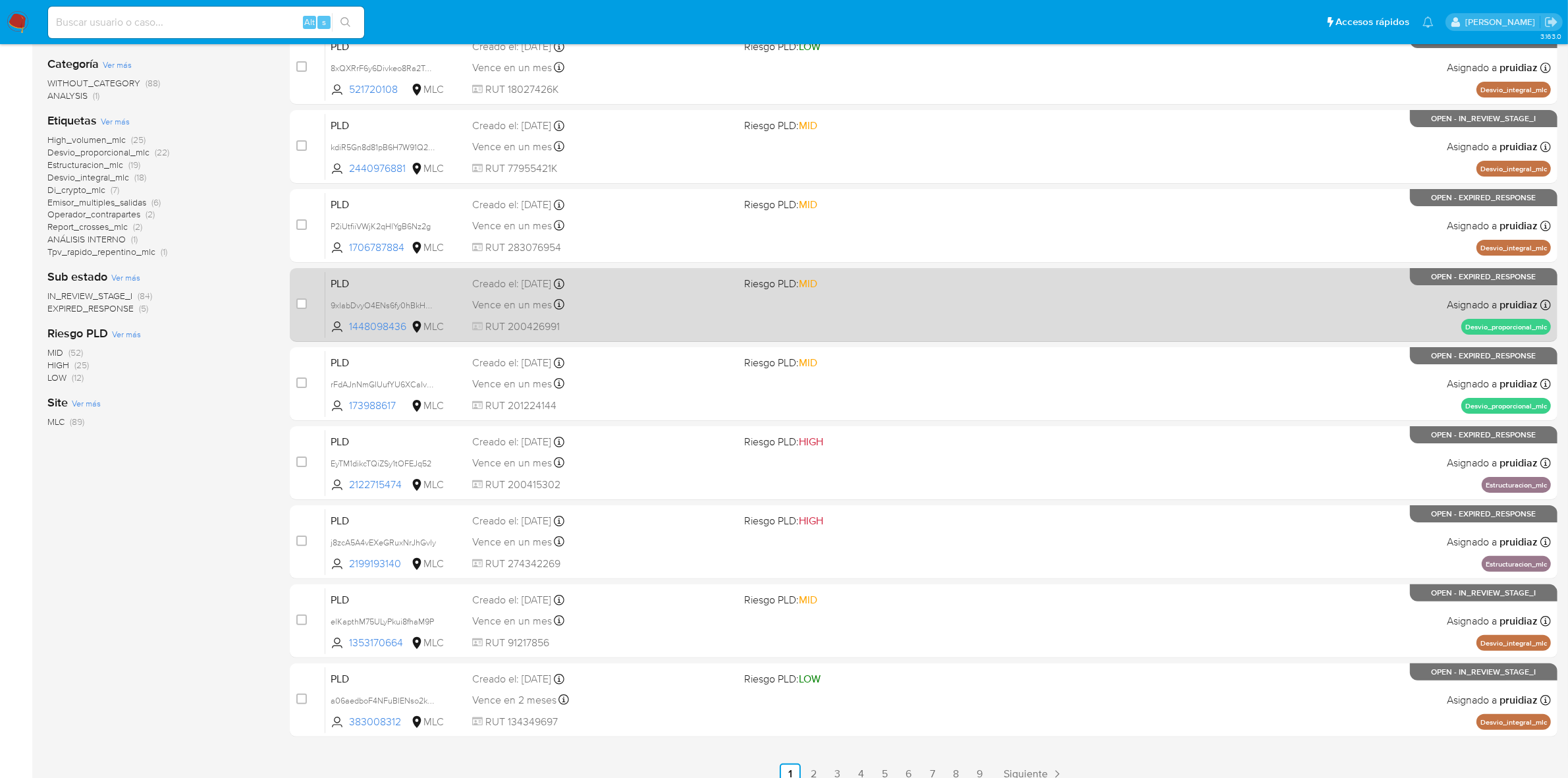
click at [634, 308] on div "Vence en un mes Vence el [DATE] 06:07:42" at bounding box center [603, 305] width 262 height 18
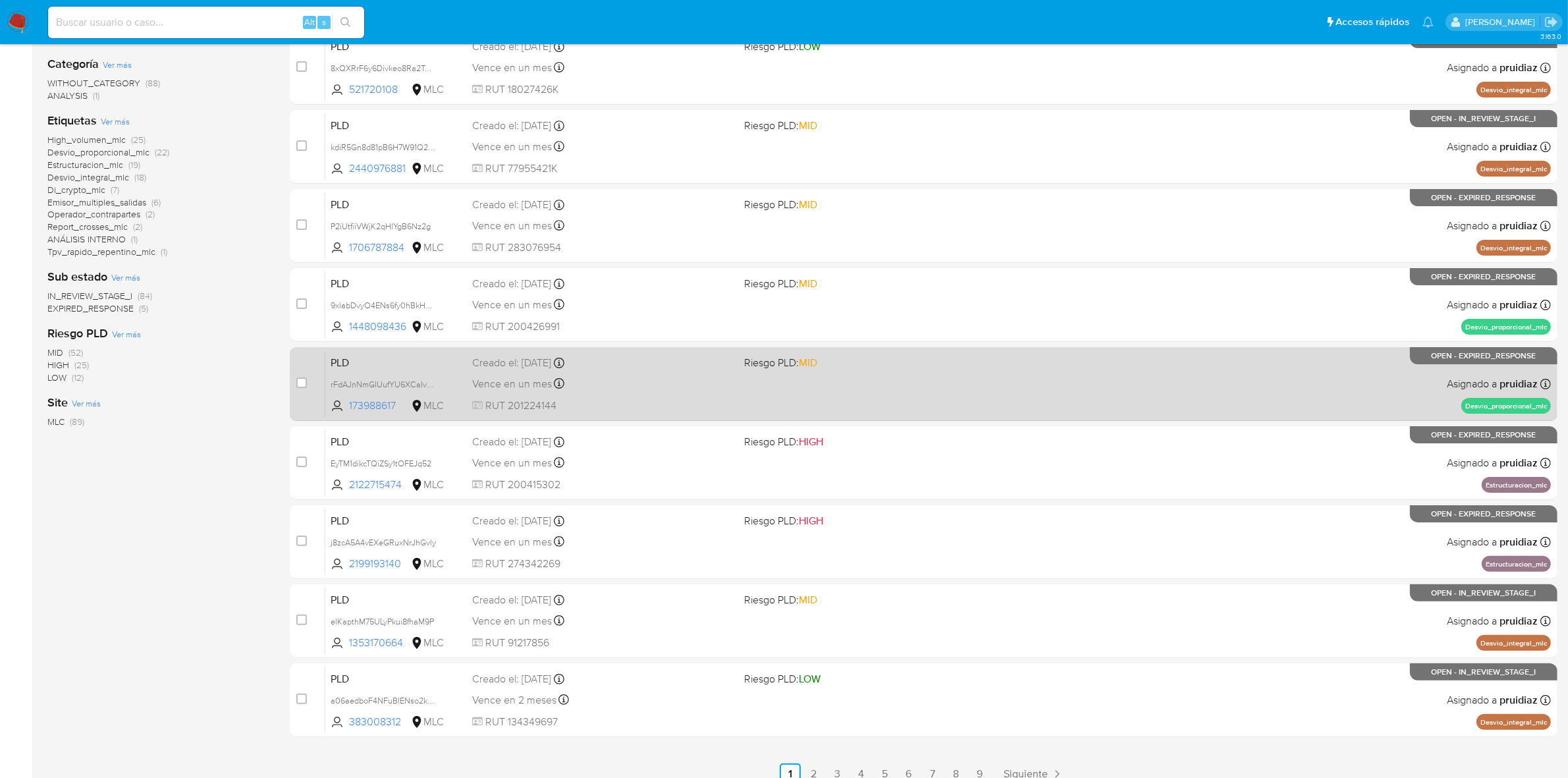
click at [626, 373] on div "PLD rFdAJnNmGIUufYU6XCaIvdWp 173988617 MLC Riesgo PLD: MID Creado el: [DATE] Cr…" at bounding box center [938, 384] width 1226 height 67
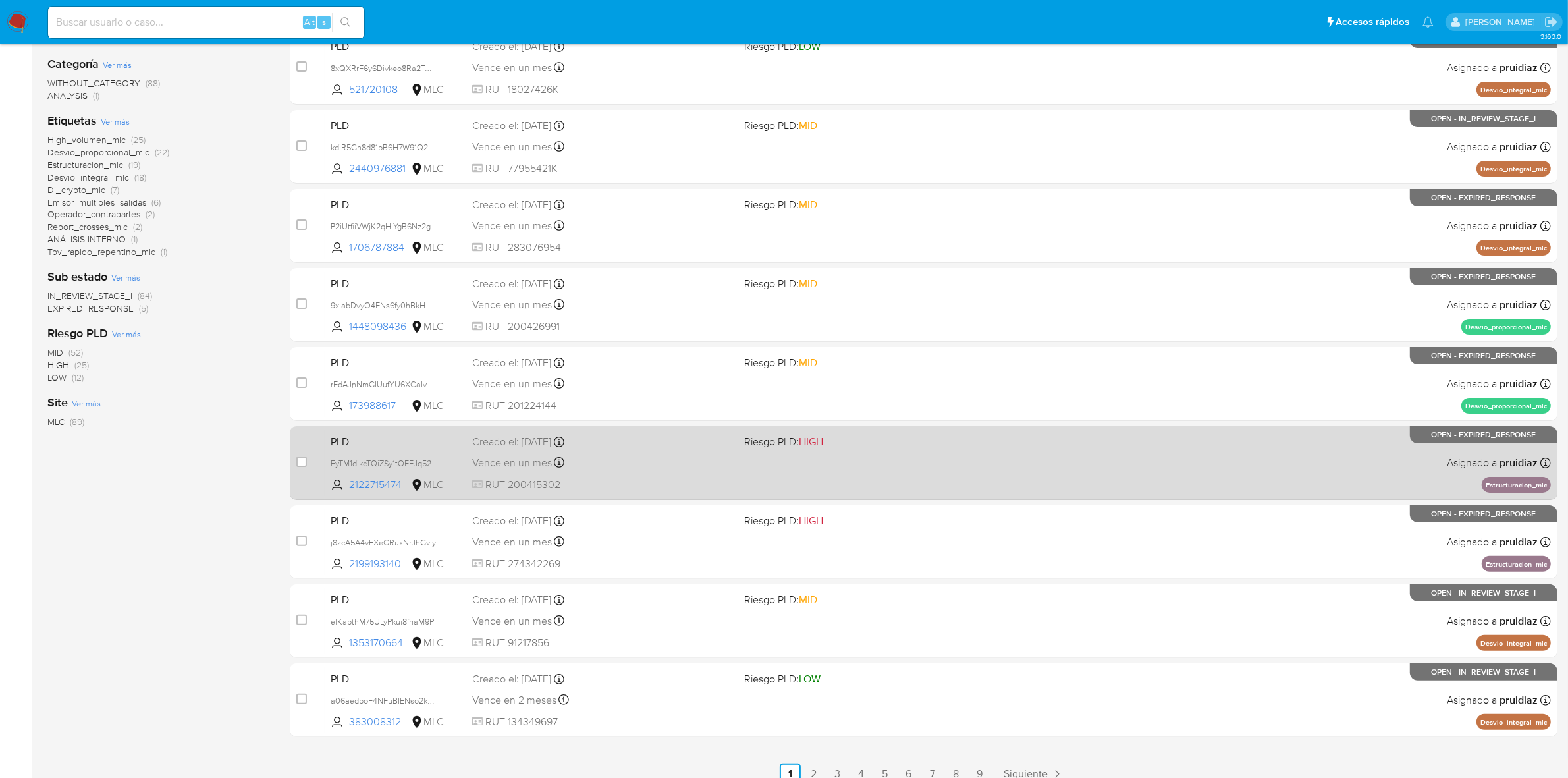
click at [636, 481] on span "RUT 200415302" at bounding box center [603, 484] width 262 height 15
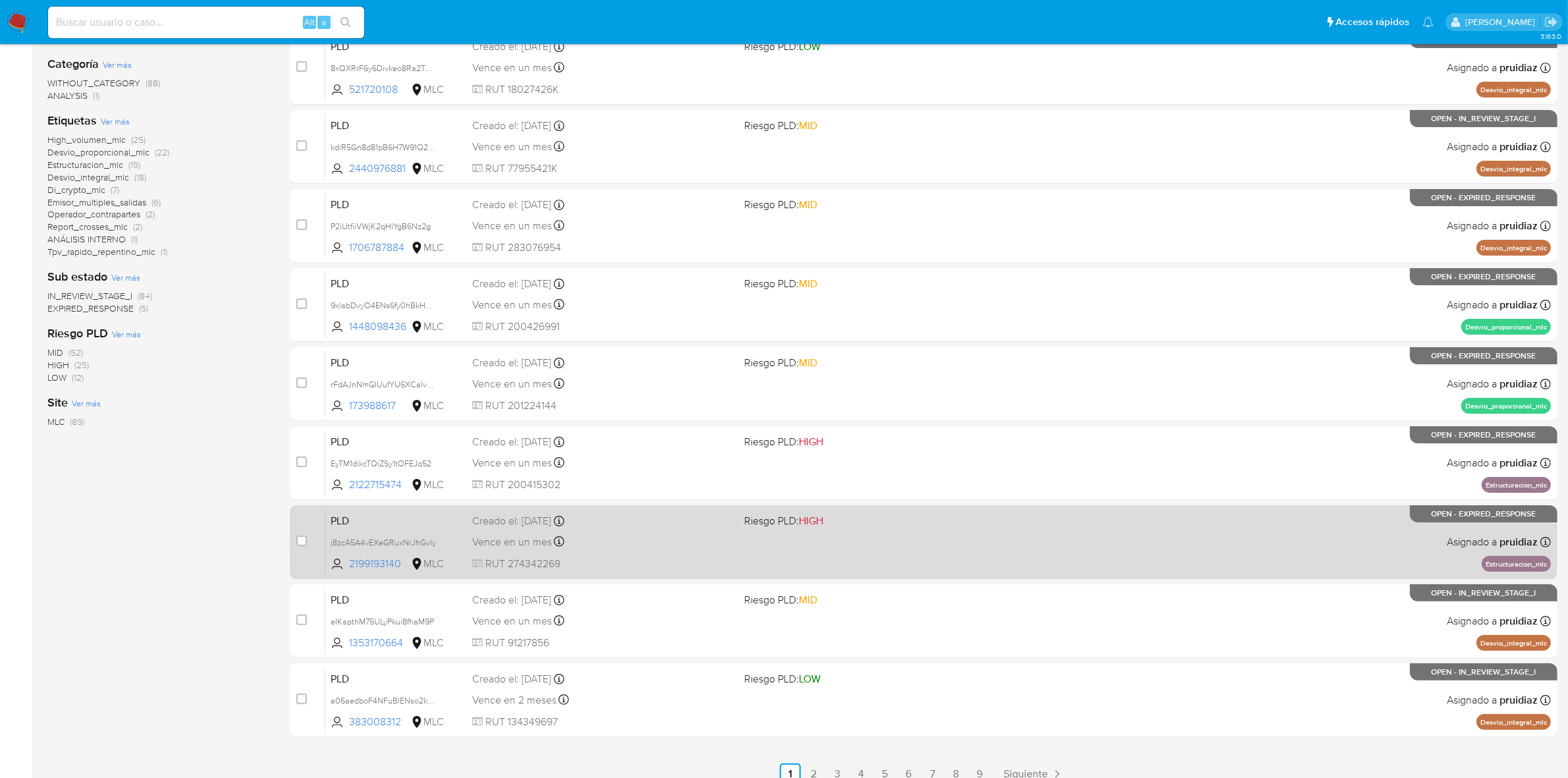
click at [630, 566] on span "RUT 274342269" at bounding box center [603, 563] width 262 height 15
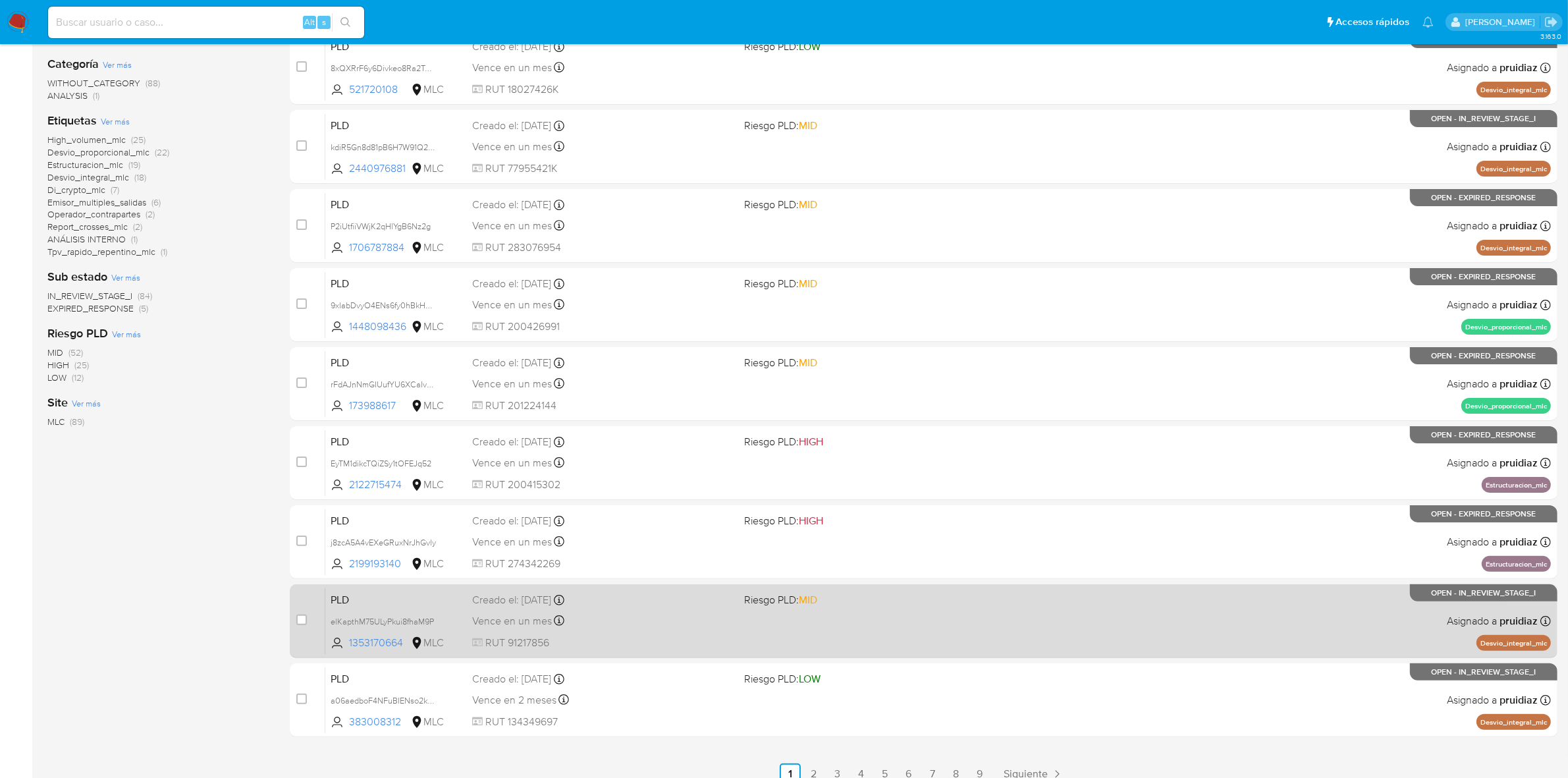
click at [624, 626] on div "Vence en un mes Vence el [DATE] 06:08:47" at bounding box center [603, 621] width 262 height 18
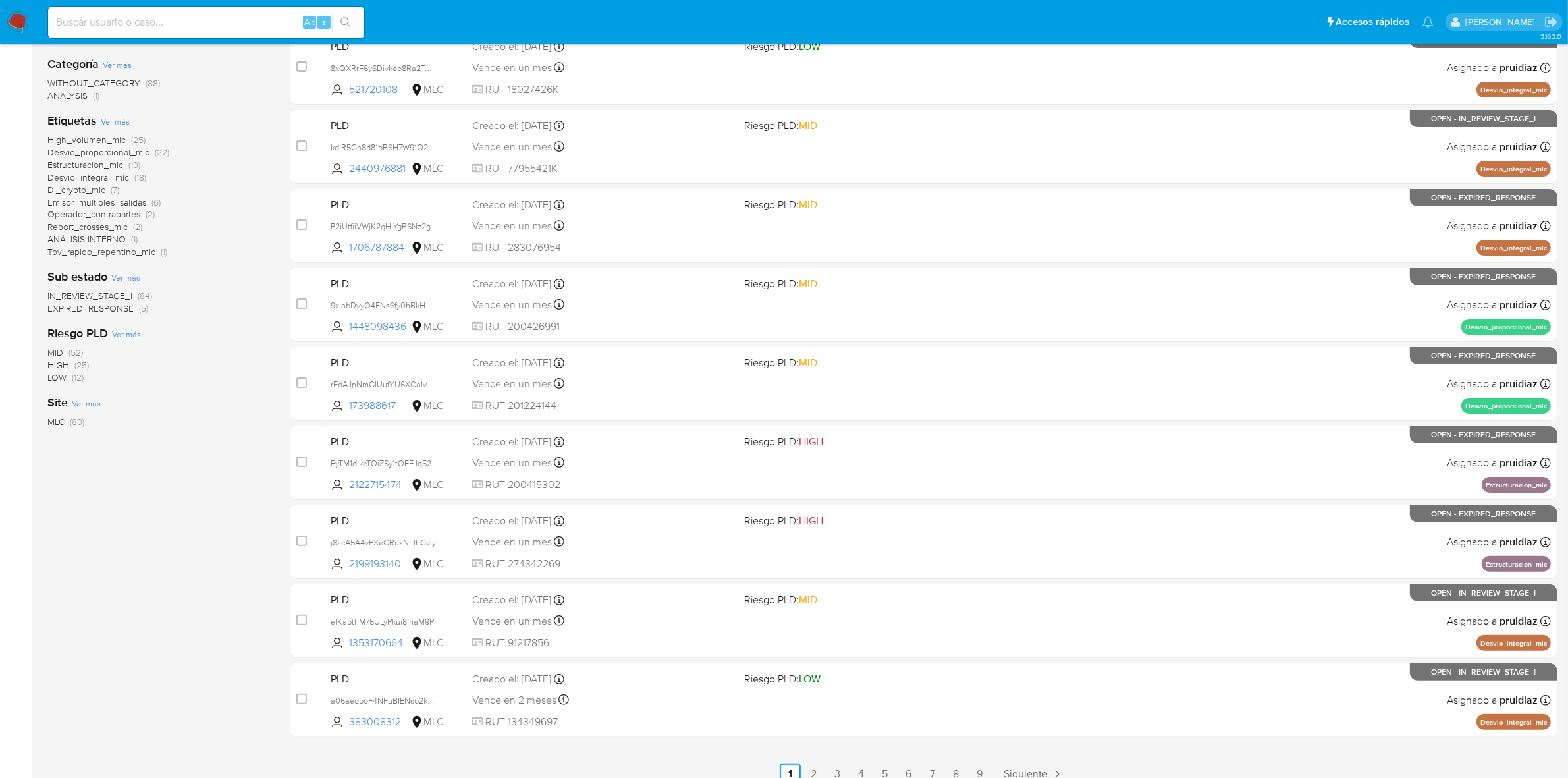
scroll to position [0, 0]
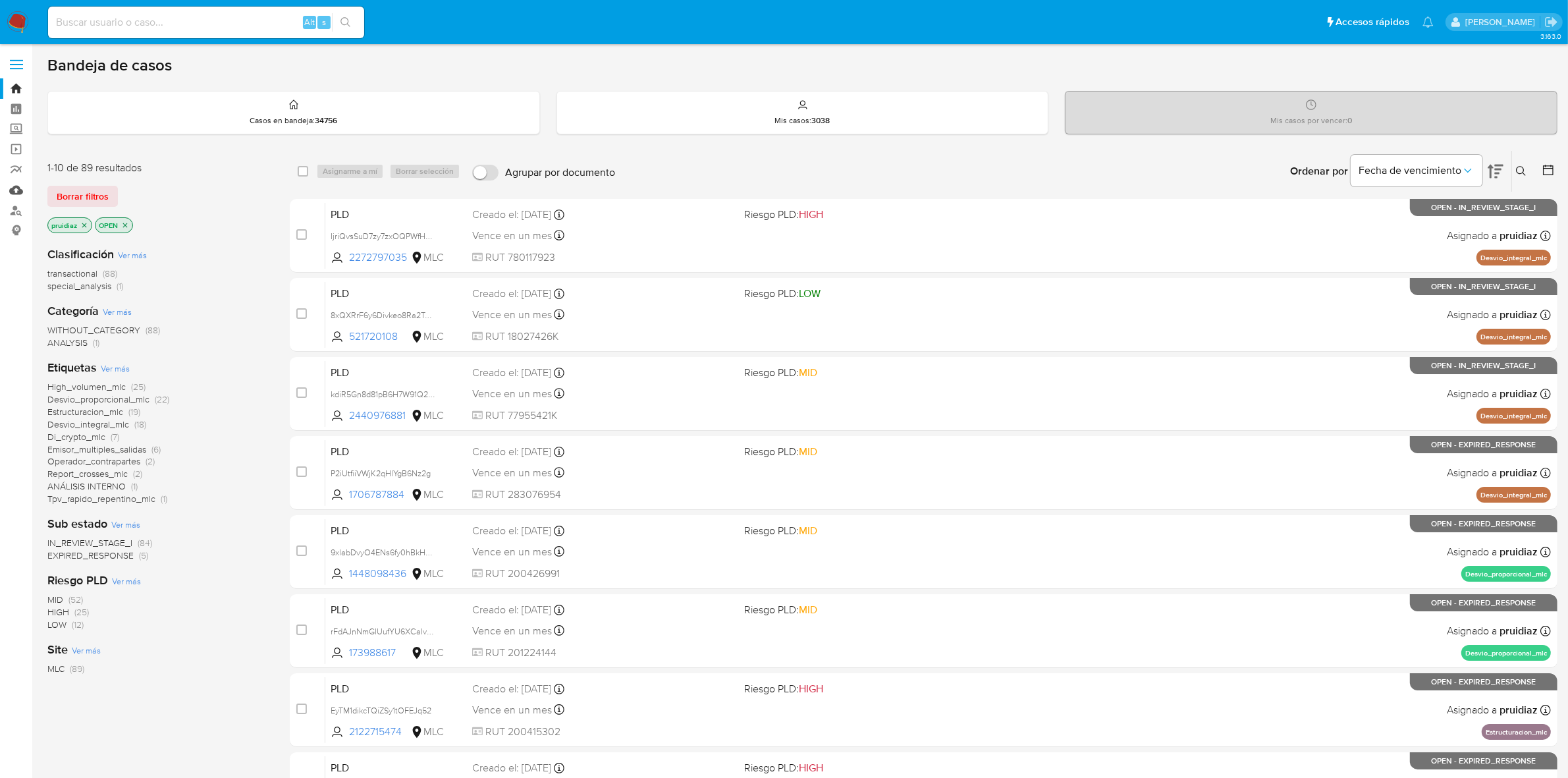
click at [14, 193] on link "Mulan" at bounding box center [78, 190] width 157 height 20
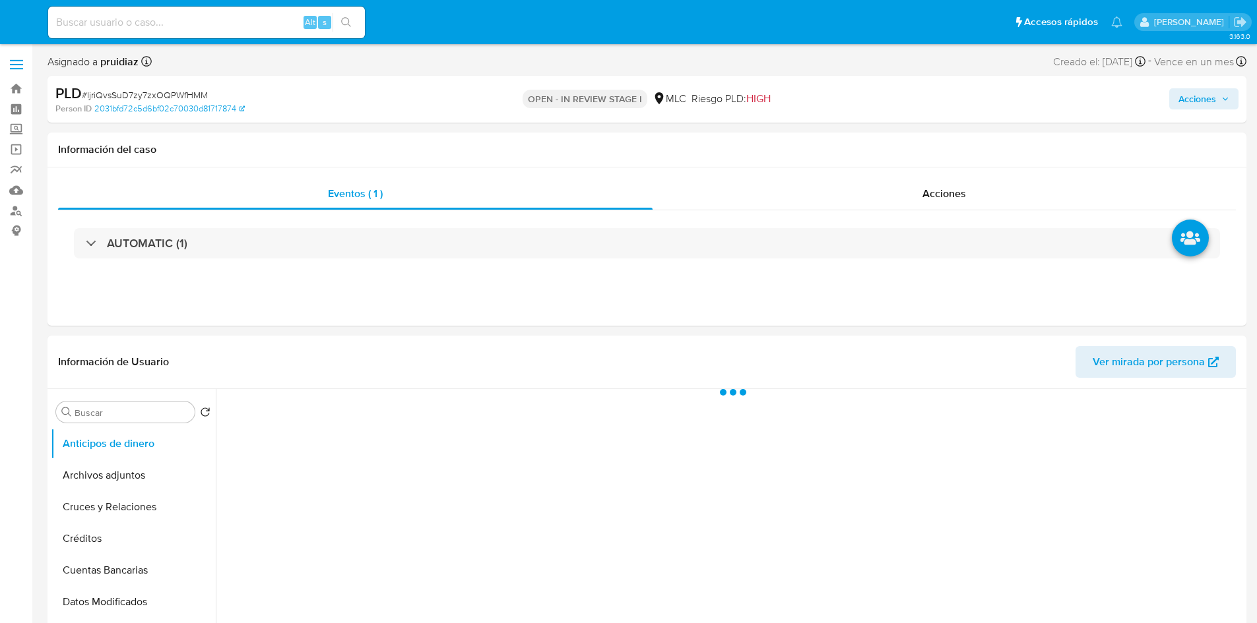
select select "10"
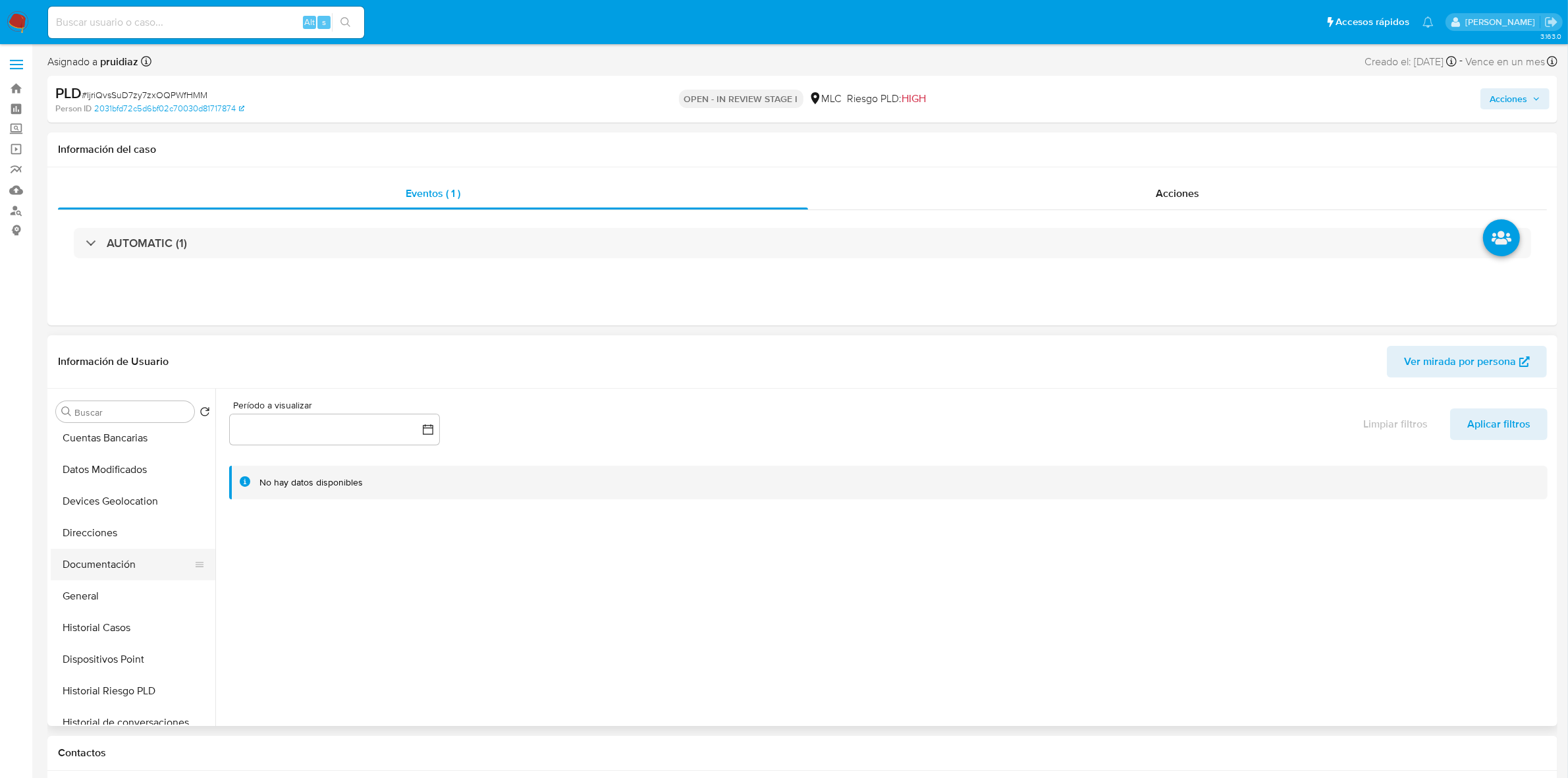
scroll to position [165, 0]
click at [88, 558] on button "General" at bounding box center [128, 563] width 154 height 32
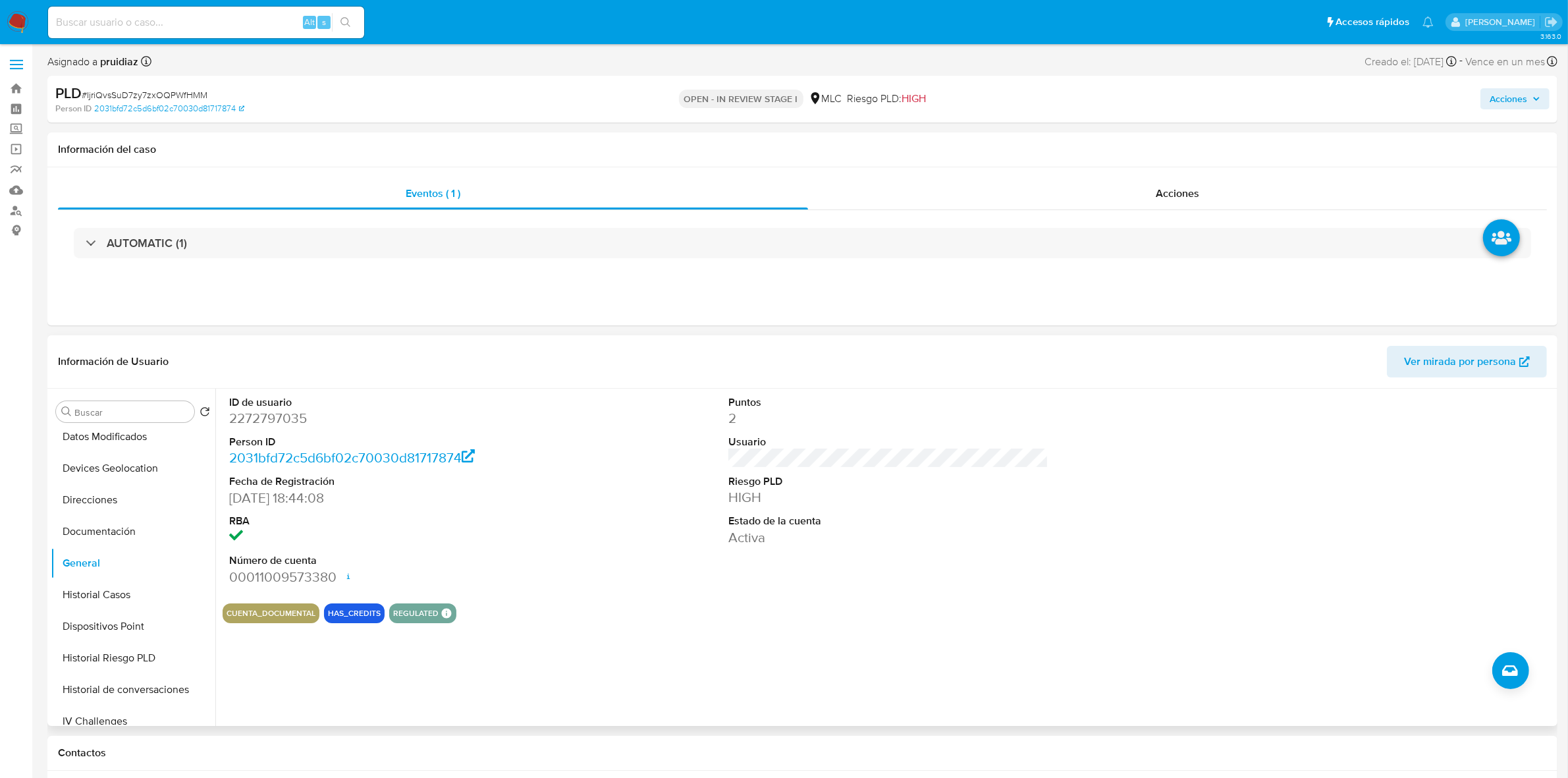
click at [277, 415] on dd "2272797035" at bounding box center [389, 418] width 320 height 18
copy dd "2272797035"
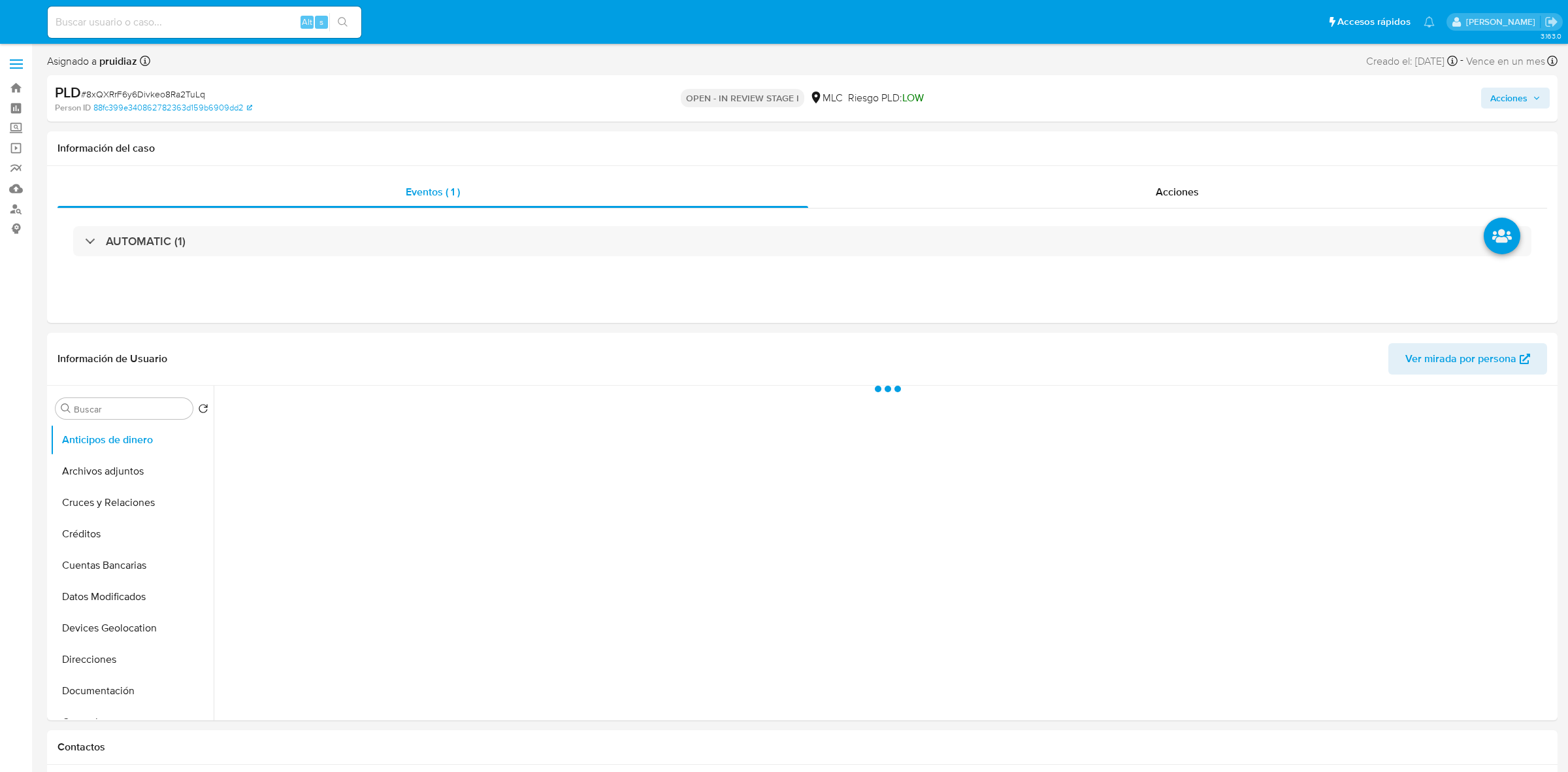
select select "10"
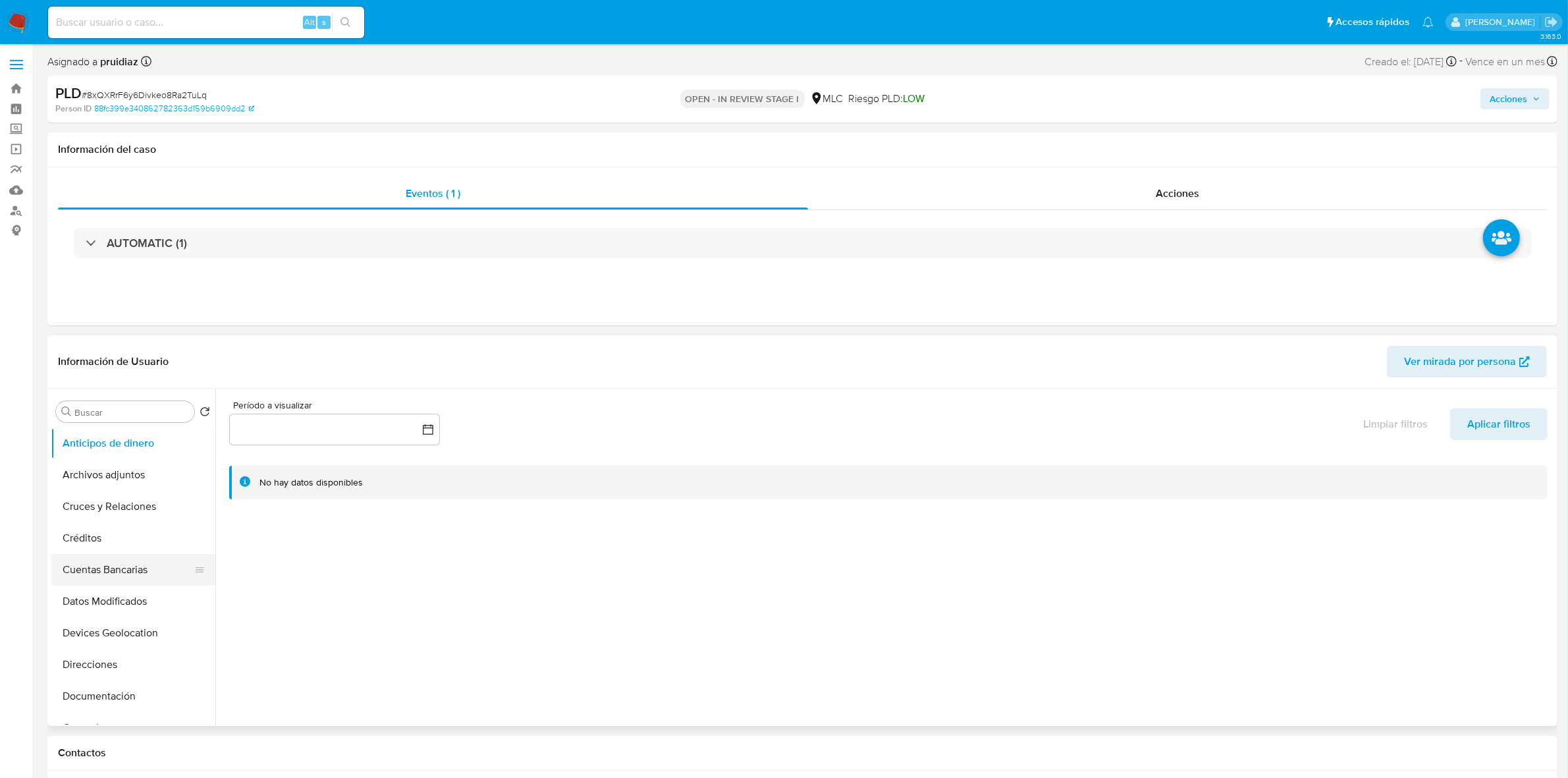
scroll to position [247, 0]
click at [79, 461] on button "Documentación" at bounding box center [128, 449] width 154 height 32
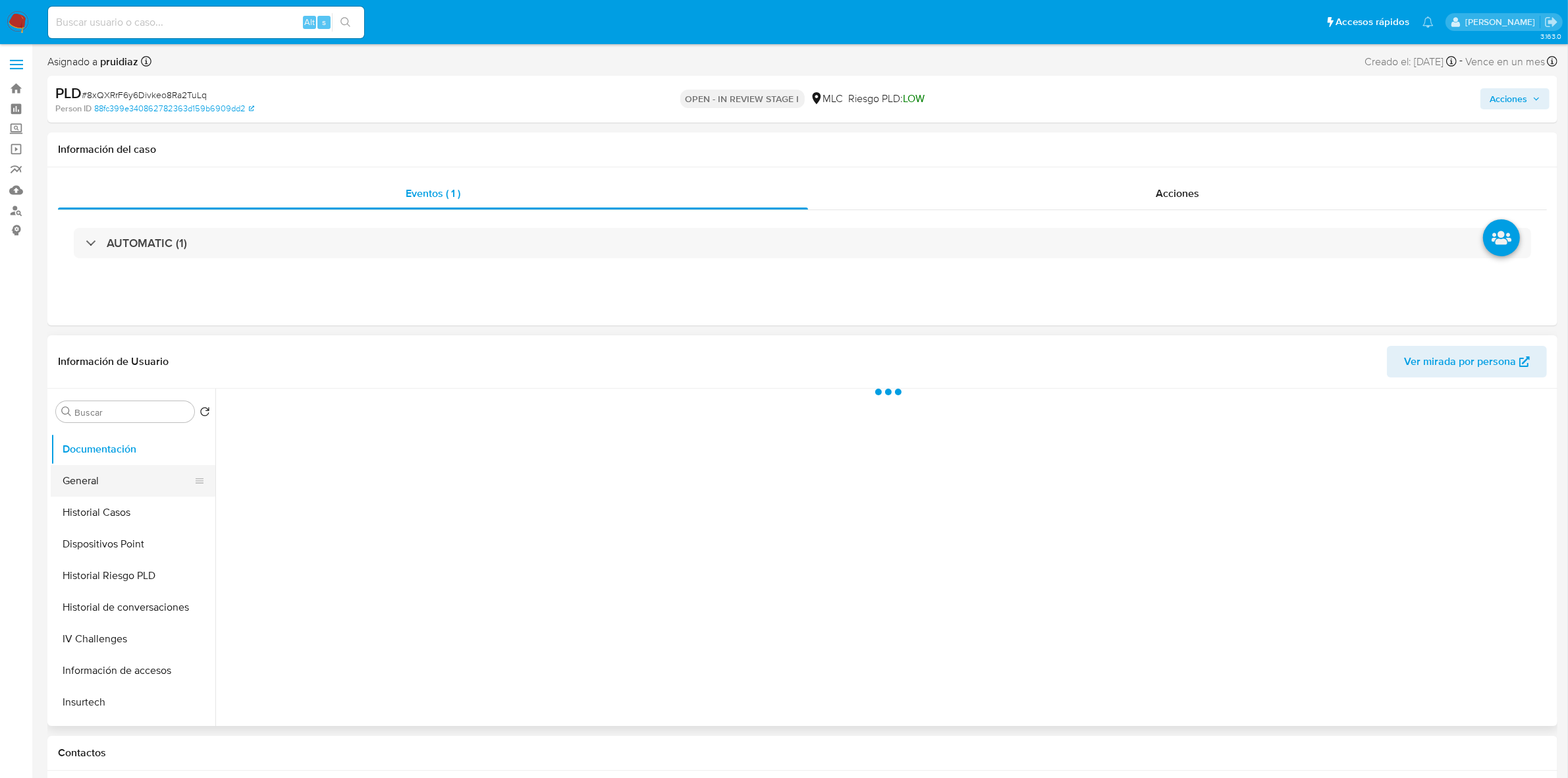
click at [89, 484] on button "General" at bounding box center [128, 481] width 154 height 32
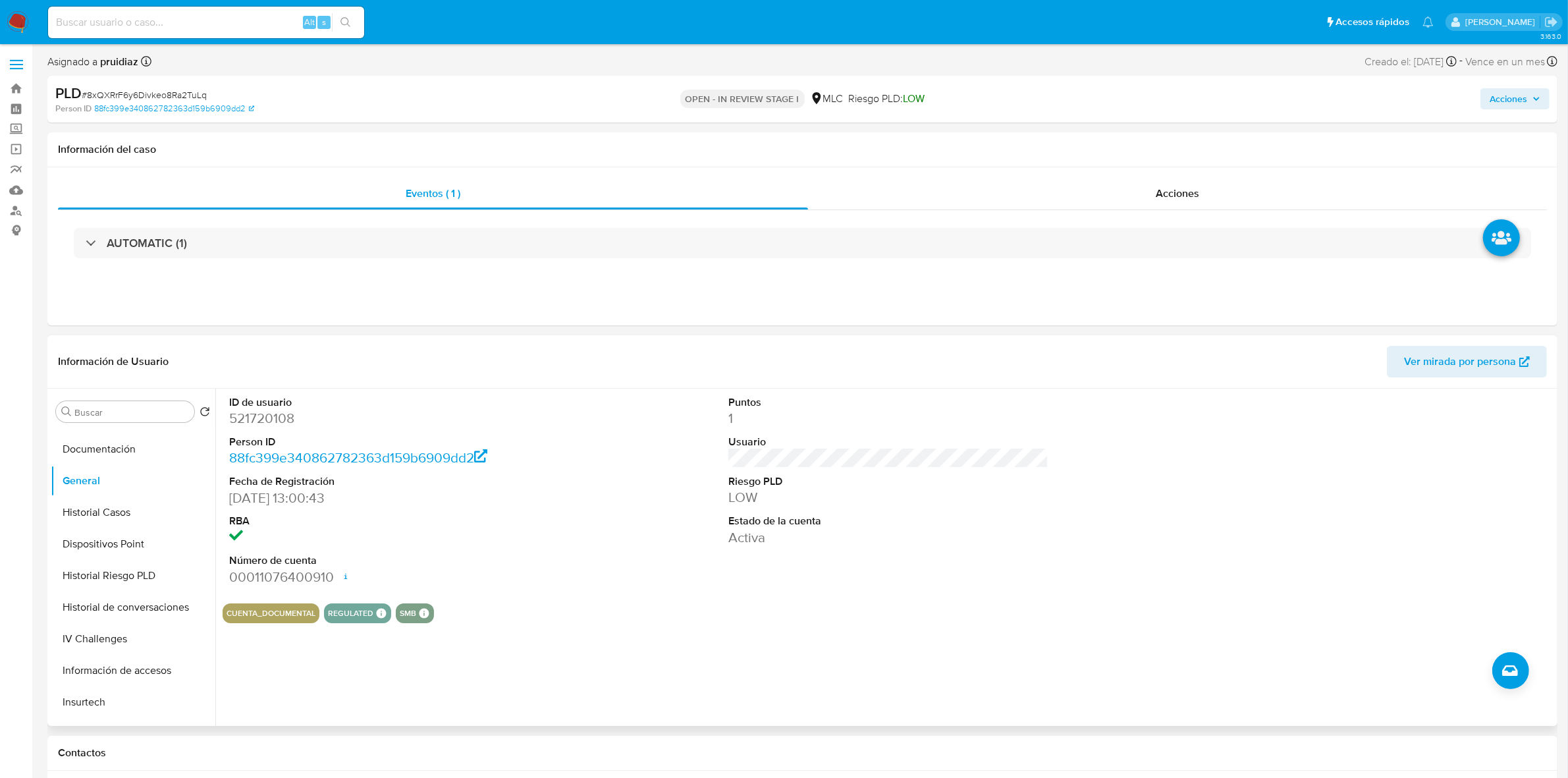
click at [263, 415] on dd "521720108" at bounding box center [389, 418] width 320 height 18
copy dd "521720108"
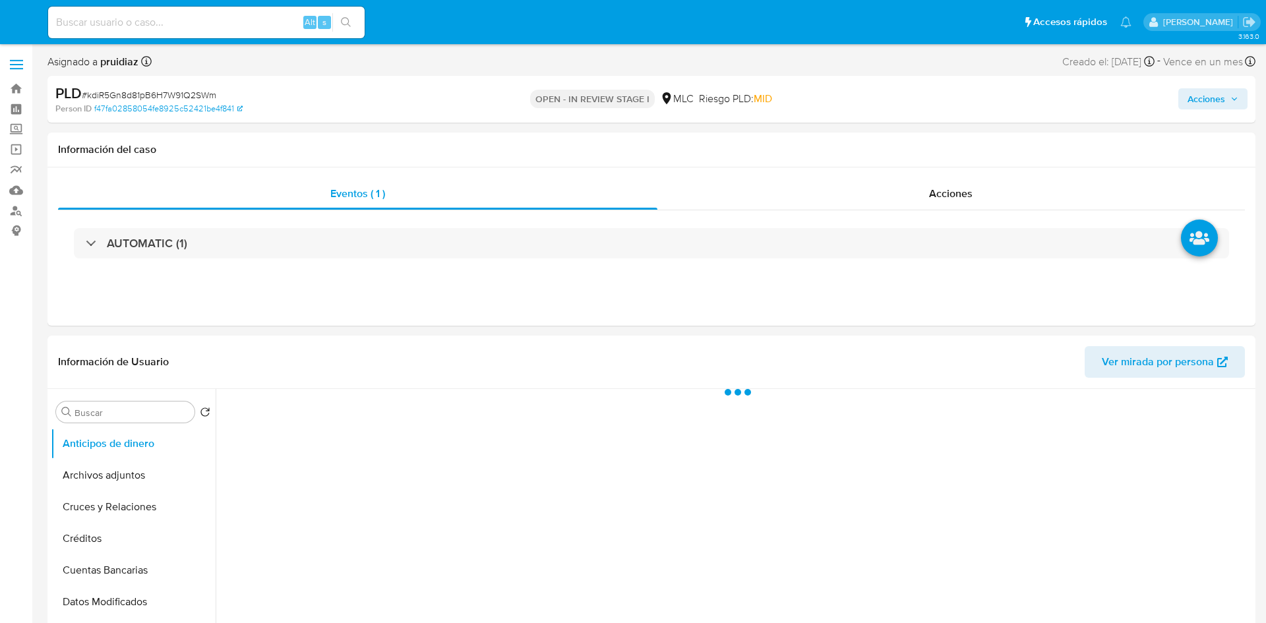
select select "10"
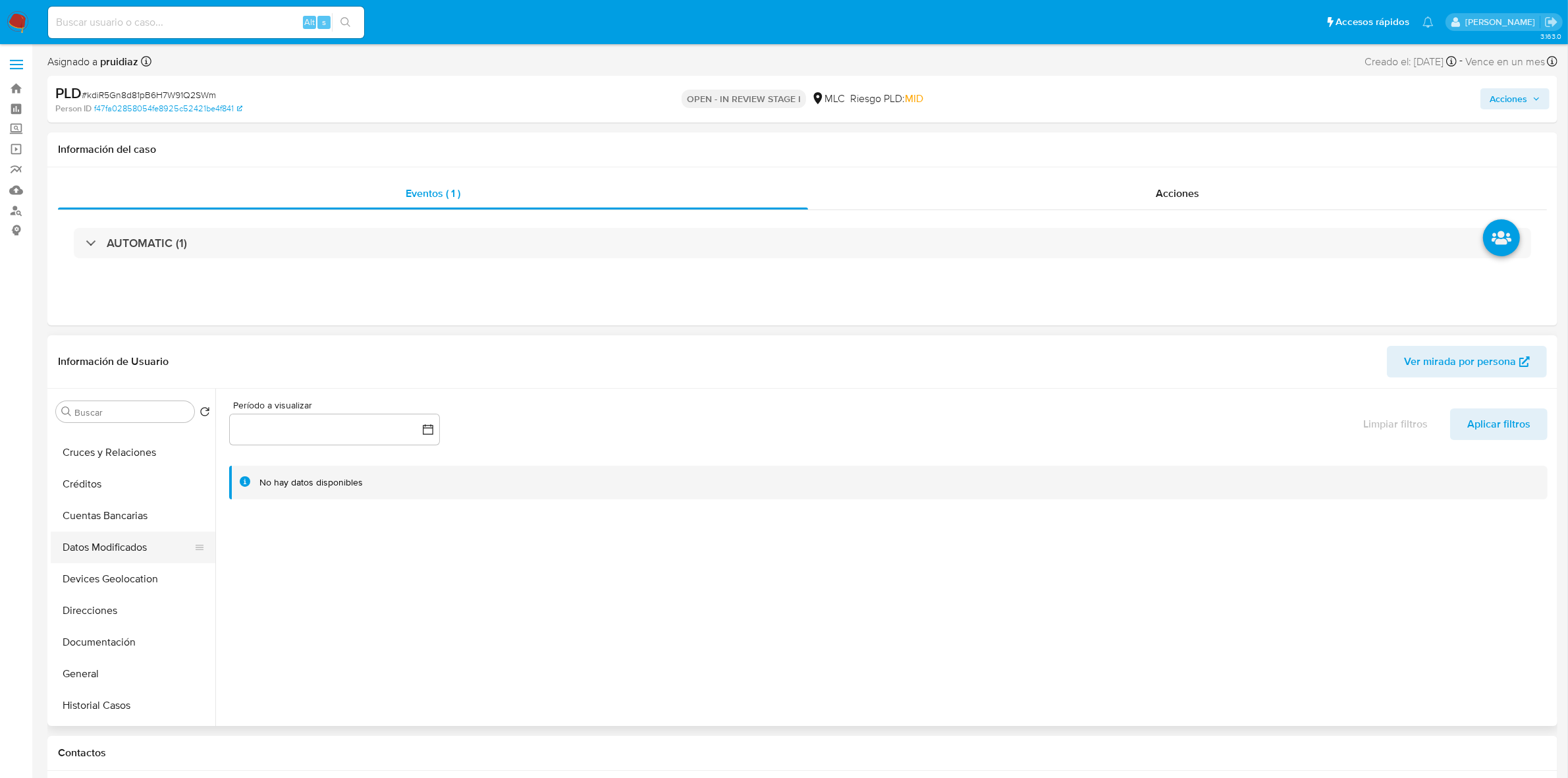
scroll to position [82, 0]
click at [97, 622] on button "General" at bounding box center [128, 646] width 154 height 32
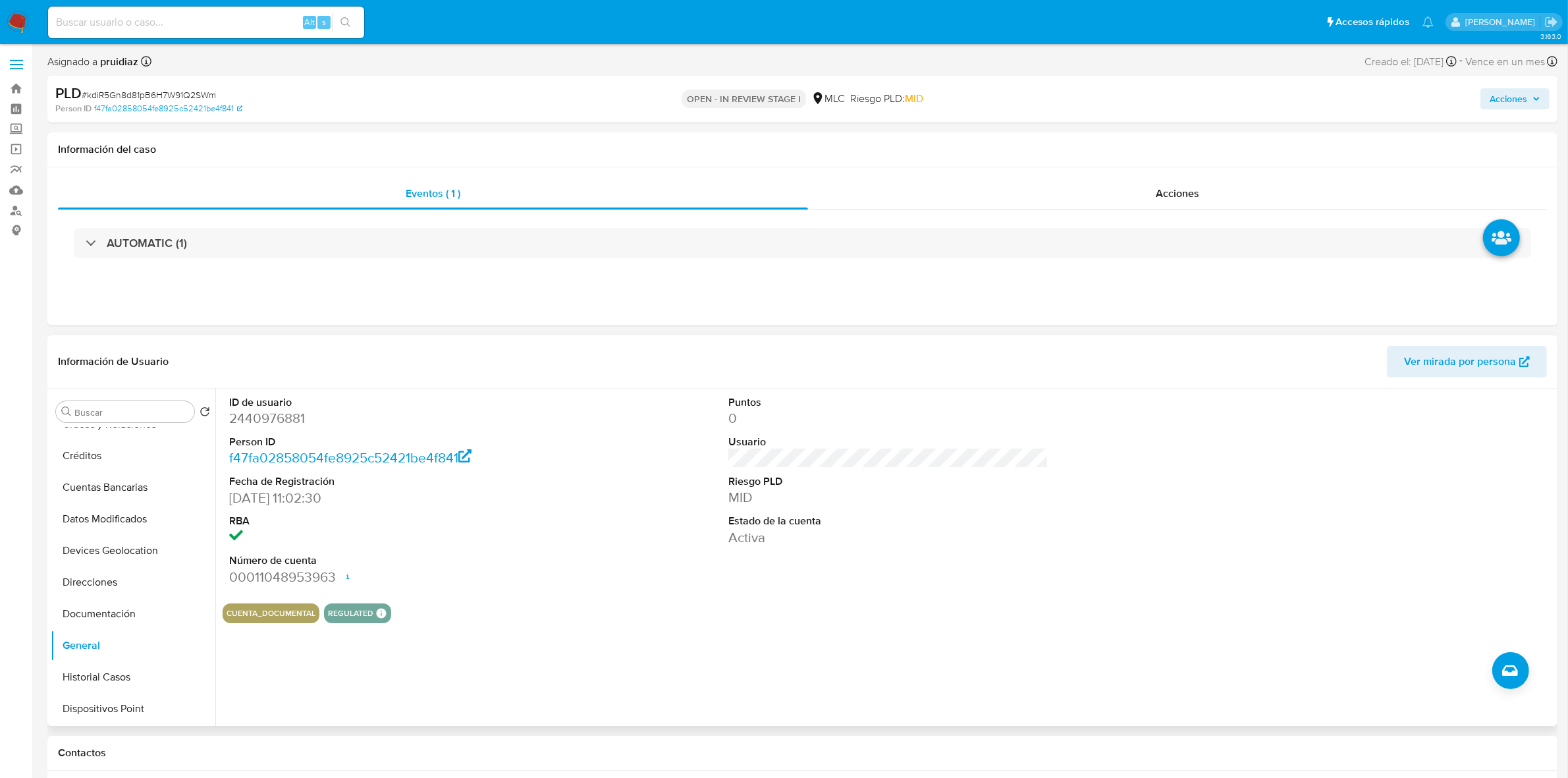
click at [276, 420] on dd "2440976881" at bounding box center [389, 418] width 320 height 18
copy dd "2440976881"
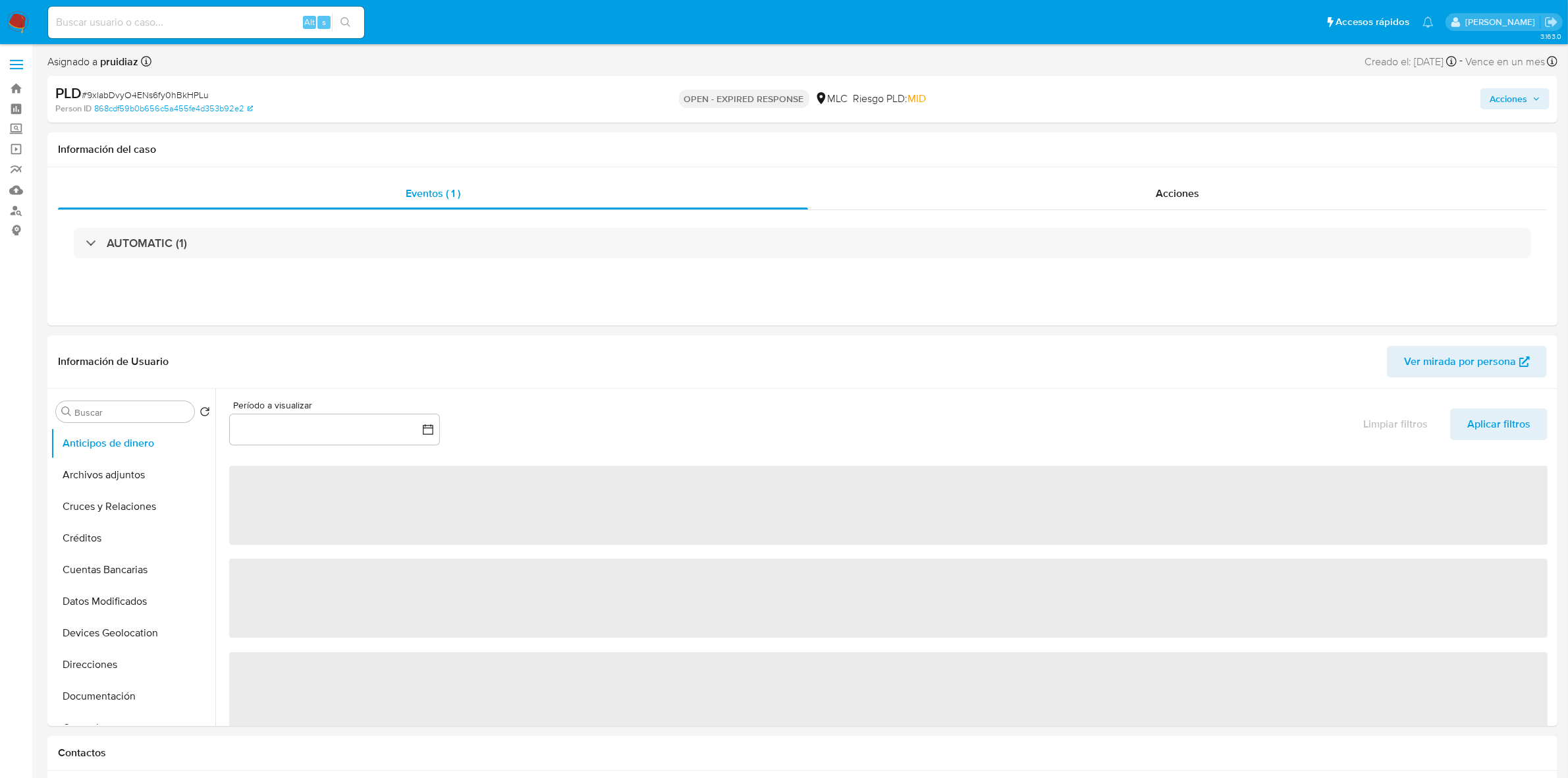
select select "10"
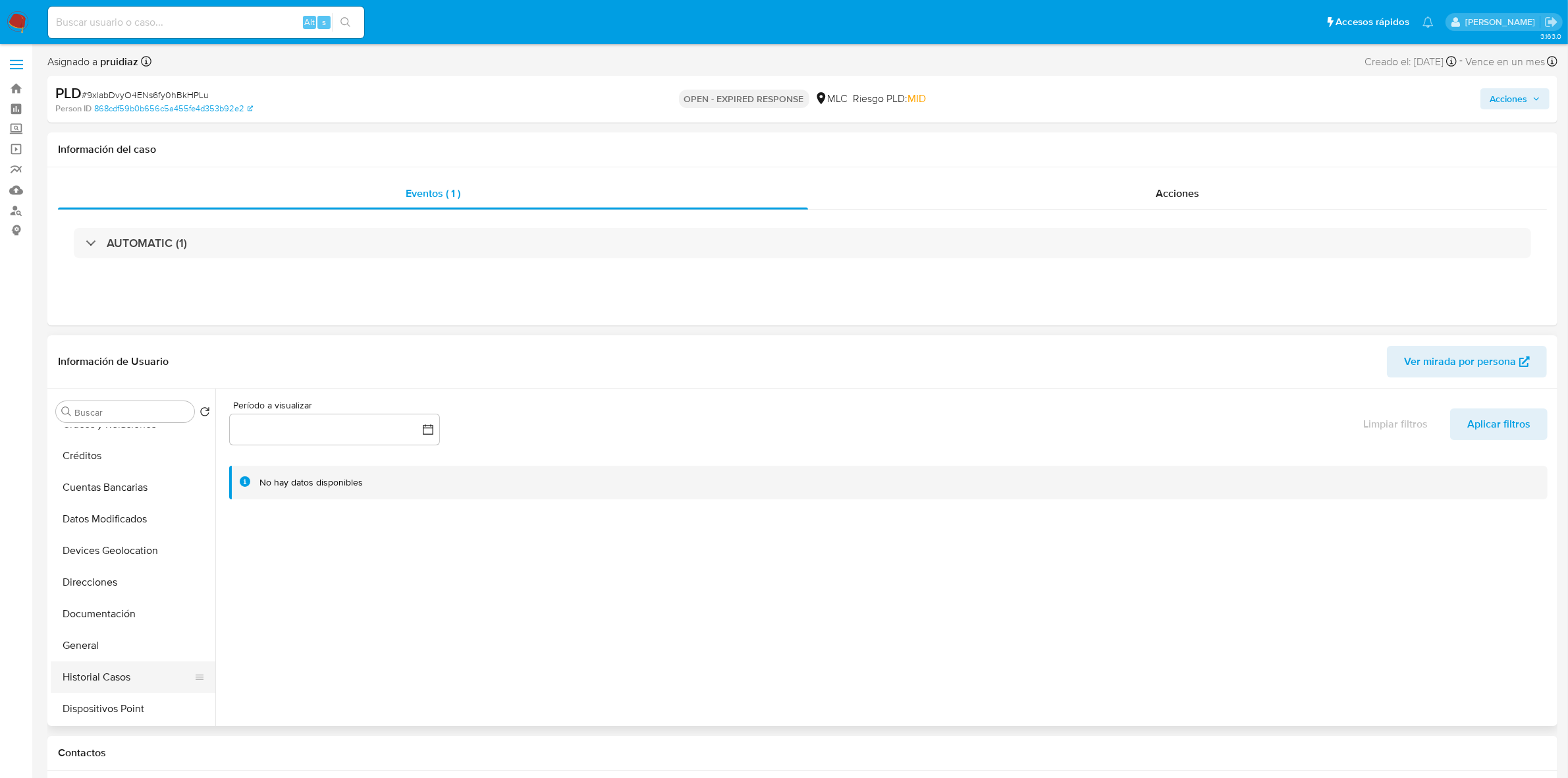
scroll to position [247, 0]
click at [87, 475] on button "General" at bounding box center [128, 481] width 154 height 32
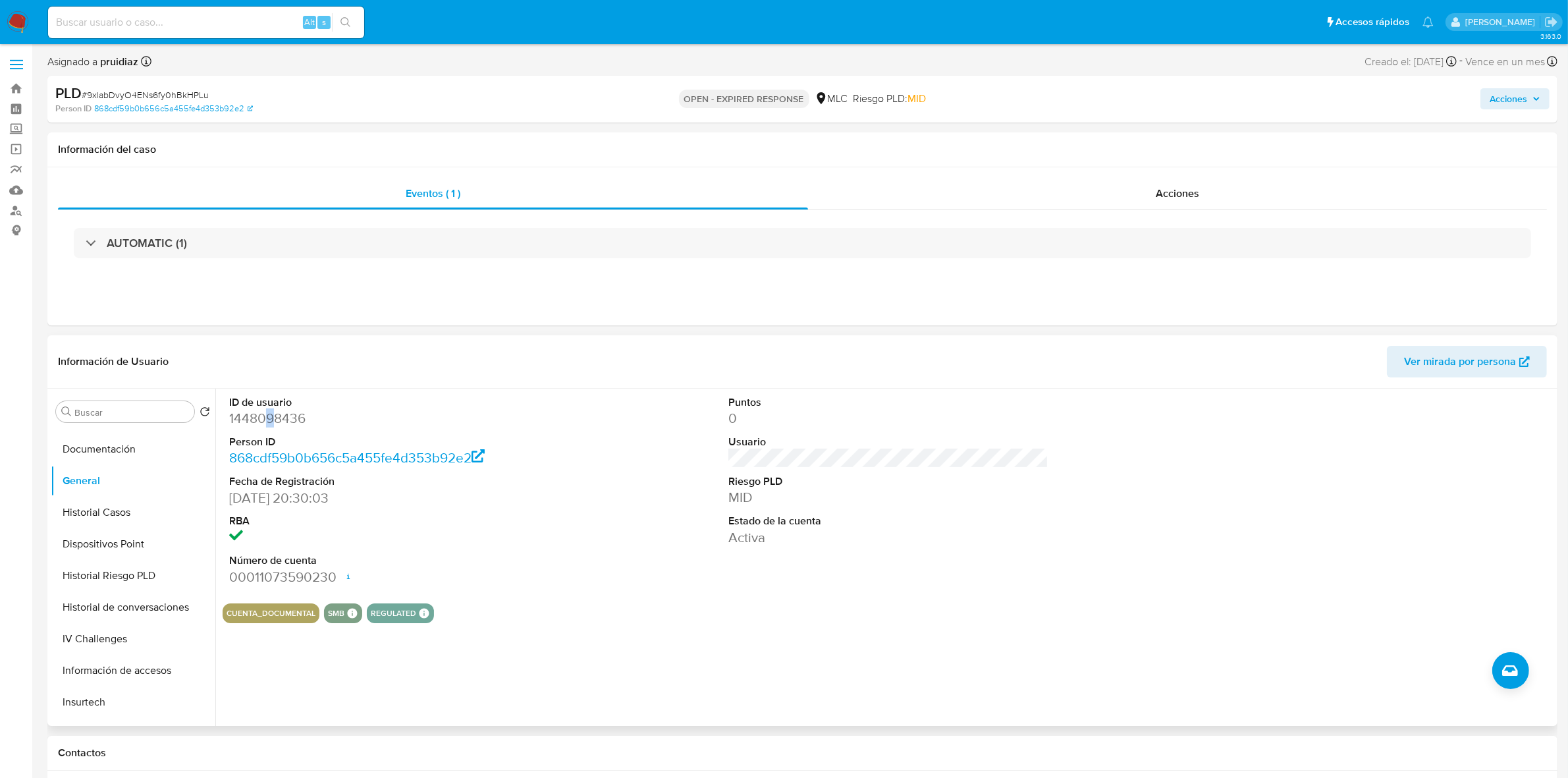
click at [267, 419] on dd "1448098436" at bounding box center [389, 418] width 320 height 18
click at [266, 422] on dd "1448098436" at bounding box center [389, 418] width 320 height 18
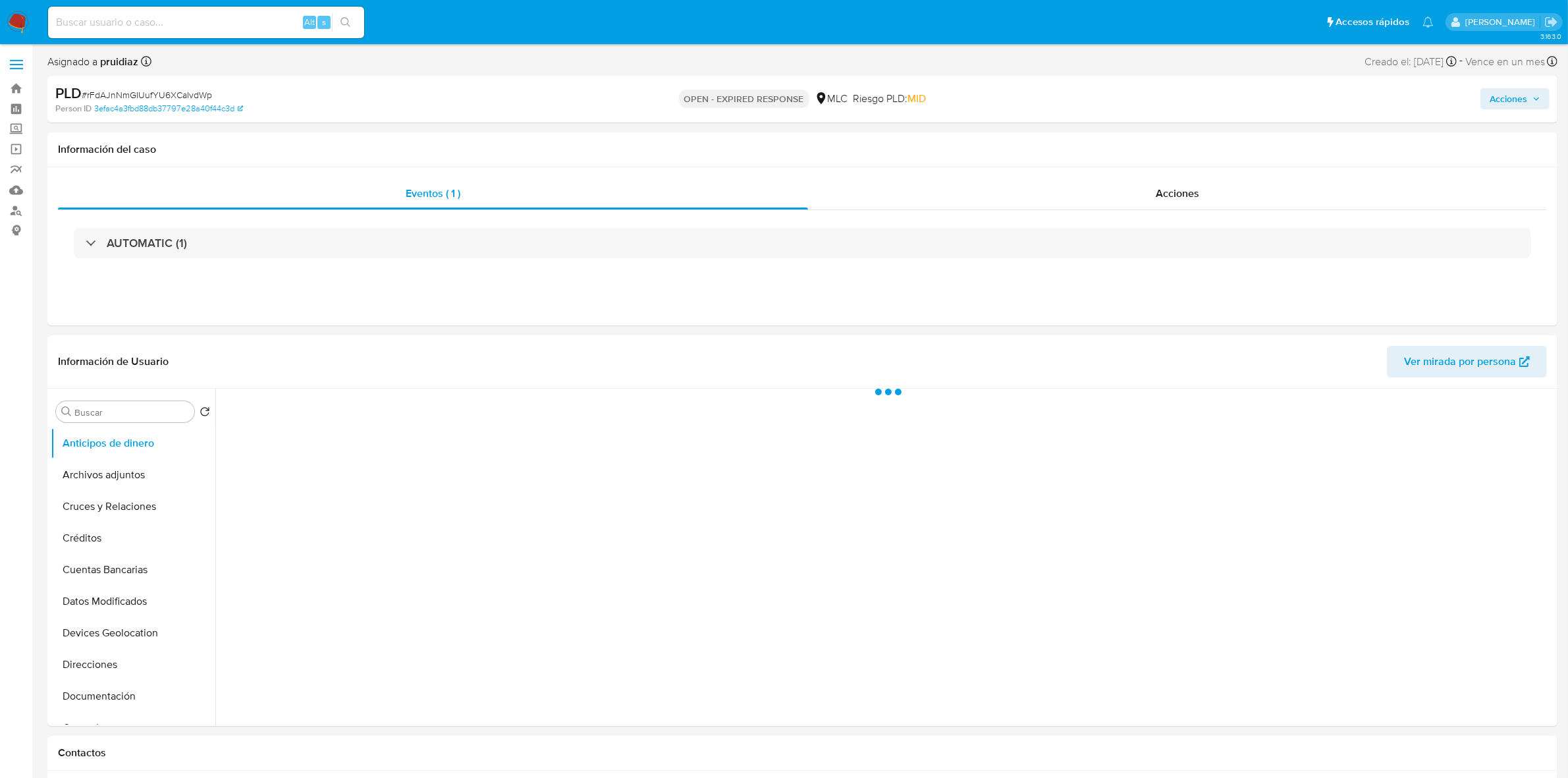
select select "10"
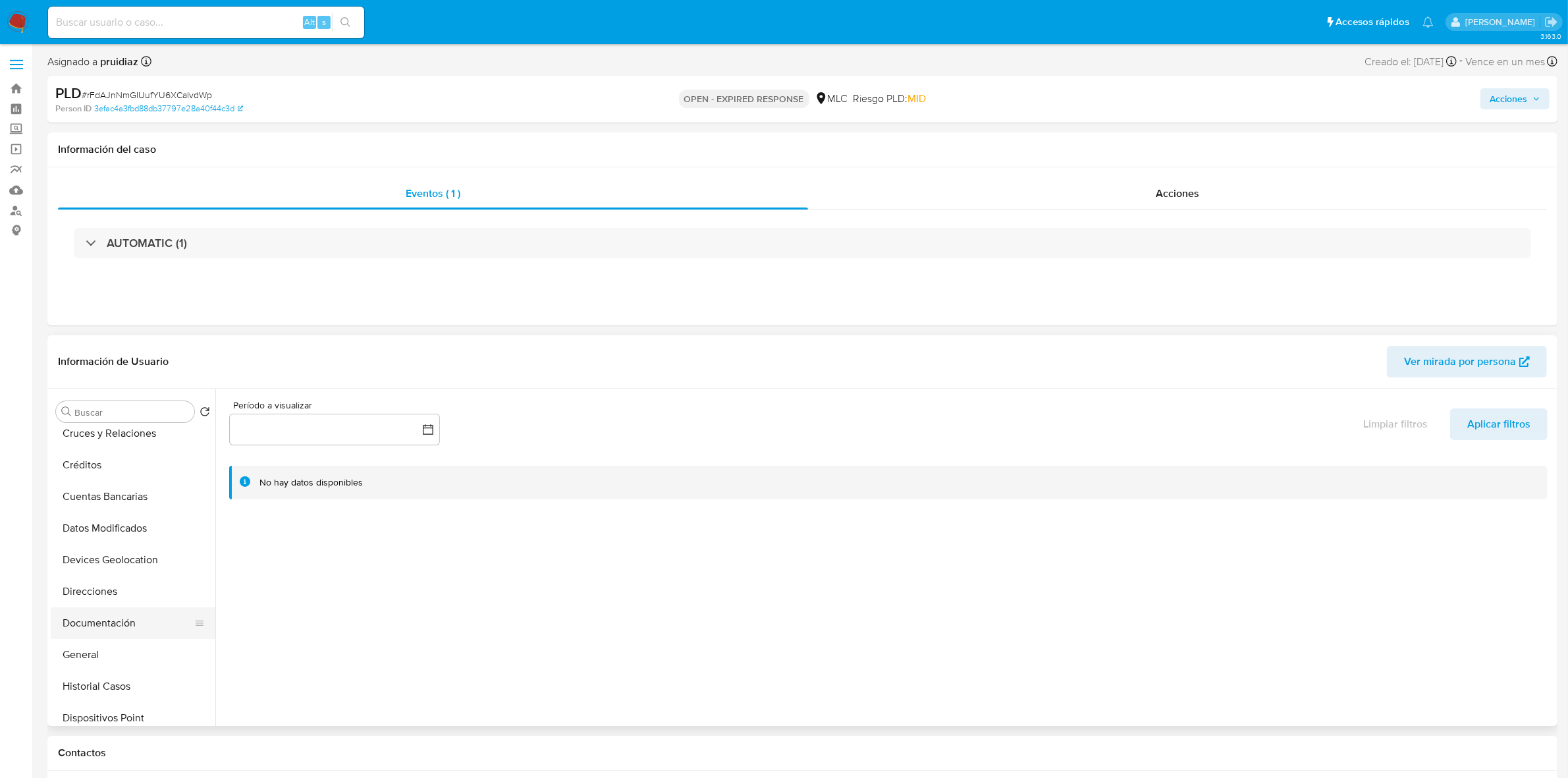
scroll to position [165, 0]
click at [103, 552] on button "General" at bounding box center [128, 563] width 154 height 32
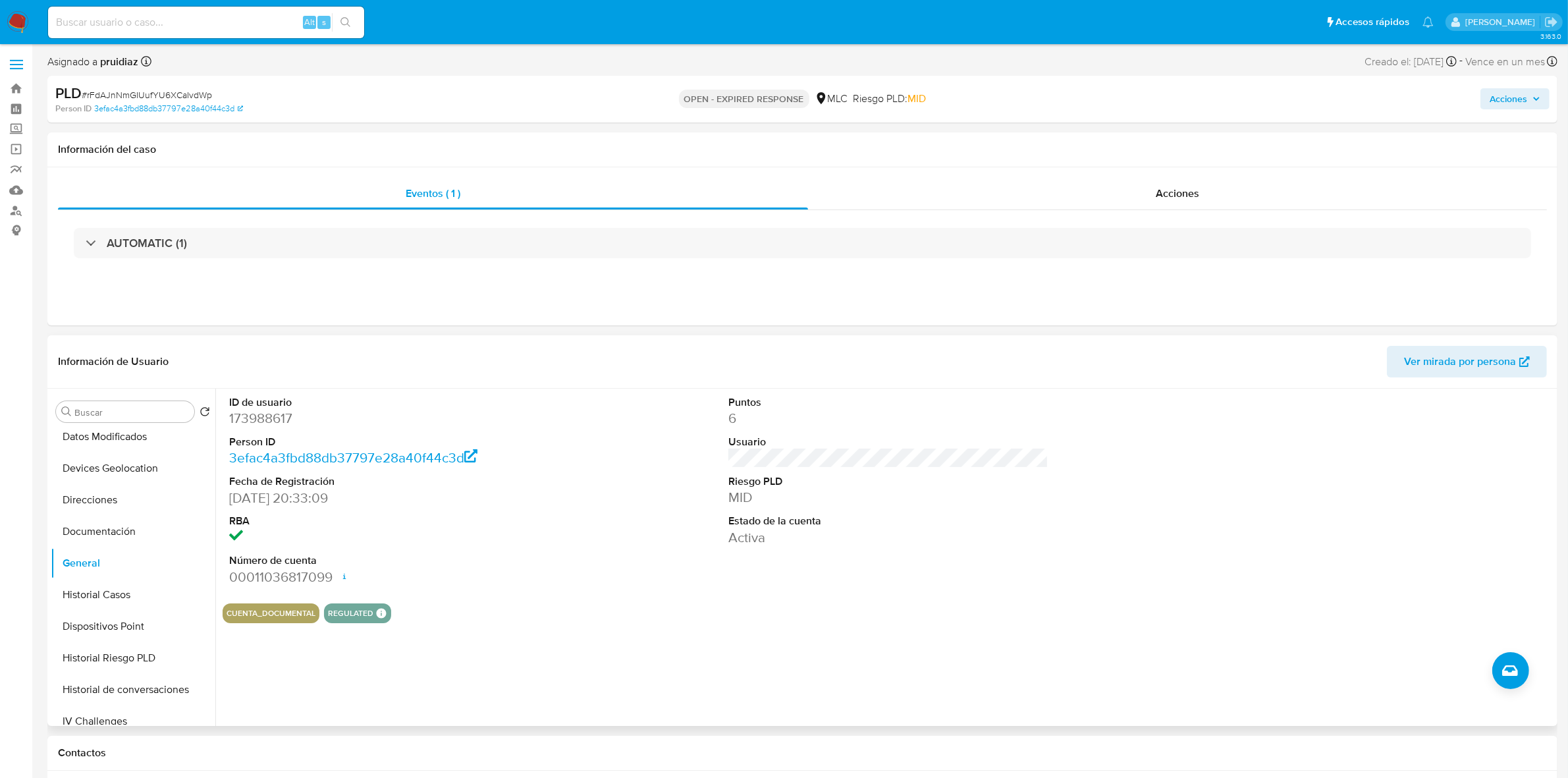
click at [264, 421] on dd "173988617" at bounding box center [389, 418] width 320 height 18
copy dd "173988617"
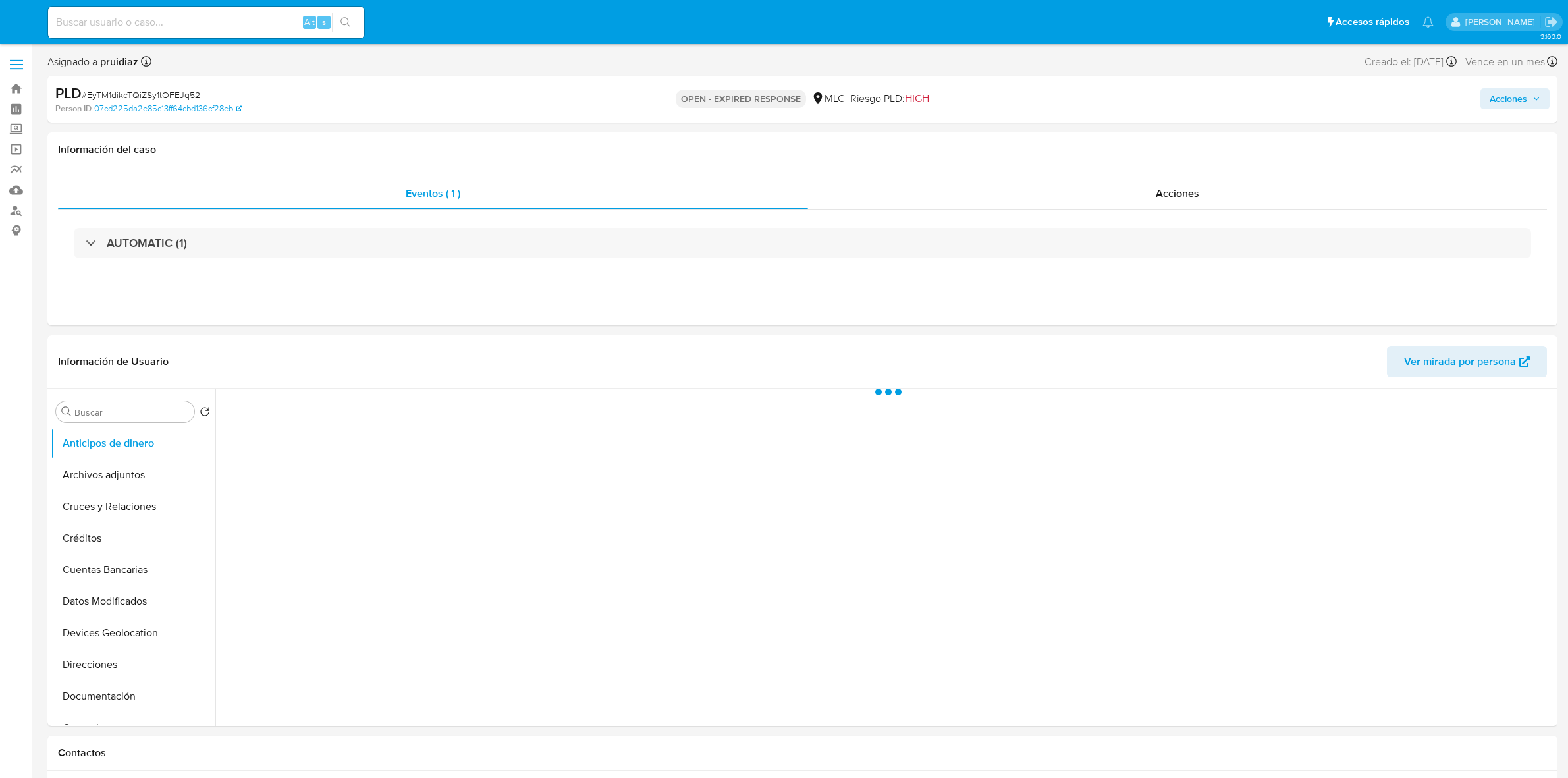
select select "10"
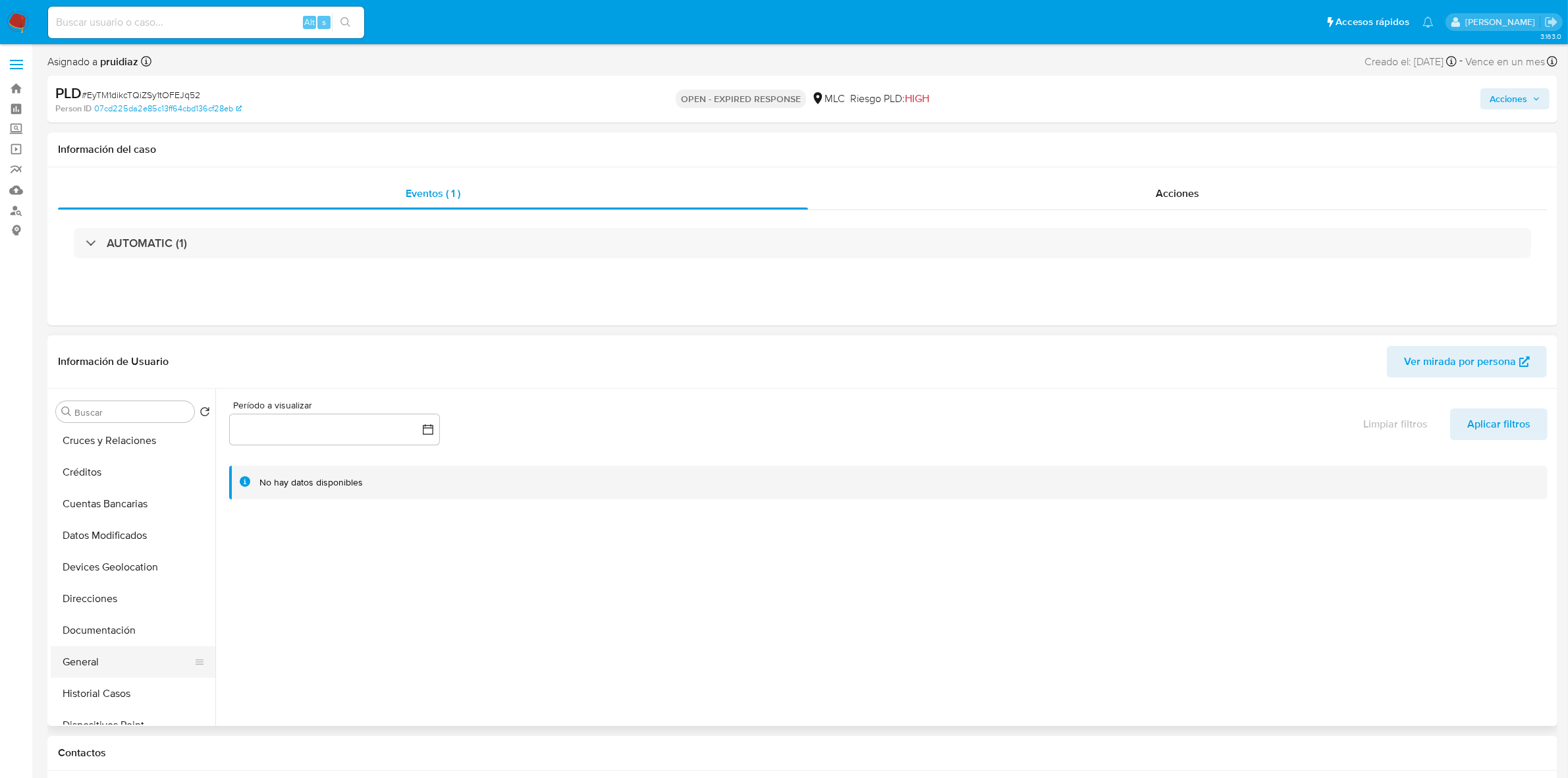
scroll to position [165, 0]
click at [80, 553] on button "General" at bounding box center [128, 563] width 154 height 32
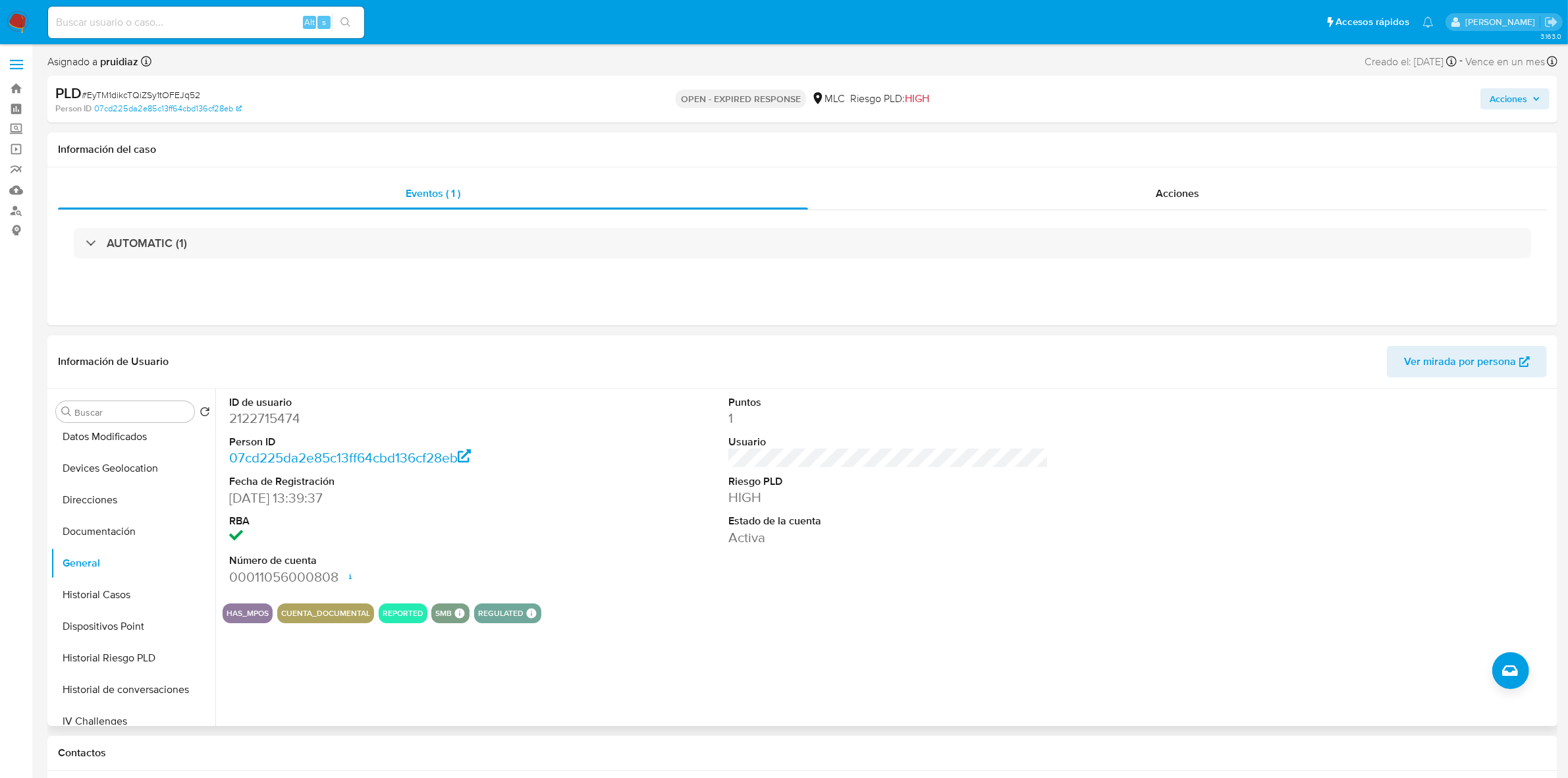
click at [275, 425] on dd "2122715474" at bounding box center [389, 418] width 320 height 18
click at [276, 425] on dd "2122715474" at bounding box center [389, 418] width 320 height 18
copy dd "2122715474"
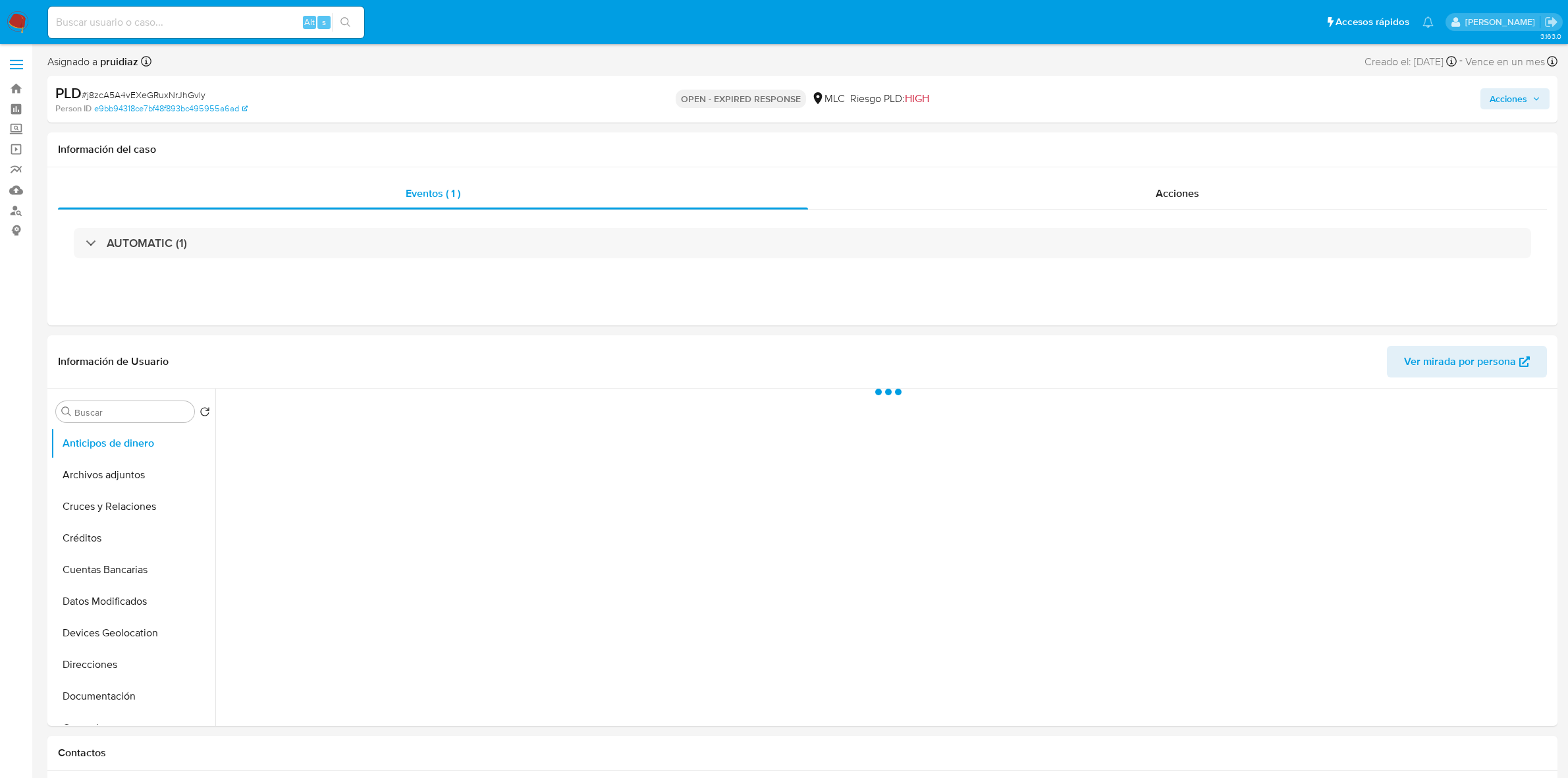
select select "10"
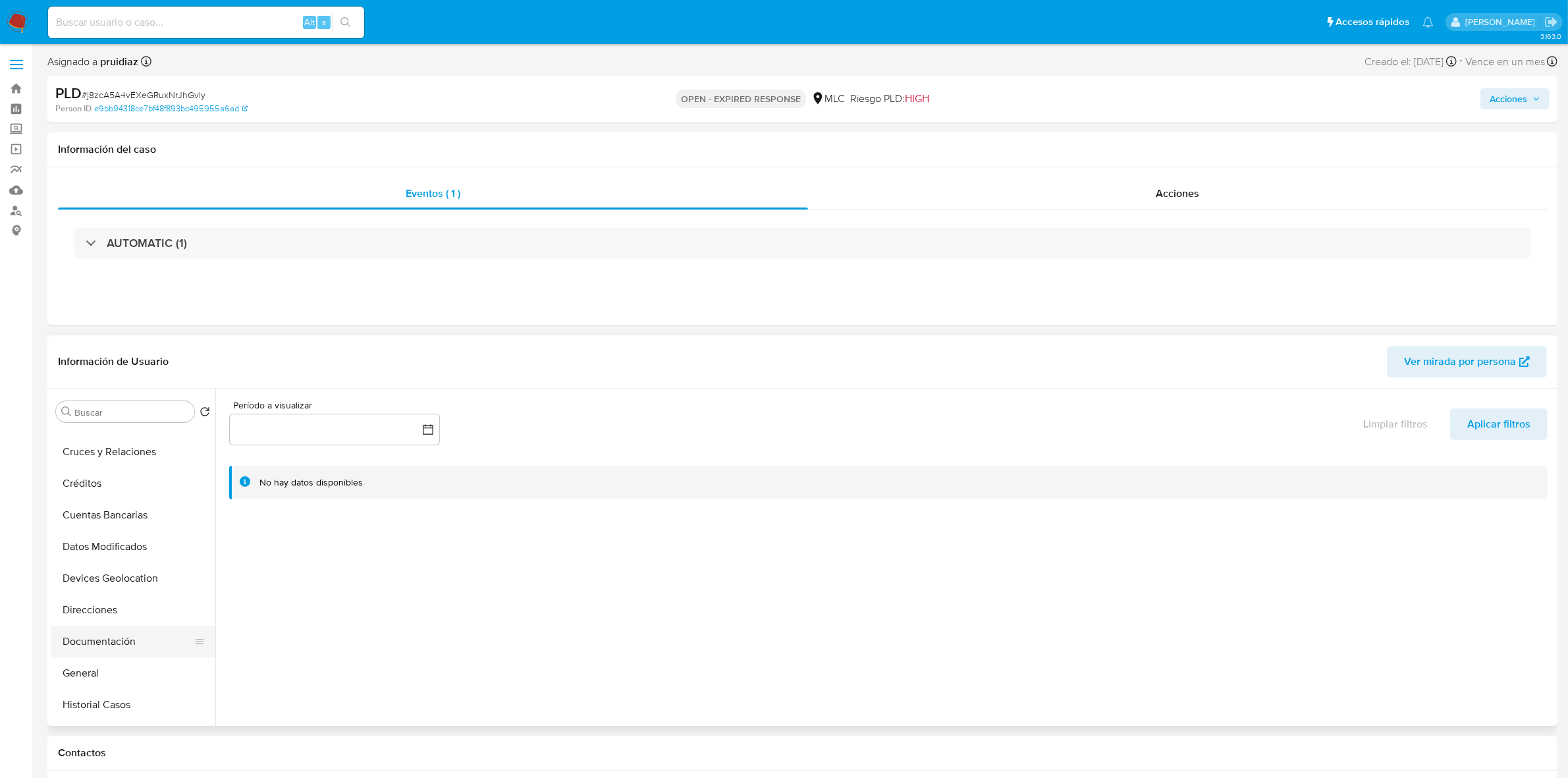
scroll to position [82, 0]
click at [87, 649] on button "General" at bounding box center [128, 646] width 154 height 32
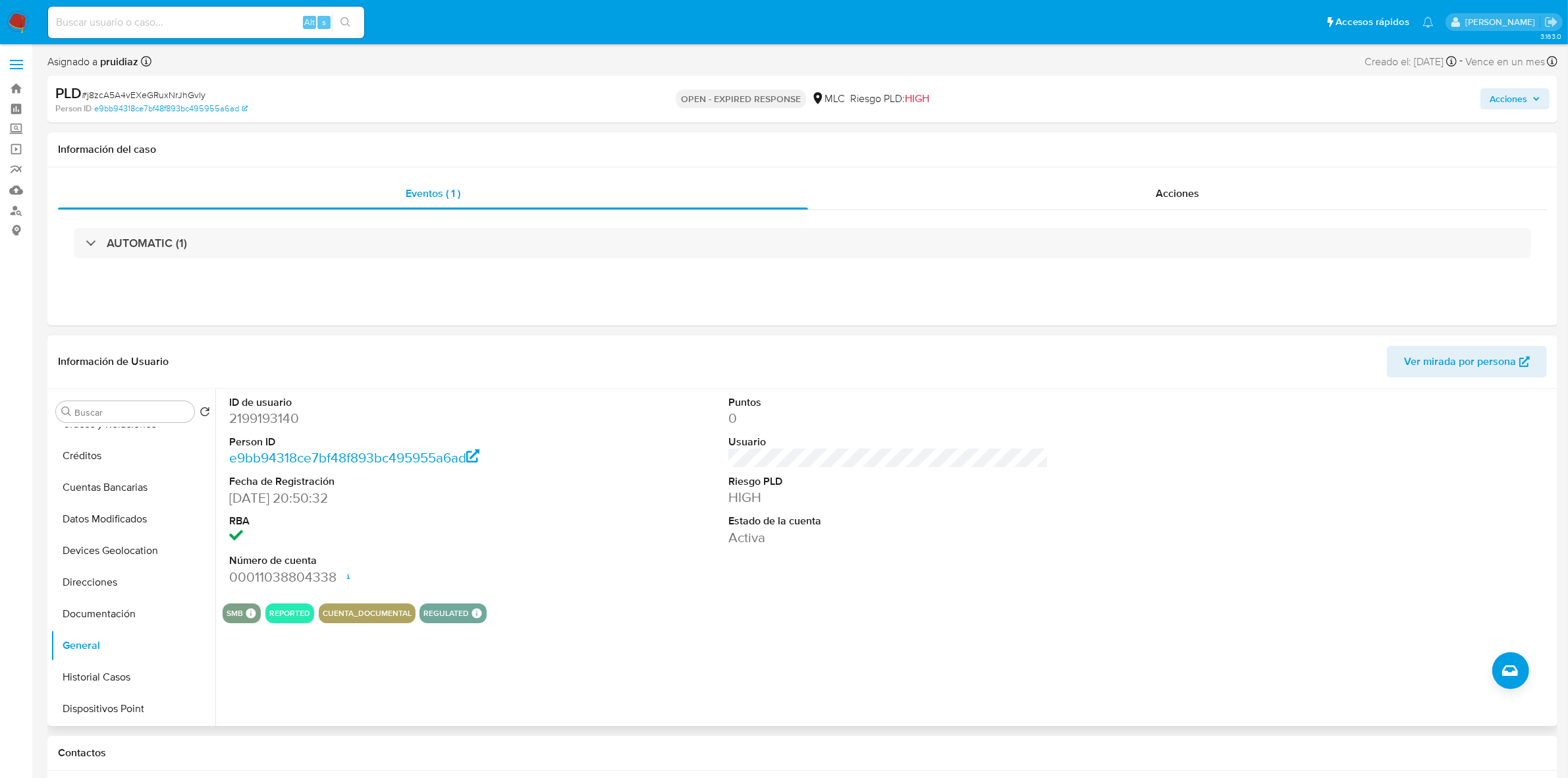
click at [279, 421] on dd "2199193140" at bounding box center [389, 418] width 320 height 18
copy dd "2199193140"
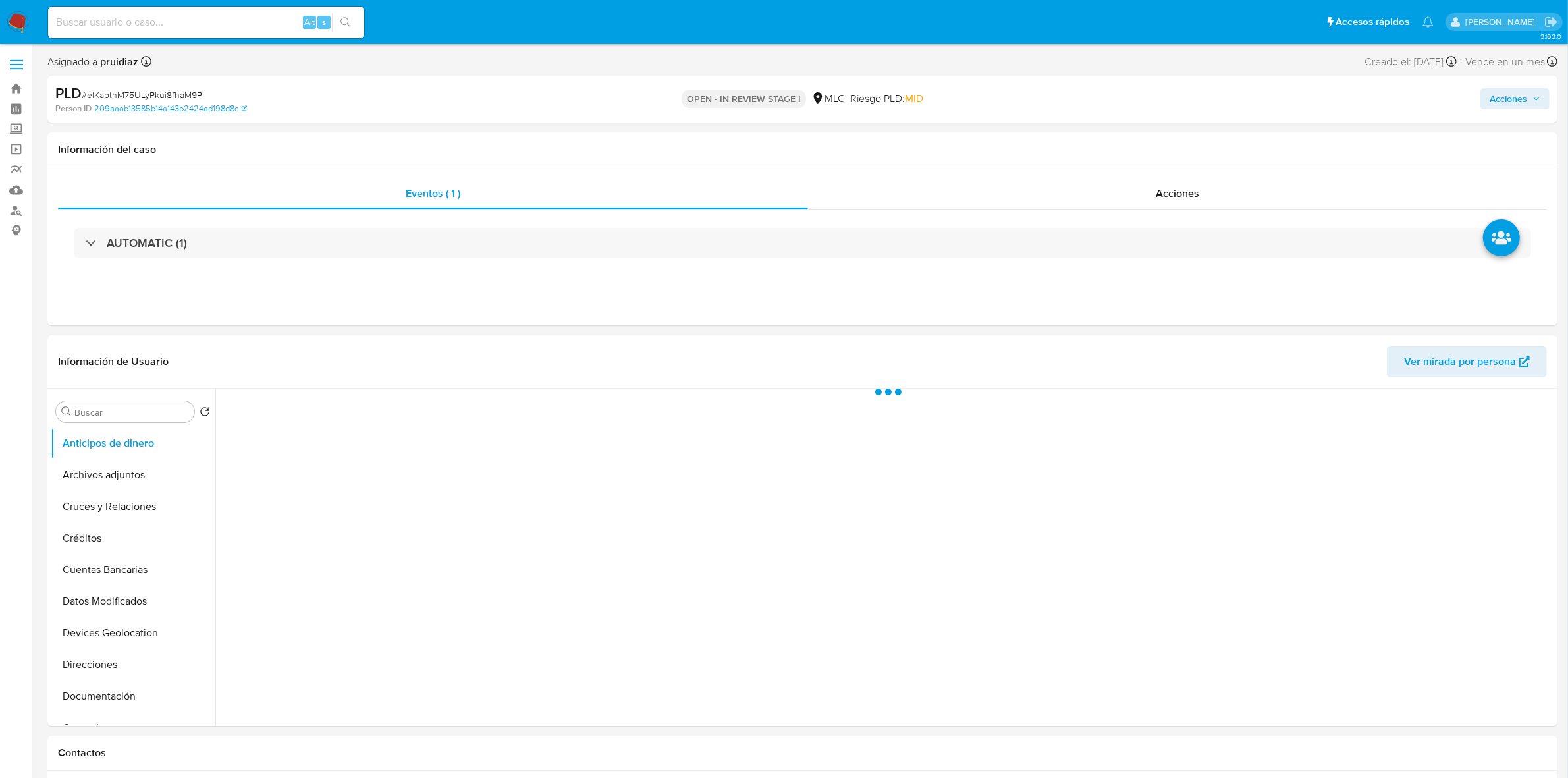
select select "10"
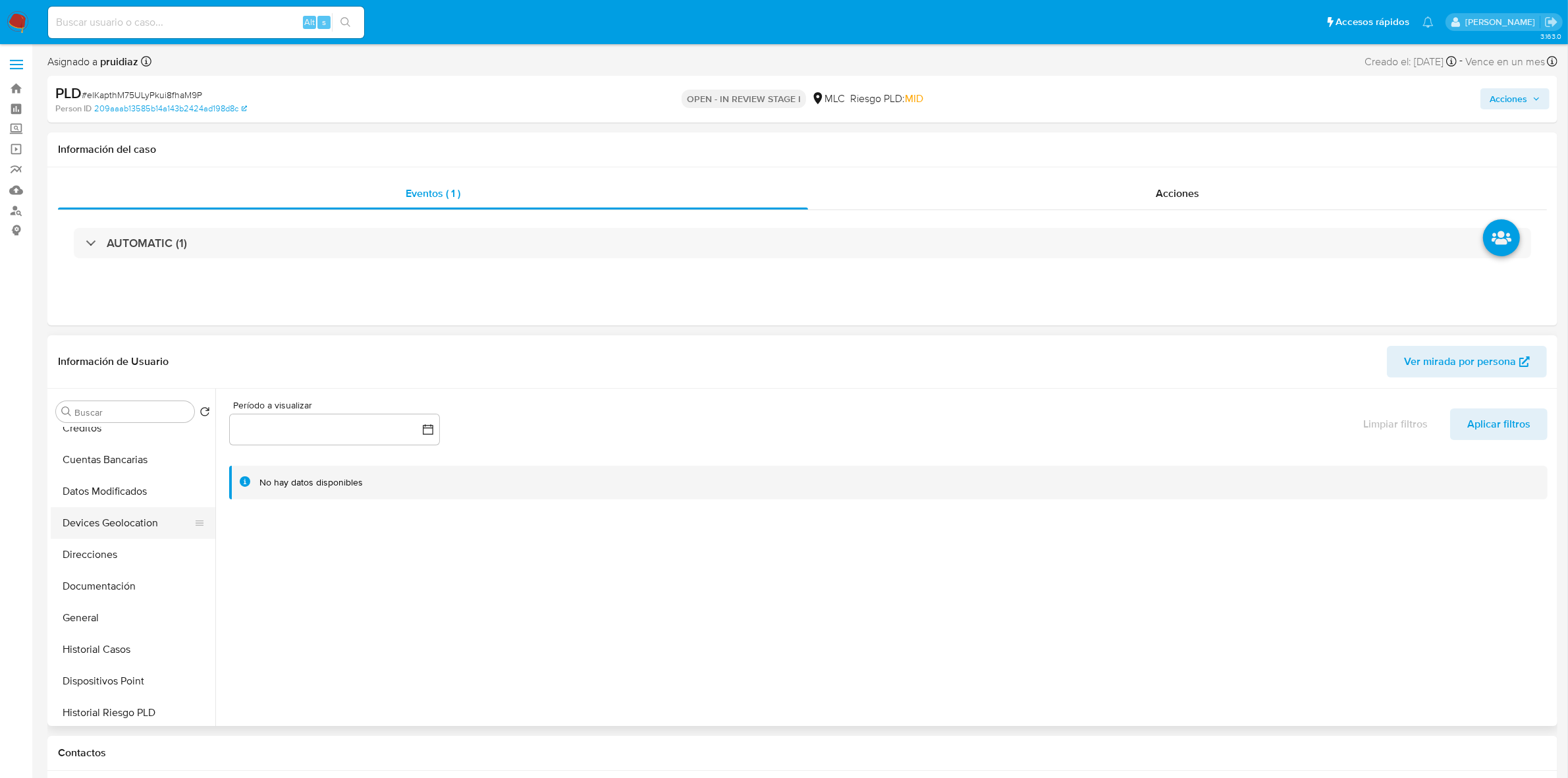
scroll to position [165, 0]
click at [109, 568] on button "General" at bounding box center [128, 563] width 154 height 32
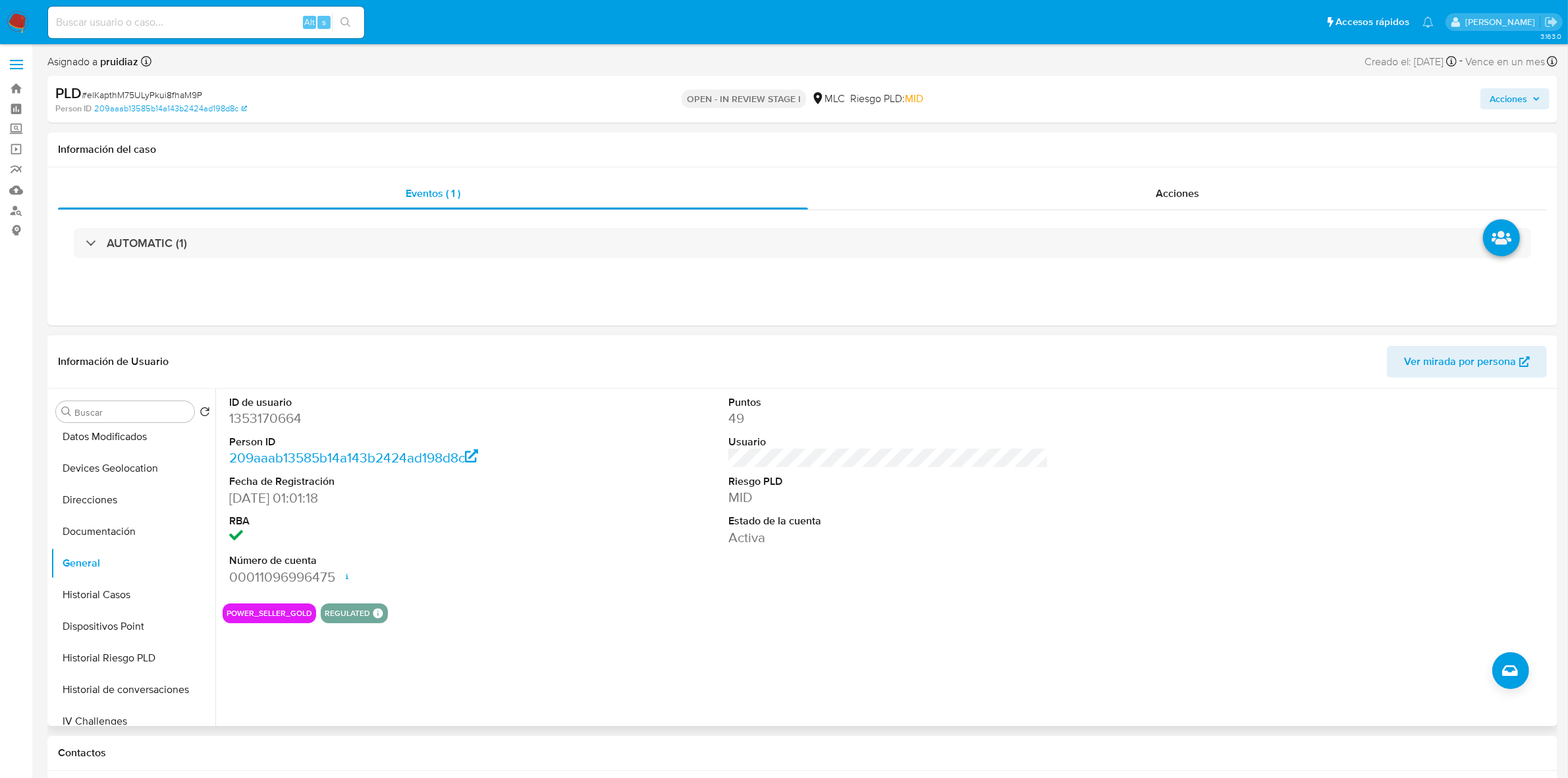
click at [262, 419] on dd "1353170664" at bounding box center [389, 418] width 320 height 18
copy dd "1353170664"
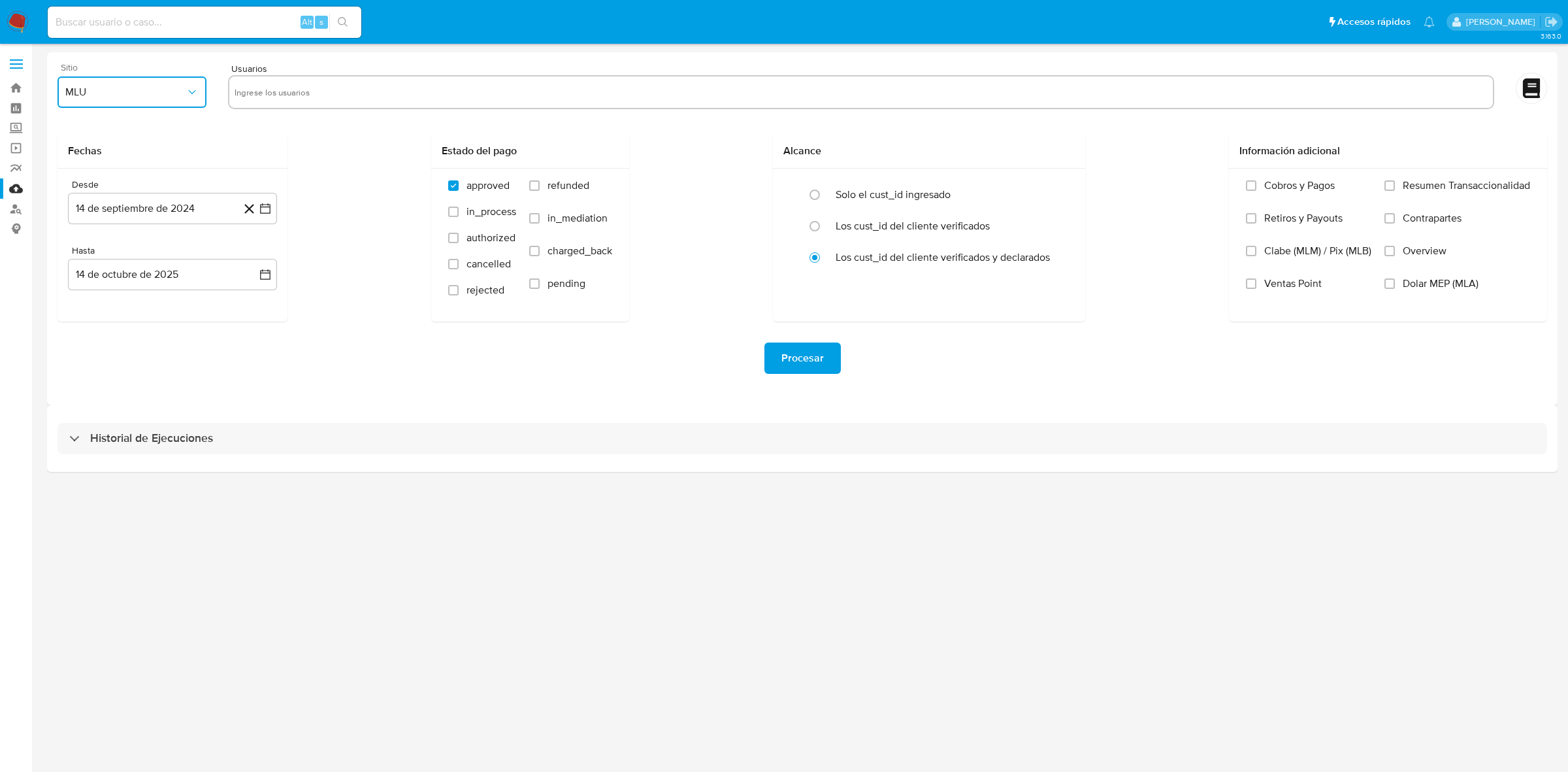
click at [138, 86] on span "MLU" at bounding box center [125, 91] width 120 height 13
click at [77, 318] on span "MLC" at bounding box center [75, 315] width 20 height 13
click at [269, 78] on div at bounding box center [861, 92] width 1266 height 34
click at [277, 85] on input "text" at bounding box center [861, 91] width 1253 height 21
click at [306, 88] on input "text" at bounding box center [861, 91] width 1253 height 21
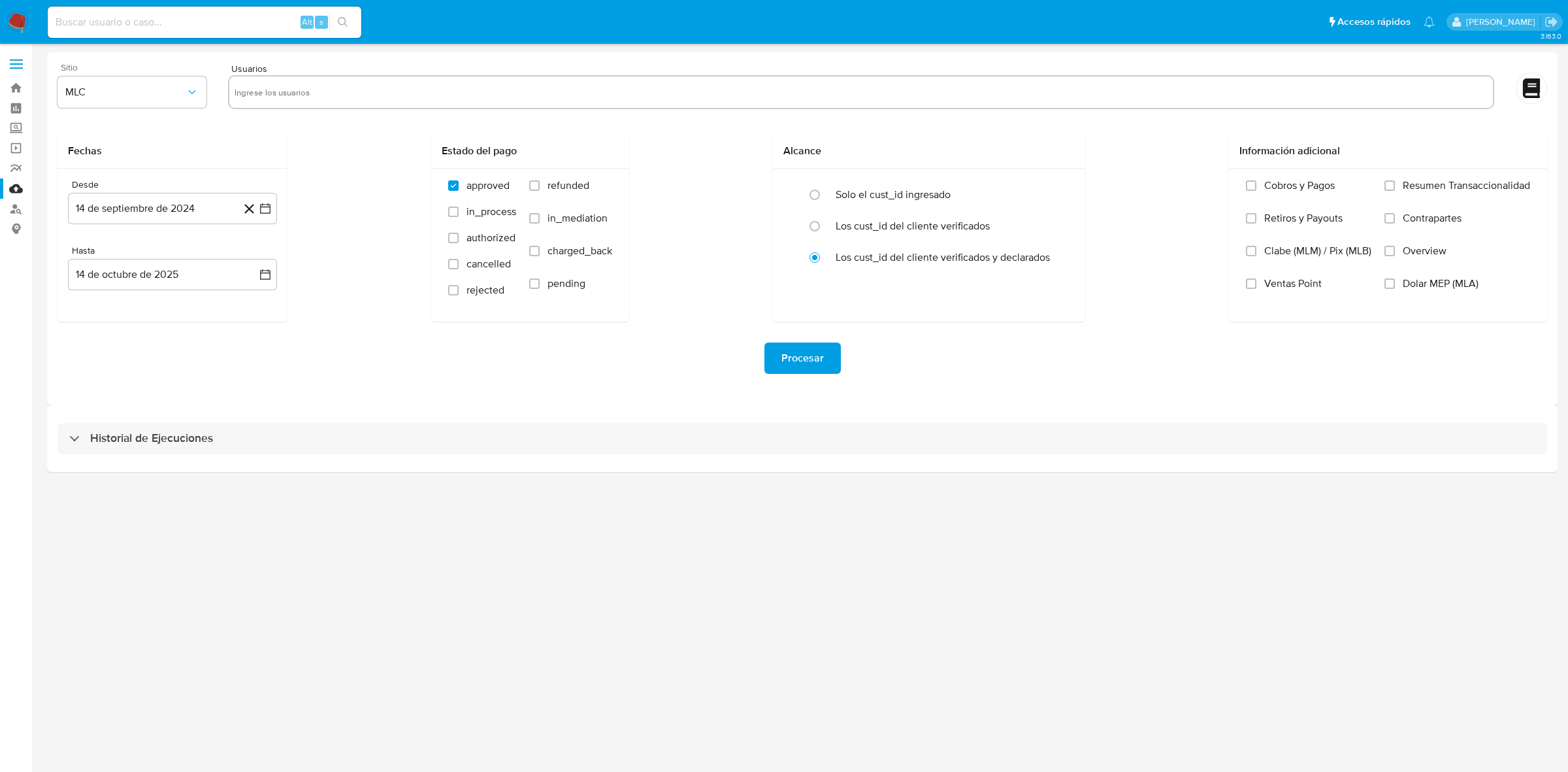
paste input "2272797035"
type input "2272797035"
paste input "521720108"
type input "521720108"
paste input "2440976881"
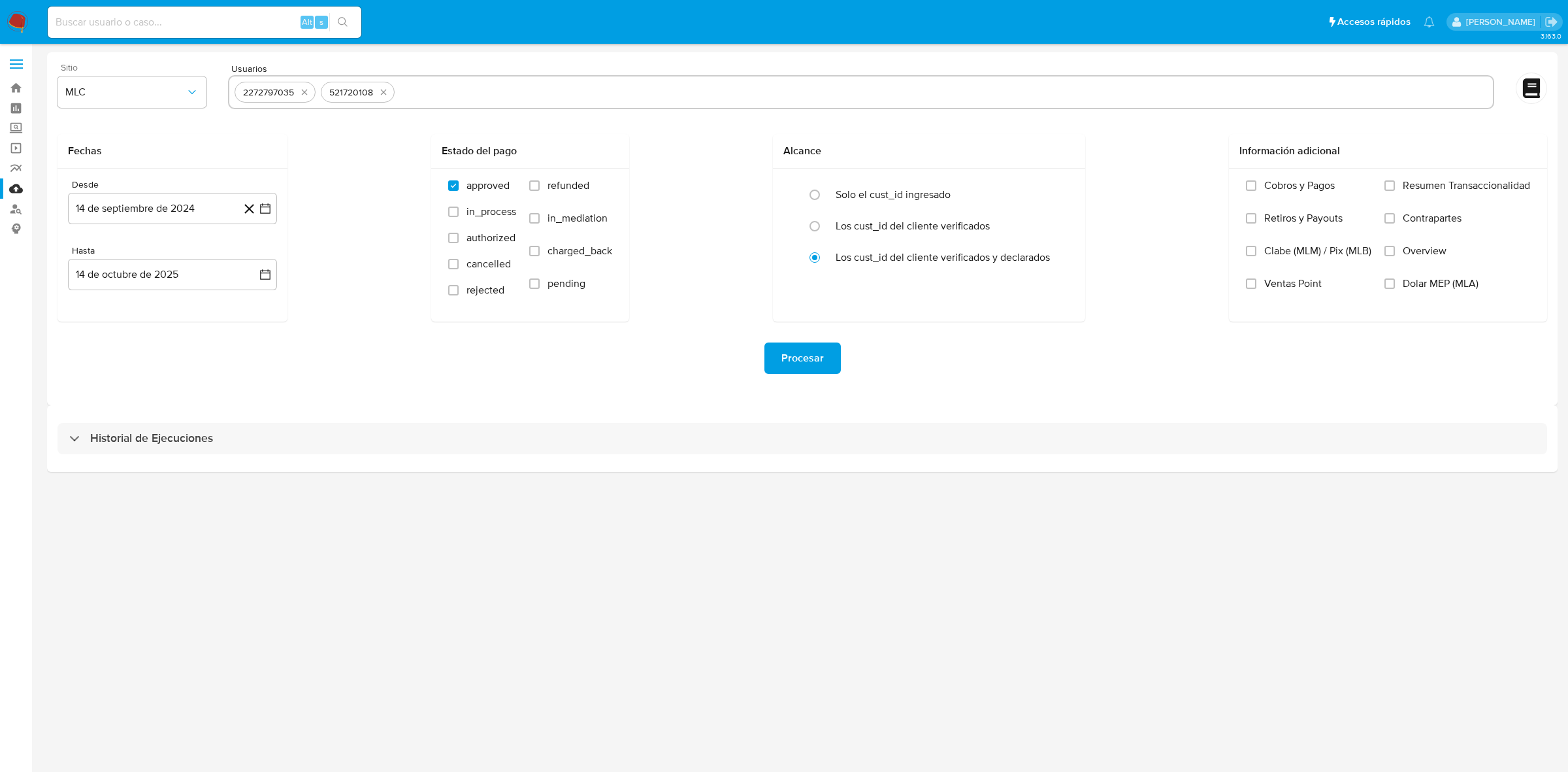
type input "2440976881"
paste input "1448098436"
type input "1448098436"
paste input "173988617"
type input "173988617"
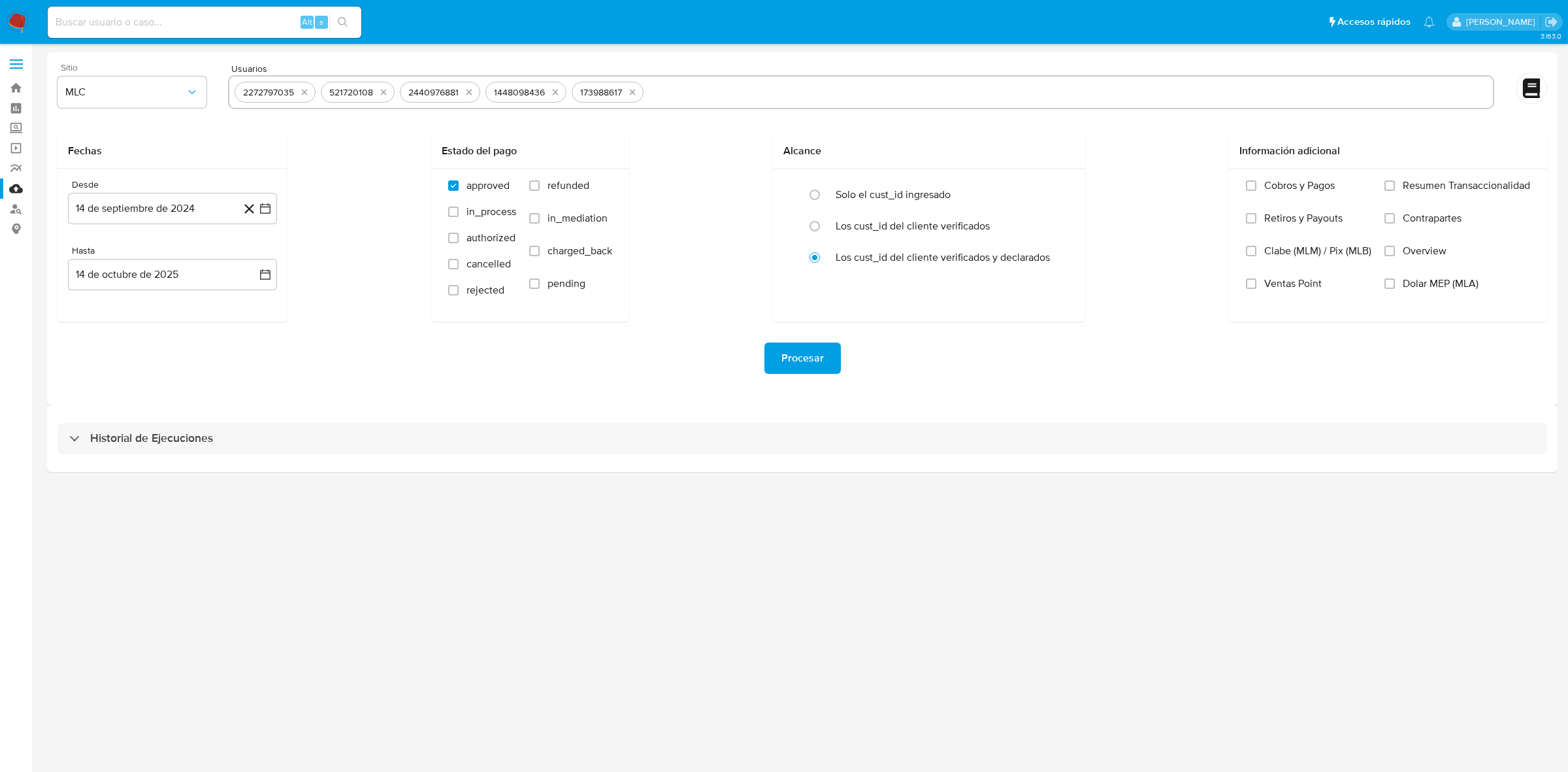
paste input "2122715474"
type input "2122715474"
paste input "2199193140"
type input "2199193140"
paste input "1353170664"
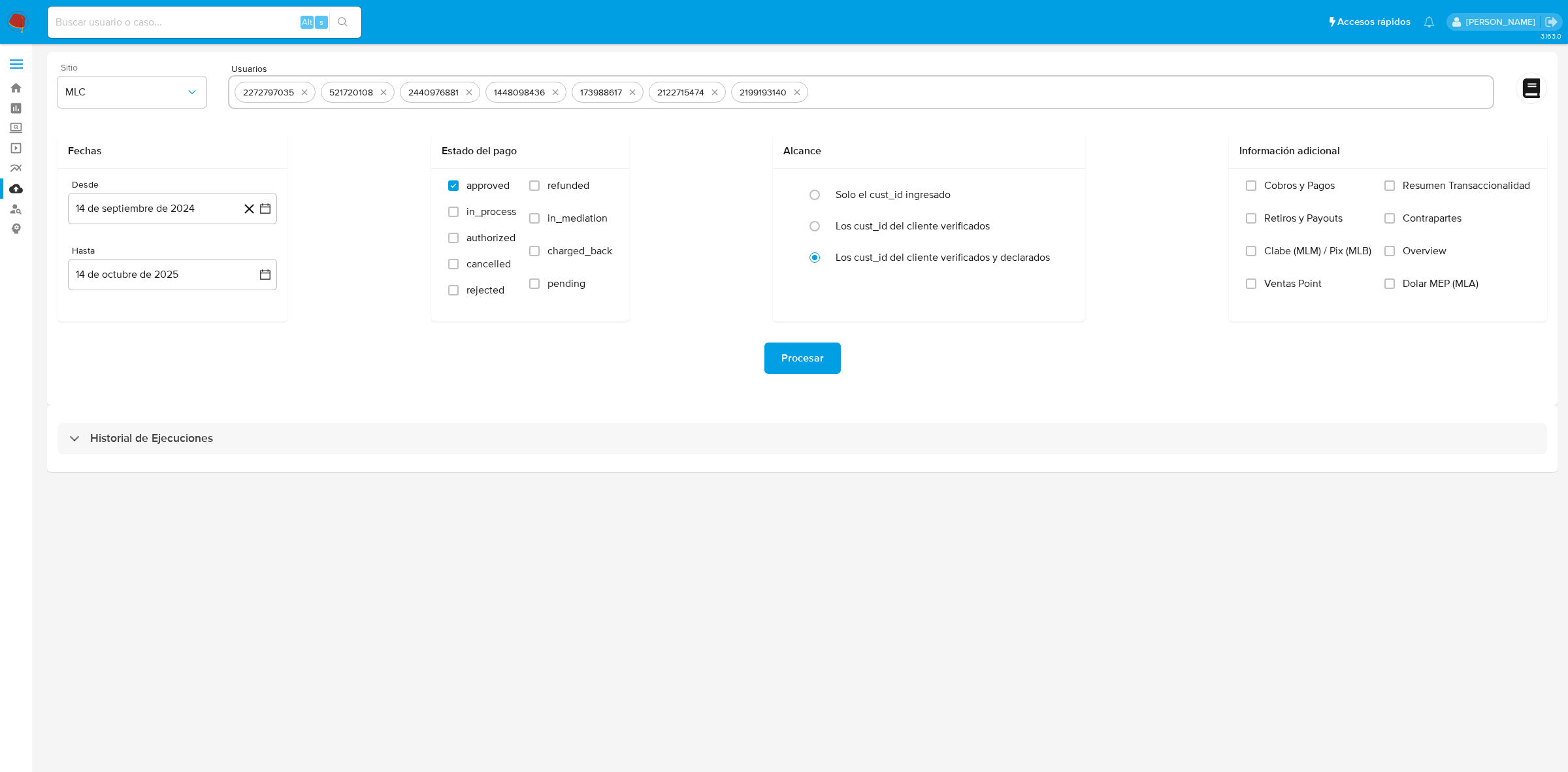
type input "1353170664"
click at [268, 207] on icon "button" at bounding box center [264, 208] width 13 height 13
click at [255, 254] on icon "Mes siguiente" at bounding box center [254, 256] width 16 height 16
click at [89, 251] on icon "Mes anterior" at bounding box center [91, 256] width 16 height 16
click at [149, 400] on button "25" at bounding box center [146, 408] width 21 height 21
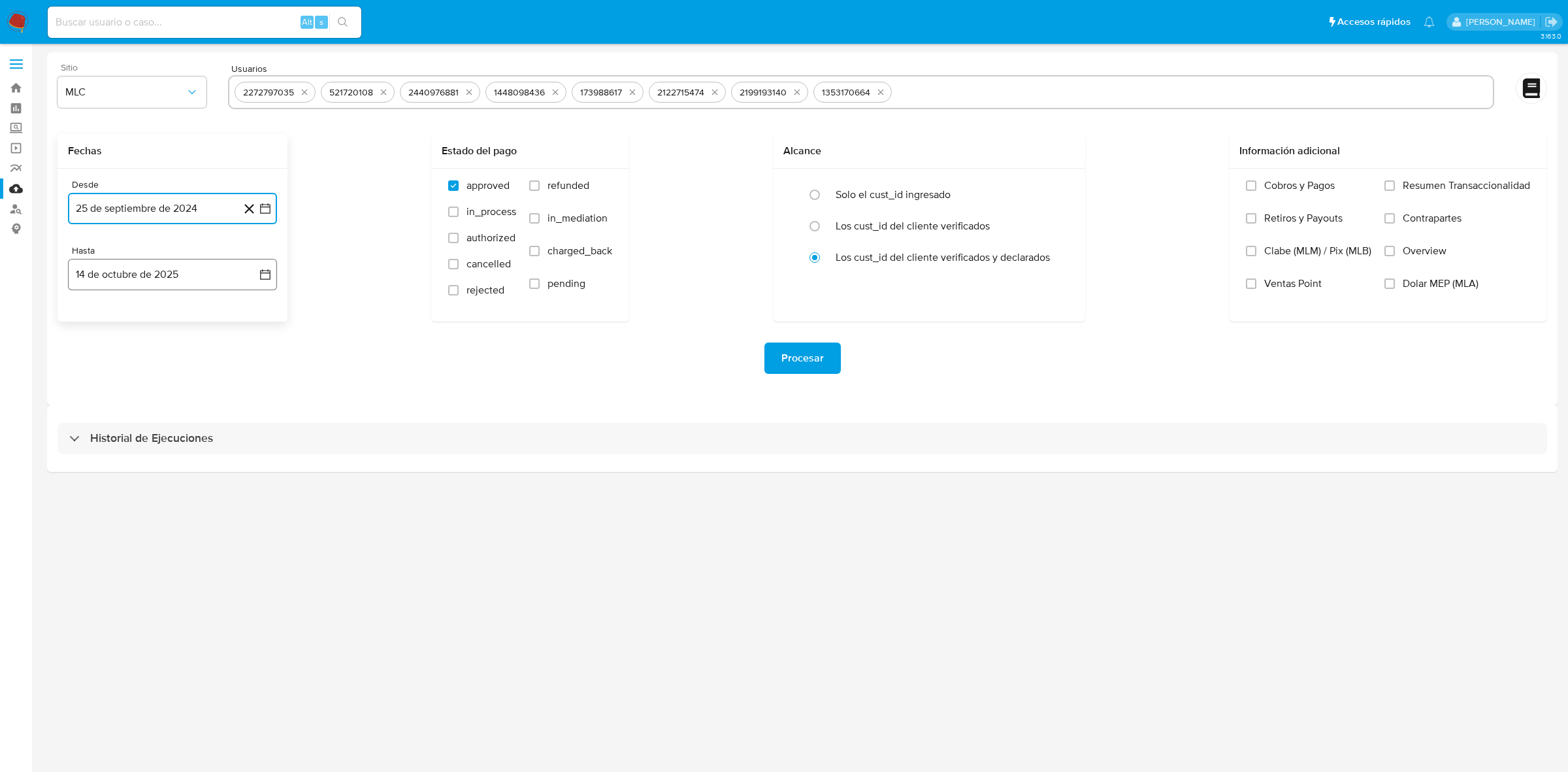
click at [264, 274] on icon "button" at bounding box center [264, 274] width 13 height 13
click at [95, 322] on icon "Mes anterior" at bounding box center [91, 322] width 16 height 16
click at [148, 443] on button "24" at bounding box center [146, 448] width 21 height 21
click at [302, 554] on div "3.163.0" at bounding box center [801, 408] width 1511 height 712
click at [800, 366] on span "Procesar" at bounding box center [802, 358] width 43 height 29
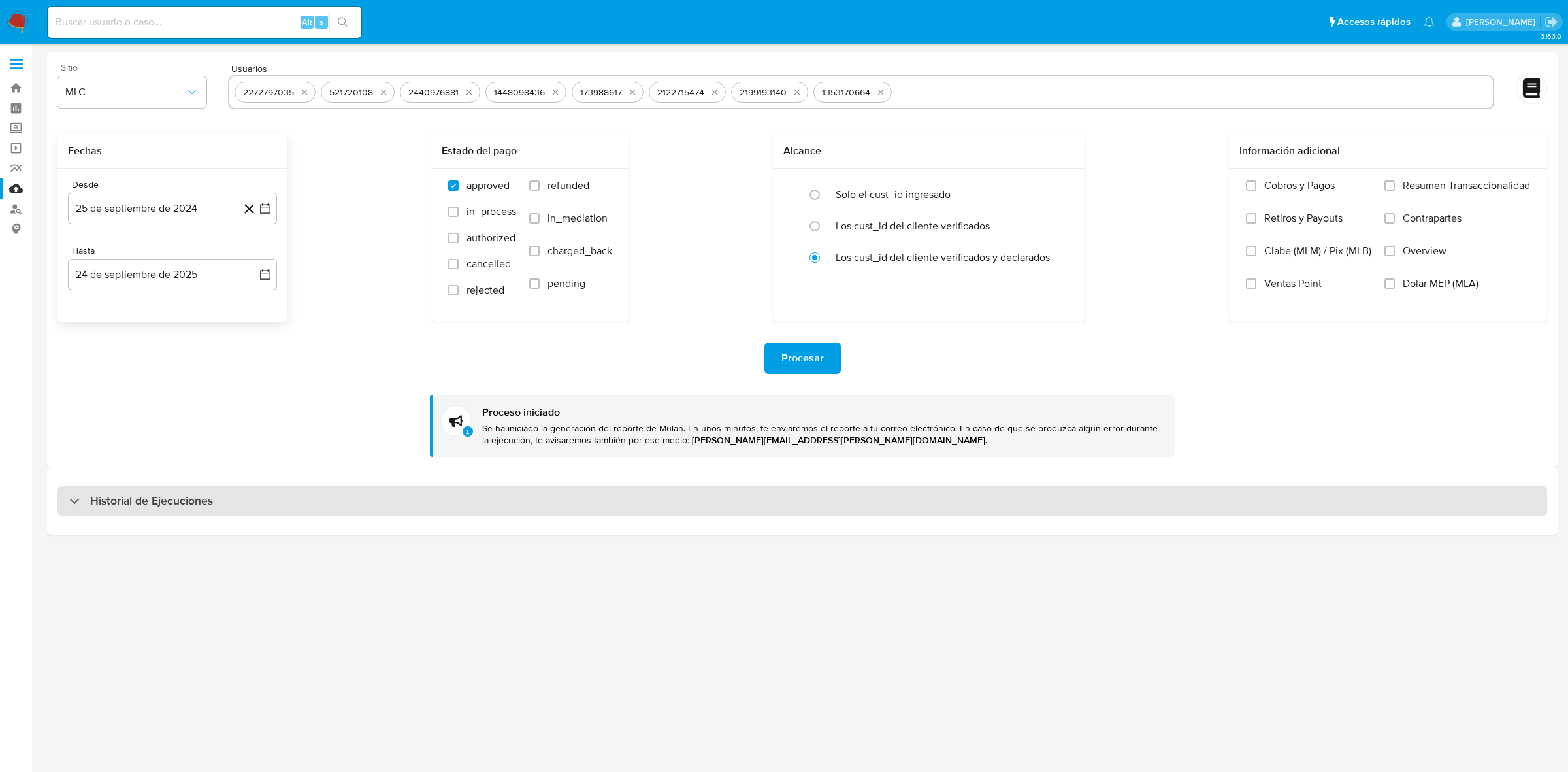
drag, startPoint x: 170, startPoint y: 511, endPoint x: 177, endPoint y: 500, distance: 13.0
click at [170, 511] on div "Historial de Ejecuciones" at bounding box center [802, 501] width 1490 height 32
select select "10"
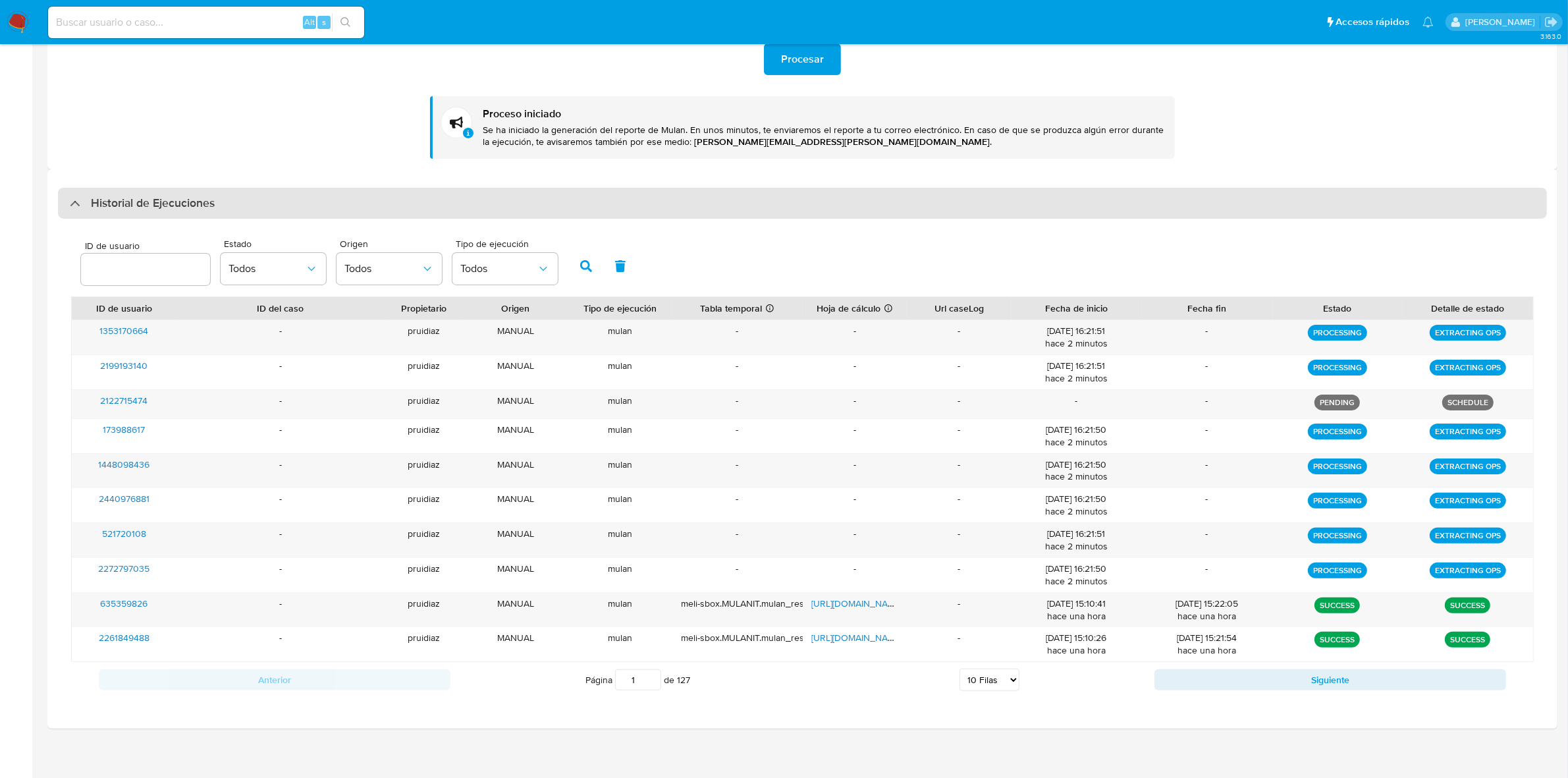
scroll to position [309, 0]
